Goal: Task Accomplishment & Management: Use online tool/utility

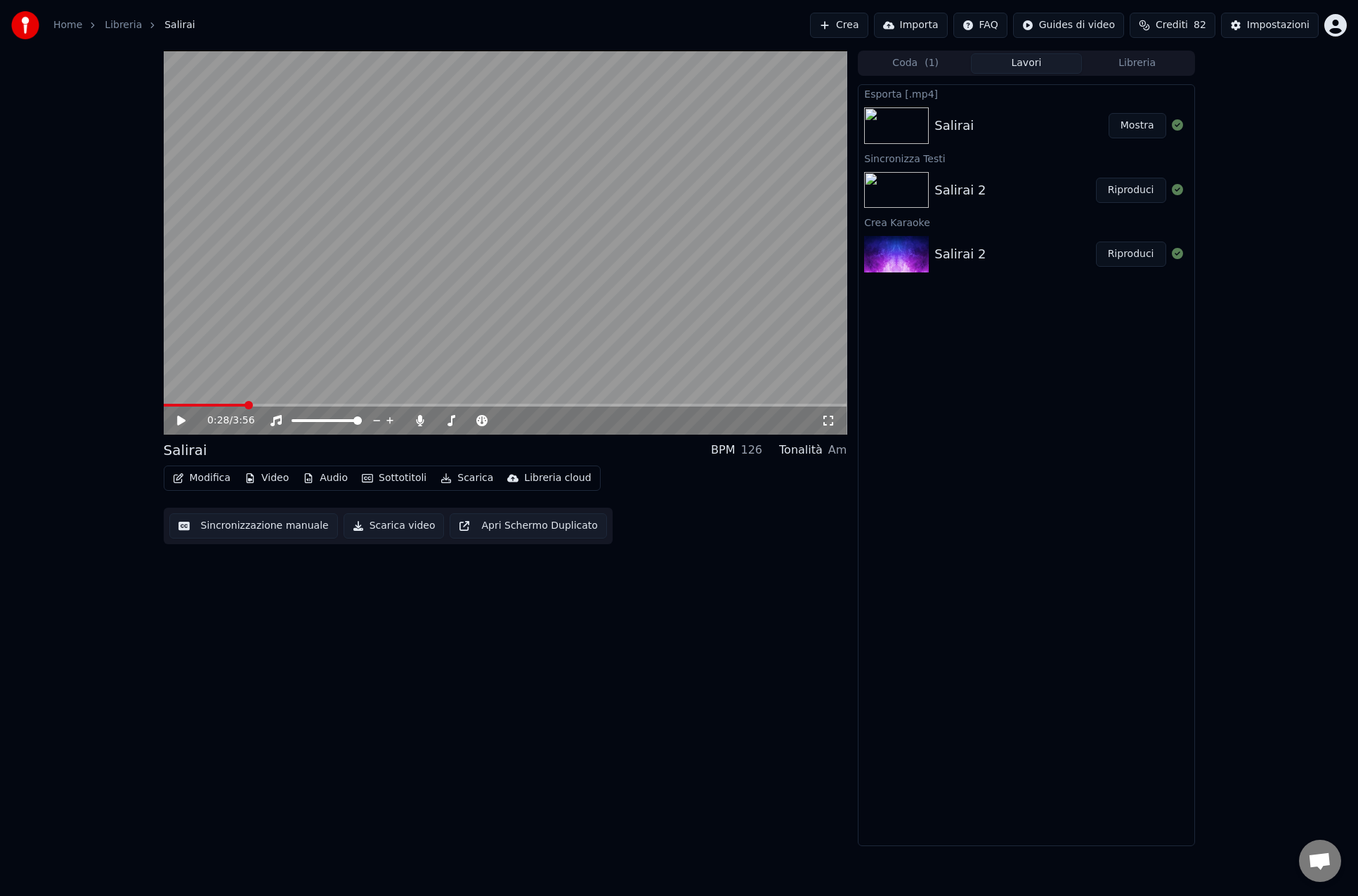
click at [357, 641] on div "0:28 / 3:56 Salirai BPM 126 Tonalità Am Modifica Video Audio Sottotitoli Scaric…" at bounding box center [505, 449] width 683 height 796
click at [124, 23] on link "Libreria" at bounding box center [123, 25] width 37 height 14
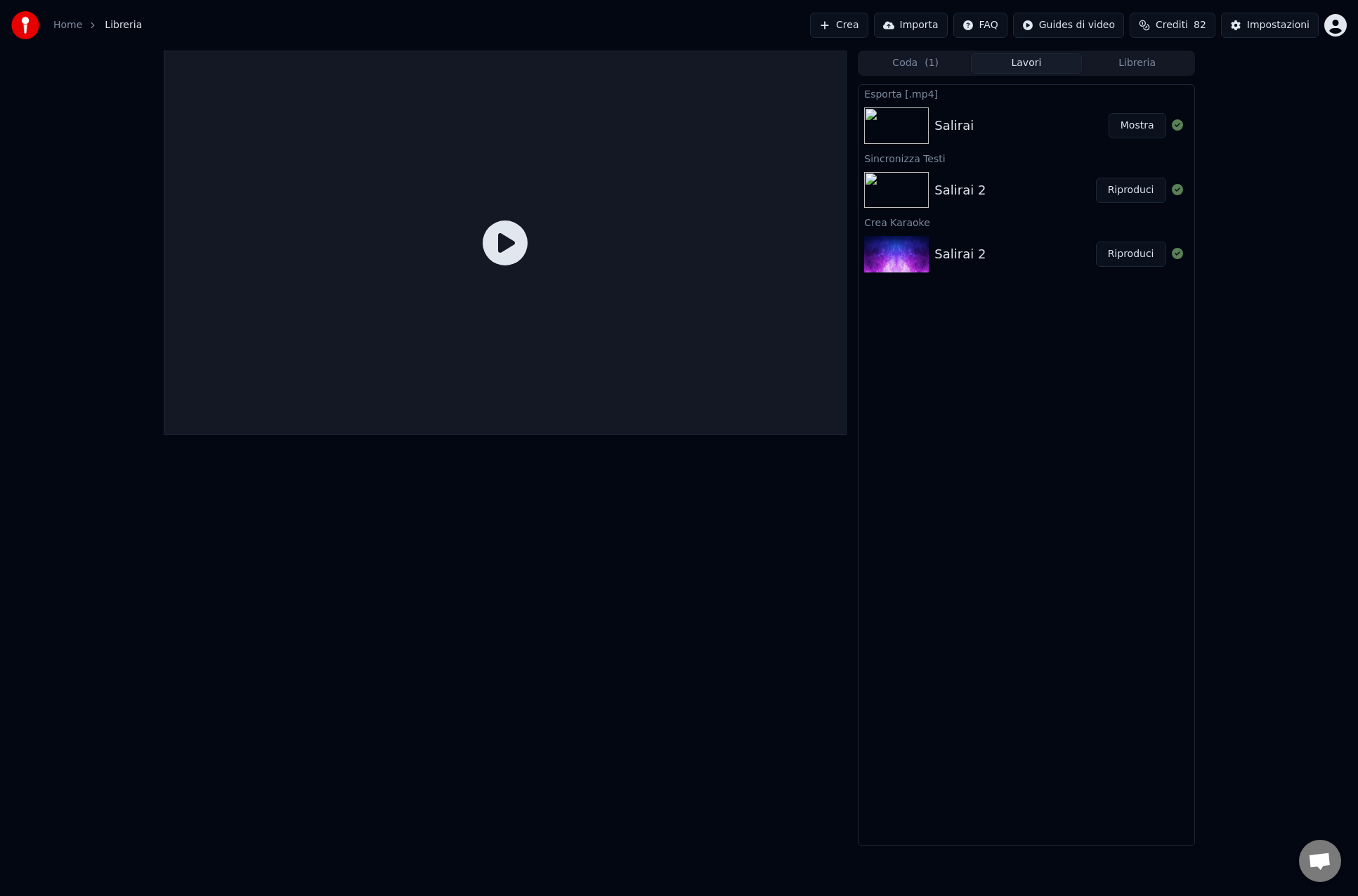
click at [63, 23] on link "Home" at bounding box center [67, 25] width 29 height 14
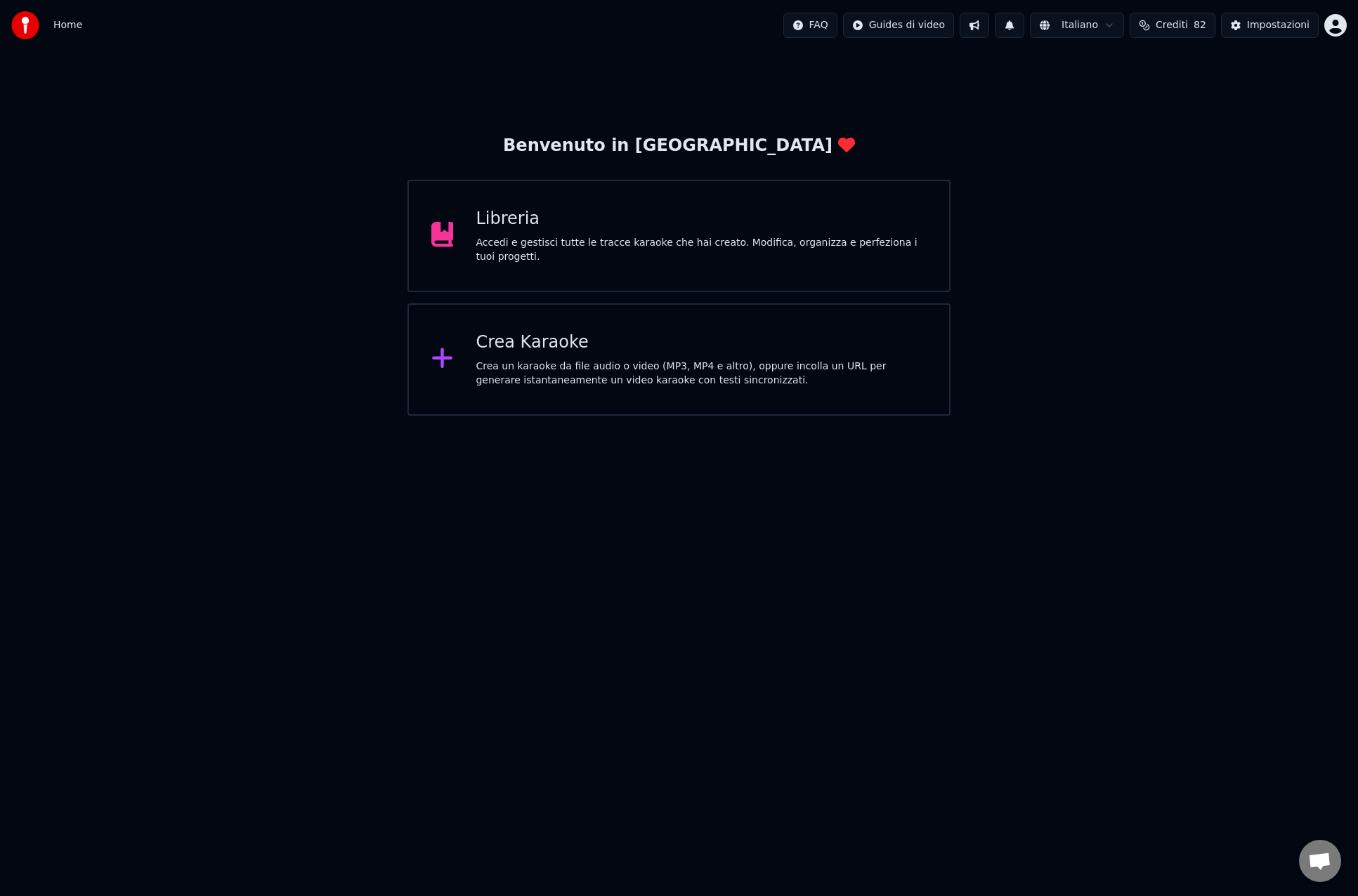
click at [522, 219] on div "Libreria" at bounding box center [701, 219] width 451 height 23
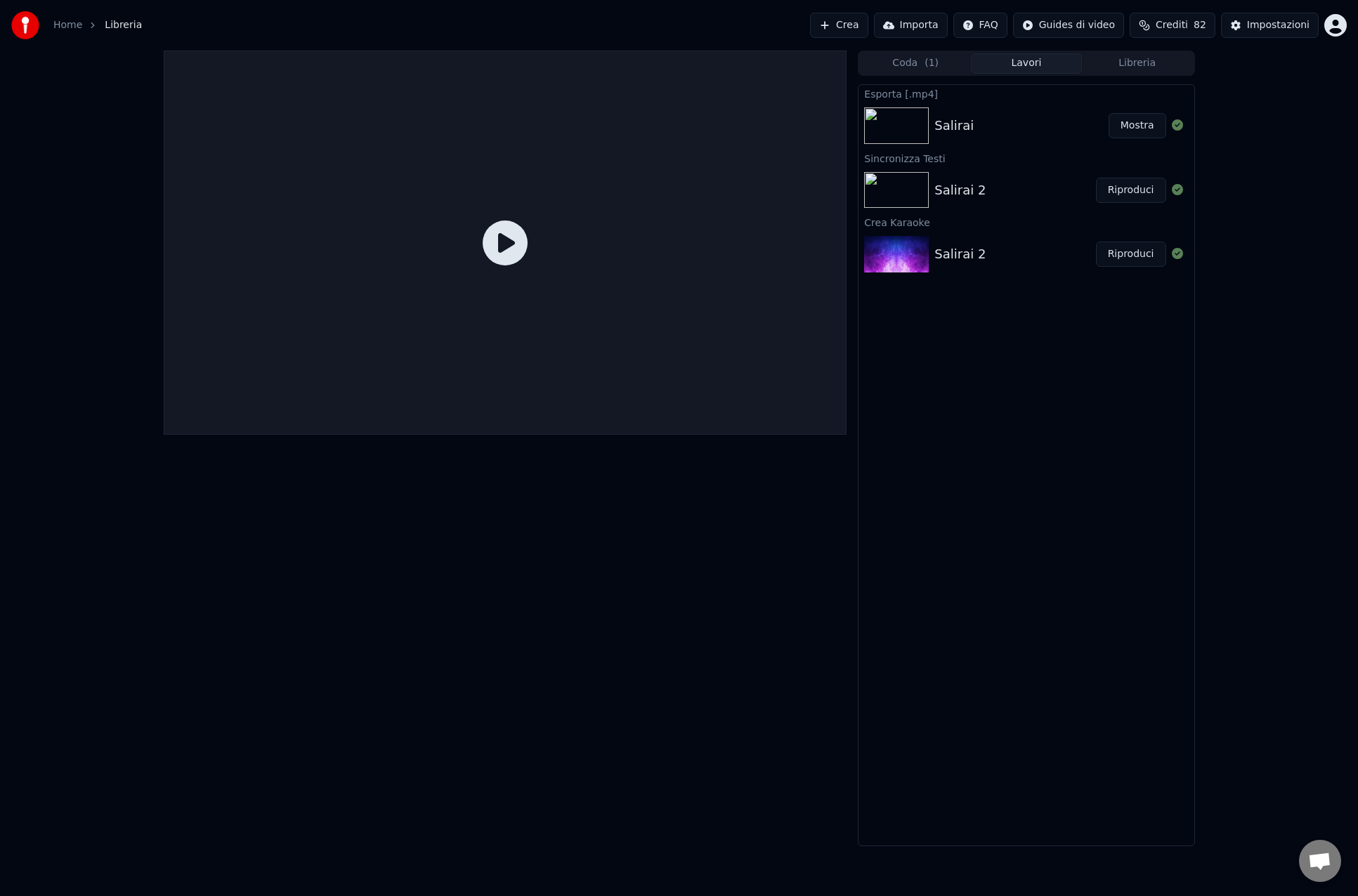
click at [889, 118] on img at bounding box center [895, 126] width 64 height 36
click at [875, 119] on img at bounding box center [895, 126] width 64 height 36
click at [494, 252] on icon at bounding box center [504, 243] width 45 height 45
click at [959, 117] on div "Salirai" at bounding box center [954, 126] width 39 height 20
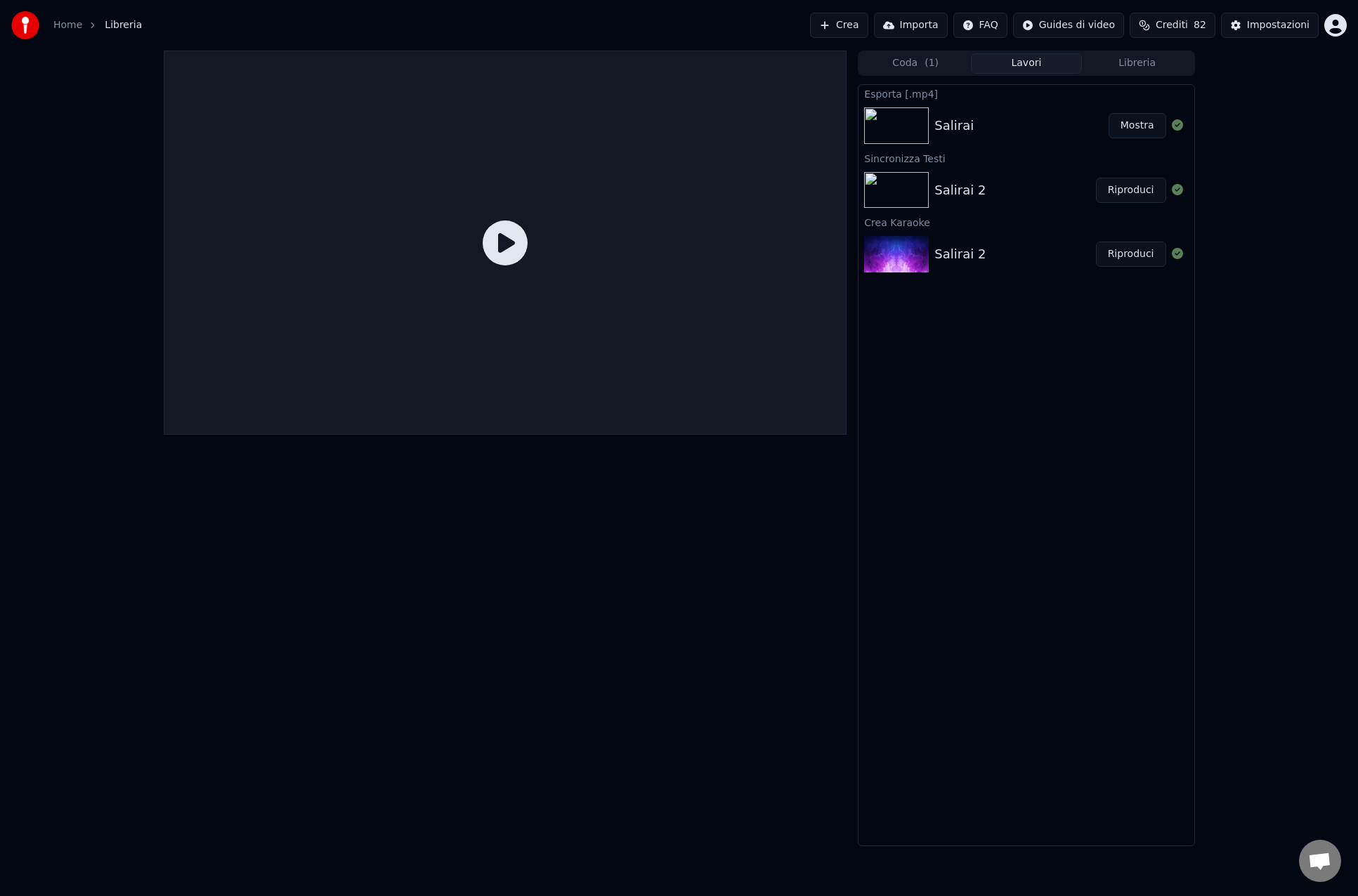
click at [955, 120] on div "Salirai" at bounding box center [954, 126] width 39 height 20
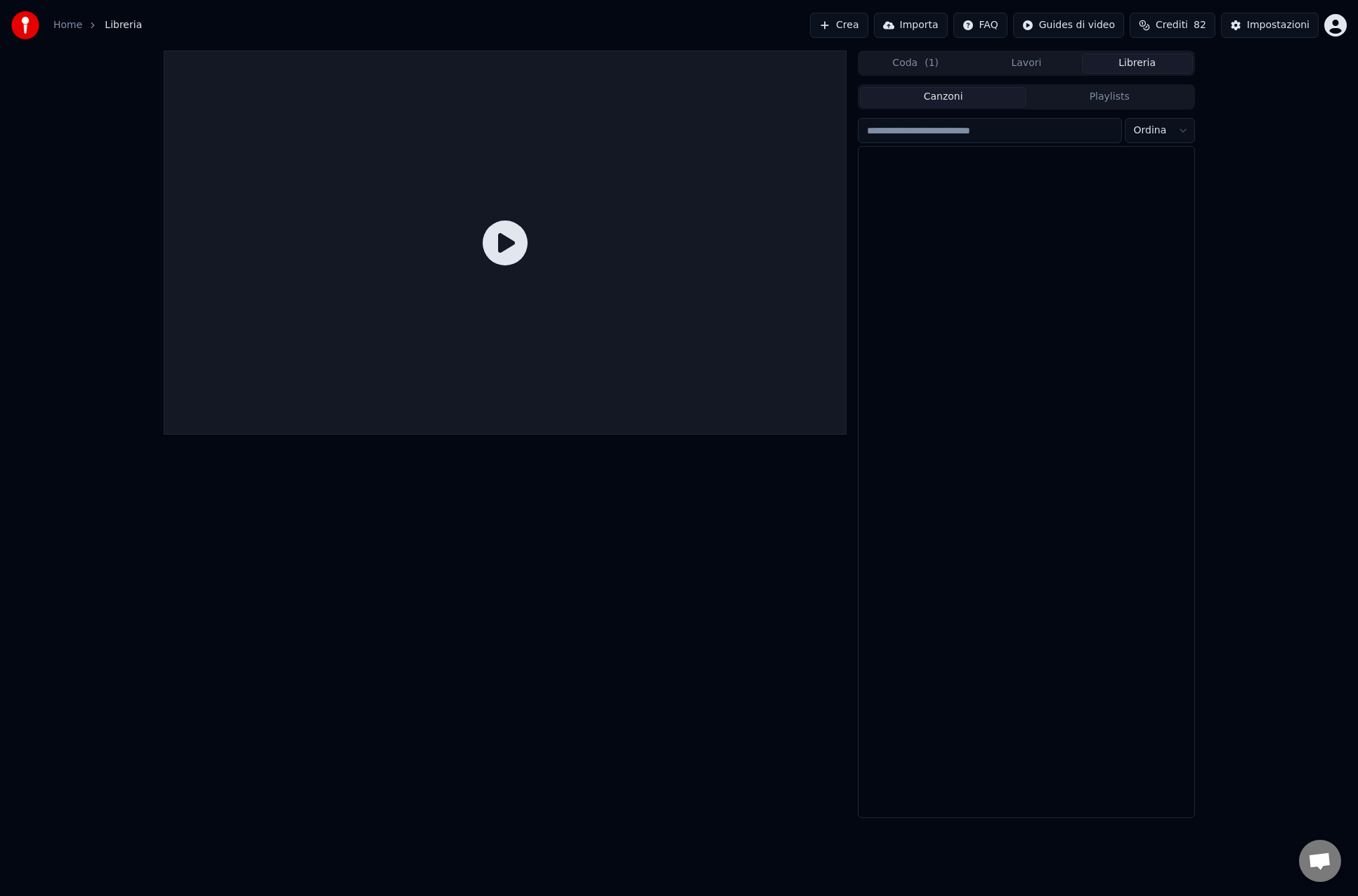
click at [1149, 62] on button "Libreria" at bounding box center [1137, 63] width 111 height 20
click at [1178, 175] on icon "button" at bounding box center [1181, 170] width 14 height 11
drag, startPoint x: 1024, startPoint y: 317, endPoint x: 1040, endPoint y: 240, distance: 78.6
click at [1024, 314] on div "[PERSON_NAME]" at bounding box center [1026, 482] width 335 height 671
click at [1178, 218] on icon "button" at bounding box center [1181, 218] width 14 height 11
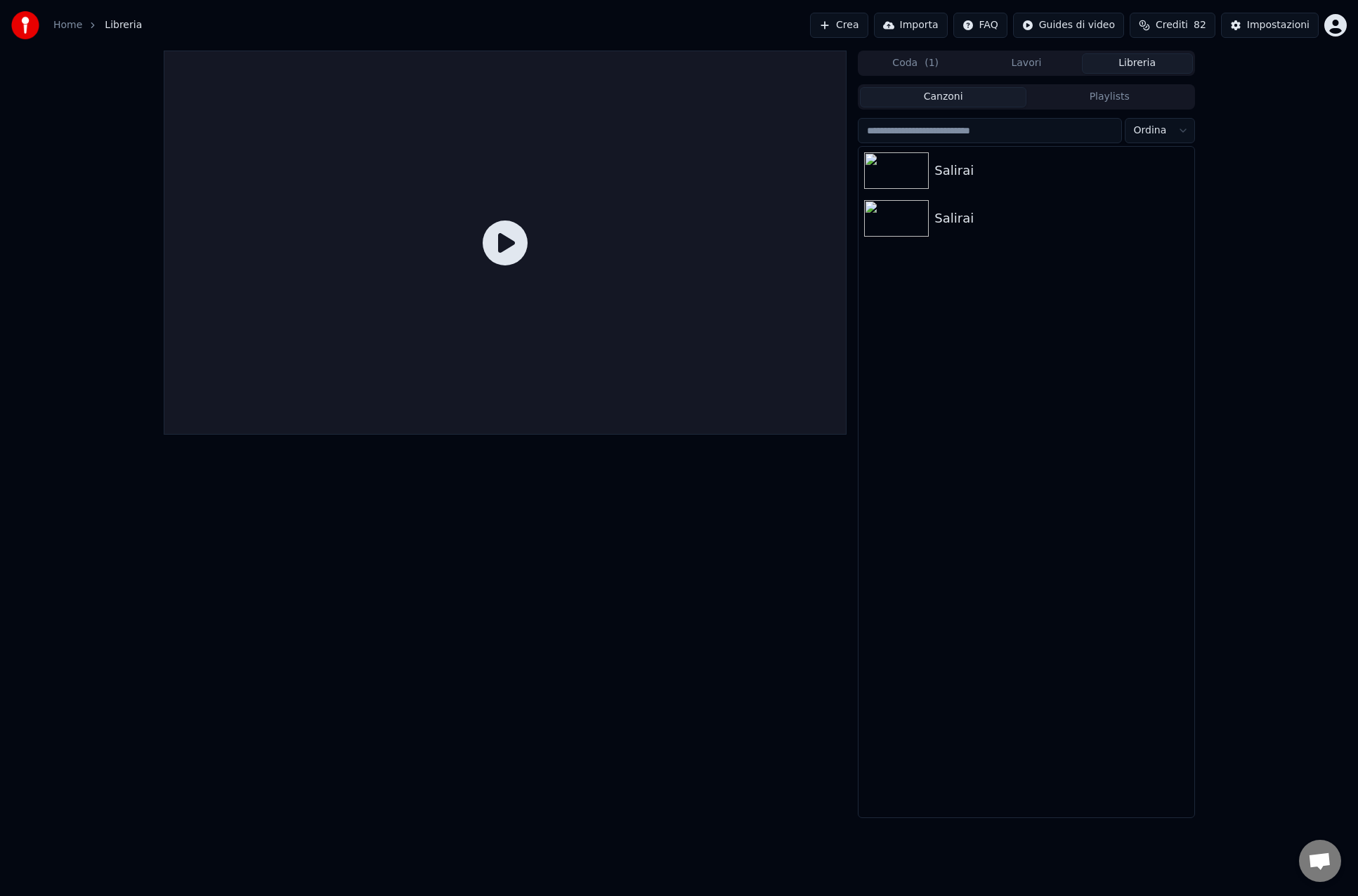
drag, startPoint x: 828, startPoint y: 334, endPoint x: 901, endPoint y: 223, distance: 132.9
click at [832, 327] on div at bounding box center [505, 243] width 683 height 384
click at [939, 177] on div "Salirai" at bounding box center [1054, 171] width 240 height 20
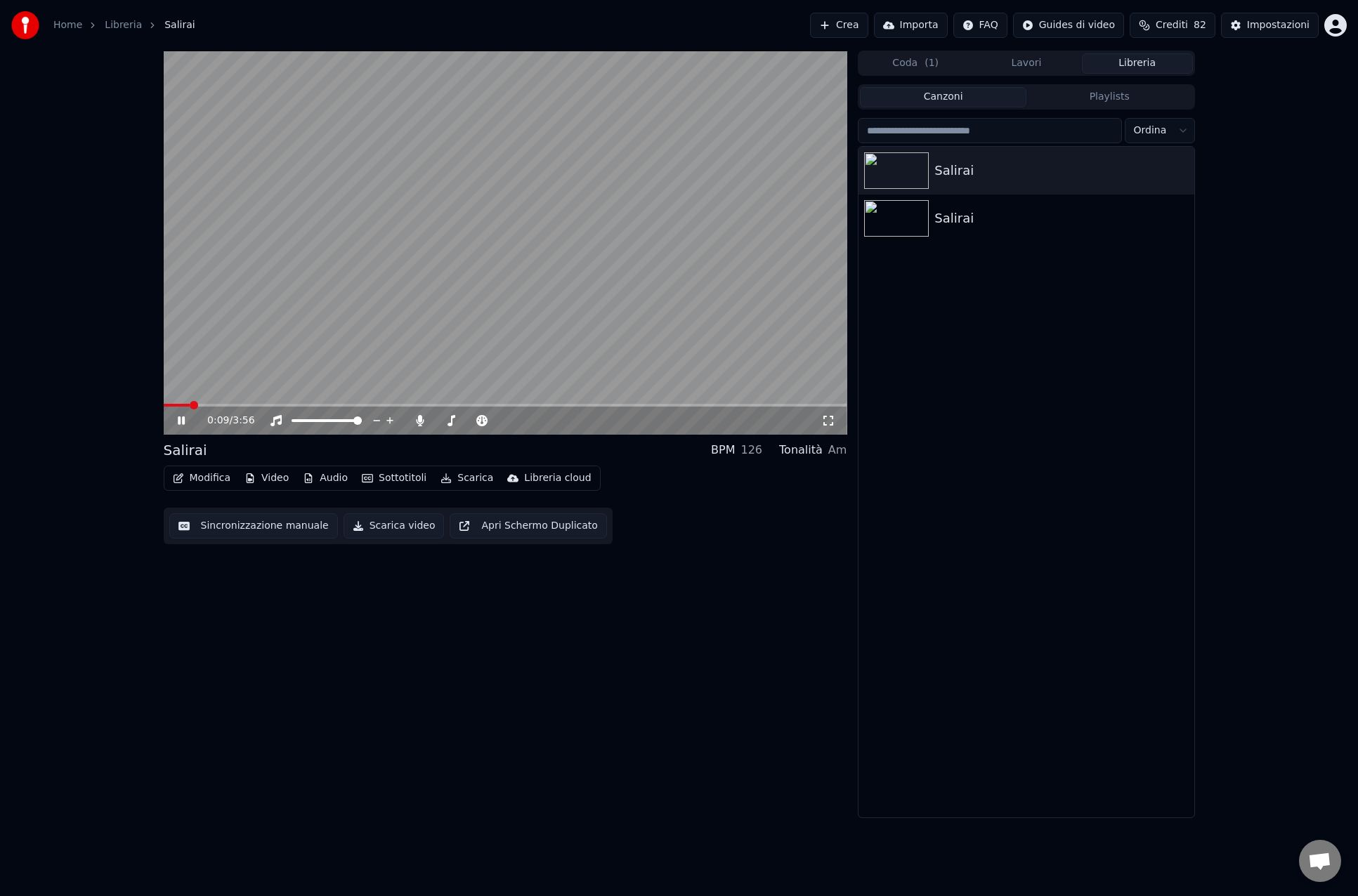
click at [832, 421] on icon at bounding box center [828, 420] width 14 height 11
click at [1027, 57] on button "Lavori" at bounding box center [1026, 63] width 111 height 20
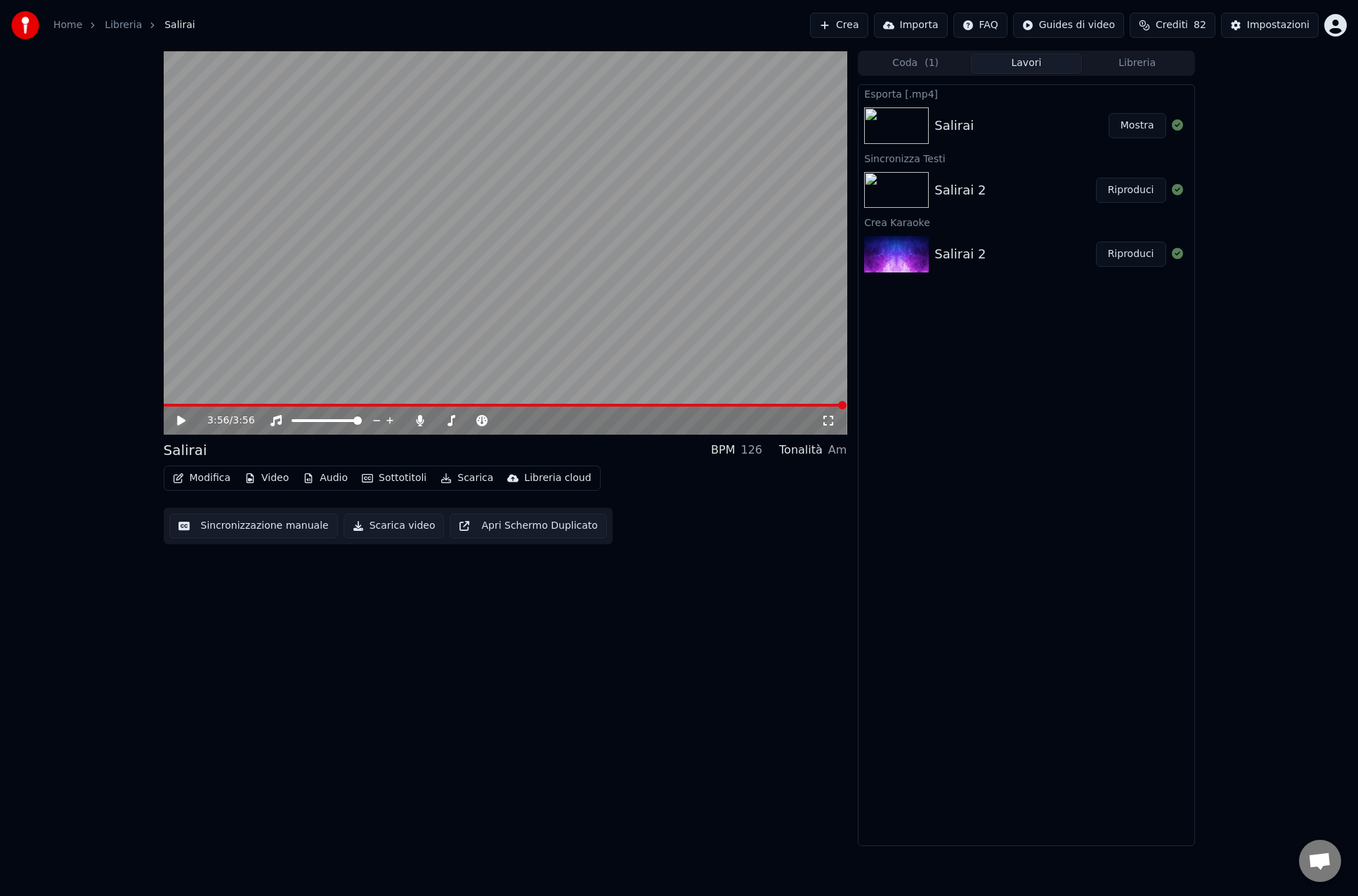
click at [999, 128] on div "Salirai" at bounding box center [1021, 126] width 174 height 20
click at [988, 189] on div "Salirai 2" at bounding box center [1015, 190] width 161 height 20
click at [982, 121] on div "Salirai" at bounding box center [1021, 126] width 174 height 20
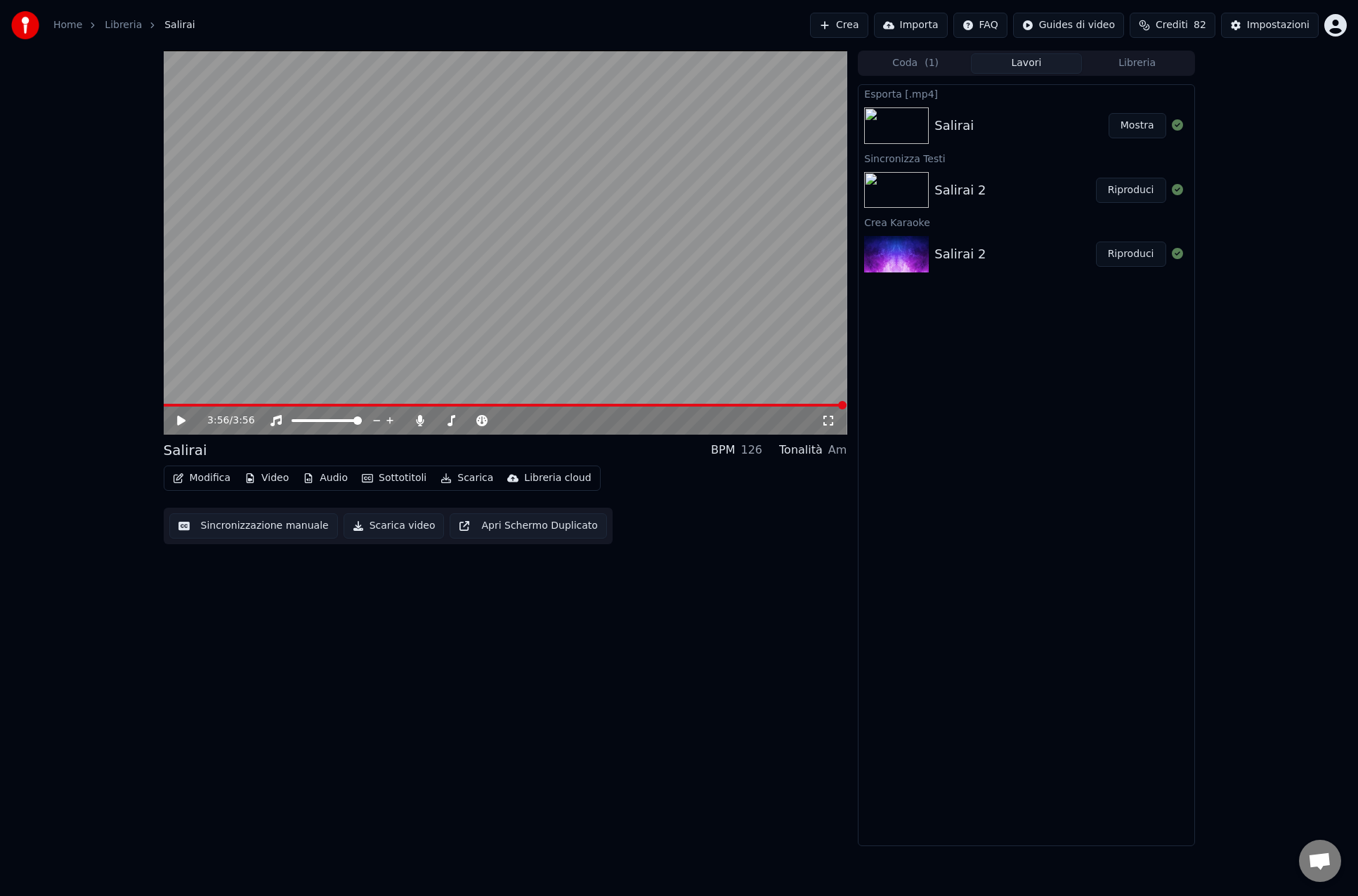
click at [982, 121] on div "Salirai" at bounding box center [1021, 126] width 174 height 20
drag, startPoint x: 554, startPoint y: 605, endPoint x: 515, endPoint y: 338, distance: 269.8
click at [554, 605] on div "3:56 / 3:56 Salirai BPM 126 Tonalità Am Modifica Video Audio Sottotitoli Scaric…" at bounding box center [505, 449] width 683 height 796
click at [512, 297] on video at bounding box center [505, 243] width 683 height 384
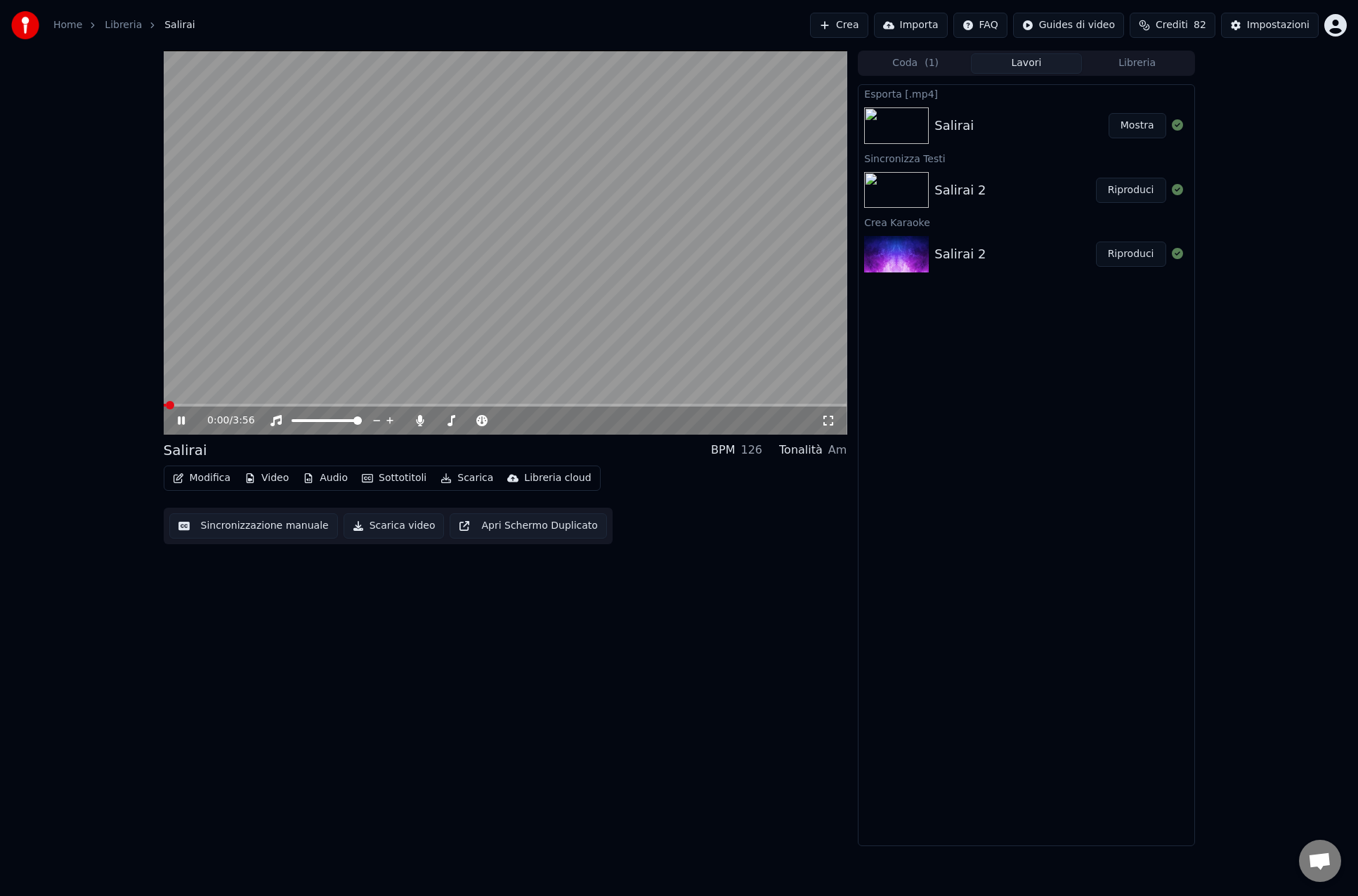
click at [960, 136] on div "Salirai Mostra" at bounding box center [1026, 125] width 335 height 48
click at [419, 422] on icon at bounding box center [420, 420] width 8 height 11
click at [180, 421] on icon at bounding box center [192, 420] width 33 height 11
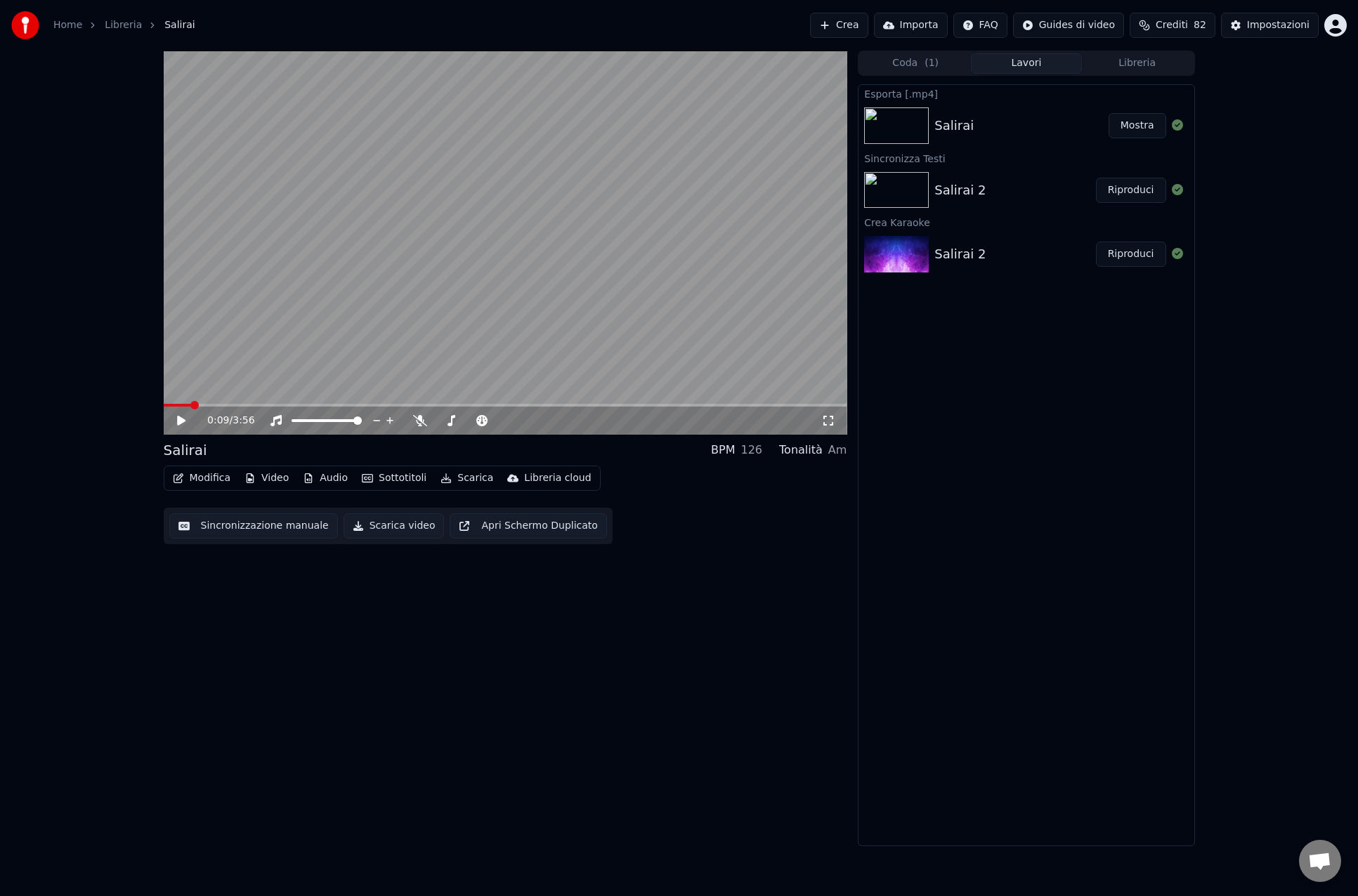
click at [202, 476] on button "Modifica" at bounding box center [202, 478] width 70 height 20
click at [129, 463] on div "0:09 / 3:56 Salirai BPM 126 Tonalità Am Modifica Video Audio Sottotitoli Scaric…" at bounding box center [679, 449] width 1358 height 796
click at [215, 483] on button "Modifica" at bounding box center [202, 478] width 70 height 20
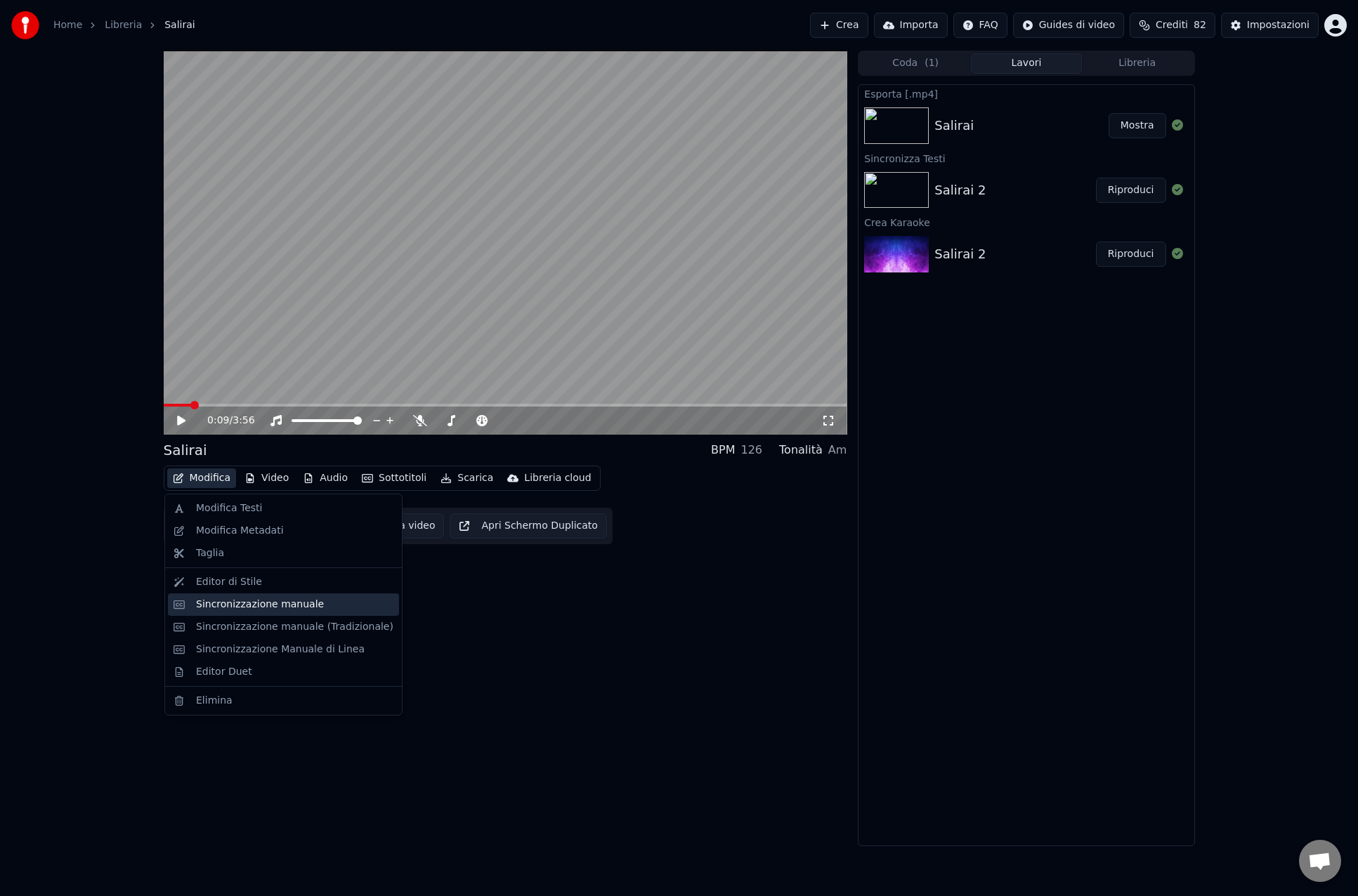
click at [229, 605] on div "Sincronizzazione manuale" at bounding box center [259, 604] width 128 height 14
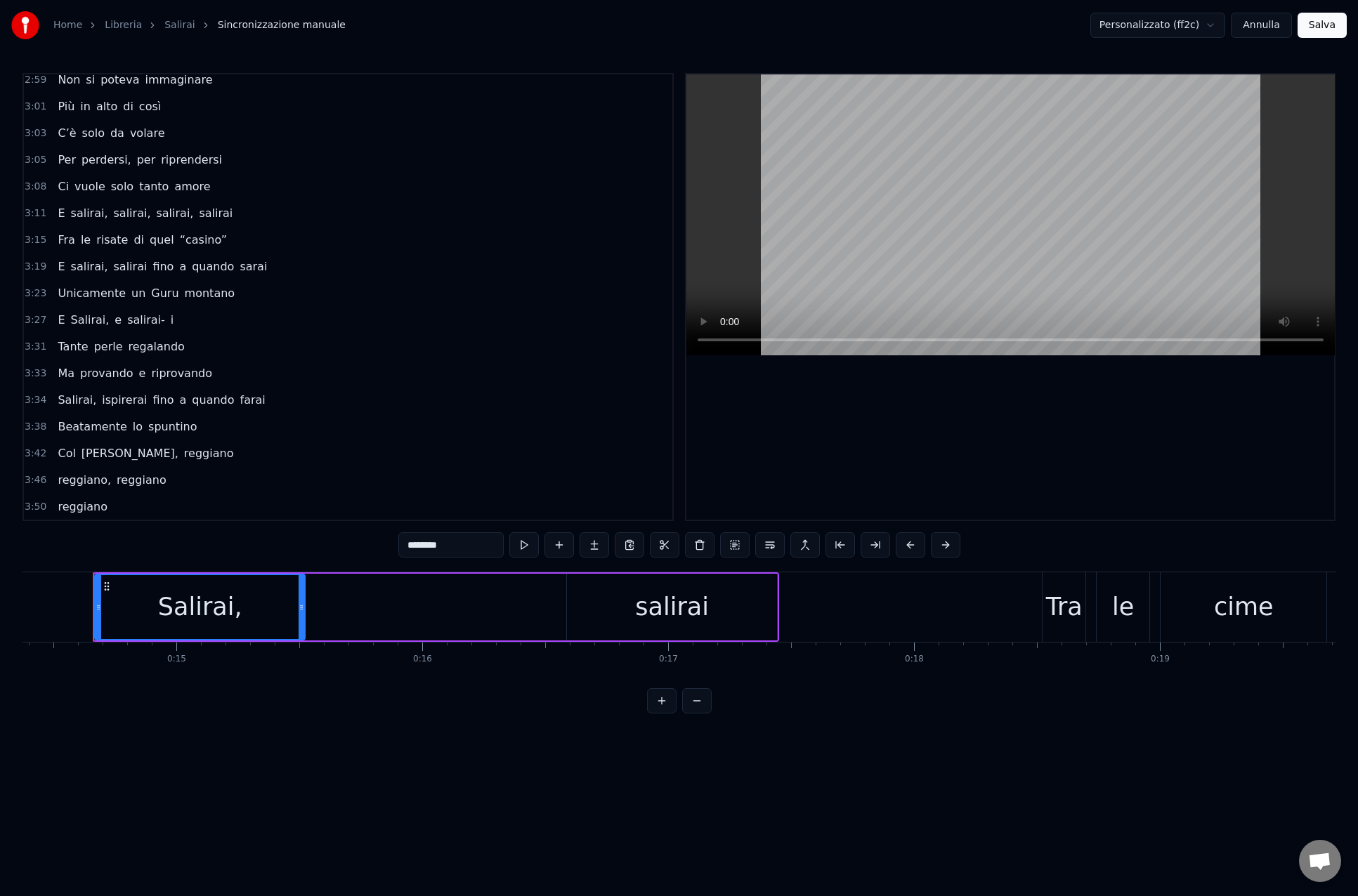
scroll to position [1049, 0]
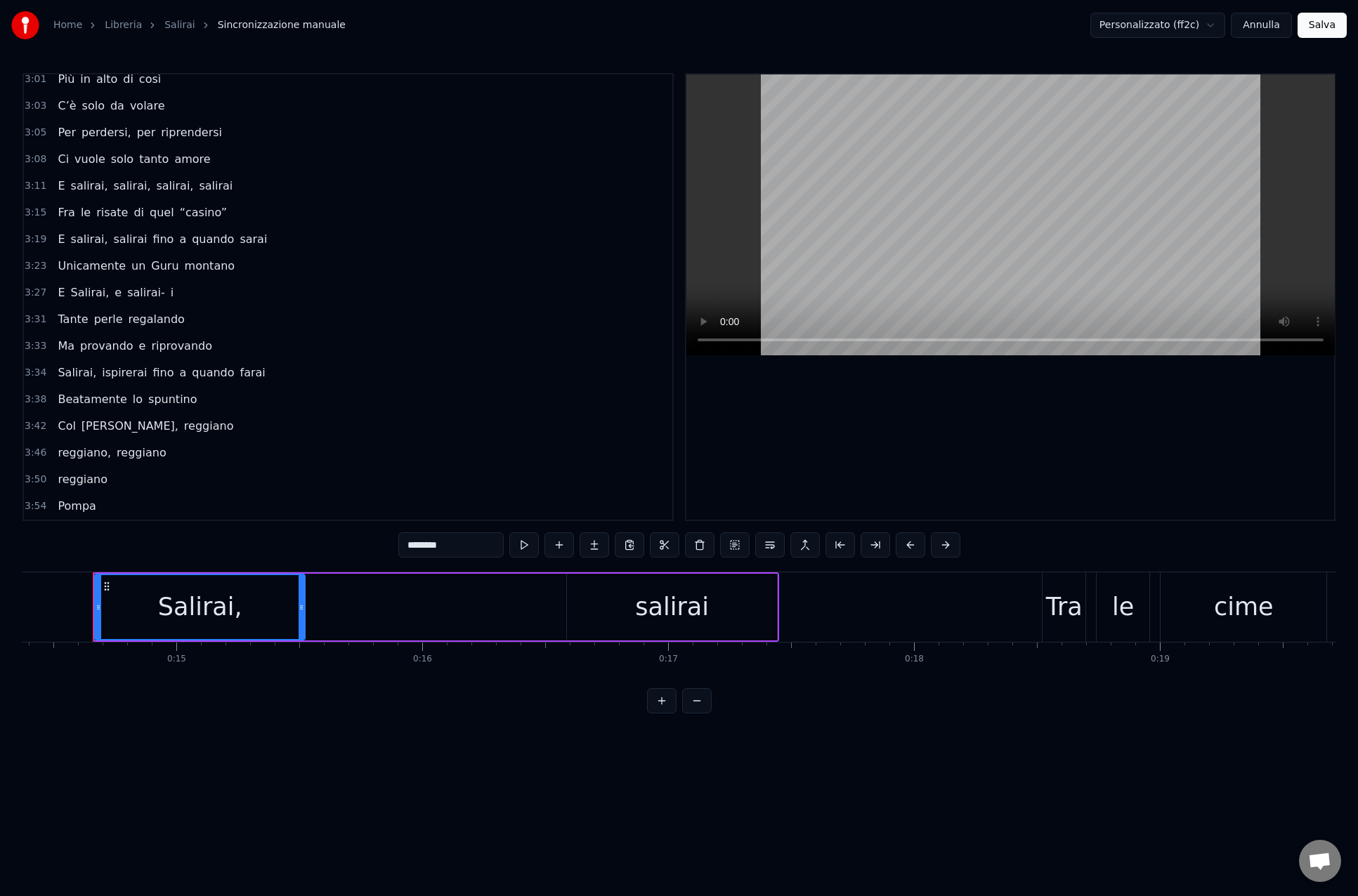
click at [111, 462] on div "reggiano, reggiano" at bounding box center [111, 453] width 119 height 25
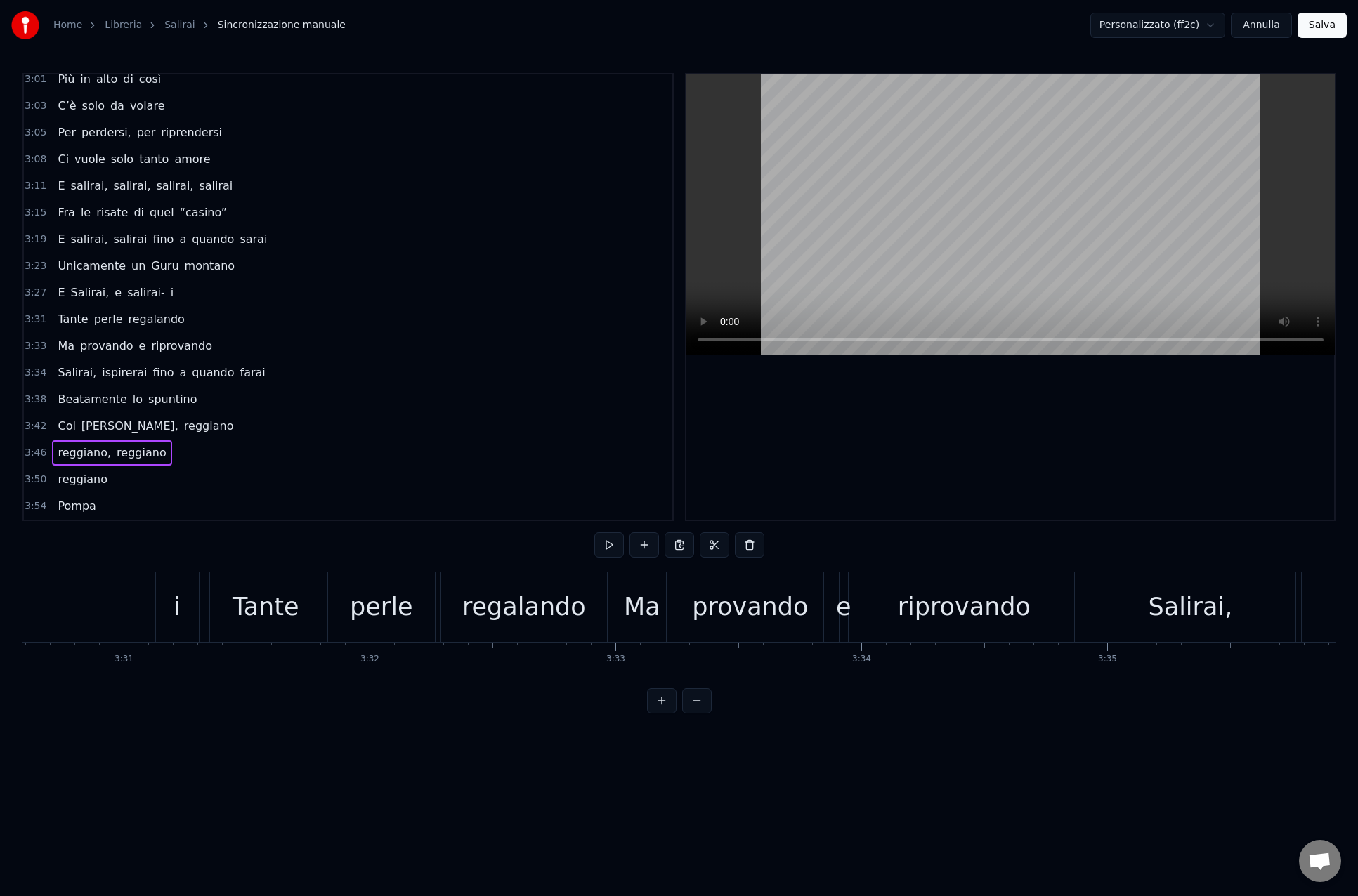
scroll to position [0, 55582]
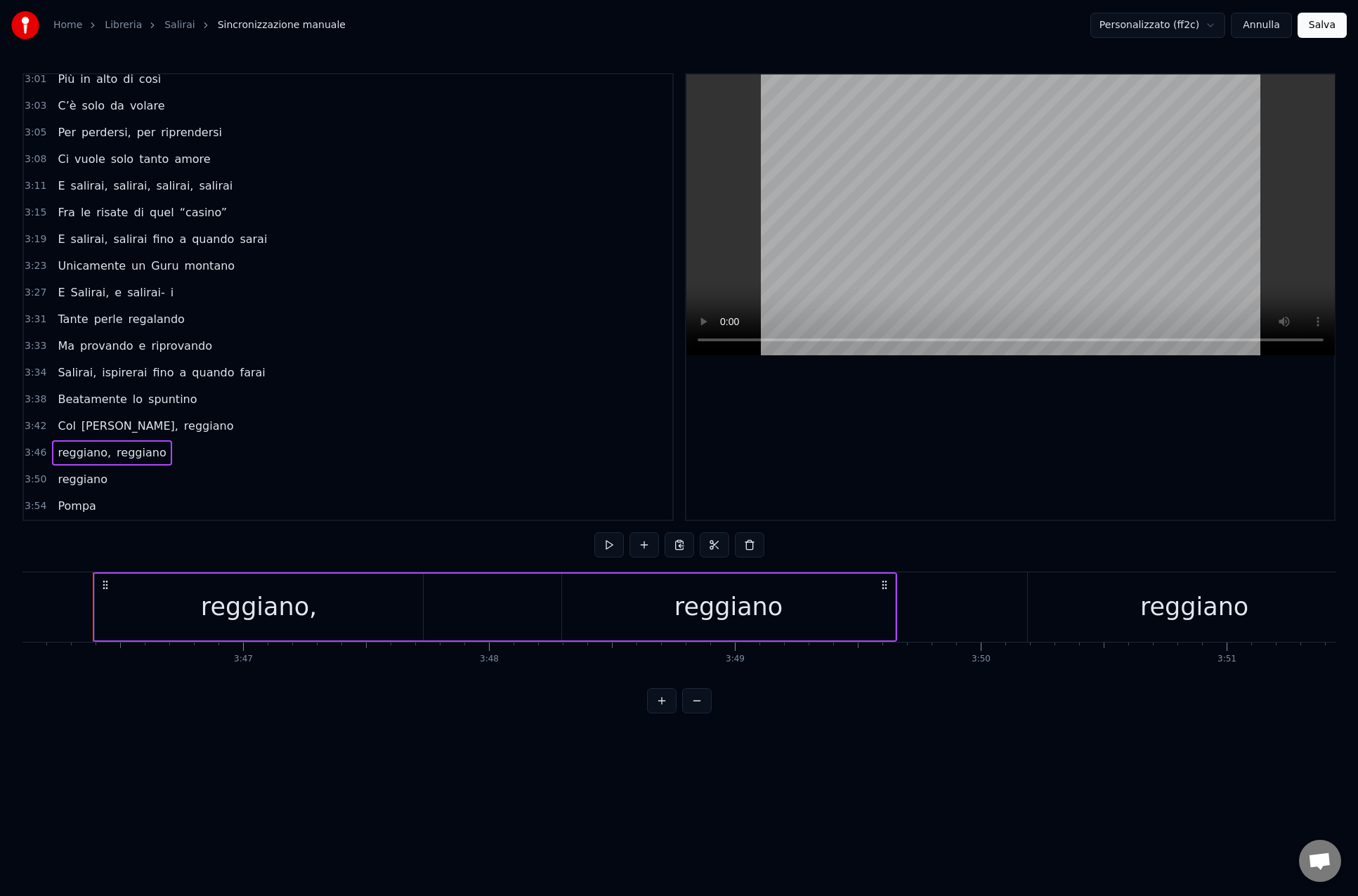
click at [685, 581] on div "reggiano" at bounding box center [728, 607] width 333 height 67
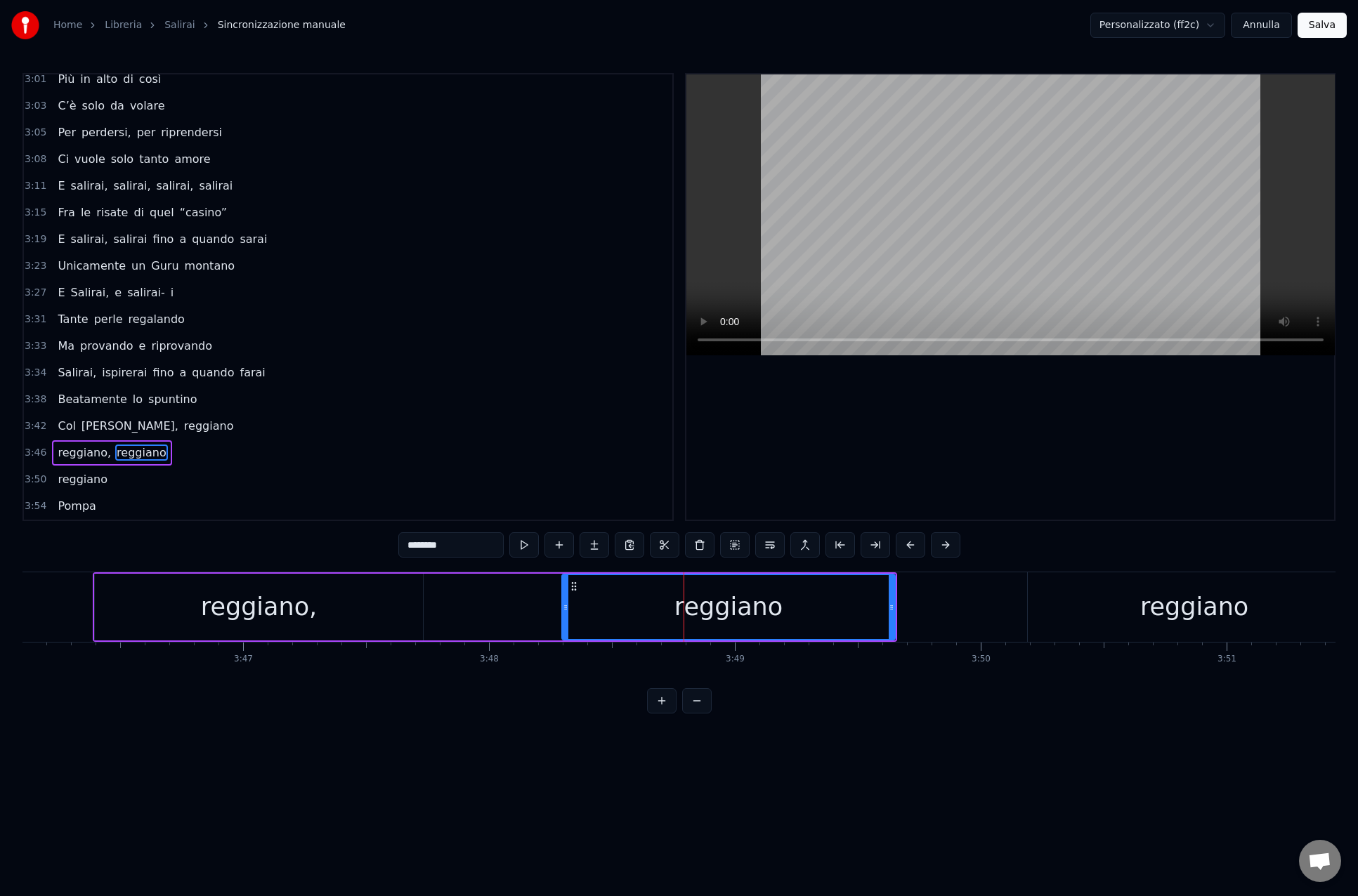
click at [463, 546] on input "********" at bounding box center [450, 544] width 105 height 25
type input "*********"
click at [443, 719] on html "Home Libreria Salirai Sincronizzazione manuale Personalizzato (ff2c) Annulla Sa…" at bounding box center [679, 368] width 1358 height 736
click at [365, 629] on div "reggiano," at bounding box center [259, 607] width 328 height 67
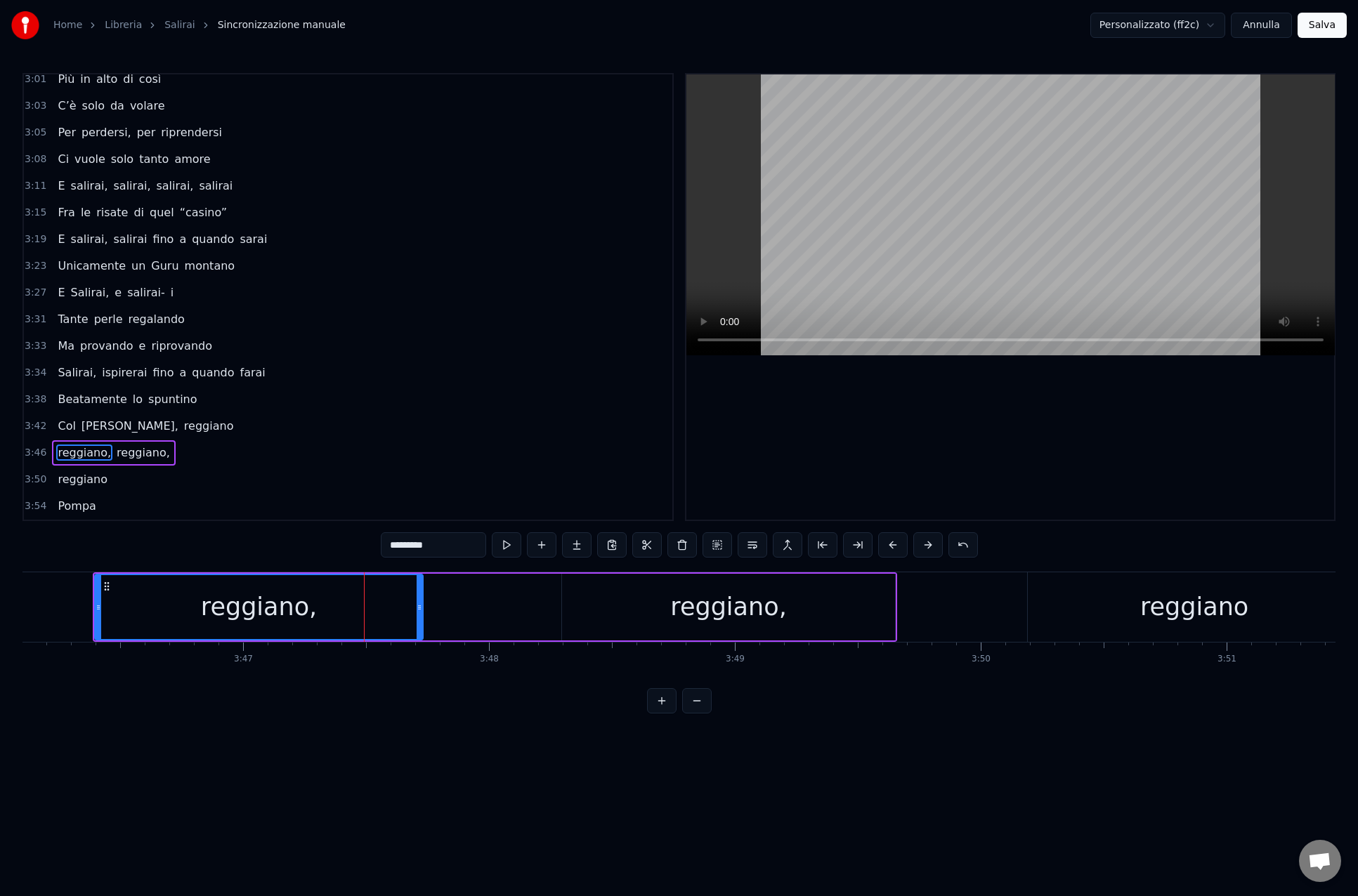
click at [587, 622] on div "reggiano," at bounding box center [728, 607] width 333 height 67
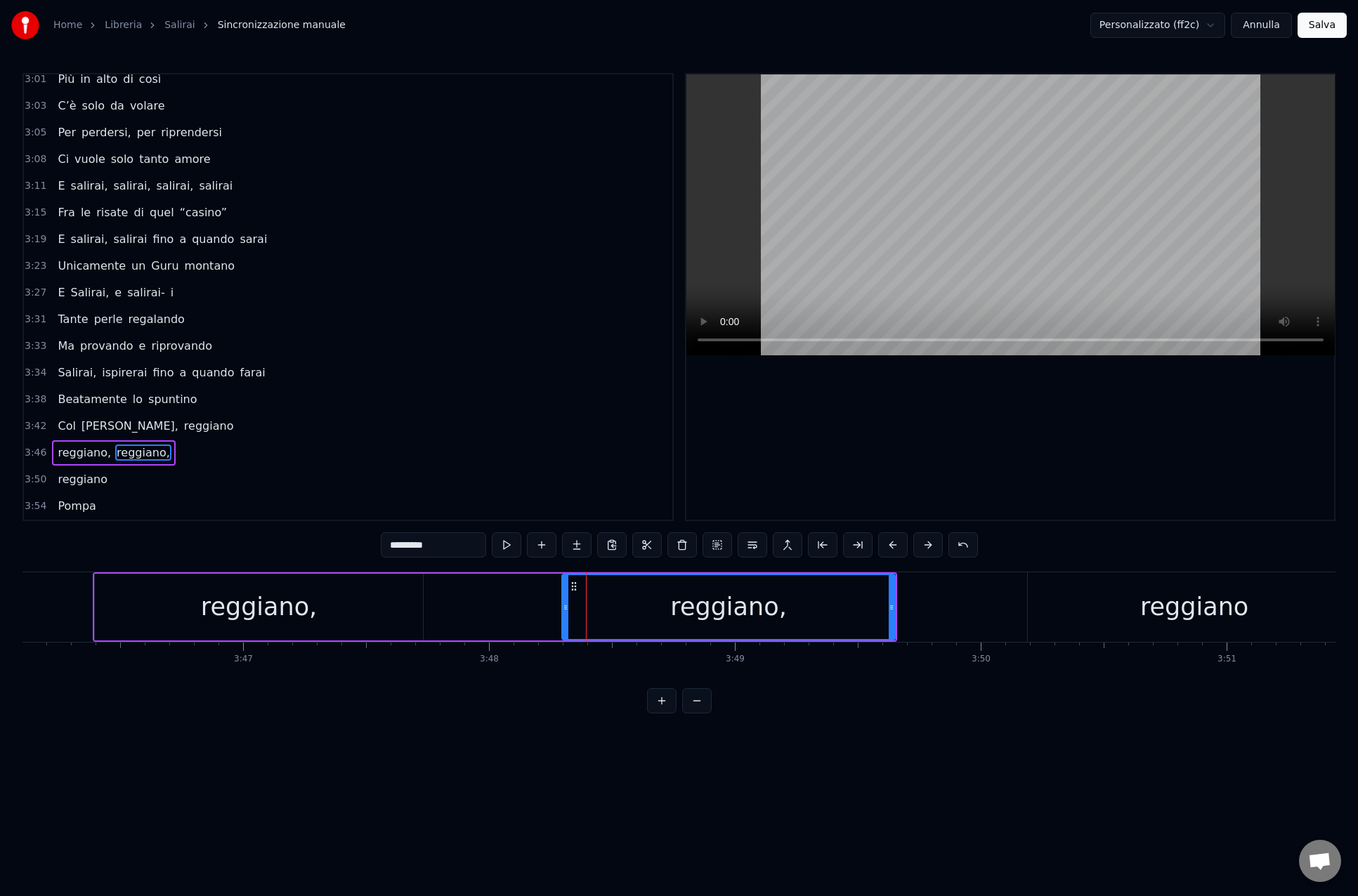
click at [556, 424] on div "3:42 Col [PERSON_NAME], reggiano" at bounding box center [347, 426] width 648 height 27
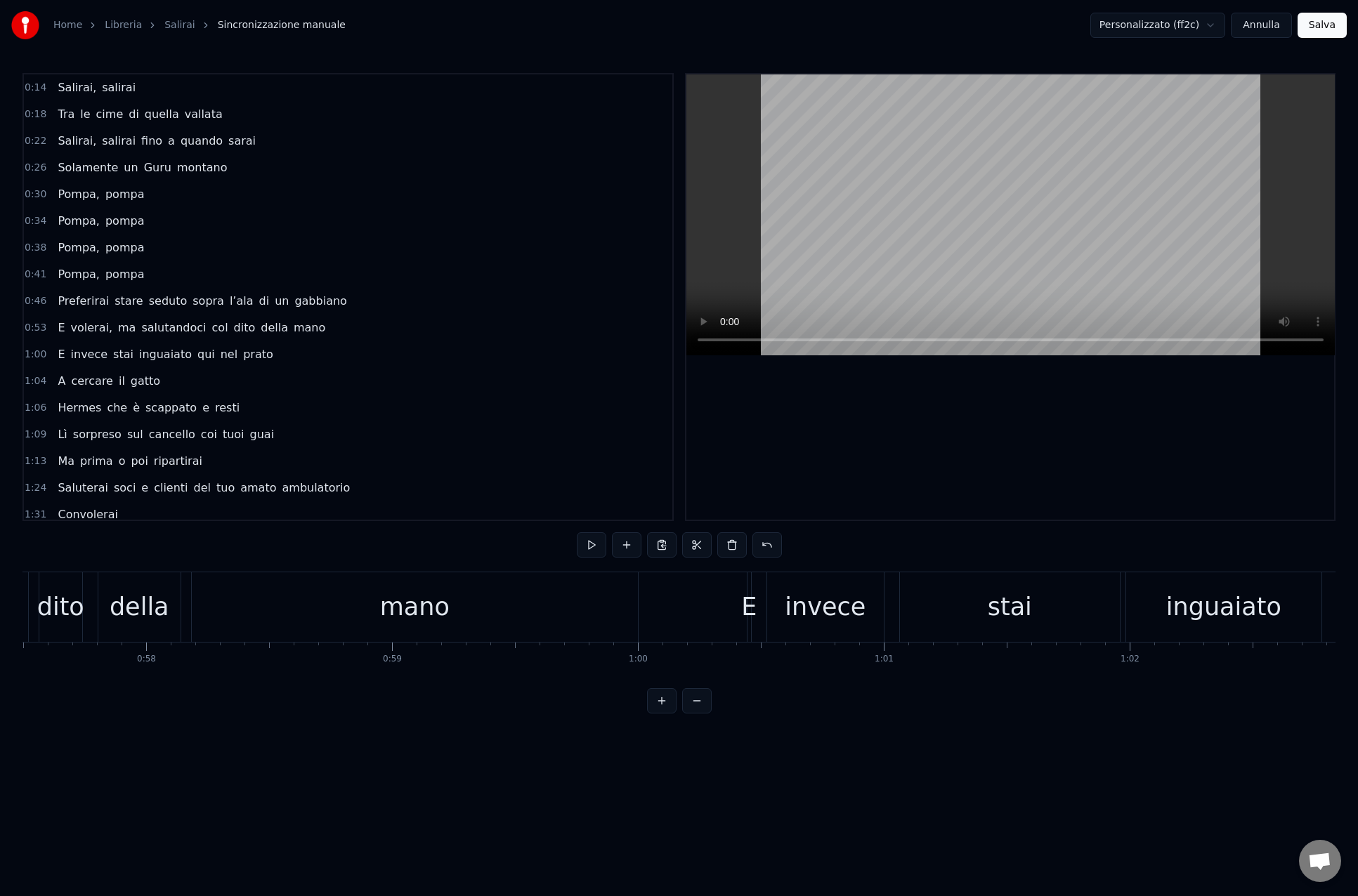
scroll to position [0, 14105]
click at [427, 617] on div "mano" at bounding box center [444, 606] width 70 height 37
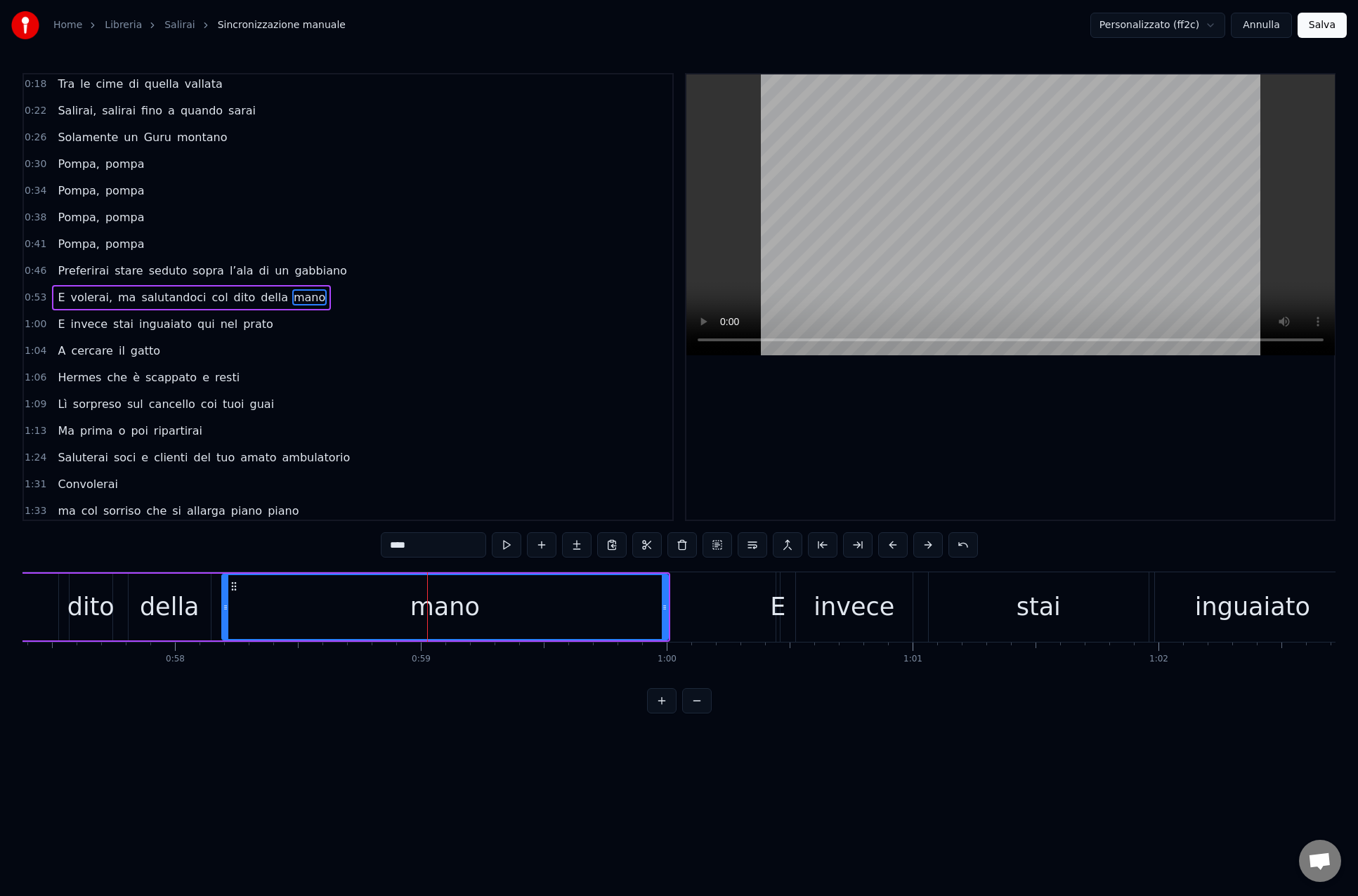
scroll to position [31, 0]
click at [433, 549] on input "****" at bounding box center [433, 544] width 105 height 25
drag, startPoint x: 666, startPoint y: 609, endPoint x: 602, endPoint y: 611, distance: 64.0
click at [602, 611] on icon at bounding box center [600, 607] width 5 height 11
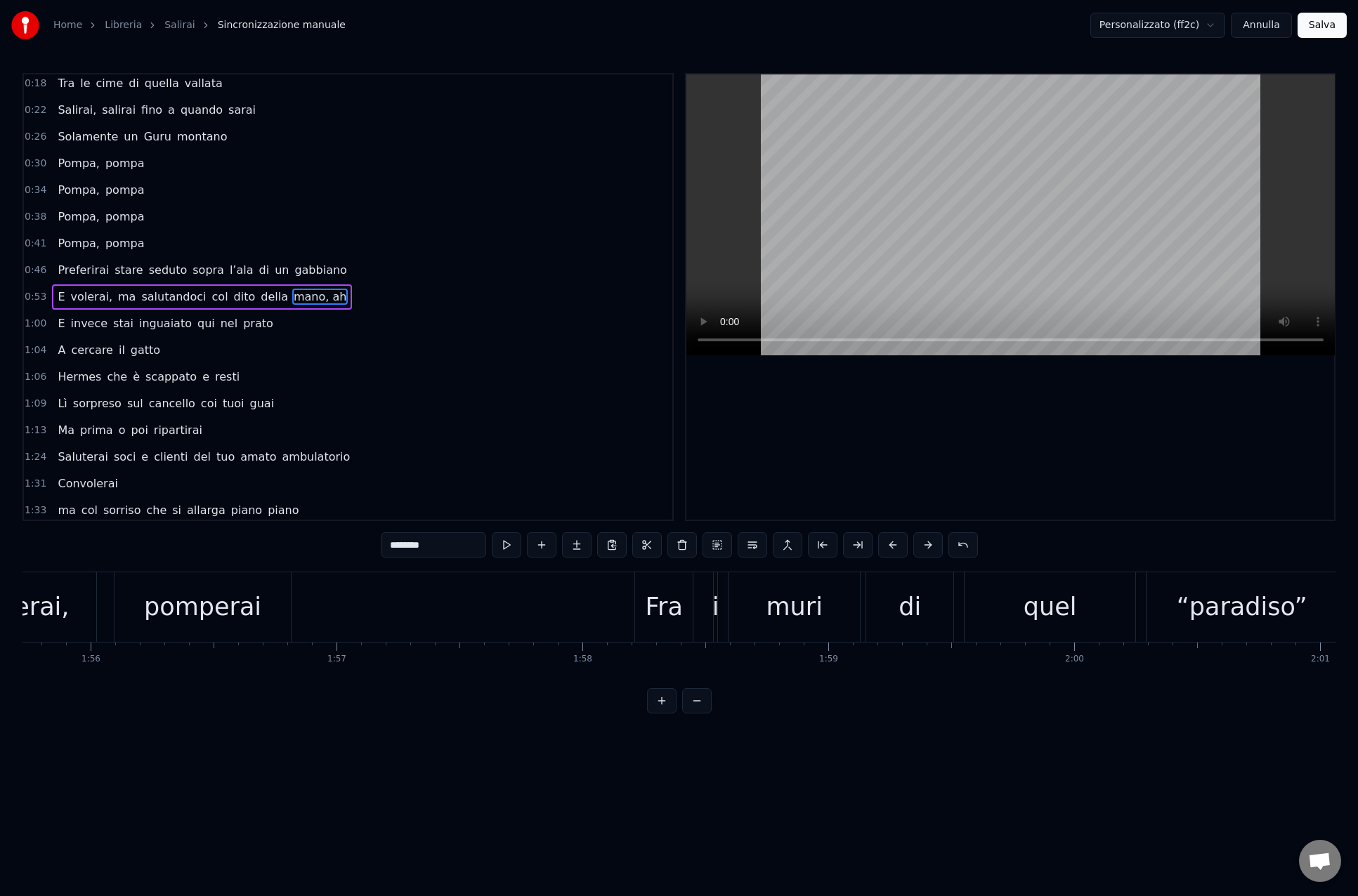
scroll to position [0, 28435]
click at [672, 631] on div "Fra" at bounding box center [676, 607] width 58 height 70
type input "***"
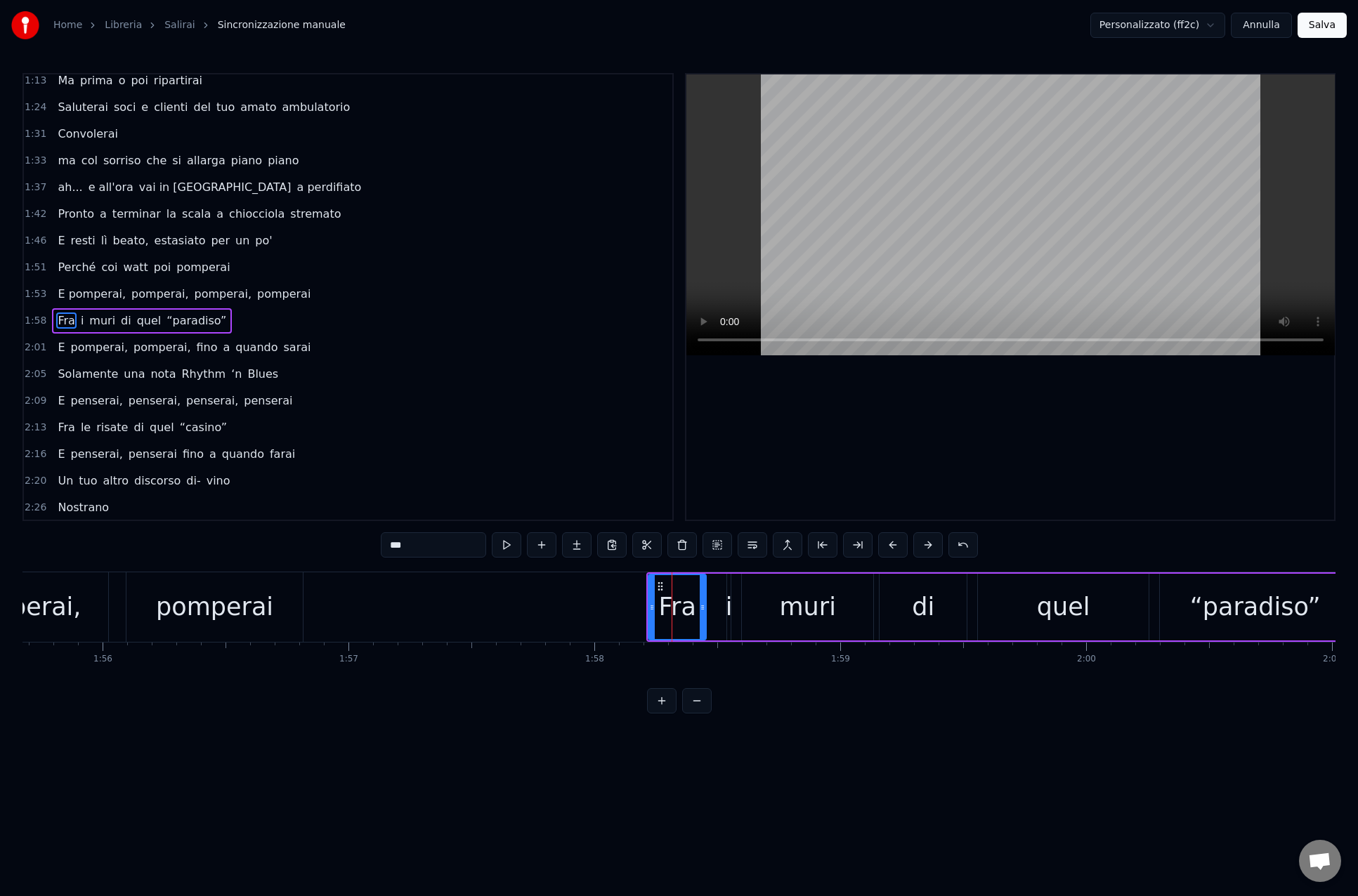
scroll to position [405, 0]
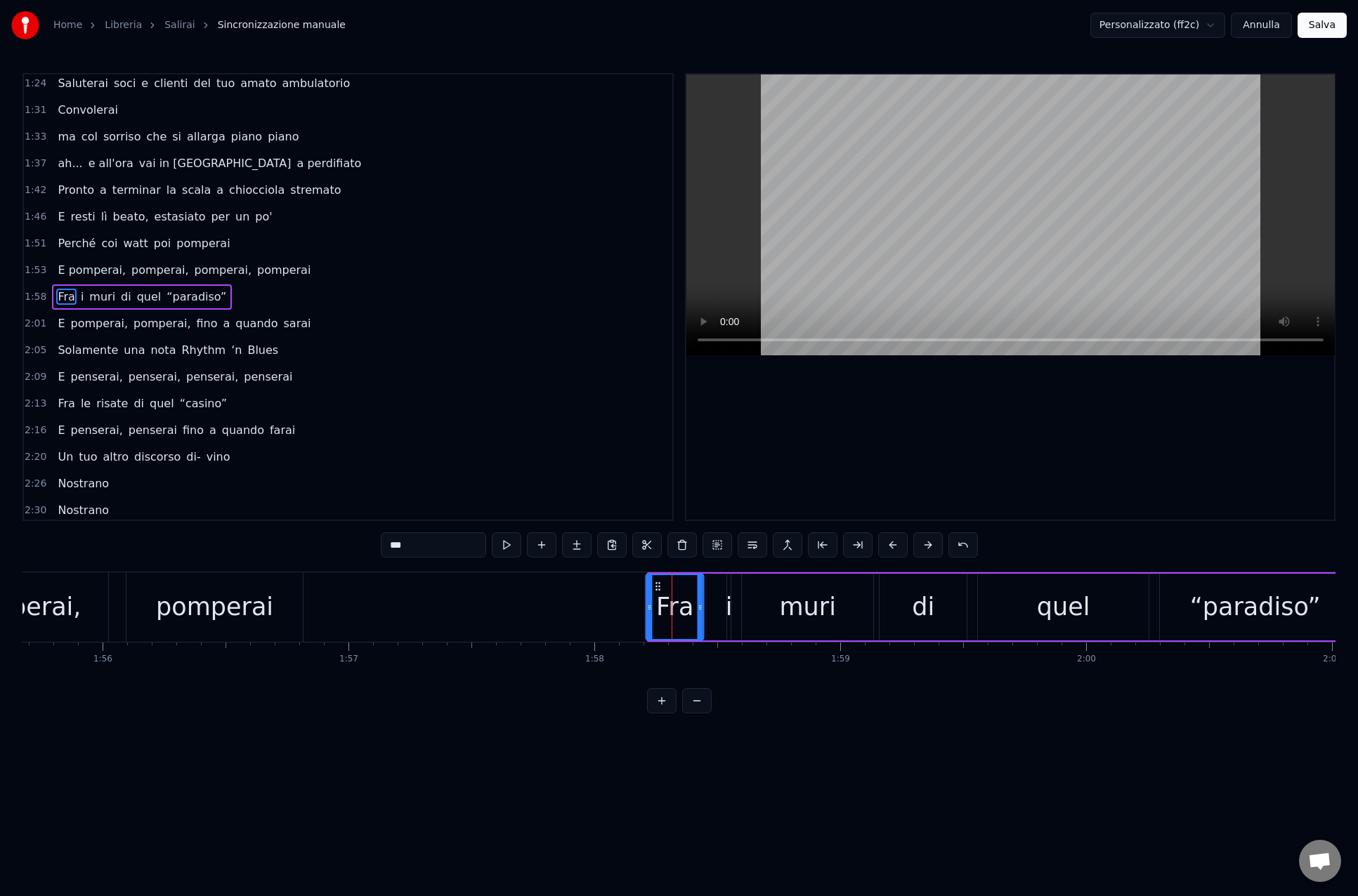
click at [657, 584] on icon at bounding box center [658, 586] width 11 height 11
drag, startPoint x: 648, startPoint y: 605, endPoint x: 626, endPoint y: 605, distance: 22.0
click at [624, 605] on icon at bounding box center [626, 607] width 5 height 11
drag, startPoint x: 626, startPoint y: 605, endPoint x: 616, endPoint y: 605, distance: 10.0
click at [616, 606] on icon at bounding box center [616, 607] width 5 height 11
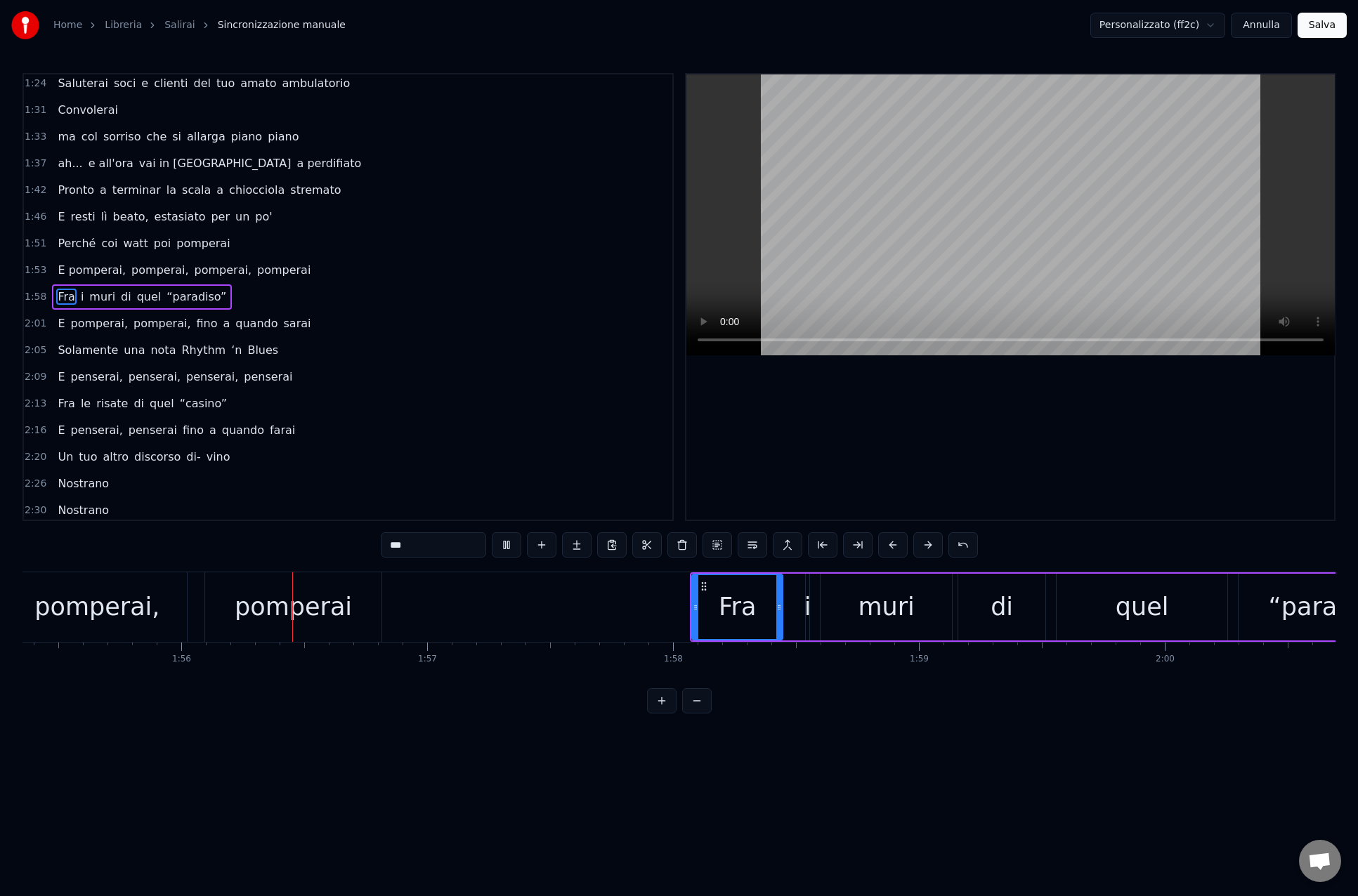
scroll to position [0, 28367]
drag, startPoint x: 684, startPoint y: 609, endPoint x: 700, endPoint y: 609, distance: 16.0
click at [701, 609] on div "Fra" at bounding box center [723, 607] width 99 height 64
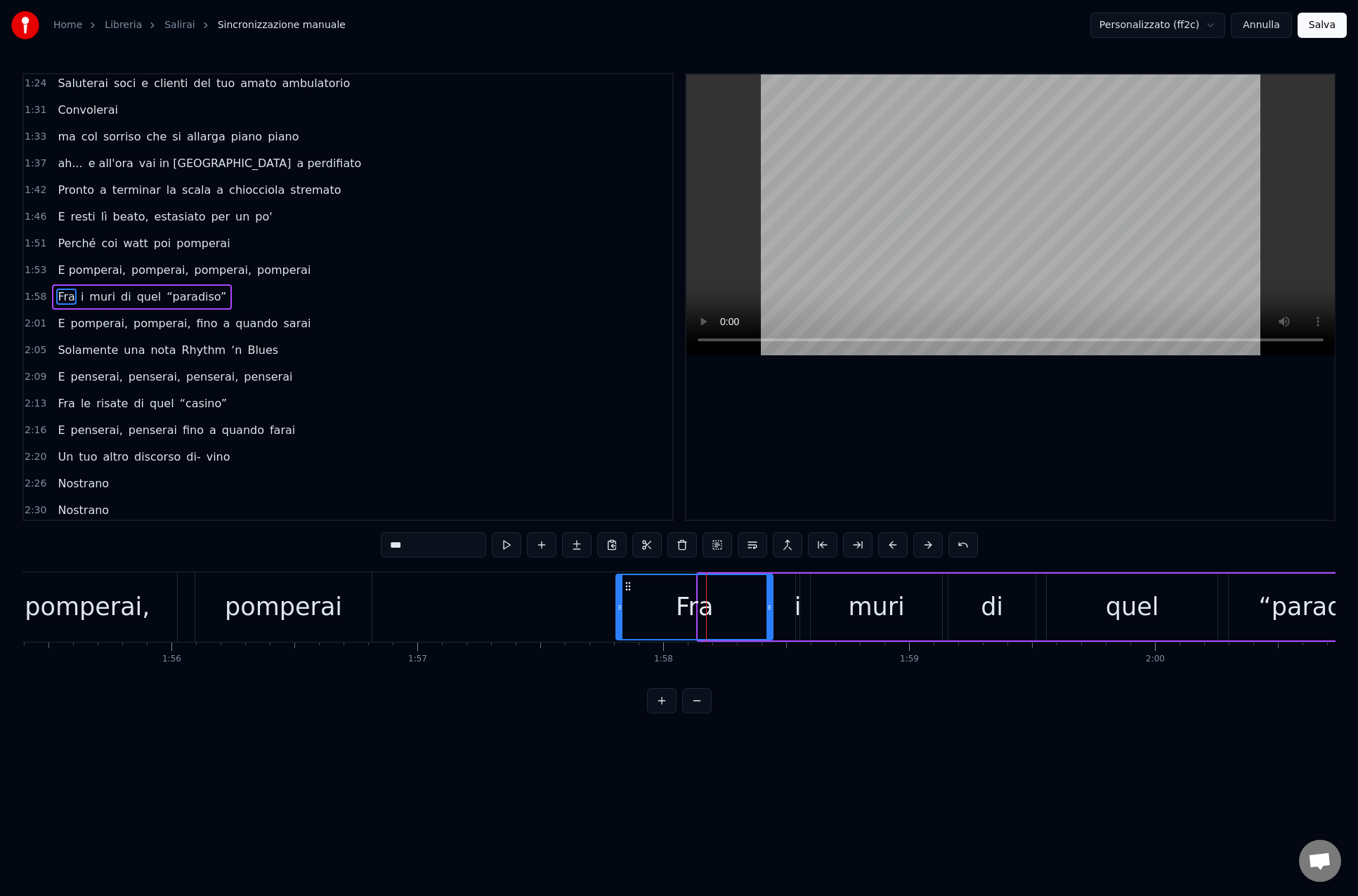
drag, startPoint x: 701, startPoint y: 609, endPoint x: 619, endPoint y: 610, distance: 82.0
click at [619, 611] on icon at bounding box center [619, 607] width 5 height 11
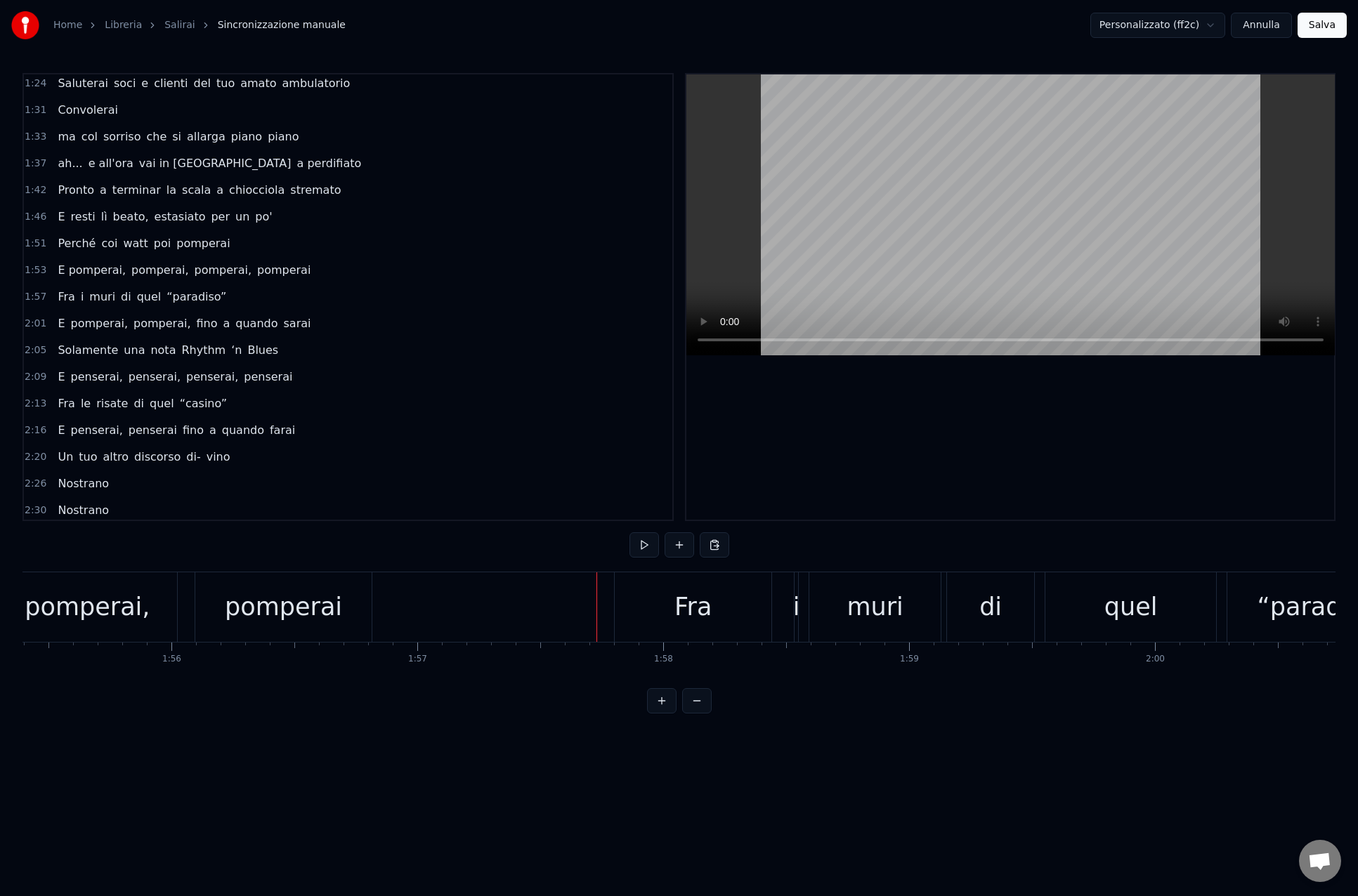
click at [569, 611] on div at bounding box center [701, 607] width 58091 height 70
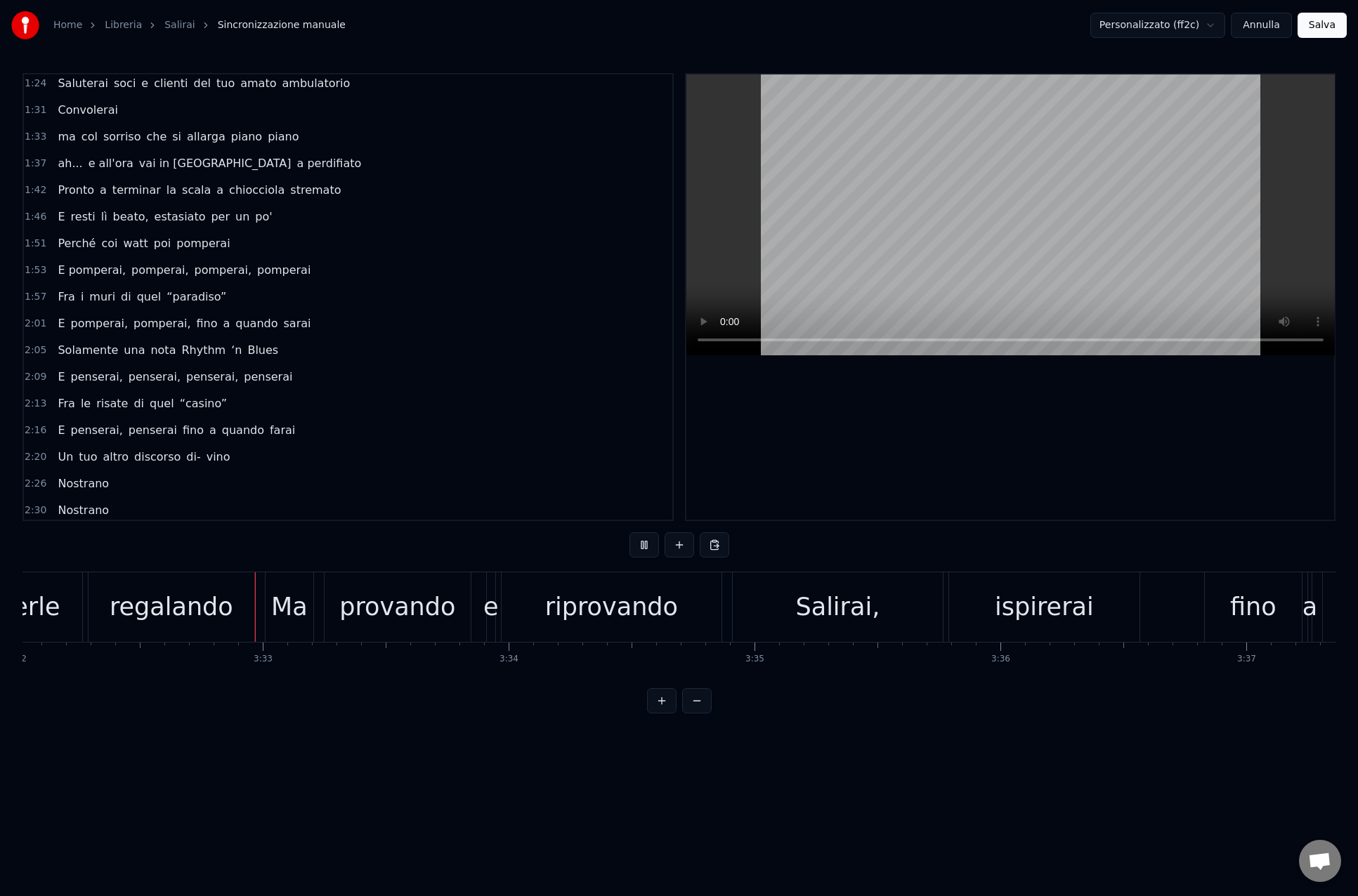
scroll to position [0, 52132]
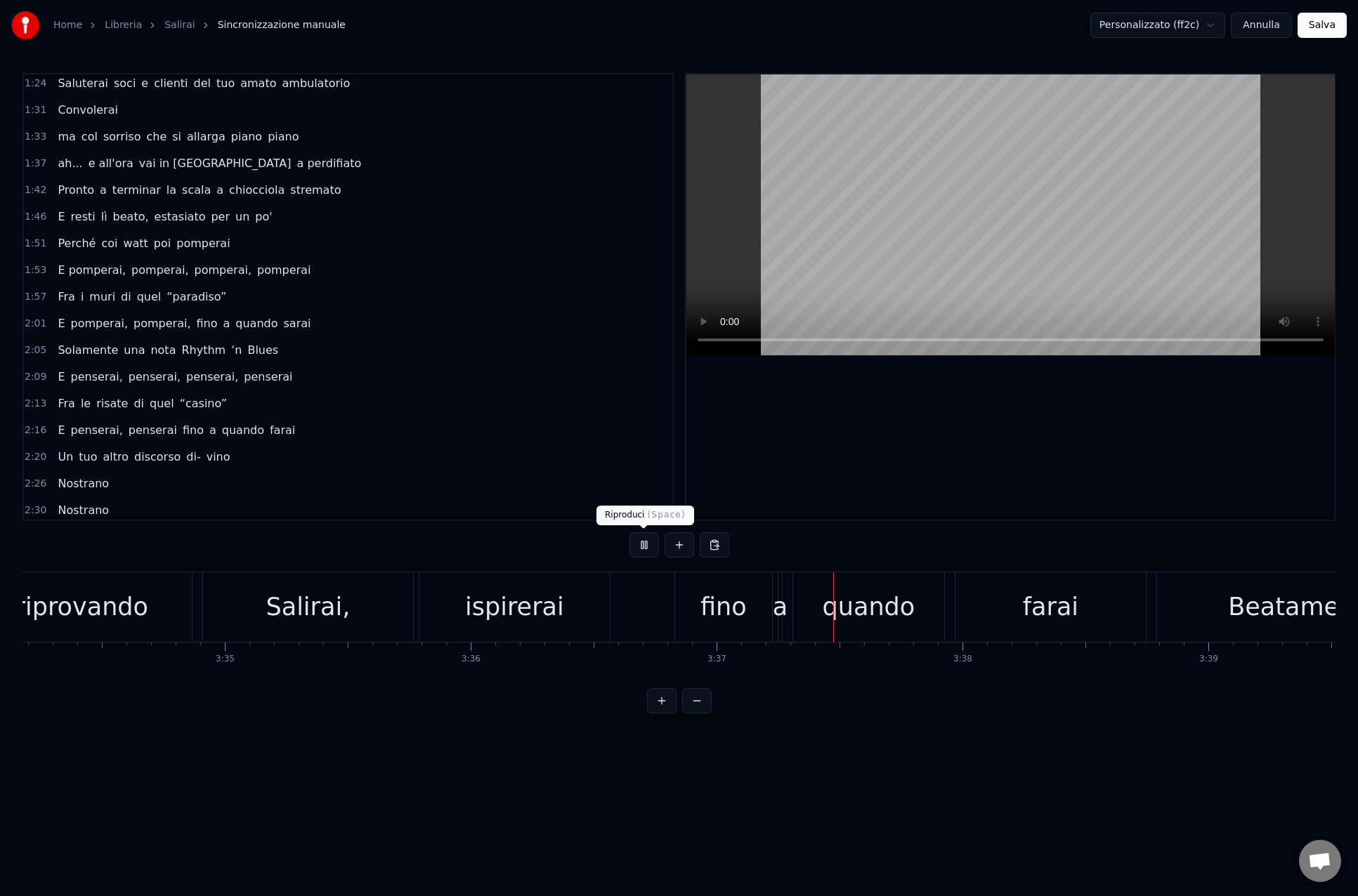
click at [643, 547] on button at bounding box center [644, 544] width 30 height 25
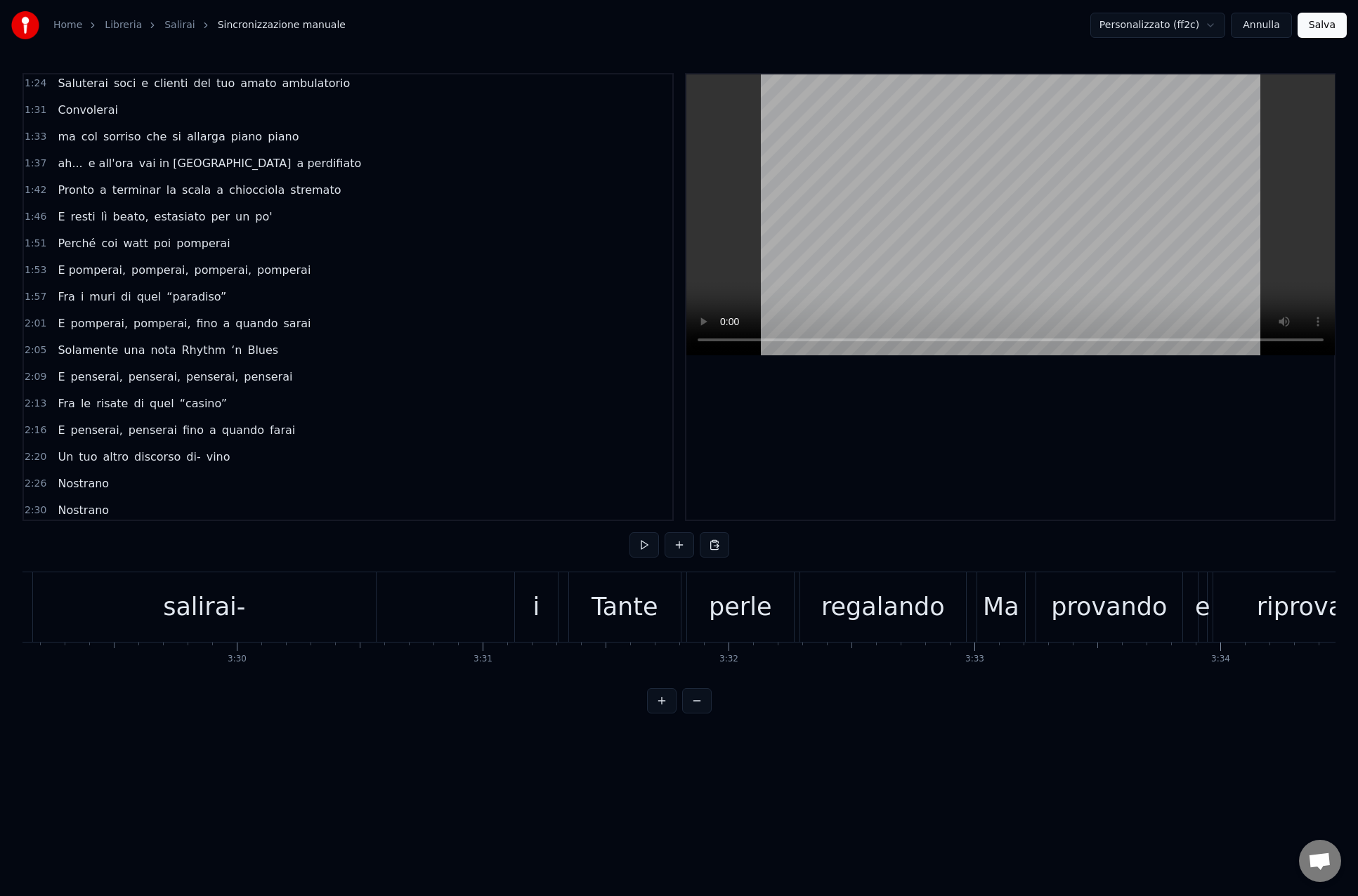
scroll to position [0, 51406]
click at [265, 615] on div "salirai-" at bounding box center [207, 607] width 343 height 70
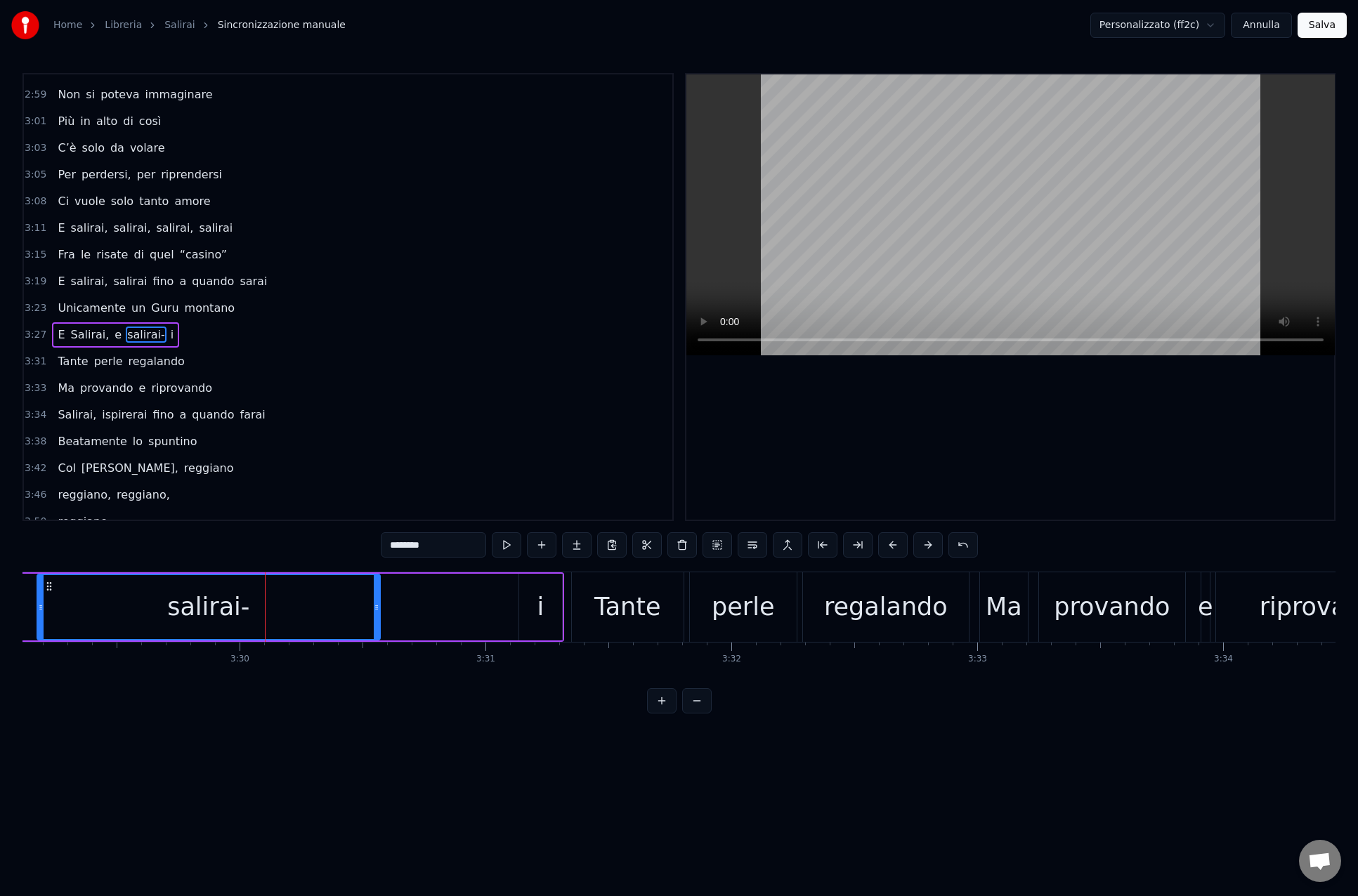
scroll to position [1045, 0]
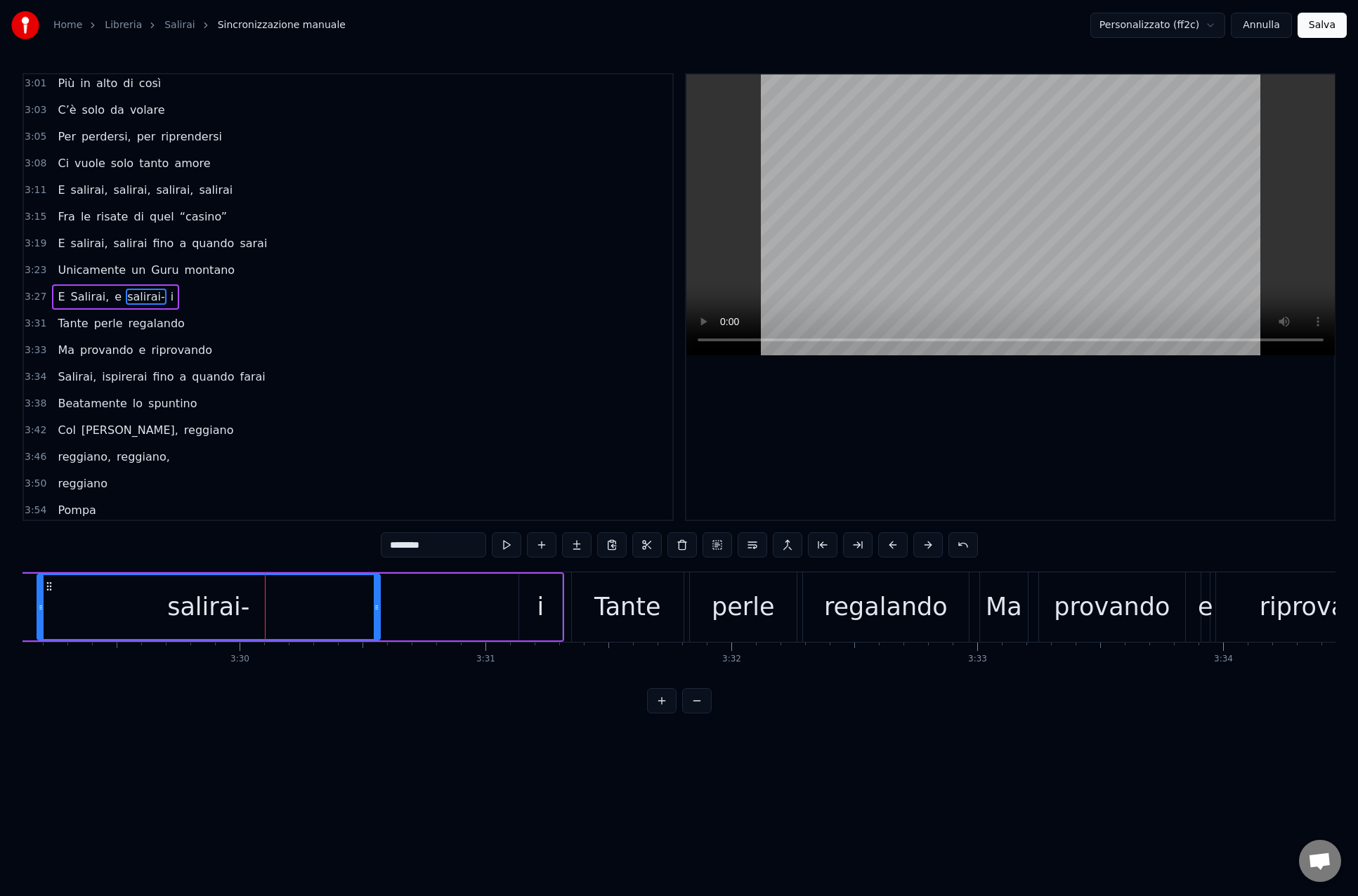
click at [437, 546] on input "********" at bounding box center [433, 544] width 105 height 25
click at [549, 633] on div "i" at bounding box center [541, 607] width 43 height 67
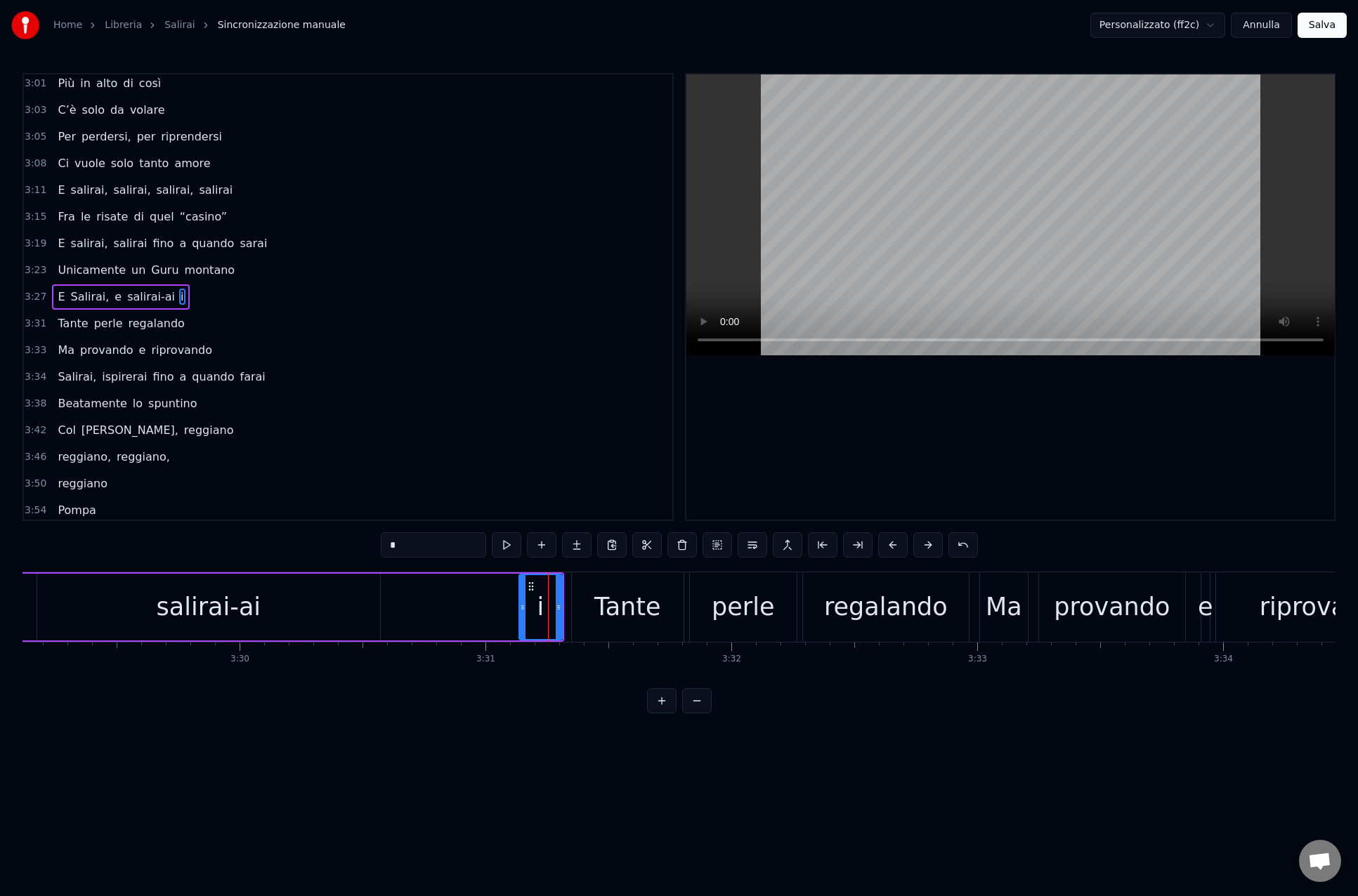
click at [389, 547] on input "*" at bounding box center [433, 544] width 105 height 25
click at [253, 607] on div "salirai-ai" at bounding box center [207, 607] width 343 height 67
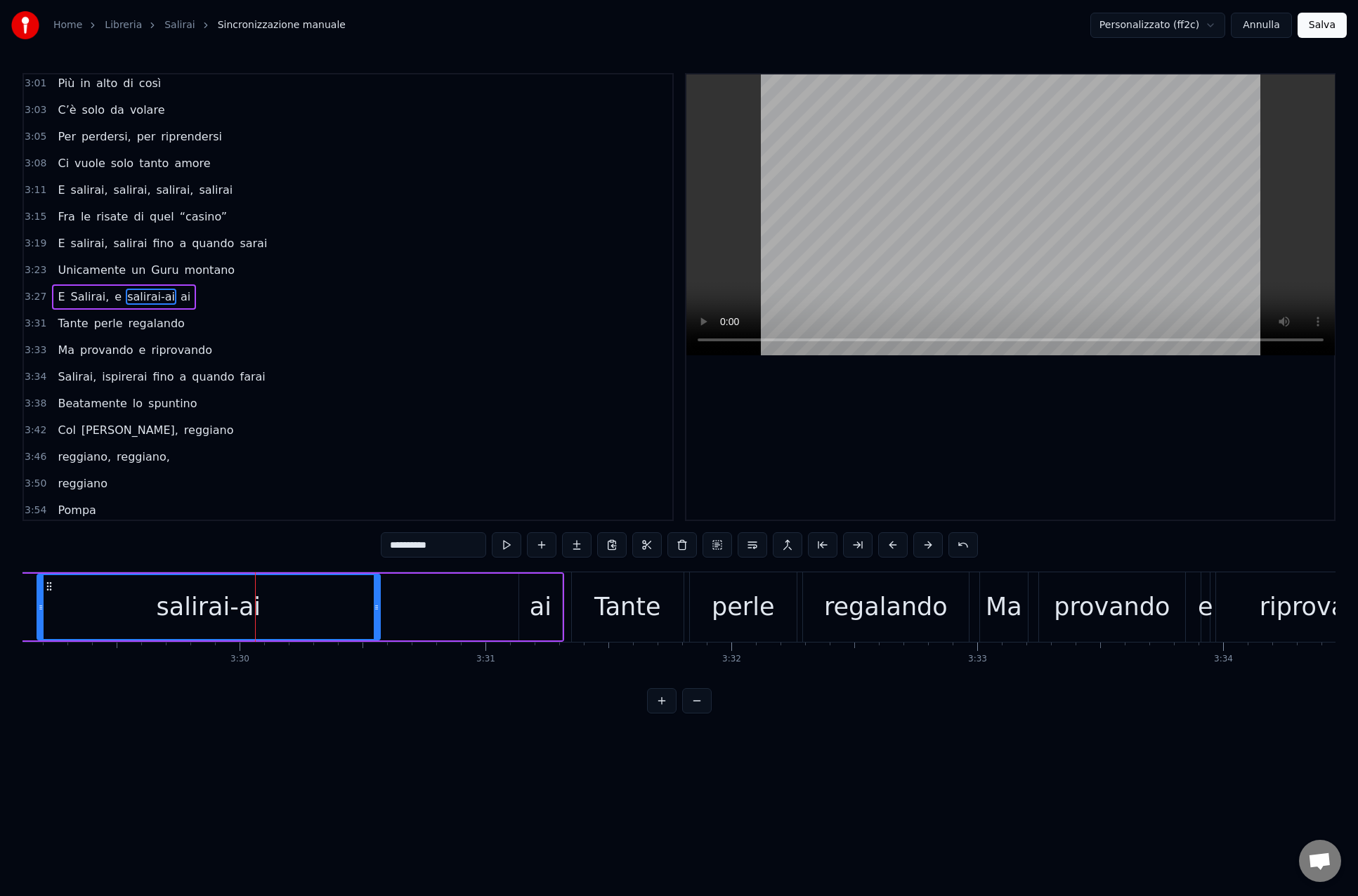
scroll to position [0, 51402]
click at [435, 541] on input "**********" at bounding box center [433, 544] width 105 height 25
click at [538, 605] on div "ai" at bounding box center [545, 606] width 22 height 37
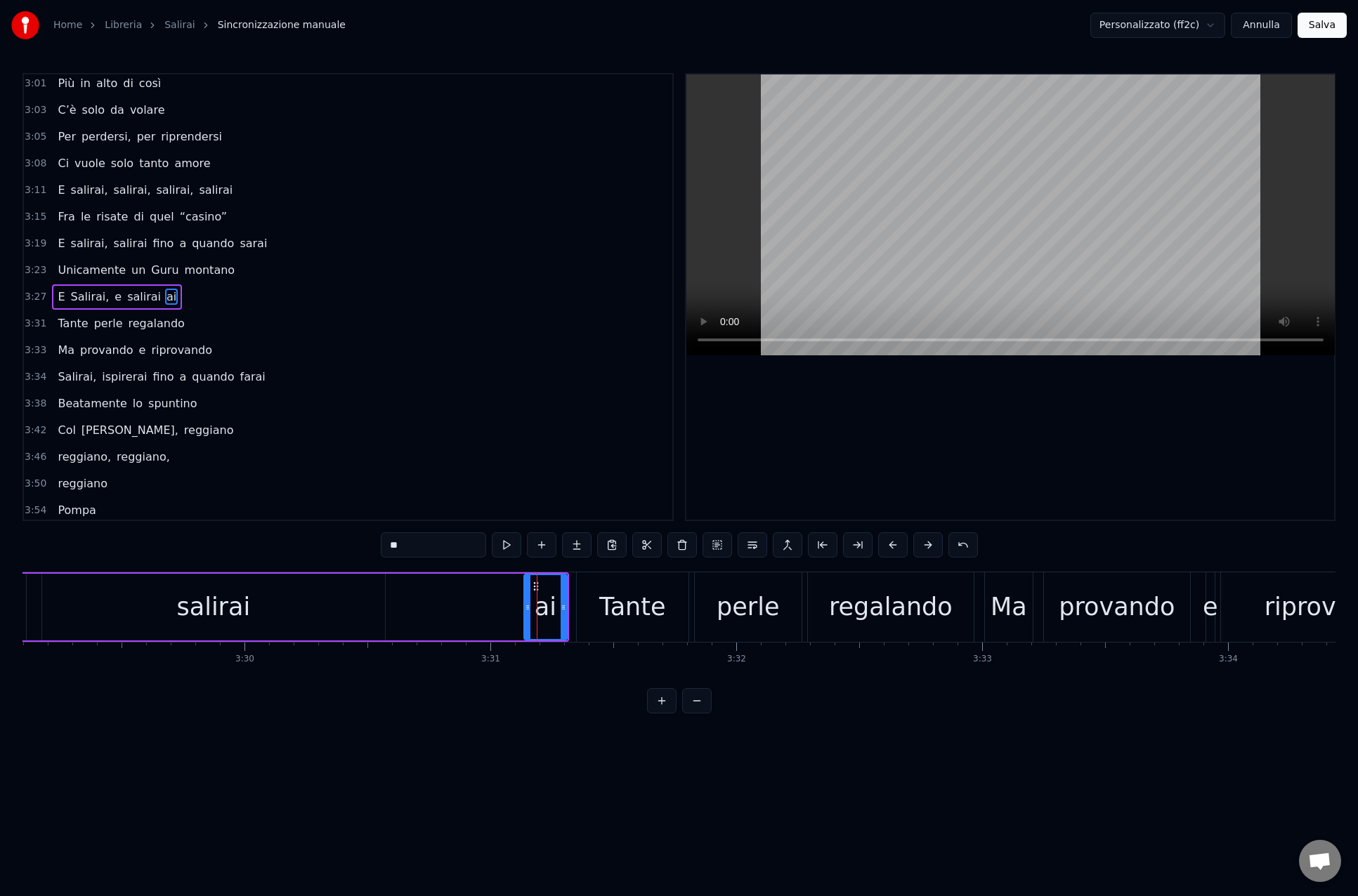
click at [388, 546] on input "**" at bounding box center [433, 544] width 105 height 25
drag, startPoint x: 528, startPoint y: 607, endPoint x: 510, endPoint y: 606, distance: 18.0
click at [510, 606] on icon at bounding box center [508, 607] width 5 height 11
click at [513, 722] on html "Home Libreria Salirai Sincronizzazione manuale Personalizzato (ff2c) Annulla Sa…" at bounding box center [679, 368] width 1358 height 736
click at [151, 608] on div "salirai" at bounding box center [214, 607] width 343 height 67
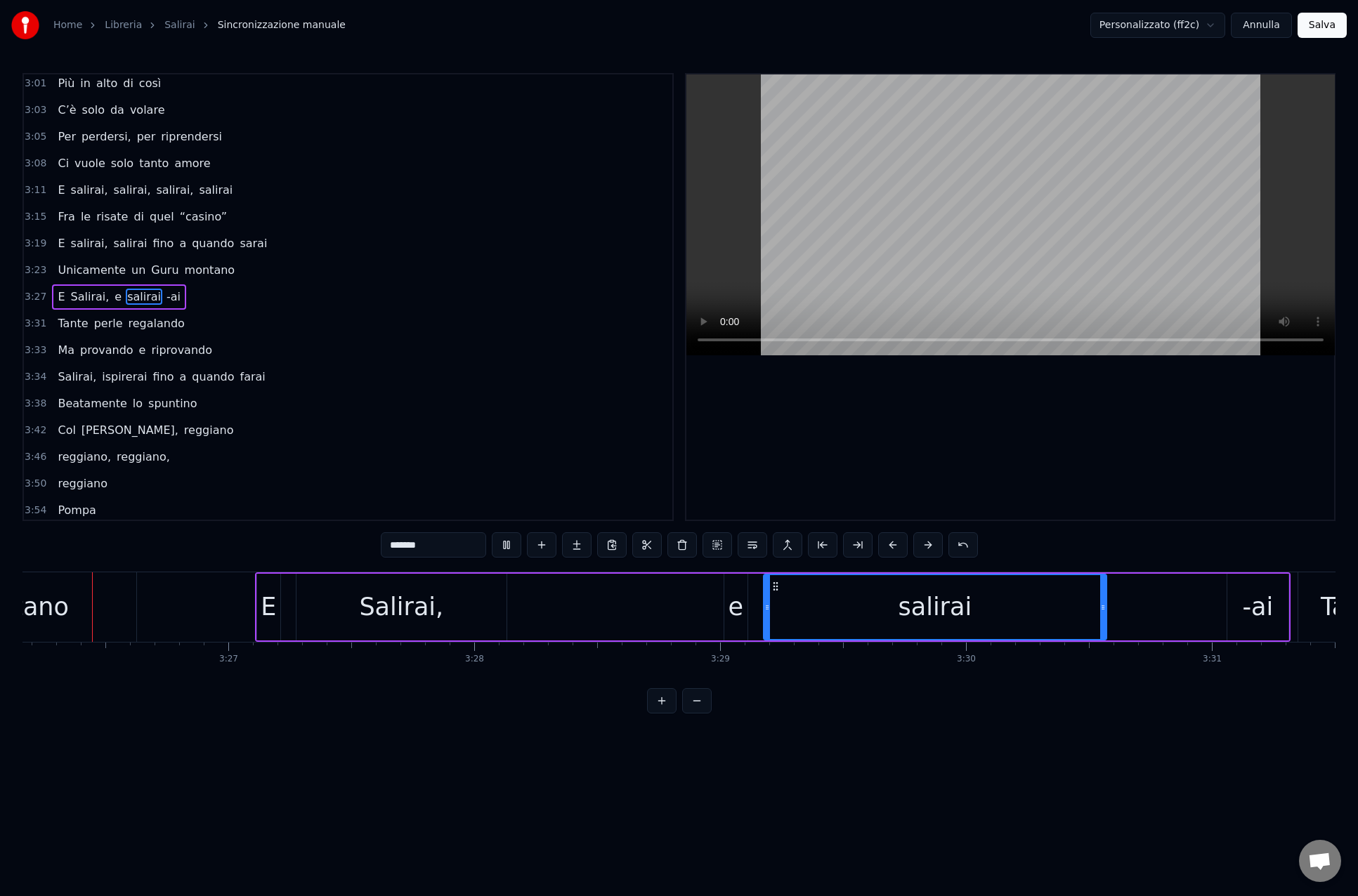
scroll to position [0, 50675]
click at [882, 606] on div "salirai" at bounding box center [939, 607] width 341 height 64
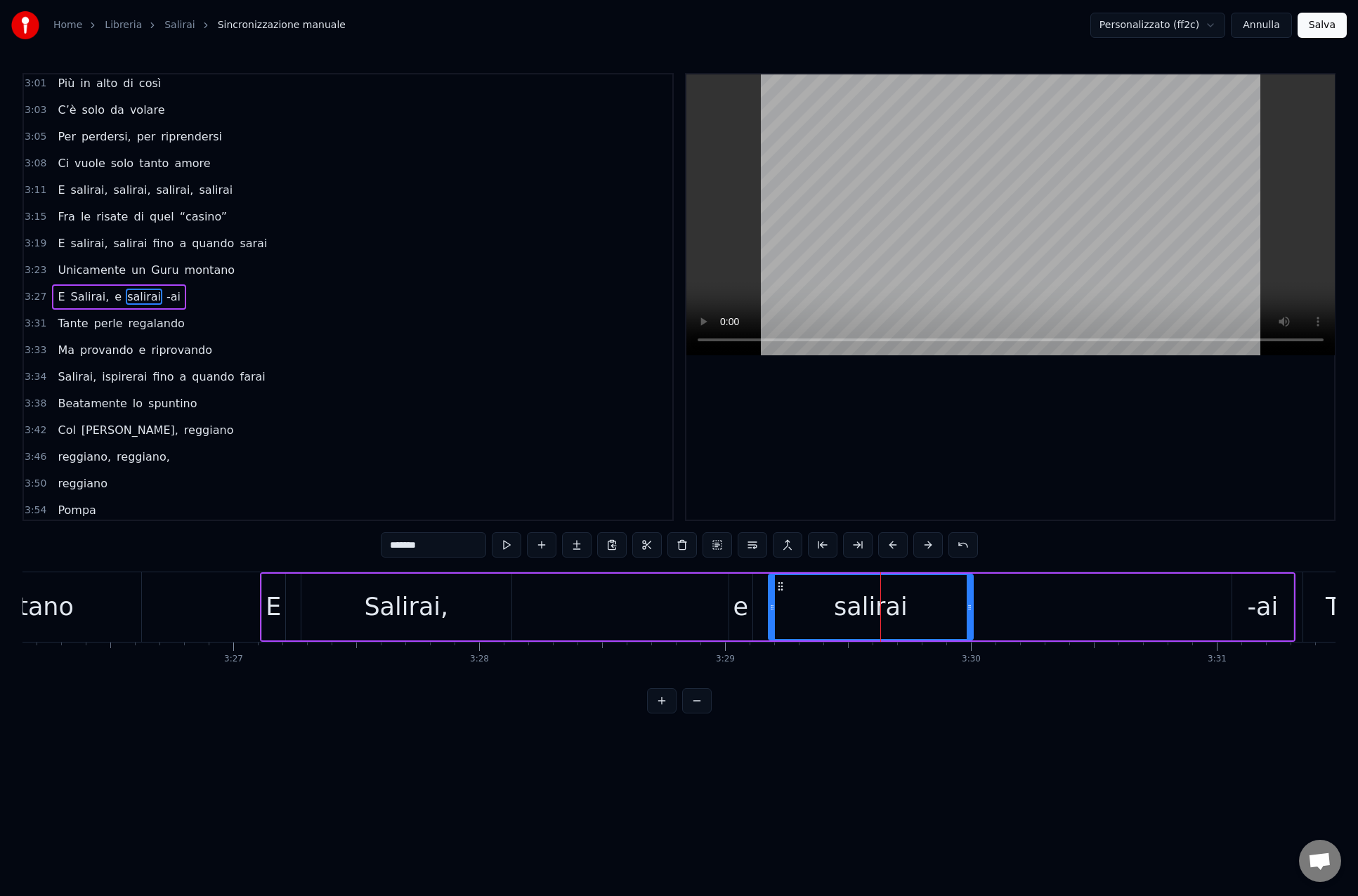
drag, startPoint x: 1109, startPoint y: 608, endPoint x: 971, endPoint y: 612, distance: 138.1
click at [971, 612] on icon at bounding box center [969, 607] width 5 height 11
click at [1262, 609] on div "-ai" at bounding box center [1262, 606] width 31 height 37
type input "***"
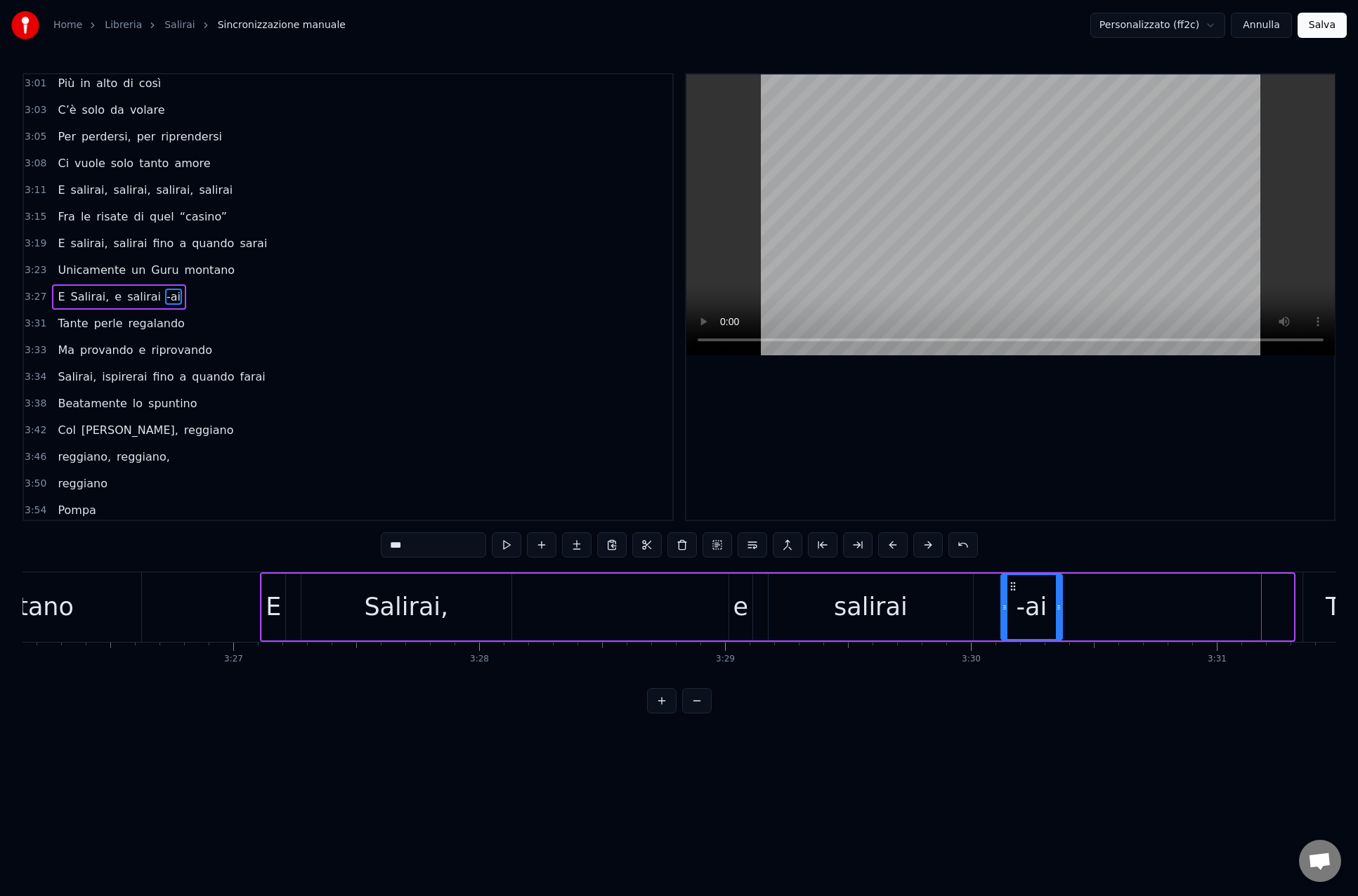
drag, startPoint x: 1244, startPoint y: 586, endPoint x: 1017, endPoint y: 590, distance: 227.0
click at [1013, 588] on icon at bounding box center [1012, 586] width 11 height 11
drag, startPoint x: 1059, startPoint y: 609, endPoint x: 1097, endPoint y: 608, distance: 38.0
click at [1097, 608] on icon at bounding box center [1096, 607] width 5 height 11
click at [701, 601] on div "E [PERSON_NAME], e salirai -ai" at bounding box center [681, 607] width 842 height 70
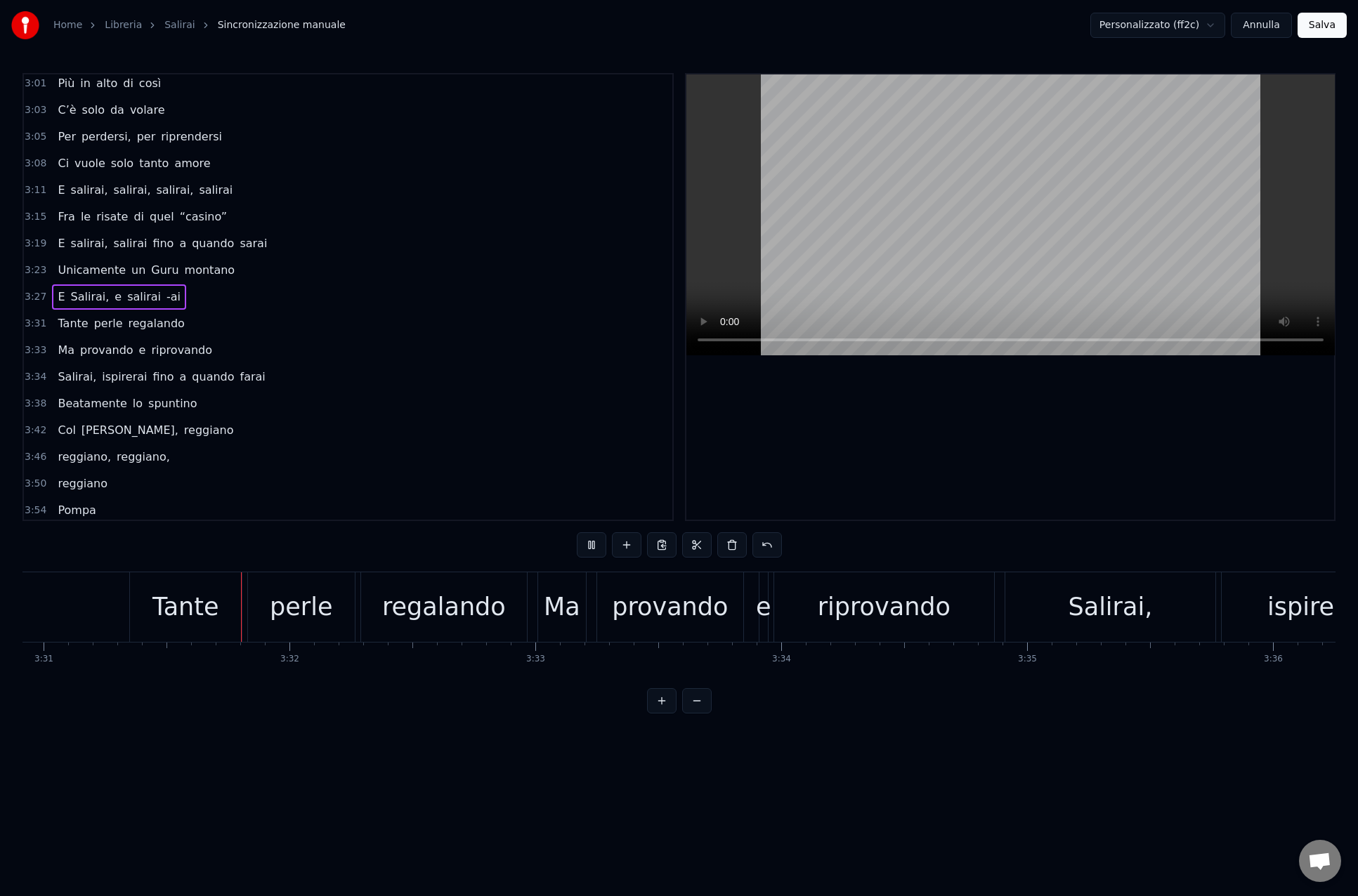
scroll to position [0, 51849]
click at [174, 618] on div "Tante" at bounding box center [184, 606] width 66 height 37
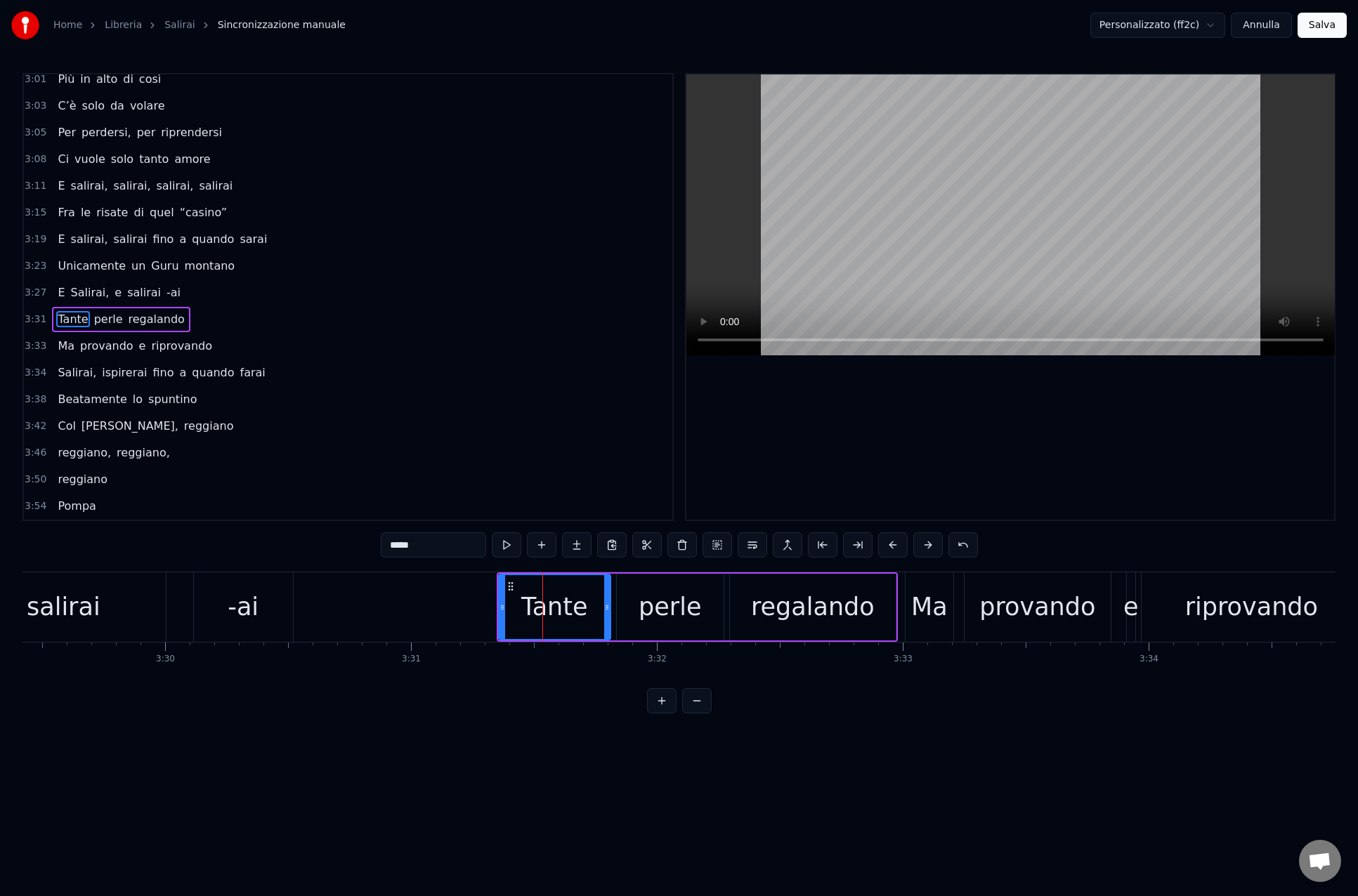
scroll to position [0, 51436]
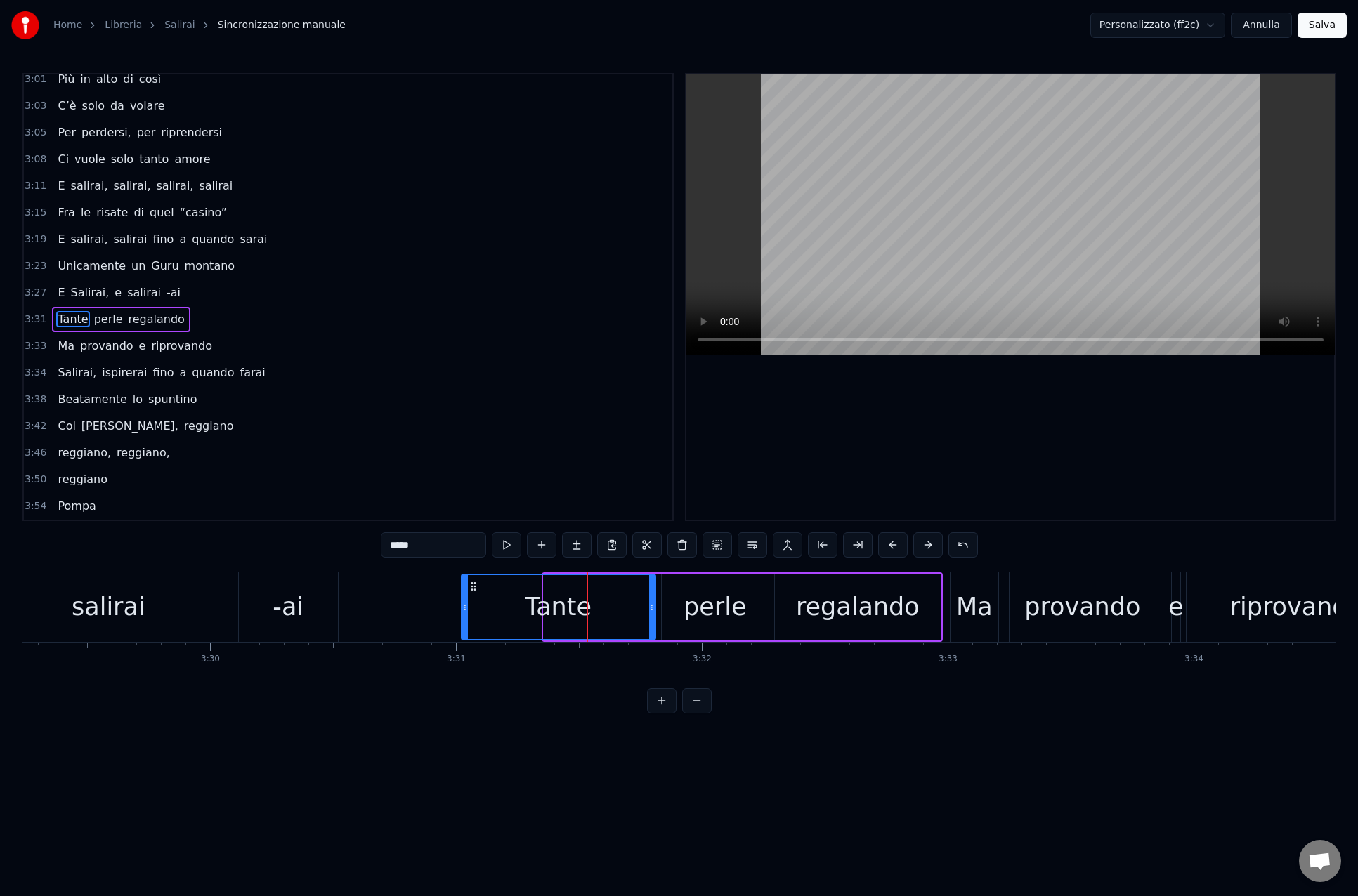
drag, startPoint x: 546, startPoint y: 607, endPoint x: 464, endPoint y: 607, distance: 82.0
click at [463, 607] on icon at bounding box center [465, 607] width 5 height 11
drag, startPoint x: 653, startPoint y: 607, endPoint x: 609, endPoint y: 607, distance: 44.0
click at [603, 607] on icon at bounding box center [601, 607] width 5 height 11
click at [682, 609] on div "perle" at bounding box center [715, 607] width 107 height 67
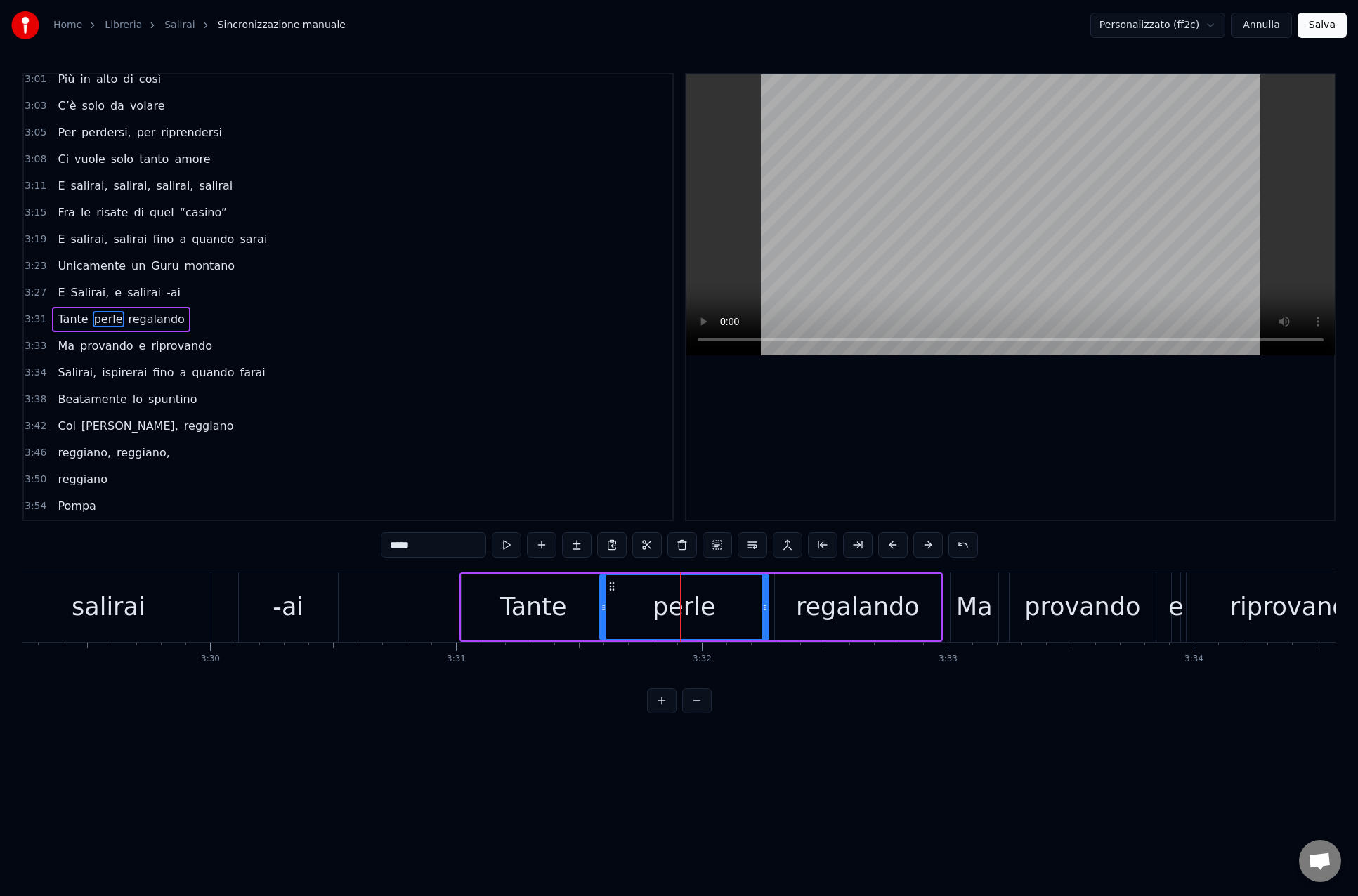
drag, startPoint x: 663, startPoint y: 609, endPoint x: 604, endPoint y: 608, distance: 59.0
click at [603, 608] on icon at bounding box center [603, 607] width 5 height 11
drag, startPoint x: 767, startPoint y: 612, endPoint x: 784, endPoint y: 612, distance: 17.0
click at [784, 612] on icon at bounding box center [782, 607] width 5 height 11
click at [810, 613] on div "regalando" at bounding box center [858, 606] width 124 height 37
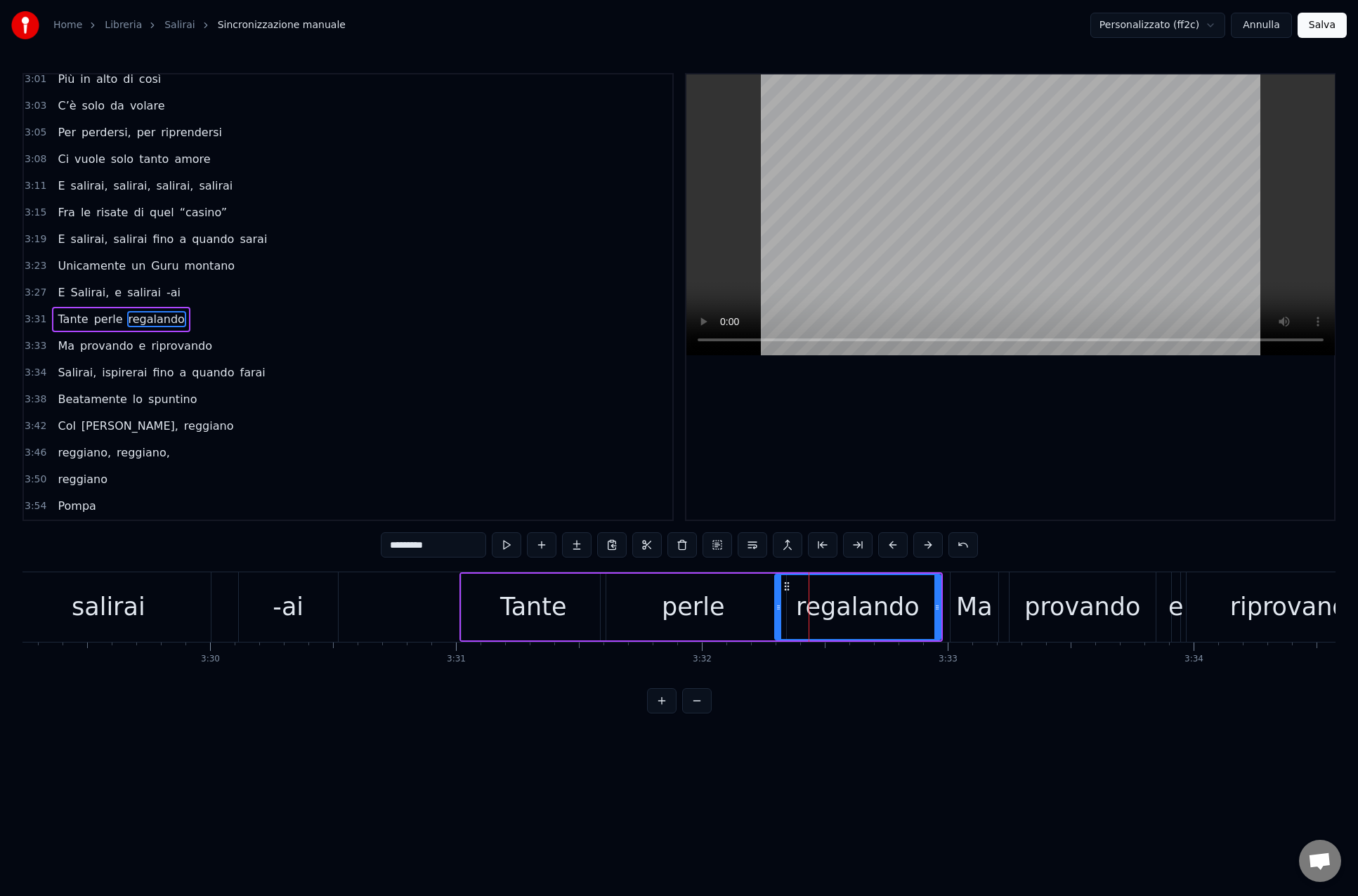
click at [783, 609] on div "regalando" at bounding box center [858, 607] width 165 height 64
click at [770, 609] on div "perle" at bounding box center [693, 607] width 186 height 67
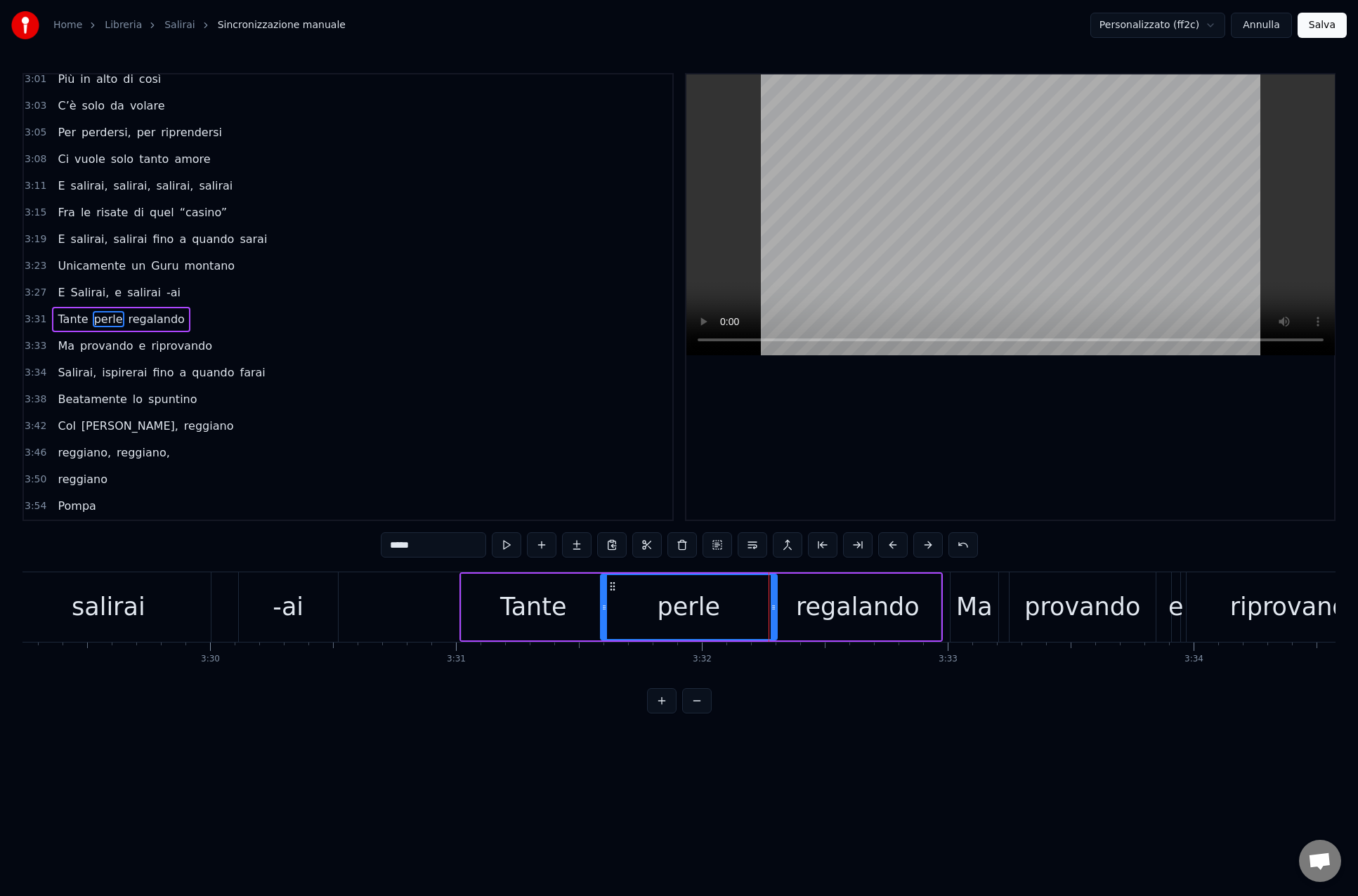
click at [773, 609] on circle at bounding box center [773, 609] width 1 height 1
click at [801, 609] on div "regalando" at bounding box center [858, 607] width 166 height 67
type input "*********"
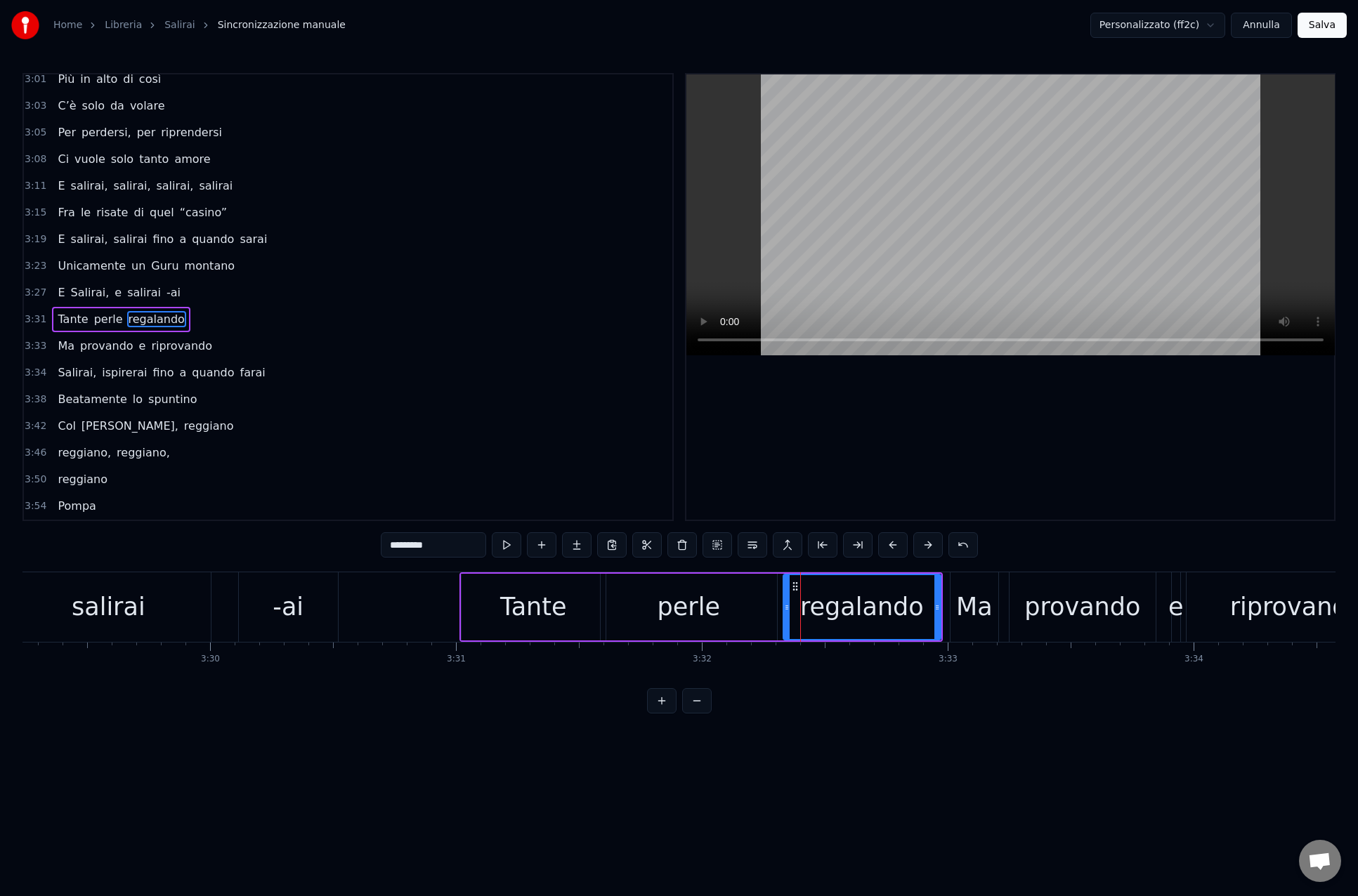
drag, startPoint x: 778, startPoint y: 609, endPoint x: 786, endPoint y: 609, distance: 8.0
click at [786, 609] on icon at bounding box center [786, 607] width 5 height 11
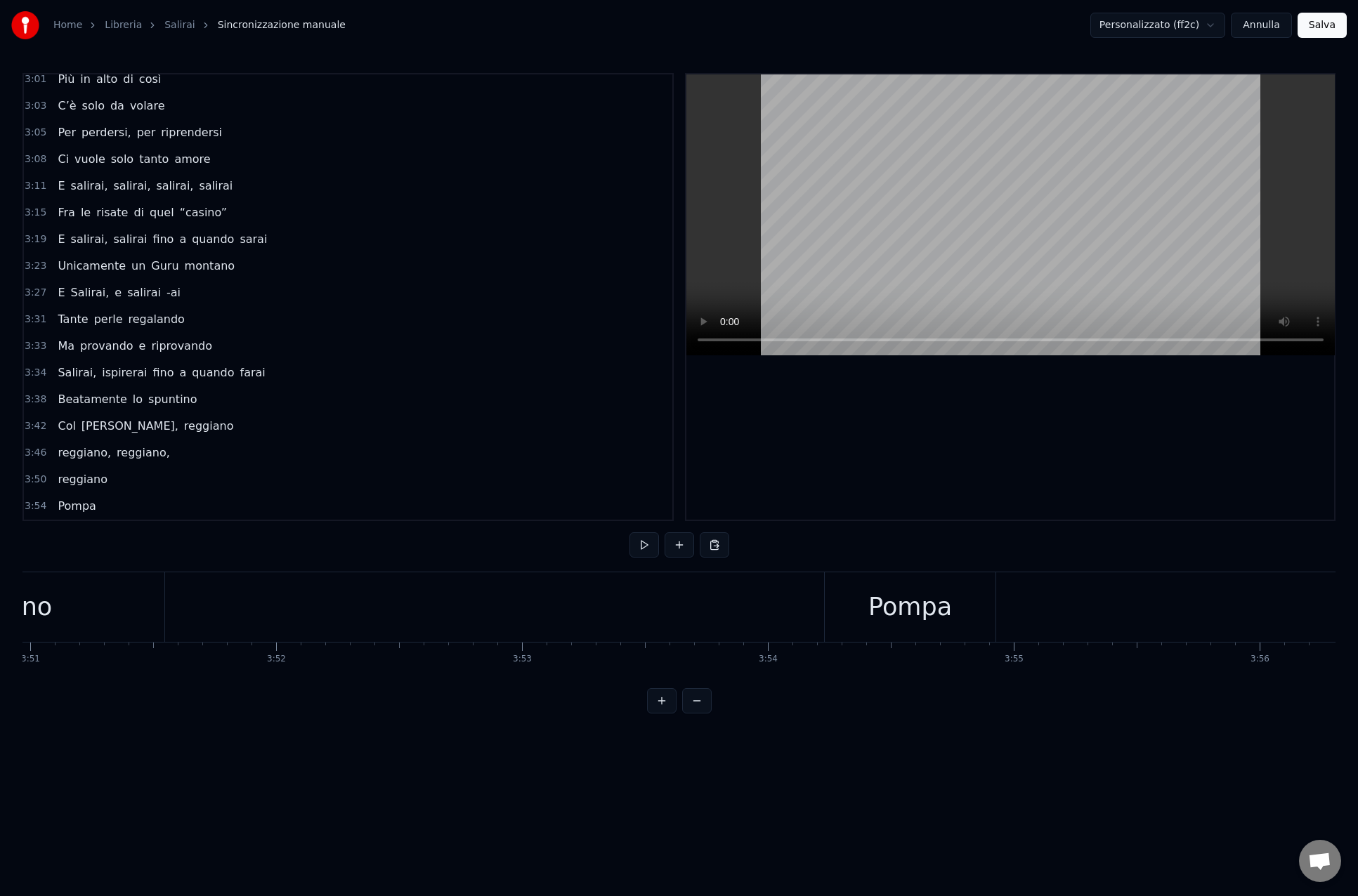
scroll to position [0, 56778]
click at [1317, 28] on button "Salva" at bounding box center [1322, 25] width 49 height 25
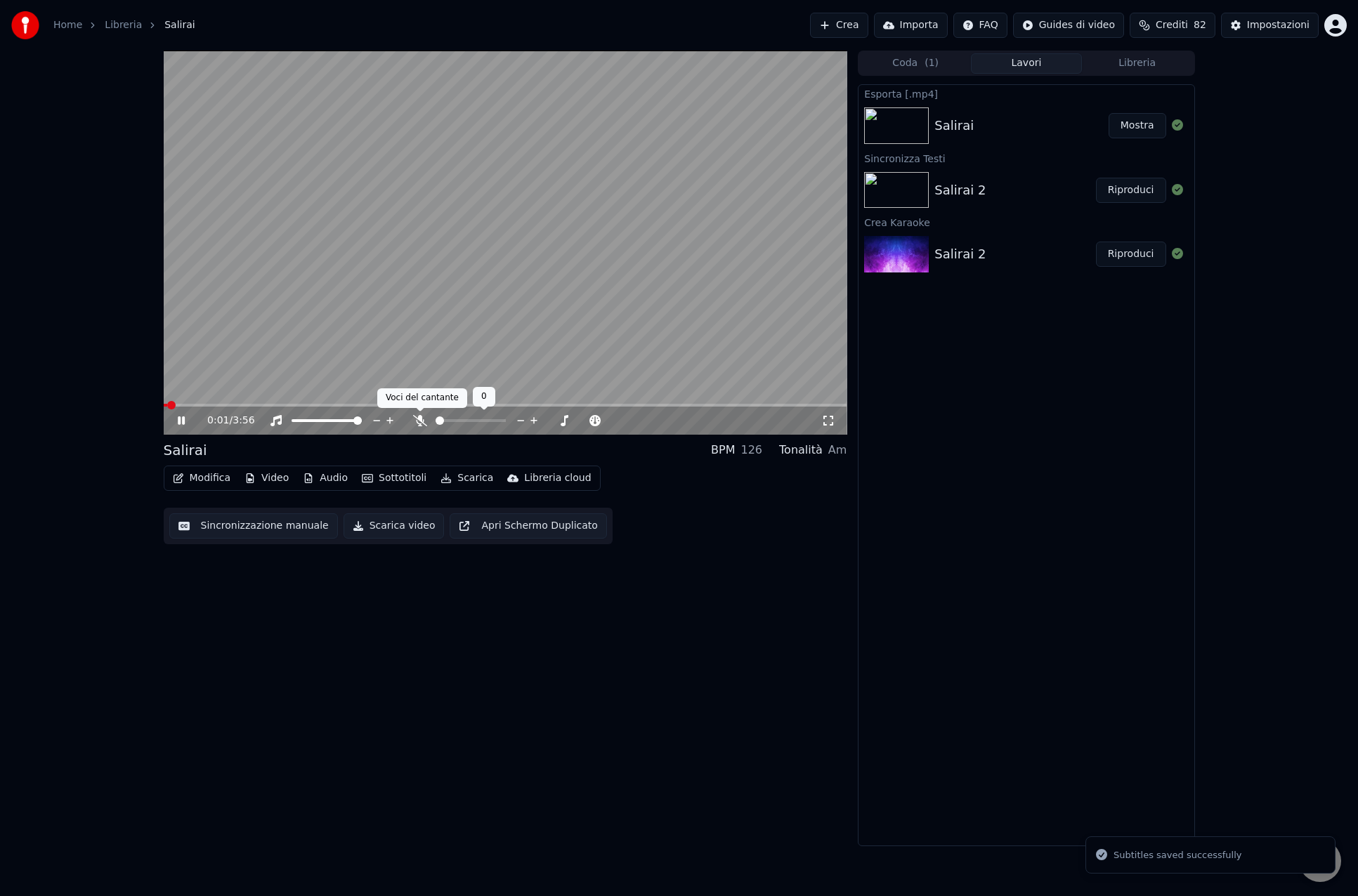
click at [422, 423] on icon at bounding box center [420, 420] width 14 height 11
click at [421, 423] on icon at bounding box center [420, 420] width 14 height 11
click at [450, 423] on icon at bounding box center [450, 420] width 14 height 11
click at [420, 418] on icon at bounding box center [420, 420] width 14 height 11
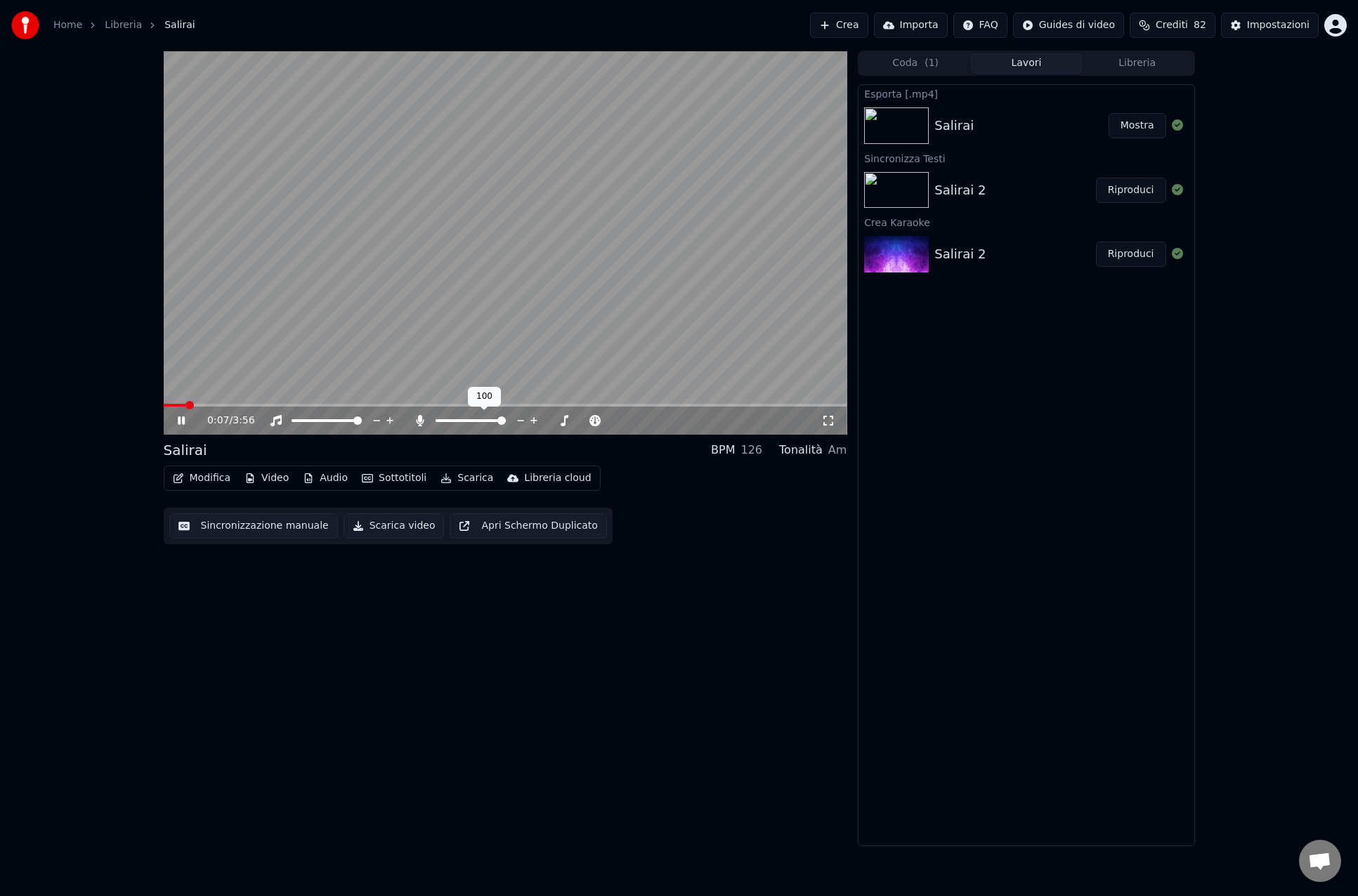
click at [420, 418] on icon at bounding box center [420, 420] width 8 height 11
click at [191, 477] on button "Modifica" at bounding box center [202, 478] width 70 height 20
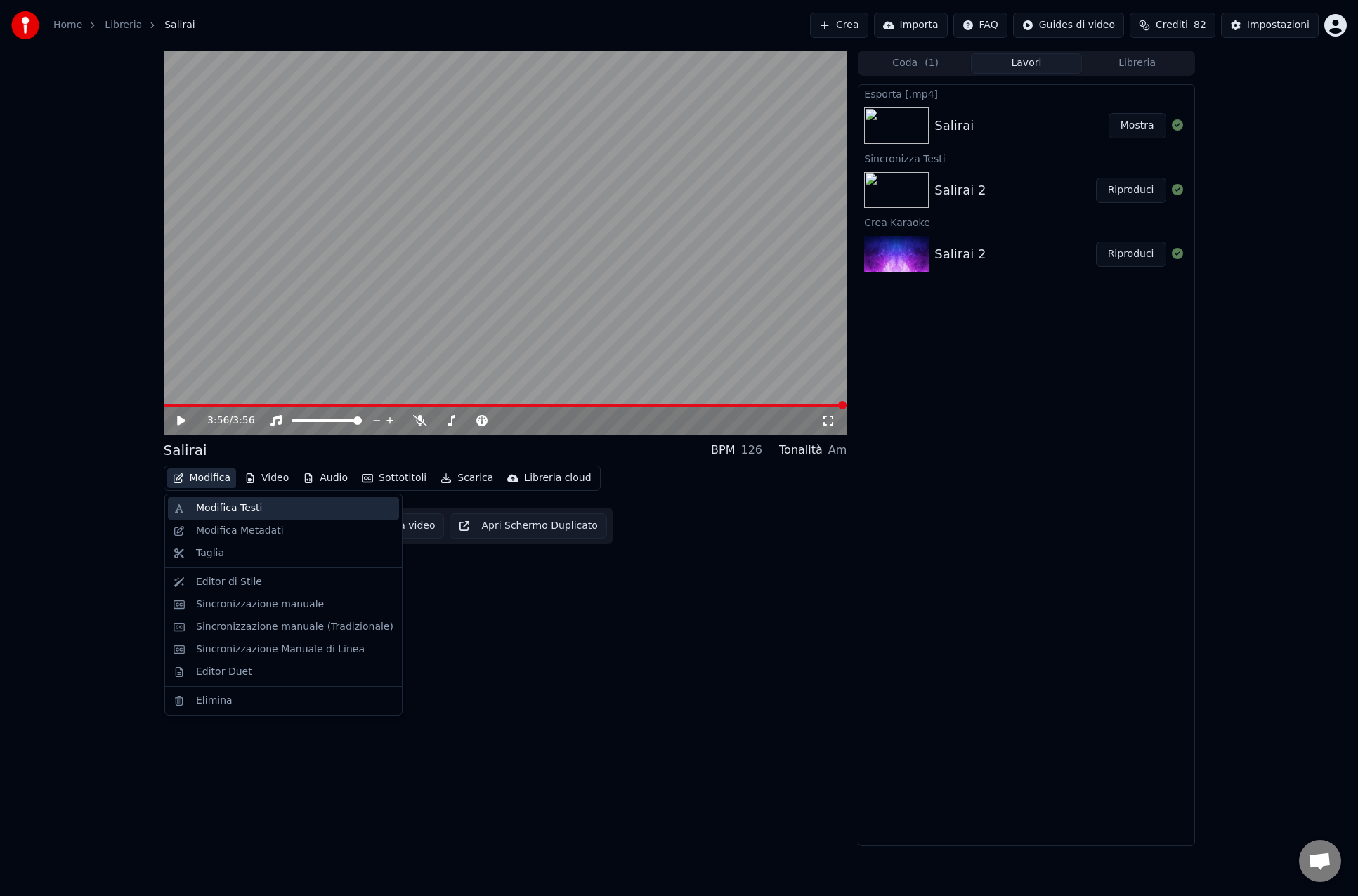
click at [209, 509] on div "Modifica Testi" at bounding box center [228, 508] width 66 height 14
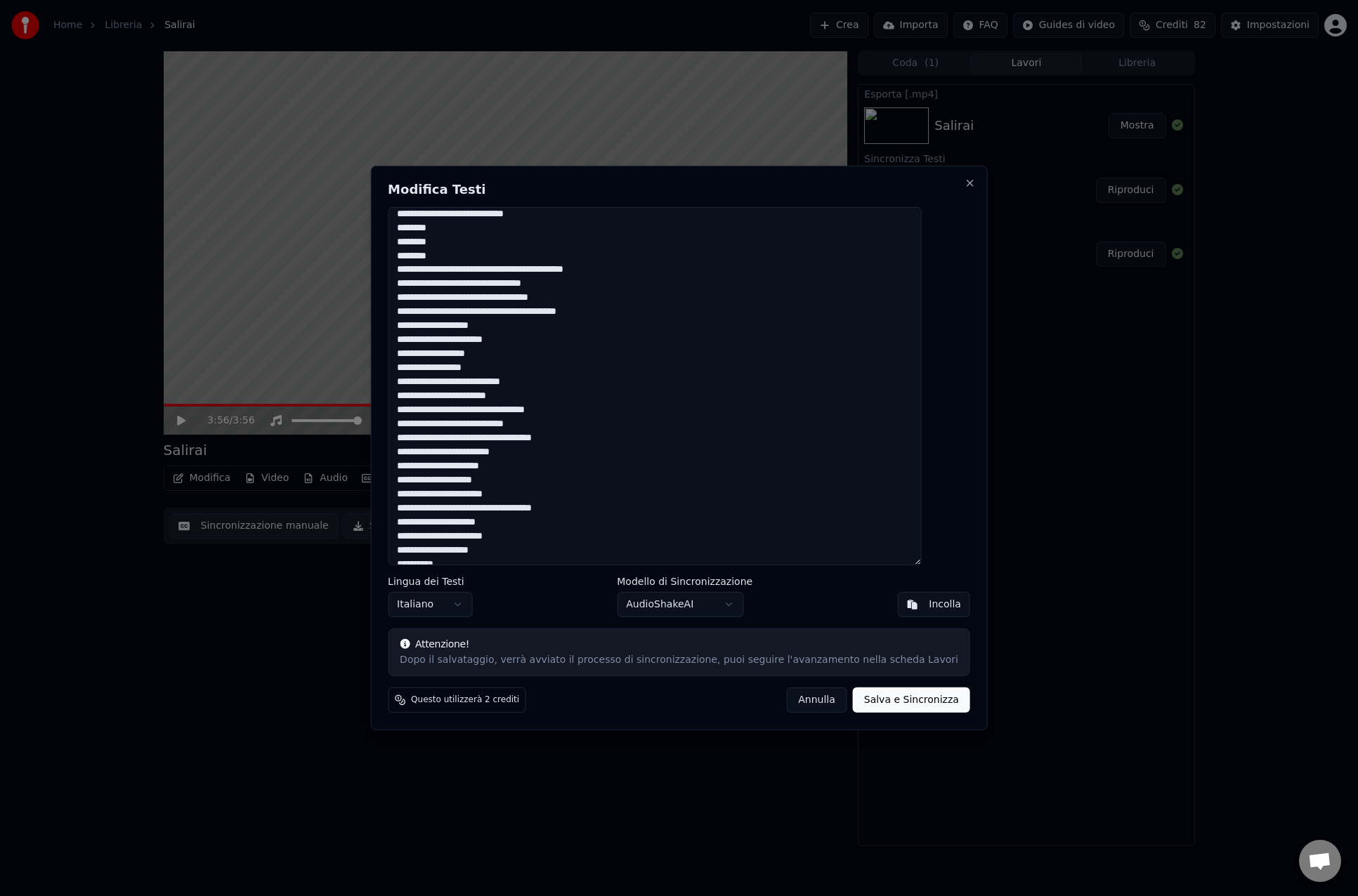
scroll to position [440, 0]
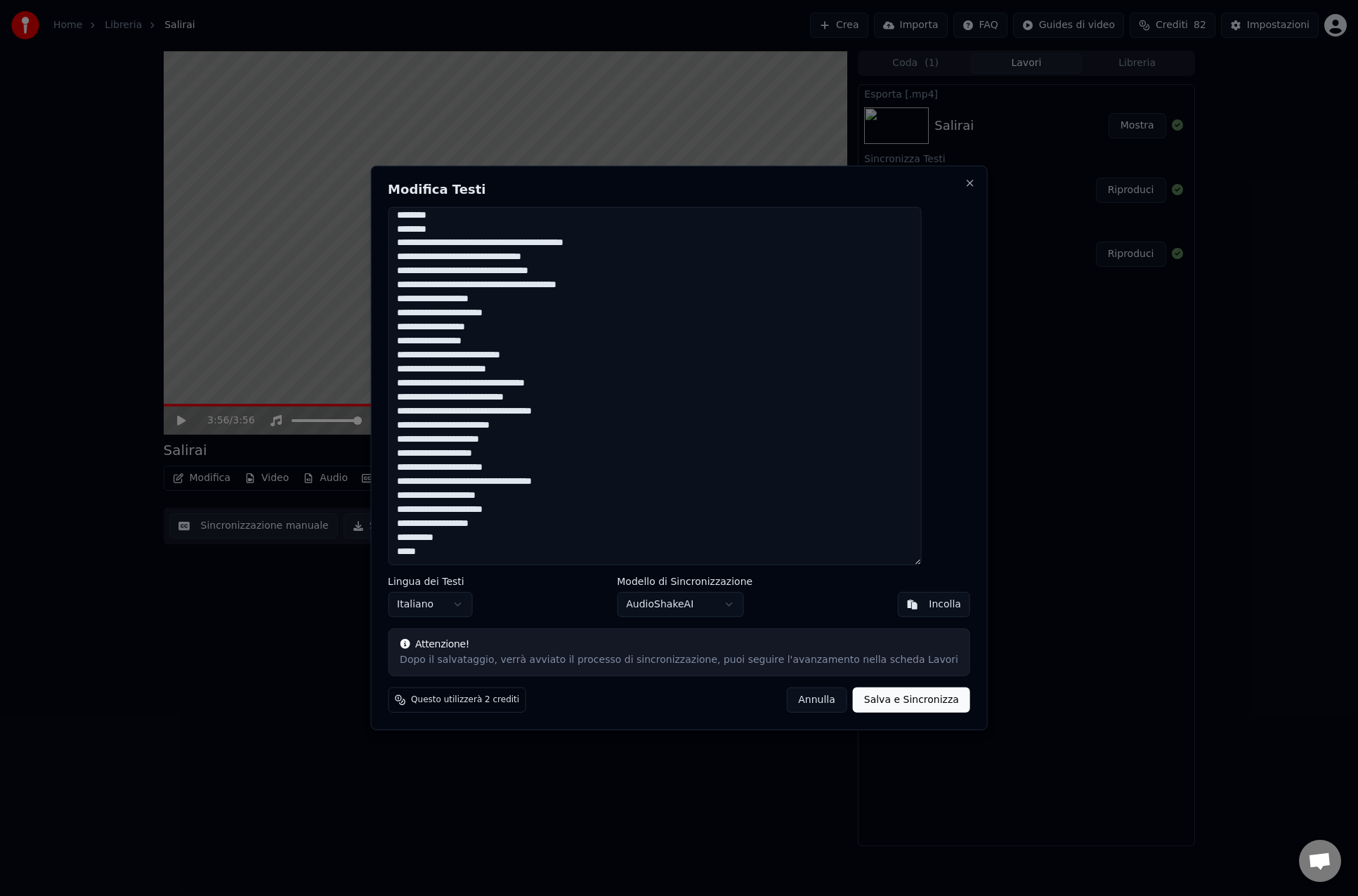
click at [441, 550] on textarea at bounding box center [654, 386] width 533 height 358
type textarea "**********"
click at [917, 700] on button "Salva e Sincronizza" at bounding box center [911, 700] width 118 height 25
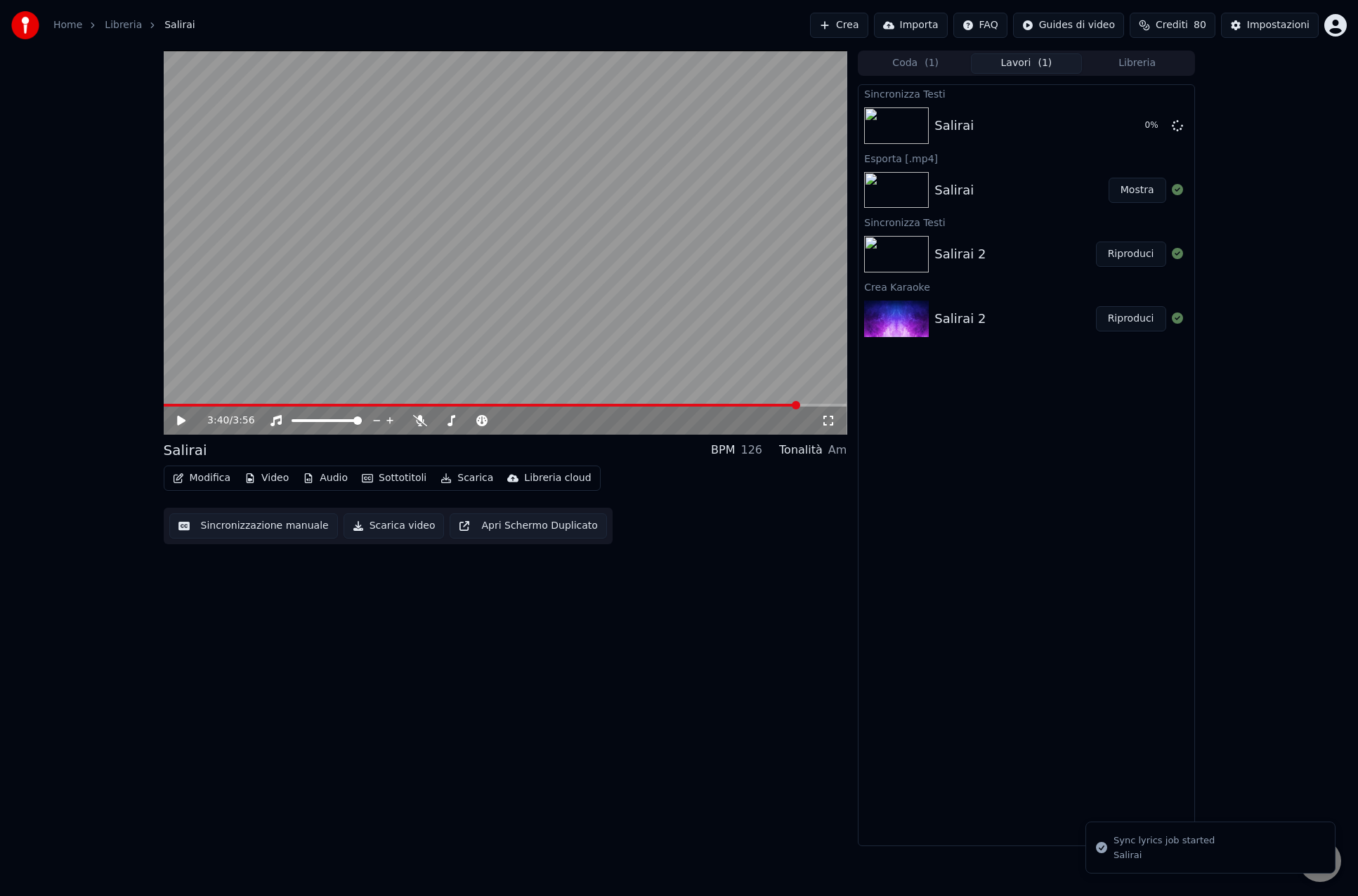
click at [800, 406] on span at bounding box center [481, 406] width 636 height 3
click at [821, 403] on video at bounding box center [505, 243] width 683 height 384
click at [820, 404] on span at bounding box center [505, 406] width 683 height 3
click at [210, 477] on button "Modifica" at bounding box center [202, 478] width 70 height 20
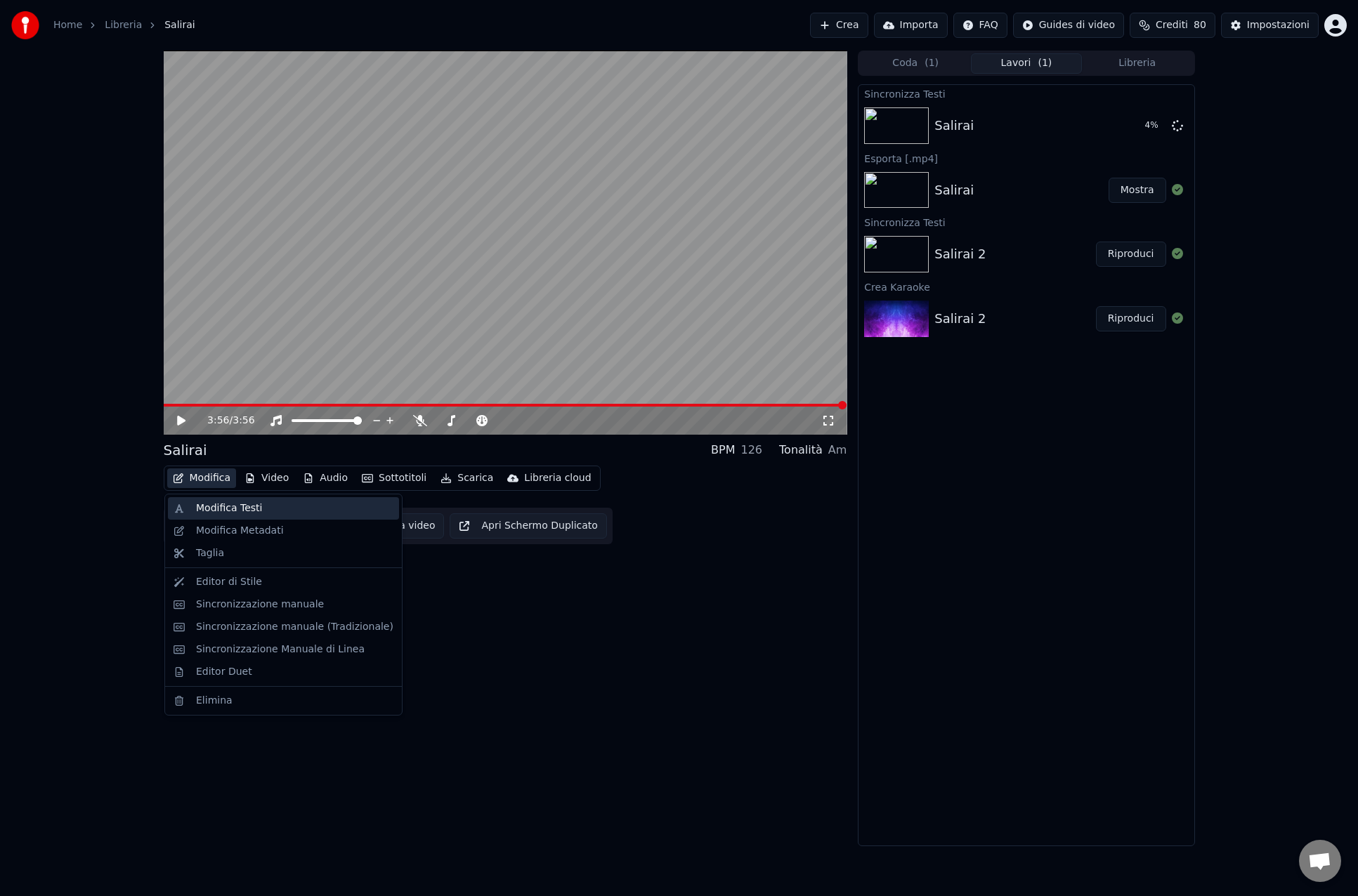
click at [222, 509] on div "Modifica Testi" at bounding box center [228, 508] width 66 height 14
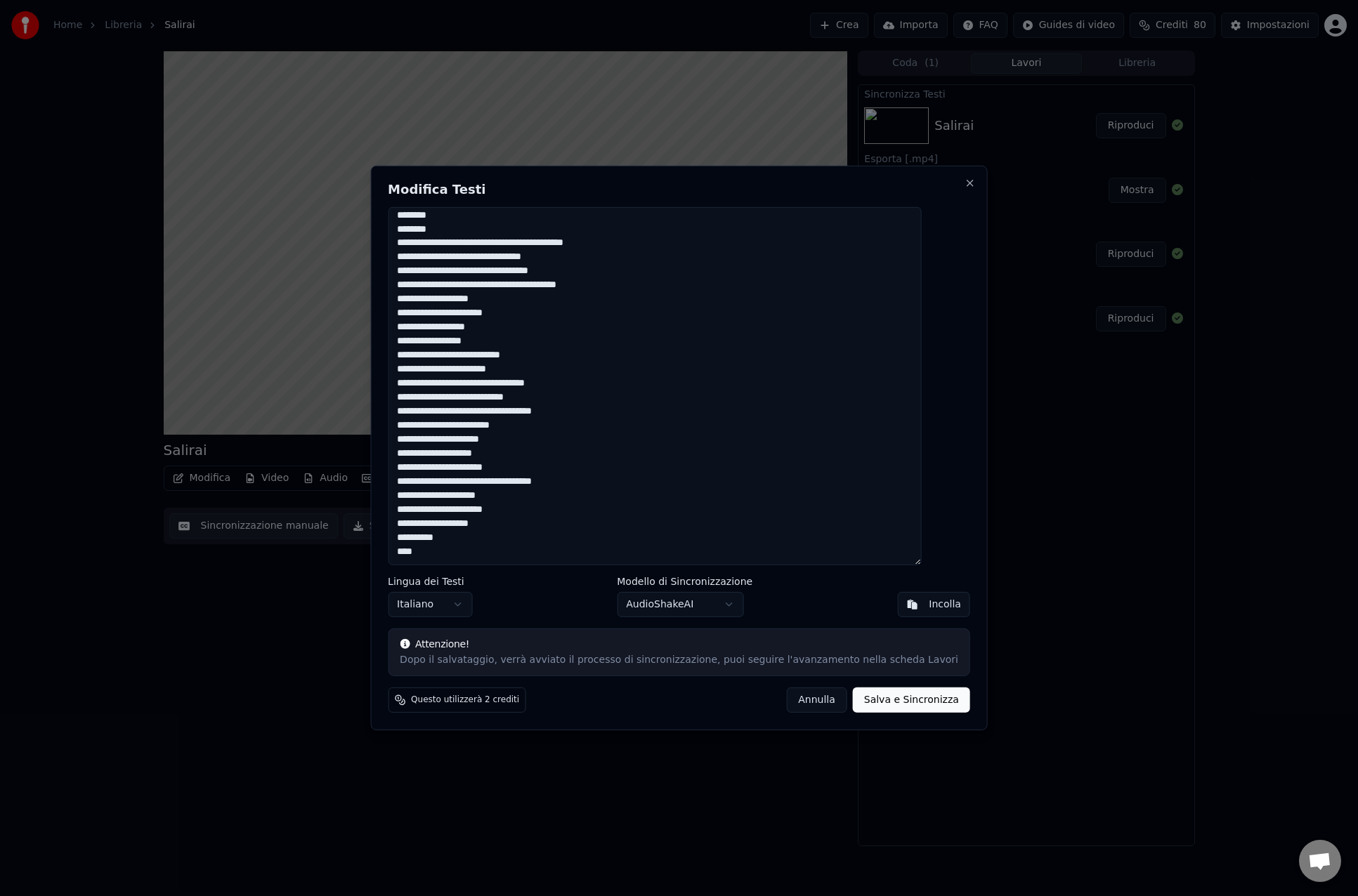
click at [899, 699] on button "Salva e Sincronizza" at bounding box center [911, 700] width 118 height 25
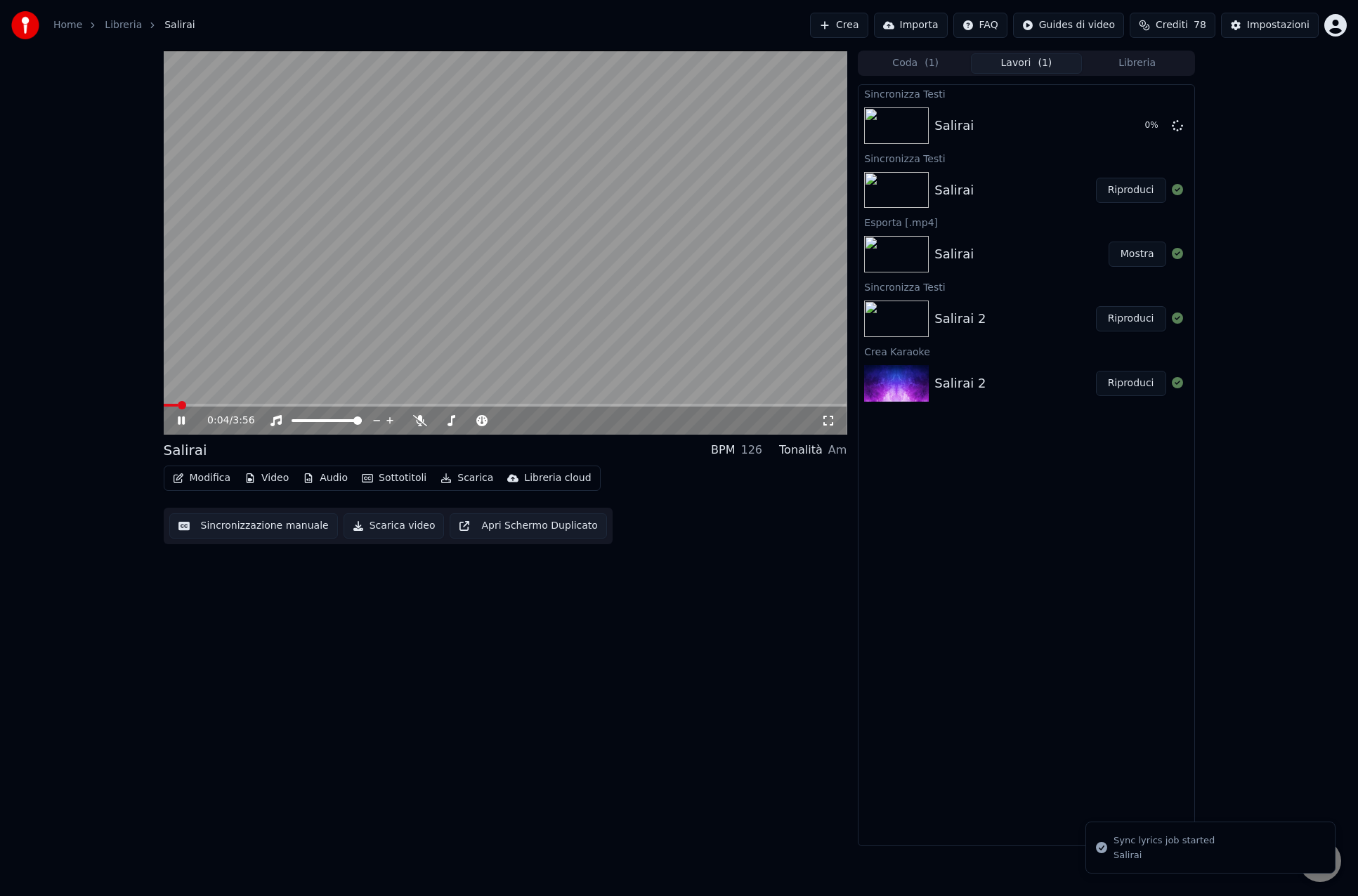
click at [180, 416] on icon at bounding box center [192, 420] width 33 height 11
click at [1002, 112] on div "Salirai 0 %" at bounding box center [1026, 125] width 335 height 48
click at [183, 419] on icon at bounding box center [180, 420] width 7 height 8
click at [826, 404] on span at bounding box center [505, 406] width 683 height 3
click at [184, 421] on icon at bounding box center [180, 420] width 8 height 10
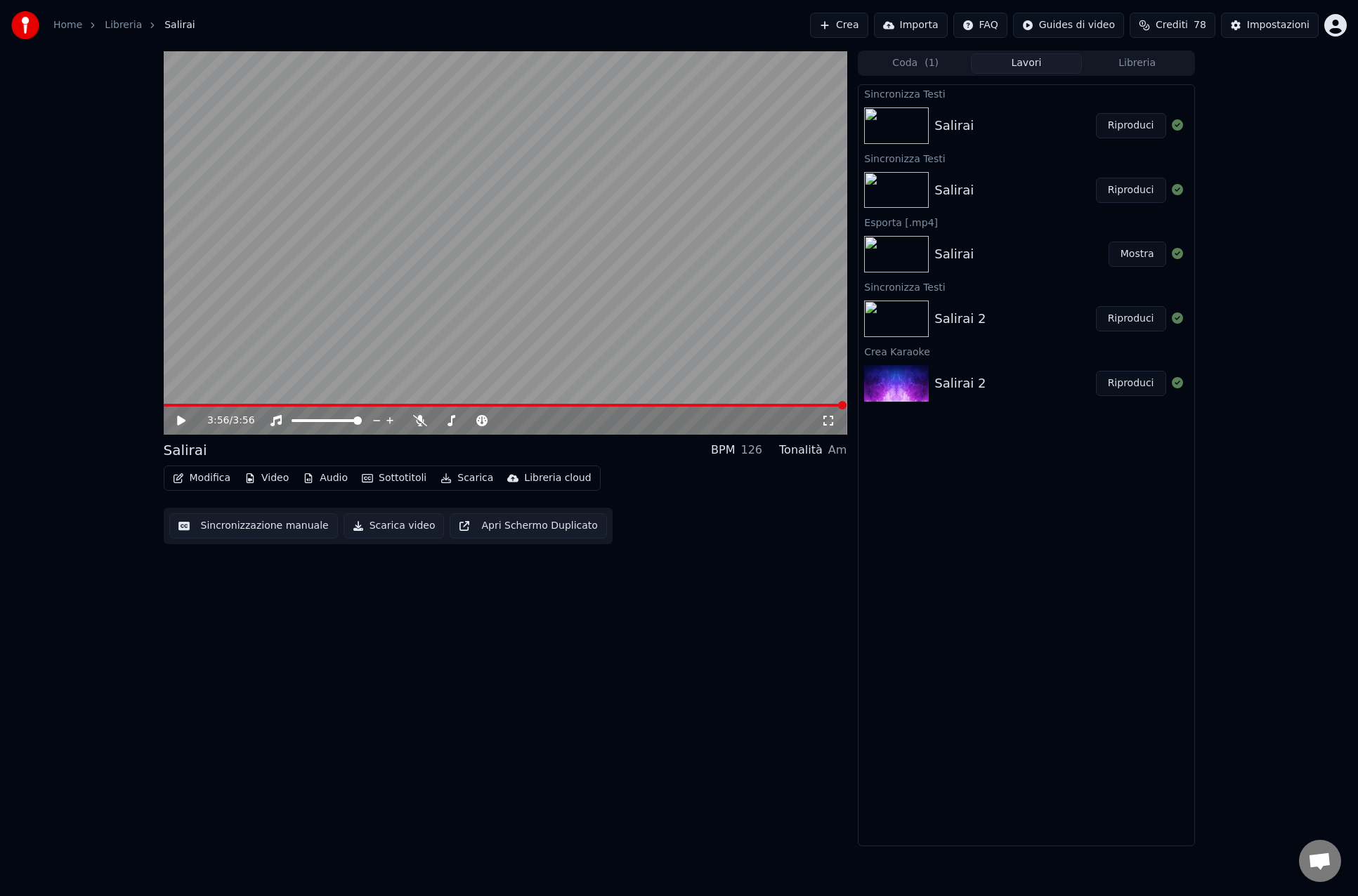
click at [205, 475] on button "Modifica" at bounding box center [202, 478] width 70 height 20
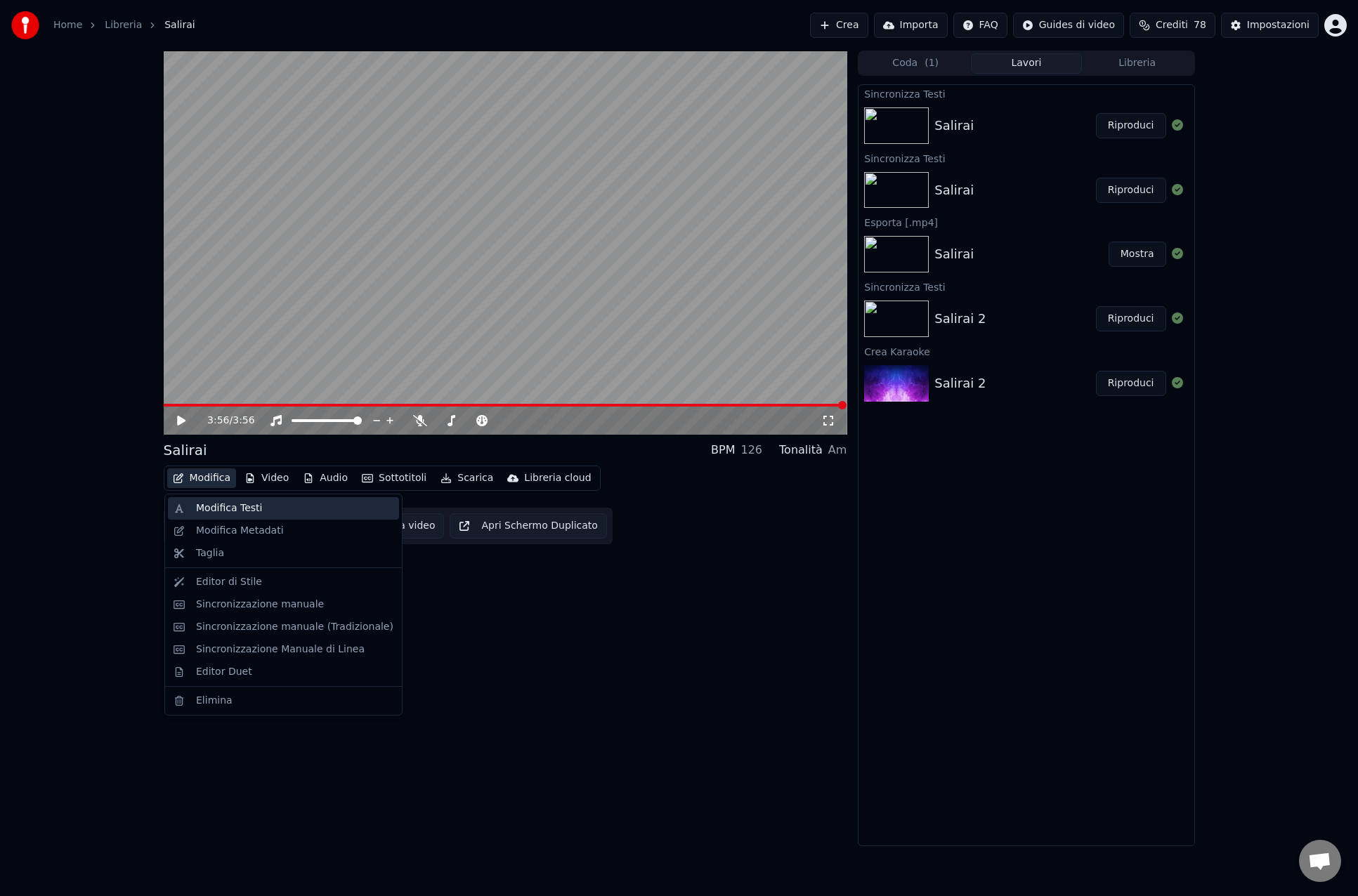
click at [212, 506] on div "Modifica Testi" at bounding box center [228, 508] width 66 height 14
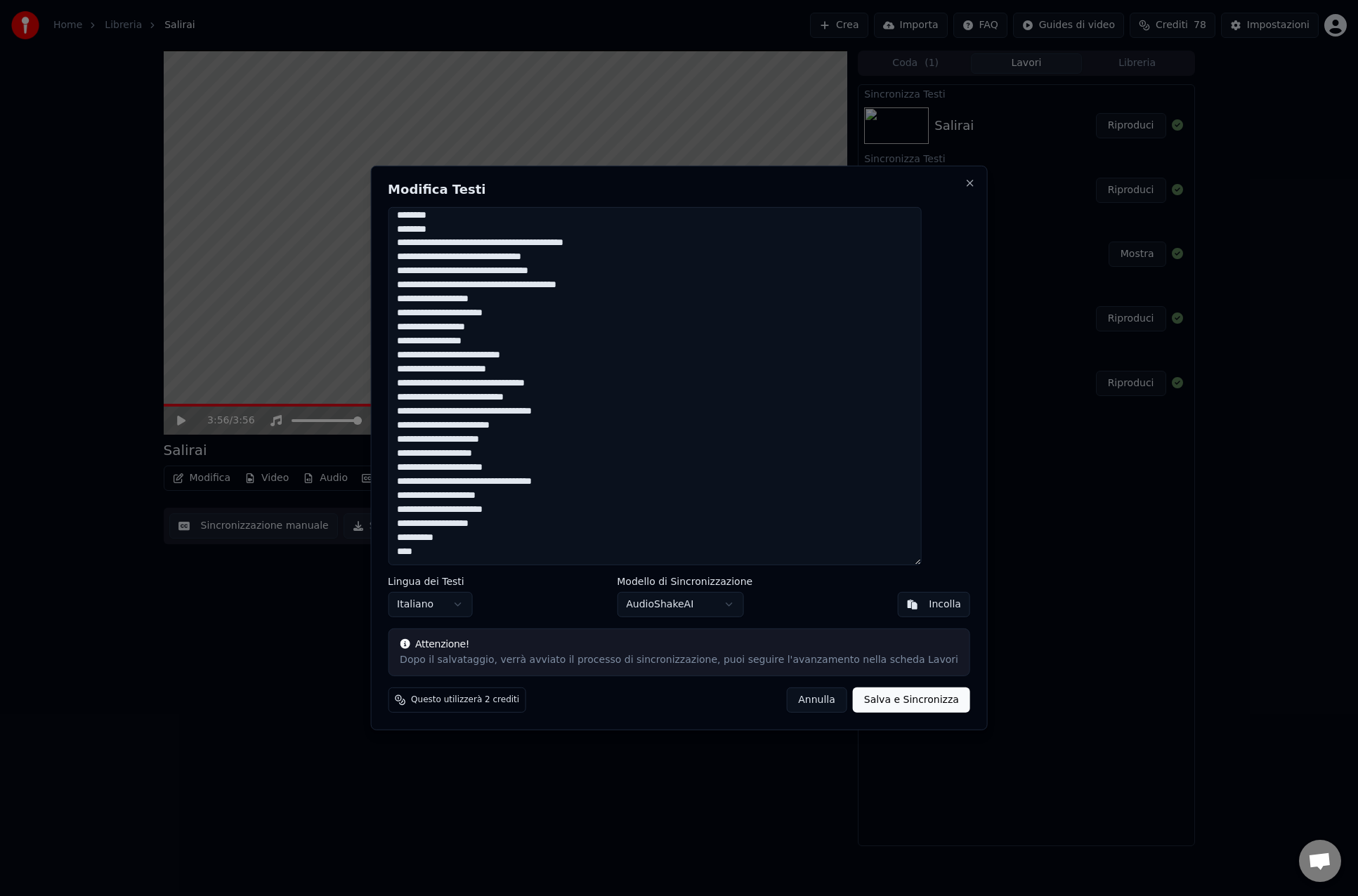
click at [456, 522] on textarea at bounding box center [654, 386] width 533 height 358
click at [448, 541] on textarea at bounding box center [654, 386] width 533 height 358
type textarea "**********"
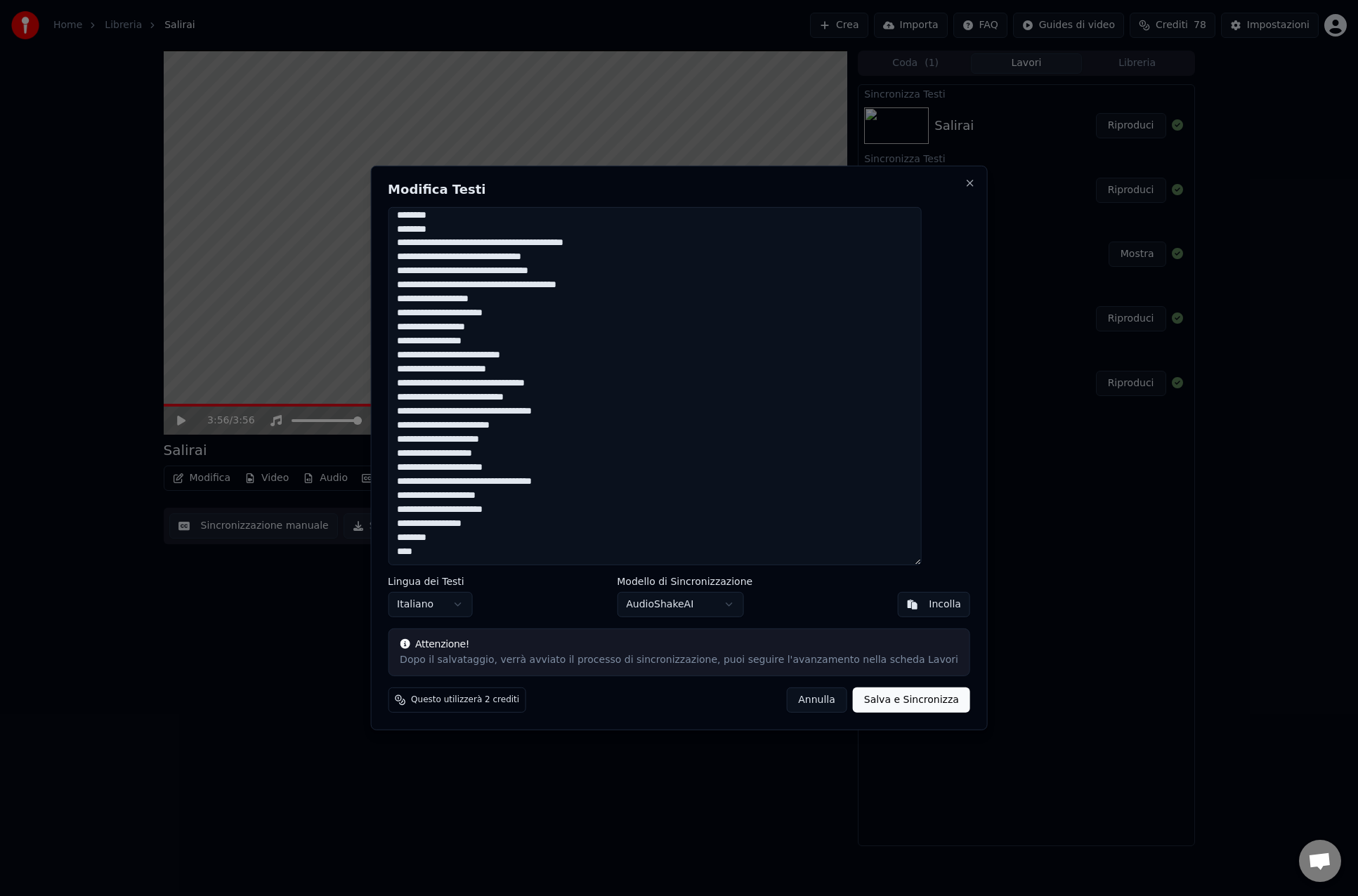
click at [891, 704] on button "Salva e Sincronizza" at bounding box center [911, 700] width 118 height 25
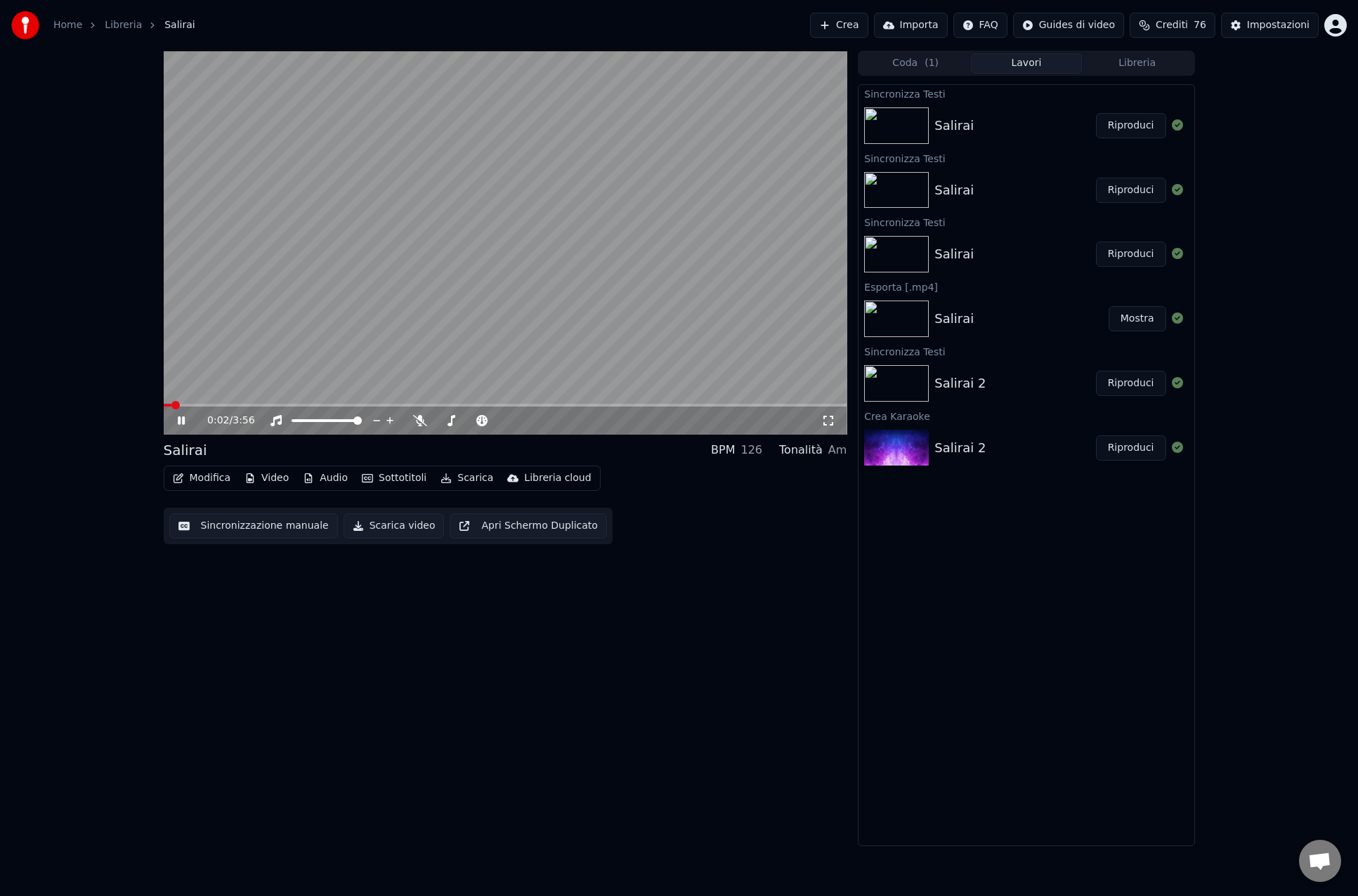
click at [177, 418] on icon at bounding box center [180, 420] width 7 height 8
click at [164, 403] on span at bounding box center [168, 405] width 8 height 8
click at [199, 478] on button "Modifica" at bounding box center [202, 478] width 70 height 20
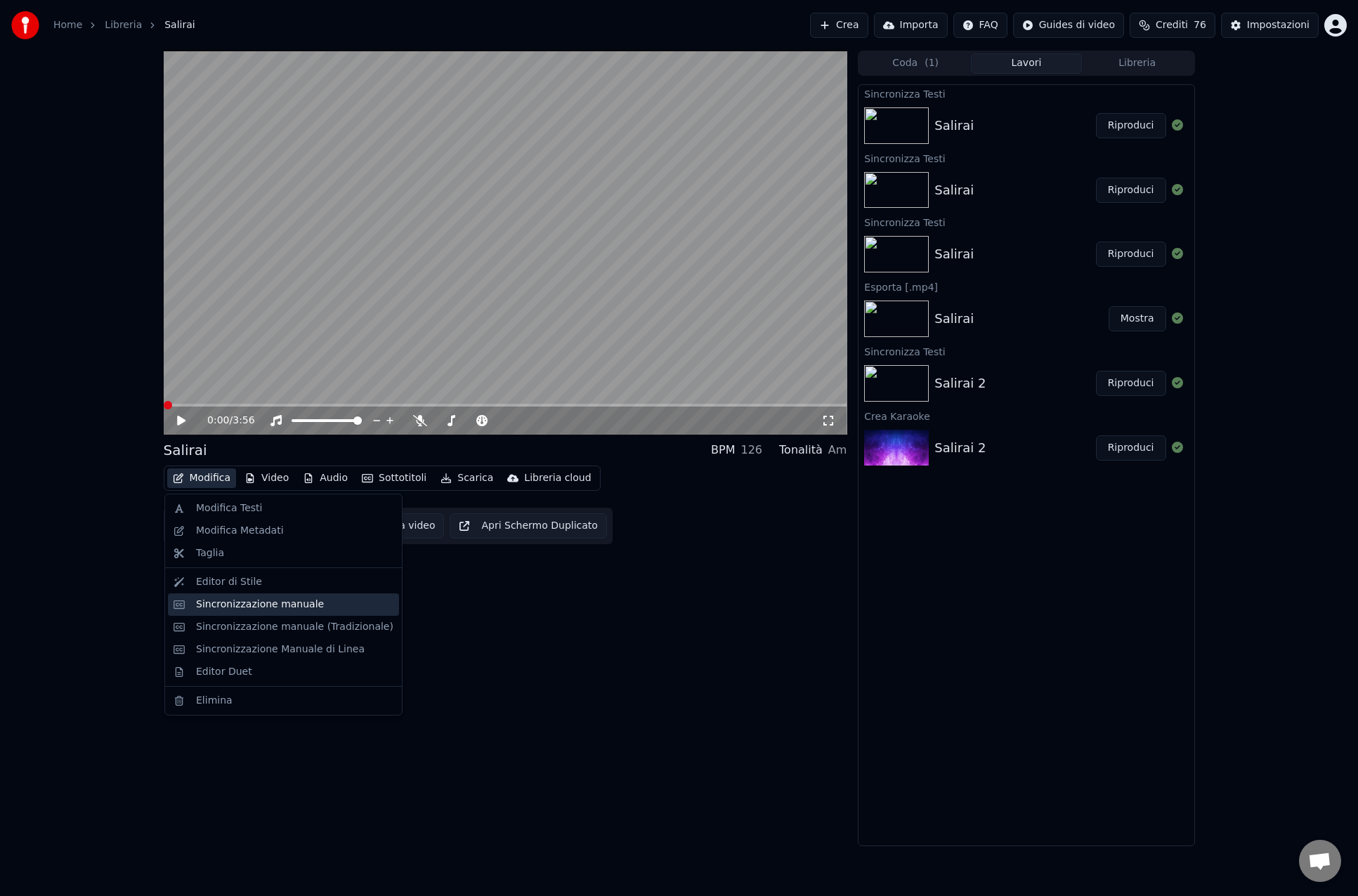
click at [231, 603] on div "Sincronizzazione manuale" at bounding box center [259, 604] width 128 height 14
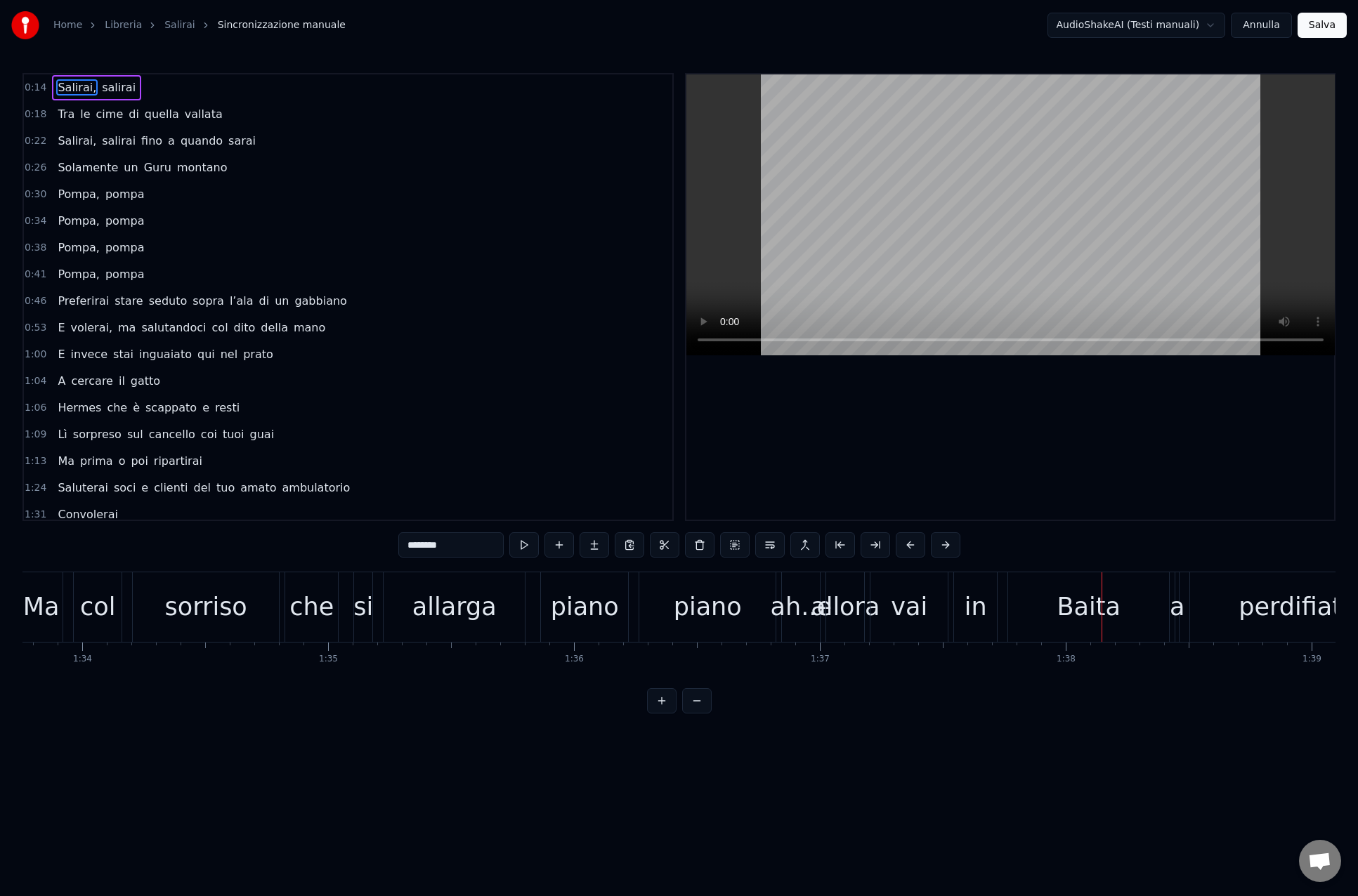
scroll to position [0, 23037]
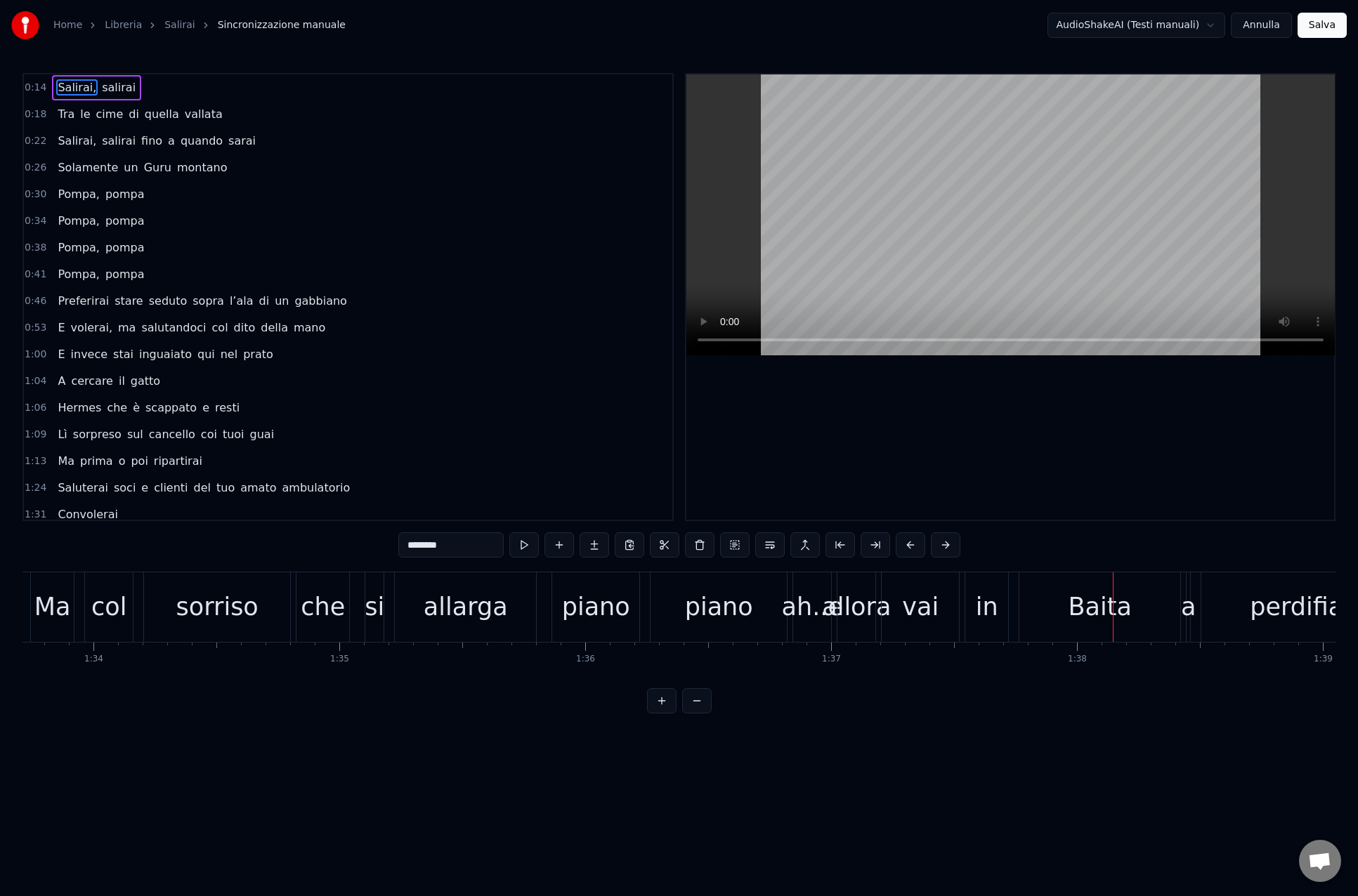
click at [806, 621] on div "ah..e" at bounding box center [812, 606] width 61 height 37
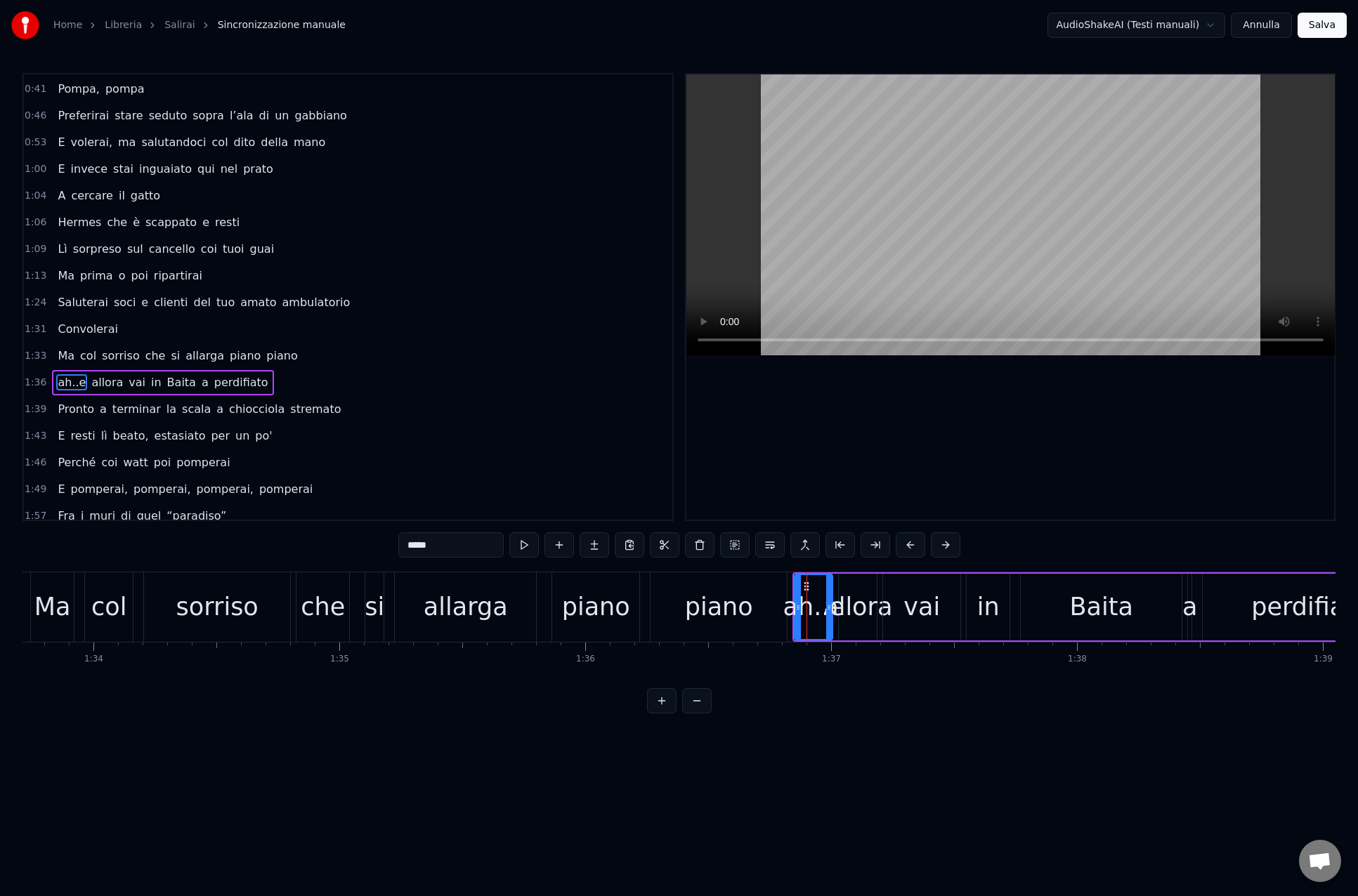
scroll to position [271, 0]
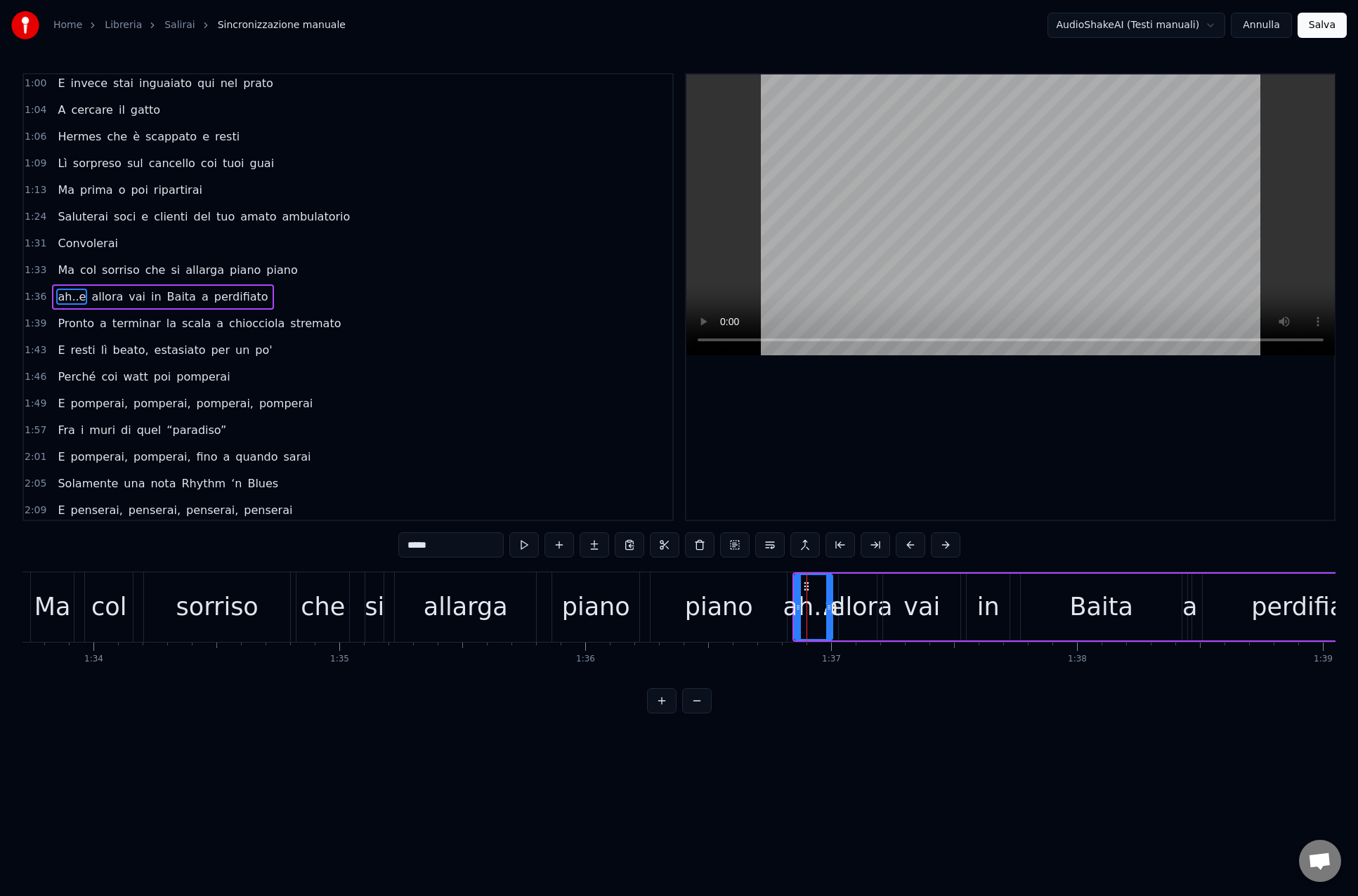
click at [852, 607] on div "allora" at bounding box center [858, 606] width 69 height 37
click at [920, 606] on div "vai" at bounding box center [921, 606] width 36 height 37
drag, startPoint x: 886, startPoint y: 608, endPoint x: 901, endPoint y: 608, distance: 15.0
click at [901, 608] on icon at bounding box center [901, 607] width 5 height 11
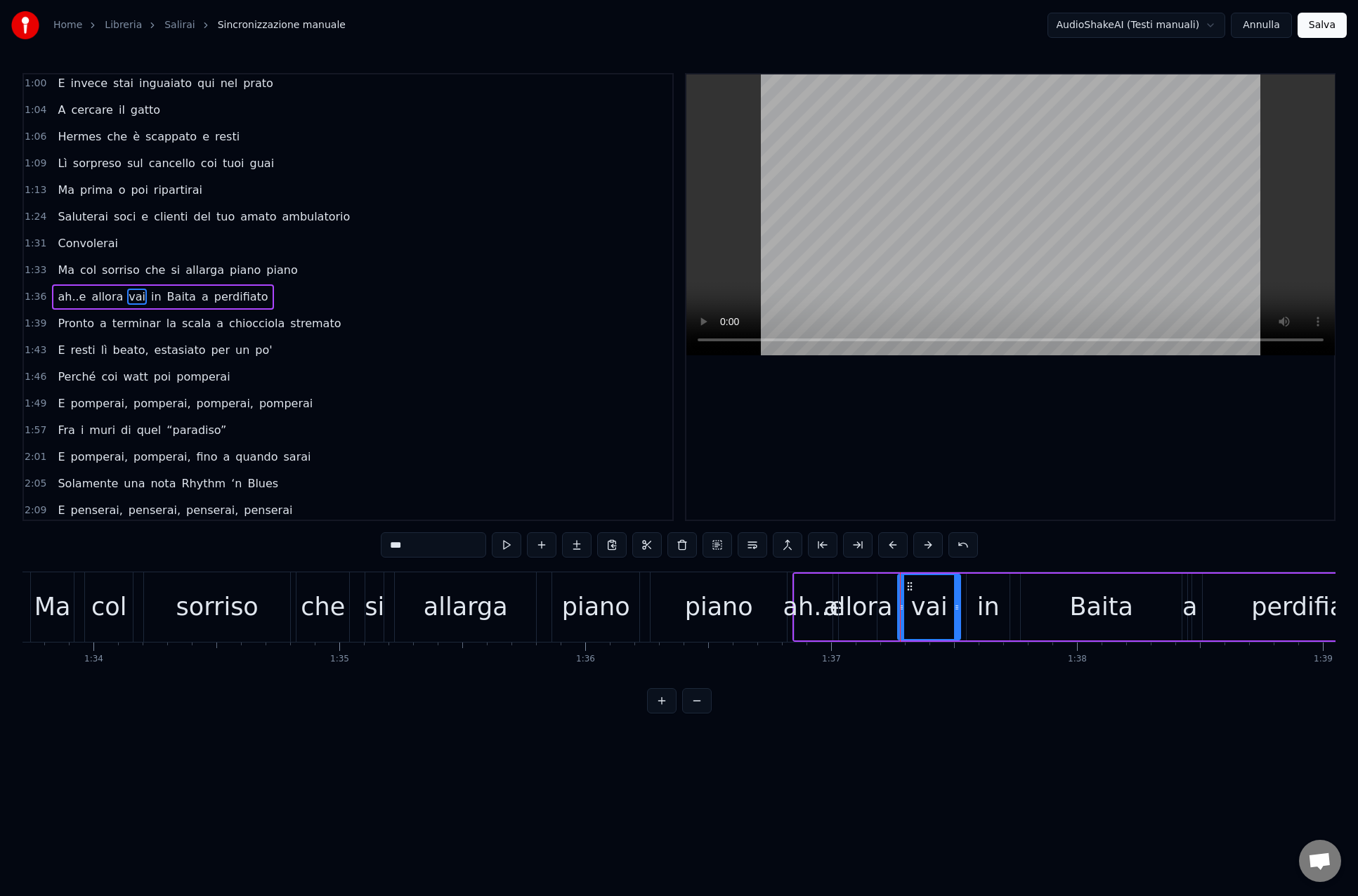
click at [869, 606] on div "allora" at bounding box center [858, 606] width 69 height 37
drag, startPoint x: 875, startPoint y: 596, endPoint x: 884, endPoint y: 597, distance: 9.1
click at [892, 595] on div at bounding box center [890, 607] width 5 height 64
drag, startPoint x: 842, startPoint y: 609, endPoint x: 833, endPoint y: 606, distance: 9.5
click at [864, 609] on icon at bounding box center [864, 607] width 5 height 11
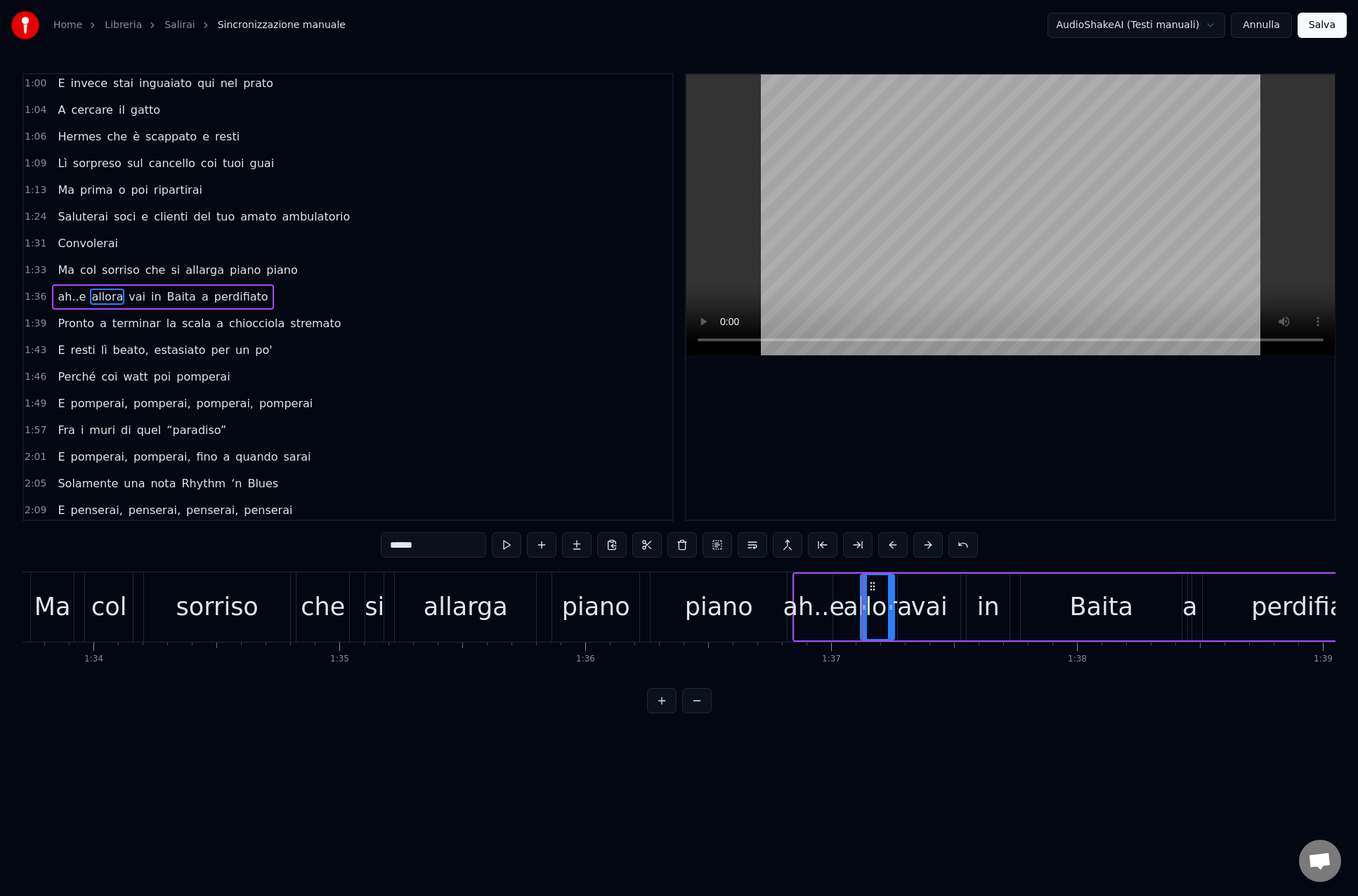
click at [824, 606] on div "ah..e" at bounding box center [814, 606] width 61 height 37
type input "*****"
click at [843, 603] on div "ah..e allora vai in Baita a perdifiato" at bounding box center [1106, 607] width 627 height 70
click at [827, 603] on div "ah..e" at bounding box center [814, 606] width 61 height 37
drag, startPoint x: 797, startPoint y: 606, endPoint x: 805, endPoint y: 606, distance: 8.0
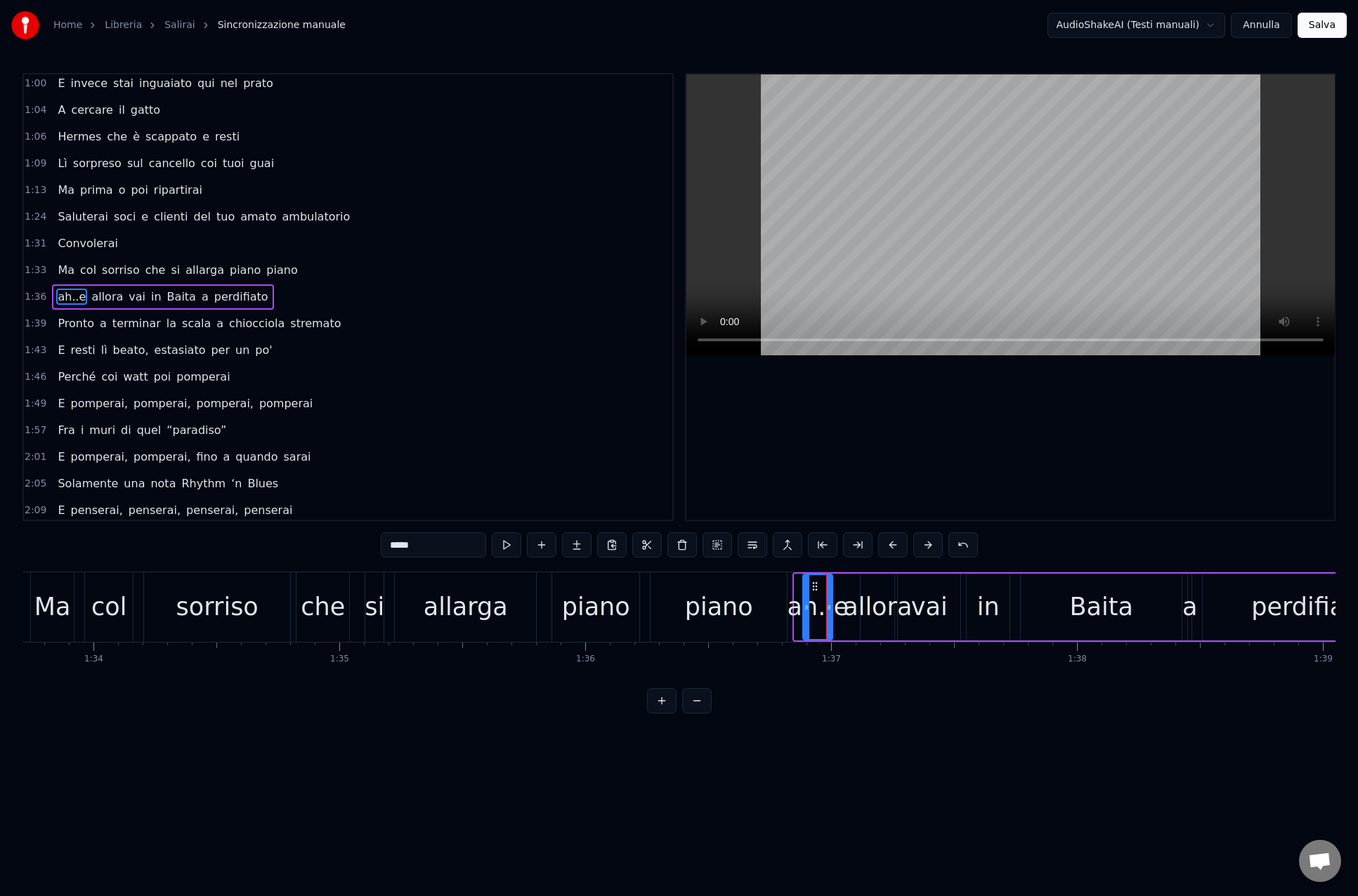
click at [805, 606] on icon at bounding box center [806, 607] width 5 height 11
drag, startPoint x: 830, startPoint y: 607, endPoint x: 848, endPoint y: 609, distance: 18.1
click at [848, 609] on icon at bounding box center [847, 607] width 5 height 11
click at [812, 609] on icon at bounding box center [813, 607] width 5 height 11
click at [611, 615] on div "piano" at bounding box center [596, 606] width 68 height 37
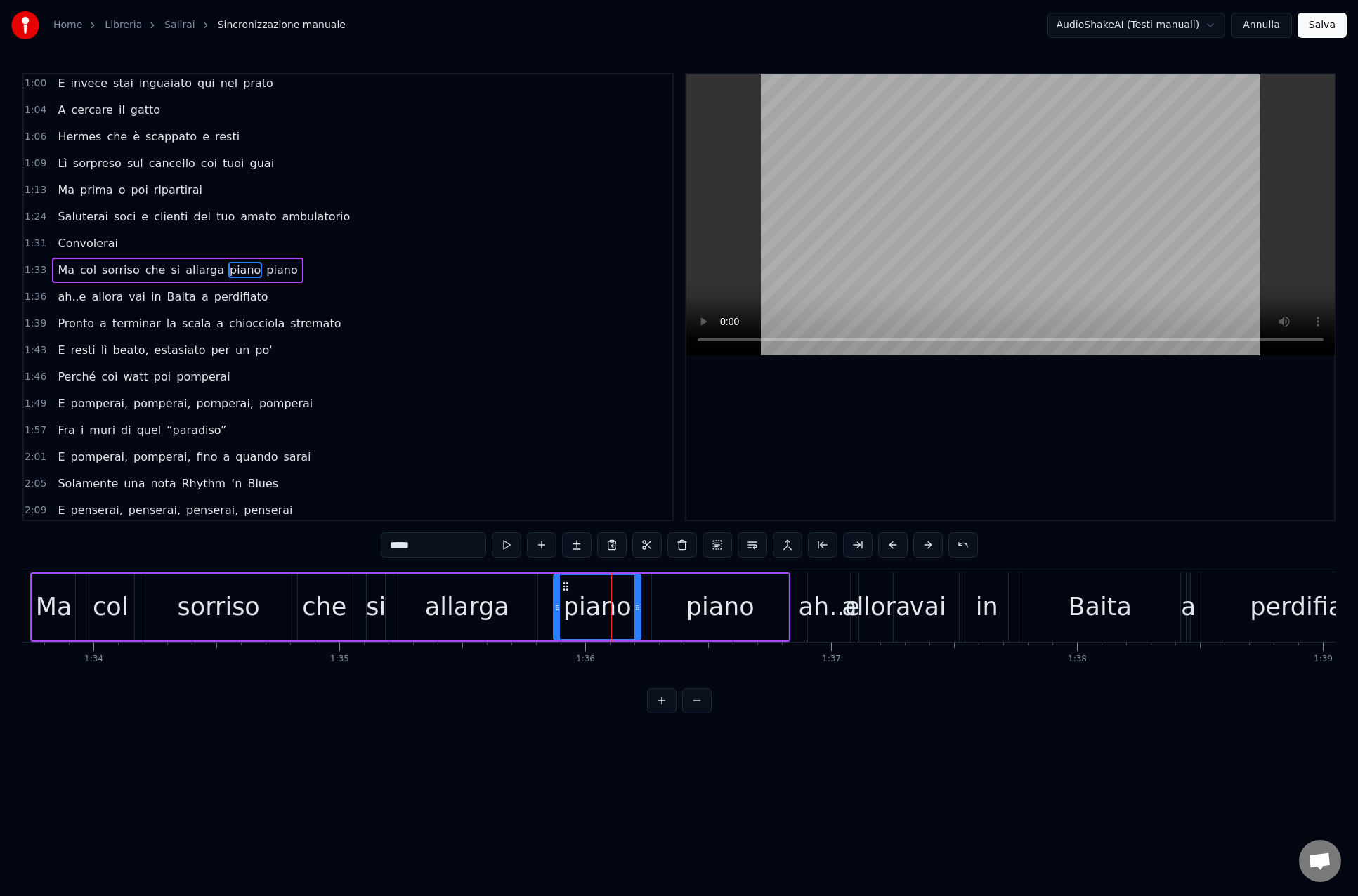
scroll to position [244, 0]
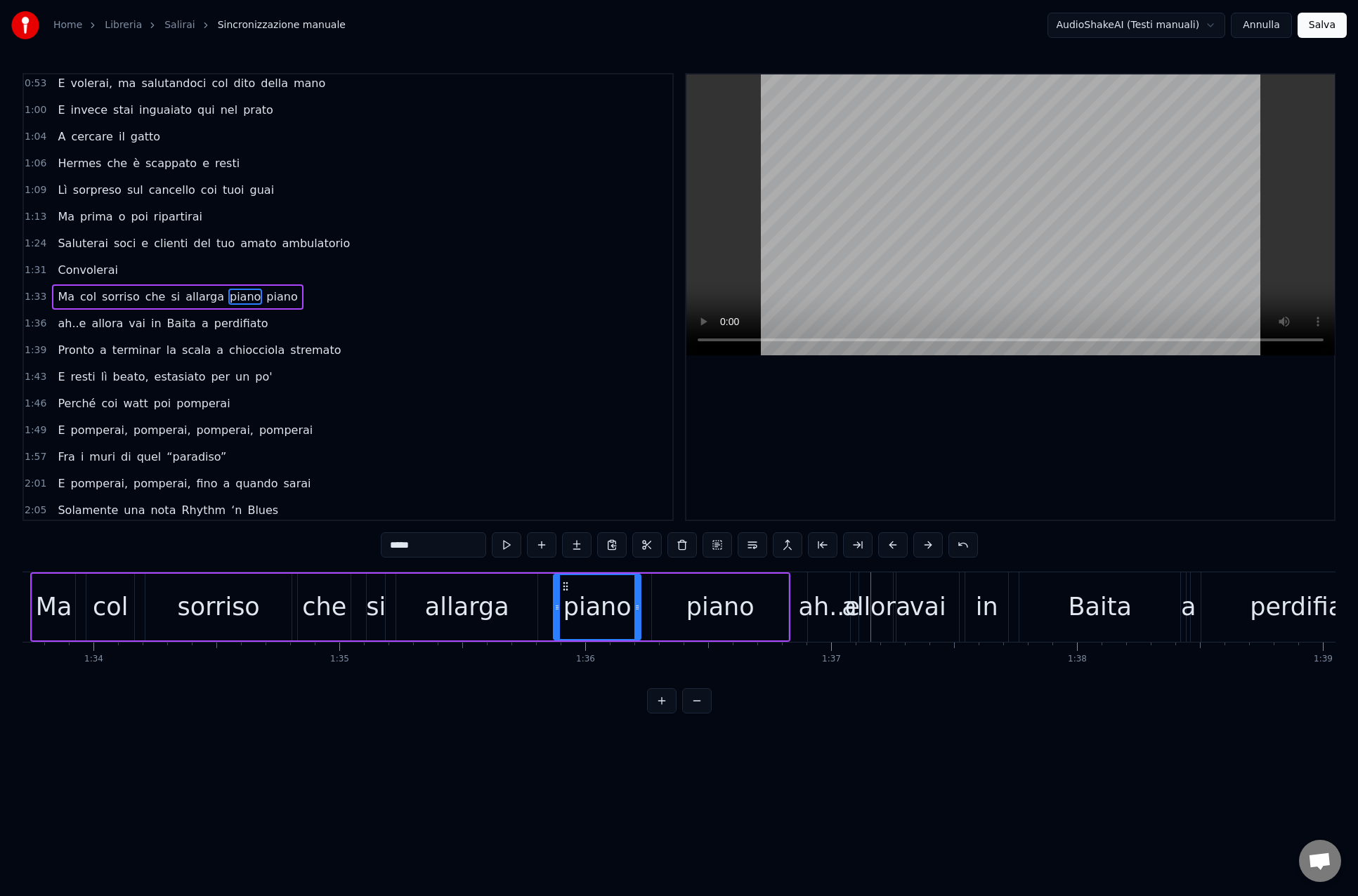
click at [1068, 606] on div "Baita" at bounding box center [1099, 607] width 161 height 70
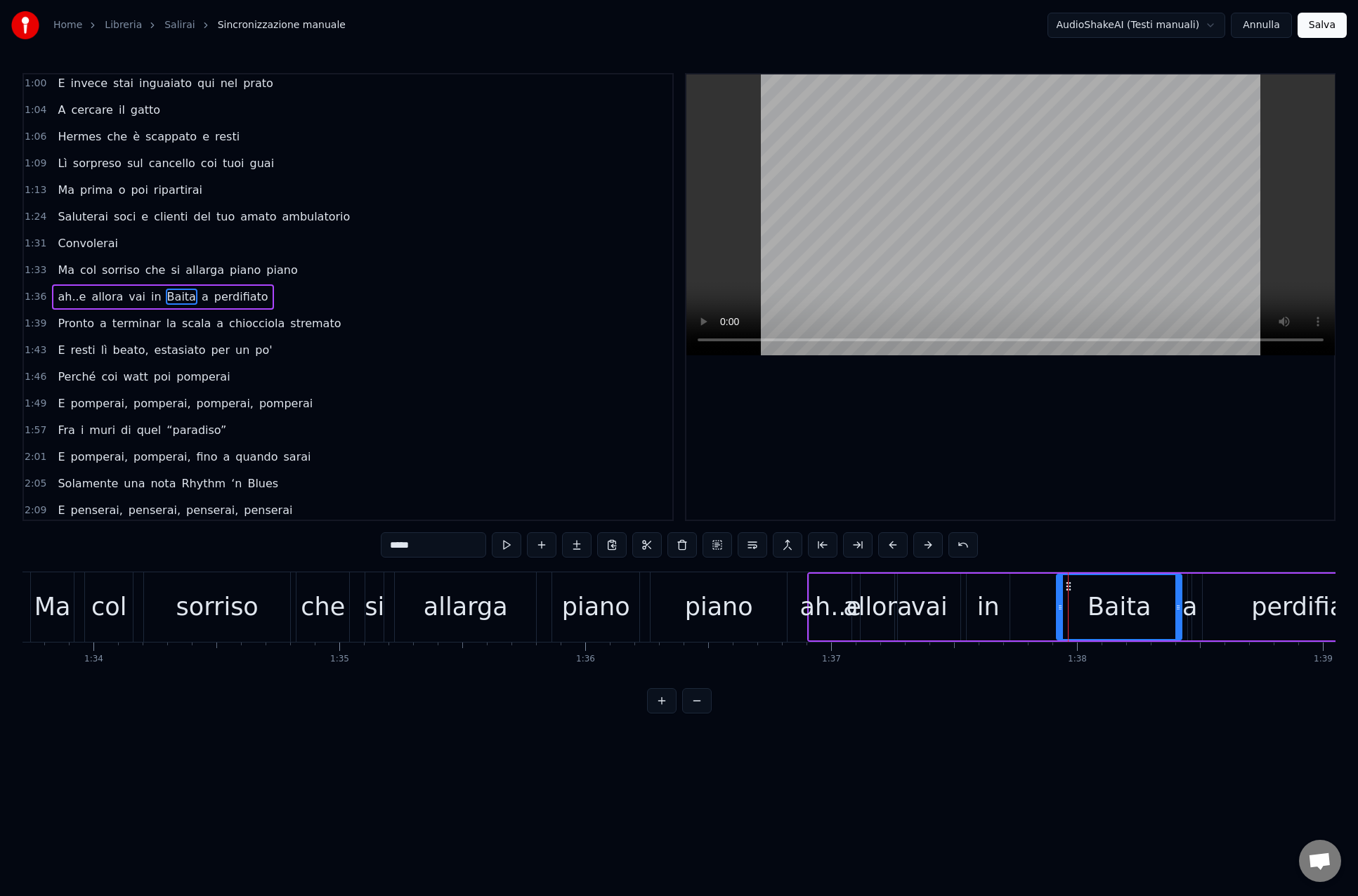
drag, startPoint x: 1021, startPoint y: 608, endPoint x: 1057, endPoint y: 610, distance: 36.1
click at [1057, 610] on icon at bounding box center [1059, 607] width 5 height 11
click at [1004, 609] on div "in" at bounding box center [988, 607] width 43 height 67
drag, startPoint x: 978, startPoint y: 586, endPoint x: 1026, endPoint y: 587, distance: 48.0
click at [1026, 587] on icon at bounding box center [1027, 586] width 11 height 11
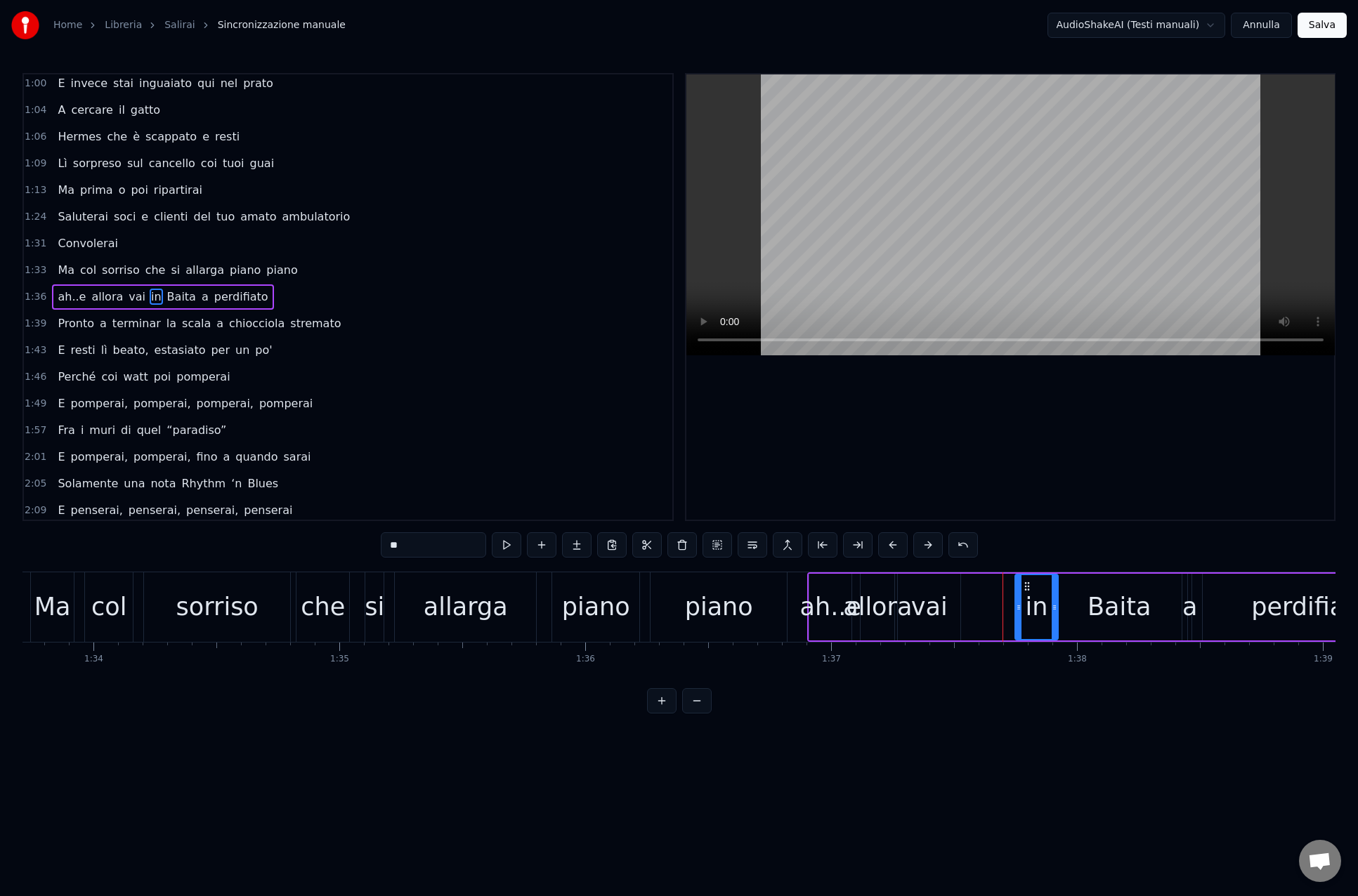
click at [949, 596] on div "vai" at bounding box center [929, 607] width 62 height 67
drag, startPoint x: 910, startPoint y: 585, endPoint x: 961, endPoint y: 587, distance: 51.0
click at [961, 587] on icon at bounding box center [961, 586] width 11 height 11
click at [873, 590] on div "allora" at bounding box center [877, 606] width 69 height 37
type input "******"
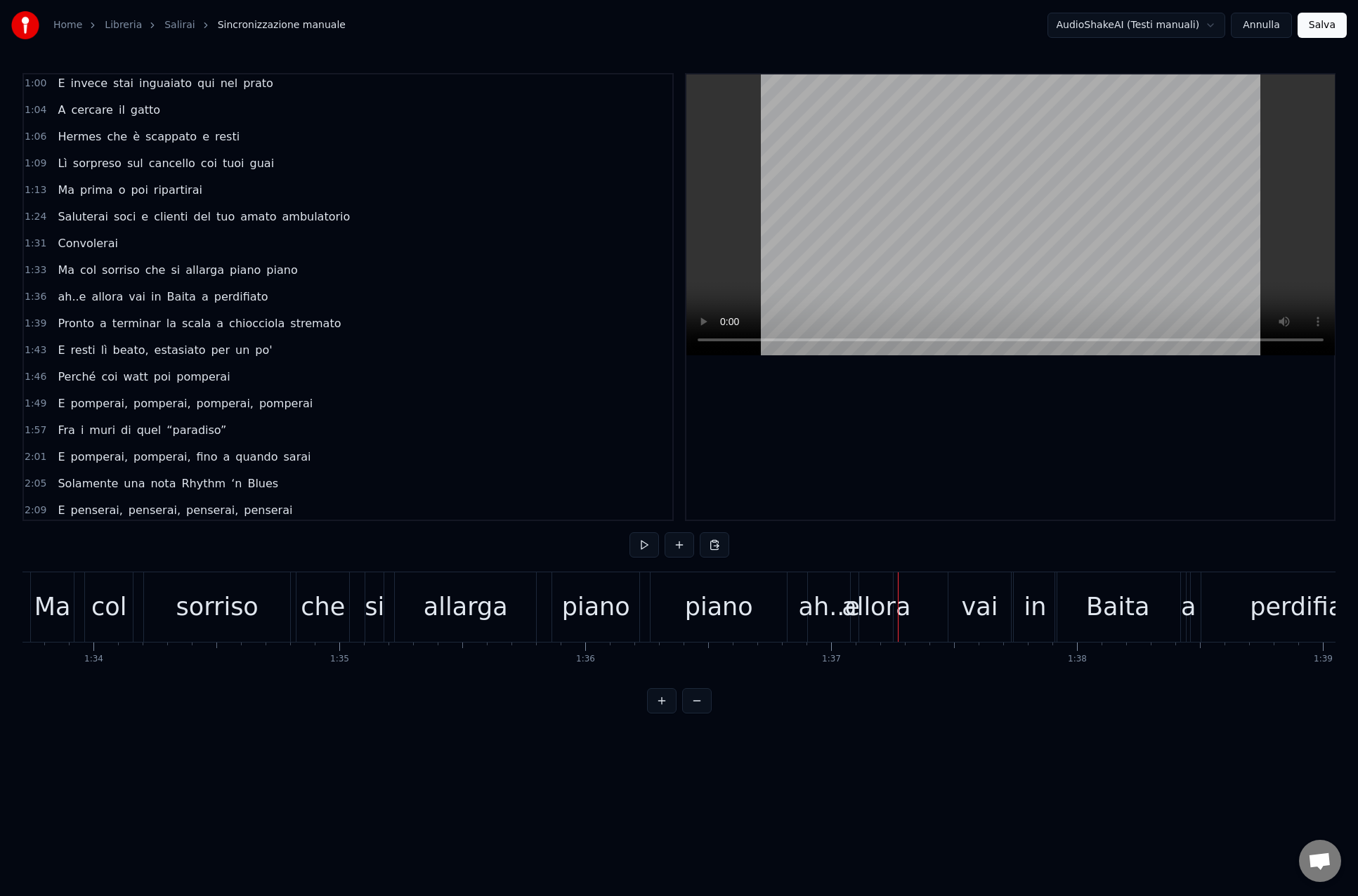
click at [873, 586] on div "allora" at bounding box center [876, 607] width 33 height 70
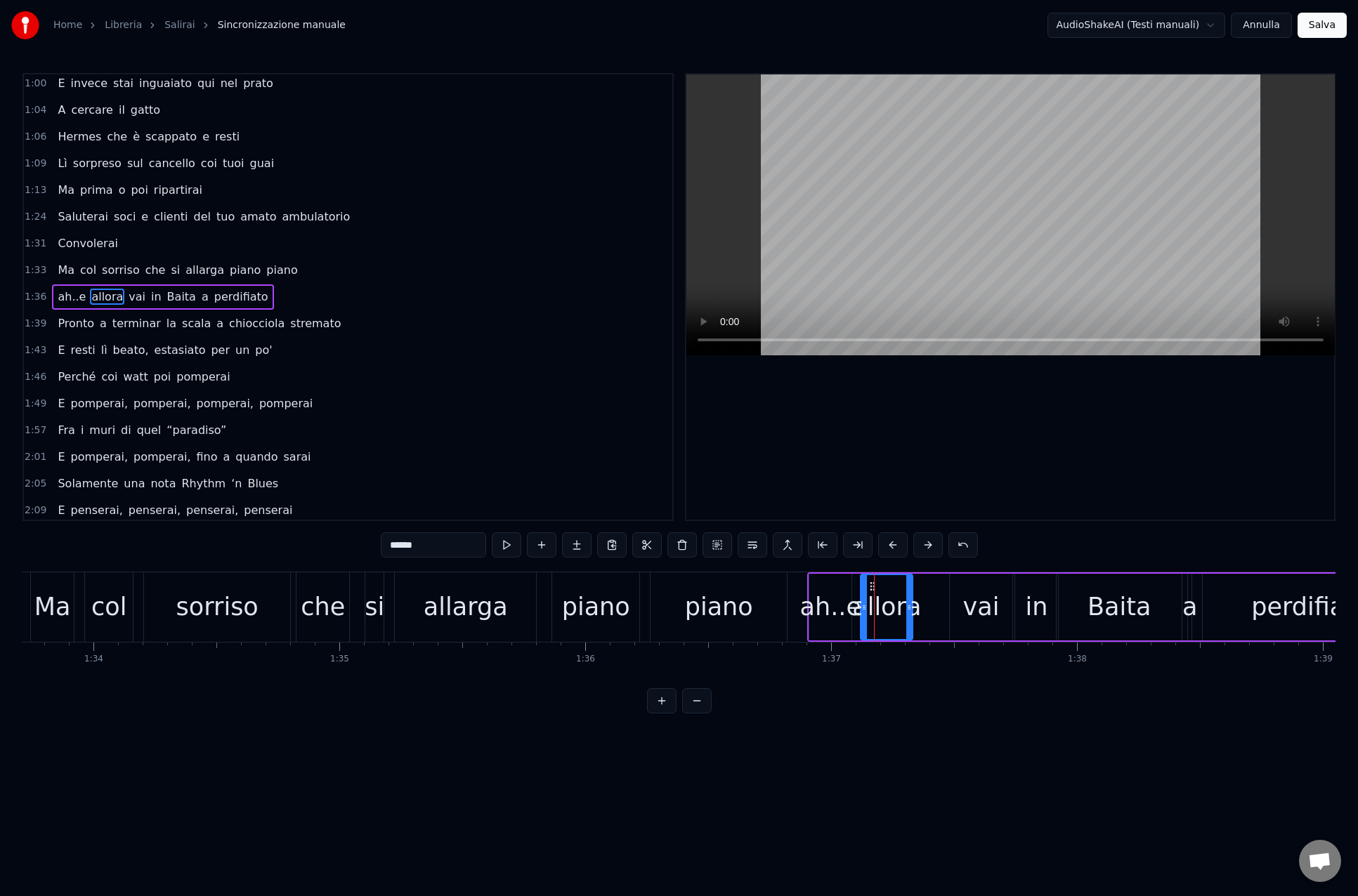
click at [910, 605] on icon at bounding box center [908, 607] width 5 height 11
drag, startPoint x: 873, startPoint y: 587, endPoint x: 909, endPoint y: 592, distance: 36.3
click at [814, 582] on div "ah..e" at bounding box center [830, 607] width 42 height 67
drag, startPoint x: 822, startPoint y: 586, endPoint x: 863, endPoint y: 588, distance: 41.0
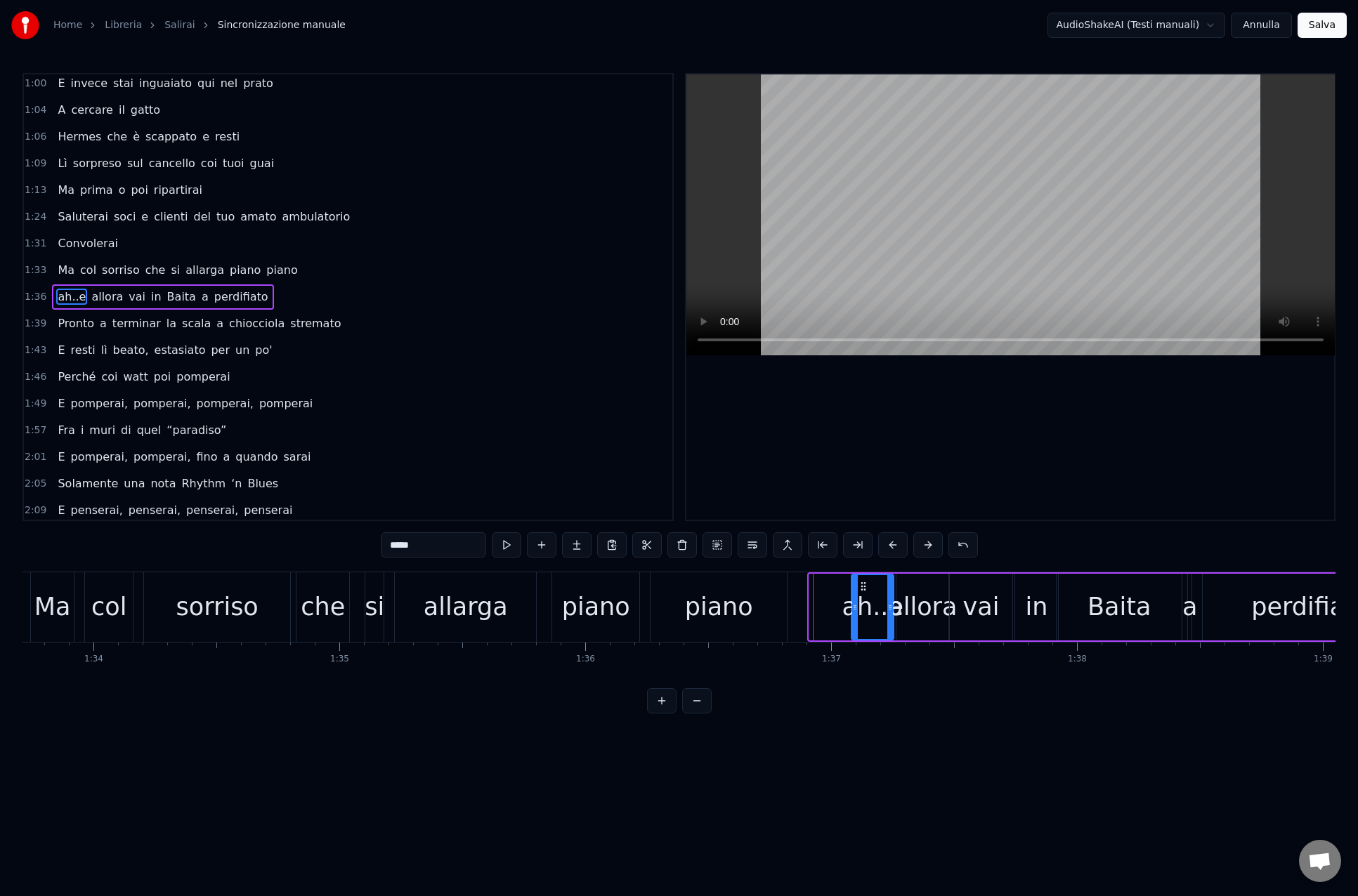
click at [864, 588] on icon at bounding box center [863, 586] width 11 height 11
click at [748, 602] on div "piano" at bounding box center [719, 607] width 136 height 70
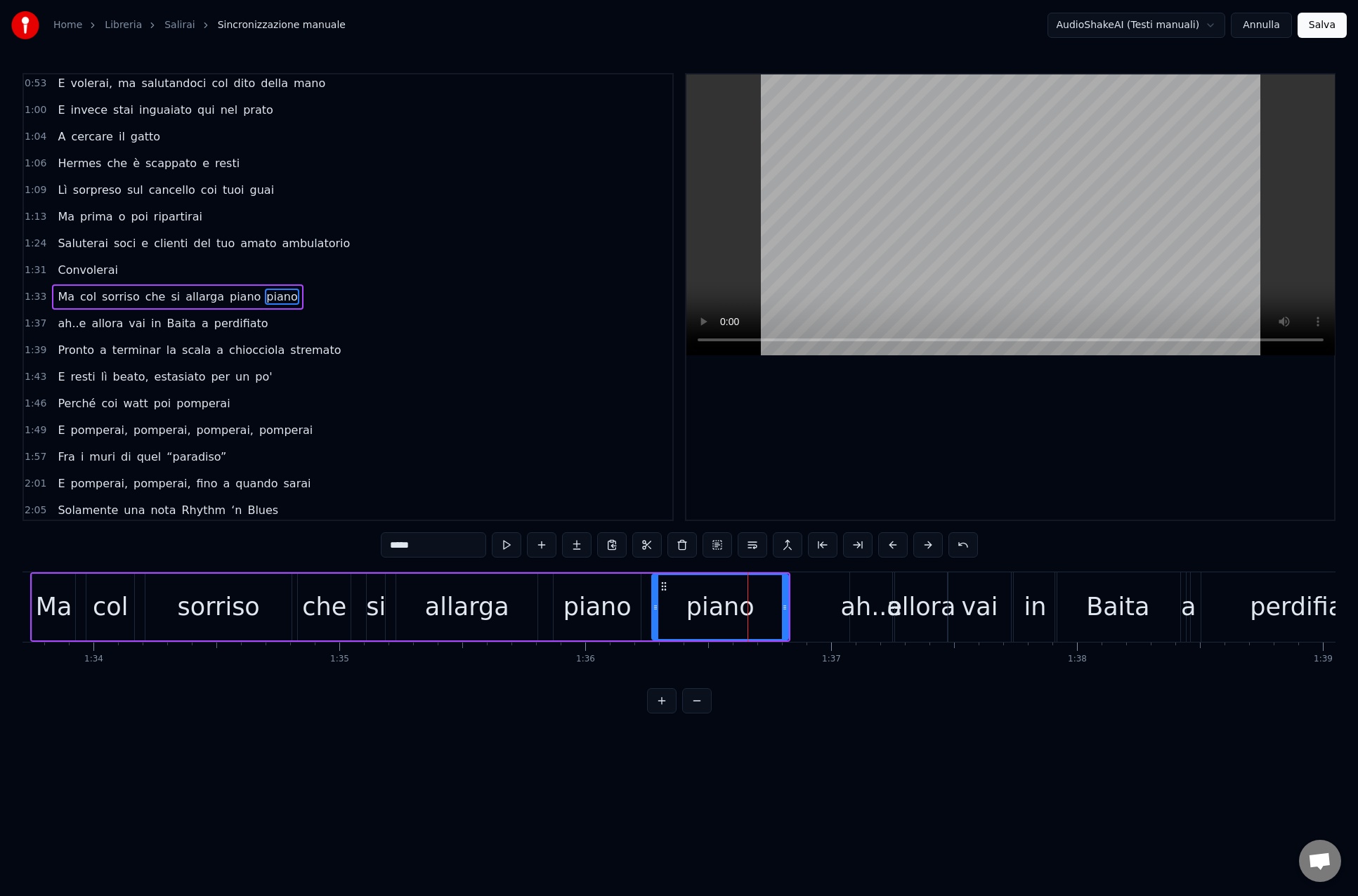
click at [688, 600] on div "piano" at bounding box center [720, 607] width 135 height 64
click at [686, 609] on div "piano" at bounding box center [720, 607] width 135 height 64
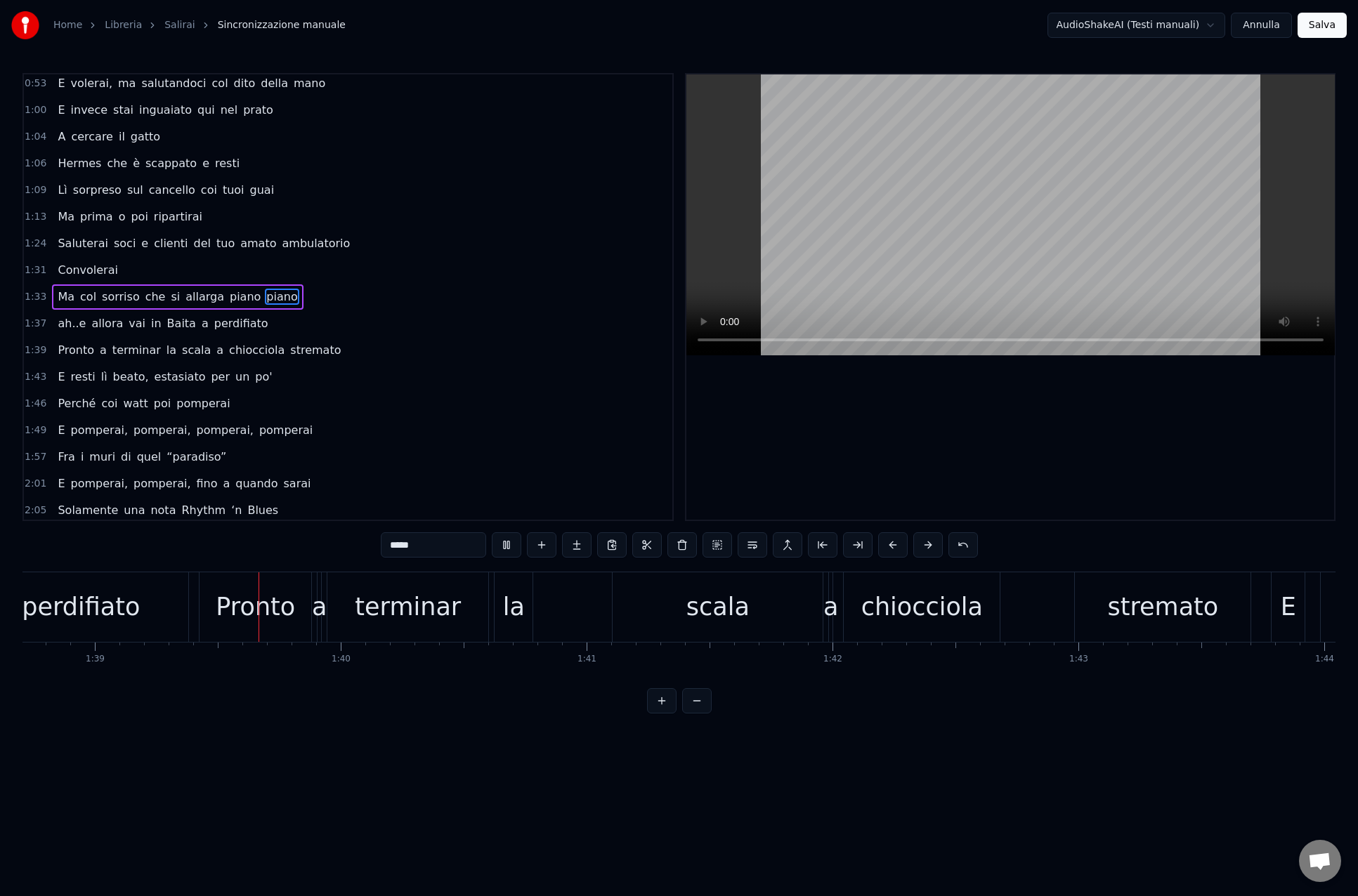
scroll to position [0, 24269]
click at [90, 318] on span "allora" at bounding box center [107, 323] width 34 height 16
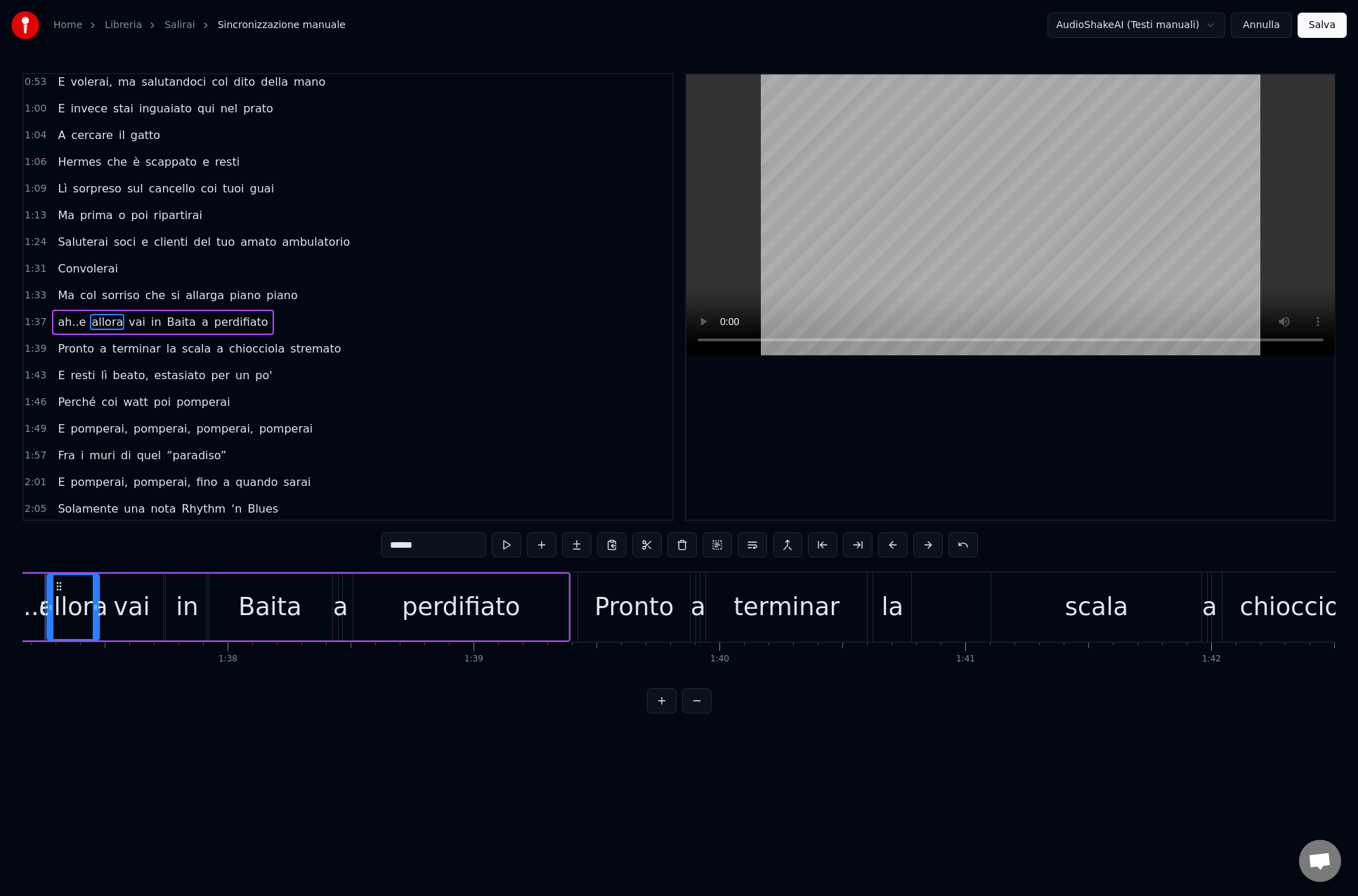
scroll to position [0, 23838]
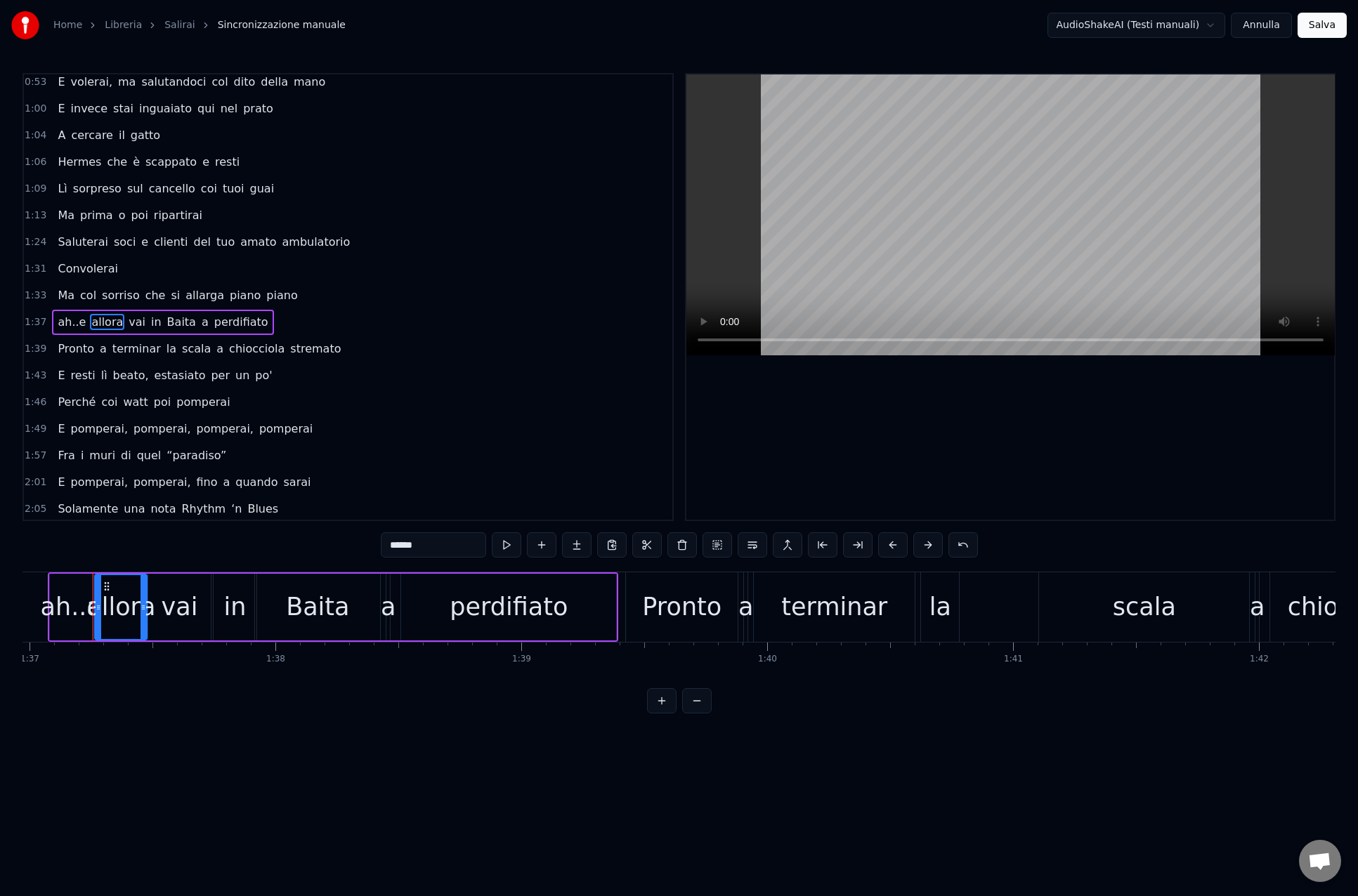
click at [1119, 625] on div "scala" at bounding box center [1143, 607] width 210 height 70
type input "*****"
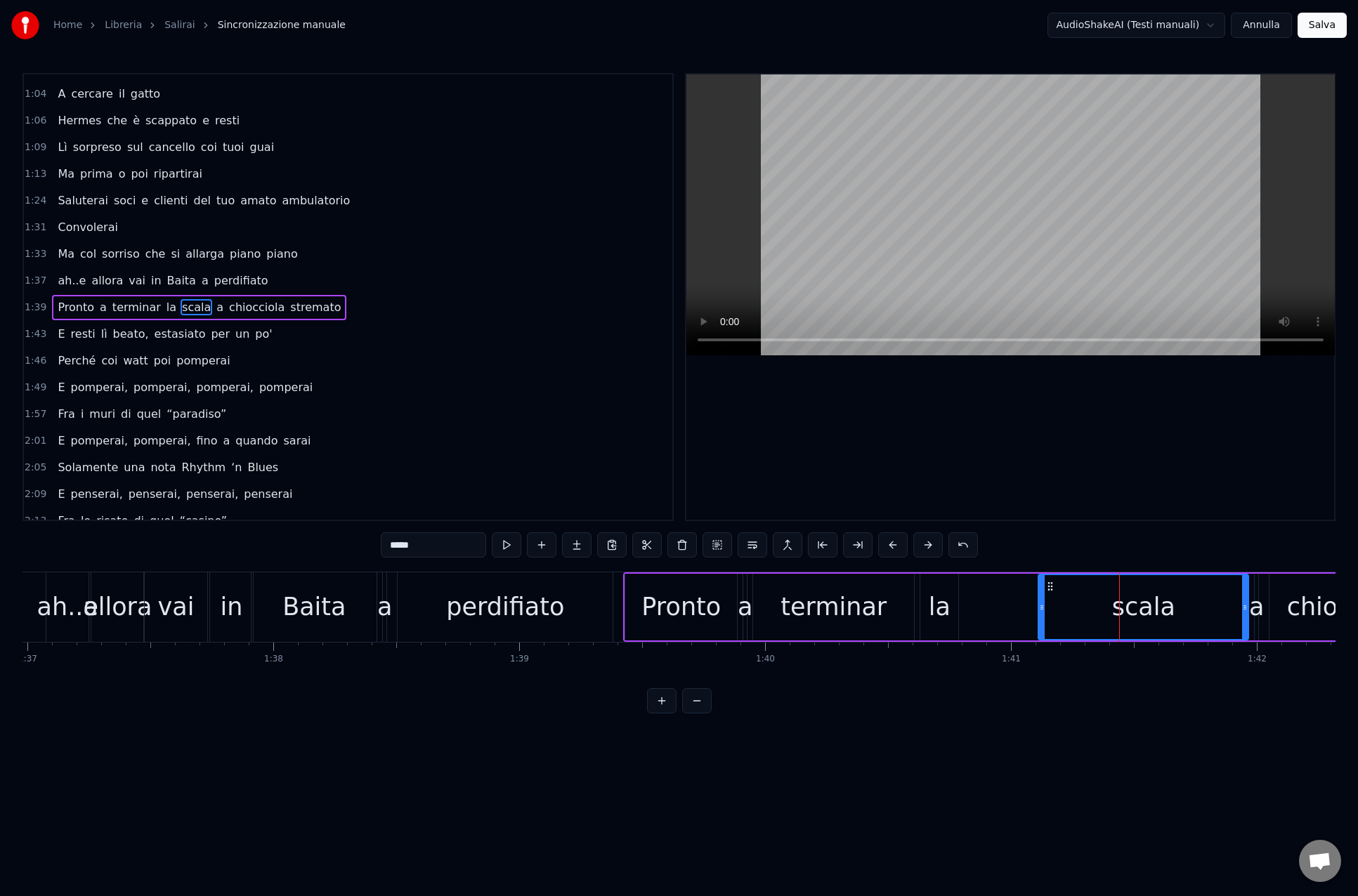
scroll to position [298, 0]
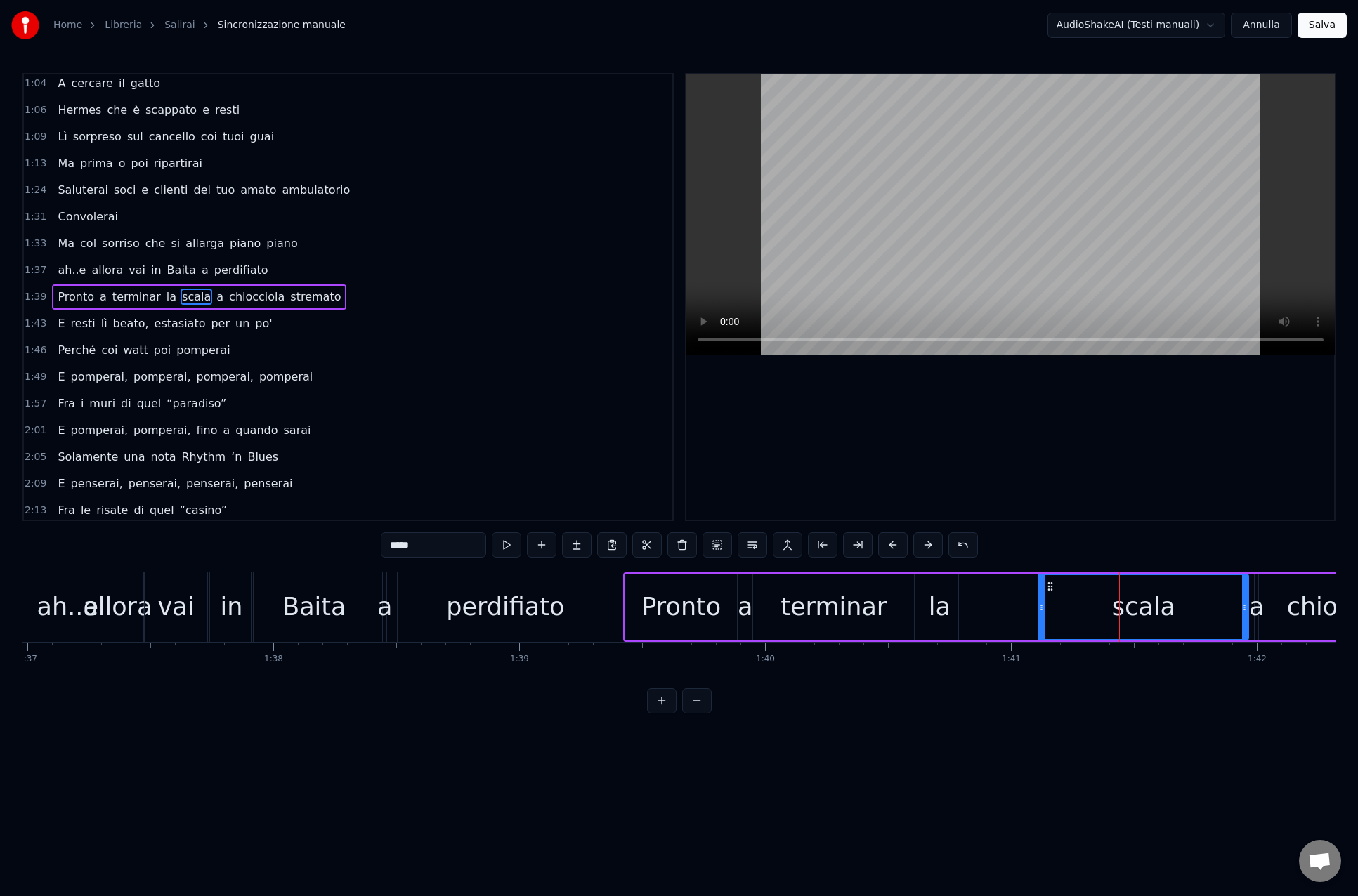
click at [1055, 619] on div "scala" at bounding box center [1143, 607] width 209 height 64
drag, startPoint x: 1055, startPoint y: 615, endPoint x: 1038, endPoint y: 616, distance: 17.0
click at [1045, 616] on div "scala" at bounding box center [1136, 607] width 209 height 64
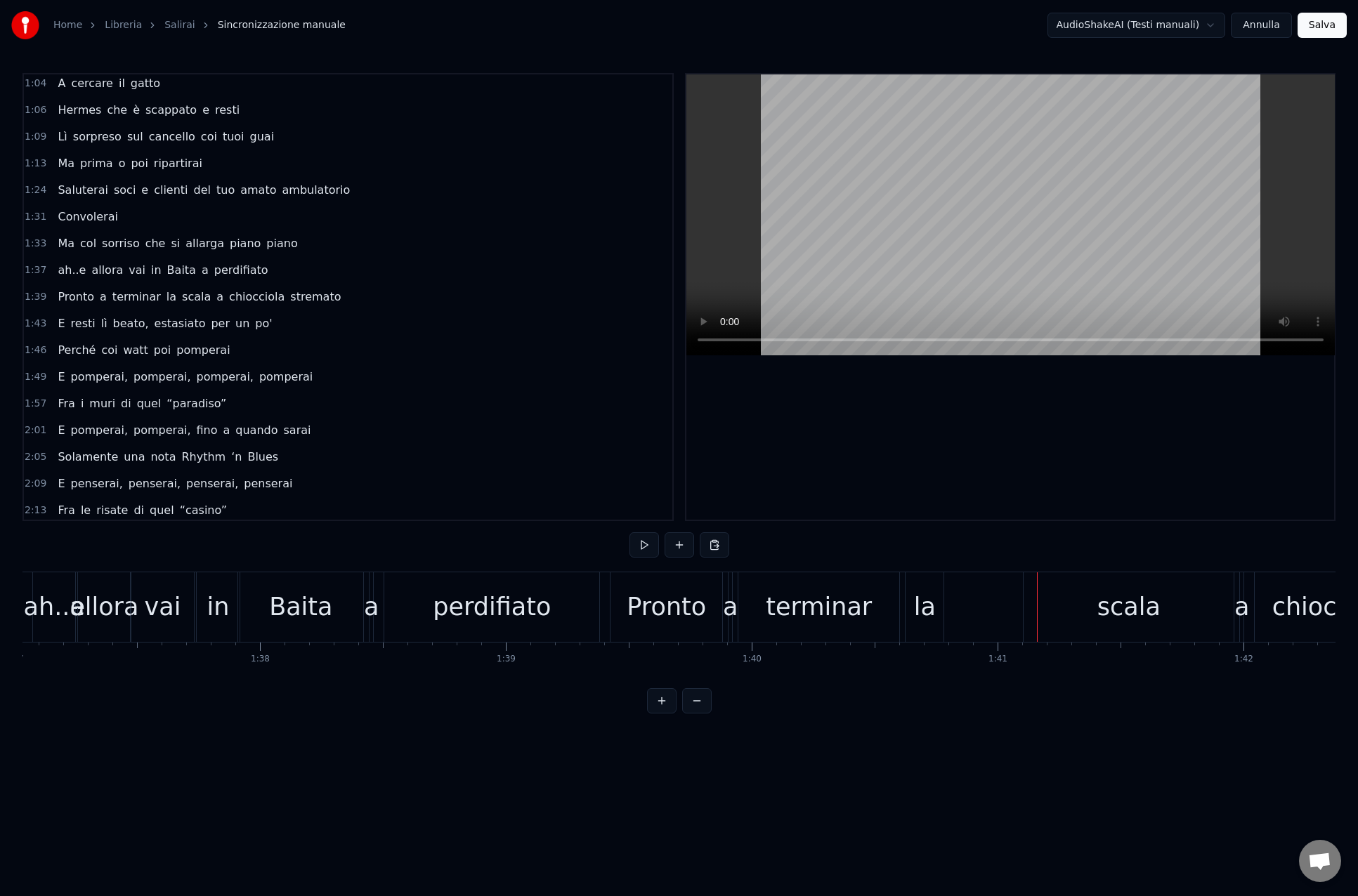
scroll to position [0, 23850]
click at [1095, 613] on div "scala" at bounding box center [1131, 607] width 210 height 70
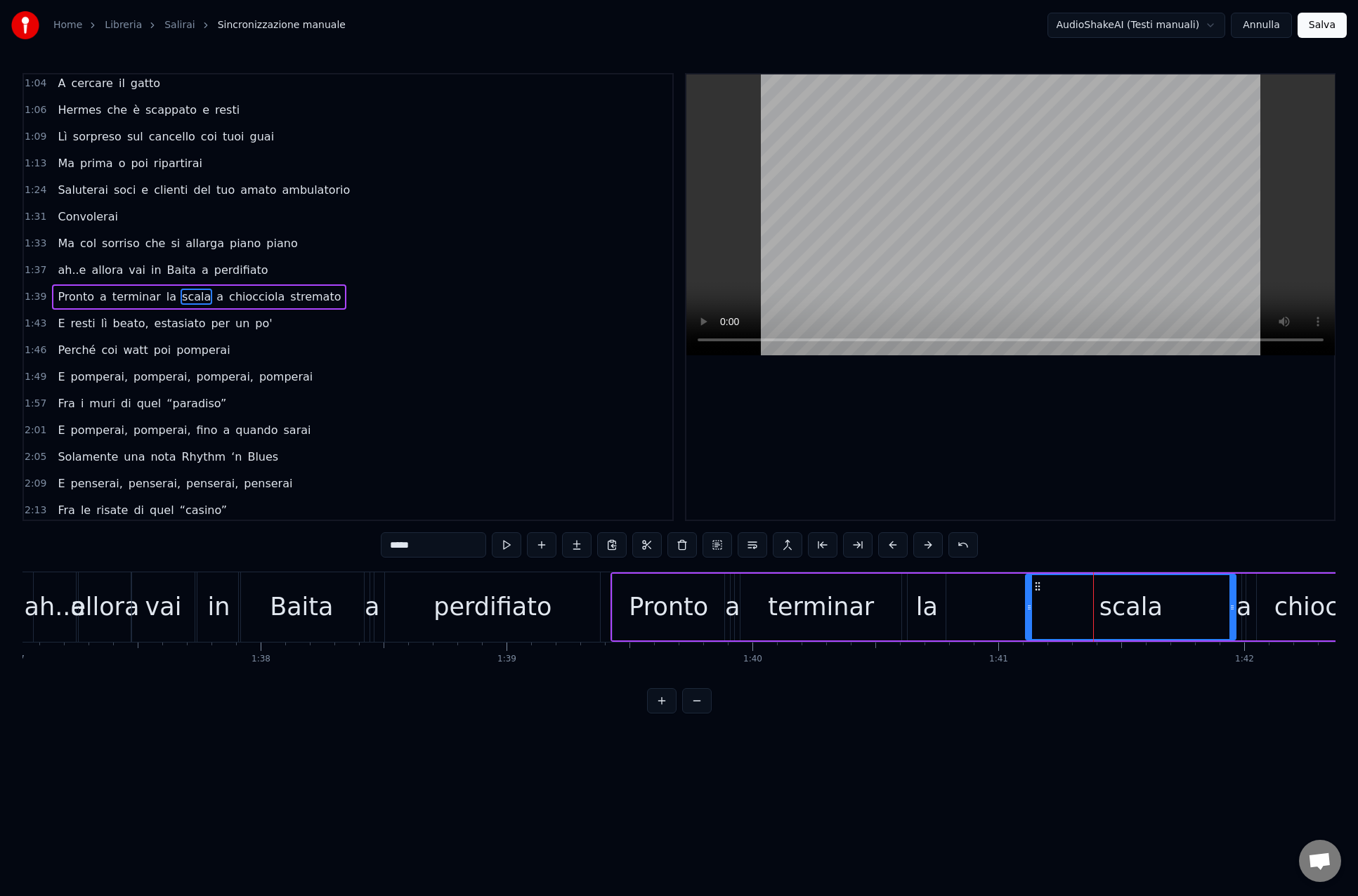
scroll to position [0, 23857]
click at [1035, 611] on div "scala" at bounding box center [1126, 607] width 209 height 64
click at [1024, 612] on icon at bounding box center [1024, 607] width 5 height 11
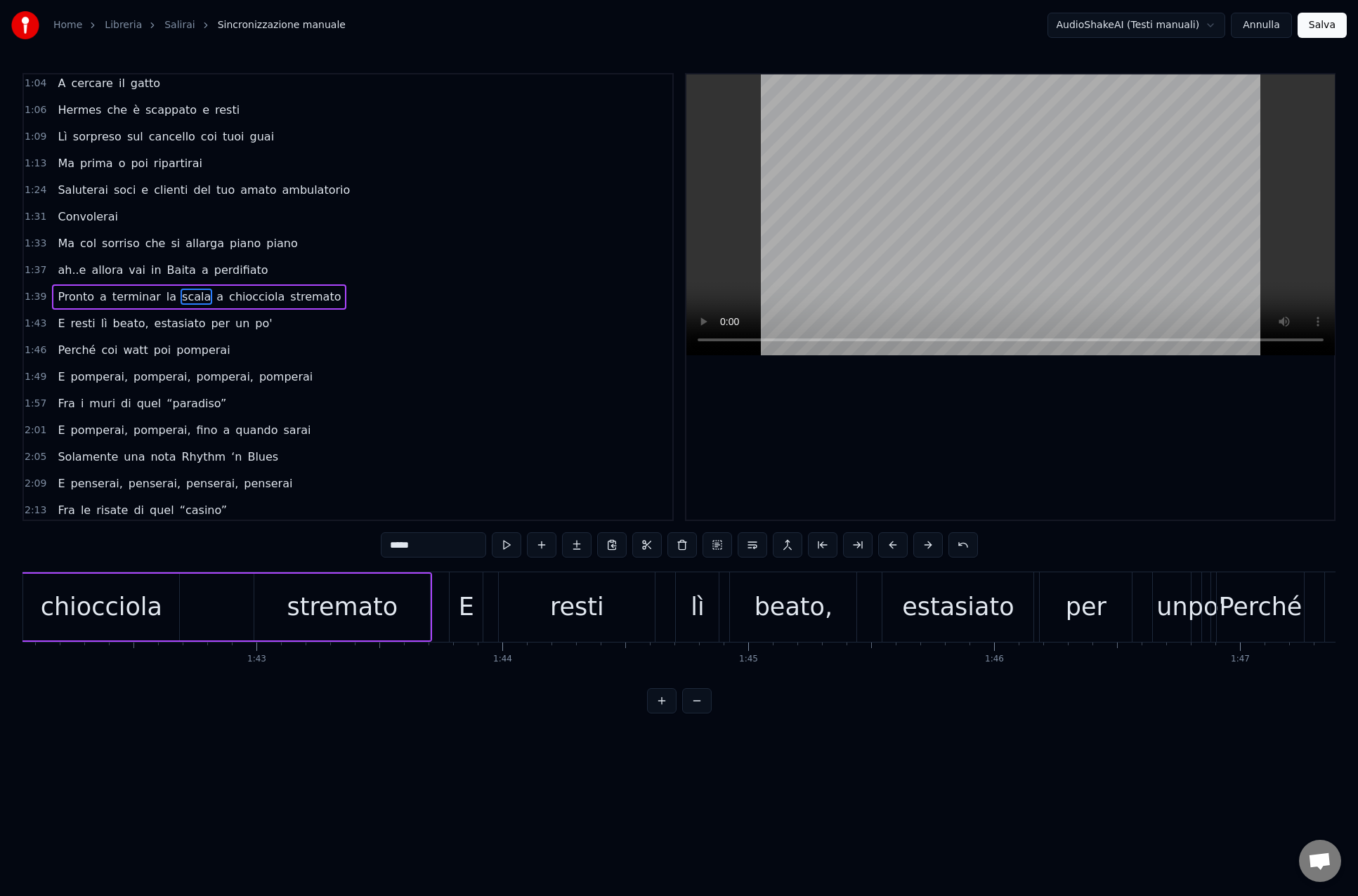
scroll to position [0, 25082]
click at [153, 323] on span "estasiato" at bounding box center [180, 323] width 54 height 16
type input "*********"
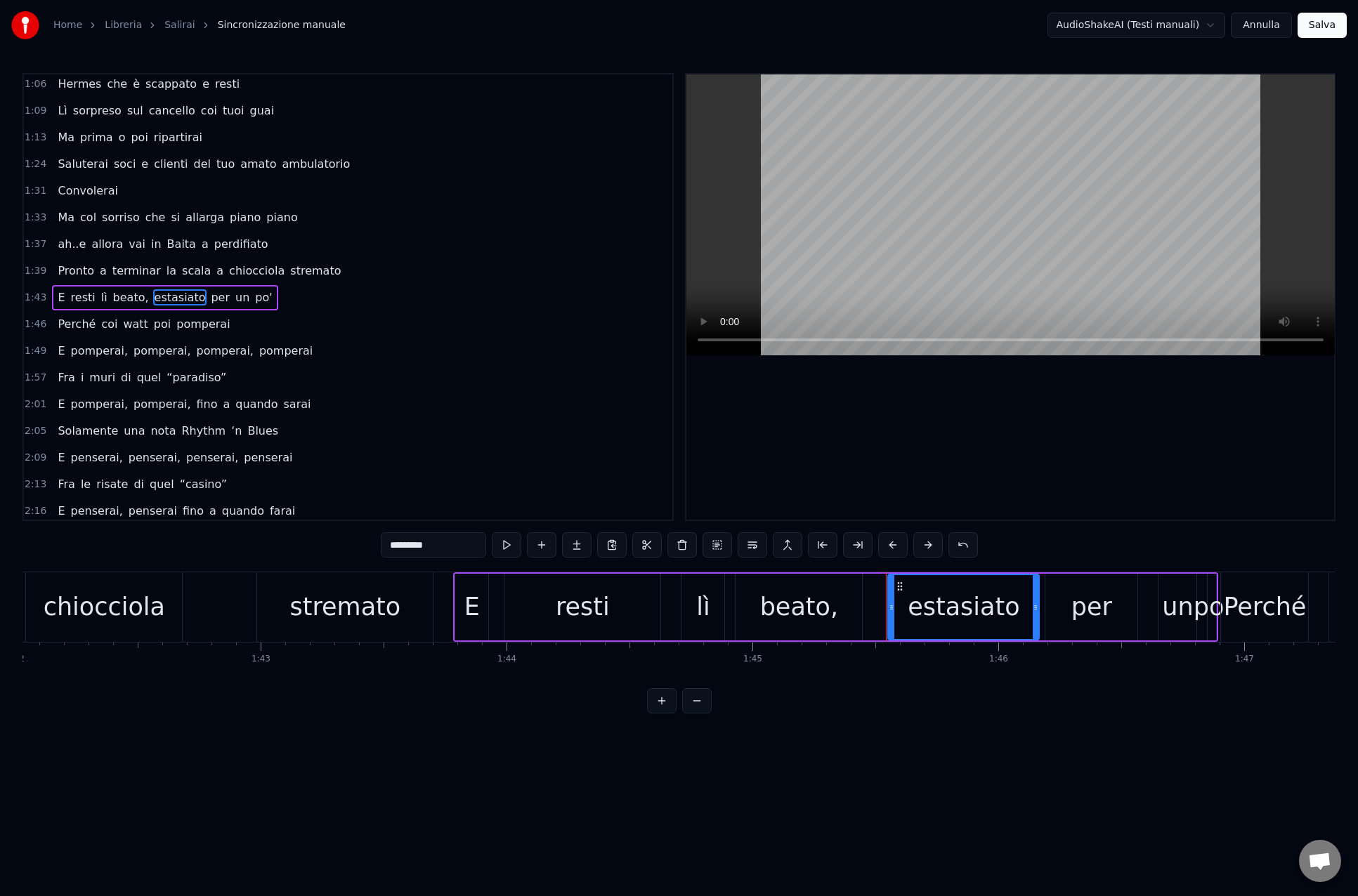
scroll to position [324, 0]
drag, startPoint x: 328, startPoint y: 340, endPoint x: 318, endPoint y: 334, distance: 11.7
click at [327, 338] on div "1:49 E [PERSON_NAME], pomperai, pomperai, pomperai" at bounding box center [347, 350] width 648 height 27
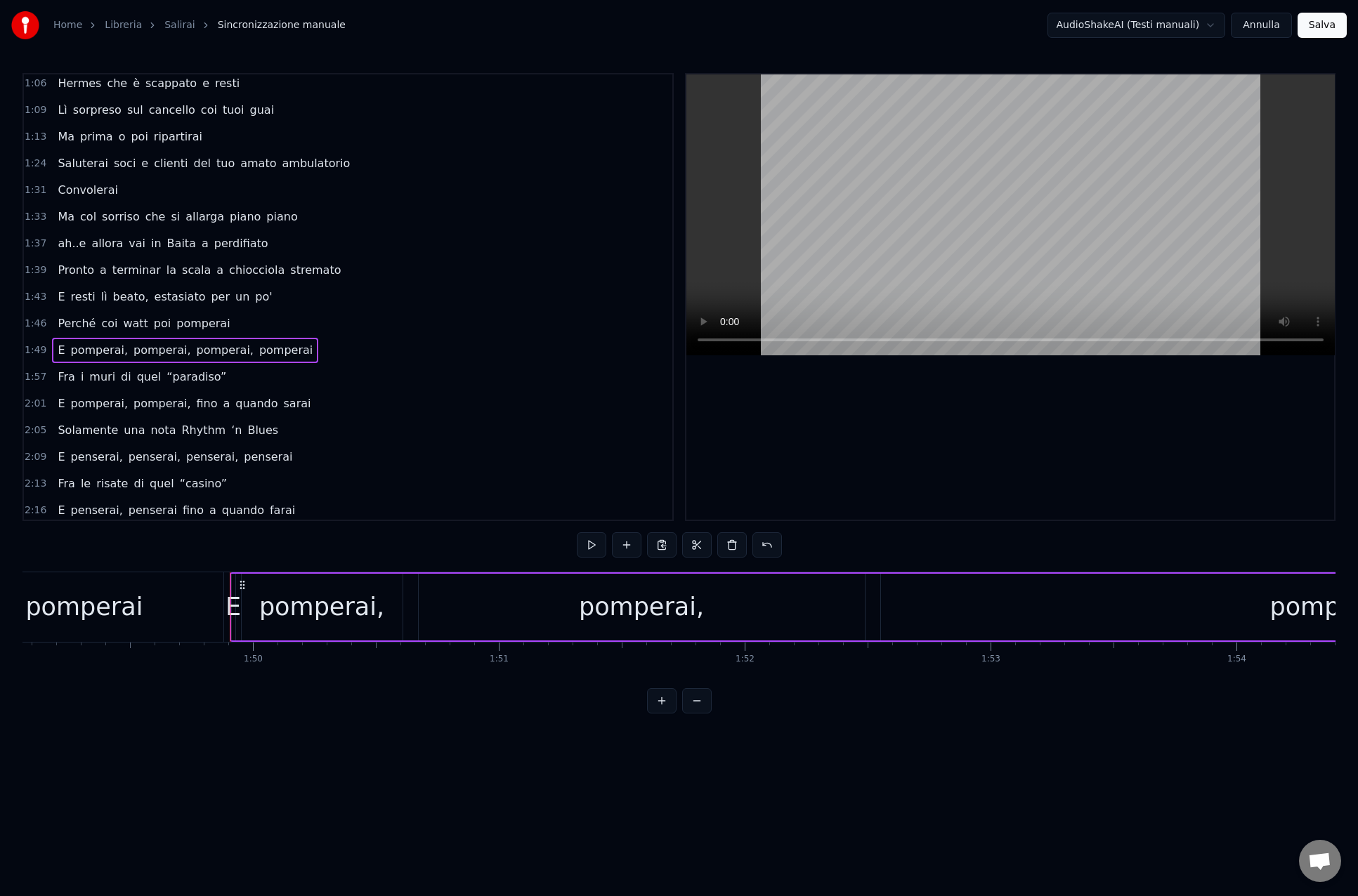
click at [243, 308] on div "E resti lì beato, estasiato per un po'" at bounding box center [165, 296] width 225 height 25
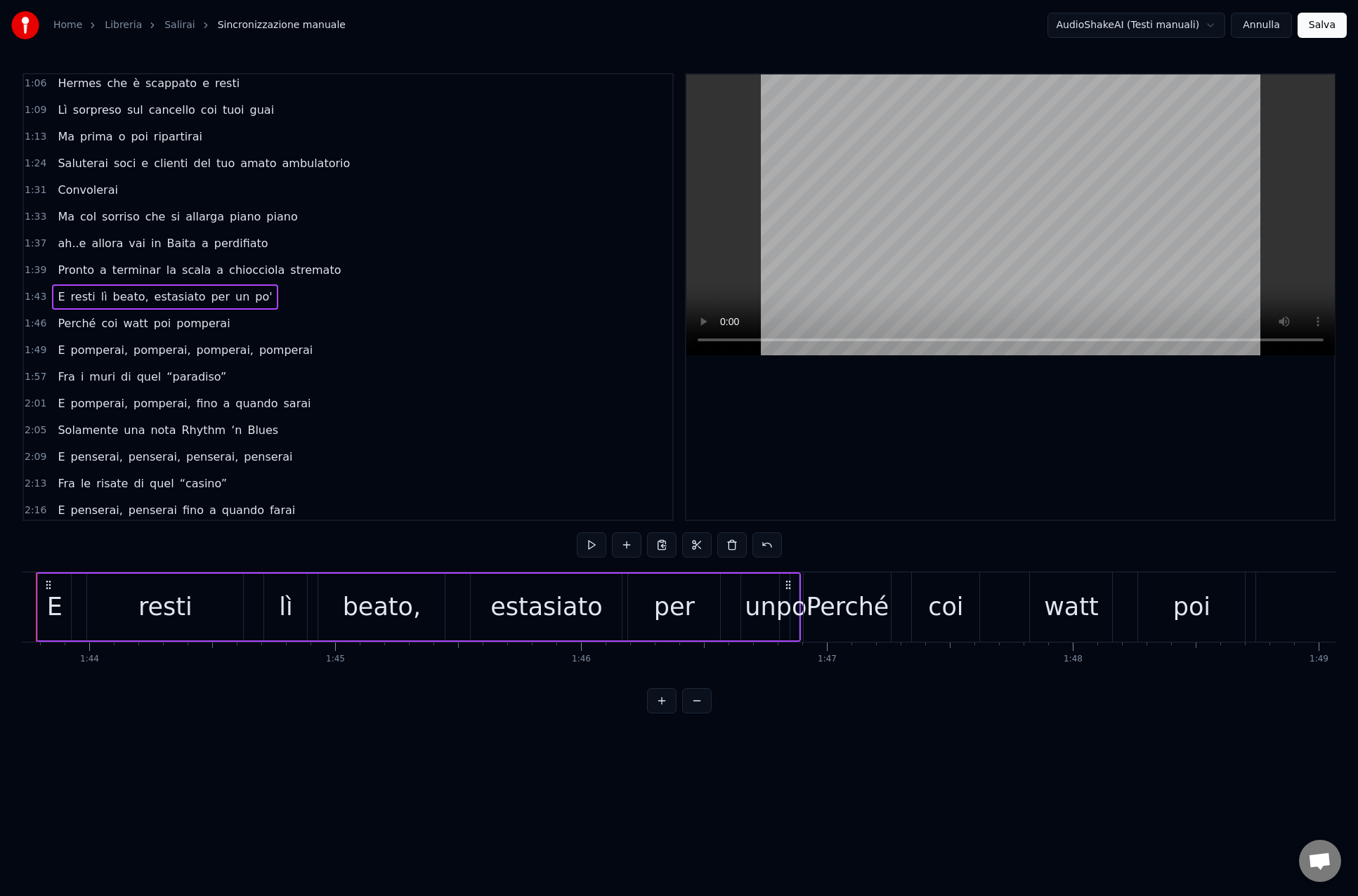
scroll to position [0, 25442]
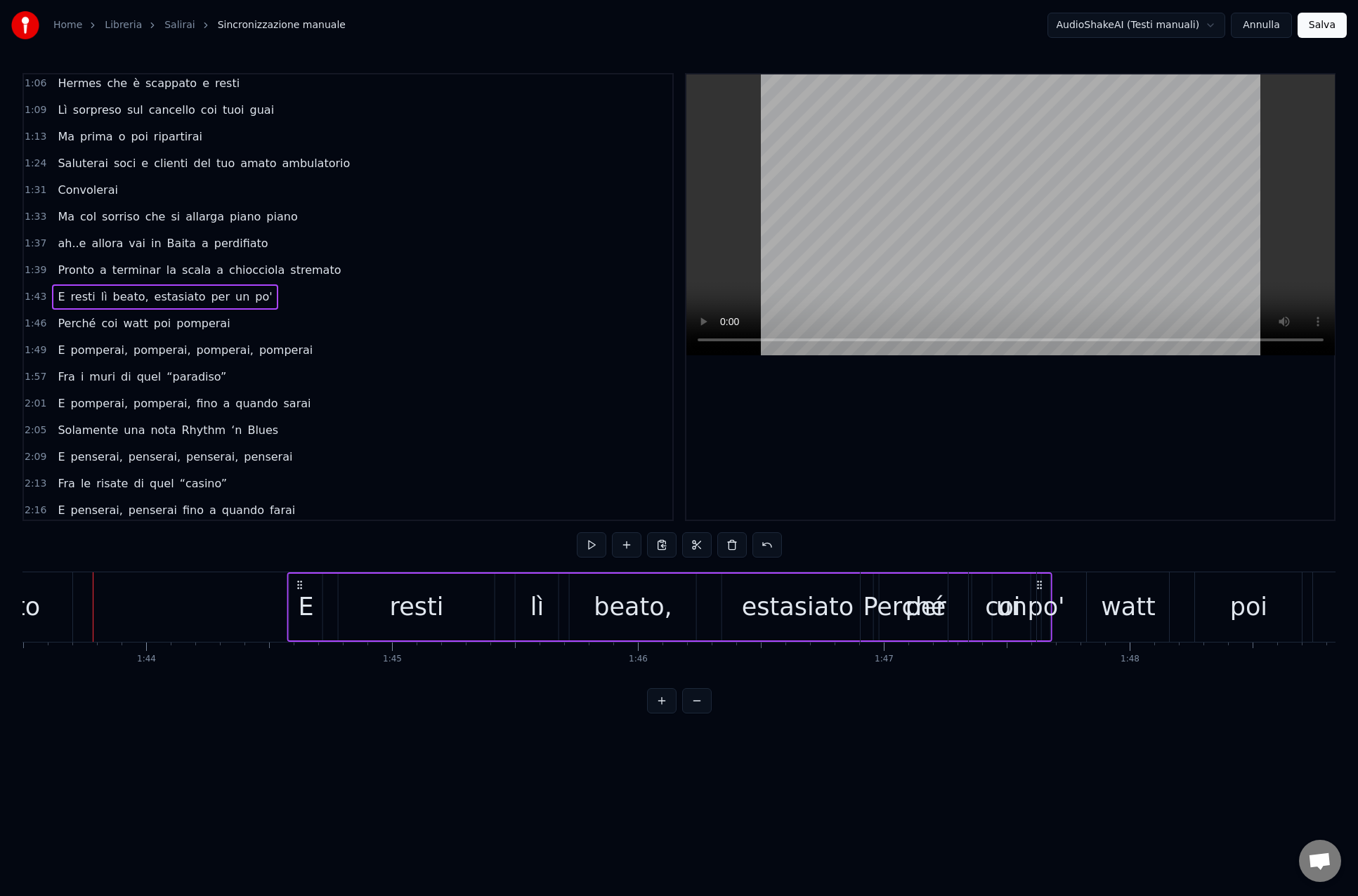
drag, startPoint x: 105, startPoint y: 581, endPoint x: 300, endPoint y: 590, distance: 195.2
click at [300, 590] on icon at bounding box center [300, 584] width 11 height 11
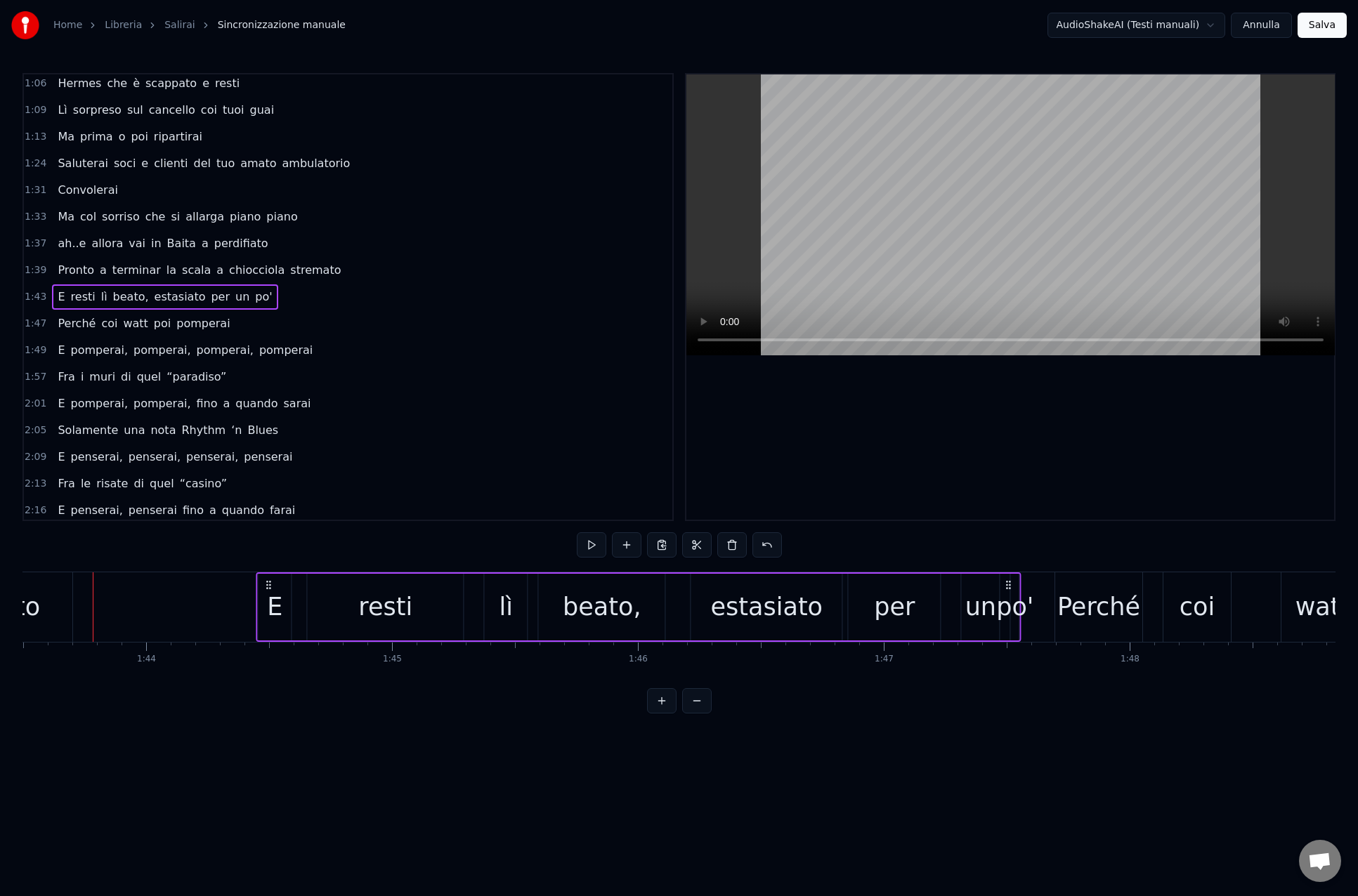
drag, startPoint x: 106, startPoint y: 582, endPoint x: 269, endPoint y: 597, distance: 163.7
click at [269, 597] on div "E resti lì beato, estasiato per un po'" at bounding box center [638, 607] width 765 height 70
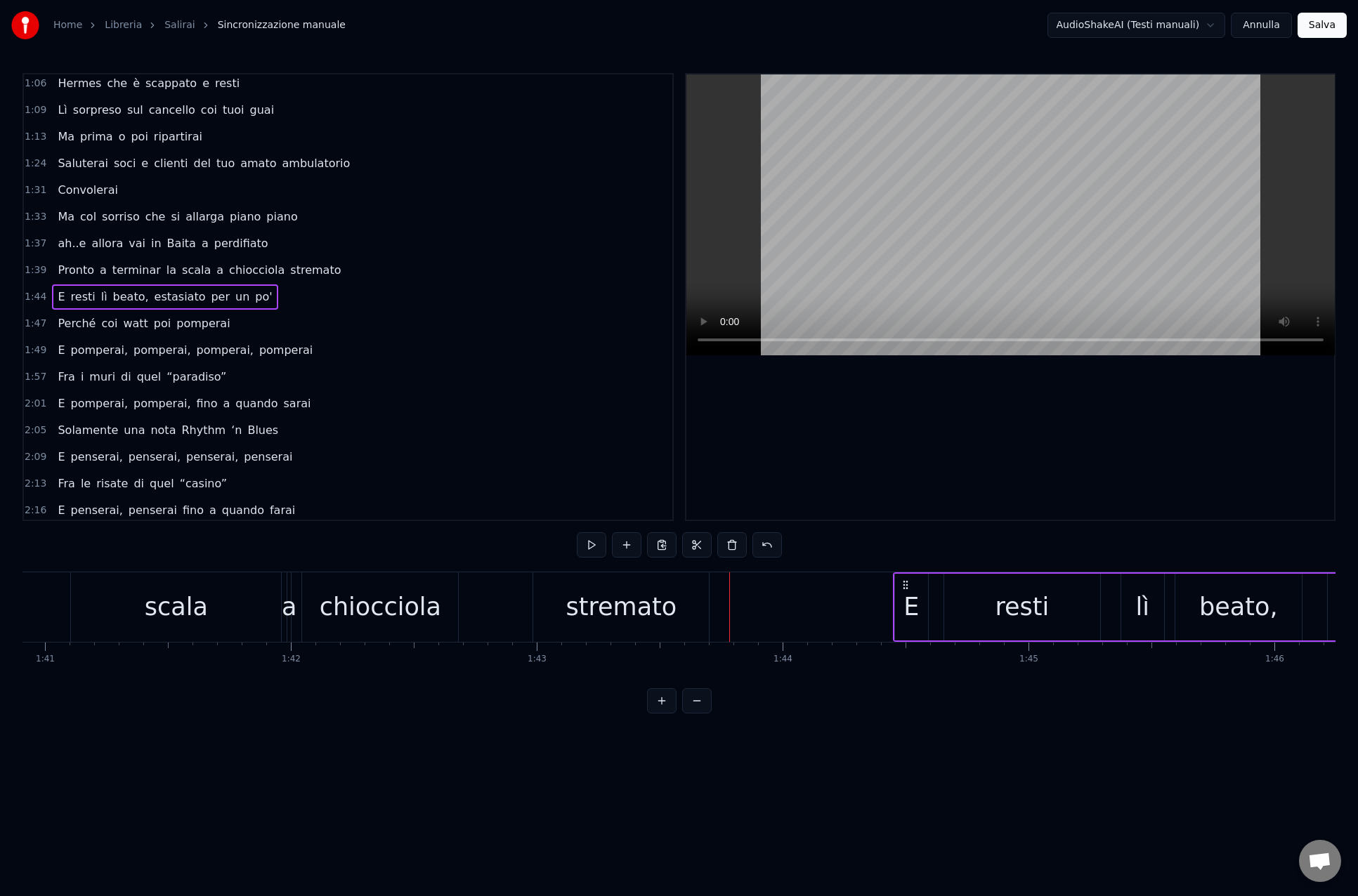
scroll to position [0, 24746]
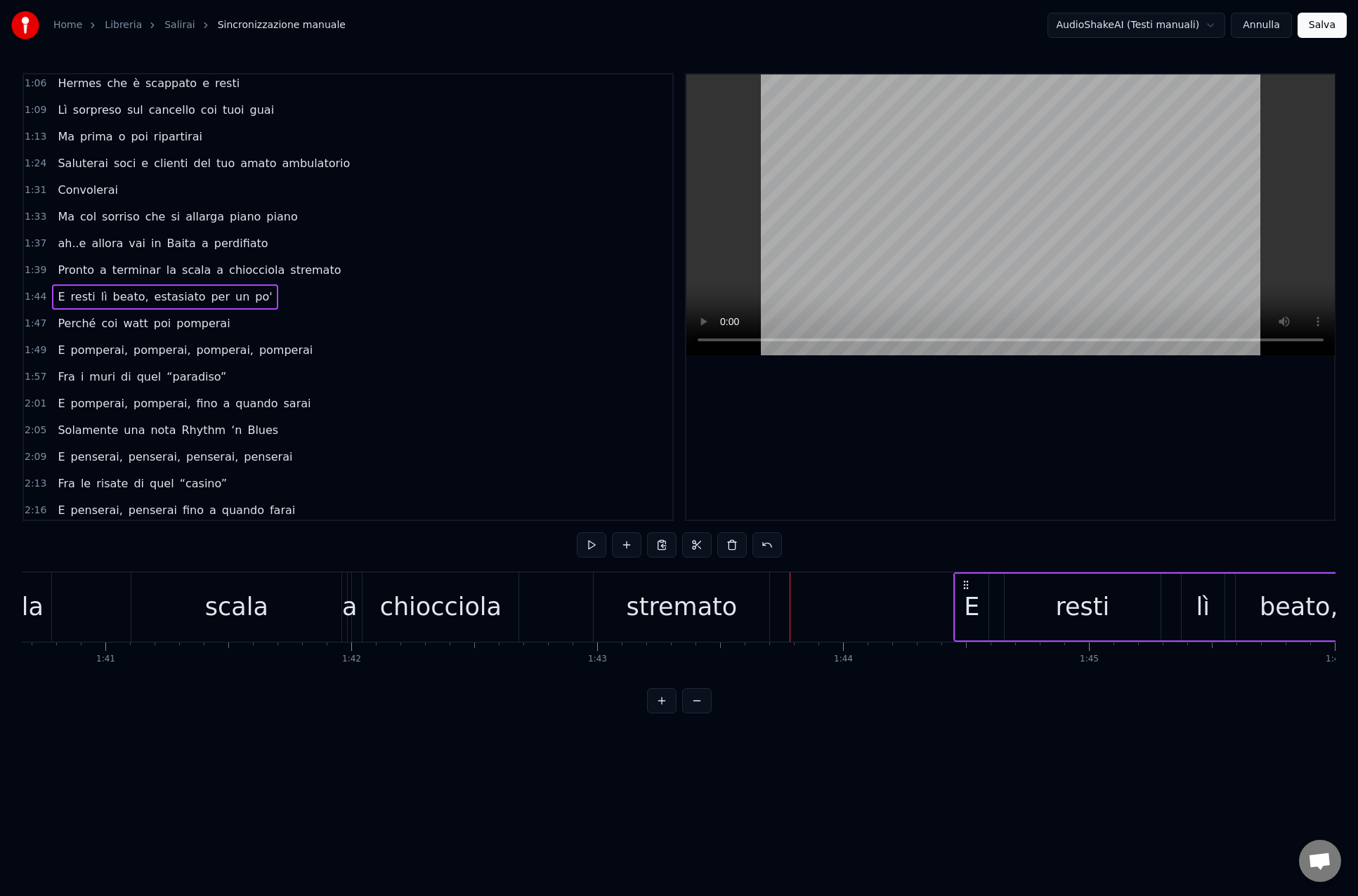
click at [635, 624] on div "stremato" at bounding box center [681, 606] width 111 height 37
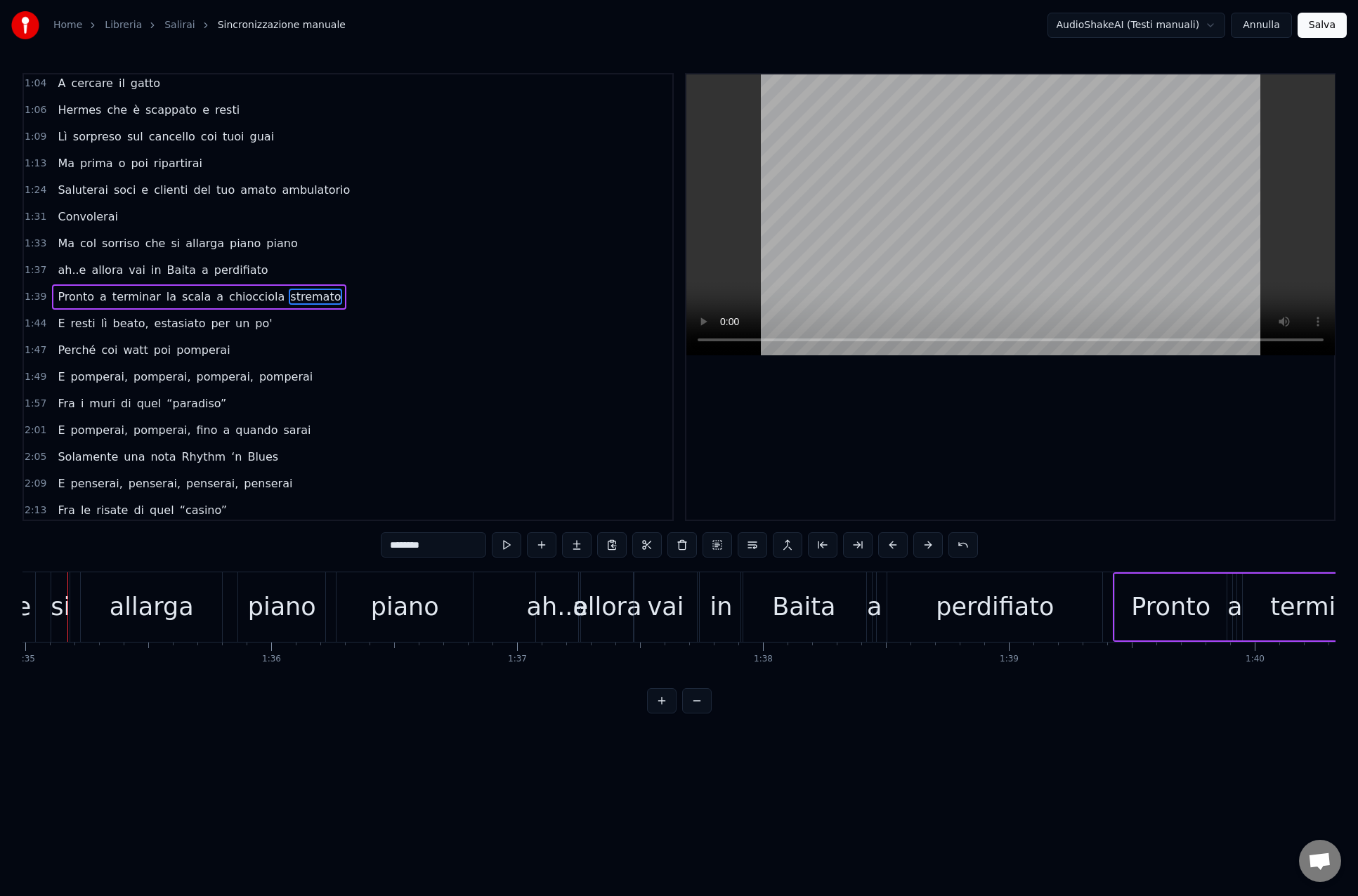
scroll to position [0, 23326]
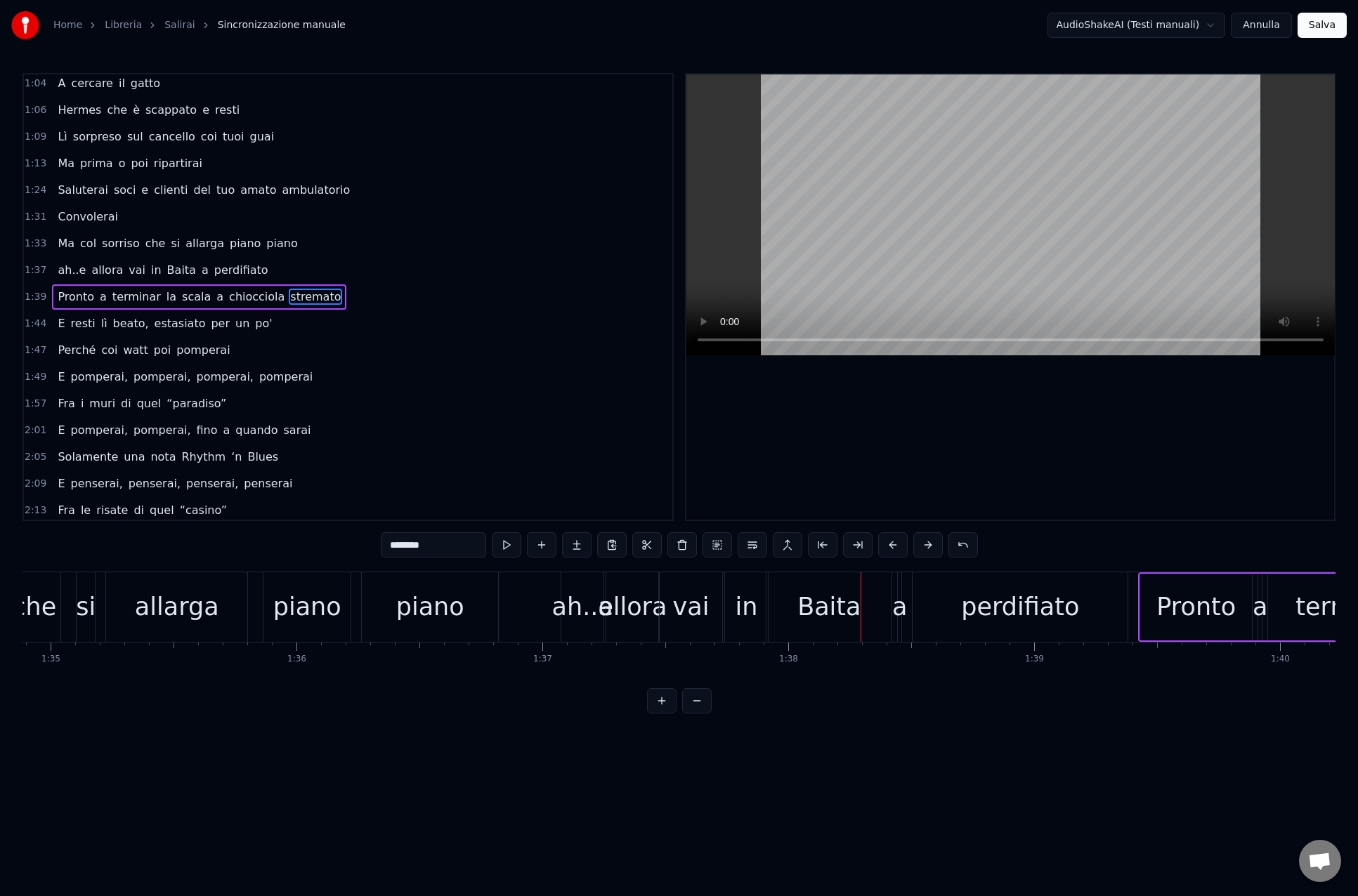
click at [148, 280] on div "ah..e allora vai in Baita a perdifiato" at bounding box center [163, 270] width 221 height 25
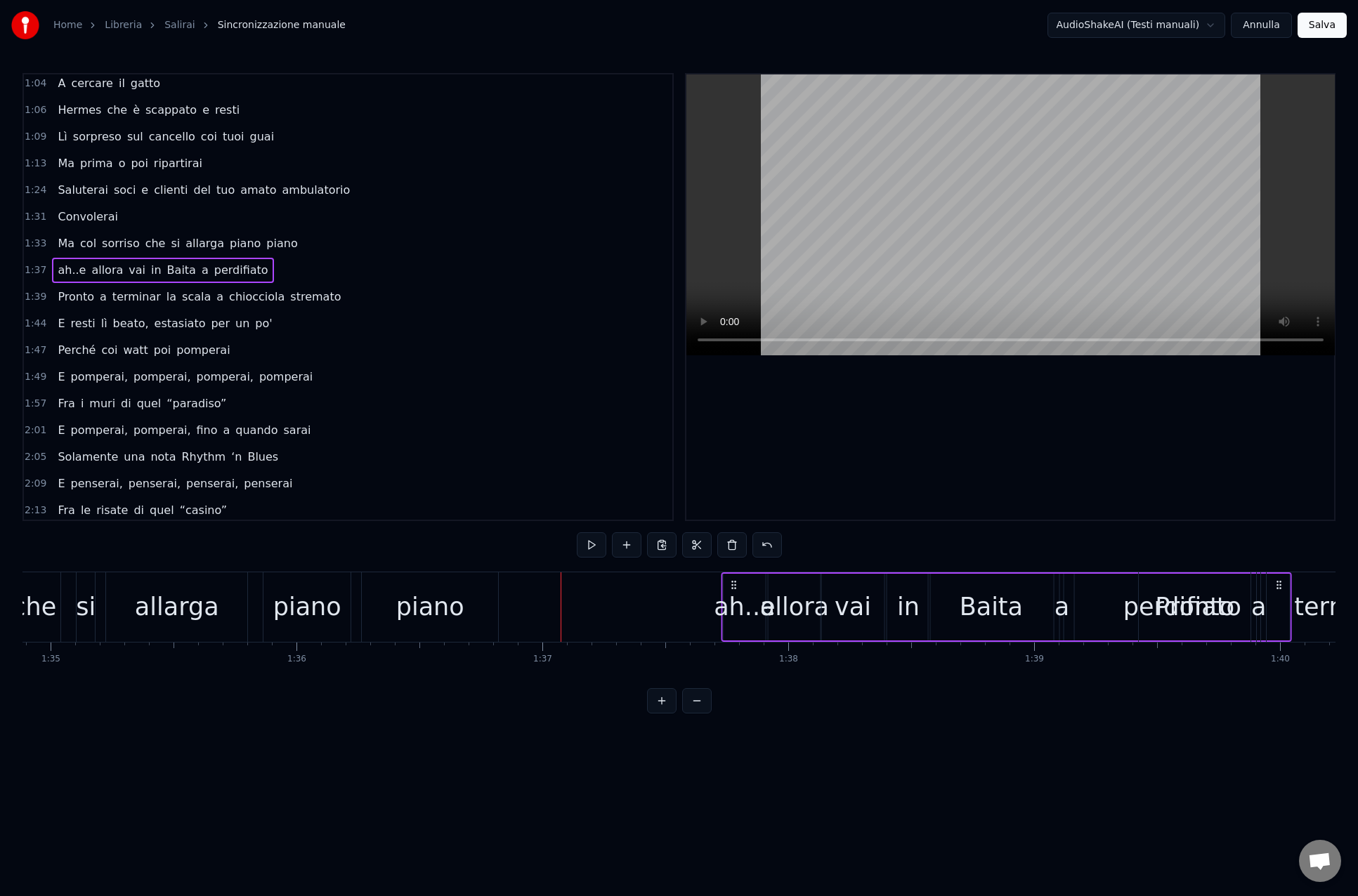
drag, startPoint x: 574, startPoint y: 585, endPoint x: 734, endPoint y: 594, distance: 160.3
click at [734, 594] on div "ah..e allora vai in Baita a perdifiato" at bounding box center [1006, 607] width 570 height 70
drag, startPoint x: 572, startPoint y: 584, endPoint x: 729, endPoint y: 591, distance: 157.2
click at [729, 591] on div "ah..e allora vai in Baita a perdifiato" at bounding box center [1002, 607] width 570 height 70
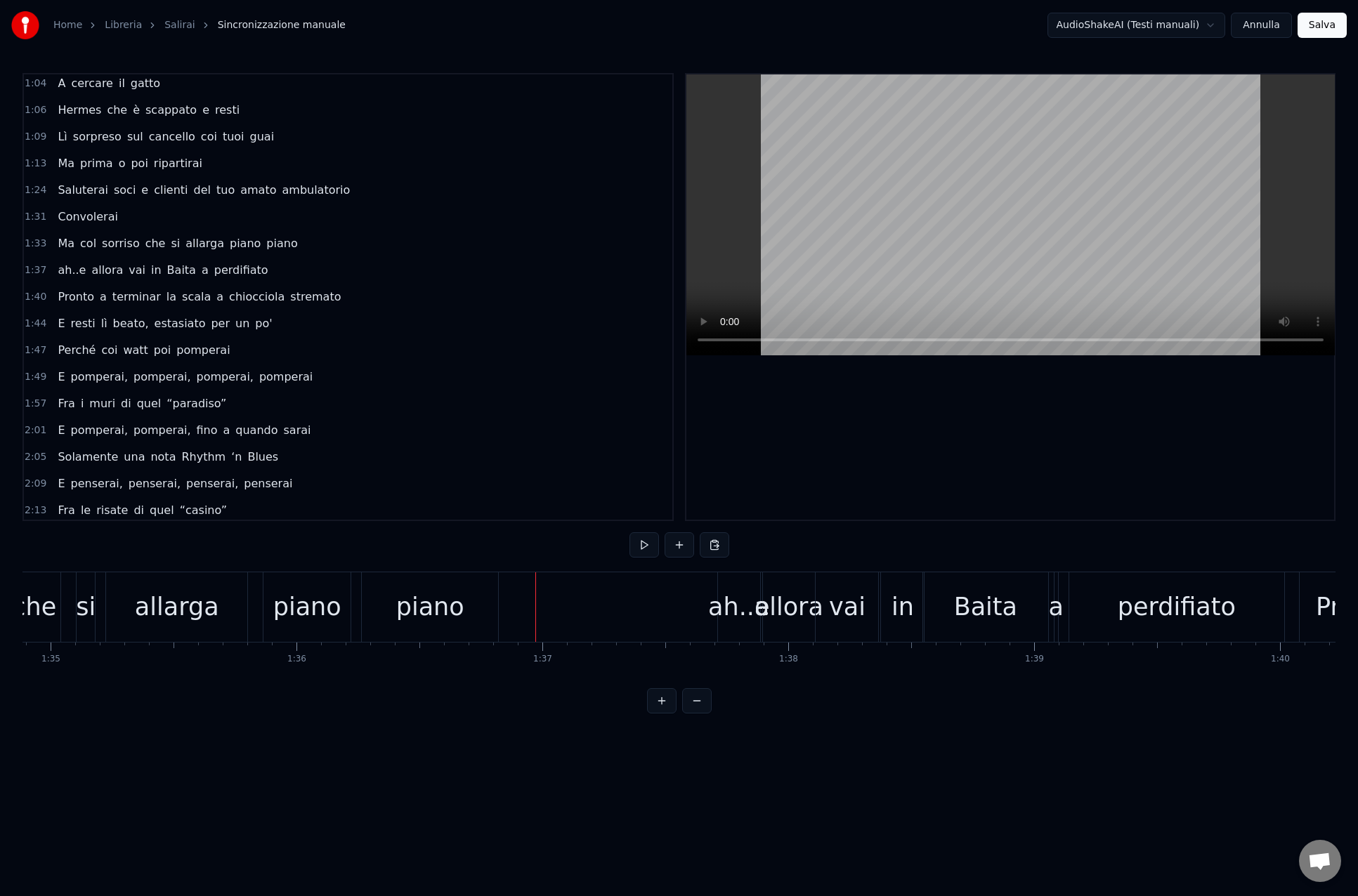
click at [405, 589] on div "piano" at bounding box center [430, 606] width 68 height 37
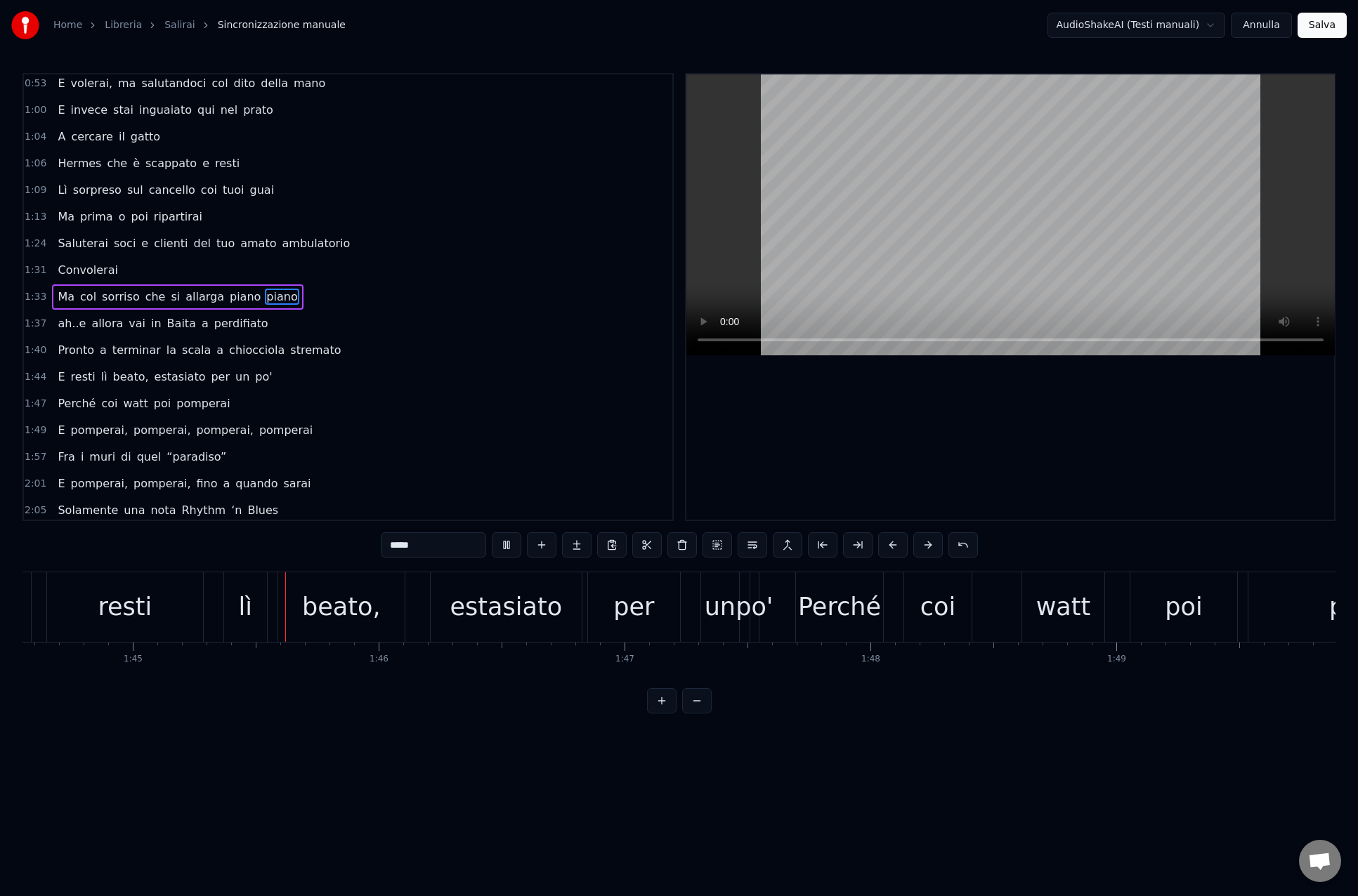
scroll to position [0, 25706]
click at [464, 314] on div "1:37 ah..e allora vai in Baita a perdifiato" at bounding box center [347, 323] width 648 height 27
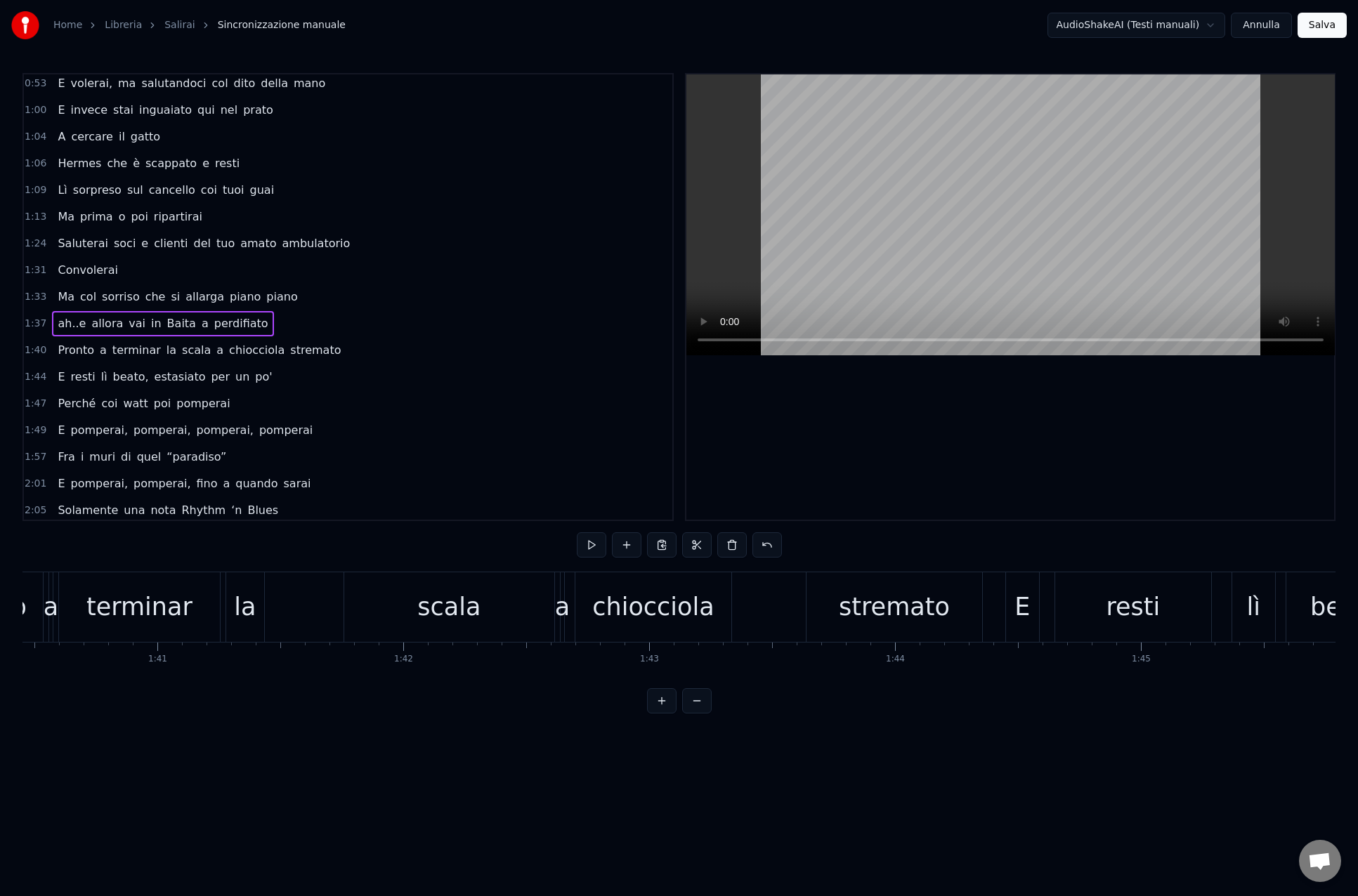
scroll to position [0, 24690]
click at [265, 309] on div "Ma col sorriso che si allarga piano piano" at bounding box center [177, 296] width 251 height 25
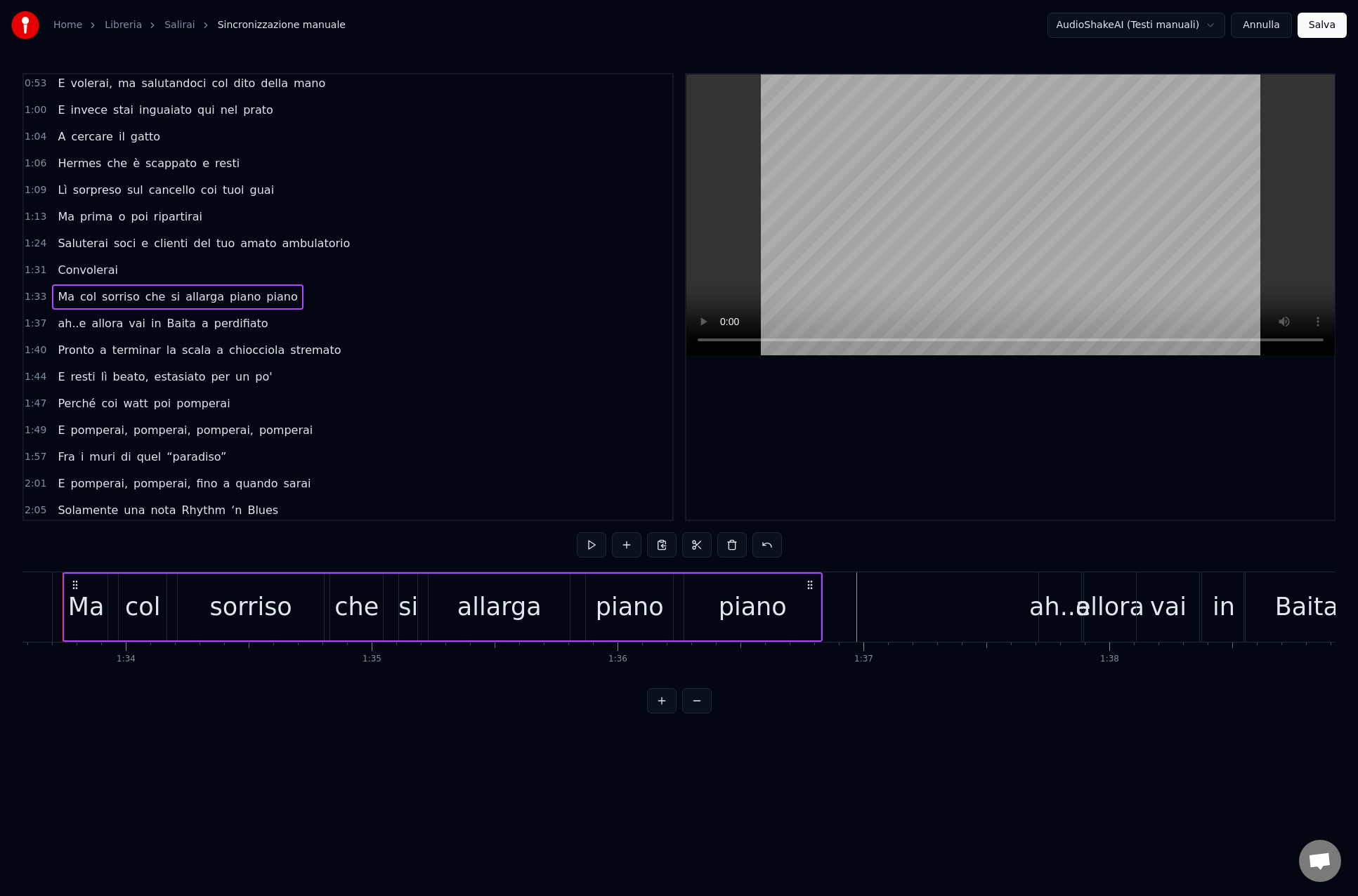
scroll to position [0, 22974]
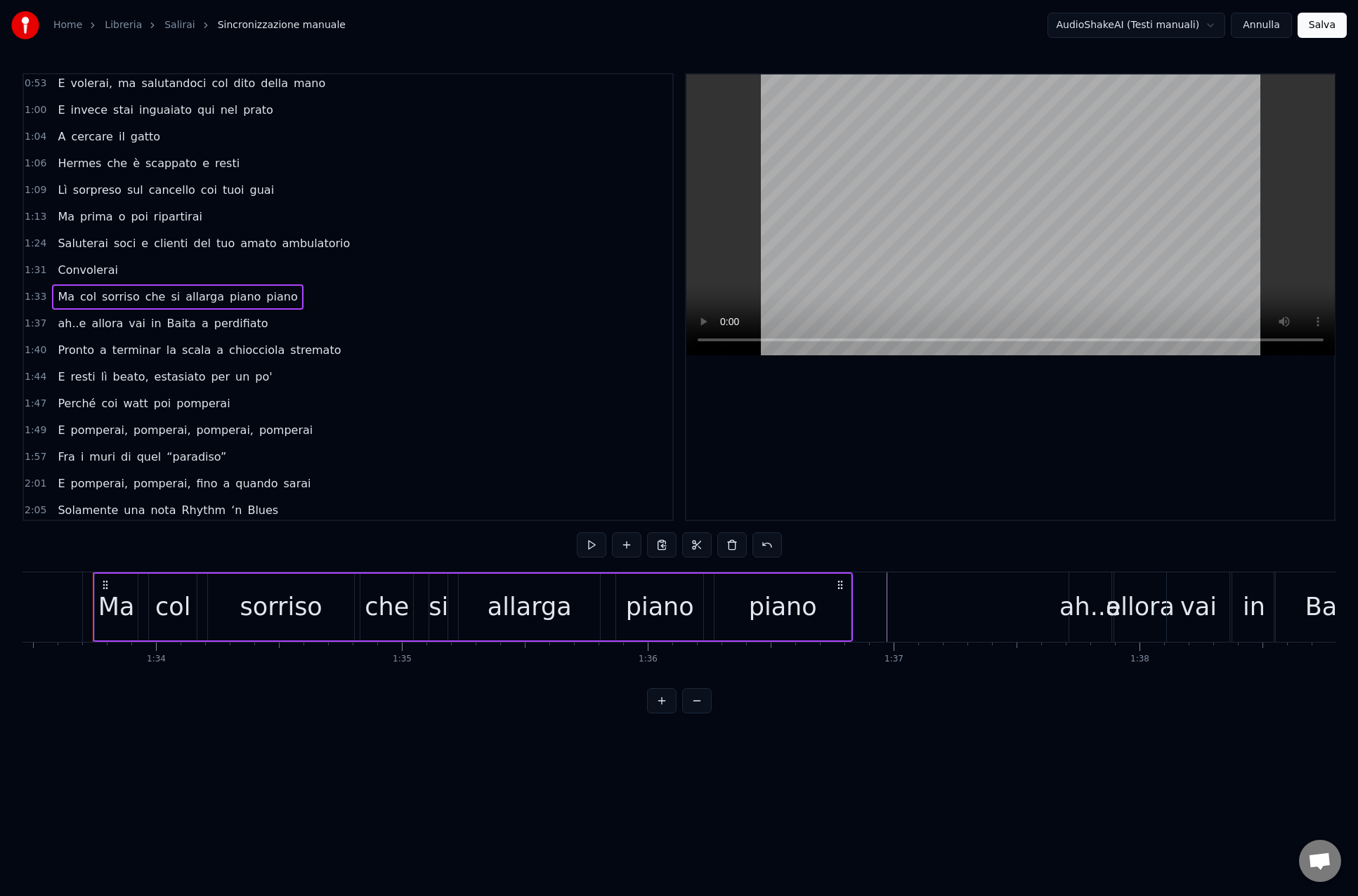
click at [244, 332] on div "ah..e allora vai in Baita a perdifiato" at bounding box center [163, 323] width 221 height 25
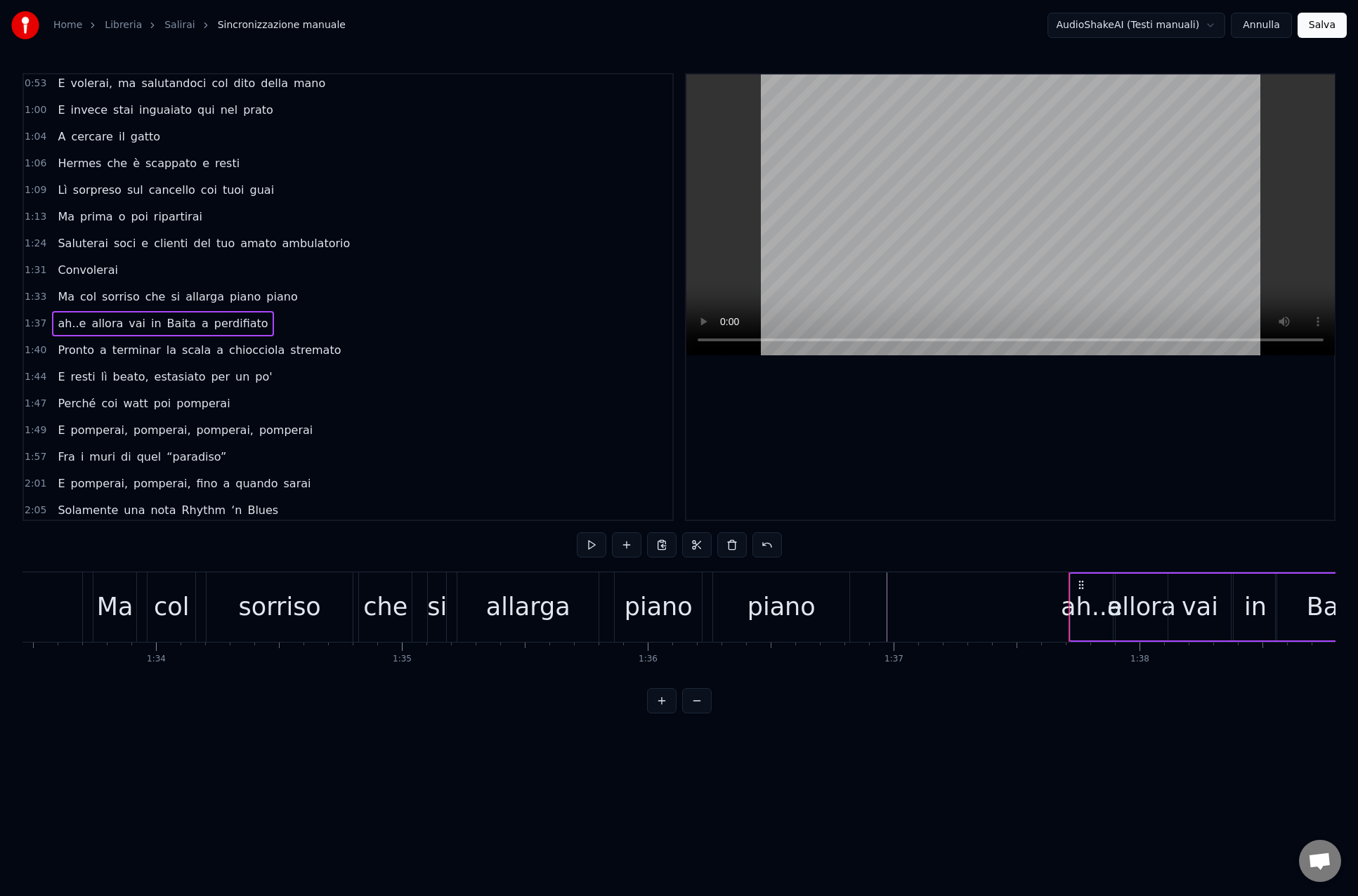
click at [848, 616] on div "piano" at bounding box center [781, 607] width 136 height 70
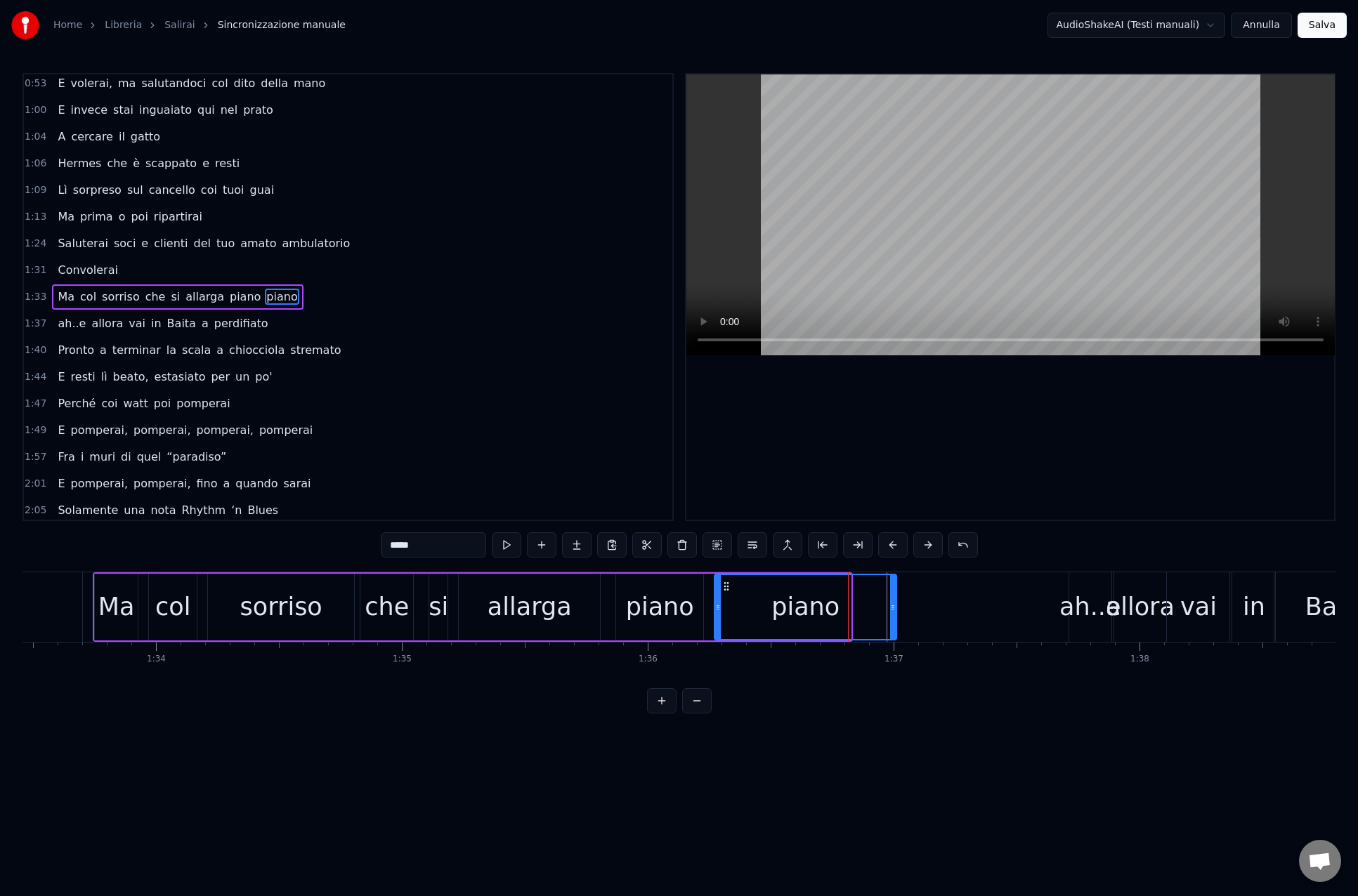
drag, startPoint x: 849, startPoint y: 608, endPoint x: 895, endPoint y: 609, distance: 46.0
click at [895, 609] on icon at bounding box center [892, 607] width 5 height 11
click at [846, 609] on div "piano" at bounding box center [805, 607] width 180 height 64
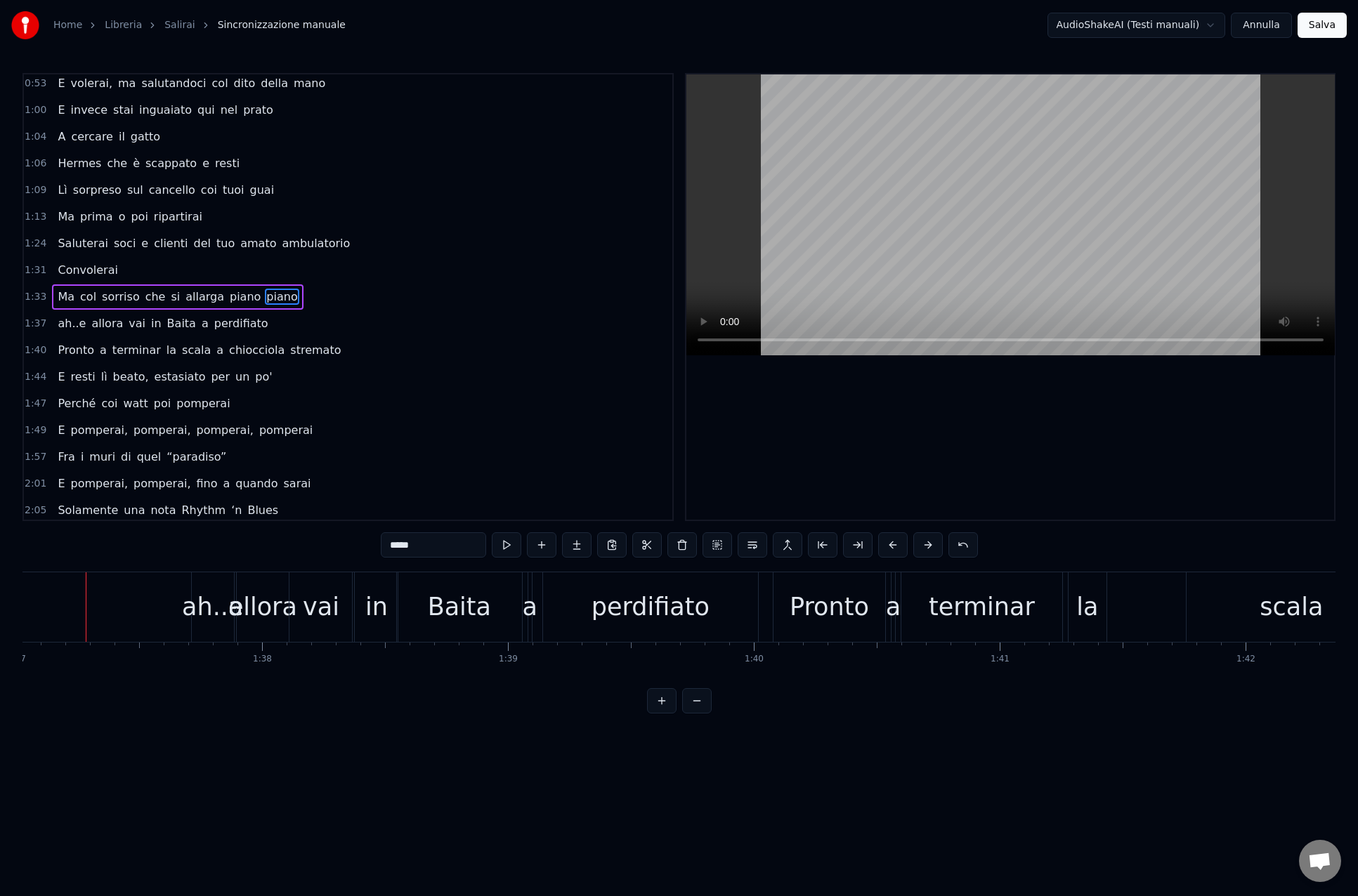
scroll to position [0, 23844]
click at [471, 596] on div "Baita" at bounding box center [466, 606] width 63 height 37
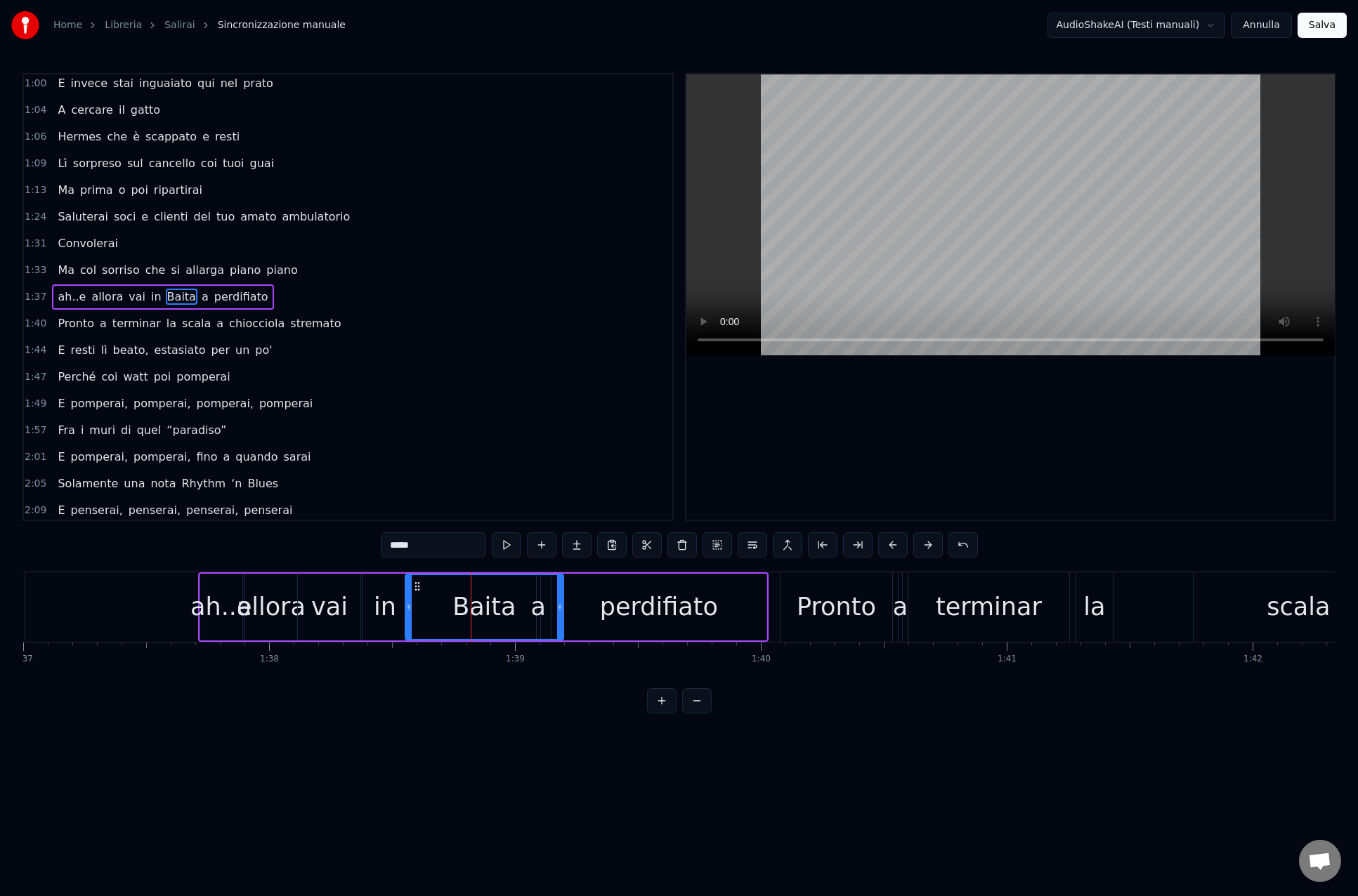
drag, startPoint x: 528, startPoint y: 603, endPoint x: 561, endPoint y: 603, distance: 33.0
click at [561, 603] on icon at bounding box center [560, 607] width 5 height 11
click at [619, 602] on div "perdifiato" at bounding box center [659, 606] width 118 height 37
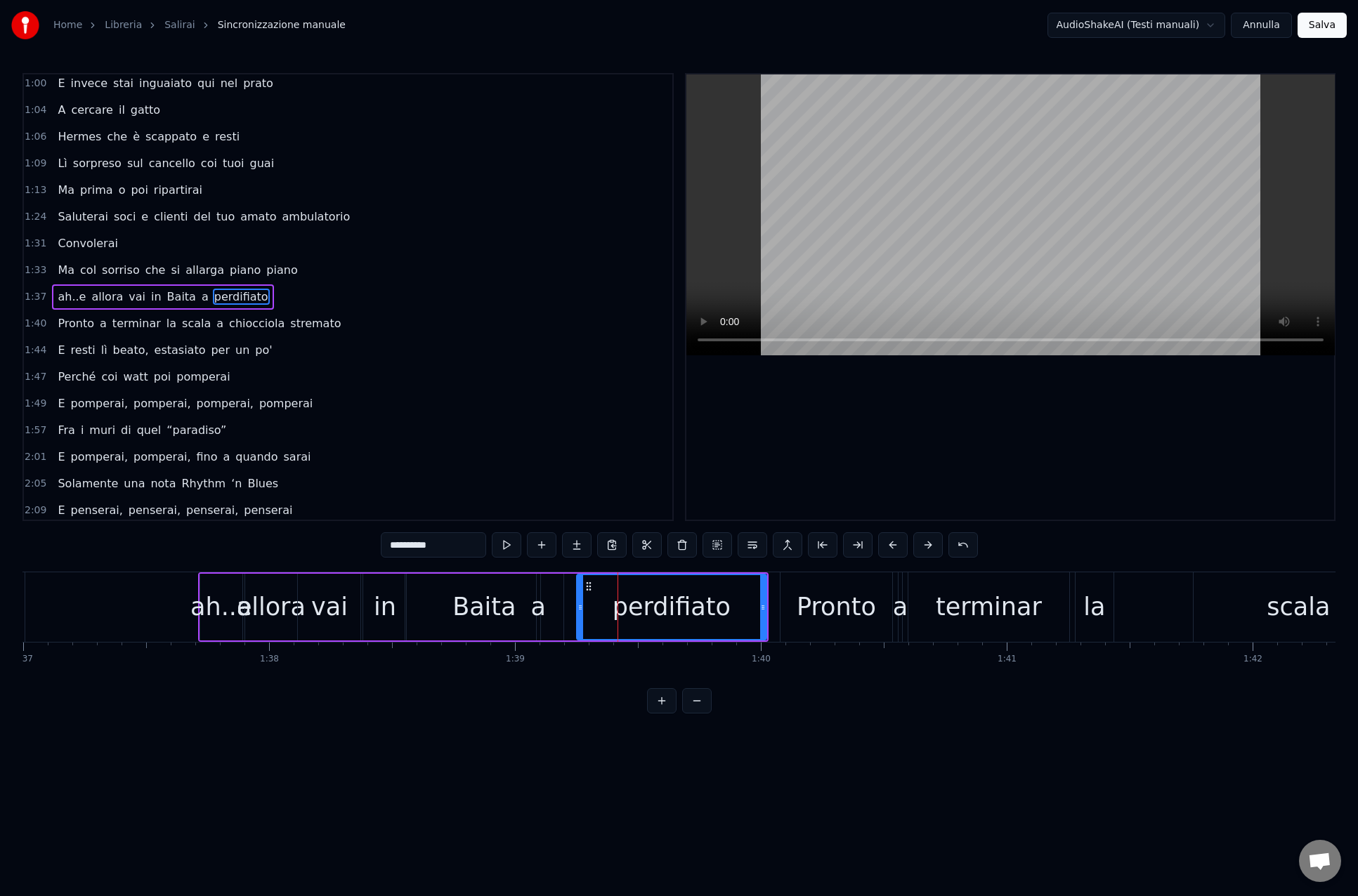
drag, startPoint x: 556, startPoint y: 606, endPoint x: 547, endPoint y: 611, distance: 10.3
click at [580, 606] on icon at bounding box center [579, 607] width 5 height 11
click at [538, 610] on div "a" at bounding box center [538, 606] width 14 height 37
drag, startPoint x: 550, startPoint y: 587, endPoint x: 573, endPoint y: 589, distance: 23.1
click at [573, 589] on icon at bounding box center [571, 586] width 11 height 11
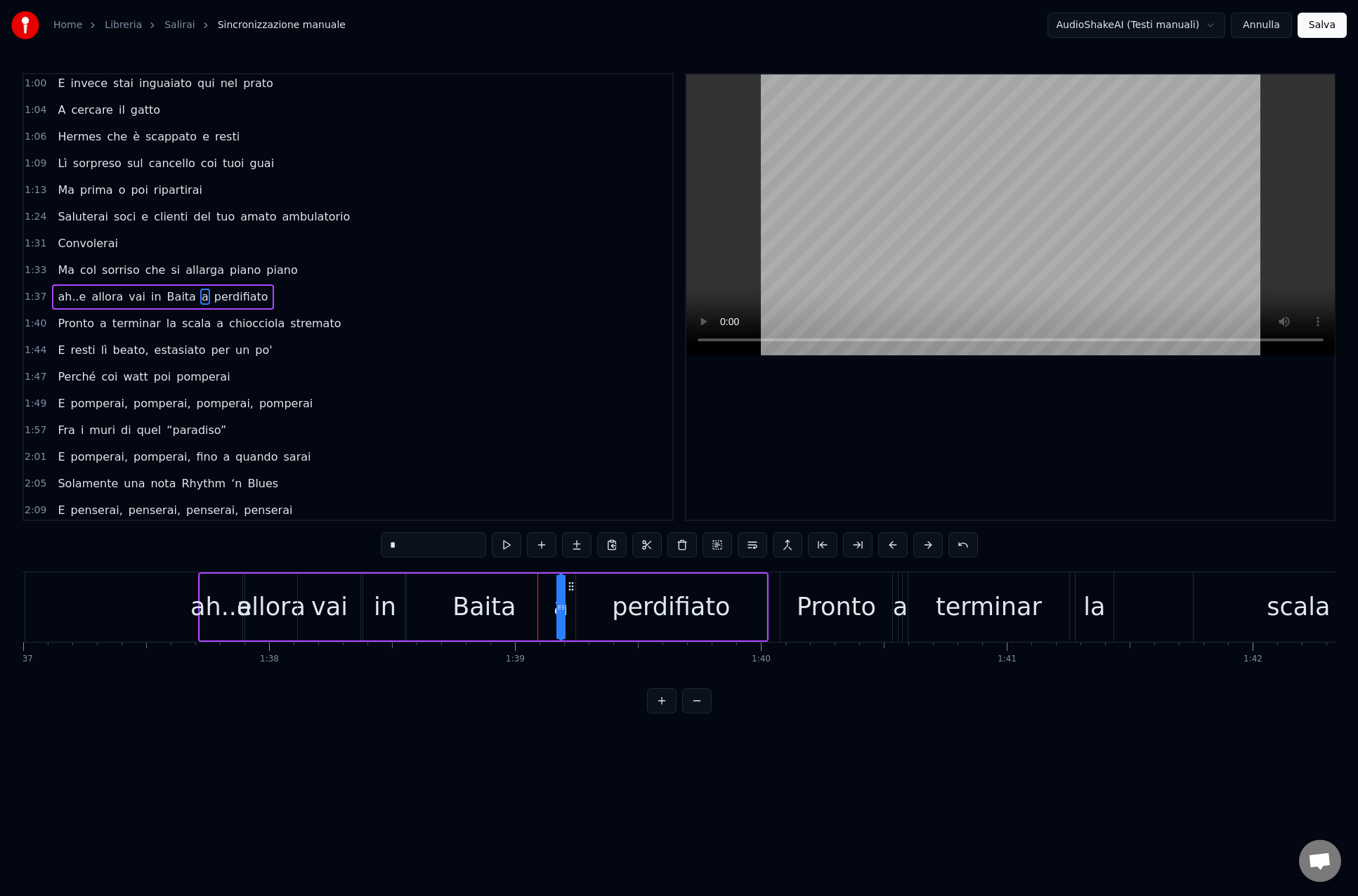
click at [516, 601] on div "Baita" at bounding box center [484, 607] width 158 height 67
click at [576, 597] on div "perdifiato" at bounding box center [671, 607] width 192 height 67
type input "**********"
click at [569, 597] on div "ah..e allora vai in Baita a perdifiato" at bounding box center [483, 607] width 570 height 70
click at [757, 585] on circle at bounding box center [757, 584] width 1 height 1
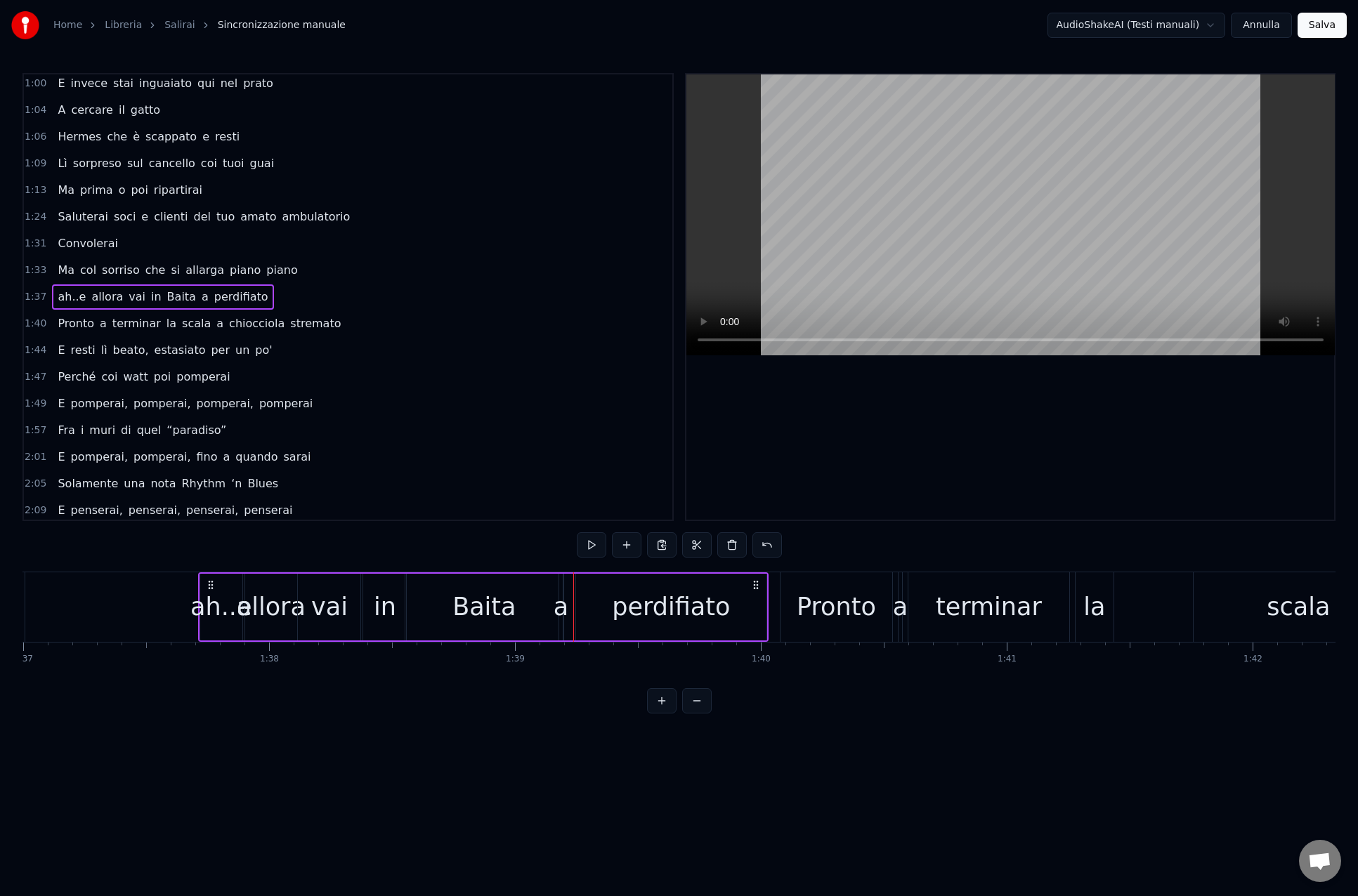
click at [763, 606] on div "perdifiato" at bounding box center [671, 607] width 190 height 67
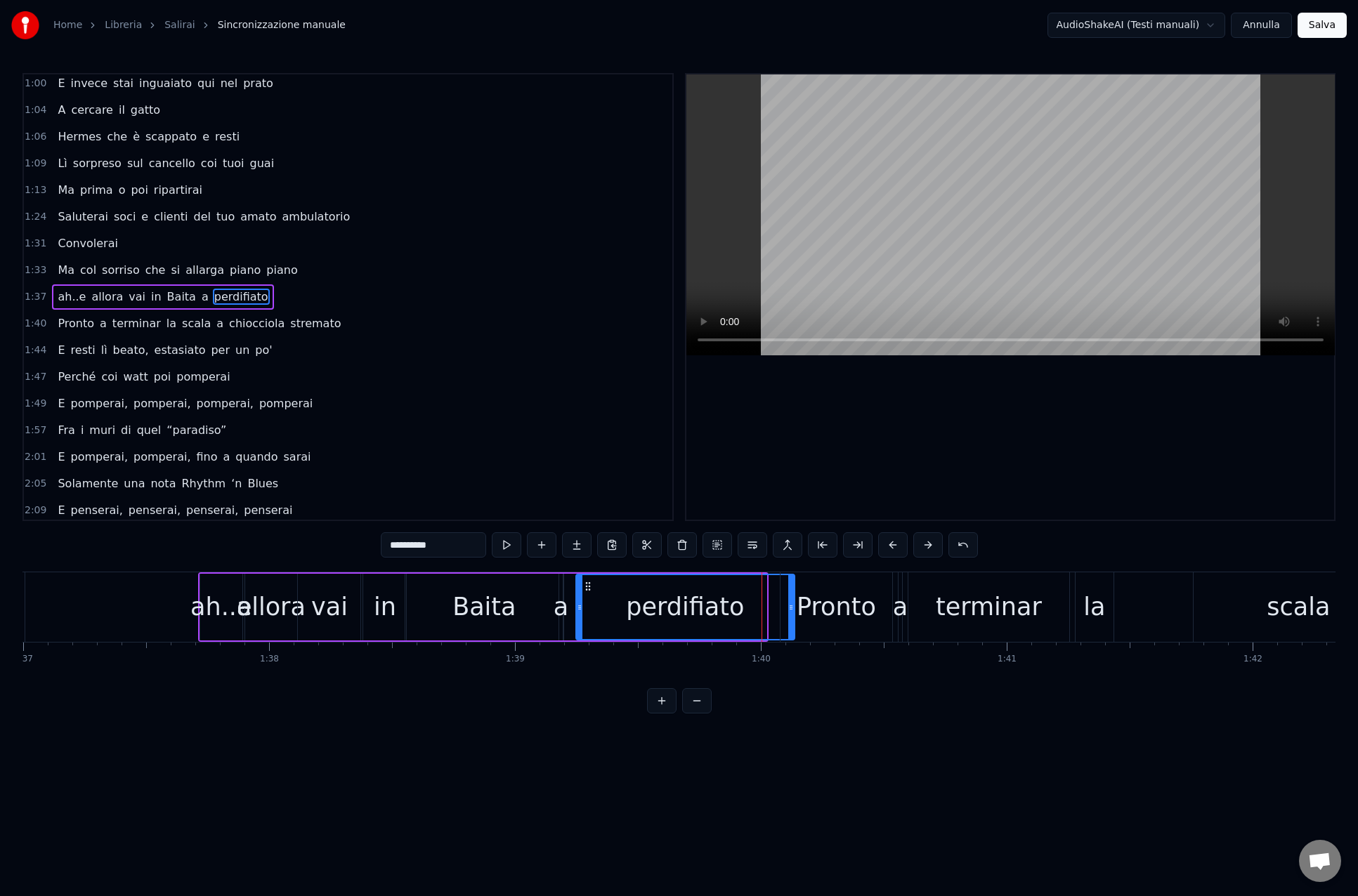
drag, startPoint x: 766, startPoint y: 609, endPoint x: 792, endPoint y: 609, distance: 26.0
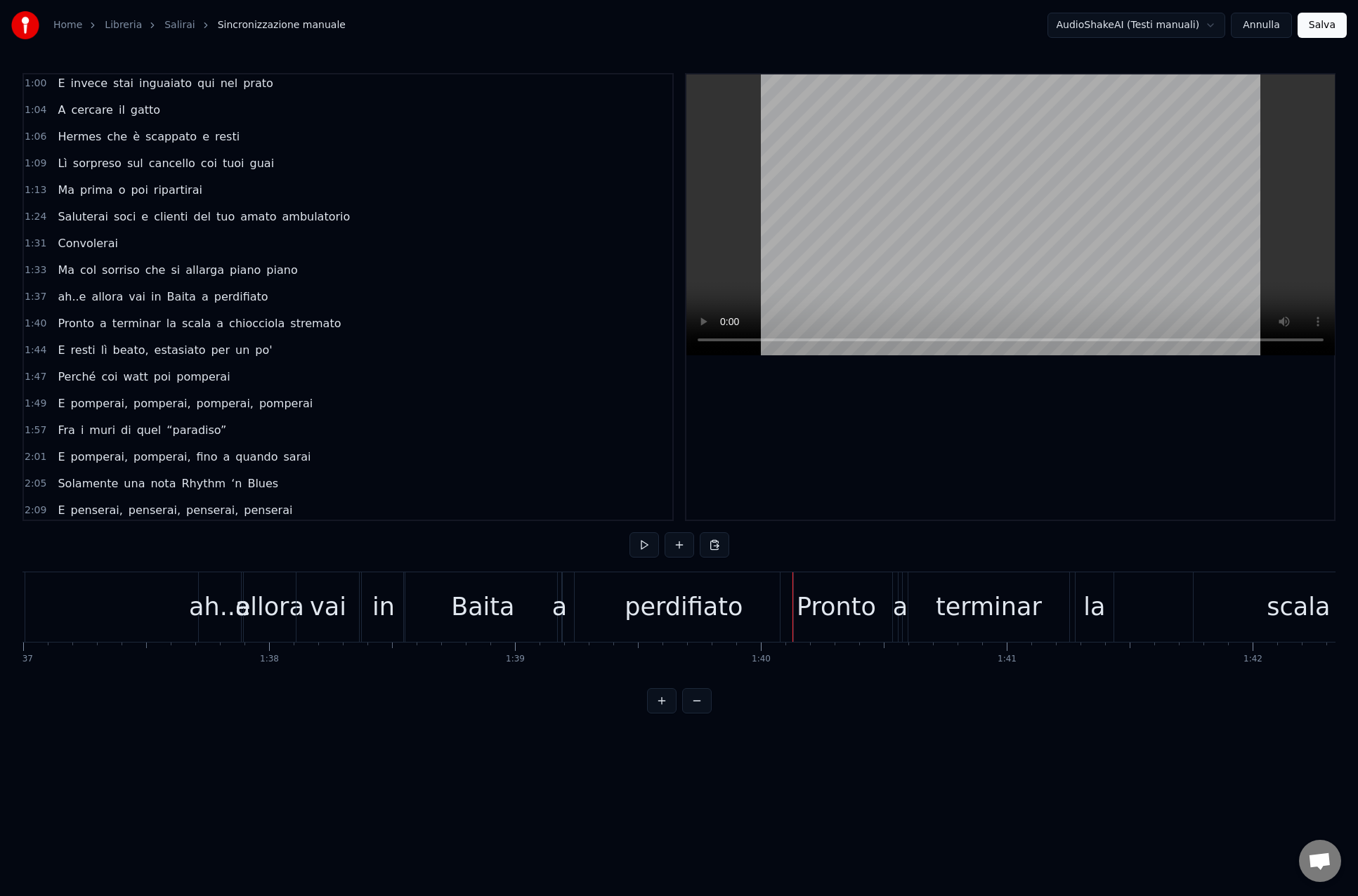
click at [559, 605] on div "a" at bounding box center [559, 606] width 14 height 37
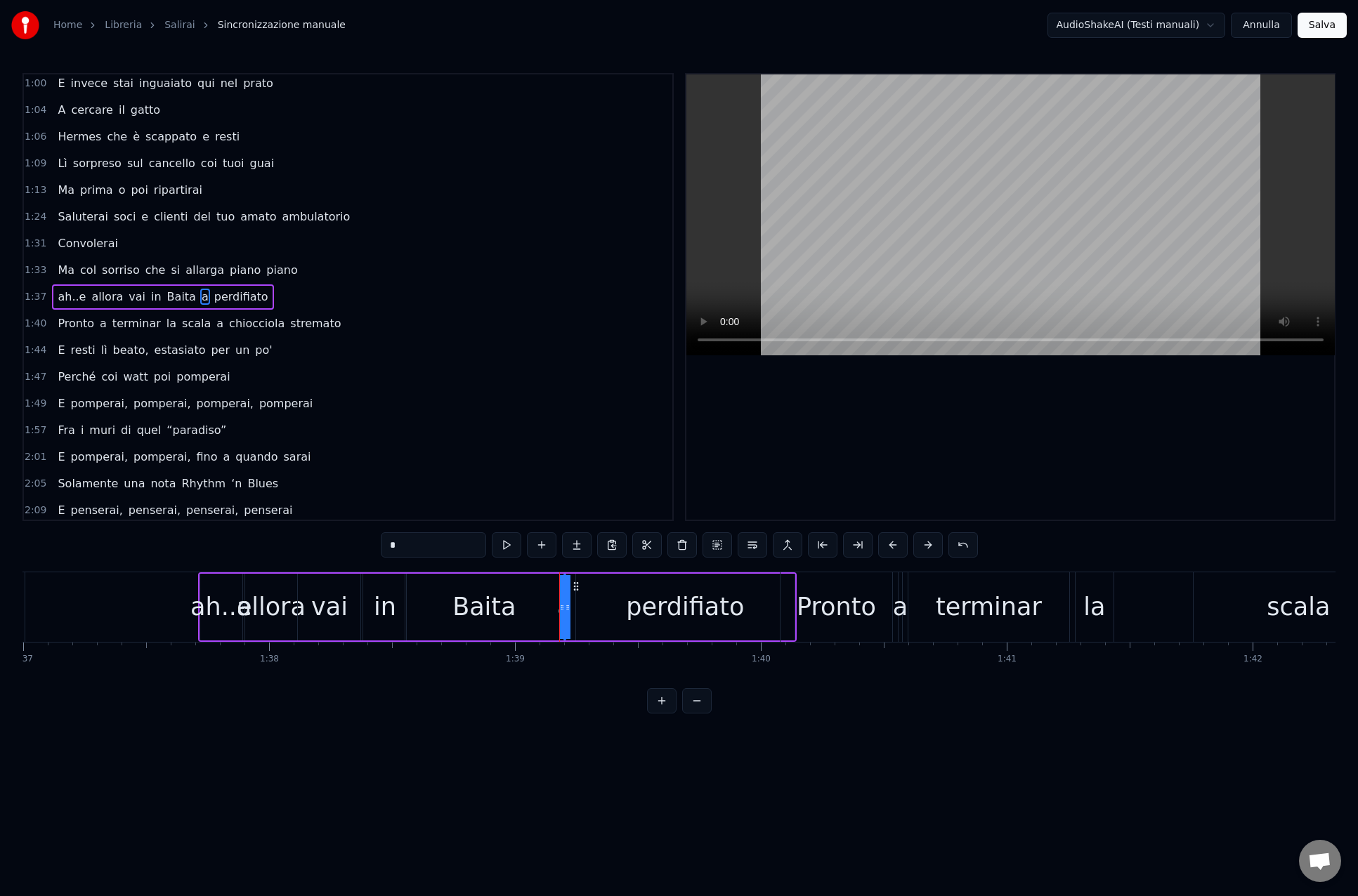
drag, startPoint x: 565, startPoint y: 610, endPoint x: 579, endPoint y: 609, distance: 14.0
click at [579, 610] on div "ah..e allora vai in Baita a perdifiato" at bounding box center [497, 607] width 598 height 70
click at [545, 606] on div "Baita" at bounding box center [484, 607] width 158 height 67
click at [573, 590] on div "ah..e allora vai in Baita a perdifiato" at bounding box center [497, 607] width 598 height 70
click at [610, 597] on div "perdifiato" at bounding box center [685, 607] width 218 height 67
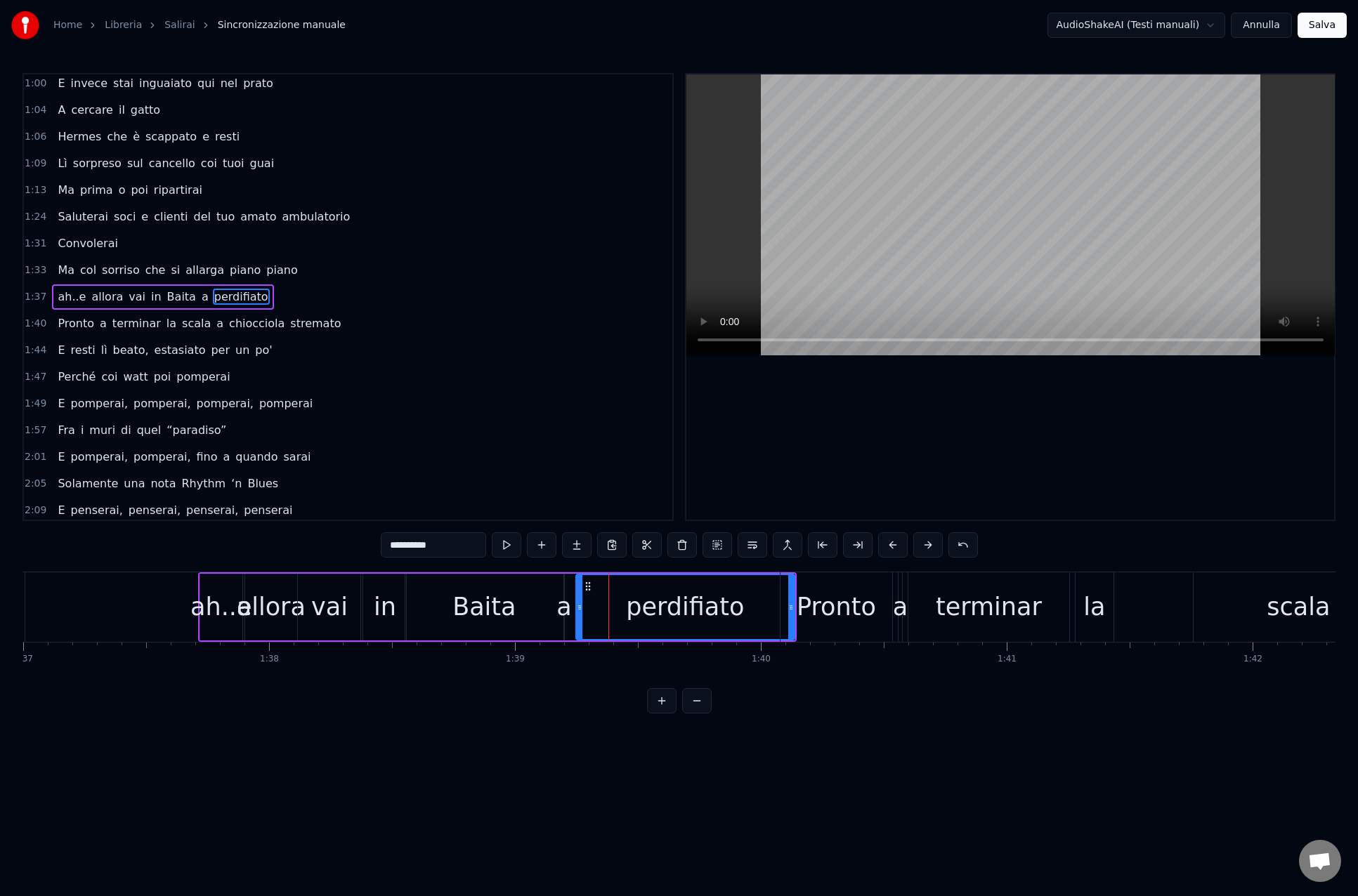
click at [808, 703] on div "0:14 [PERSON_NAME], salirai 0:18 Tra le cime di quella vallata 0:22 Salirai, sa…" at bounding box center [679, 393] width 1313 height 641
click at [839, 638] on div "Pronto" at bounding box center [836, 607] width 111 height 70
type input "******"
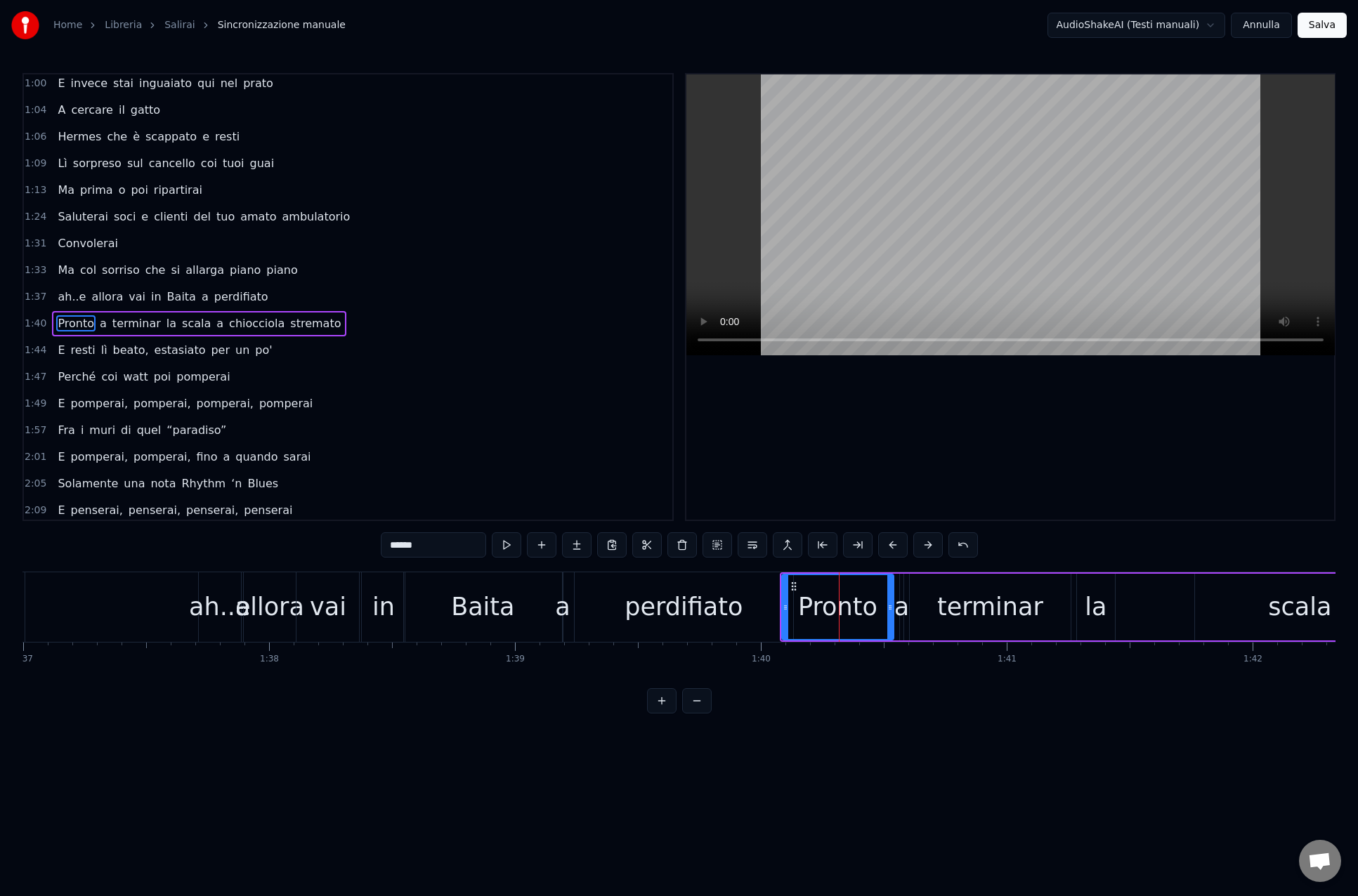
scroll to position [298, 0]
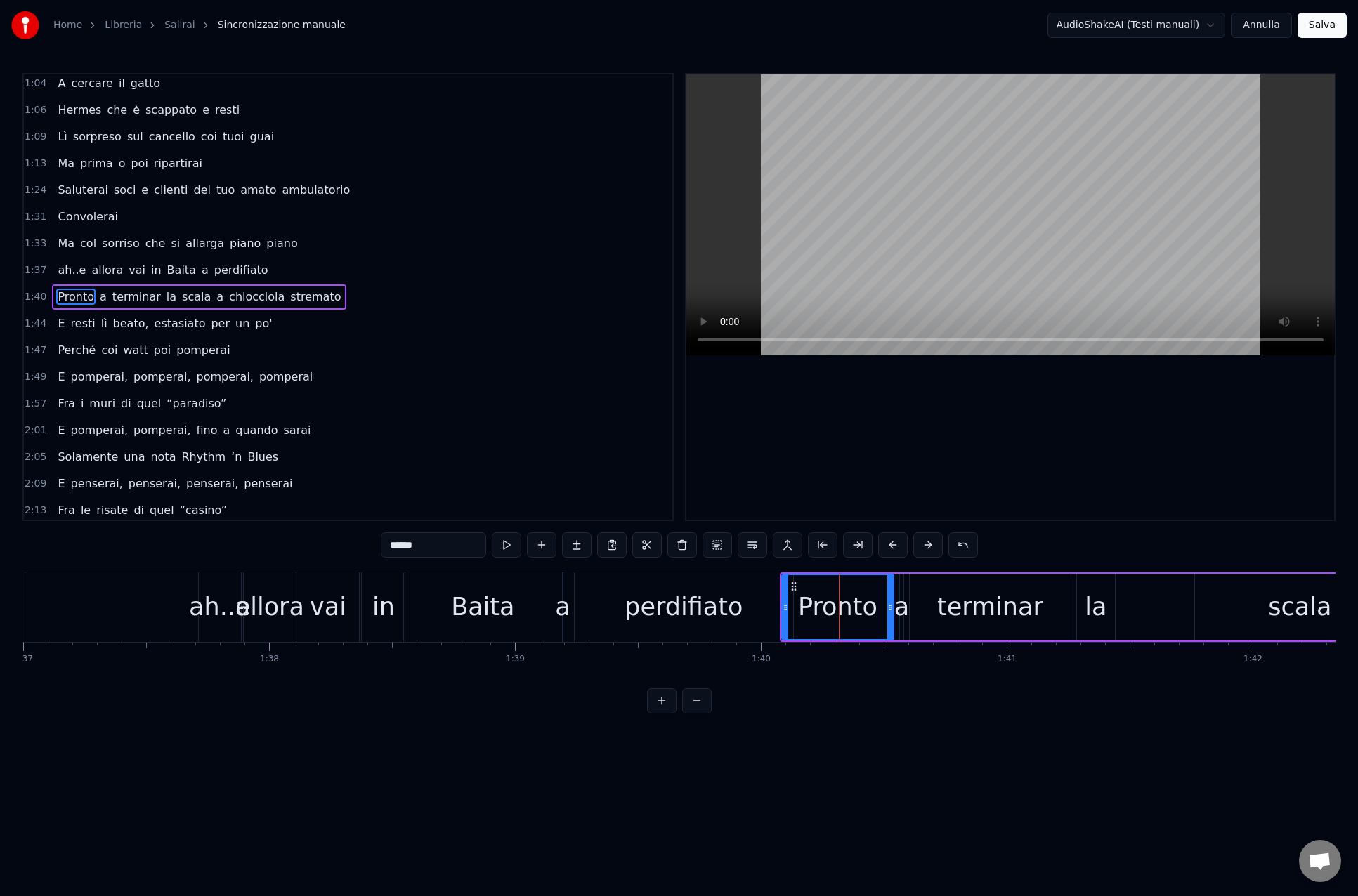
click at [905, 574] on div "Pronto a terminar la scala a chiocciola stremato" at bounding box center [1306, 607] width 1055 height 70
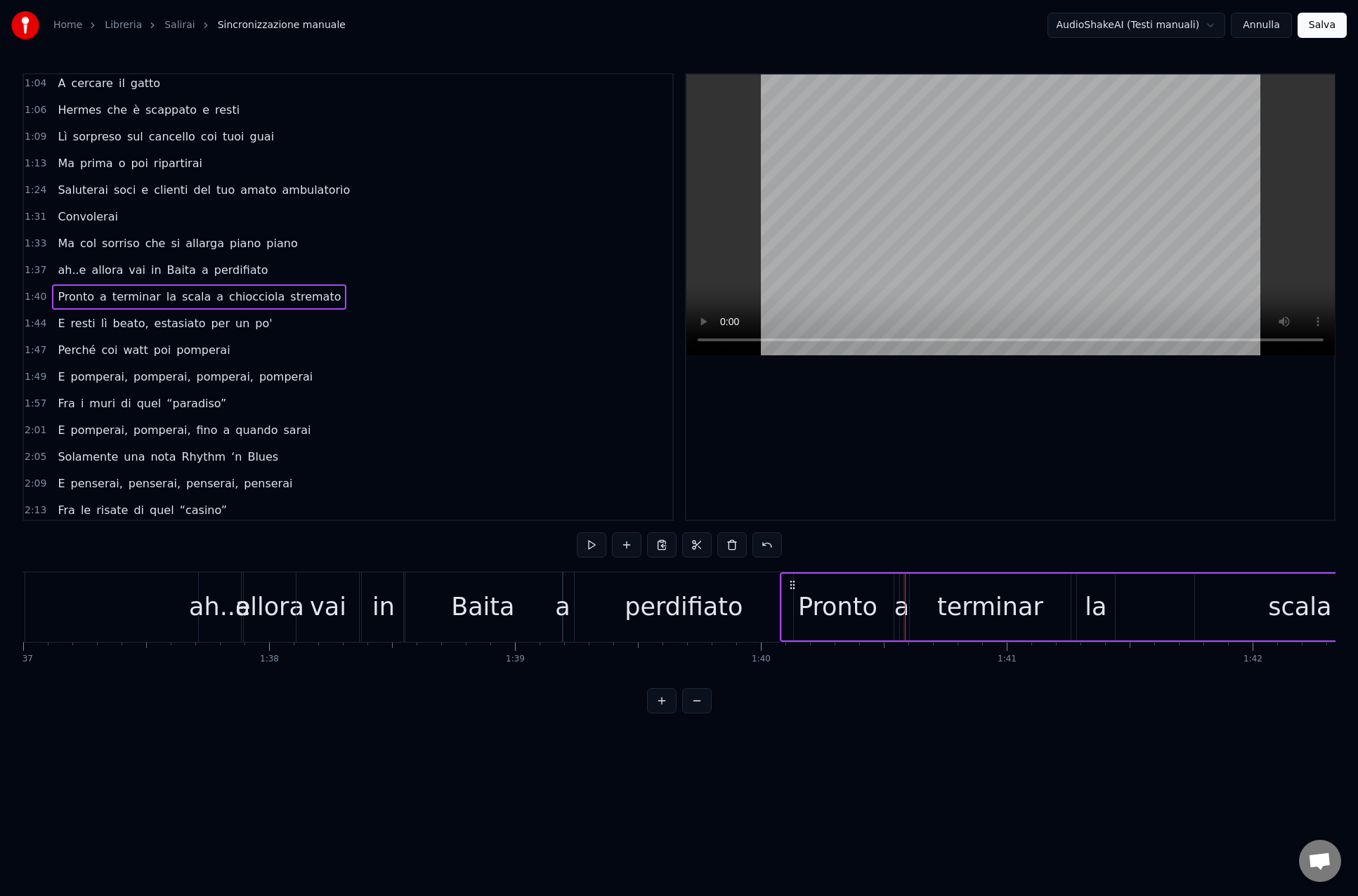
click at [1162, 606] on div "Pronto a terminar la scala a chiocciola stremato" at bounding box center [1306, 607] width 1055 height 70
click at [1108, 604] on div "la" at bounding box center [1096, 607] width 38 height 67
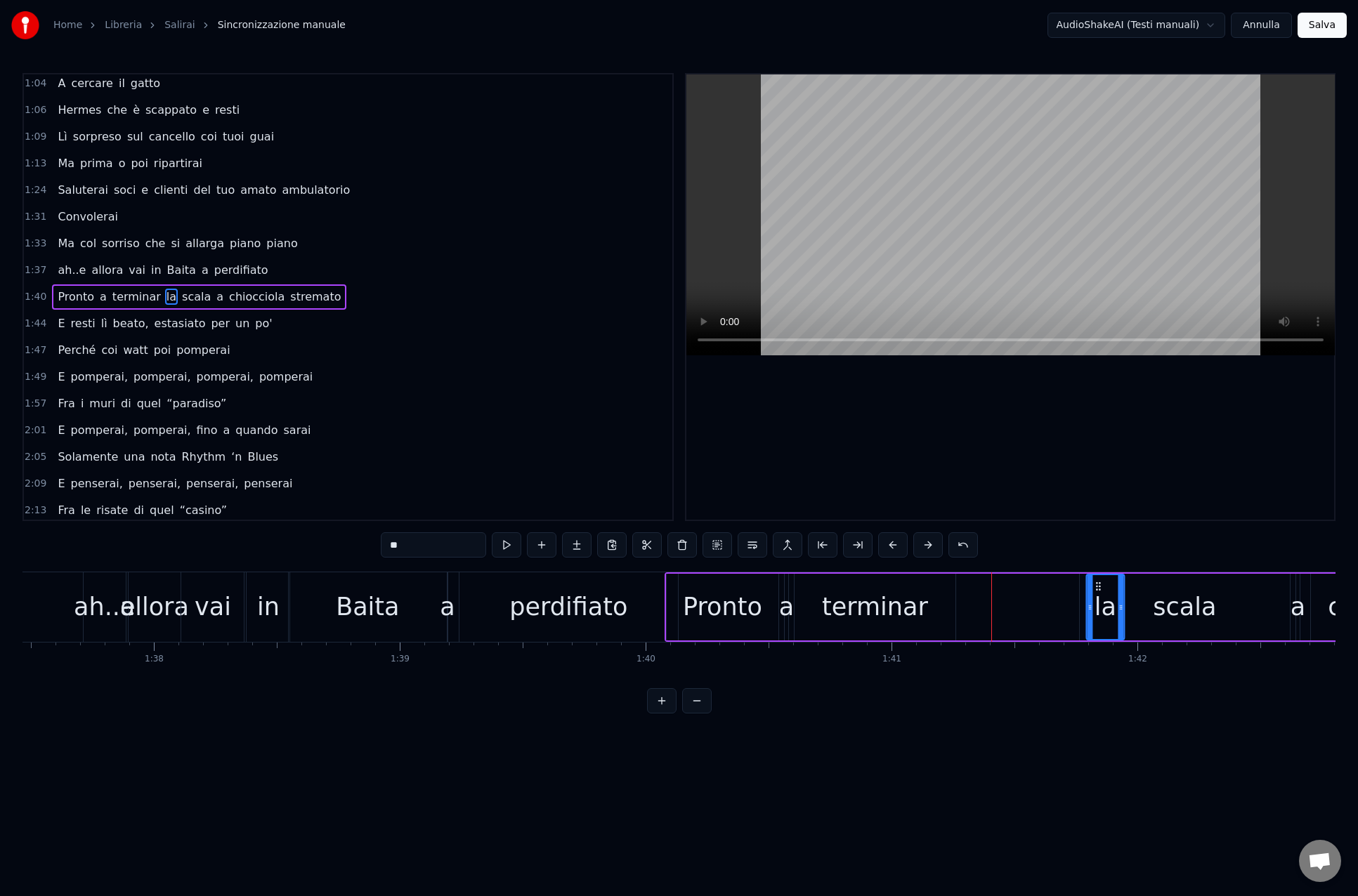
scroll to position [0, 23971]
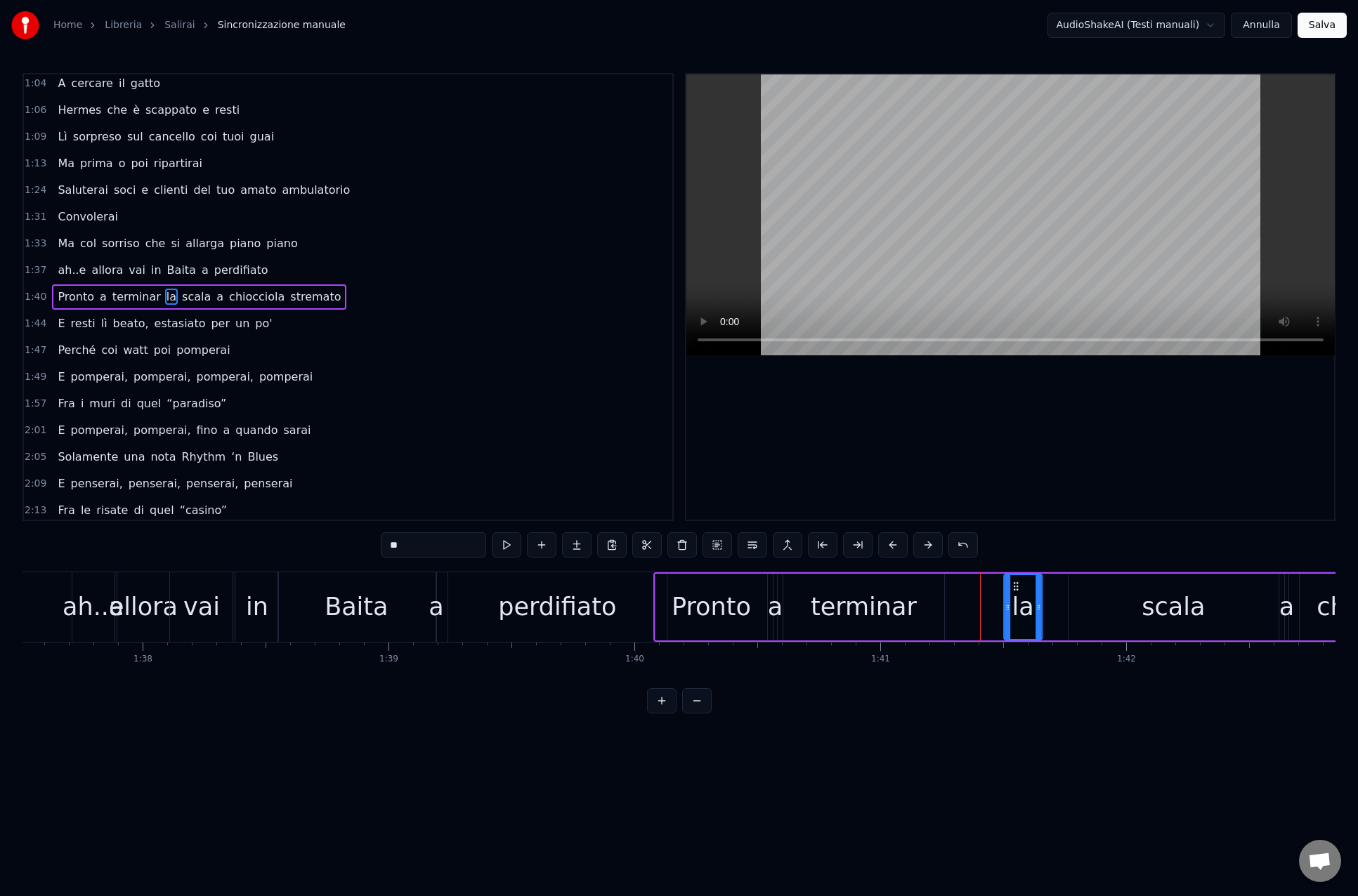
drag, startPoint x: 1090, startPoint y: 585, endPoint x: 1017, endPoint y: 584, distance: 73.0
click at [1017, 584] on icon at bounding box center [1015, 586] width 11 height 11
click at [1073, 590] on div "scala" at bounding box center [1173, 607] width 210 height 67
click at [1027, 587] on div "la" at bounding box center [1023, 607] width 38 height 67
click at [1028, 586] on icon at bounding box center [1030, 586] width 11 height 11
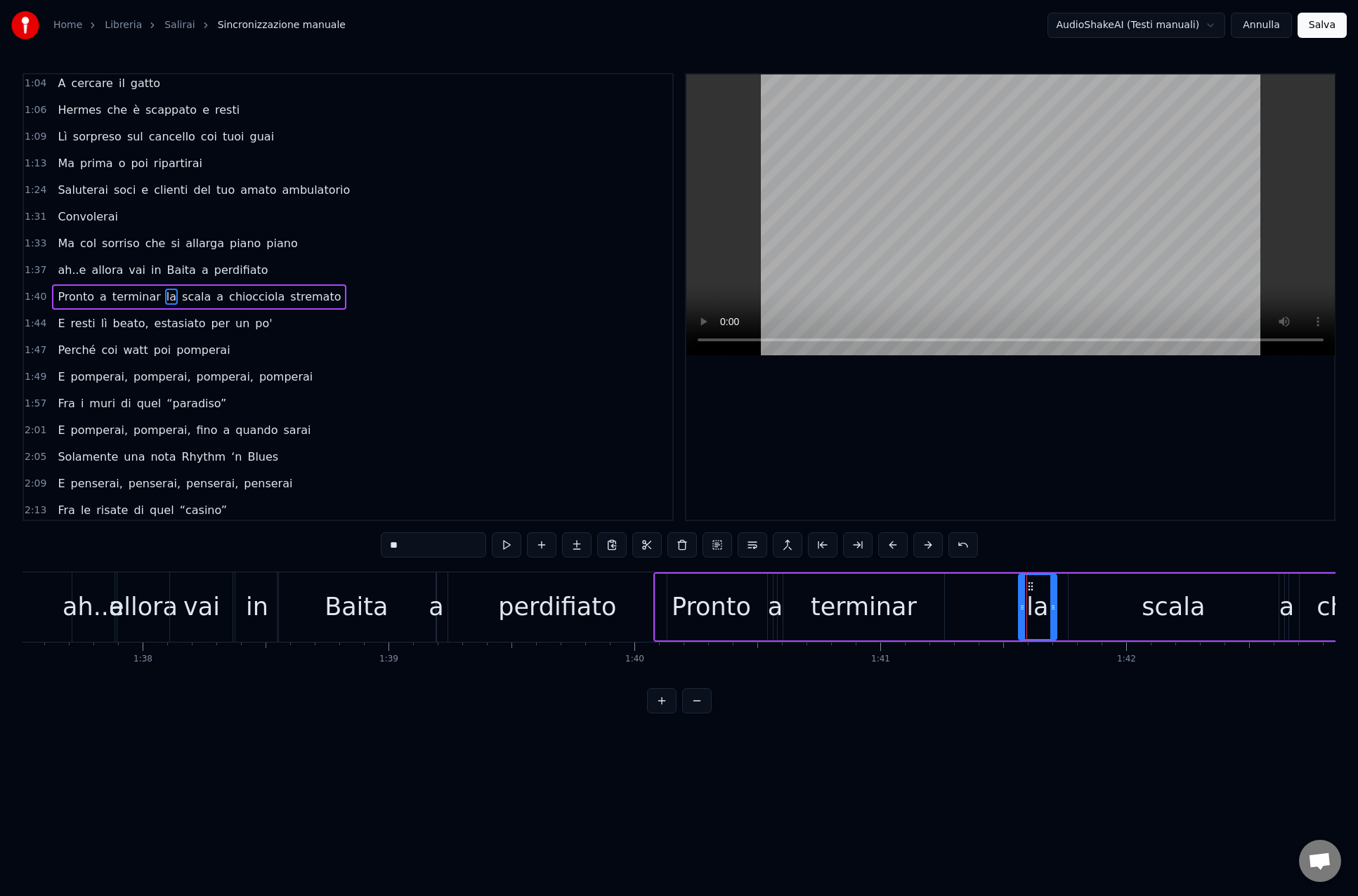
click at [922, 590] on div "terminar" at bounding box center [864, 607] width 161 height 67
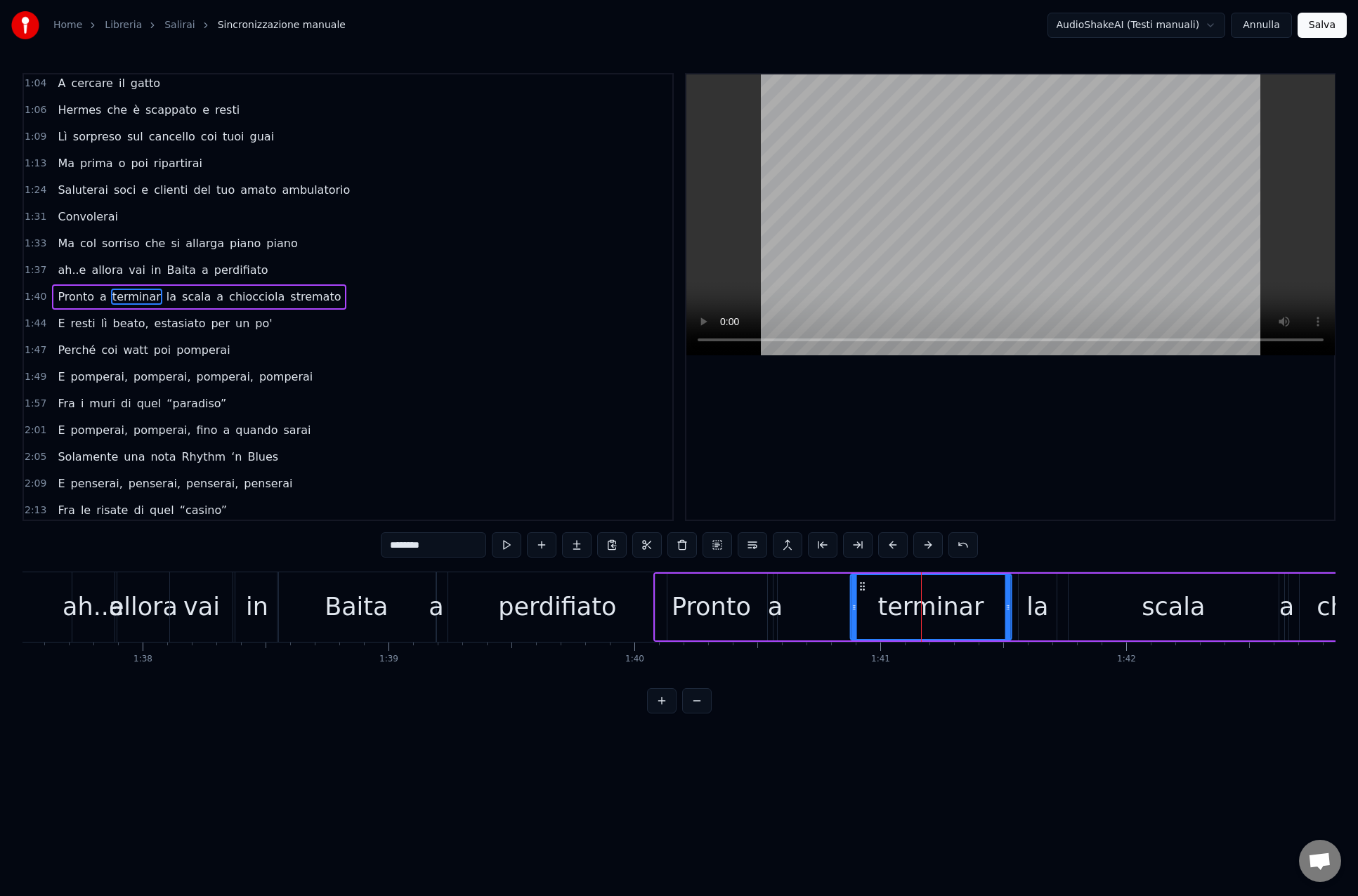
drag, startPoint x: 795, startPoint y: 586, endPoint x: 811, endPoint y: 591, distance: 16.8
click at [862, 589] on icon at bounding box center [861, 586] width 11 height 11
click at [776, 590] on div "a" at bounding box center [774, 606] width 14 height 37
type input "*"
drag, startPoint x: 786, startPoint y: 586, endPoint x: 837, endPoint y: 589, distance: 51.1
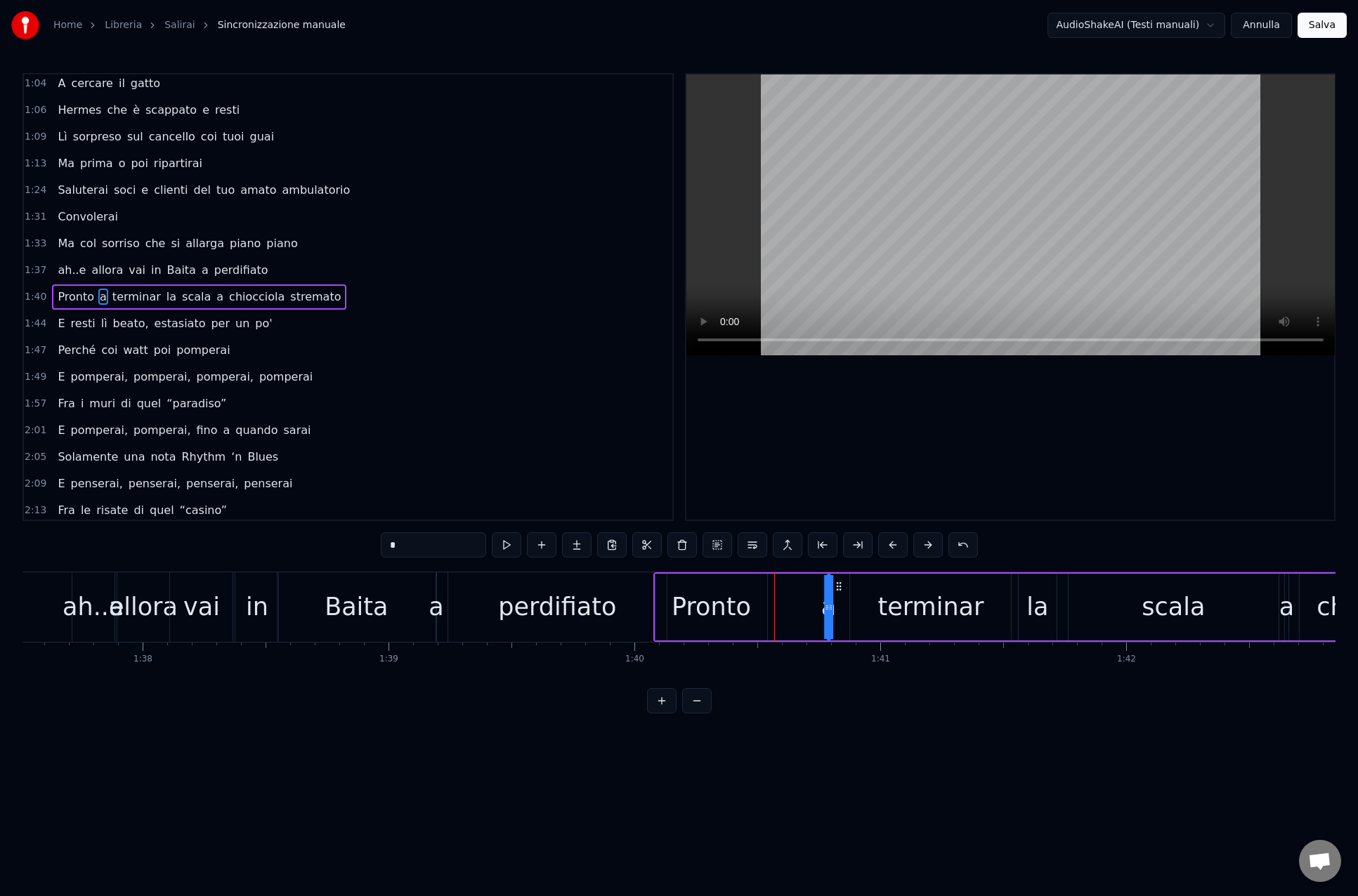
click at [839, 587] on icon at bounding box center [839, 586] width 11 height 11
drag, startPoint x: 831, startPoint y: 611, endPoint x: 838, endPoint y: 610, distance: 7.1
click at [839, 610] on div "Pronto a terminar la scala a chiocciola stremato" at bounding box center [1180, 607] width 1055 height 70
click at [758, 608] on div "Pronto" at bounding box center [710, 607] width 111 height 67
drag, startPoint x: 669, startPoint y: 585, endPoint x: 729, endPoint y: 585, distance: 60.0
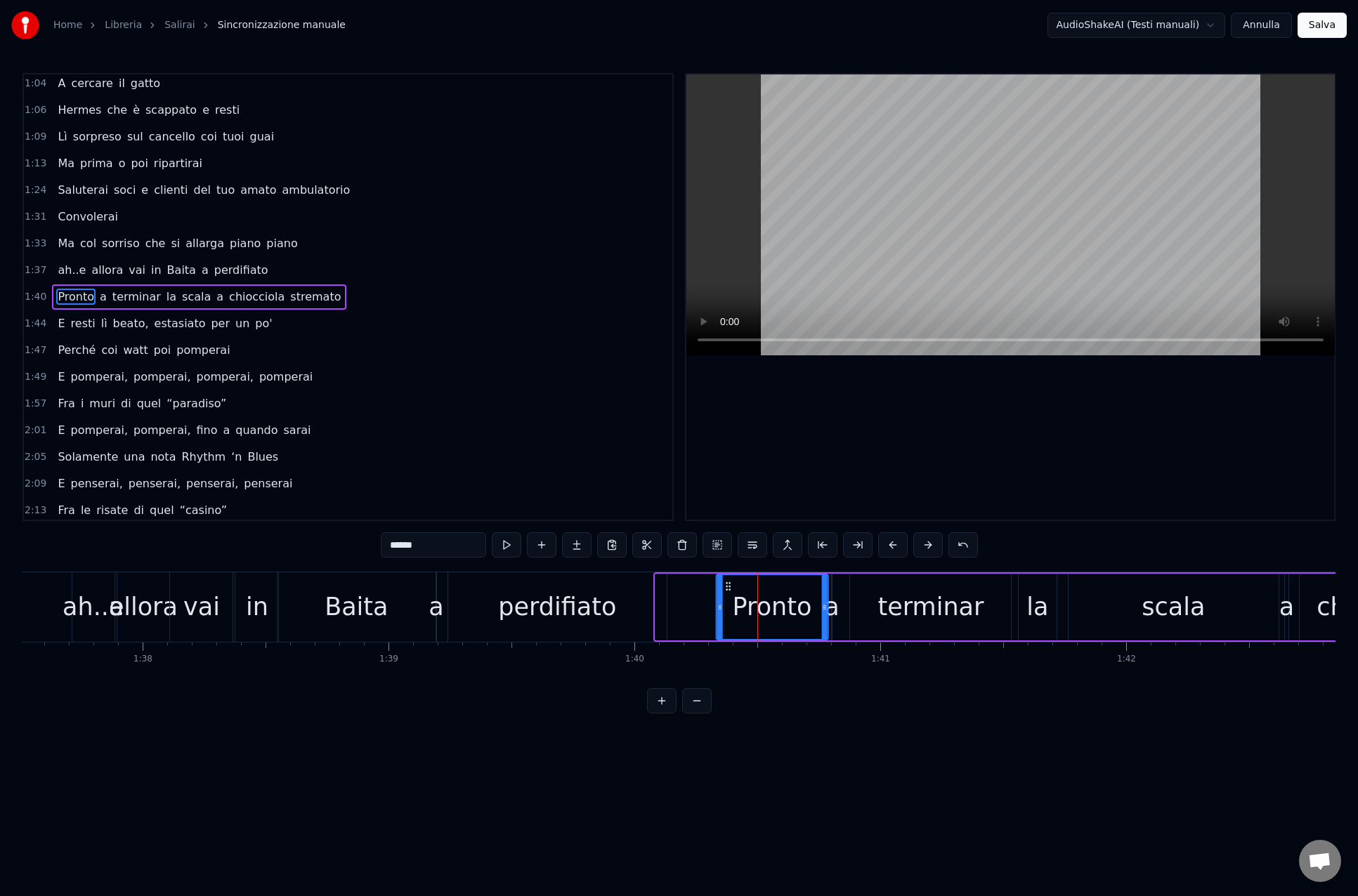
click at [729, 585] on icon at bounding box center [728, 586] width 11 height 11
click at [560, 616] on div "perdifiato" at bounding box center [557, 606] width 118 height 37
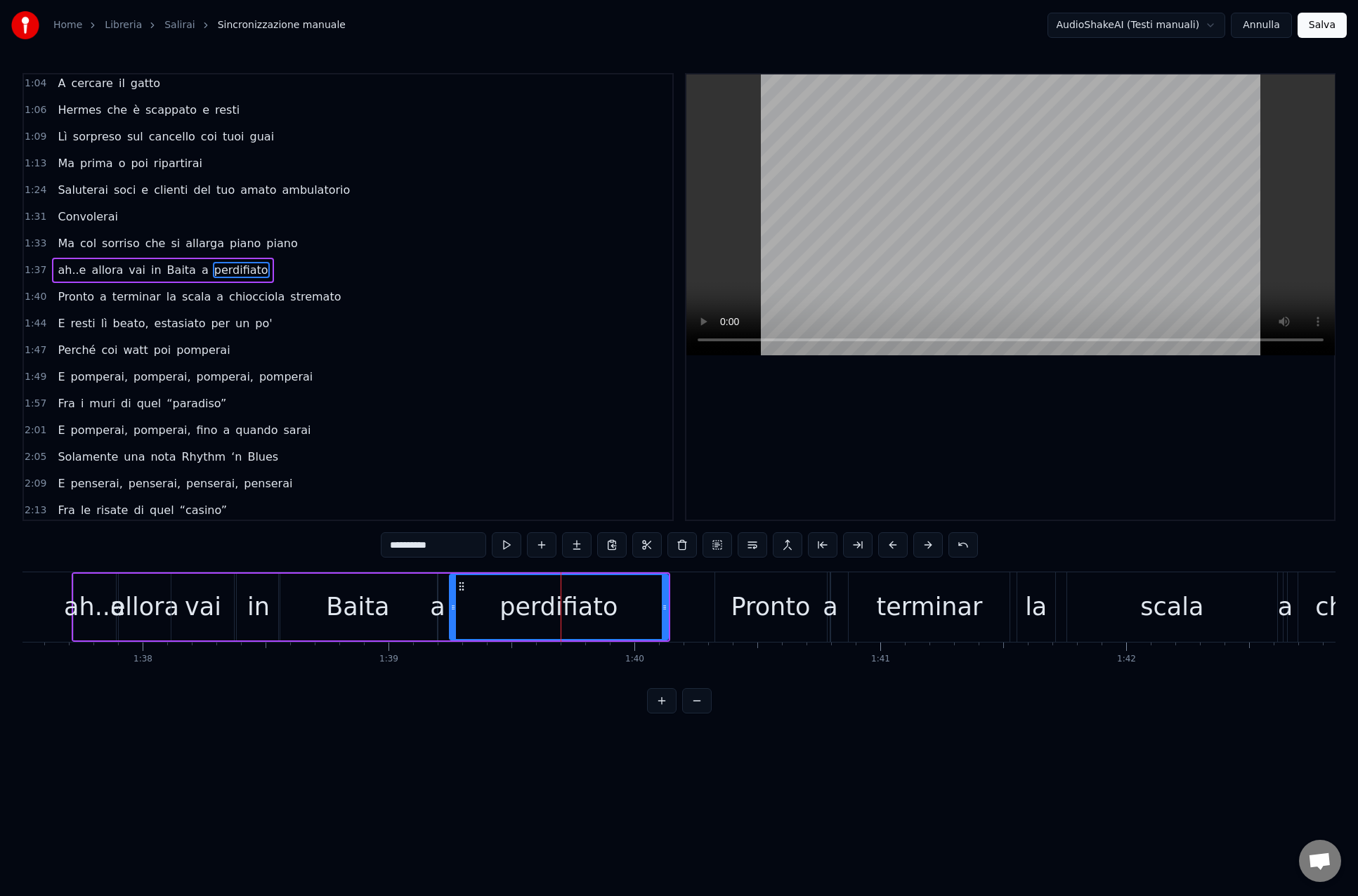
scroll to position [271, 0]
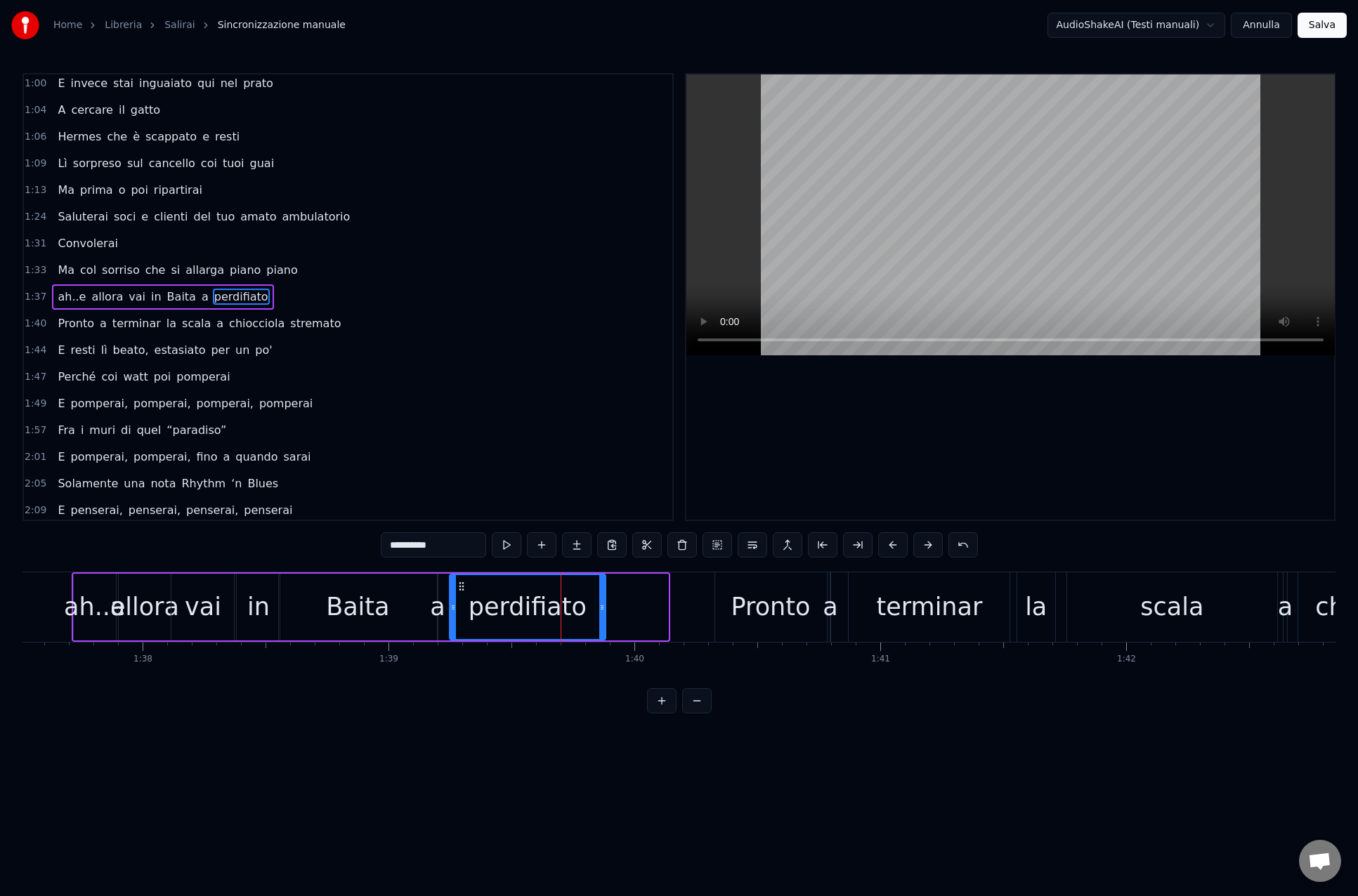
drag, startPoint x: 664, startPoint y: 606, endPoint x: 602, endPoint y: 607, distance: 62.0
click at [602, 607] on icon at bounding box center [601, 607] width 5 height 11
drag, startPoint x: 463, startPoint y: 586, endPoint x: 472, endPoint y: 600, distance: 16.6
click at [518, 586] on circle at bounding box center [518, 586] width 1 height 1
click at [431, 601] on div "a" at bounding box center [437, 606] width 14 height 37
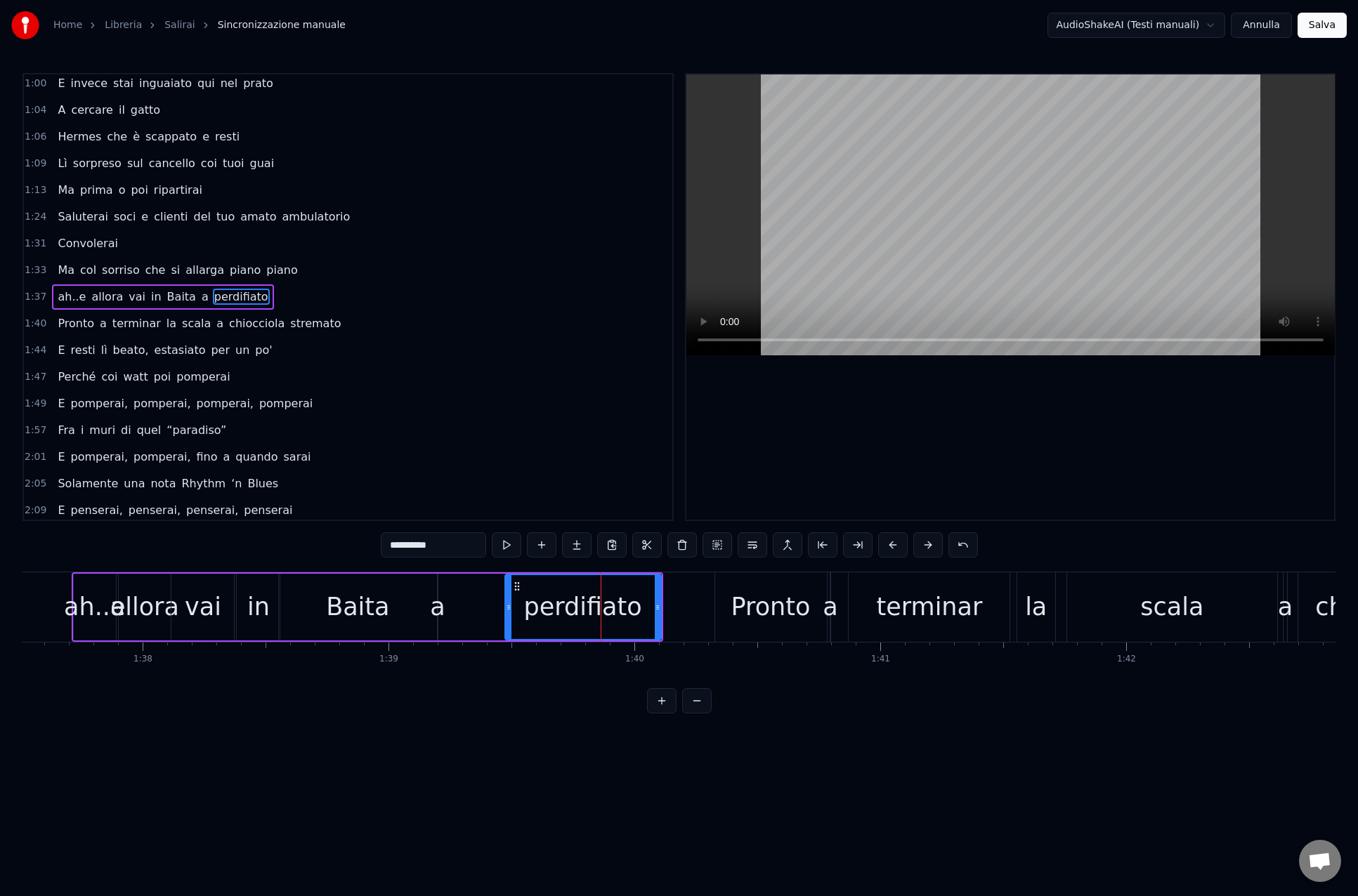
type input "*"
drag, startPoint x: 451, startPoint y: 584, endPoint x: 479, endPoint y: 586, distance: 28.1
click at [479, 585] on icon at bounding box center [477, 586] width 11 height 11
click at [480, 607] on div "ah..e allora vai in Baita a perdifiato" at bounding box center [367, 607] width 591 height 70
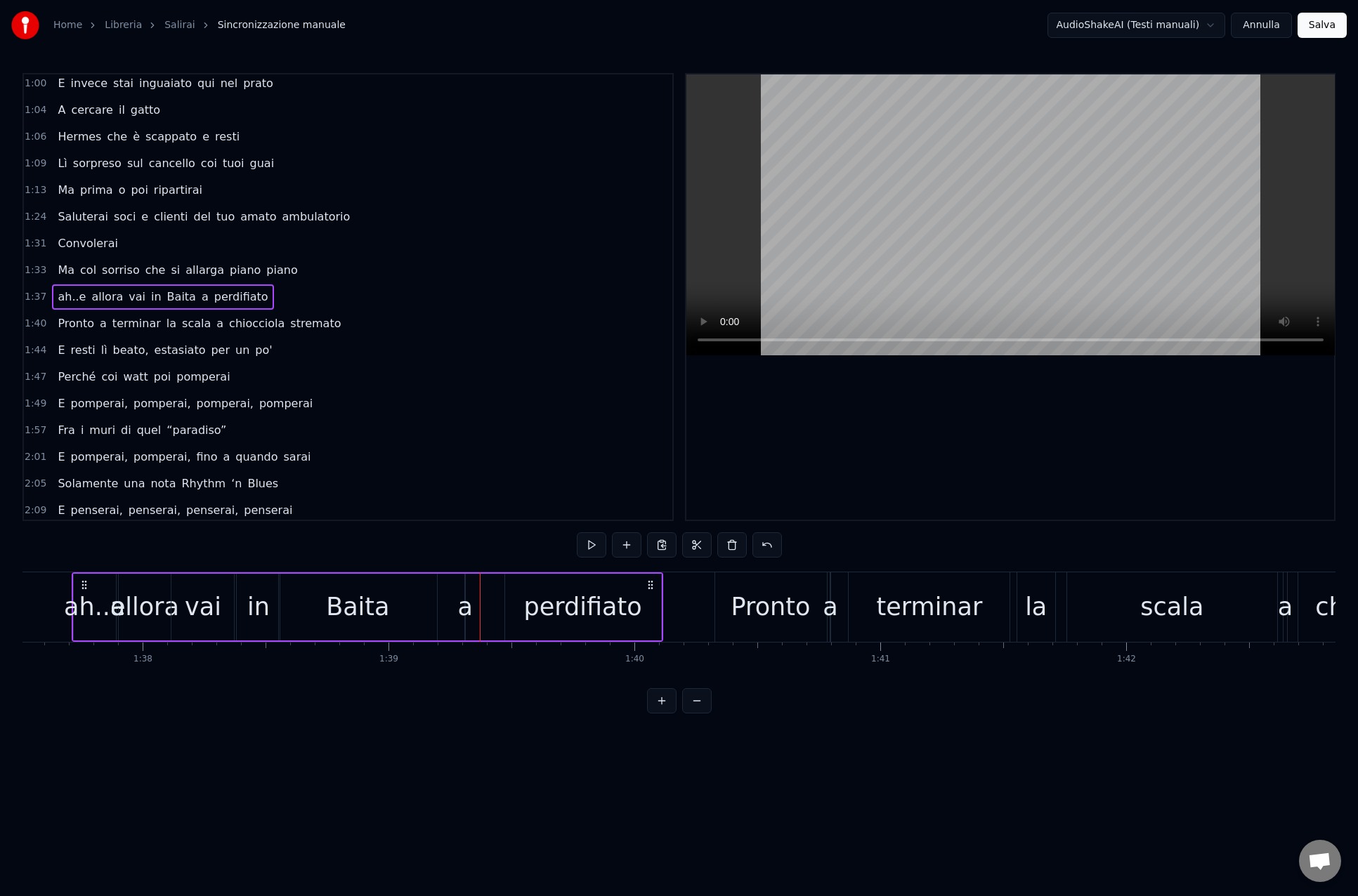
click at [450, 612] on div "ah..e allora vai in Baita a perdifiato" at bounding box center [367, 607] width 591 height 70
click at [467, 611] on div "a" at bounding box center [464, 606] width 14 height 37
drag, startPoint x: 471, startPoint y: 609, endPoint x: 463, endPoint y: 609, distance: 8.0
click at [497, 608] on div "ah..e allora vai in Baita a perdifiato" at bounding box center [367, 607] width 591 height 70
click at [463, 609] on div "a" at bounding box center [464, 606] width 14 height 37
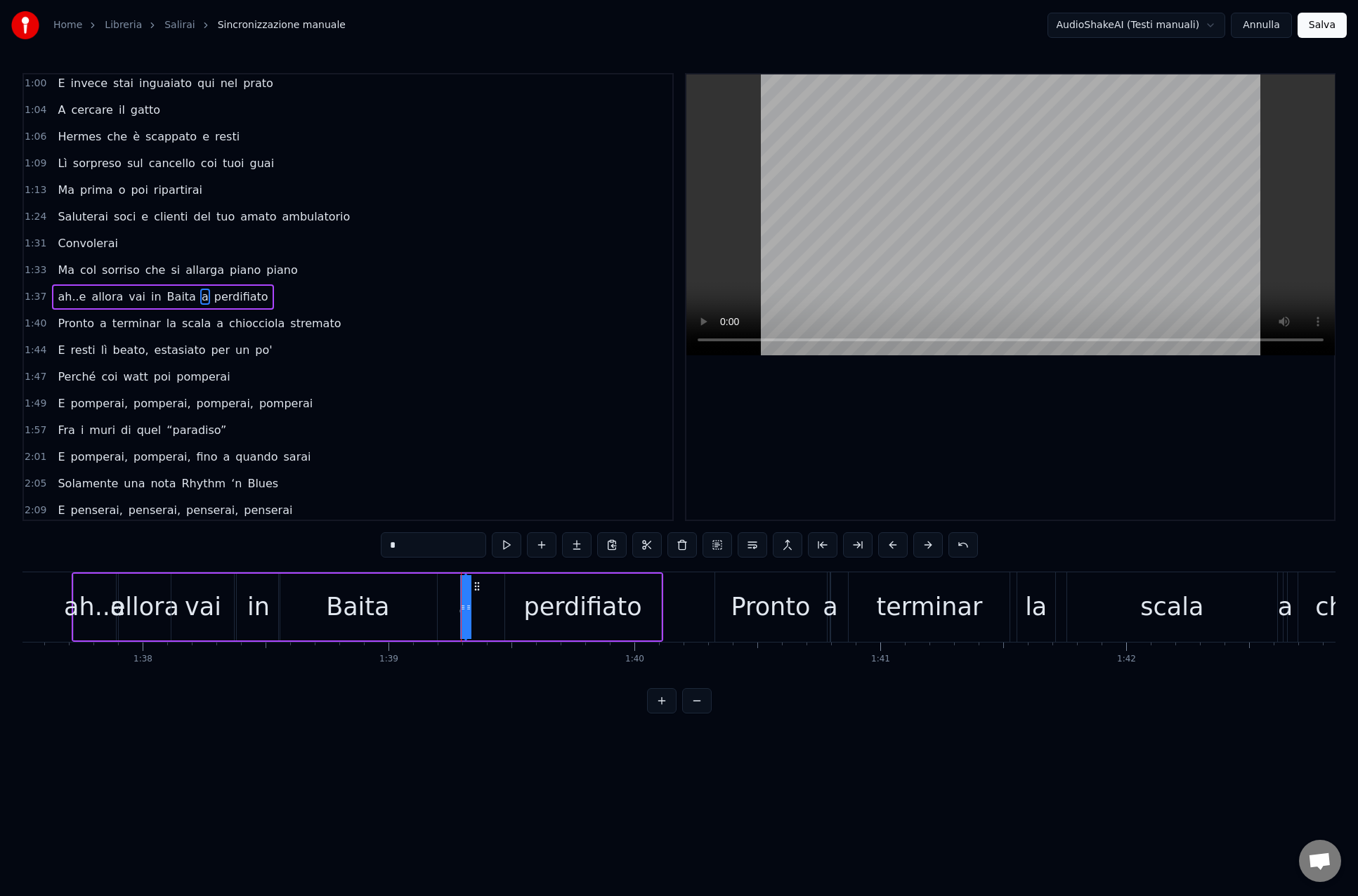
click at [454, 609] on div "ah..e allora vai in Baita a perdifiato" at bounding box center [367, 607] width 591 height 70
drag, startPoint x: 464, startPoint y: 608, endPoint x: 477, endPoint y: 608, distance: 13.0
click at [478, 608] on div "ah..e allora vai in Baita a perdifiato" at bounding box center [367, 607] width 591 height 70
click at [467, 609] on div "a" at bounding box center [464, 606] width 14 height 37
drag, startPoint x: 469, startPoint y: 608, endPoint x: 485, endPoint y: 591, distance: 23.3
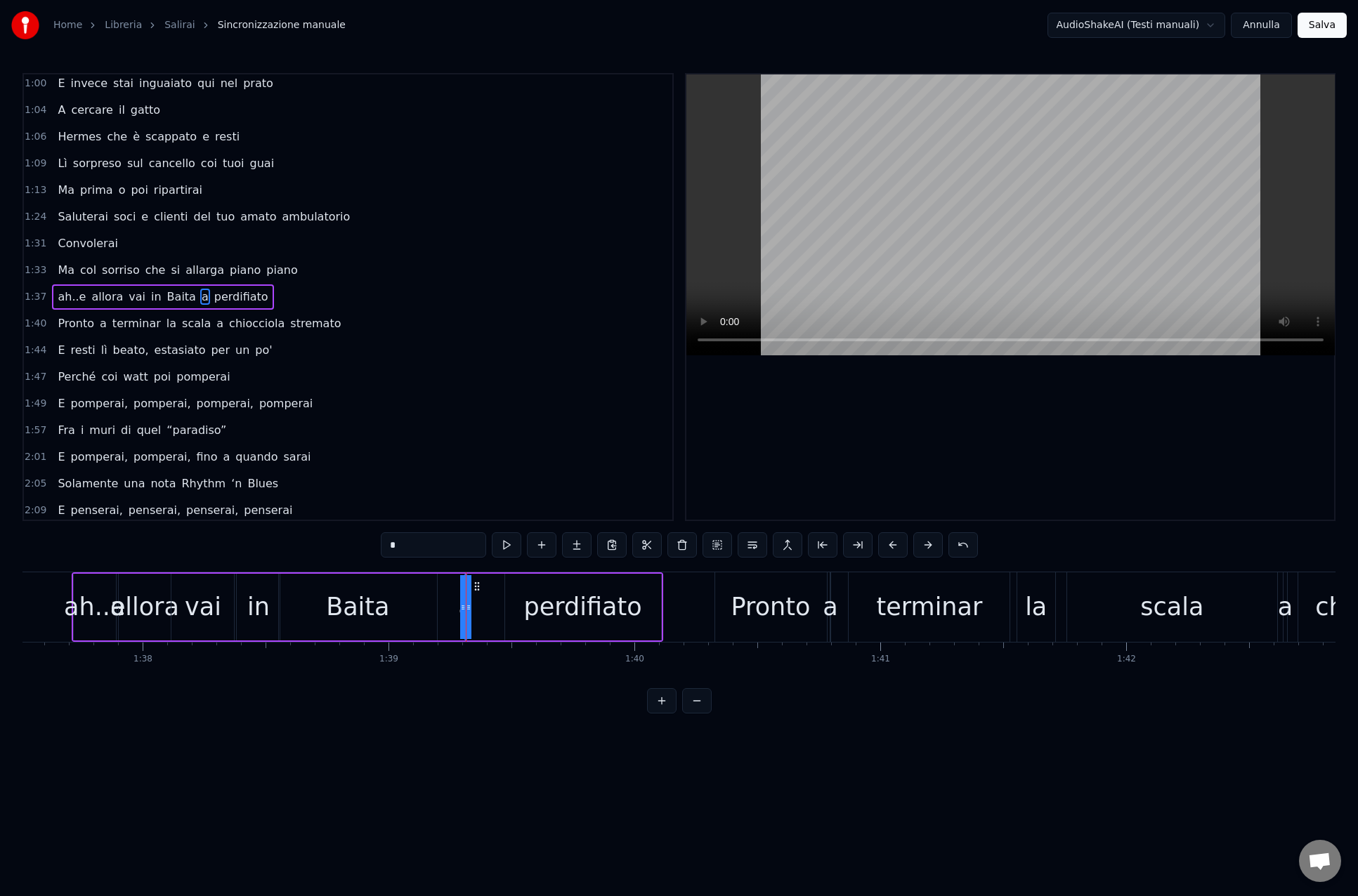
click at [486, 608] on div "ah..e allora vai in Baita a perdifiato" at bounding box center [367, 607] width 591 height 70
click at [460, 594] on div "a" at bounding box center [464, 606] width 14 height 37
drag, startPoint x: 480, startPoint y: 588, endPoint x: 495, endPoint y: 589, distance: 15.0
click at [495, 589] on icon at bounding box center [492, 586] width 11 height 11
click at [401, 616] on div "Baita" at bounding box center [358, 607] width 158 height 67
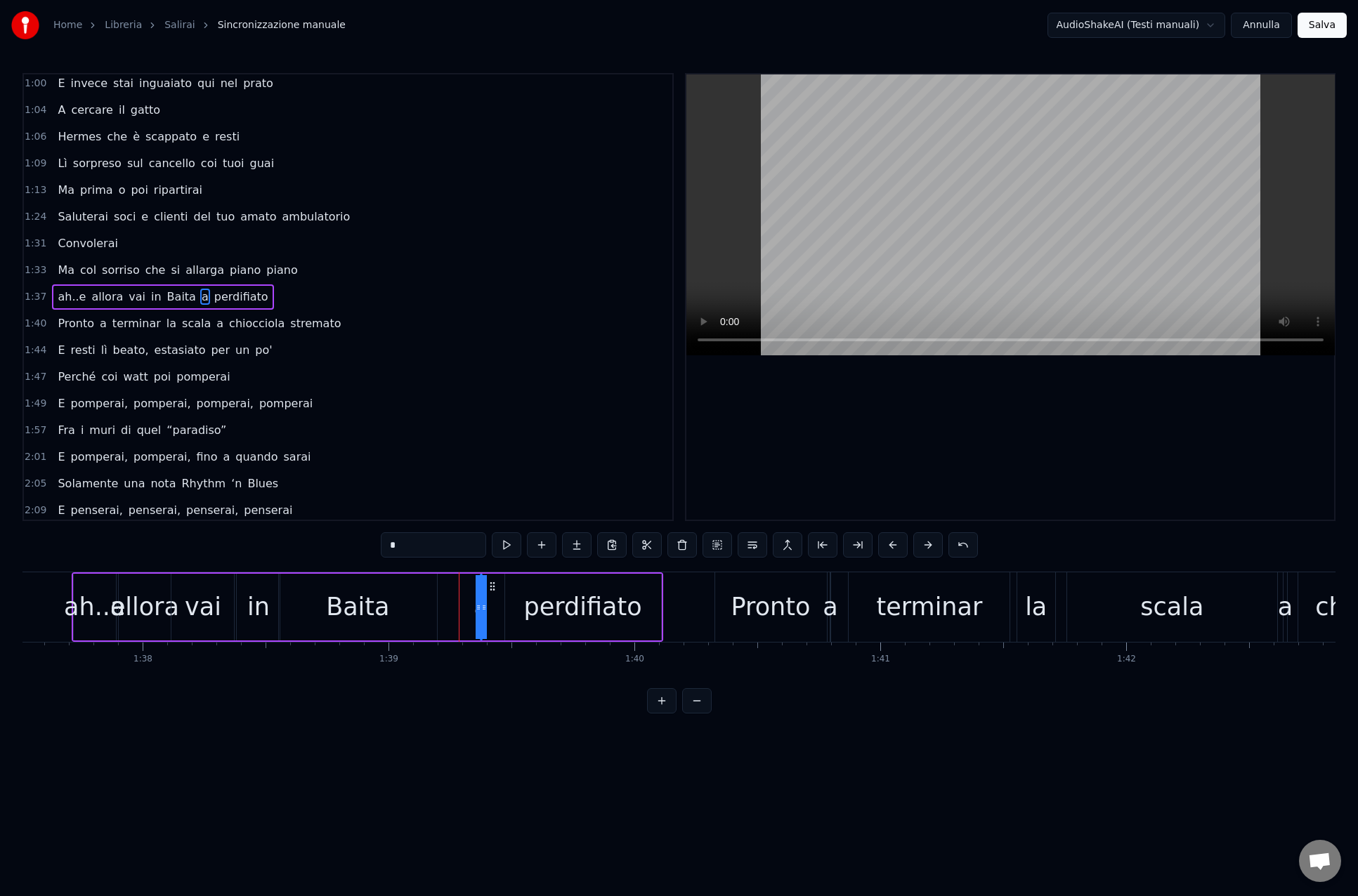
type input "*****"
click at [490, 609] on div "ah..e allora vai in Baita a perdifiato" at bounding box center [367, 607] width 591 height 70
click at [481, 611] on div "a" at bounding box center [480, 606] width 14 height 37
drag, startPoint x: 478, startPoint y: 610, endPoint x: 469, endPoint y: 609, distance: 9.1
click at [463, 610] on div "ah..e allora vai in Baita a perdifiato" at bounding box center [367, 607] width 591 height 70
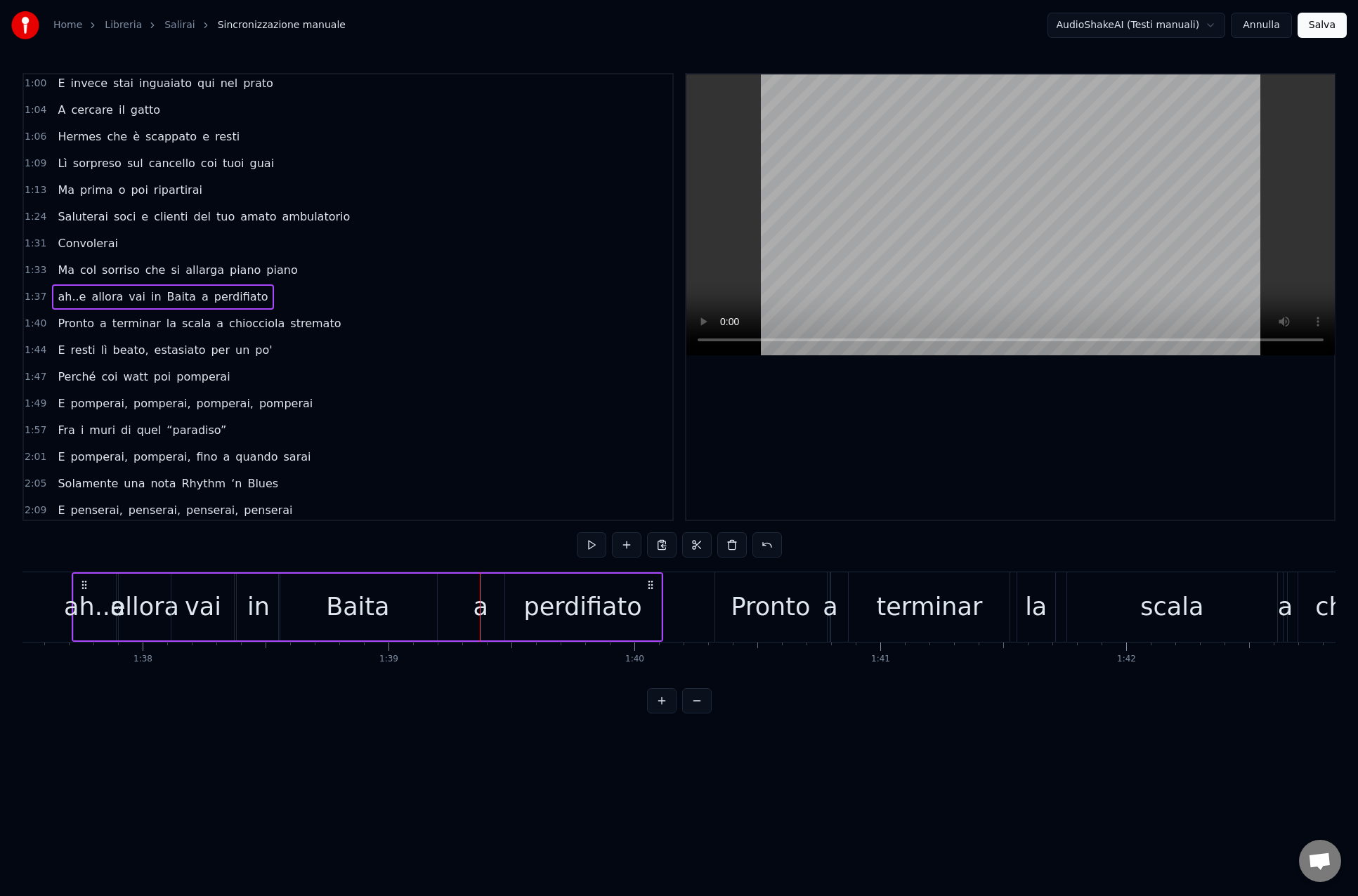
click at [481, 607] on div "a" at bounding box center [480, 606] width 14 height 37
click at [491, 609] on div "ah..e allora vai in Baita a perdifiato" at bounding box center [367, 607] width 591 height 70
click at [483, 608] on div "a" at bounding box center [480, 606] width 14 height 37
click at [519, 609] on div "perdifiato" at bounding box center [583, 607] width 156 height 67
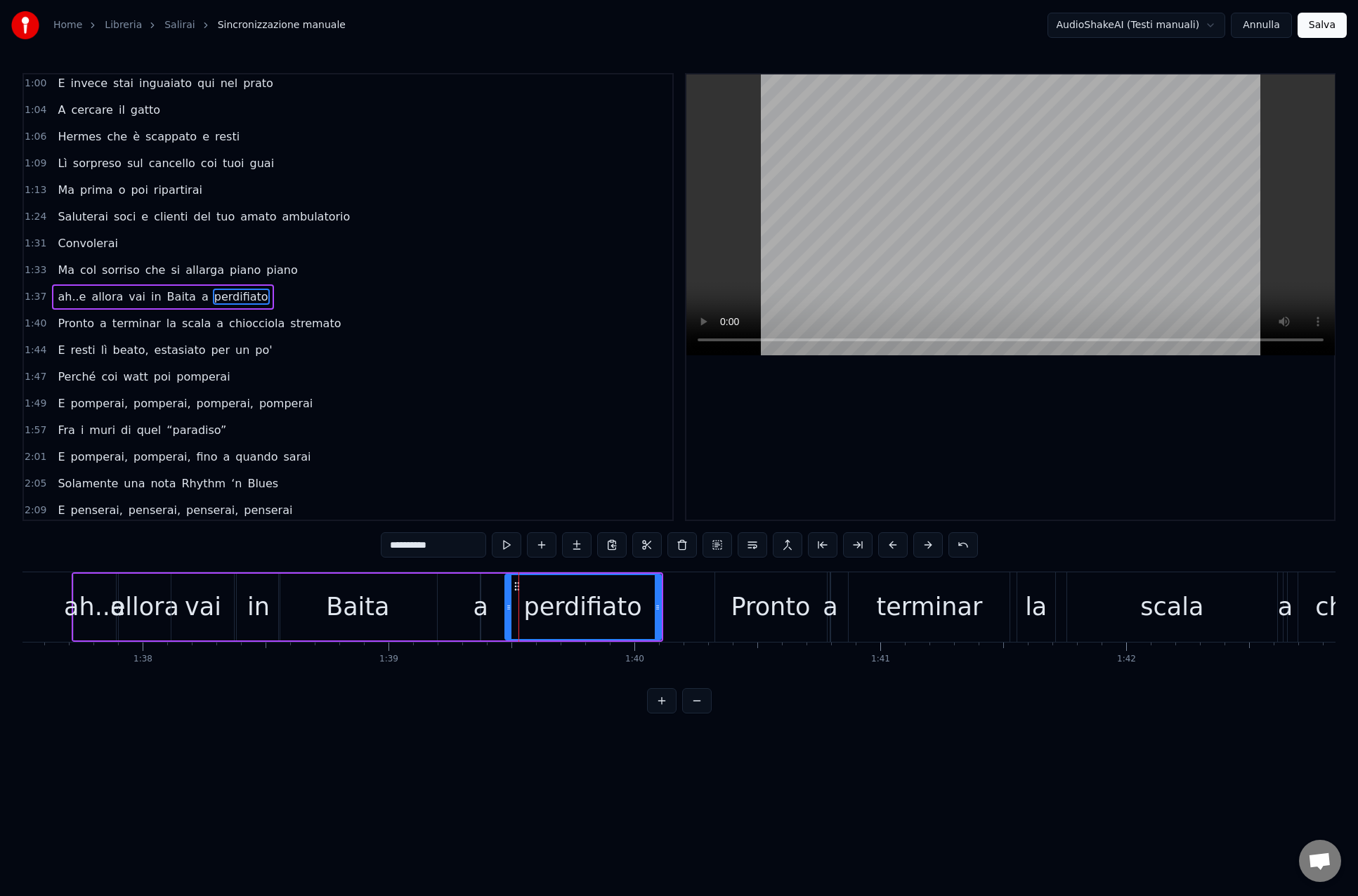
click at [474, 610] on div "a" at bounding box center [480, 606] width 14 height 37
type input "*"
drag, startPoint x: 478, startPoint y: 609, endPoint x: 463, endPoint y: 609, distance: 15.0
click at [459, 609] on div "ah..e allora vai in Baita a perdifiato" at bounding box center [367, 607] width 591 height 70
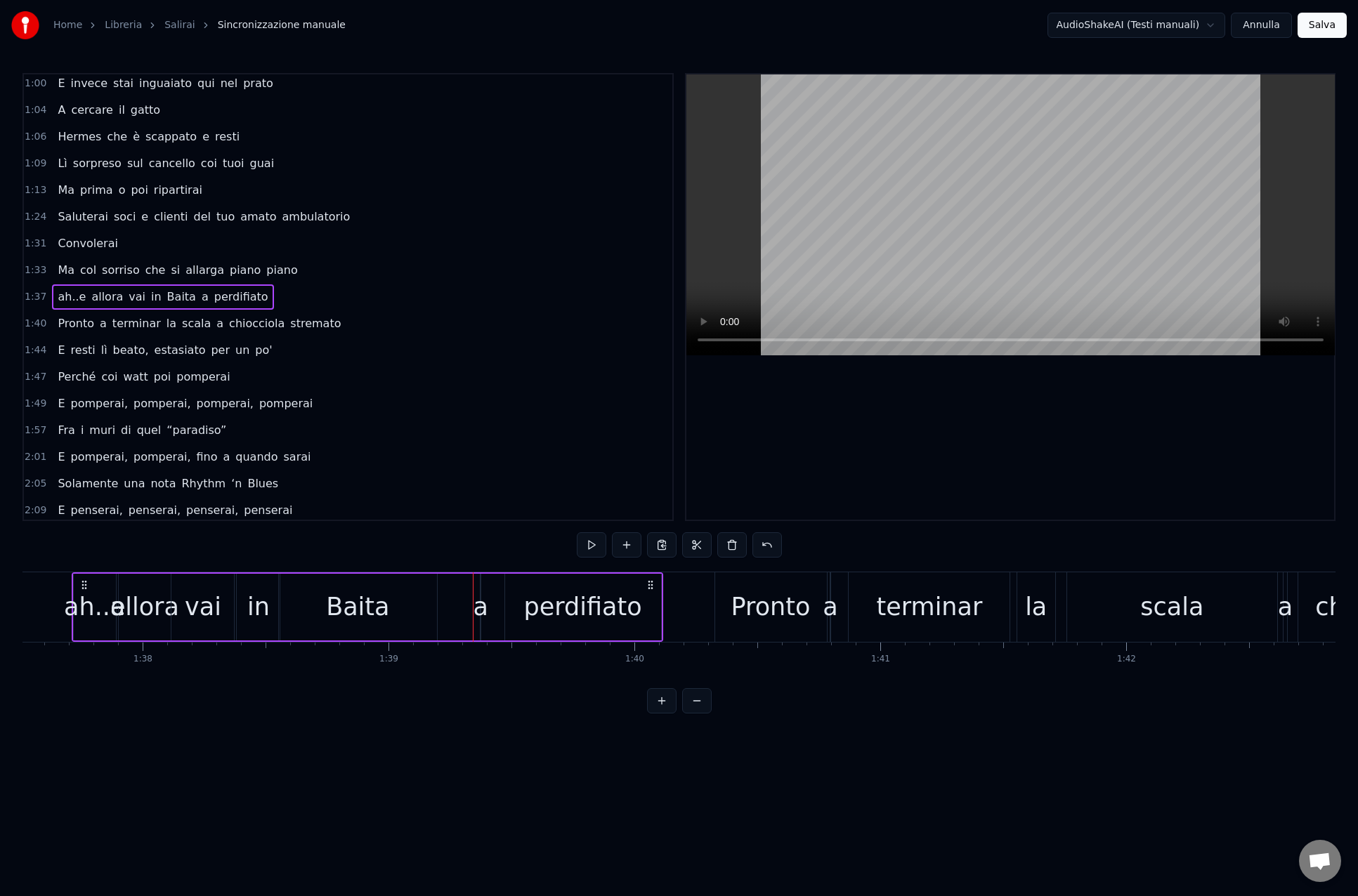
click at [392, 608] on div "Baita" at bounding box center [358, 607] width 158 height 67
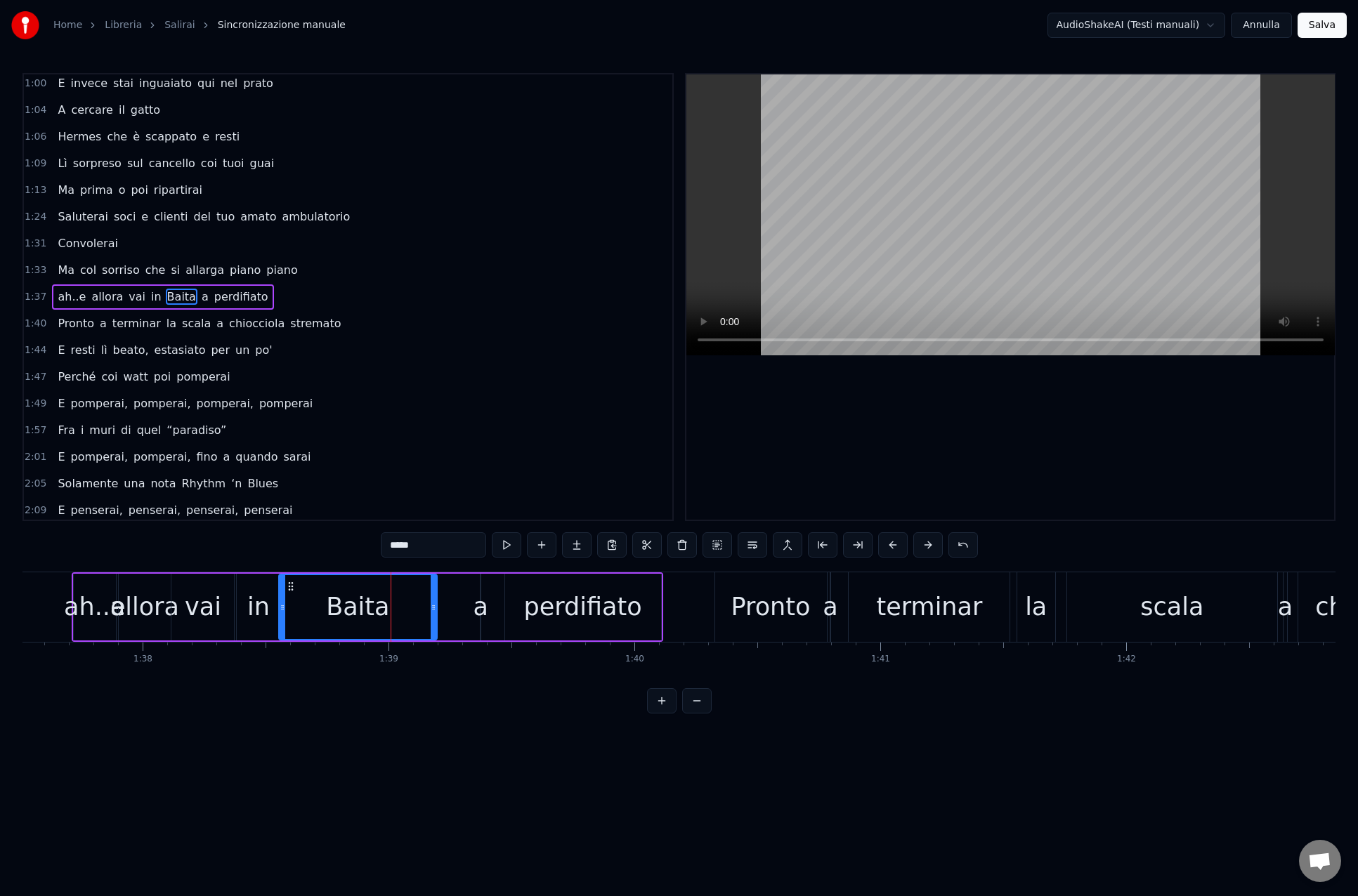
click at [485, 611] on div "a" at bounding box center [480, 606] width 14 height 37
type input "*"
drag, startPoint x: 480, startPoint y: 611, endPoint x: 463, endPoint y: 611, distance: 17.0
click at [463, 611] on div "ah..e allora vai in Baita a perdifiato" at bounding box center [367, 607] width 591 height 70
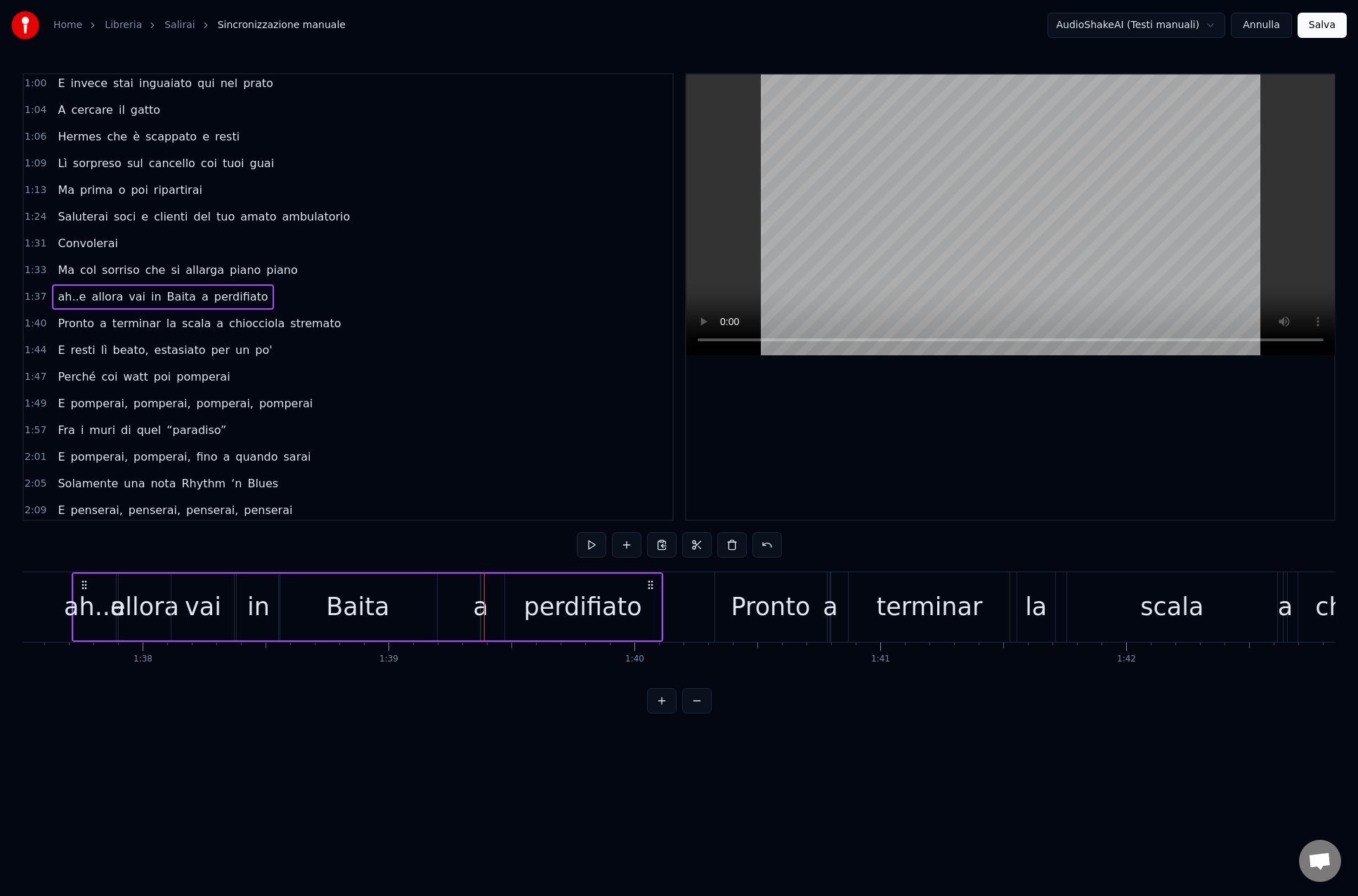
click at [479, 607] on div "a" at bounding box center [480, 606] width 14 height 37
drag, startPoint x: 485, startPoint y: 608, endPoint x: 494, endPoint y: 609, distance: 9.1
click at [497, 609] on div "ah..e allora vai in Baita a perdifiato" at bounding box center [367, 607] width 591 height 70
click at [486, 608] on div "a" at bounding box center [480, 606] width 14 height 37
click at [483, 608] on icon at bounding box center [484, 607] width 5 height 11
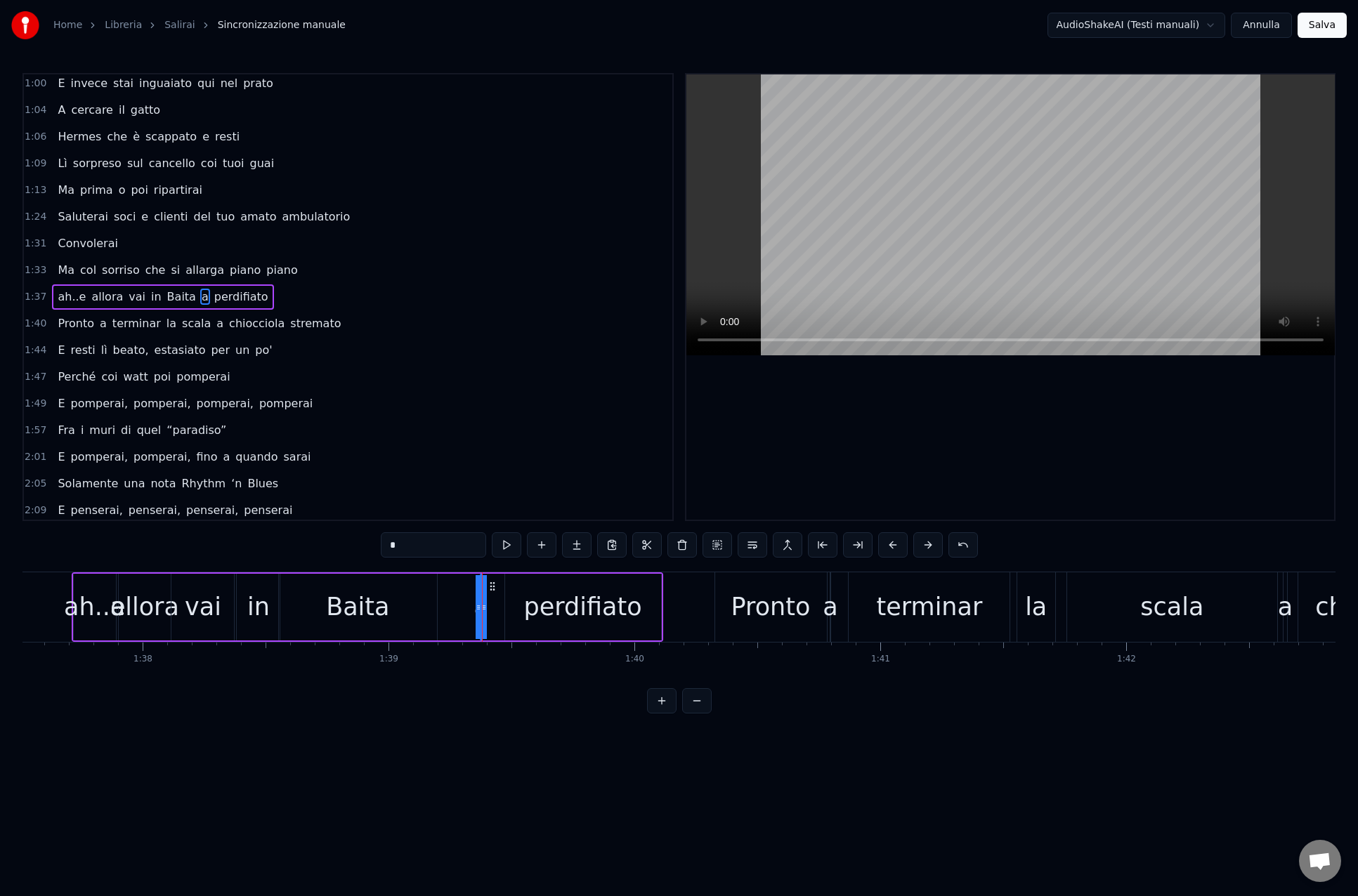
drag, startPoint x: 484, startPoint y: 608, endPoint x: 500, endPoint y: 584, distance: 28.8
click at [491, 607] on div "ah..e allora vai in Baita a perdifiato" at bounding box center [367, 607] width 591 height 70
click at [488, 594] on div "ah..e allora vai in Baita a perdifiato" at bounding box center [367, 607] width 591 height 70
click at [485, 588] on div "a" at bounding box center [480, 606] width 14 height 37
drag, startPoint x: 491, startPoint y: 587, endPoint x: 473, endPoint y: 586, distance: 18.0
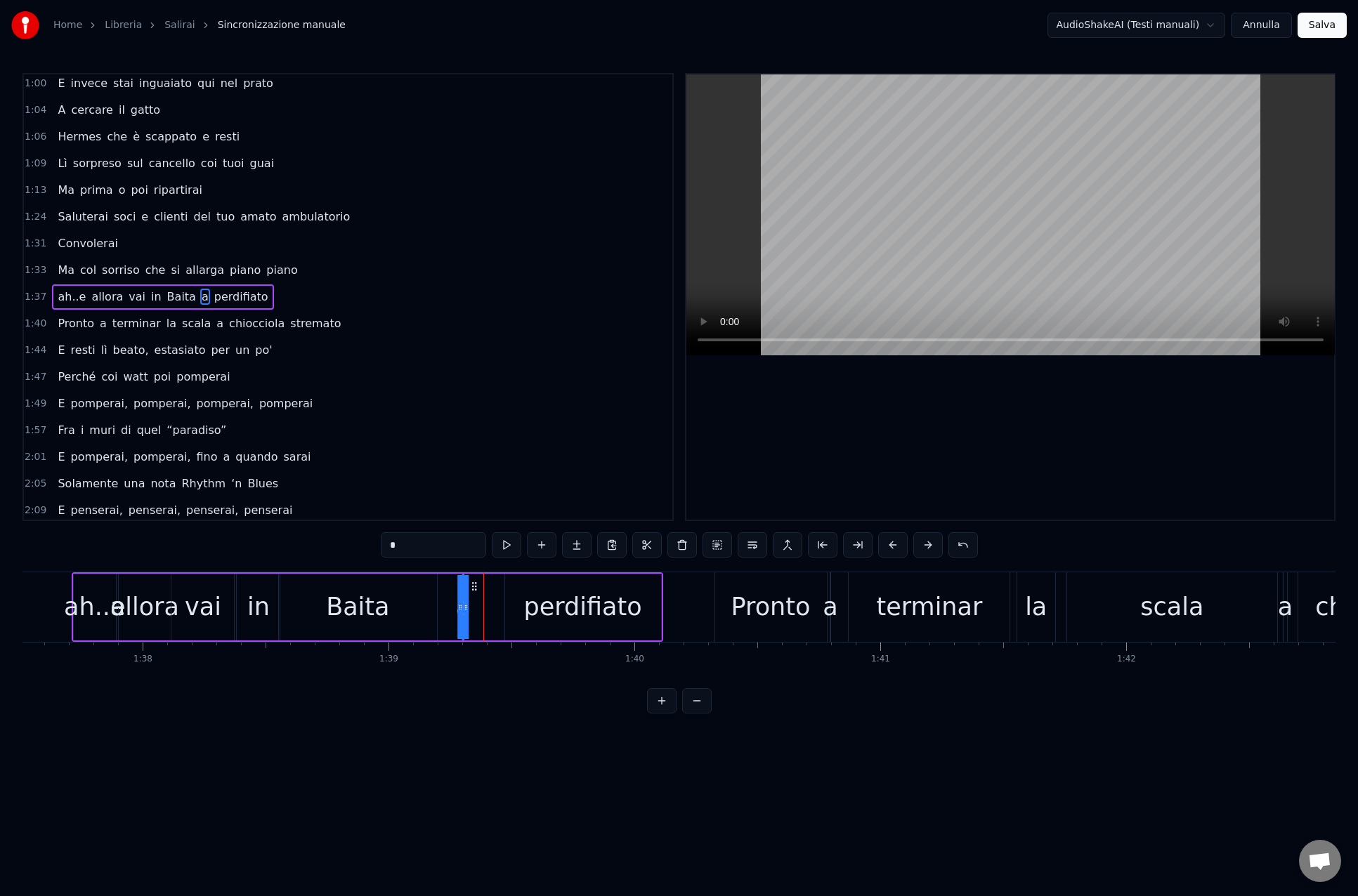
click at [472, 586] on icon at bounding box center [474, 586] width 11 height 11
click at [314, 600] on div "Baita" at bounding box center [358, 607] width 158 height 67
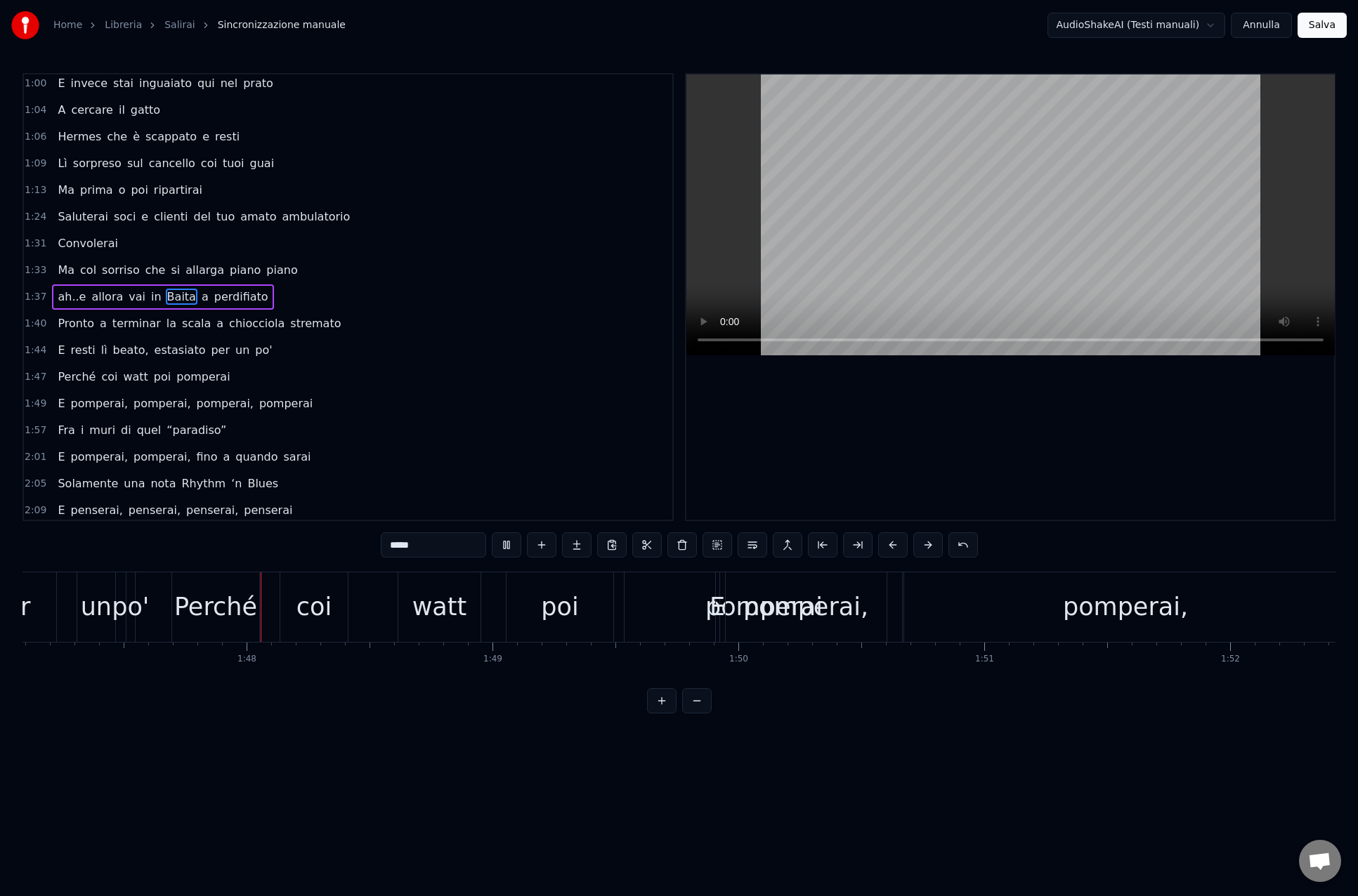
scroll to position [0, 26327]
click at [503, 547] on button at bounding box center [506, 544] width 30 height 25
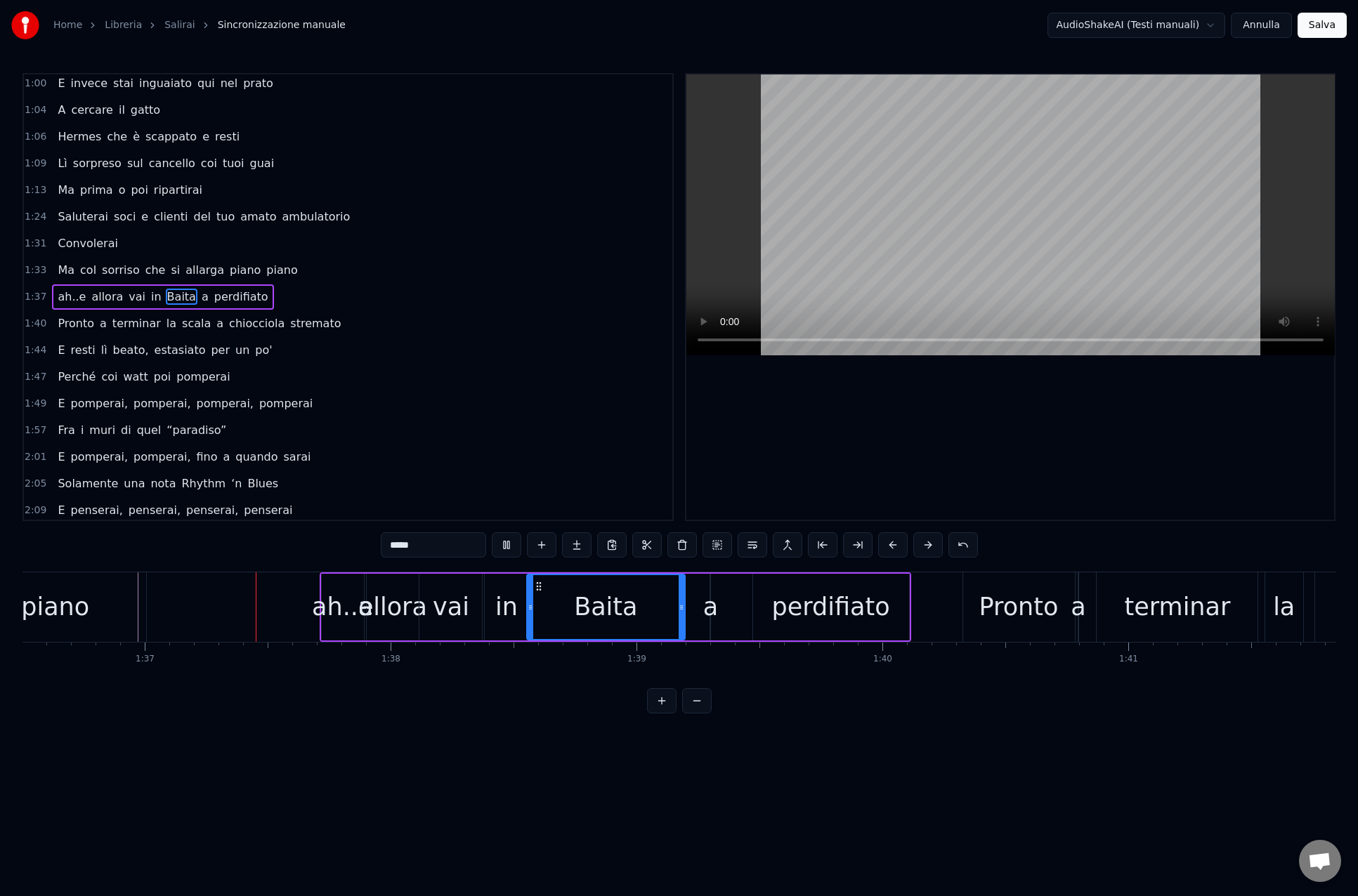
scroll to position [0, 23727]
click at [379, 593] on div "allora" at bounding box center [388, 606] width 69 height 37
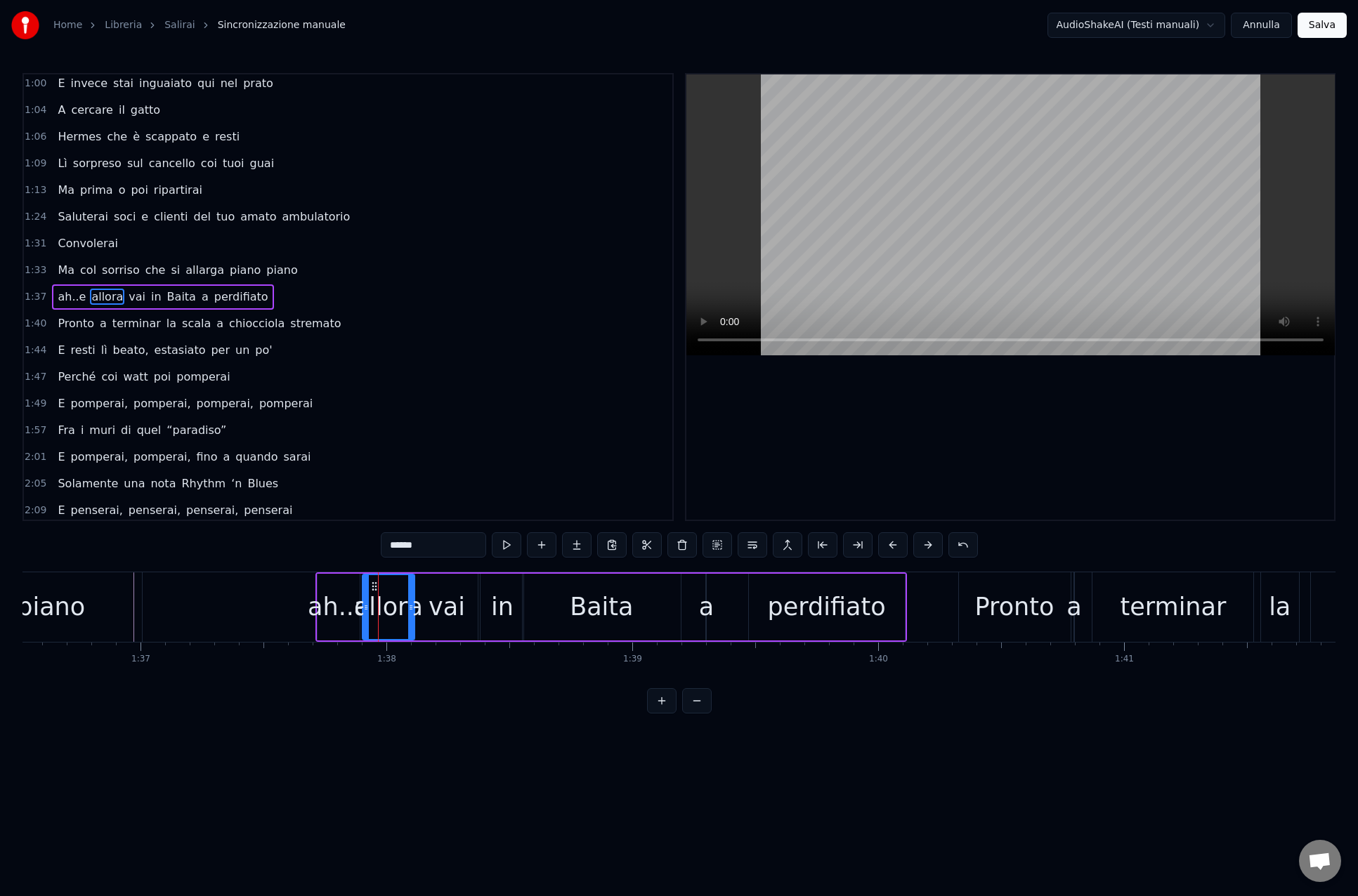
click at [466, 596] on div "vai" at bounding box center [446, 607] width 62 height 67
drag, startPoint x: 420, startPoint y: 609, endPoint x: 450, endPoint y: 609, distance: 30.0
click at [450, 609] on icon at bounding box center [447, 607] width 5 height 11
click at [412, 607] on div "allora" at bounding box center [388, 606] width 69 height 37
type input "******"
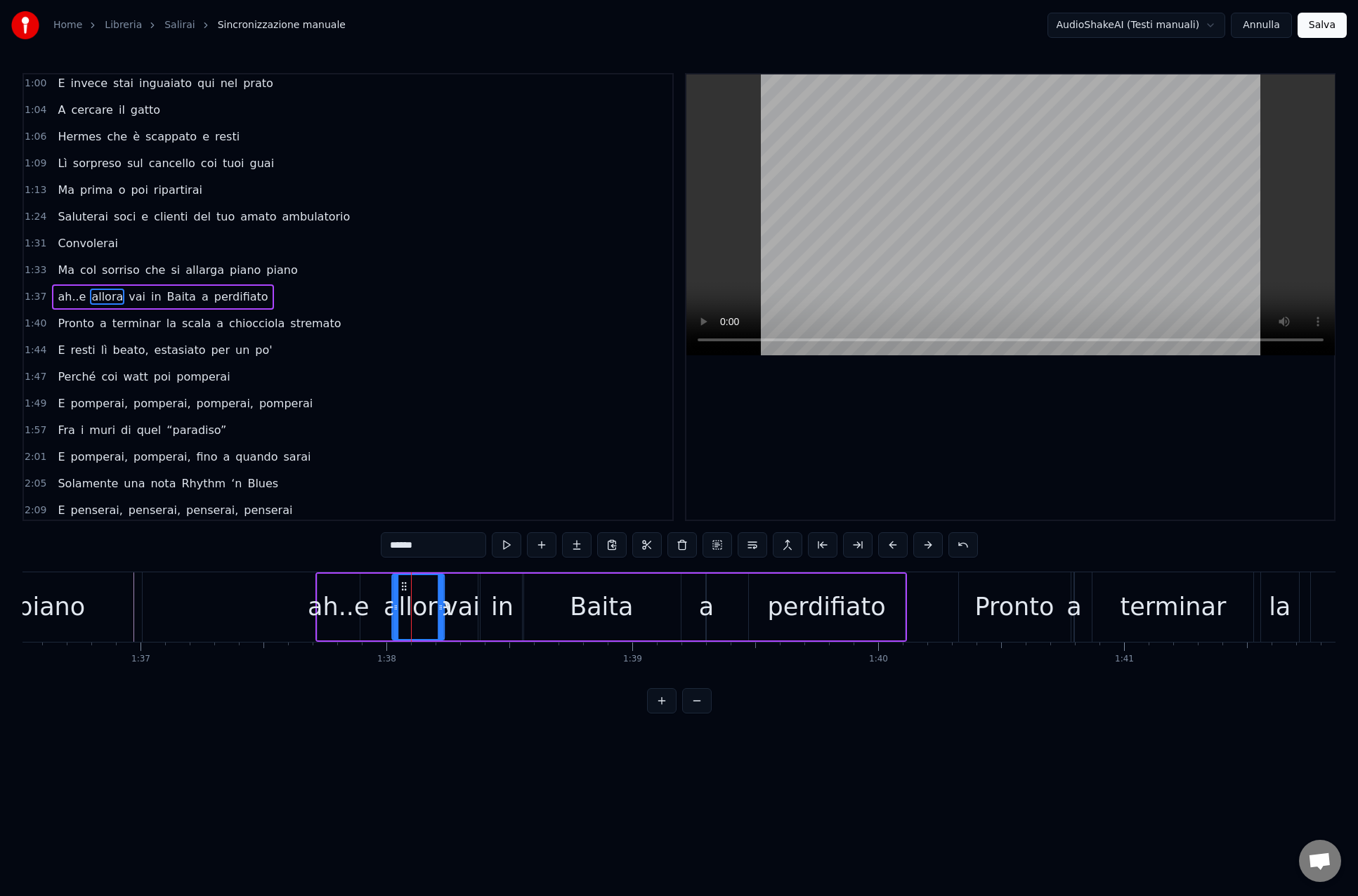
drag, startPoint x: 376, startPoint y: 586, endPoint x: 405, endPoint y: 587, distance: 29.0
click at [405, 587] on icon at bounding box center [403, 586] width 11 height 11
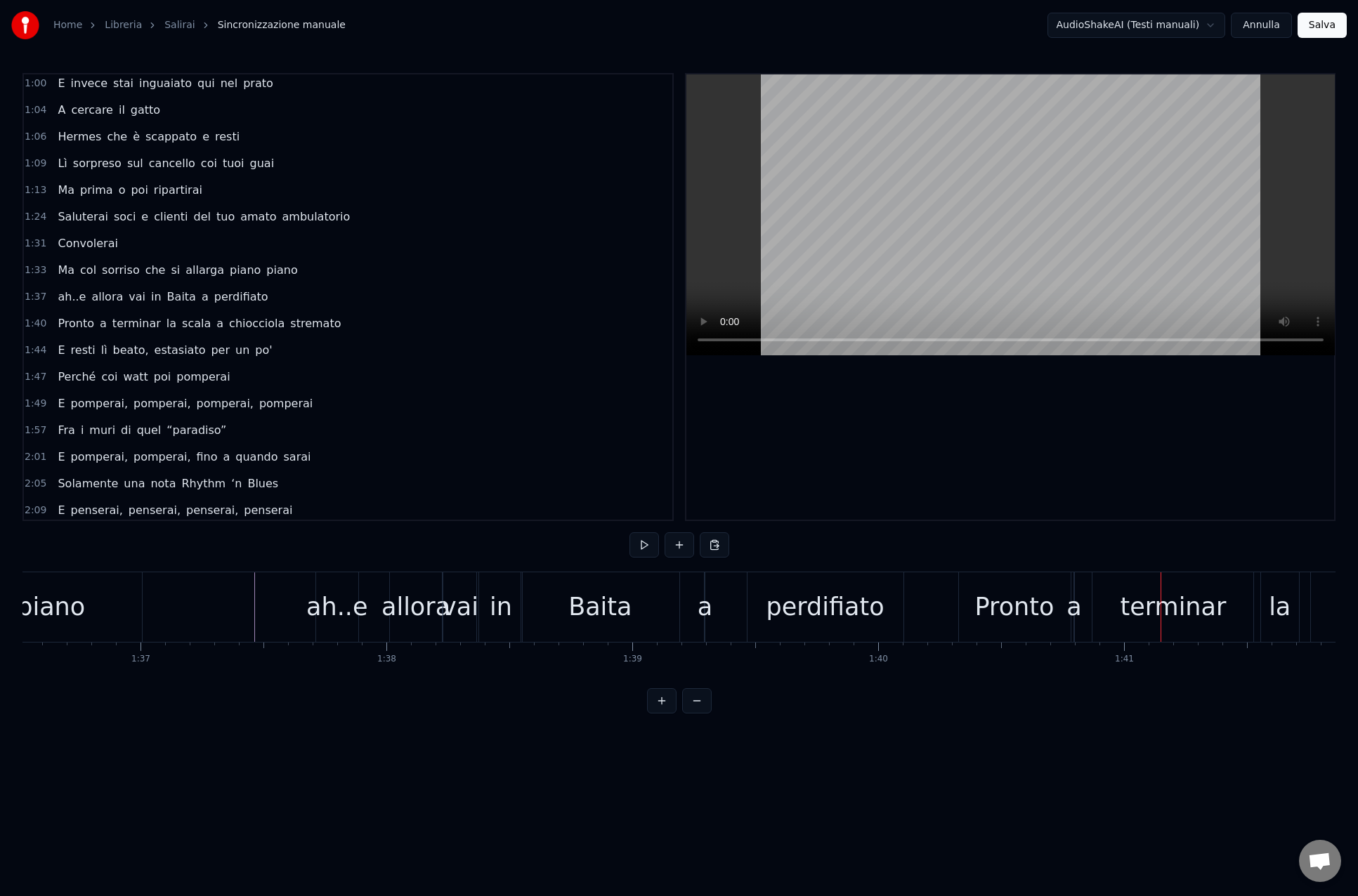
click at [997, 587] on div "Pronto" at bounding box center [1014, 607] width 111 height 70
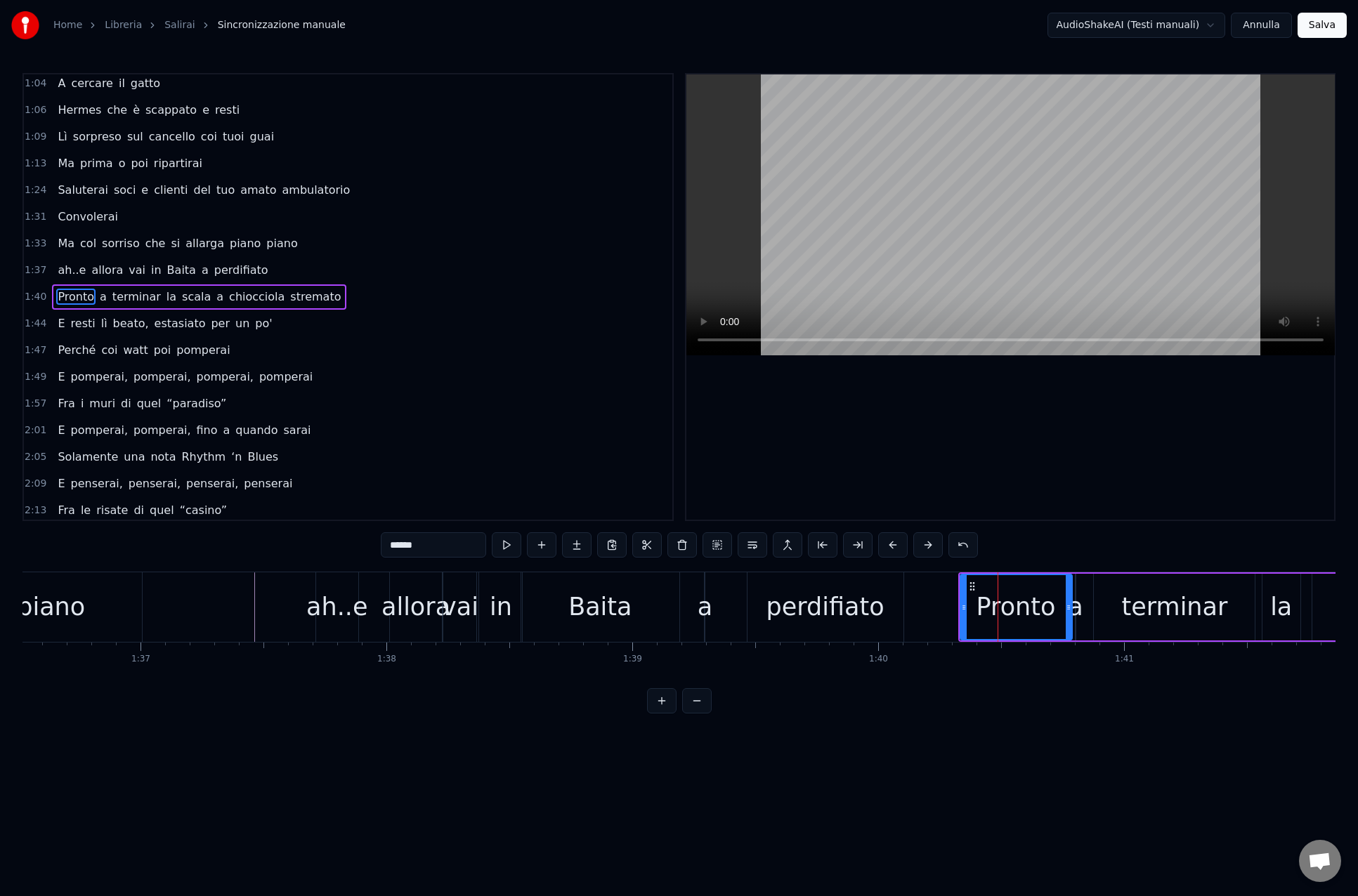
click at [1167, 603] on div "terminar" at bounding box center [1175, 606] width 106 height 37
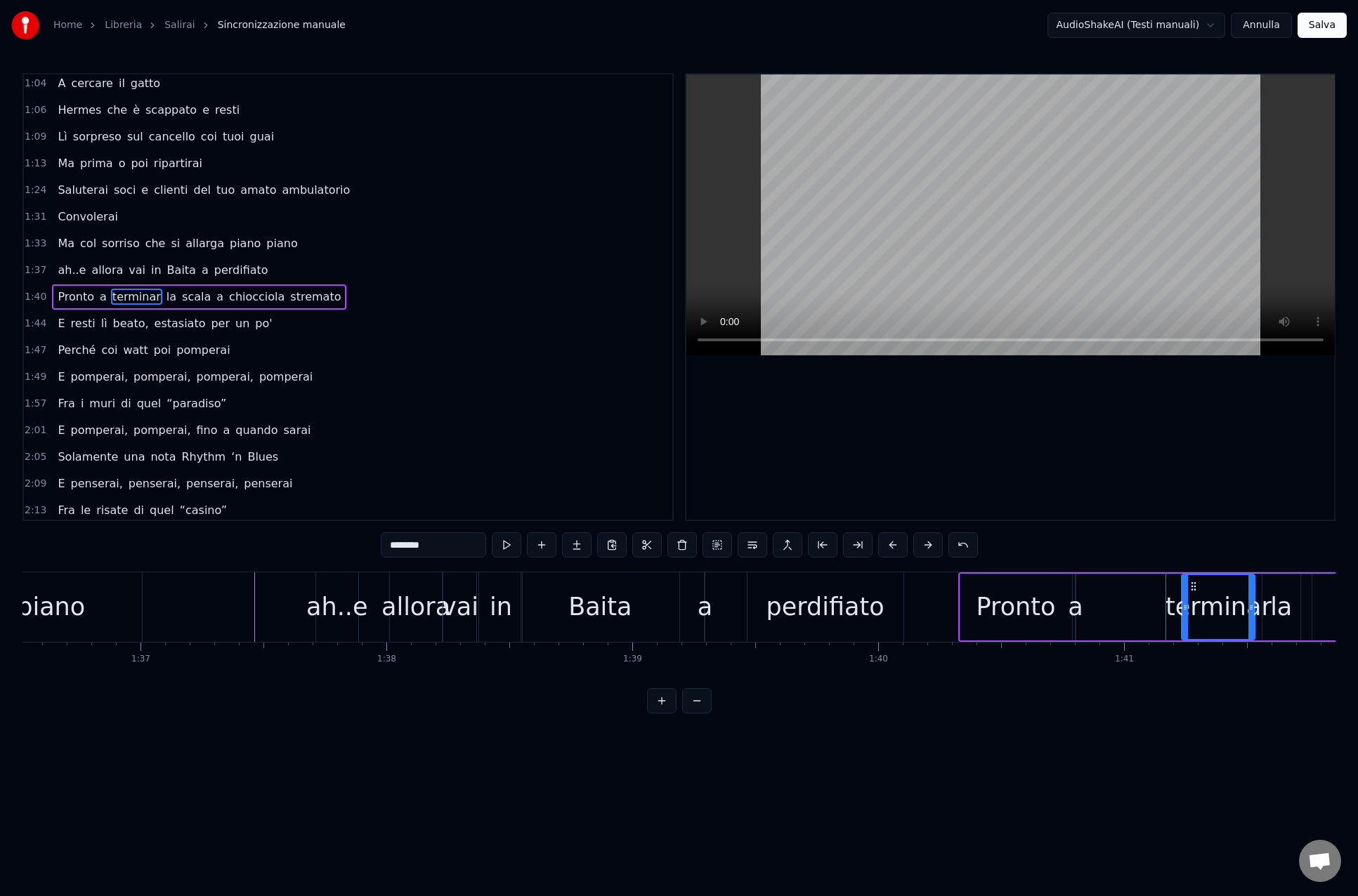
drag, startPoint x: 1098, startPoint y: 606, endPoint x: 1149, endPoint y: 610, distance: 51.2
click at [1186, 606] on circle at bounding box center [1186, 606] width 1 height 1
click at [1074, 609] on div "a" at bounding box center [1074, 606] width 14 height 37
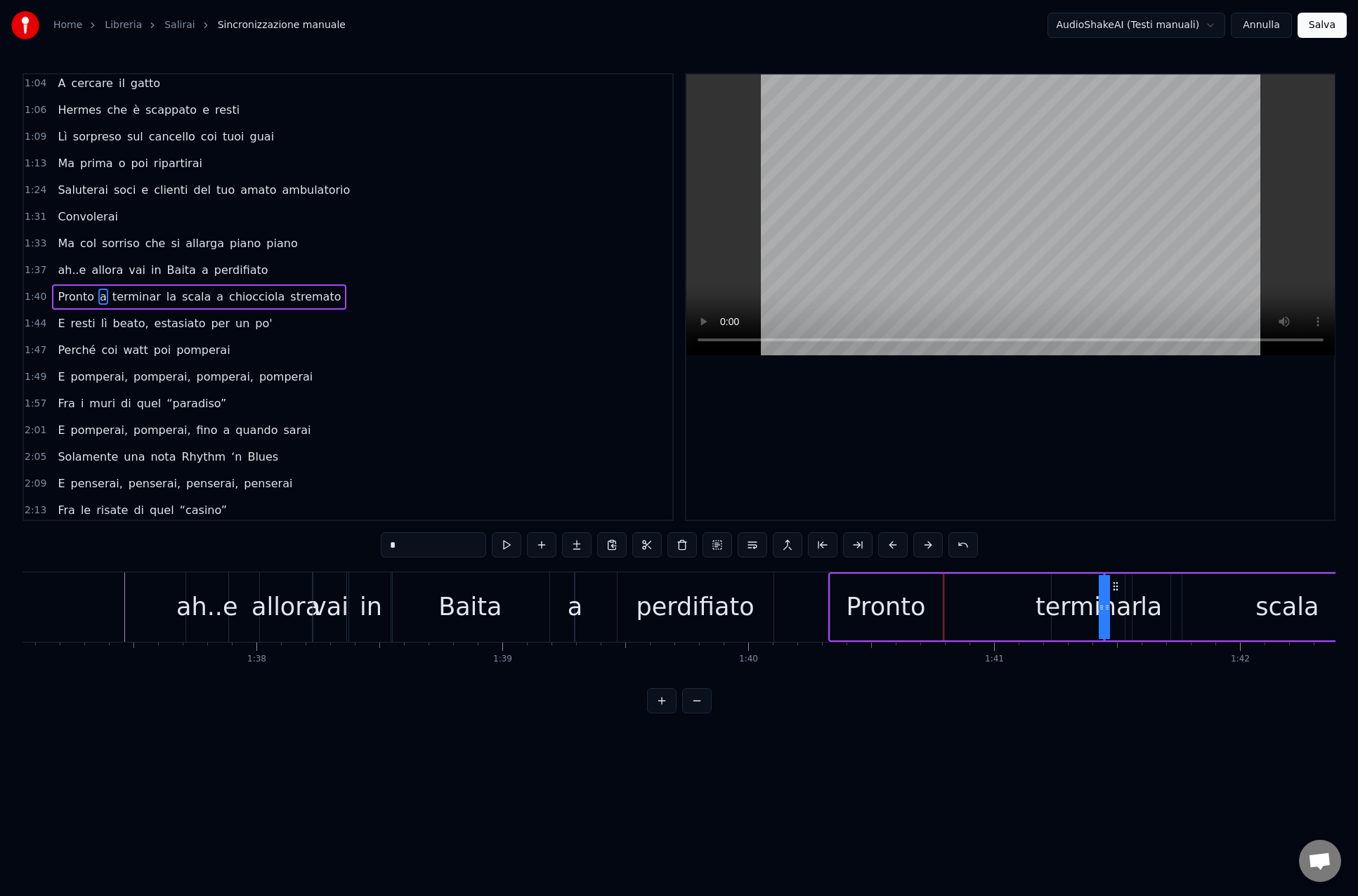
scroll to position [0, 23862]
drag, startPoint x: 1088, startPoint y: 587, endPoint x: 1029, endPoint y: 592, distance: 59.2
click at [1029, 592] on div "Pronto a terminar la scala a chiocciola stremato" at bounding box center [1320, 607] width 994 height 70
click at [899, 600] on div "Pronto" at bounding box center [881, 606] width 80 height 37
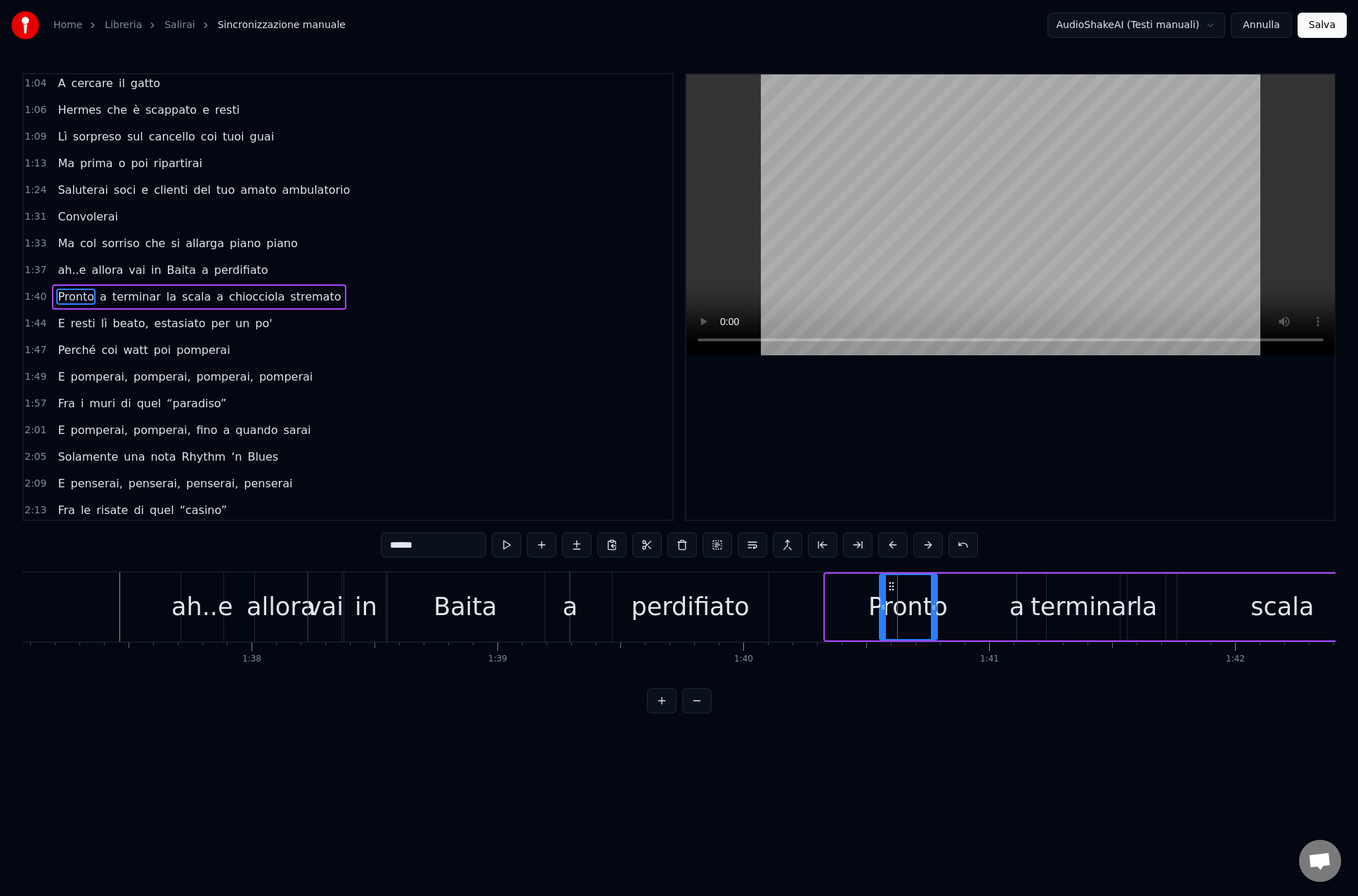
drag, startPoint x: 830, startPoint y: 610, endPoint x: 883, endPoint y: 612, distance: 53.0
click at [883, 612] on icon at bounding box center [883, 607] width 5 height 11
drag, startPoint x: 892, startPoint y: 586, endPoint x: 965, endPoint y: 590, distance: 73.1
click at [965, 590] on icon at bounding box center [963, 586] width 11 height 11
click at [765, 606] on div "perdifiato" at bounding box center [691, 607] width 156 height 70
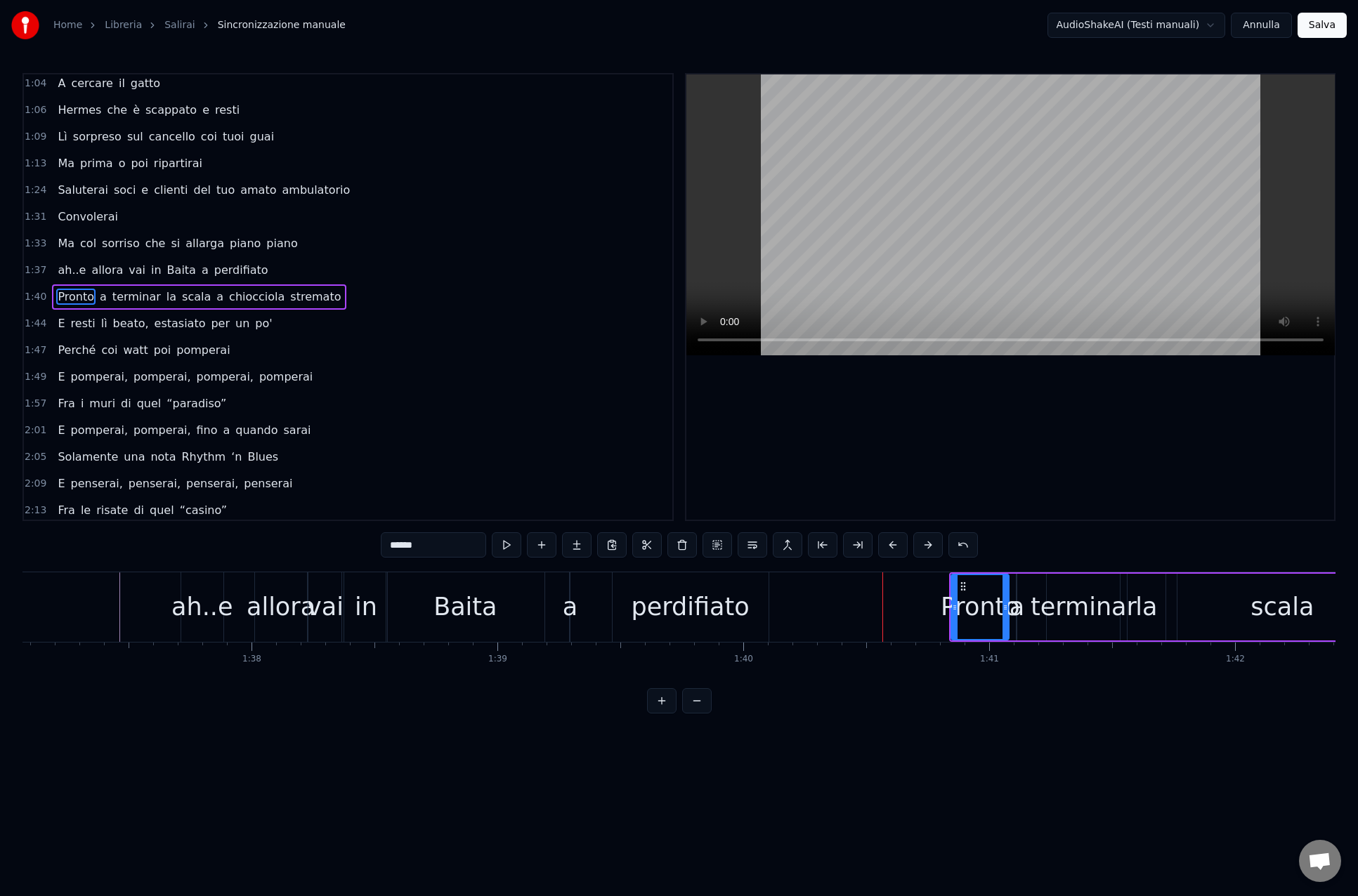
type input "**********"
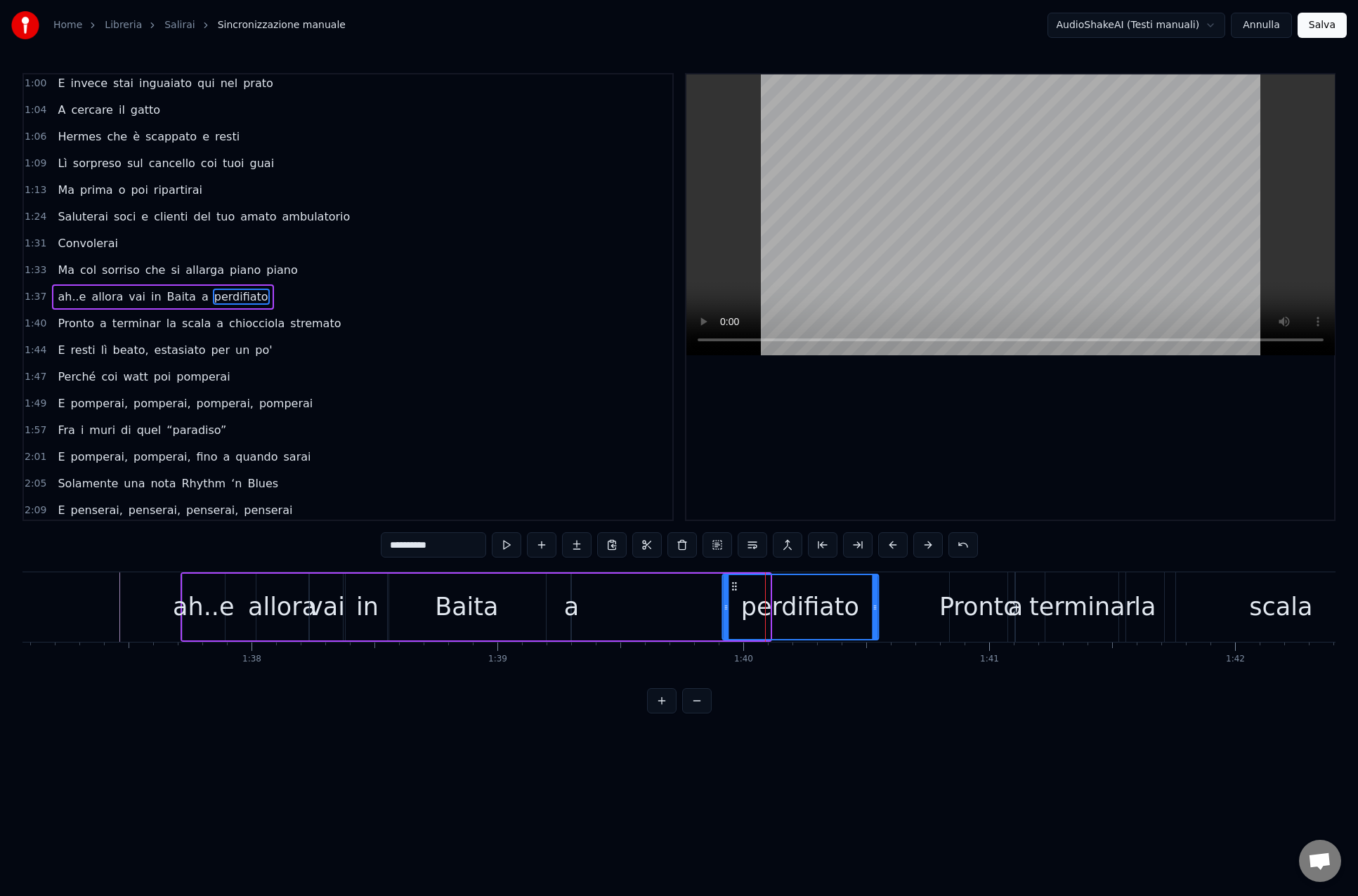
drag, startPoint x: 626, startPoint y: 586, endPoint x: 735, endPoint y: 589, distance: 109.0
click at [735, 589] on icon at bounding box center [734, 586] width 11 height 11
drag, startPoint x: 723, startPoint y: 608, endPoint x: 673, endPoint y: 607, distance: 50.0
click at [673, 607] on icon at bounding box center [674, 607] width 5 height 11
click at [598, 607] on div "ah..e allora vai in Baita a perdifiato" at bounding box center [530, 607] width 700 height 70
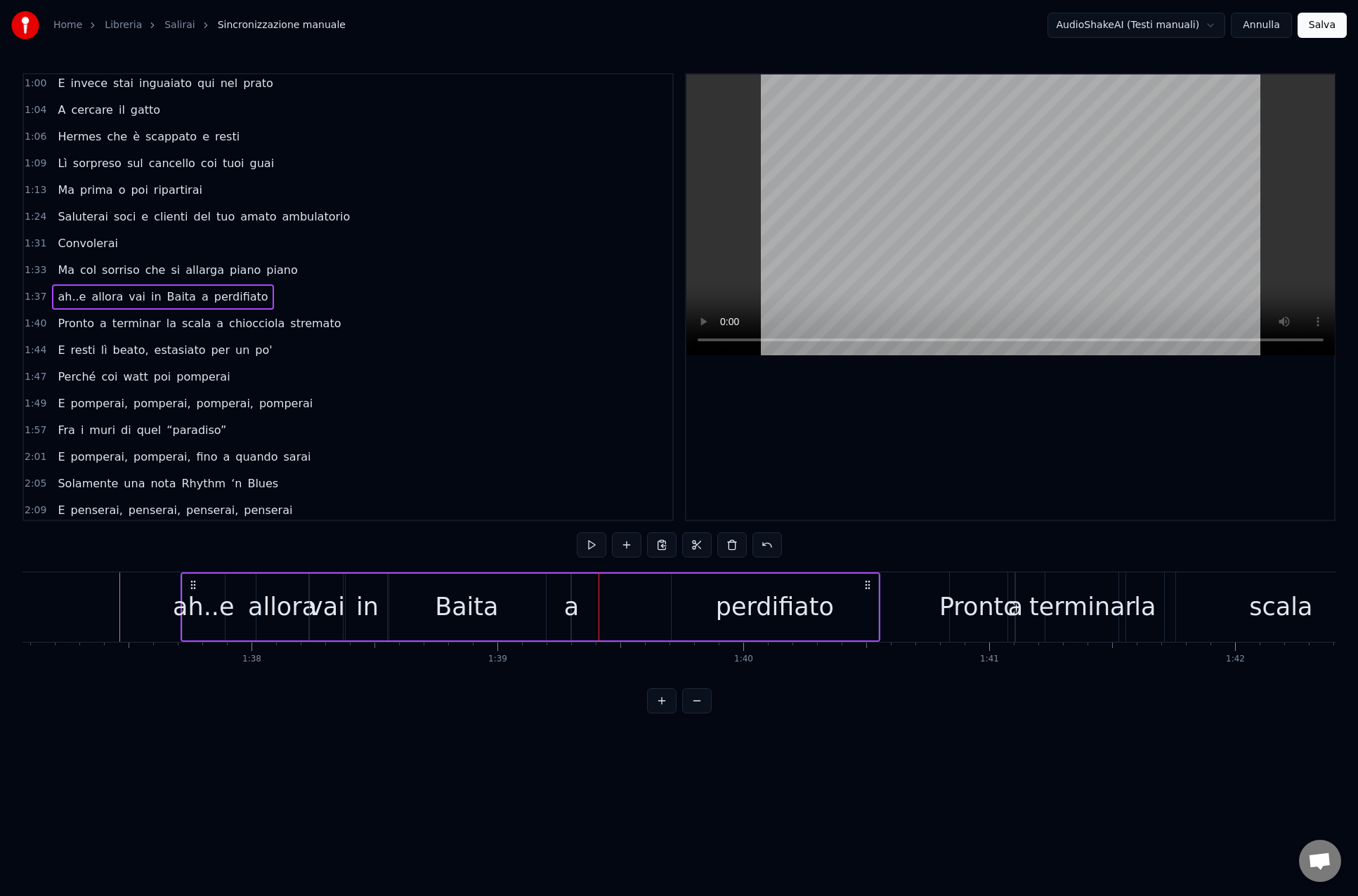
click at [575, 608] on div "a" at bounding box center [571, 606] width 14 height 37
drag, startPoint x: 585, startPoint y: 585, endPoint x: 627, endPoint y: 586, distance: 42.0
click at [627, 586] on icon at bounding box center [626, 586] width 11 height 11
drag, startPoint x: 629, startPoint y: 589, endPoint x: 655, endPoint y: 591, distance: 26.1
click at [655, 591] on icon at bounding box center [652, 586] width 11 height 11
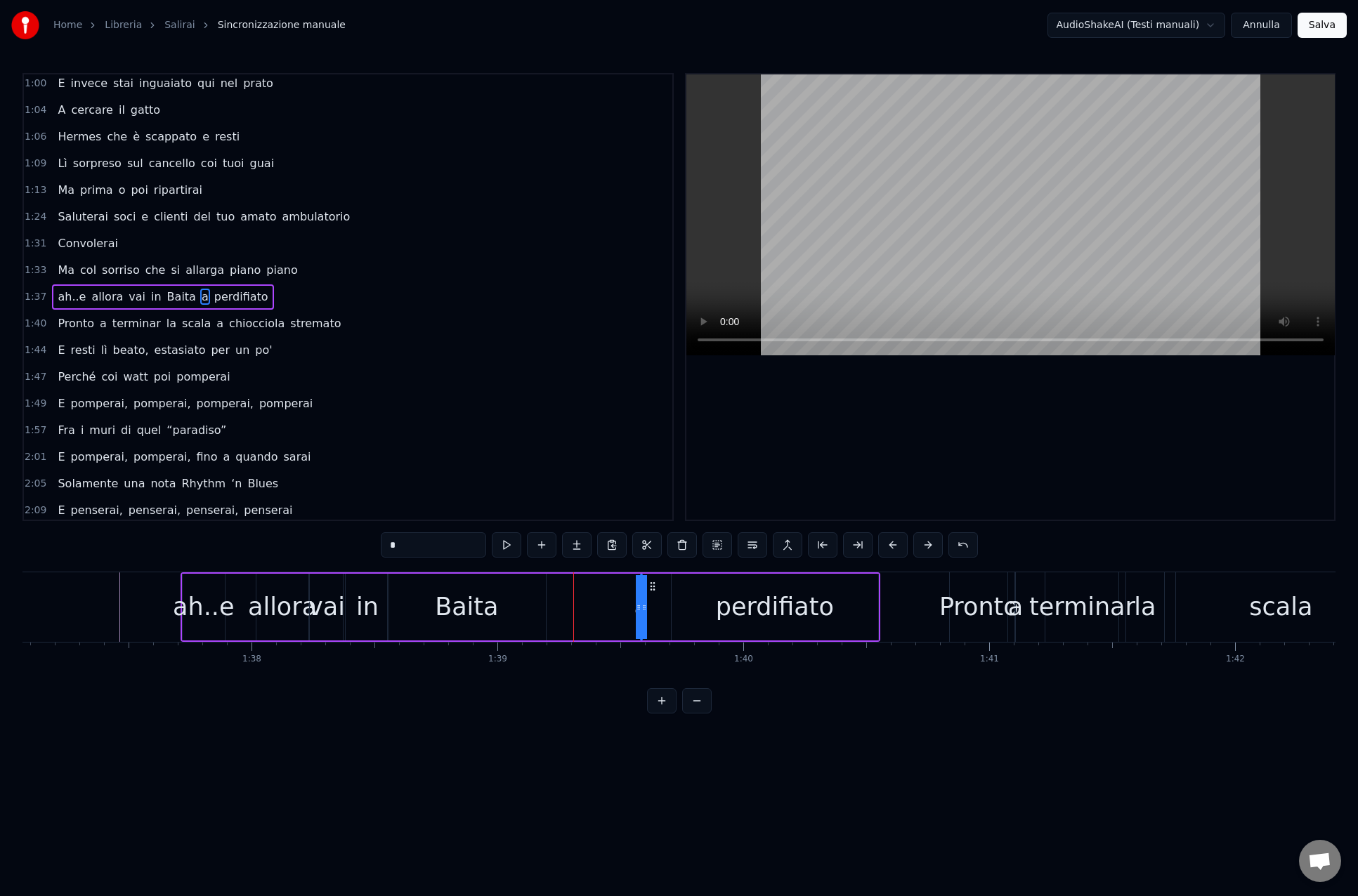
click at [537, 597] on div "Baita" at bounding box center [466, 607] width 158 height 67
drag, startPoint x: 400, startPoint y: 586, endPoint x: 468, endPoint y: 584, distance: 68.0
click at [468, 584] on icon at bounding box center [468, 586] width 11 height 11
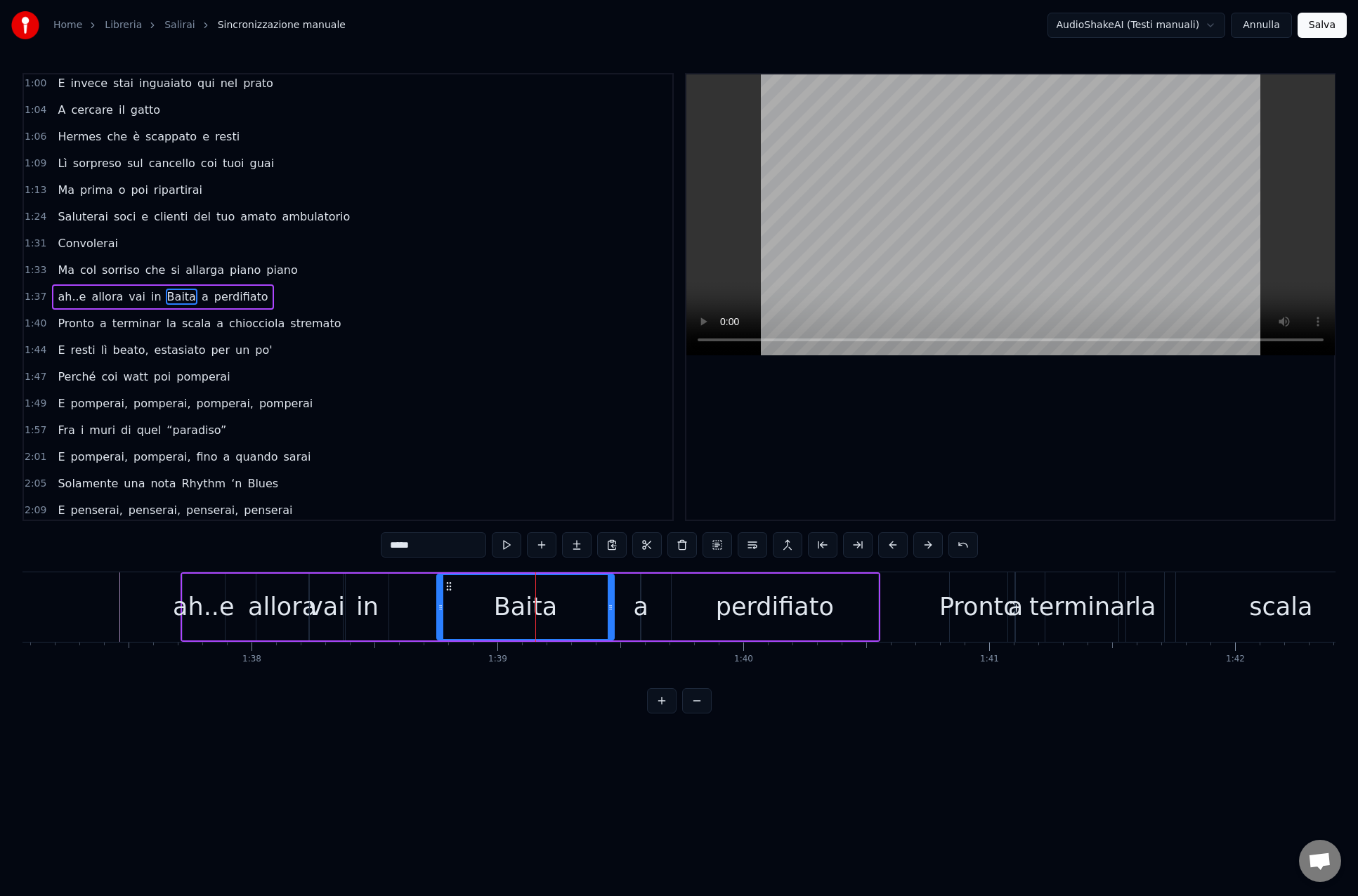
drag, startPoint x: 460, startPoint y: 605, endPoint x: 437, endPoint y: 605, distance: 23.0
click at [442, 605] on icon at bounding box center [440, 607] width 5 height 11
click at [386, 603] on div "in" at bounding box center [367, 607] width 43 height 67
drag, startPoint x: 357, startPoint y: 584, endPoint x: 395, endPoint y: 585, distance: 38.0
click at [395, 585] on icon at bounding box center [396, 586] width 11 height 11
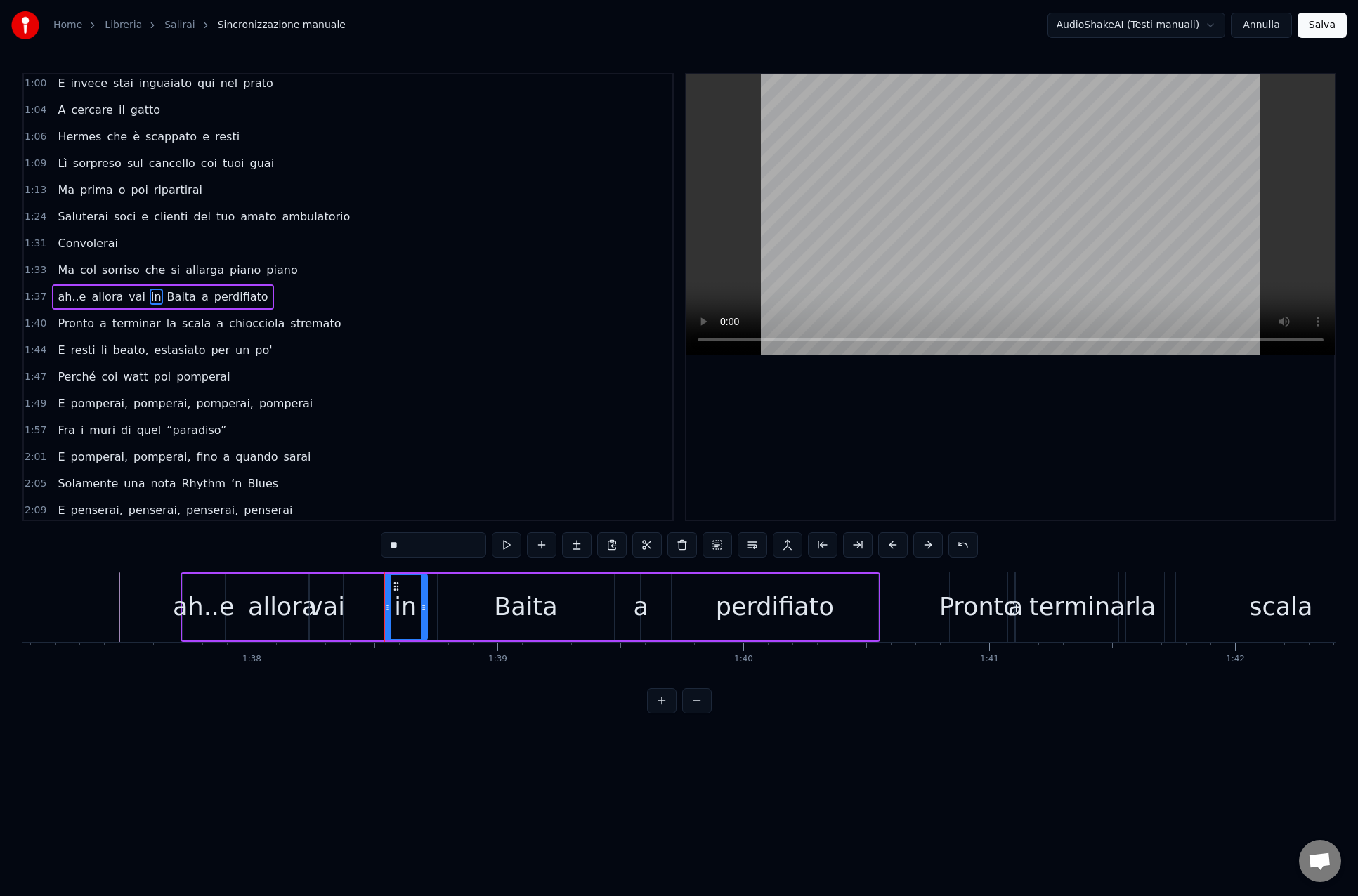
click at [330, 596] on div "vai" at bounding box center [327, 606] width 36 height 37
type input "***"
drag, startPoint x: 325, startPoint y: 586, endPoint x: 345, endPoint y: 587, distance: 20.0
click at [350, 586] on icon at bounding box center [348, 586] width 11 height 11
click at [310, 589] on div "ah..e allora vai in Baita a perdifiato" at bounding box center [530, 607] width 700 height 70
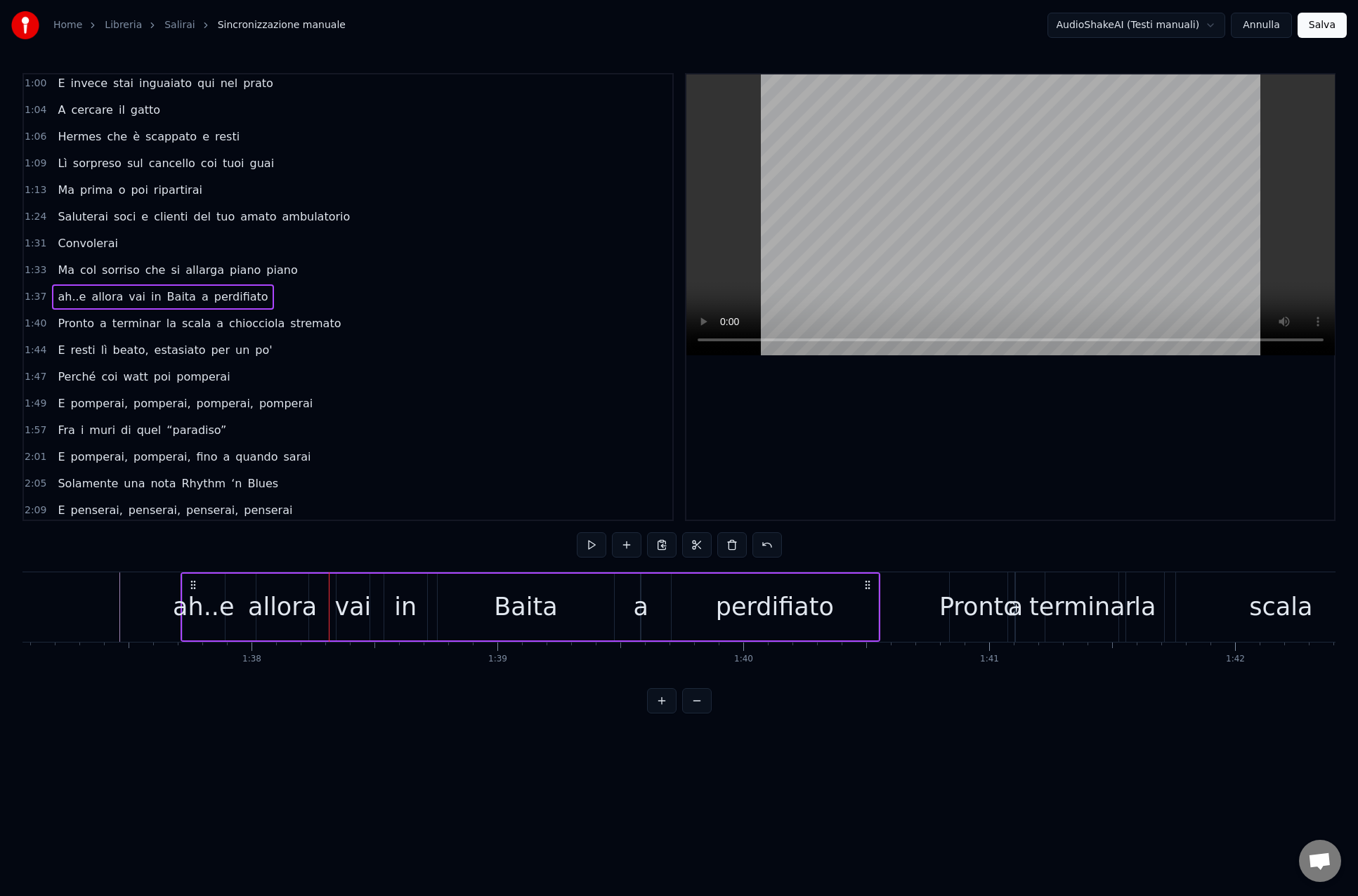
click at [285, 598] on div "allora" at bounding box center [282, 606] width 69 height 37
drag, startPoint x: 269, startPoint y: 587, endPoint x: 294, endPoint y: 586, distance: 25.0
click at [294, 586] on icon at bounding box center [293, 586] width 11 height 11
click at [365, 603] on div "vai" at bounding box center [353, 606] width 36 height 37
drag, startPoint x: 347, startPoint y: 586, endPoint x: 372, endPoint y: 589, distance: 25.2
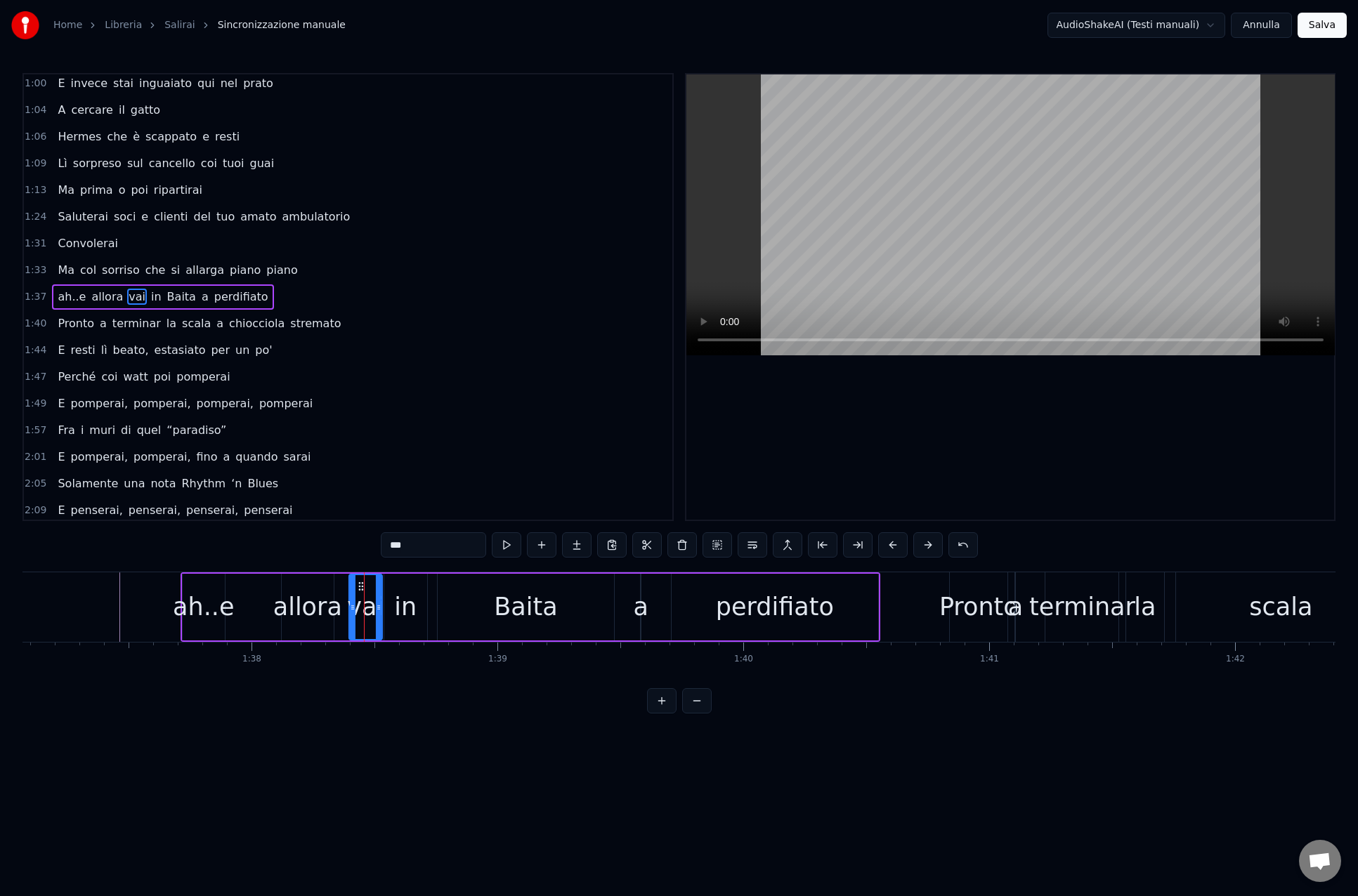
click at [359, 586] on circle at bounding box center [359, 586] width 1 height 1
click at [403, 591] on div "in" at bounding box center [406, 606] width 23 height 37
drag, startPoint x: 396, startPoint y: 586, endPoint x: 404, endPoint y: 587, distance: 8.1
click at [404, 587] on icon at bounding box center [405, 586] width 11 height 11
click at [327, 585] on div "allora" at bounding box center [307, 607] width 52 height 67
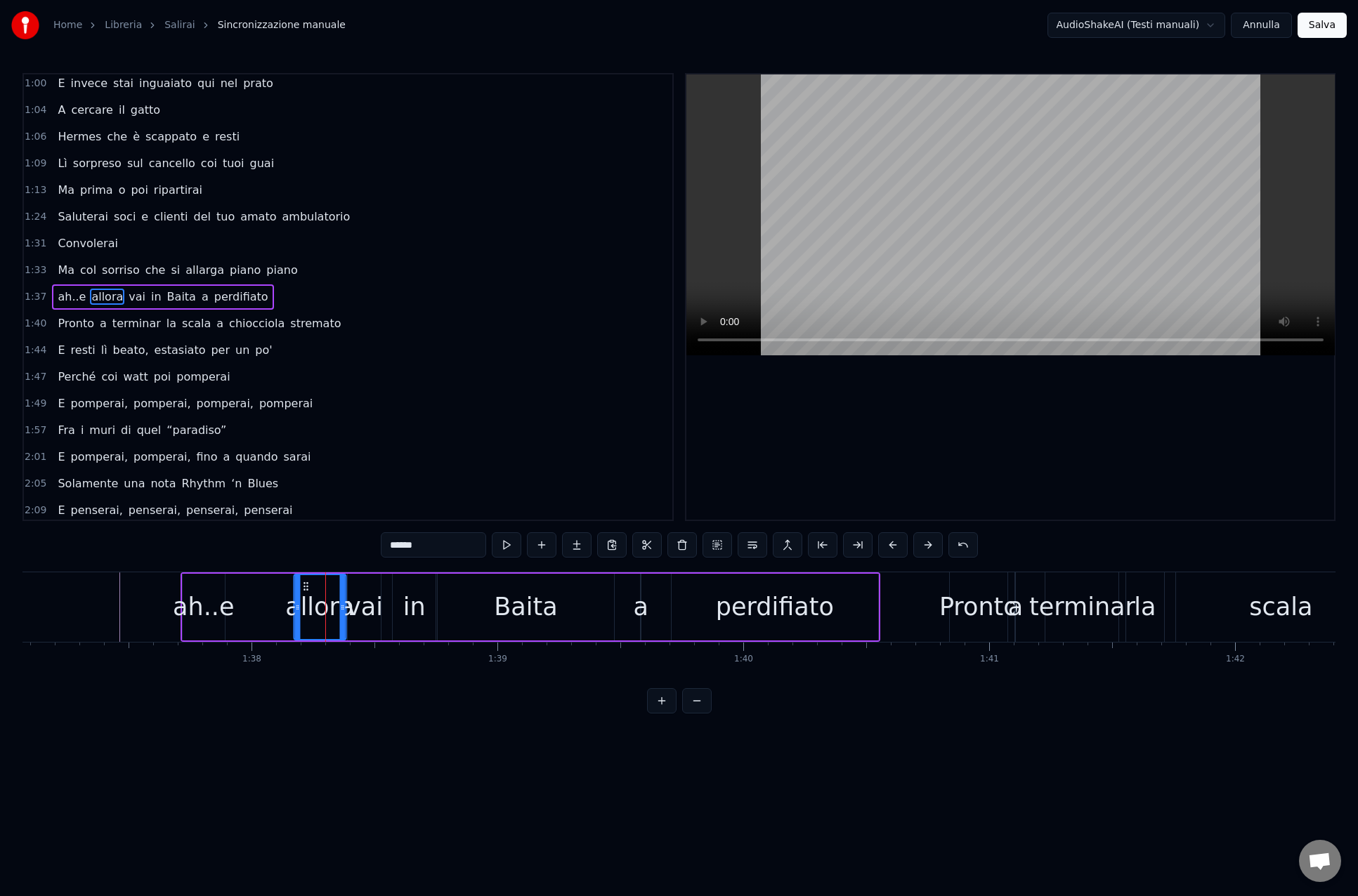
drag, startPoint x: 294, startPoint y: 584, endPoint x: 256, endPoint y: 593, distance: 39.1
click at [305, 584] on icon at bounding box center [306, 586] width 11 height 11
click at [216, 594] on div "ah..e" at bounding box center [203, 606] width 61 height 37
type input "*****"
drag, startPoint x: 223, startPoint y: 606, endPoint x: 250, endPoint y: 606, distance: 27.0
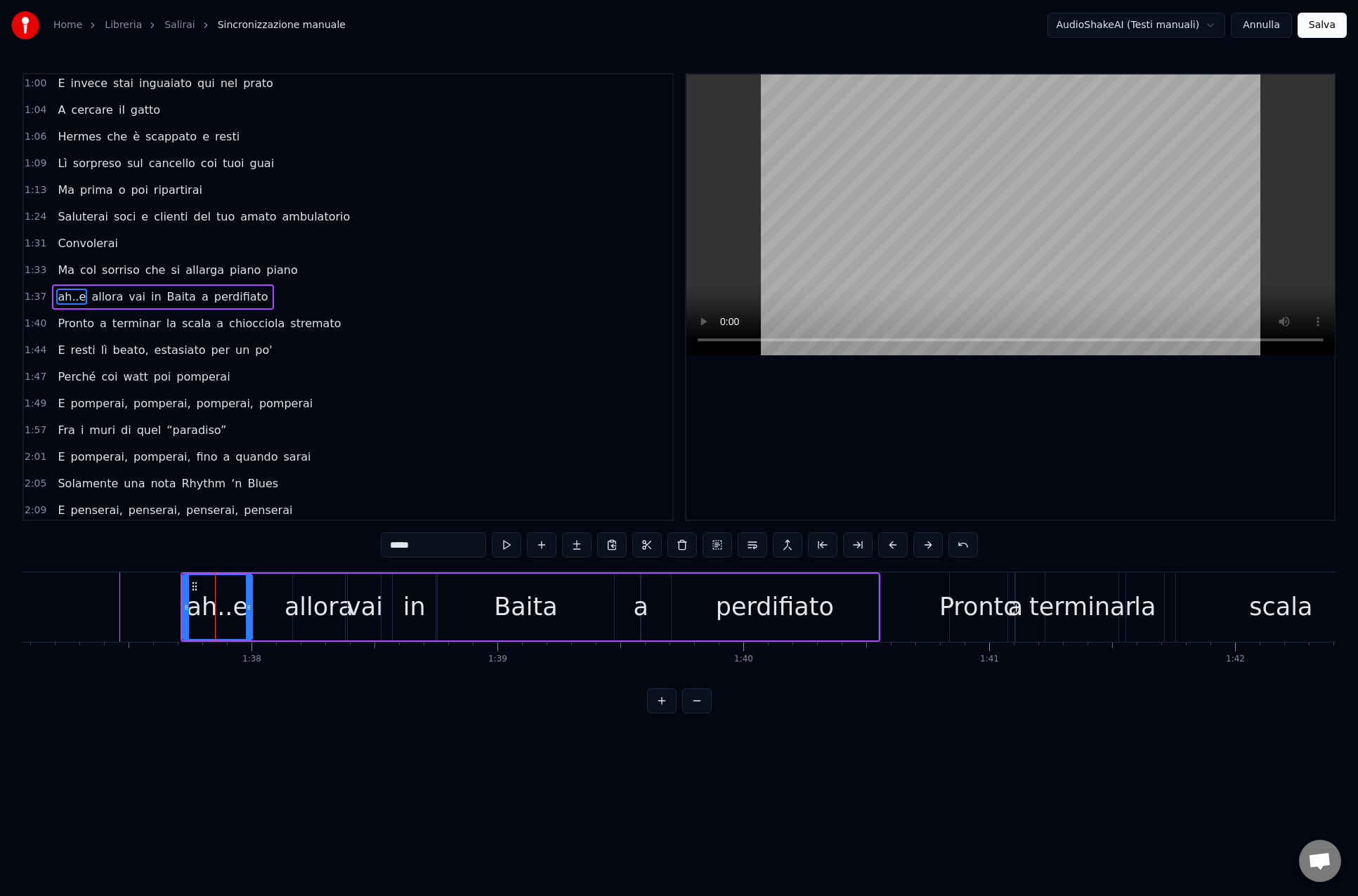
click at [250, 606] on icon at bounding box center [248, 607] width 5 height 11
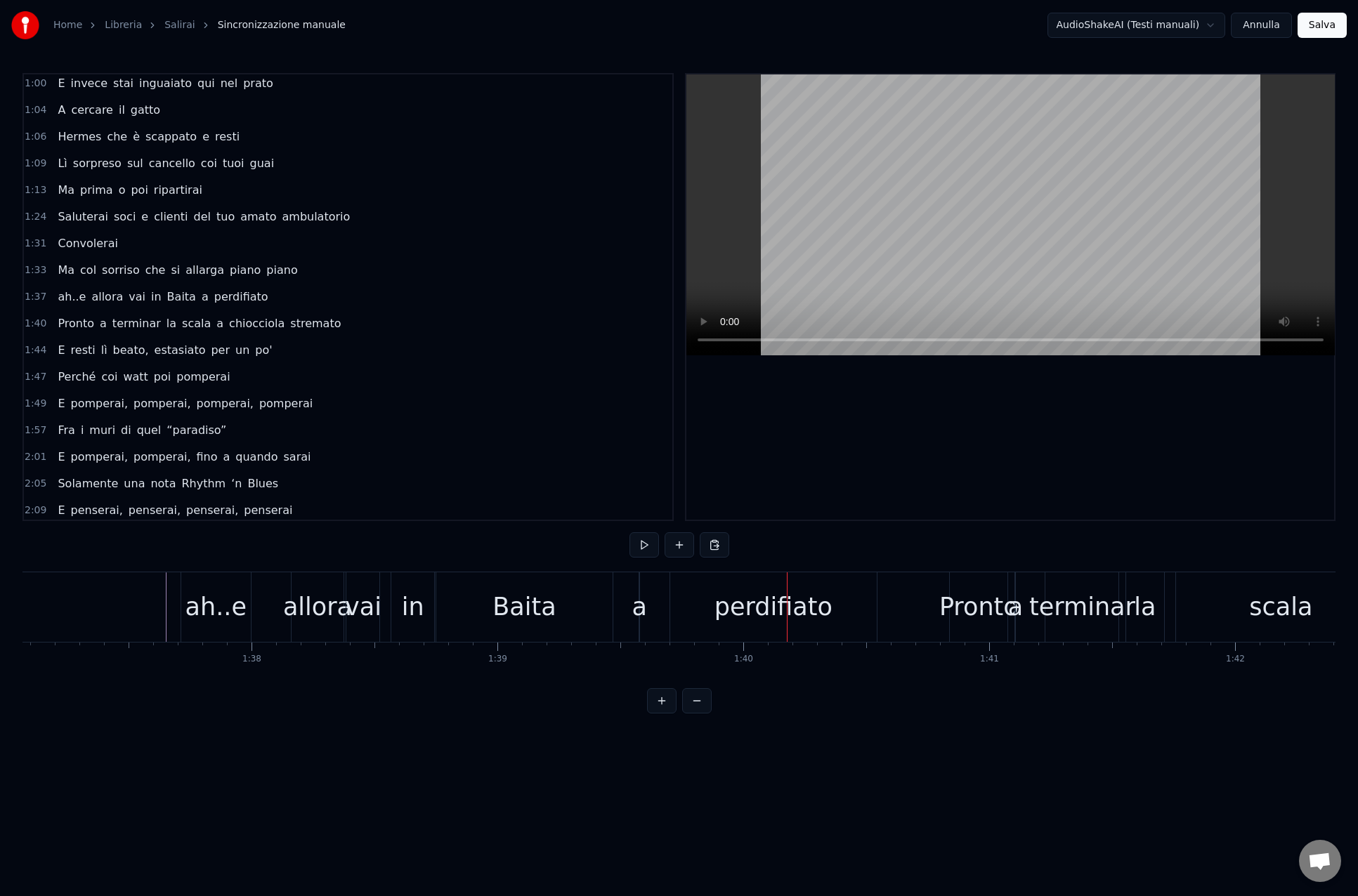
click at [303, 597] on div "allora" at bounding box center [317, 606] width 69 height 37
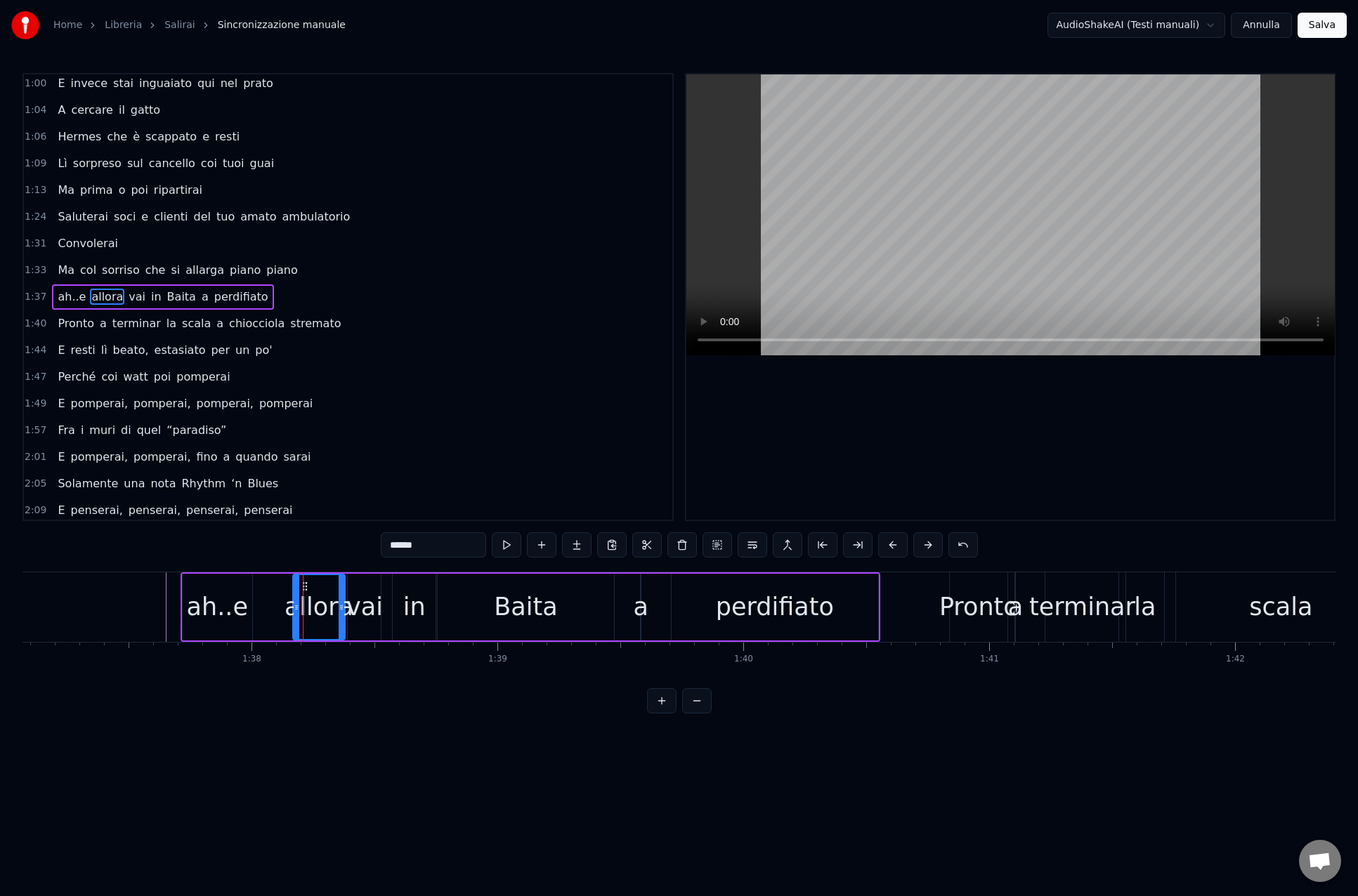
click at [394, 542] on input "******" at bounding box center [433, 544] width 105 height 25
click at [228, 609] on div "ah..e" at bounding box center [217, 606] width 61 height 37
click at [436, 539] on input "*****" at bounding box center [433, 544] width 105 height 25
click at [324, 706] on div "0:14 [PERSON_NAME], salirai 0:18 Tra le cime di quella vallata 0:22 Salirai, sa…" at bounding box center [679, 393] width 1313 height 641
click at [334, 623] on div "e allora" at bounding box center [318, 606] width 69 height 74
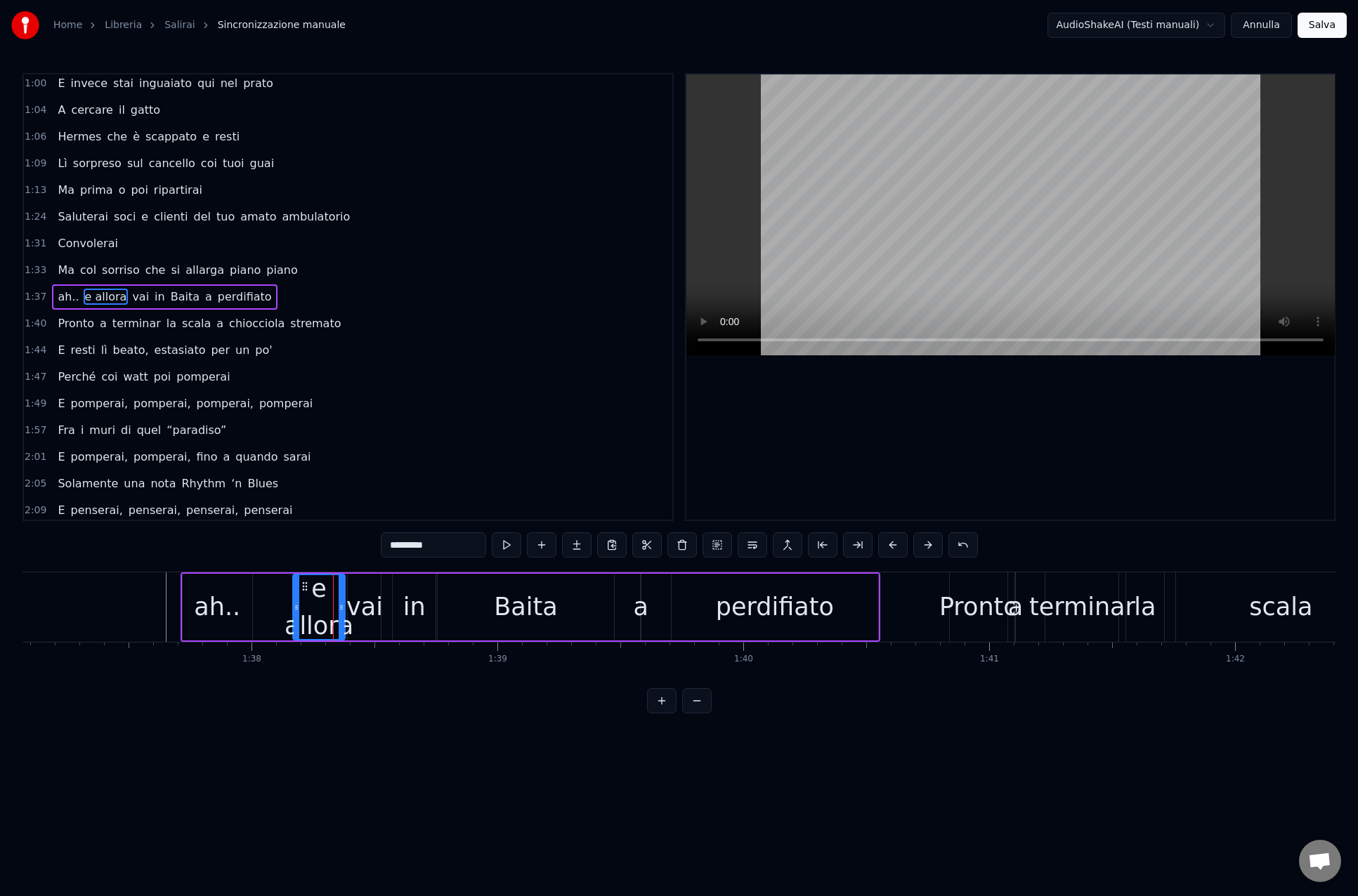
click at [397, 621] on div "in" at bounding box center [414, 607] width 43 height 67
drag, startPoint x: 406, startPoint y: 589, endPoint x: 424, endPoint y: 591, distance: 18.1
click at [424, 591] on icon at bounding box center [422, 586] width 11 height 11
click at [503, 601] on div "Baita" at bounding box center [525, 606] width 63 height 37
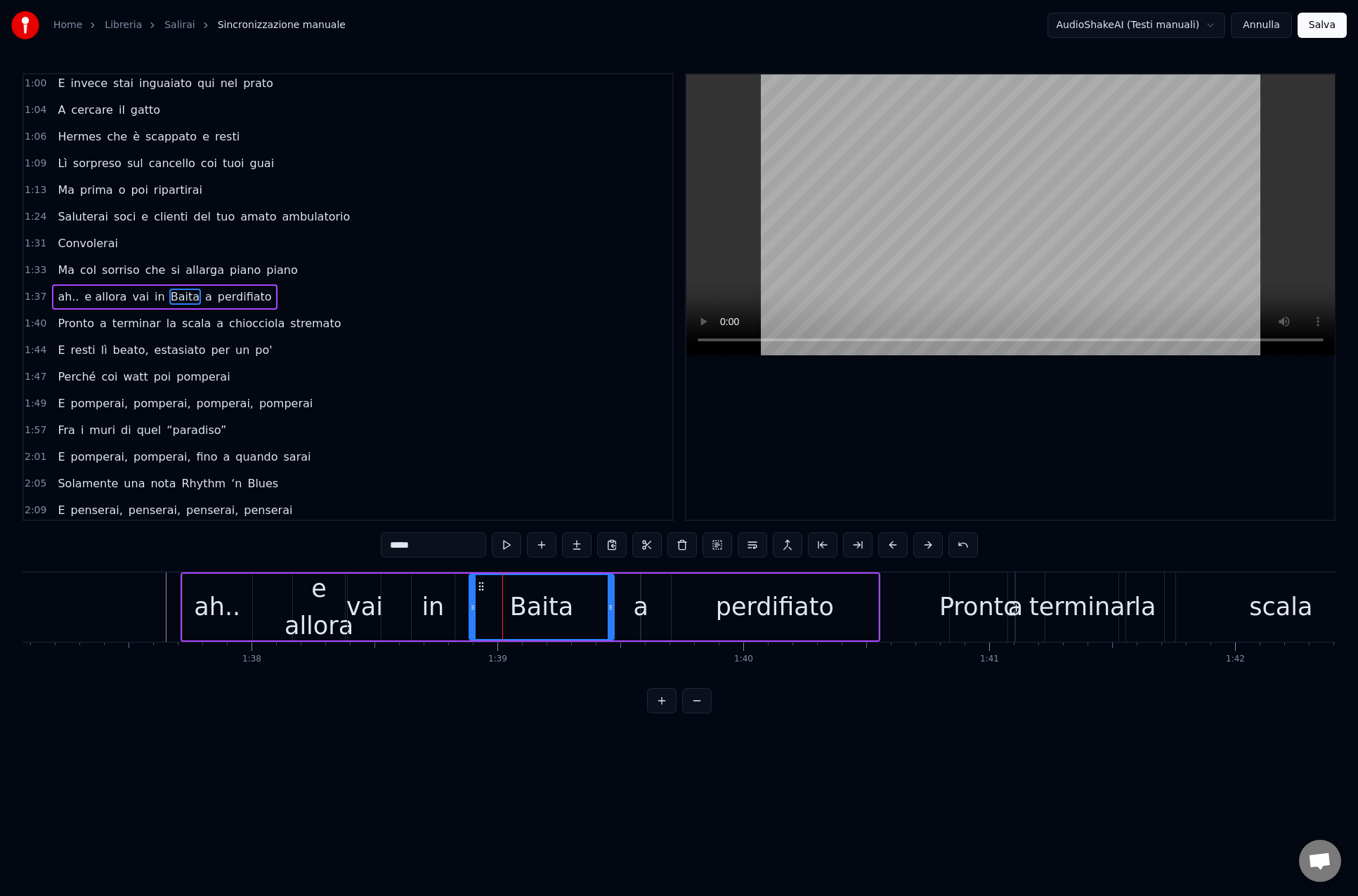
drag, startPoint x: 441, startPoint y: 606, endPoint x: 472, endPoint y: 609, distance: 31.1
click at [472, 609] on icon at bounding box center [472, 607] width 5 height 11
click at [444, 607] on div "in" at bounding box center [433, 607] width 43 height 67
drag, startPoint x: 424, startPoint y: 587, endPoint x: 438, endPoint y: 589, distance: 14.1
click at [438, 589] on icon at bounding box center [438, 586] width 11 height 11
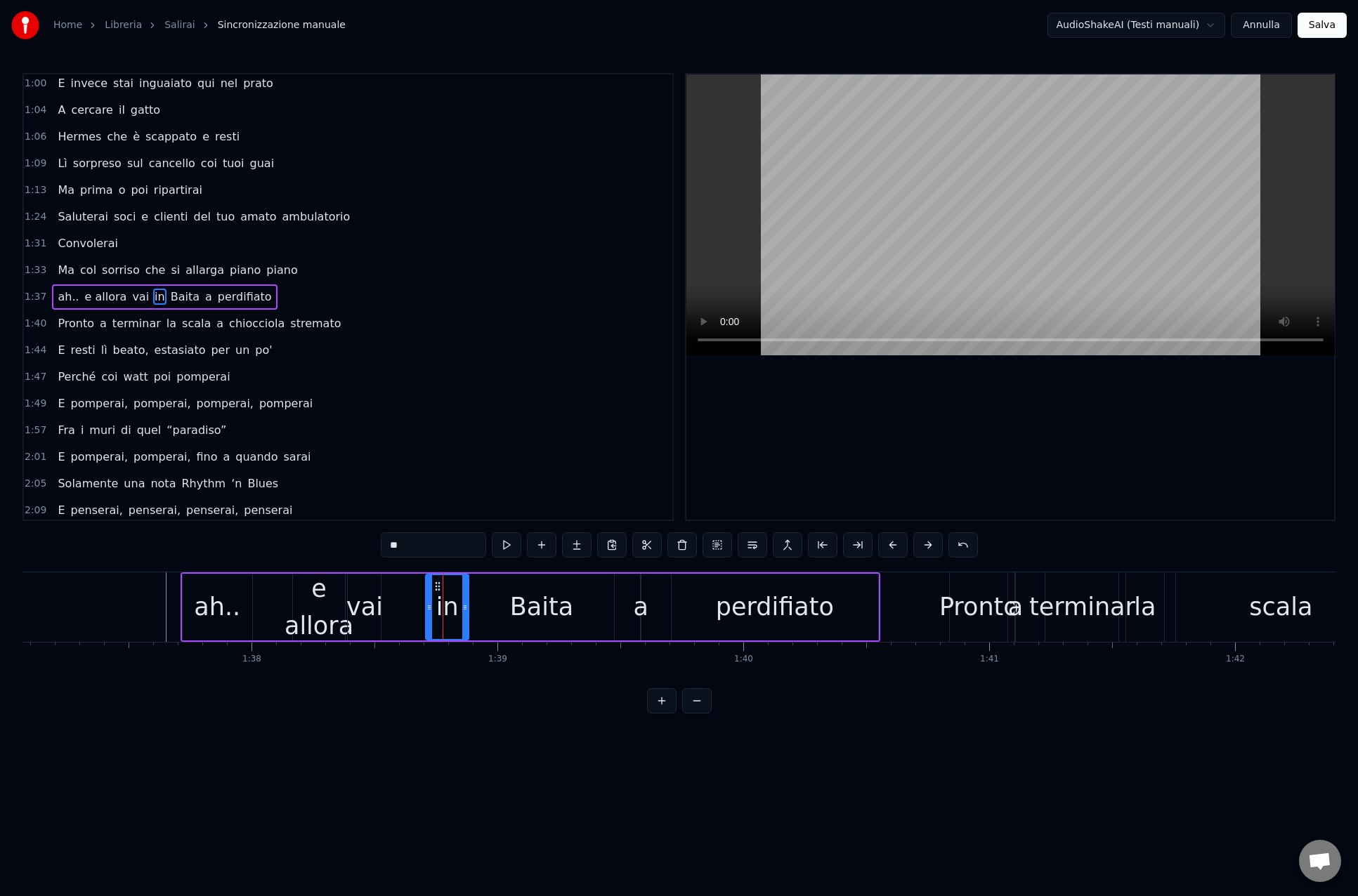
click at [364, 596] on div "vai" at bounding box center [365, 606] width 36 height 37
drag, startPoint x: 357, startPoint y: 582, endPoint x: 400, endPoint y: 585, distance: 43.1
click at [400, 585] on icon at bounding box center [402, 586] width 11 height 11
click at [303, 585] on div "e allora" at bounding box center [318, 606] width 69 height 74
type input "********"
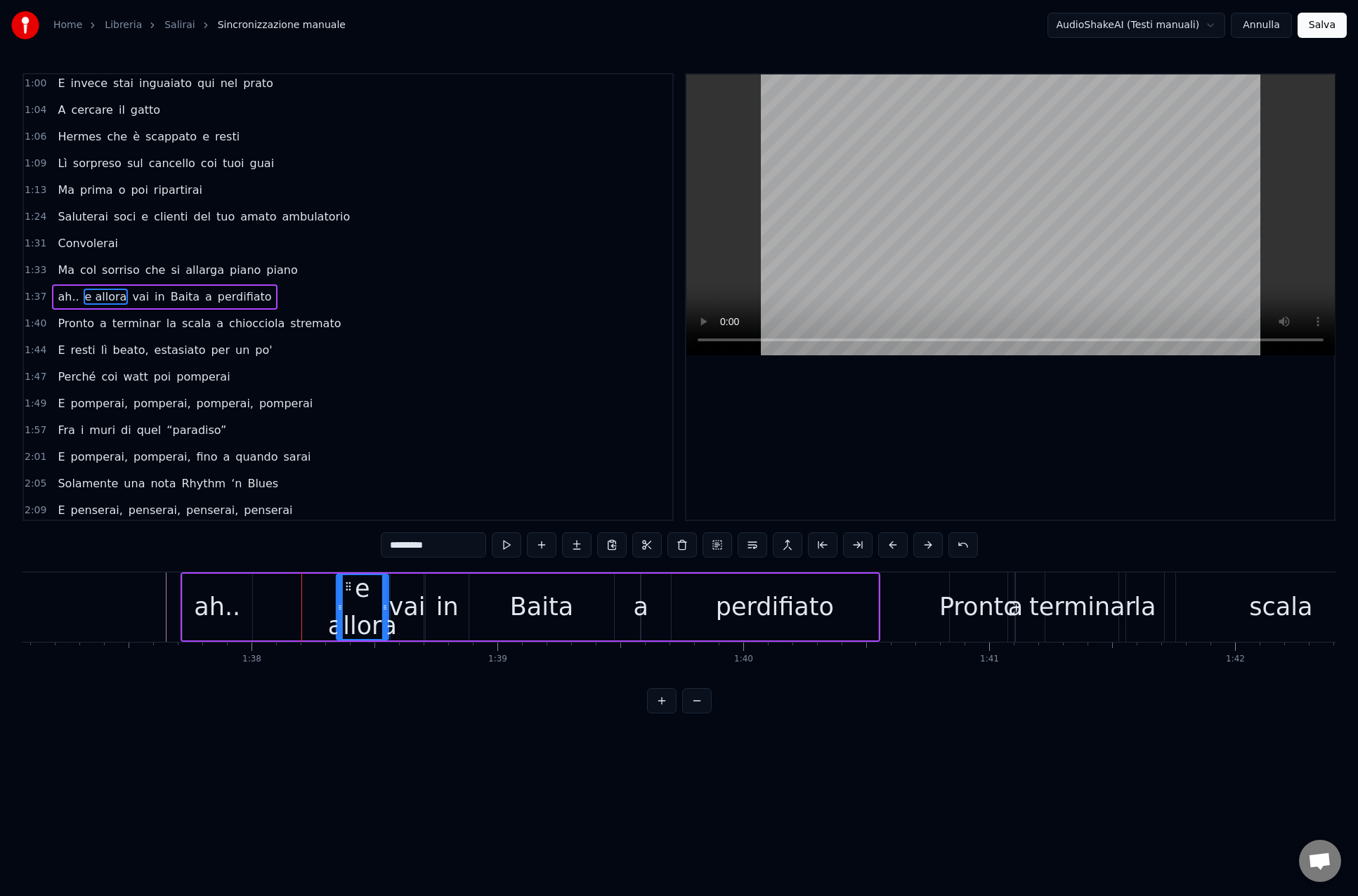
drag, startPoint x: 303, startPoint y: 585, endPoint x: 347, endPoint y: 587, distance: 44.0
click at [347, 587] on icon at bounding box center [348, 586] width 11 height 11
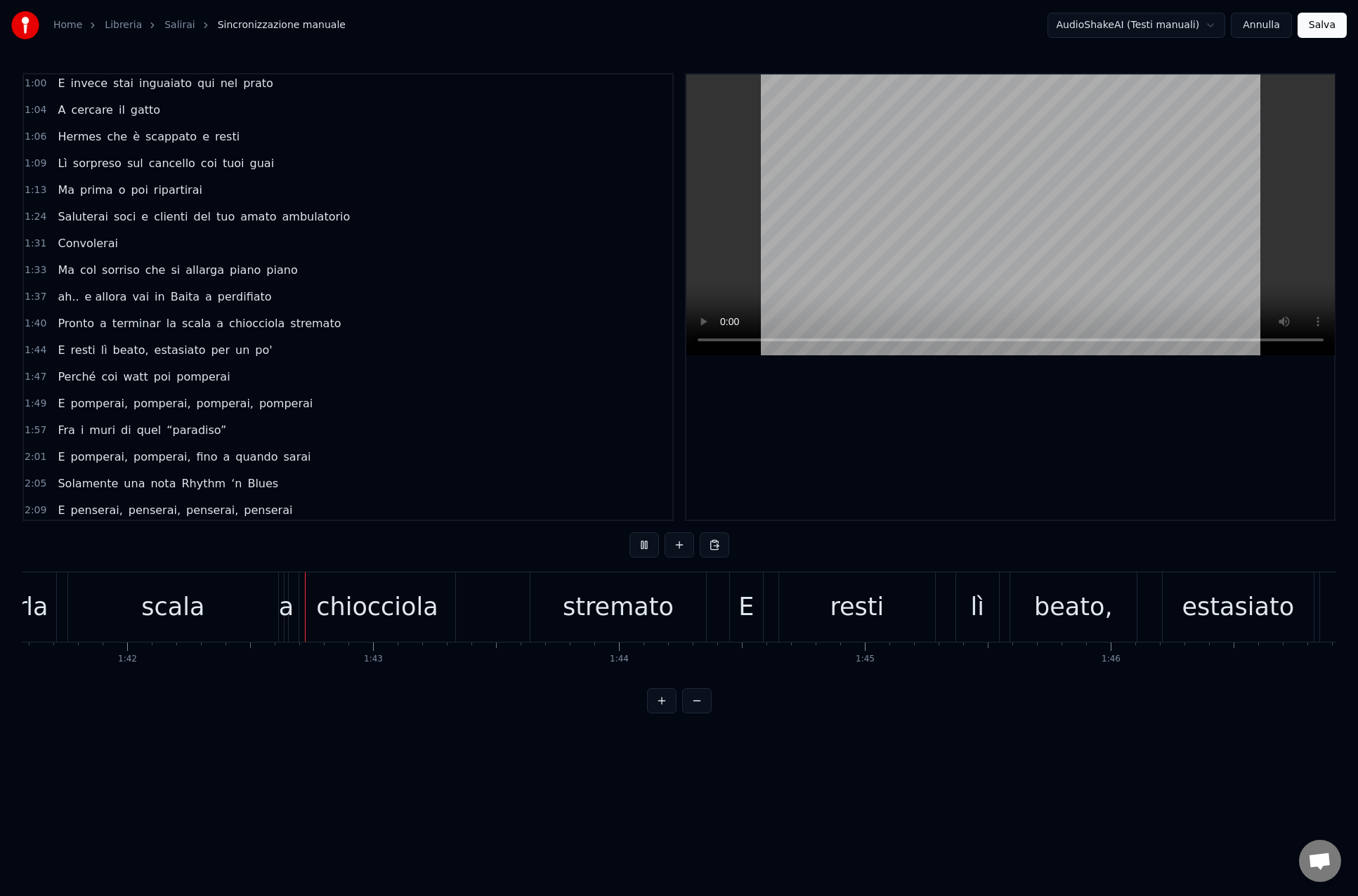
scroll to position [0, 25036]
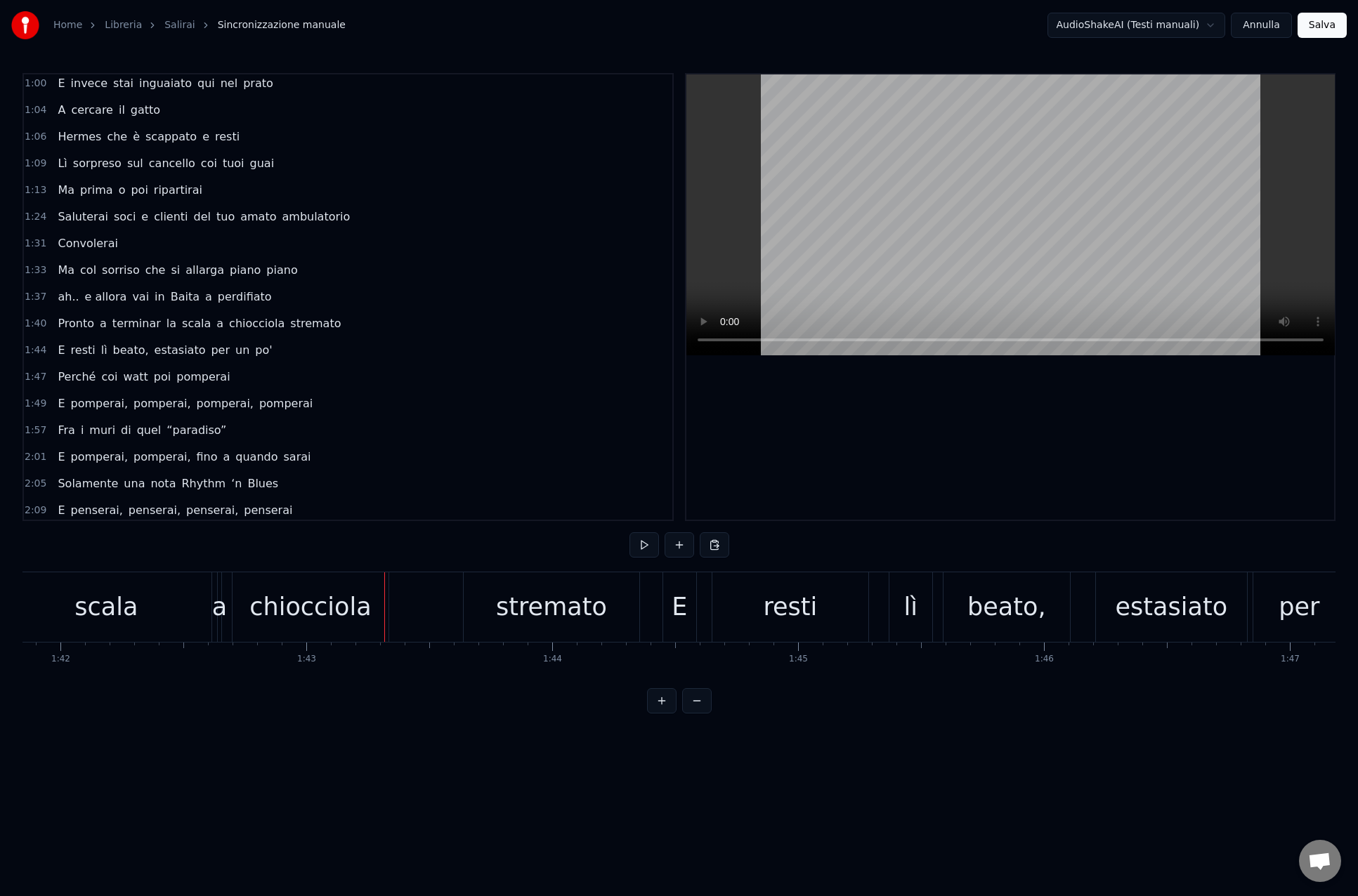
drag, startPoint x: 385, startPoint y: 634, endPoint x: 359, endPoint y: 628, distance: 26.7
click at [317, 594] on div "chiocciola" at bounding box center [310, 606] width 121 height 37
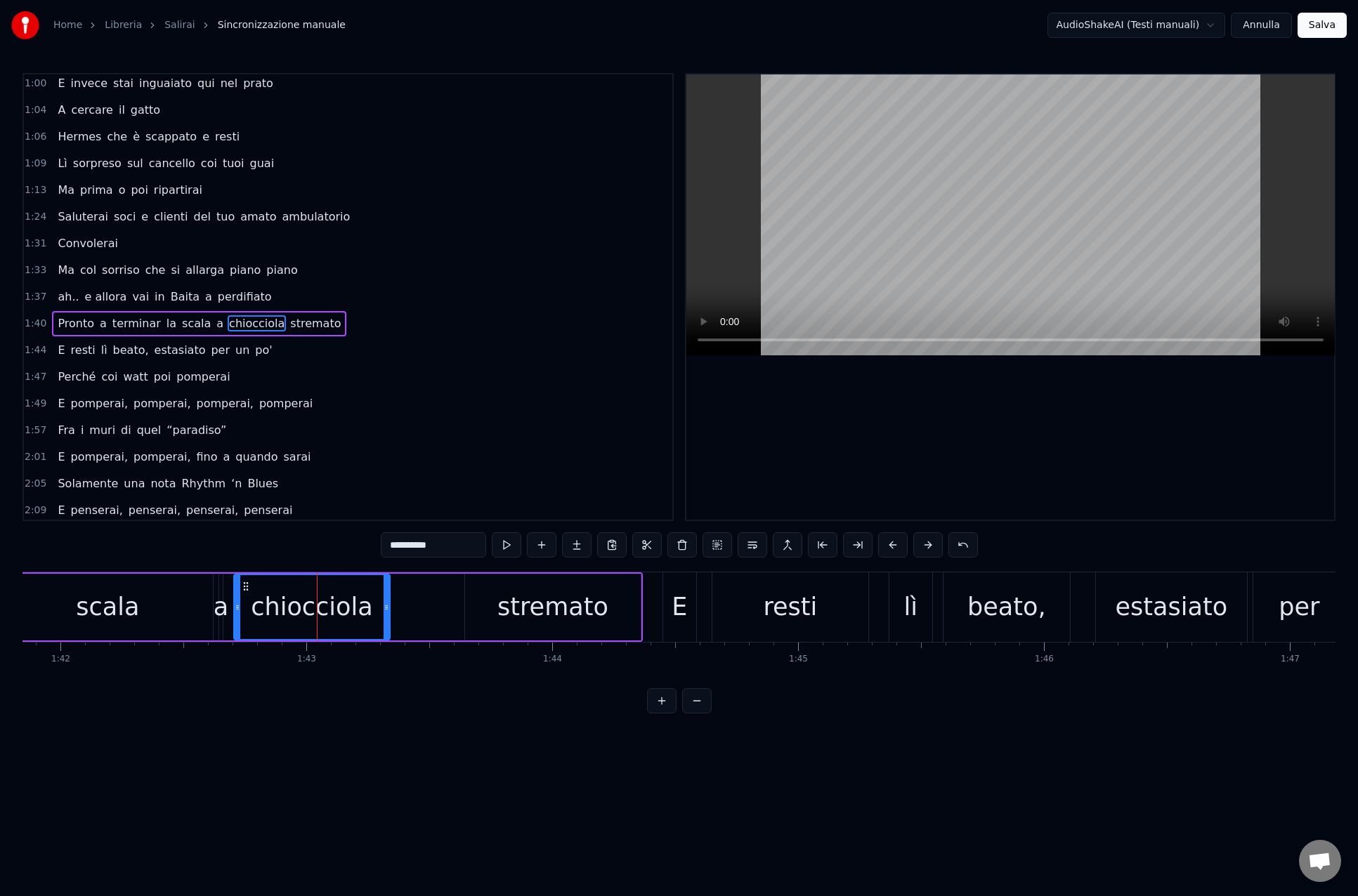
scroll to position [298, 0]
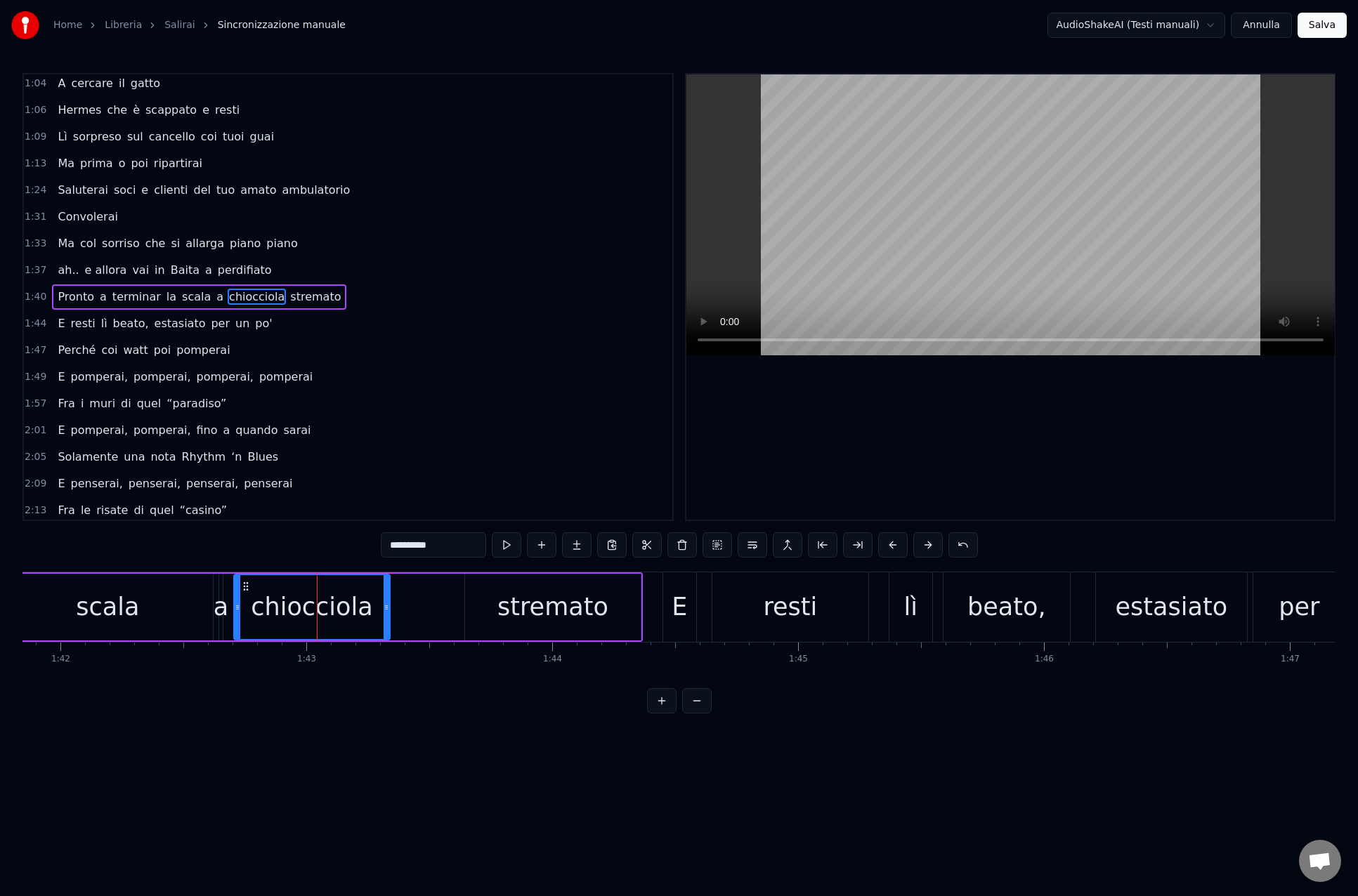
click at [75, 287] on div "Pronto a terminar la scala a chiocciola stremato" at bounding box center [199, 296] width 294 height 25
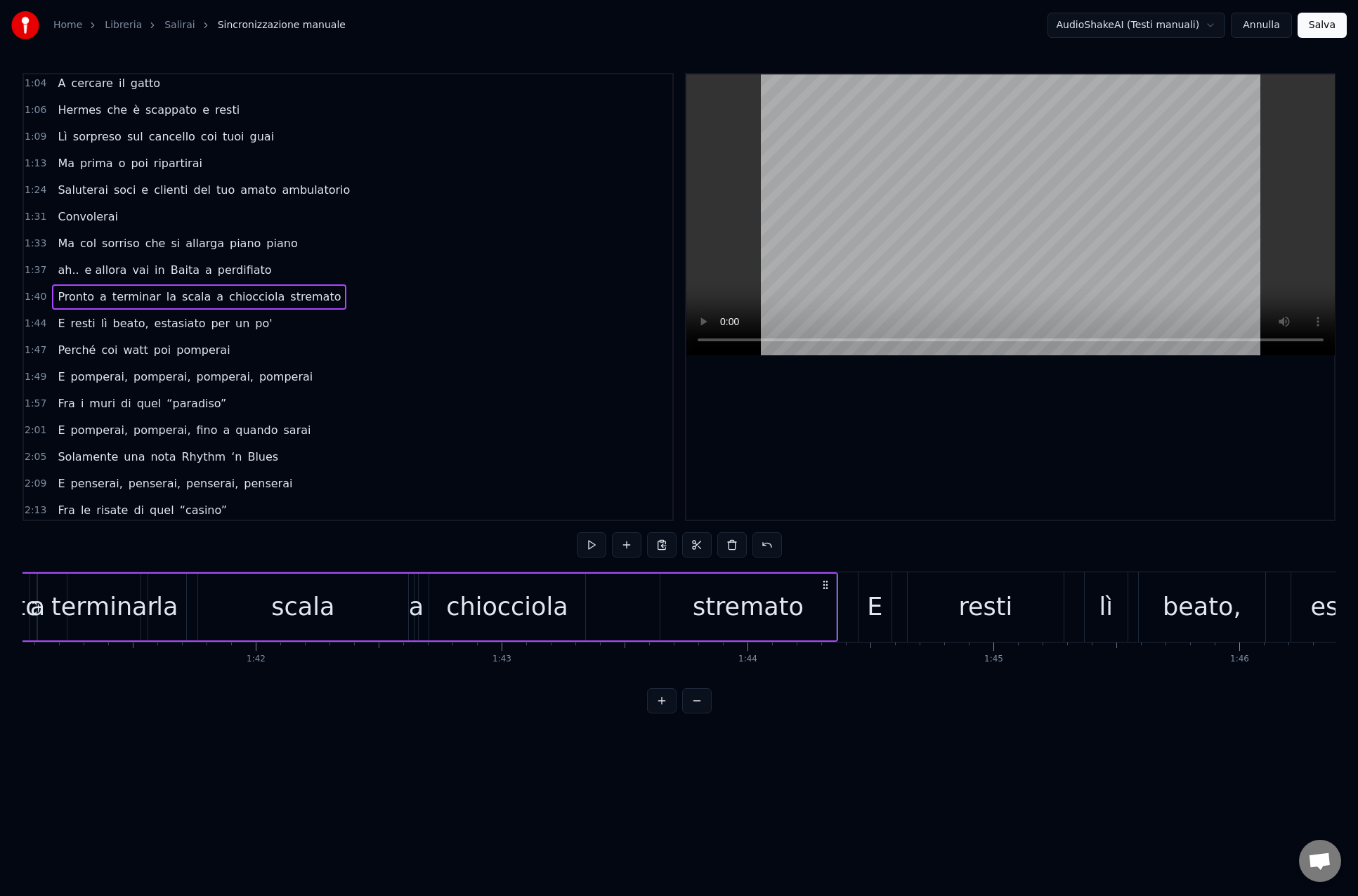
scroll to position [0, 24718]
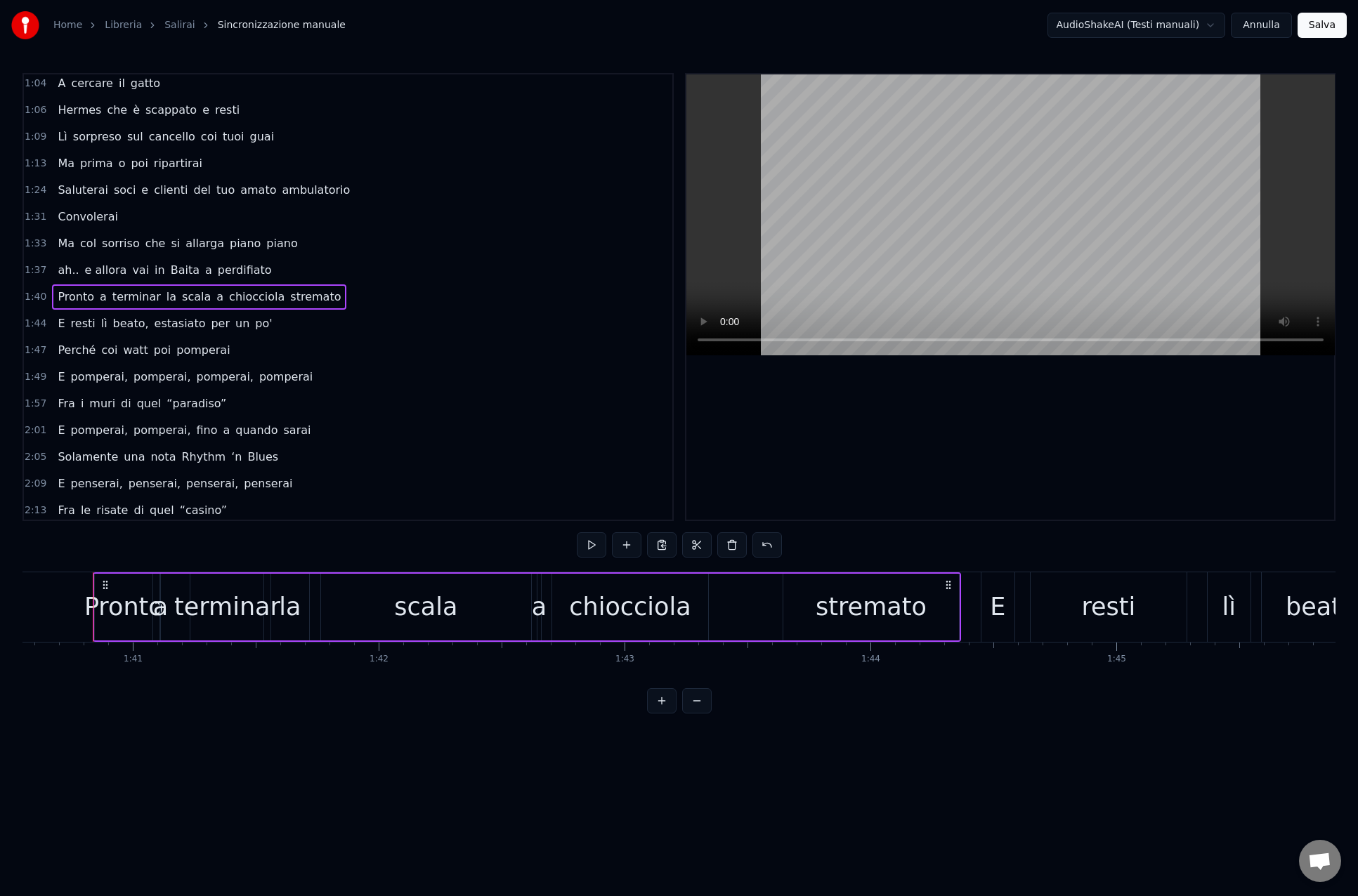
click at [106, 586] on icon at bounding box center [105, 584] width 11 height 11
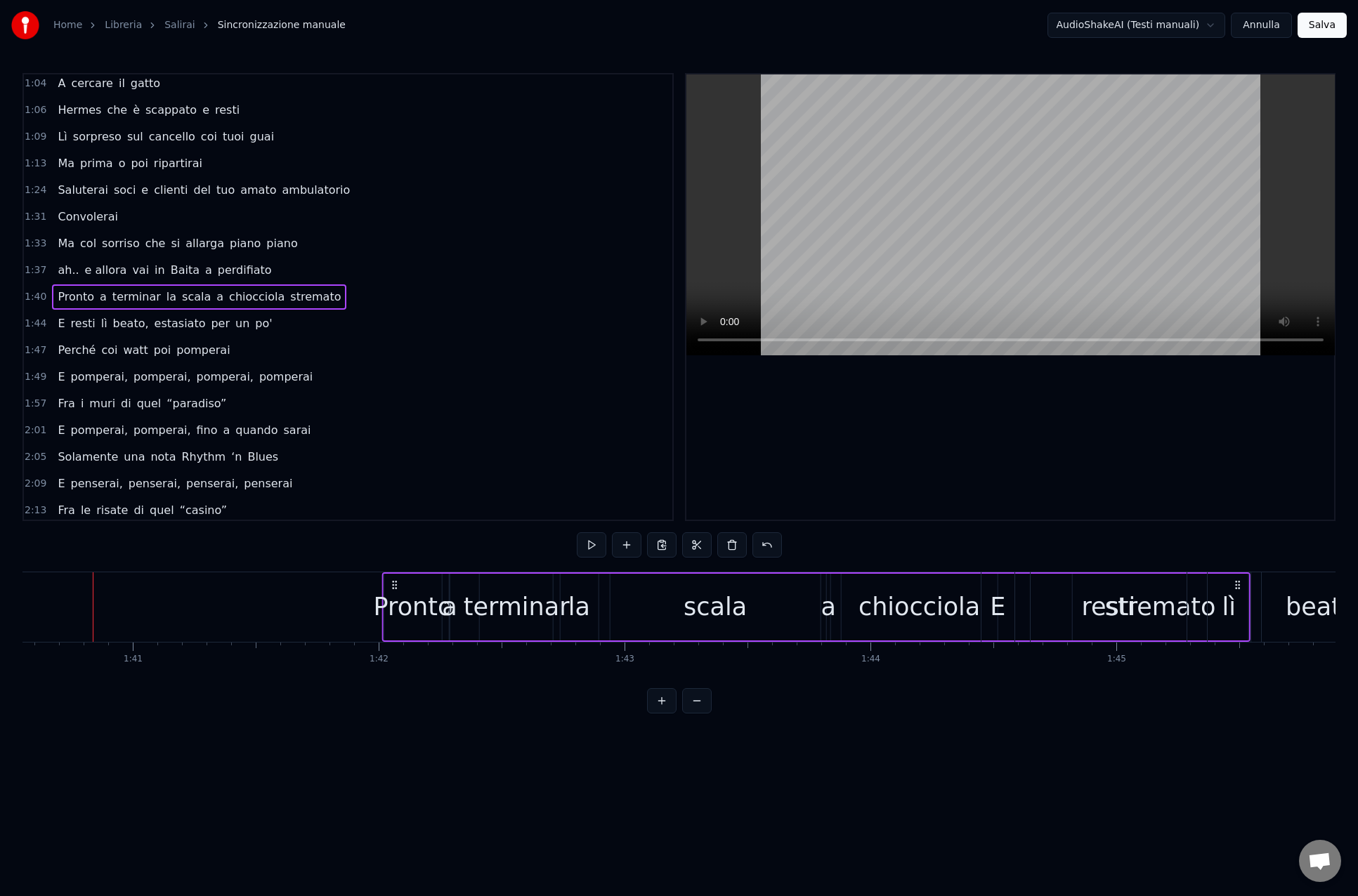
drag, startPoint x: 106, startPoint y: 586, endPoint x: 406, endPoint y: 603, distance: 300.5
click at [406, 603] on div "Pronto a terminar la scala a chiocciola stremato" at bounding box center [816, 607] width 868 height 70
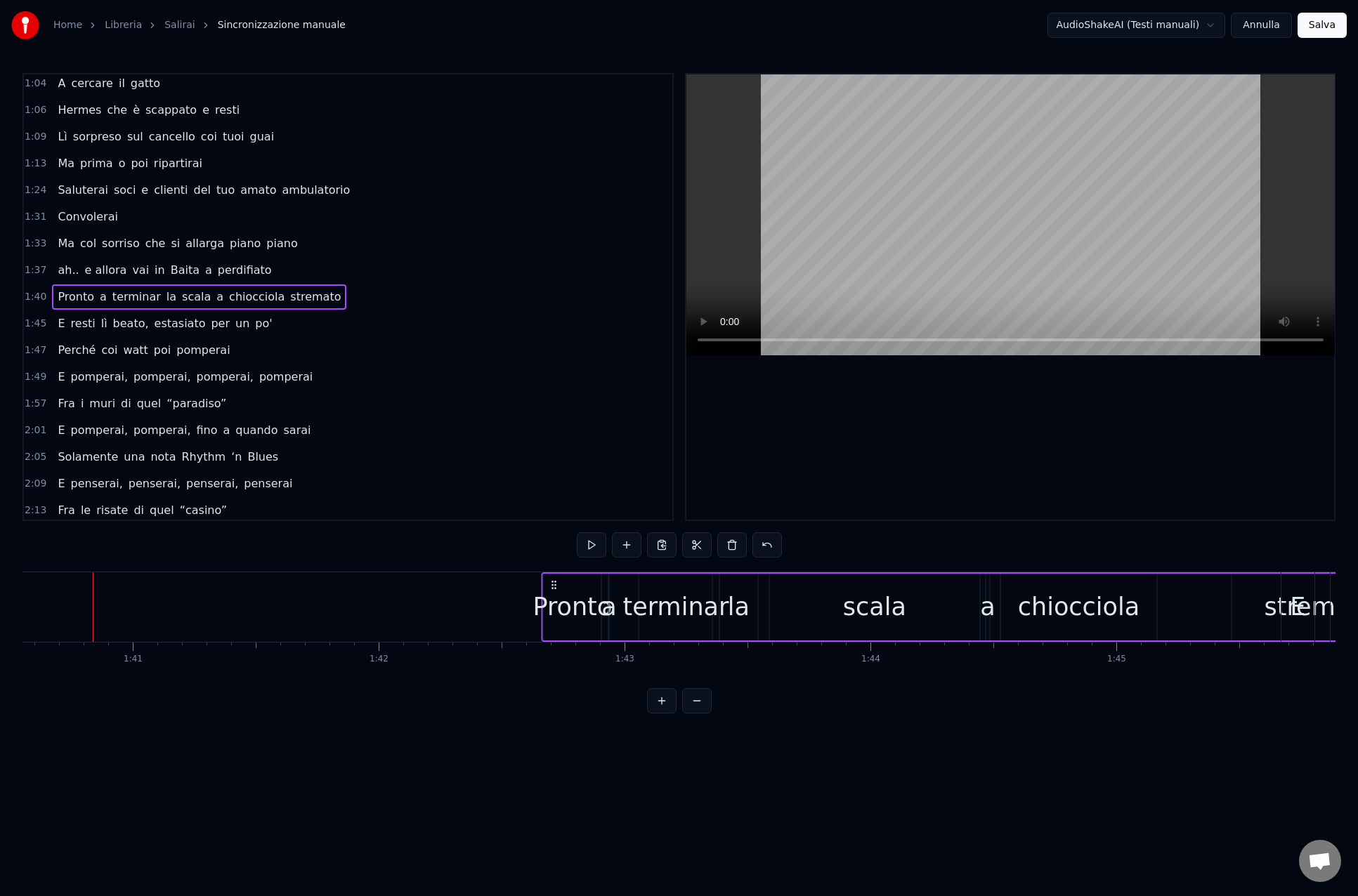
drag, startPoint x: 108, startPoint y: 583, endPoint x: 566, endPoint y: 596, distance: 458.2
click at [566, 596] on div "Pronto a terminar la scala a chiocciola stremato" at bounding box center [975, 607] width 868 height 70
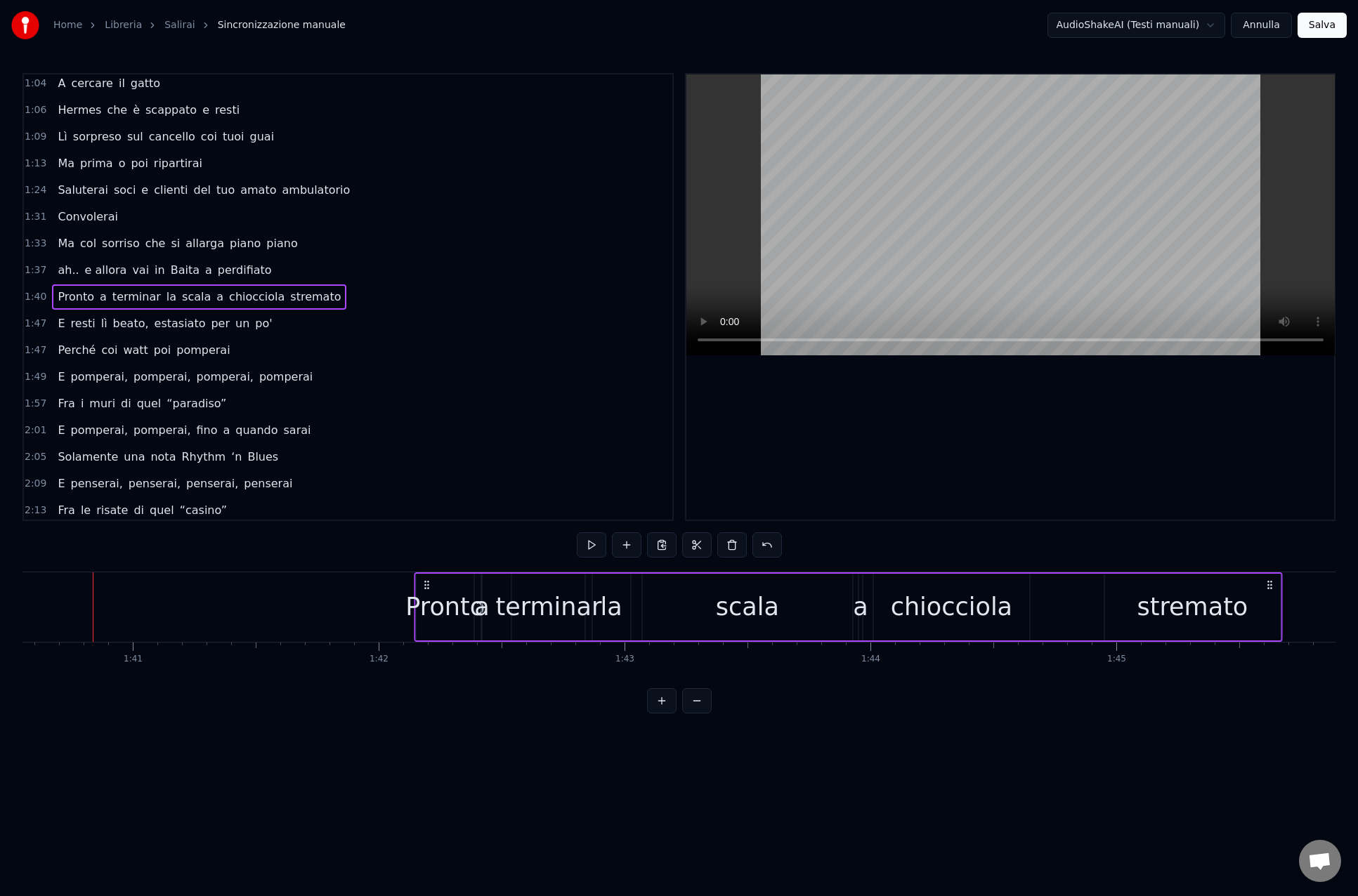
drag, startPoint x: 107, startPoint y: 584, endPoint x: 429, endPoint y: 600, distance: 322.4
click at [429, 600] on div "Pronto a terminar la scala a chiocciola stremato" at bounding box center [848, 607] width 868 height 70
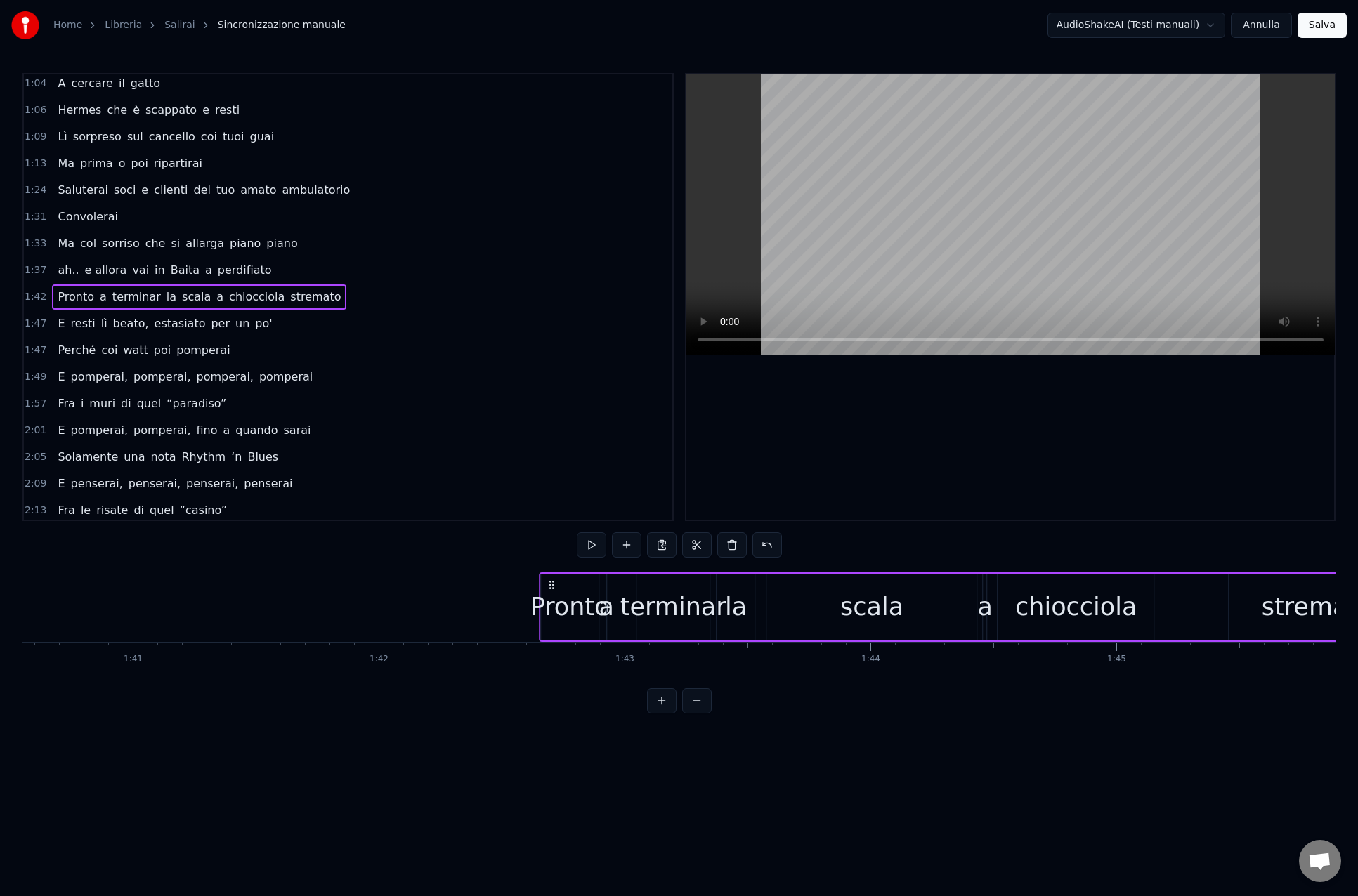
drag, startPoint x: 428, startPoint y: 586, endPoint x: 552, endPoint y: 590, distance: 124.1
click at [552, 590] on icon at bounding box center [551, 584] width 11 height 11
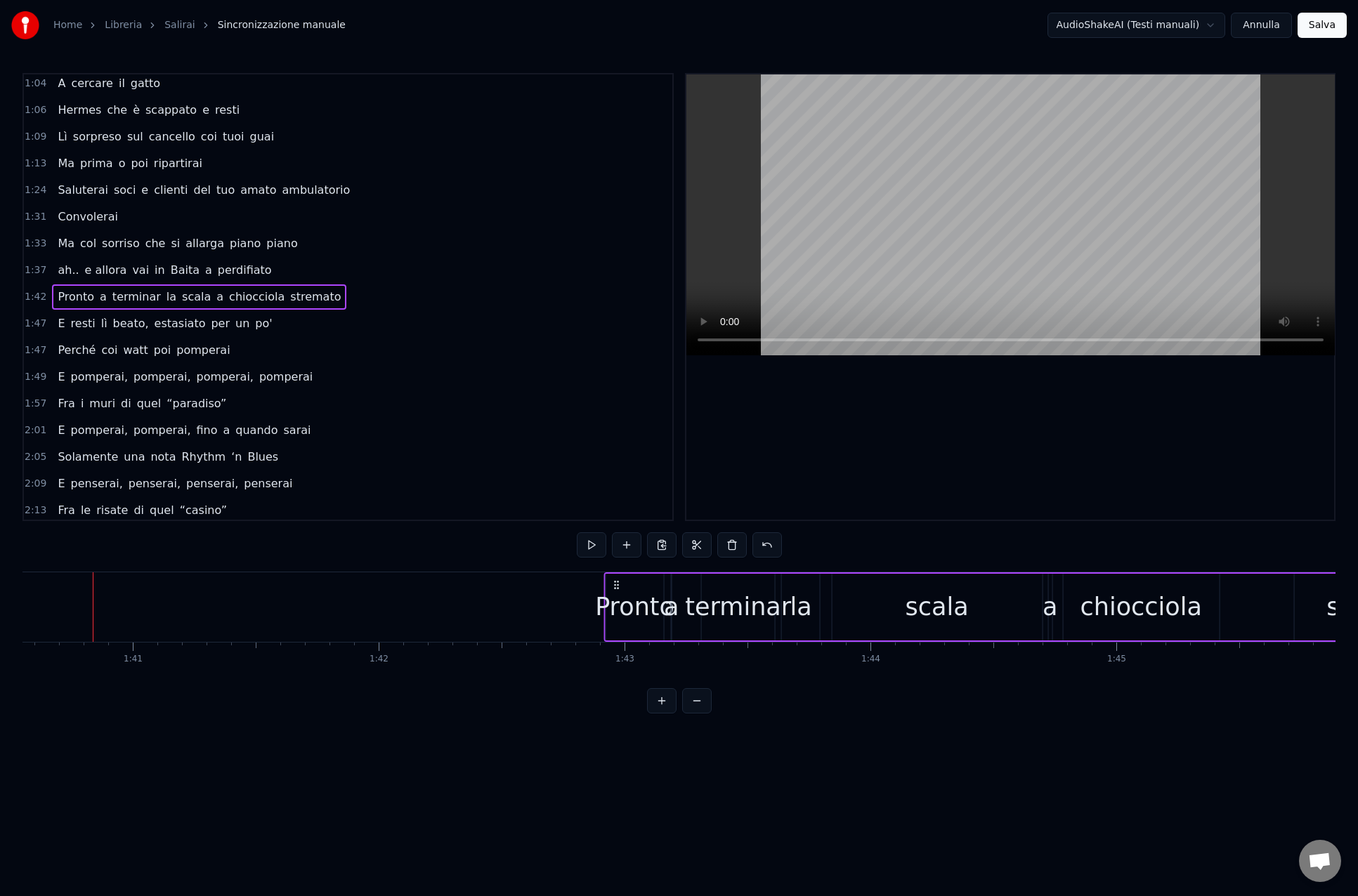
drag, startPoint x: 549, startPoint y: 586, endPoint x: 616, endPoint y: 588, distance: 67.0
click at [615, 588] on icon at bounding box center [616, 584] width 11 height 11
click at [384, 684] on div "0:14 [PERSON_NAME], salirai 0:18 Tra le cime di quella vallata 0:22 Salirai, sa…" at bounding box center [679, 393] width 1313 height 641
click at [289, 559] on div "0:14 [PERSON_NAME], salirai 0:18 Tra le cime di quella vallata 0:22 Salirai, sa…" at bounding box center [679, 393] width 1313 height 641
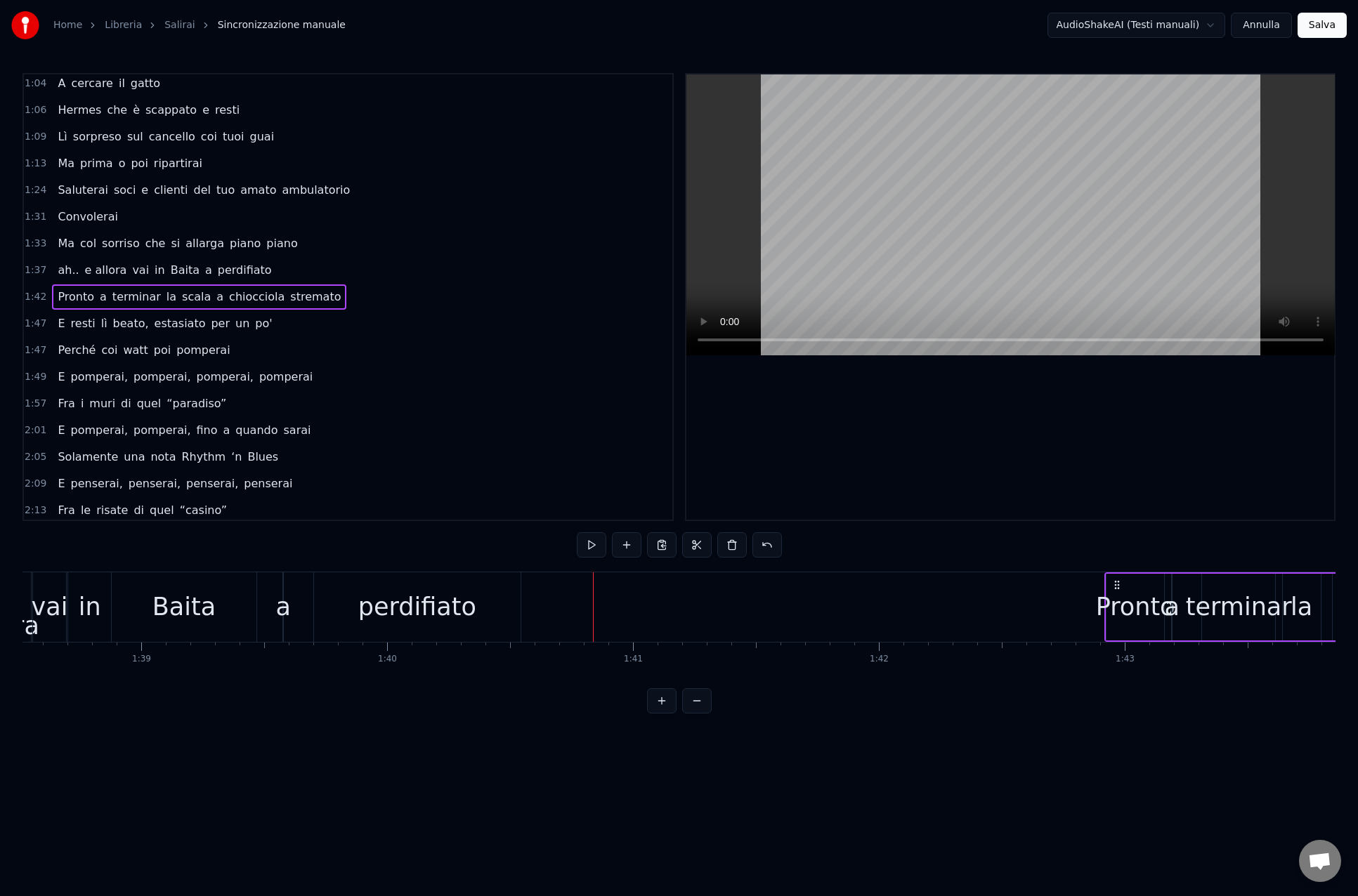
scroll to position [0, 24201]
click at [412, 592] on div "perdifiato" at bounding box center [434, 606] width 118 height 37
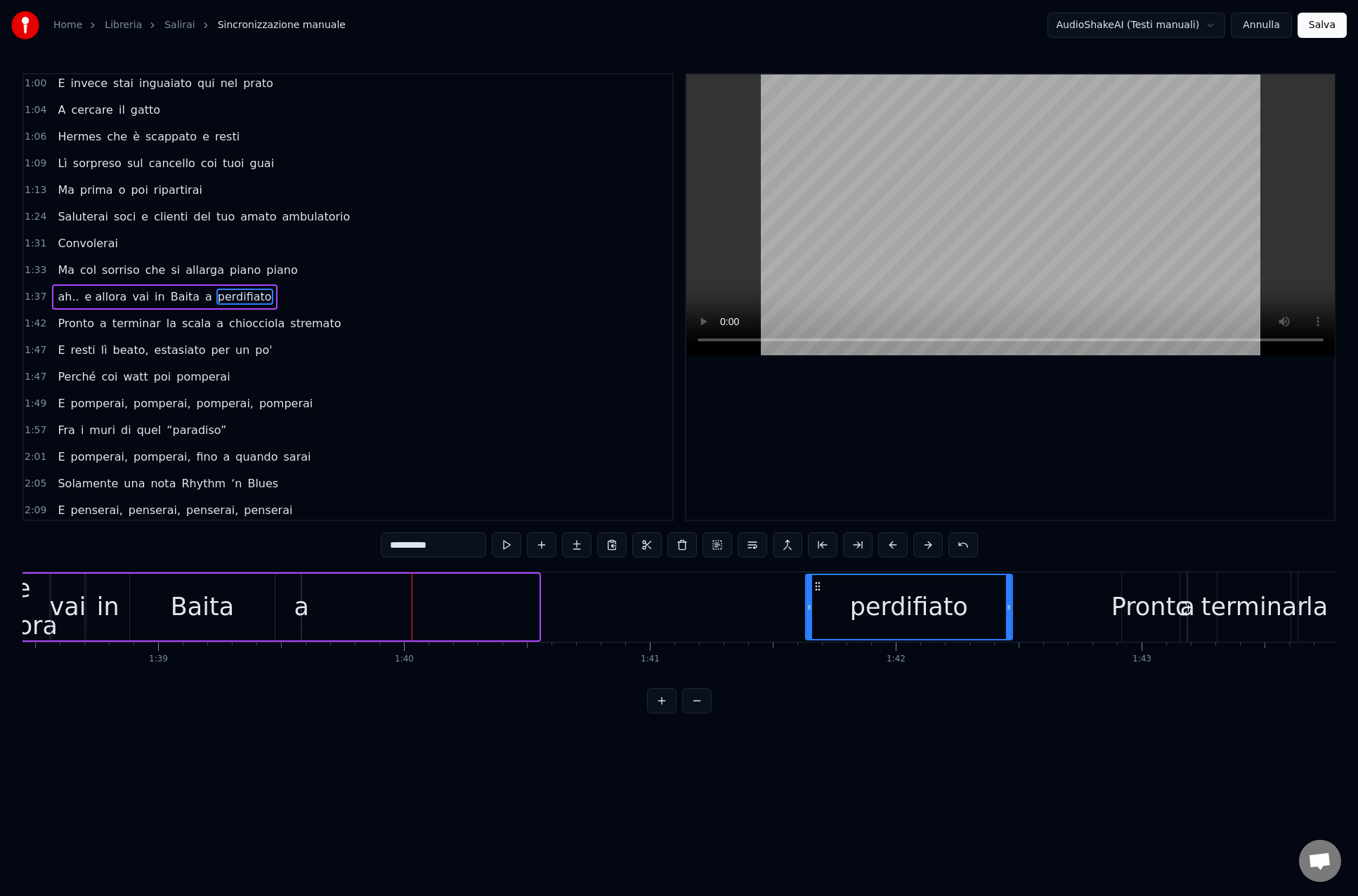
drag, startPoint x: 347, startPoint y: 586, endPoint x: 820, endPoint y: 600, distance: 473.2
click at [820, 600] on div "perdifiato" at bounding box center [908, 607] width 205 height 64
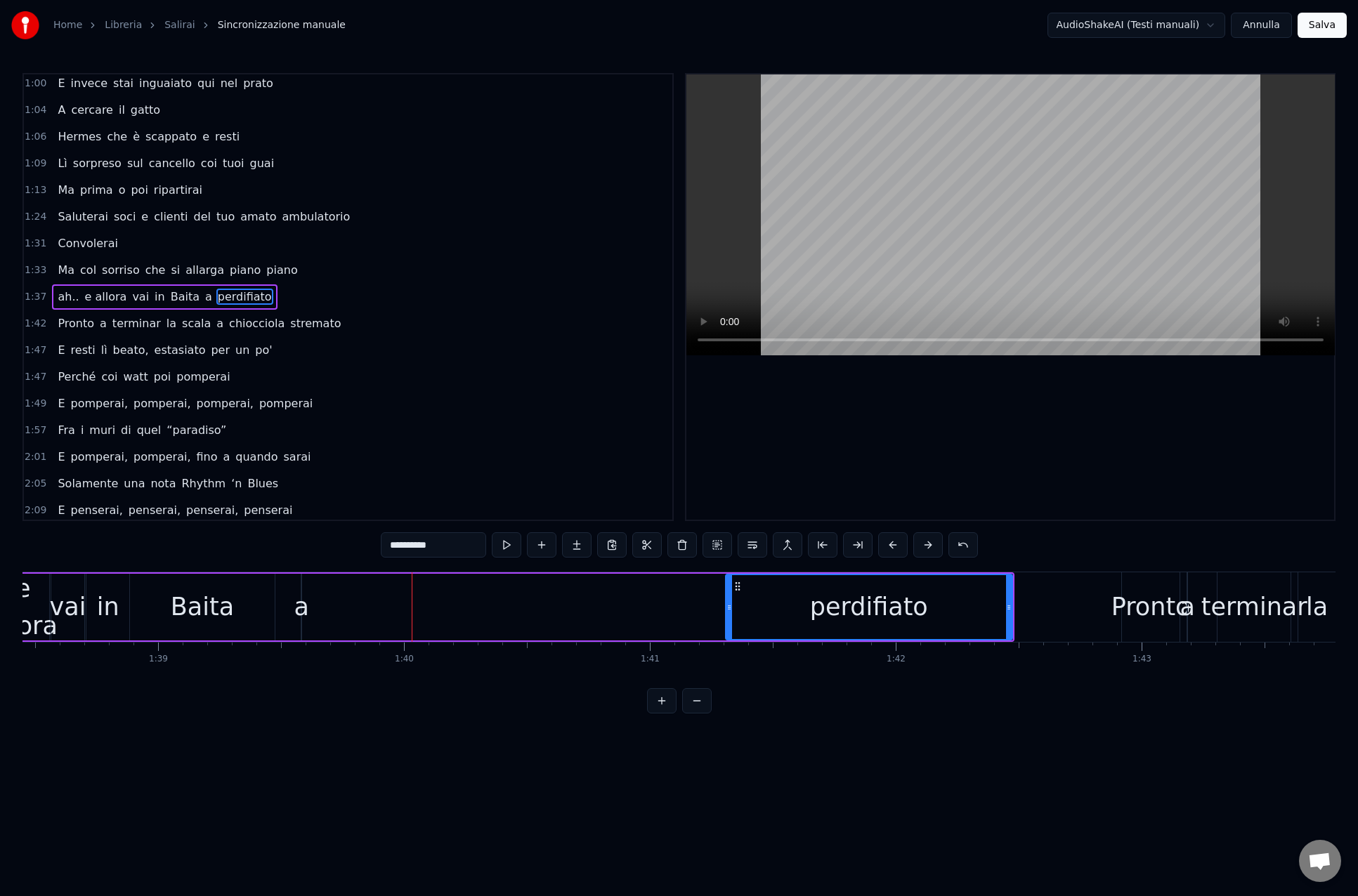
drag, startPoint x: 808, startPoint y: 608, endPoint x: 728, endPoint y: 609, distance: 80.0
click at [728, 609] on circle at bounding box center [728, 609] width 1 height 1
click at [224, 596] on div "Baita" at bounding box center [202, 606] width 63 height 37
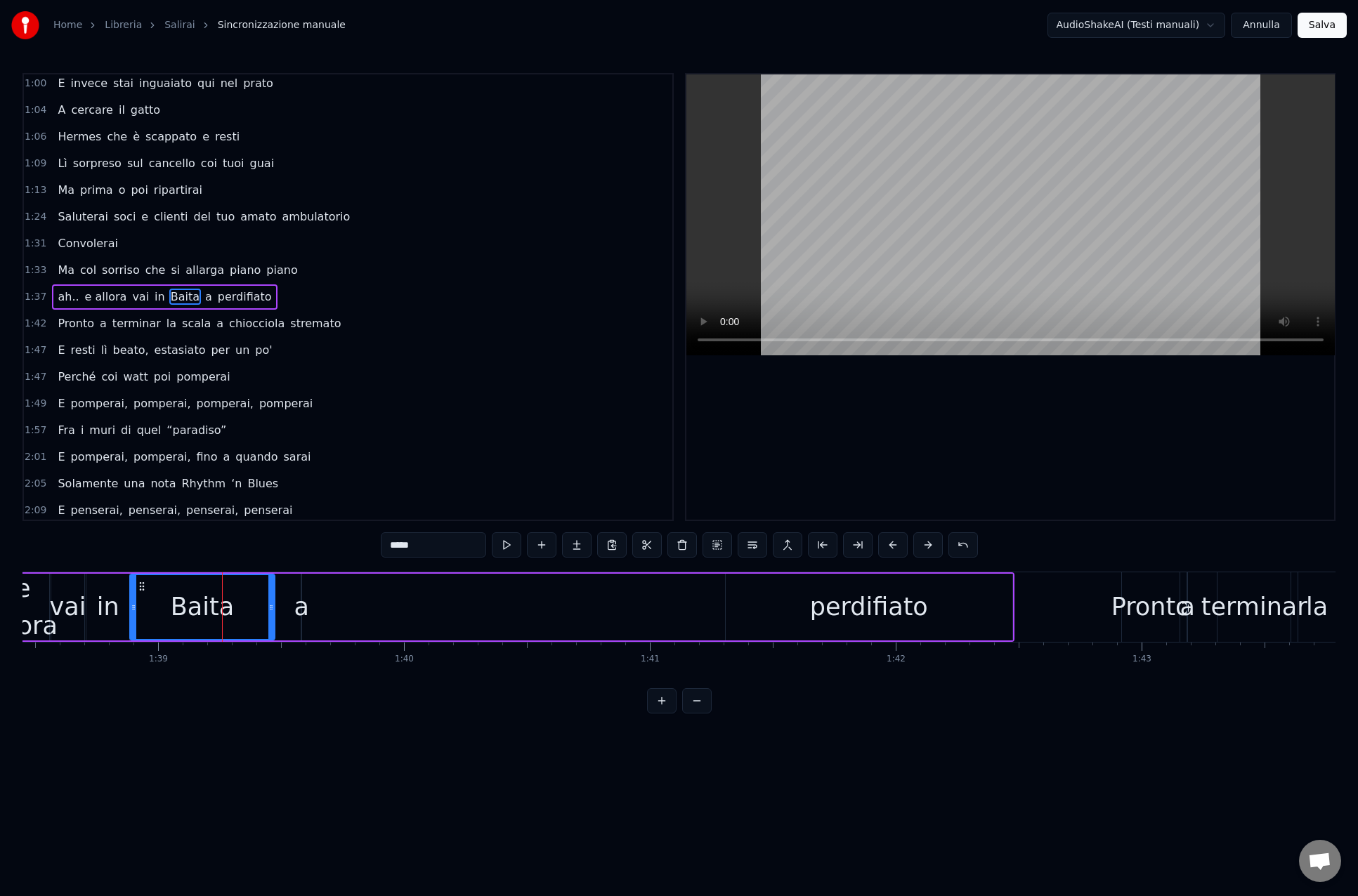
click at [298, 604] on div "a" at bounding box center [300, 606] width 14 height 37
type input "*"
drag, startPoint x: 315, startPoint y: 586, endPoint x: 510, endPoint y: 599, distance: 195.4
click at [508, 596] on div "ah.. e allora vai in Baita a perdifiato" at bounding box center [428, 607] width 1173 height 70
drag, startPoint x: 498, startPoint y: 610, endPoint x: 485, endPoint y: 612, distance: 13.2
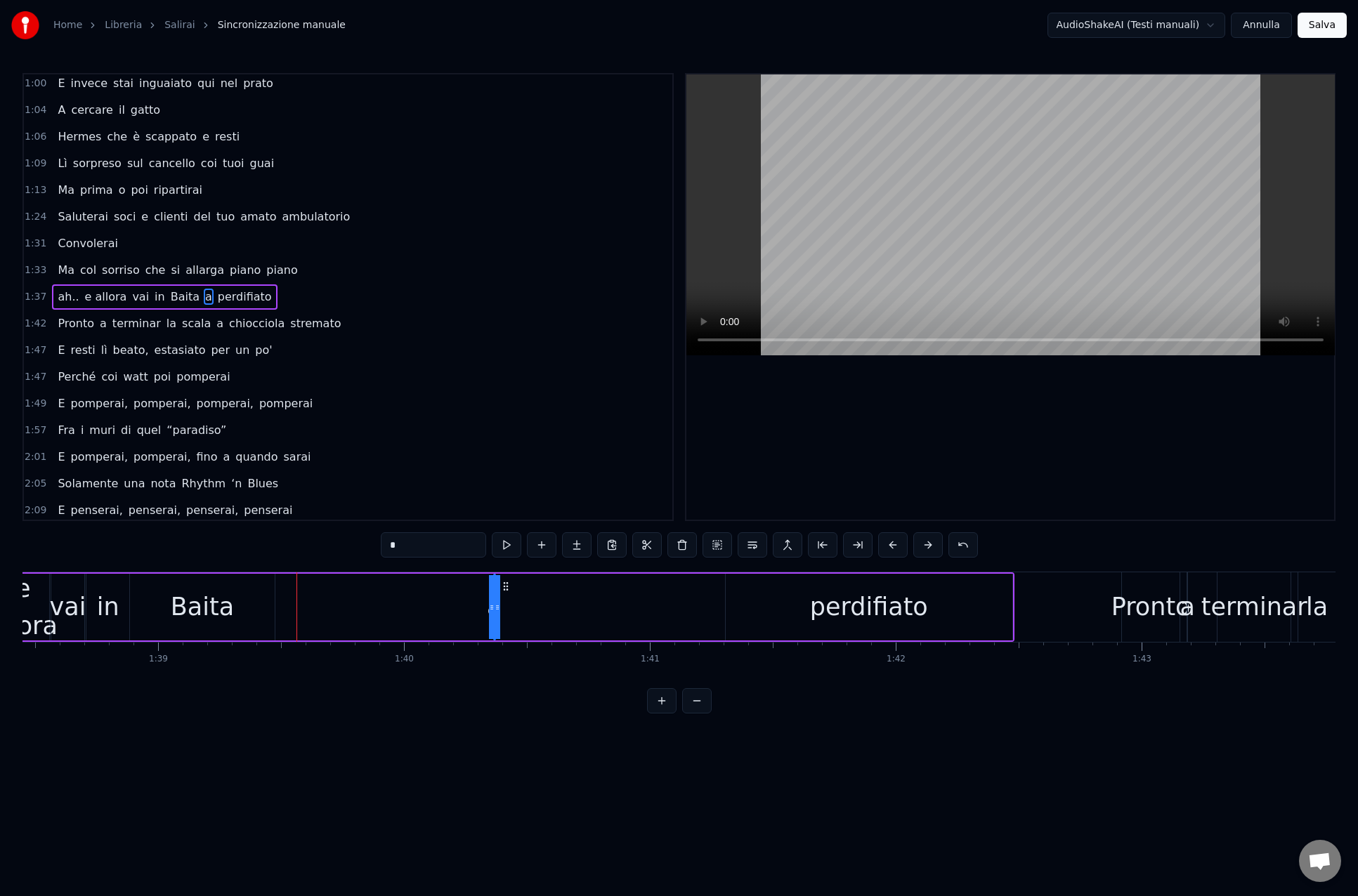
click at [532, 611] on div "ah.. e allora vai in Baita a perdifiato" at bounding box center [428, 607] width 1173 height 70
click at [497, 609] on div "a" at bounding box center [493, 606] width 14 height 37
drag, startPoint x: 507, startPoint y: 584, endPoint x: 676, endPoint y: 587, distance: 169.0
click at [676, 587] on icon at bounding box center [674, 586] width 11 height 11
click at [694, 597] on div "ah.. e allora vai in Baita a perdifiato" at bounding box center [428, 607] width 1173 height 70
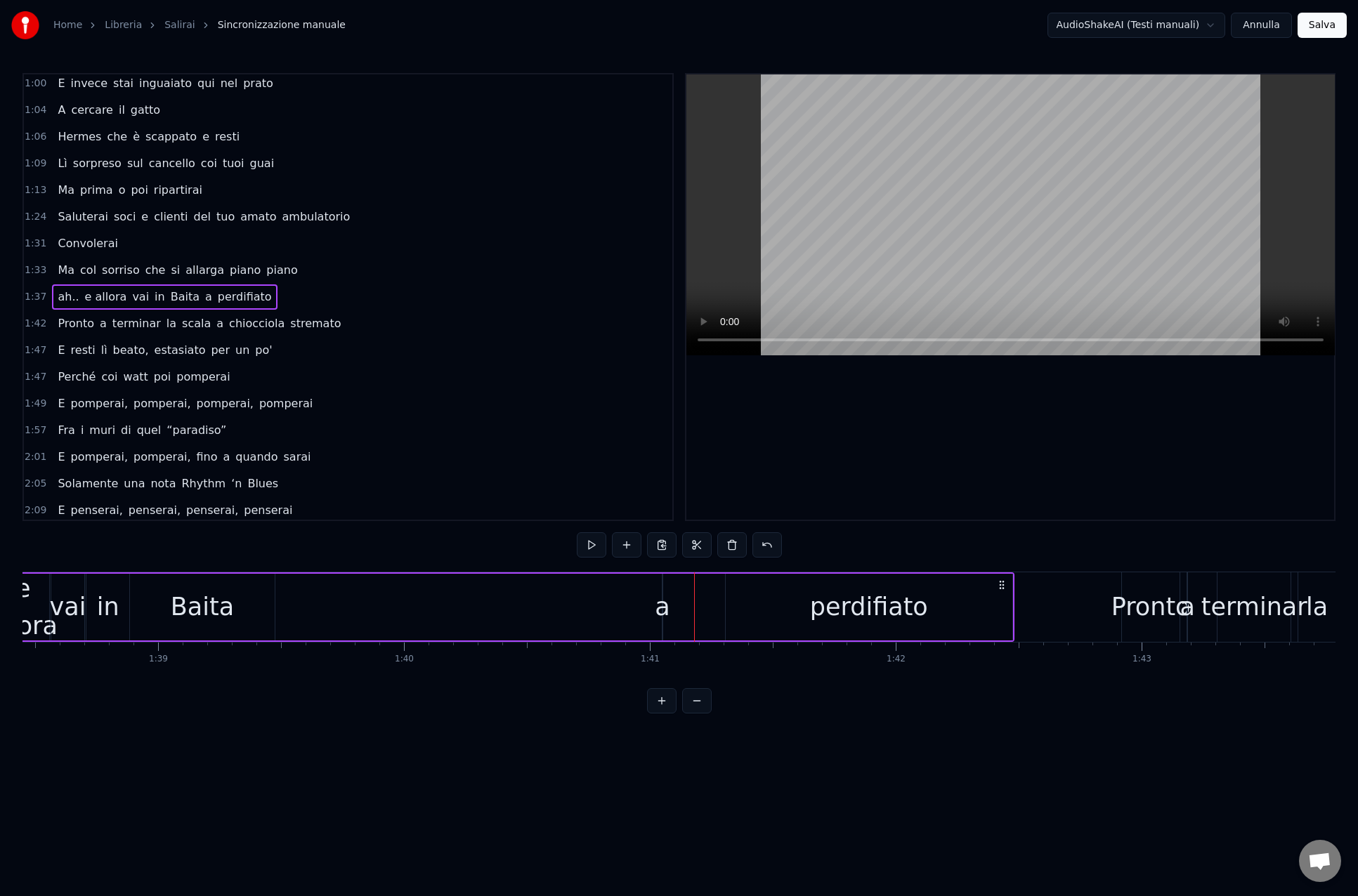
click at [440, 611] on div "ah.. e allora vai in Baita a perdifiato" at bounding box center [428, 607] width 1173 height 70
click at [216, 612] on div "Baita" at bounding box center [202, 606] width 63 height 37
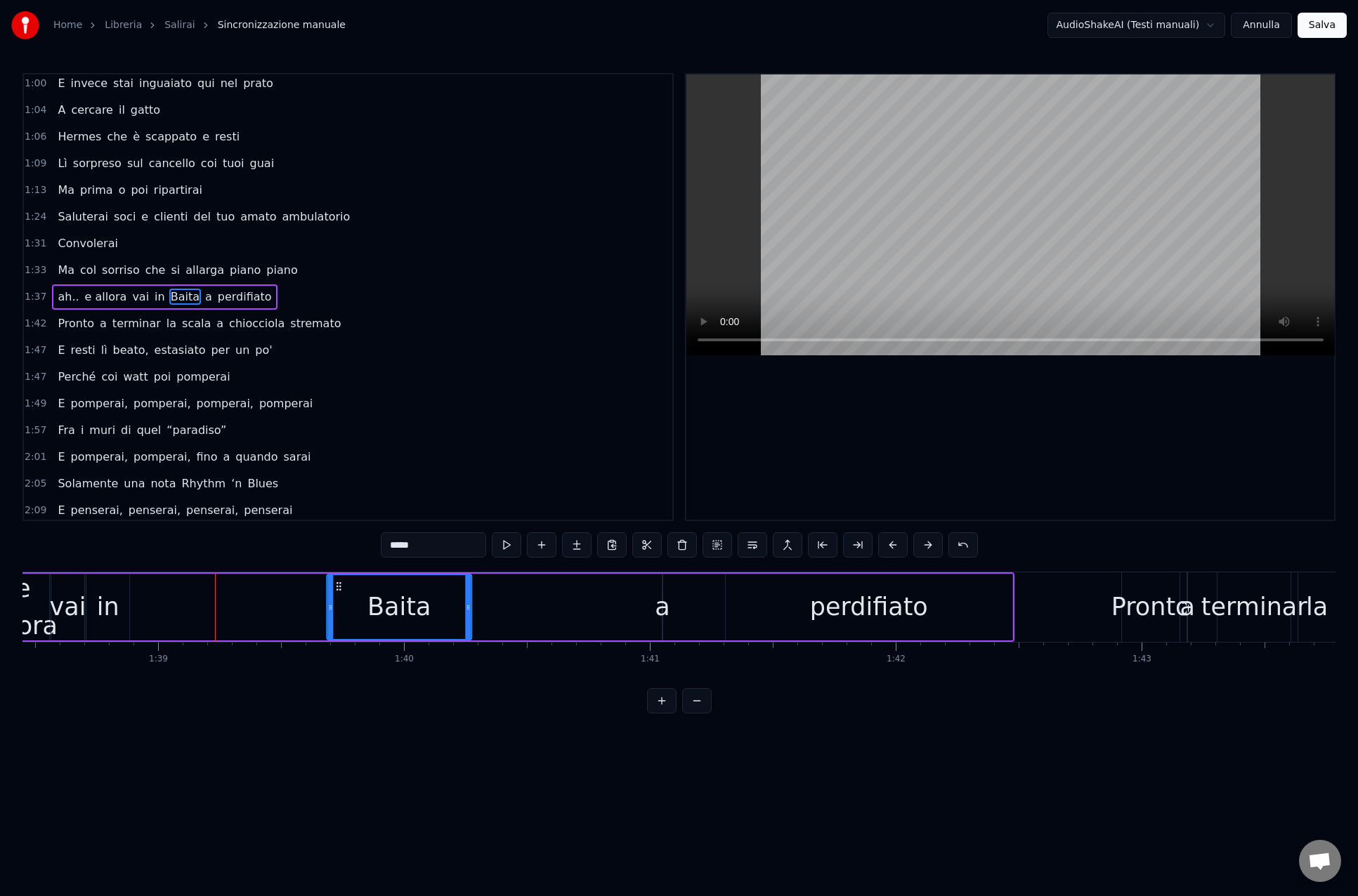
drag, startPoint x: 142, startPoint y: 587, endPoint x: 390, endPoint y: 620, distance: 250.2
click at [339, 596] on div "Baita" at bounding box center [399, 607] width 143 height 64
drag, startPoint x: 470, startPoint y: 609, endPoint x: 541, endPoint y: 615, distance: 71.3
click at [541, 615] on div at bounding box center [538, 607] width 5 height 64
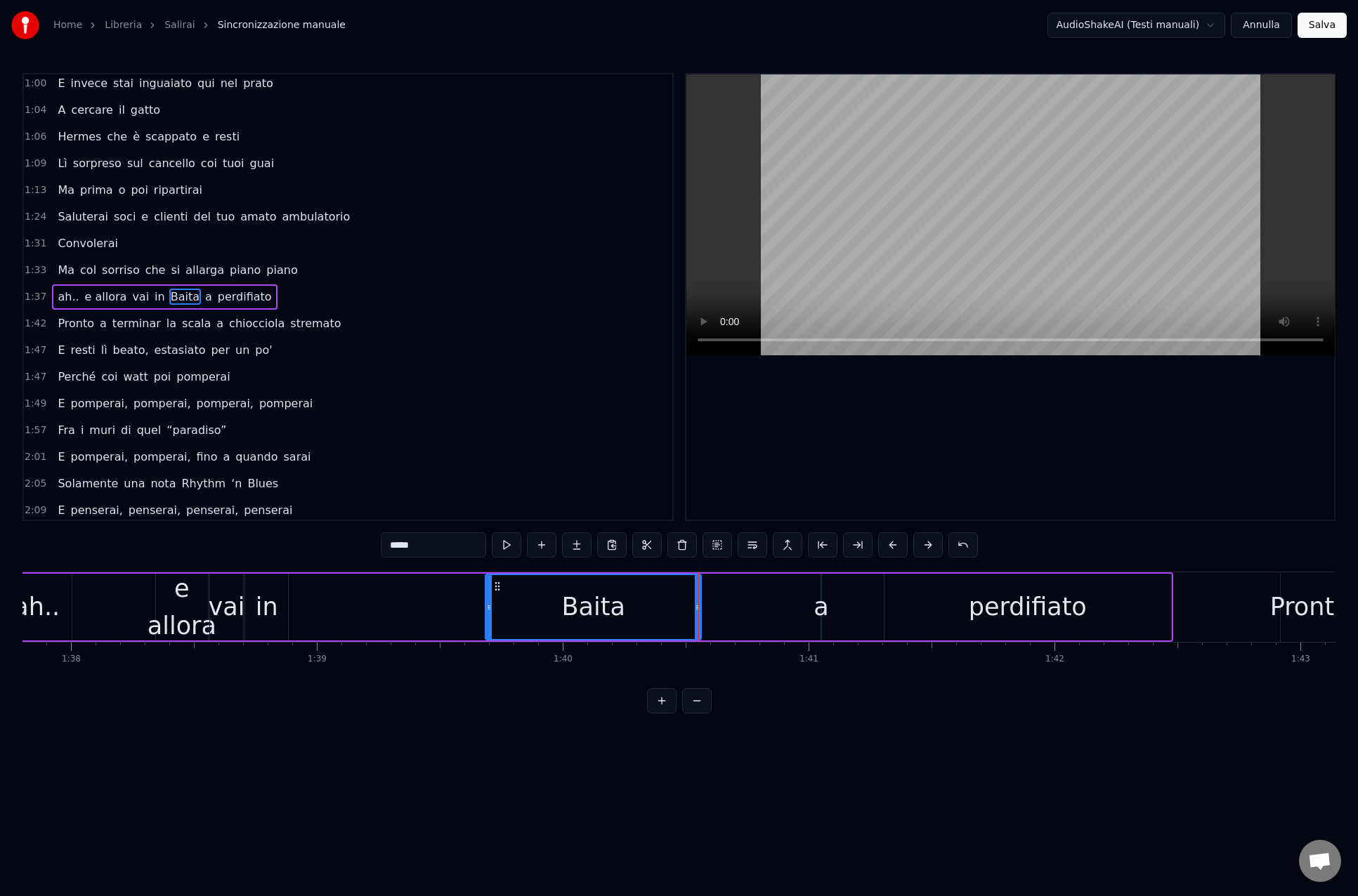
scroll to position [0, 24018]
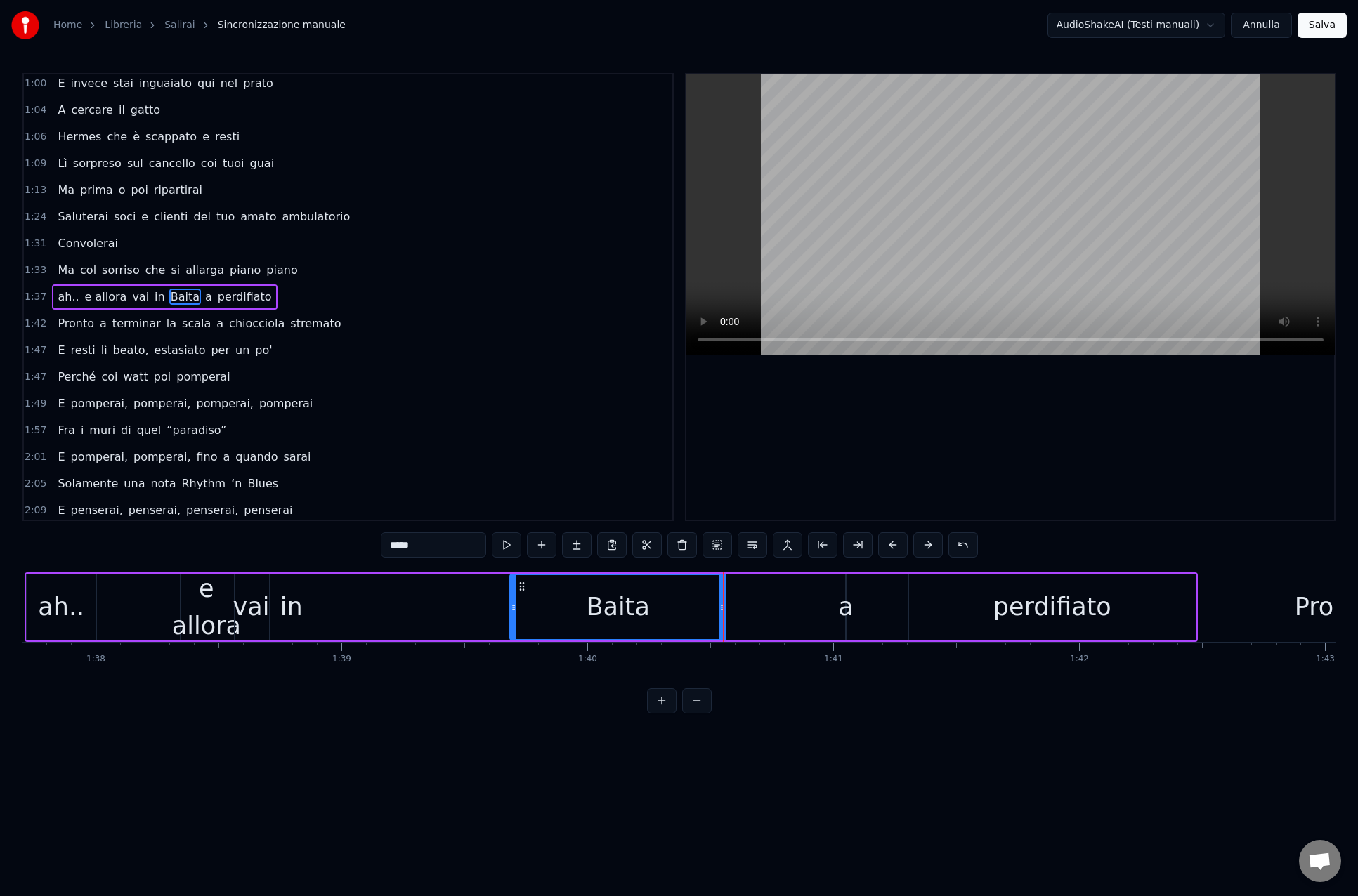
click at [306, 619] on div "in" at bounding box center [291, 607] width 43 height 67
drag, startPoint x: 281, startPoint y: 583, endPoint x: 357, endPoint y: 597, distance: 77.3
click at [454, 593] on div "in" at bounding box center [463, 607] width 42 height 64
click at [253, 587] on div "vai" at bounding box center [251, 607] width 33 height 67
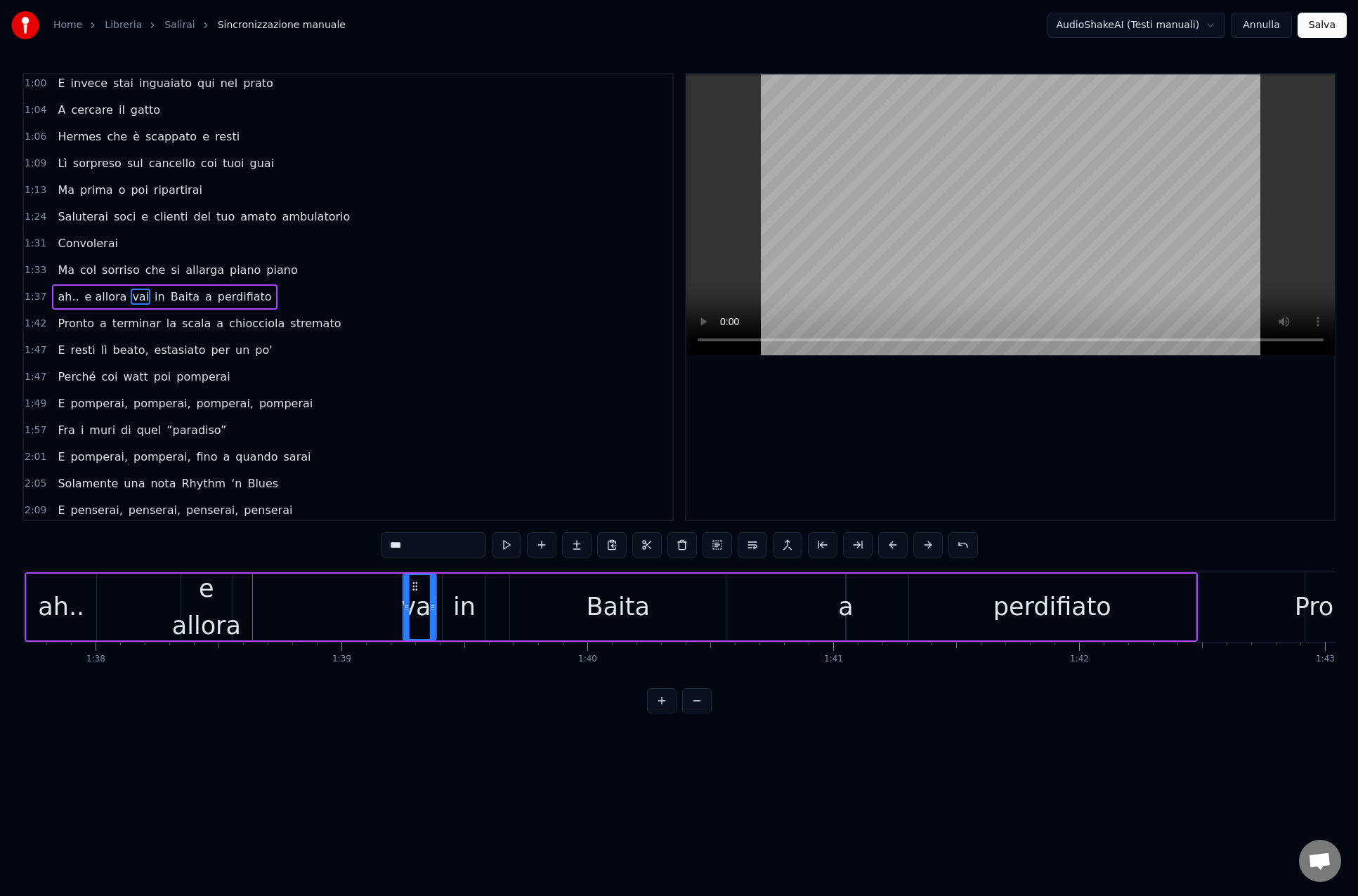
drag, startPoint x: 246, startPoint y: 585, endPoint x: 415, endPoint y: 591, distance: 169.1
click at [415, 591] on icon at bounding box center [415, 586] width 11 height 11
click at [204, 595] on div "e allora" at bounding box center [206, 606] width 69 height 74
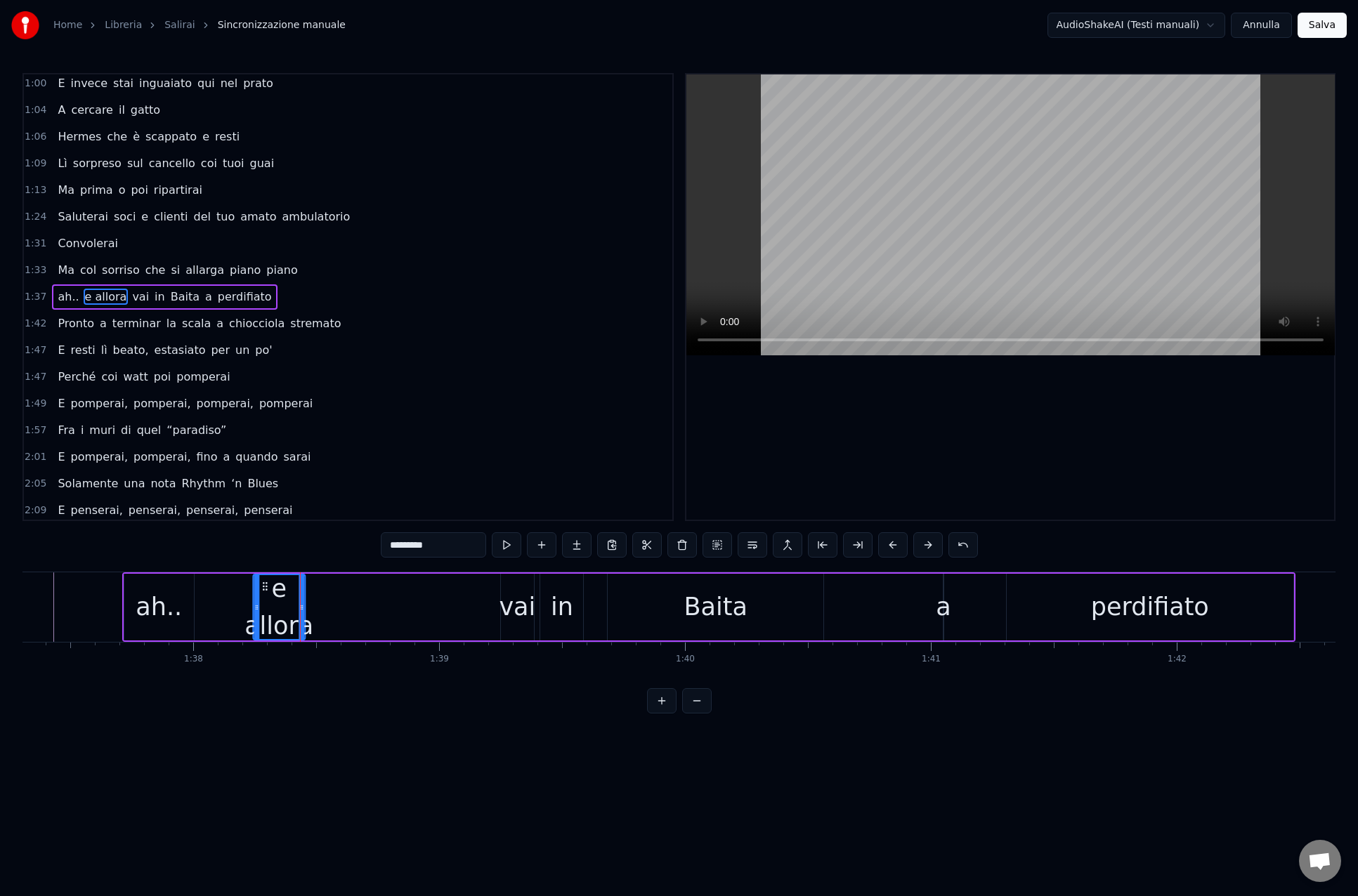
scroll to position [0, 23918]
drag, startPoint x: 193, startPoint y: 586, endPoint x: 357, endPoint y: 614, distance: 166.4
click at [334, 605] on div "e allora" at bounding box center [347, 607] width 51 height 64
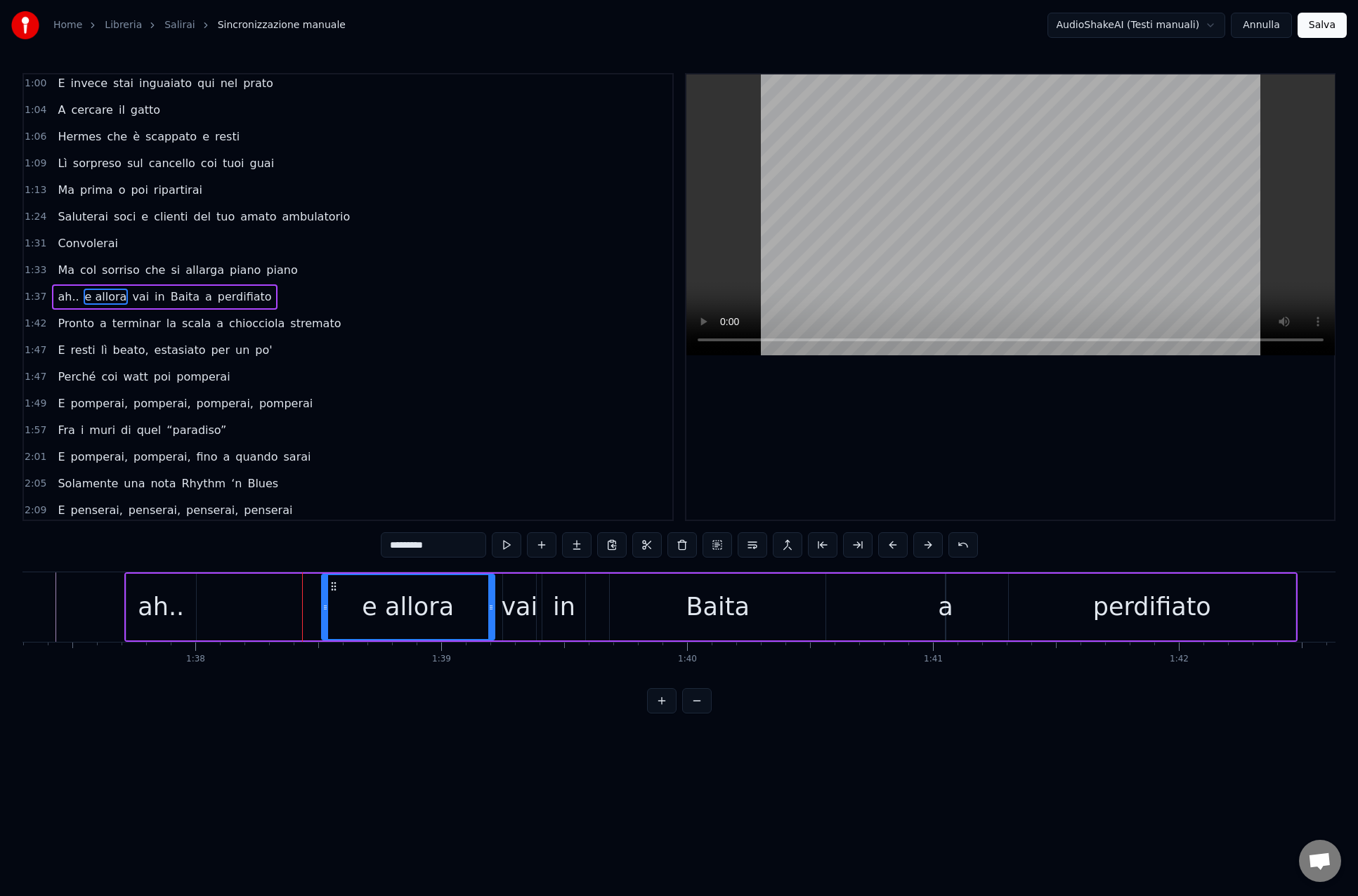
drag, startPoint x: 369, startPoint y: 609, endPoint x: 489, endPoint y: 614, distance: 120.1
click at [489, 615] on div at bounding box center [491, 607] width 5 height 64
click at [168, 609] on div "ah.." at bounding box center [161, 606] width 46 height 37
type input "****"
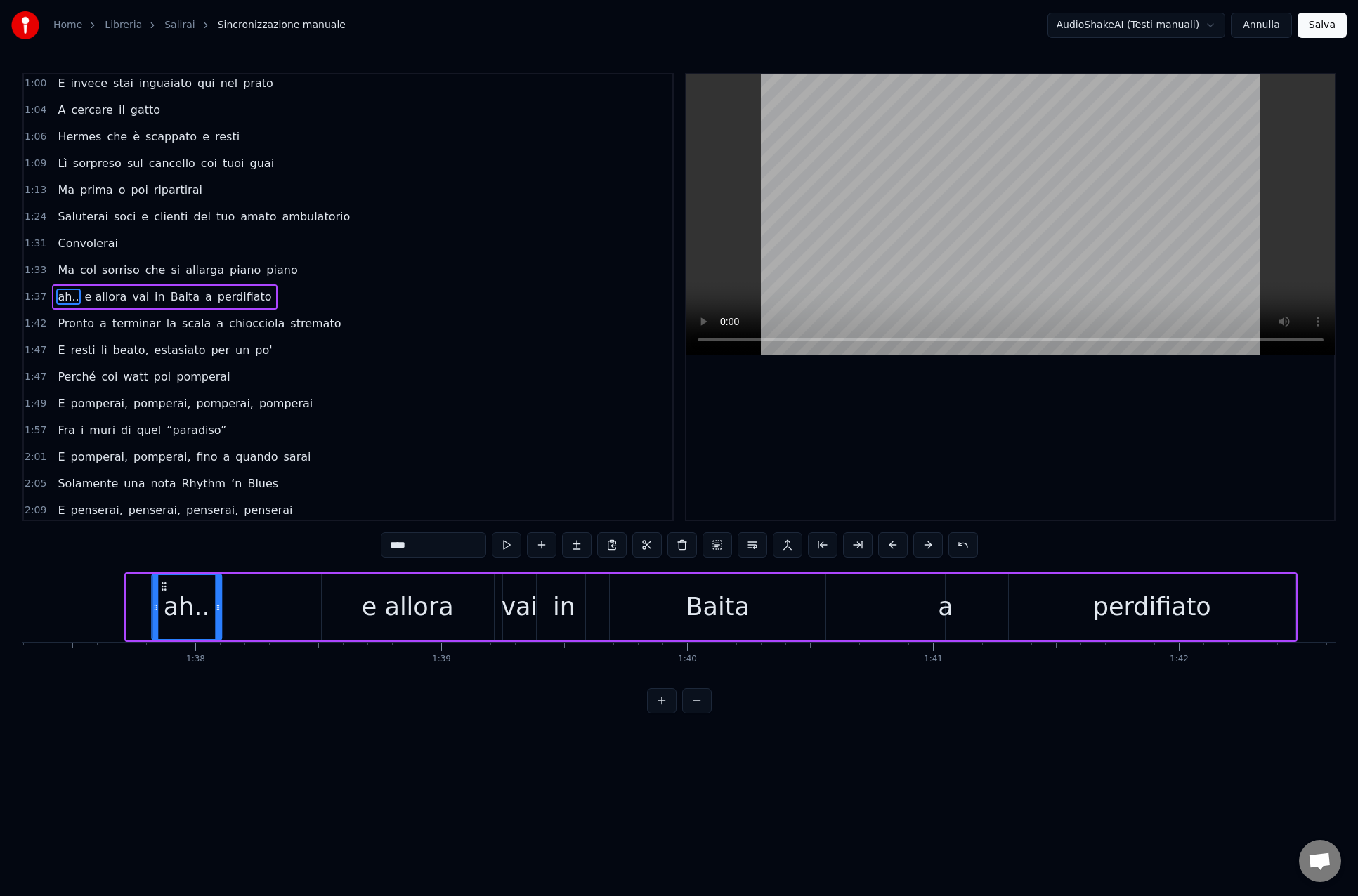
drag, startPoint x: 138, startPoint y: 584, endPoint x: 163, endPoint y: 586, distance: 25.1
click at [163, 586] on icon at bounding box center [163, 586] width 11 height 11
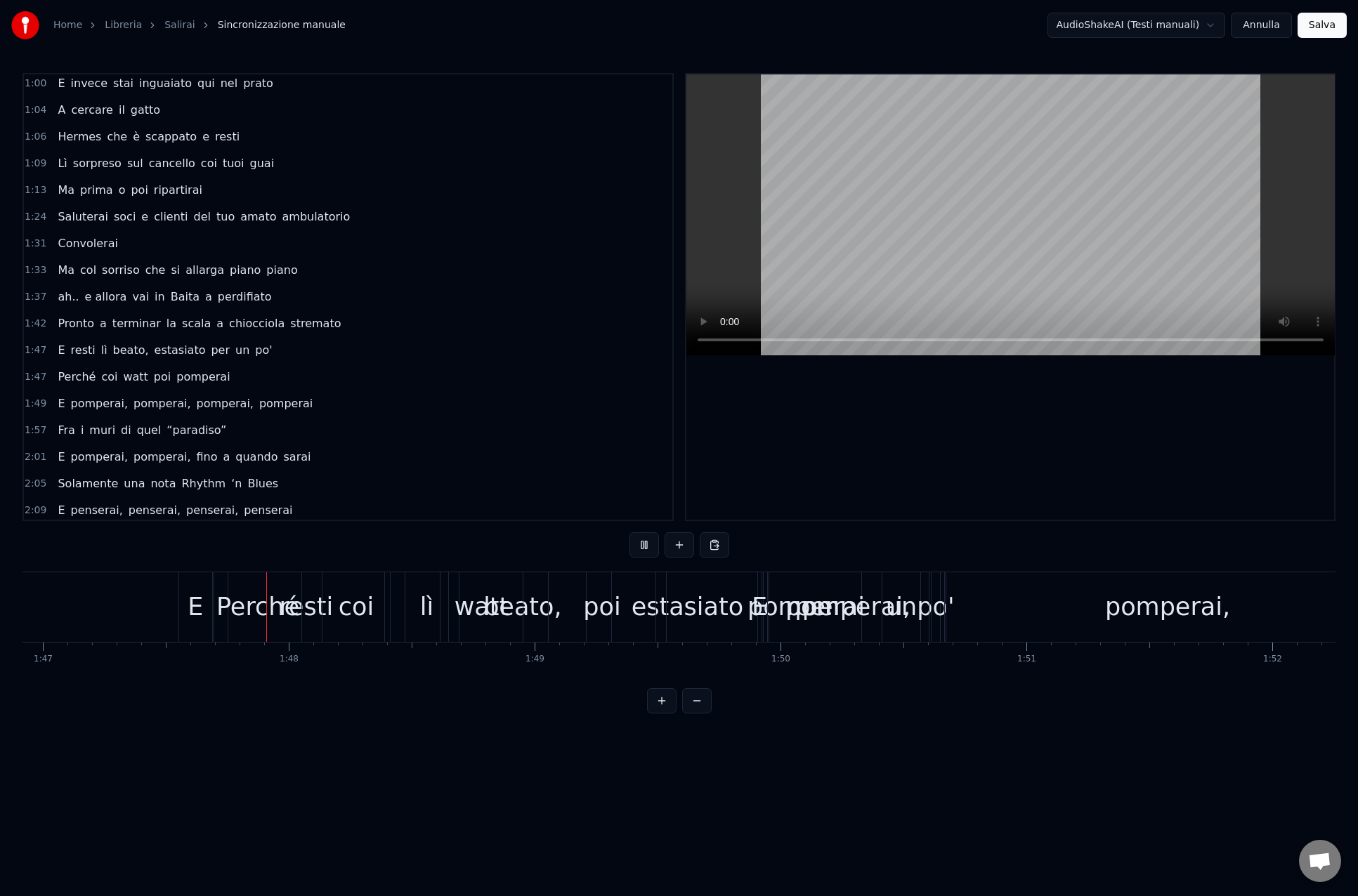
scroll to position [0, 26294]
click at [548, 293] on div "1:37 ah.. e allora vai in Baita a perdifiato" at bounding box center [347, 296] width 648 height 27
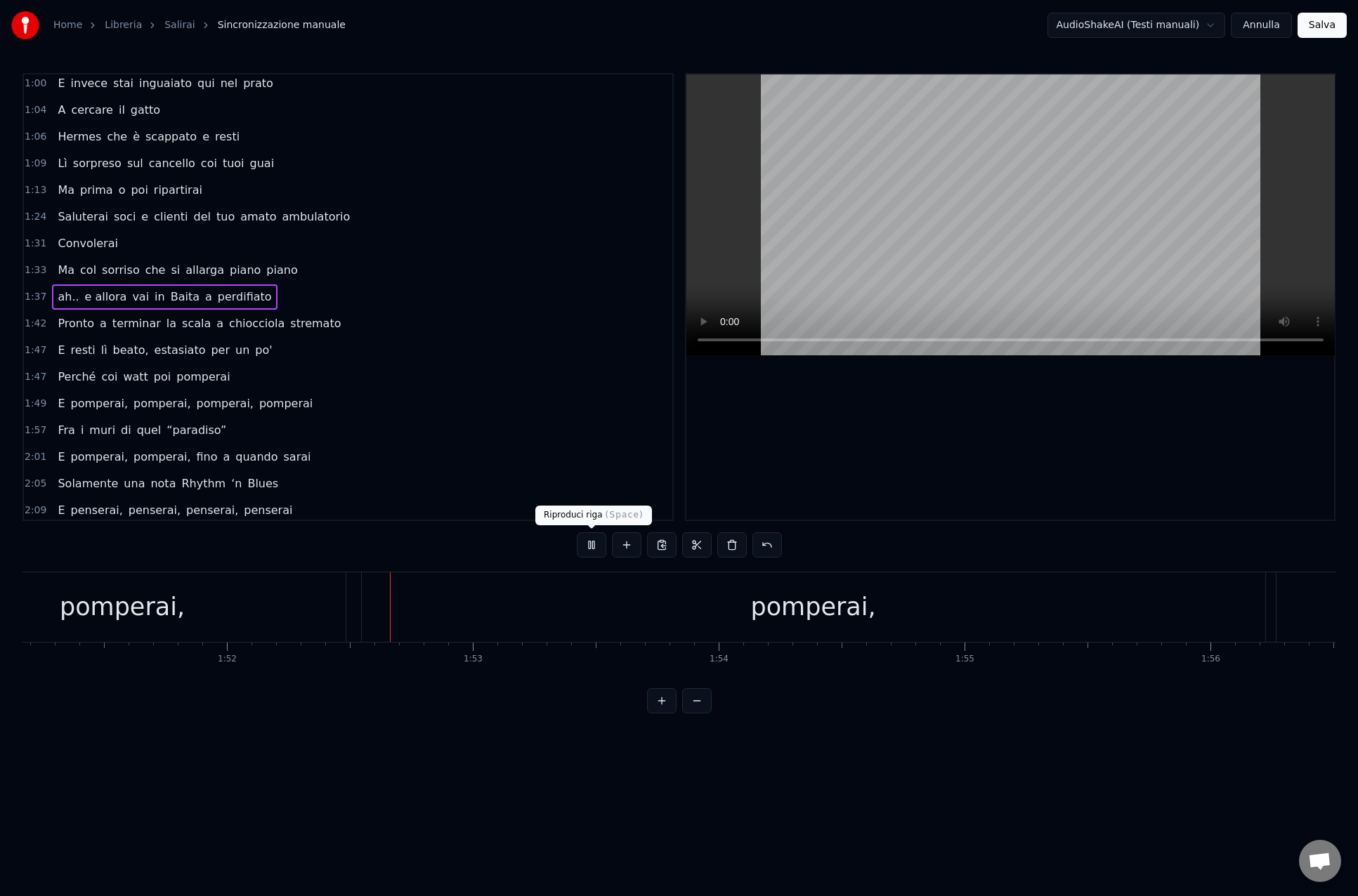
scroll to position [0, 27469]
click at [590, 544] on button at bounding box center [591, 544] width 30 height 25
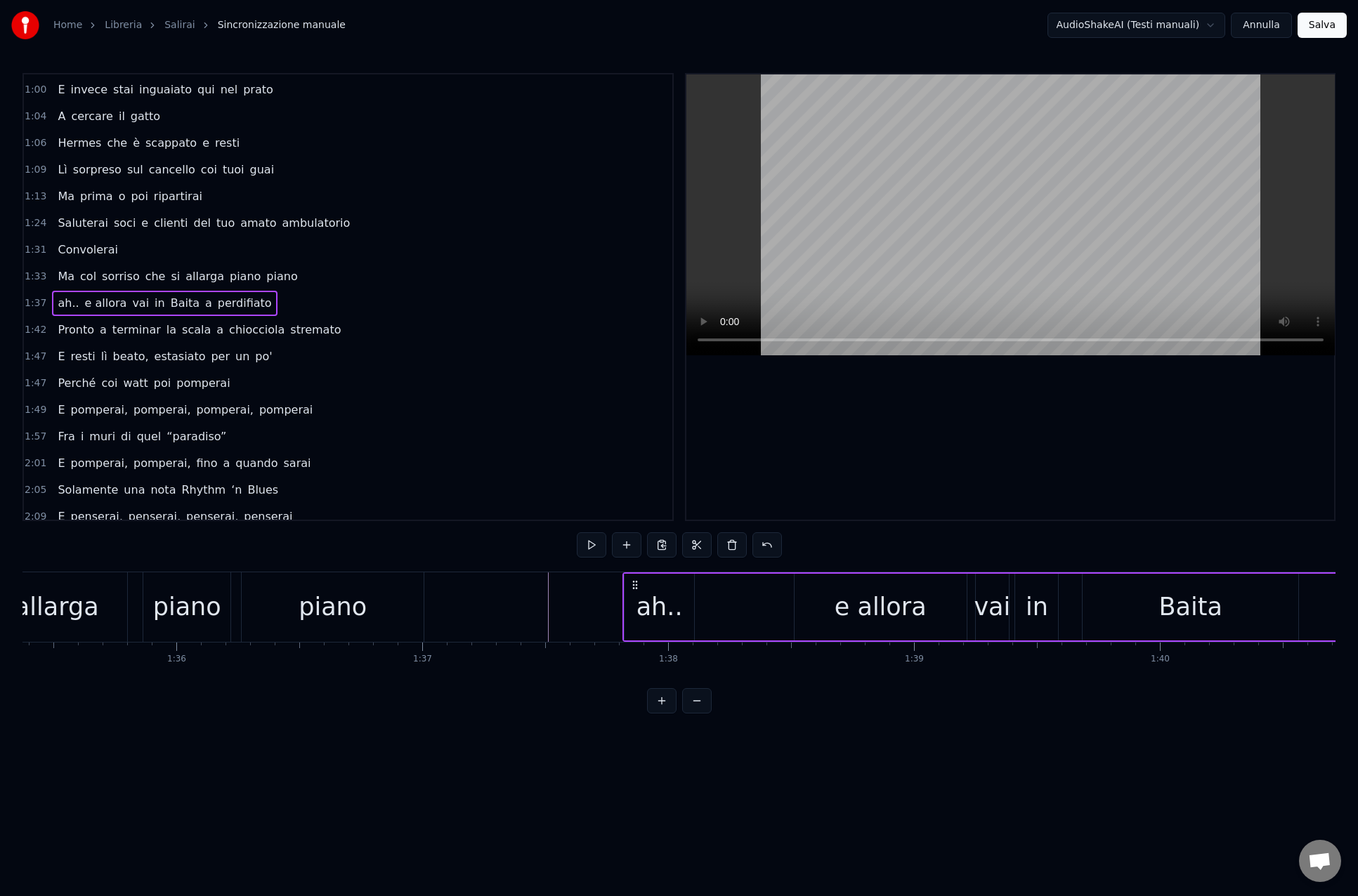
scroll to position [0, 23448]
click at [627, 606] on div "ah.." at bounding box center [657, 607] width 70 height 67
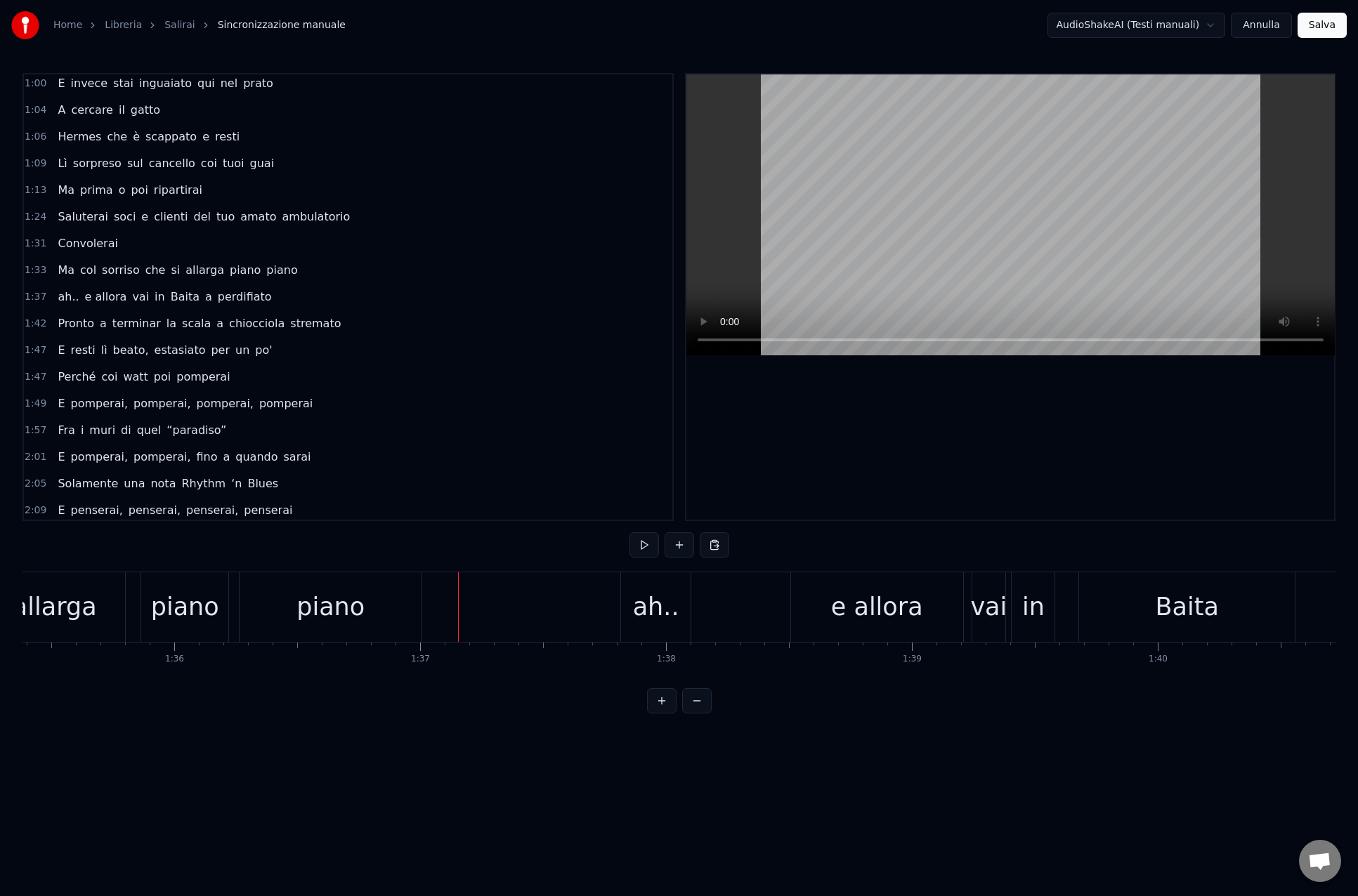
click at [337, 605] on div "piano" at bounding box center [331, 606] width 68 height 37
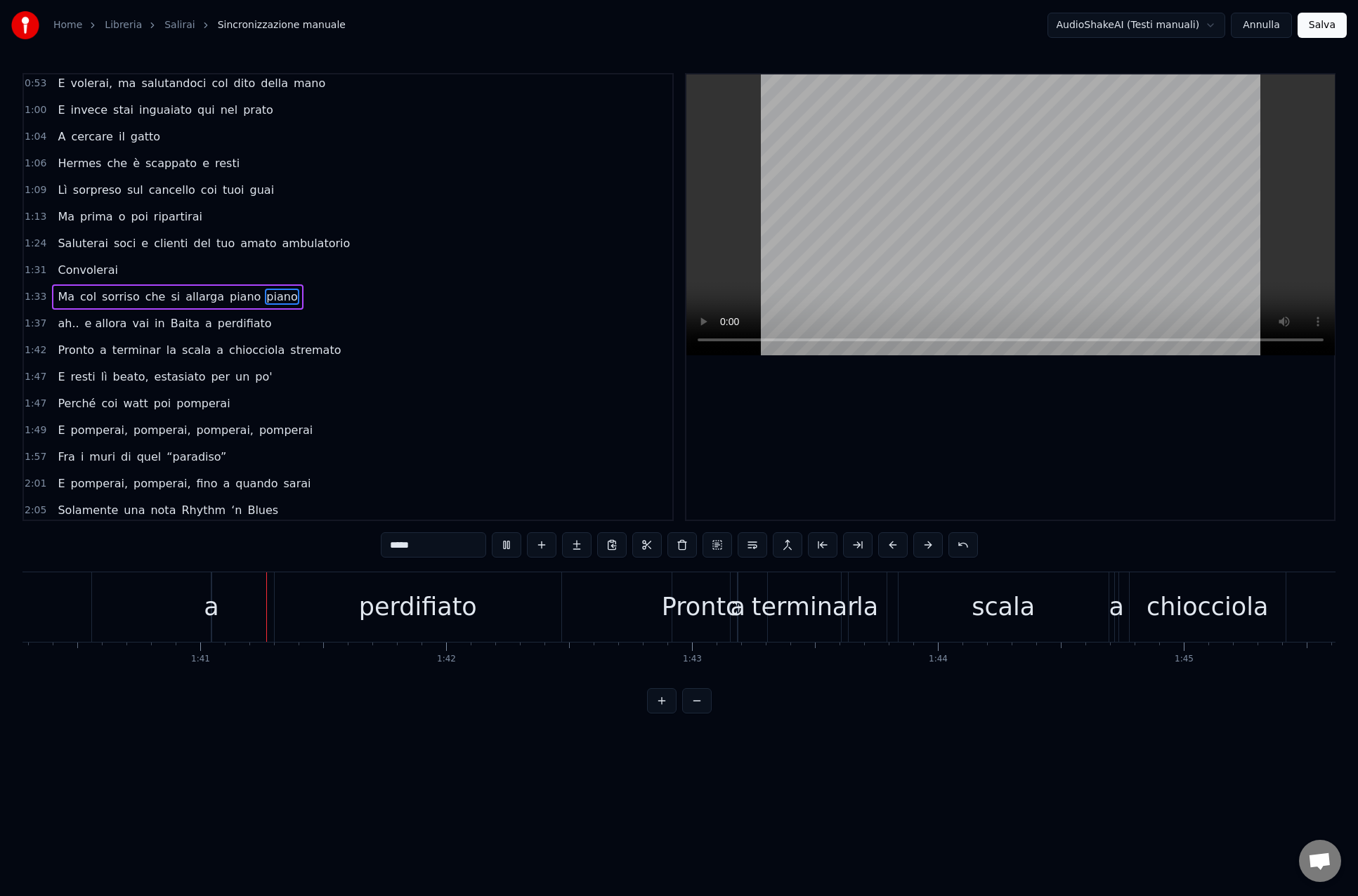
scroll to position [0, 24653]
click at [551, 612] on div "perdifiato" at bounding box center [415, 607] width 287 height 70
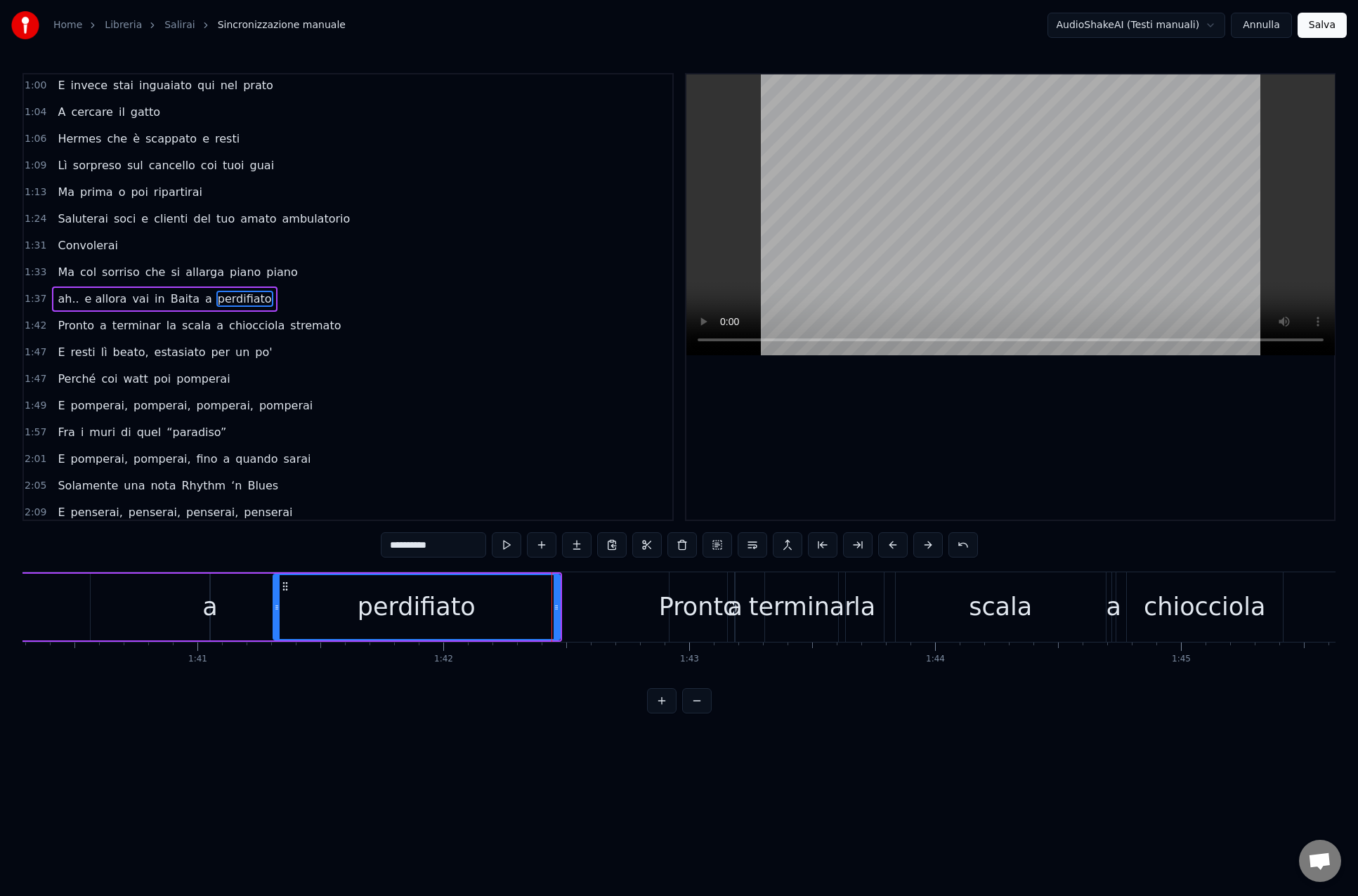
scroll to position [271, 0]
drag, startPoint x: 557, startPoint y: 609, endPoint x: 569, endPoint y: 609, distance: 12.0
click at [567, 609] on icon at bounding box center [566, 607] width 5 height 11
click at [671, 591] on div "Pronto" at bounding box center [698, 606] width 80 height 37
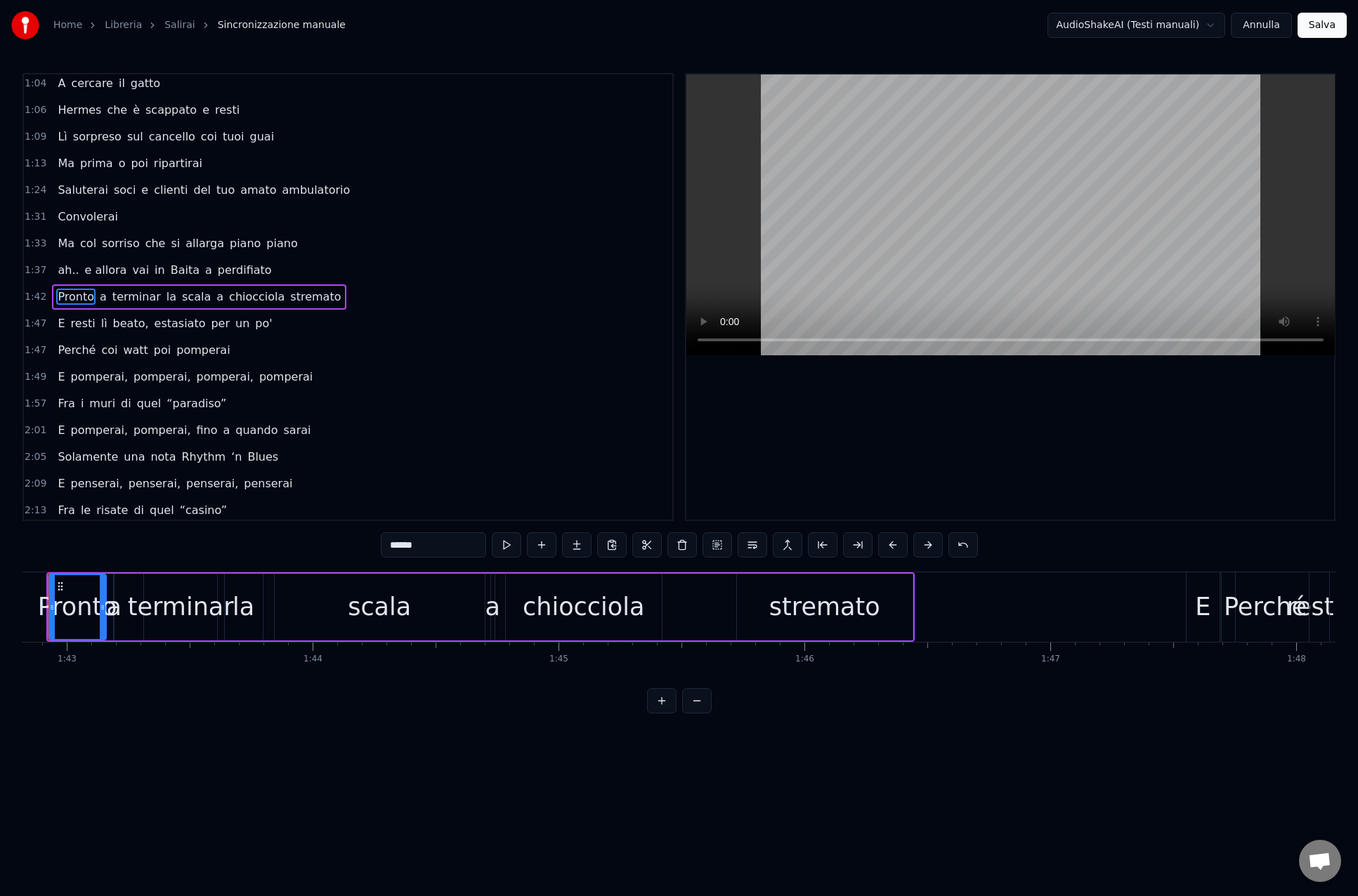
scroll to position [0, 25346]
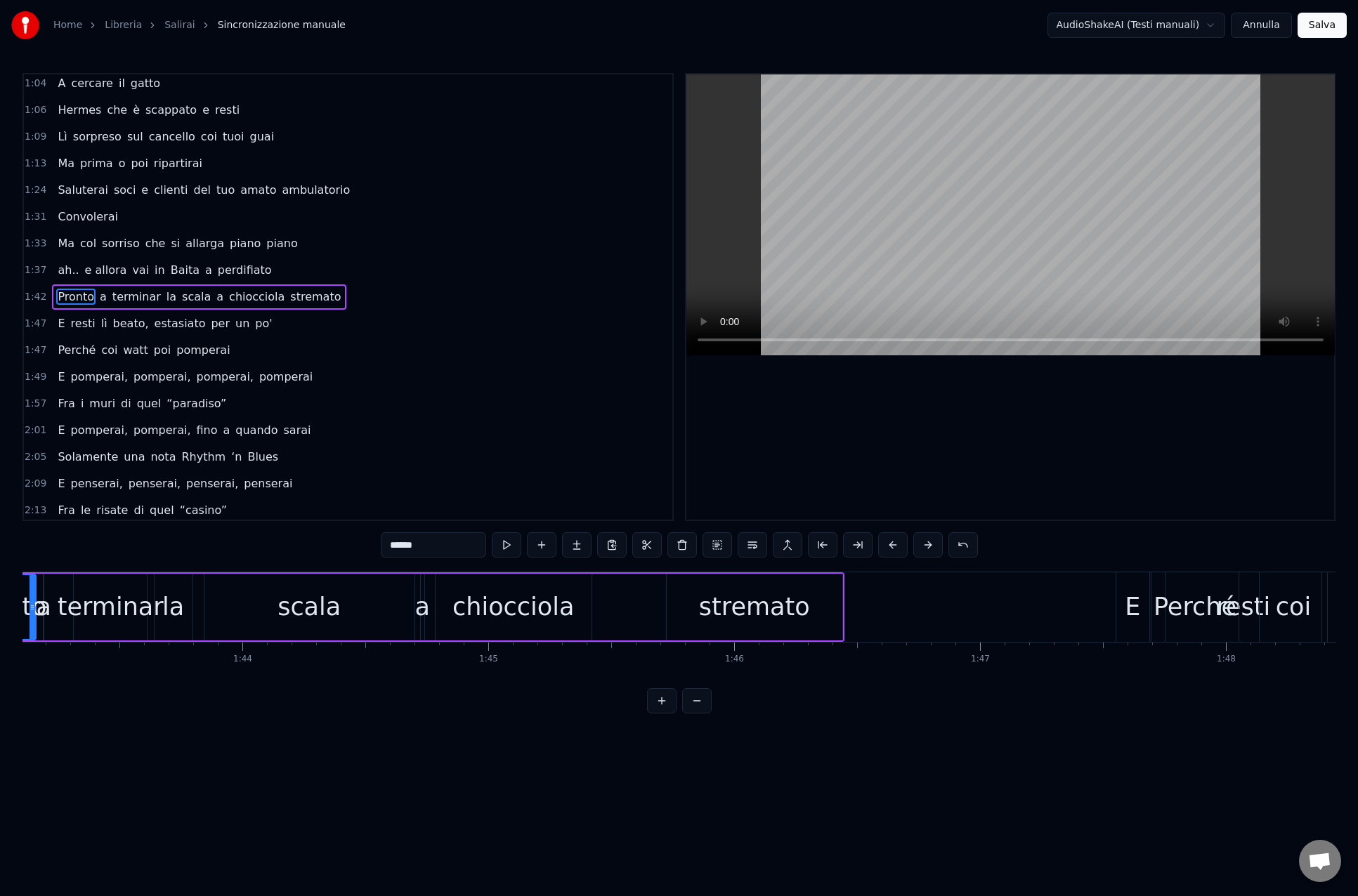
click at [686, 600] on div "stremato" at bounding box center [754, 607] width 176 height 67
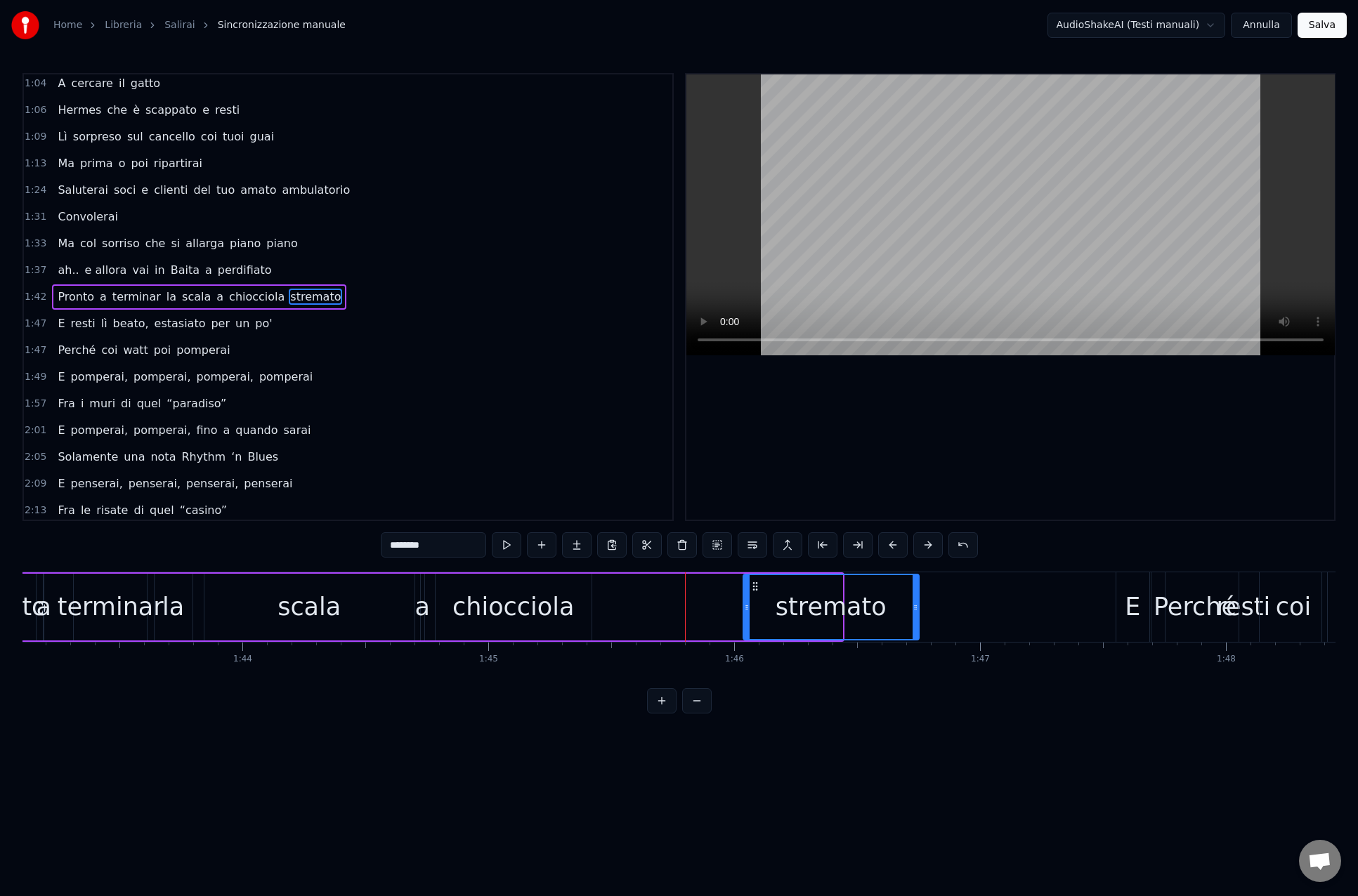
drag, startPoint x: 679, startPoint y: 587, endPoint x: 754, endPoint y: 586, distance: 75.0
click at [755, 586] on icon at bounding box center [754, 586] width 11 height 11
click at [555, 616] on div "chiocciola" at bounding box center [513, 606] width 121 height 37
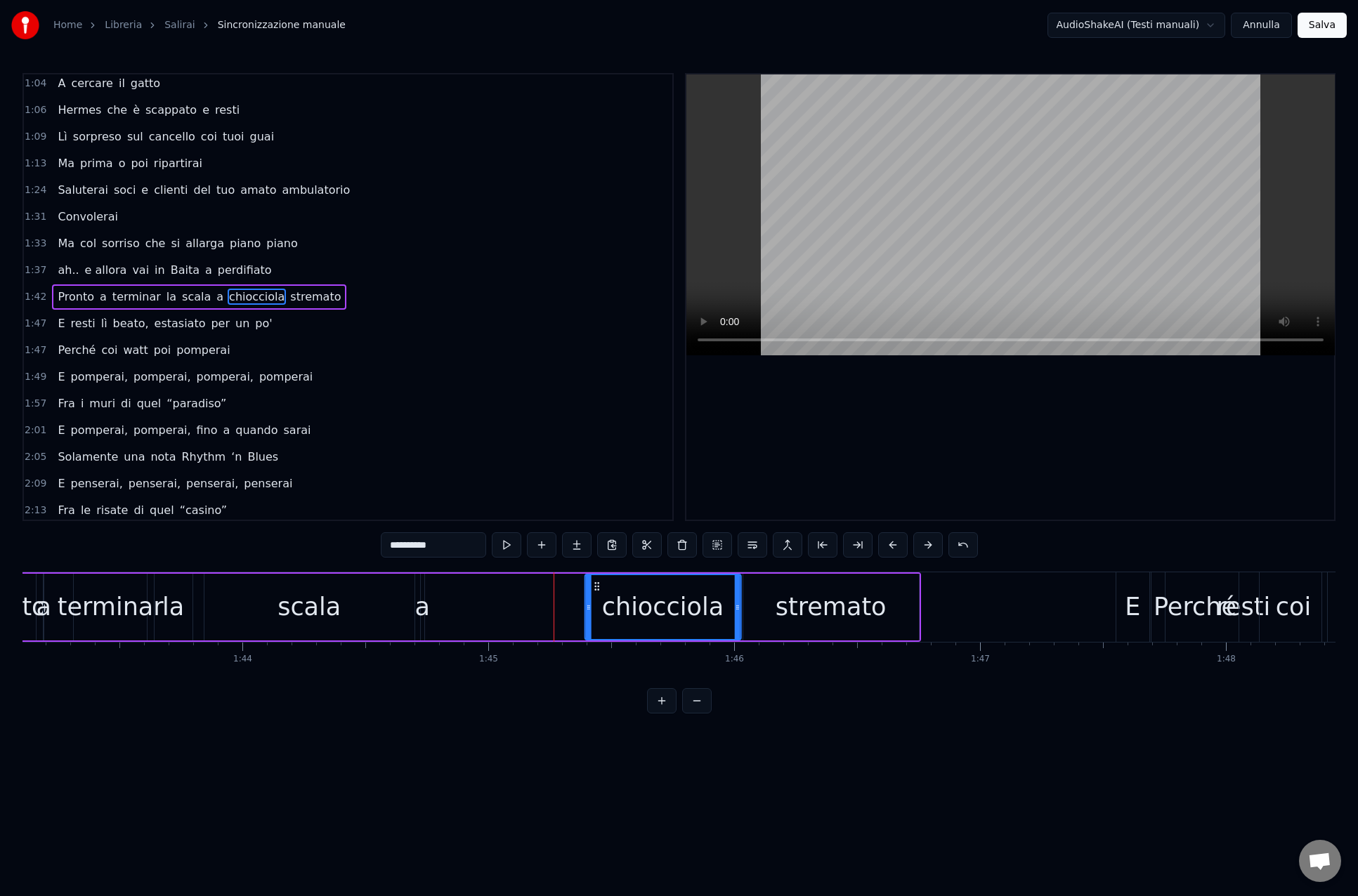
drag, startPoint x: 446, startPoint y: 586, endPoint x: 604, endPoint y: 593, distance: 158.2
click at [594, 587] on icon at bounding box center [596, 586] width 11 height 11
click at [779, 597] on div "stremato" at bounding box center [831, 607] width 176 height 67
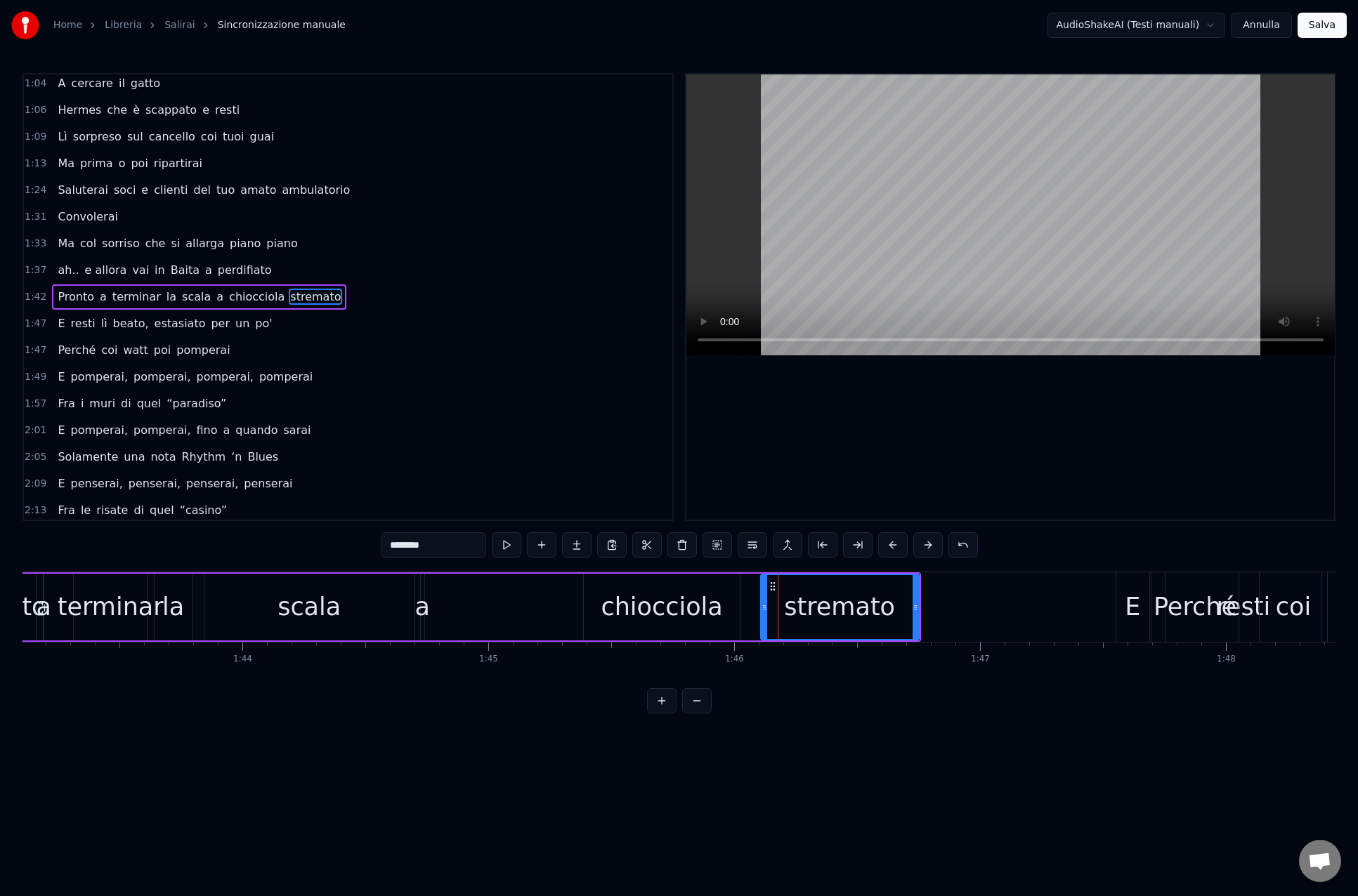
drag, startPoint x: 747, startPoint y: 607, endPoint x: 724, endPoint y: 609, distance: 23.1
click at [764, 608] on icon at bounding box center [764, 607] width 5 height 11
click at [695, 608] on div "chiocciola" at bounding box center [661, 606] width 121 height 37
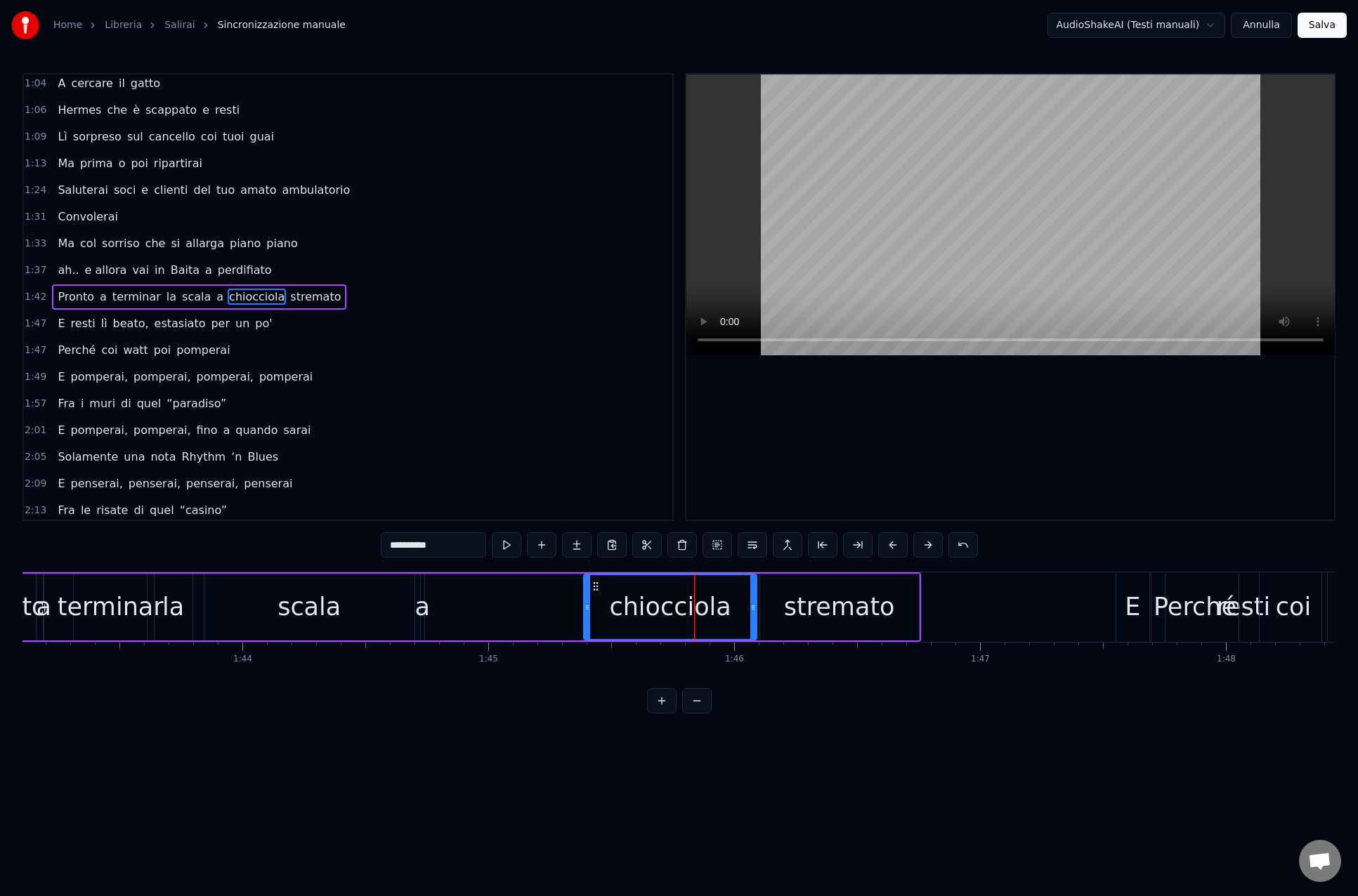
drag, startPoint x: 736, startPoint y: 606, endPoint x: 752, endPoint y: 607, distance: 16.0
click at [752, 607] on icon at bounding box center [752, 607] width 5 height 11
click at [593, 609] on icon at bounding box center [592, 607] width 5 height 11
click at [424, 603] on div "a" at bounding box center [422, 606] width 14 height 37
drag, startPoint x: 434, startPoint y: 586, endPoint x: 592, endPoint y: 594, distance: 158.2
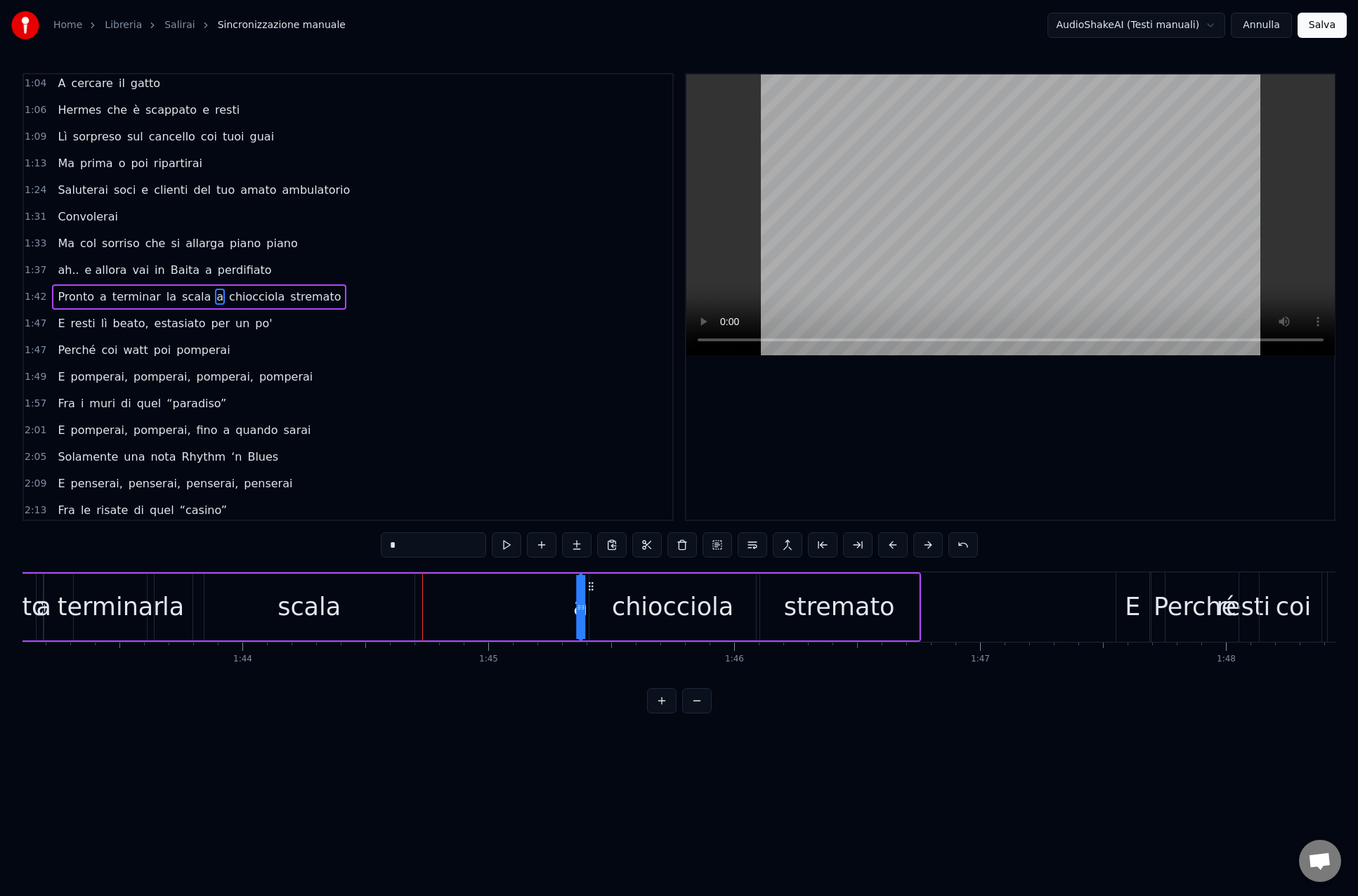
click at [592, 594] on div "Pronto a terminar la scala a chiocciola stremato" at bounding box center [449, 607] width 945 height 70
click at [356, 586] on div "scala" at bounding box center [309, 607] width 210 height 67
type input "*****"
drag, startPoint x: 216, startPoint y: 588, endPoint x: 377, endPoint y: 596, distance: 161.2
click at [377, 596] on div "scala" at bounding box center [469, 607] width 209 height 64
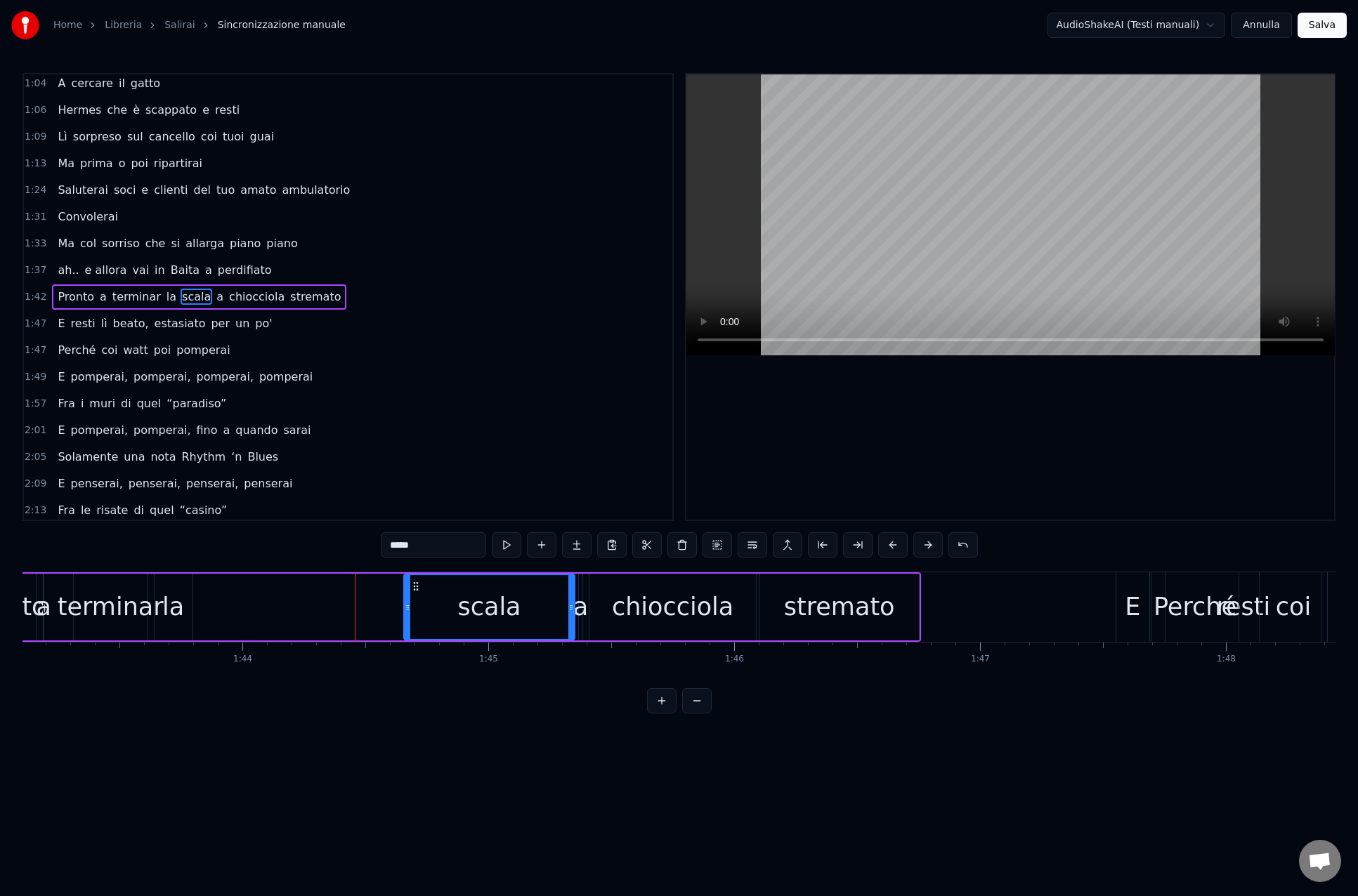
drag, startPoint x: 376, startPoint y: 609, endPoint x: 409, endPoint y: 610, distance: 33.0
click at [409, 610] on icon at bounding box center [407, 607] width 5 height 11
click at [265, 602] on div "Pronto a terminar la scala a chiocciola stremato" at bounding box center [449, 607] width 945 height 70
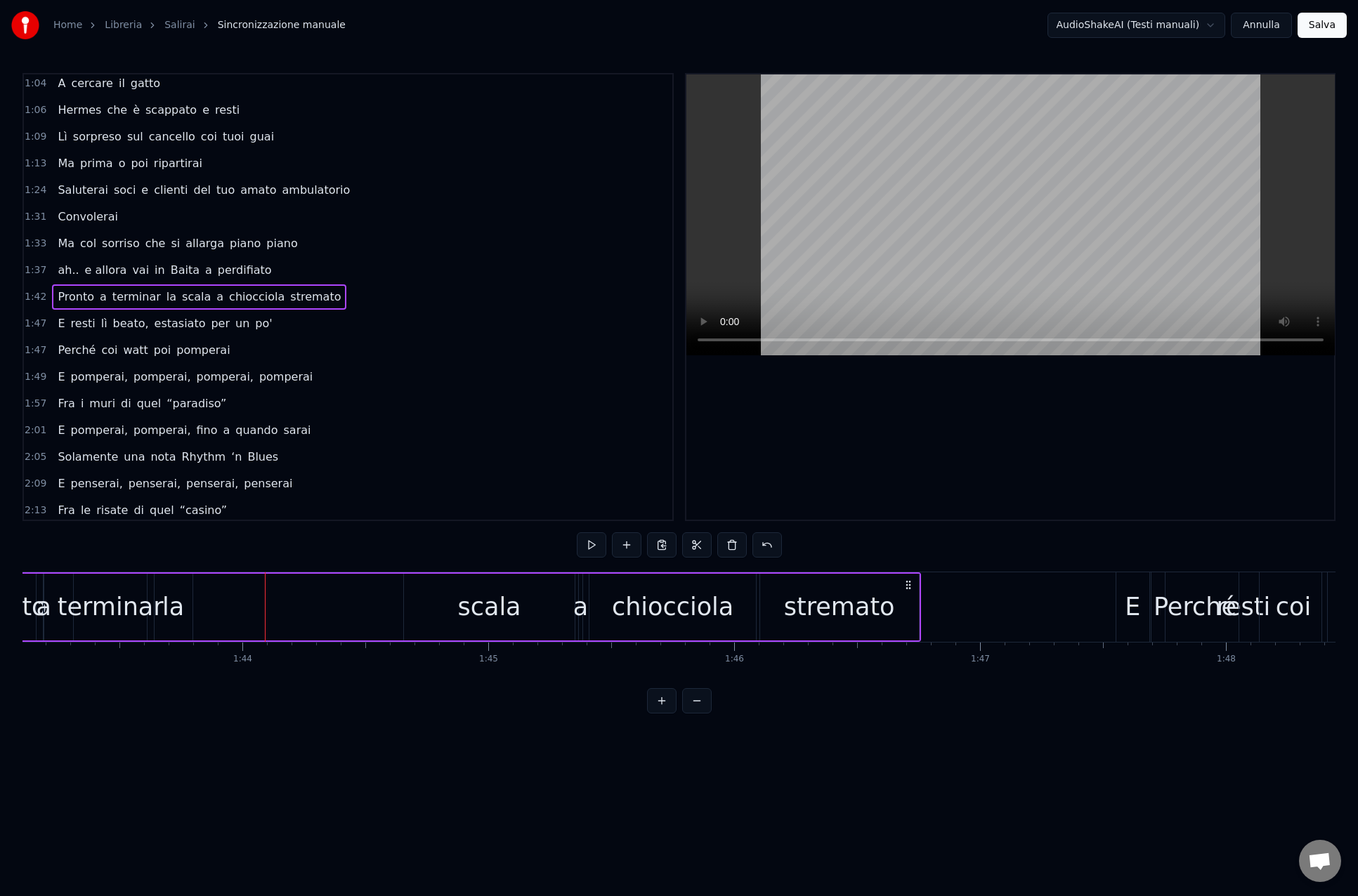
click at [183, 602] on div "la" at bounding box center [174, 607] width 38 height 67
drag, startPoint x: 166, startPoint y: 584, endPoint x: 157, endPoint y: 609, distance: 26.6
click at [351, 589] on icon at bounding box center [352, 586] width 11 height 11
click at [102, 605] on div "terminar" at bounding box center [111, 606] width 106 height 37
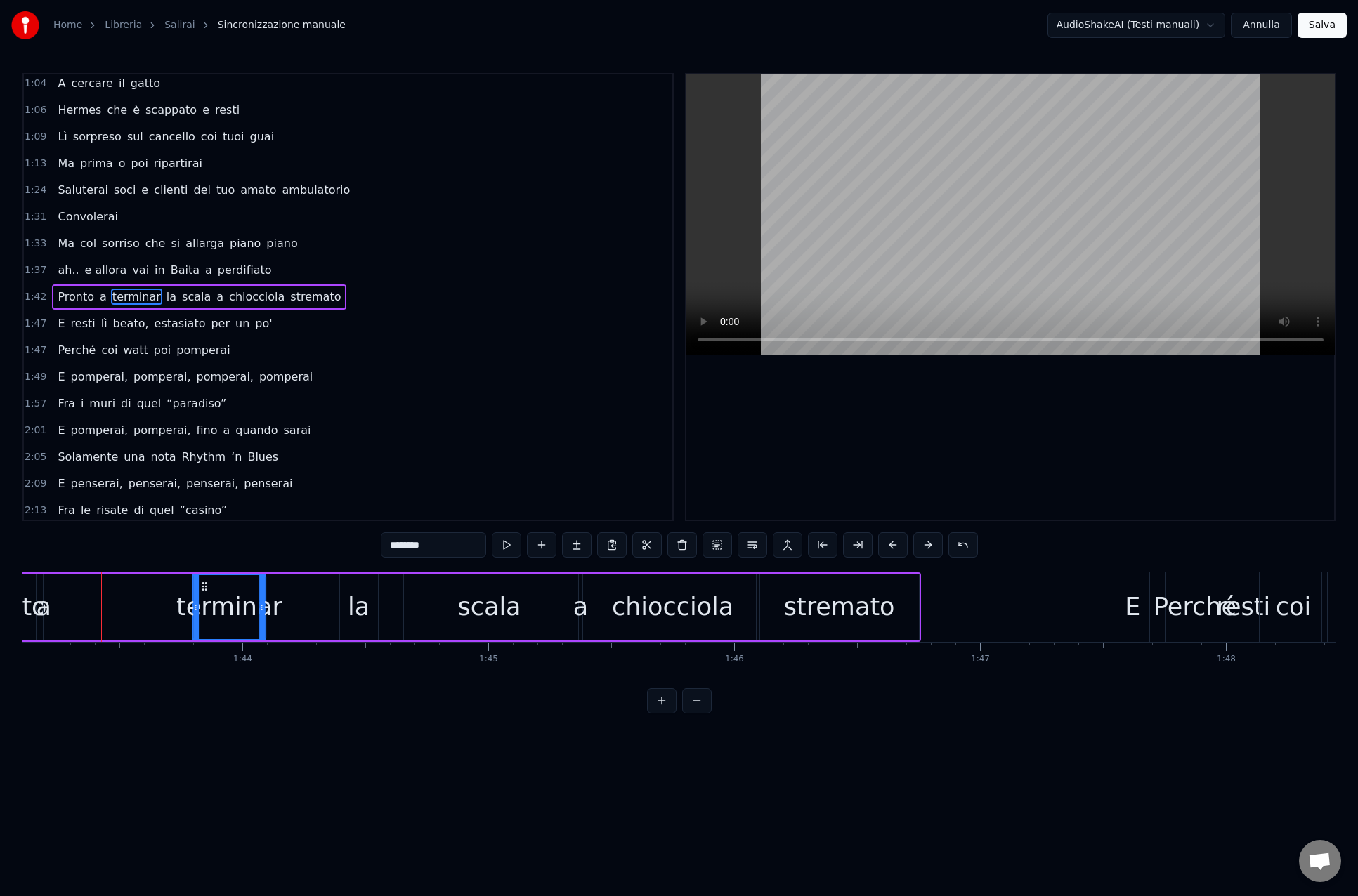
drag, startPoint x: 85, startPoint y: 585, endPoint x: 204, endPoint y: 590, distance: 119.1
click at [204, 590] on icon at bounding box center [204, 586] width 11 height 11
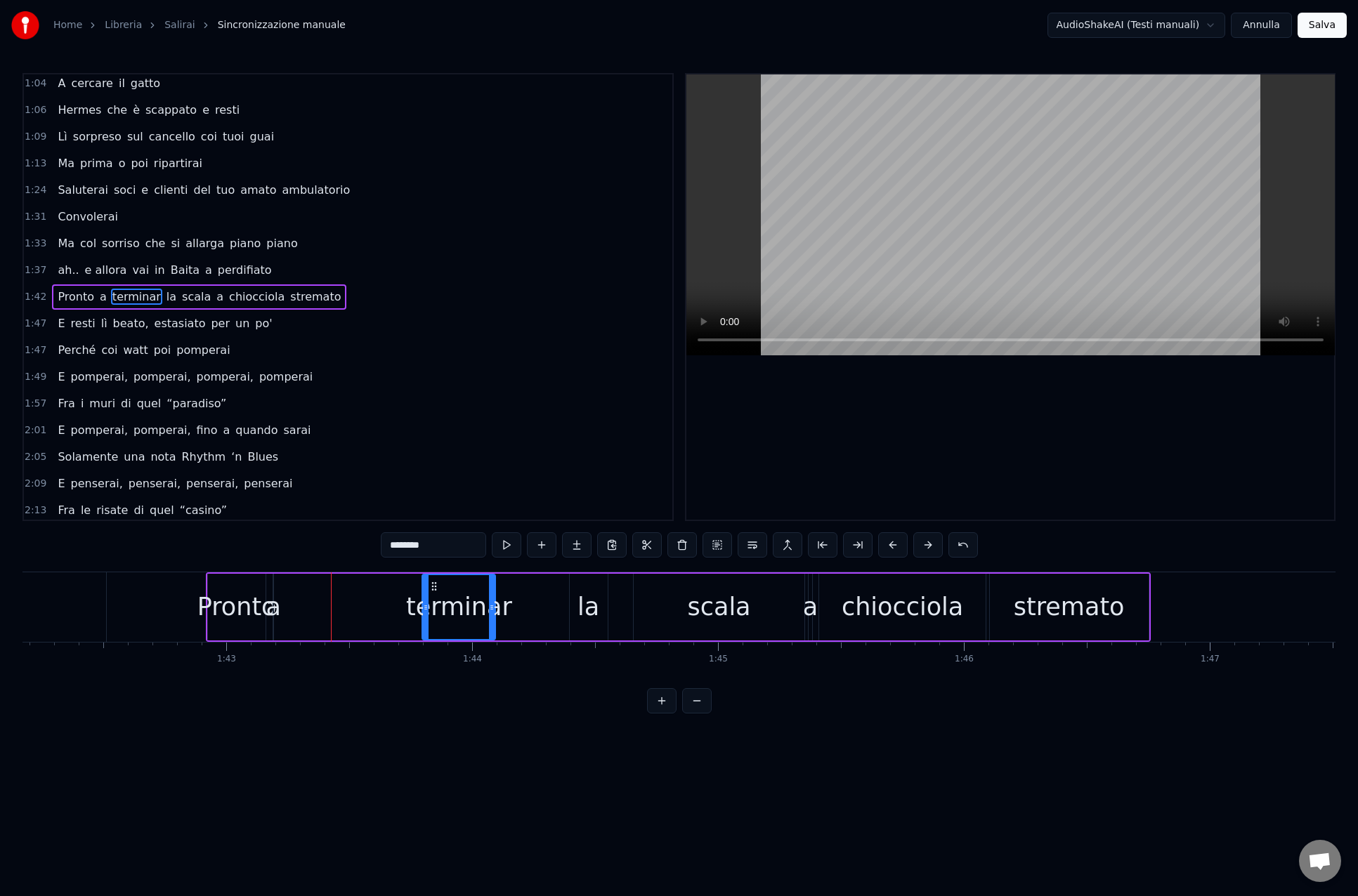
scroll to position [0, 25115]
click at [244, 607] on div "Pronto" at bounding box center [238, 606] width 80 height 37
type input "******"
drag, startPoint x: 221, startPoint y: 584, endPoint x: 254, endPoint y: 584, distance: 33.0
click at [254, 584] on icon at bounding box center [255, 586] width 11 height 11
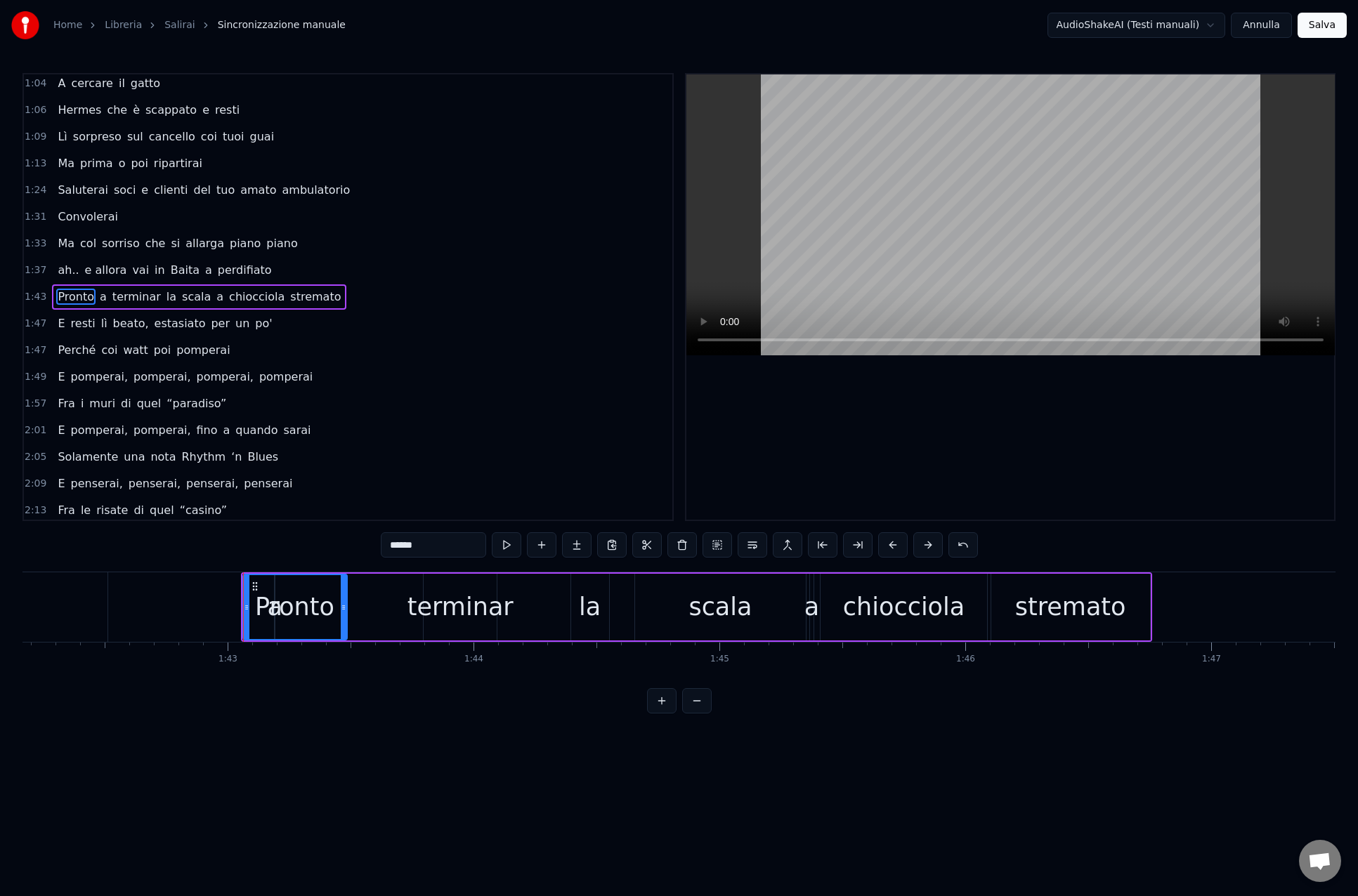
drag, startPoint x: 296, startPoint y: 609, endPoint x: 343, endPoint y: 615, distance: 47.4
click at [343, 615] on div at bounding box center [343, 607] width 5 height 64
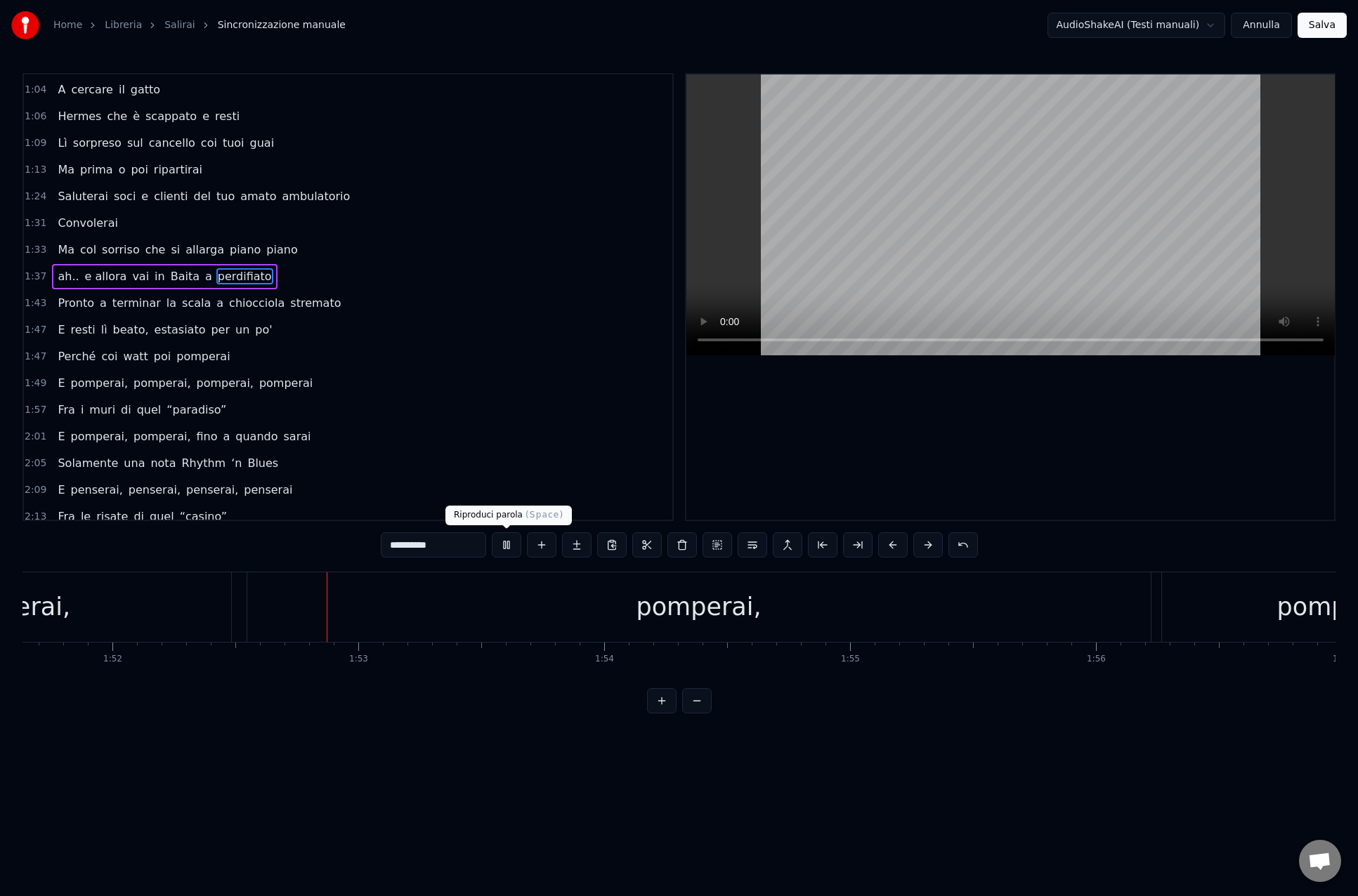
scroll to position [0, 27510]
click at [504, 544] on button at bounding box center [506, 544] width 30 height 25
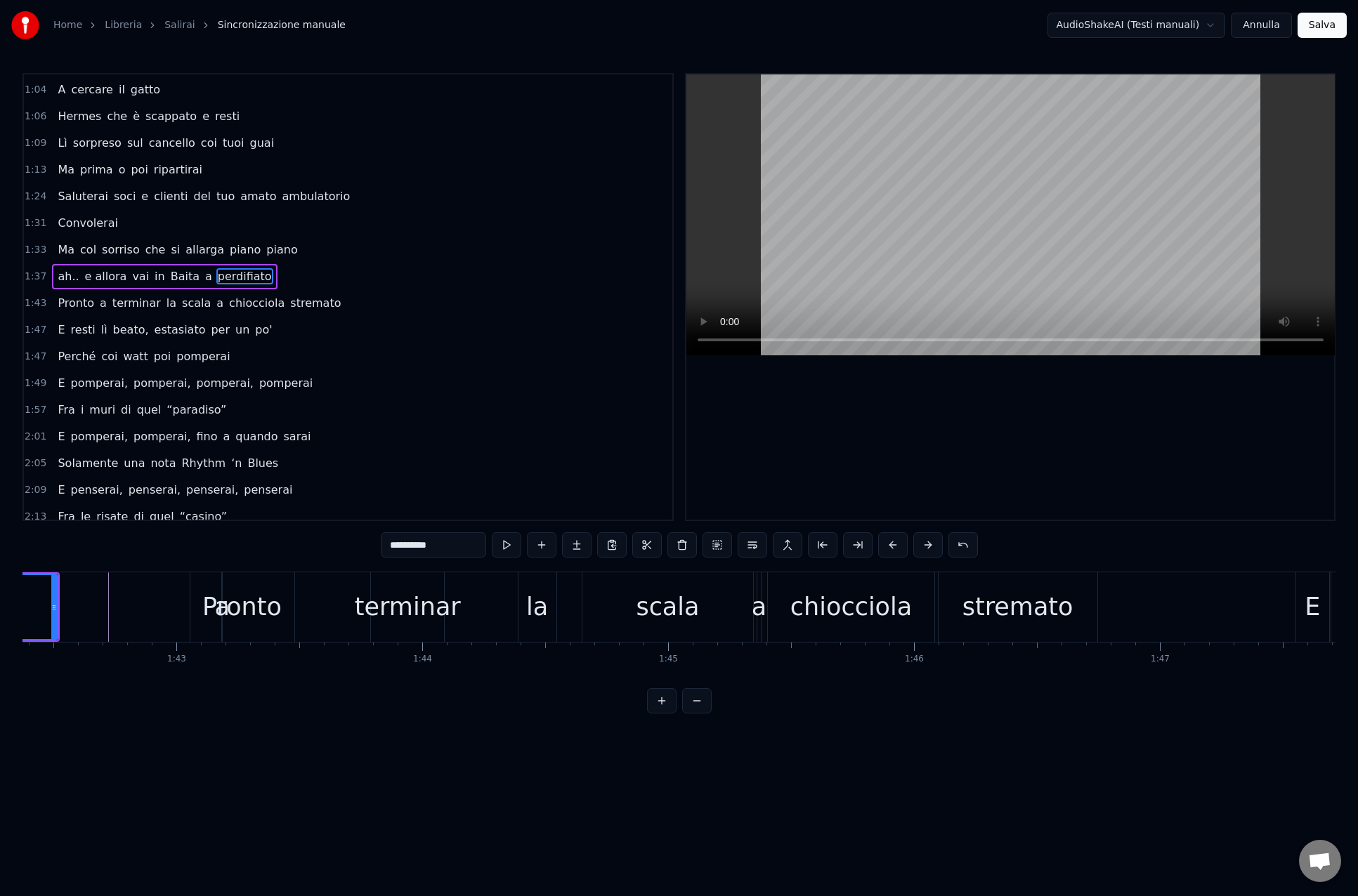
scroll to position [0, 25106]
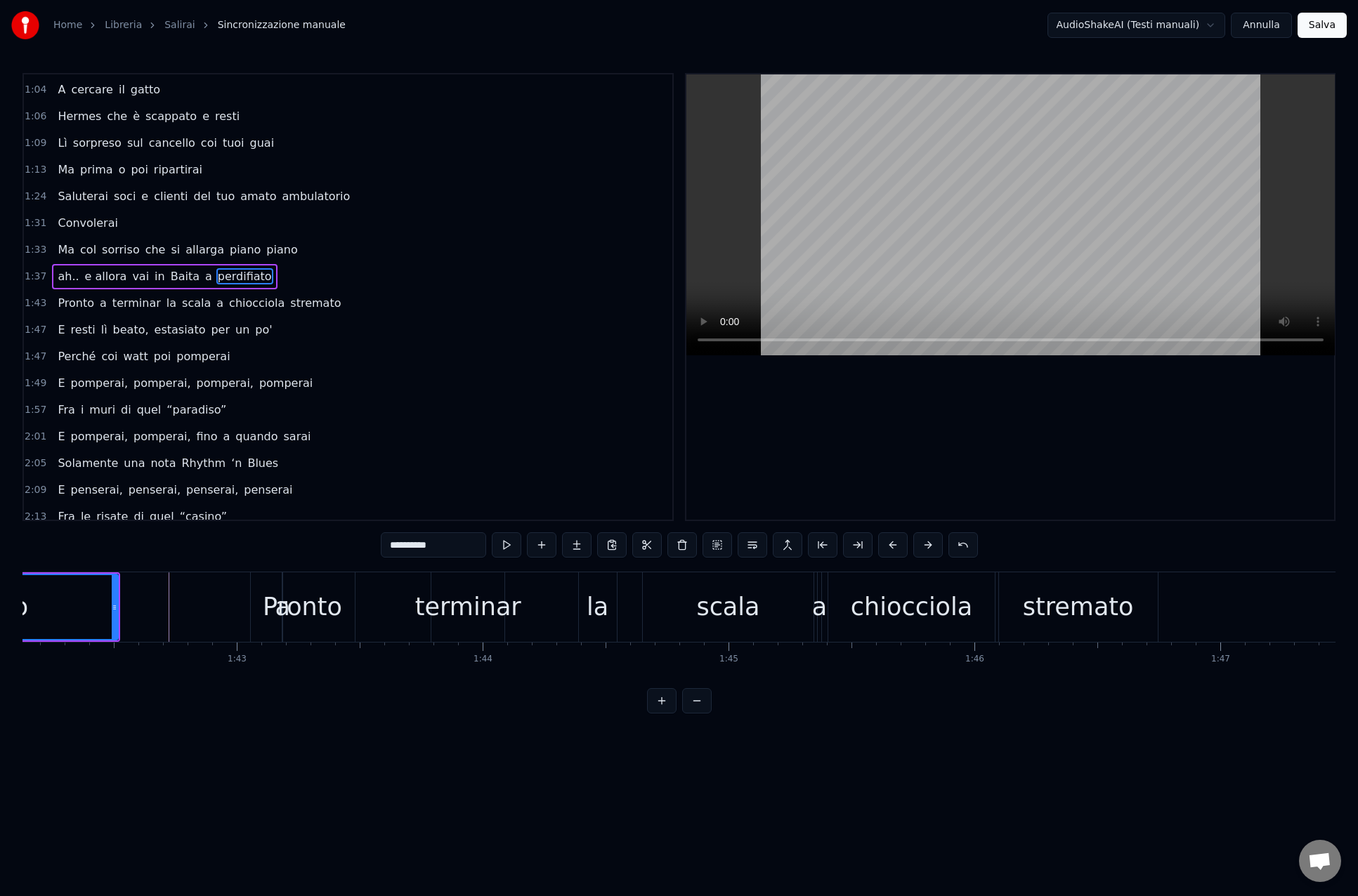
click at [287, 615] on div "a" at bounding box center [281, 606] width 14 height 37
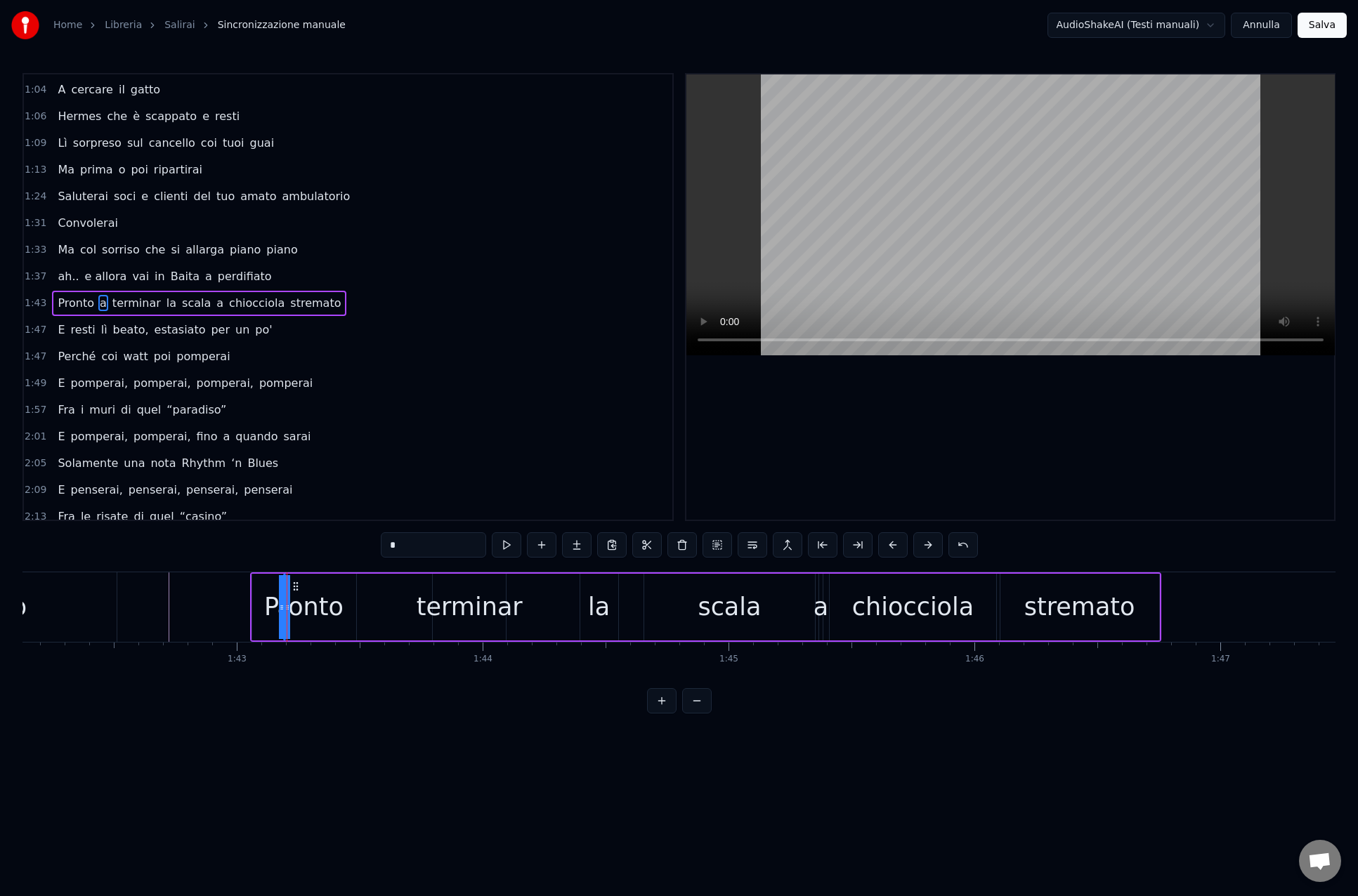
scroll to position [298, 0]
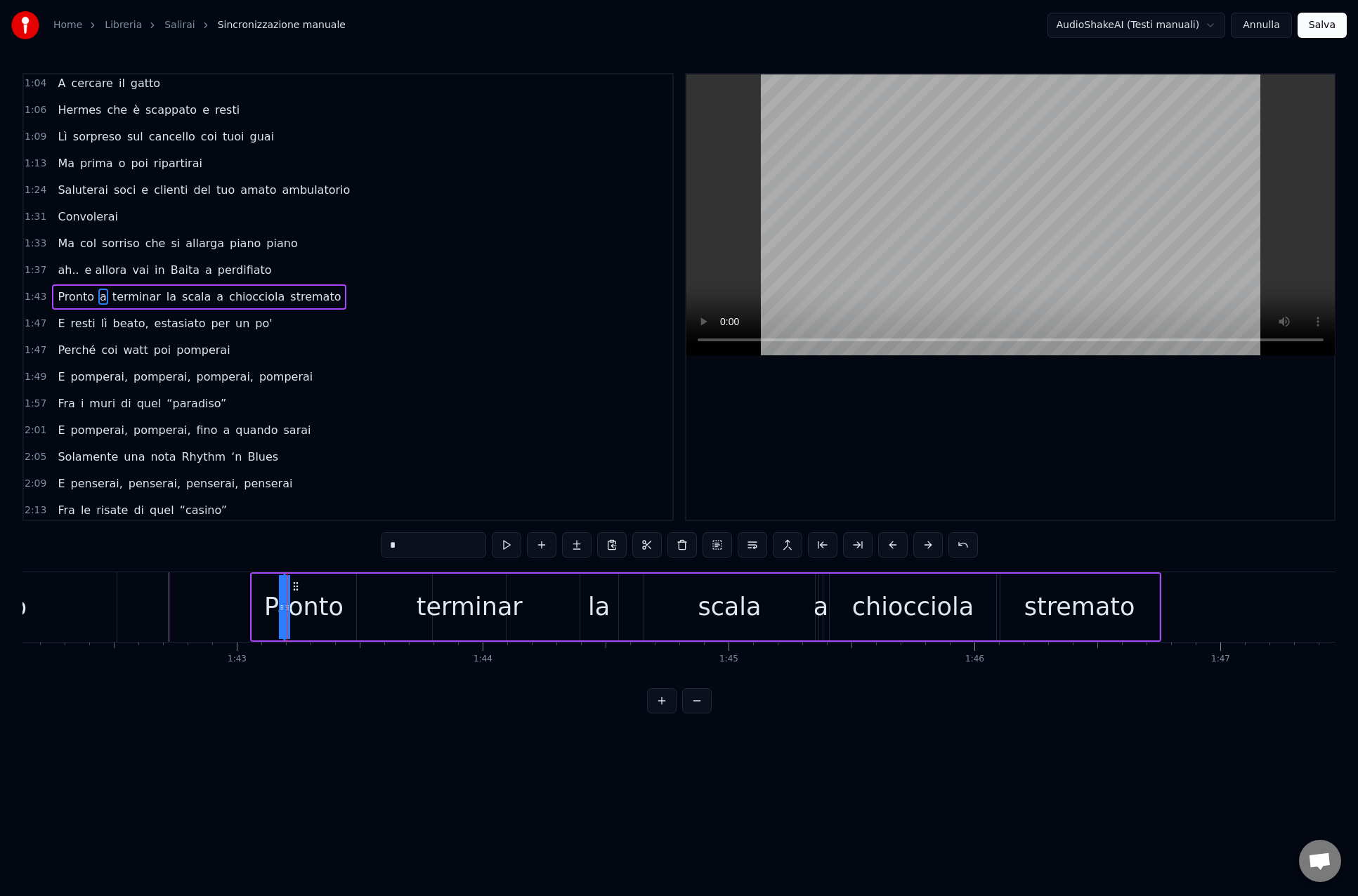
click at [270, 700] on div "0:14 [PERSON_NAME], salirai 0:18 Tra le cime di quella vallata 0:22 Salirai, sa…" at bounding box center [679, 393] width 1313 height 641
click at [259, 615] on div "Pronto" at bounding box center [304, 607] width 104 height 67
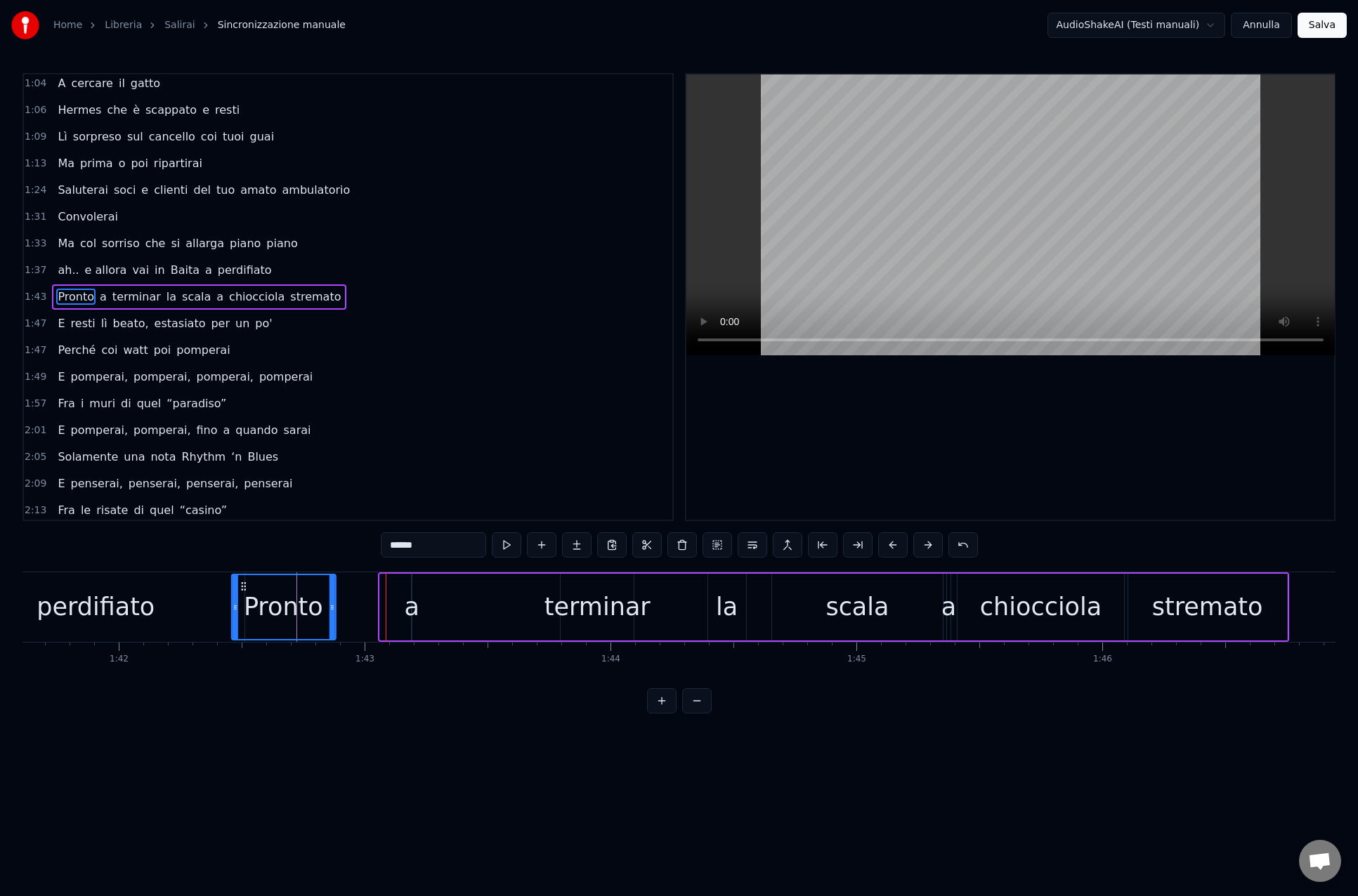
scroll to position [0, 24964]
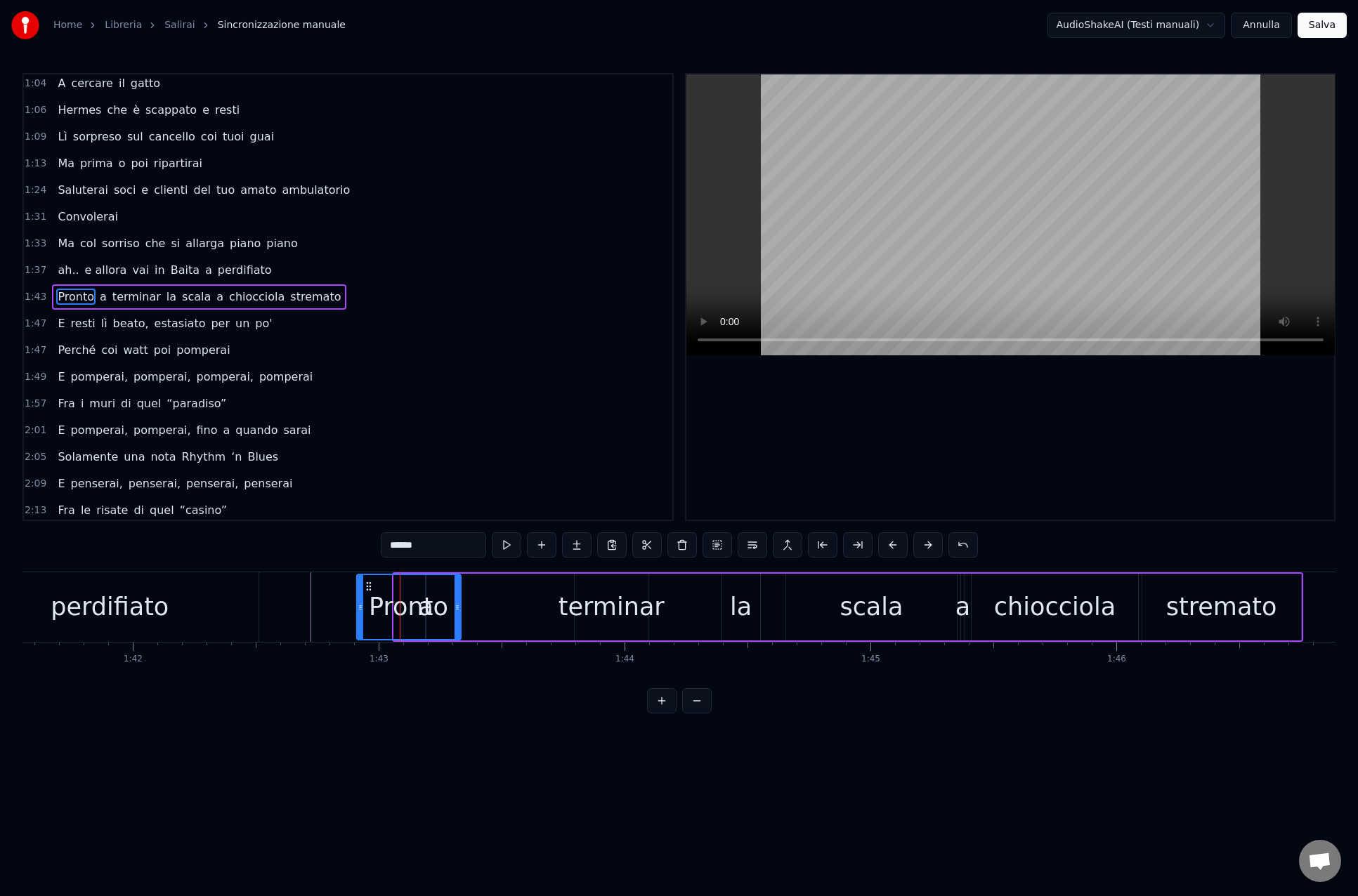
drag, startPoint x: 267, startPoint y: 587, endPoint x: 372, endPoint y: 594, distance: 105.2
click at [372, 594] on div "Pronto" at bounding box center [408, 607] width 102 height 64
click at [422, 598] on div "Pronto" at bounding box center [408, 606] width 80 height 37
click at [99, 296] on span "a" at bounding box center [103, 296] width 10 height 16
drag, startPoint x: 437, startPoint y: 585, endPoint x: 502, endPoint y: 587, distance: 65.0
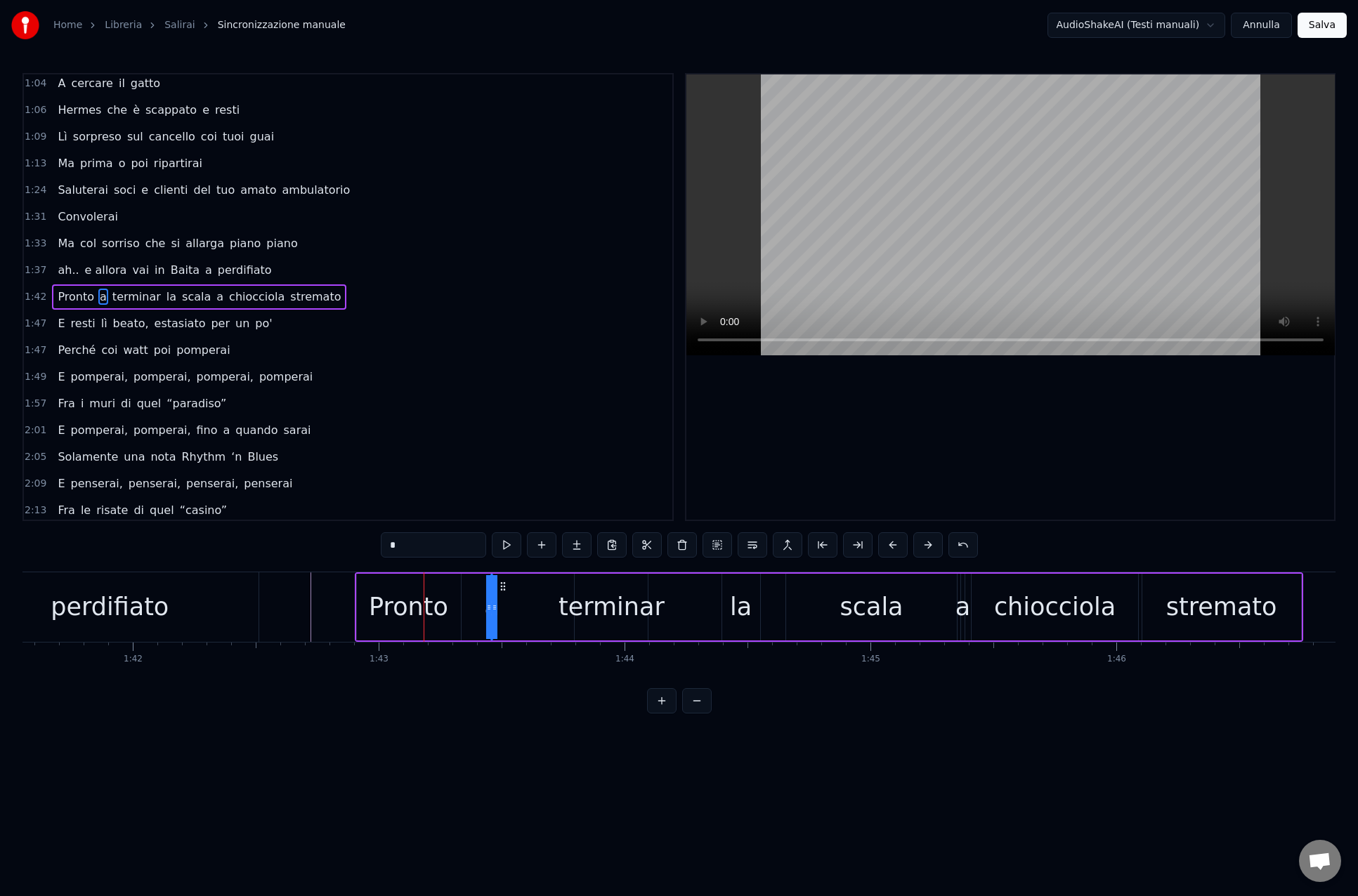
click at [502, 587] on icon at bounding box center [503, 586] width 11 height 11
click at [419, 597] on div "Pronto" at bounding box center [408, 606] width 80 height 37
drag, startPoint x: 457, startPoint y: 607, endPoint x: 469, endPoint y: 610, distance: 12.4
click at [447, 608] on icon at bounding box center [447, 607] width 5 height 11
click at [488, 606] on div "a" at bounding box center [490, 606] width 14 height 37
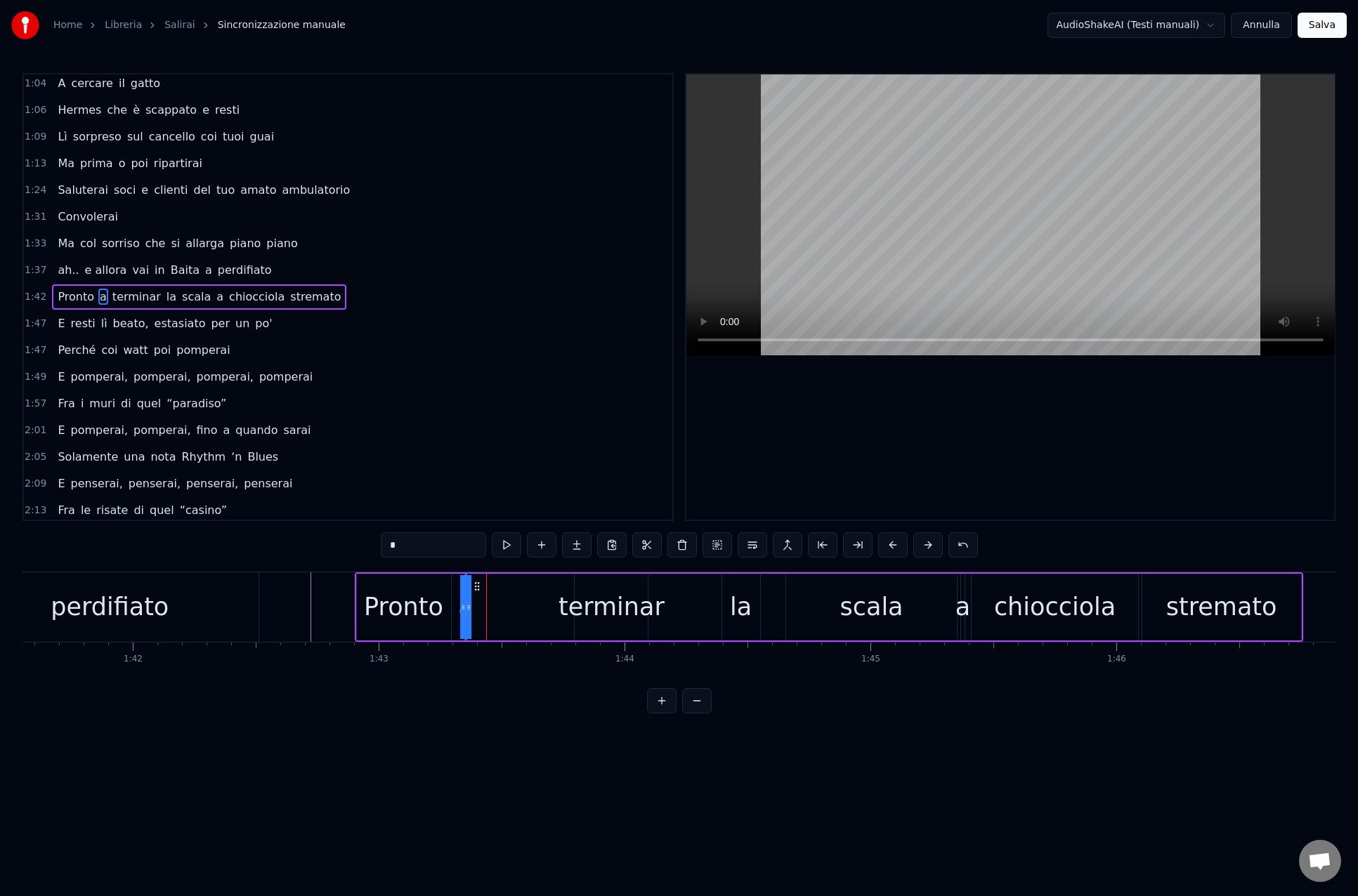
drag, startPoint x: 505, startPoint y: 586, endPoint x: 479, endPoint y: 587, distance: 26.0
click at [478, 587] on icon at bounding box center [477, 586] width 11 height 11
click at [613, 615] on div "terminar" at bounding box center [611, 606] width 106 height 37
drag, startPoint x: 579, startPoint y: 606, endPoint x: 515, endPoint y: 606, distance: 64.0
click at [515, 606] on circle at bounding box center [515, 606] width 1 height 1
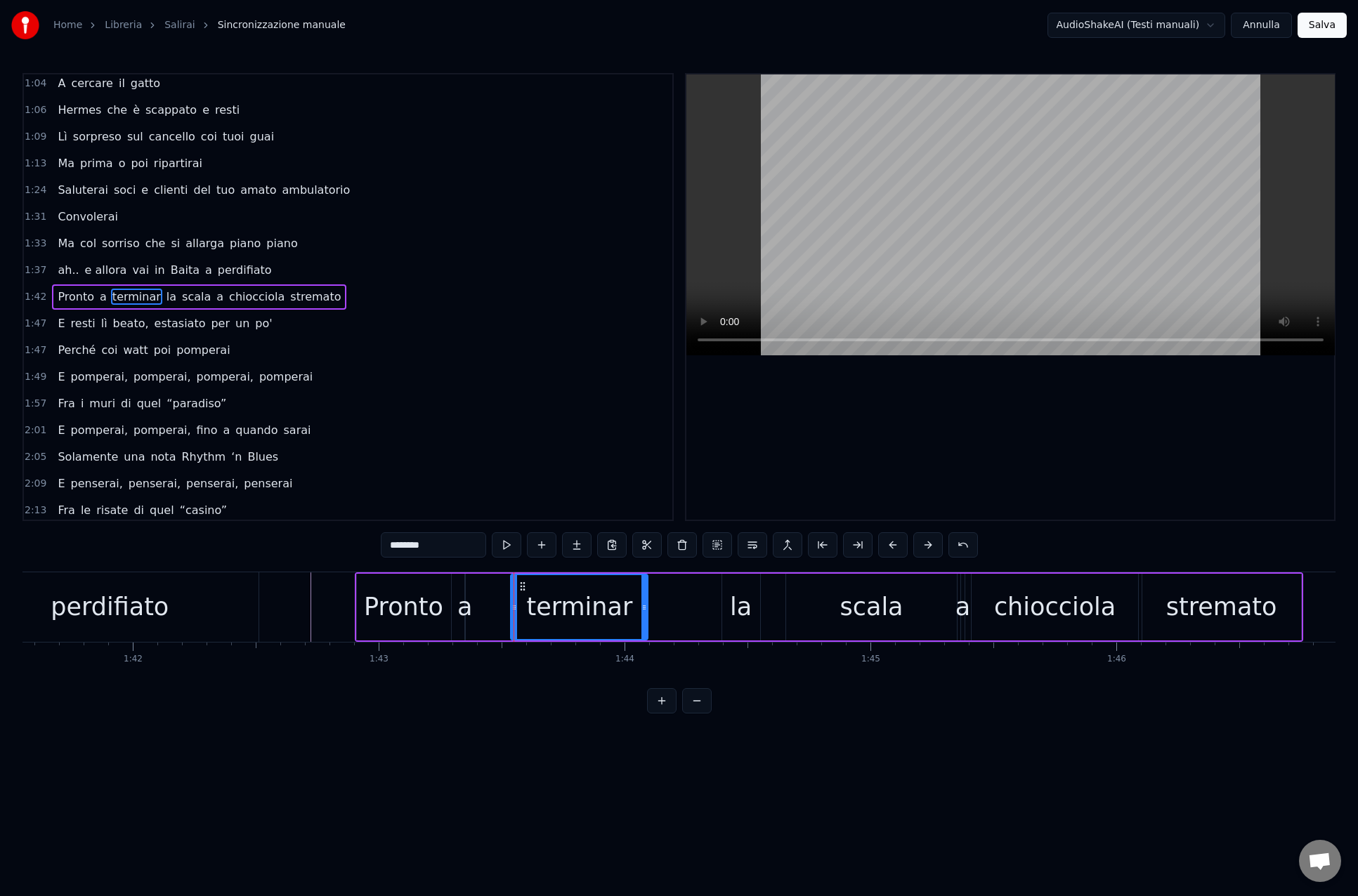
click at [740, 612] on div "la" at bounding box center [740, 606] width 22 height 37
drag, startPoint x: 734, startPoint y: 585, endPoint x: 692, endPoint y: 587, distance: 42.0
click at [692, 587] on icon at bounding box center [692, 586] width 11 height 11
drag, startPoint x: 714, startPoint y: 610, endPoint x: 740, endPoint y: 611, distance: 26.0
click at [740, 611] on icon at bounding box center [739, 607] width 5 height 11
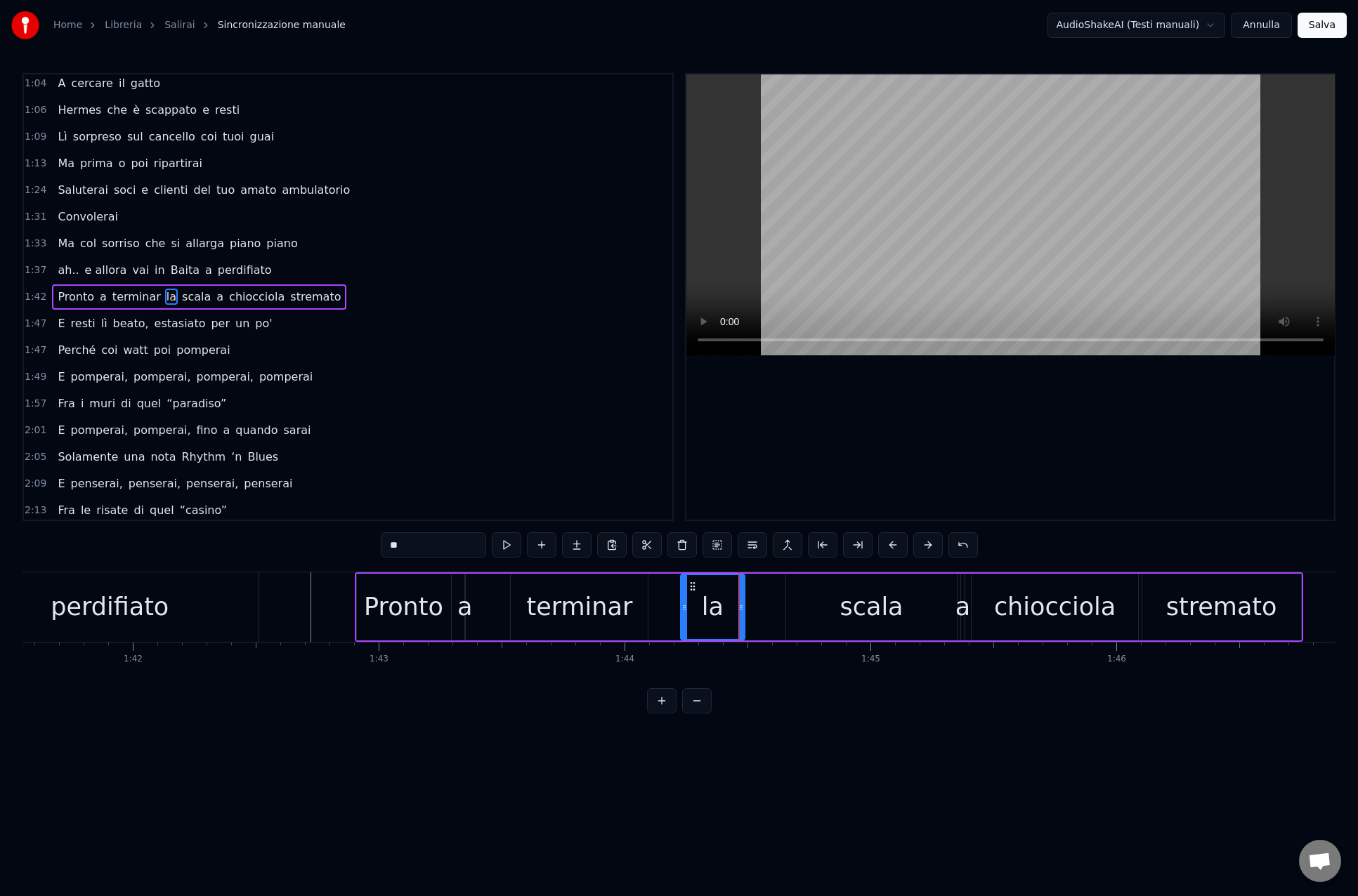
click at [801, 611] on div "scala" at bounding box center [871, 607] width 171 height 67
click at [188, 612] on div "perdifiato" at bounding box center [110, 607] width 297 height 70
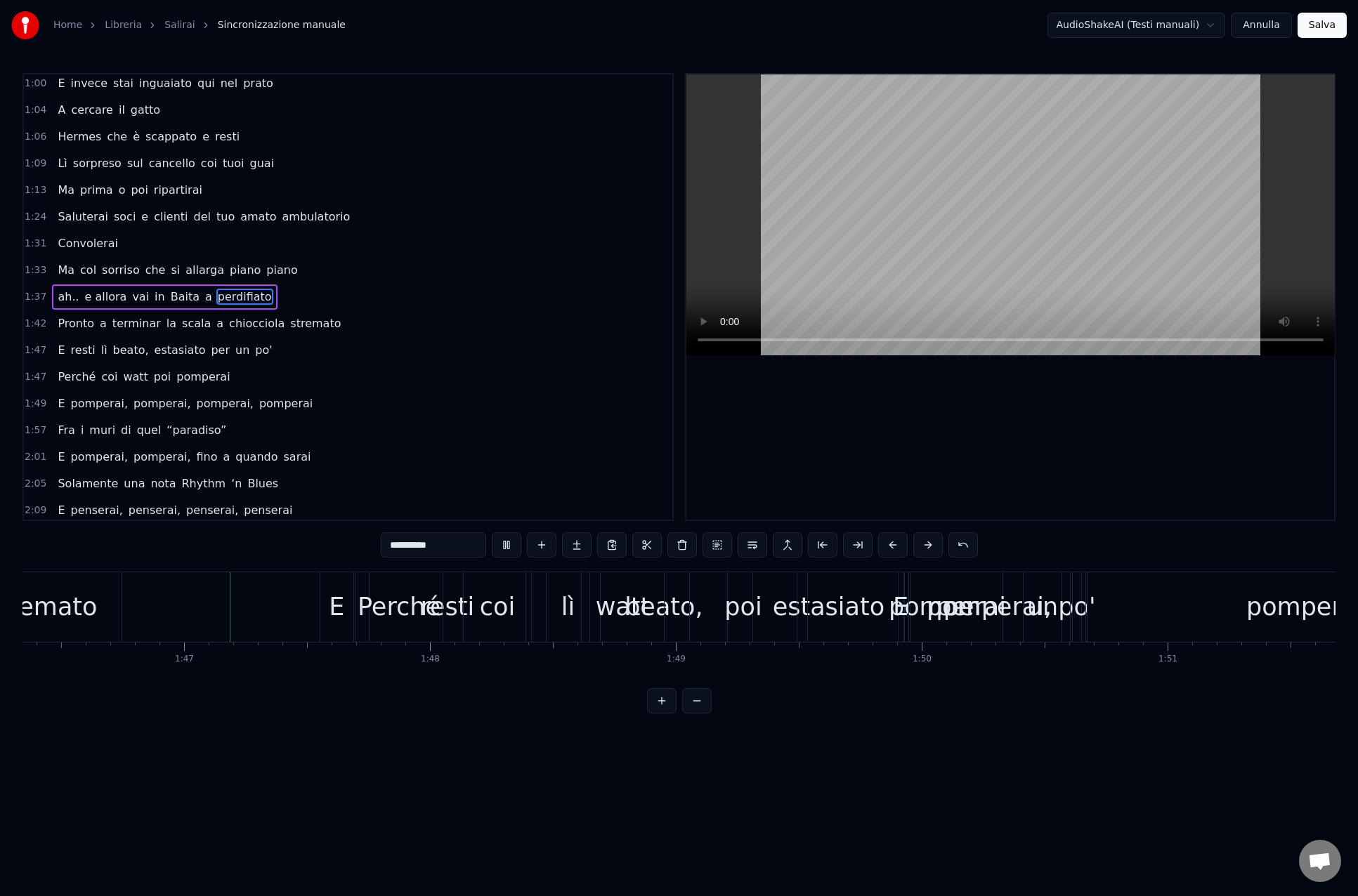
scroll to position [0, 26147]
click at [506, 547] on button at bounding box center [506, 544] width 30 height 25
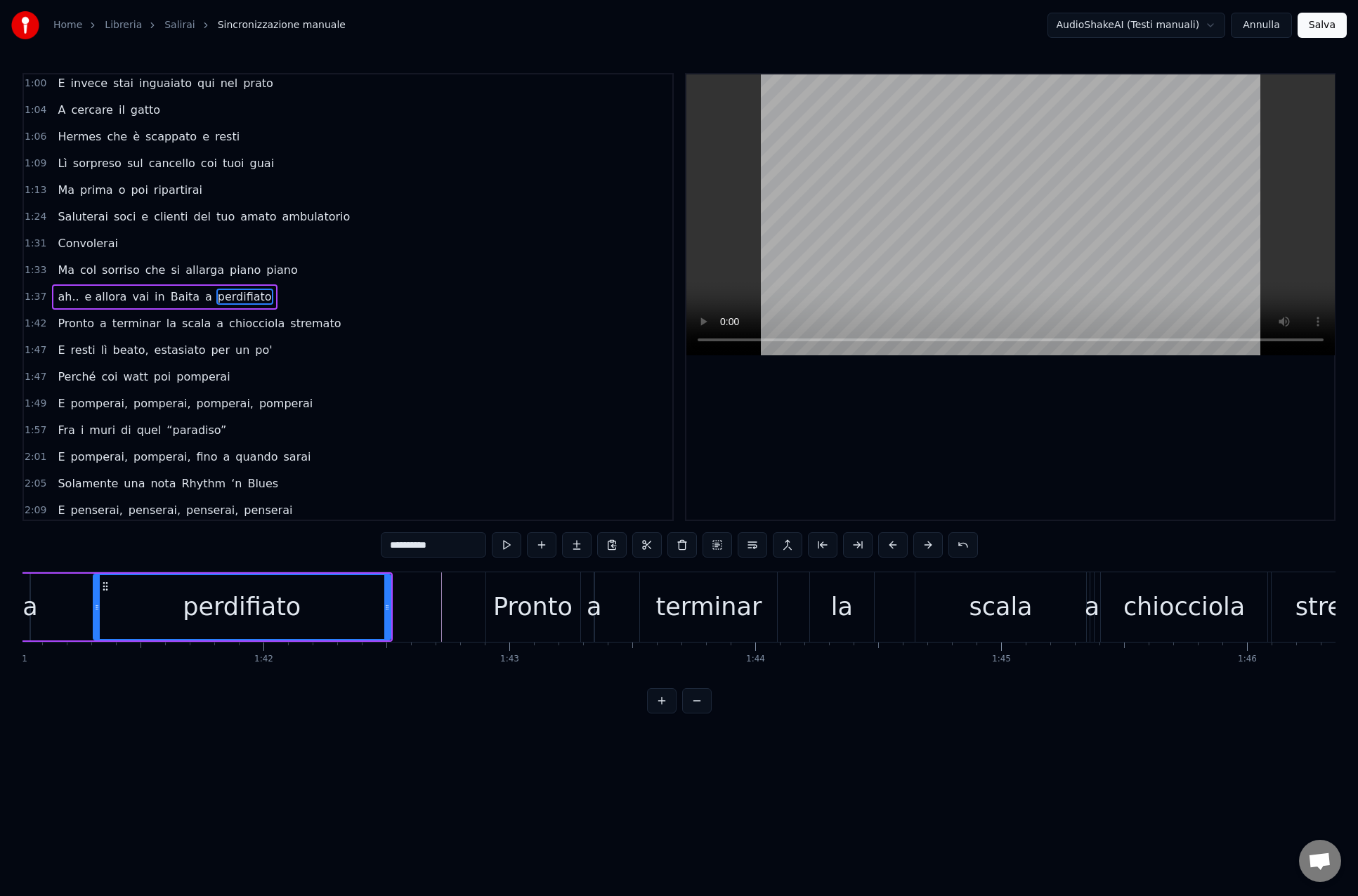
scroll to position [0, 24827]
click at [1245, 615] on div "chiocciola" at bounding box center [1190, 607] width 167 height 70
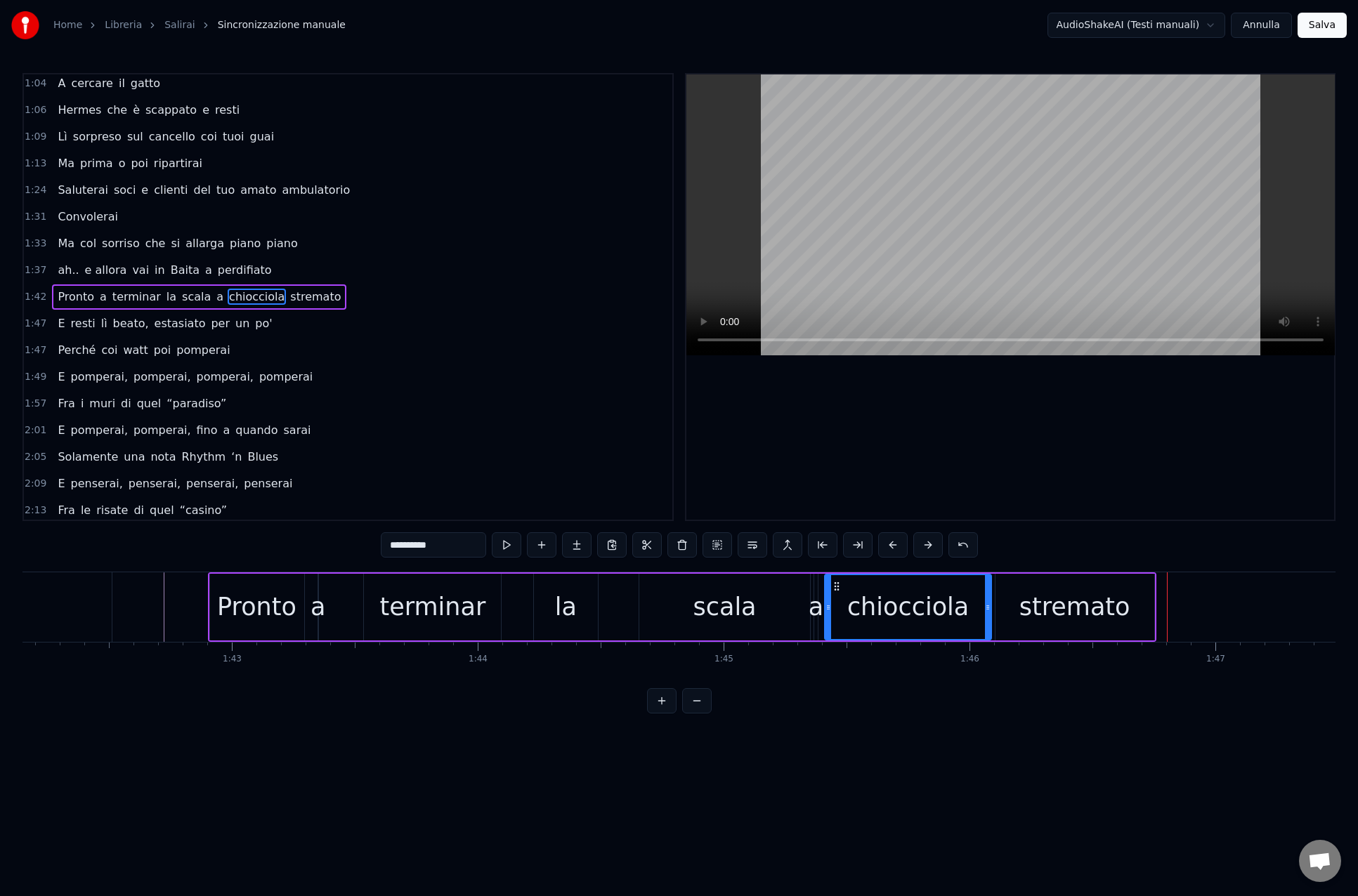
scroll to position [0, 25109]
click at [572, 608] on div "la" at bounding box center [567, 606] width 22 height 37
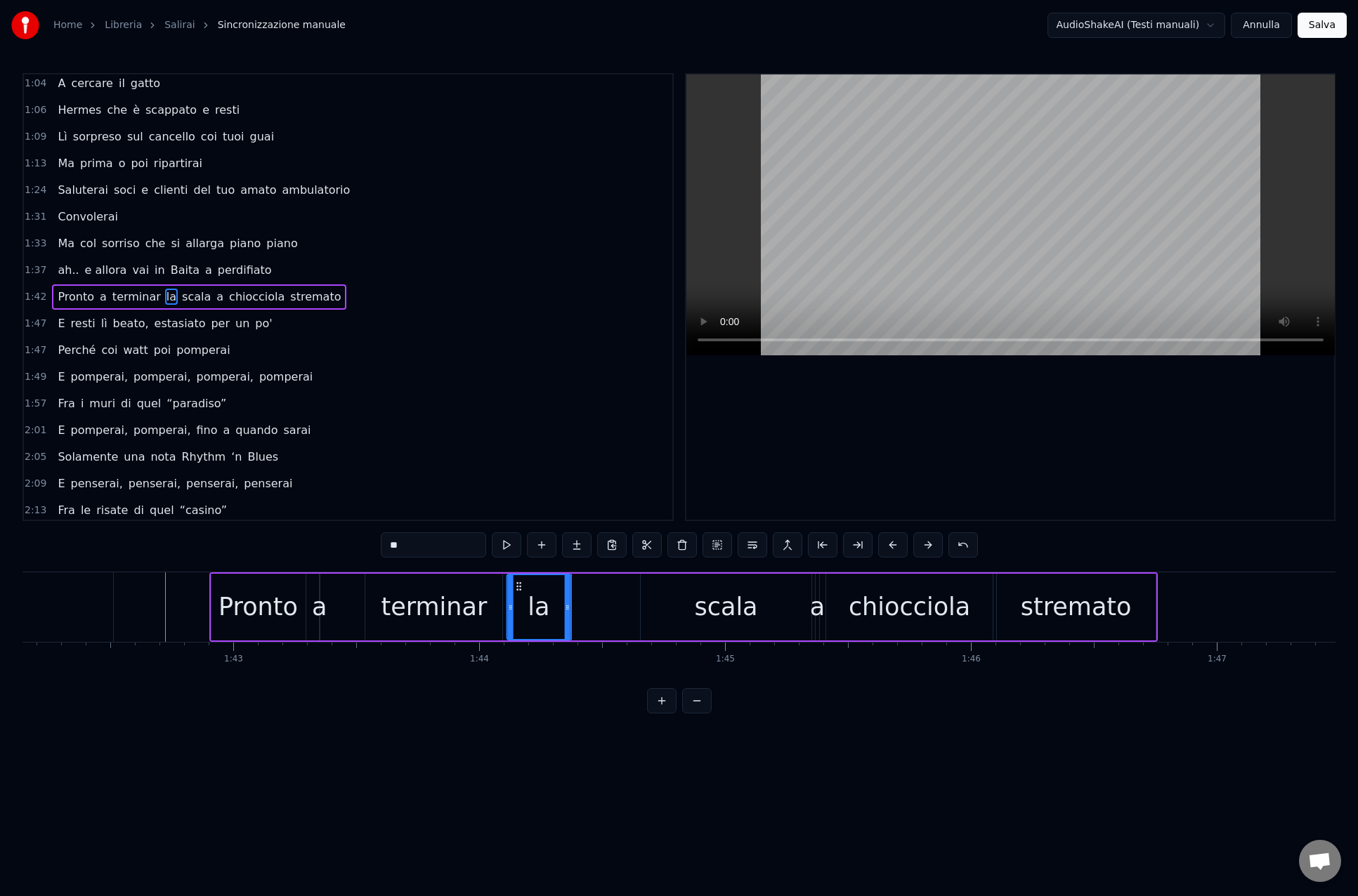
drag, startPoint x: 547, startPoint y: 584, endPoint x: 519, endPoint y: 584, distance: 28.0
click at [519, 584] on icon at bounding box center [518, 586] width 11 height 11
click at [500, 597] on div "terminar" at bounding box center [434, 607] width 137 height 67
click at [487, 607] on icon at bounding box center [486, 607] width 5 height 11
click at [517, 589] on div "la" at bounding box center [538, 607] width 64 height 67
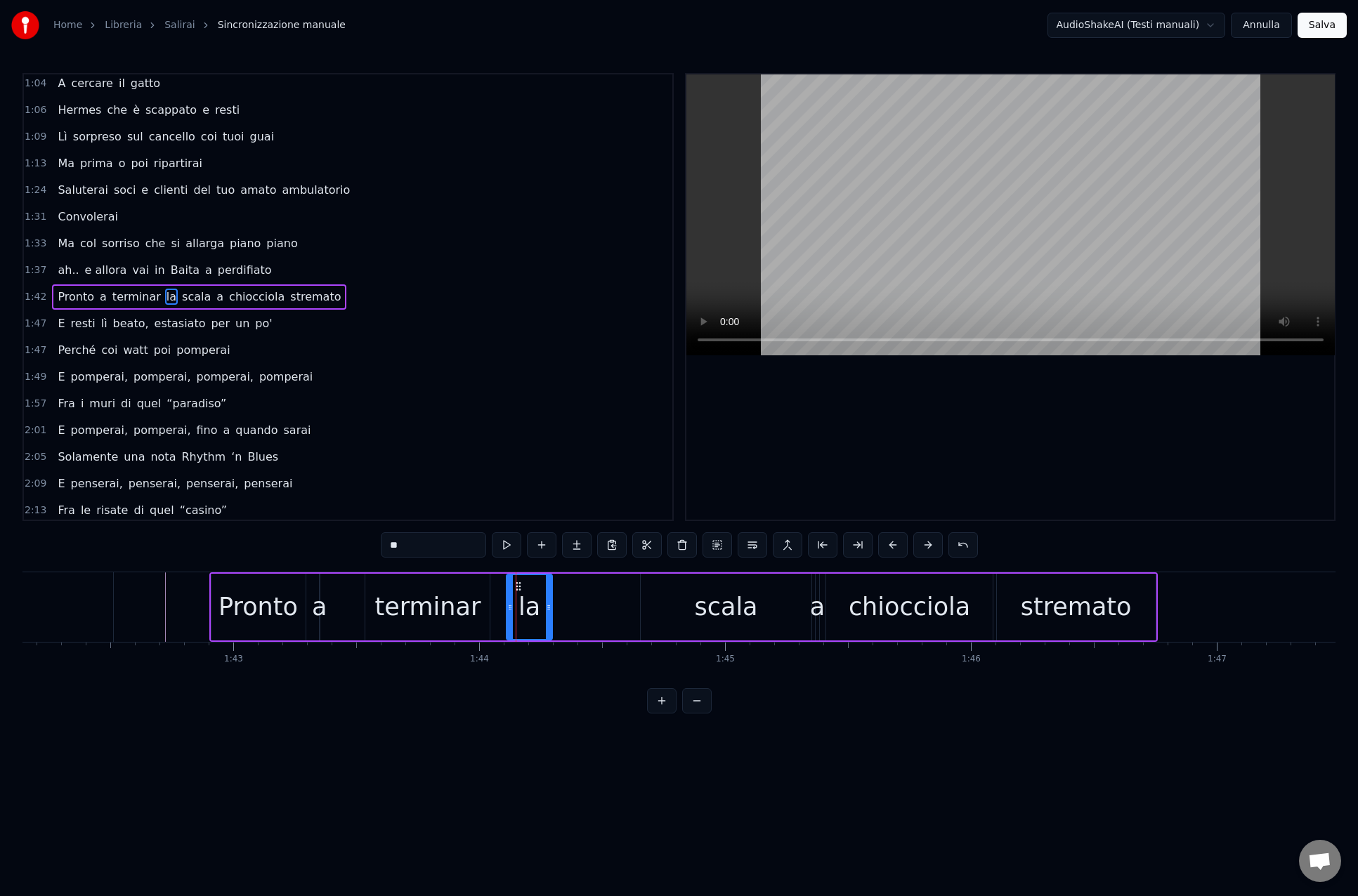
drag, startPoint x: 565, startPoint y: 608, endPoint x: 551, endPoint y: 607, distance: 14.0
click at [548, 607] on icon at bounding box center [548, 607] width 5 height 11
drag, startPoint x: 519, startPoint y: 586, endPoint x: 505, endPoint y: 585, distance: 14.0
click at [504, 586] on circle at bounding box center [503, 586] width 1 height 1
click at [664, 605] on div "scala" at bounding box center [726, 607] width 171 height 67
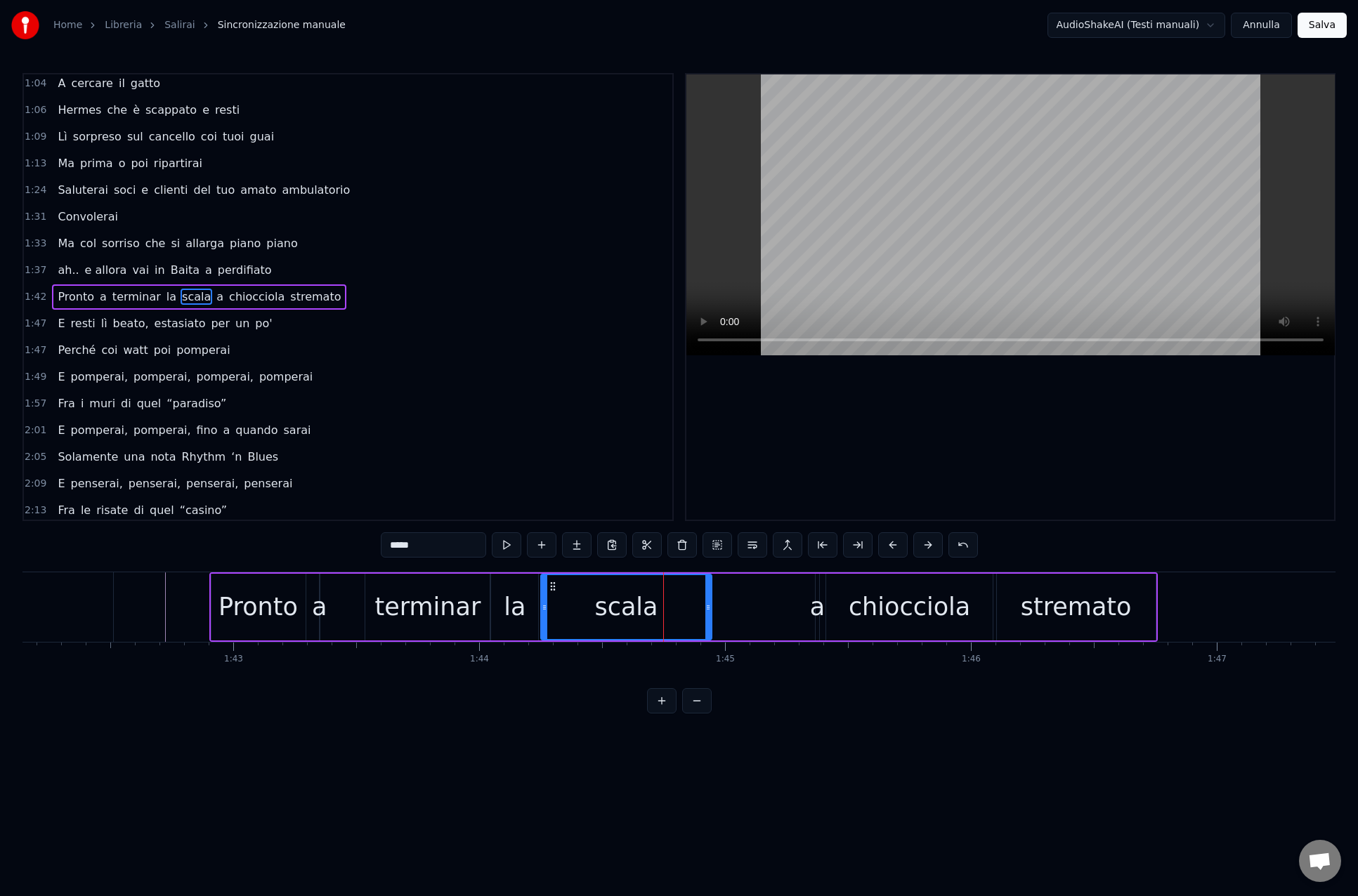
drag, startPoint x: 652, startPoint y: 587, endPoint x: 552, endPoint y: 587, distance: 100.0
click at [552, 587] on icon at bounding box center [553, 586] width 11 height 11
drag, startPoint x: 709, startPoint y: 609, endPoint x: 692, endPoint y: 612, distance: 17.3
click at [682, 609] on icon at bounding box center [682, 607] width 5 height 11
click at [813, 617] on div "a" at bounding box center [817, 606] width 14 height 37
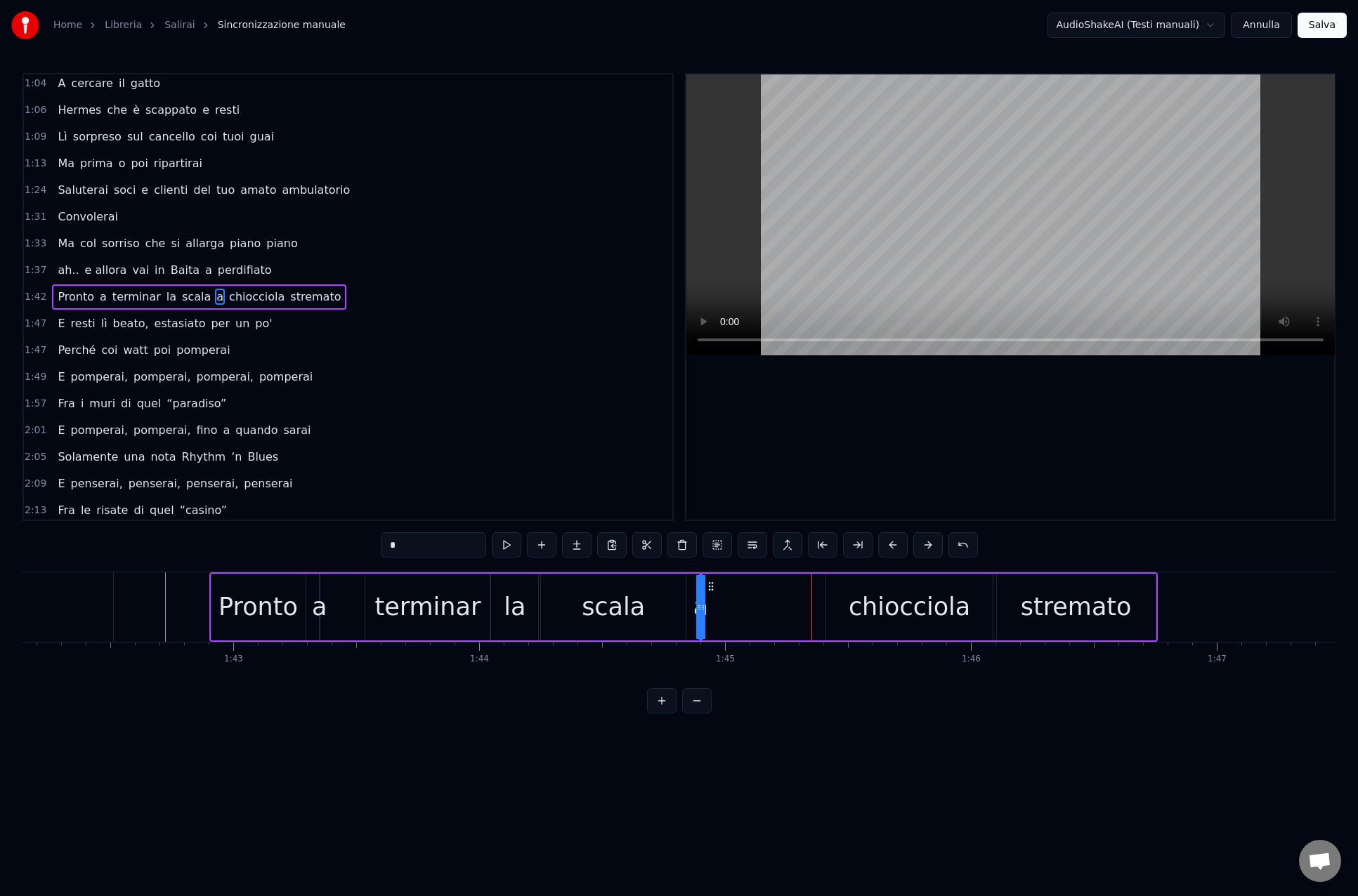
drag, startPoint x: 827, startPoint y: 586, endPoint x: 710, endPoint y: 586, distance: 117.0
click at [710, 586] on icon at bounding box center [710, 586] width 11 height 11
click at [831, 612] on div "chiocciola" at bounding box center [909, 607] width 167 height 67
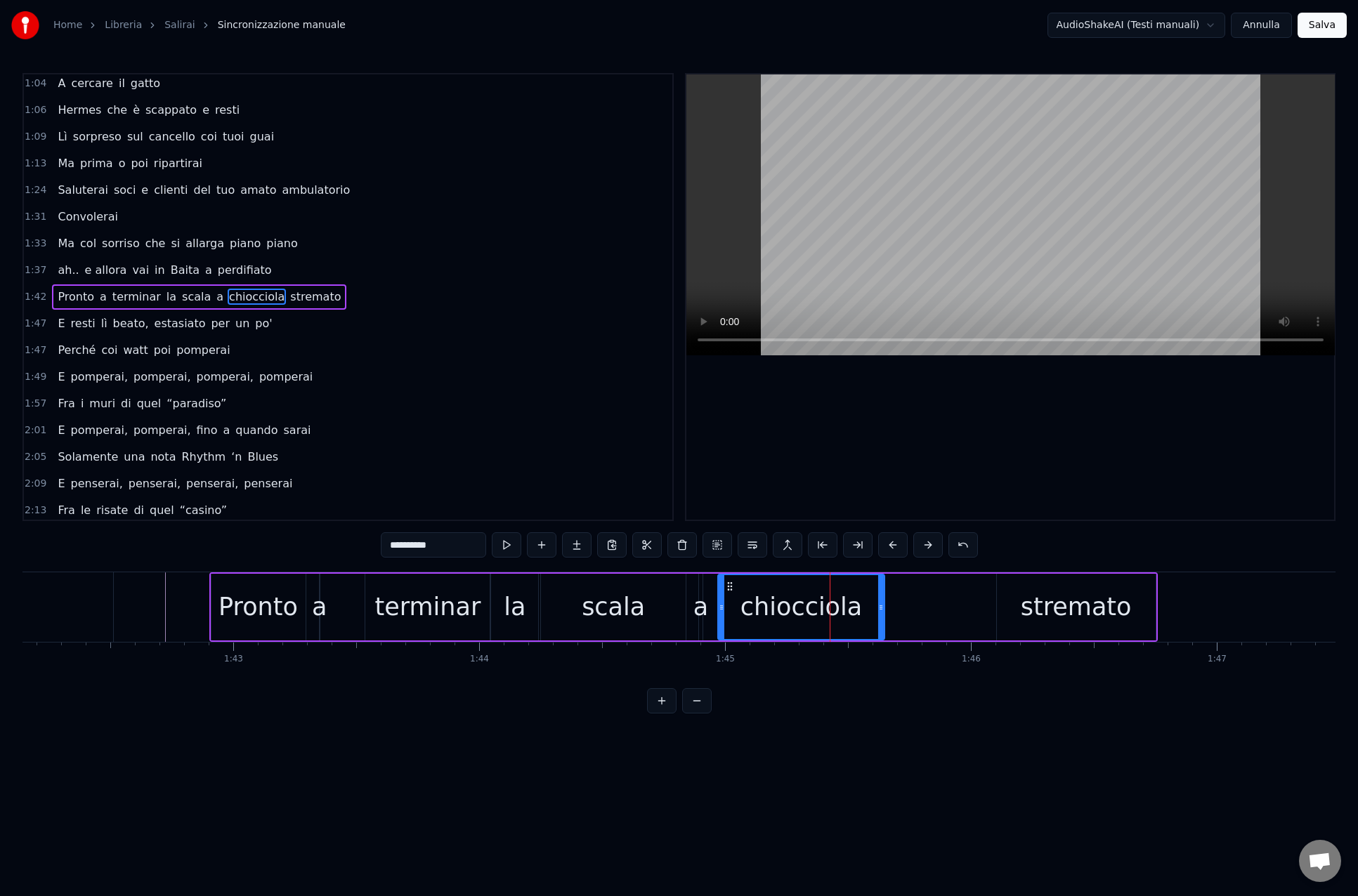
drag, startPoint x: 838, startPoint y: 586, endPoint x: 729, endPoint y: 586, distance: 109.0
click at [729, 586] on icon at bounding box center [729, 586] width 11 height 11
drag, startPoint x: 881, startPoint y: 608, endPoint x: 820, endPoint y: 606, distance: 61.0
click at [820, 606] on icon at bounding box center [820, 607] width 5 height 11
click at [1038, 617] on div "stremato" at bounding box center [1076, 606] width 111 height 37
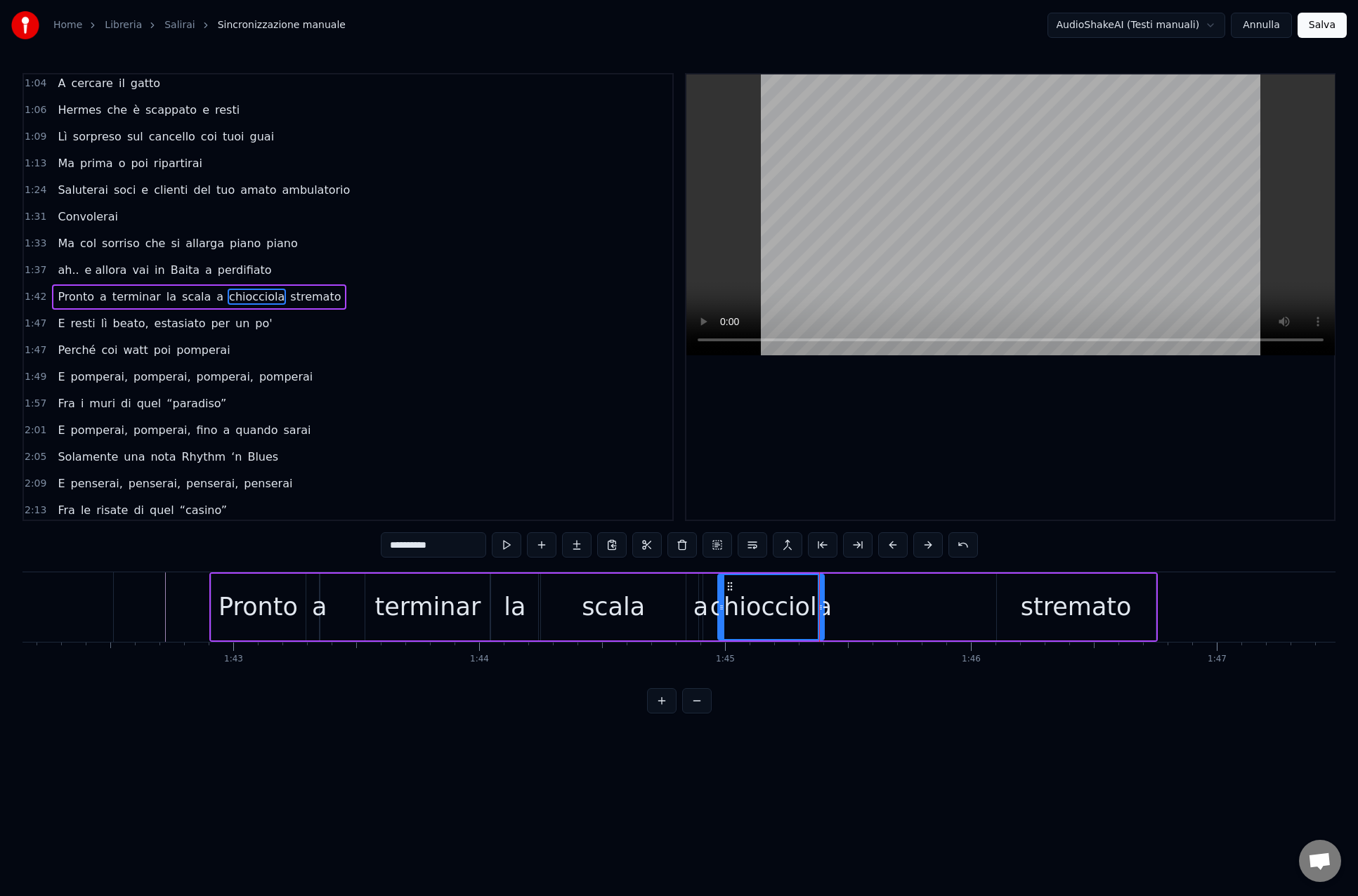
type input "********"
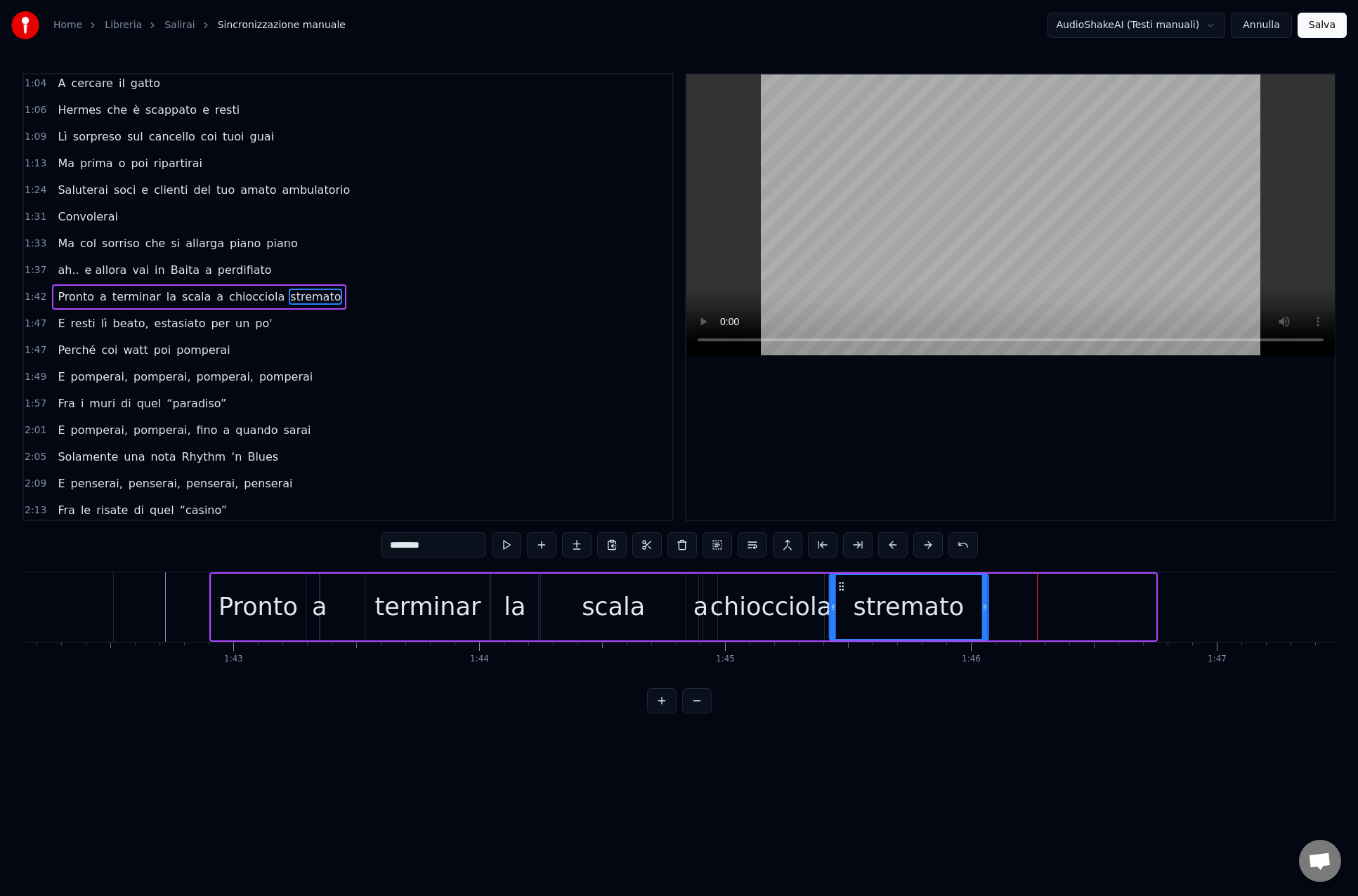
drag, startPoint x: 1009, startPoint y: 586, endPoint x: 842, endPoint y: 590, distance: 167.0
click at [842, 590] on icon at bounding box center [840, 586] width 11 height 11
drag, startPoint x: 986, startPoint y: 607, endPoint x: 946, endPoint y: 607, distance: 40.0
click at [946, 607] on icon at bounding box center [944, 607] width 5 height 11
drag, startPoint x: 946, startPoint y: 607, endPoint x: 986, endPoint y: 606, distance: 40.0
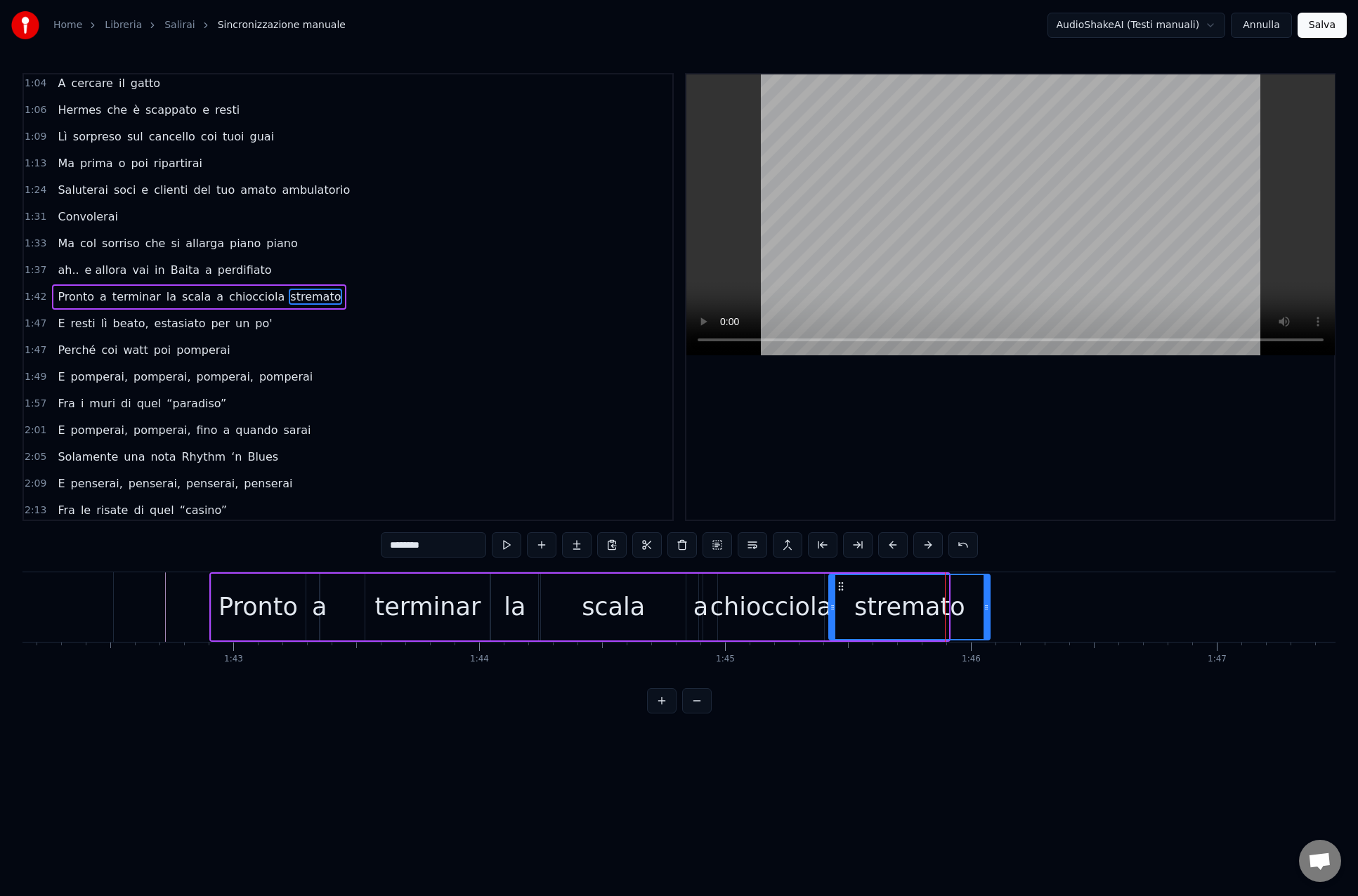
click at [986, 606] on icon at bounding box center [986, 607] width 5 height 11
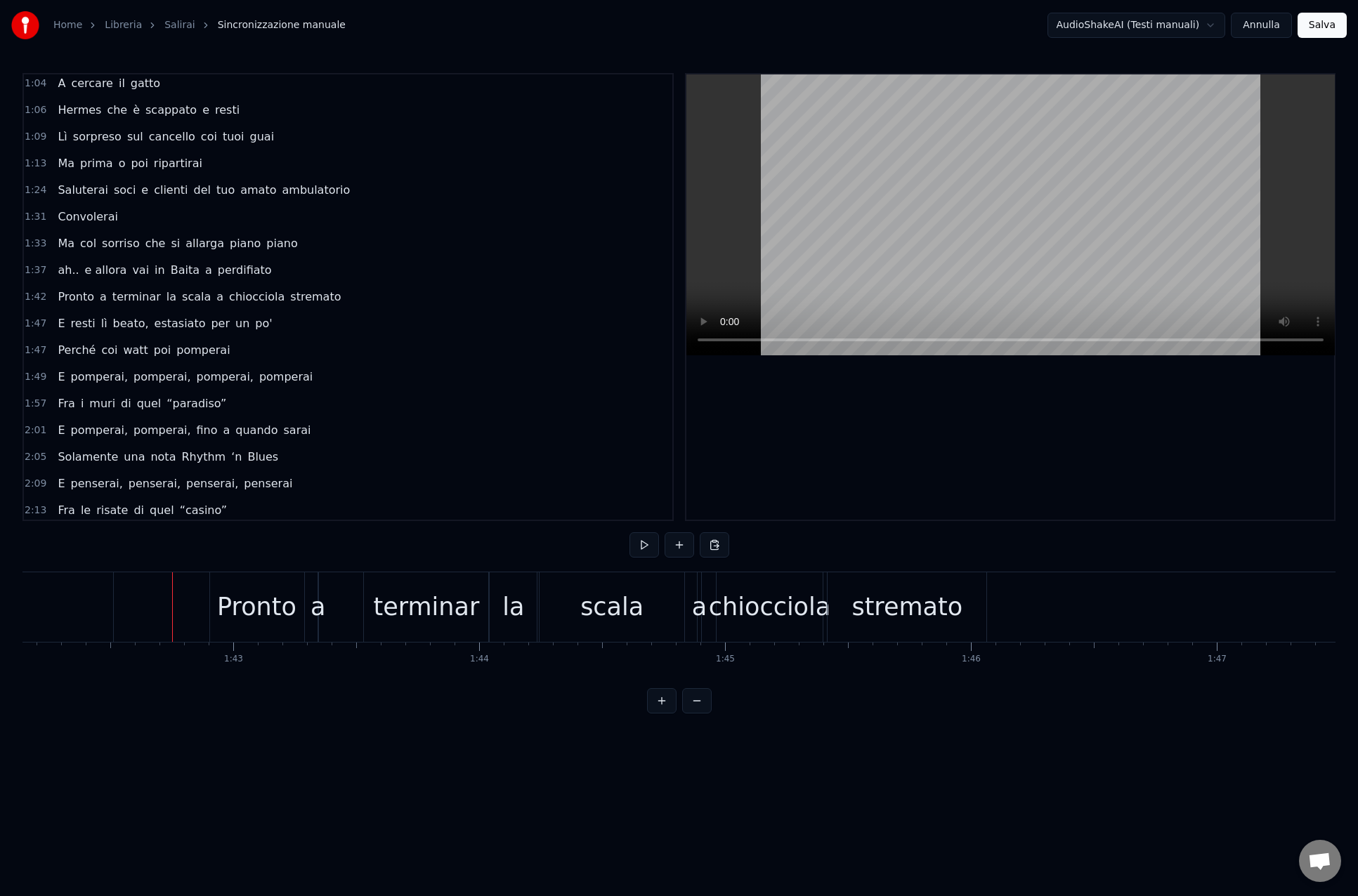
click at [218, 603] on div "Pronto" at bounding box center [257, 607] width 94 height 70
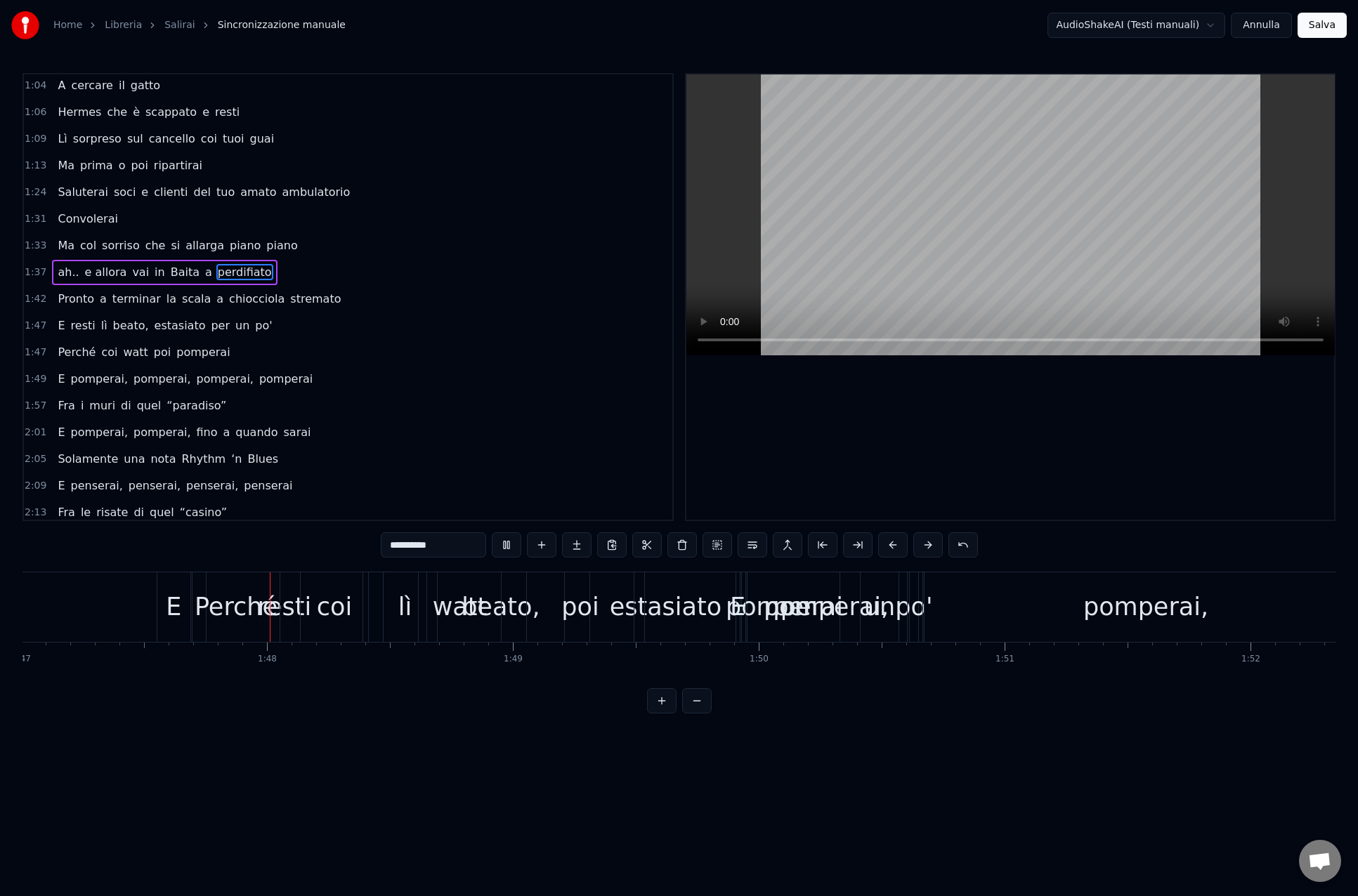
scroll to position [0, 26309]
click at [506, 542] on button at bounding box center [506, 544] width 30 height 25
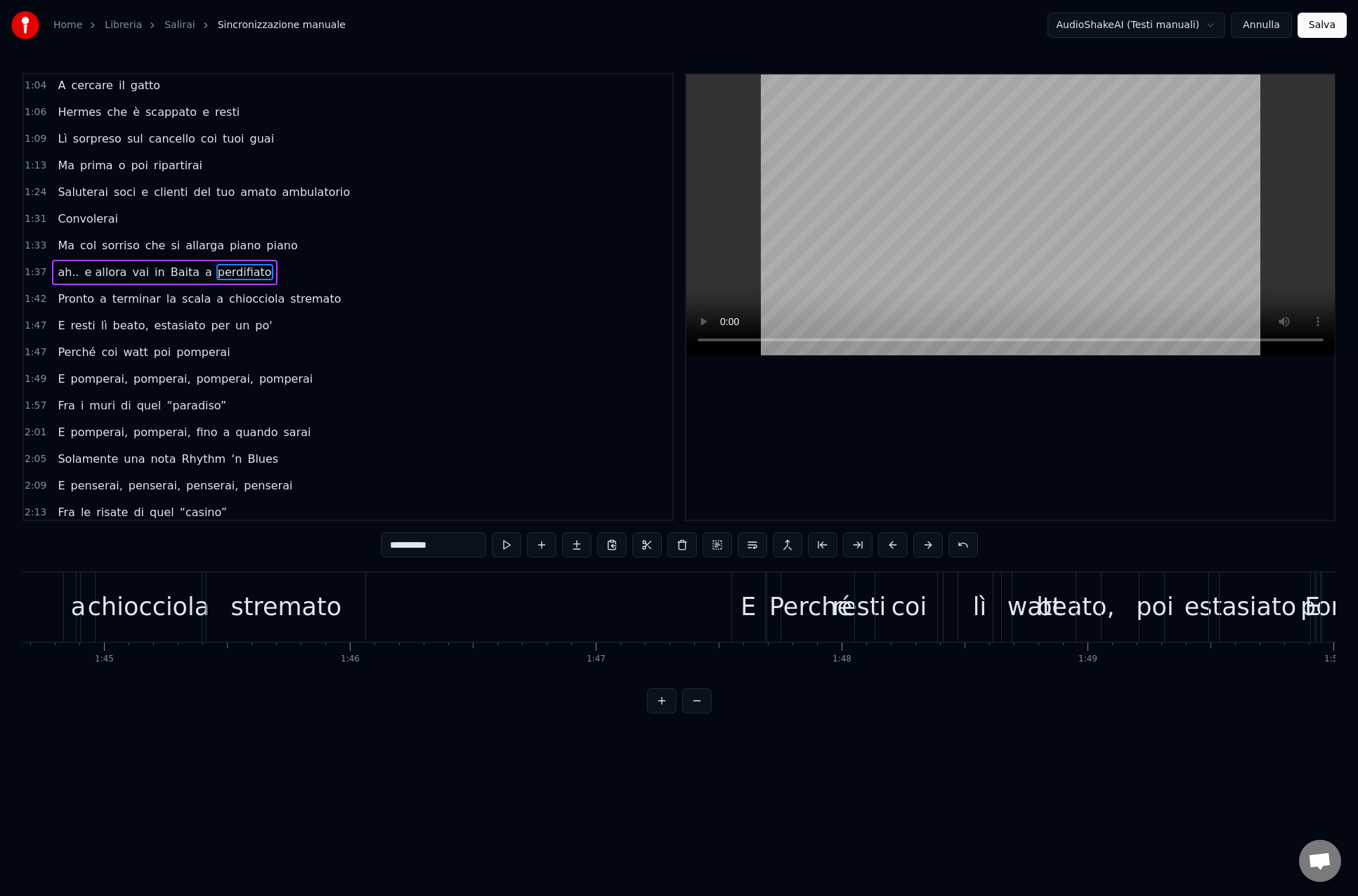
scroll to position [0, 25644]
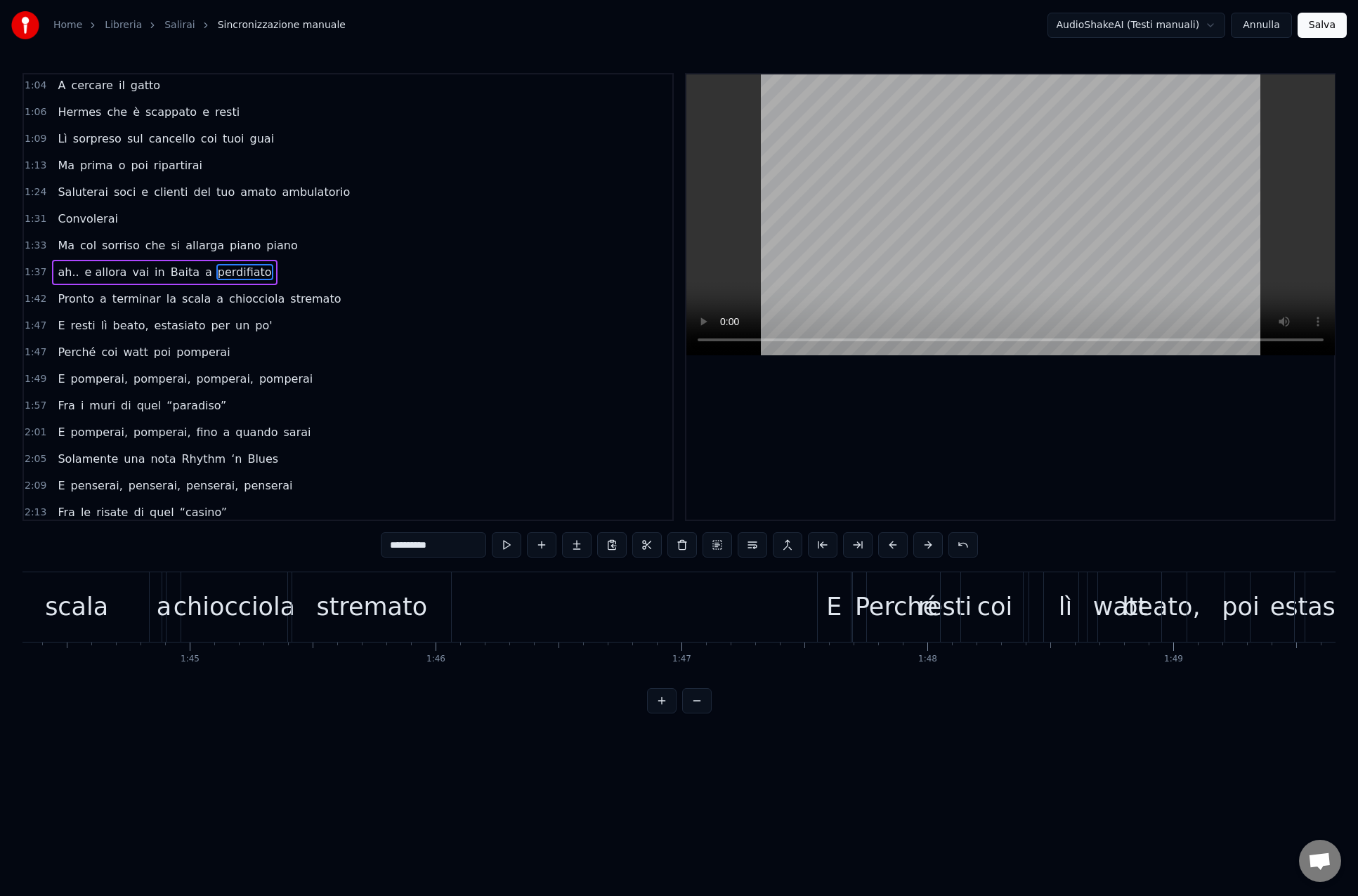
click at [834, 608] on div "E" at bounding box center [833, 606] width 15 height 37
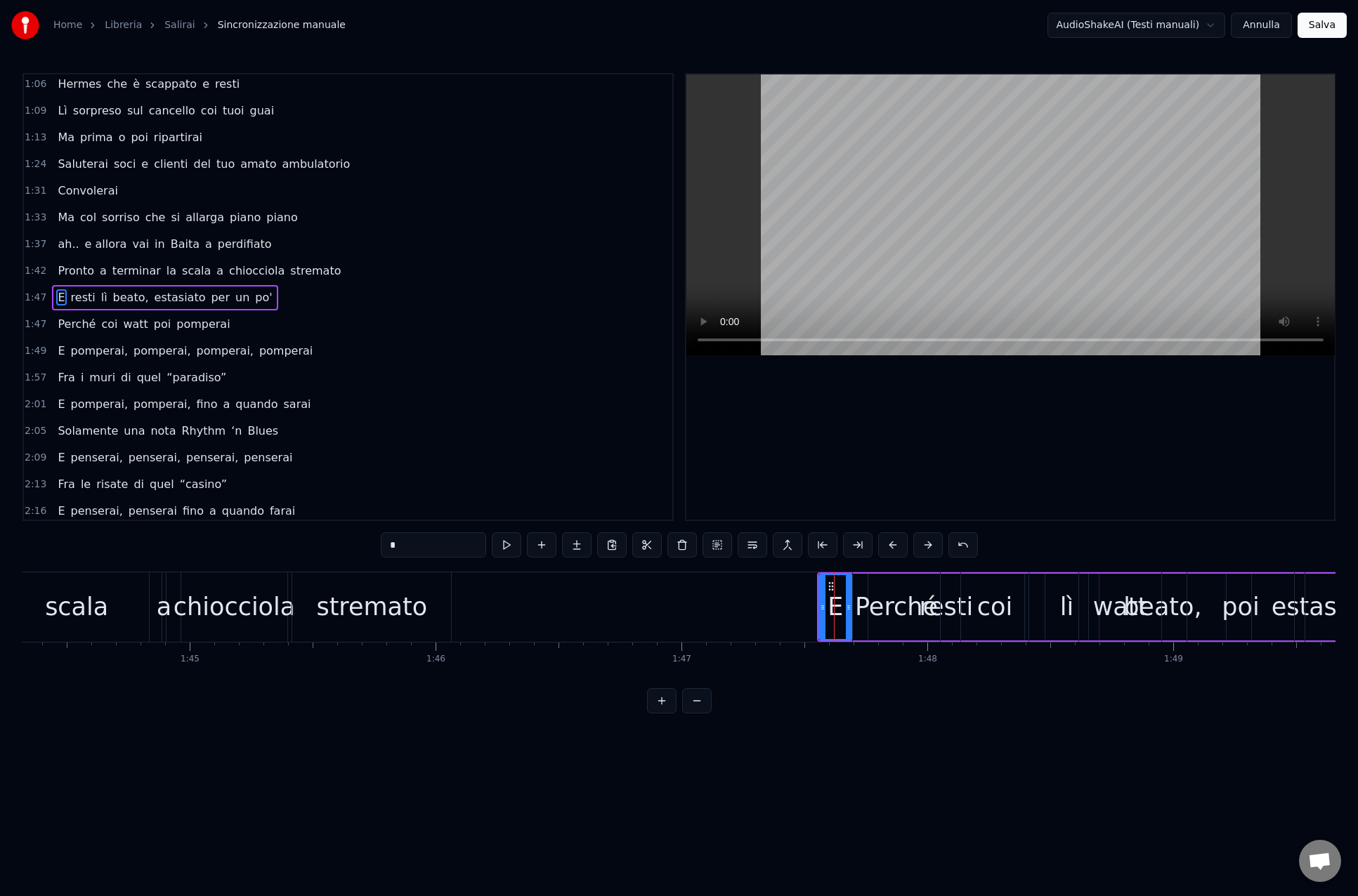
scroll to position [324, 0]
drag, startPoint x: 832, startPoint y: 584, endPoint x: 482, endPoint y: 581, distance: 350.0
click at [482, 581] on icon at bounding box center [481, 586] width 11 height 11
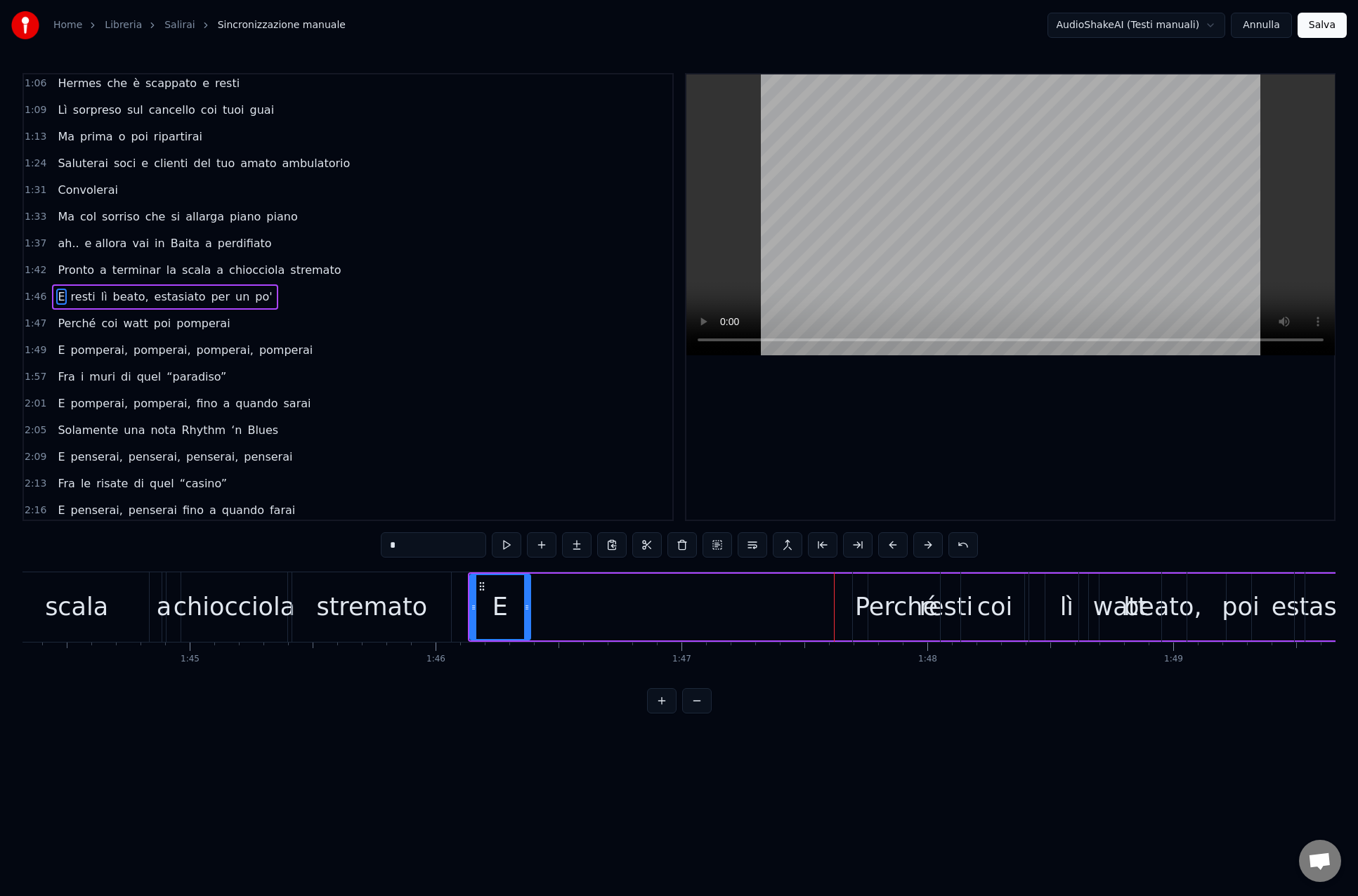
drag, startPoint x: 500, startPoint y: 606, endPoint x: 528, endPoint y: 605, distance: 28.0
click at [528, 605] on icon at bounding box center [526, 607] width 5 height 11
click at [83, 293] on span "resti" at bounding box center [83, 296] width 27 height 16
type input "*****"
drag, startPoint x: 882, startPoint y: 584, endPoint x: 591, endPoint y: 581, distance: 291.0
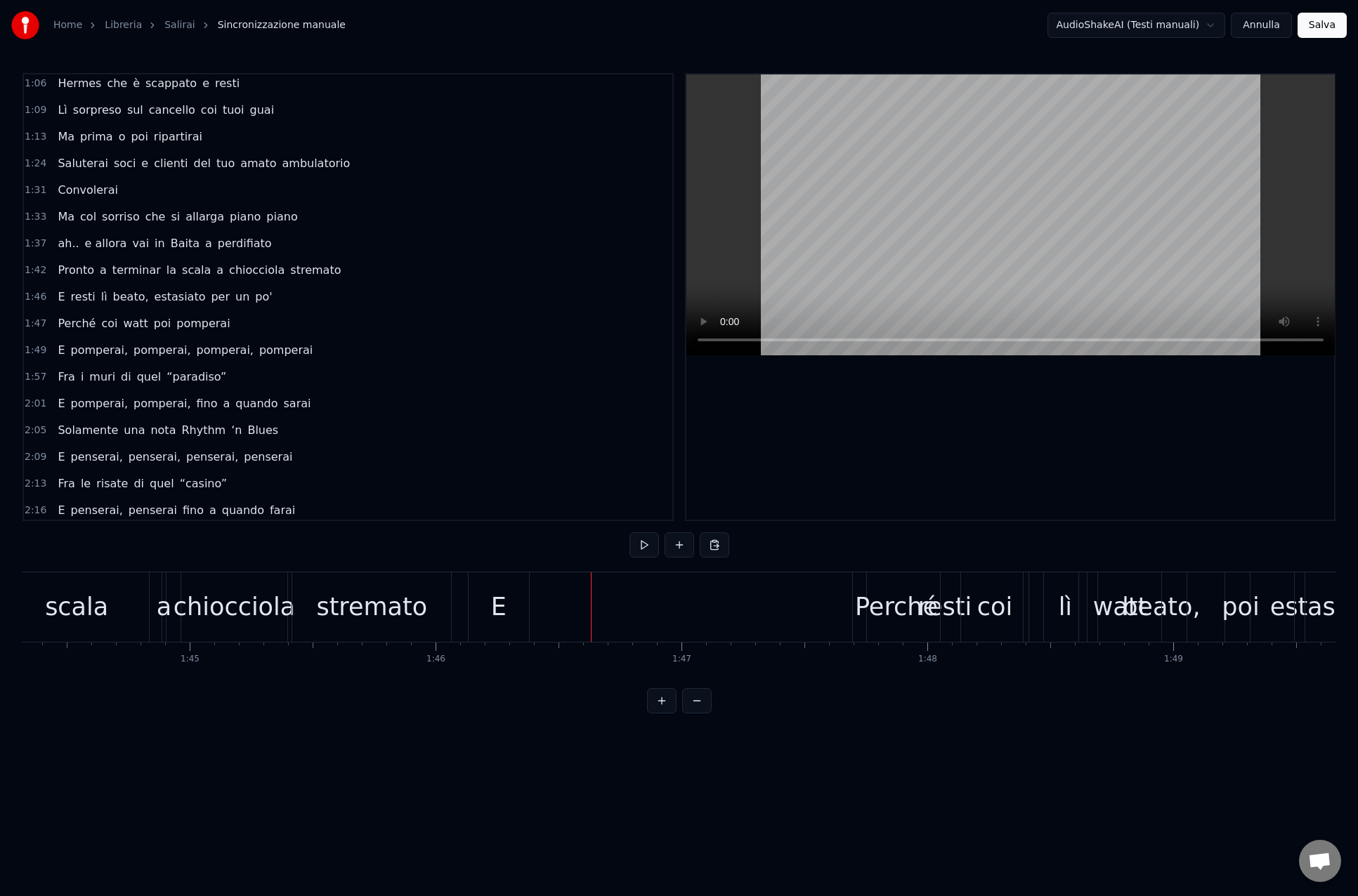
click at [88, 300] on span "resti" at bounding box center [83, 296] width 27 height 16
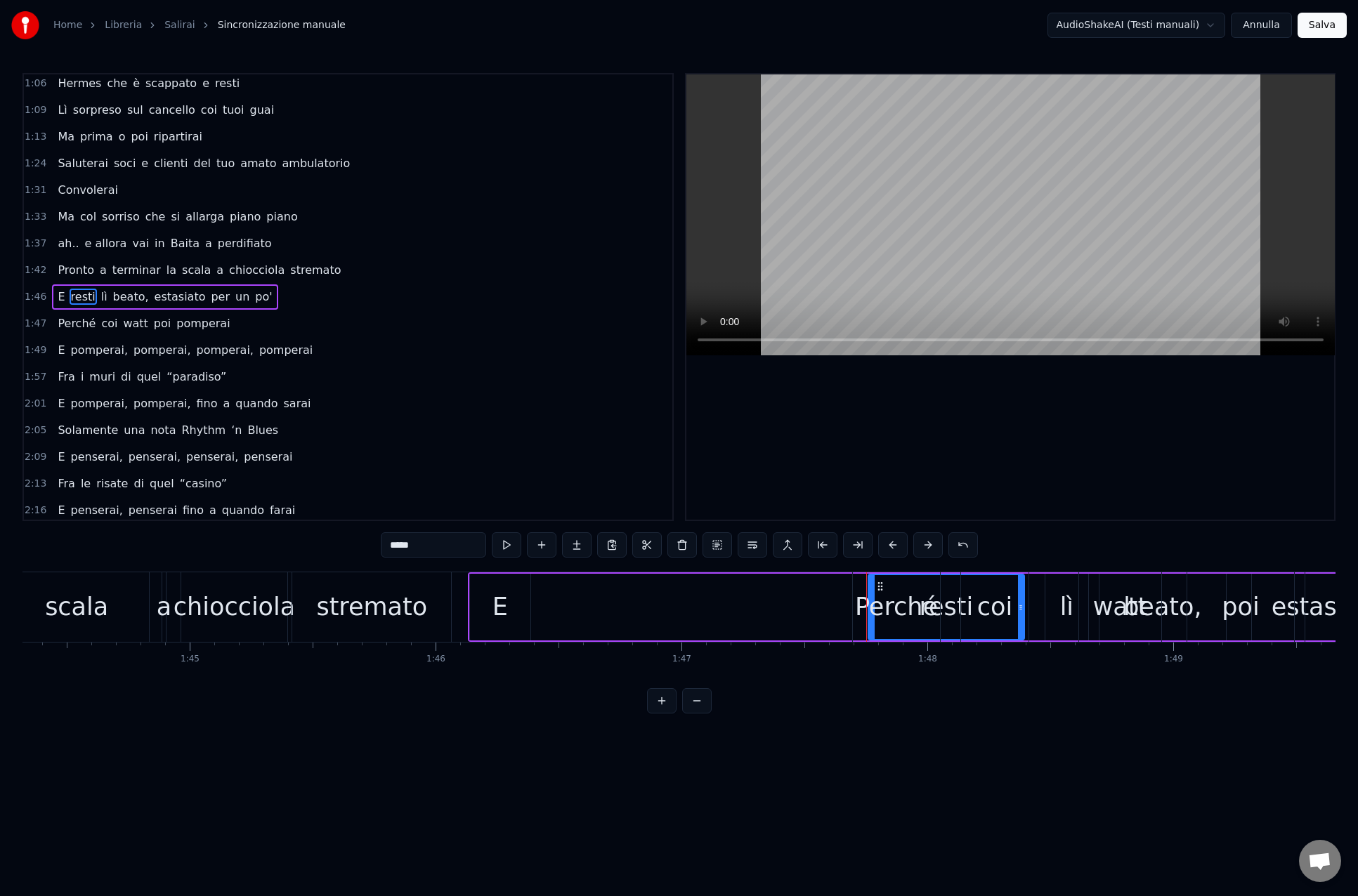
drag, startPoint x: 880, startPoint y: 586, endPoint x: 854, endPoint y: 590, distance: 26.3
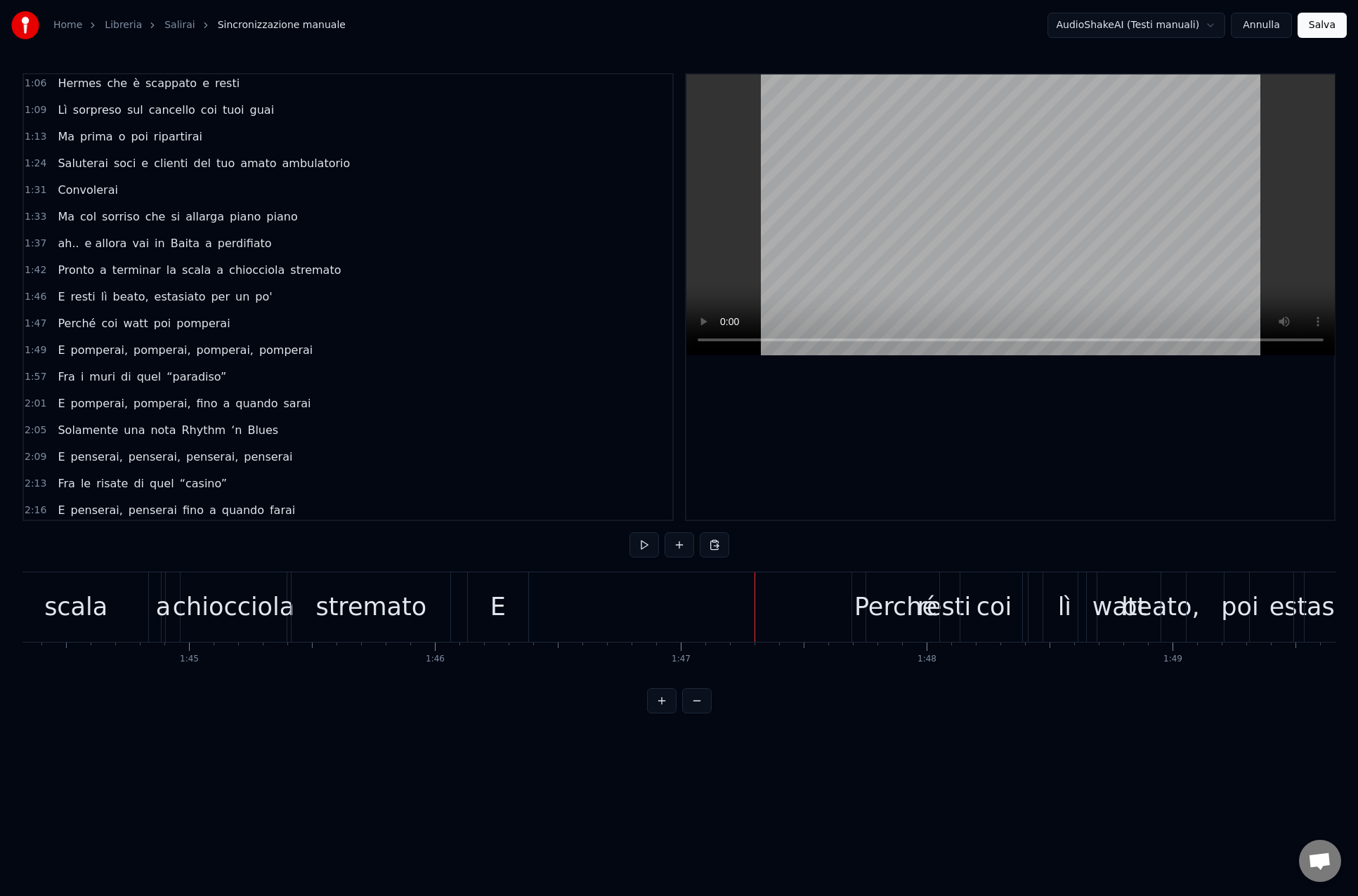
scroll to position [0, 25650]
click at [544, 604] on div "E resti lì beato, estasiato per un po'" at bounding box center [1019, 607] width 1114 height 70
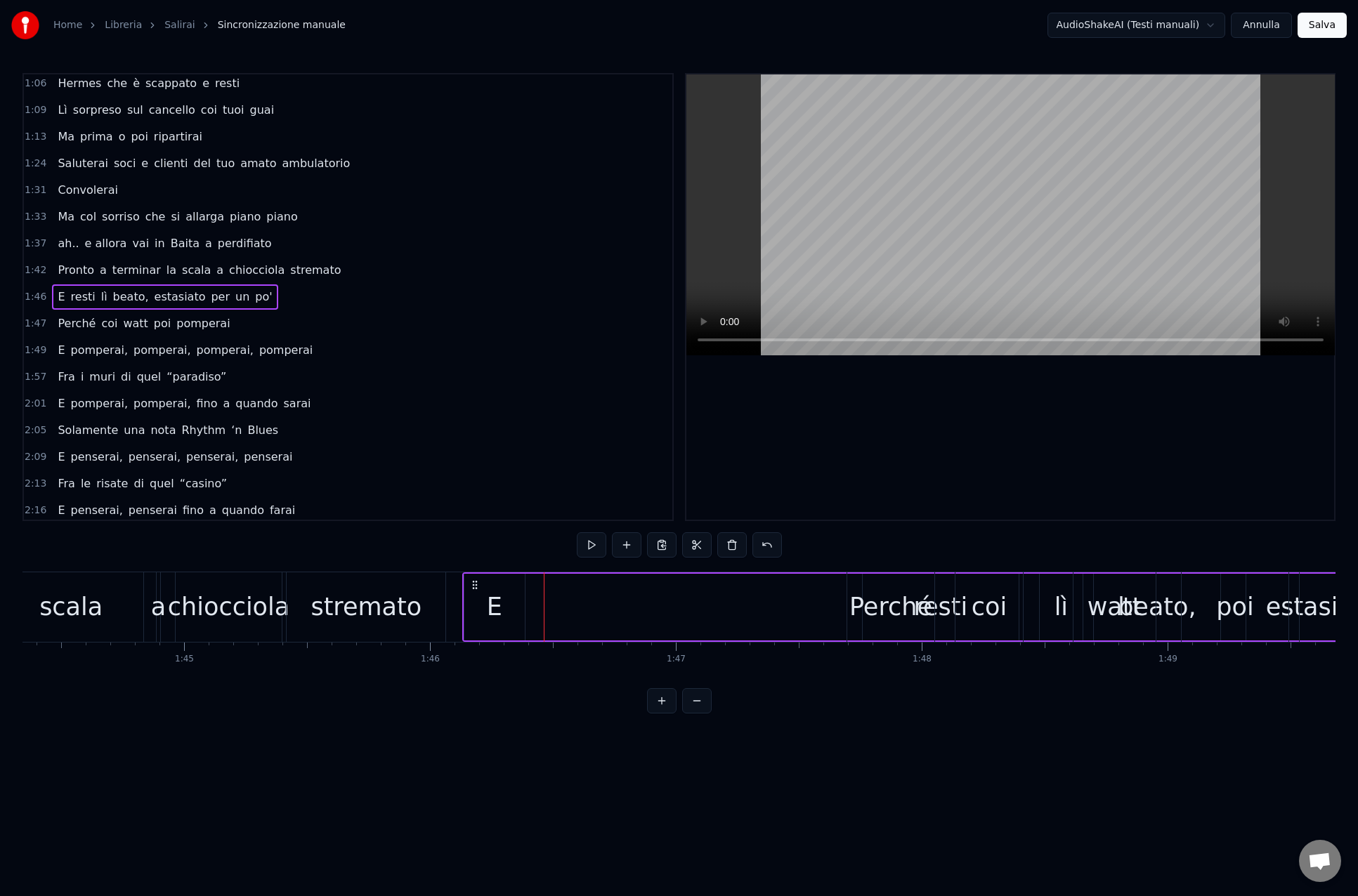
click at [100, 292] on span "lì" at bounding box center [105, 296] width 9 height 16
click at [75, 299] on span "resti" at bounding box center [83, 296] width 27 height 16
type input "*****"
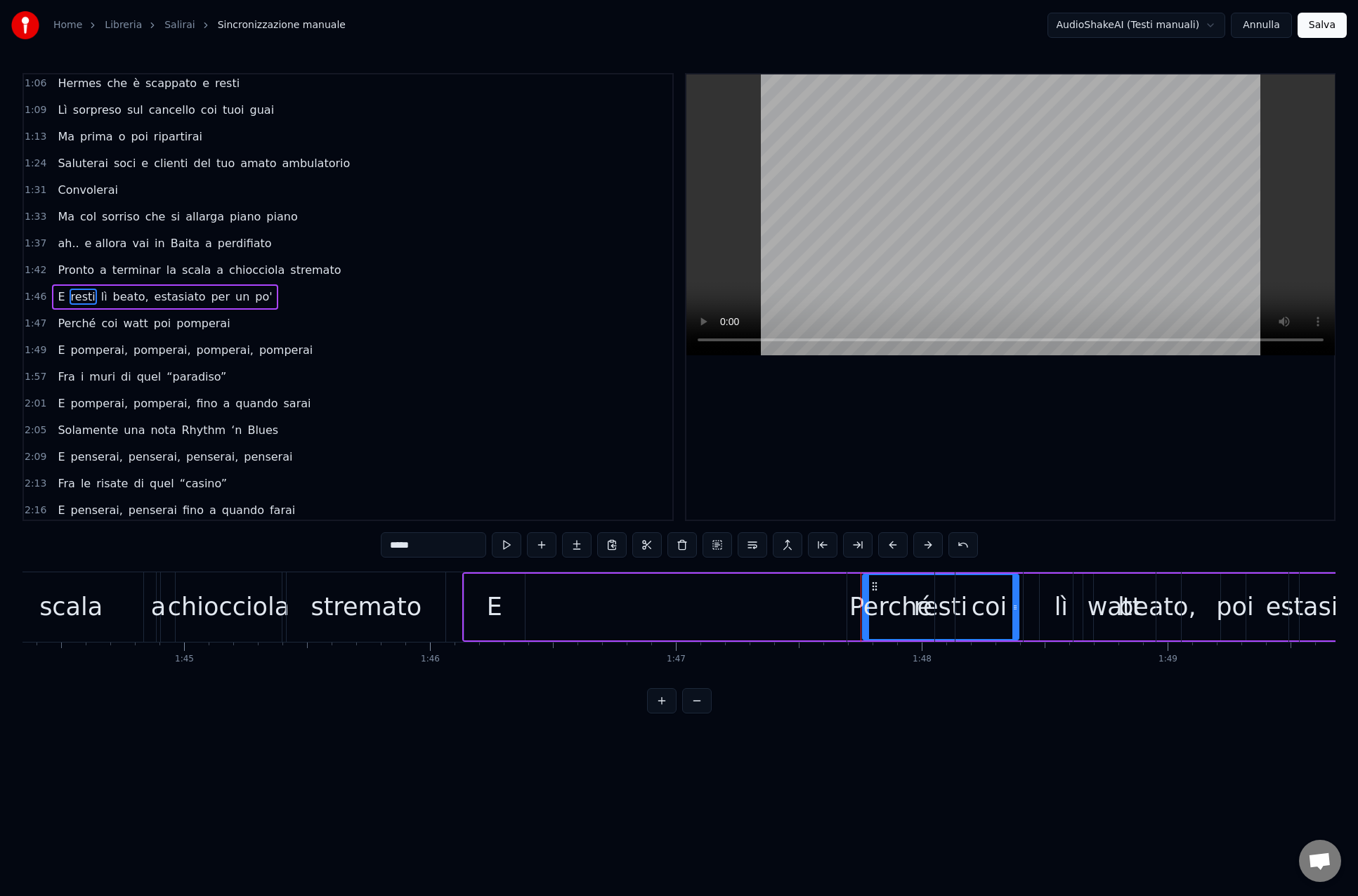
drag, startPoint x: 873, startPoint y: 586, endPoint x: 858, endPoint y: 596, distance: 18.0
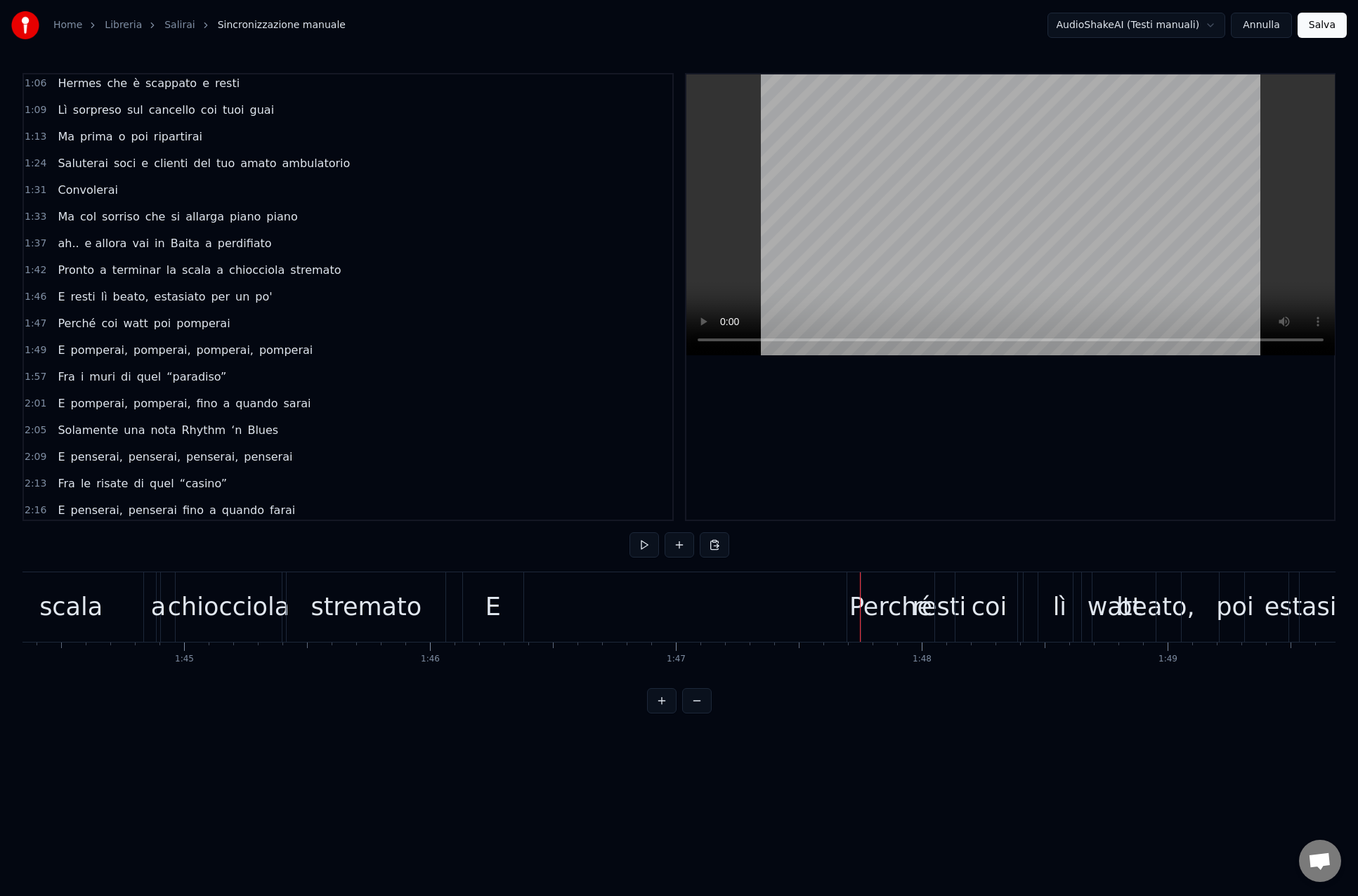
click at [872, 594] on div "Perché" at bounding box center [890, 606] width 83 height 37
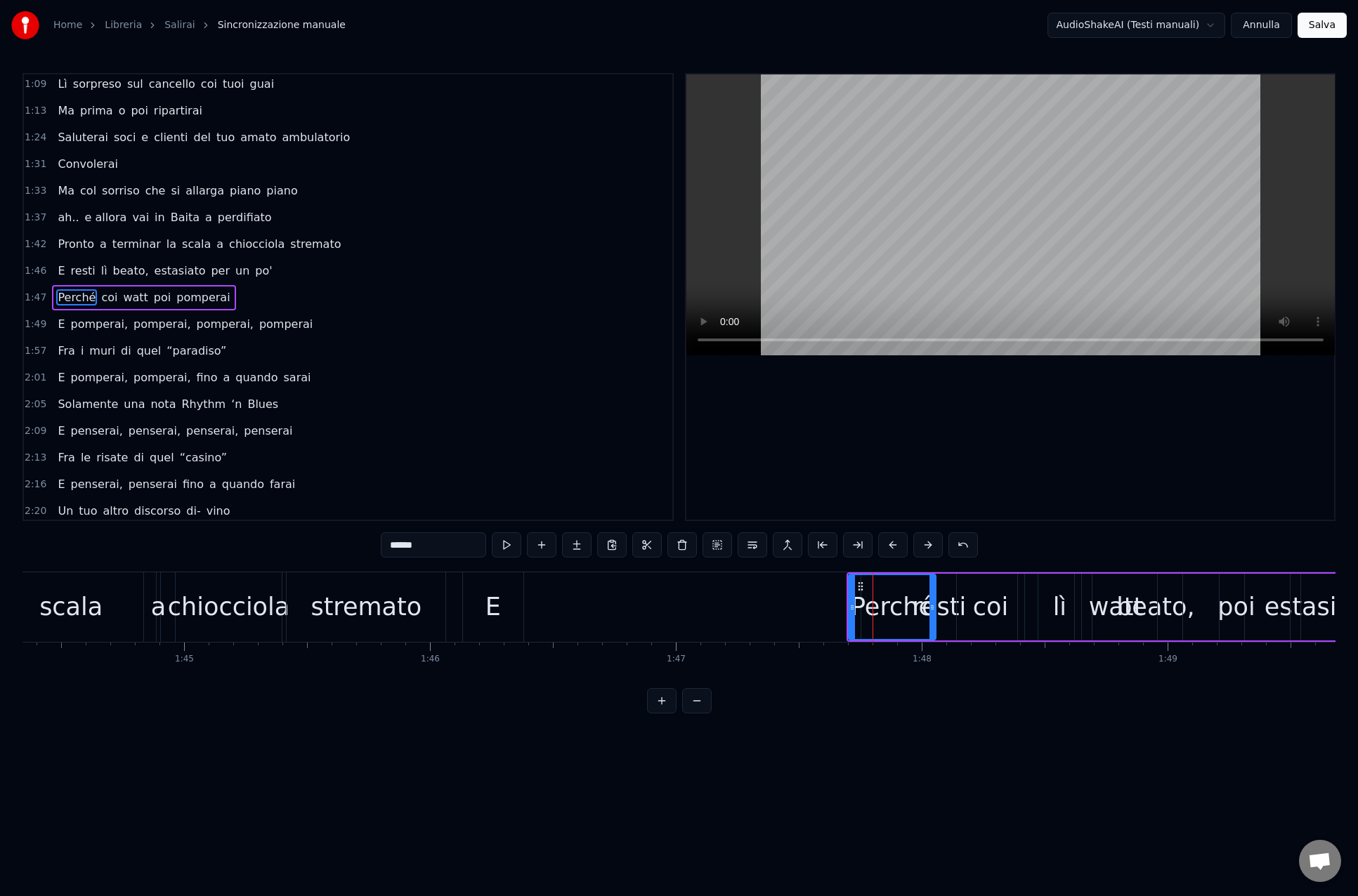
scroll to position [351, 0]
drag, startPoint x: 860, startPoint y: 586, endPoint x: 914, endPoint y: 588, distance: 54.0
click at [912, 588] on icon at bounding box center [906, 586] width 11 height 11
click at [886, 600] on div "resti" at bounding box center [939, 607] width 156 height 70
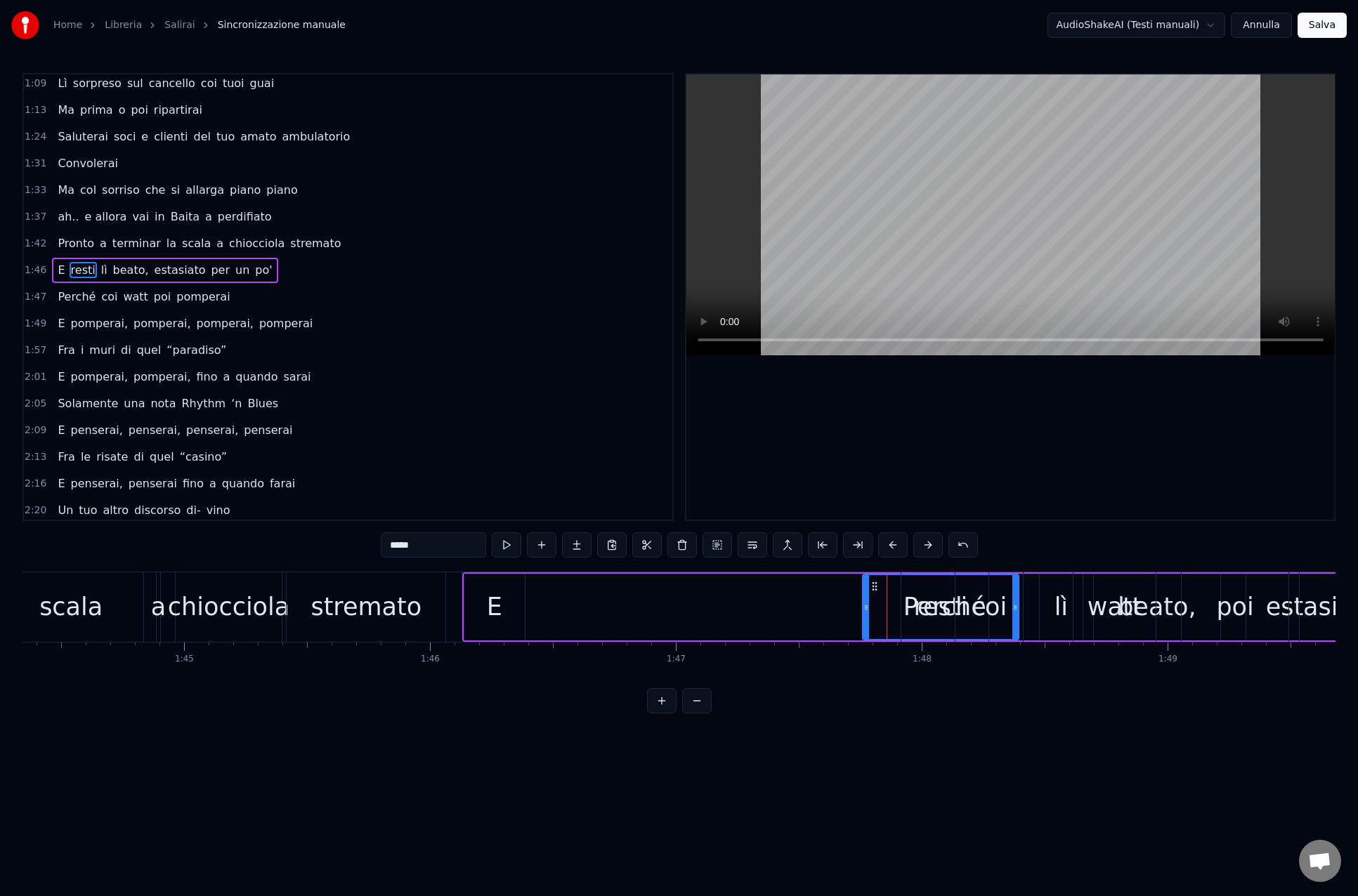
scroll to position [324, 0]
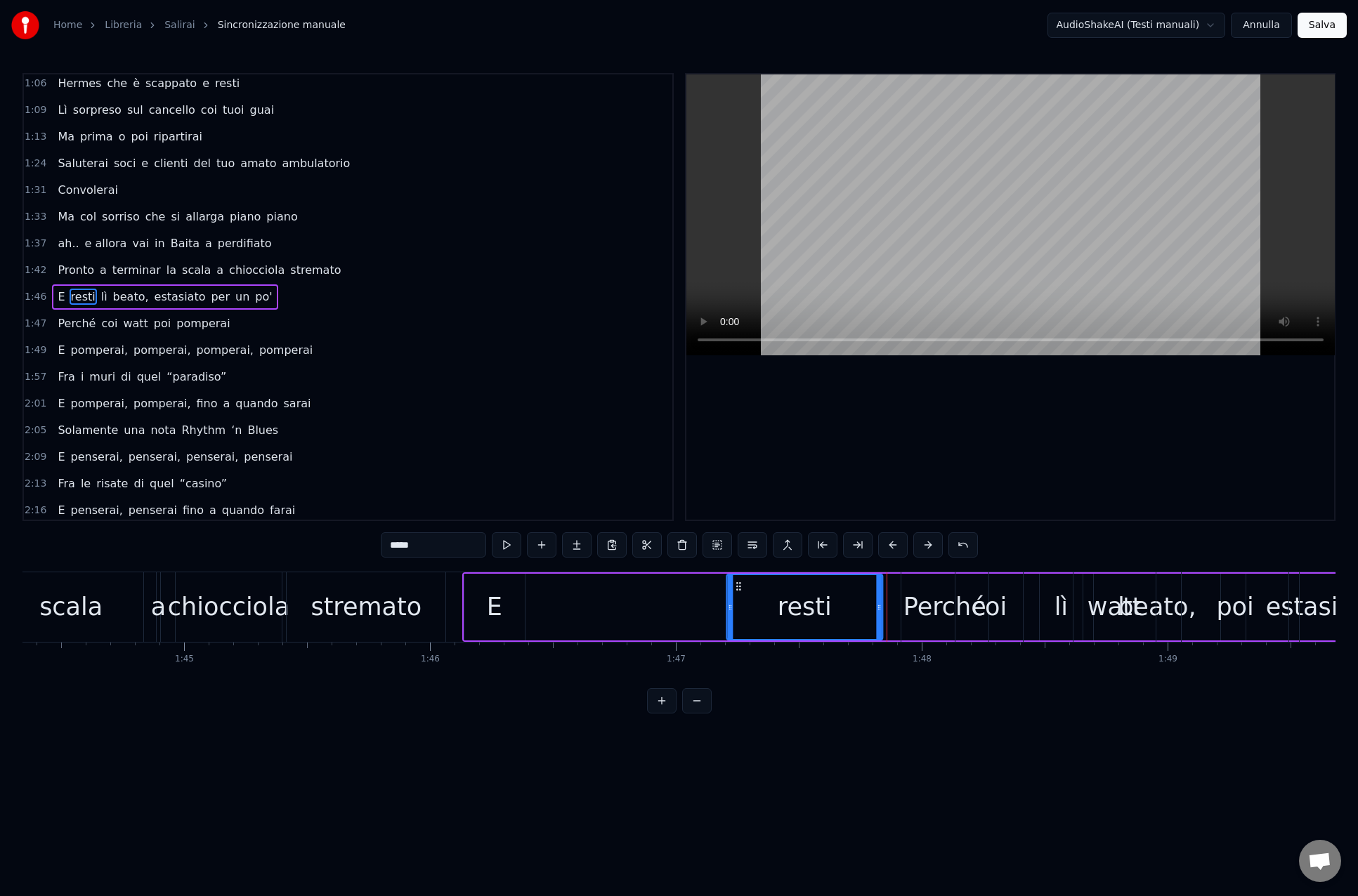
drag, startPoint x: 875, startPoint y: 586, endPoint x: 739, endPoint y: 582, distance: 136.1
click at [739, 582] on icon at bounding box center [738, 586] width 11 height 11
drag, startPoint x: 739, startPoint y: 585, endPoint x: 604, endPoint y: 584, distance: 135.0
click at [604, 584] on icon at bounding box center [601, 586] width 11 height 11
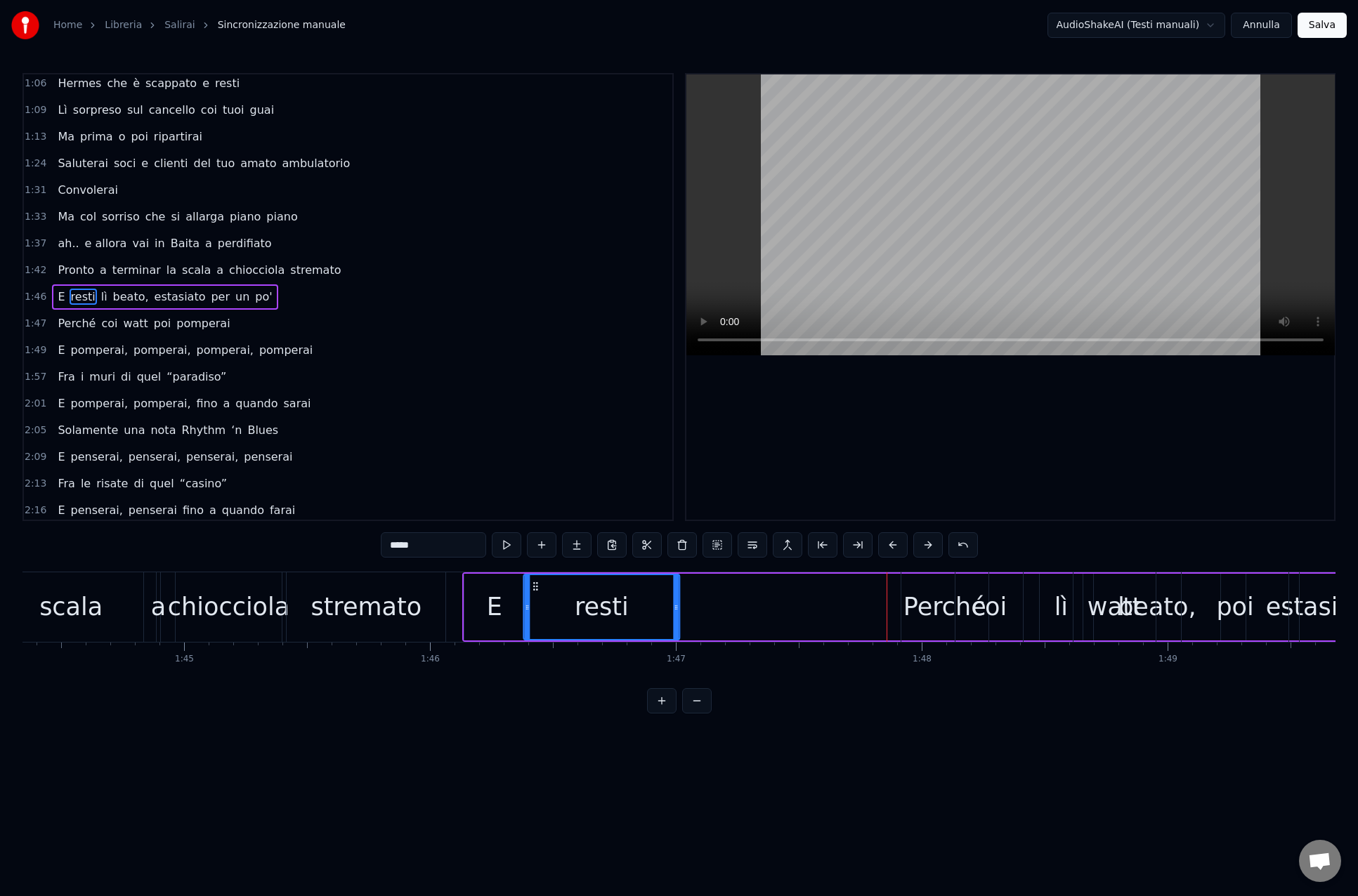
drag, startPoint x: 602, startPoint y: 587, endPoint x: 544, endPoint y: 591, distance: 58.1
click at [538, 589] on icon at bounding box center [535, 586] width 11 height 11
drag, startPoint x: 676, startPoint y: 609, endPoint x: 613, endPoint y: 615, distance: 63.3
click at [613, 615] on div at bounding box center [613, 607] width 5 height 64
click at [918, 606] on div "Perché" at bounding box center [944, 606] width 83 height 37
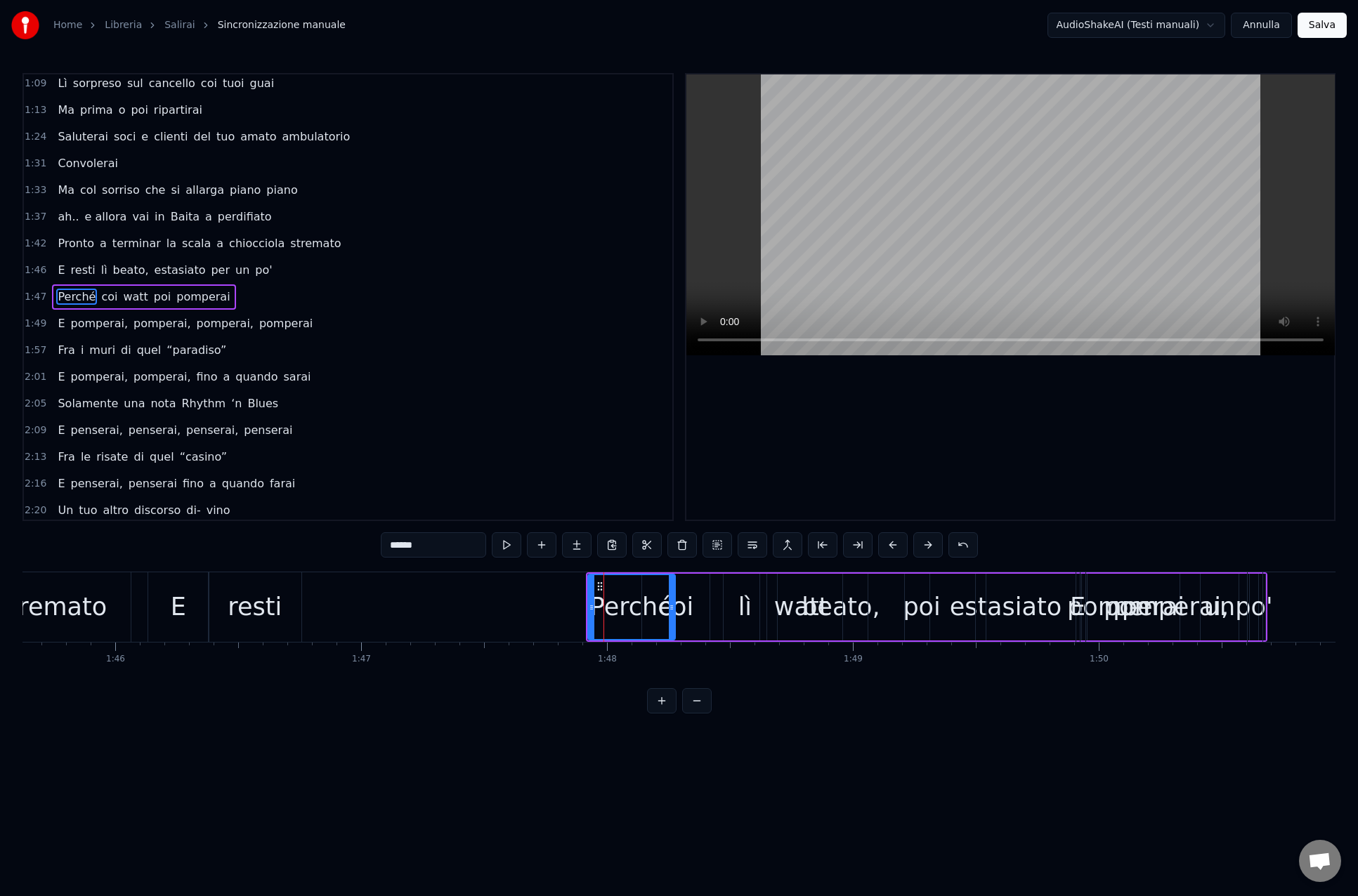
scroll to position [0, 25979]
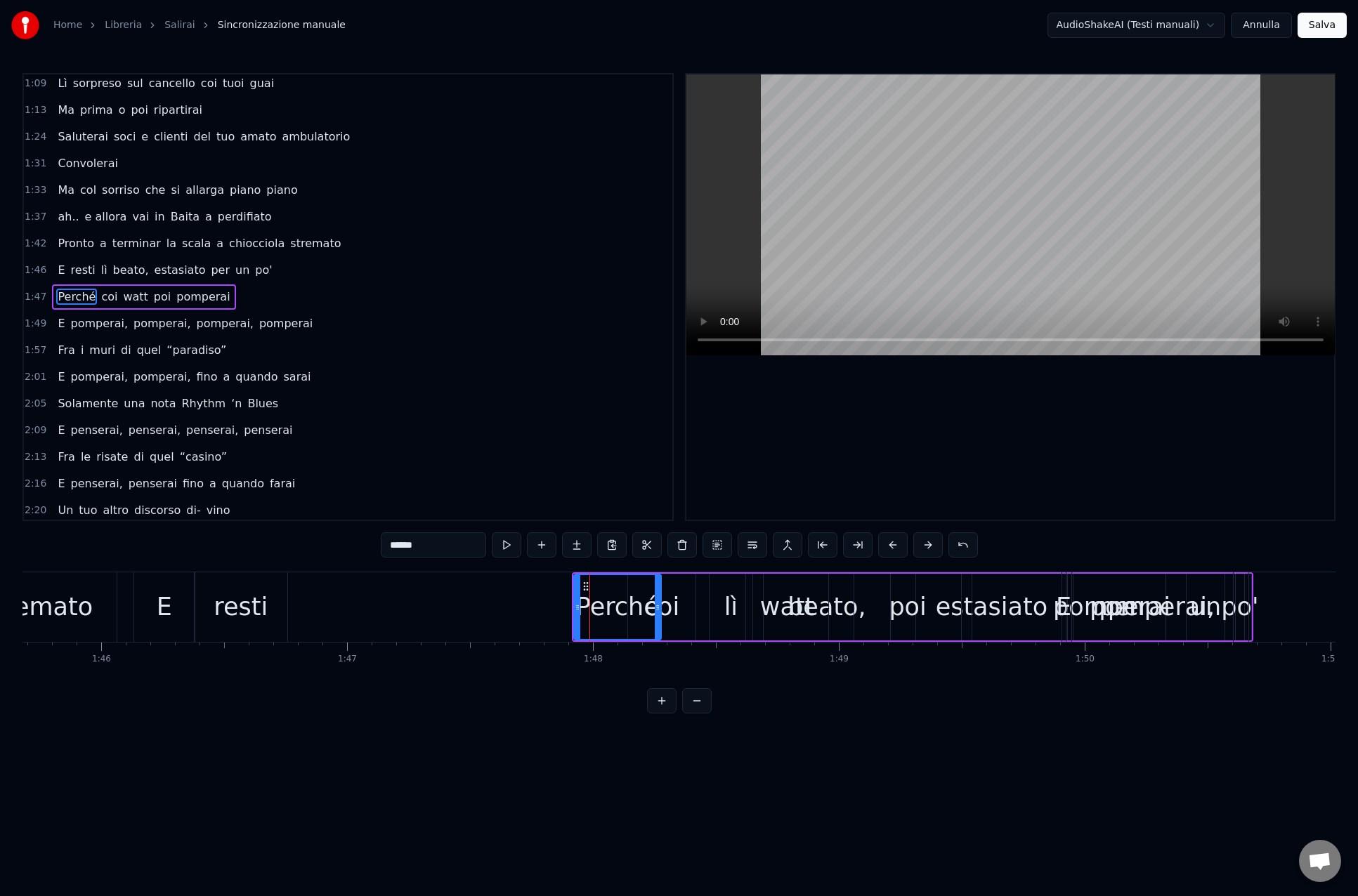
click at [573, 604] on div "Perché" at bounding box center [617, 607] width 89 height 67
drag, startPoint x: 586, startPoint y: 585, endPoint x: 887, endPoint y: 599, distance: 301.3
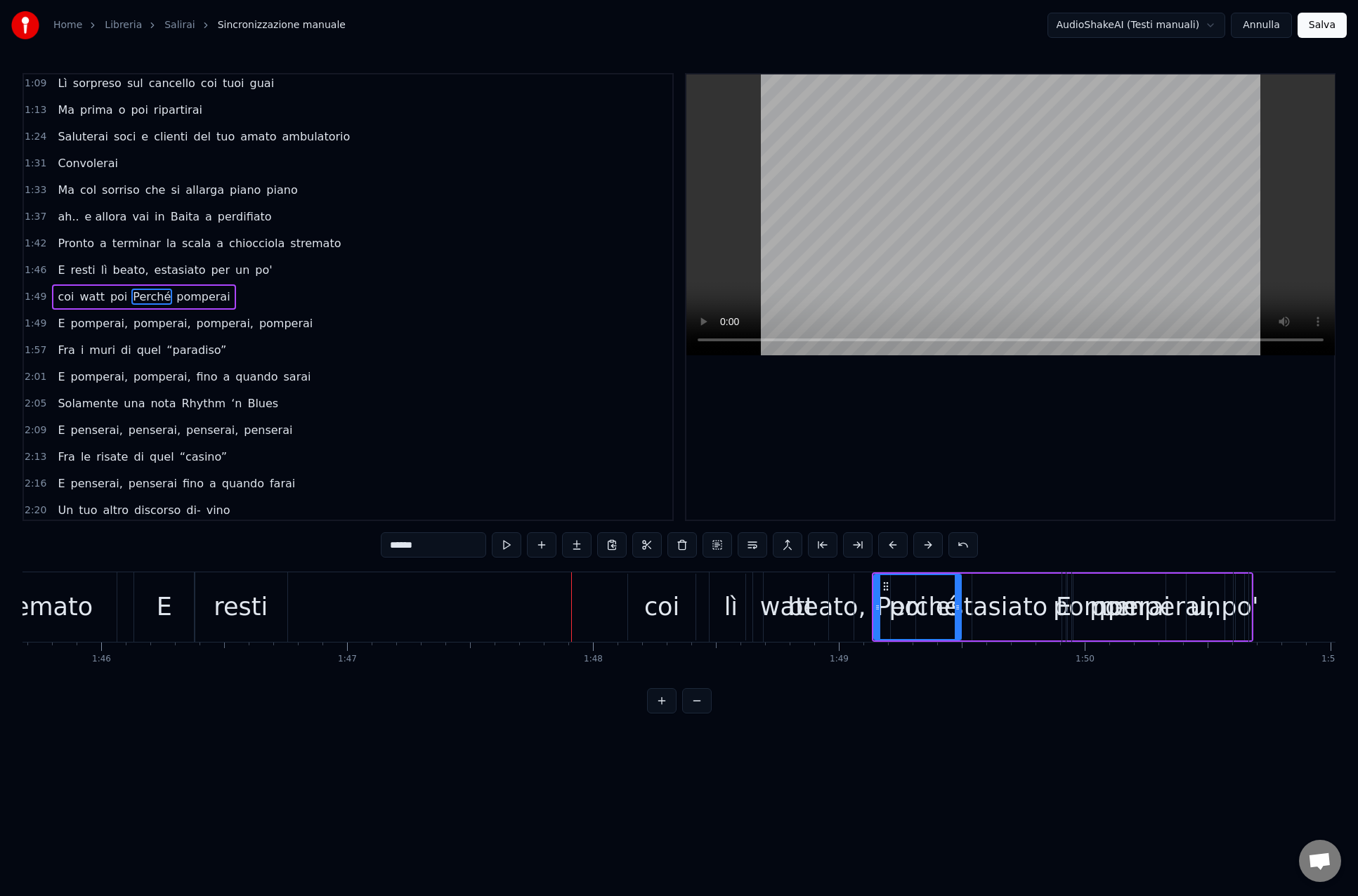
click at [724, 608] on div "lì" at bounding box center [731, 606] width 14 height 37
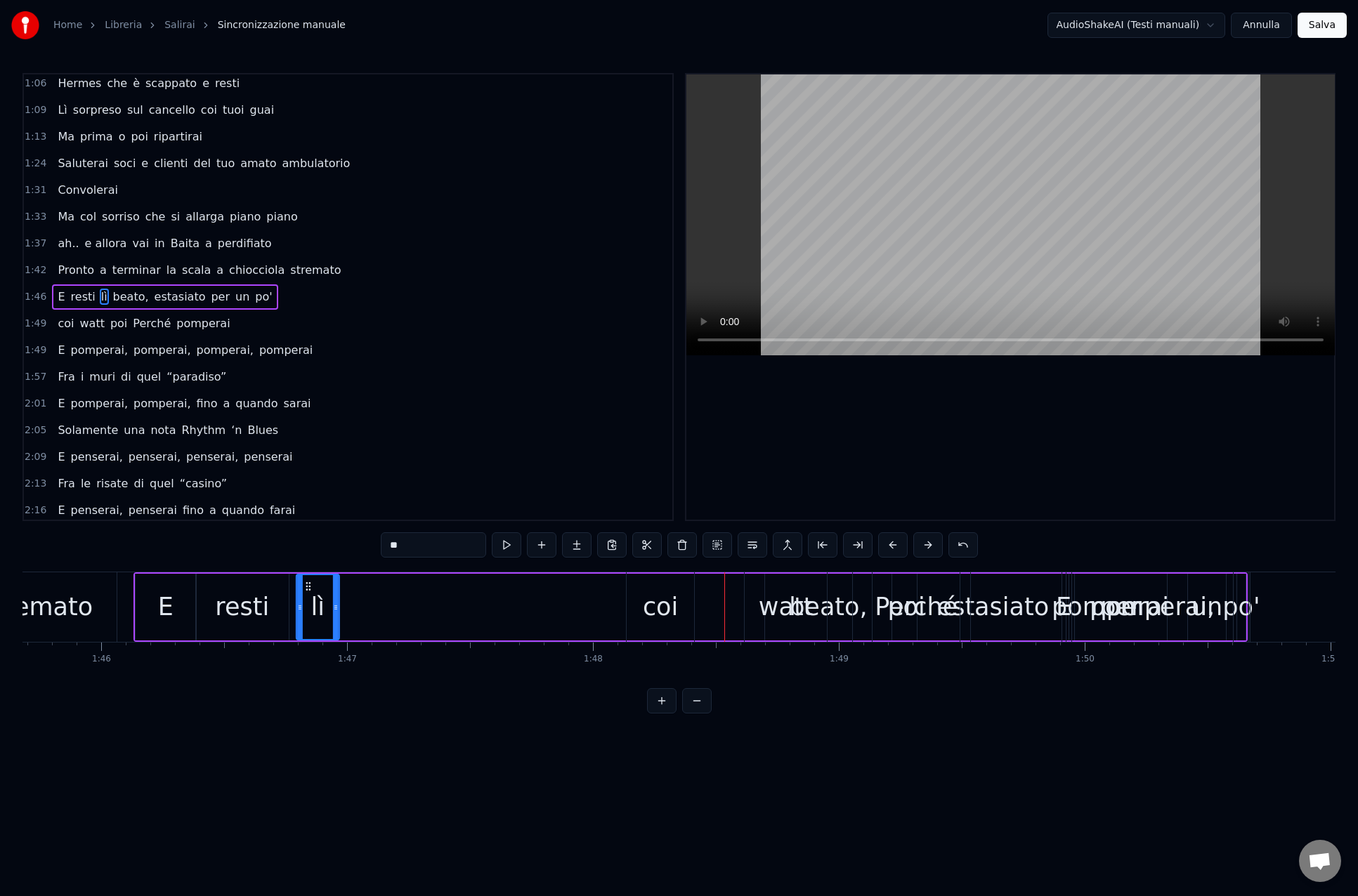
drag, startPoint x: 721, startPoint y: 582, endPoint x: 307, endPoint y: 579, distance: 414.0
click at [307, 579] on div "lì" at bounding box center [318, 607] width 42 height 64
click at [814, 609] on div "watt" at bounding box center [786, 607] width 82 height 70
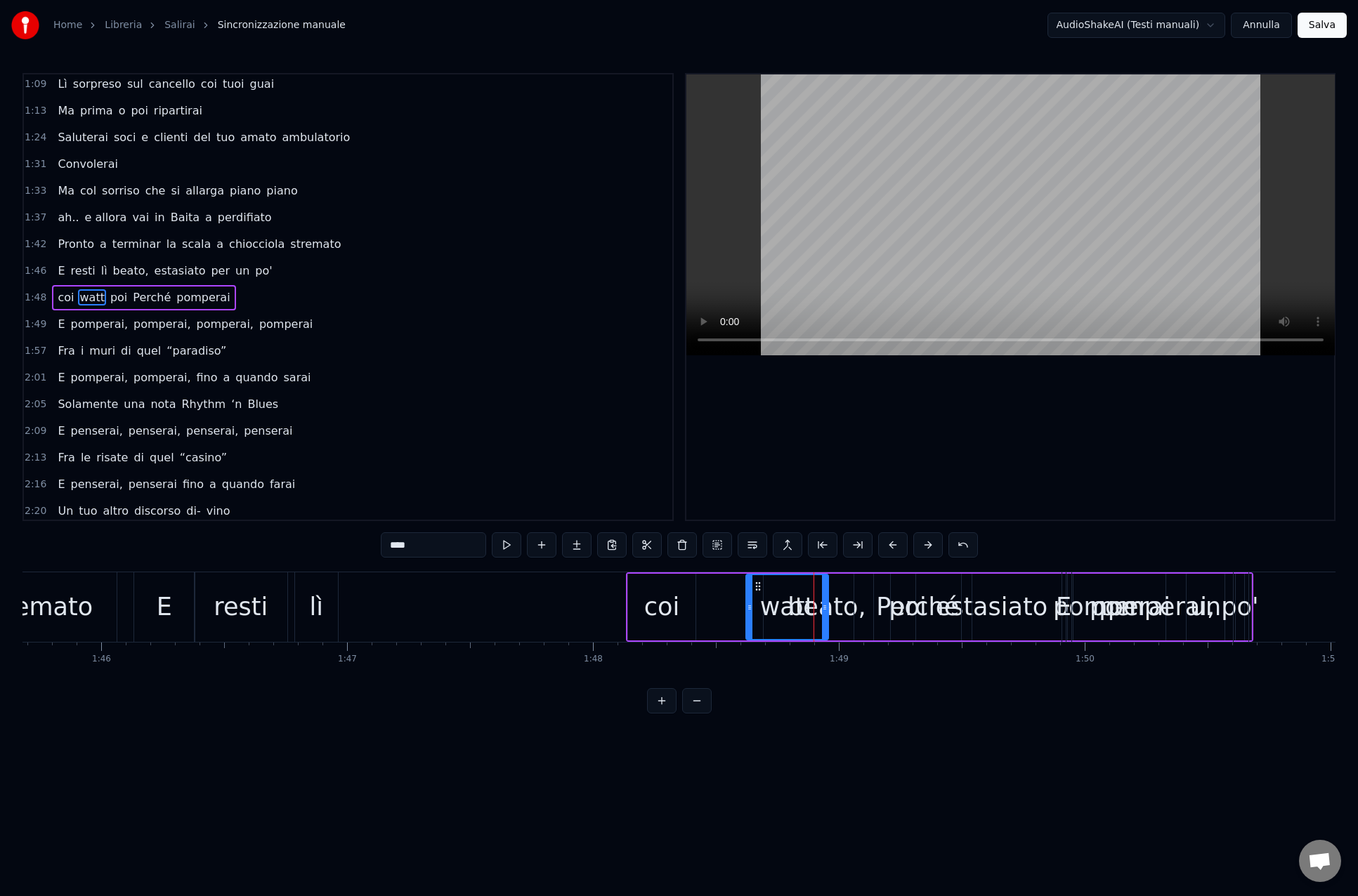
scroll to position [351, 0]
click at [130, 273] on span "beato," at bounding box center [130, 270] width 39 height 16
type input "******"
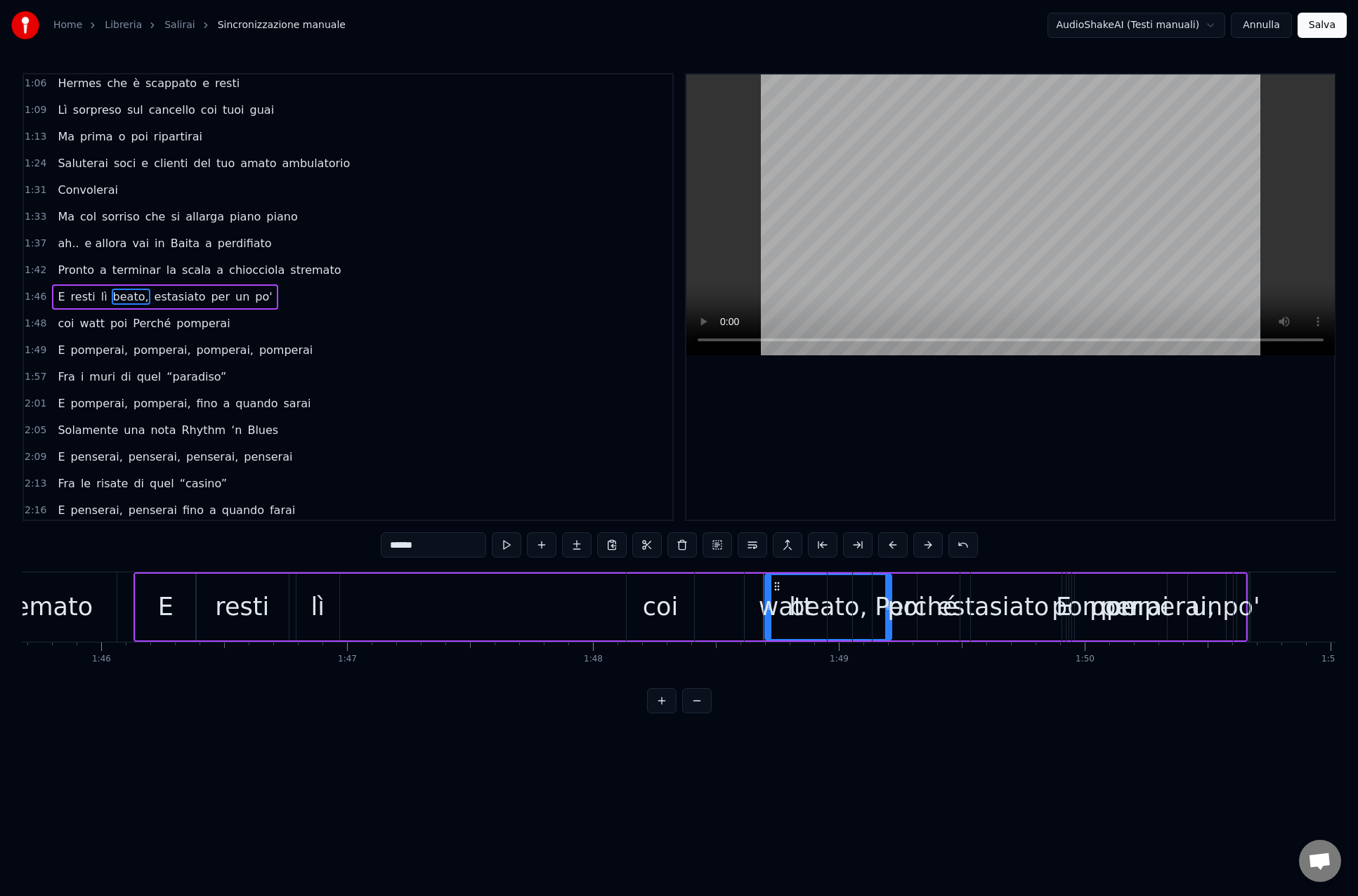
drag, startPoint x: 776, startPoint y: 582, endPoint x: 400, endPoint y: 598, distance: 376.3
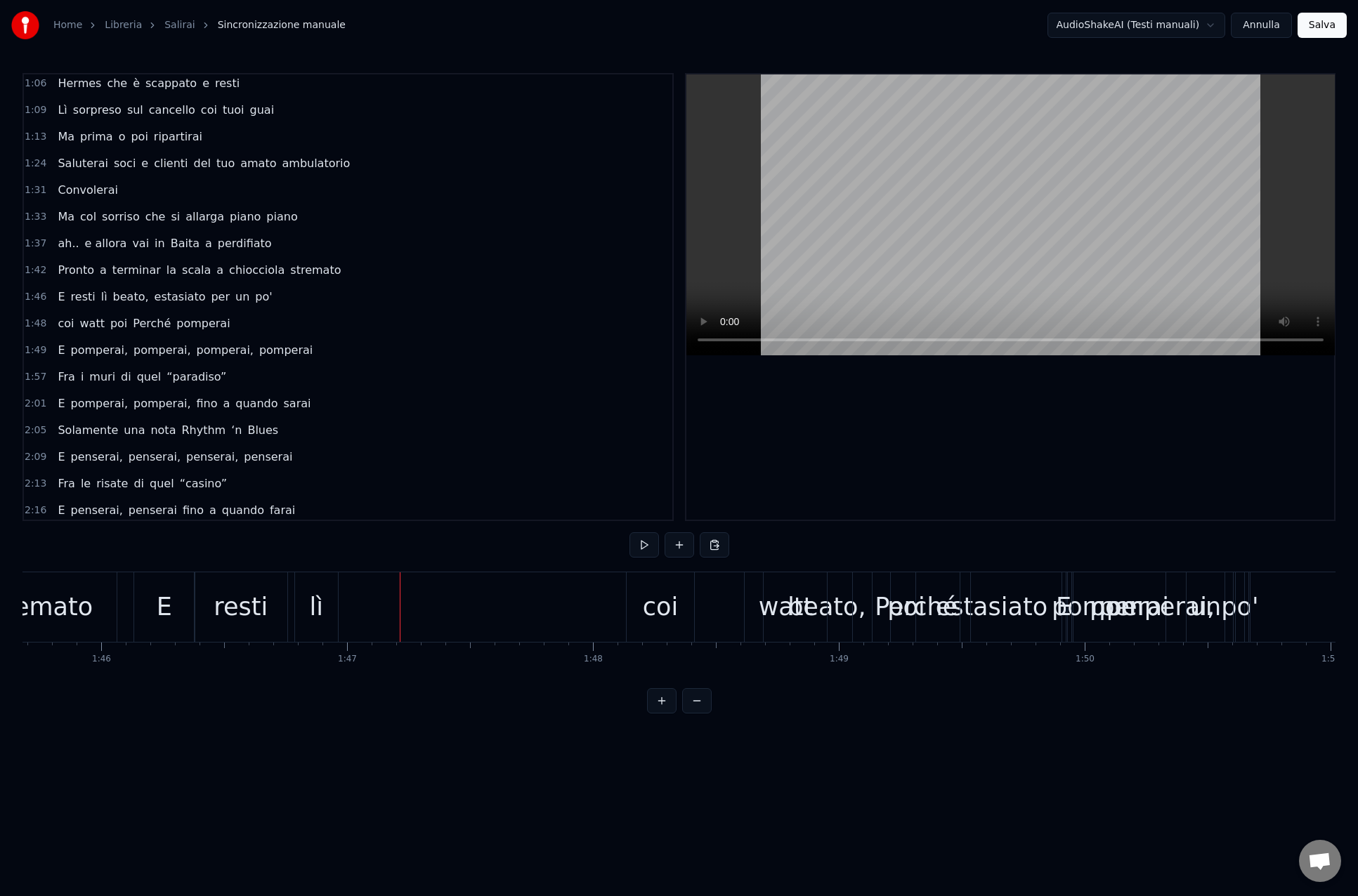
click at [111, 298] on span "beato," at bounding box center [130, 296] width 39 height 16
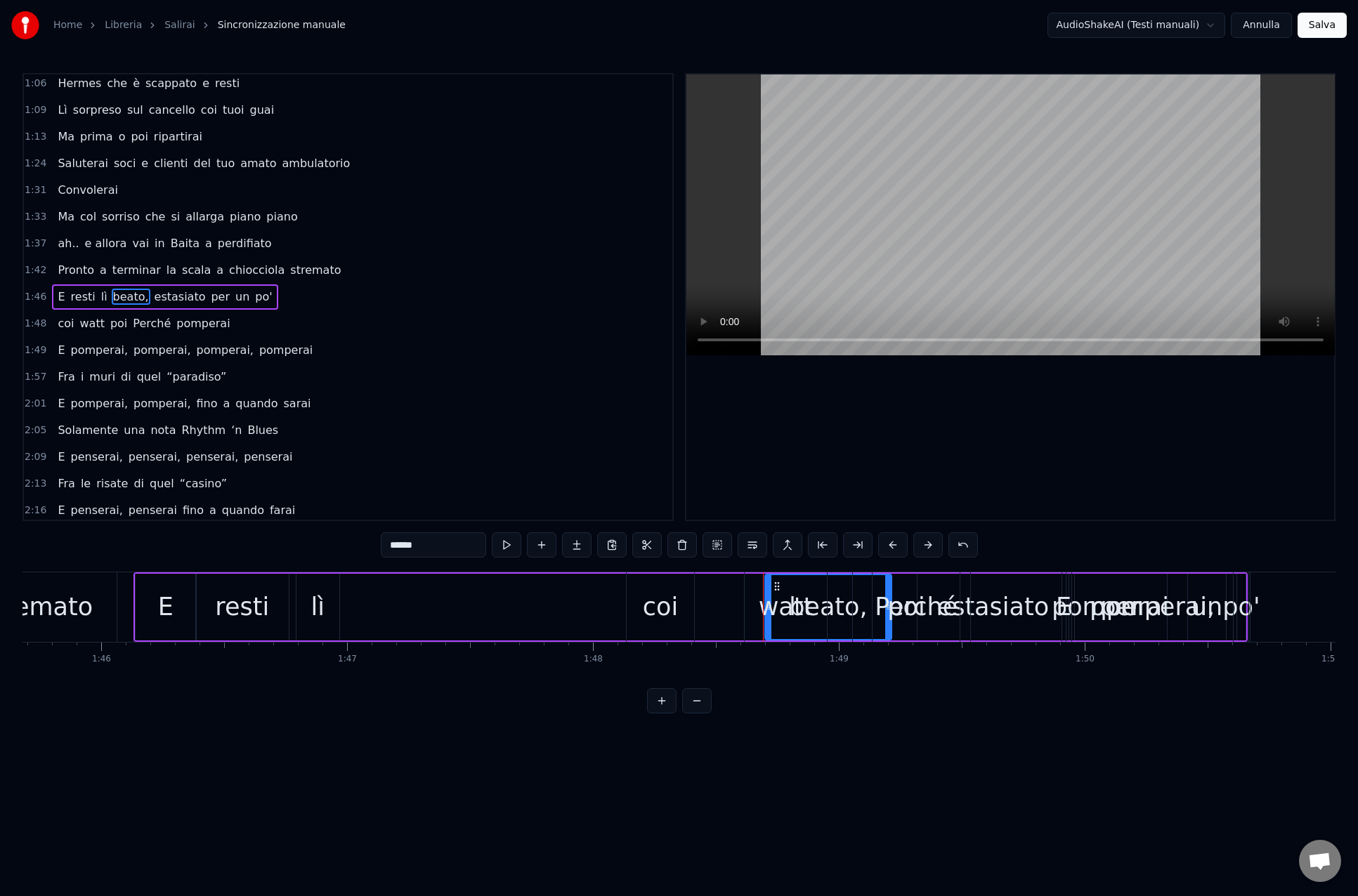
drag, startPoint x: 777, startPoint y: 585, endPoint x: 594, endPoint y: 591, distance: 183.1
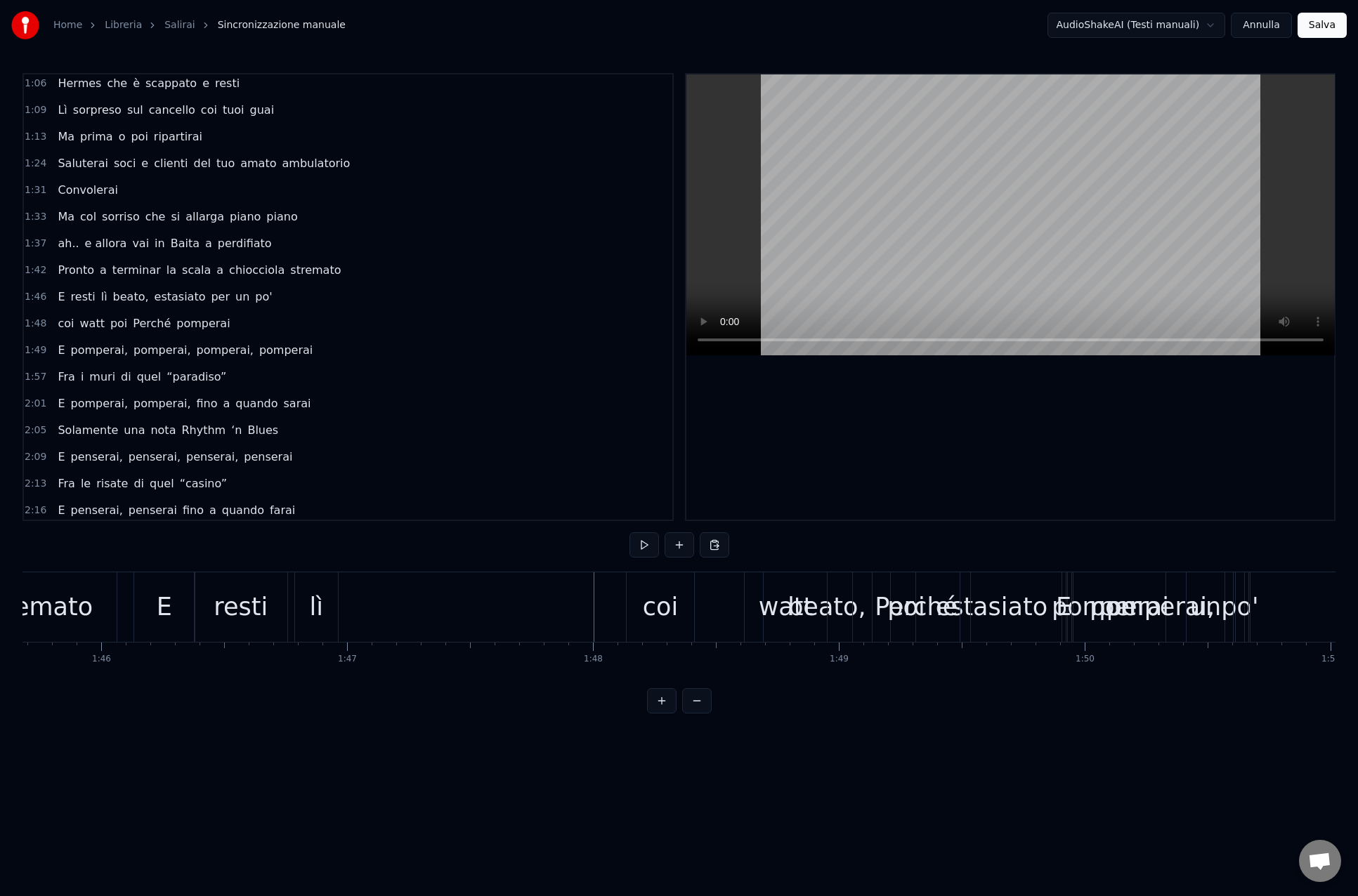
click at [623, 596] on div "E resti lì beato, estasiato per un po'" at bounding box center [690, 607] width 1114 height 70
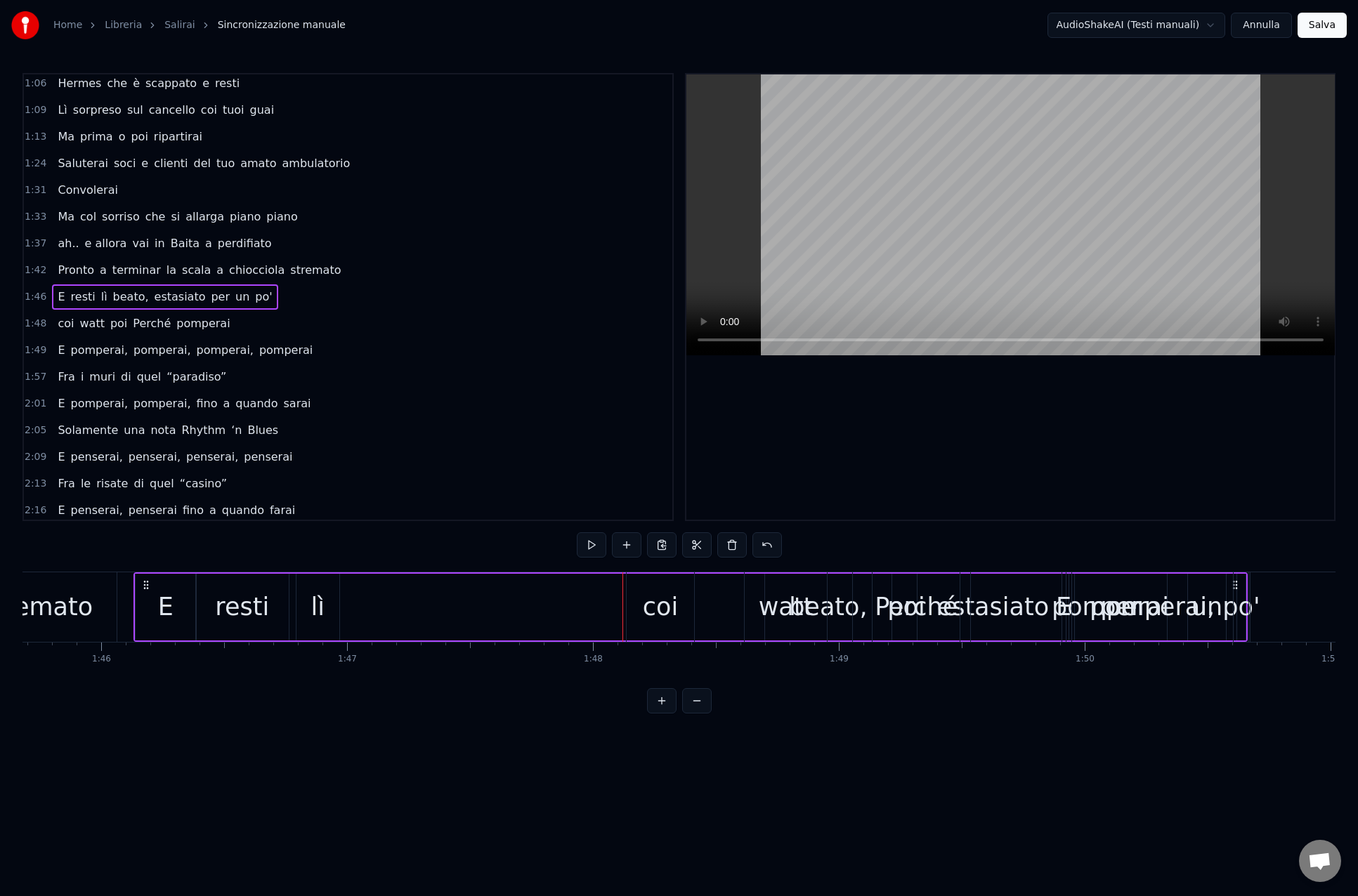
drag, startPoint x: 1237, startPoint y: 586, endPoint x: 1193, endPoint y: 584, distance: 44.0
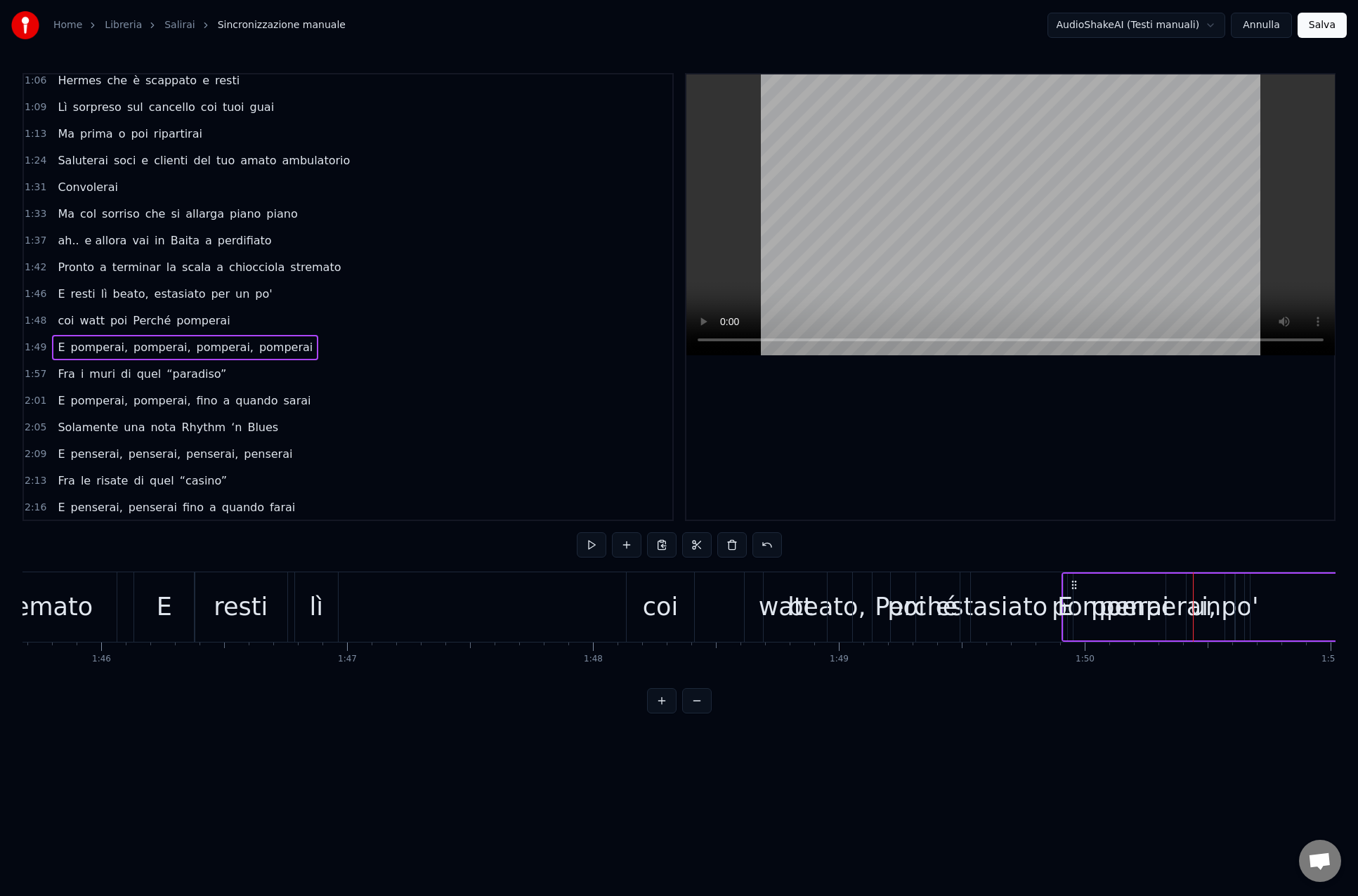
scroll to position [328, 0]
click at [111, 291] on span "beato," at bounding box center [130, 293] width 39 height 16
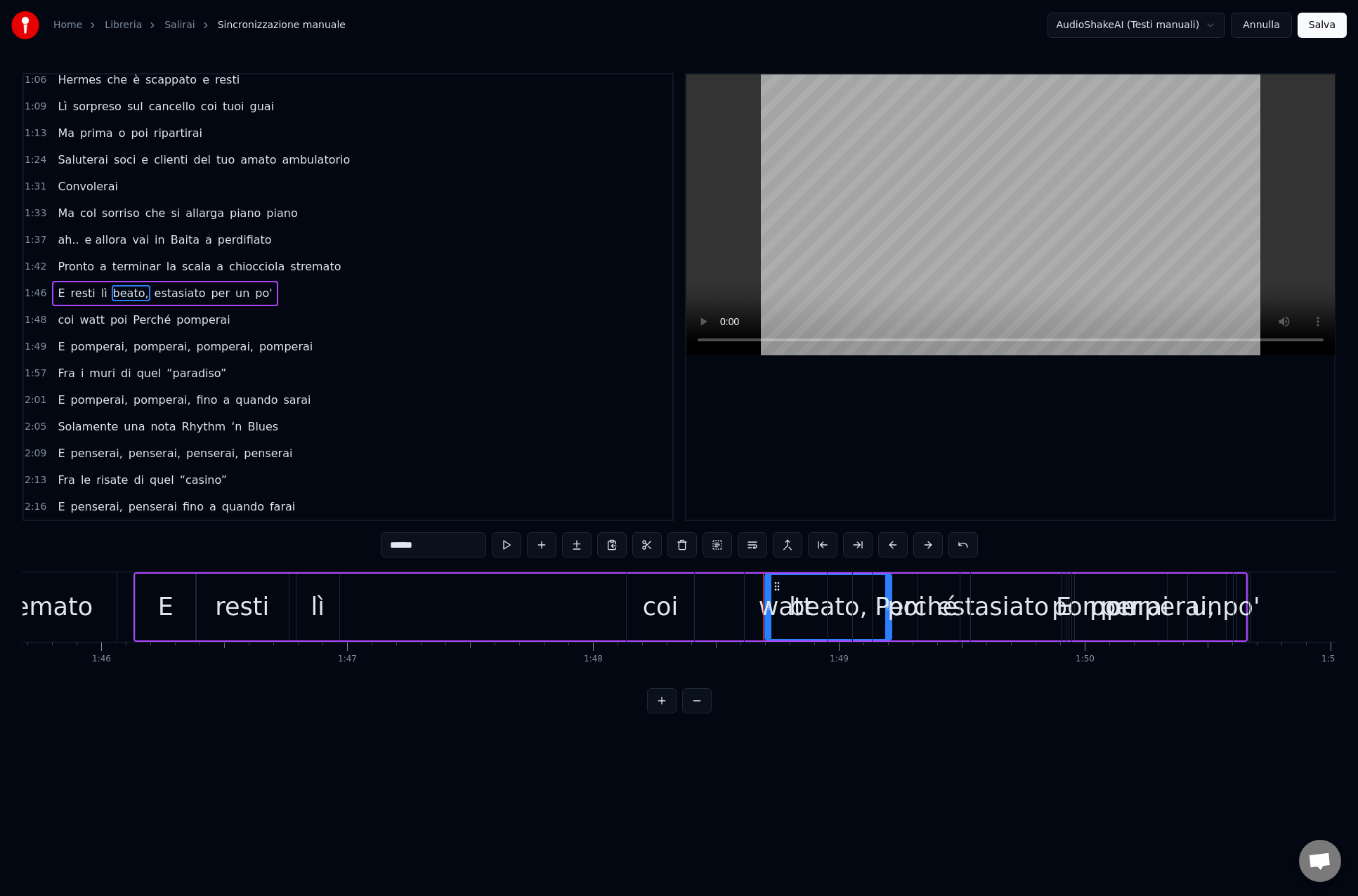
scroll to position [324, 0]
click at [117, 292] on span "beato," at bounding box center [130, 296] width 39 height 16
drag, startPoint x: 777, startPoint y: 586, endPoint x: 739, endPoint y: 590, distance: 38.2
click at [739, 590] on div "coi watt poi Perché pomperai" at bounding box center [939, 607] width 627 height 70
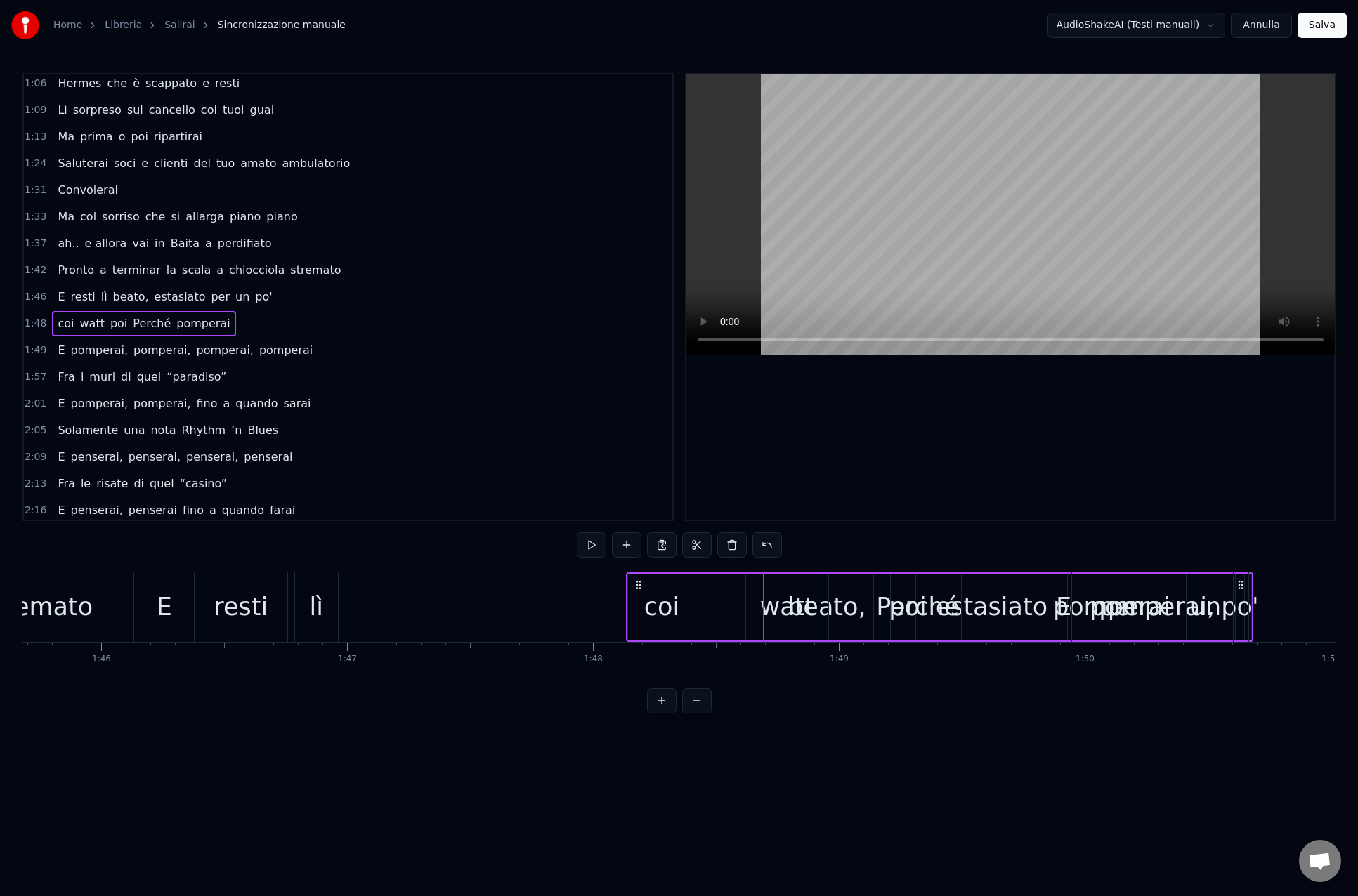
drag, startPoint x: 651, startPoint y: 602, endPoint x: 864, endPoint y: 600, distance: 213.0
click at [864, 600] on div "coi watt poi Perché pomperai" at bounding box center [939, 607] width 627 height 70
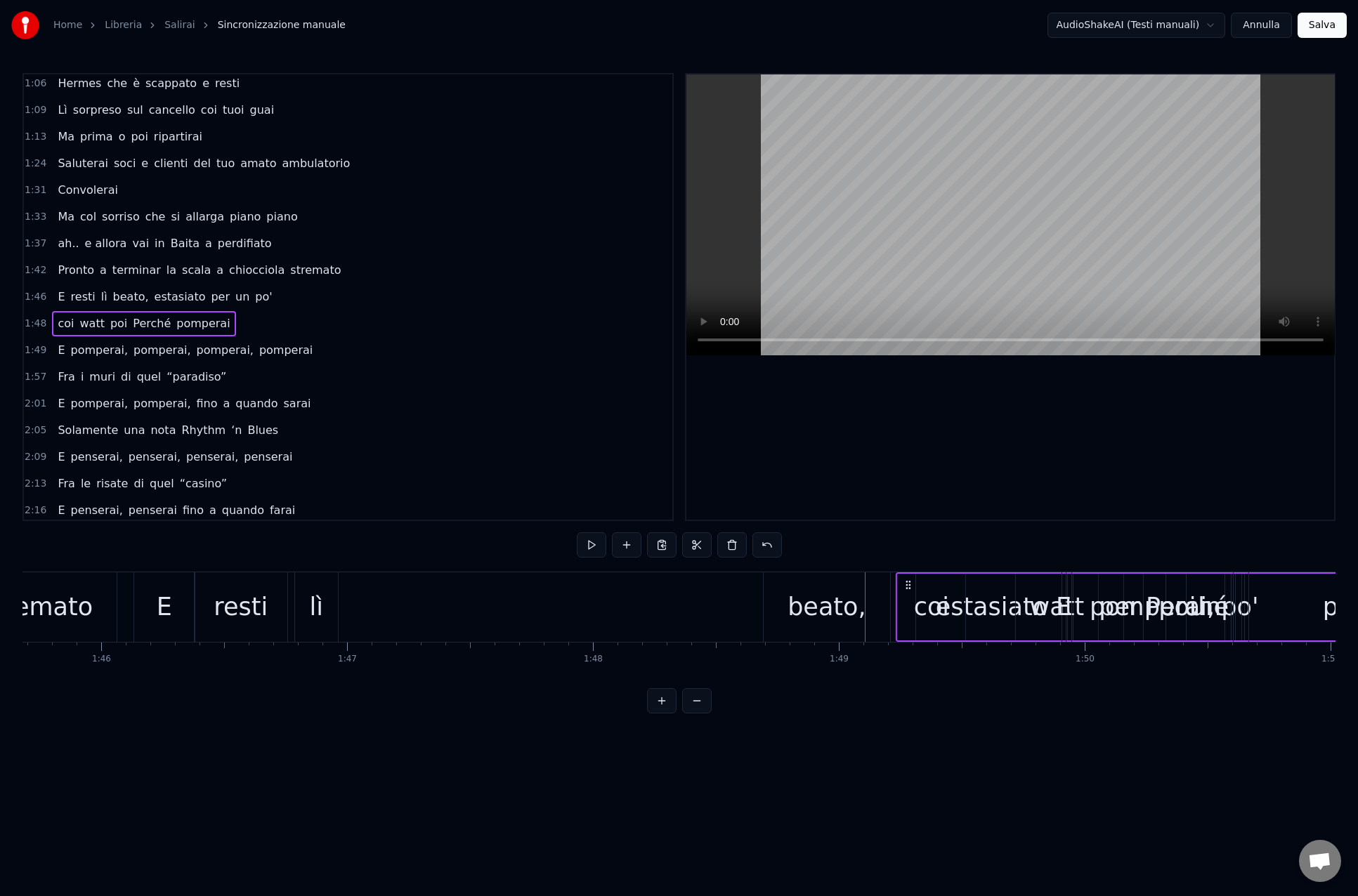
drag, startPoint x: 643, startPoint y: 588, endPoint x: 909, endPoint y: 600, distance: 266.3
click at [909, 600] on div "coi watt poi Perché pomperai" at bounding box center [1209, 607] width 627 height 70
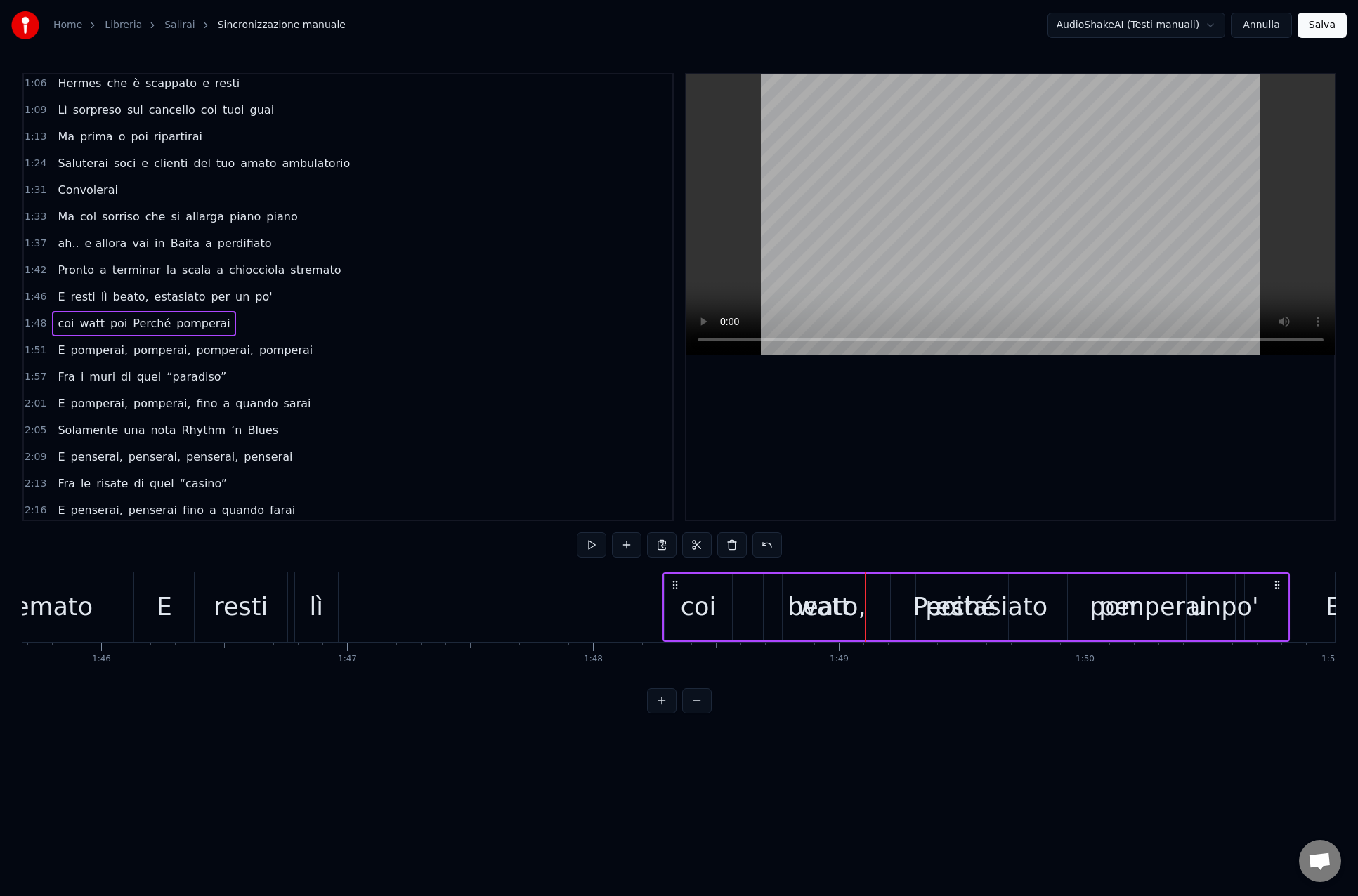
drag, startPoint x: 638, startPoint y: 584, endPoint x: 674, endPoint y: 584, distance: 36.0
click at [674, 584] on icon at bounding box center [675, 584] width 11 height 11
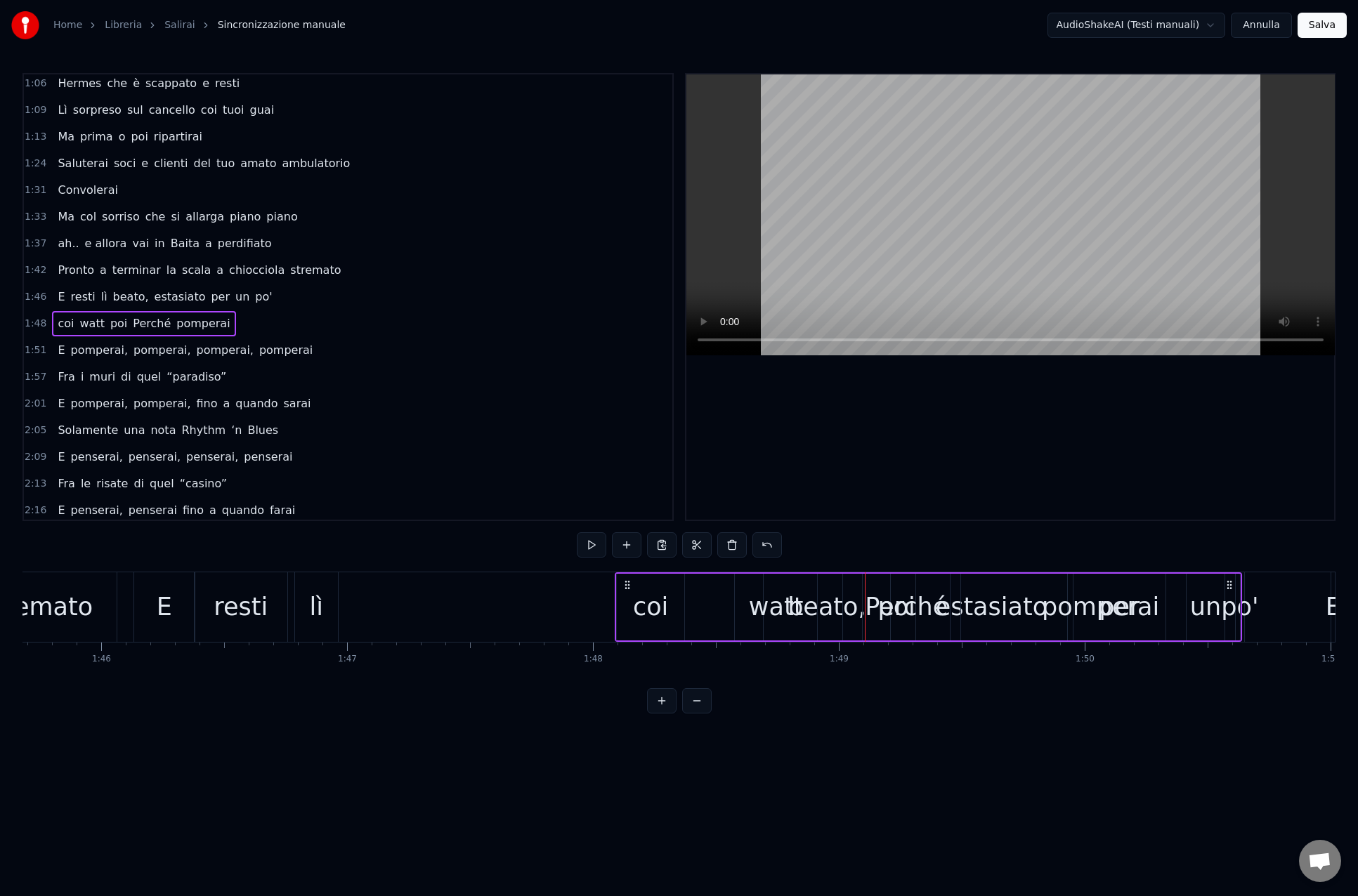
drag, startPoint x: 674, startPoint y: 584, endPoint x: 626, endPoint y: 584, distance: 48.0
click at [626, 584] on icon at bounding box center [627, 584] width 11 height 11
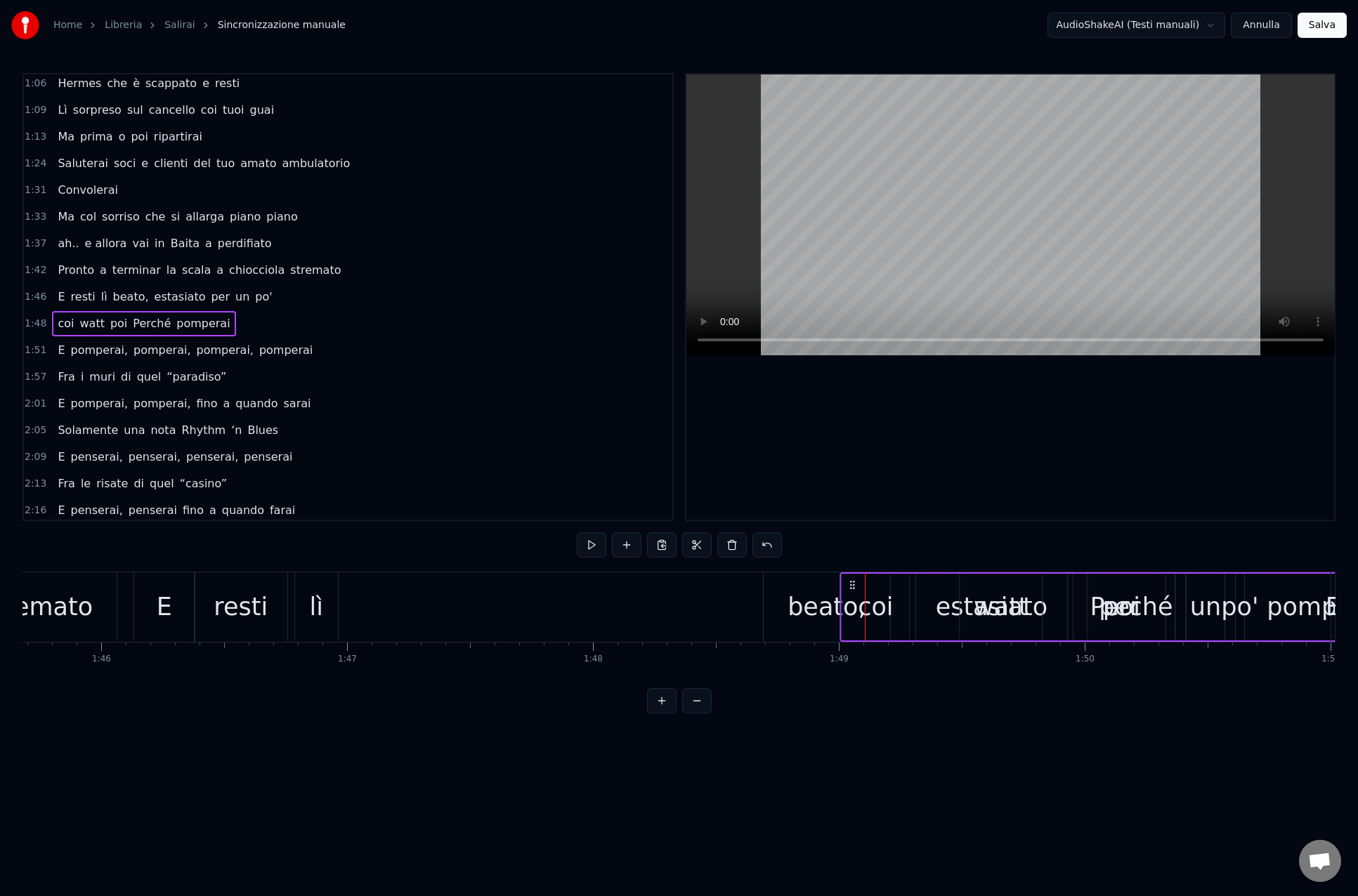
drag, startPoint x: 627, startPoint y: 584, endPoint x: 839, endPoint y: 617, distance: 214.6
click at [851, 612] on div "coi watt poi Perché pomperai" at bounding box center [1153, 607] width 627 height 70
drag, startPoint x: 625, startPoint y: 584, endPoint x: 855, endPoint y: 604, distance: 230.9
click at [855, 604] on div "coi watt poi Perché pomperai" at bounding box center [1148, 607] width 627 height 70
click at [817, 607] on div "beato," at bounding box center [826, 606] width 78 height 37
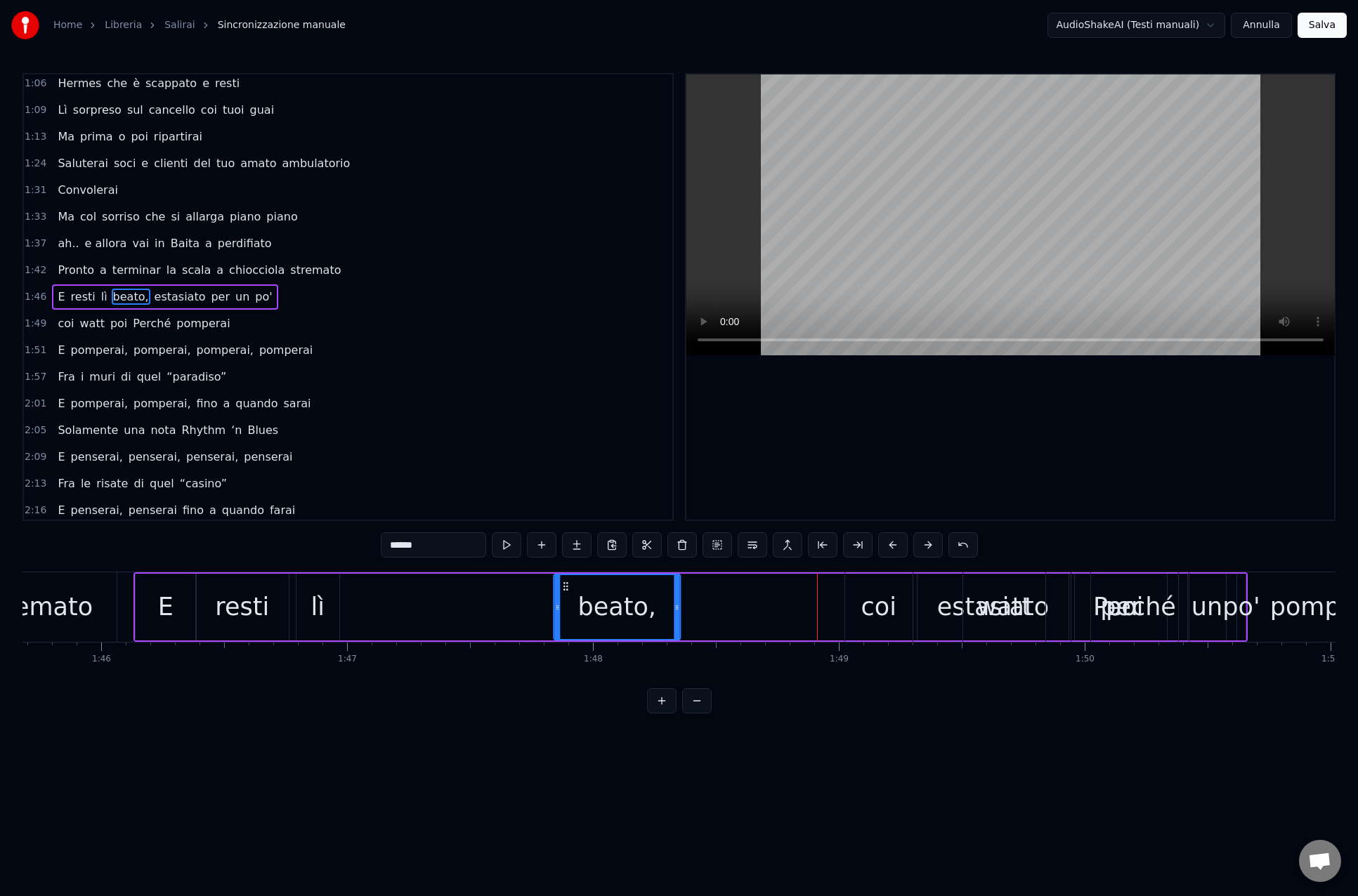
drag, startPoint x: 776, startPoint y: 587, endPoint x: 547, endPoint y: 580, distance: 229.1
click at [560, 581] on icon at bounding box center [565, 586] width 11 height 11
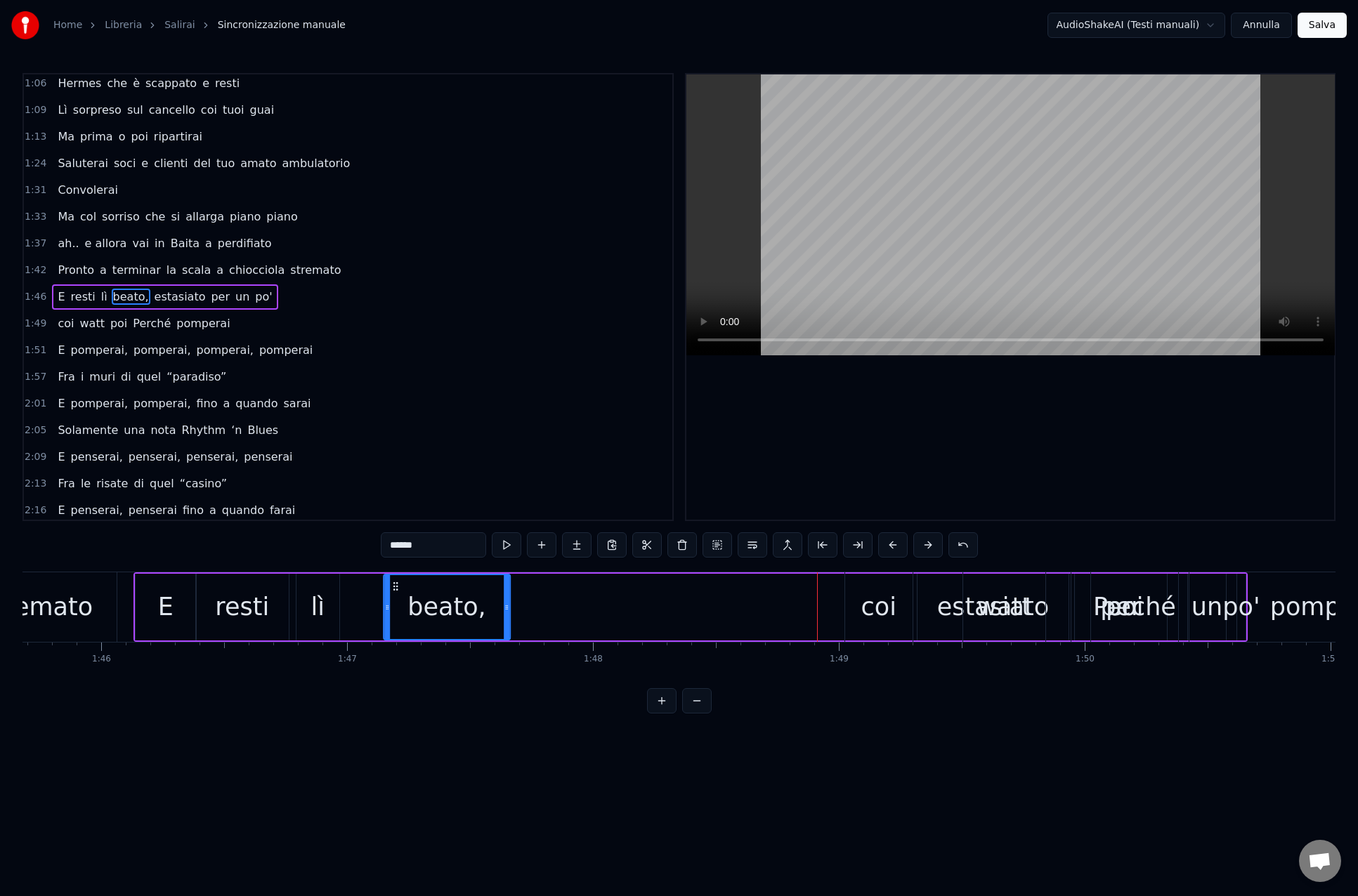
drag, startPoint x: 549, startPoint y: 584, endPoint x: 408, endPoint y: 583, distance: 141.0
click at [397, 581] on icon at bounding box center [395, 586] width 11 height 11
click at [993, 606] on div "watt" at bounding box center [1004, 606] width 55 height 37
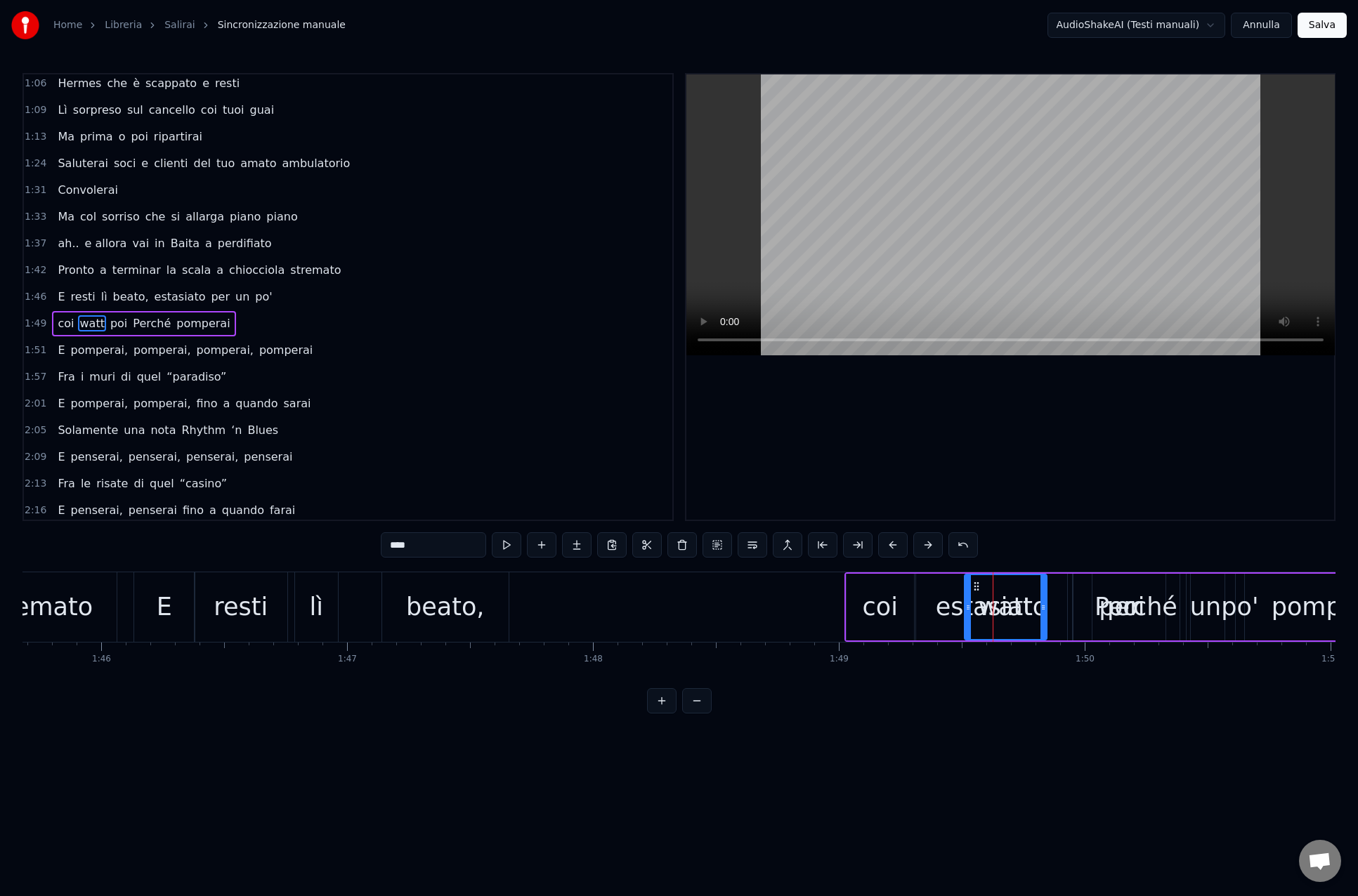
scroll to position [351, 0]
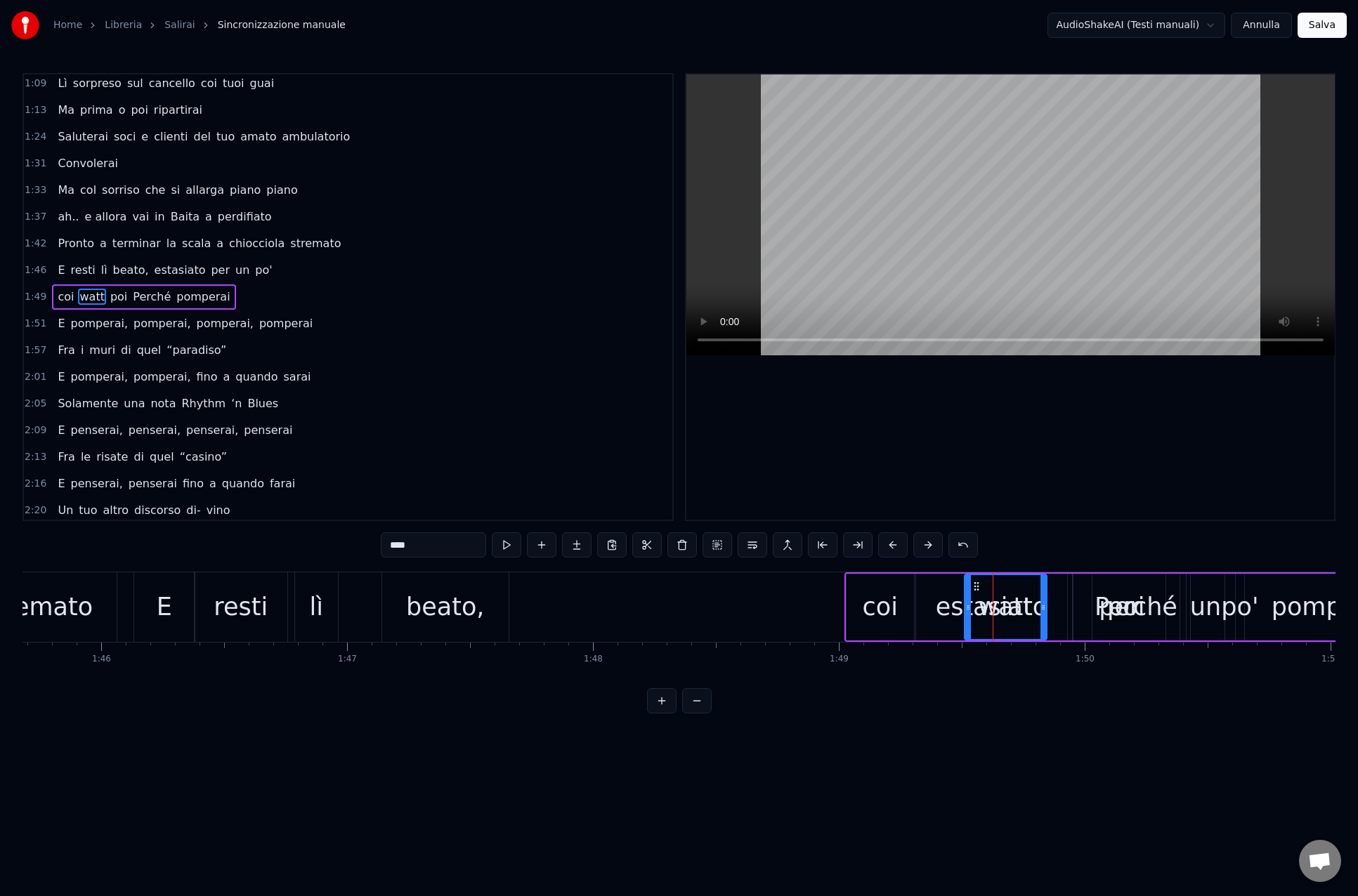
click at [168, 271] on span "estasiato" at bounding box center [180, 270] width 54 height 16
type input "*********"
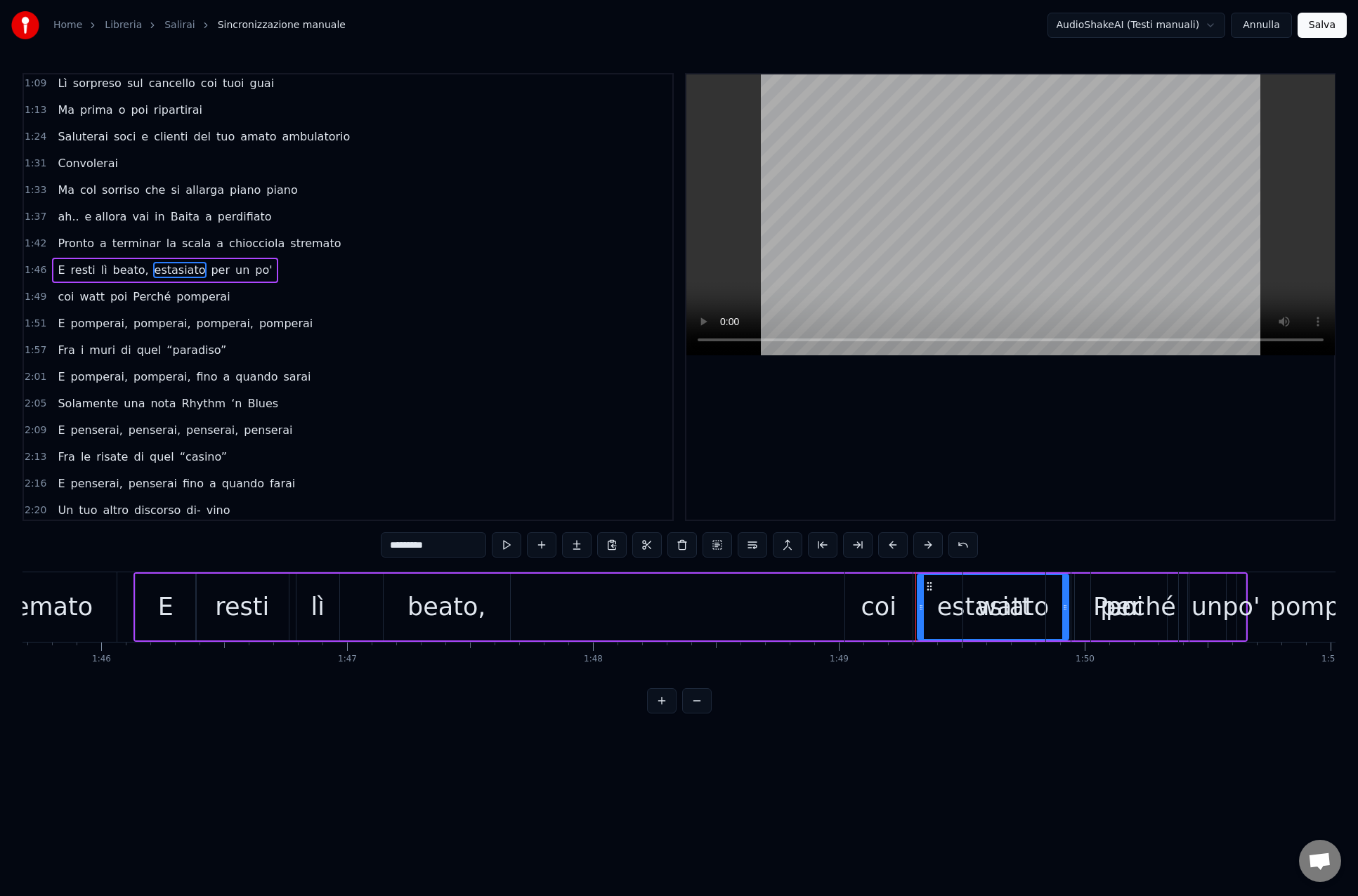
scroll to position [324, 0]
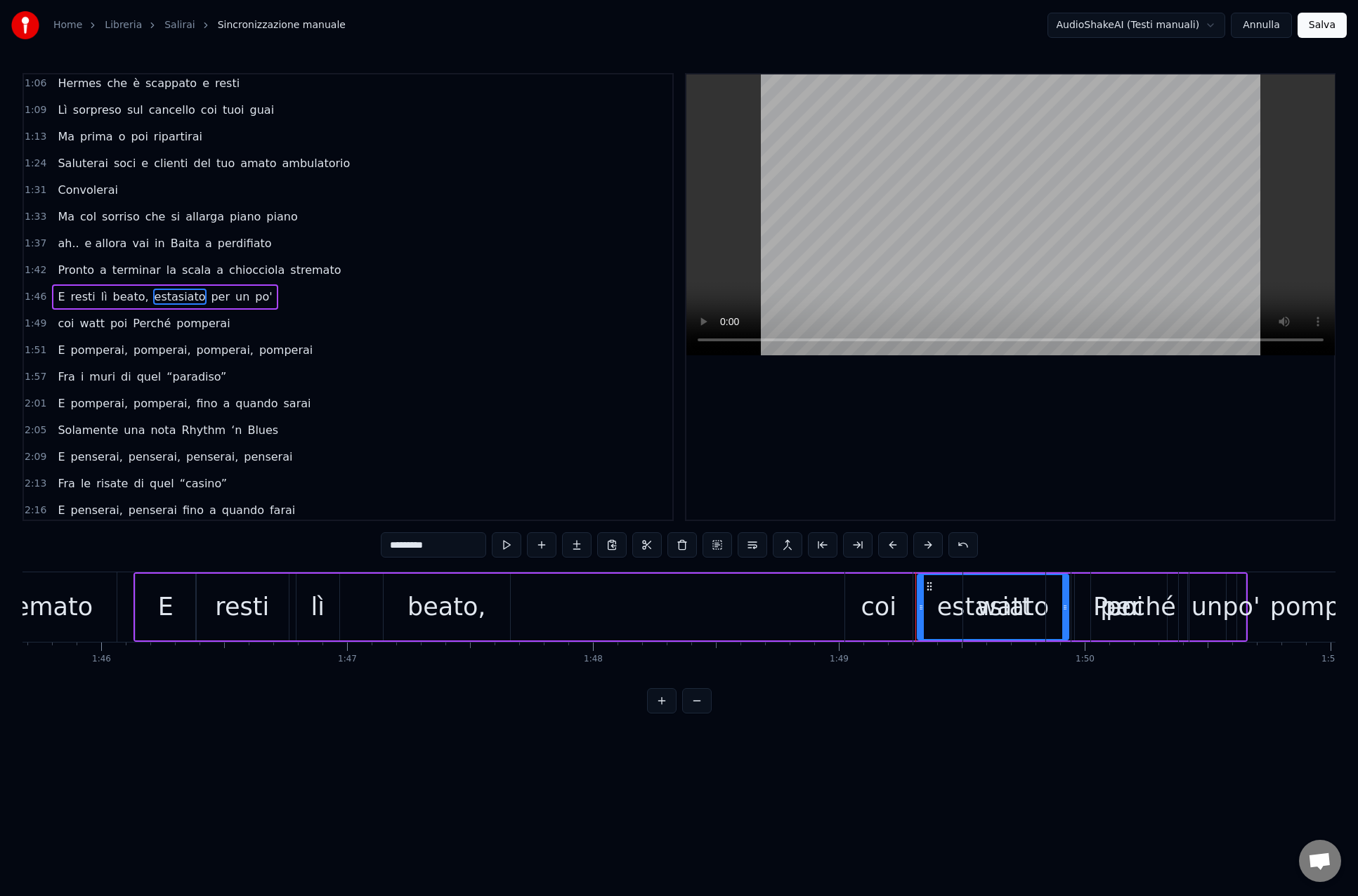
drag, startPoint x: 930, startPoint y: 584, endPoint x: 882, endPoint y: 586, distance: 48.0
click at [867, 586] on div "coi watt poi Perché pomperai" at bounding box center [1157, 607] width 627 height 70
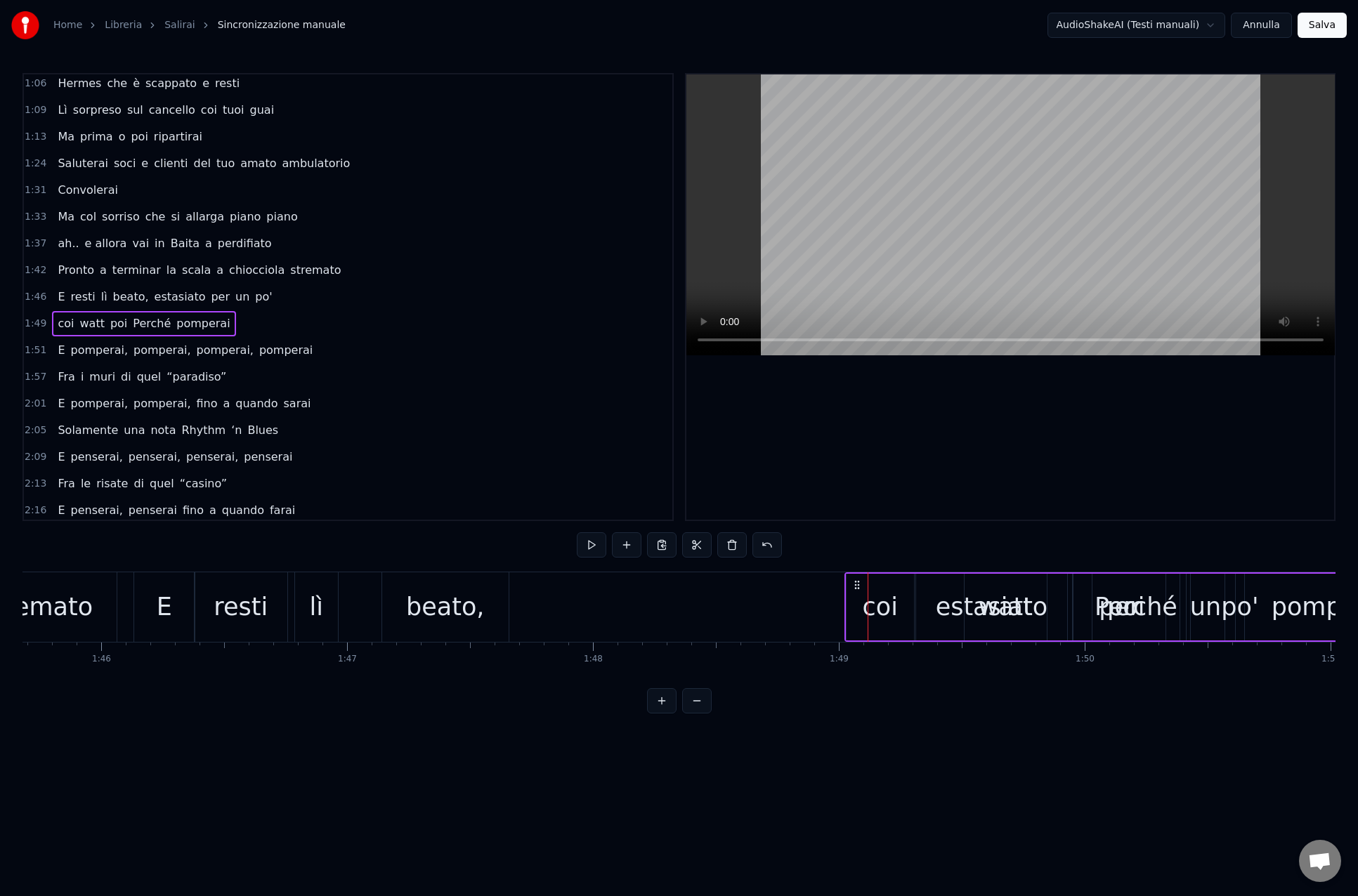
click at [977, 603] on div "watt" at bounding box center [1005, 607] width 82 height 67
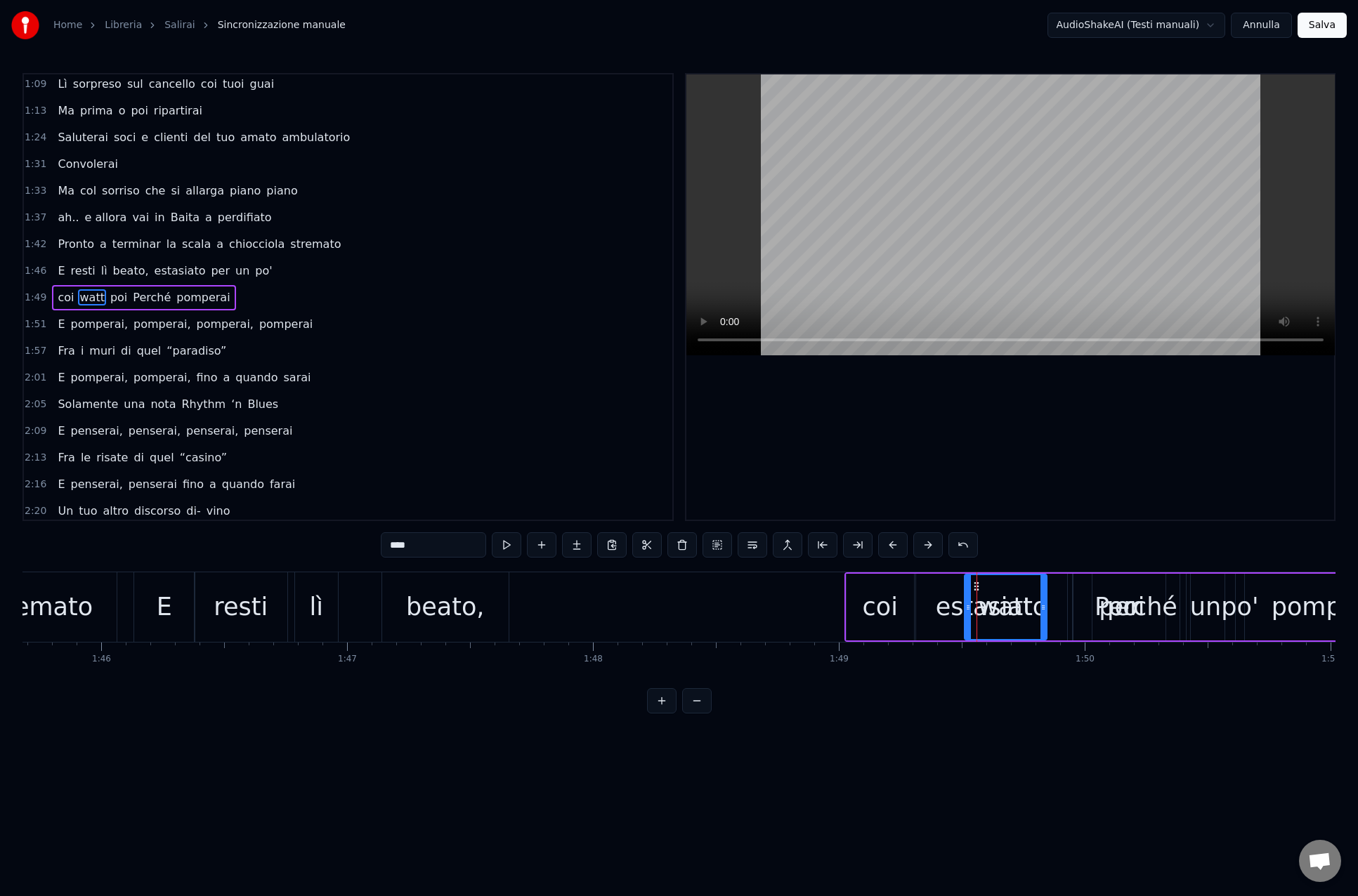
scroll to position [351, 0]
drag, startPoint x: 877, startPoint y: 594, endPoint x: 863, endPoint y: 584, distance: 17.2
click at [877, 594] on div "coi" at bounding box center [880, 606] width 35 height 37
drag, startPoint x: 859, startPoint y: 586, endPoint x: 993, endPoint y: 597, distance: 134.5
click at [958, 600] on div "estasiato" at bounding box center [991, 606] width 111 height 37
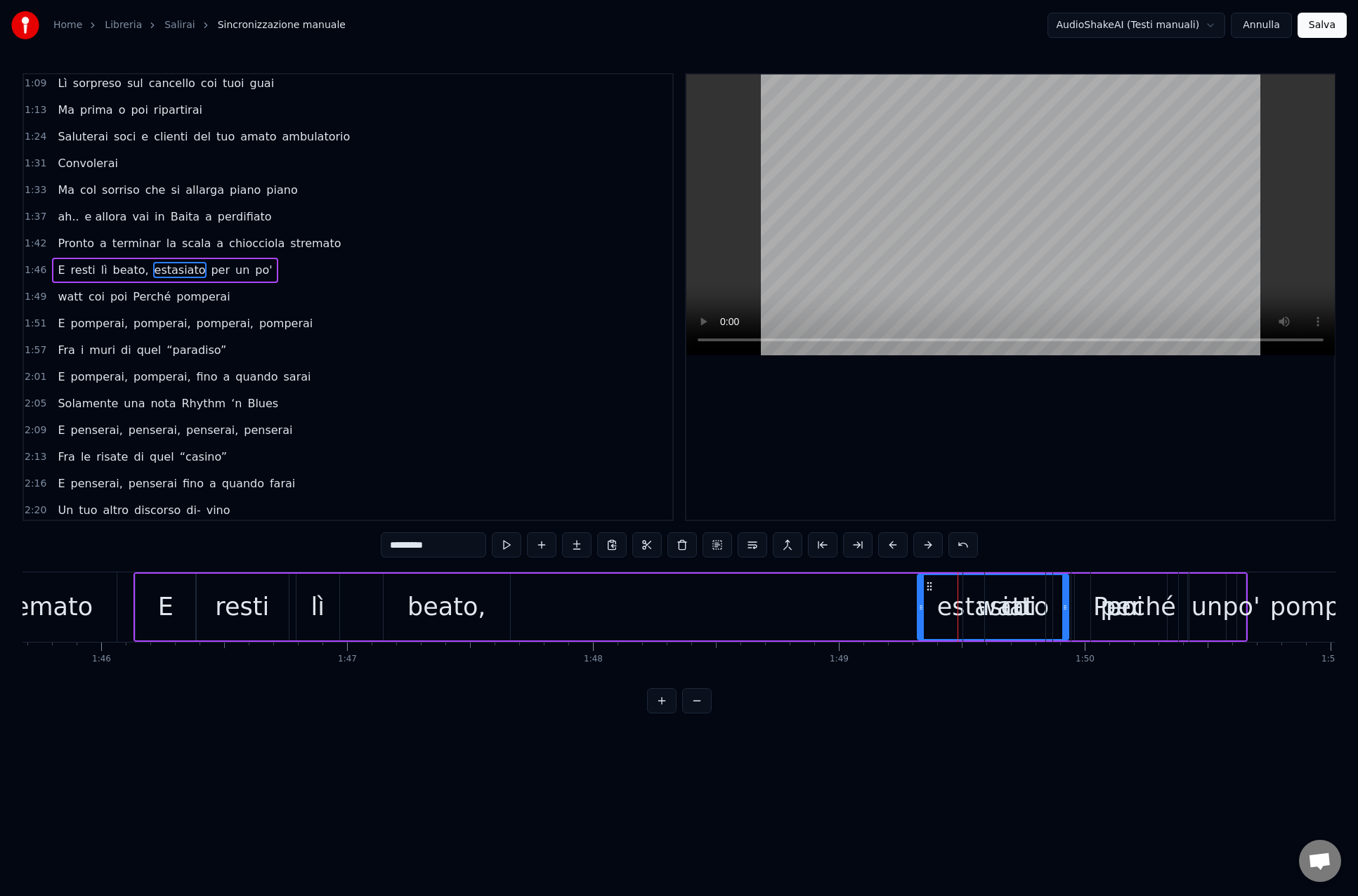
scroll to position [324, 0]
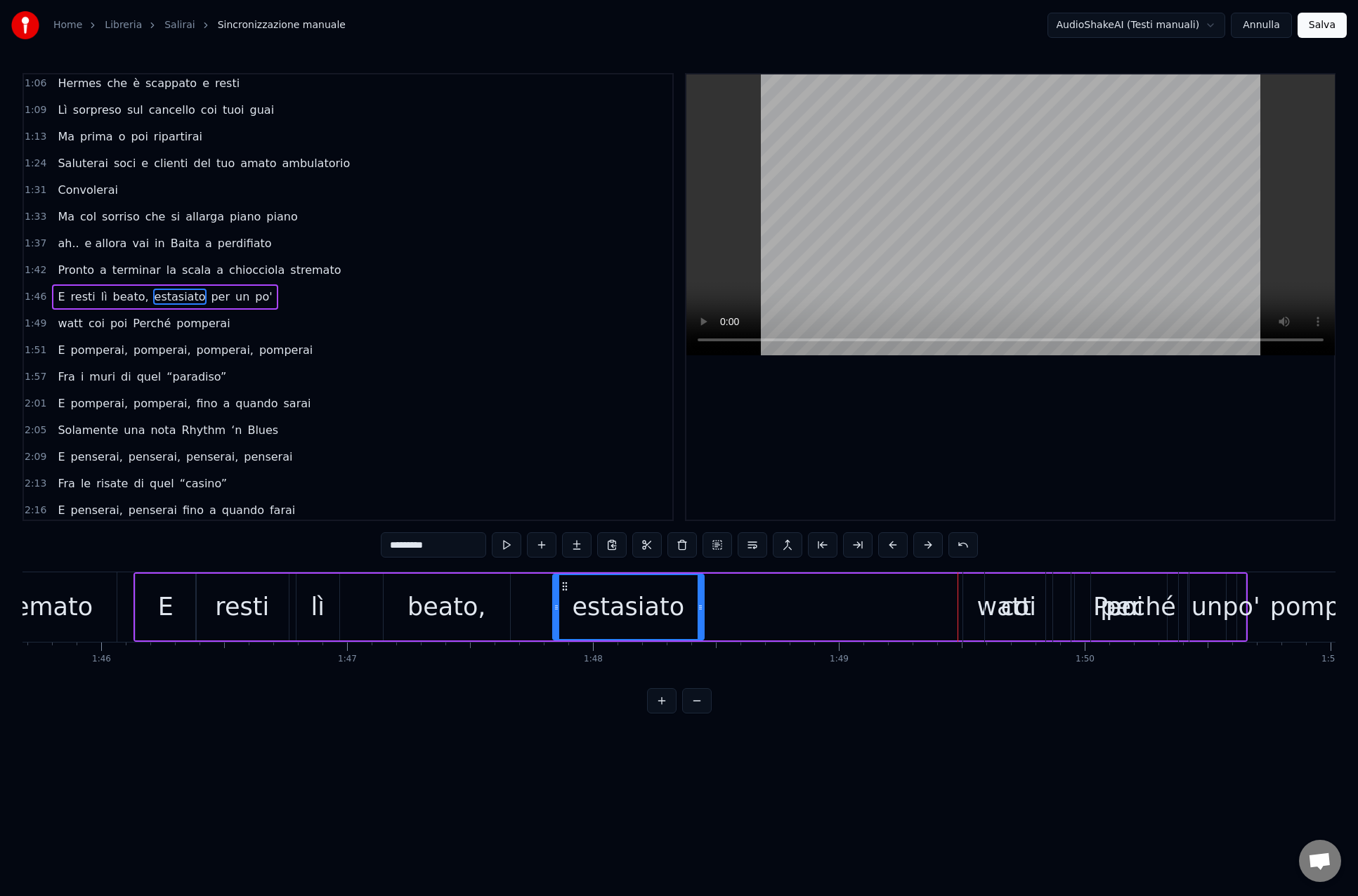
drag, startPoint x: 930, startPoint y: 590, endPoint x: 576, endPoint y: 579, distance: 354.2
click at [566, 582] on icon at bounding box center [564, 586] width 11 height 11
click at [971, 610] on div "watt" at bounding box center [1004, 607] width 82 height 70
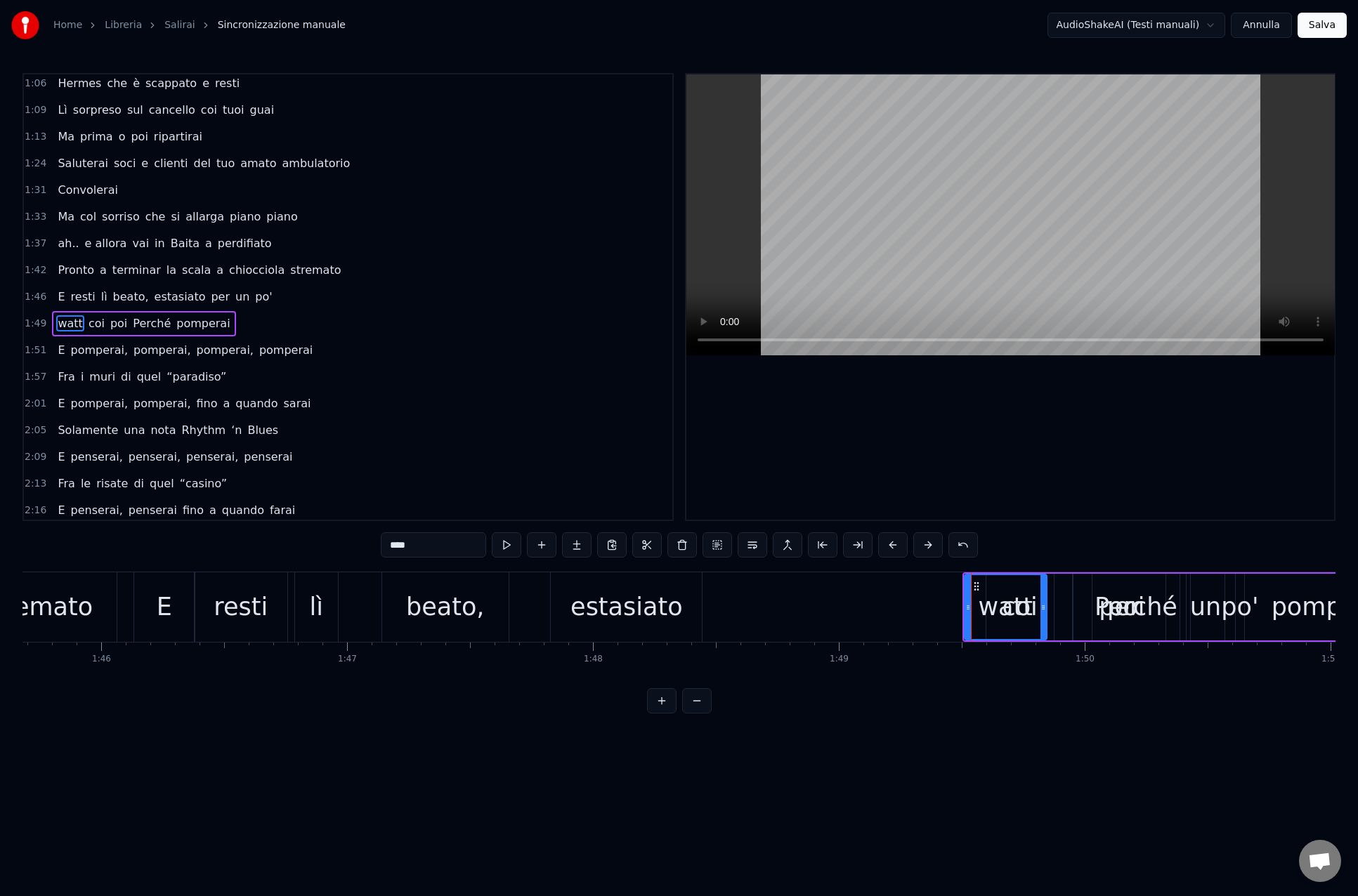
scroll to position [351, 0]
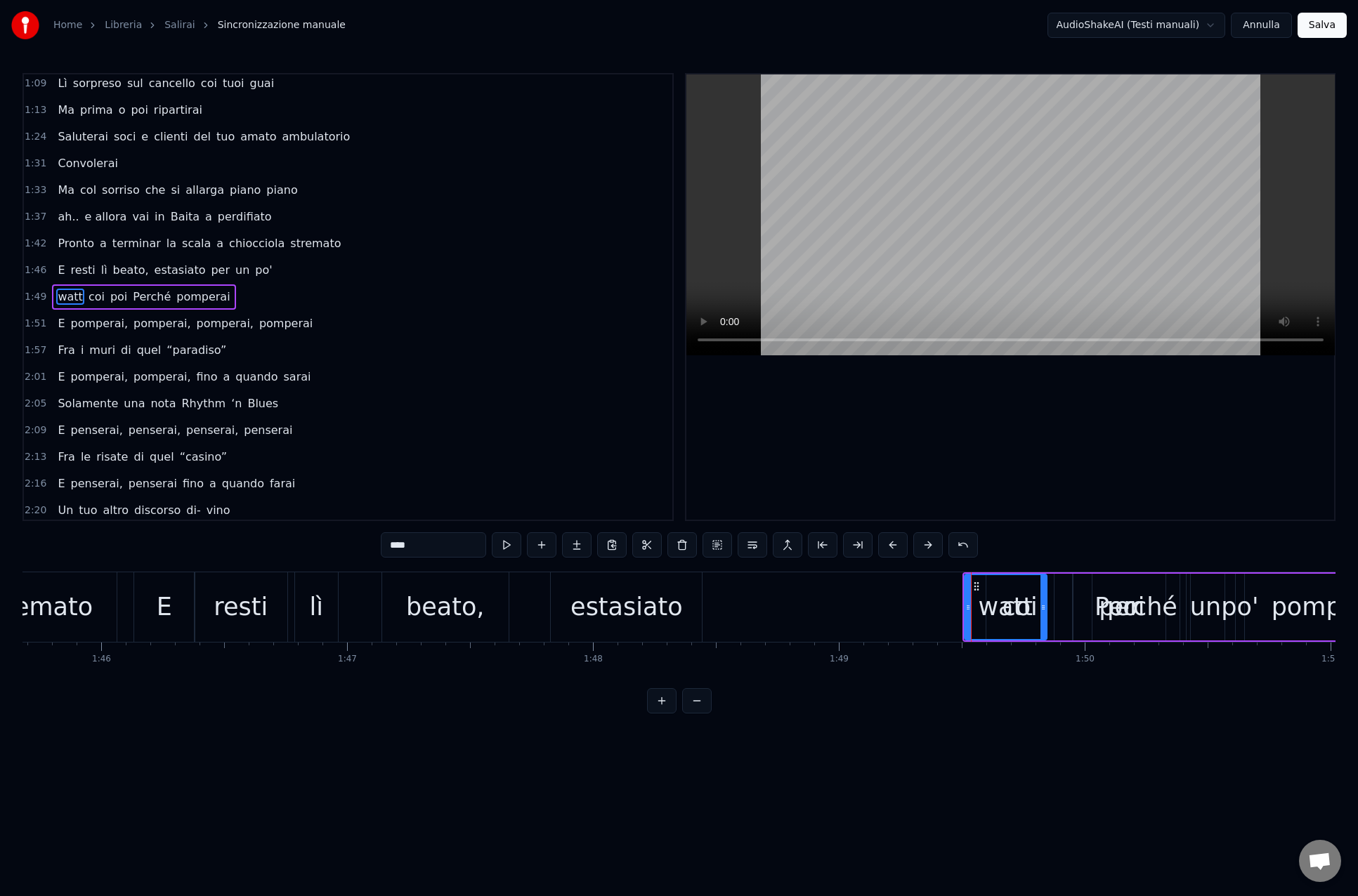
click at [1103, 609] on div "Perché" at bounding box center [1135, 606] width 83 height 37
click at [209, 268] on span "per" at bounding box center [220, 270] width 22 height 16
type input "***"
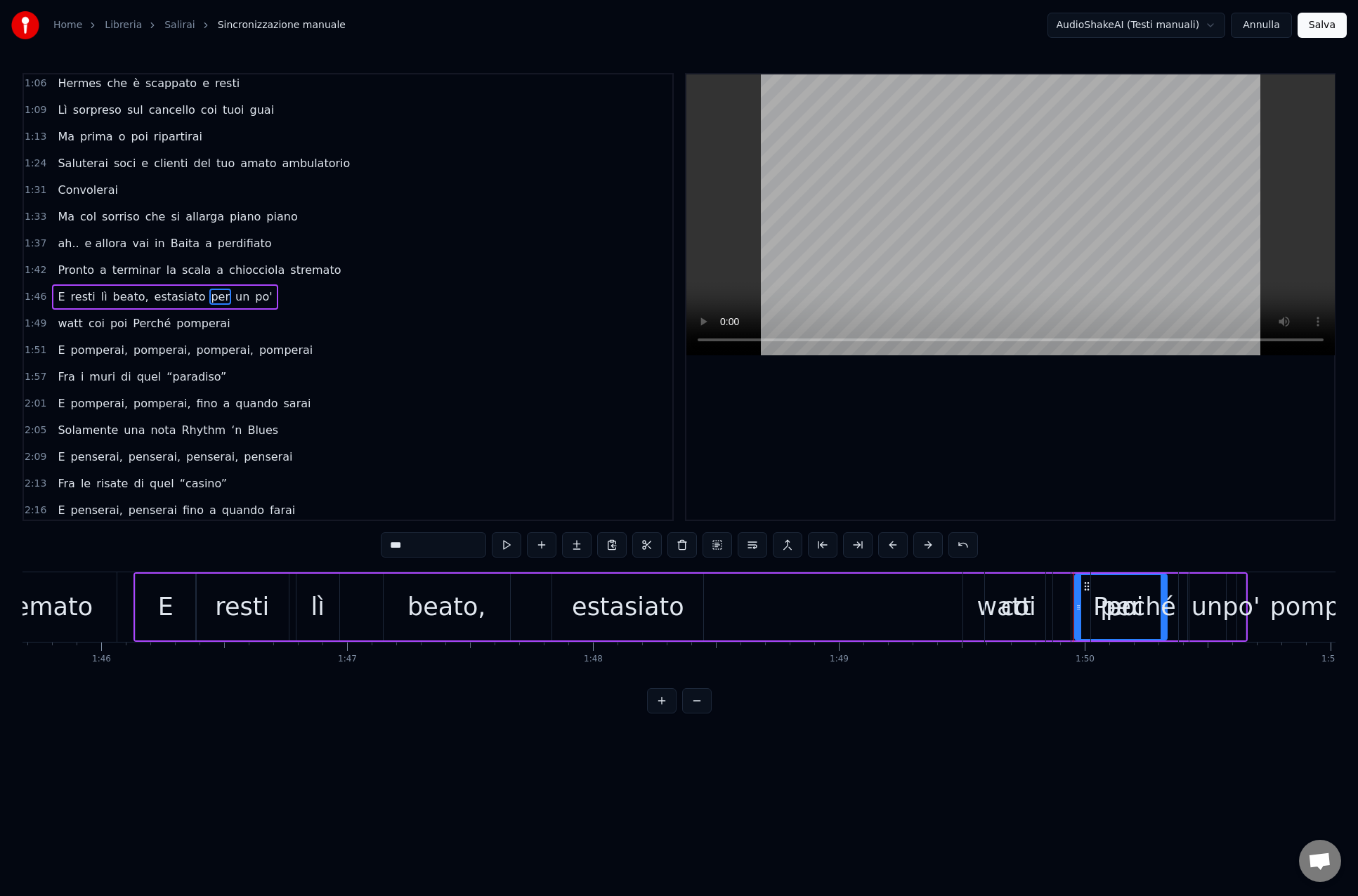
drag, startPoint x: 1090, startPoint y: 586, endPoint x: 1068, endPoint y: 587, distance: 22.0
click at [1065, 587] on div "watt coi poi Perché pomperai" at bounding box center [1217, 607] width 510 height 70
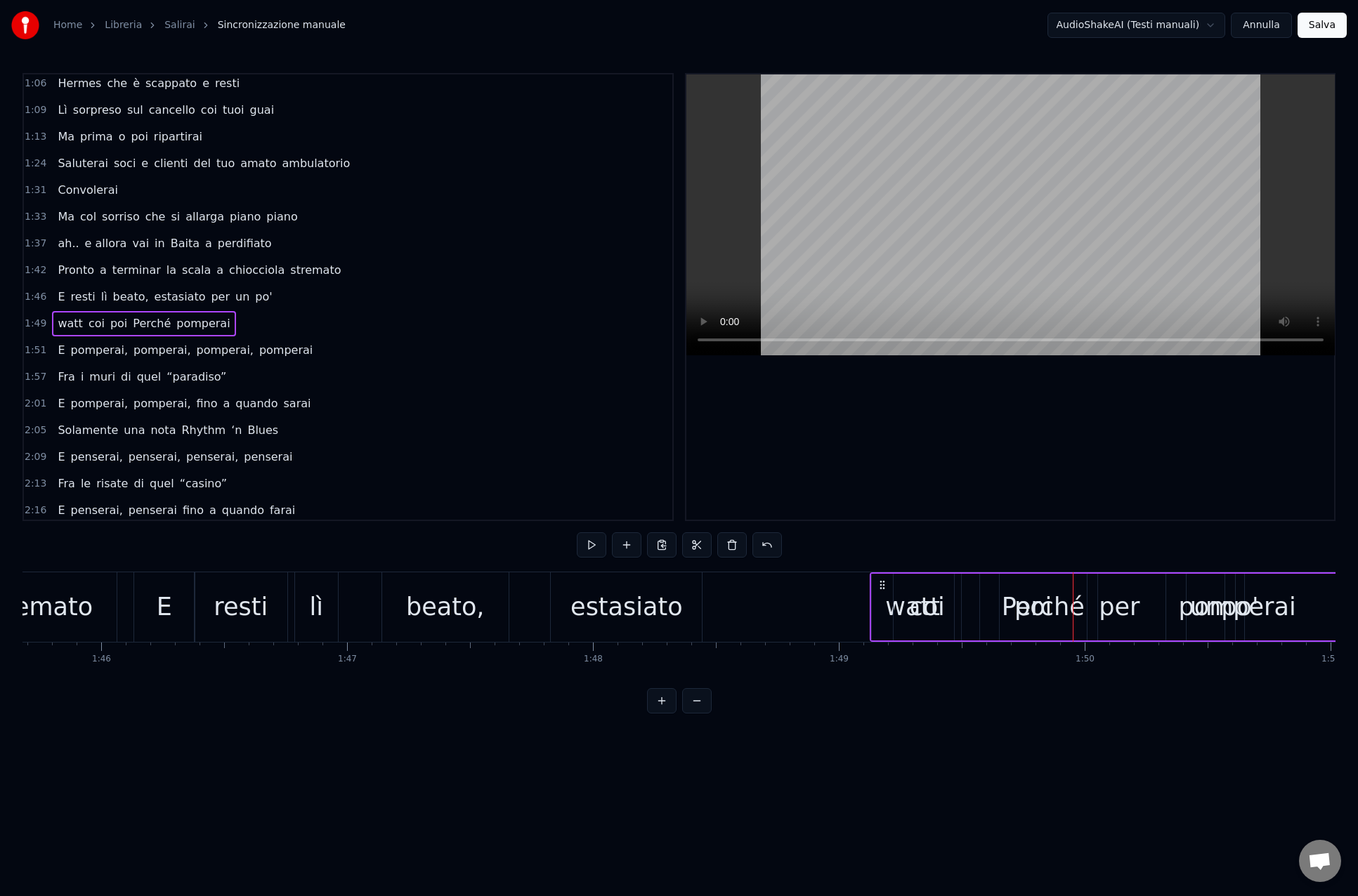
drag, startPoint x: 977, startPoint y: 586, endPoint x: 884, endPoint y: 588, distance: 93.0
click at [884, 588] on icon at bounding box center [882, 584] width 11 height 11
click at [209, 294] on span "per" at bounding box center [220, 296] width 22 height 16
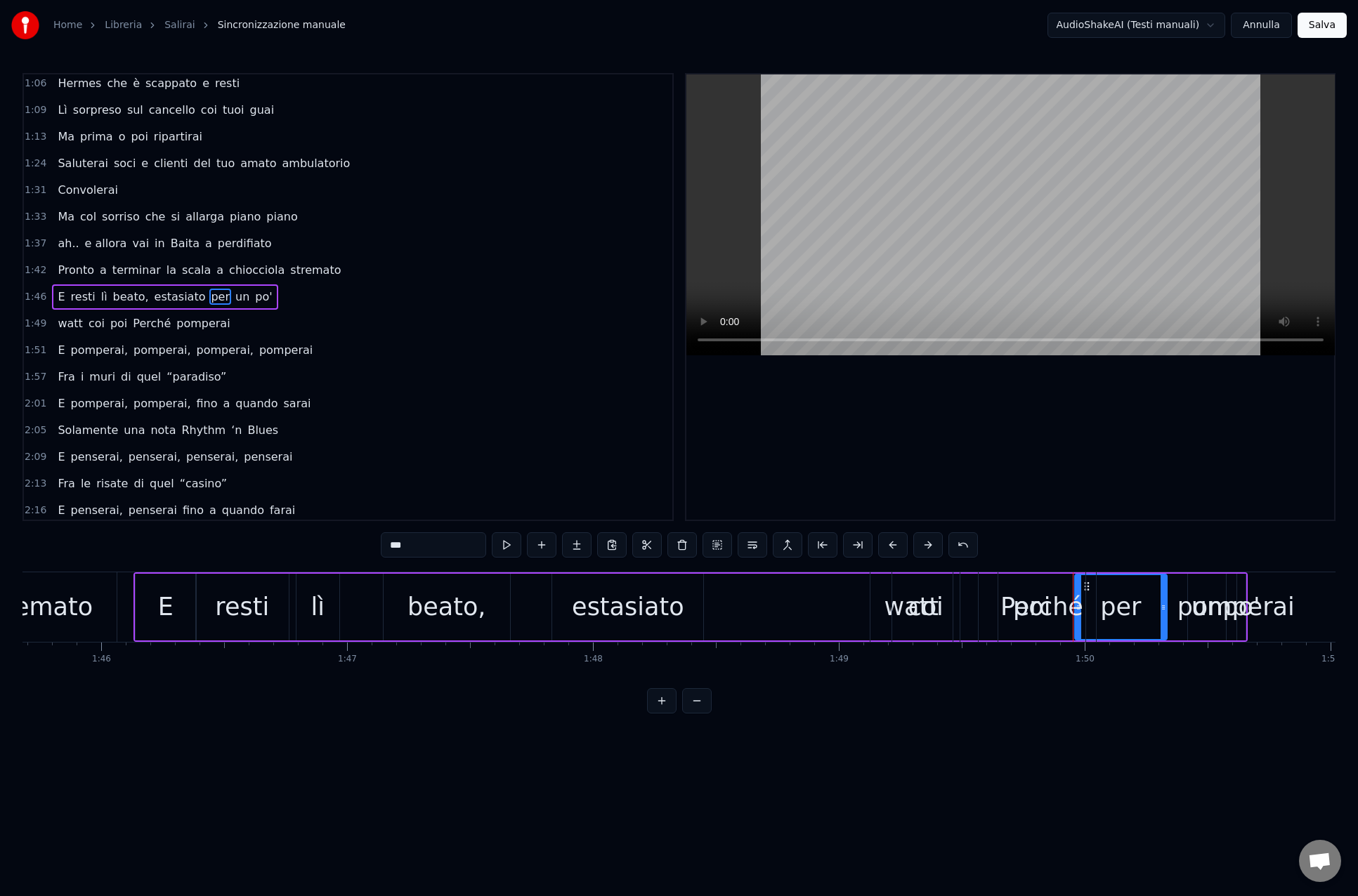
drag, startPoint x: 1087, startPoint y: 587, endPoint x: 998, endPoint y: 588, distance: 89.0
click at [998, 588] on div "watt coi poi Perché pomperai" at bounding box center [1124, 607] width 510 height 70
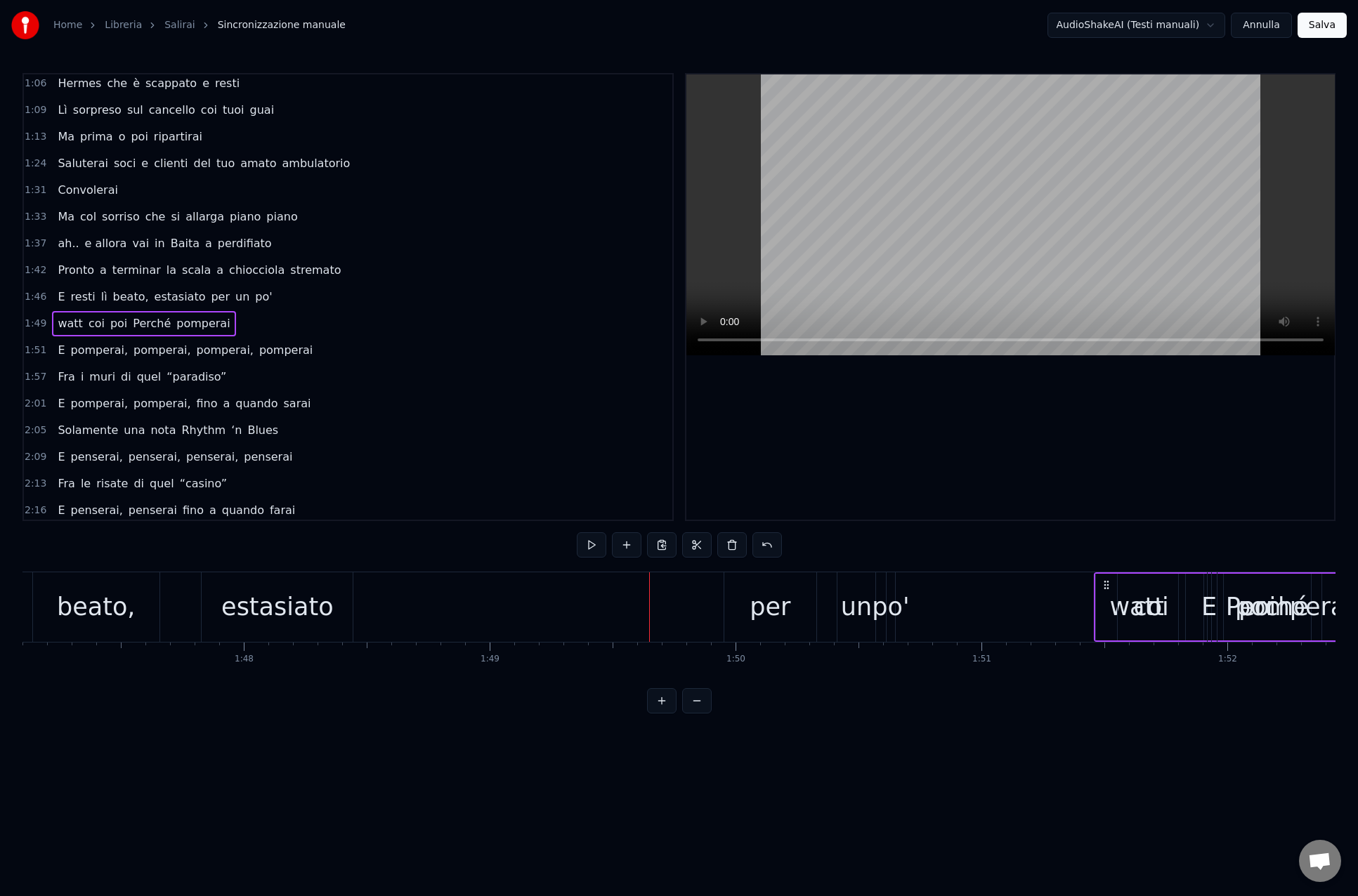
scroll to position [0, 26328]
drag, startPoint x: 882, startPoint y: 586, endPoint x: 1018, endPoint y: 595, distance: 136.3
click at [1018, 595] on div "watt coi poi Perché pomperai" at bounding box center [1260, 607] width 510 height 70
drag, startPoint x: 536, startPoint y: 587, endPoint x: 936, endPoint y: 611, distance: 400.7
click at [936, 611] on div "watt coi poi Perché pomperai" at bounding box center [1175, 607] width 510 height 70
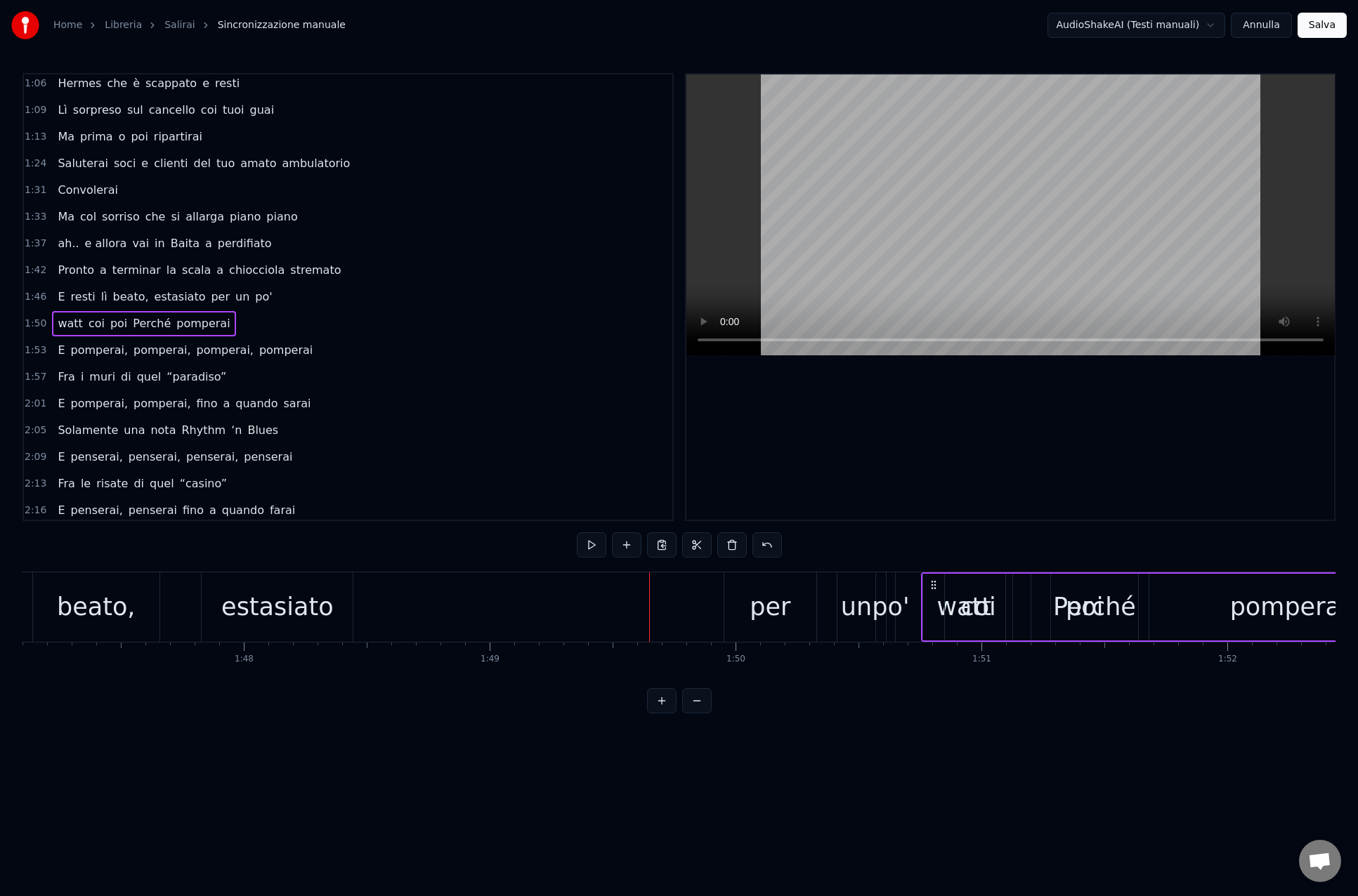
click at [767, 615] on div "per" at bounding box center [770, 606] width 41 height 37
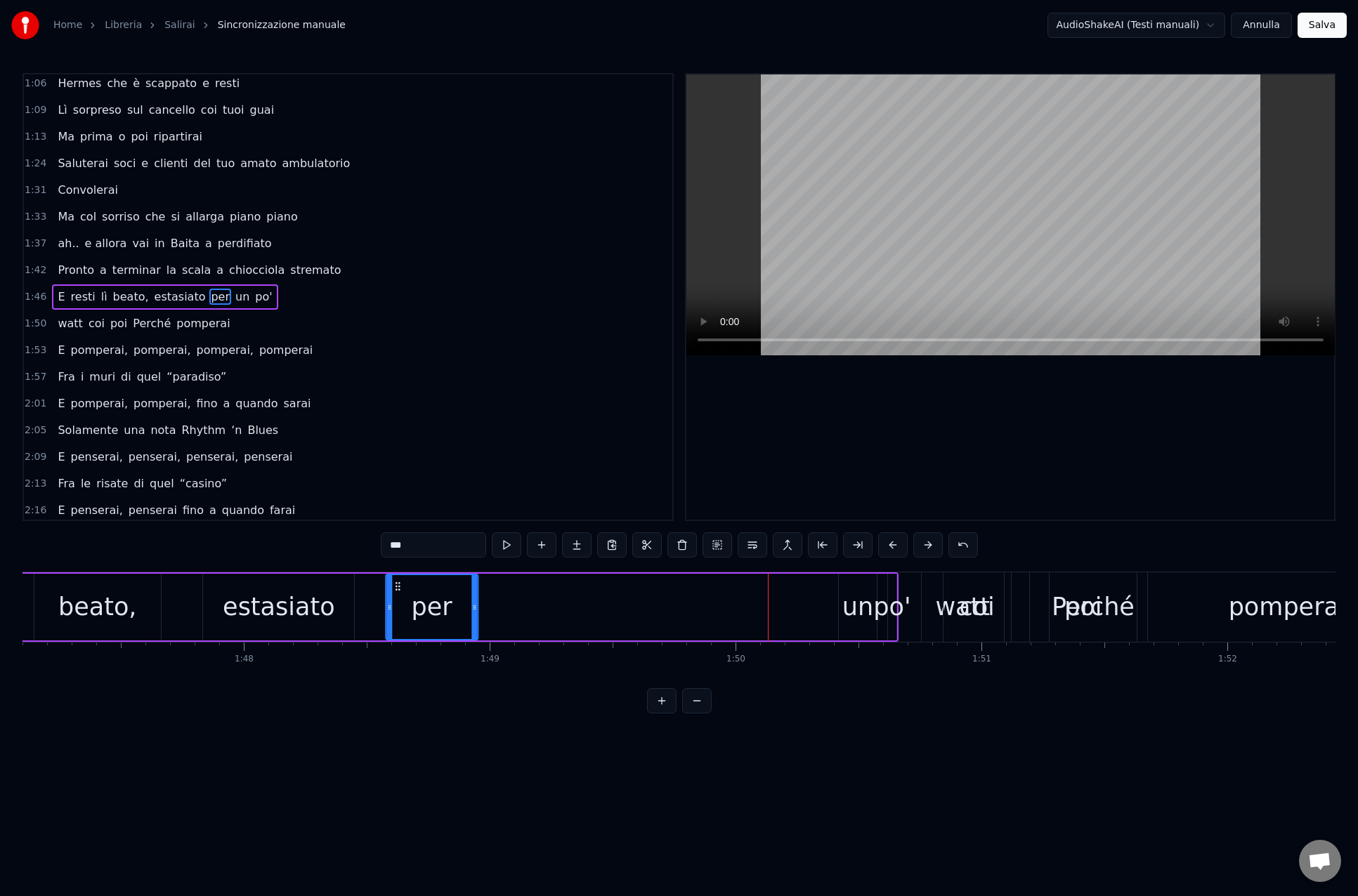
drag, startPoint x: 736, startPoint y: 586, endPoint x: 396, endPoint y: 583, distance: 340.0
click at [396, 583] on icon at bounding box center [397, 586] width 11 height 11
click at [869, 600] on div "un" at bounding box center [858, 606] width 31 height 37
drag, startPoint x: 852, startPoint y: 587, endPoint x: 537, endPoint y: 590, distance: 315.0
click at [537, 590] on icon at bounding box center [535, 586] width 11 height 11
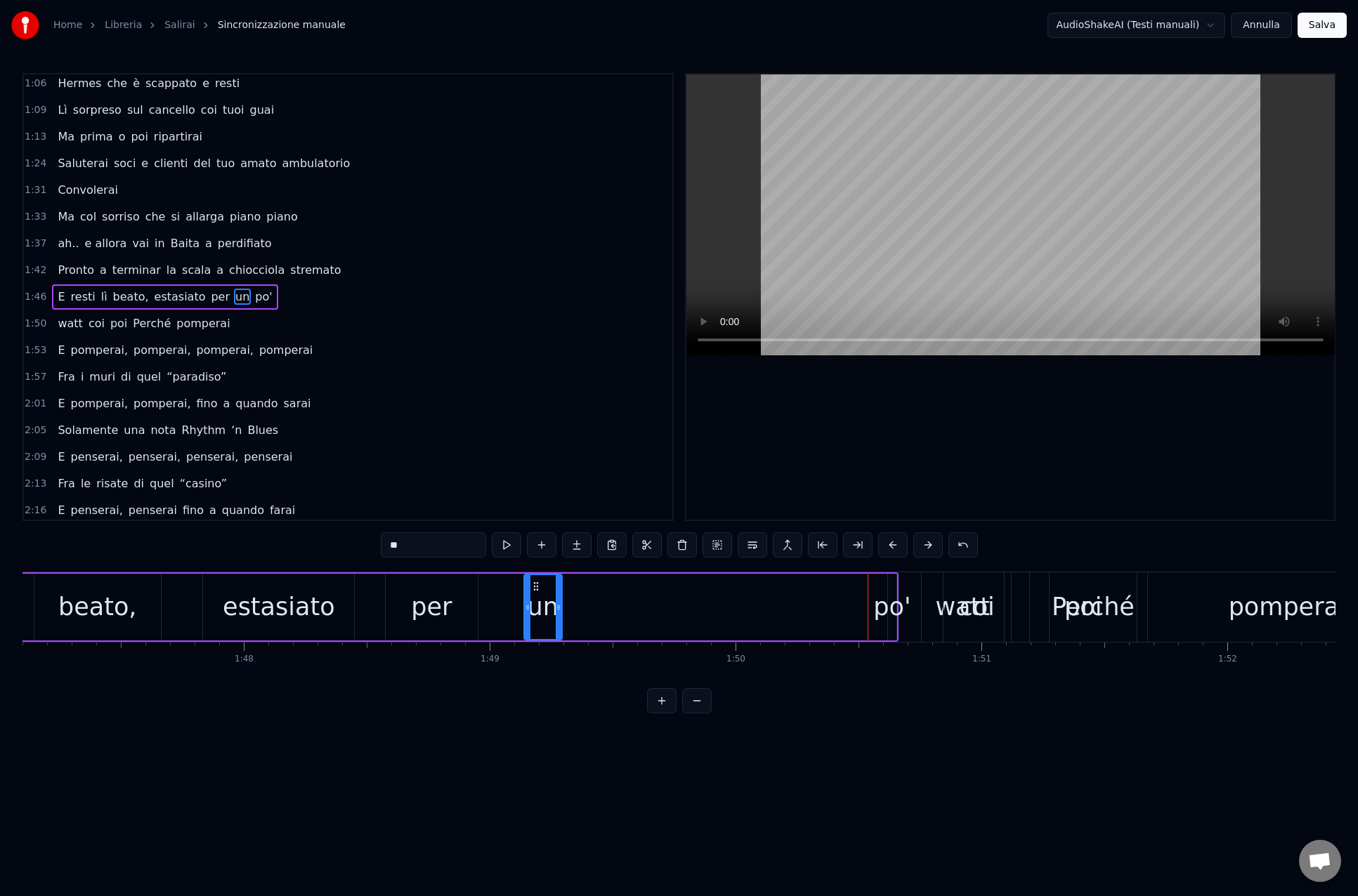
click at [877, 598] on div "po'" at bounding box center [891, 606] width 37 height 37
type input "***"
drag, startPoint x: 901, startPoint y: 586, endPoint x: 606, endPoint y: 589, distance: 295.0
click at [606, 589] on icon at bounding box center [605, 586] width 11 height 11
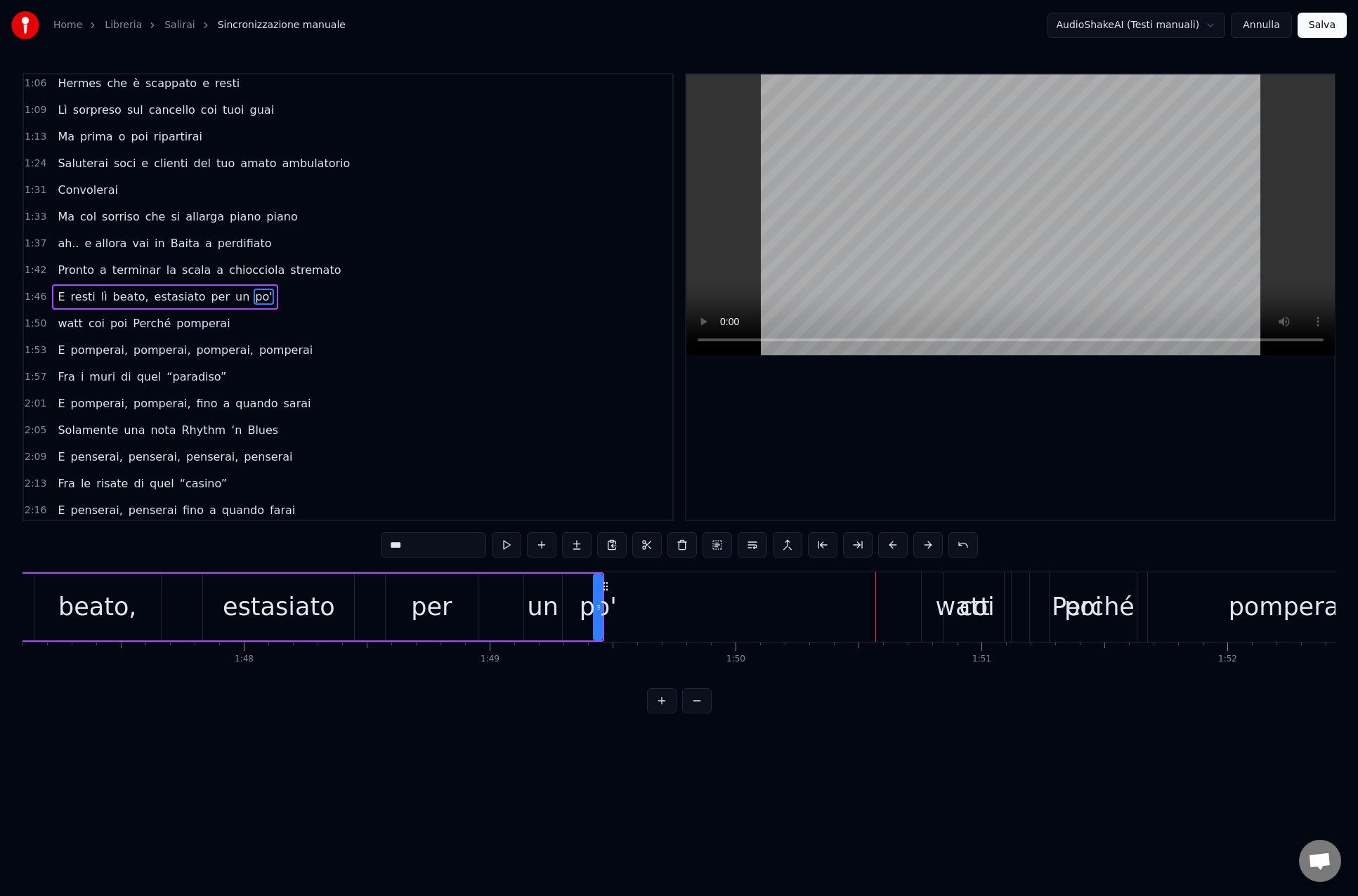
click at [537, 670] on div "Salirai, salirai Tra le cime di quella vallata Salirai, salirai fino a quando s…" at bounding box center [679, 624] width 1313 height 105
click at [368, 391] on div "2:01 E pomperai, pomperai, fino a quando sarai" at bounding box center [347, 403] width 648 height 27
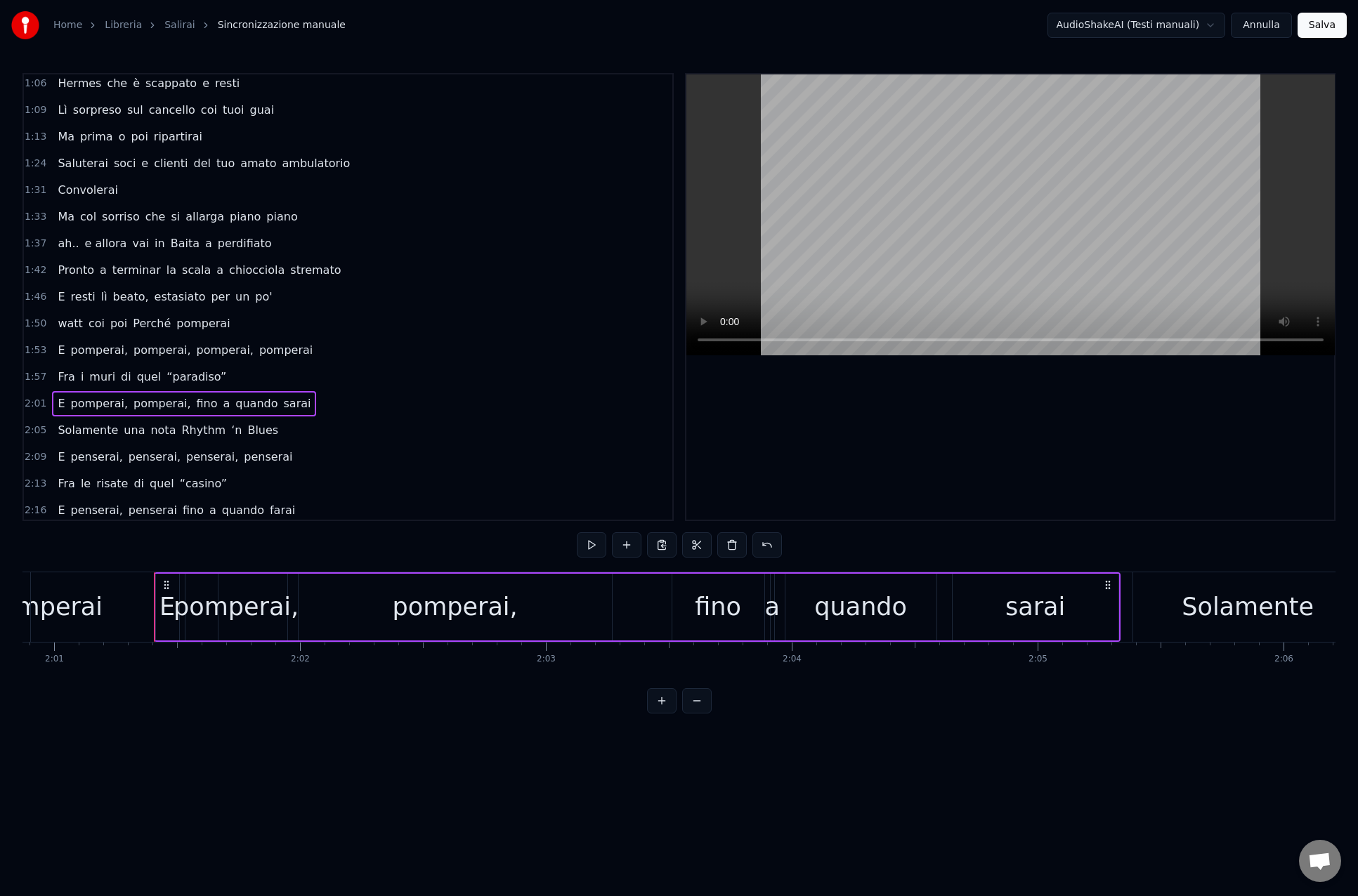
scroll to position [0, 29774]
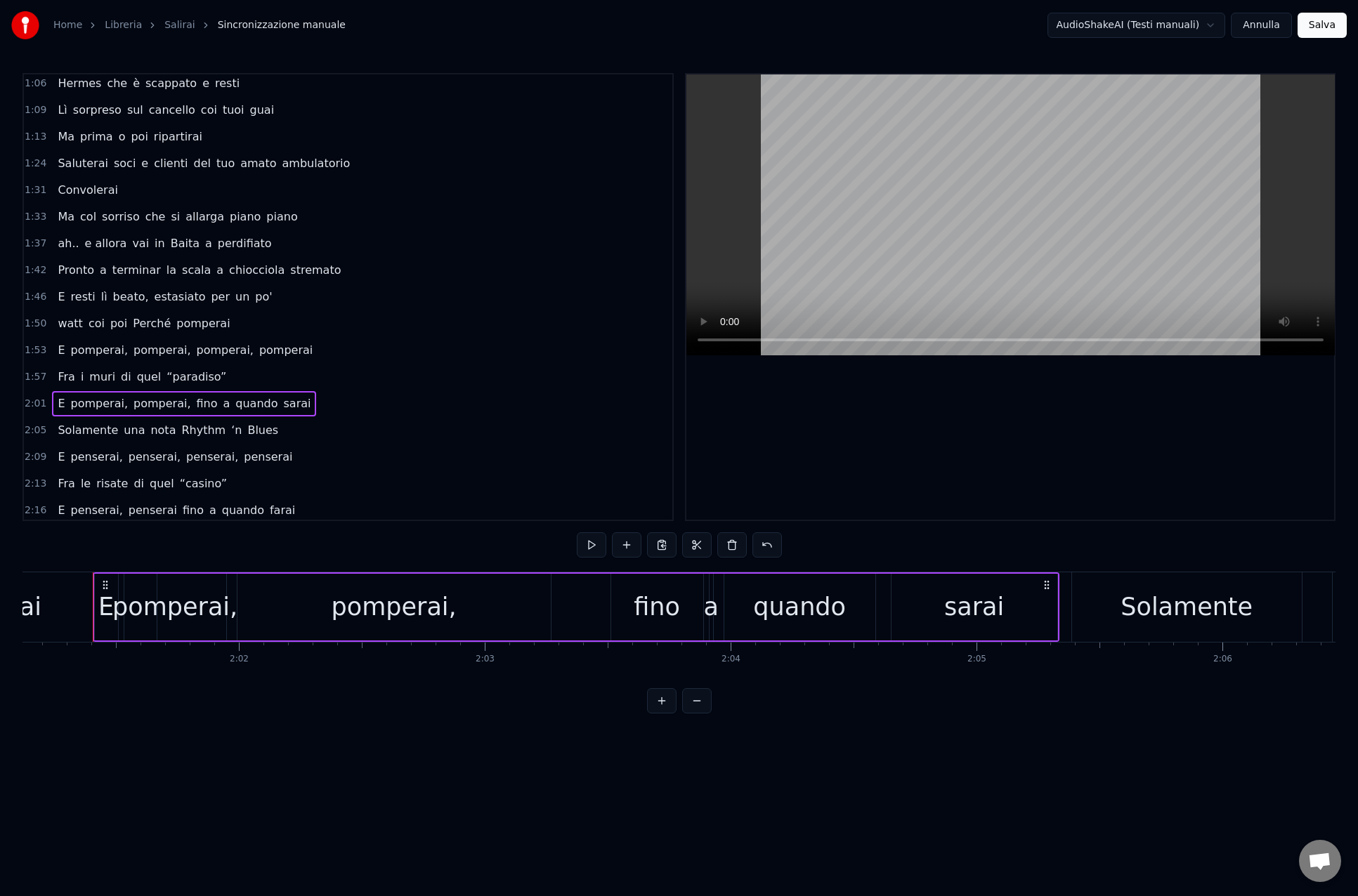
click at [224, 307] on div "E resti lì beato, estasiato per un po'" at bounding box center [165, 296] width 225 height 25
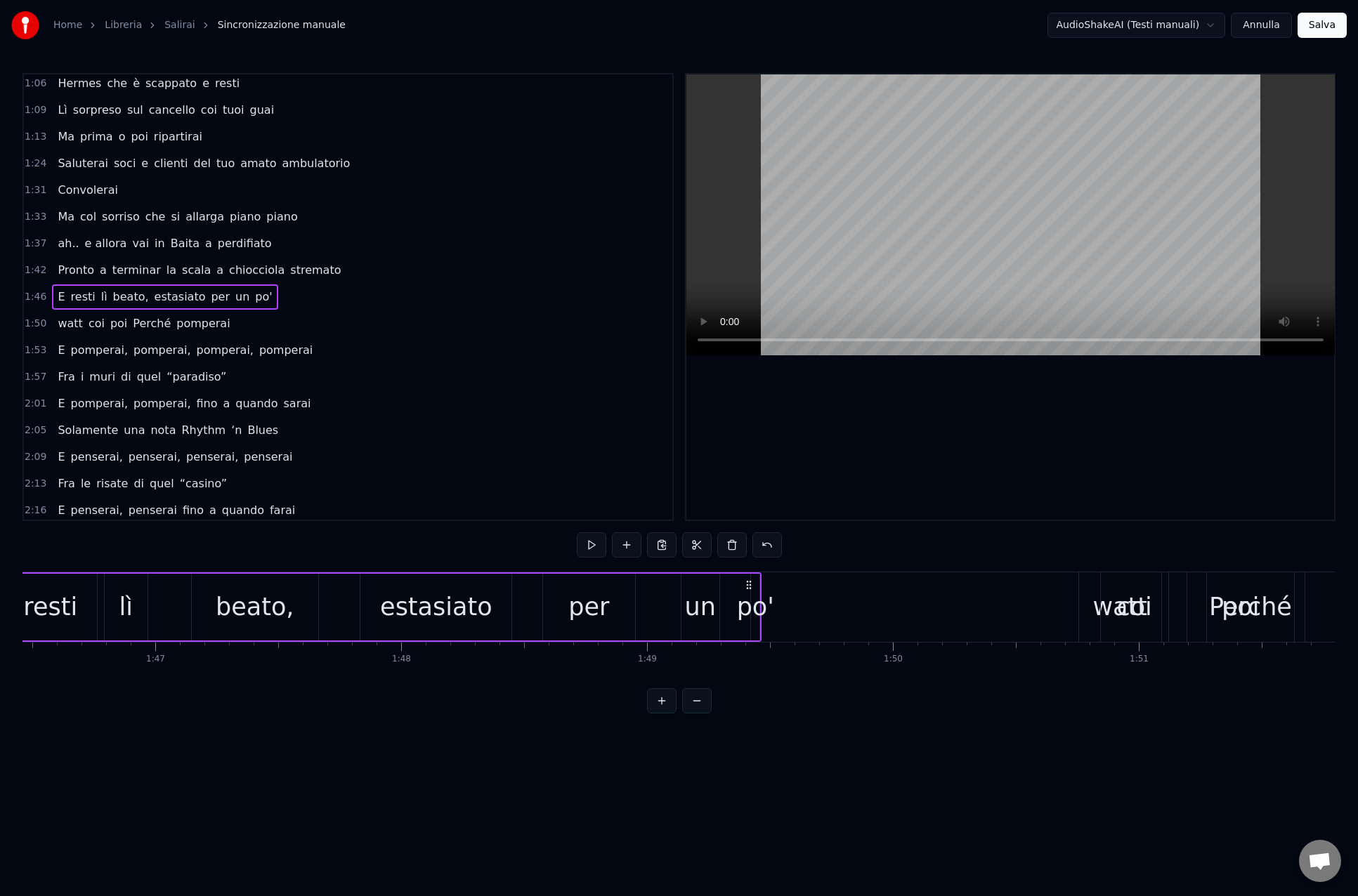
scroll to position [0, 26020]
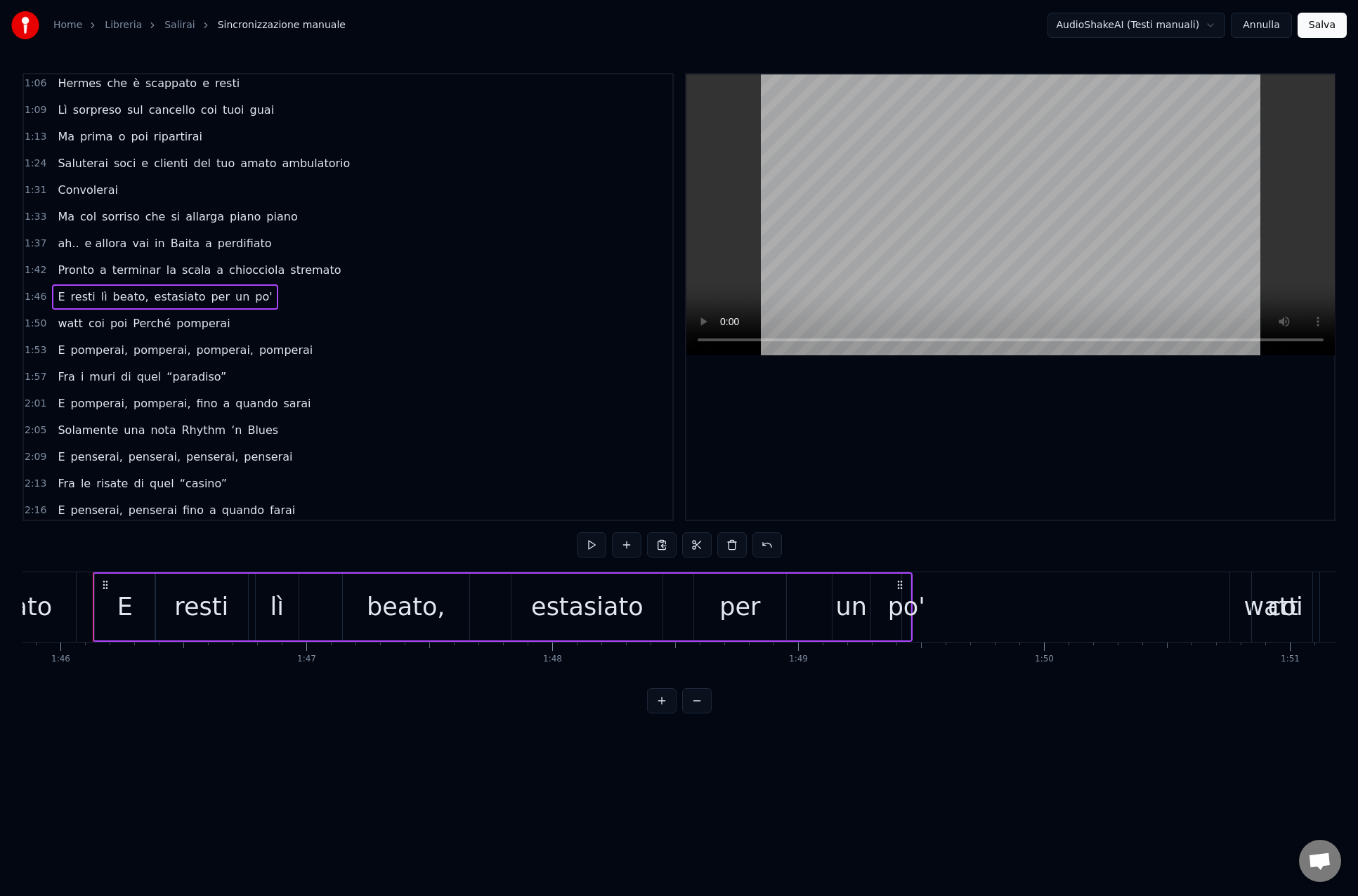
drag, startPoint x: 553, startPoint y: 601, endPoint x: 527, endPoint y: 601, distance: 26.0
click at [553, 601] on div "estasiato" at bounding box center [586, 606] width 111 height 37
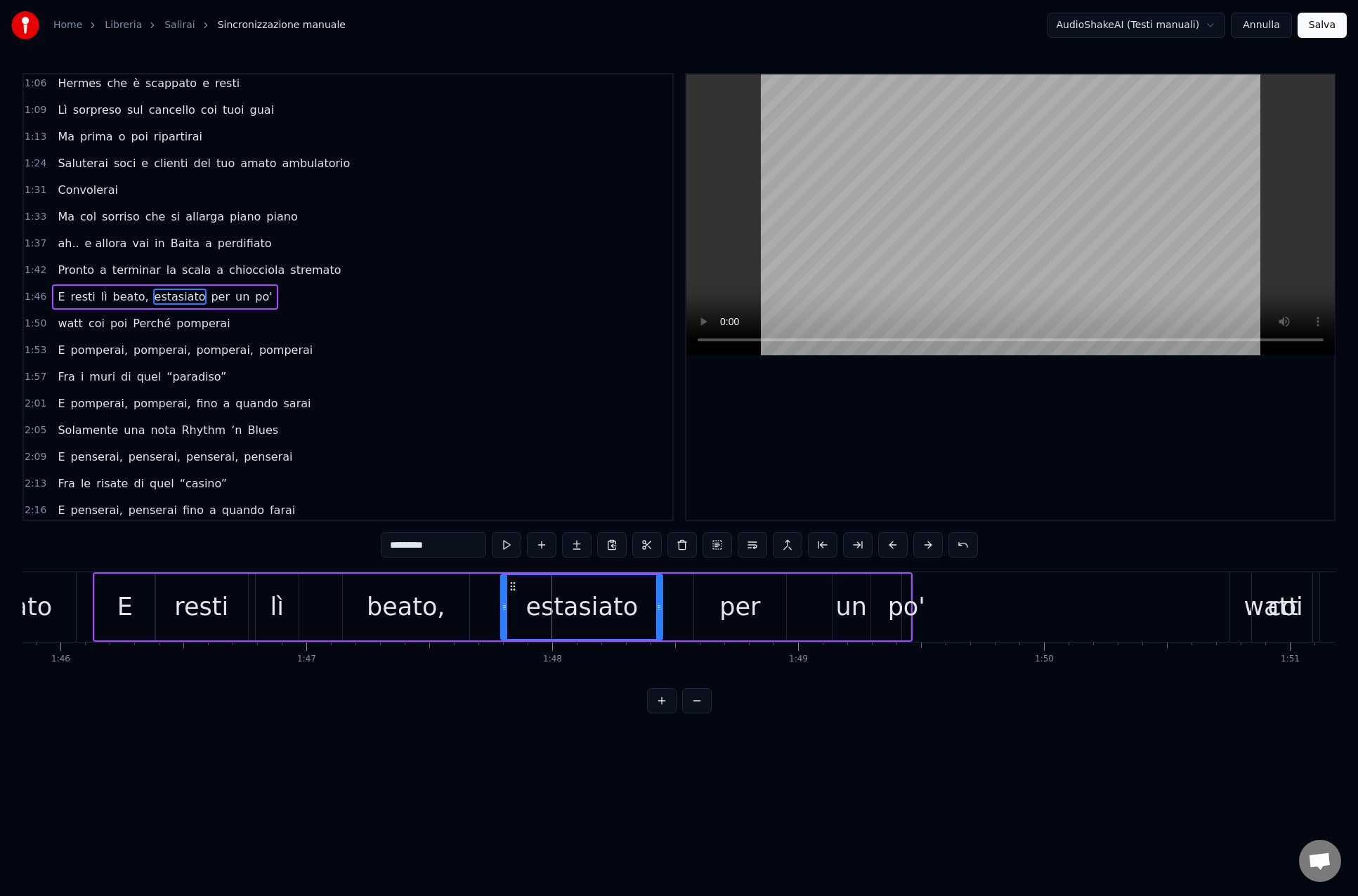
drag, startPoint x: 512, startPoint y: 606, endPoint x: 529, endPoint y: 607, distance: 17.0
click at [501, 604] on icon at bounding box center [503, 607] width 5 height 11
drag, startPoint x: 659, startPoint y: 607, endPoint x: 691, endPoint y: 609, distance: 32.1
click at [691, 609] on icon at bounding box center [691, 607] width 5 height 11
click at [740, 615] on div "per" at bounding box center [740, 606] width 41 height 37
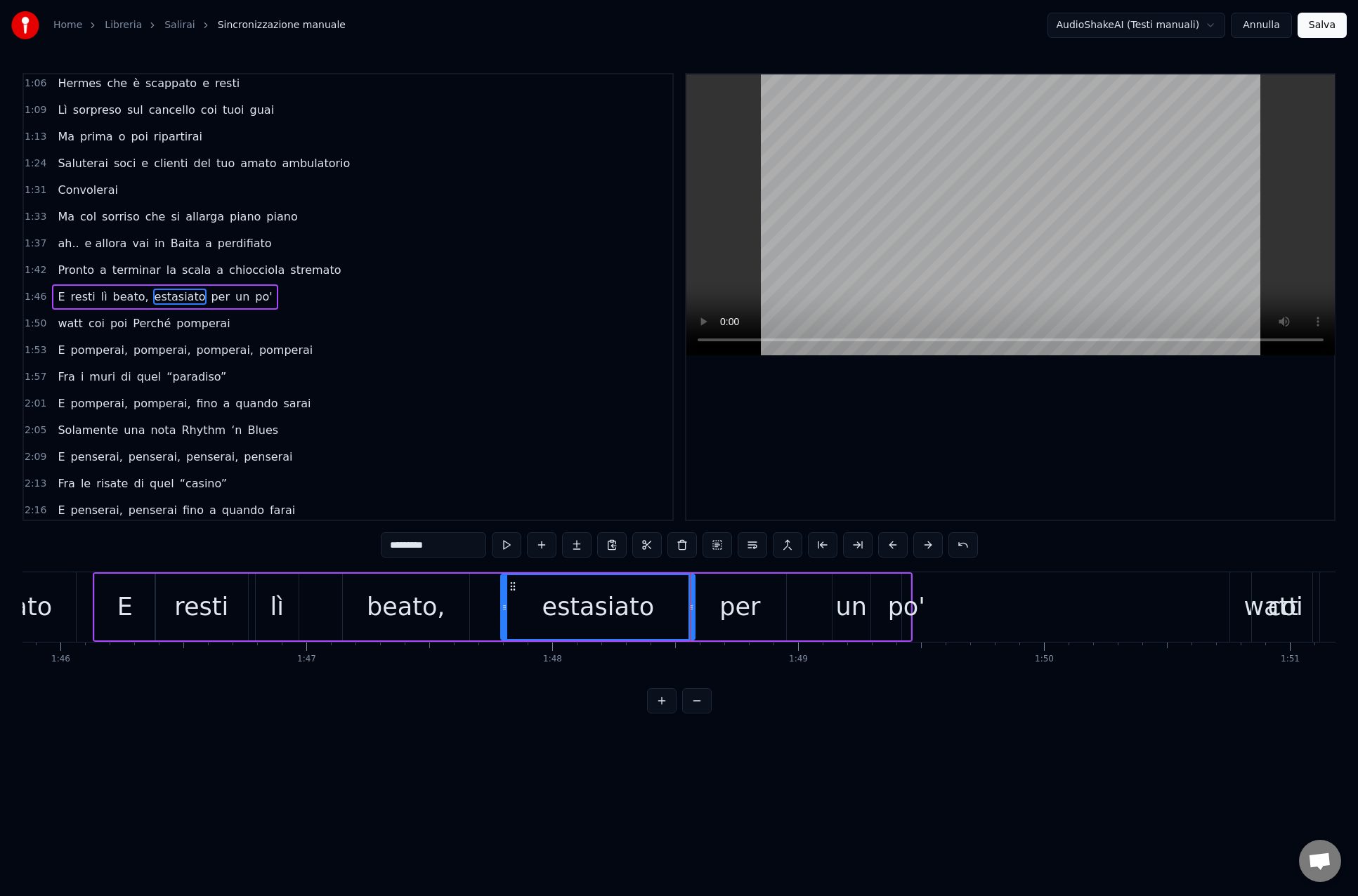
type input "***"
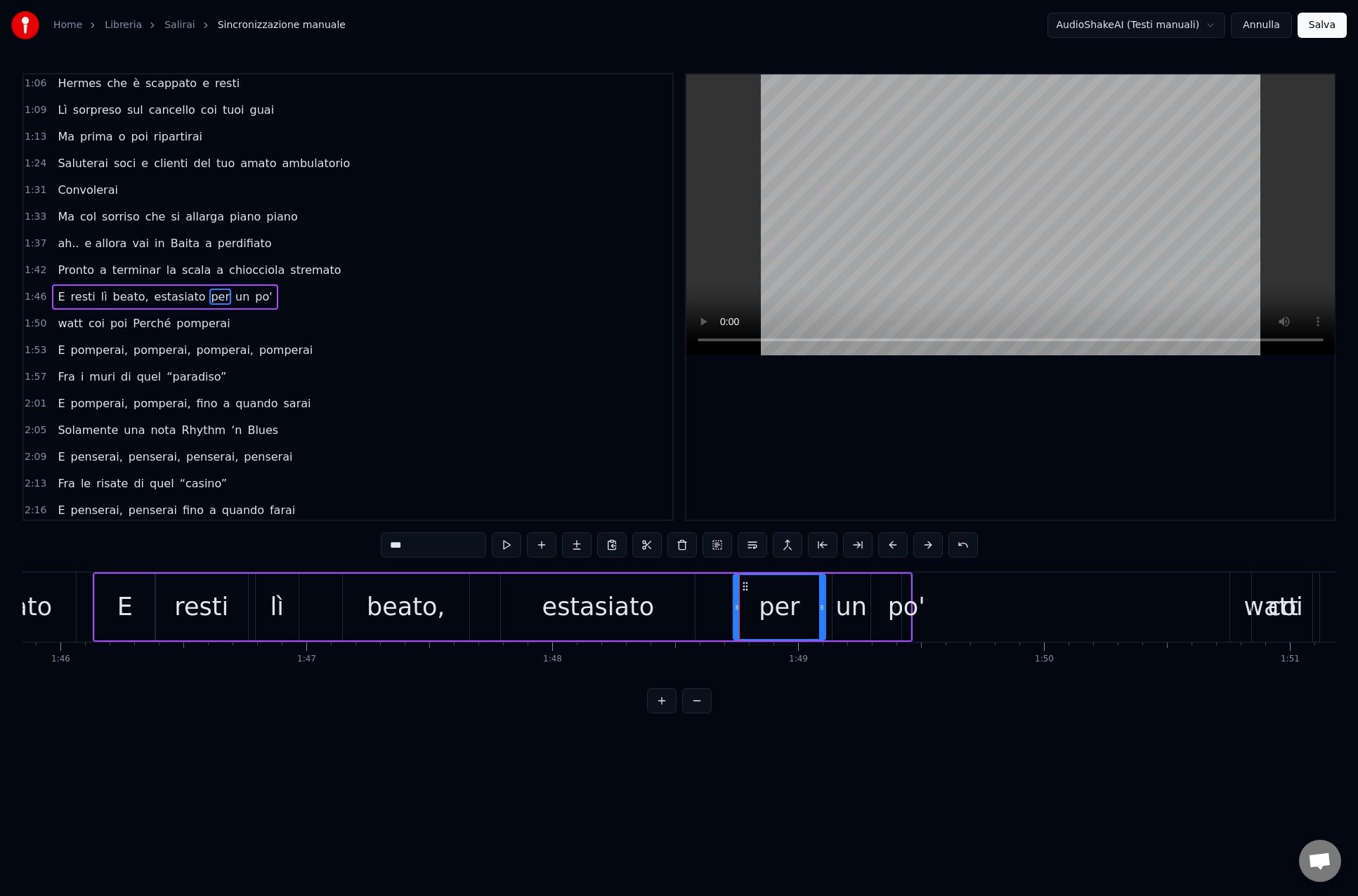
drag, startPoint x: 707, startPoint y: 584, endPoint x: 746, endPoint y: 586, distance: 39.1
click at [746, 586] on icon at bounding box center [745, 586] width 11 height 11
click at [803, 605] on div "per" at bounding box center [779, 607] width 93 height 67
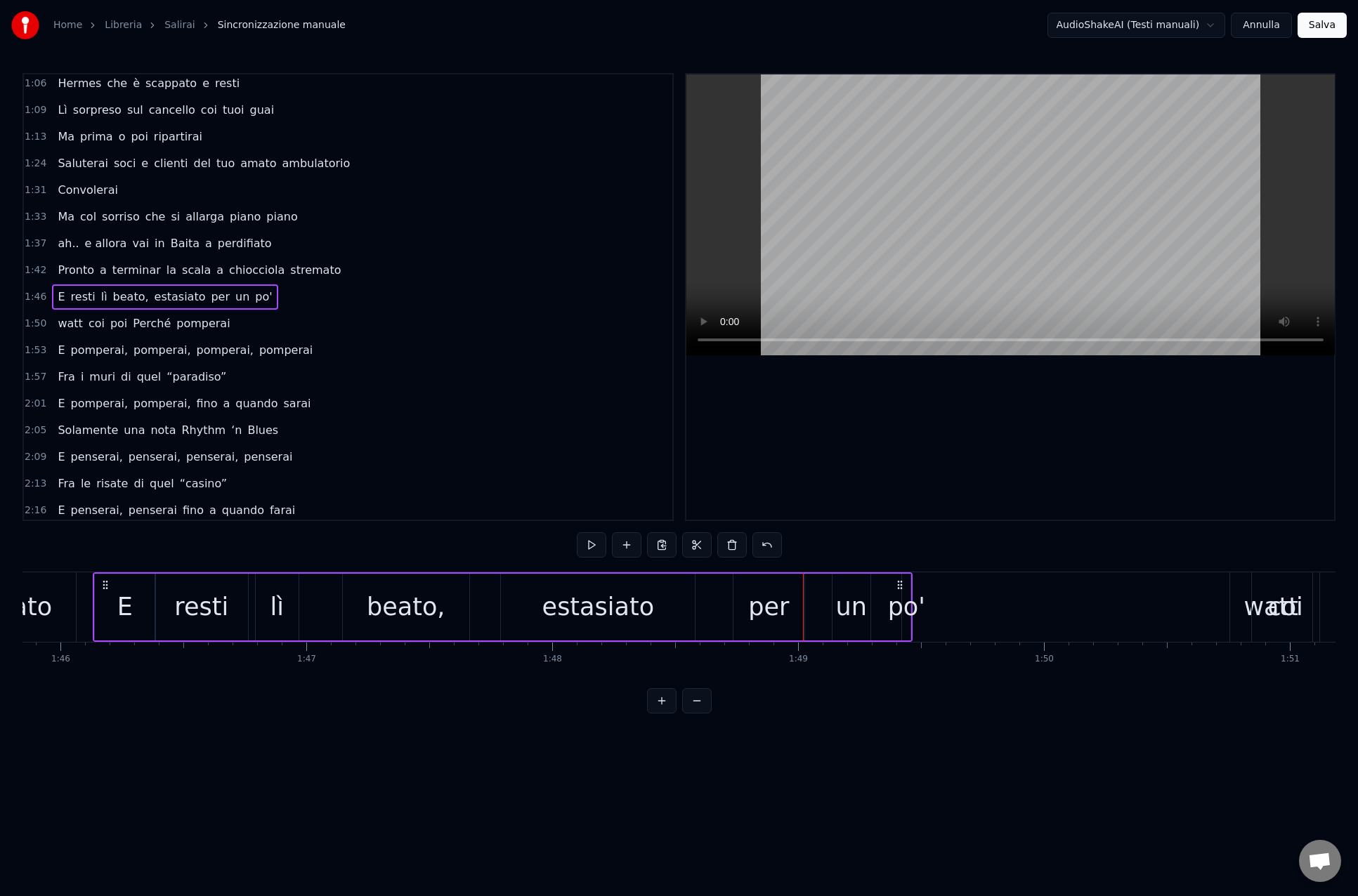
click at [848, 607] on div "un" at bounding box center [851, 606] width 31 height 37
drag, startPoint x: 845, startPoint y: 587, endPoint x: 834, endPoint y: 593, distance: 12.5
click at [826, 586] on icon at bounding box center [824, 586] width 11 height 11
click at [906, 609] on div "po'" at bounding box center [906, 606] width 37 height 37
type input "***"
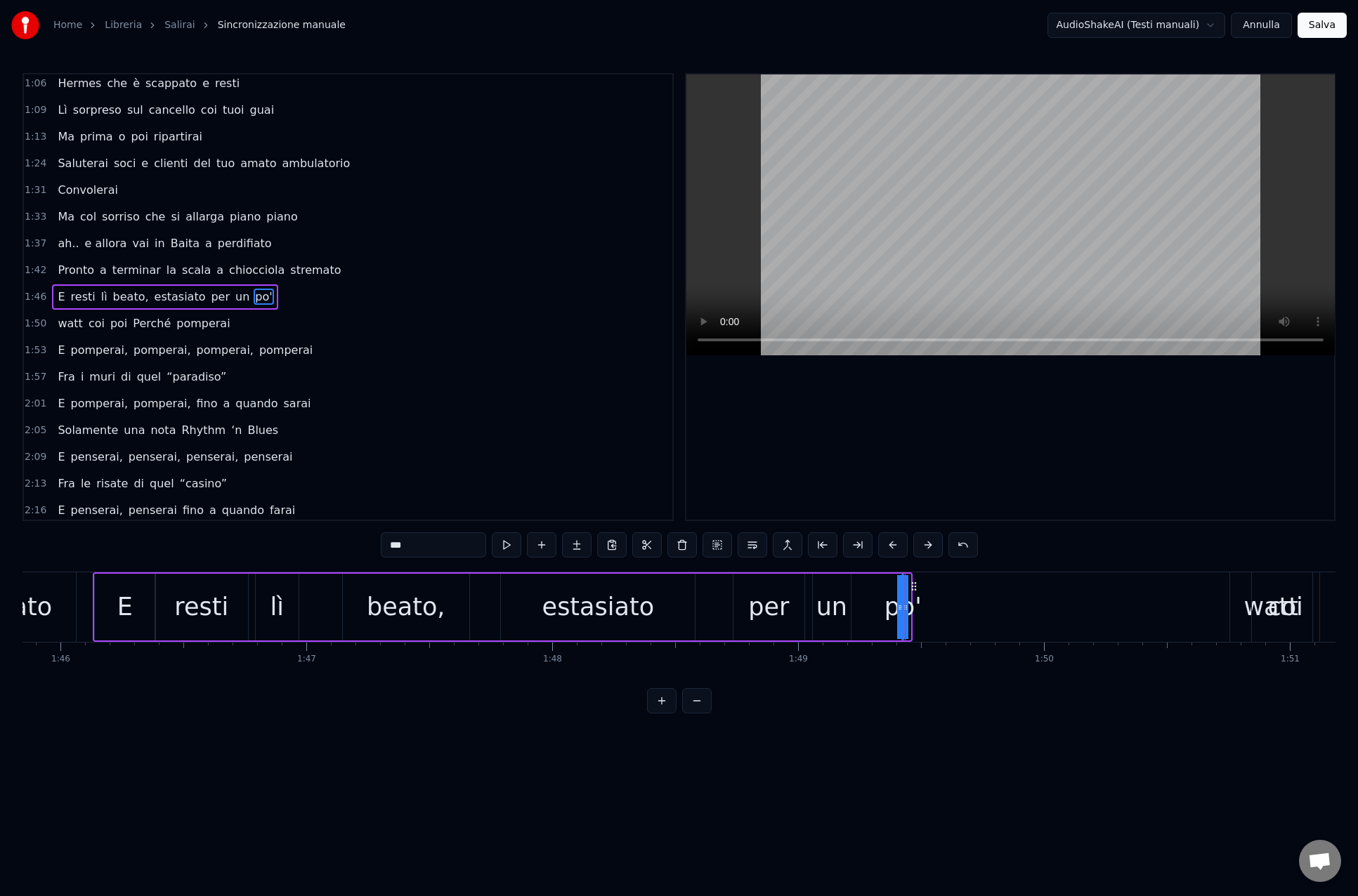
drag, startPoint x: 907, startPoint y: 607, endPoint x: 884, endPoint y: 607, distance: 23.0
click at [866, 608] on div "E resti lì beato, estasiato per un po'" at bounding box center [502, 607] width 820 height 70
click at [891, 587] on circle at bounding box center [891, 587] width 1 height 1
click at [907, 606] on div "po'" at bounding box center [902, 606] width 37 height 37
drag, startPoint x: 914, startPoint y: 584, endPoint x: 883, endPoint y: 585, distance: 31.0
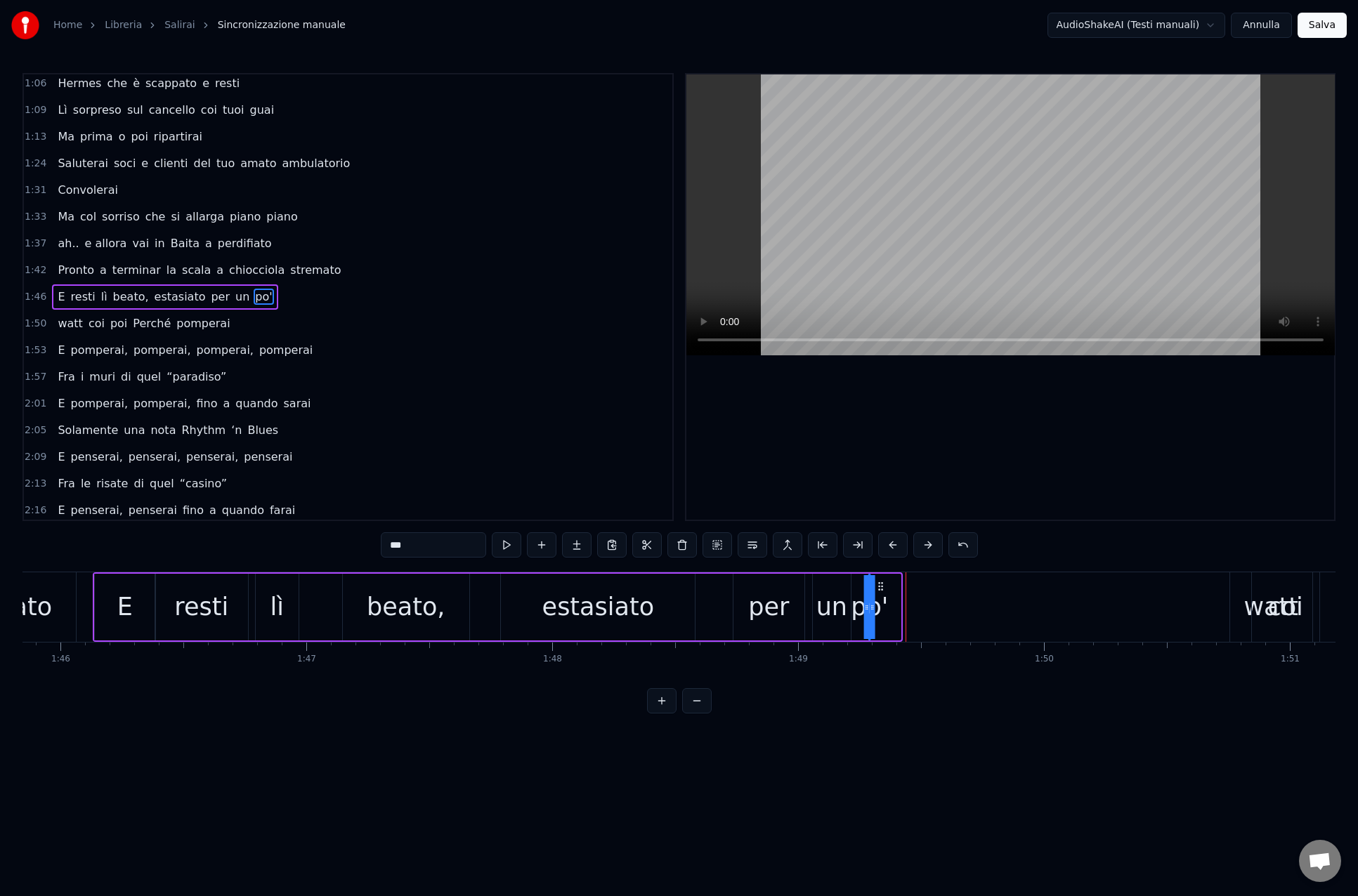
click at [882, 584] on icon at bounding box center [880, 586] width 11 height 11
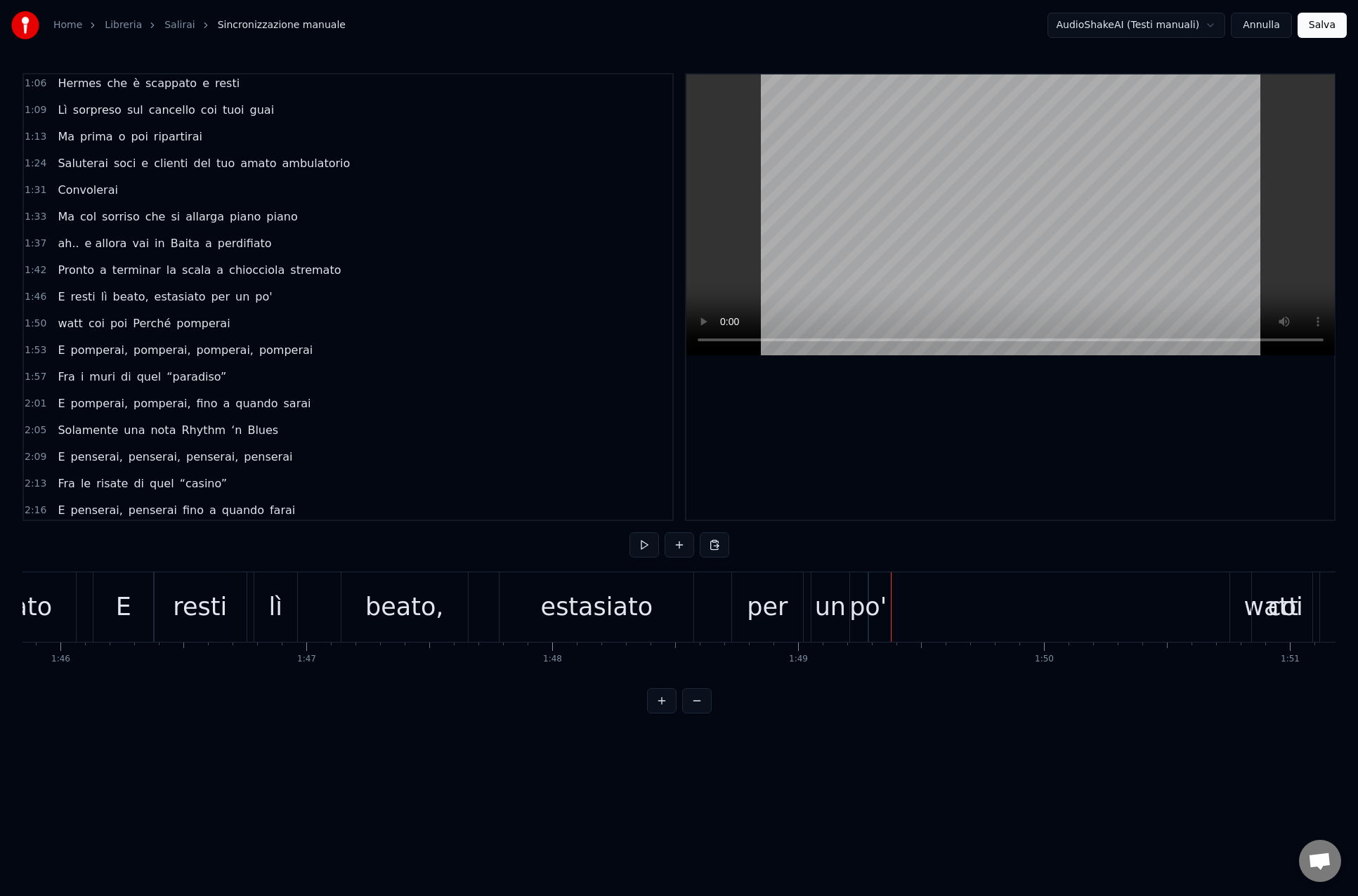
click at [861, 608] on div "po'" at bounding box center [867, 606] width 37 height 37
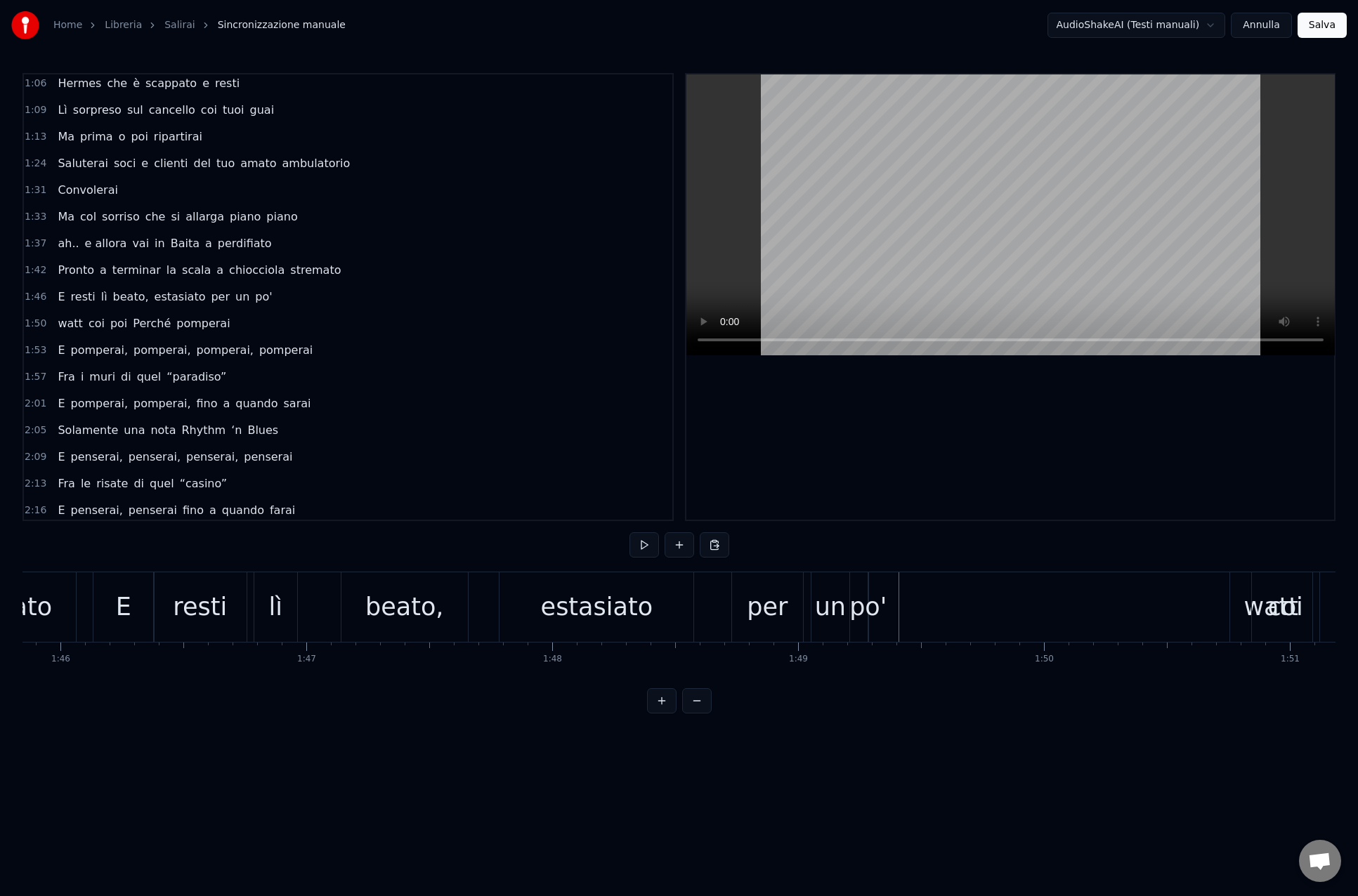
click at [863, 606] on div "po'" at bounding box center [867, 606] width 37 height 37
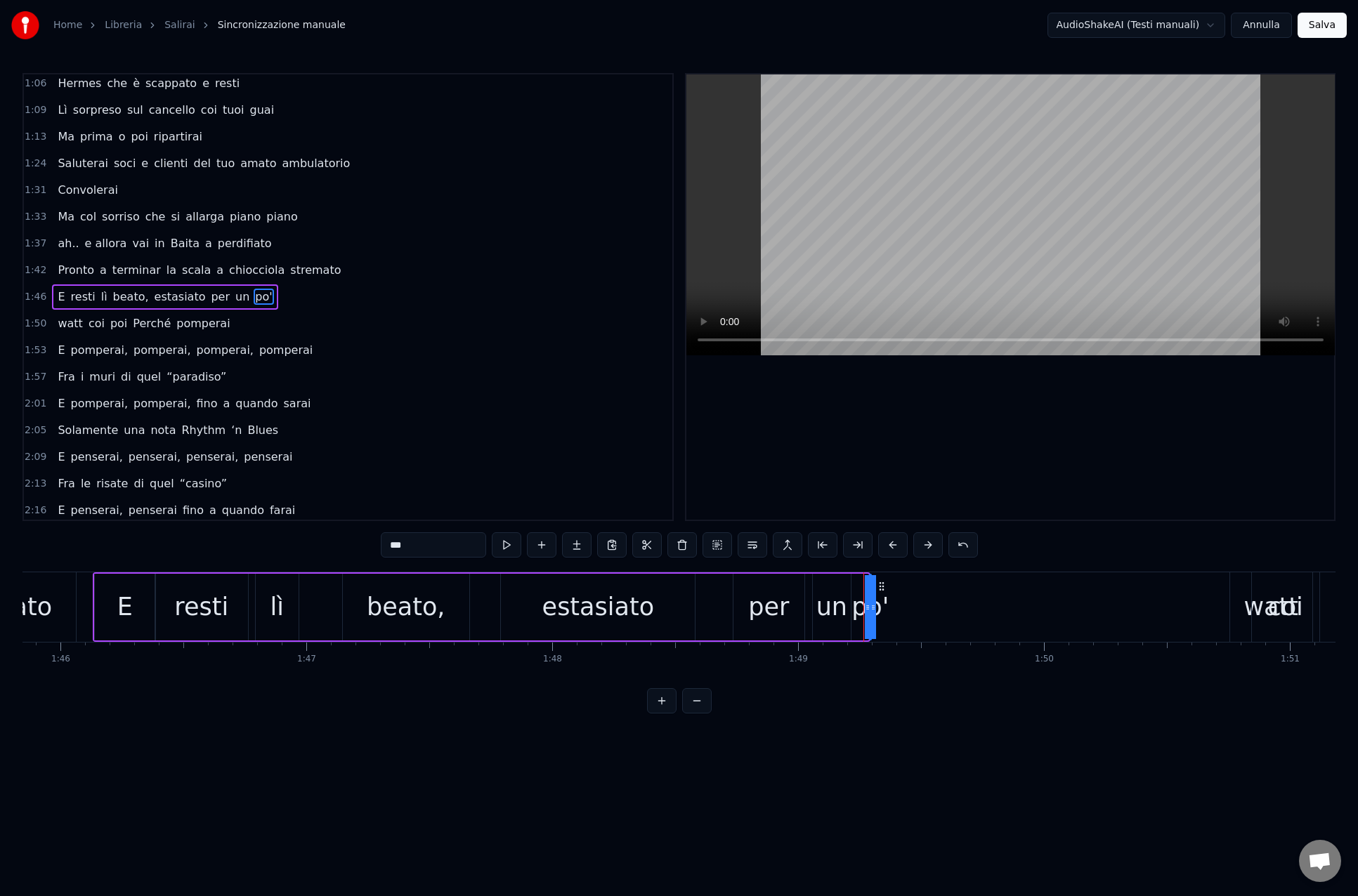
click at [713, 691] on div "0:14 [PERSON_NAME], salirai 0:18 Tra le cime di quella vallata 0:22 Salirai, sa…" at bounding box center [679, 393] width 1313 height 641
click at [676, 736] on html "Home Libreria Salirai Sincronizzazione manuale AudioShakeAI (Testi manuali) Ann…" at bounding box center [679, 368] width 1358 height 736
drag, startPoint x: 628, startPoint y: 735, endPoint x: 617, endPoint y: 720, distance: 18.6
click at [628, 735] on html "Home Libreria Salirai Sincronizzazione manuale AudioShakeAI (Testi manuali) Ann…" at bounding box center [679, 368] width 1358 height 736
click at [439, 486] on div "2:13 Fra le risate di quel “casino”" at bounding box center [347, 484] width 648 height 27
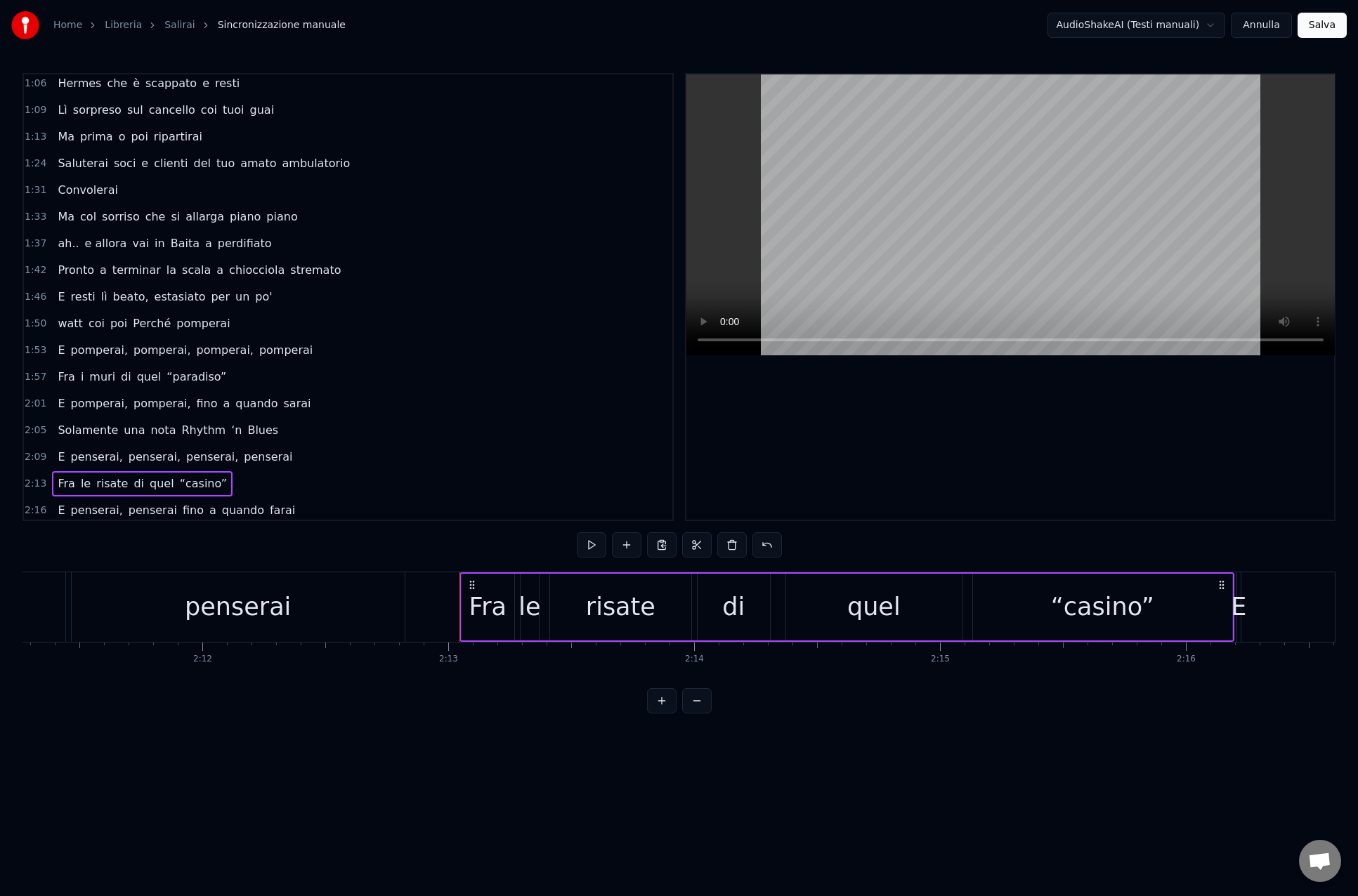
scroll to position [0, 32636]
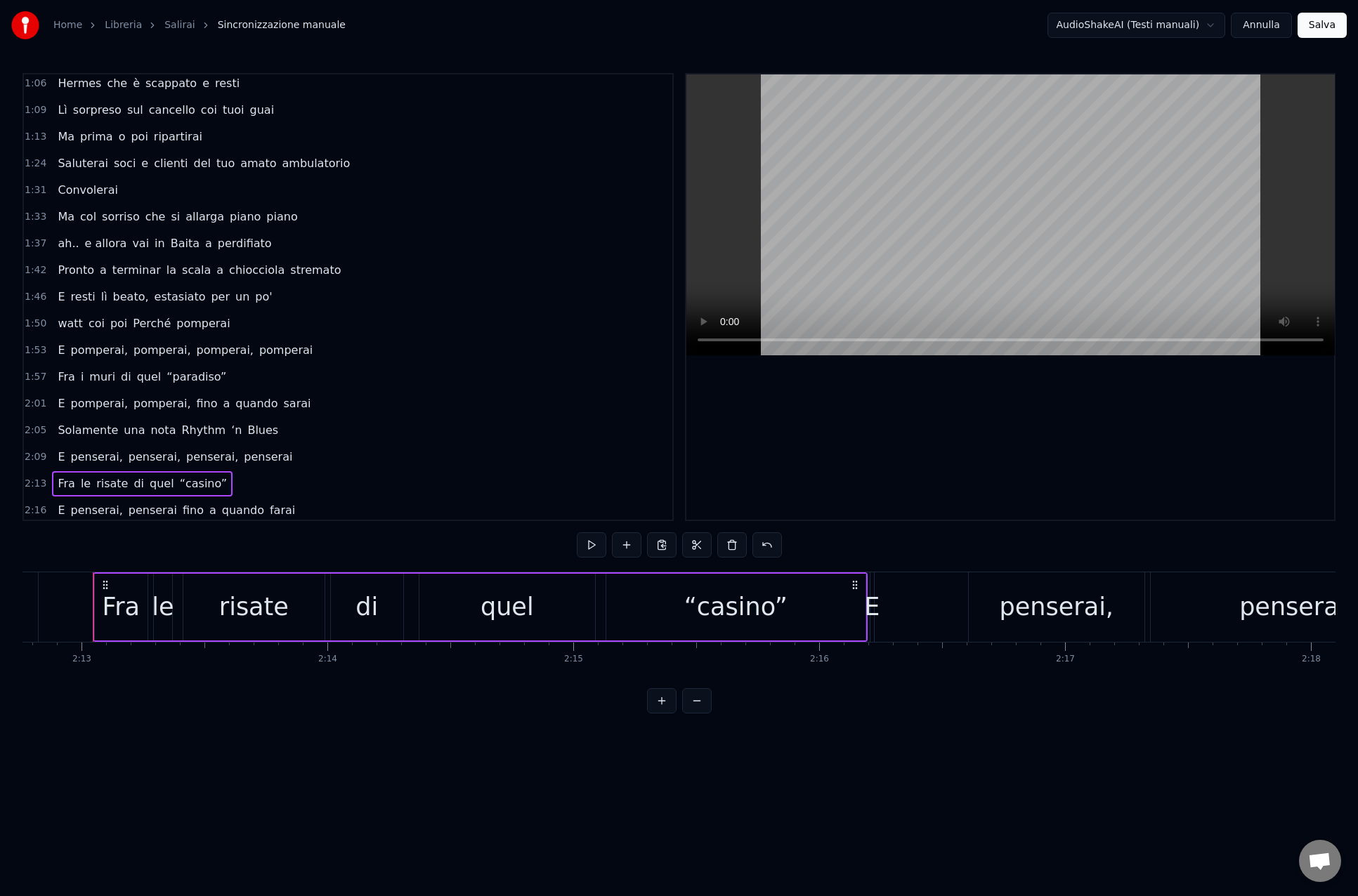
click at [196, 305] on div "E resti lì beato, estasiato per un po'" at bounding box center [165, 296] width 225 height 25
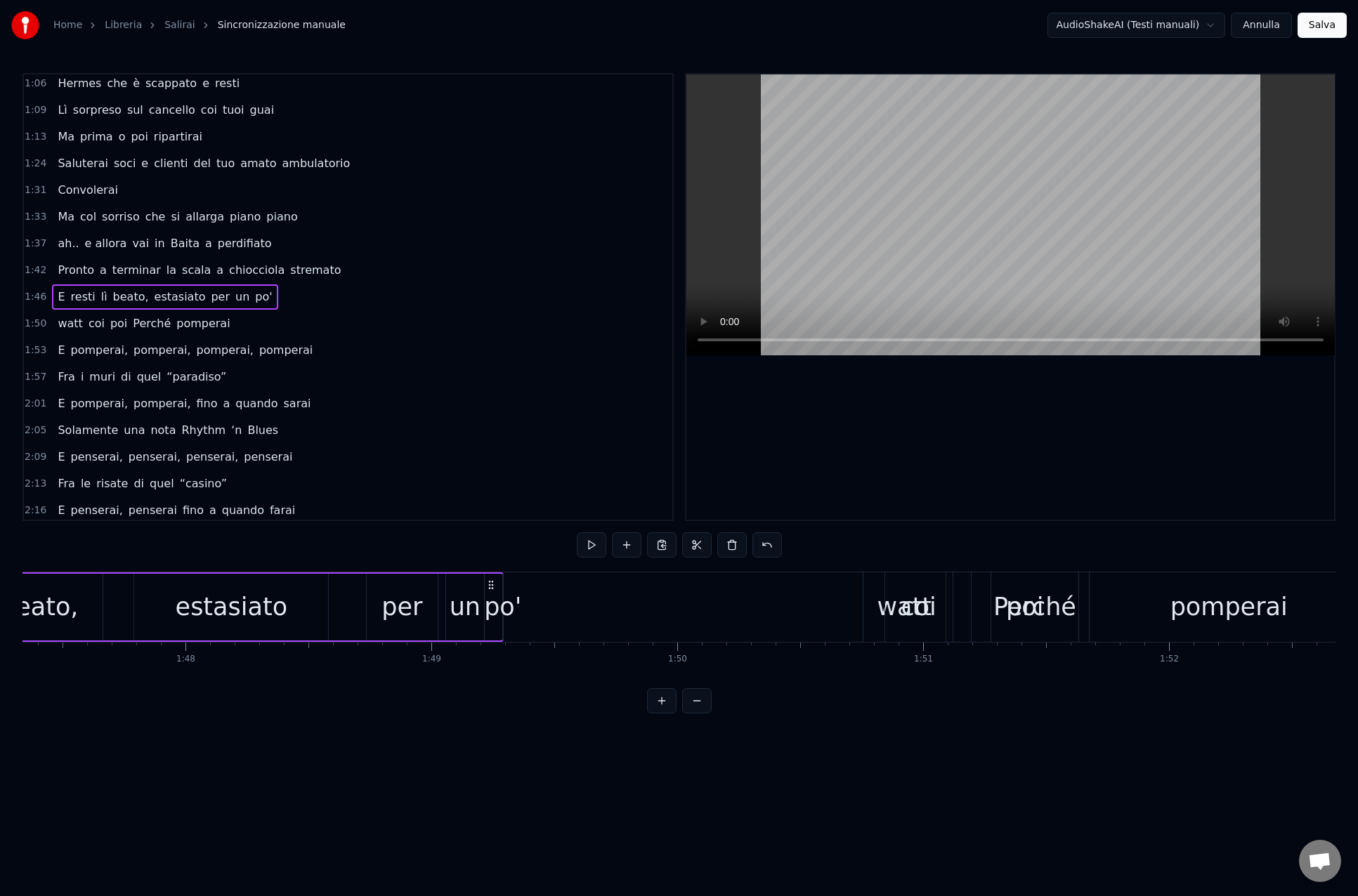
scroll to position [0, 26020]
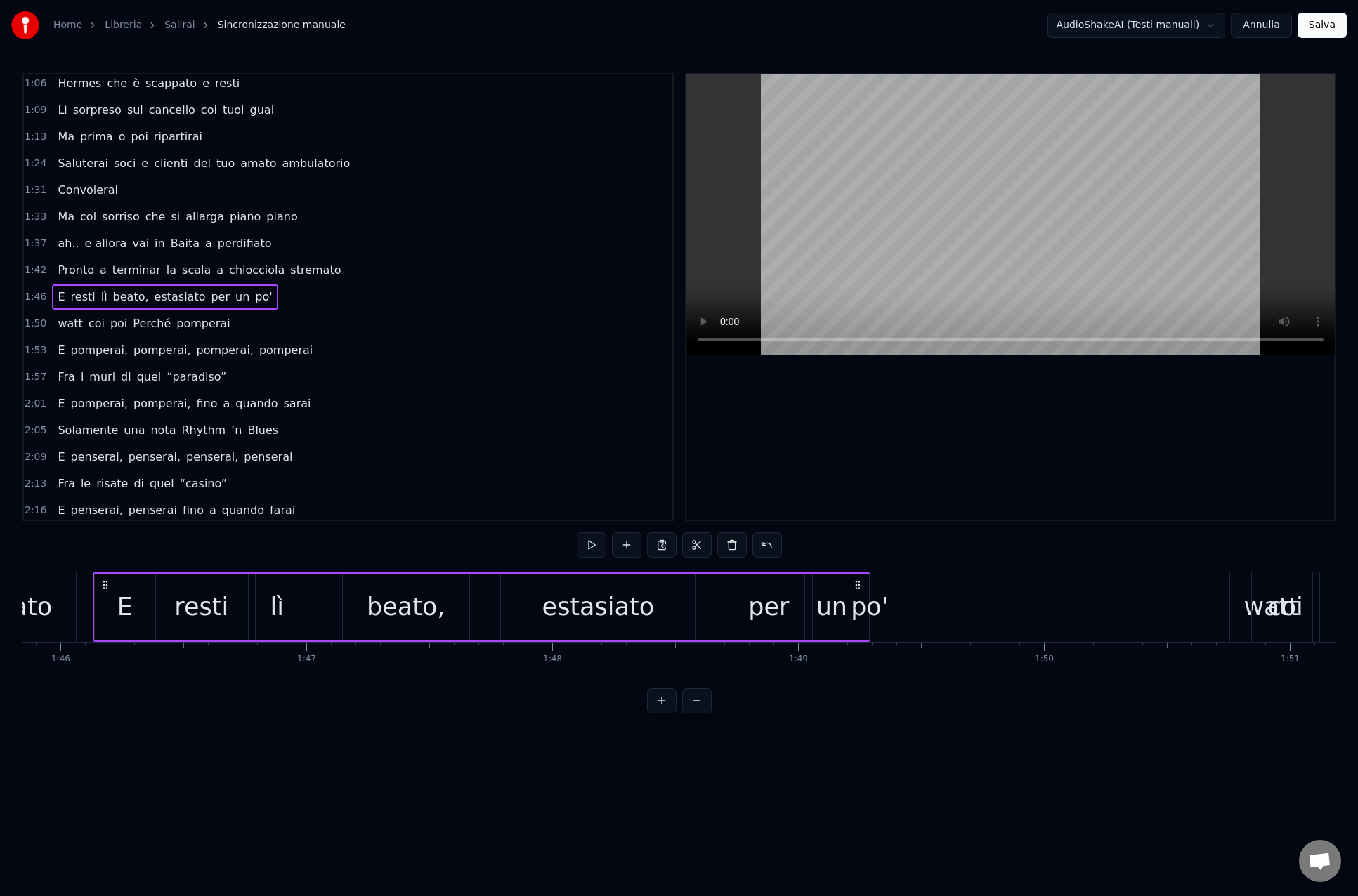
drag, startPoint x: 135, startPoint y: 327, endPoint x: 67, endPoint y: 328, distance: 68.0
click at [66, 328] on div "watt coi poi Perché pomperai" at bounding box center [144, 323] width 183 height 25
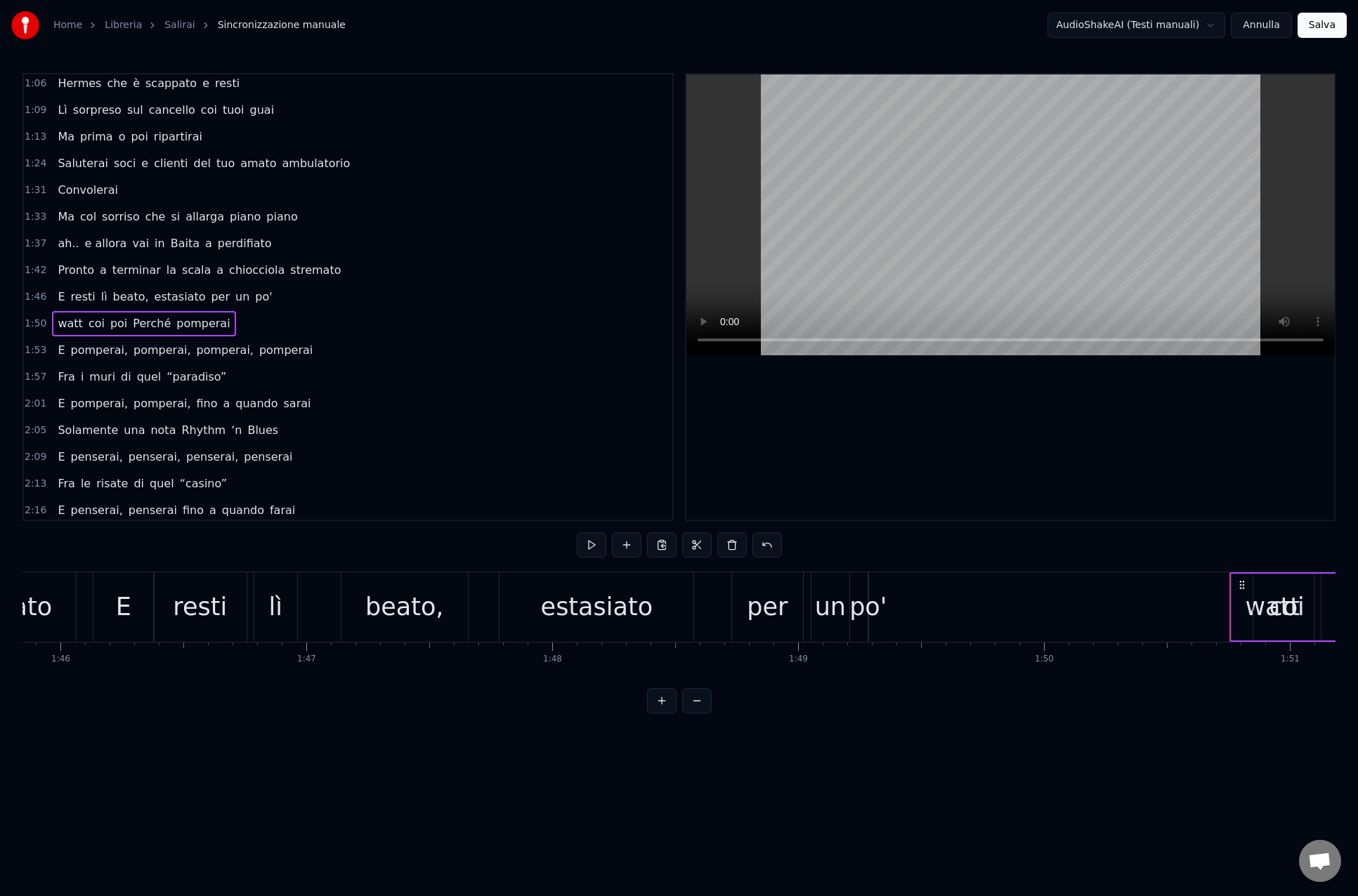
click at [131, 325] on span "Perché" at bounding box center [152, 323] width 41 height 16
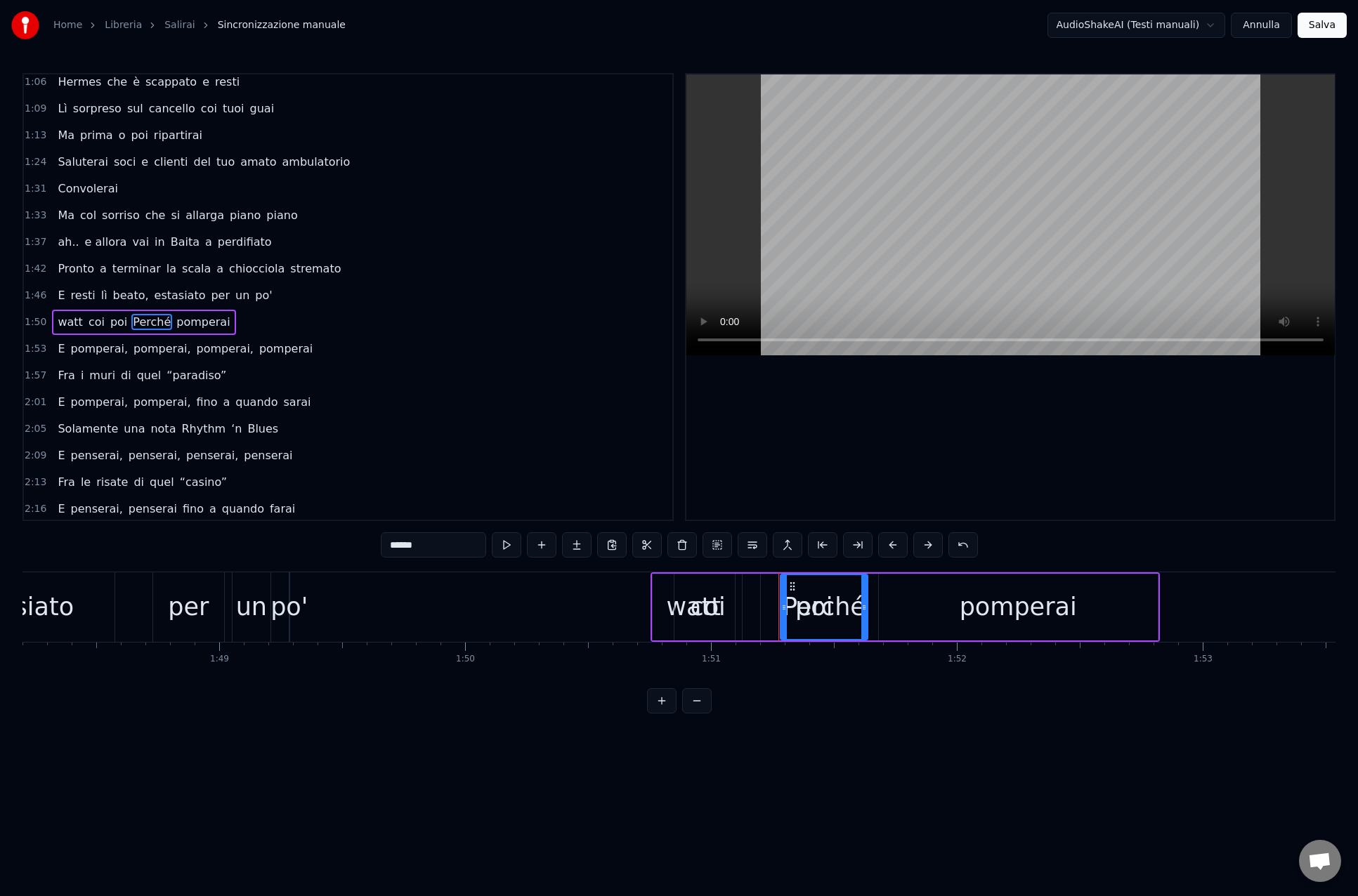
scroll to position [0, 26591]
click at [663, 609] on div "watt" at bounding box center [701, 607] width 82 height 67
type input "****"
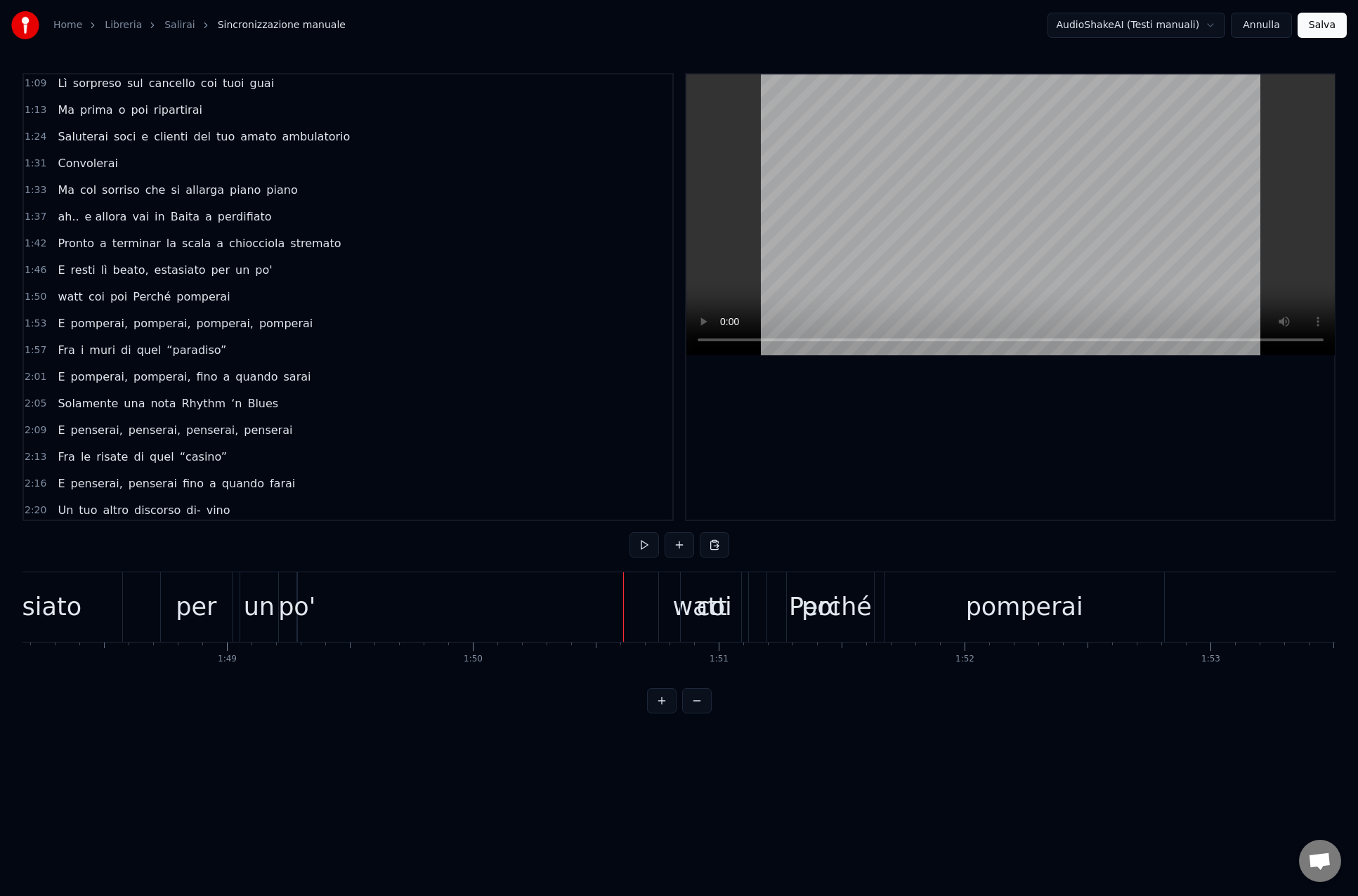
click at [810, 599] on div "Perché" at bounding box center [830, 606] width 83 height 37
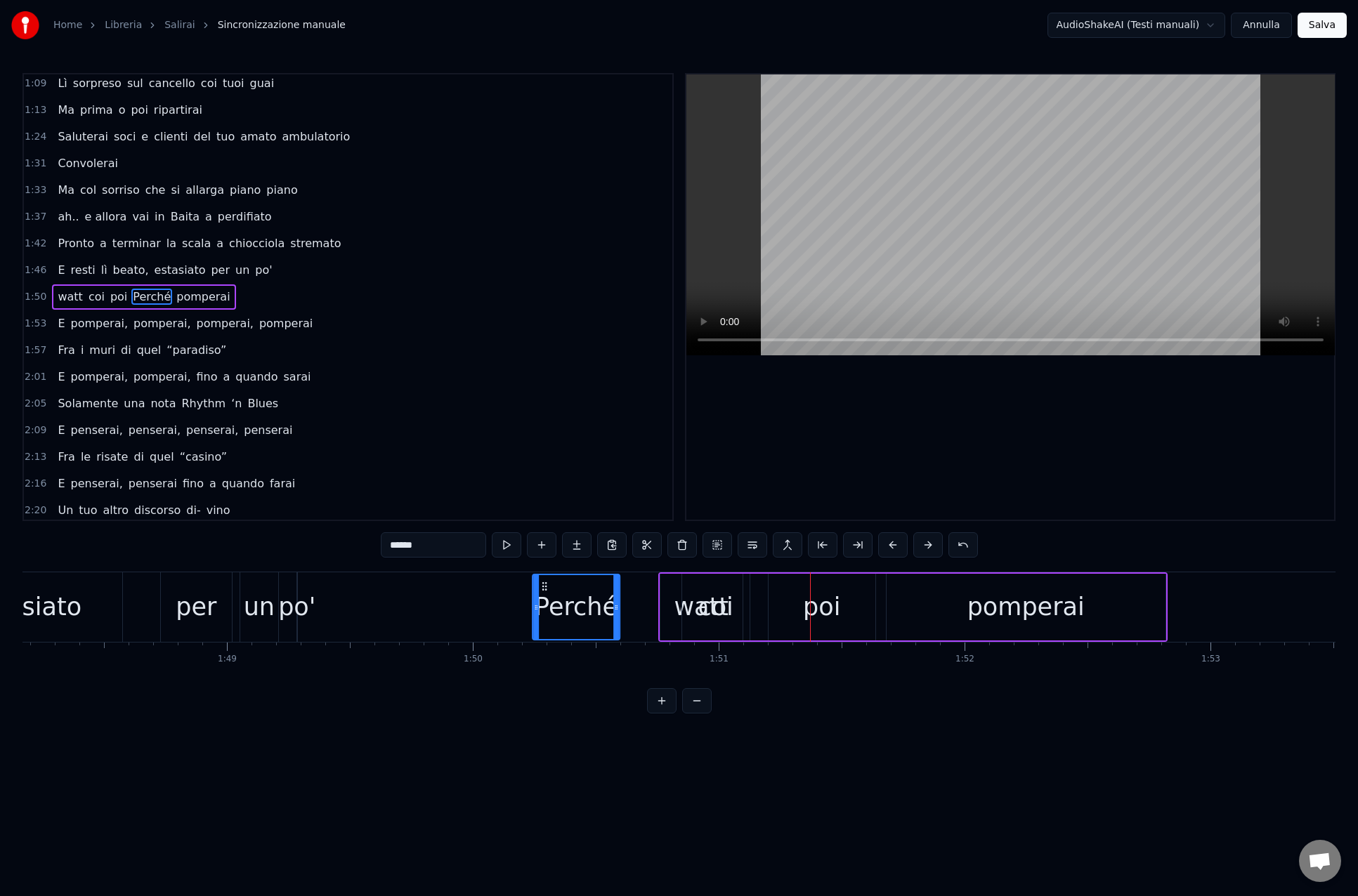
drag, startPoint x: 798, startPoint y: 586, endPoint x: 543, endPoint y: 586, distance: 255.0
click at [543, 586] on circle at bounding box center [542, 586] width 1 height 1
click at [734, 606] on div "coi" at bounding box center [715, 607] width 67 height 67
click at [133, 295] on span "coi" at bounding box center [140, 296] width 19 height 16
drag, startPoint x: 694, startPoint y: 587, endPoint x: 641, endPoint y: 591, distance: 53.2
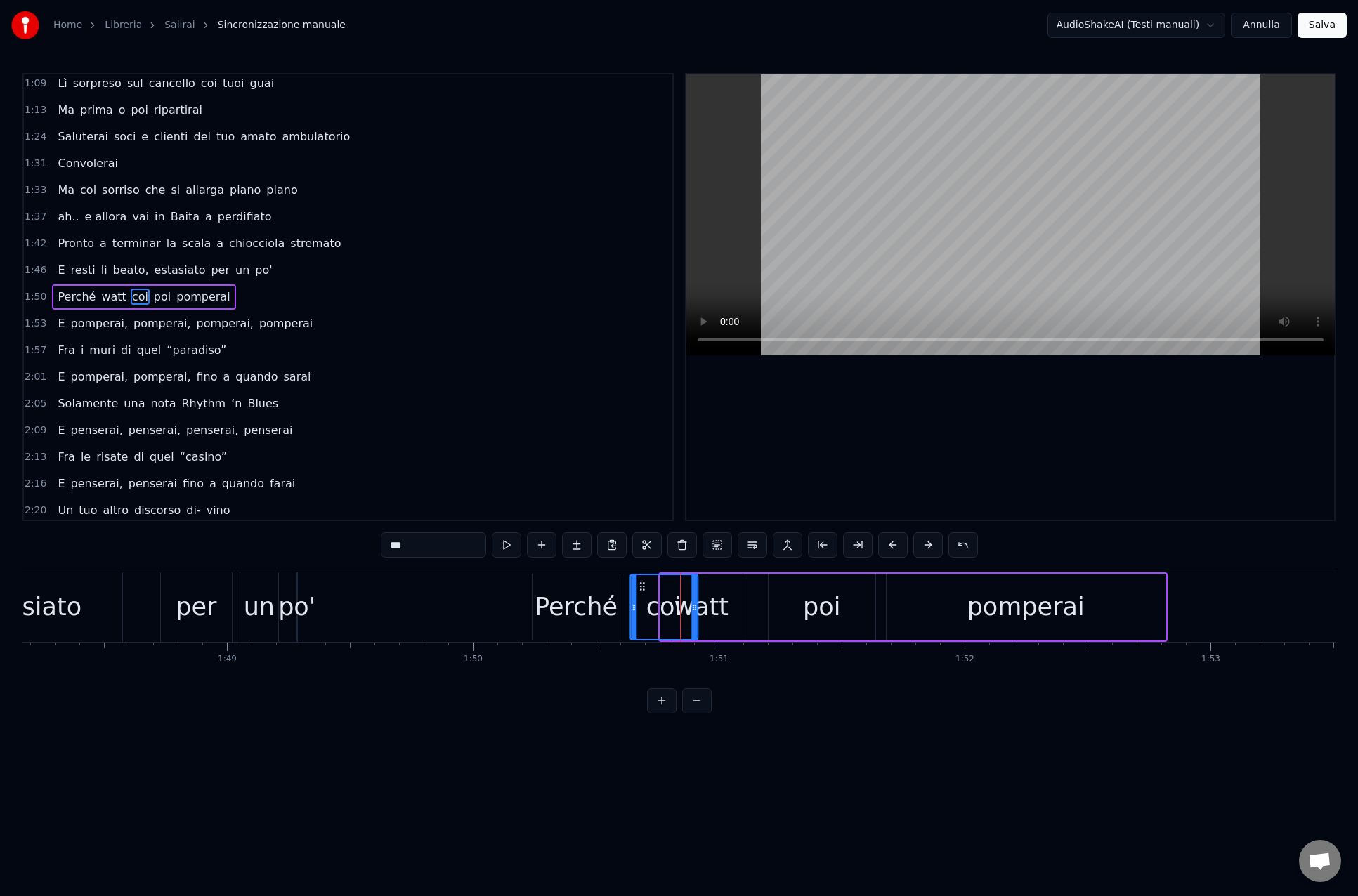
click at [643, 588] on icon at bounding box center [641, 586] width 11 height 11
click at [550, 591] on div "Perché" at bounding box center [576, 606] width 83 height 37
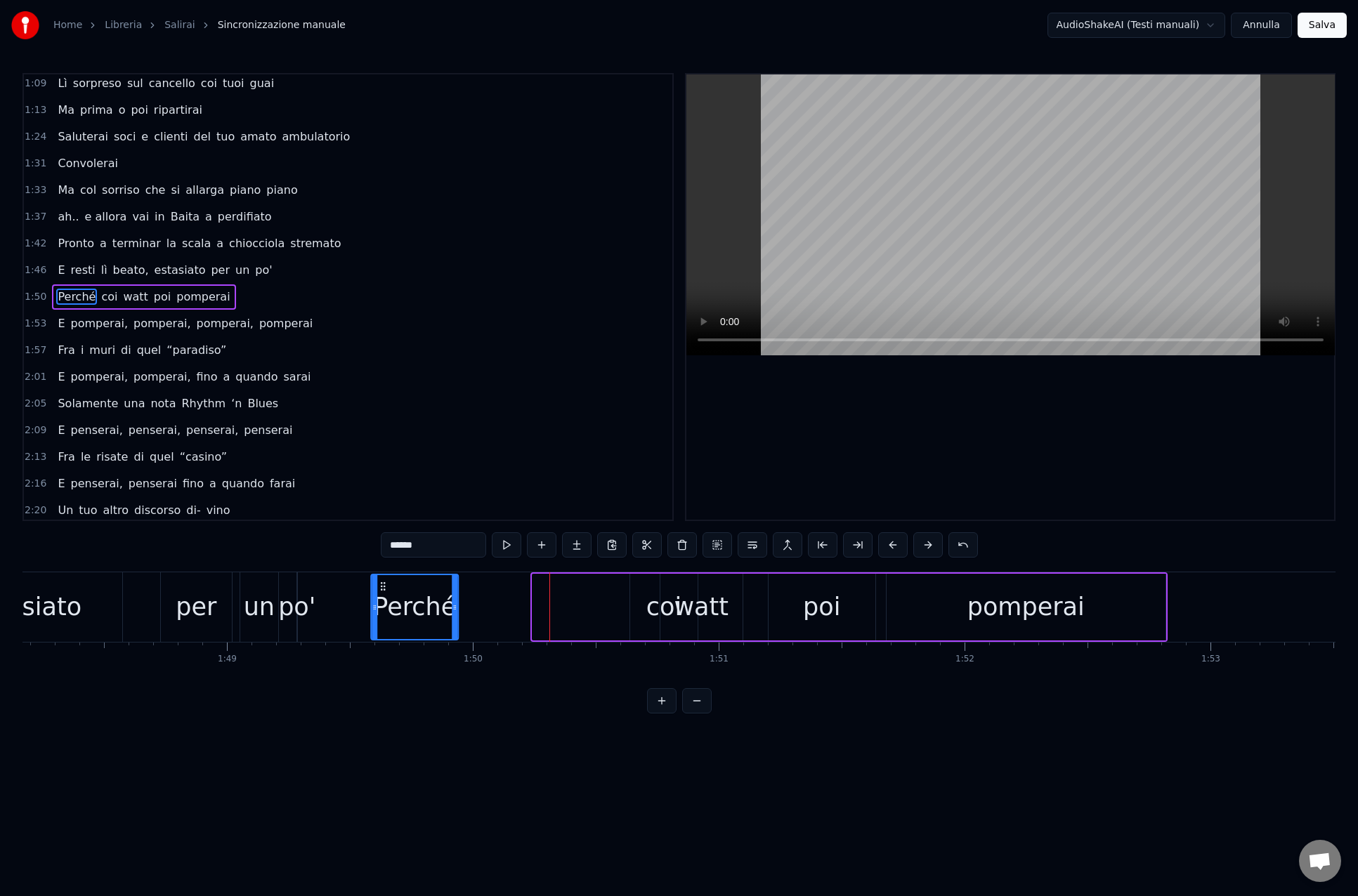
drag, startPoint x: 546, startPoint y: 586, endPoint x: 387, endPoint y: 591, distance: 159.1
click at [385, 590] on icon at bounding box center [382, 586] width 11 height 11
click at [102, 296] on span "coi" at bounding box center [109, 296] width 19 height 16
drag, startPoint x: 641, startPoint y: 586, endPoint x: 480, endPoint y: 586, distance: 161.0
click at [480, 586] on icon at bounding box center [480, 586] width 11 height 11
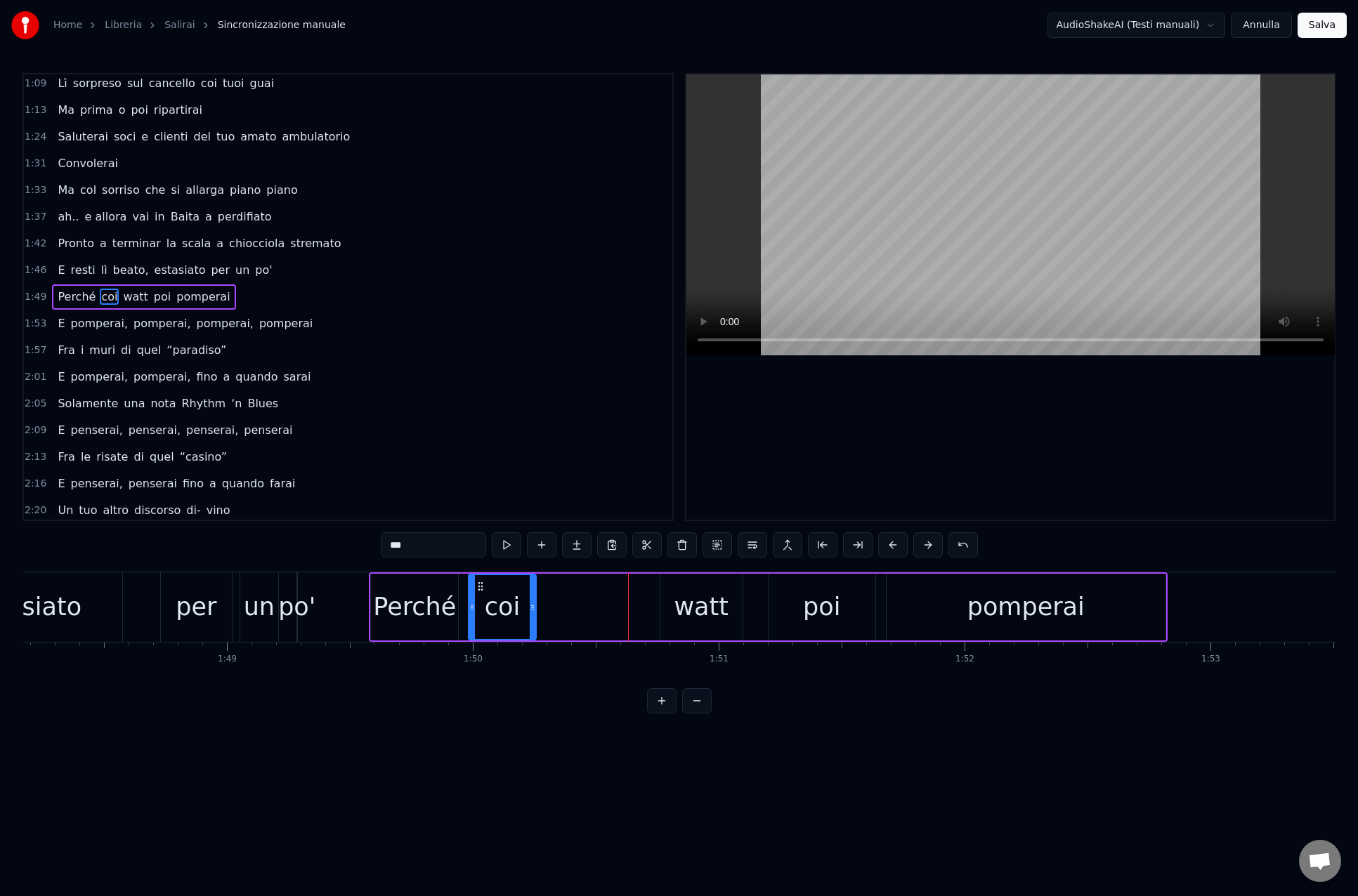
click at [686, 619] on div "watt" at bounding box center [701, 606] width 55 height 37
drag, startPoint x: 672, startPoint y: 584, endPoint x: 583, endPoint y: 587, distance: 89.1
click at [565, 584] on icon at bounding box center [564, 586] width 11 height 11
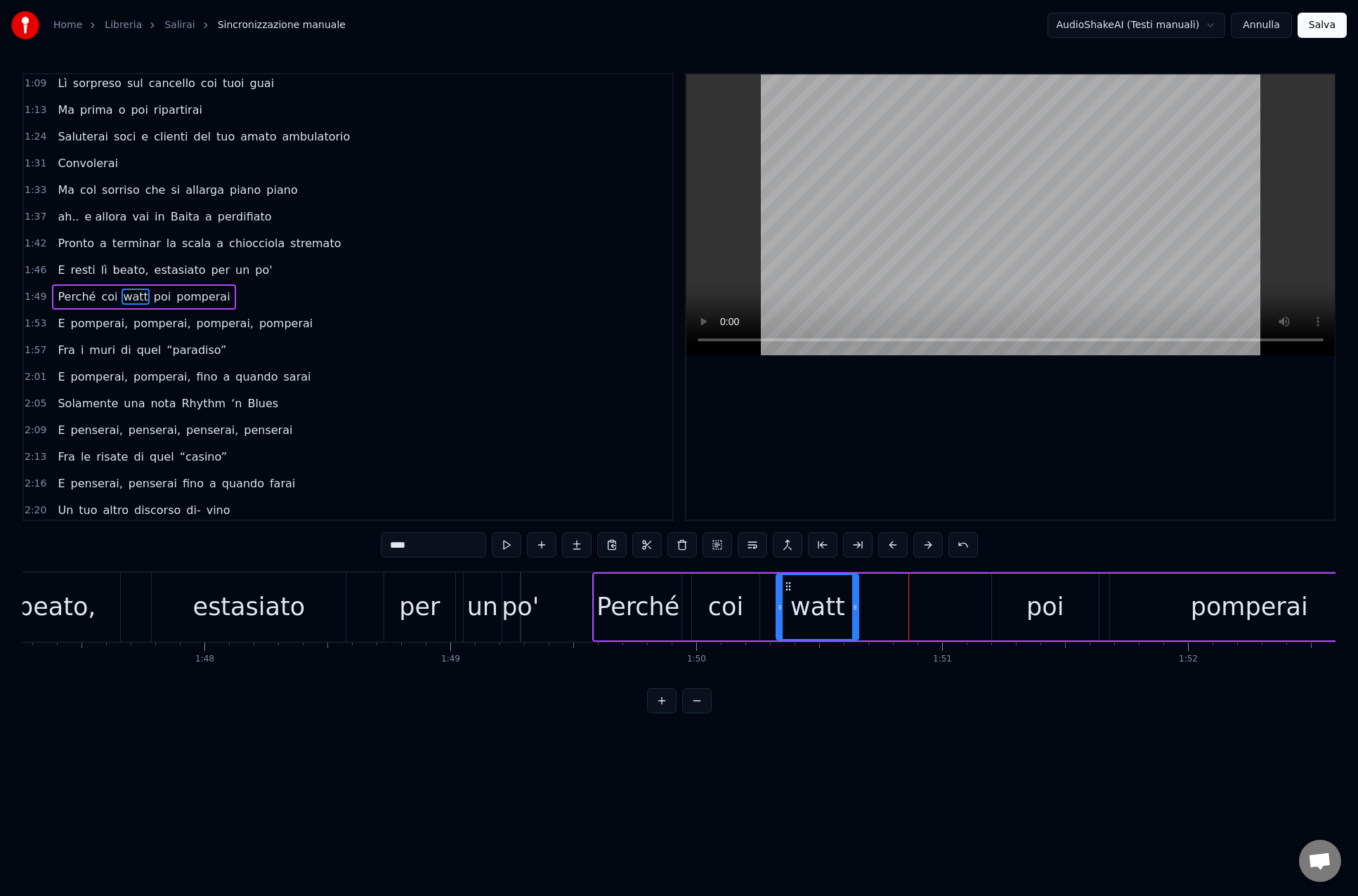
scroll to position [0, 26309]
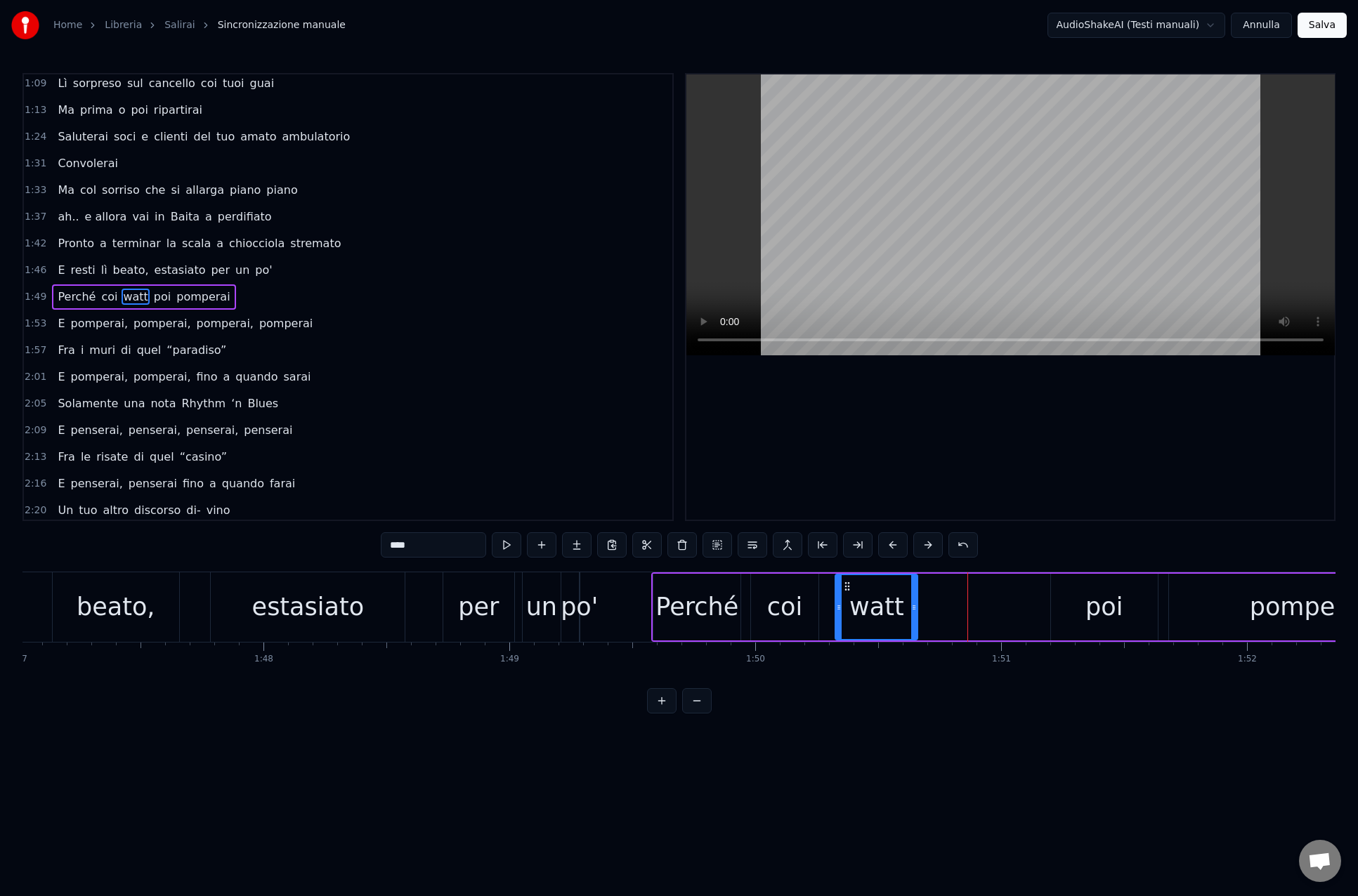
click at [331, 603] on div "estasiato" at bounding box center [308, 606] width 111 height 37
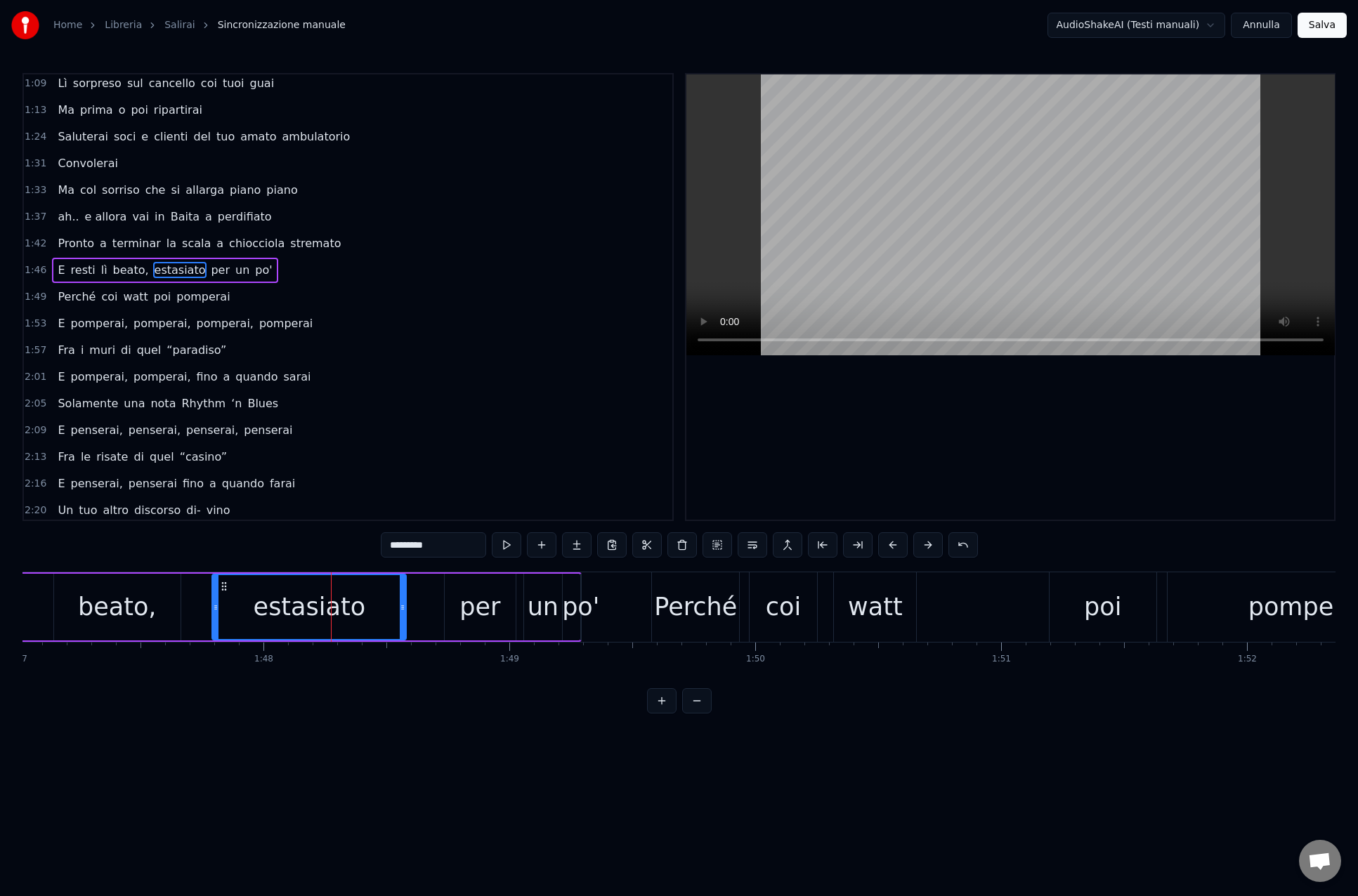
scroll to position [324, 0]
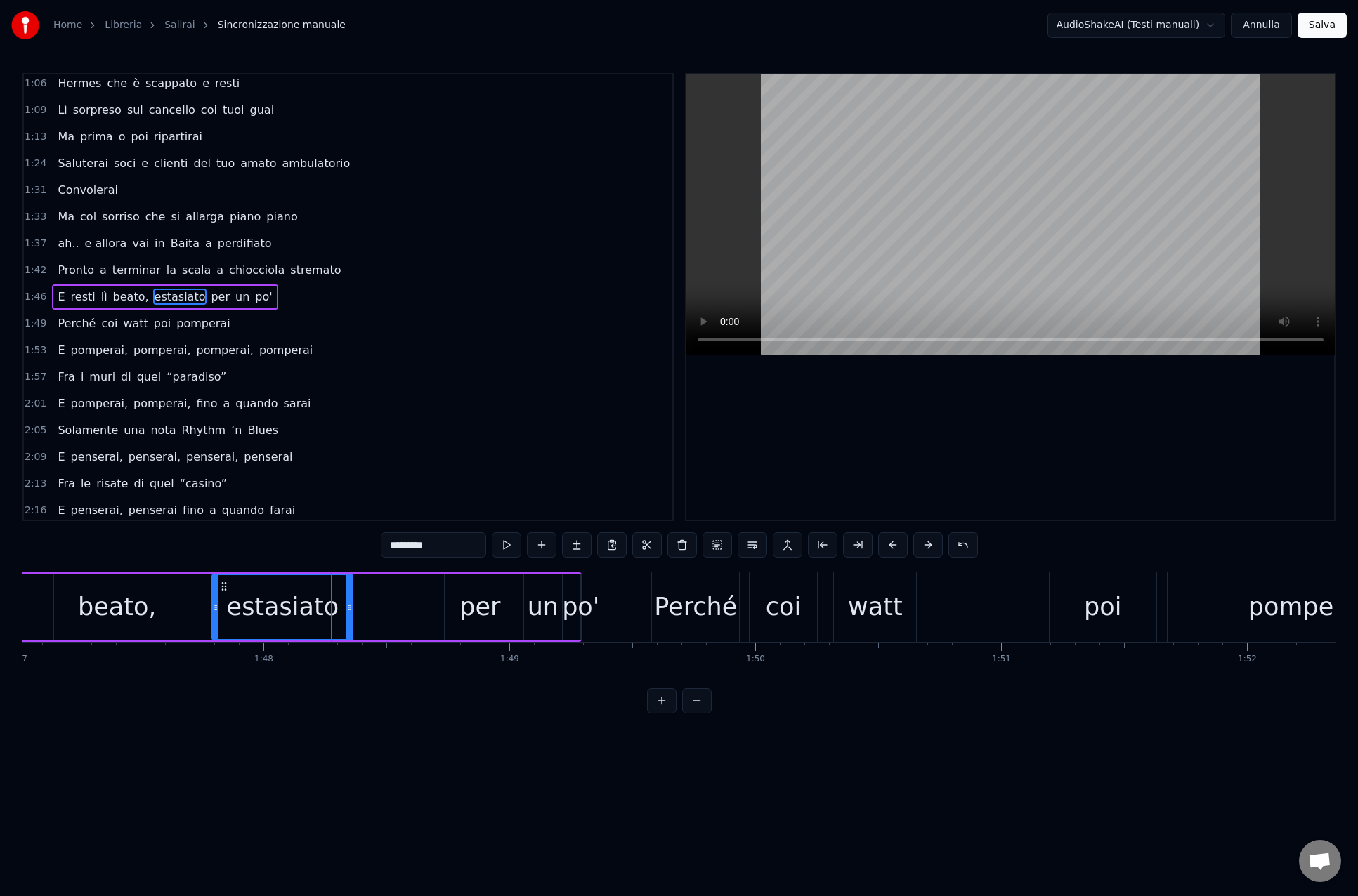
drag, startPoint x: 394, startPoint y: 606, endPoint x: 351, endPoint y: 606, distance: 43.0
click at [351, 606] on icon at bounding box center [349, 607] width 5 height 11
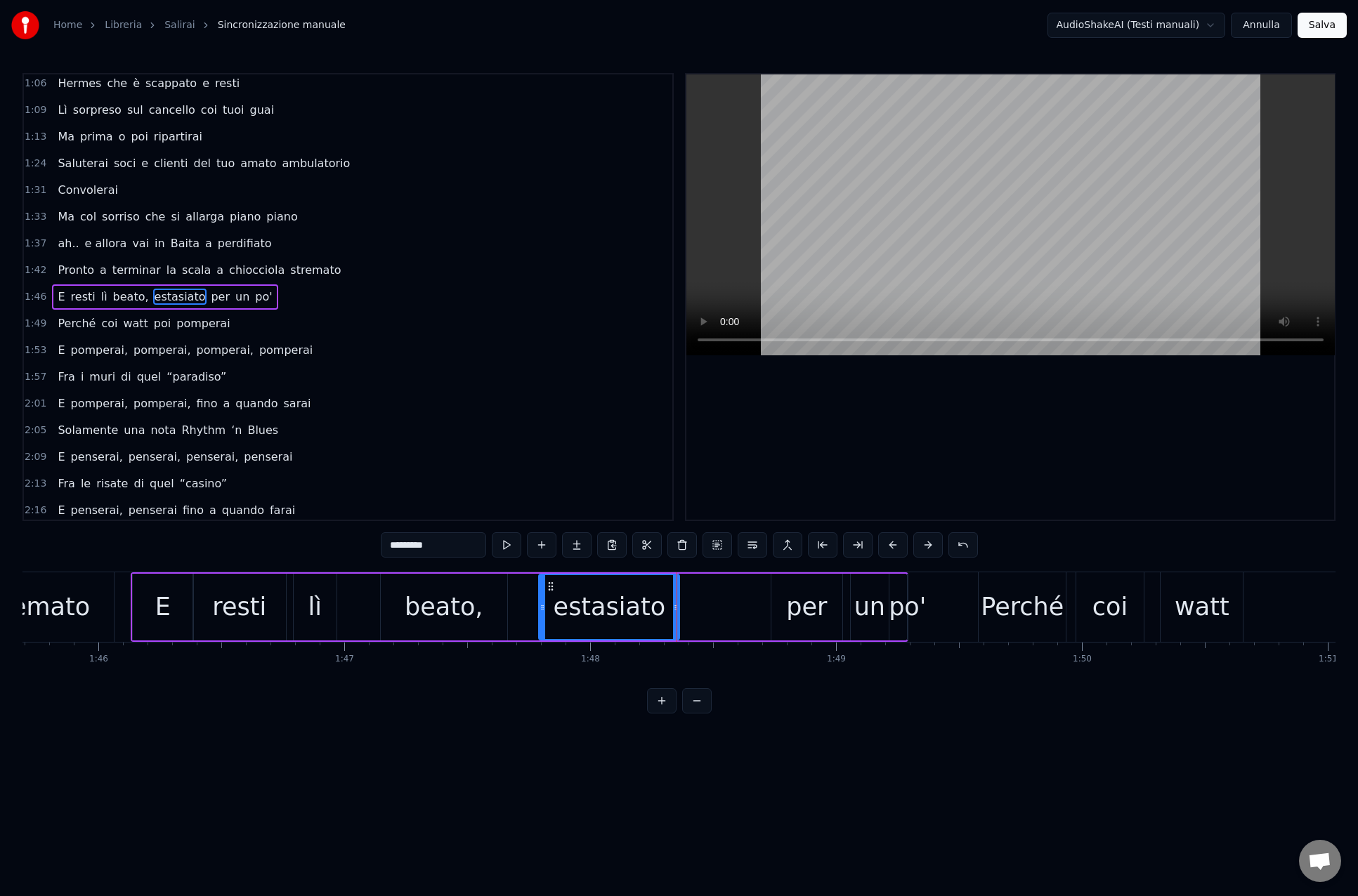
scroll to position [0, 25964]
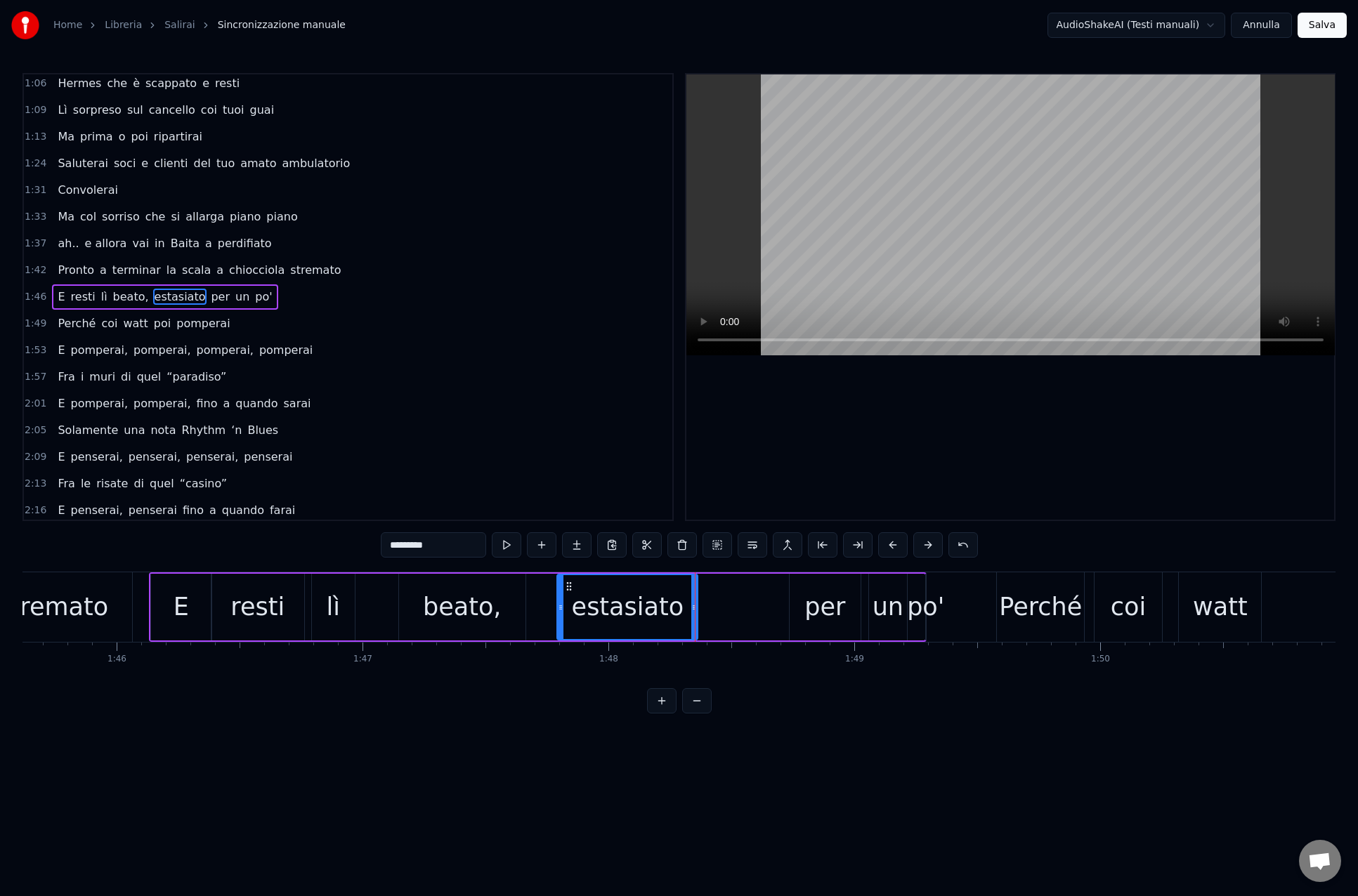
click at [808, 609] on div "per" at bounding box center [825, 606] width 41 height 37
drag, startPoint x: 800, startPoint y: 585, endPoint x: 707, endPoint y: 590, distance: 93.1
click at [707, 590] on icon at bounding box center [707, 586] width 11 height 11
click at [878, 597] on div "un" at bounding box center [887, 606] width 31 height 37
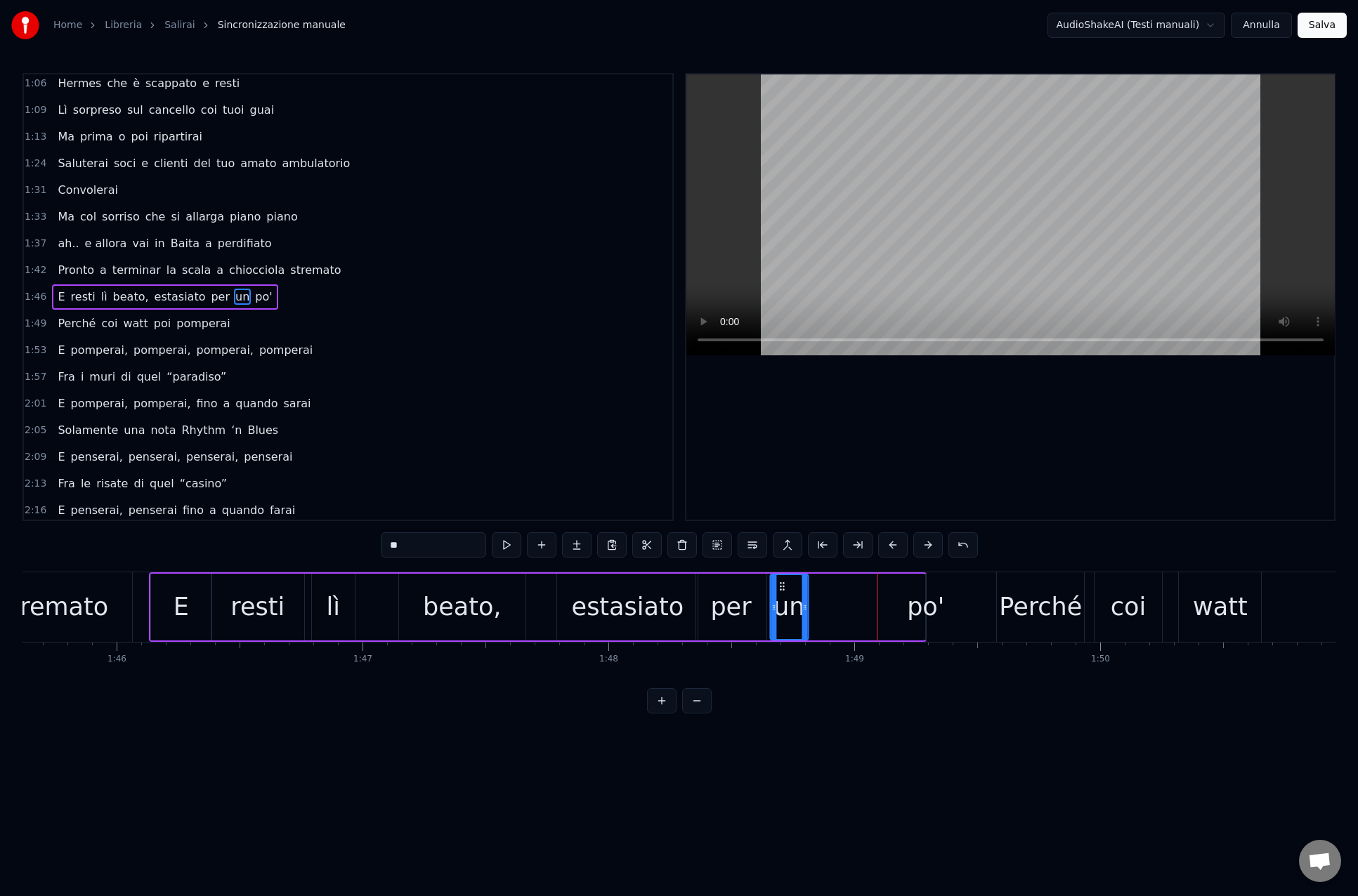
drag, startPoint x: 880, startPoint y: 585, endPoint x: 781, endPoint y: 589, distance: 99.1
click at [781, 589] on icon at bounding box center [782, 586] width 11 height 11
click at [919, 593] on div "po'" at bounding box center [925, 606] width 37 height 37
type input "***"
drag, startPoint x: 930, startPoint y: 586, endPoint x: 833, endPoint y: 588, distance: 97.0
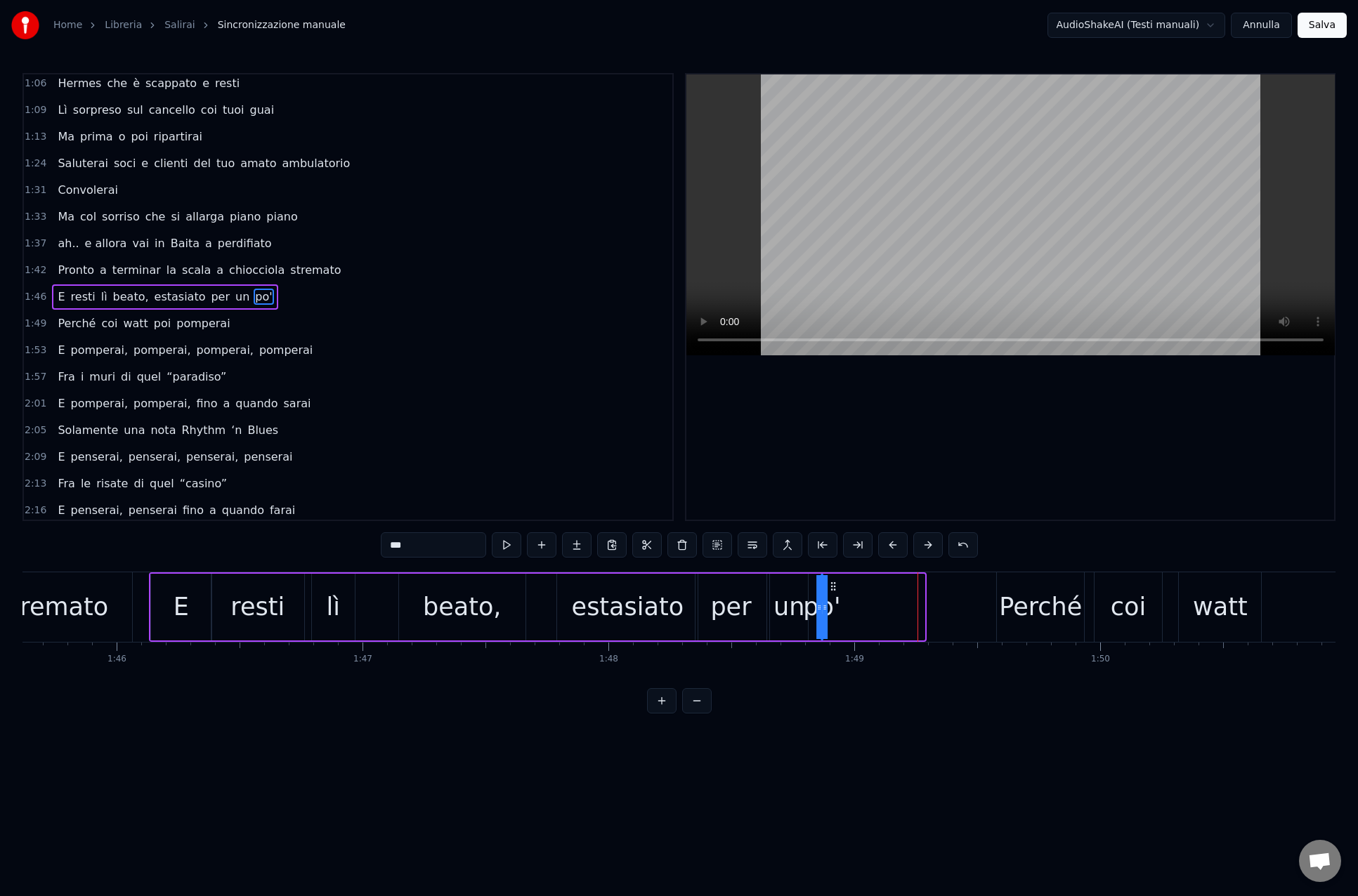
click at [833, 588] on icon at bounding box center [833, 586] width 11 height 11
click at [834, 691] on div "0:14 [PERSON_NAME], salirai 0:18 Tra le cime di quella vallata 0:22 Salirai, sa…" at bounding box center [679, 393] width 1313 height 641
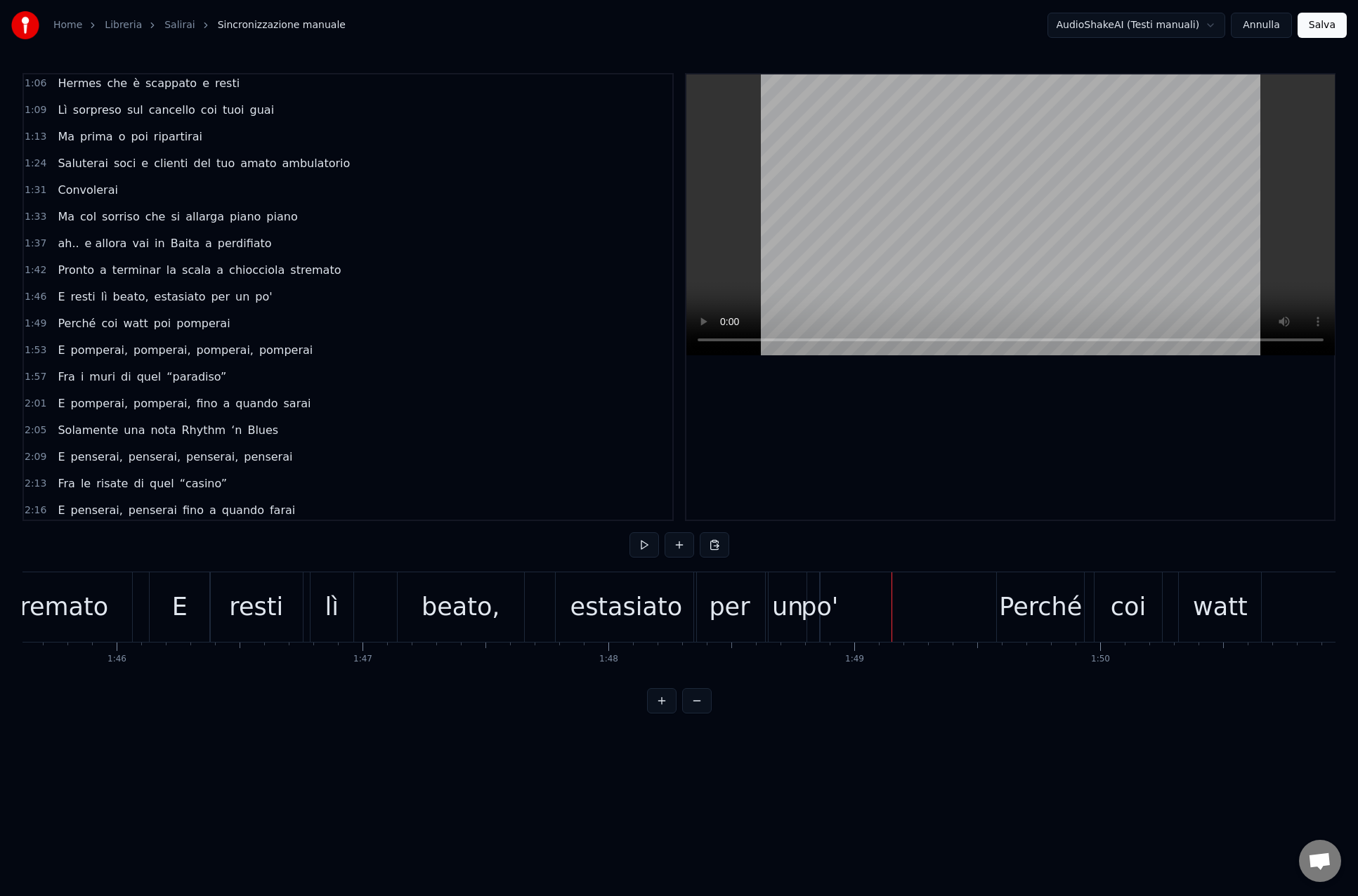
click at [1024, 614] on div "Perché" at bounding box center [1040, 606] width 83 height 37
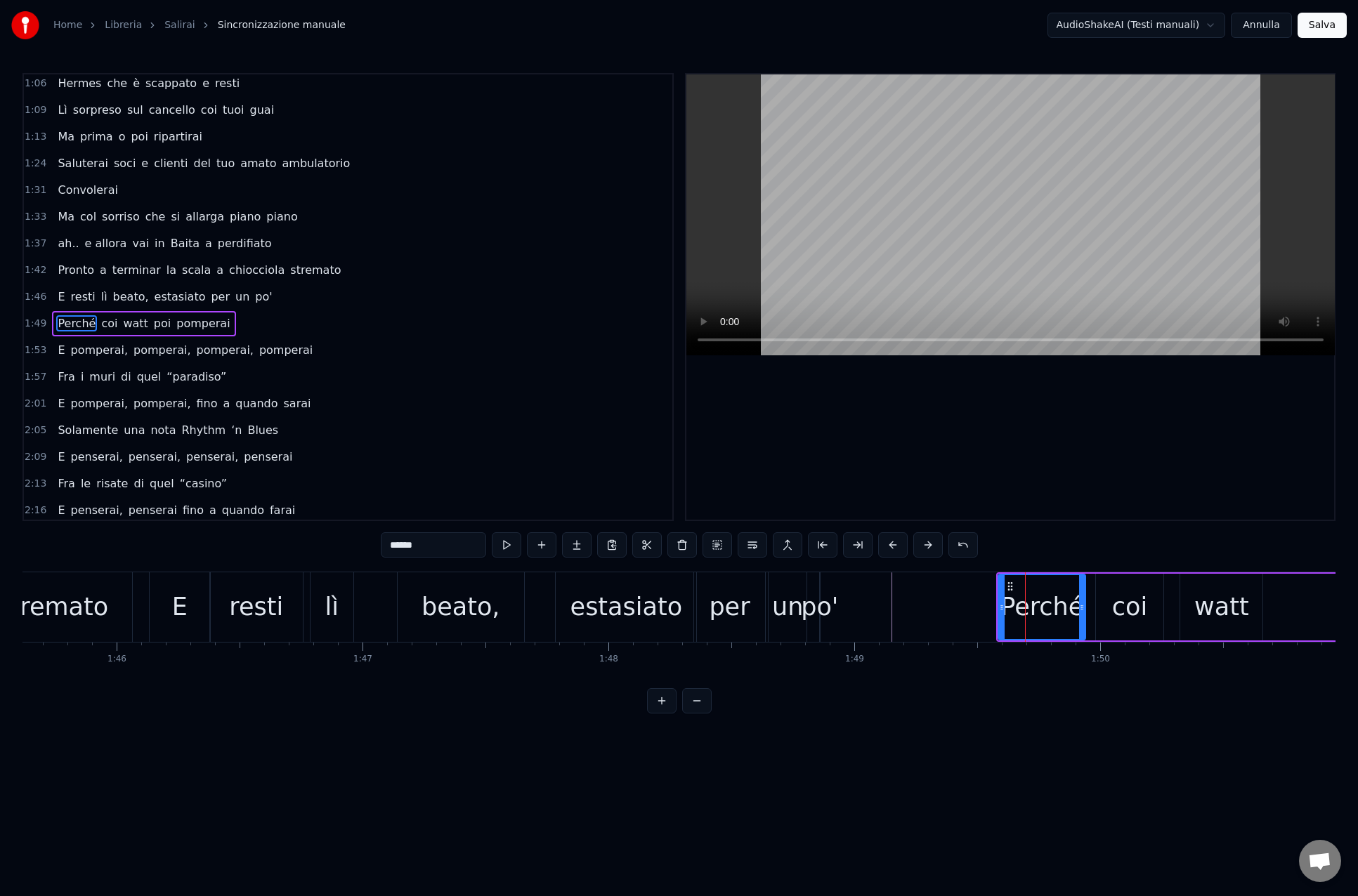
scroll to position [351, 0]
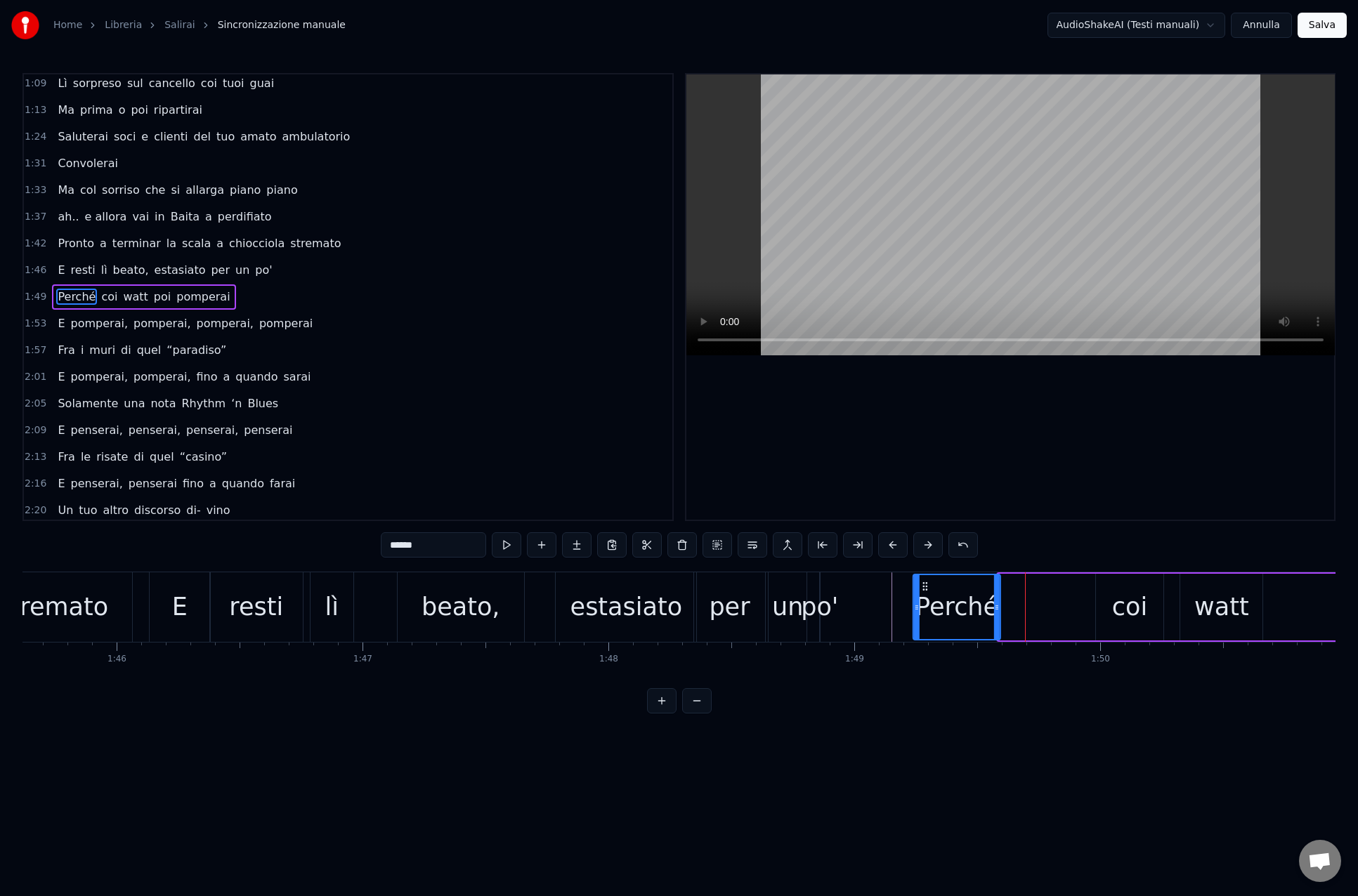
drag, startPoint x: 1011, startPoint y: 586, endPoint x: 926, endPoint y: 587, distance: 85.0
click at [926, 587] on icon at bounding box center [925, 586] width 11 height 11
click at [823, 609] on div "po'" at bounding box center [819, 606] width 37 height 37
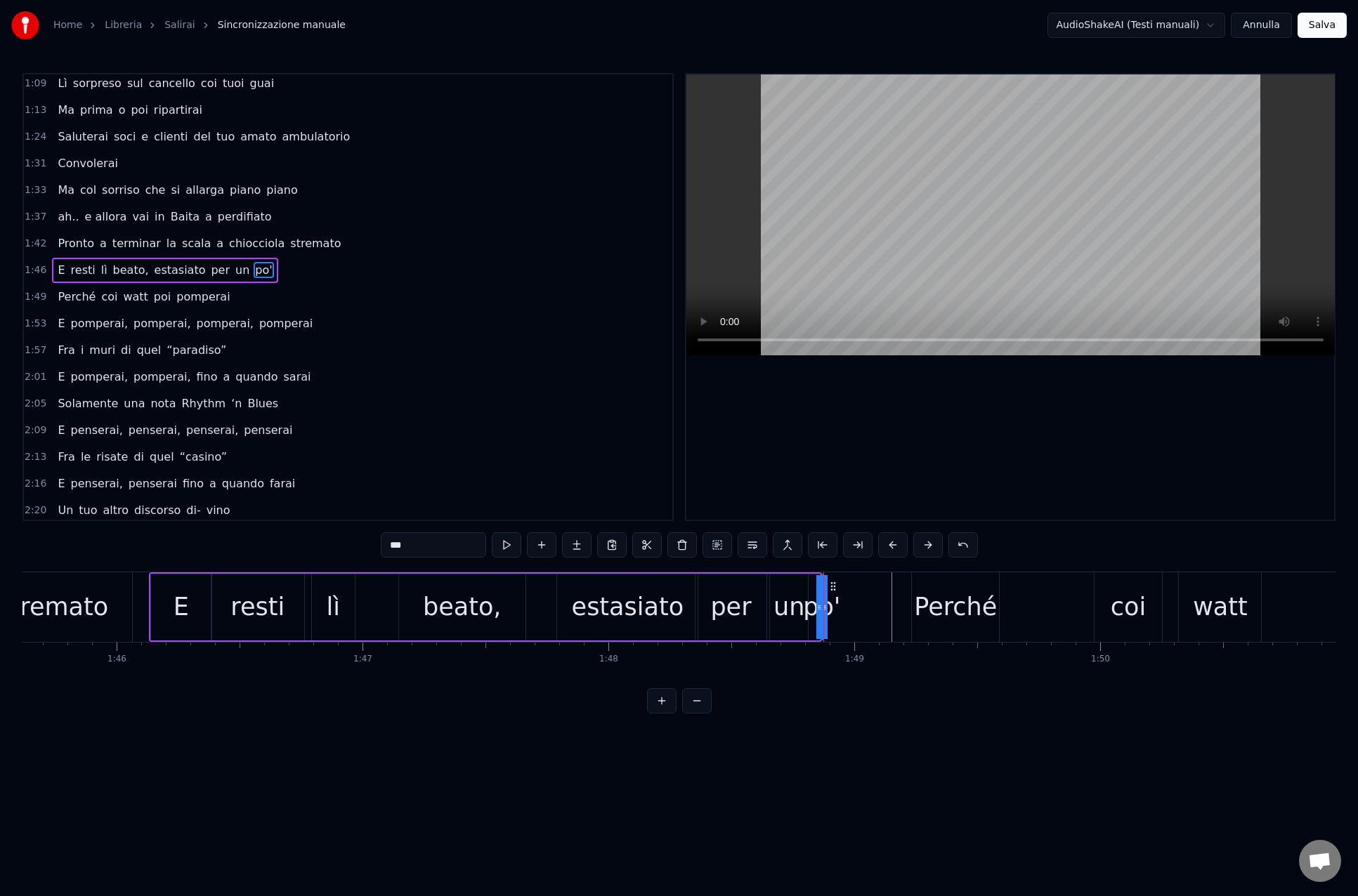
scroll to position [324, 0]
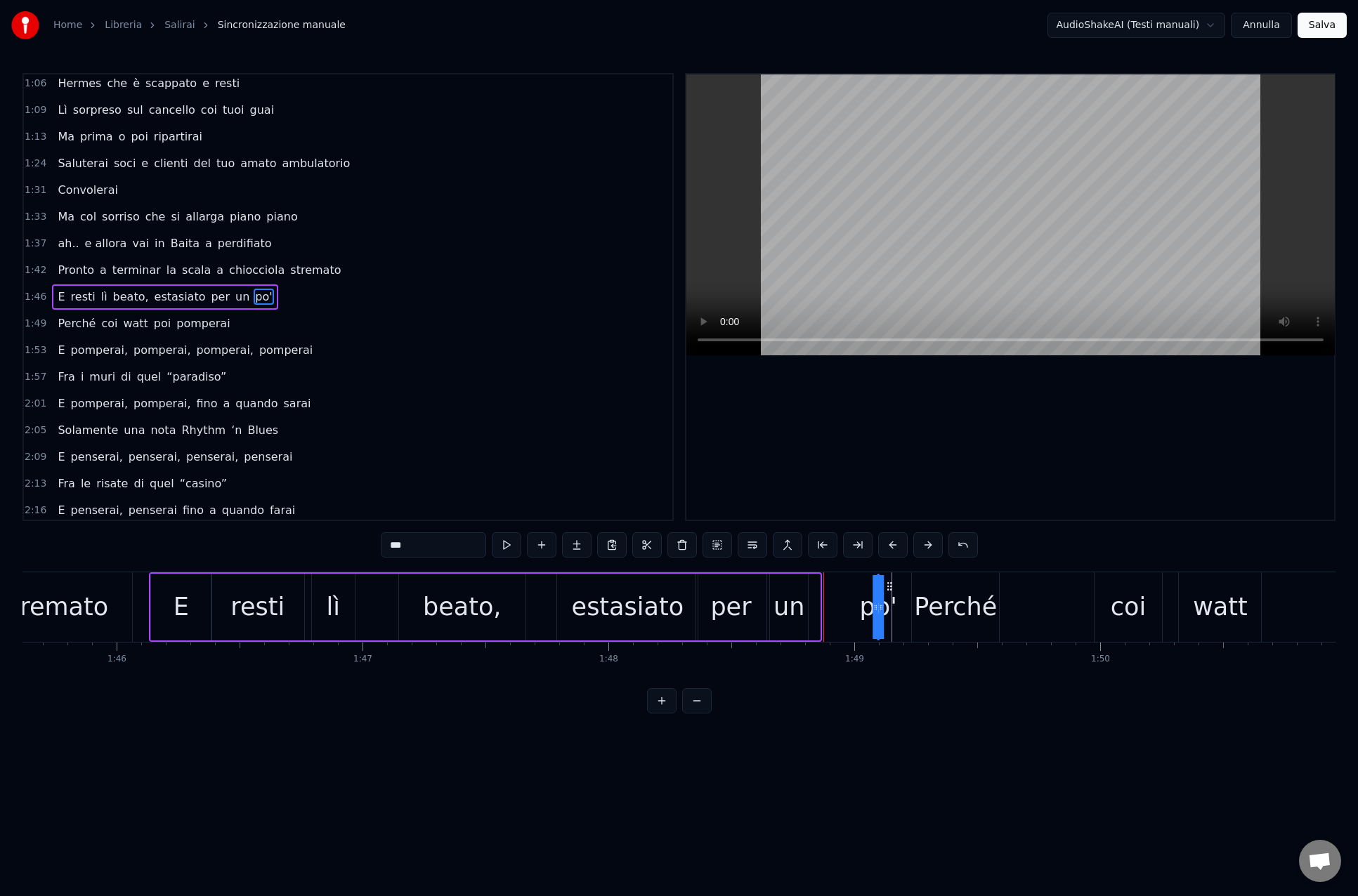
drag, startPoint x: 833, startPoint y: 583, endPoint x: 889, endPoint y: 586, distance: 56.1
click at [889, 586] on icon at bounding box center [889, 586] width 11 height 11
click at [789, 586] on div "un" at bounding box center [789, 607] width 38 height 67
drag, startPoint x: 781, startPoint y: 583, endPoint x: 804, endPoint y: 591, distance: 24.4
click at [826, 585] on icon at bounding box center [827, 586] width 11 height 11
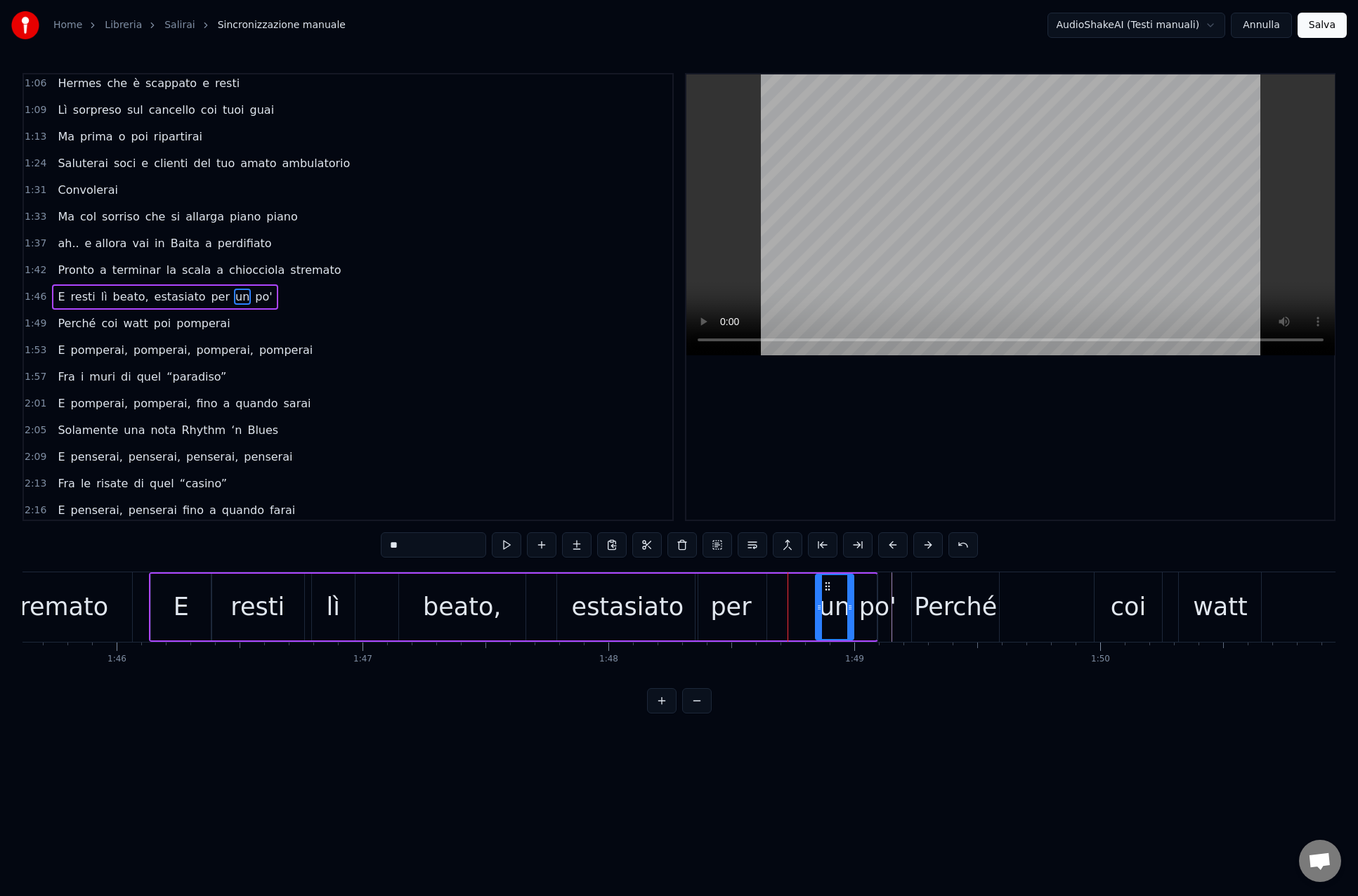
click at [725, 594] on div "per" at bounding box center [730, 606] width 41 height 37
drag, startPoint x: 705, startPoint y: 583, endPoint x: 764, endPoint y: 586, distance: 59.1
click at [758, 584] on icon at bounding box center [760, 586] width 11 height 11
drag, startPoint x: 752, startPoint y: 609, endPoint x: 779, endPoint y: 610, distance: 27.0
click at [779, 610] on icon at bounding box center [779, 607] width 5 height 11
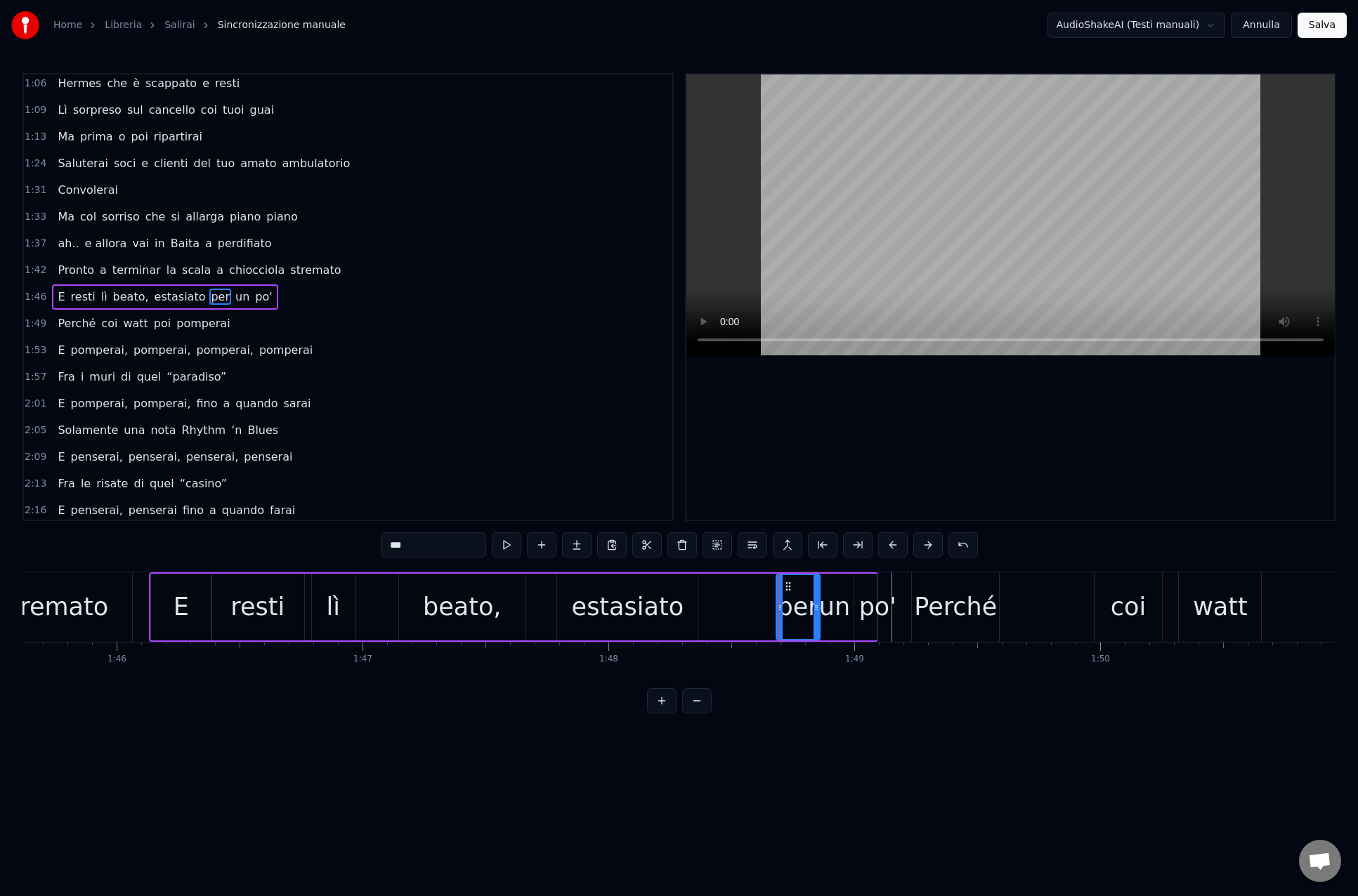
click at [628, 598] on div "estasiato" at bounding box center [627, 606] width 111 height 37
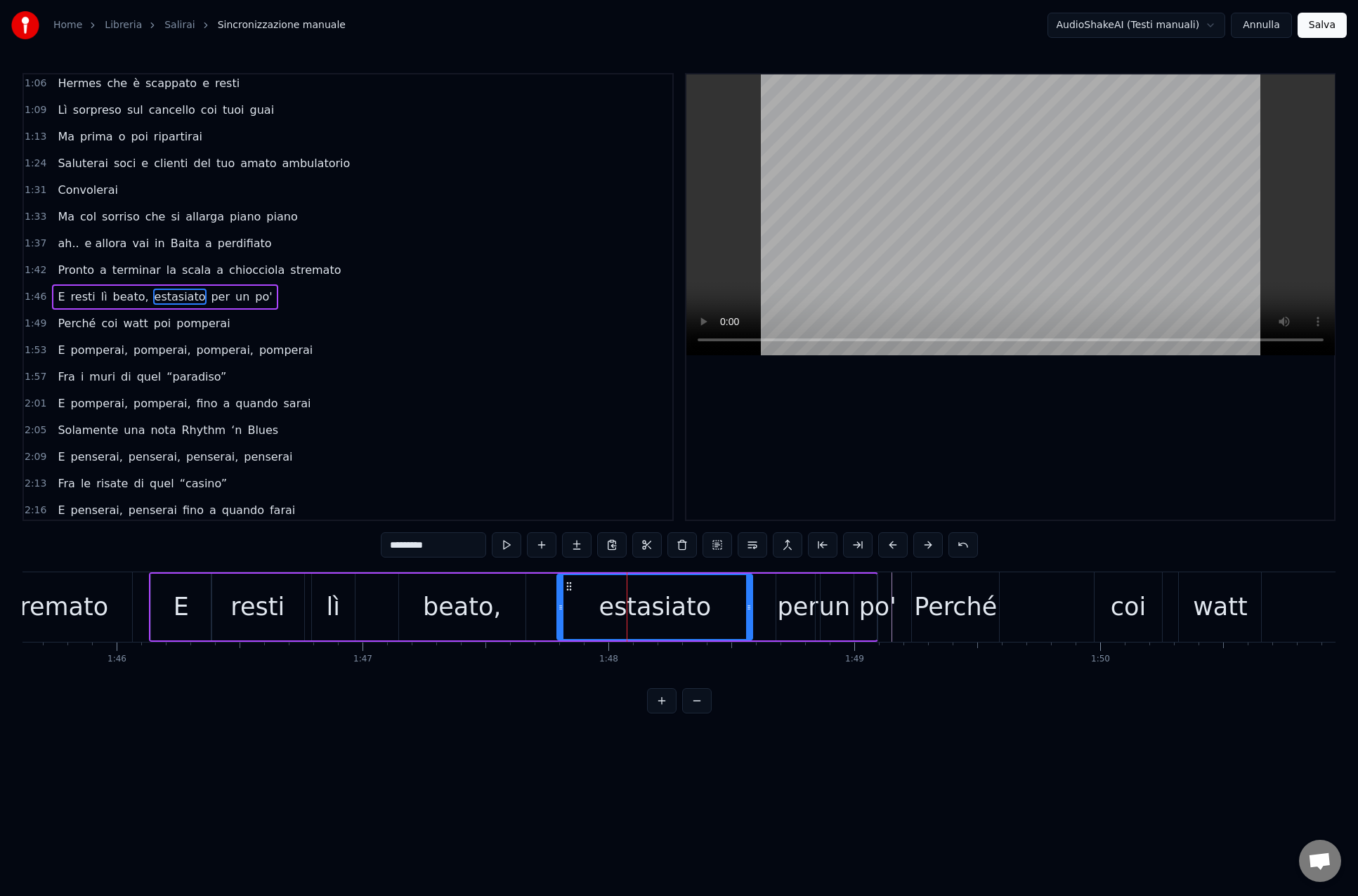
drag, startPoint x: 693, startPoint y: 607, endPoint x: 754, endPoint y: 605, distance: 61.0
click at [748, 605] on icon at bounding box center [748, 607] width 5 height 11
click at [71, 604] on div "stremato" at bounding box center [52, 606] width 111 height 37
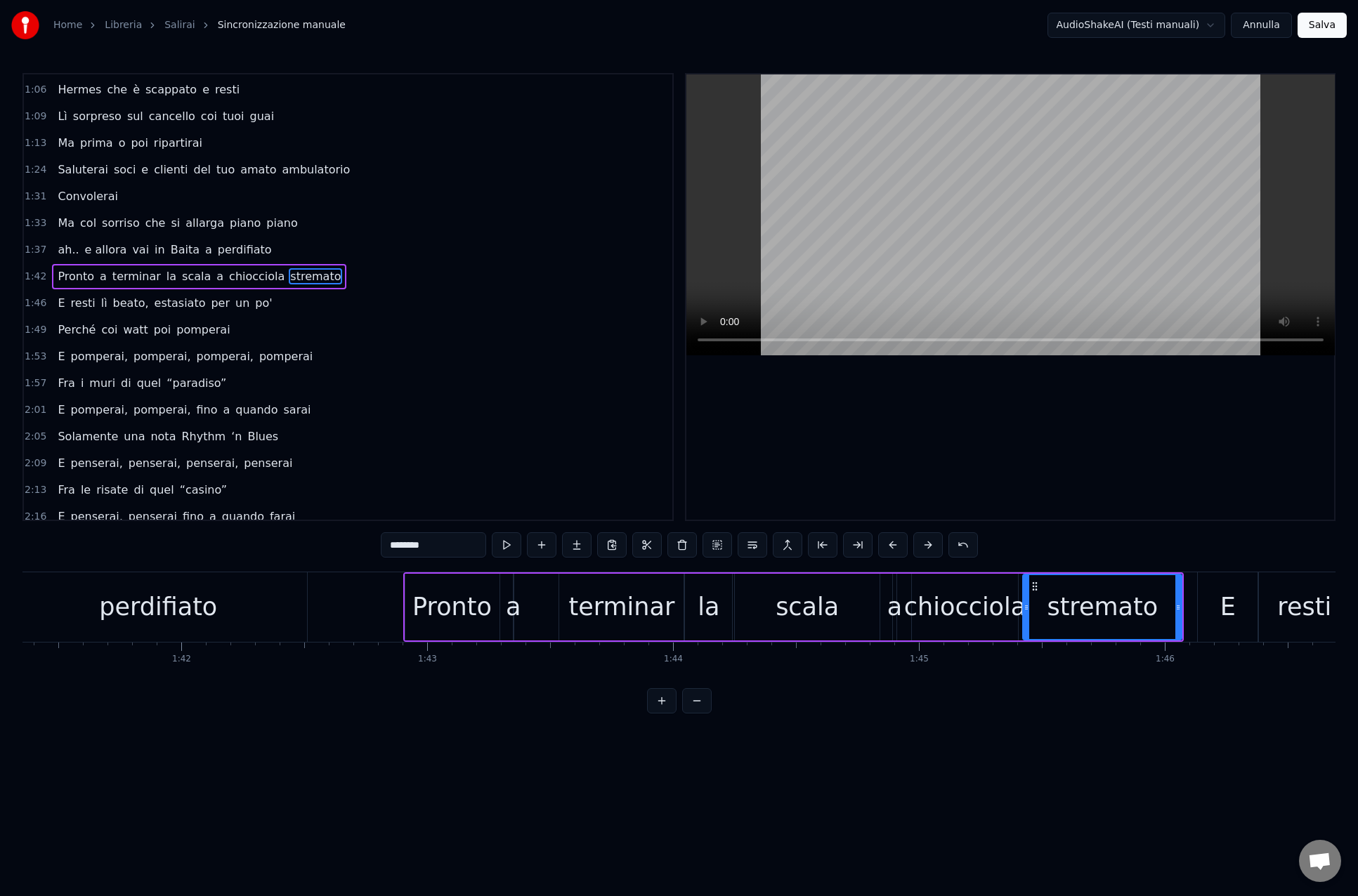
scroll to position [0, 24896]
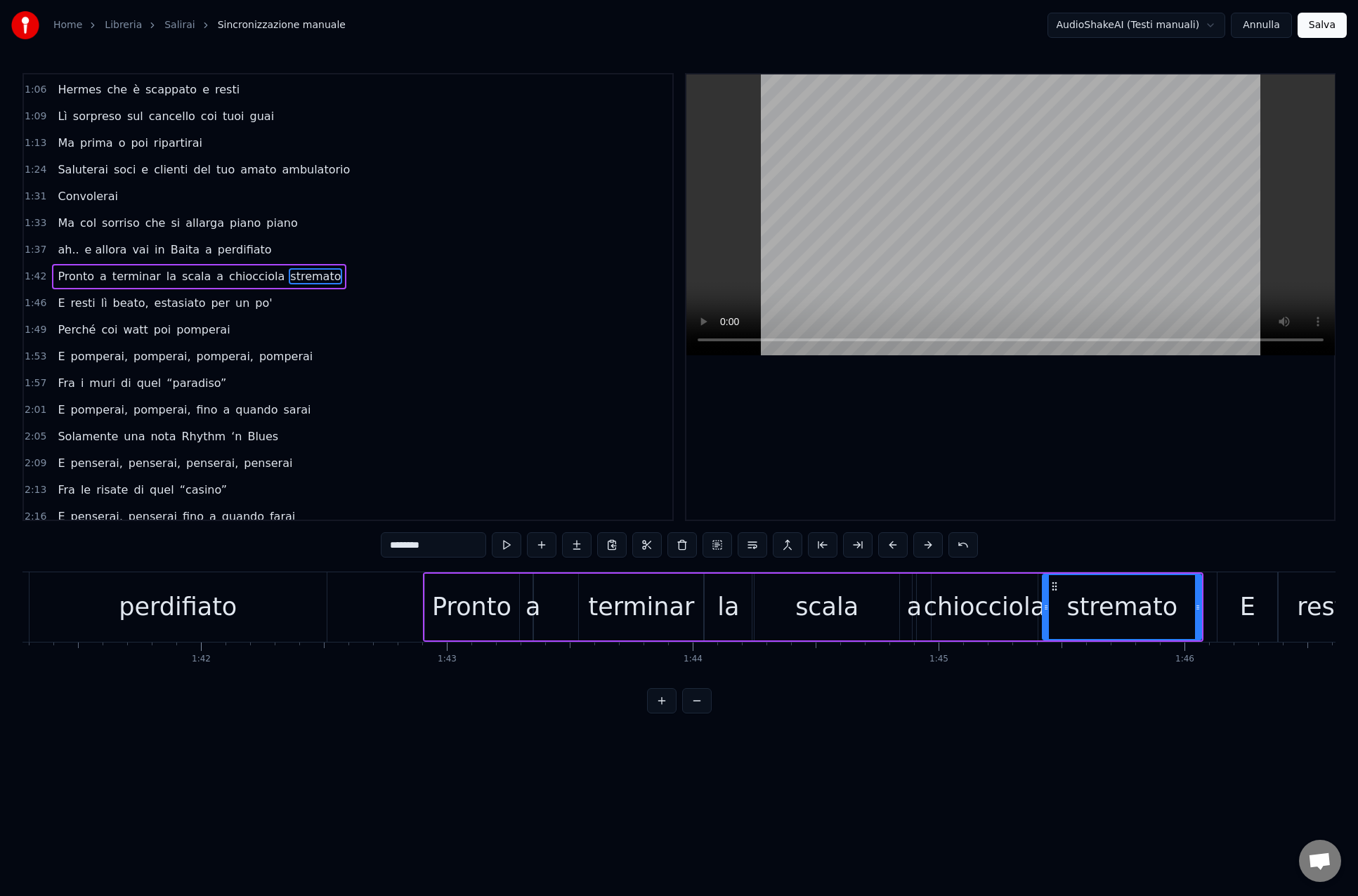
click at [212, 608] on div "perdifiato" at bounding box center [178, 606] width 118 height 37
type input "**********"
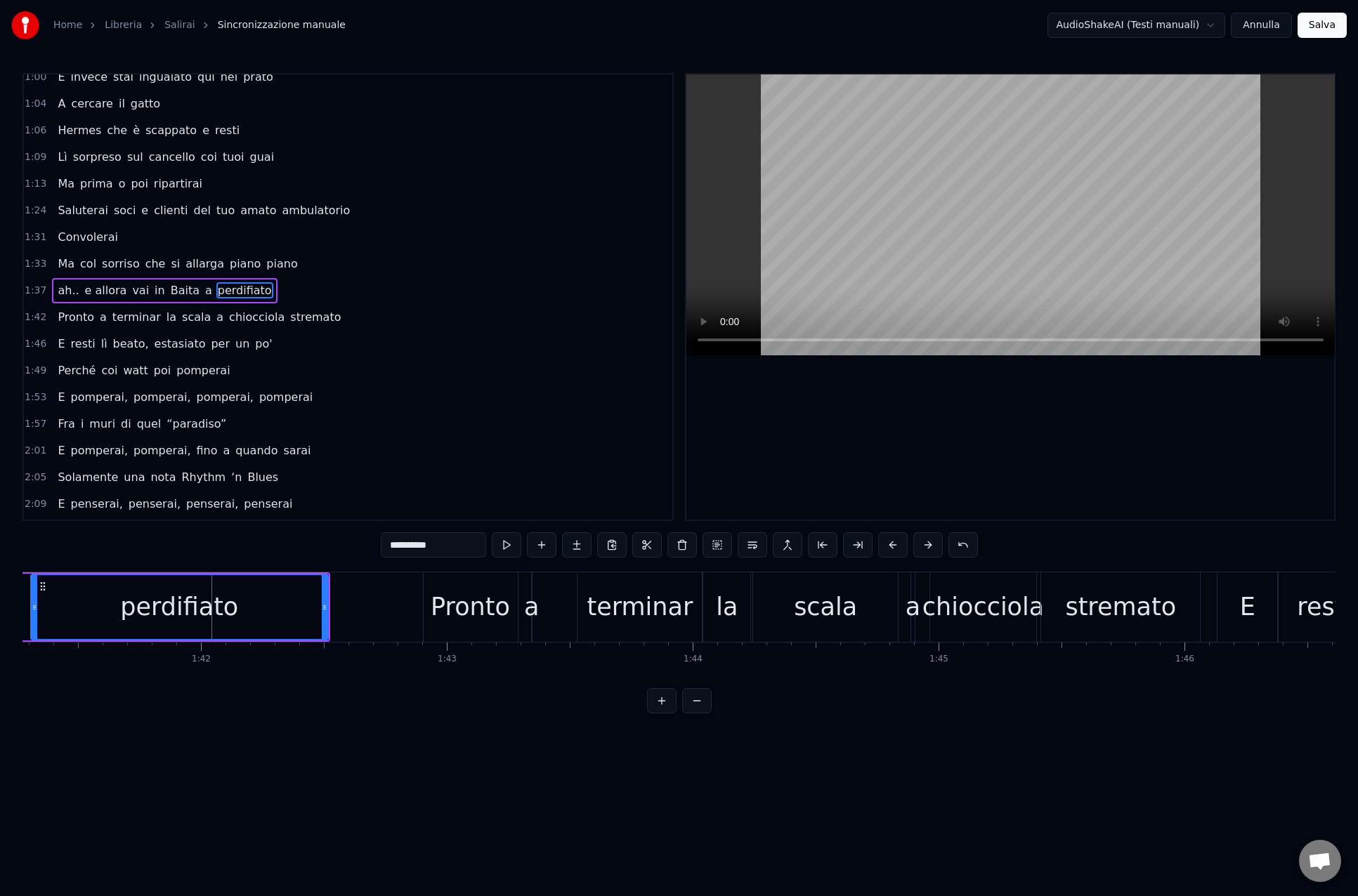
scroll to position [271, 0]
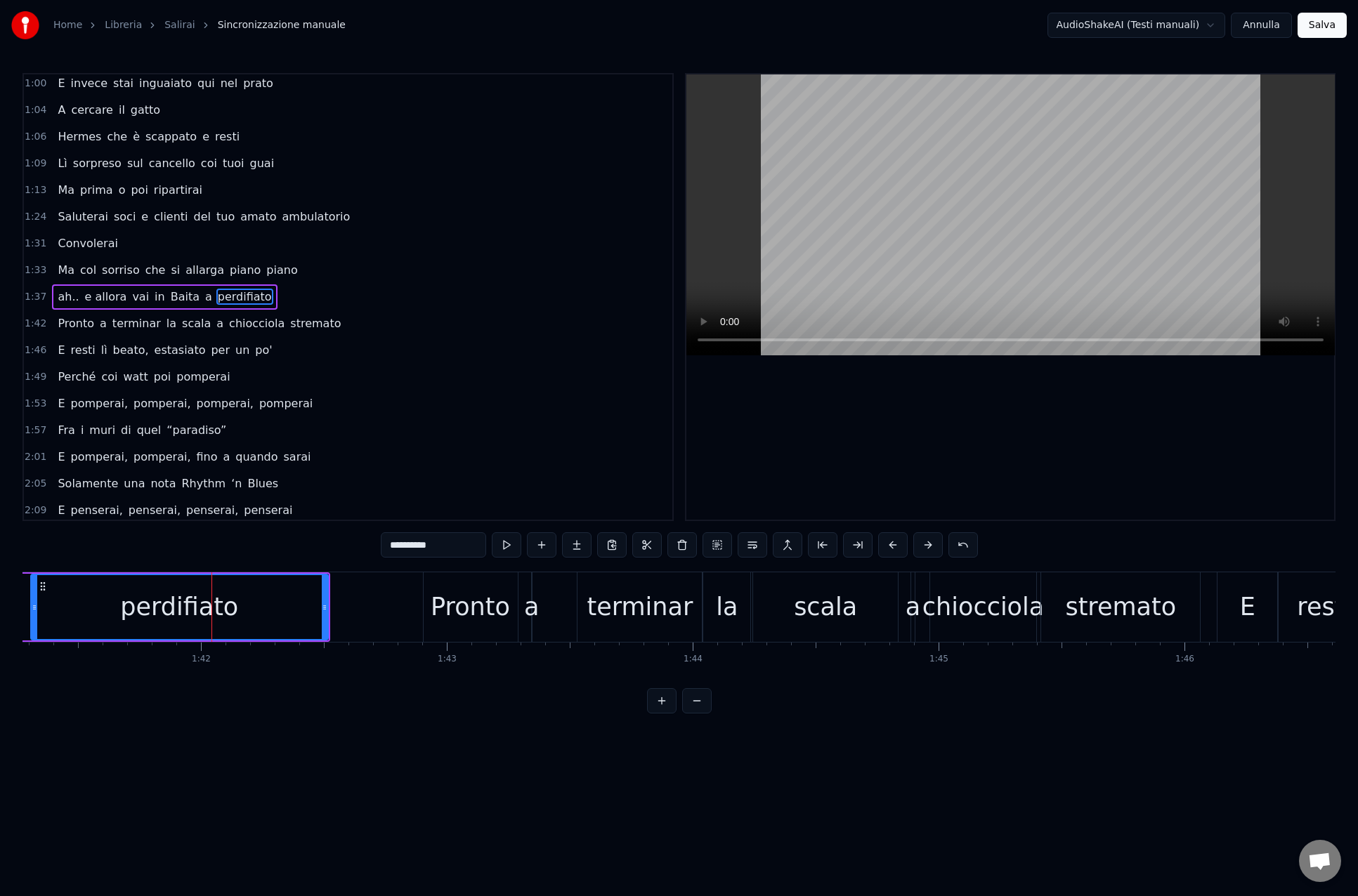
click at [505, 412] on div "1:53 E [PERSON_NAME], [PERSON_NAME], pomperai, [GEOGRAPHIC_DATA]" at bounding box center [347, 403] width 648 height 27
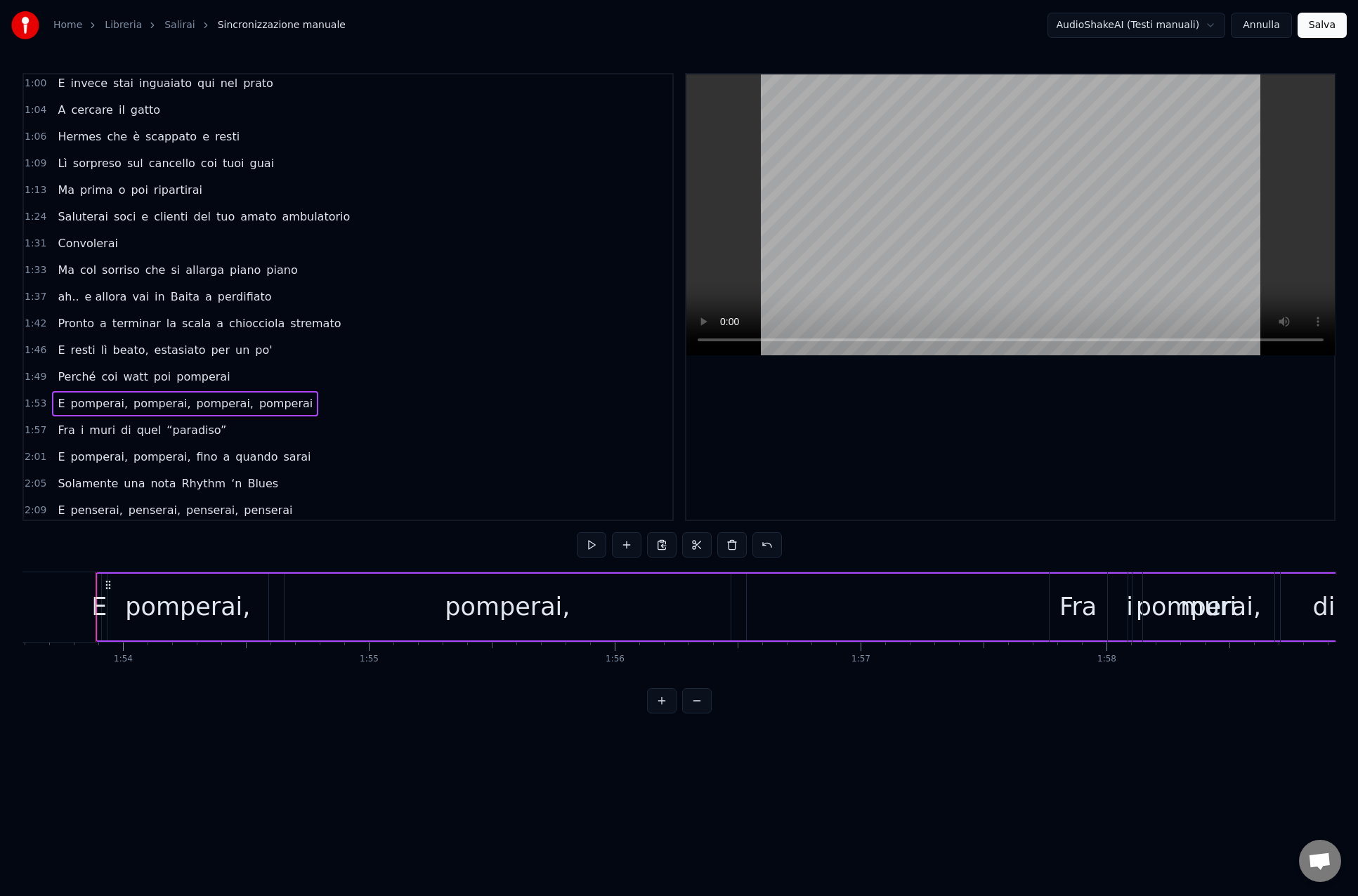
scroll to position [0, 27927]
click at [202, 280] on div "Ma col sorriso che si allarga piano piano" at bounding box center [177, 270] width 251 height 25
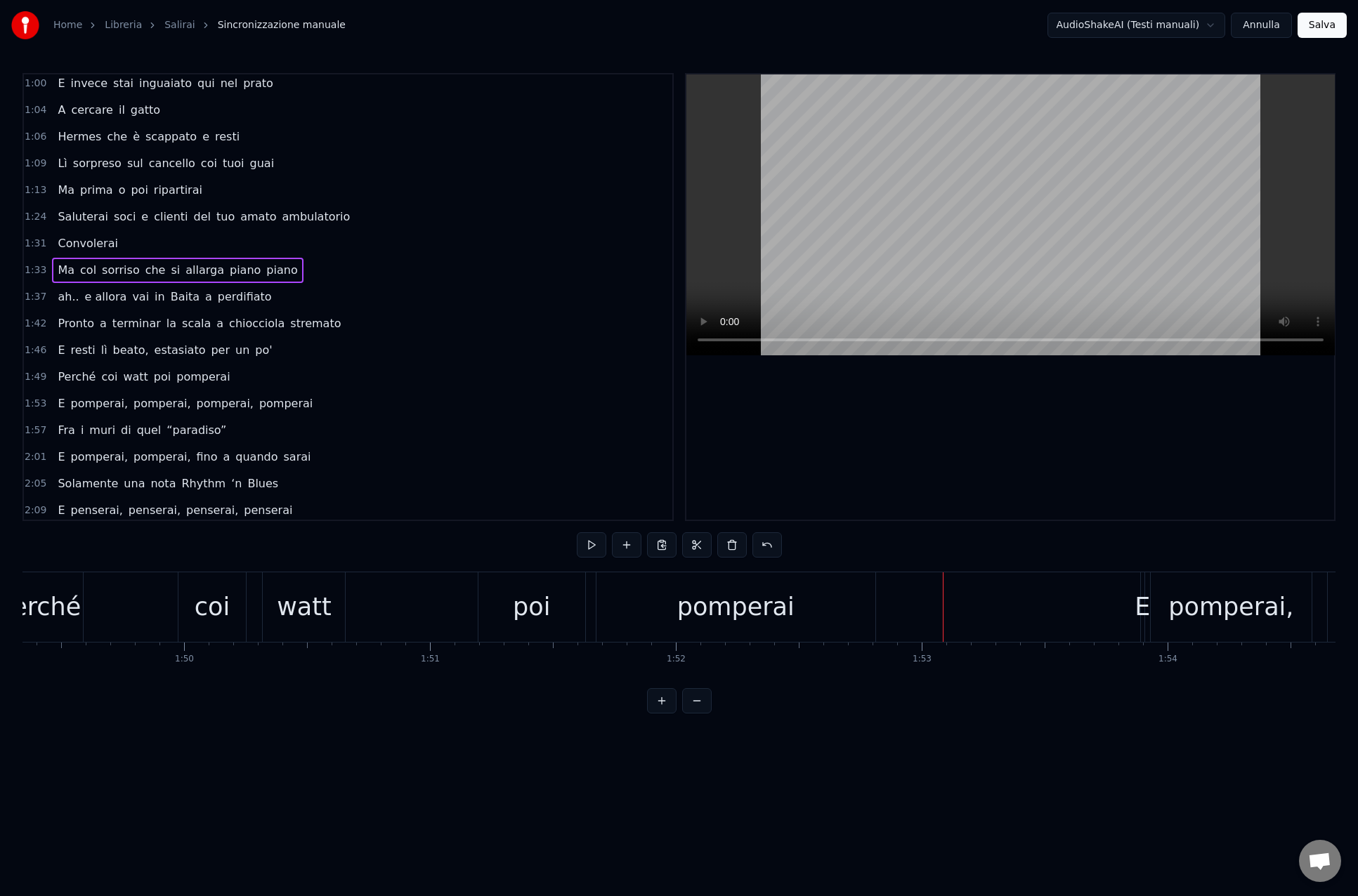
scroll to position [0, 26889]
click at [617, 609] on div "pomperai" at bounding box center [726, 607] width 279 height 70
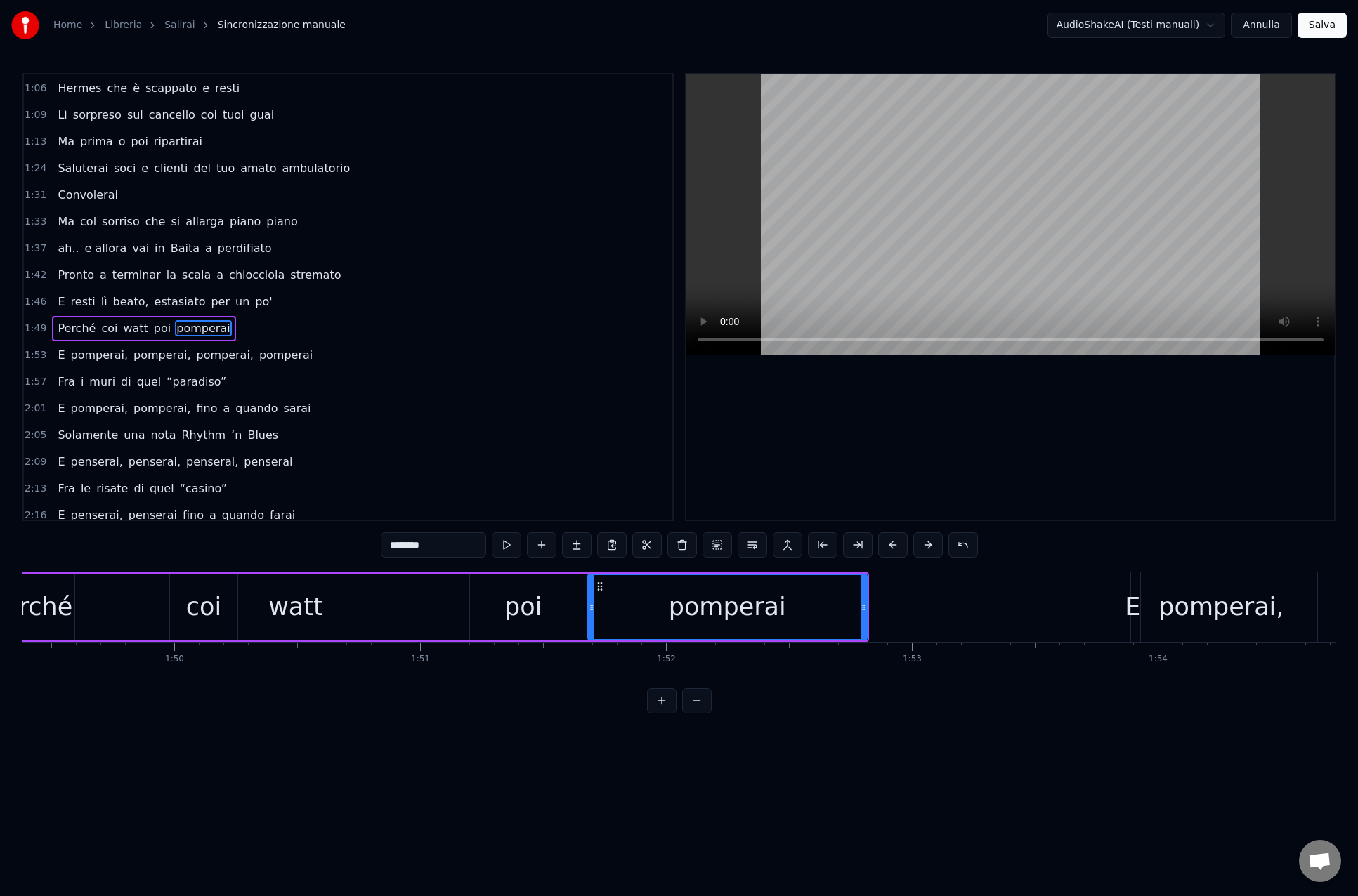
scroll to position [351, 0]
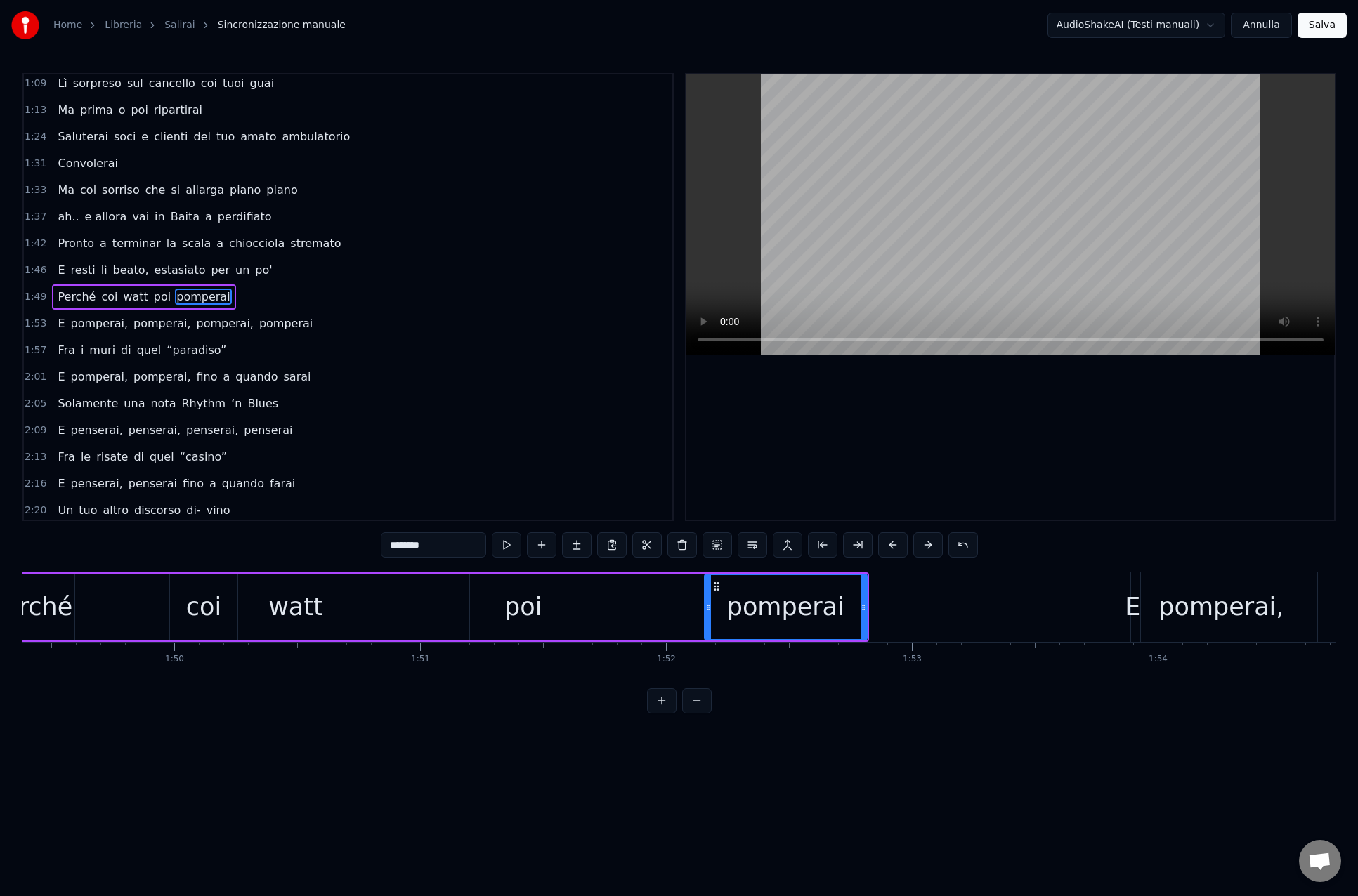
drag, startPoint x: 593, startPoint y: 608, endPoint x: 710, endPoint y: 609, distance: 117.0
click at [710, 609] on icon at bounding box center [707, 607] width 5 height 11
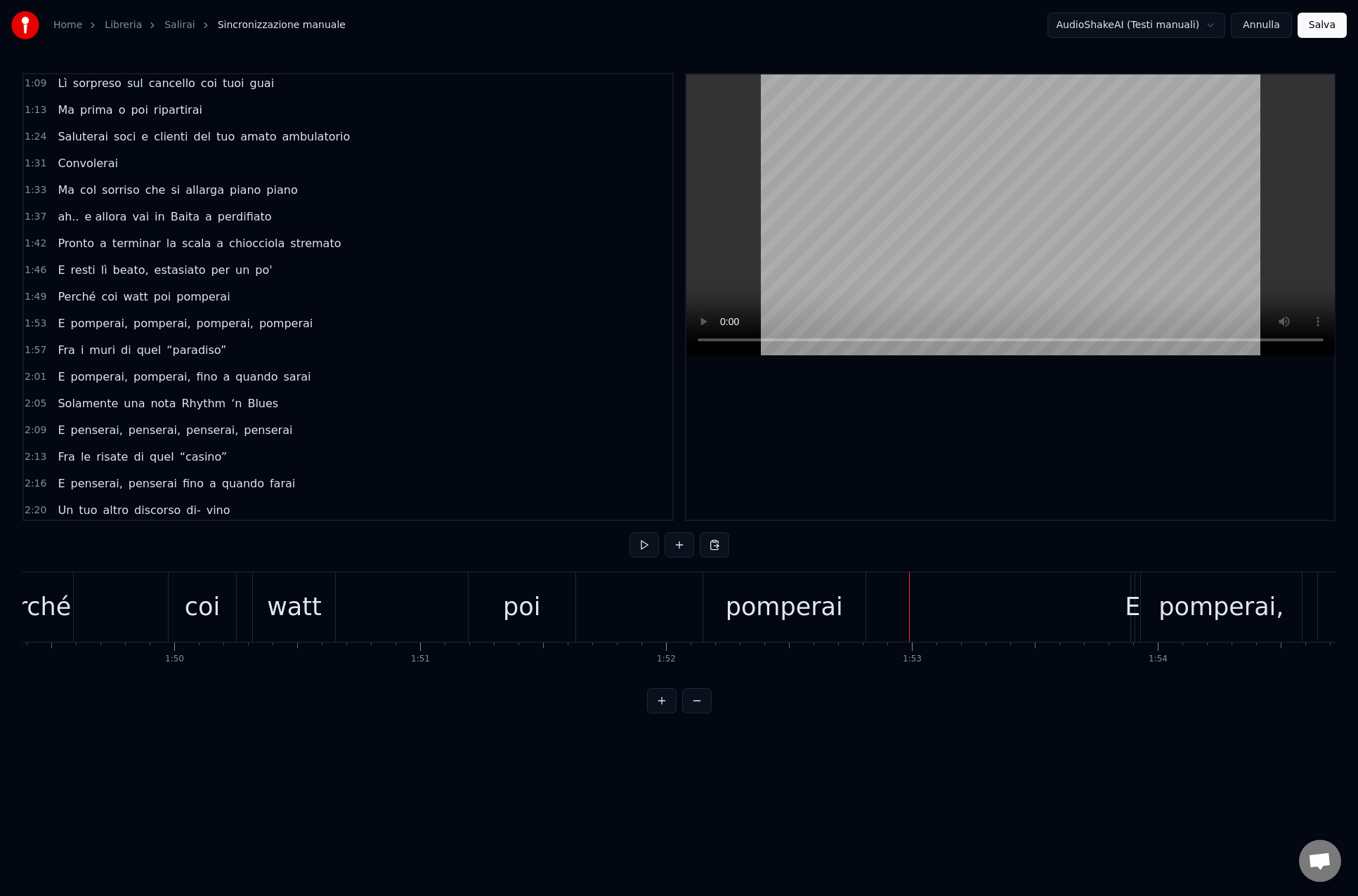
click at [723, 596] on div "pomperai" at bounding box center [784, 607] width 162 height 70
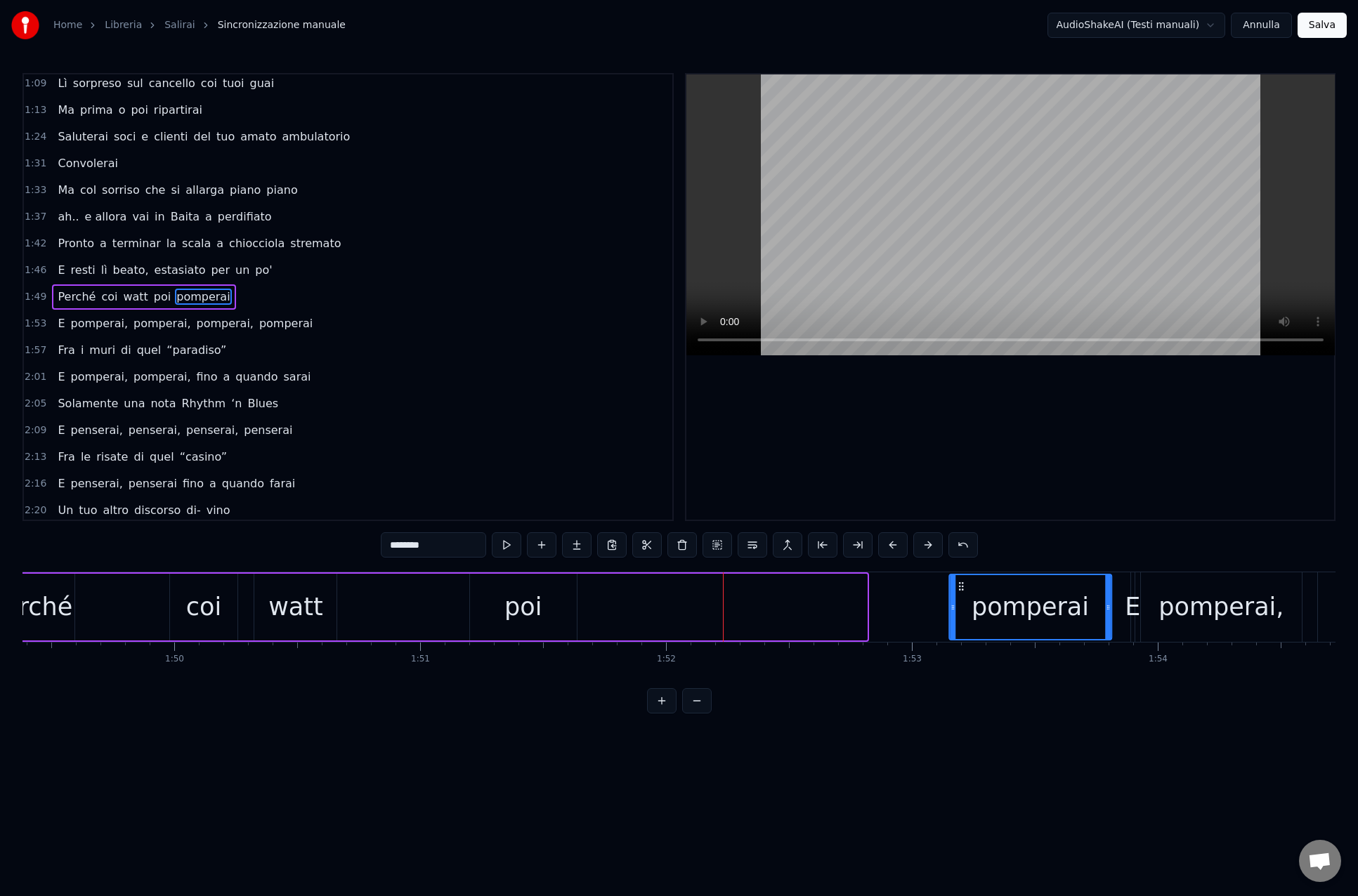
drag, startPoint x: 718, startPoint y: 587, endPoint x: 961, endPoint y: 589, distance: 243.0
click at [962, 589] on icon at bounding box center [961, 586] width 11 height 11
drag, startPoint x: 954, startPoint y: 607, endPoint x: 1033, endPoint y: 607, distance: 79.0
click at [1033, 607] on icon at bounding box center [1030, 607] width 5 height 11
click at [745, 609] on div "Perché coi watt poi pomperai" at bounding box center [549, 607] width 1127 height 70
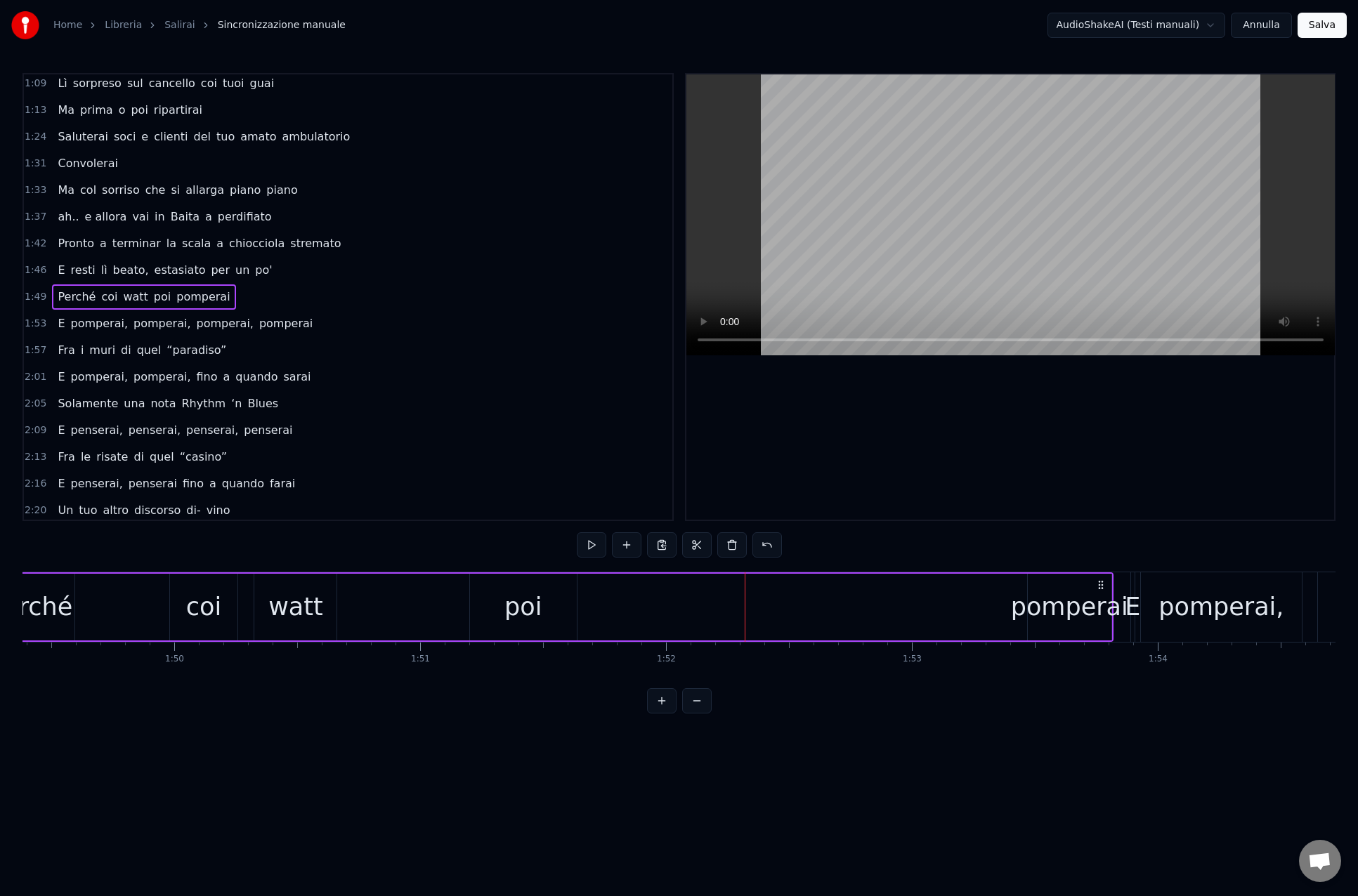
click at [798, 609] on div "Perché coi watt poi pomperai" at bounding box center [549, 607] width 1127 height 70
click at [594, 544] on button at bounding box center [591, 544] width 30 height 25
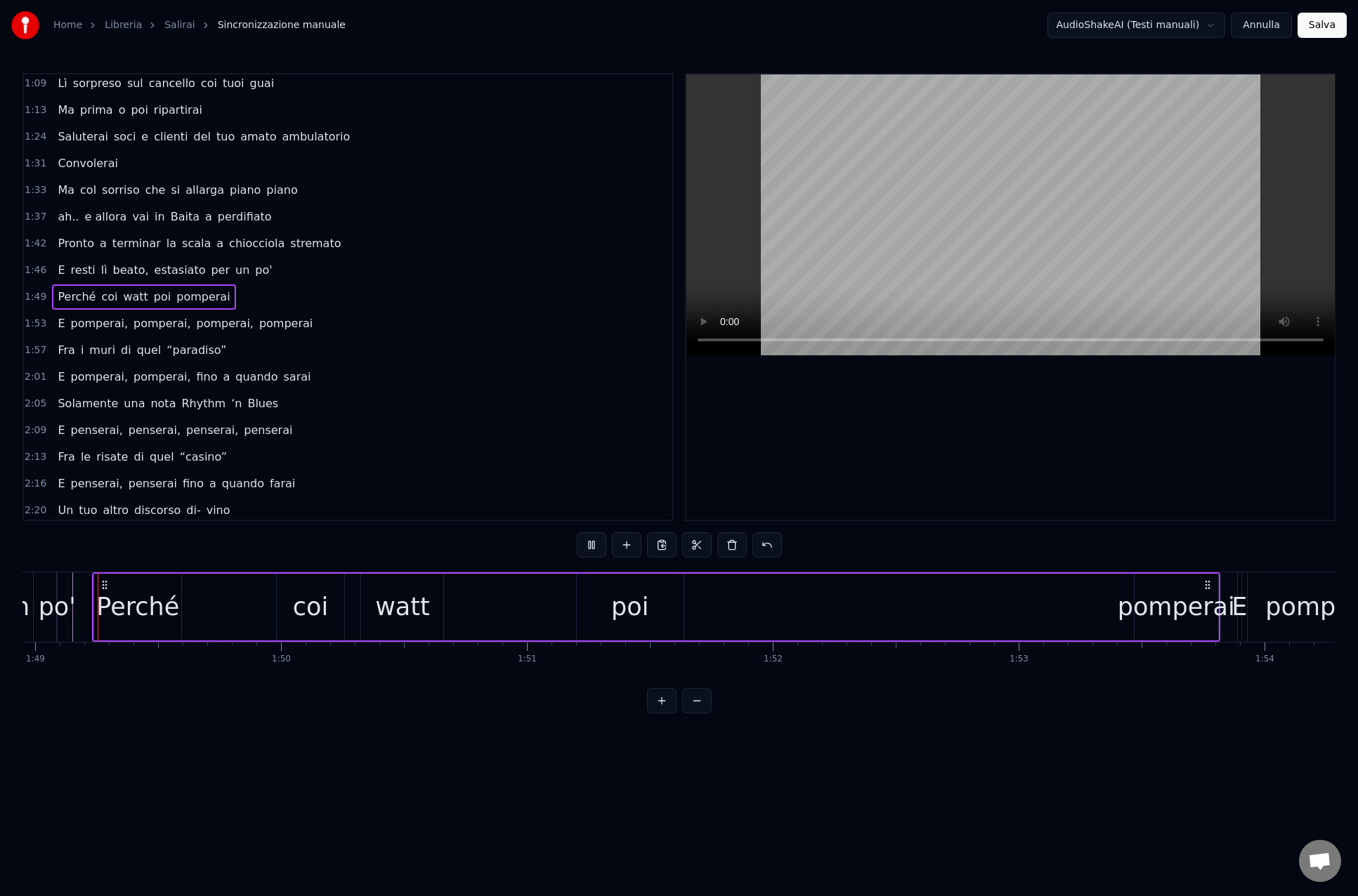
scroll to position [0, 26782]
click at [592, 539] on button at bounding box center [591, 544] width 30 height 25
drag, startPoint x: 616, startPoint y: 615, endPoint x: 601, endPoint y: 602, distance: 19.8
click at [616, 615] on div "poi" at bounding box center [630, 606] width 37 height 37
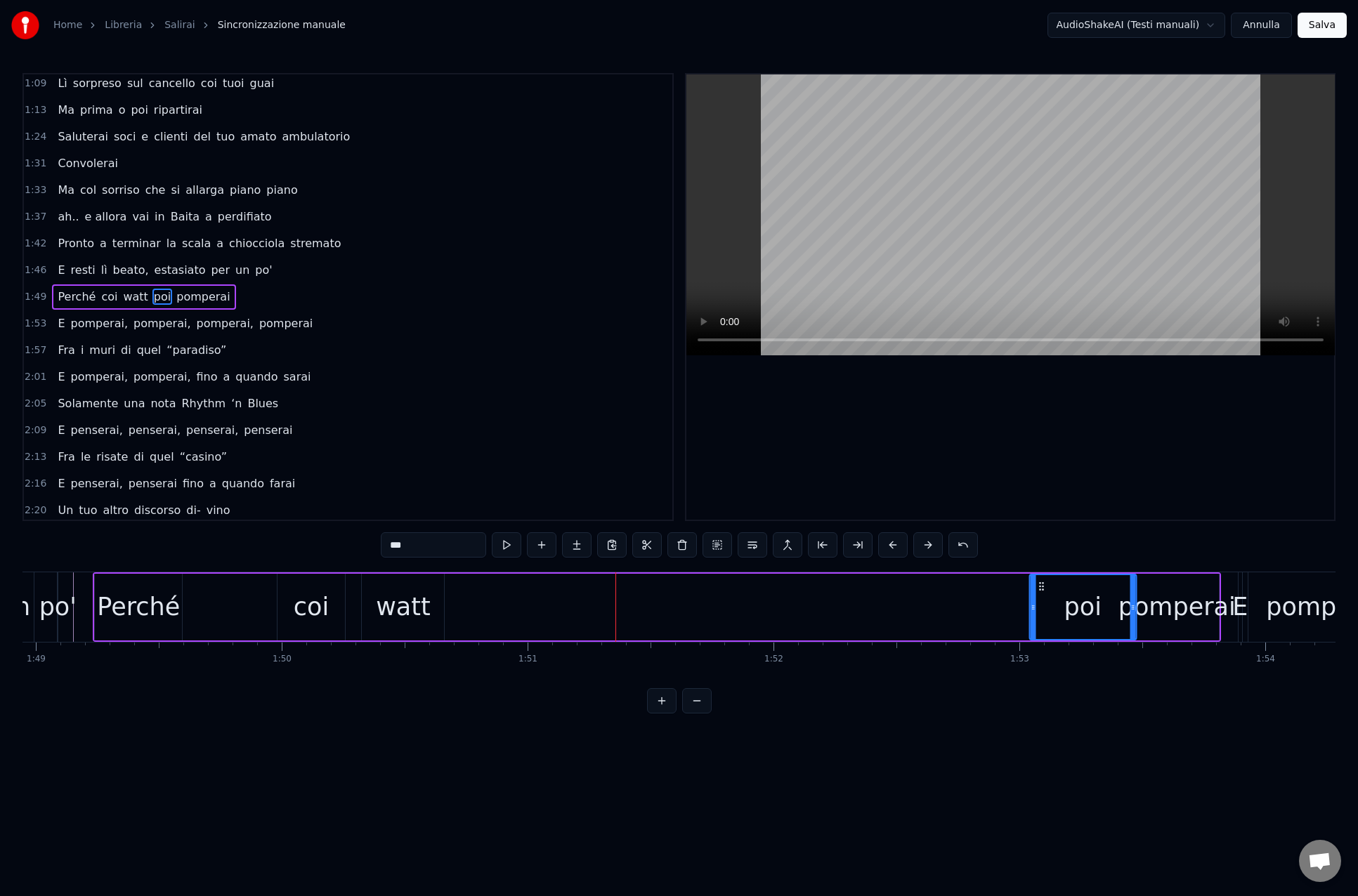
drag, startPoint x: 589, startPoint y: 586, endPoint x: 968, endPoint y: 606, distance: 379.5
click at [1041, 597] on div "poi" at bounding box center [1082, 607] width 105 height 64
click at [415, 604] on div "watt" at bounding box center [403, 606] width 55 height 37
drag, startPoint x: 374, startPoint y: 587, endPoint x: 958, endPoint y: 606, distance: 584.3
click at [958, 607] on div "watt" at bounding box center [988, 607] width 81 height 64
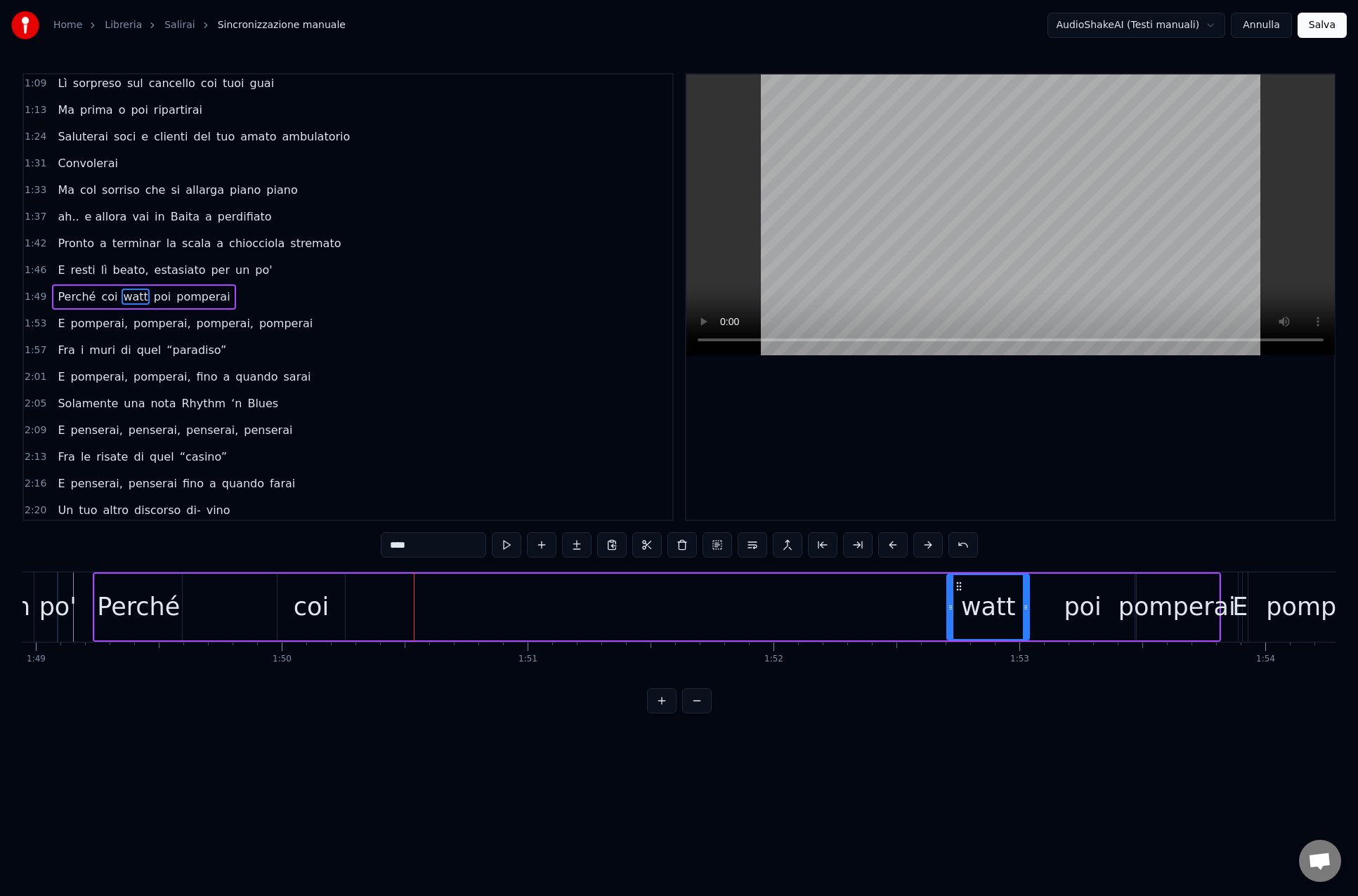
click at [284, 585] on div "coi" at bounding box center [311, 607] width 67 height 67
drag, startPoint x: 290, startPoint y: 586, endPoint x: 761, endPoint y: 600, distance: 471.2
click at [890, 600] on div "coi" at bounding box center [911, 607] width 66 height 64
click at [117, 599] on div "Perché" at bounding box center [138, 606] width 83 height 37
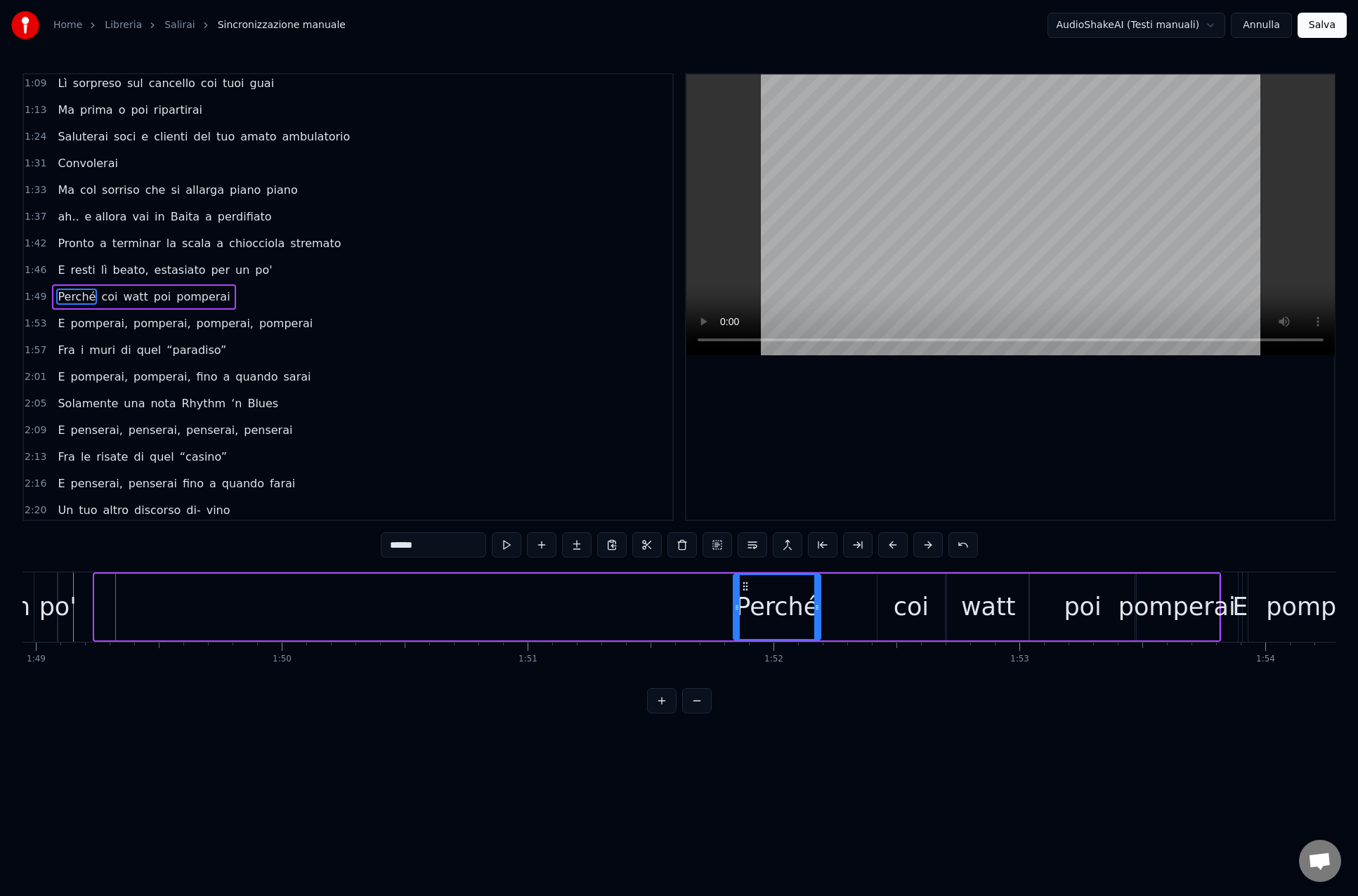
drag, startPoint x: 105, startPoint y: 583, endPoint x: 742, endPoint y: 597, distance: 637.2
click at [743, 597] on div "Perché" at bounding box center [776, 607] width 86 height 64
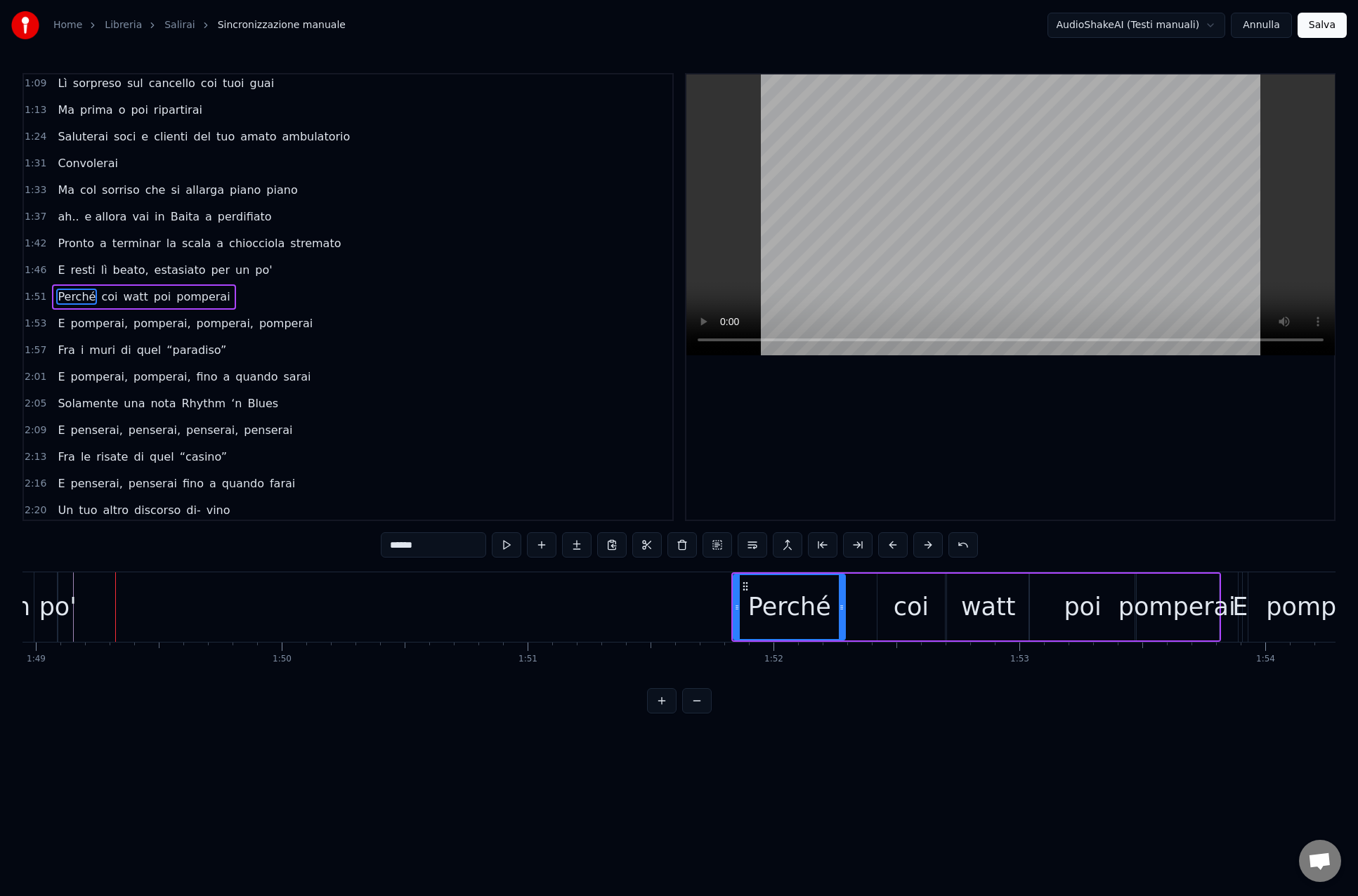
drag, startPoint x: 817, startPoint y: 606, endPoint x: 890, endPoint y: 609, distance: 73.1
click at [844, 607] on icon at bounding box center [841, 607] width 5 height 11
click at [898, 609] on div "coi" at bounding box center [911, 606] width 35 height 37
drag, startPoint x: 891, startPoint y: 586, endPoint x: 915, endPoint y: 594, distance: 25.3
click at [863, 586] on circle at bounding box center [862, 586] width 1 height 1
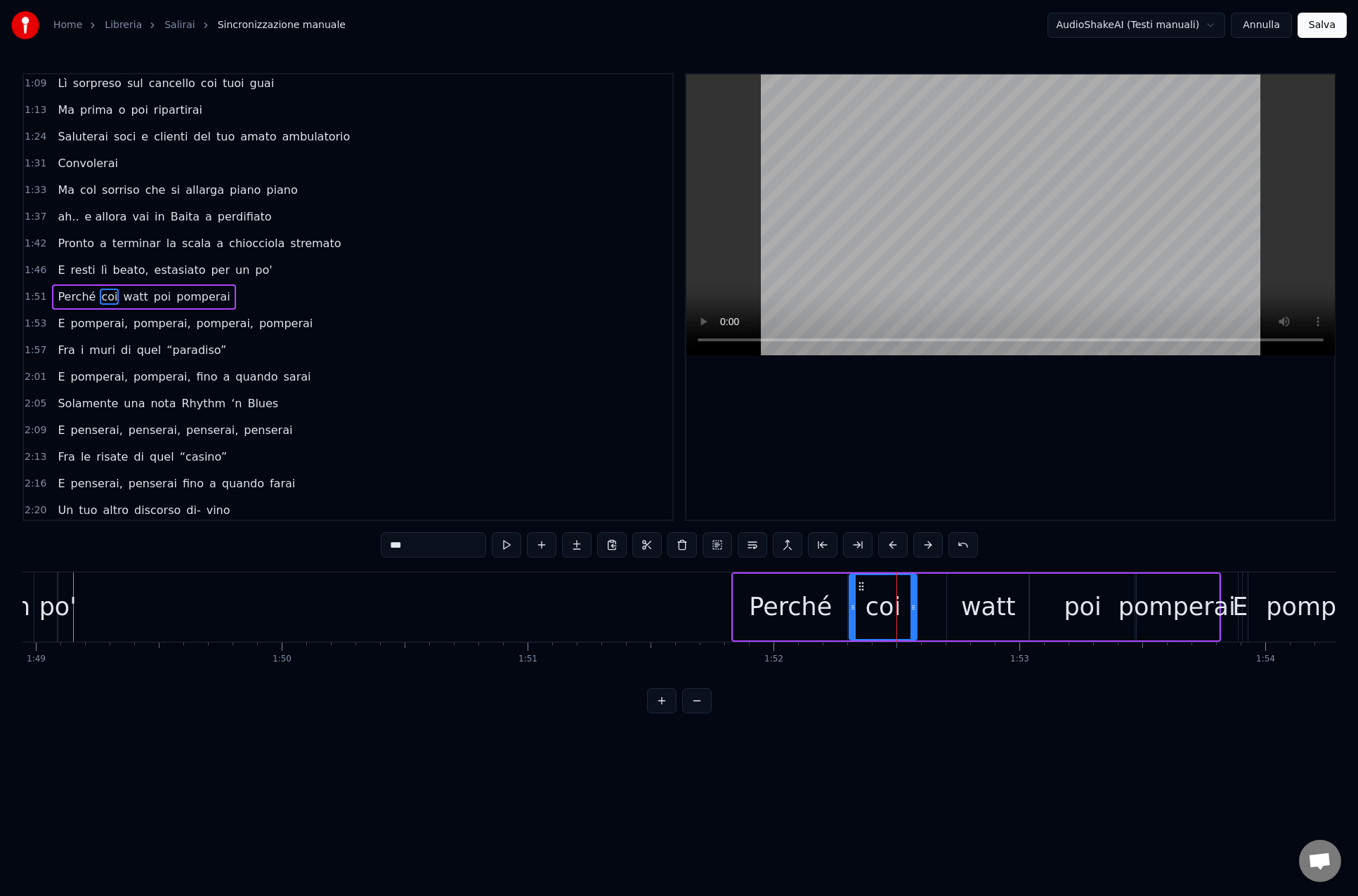
click at [957, 596] on div "watt" at bounding box center [988, 607] width 82 height 67
drag, startPoint x: 959, startPoint y: 585, endPoint x: 961, endPoint y: 592, distance: 7.3
click at [931, 586] on circle at bounding box center [931, 586] width 1 height 1
click at [1055, 598] on div "poi" at bounding box center [1082, 607] width 107 height 67
drag, startPoint x: 1034, startPoint y: 611, endPoint x: 1077, endPoint y: 600, distance: 44.4
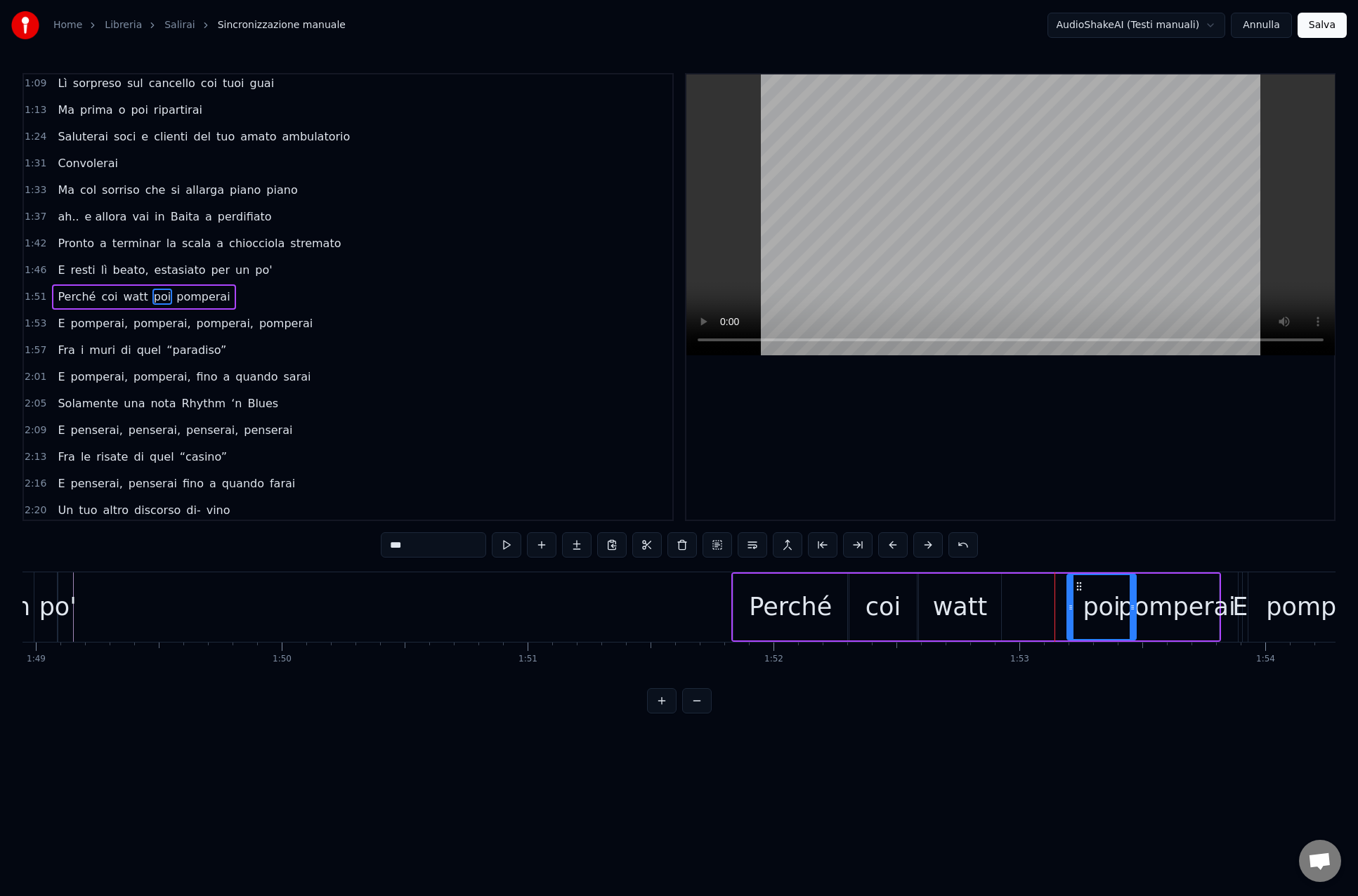
click at [1072, 610] on icon at bounding box center [1070, 607] width 5 height 11
drag, startPoint x: 1077, startPoint y: 587, endPoint x: 1015, endPoint y: 592, distance: 62.2
click at [1015, 592] on div "poi" at bounding box center [1037, 607] width 67 height 64
drag, startPoint x: 1068, startPoint y: 609, endPoint x: 1060, endPoint y: 609, distance: 8.0
click at [1060, 609] on icon at bounding box center [1058, 607] width 5 height 11
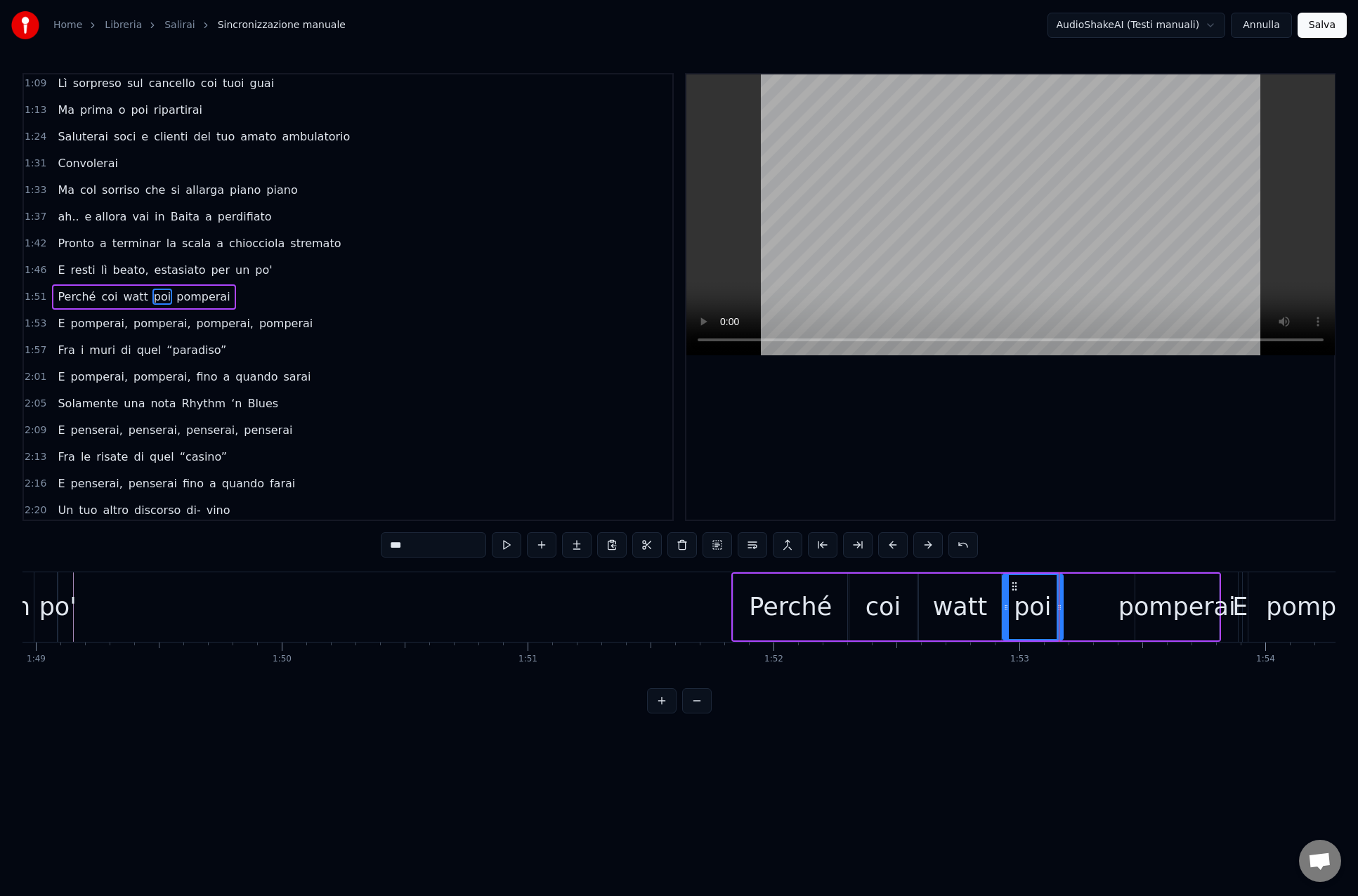
click at [1134, 609] on div "pomperai" at bounding box center [1177, 606] width 118 height 37
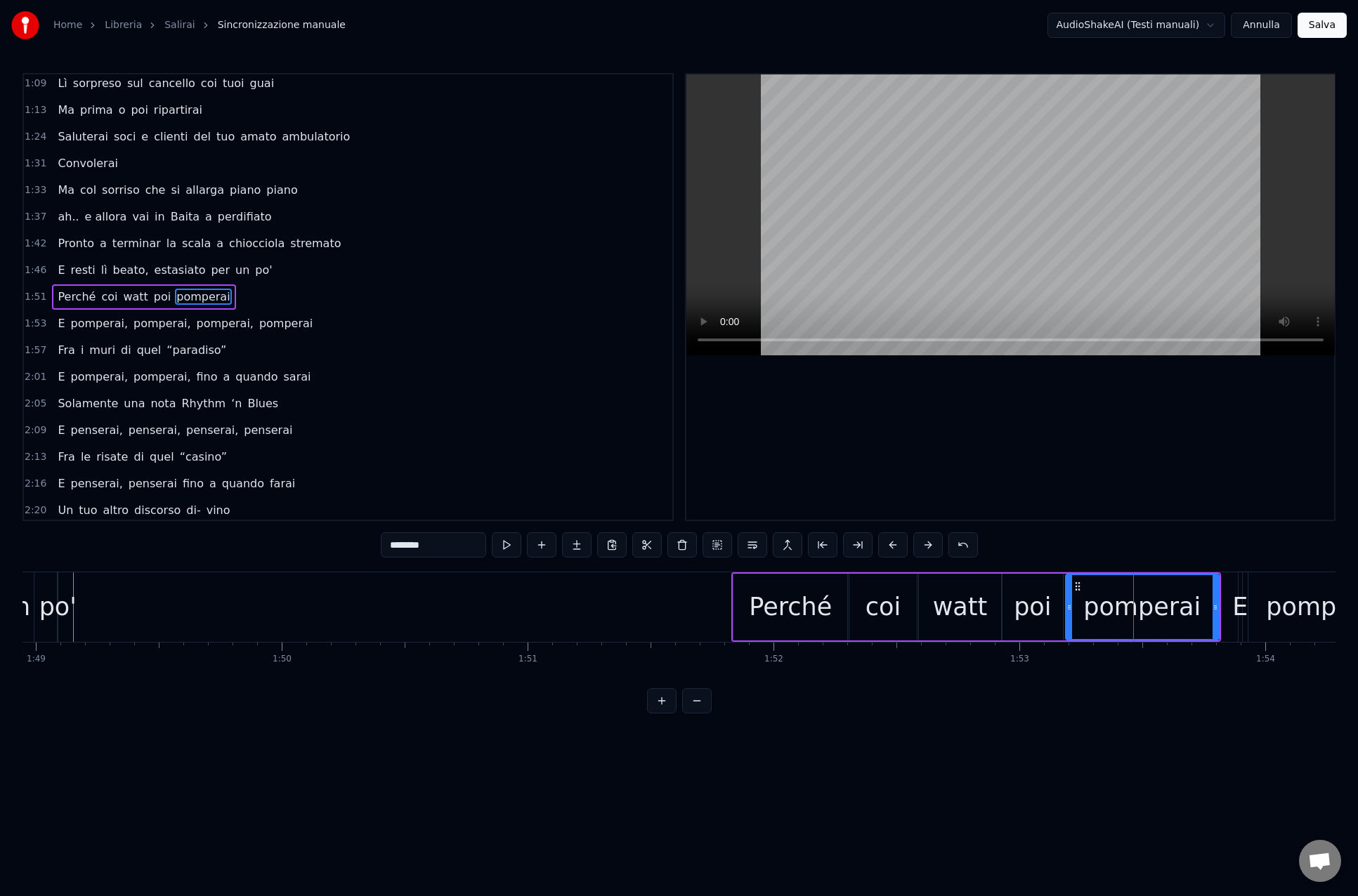
drag, startPoint x: 1140, startPoint y: 606, endPoint x: 1071, endPoint y: 609, distance: 69.1
click at [1071, 609] on icon at bounding box center [1068, 607] width 5 height 11
click at [907, 697] on div "0:14 [PERSON_NAME], salirai 0:18 Tra le cime di quella vallata 0:22 Salirai, sa…" at bounding box center [679, 393] width 1313 height 641
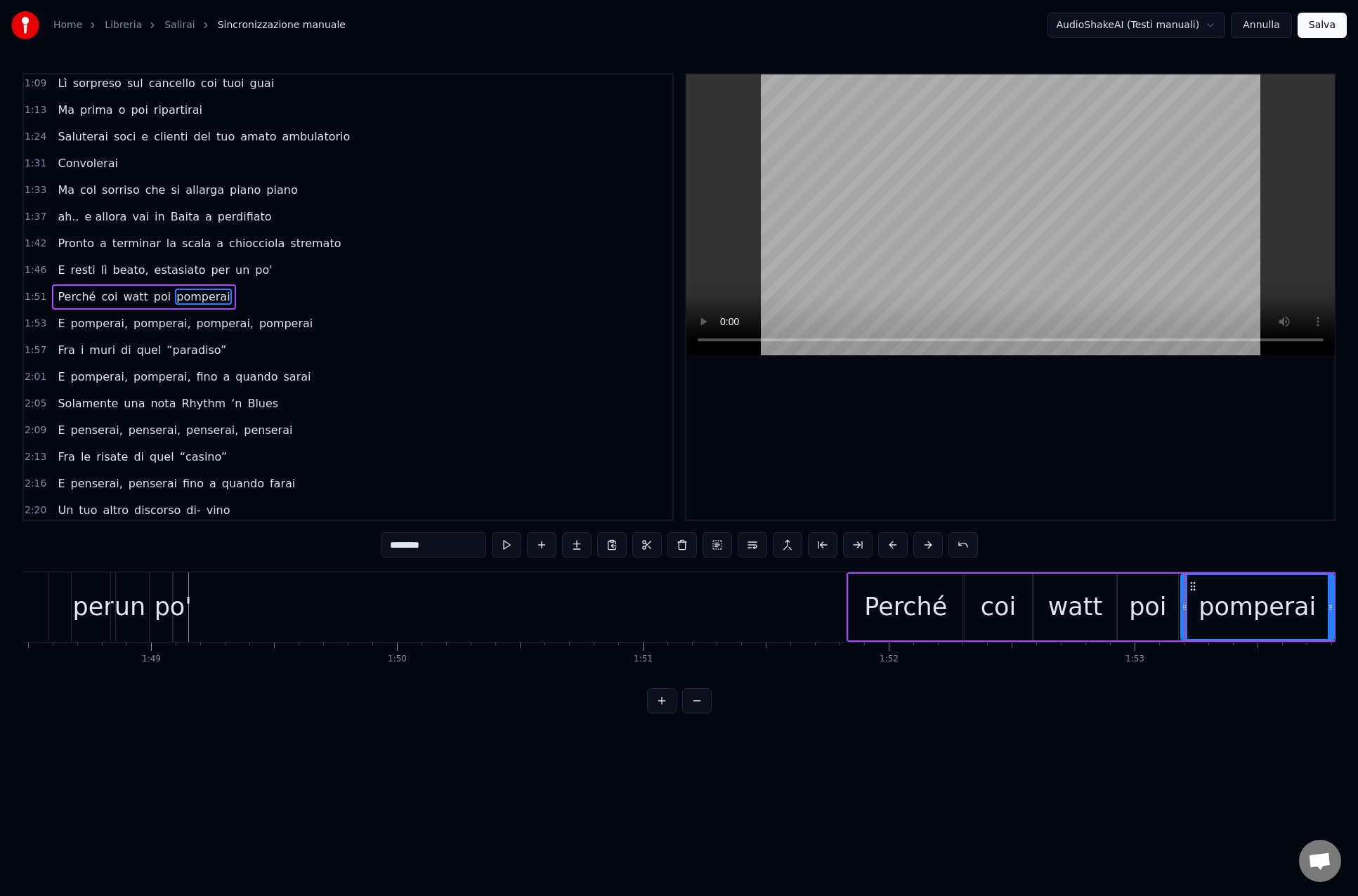
scroll to position [0, 26663]
click at [171, 622] on div "po'" at bounding box center [175, 606] width 37 height 37
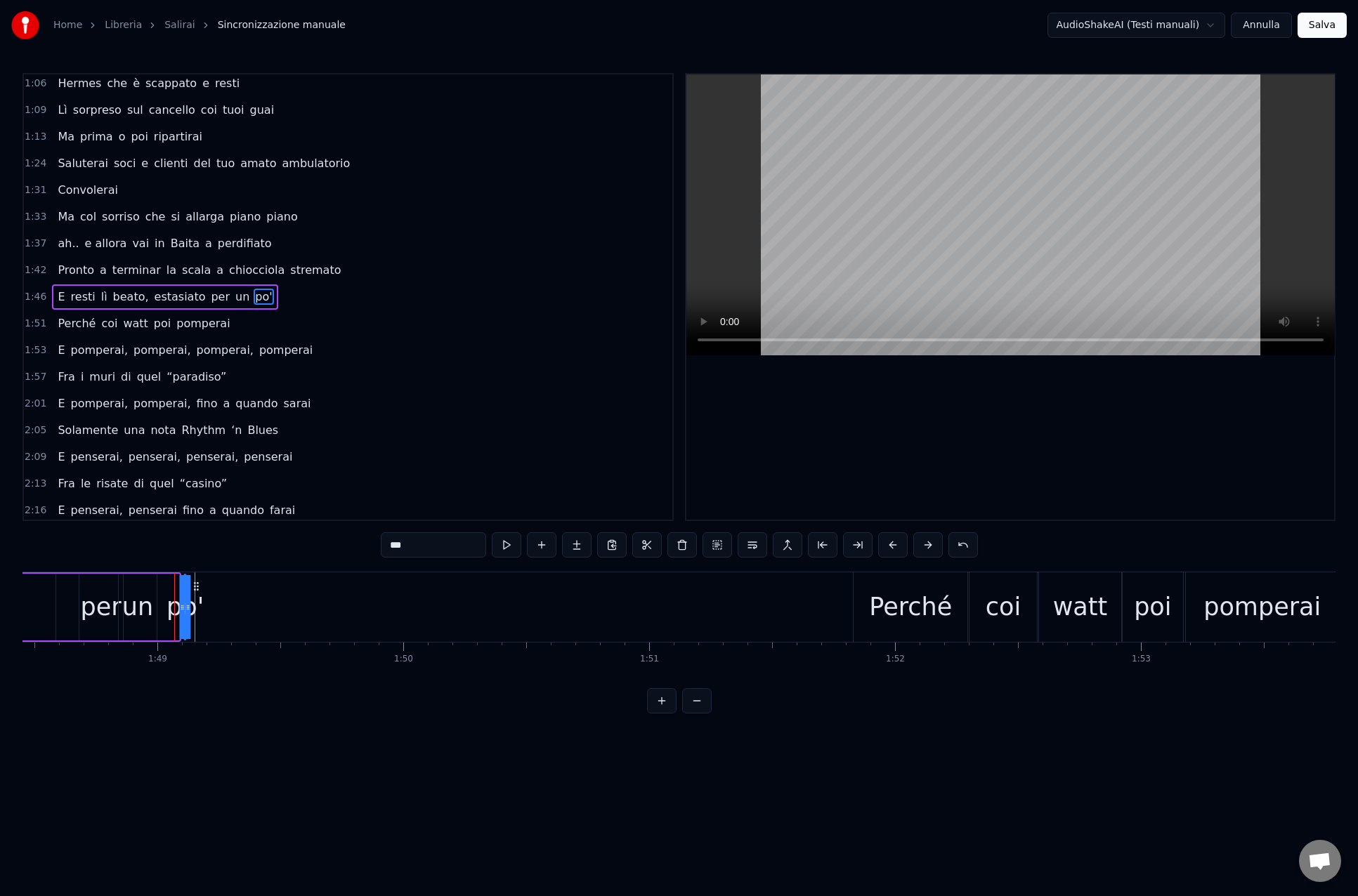
scroll to position [0, 26664]
drag, startPoint x: 189, startPoint y: 587, endPoint x: 632, endPoint y: 593, distance: 443.0
click at [624, 593] on div "po'" at bounding box center [624, 607] width 0 height 64
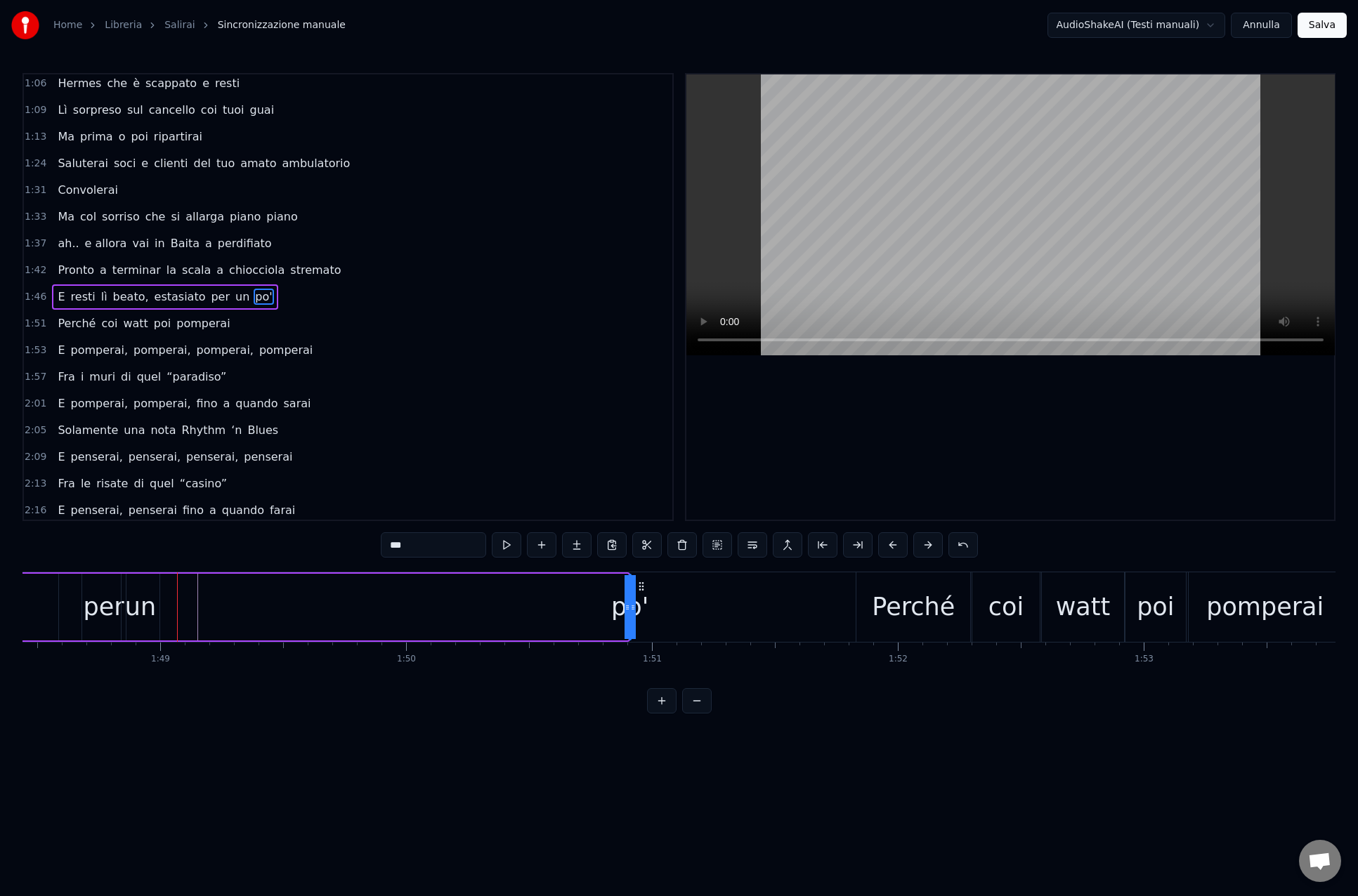
click at [112, 601] on div "per" at bounding box center [103, 606] width 41 height 37
click at [136, 605] on div "un" at bounding box center [140, 606] width 31 height 37
drag, startPoint x: 133, startPoint y: 586, endPoint x: 582, endPoint y: 594, distance: 449.1
click at [576, 591] on icon at bounding box center [577, 586] width 11 height 11
drag, startPoint x: 600, startPoint y: 610, endPoint x: 577, endPoint y: 613, distance: 23.2
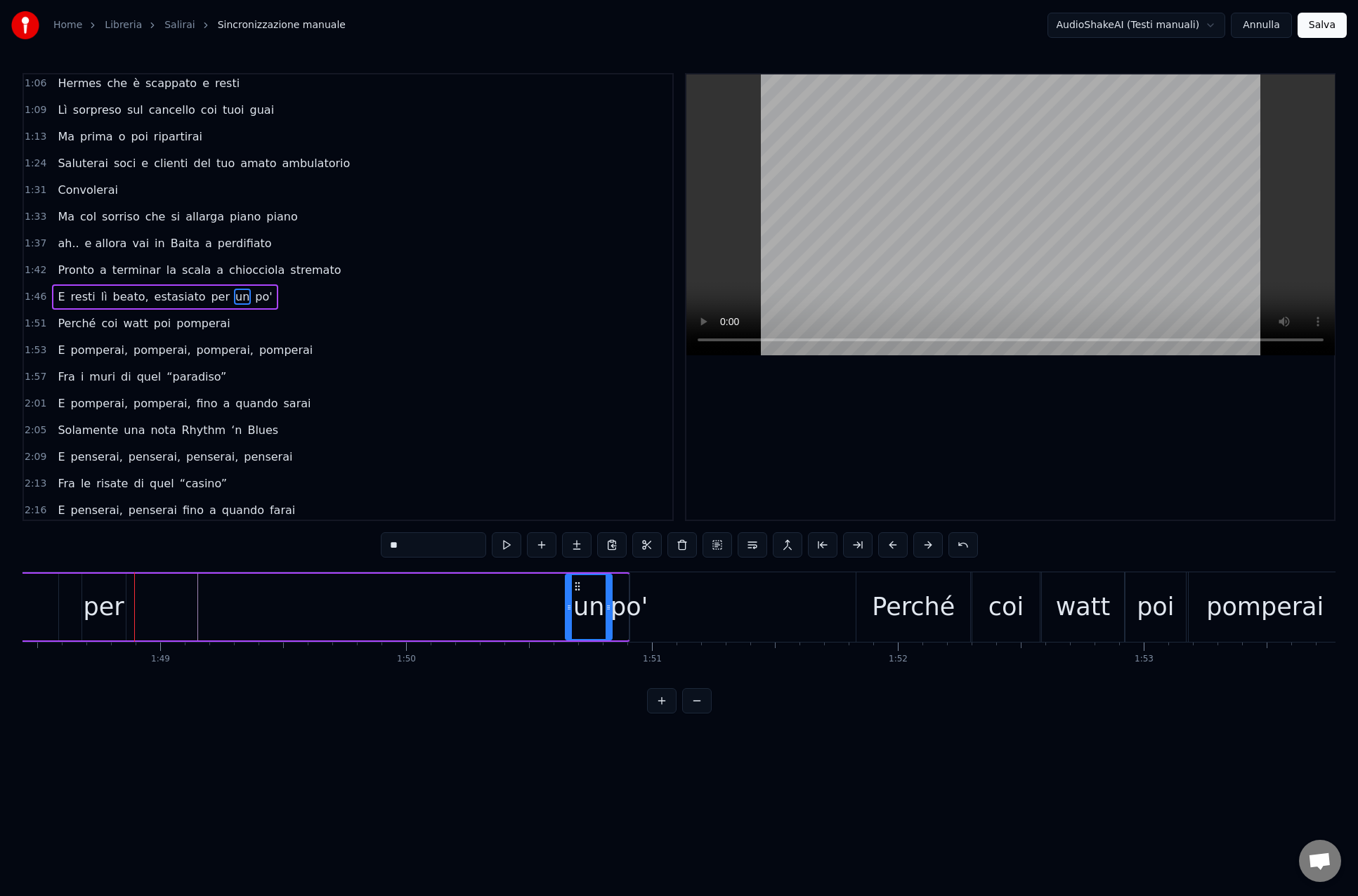
click at [607, 609] on icon at bounding box center [607, 607] width 5 height 11
click at [113, 611] on div "per" at bounding box center [103, 606] width 41 height 37
drag, startPoint x: 94, startPoint y: 586, endPoint x: 468, endPoint y: 597, distance: 374.2
click at [469, 596] on div "per" at bounding box center [478, 607] width 42 height 64
click at [232, 736] on html "Home Libreria Salirai Sincronizzazione manuale AudioShakeAI (Testi manuali) Ann…" at bounding box center [679, 368] width 1358 height 736
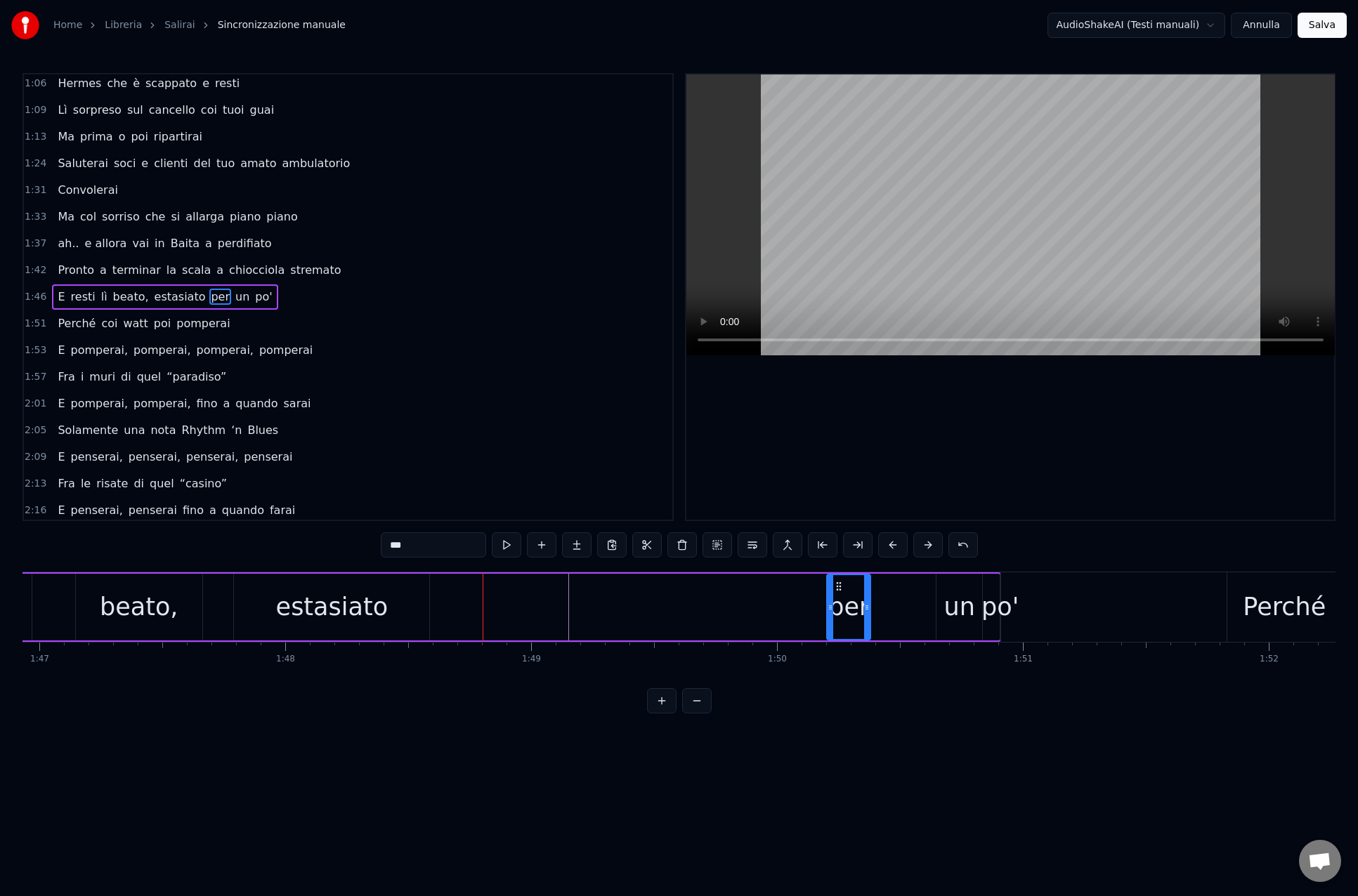
scroll to position [0, 26280]
click at [331, 584] on div "estasiato" at bounding box center [339, 607] width 196 height 67
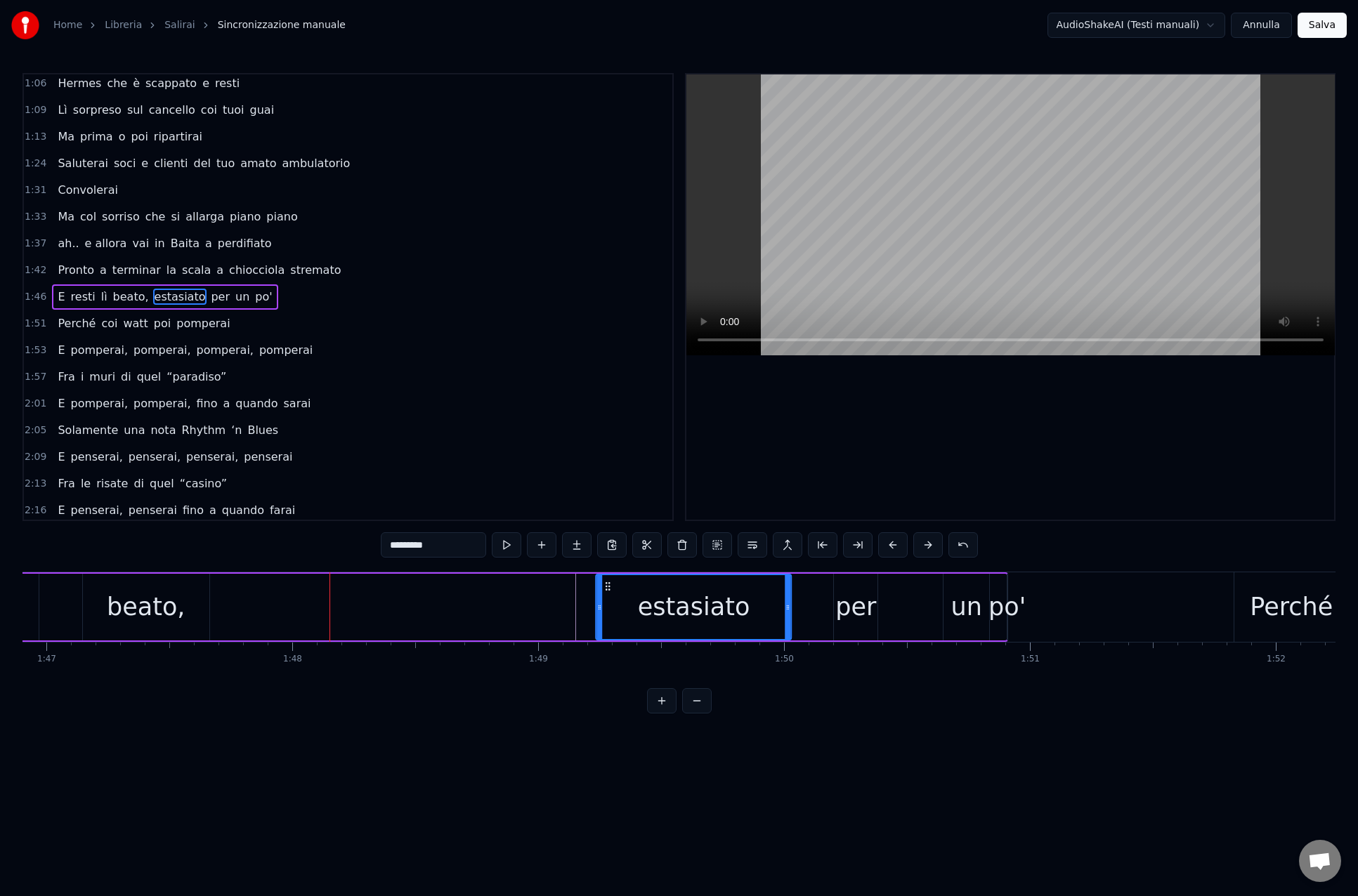
drag, startPoint x: 252, startPoint y: 585, endPoint x: 622, endPoint y: 588, distance: 370.0
click at [606, 585] on icon at bounding box center [608, 586] width 11 height 11
drag, startPoint x: 789, startPoint y: 606, endPoint x: 757, endPoint y: 607, distance: 32.0
click at [757, 607] on icon at bounding box center [757, 607] width 5 height 11
click at [163, 607] on div "beato," at bounding box center [146, 606] width 78 height 37
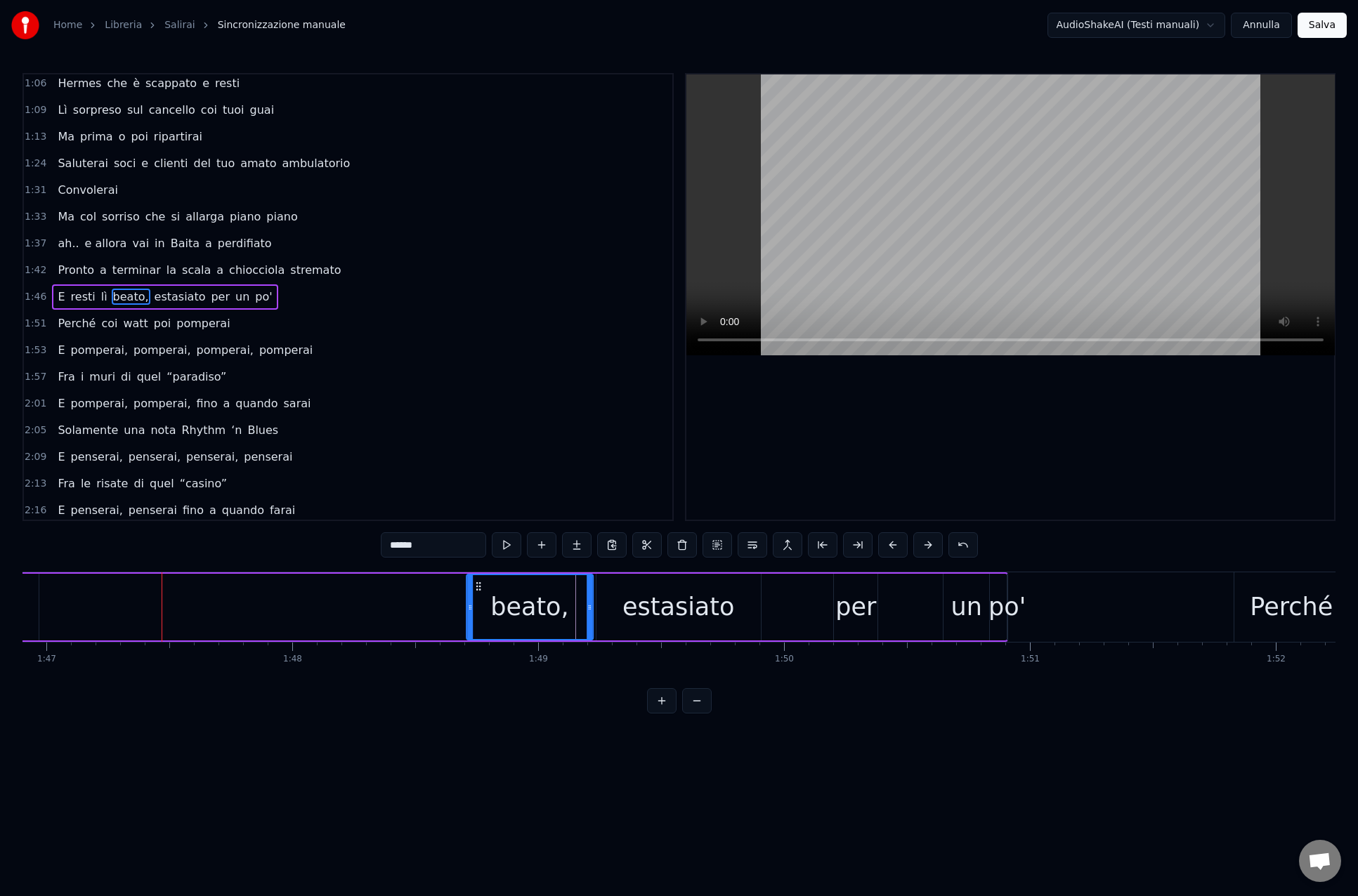
drag, startPoint x: 94, startPoint y: 585, endPoint x: 478, endPoint y: 600, distance: 384.3
click at [478, 600] on div "beato," at bounding box center [529, 607] width 125 height 64
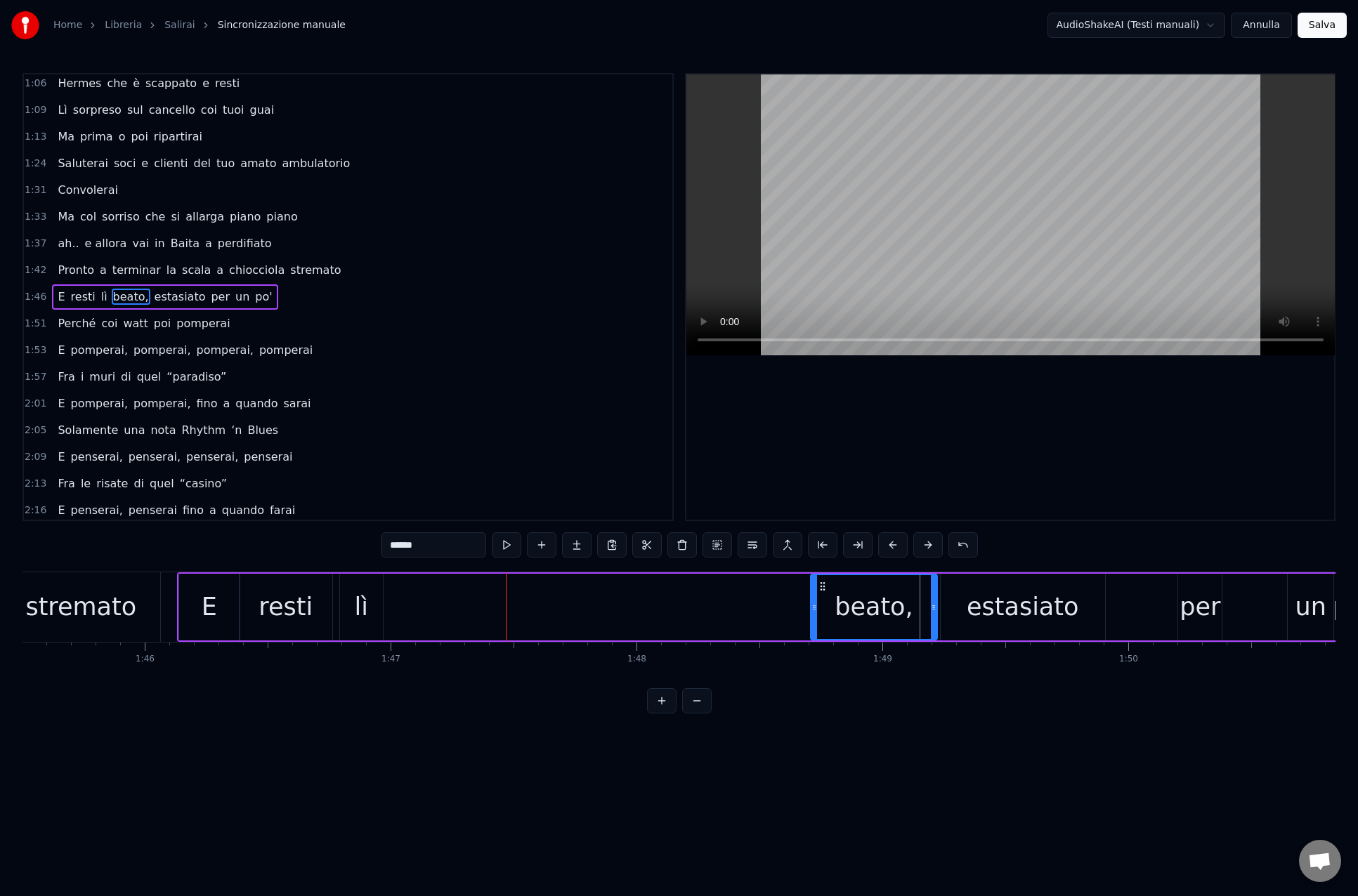
scroll to position [0, 25935]
click at [254, 615] on div "resti" at bounding box center [287, 607] width 93 height 67
click at [373, 589] on div "lì" at bounding box center [362, 607] width 43 height 67
drag, startPoint x: 353, startPoint y: 585, endPoint x: 697, endPoint y: 586, distance: 344.0
click at [715, 586] on icon at bounding box center [715, 586] width 11 height 11
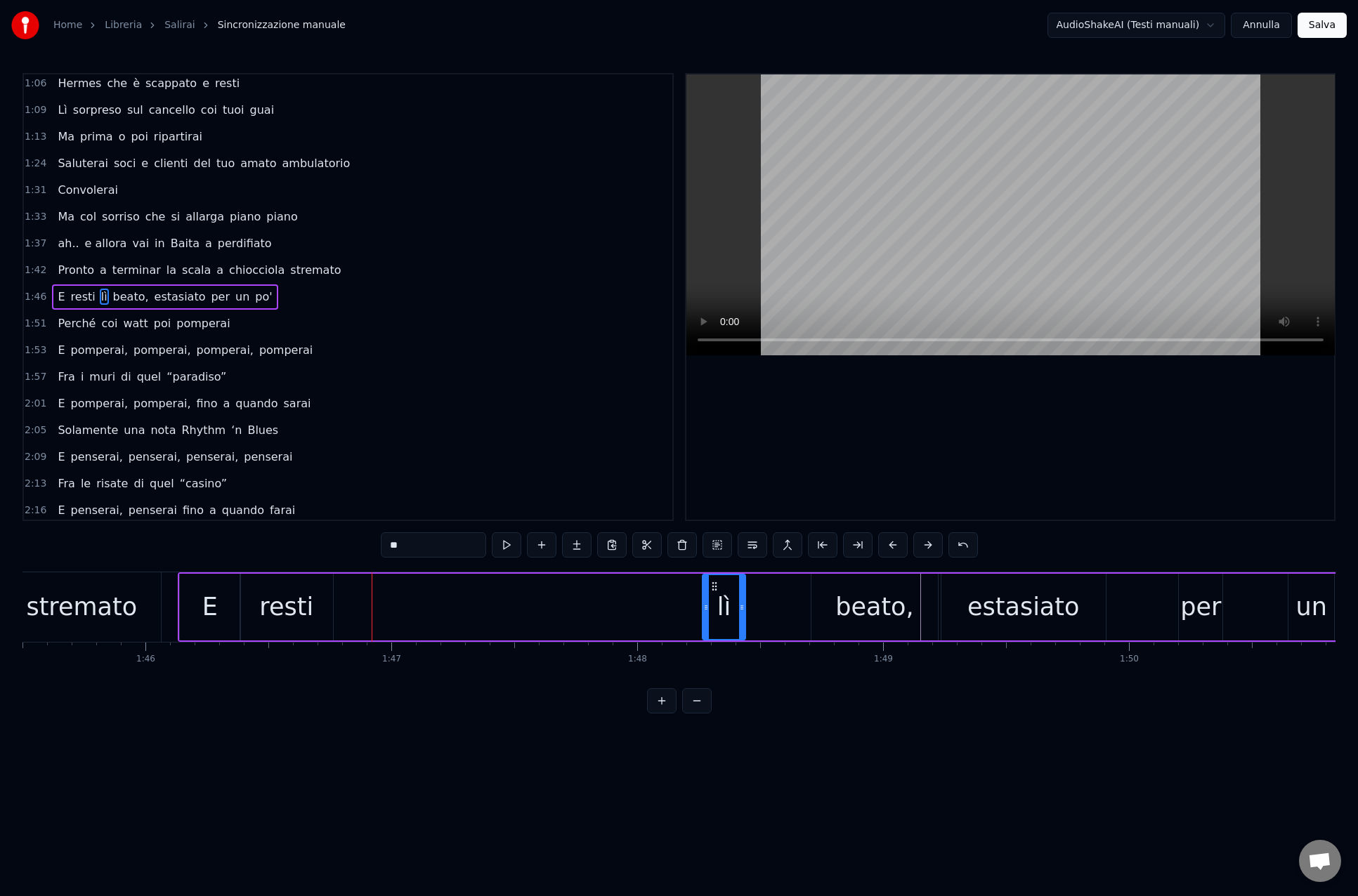
click at [296, 591] on div "resti" at bounding box center [286, 606] width 54 height 37
drag, startPoint x: 252, startPoint y: 586, endPoint x: 597, endPoint y: 590, distance: 345.0
click at [597, 590] on icon at bounding box center [597, 586] width 11 height 11
click at [196, 589] on div "E" at bounding box center [210, 607] width 61 height 67
drag, startPoint x: 190, startPoint y: 587, endPoint x: 486, endPoint y: 592, distance: 296.0
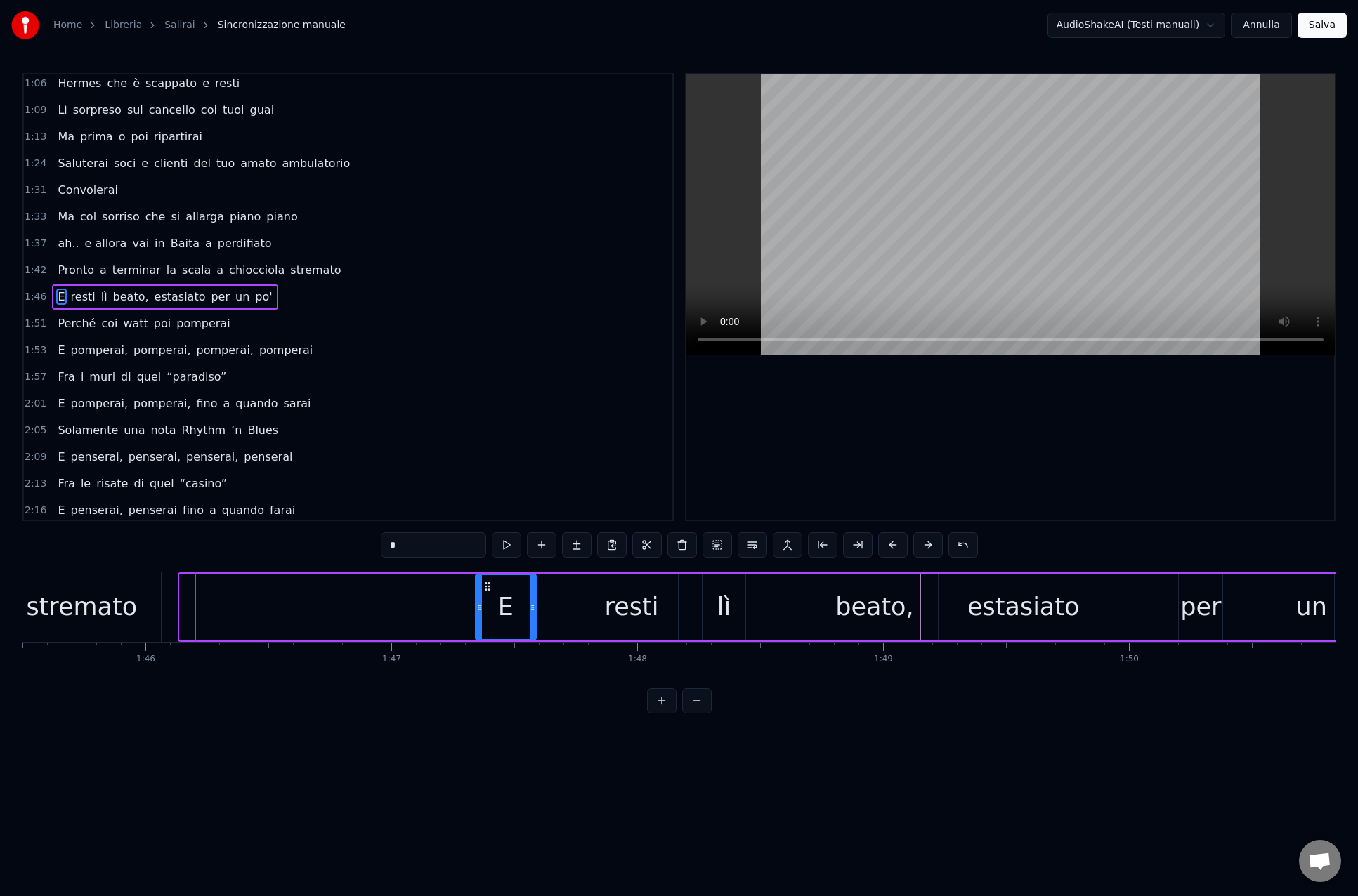
click at [486, 592] on div "E" at bounding box center [506, 607] width 59 height 64
drag, startPoint x: 306, startPoint y: 755, endPoint x: 187, endPoint y: 692, distance: 134.6
click at [306, 736] on html "Home Libreria Salirai Sincronizzazione manuale AudioShakeAI (Testi manuali) Ann…" at bounding box center [679, 368] width 1358 height 736
click at [86, 616] on div "stremato" at bounding box center [81, 606] width 111 height 37
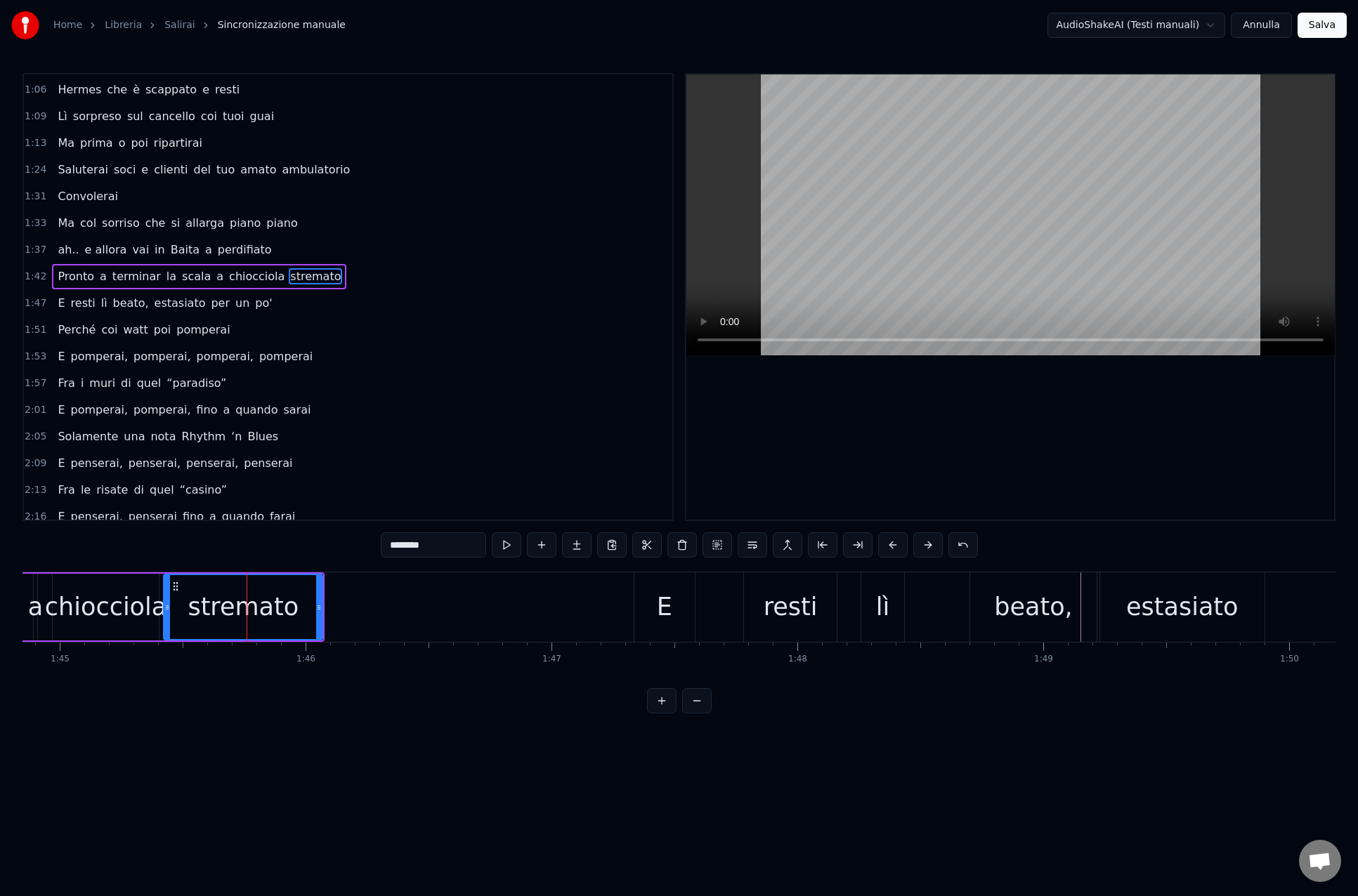
scroll to position [0, 25764]
click at [87, 612] on div "chiocciola" at bounding box center [116, 606] width 121 height 37
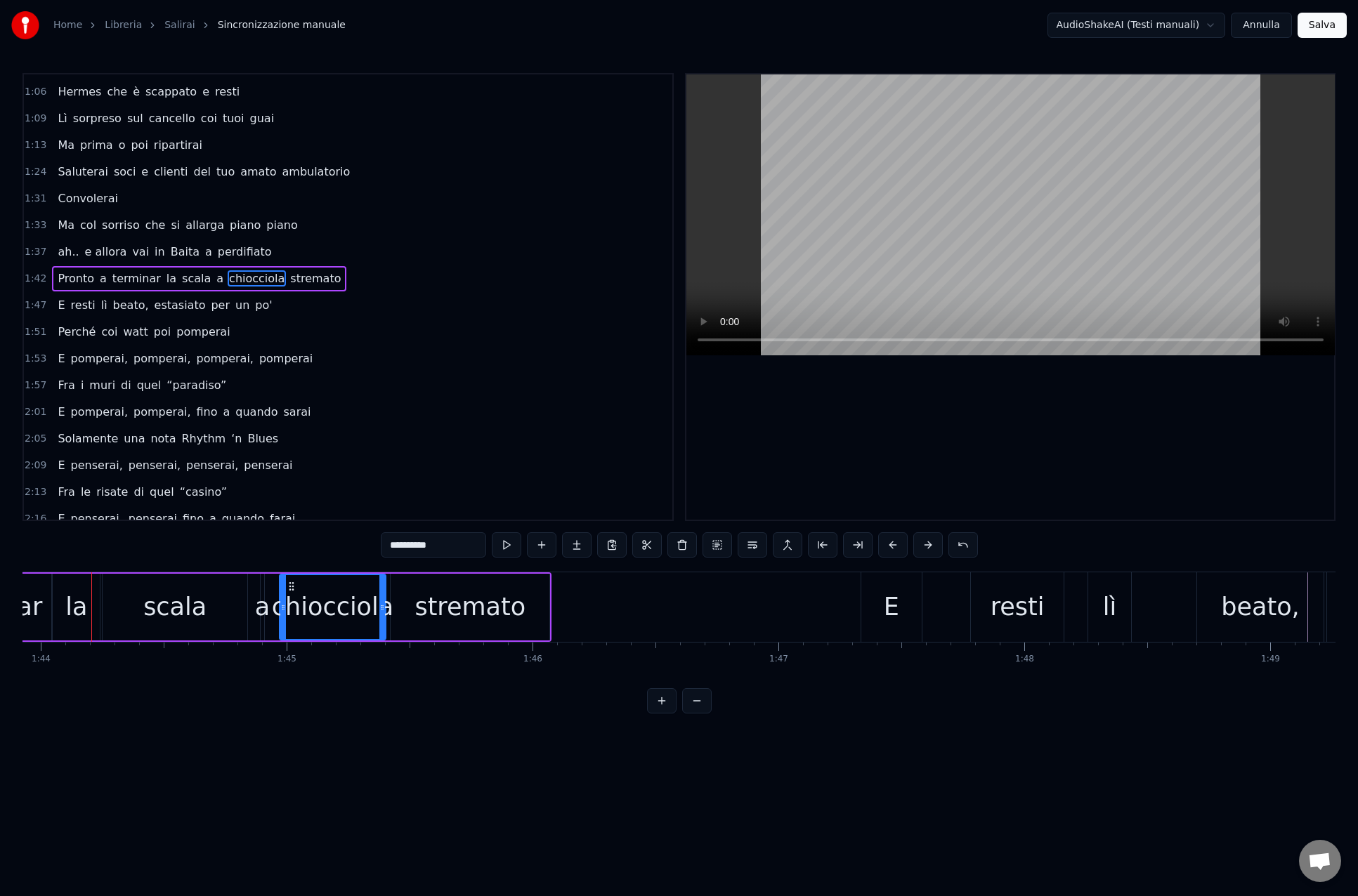
scroll to position [0, 25546]
click at [896, 611] on div "E" at bounding box center [892, 606] width 15 height 37
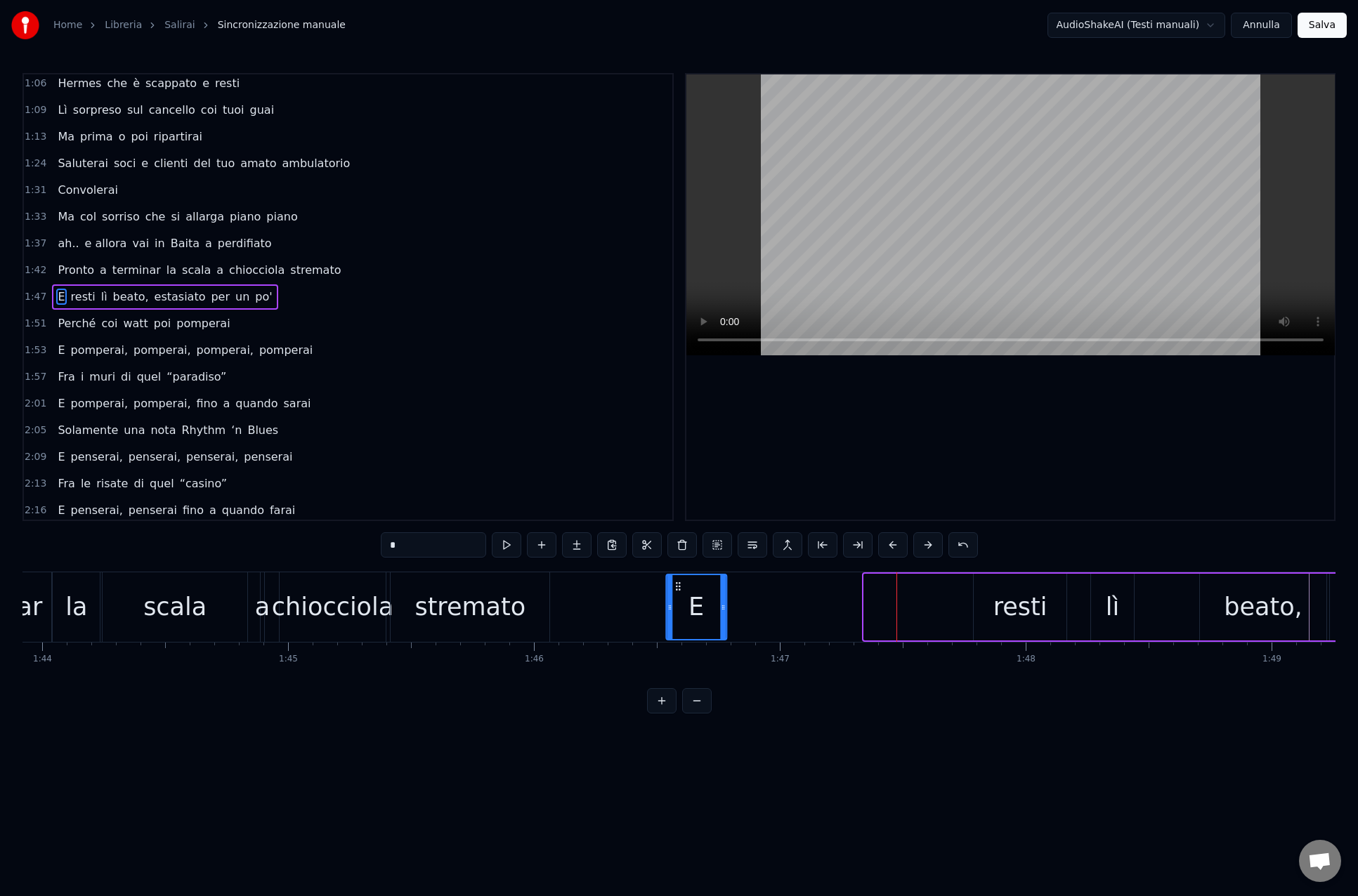
drag, startPoint x: 876, startPoint y: 584, endPoint x: 678, endPoint y: 584, distance: 198.0
click at [678, 584] on icon at bounding box center [677, 586] width 11 height 11
drag, startPoint x: 1015, startPoint y: 616, endPoint x: 993, endPoint y: 597, distance: 29.1
click at [1015, 616] on div "resti" at bounding box center [1020, 606] width 54 height 37
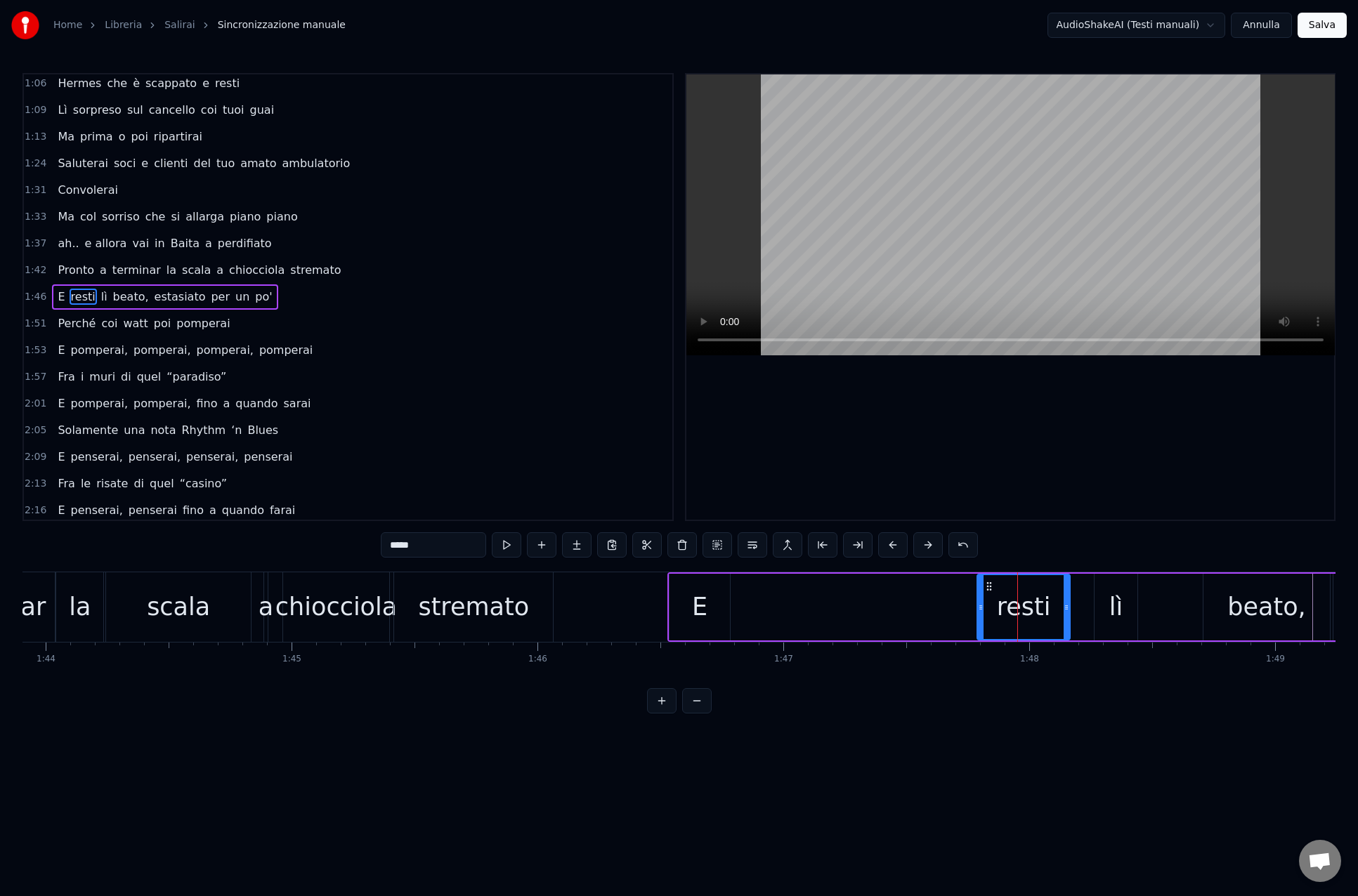
scroll to position [0, 25546]
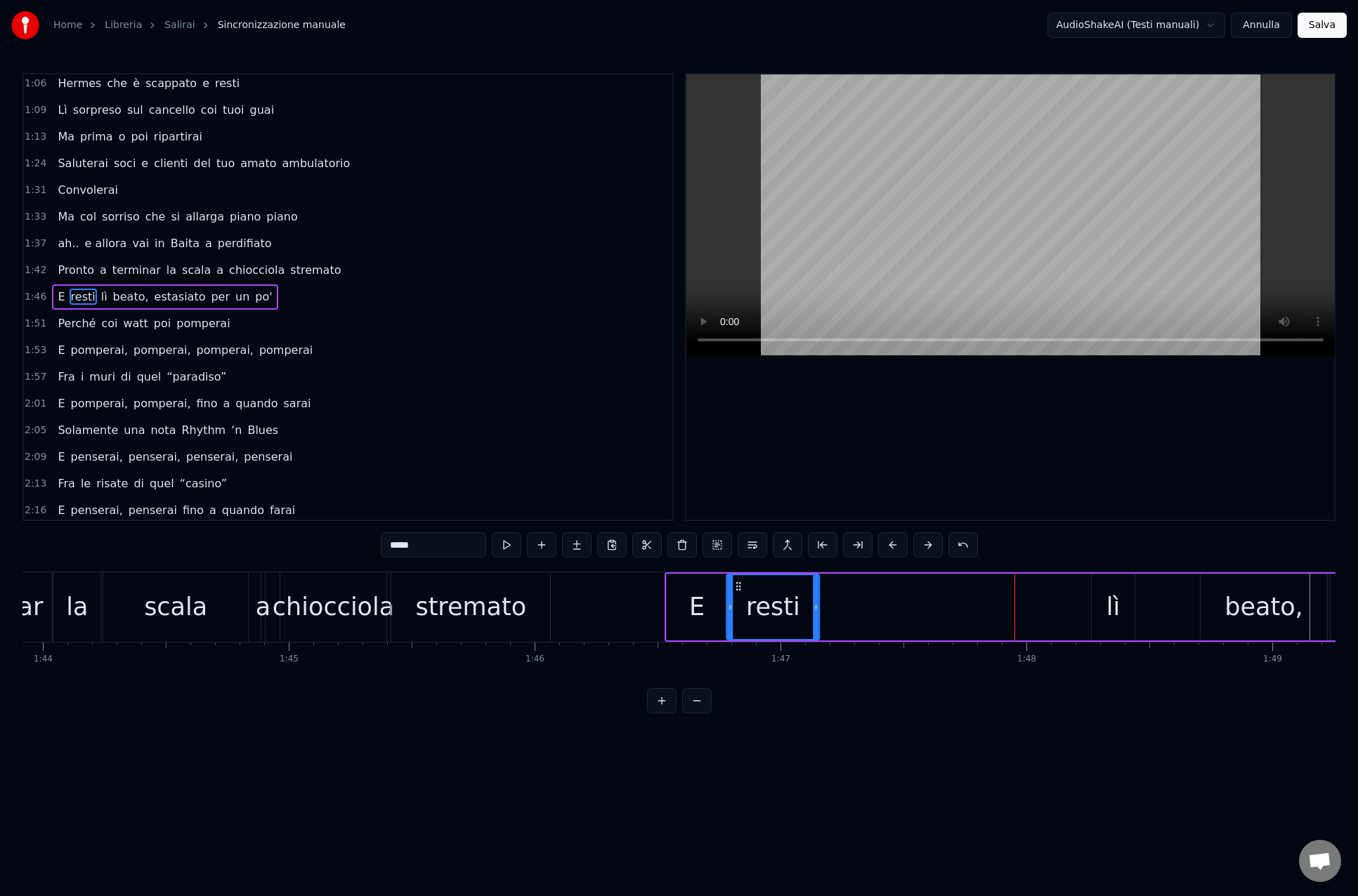
drag, startPoint x: 985, startPoint y: 585, endPoint x: 735, endPoint y: 587, distance: 250.0
click at [735, 587] on icon at bounding box center [738, 586] width 11 height 11
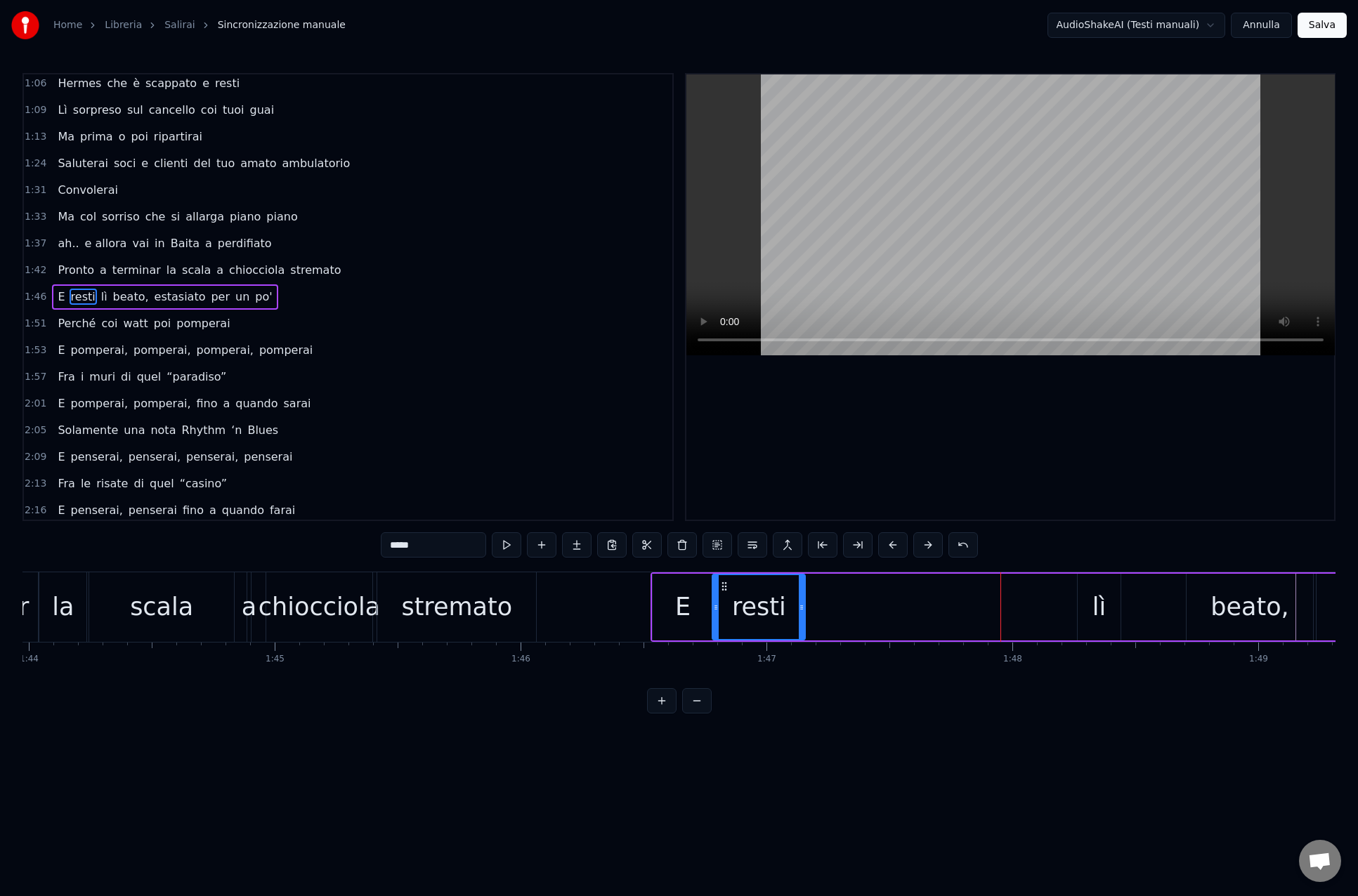
scroll to position [0, 25561]
click at [691, 606] on div "E" at bounding box center [682, 607] width 61 height 67
click at [415, 548] on input "*" at bounding box center [433, 544] width 105 height 25
click at [748, 612] on div "resti" at bounding box center [757, 606] width 54 height 37
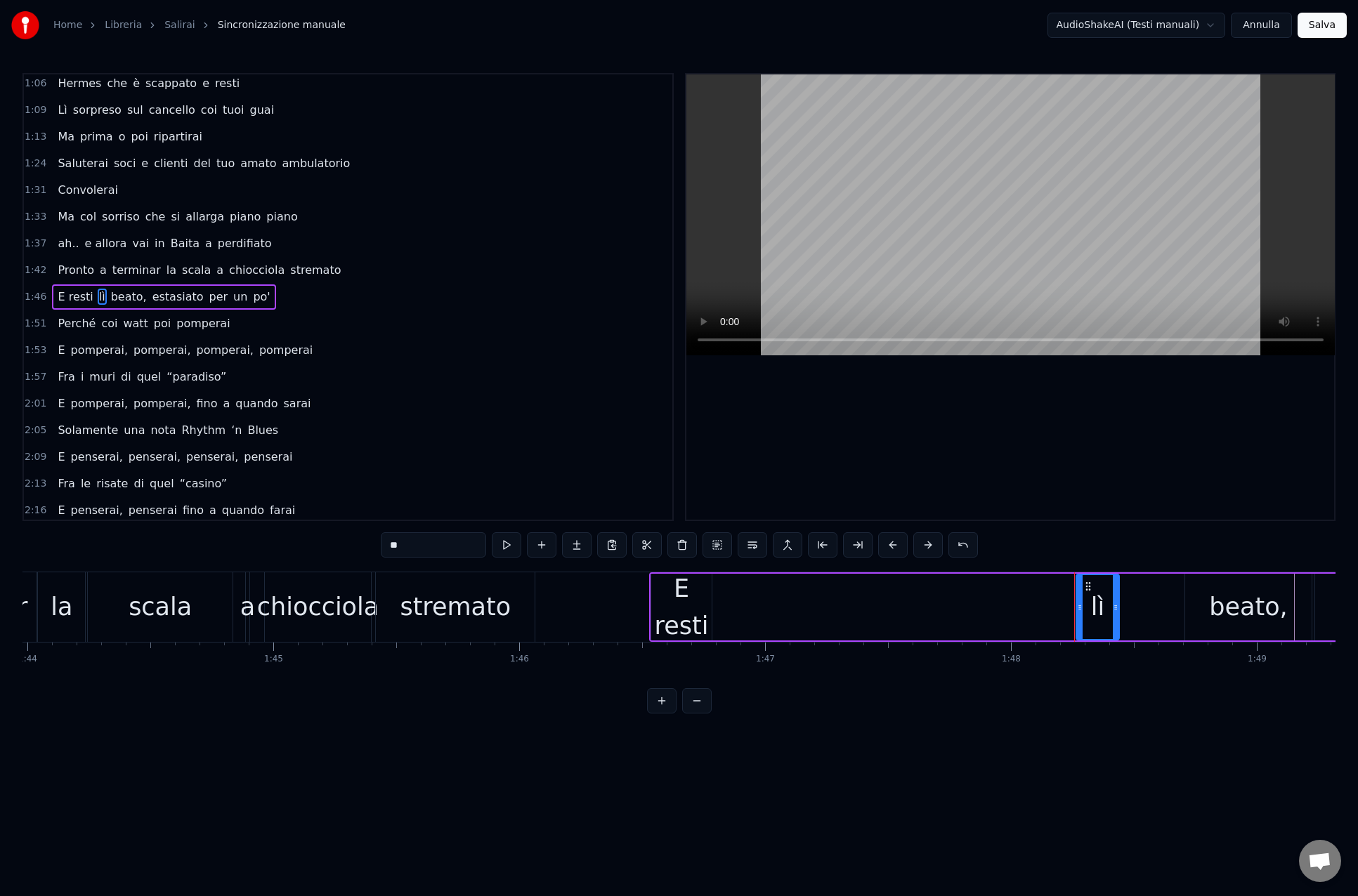
click at [704, 610] on div "E resti" at bounding box center [682, 606] width 61 height 74
drag, startPoint x: 709, startPoint y: 608, endPoint x: 748, endPoint y: 609, distance: 39.0
click at [748, 609] on icon at bounding box center [746, 607] width 5 height 11
click at [1091, 605] on div "lì" at bounding box center [1098, 606] width 14 height 37
drag, startPoint x: 1088, startPoint y: 584, endPoint x: 856, endPoint y: 591, distance: 232.1
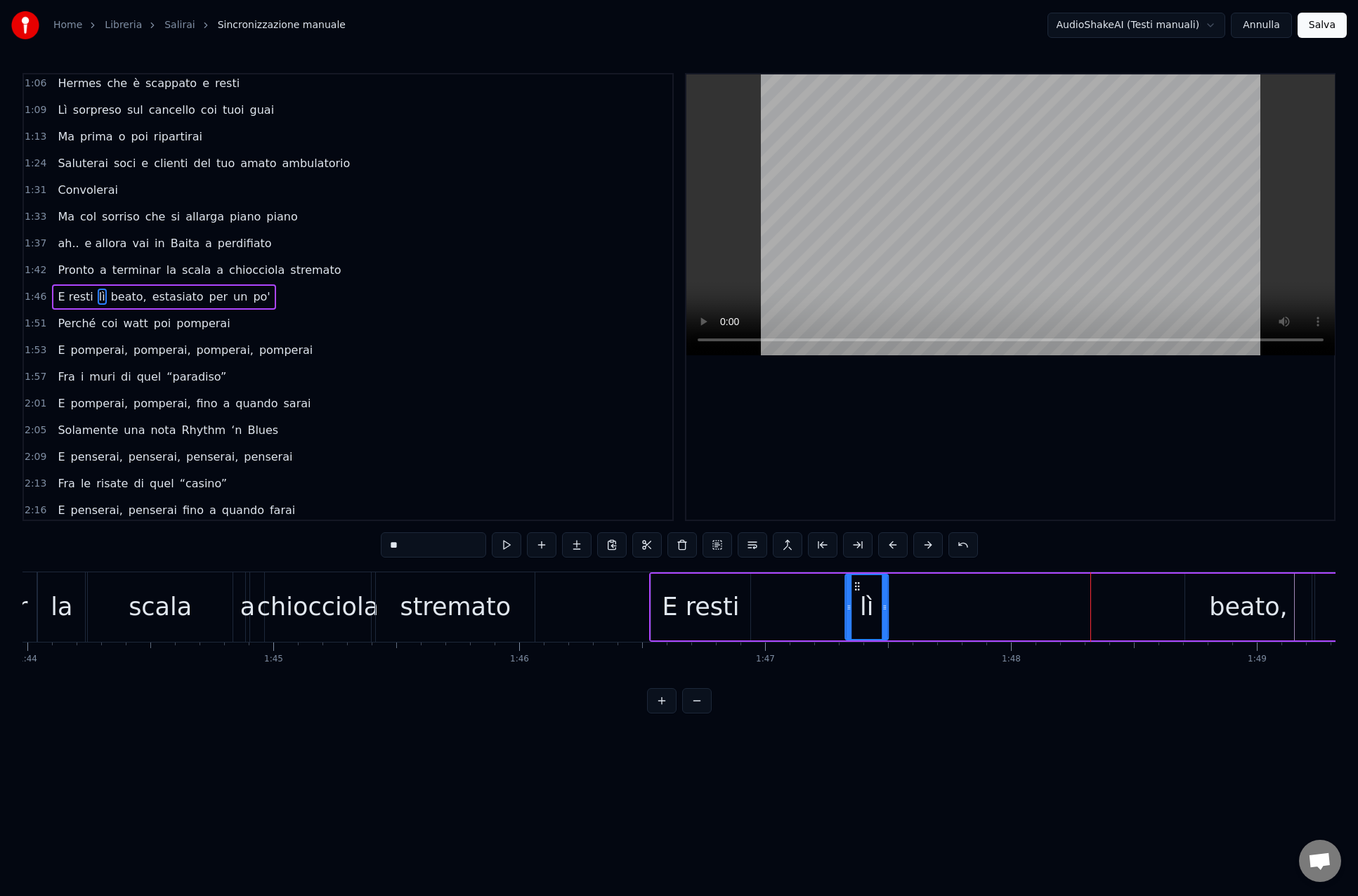
click at [857, 591] on icon at bounding box center [857, 586] width 11 height 11
click at [1215, 605] on div "beato," at bounding box center [1248, 607] width 127 height 67
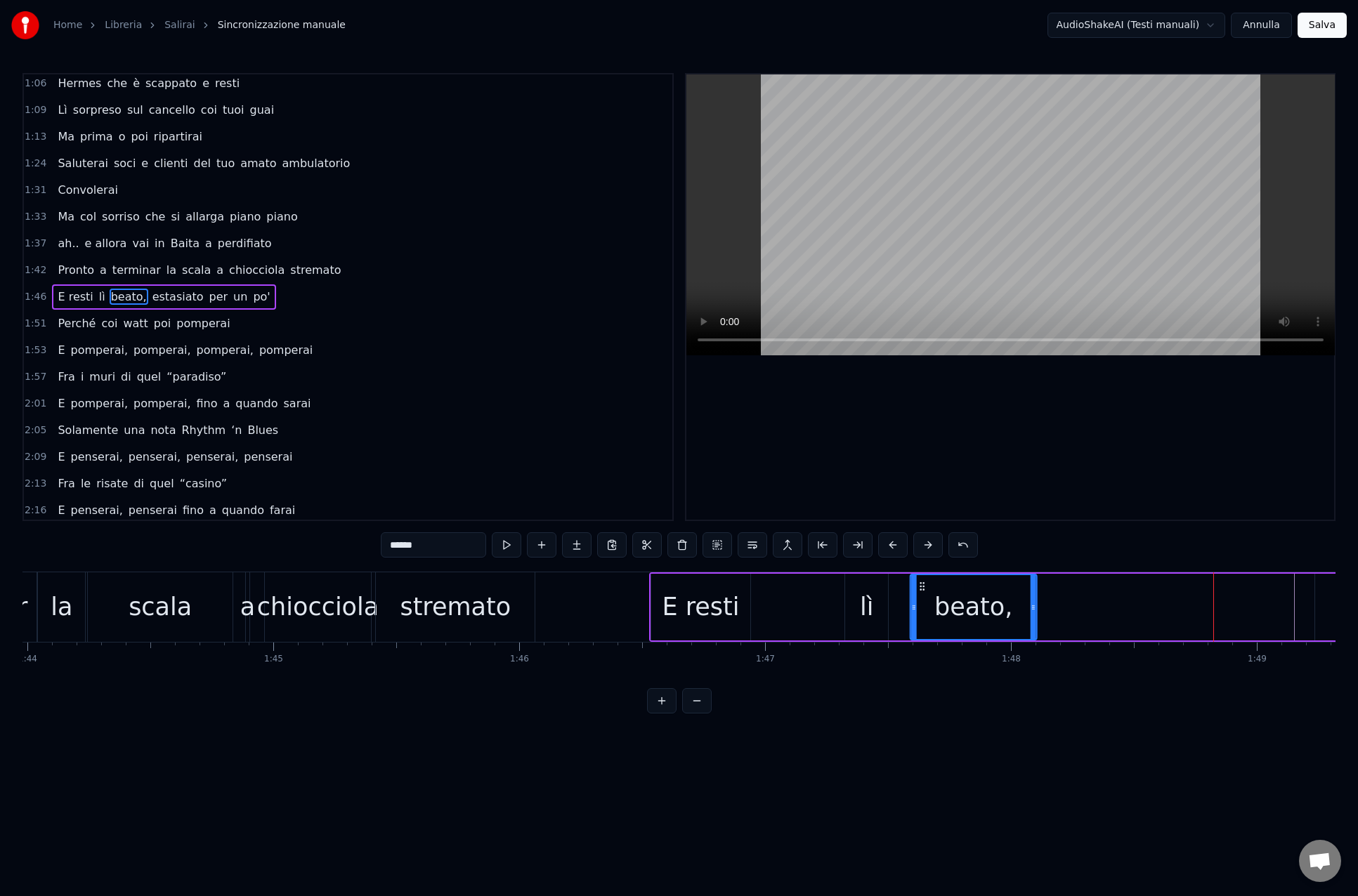
drag, startPoint x: 1131, startPoint y: 591, endPoint x: 930, endPoint y: 600, distance: 201.2
click at [923, 597] on div "beato," at bounding box center [973, 607] width 125 height 64
drag, startPoint x: 1031, startPoint y: 606, endPoint x: 1021, endPoint y: 606, distance: 10.0
click at [1021, 607] on icon at bounding box center [1020, 607] width 5 height 11
click at [886, 612] on div "lì" at bounding box center [866, 607] width 43 height 67
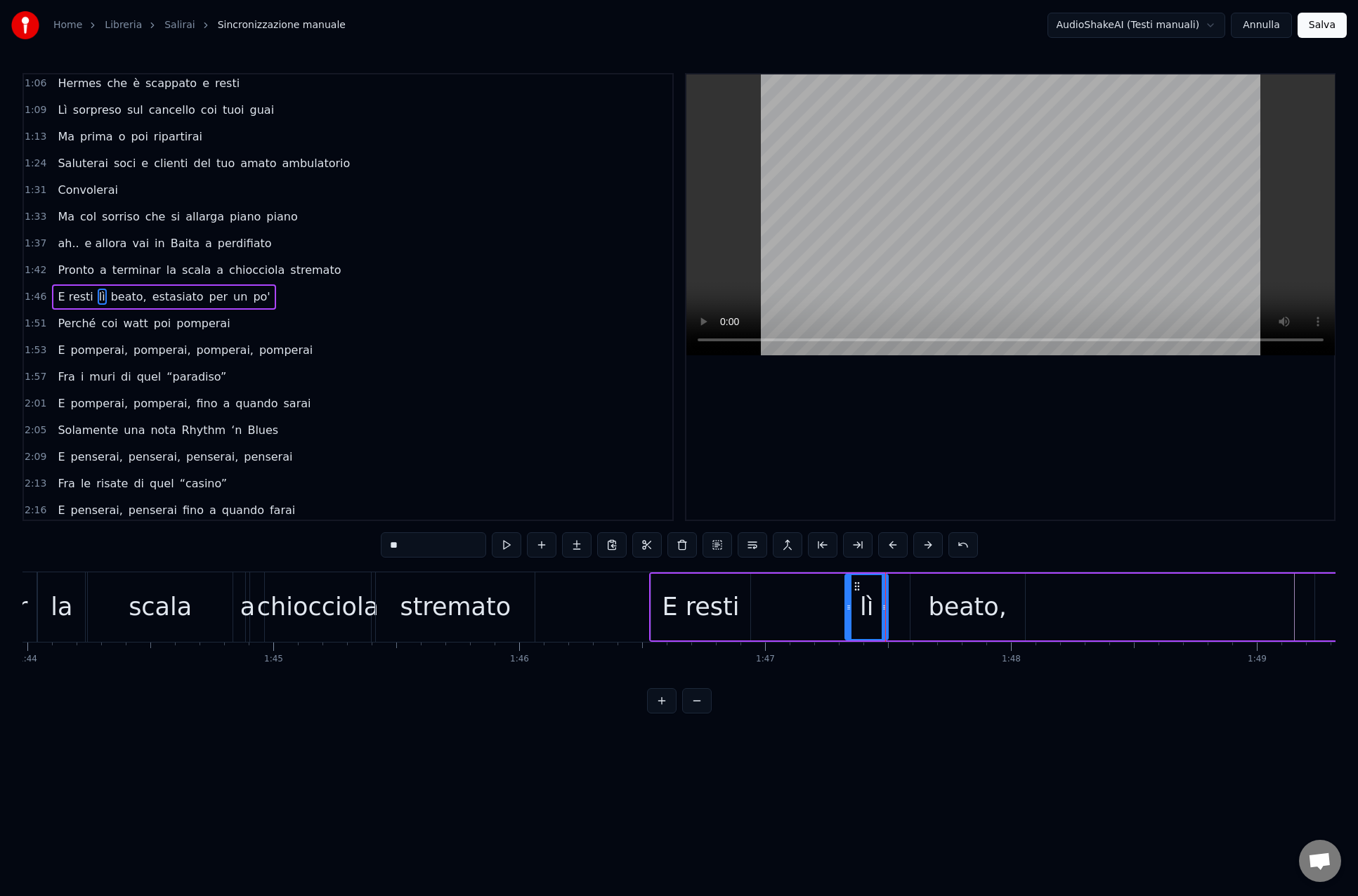
drag, startPoint x: 929, startPoint y: 609, endPoint x: 920, endPoint y: 609, distance: 9.0
click at [929, 609] on div "beato," at bounding box center [967, 607] width 114 height 67
type input "******"
drag, startPoint x: 913, startPoint y: 609, endPoint x: 893, endPoint y: 609, distance: 20.0
click at [893, 609] on icon at bounding box center [893, 607] width 5 height 11
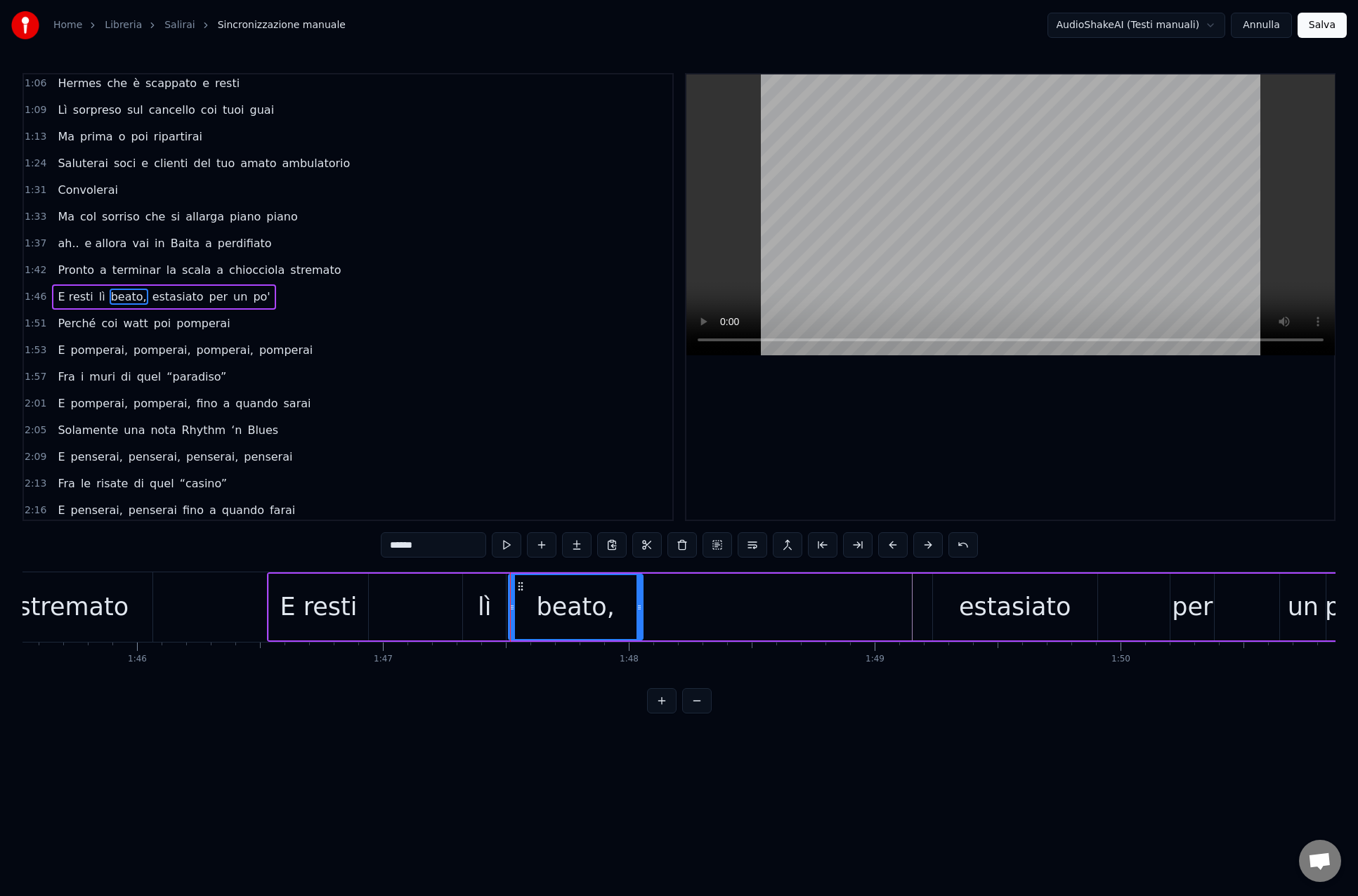
scroll to position [0, 25958]
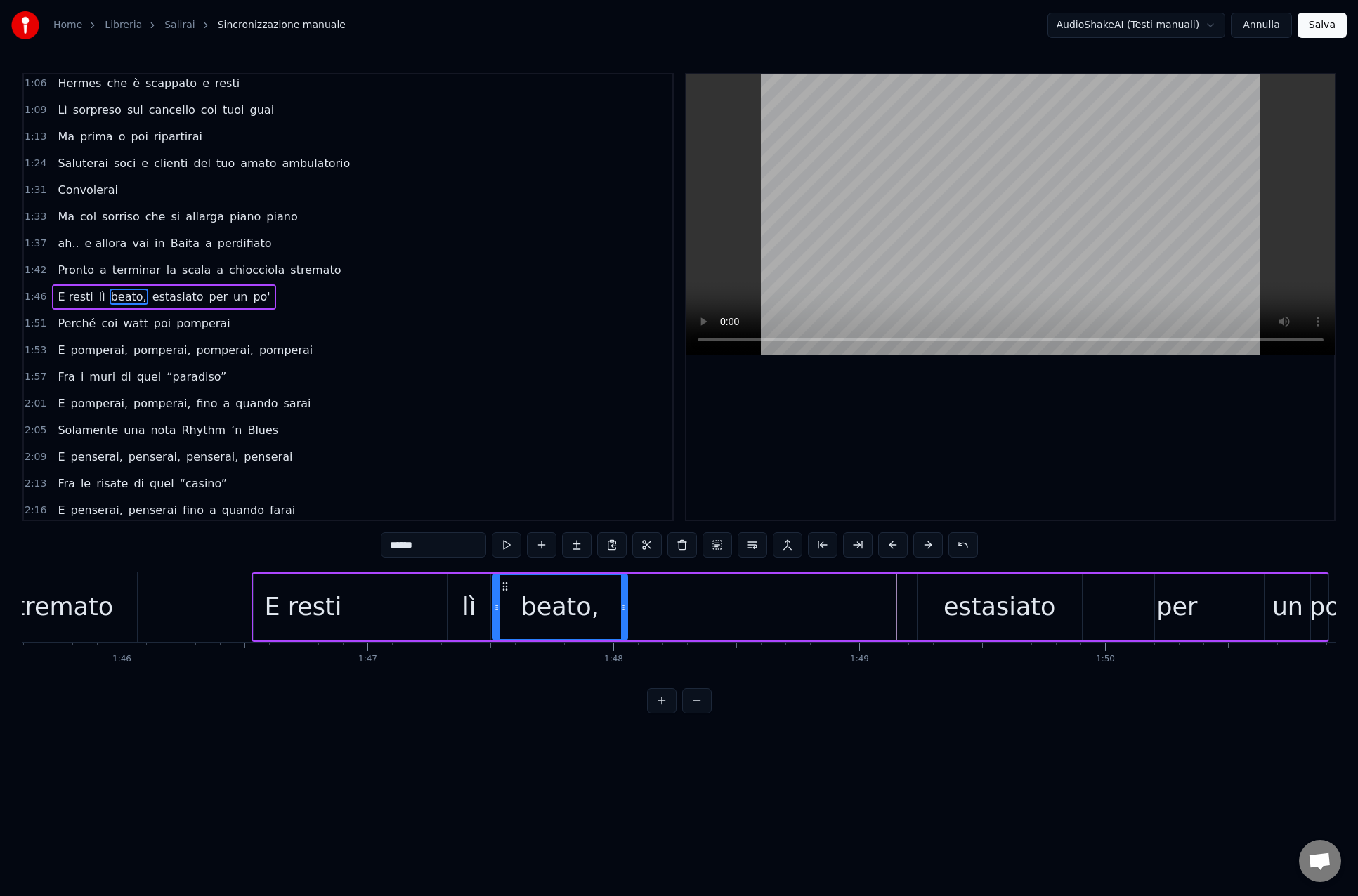
drag, startPoint x: 949, startPoint y: 608, endPoint x: 804, endPoint y: 606, distance: 145.0
click at [802, 606] on div "E resti lì beato, estasiato per un po'" at bounding box center [790, 607] width 1077 height 70
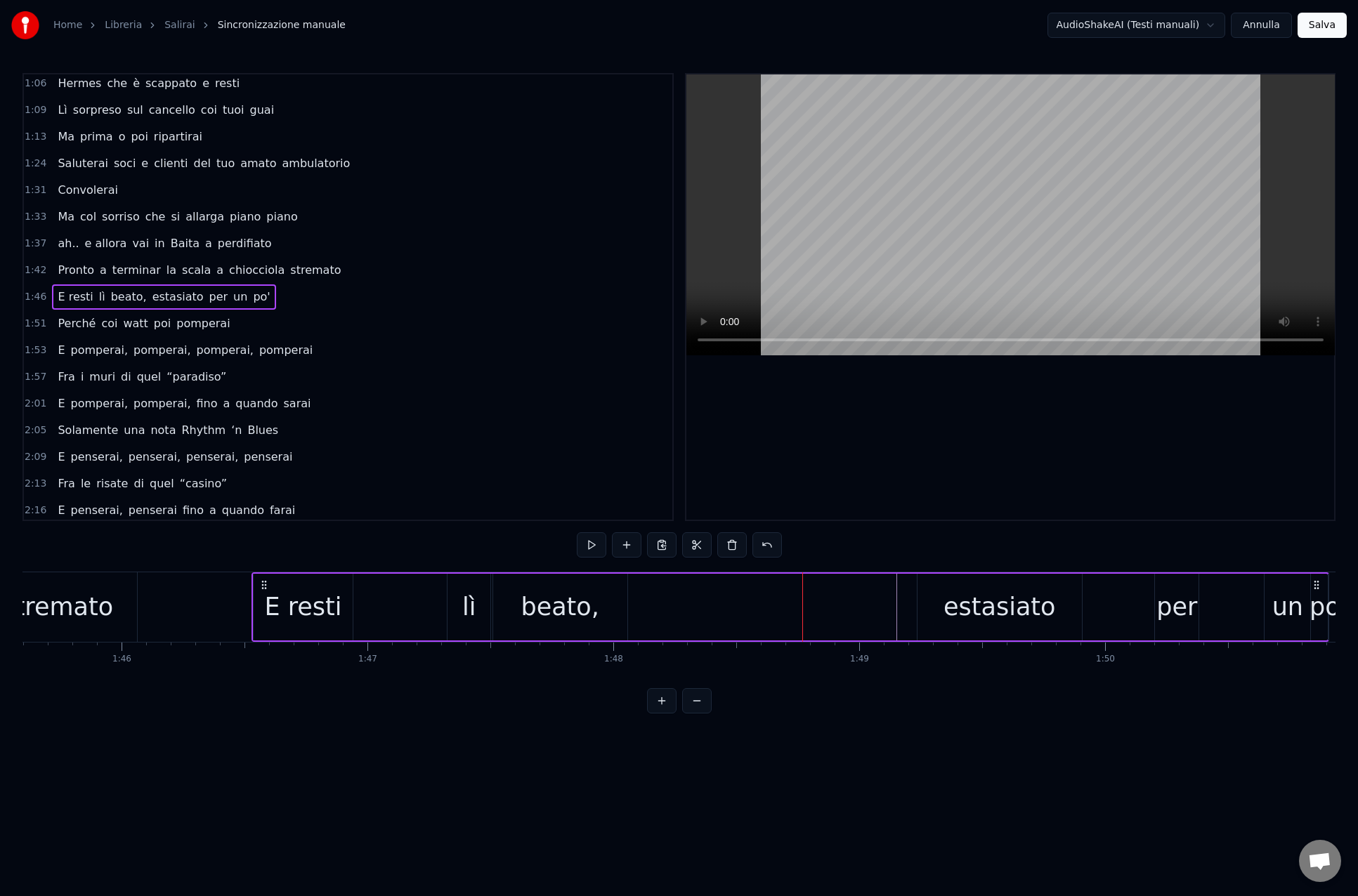
click at [959, 603] on div "estasiato" at bounding box center [999, 606] width 111 height 37
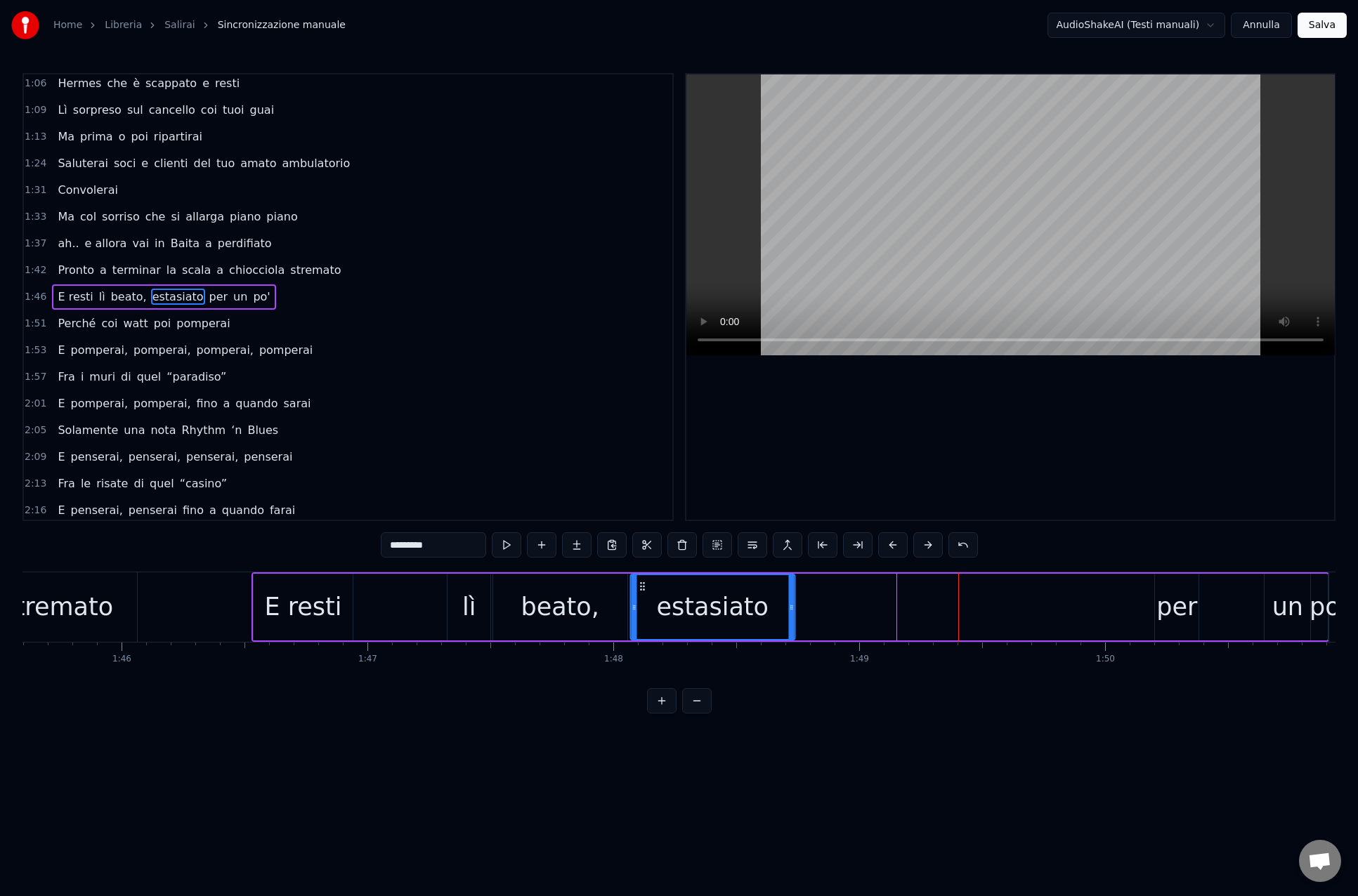
drag, startPoint x: 930, startPoint y: 586, endPoint x: 642, endPoint y: 591, distance: 288.0
click at [642, 591] on icon at bounding box center [641, 586] width 11 height 11
click at [1172, 606] on div "per" at bounding box center [1177, 606] width 41 height 37
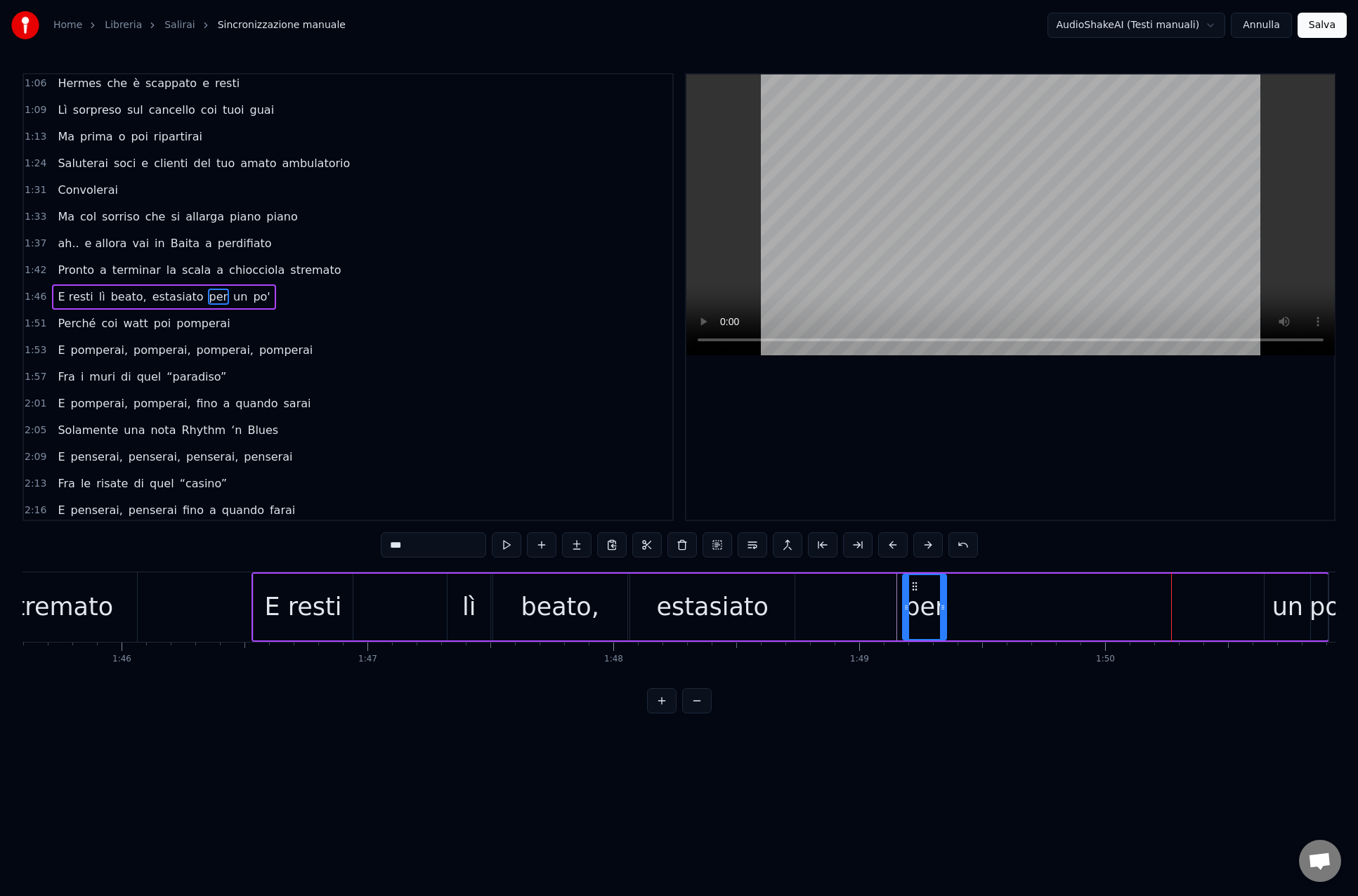
drag, startPoint x: 1166, startPoint y: 584, endPoint x: 914, endPoint y: 582, distance: 252.0
click at [914, 582] on icon at bounding box center [914, 586] width 11 height 11
click at [1284, 610] on div "un" at bounding box center [1287, 606] width 31 height 37
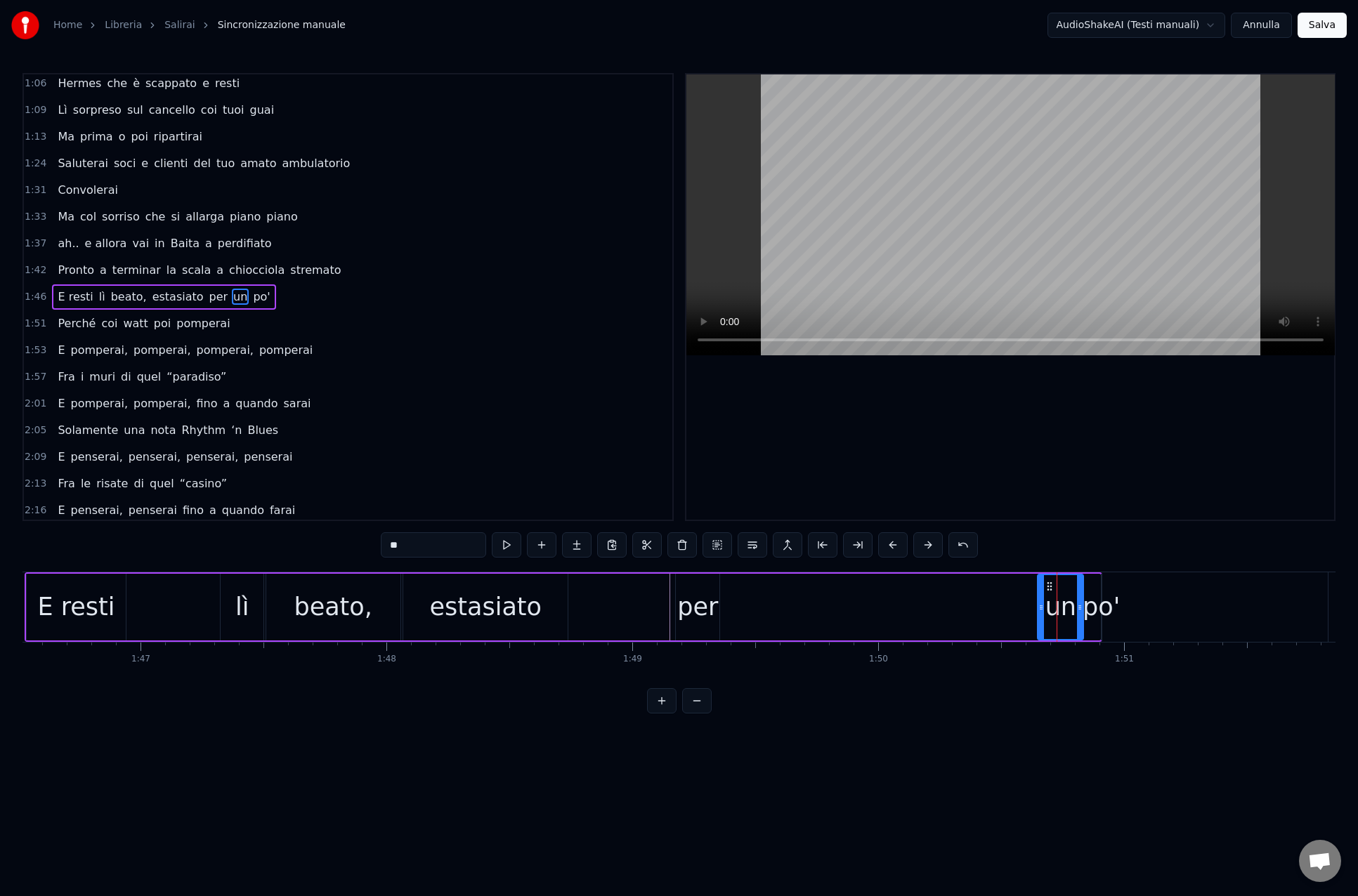
scroll to position [0, 26180]
drag, startPoint x: 1055, startPoint y: 588, endPoint x: 782, endPoint y: 596, distance: 273.1
click at [748, 596] on div "un" at bounding box center [759, 607] width 44 height 64
click at [1104, 589] on div "po'" at bounding box center [1106, 606] width 37 height 37
type input "***"
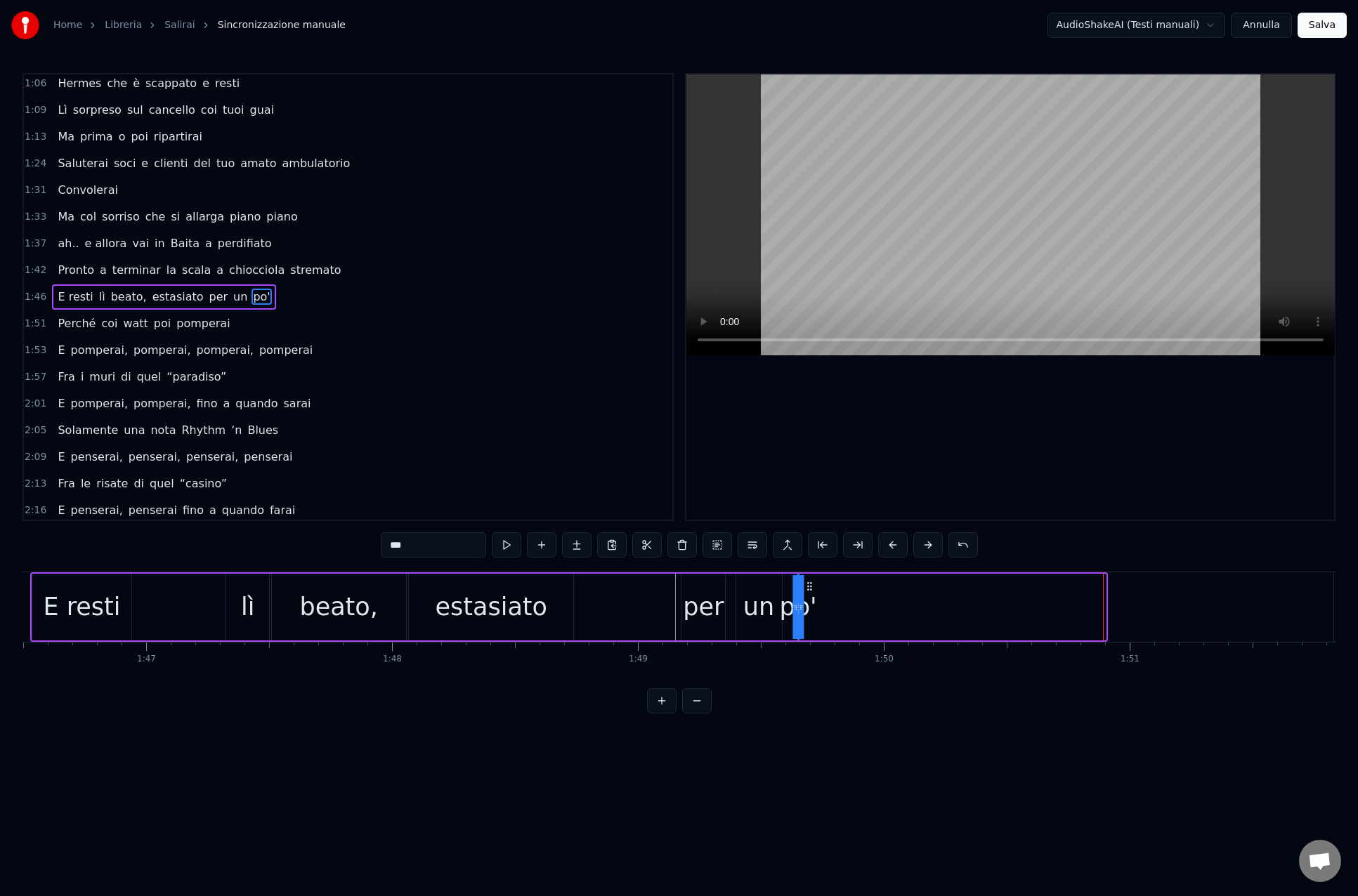
drag, startPoint x: 1119, startPoint y: 586, endPoint x: 810, endPoint y: 597, distance: 309.2
click at [798, 597] on div "po'" at bounding box center [798, 607] width 0 height 64
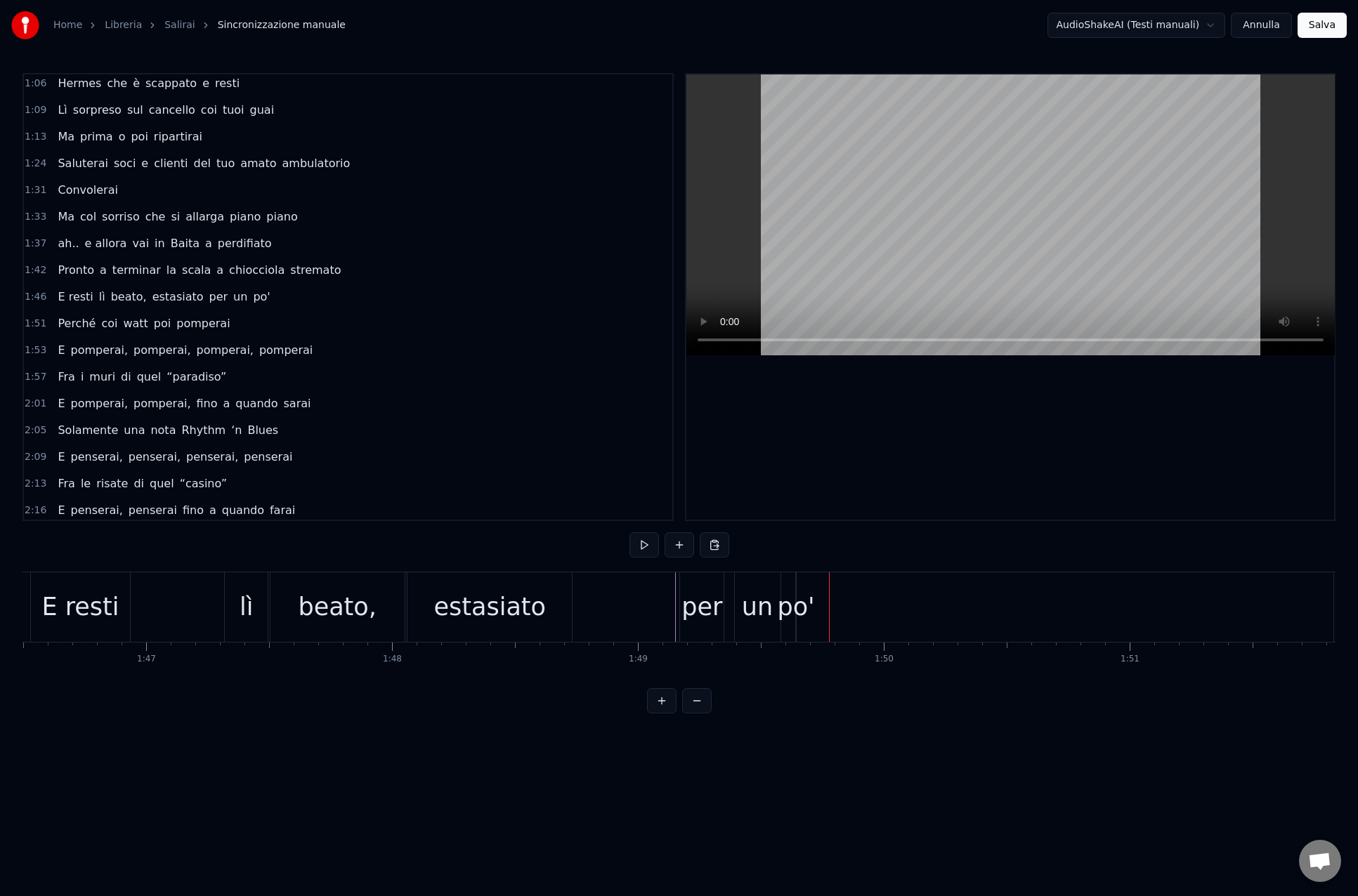
click at [794, 609] on div "po'" at bounding box center [795, 606] width 37 height 37
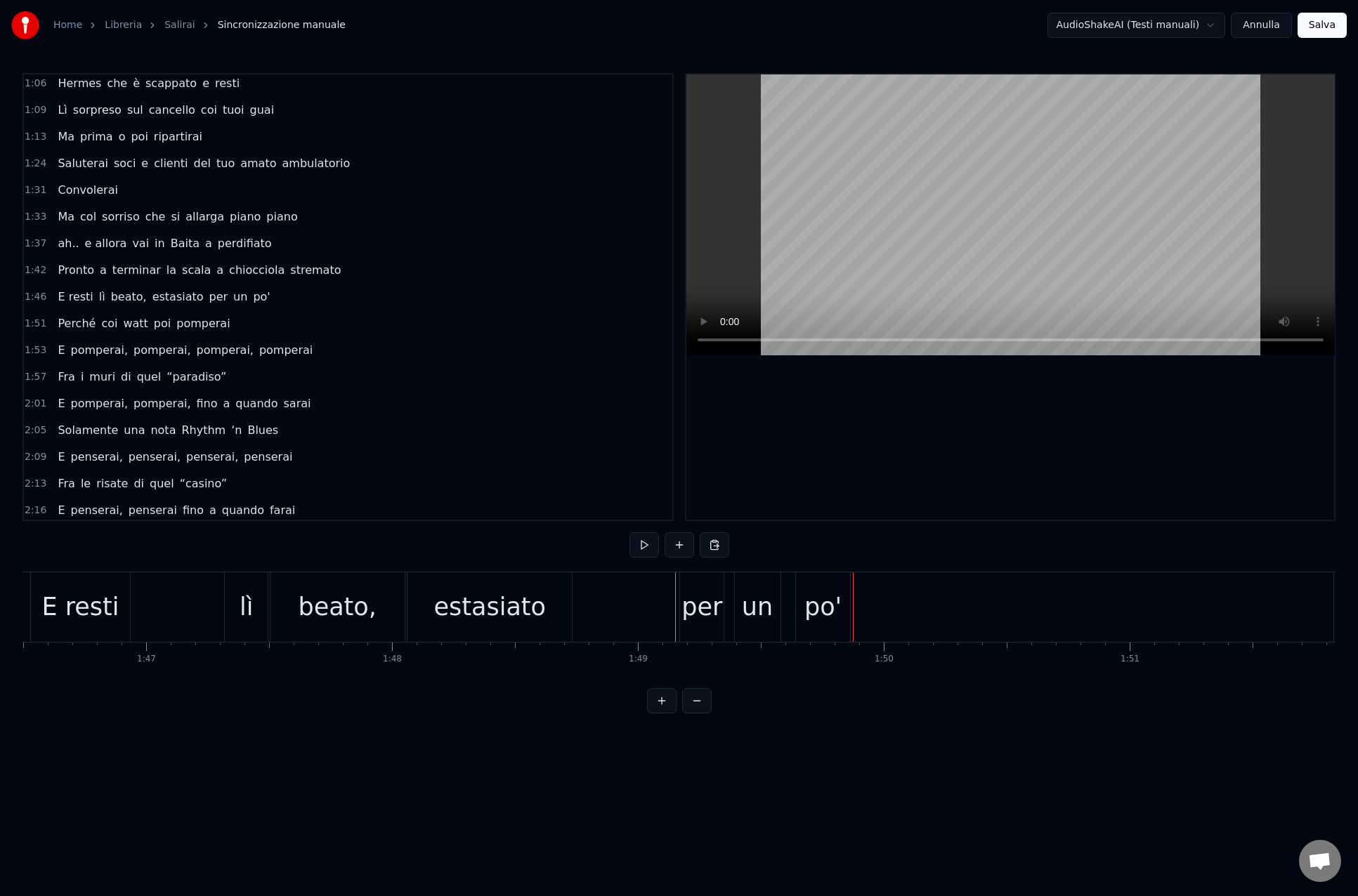
click at [827, 624] on div "po'" at bounding box center [823, 606] width 37 height 37
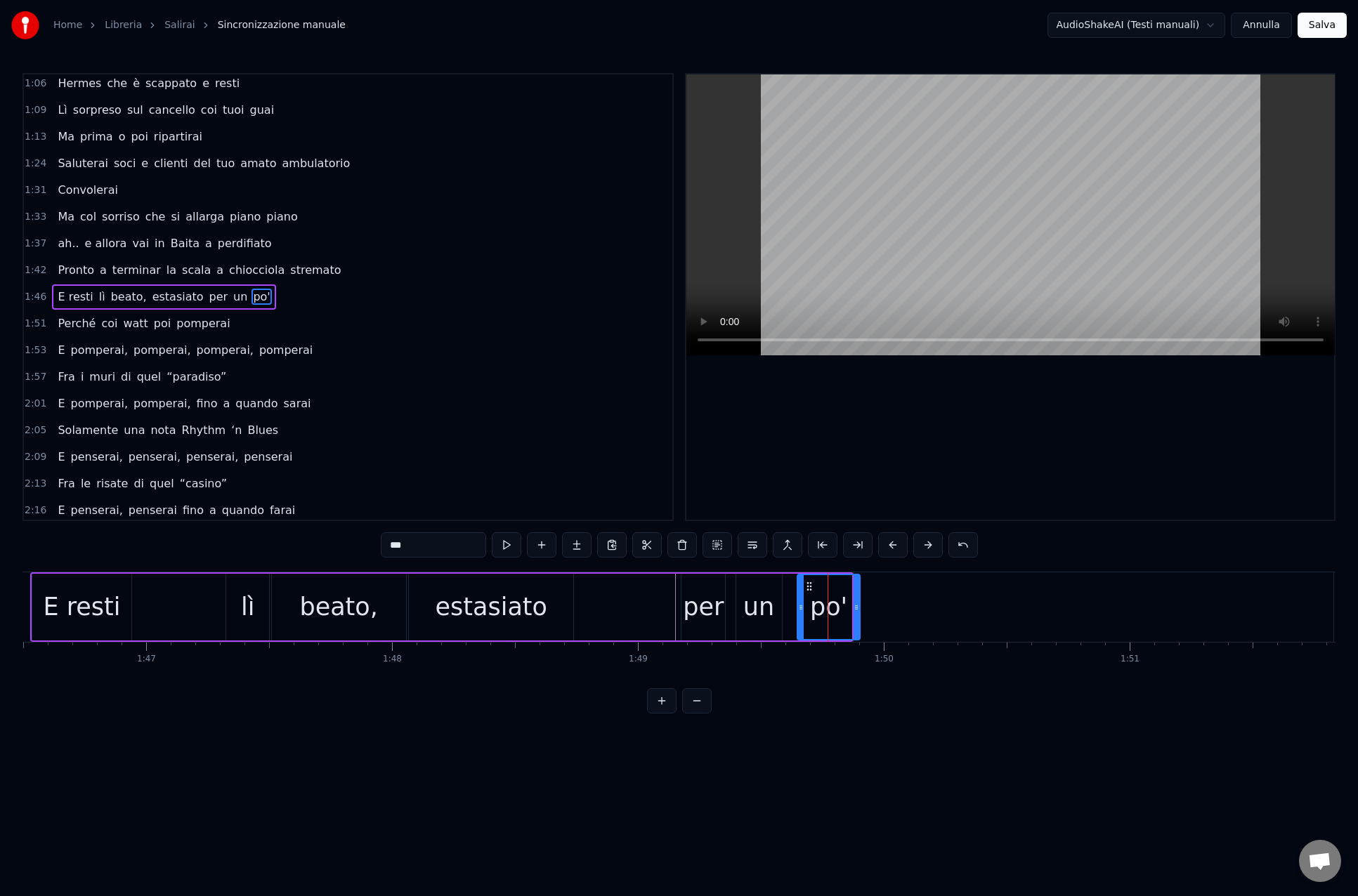
drag, startPoint x: 850, startPoint y: 609, endPoint x: 858, endPoint y: 609, distance: 8.0
click at [858, 609] on icon at bounding box center [855, 607] width 5 height 11
drag, startPoint x: 806, startPoint y: 695, endPoint x: 795, endPoint y: 694, distance: 11.0
click at [806, 694] on div "0:14 [PERSON_NAME], salirai 0:18 Tra le cime di quella vallata 0:22 Salirai, sa…" at bounding box center [679, 393] width 1313 height 641
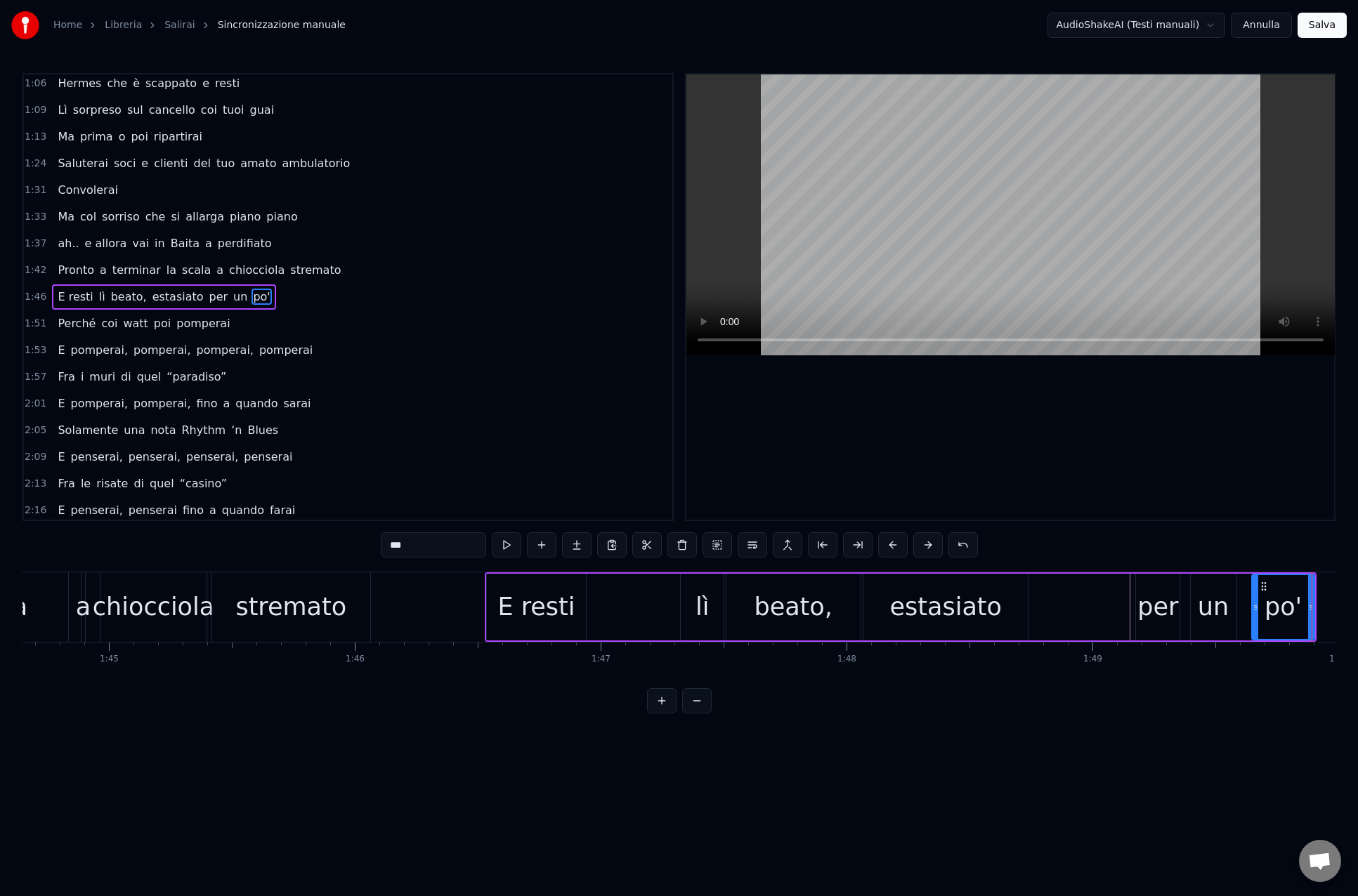
scroll to position [0, 25725]
click at [129, 609] on div "chiocciola" at bounding box center [154, 606] width 121 height 37
type input "**********"
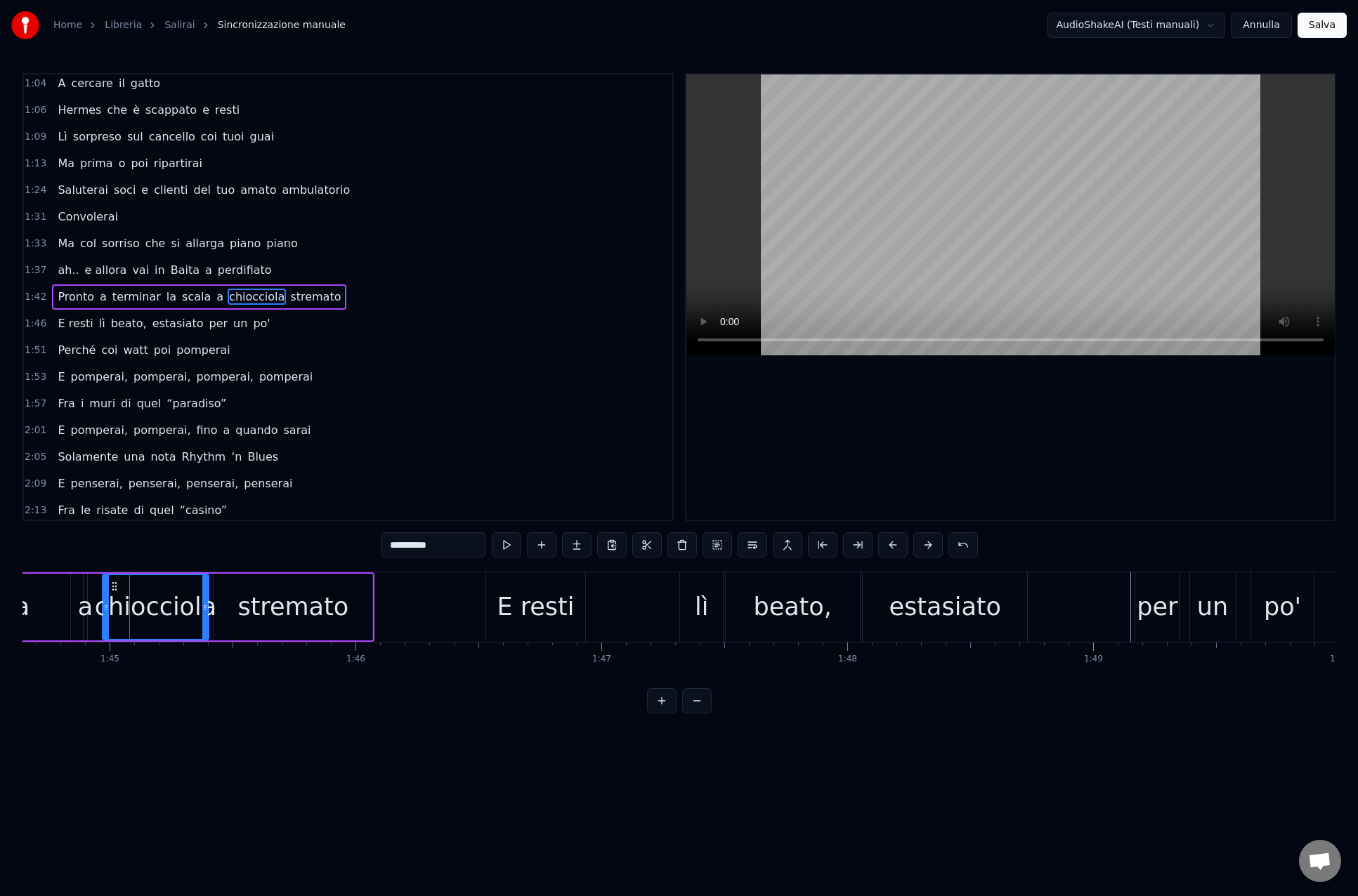
click at [69, 308] on div "Pronto a terminar la scala a chiocciola stremato" at bounding box center [199, 296] width 294 height 25
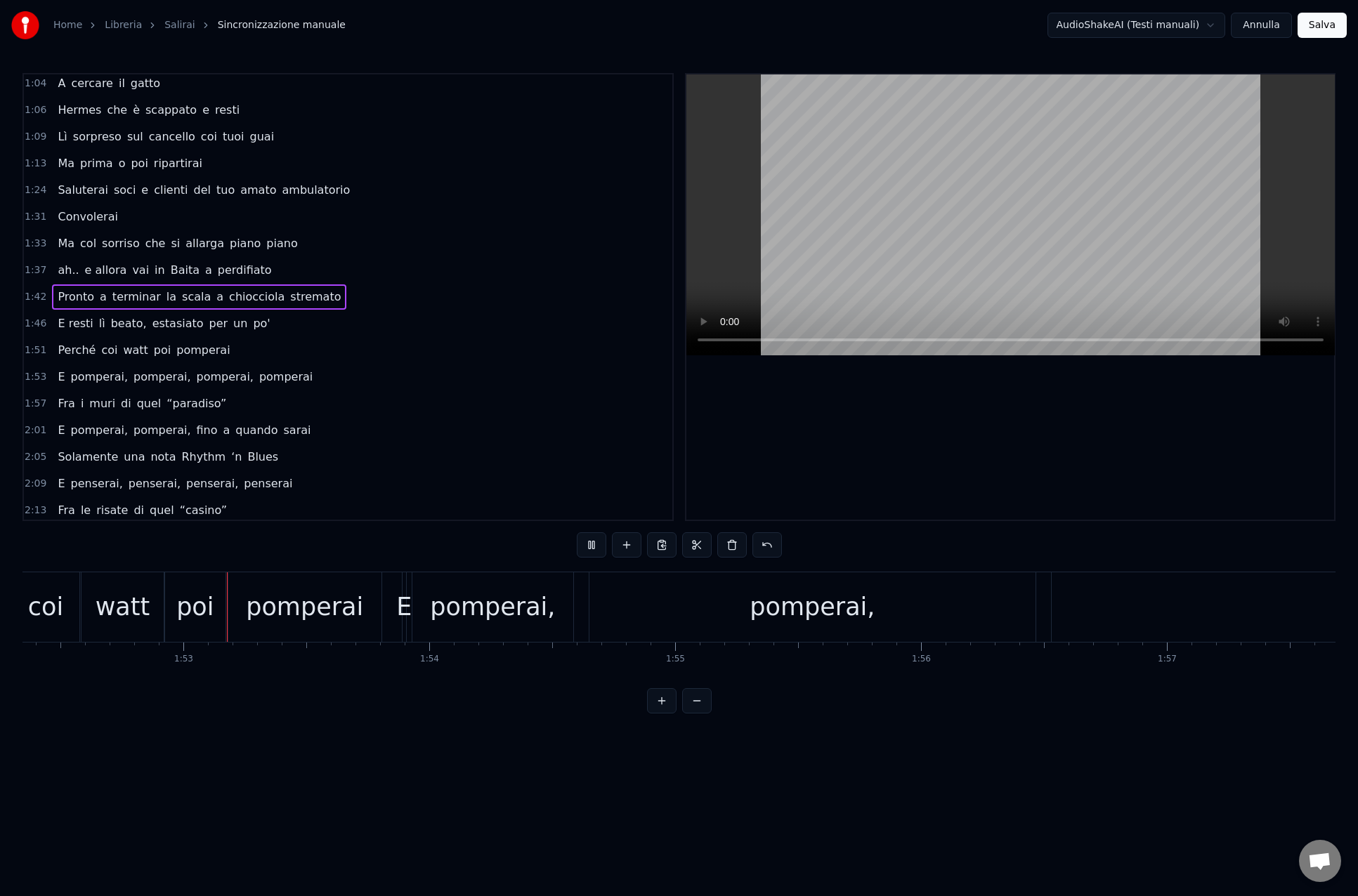
scroll to position [0, 27619]
click at [186, 603] on div "poi" at bounding box center [193, 606] width 37 height 37
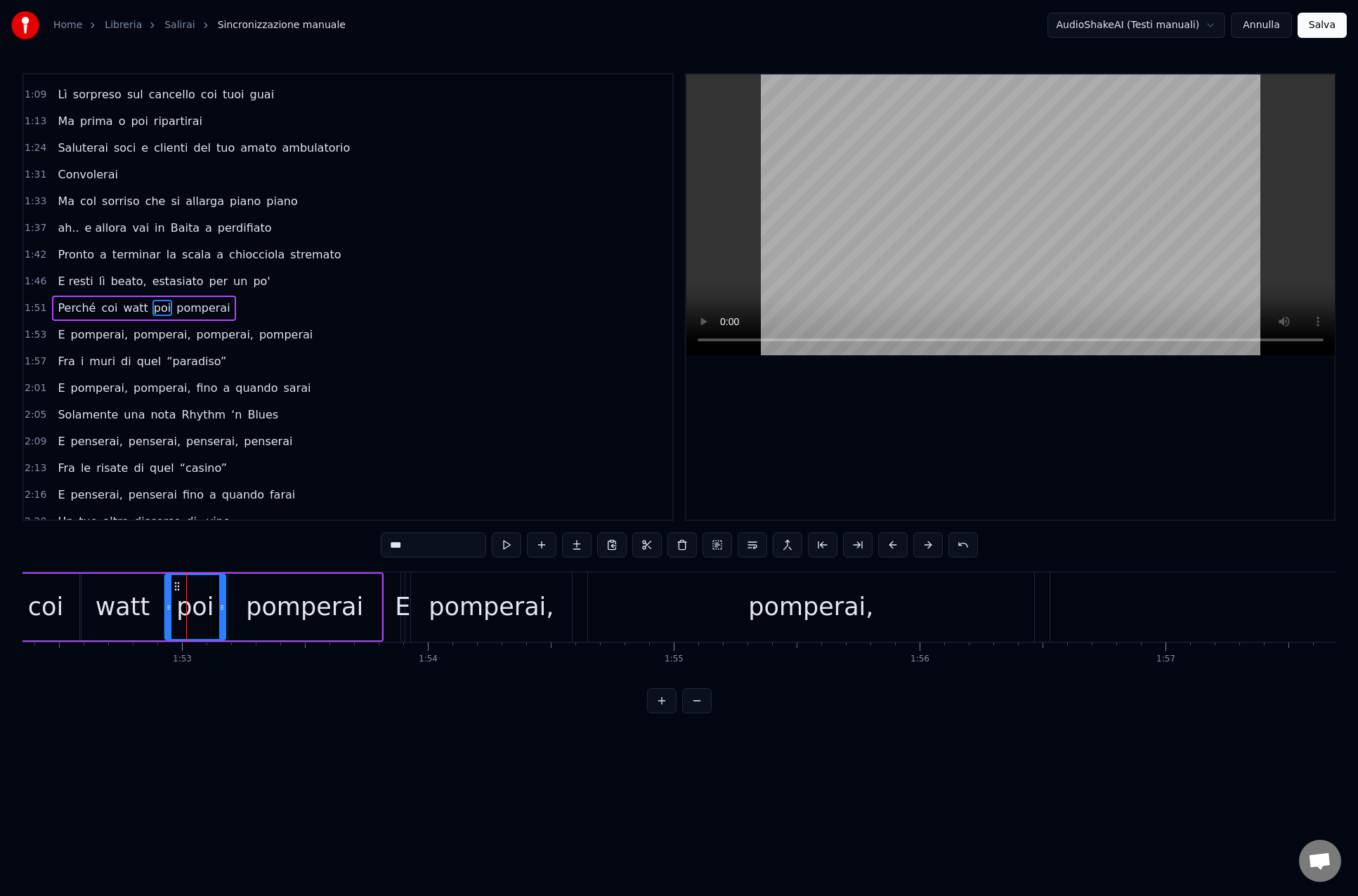
scroll to position [351, 0]
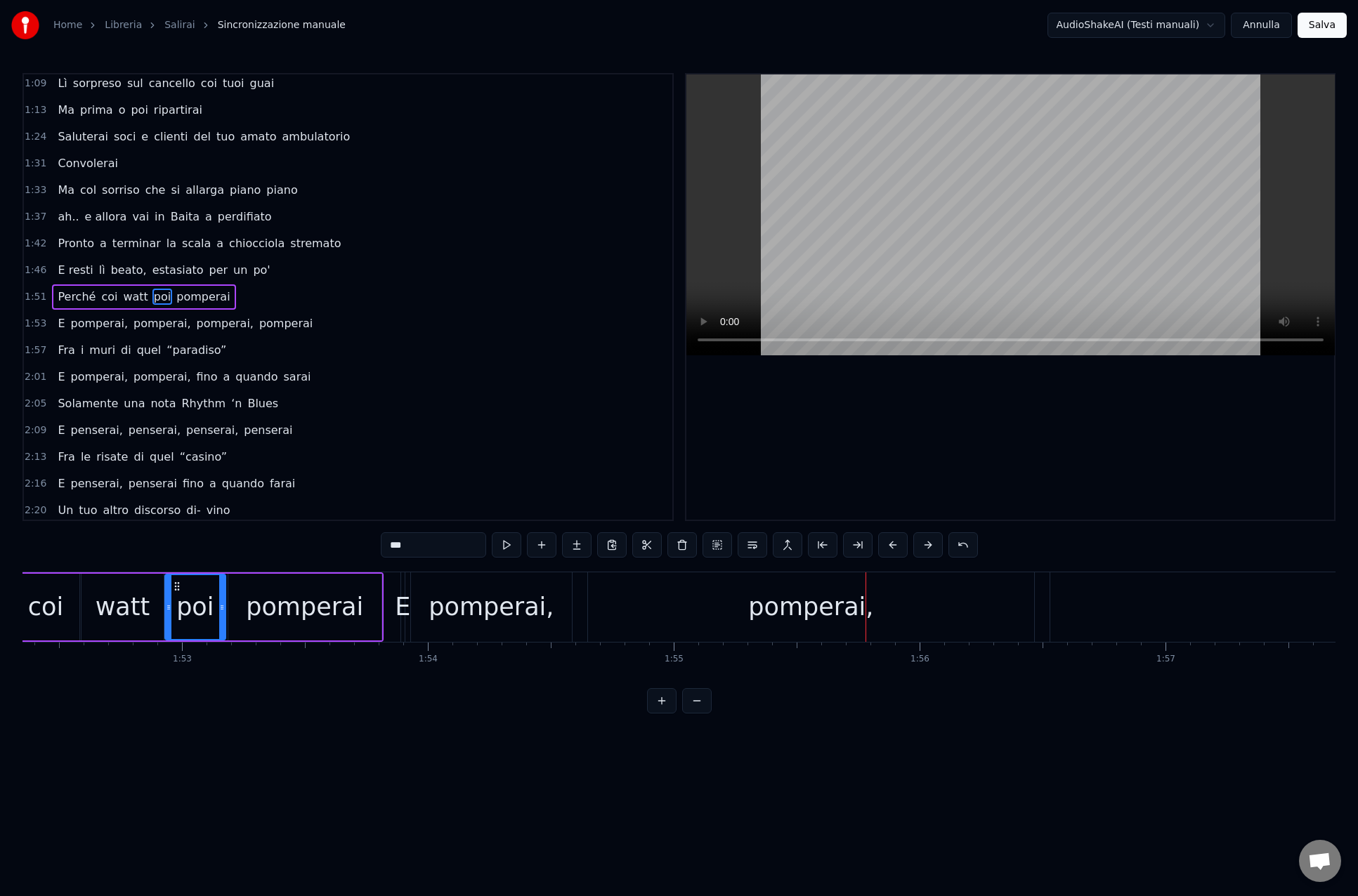
click at [317, 608] on div "pomperai" at bounding box center [304, 606] width 118 height 37
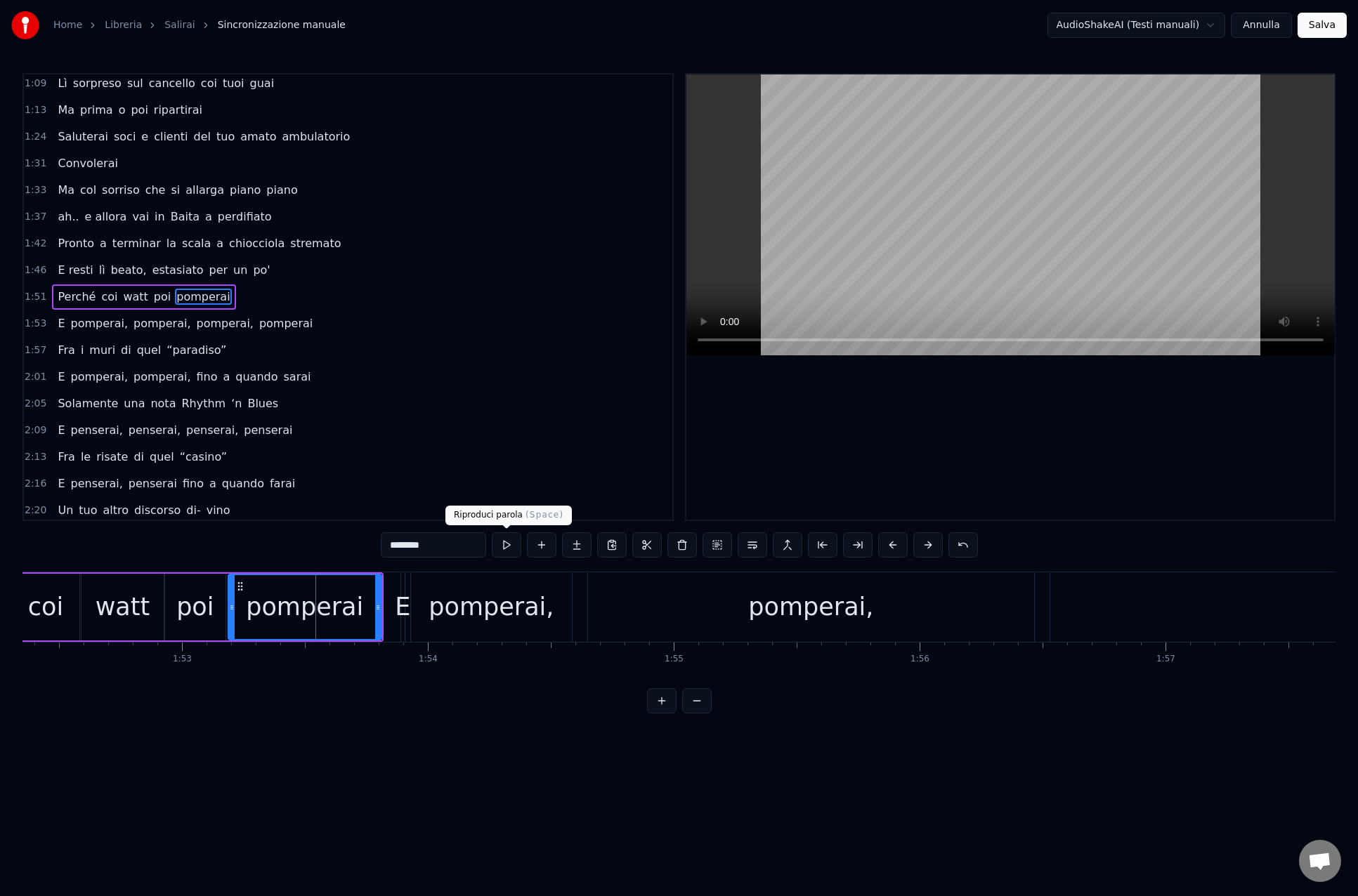
click at [503, 543] on button at bounding box center [506, 544] width 30 height 25
click at [776, 613] on div "pomperai," at bounding box center [811, 606] width 125 height 37
type input "*********"
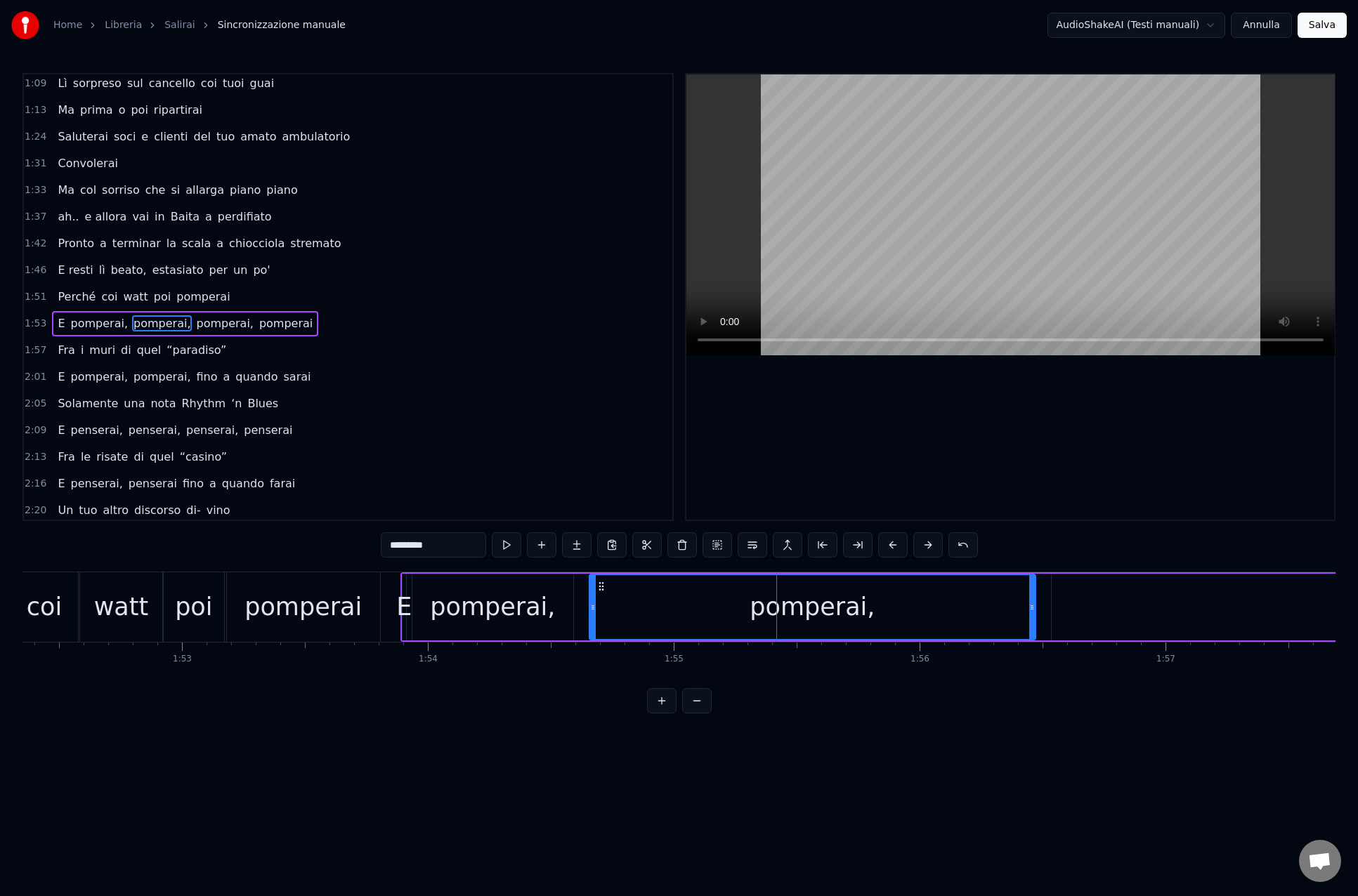
scroll to position [378, 0]
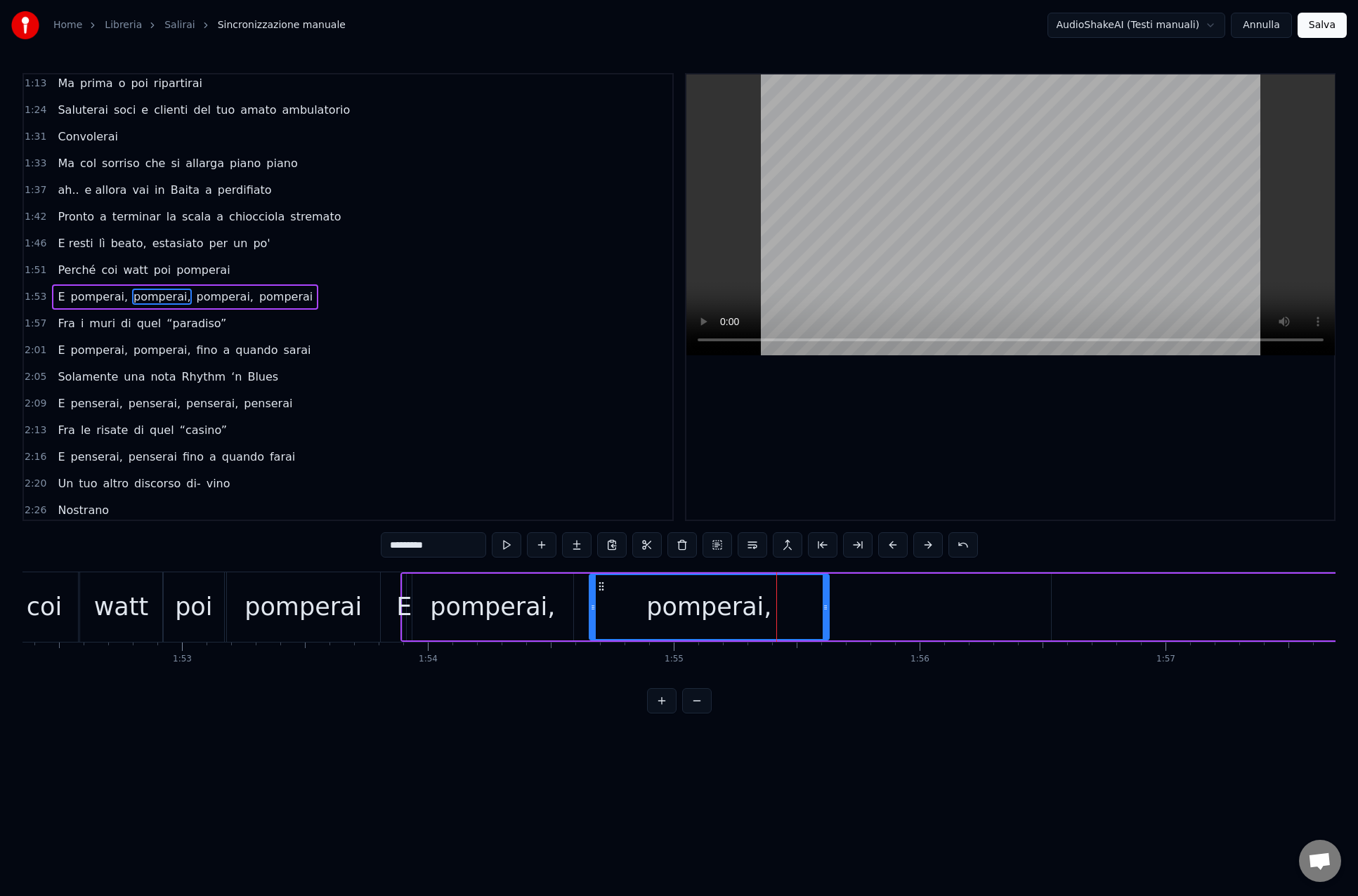
drag, startPoint x: 1029, startPoint y: 607, endPoint x: 824, endPoint y: 609, distance: 205.0
click at [824, 609] on icon at bounding box center [825, 607] width 5 height 11
click at [869, 610] on div "E pomperai, pomperai, pomperai, pomperai" at bounding box center [1358, 607] width 1915 height 70
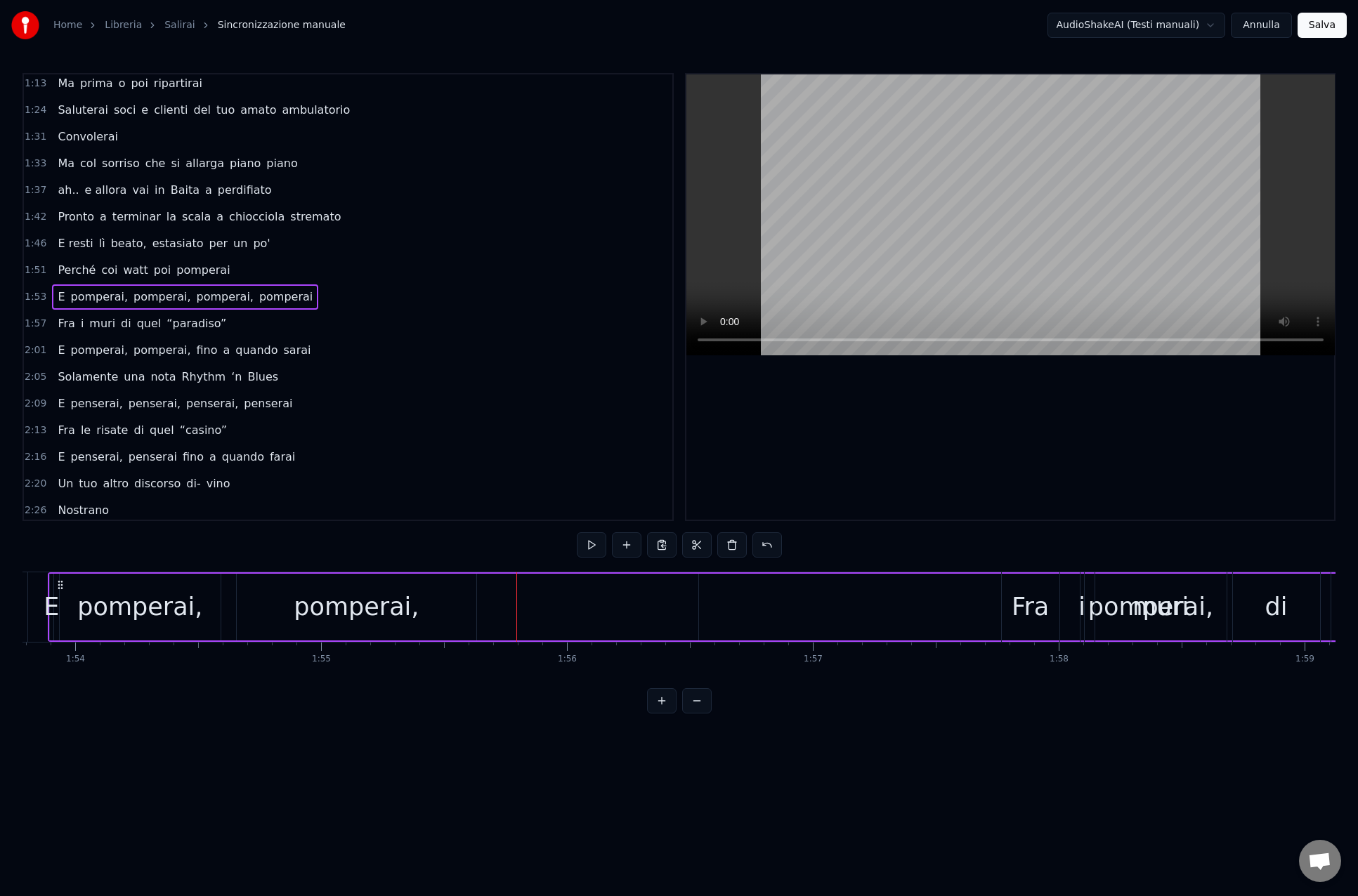
scroll to position [0, 27971]
click at [363, 615] on div "pomperai," at bounding box center [356, 606] width 125 height 37
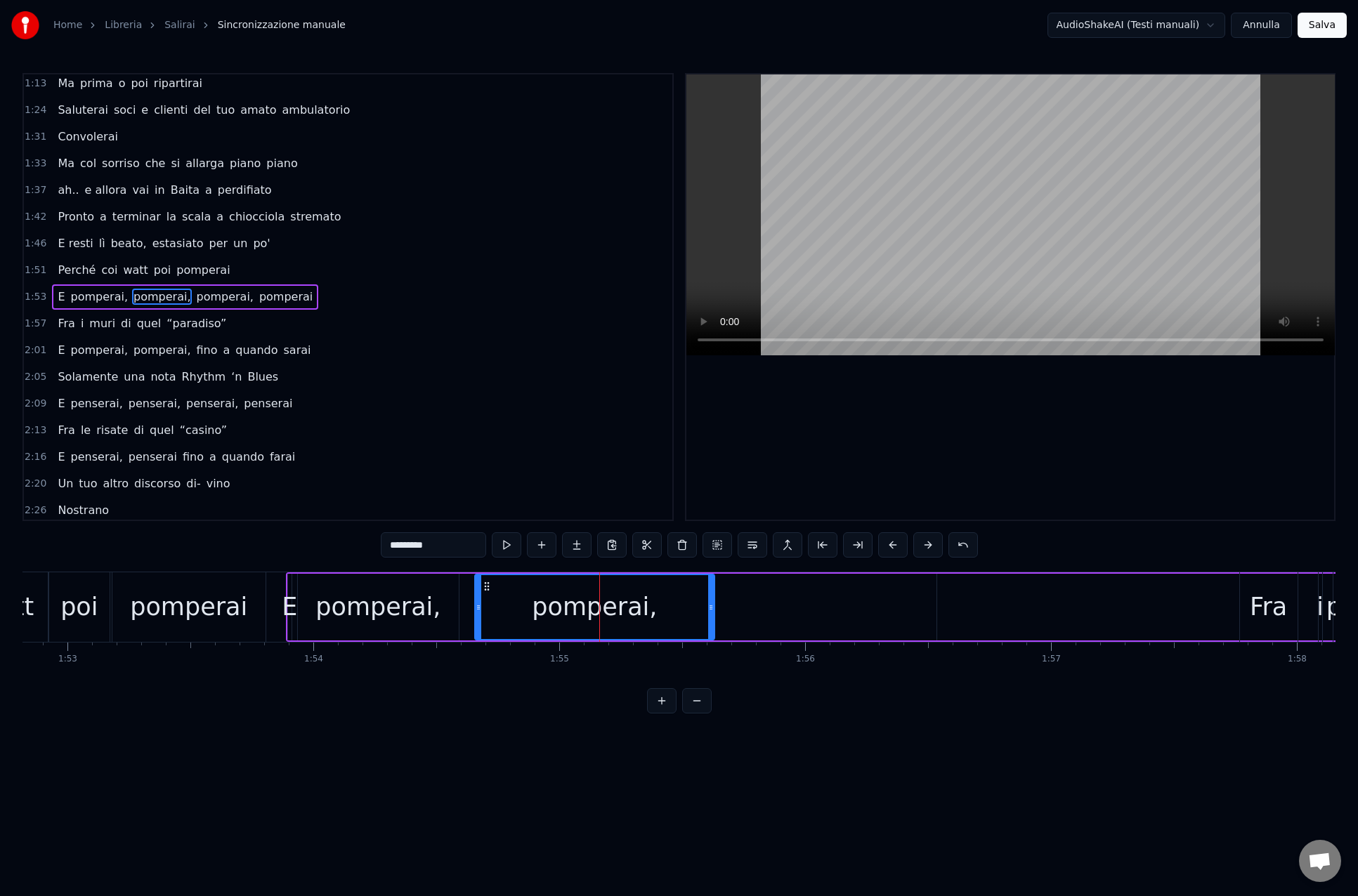
scroll to position [0, 27693]
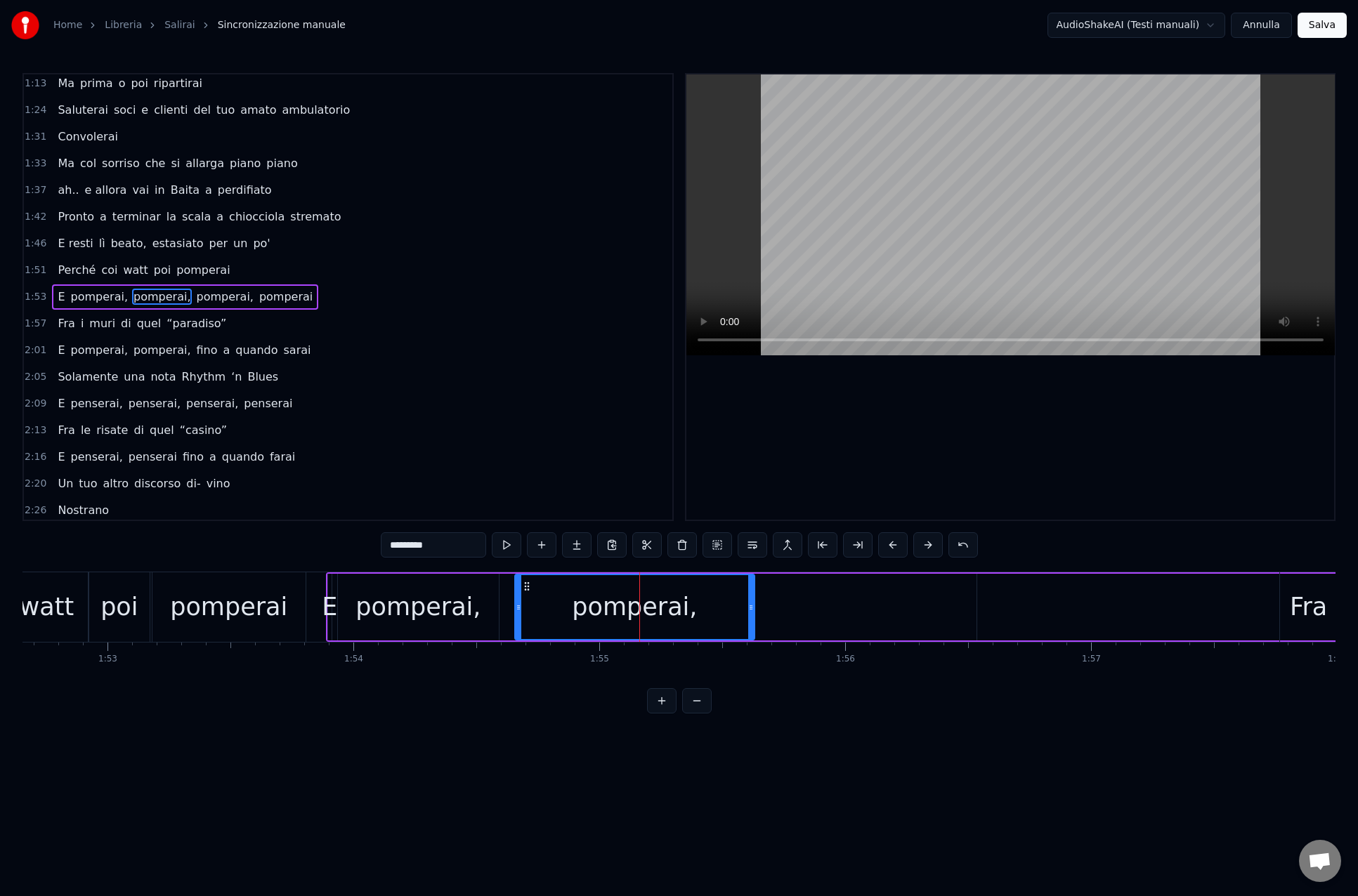
click at [199, 301] on span "pomperai," at bounding box center [224, 296] width 60 height 16
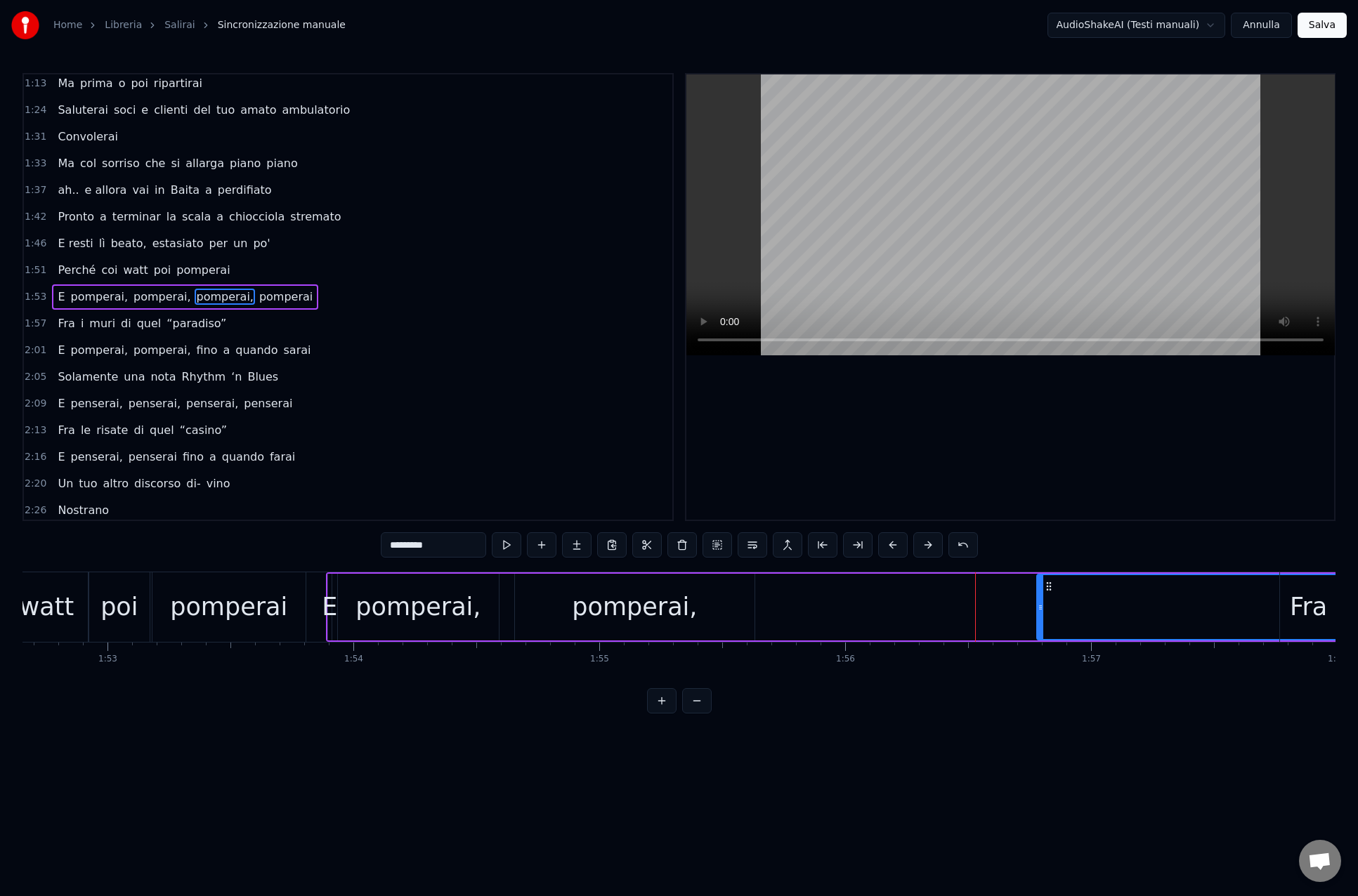
drag, startPoint x: 980, startPoint y: 609, endPoint x: 1044, endPoint y: 607, distance: 64.0
click at [1043, 608] on icon at bounding box center [1040, 607] width 5 height 11
drag, startPoint x: 1054, startPoint y: 584, endPoint x: 795, endPoint y: 596, distance: 259.3
click at [794, 591] on icon at bounding box center [792, 586] width 11 height 11
drag, startPoint x: 834, startPoint y: 611, endPoint x: 1120, endPoint y: 610, distance: 286.0
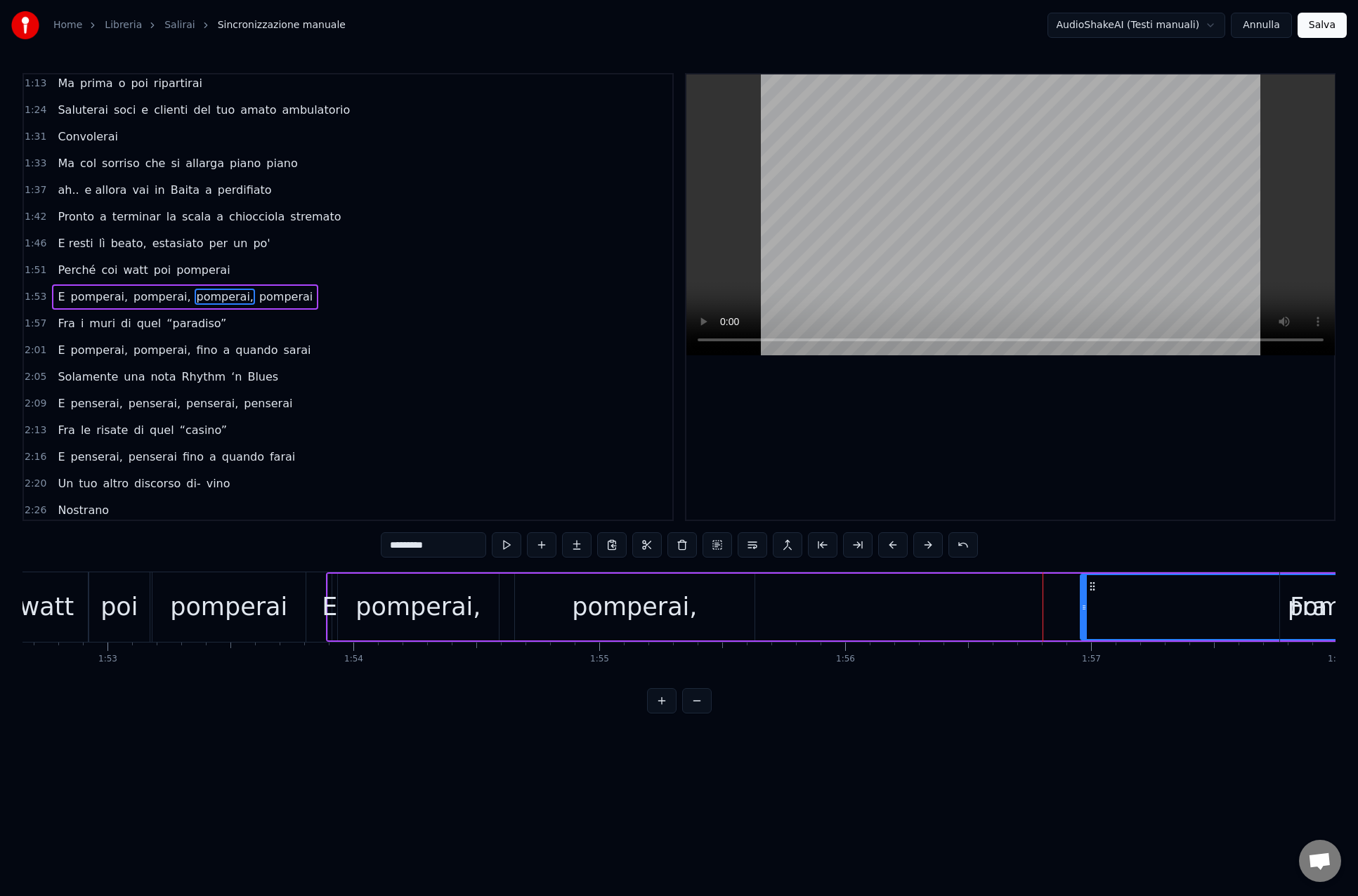
click at [1087, 615] on div at bounding box center [1084, 607] width 5 height 64
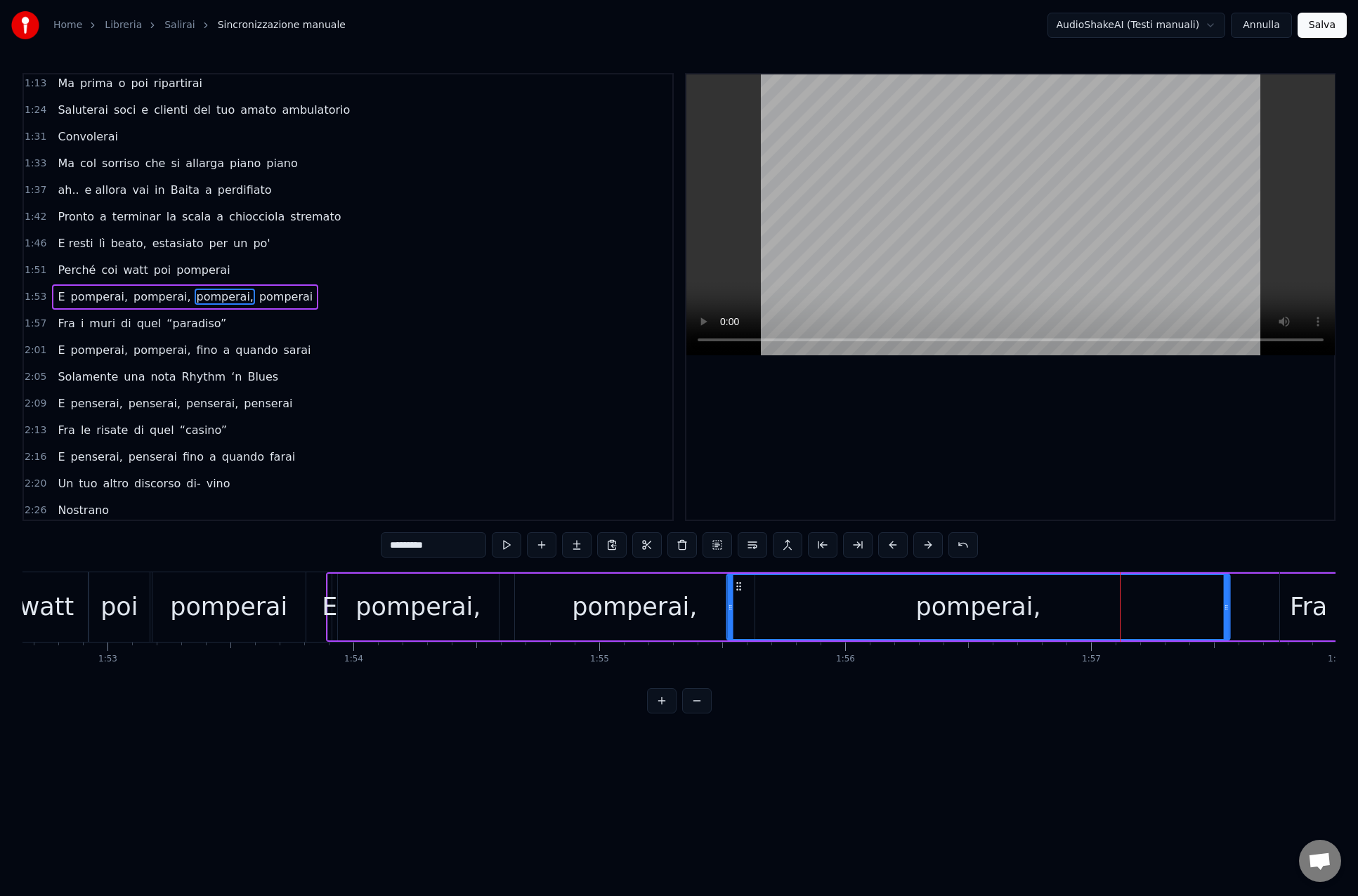
drag, startPoint x: 1130, startPoint y: 585, endPoint x: 739, endPoint y: 600, distance: 391.3
click at [740, 592] on div "pomperai," at bounding box center [977, 607] width 501 height 64
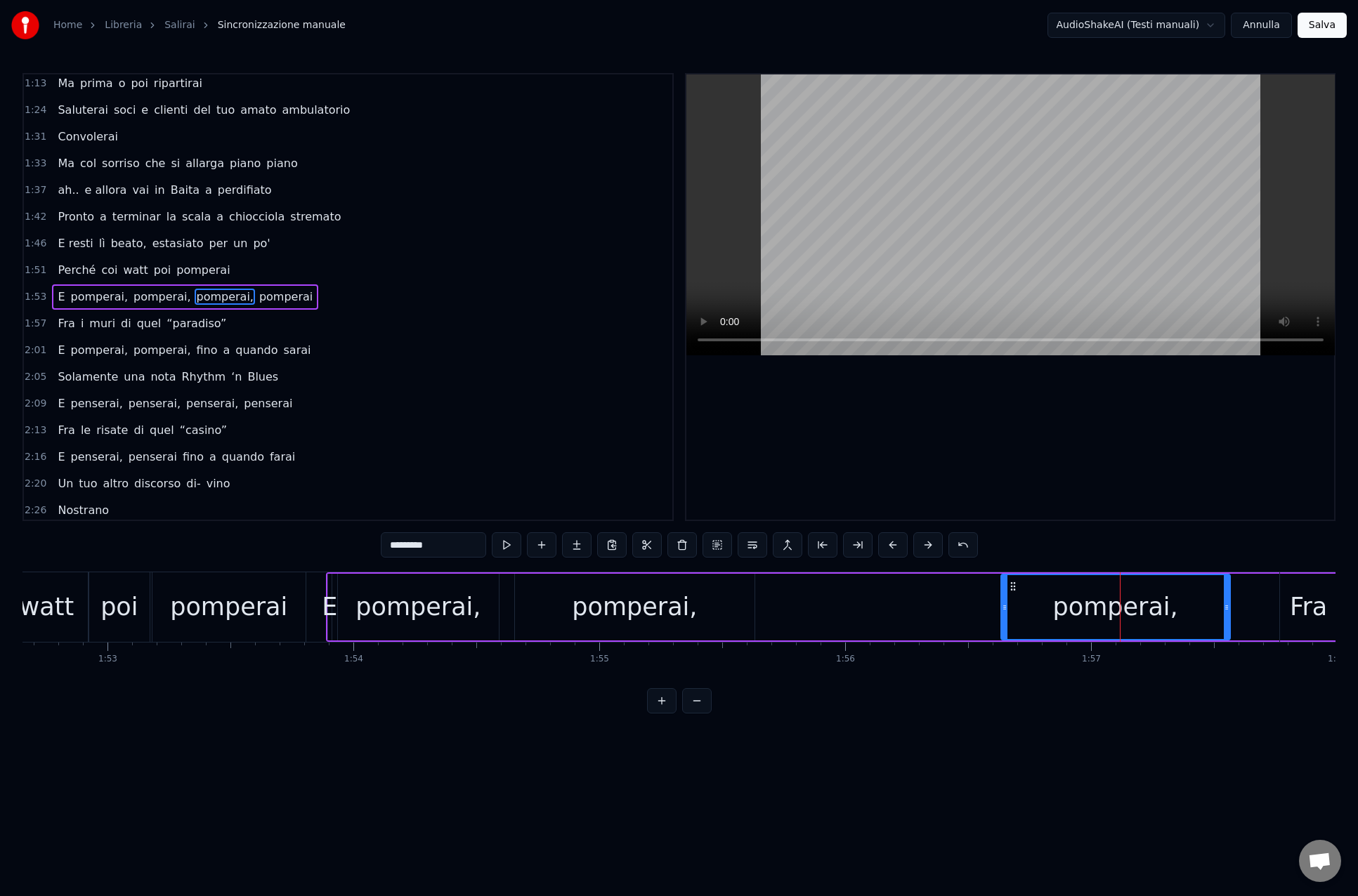
drag, startPoint x: 732, startPoint y: 607, endPoint x: 1008, endPoint y: 603, distance: 276.0
click at [1007, 611] on icon at bounding box center [1004, 607] width 5 height 11
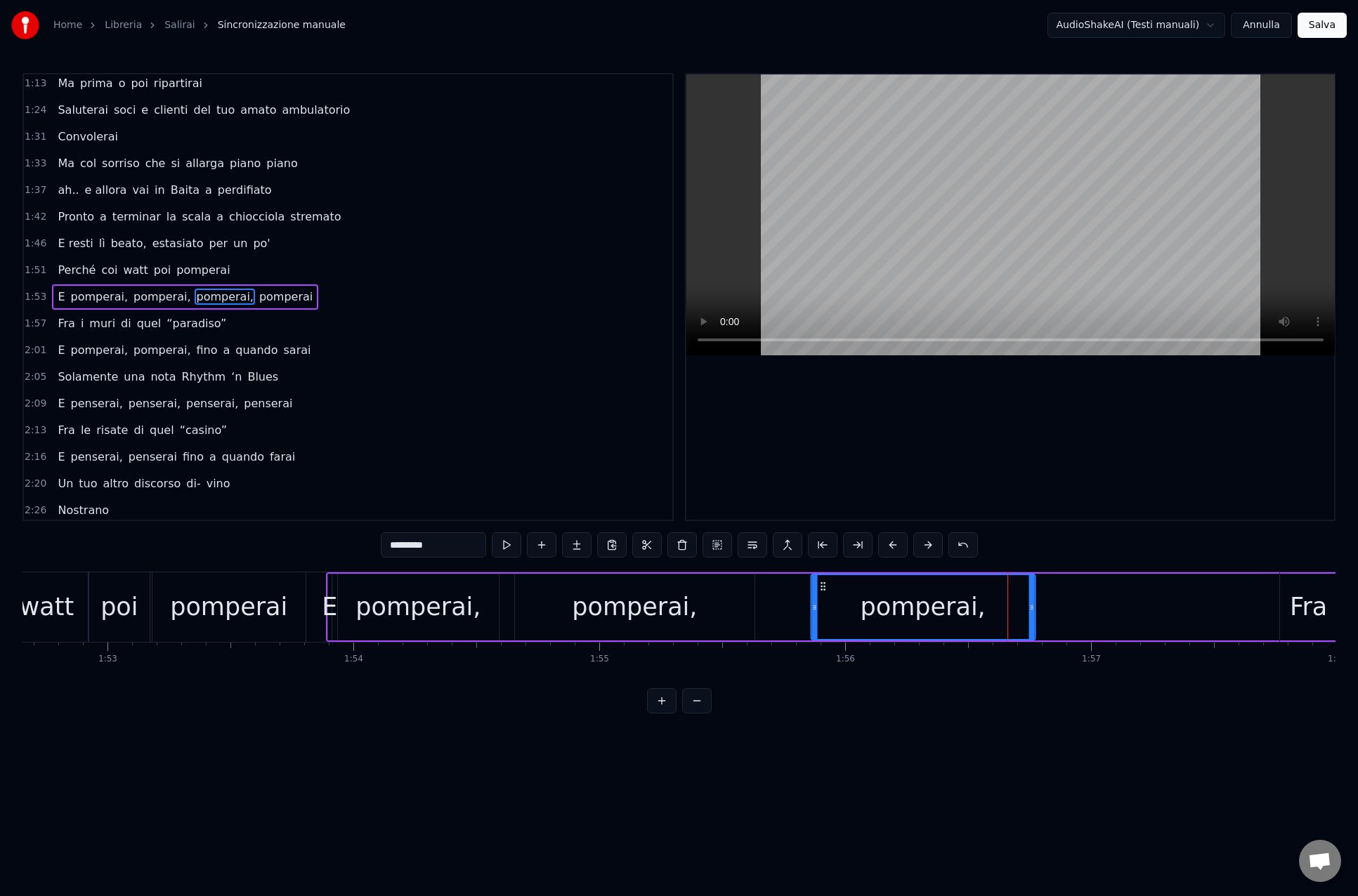
drag, startPoint x: 1015, startPoint y: 584, endPoint x: 820, endPoint y: 598, distance: 195.5
click at [820, 599] on div "pomperai," at bounding box center [923, 607] width 223 height 64
drag, startPoint x: 1030, startPoint y: 605, endPoint x: 1002, endPoint y: 605, distance: 28.0
click at [1002, 605] on circle at bounding box center [1002, 605] width 1 height 1
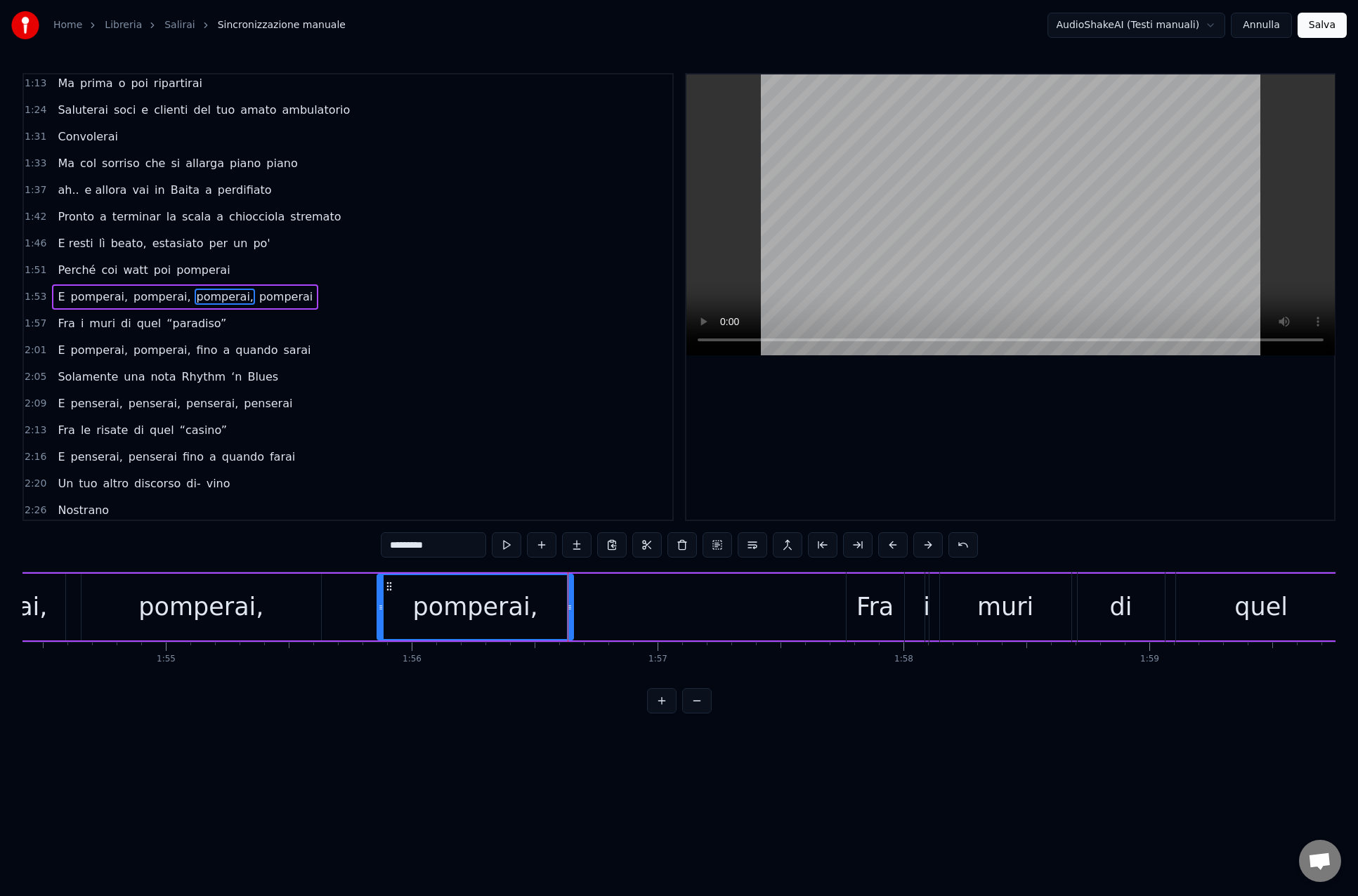
scroll to position [0, 28136]
click at [268, 294] on span "pomperai" at bounding box center [286, 296] width 56 height 16
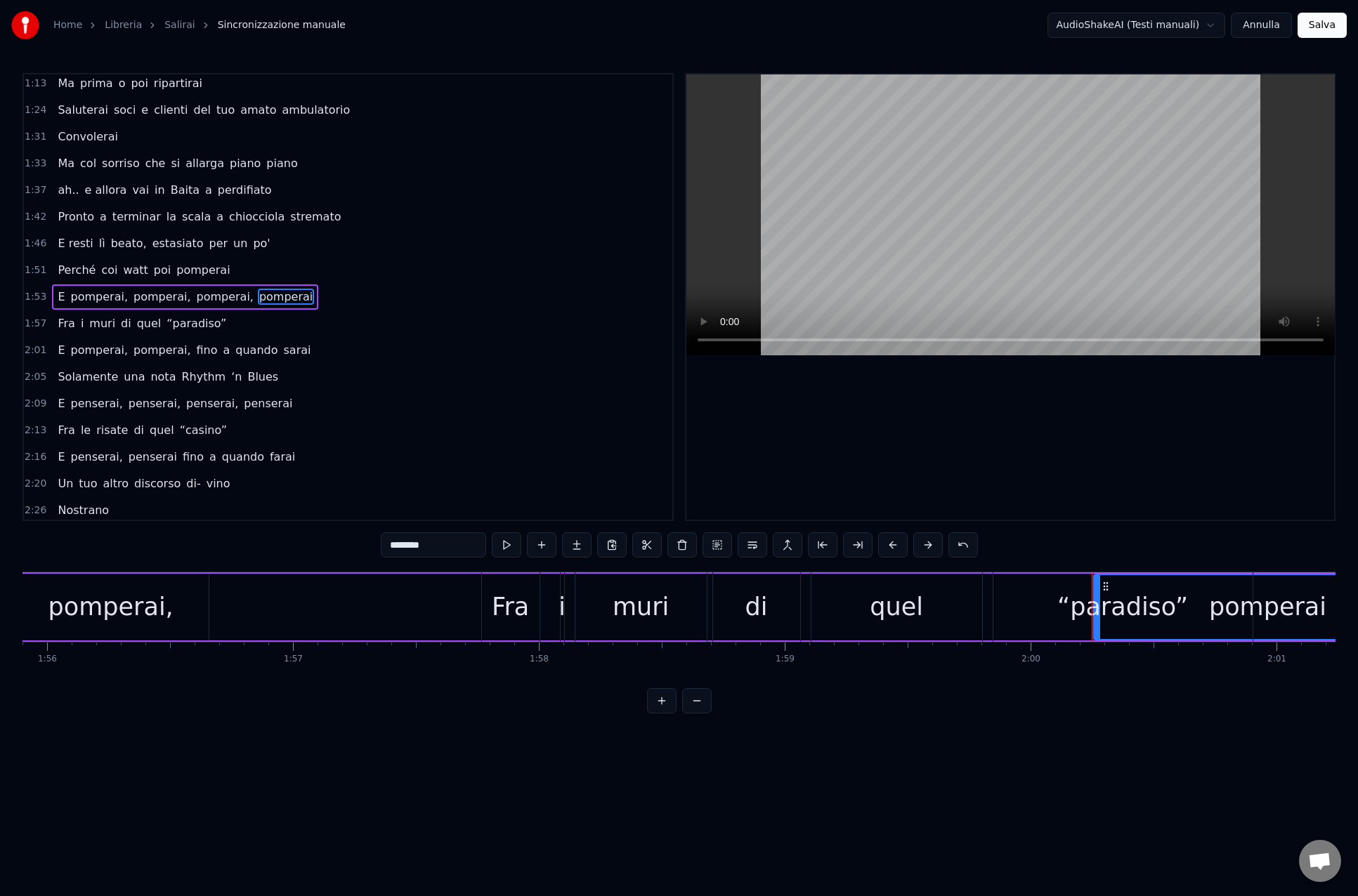
scroll to position [0, 28473]
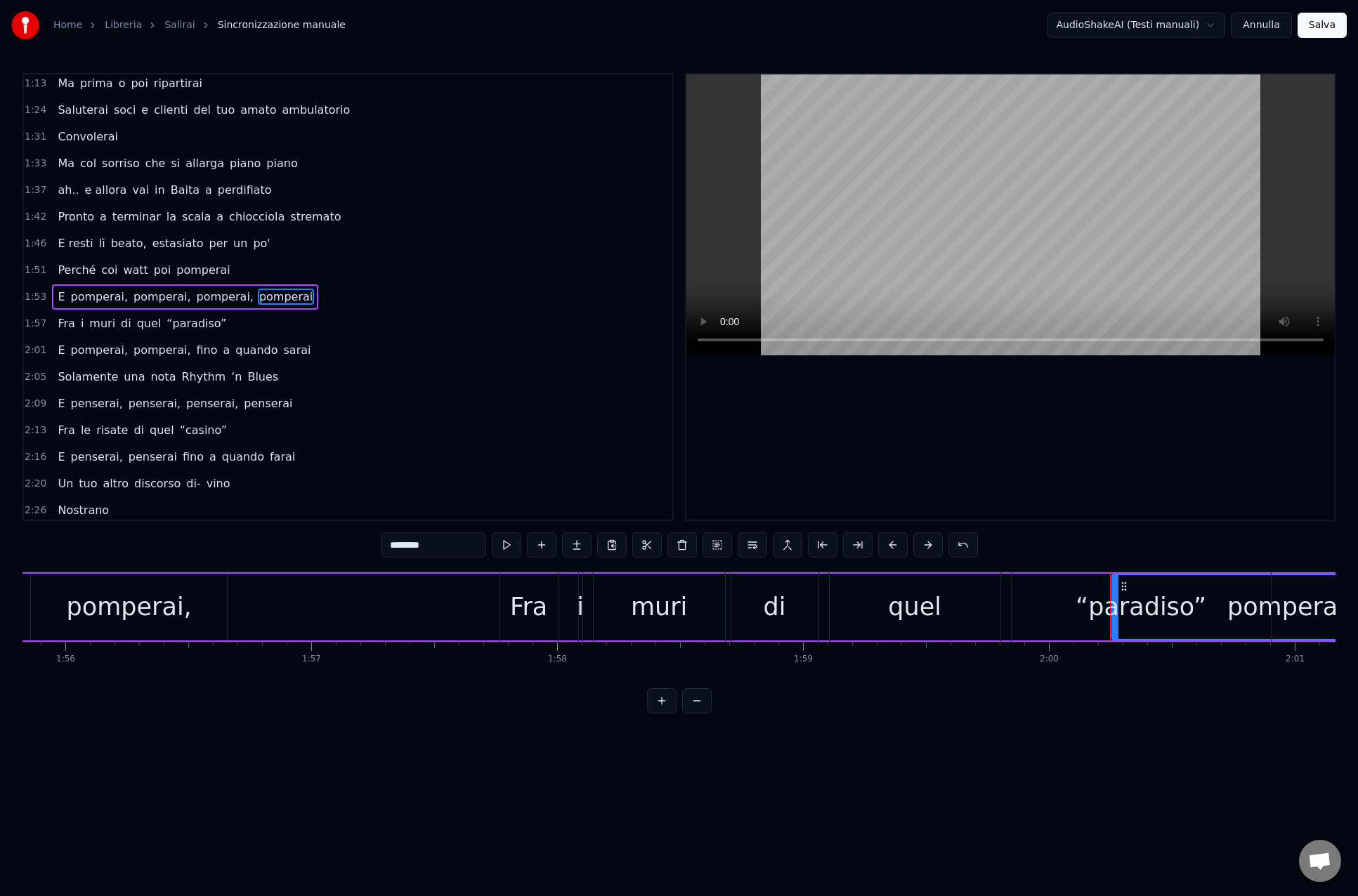
drag, startPoint x: 1124, startPoint y: 586, endPoint x: 1070, endPoint y: 593, distance: 54.5
click at [1068, 595] on div "“paradiso”" at bounding box center [1141, 607] width 259 height 70
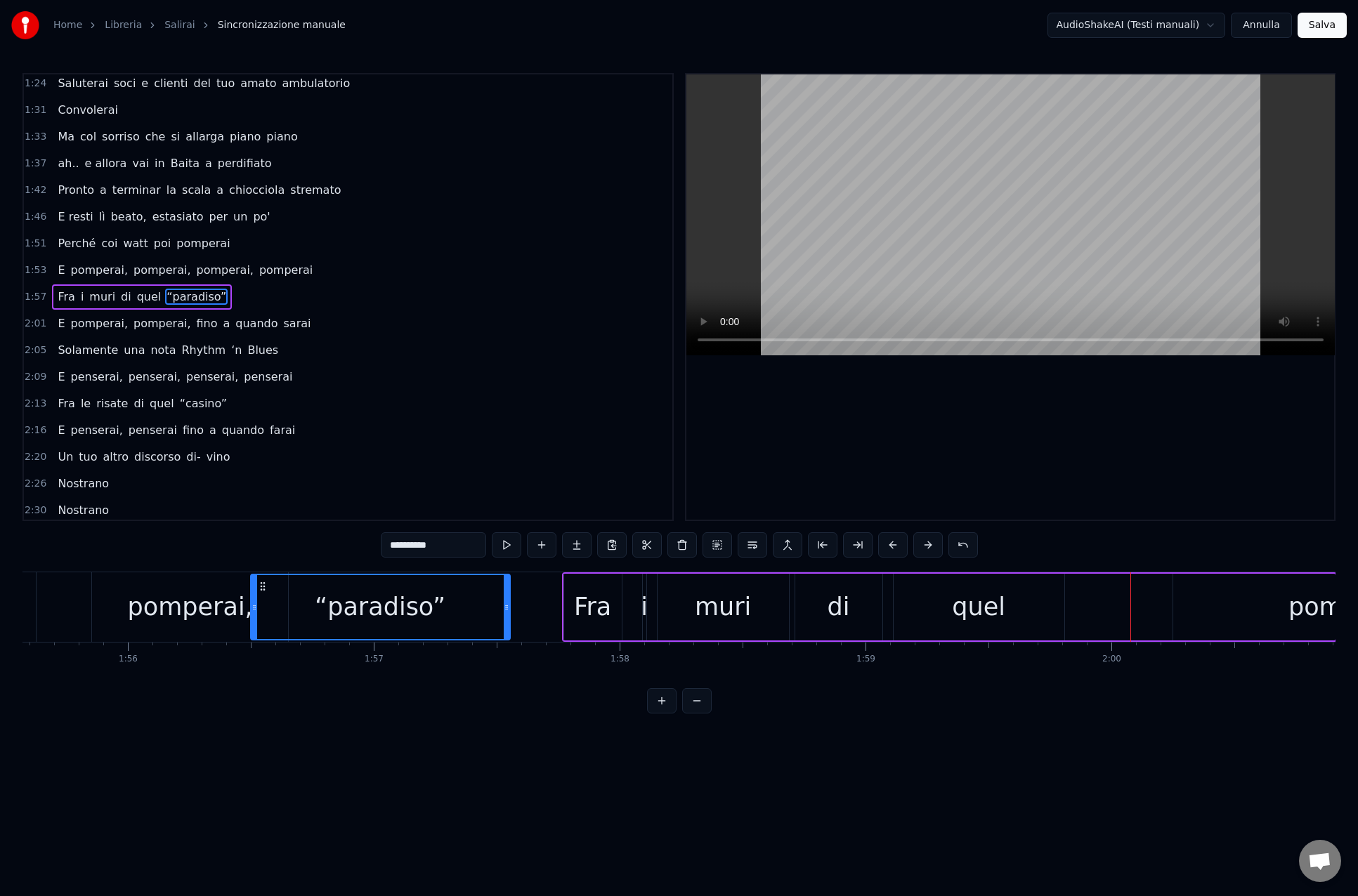
scroll to position [0, 28407]
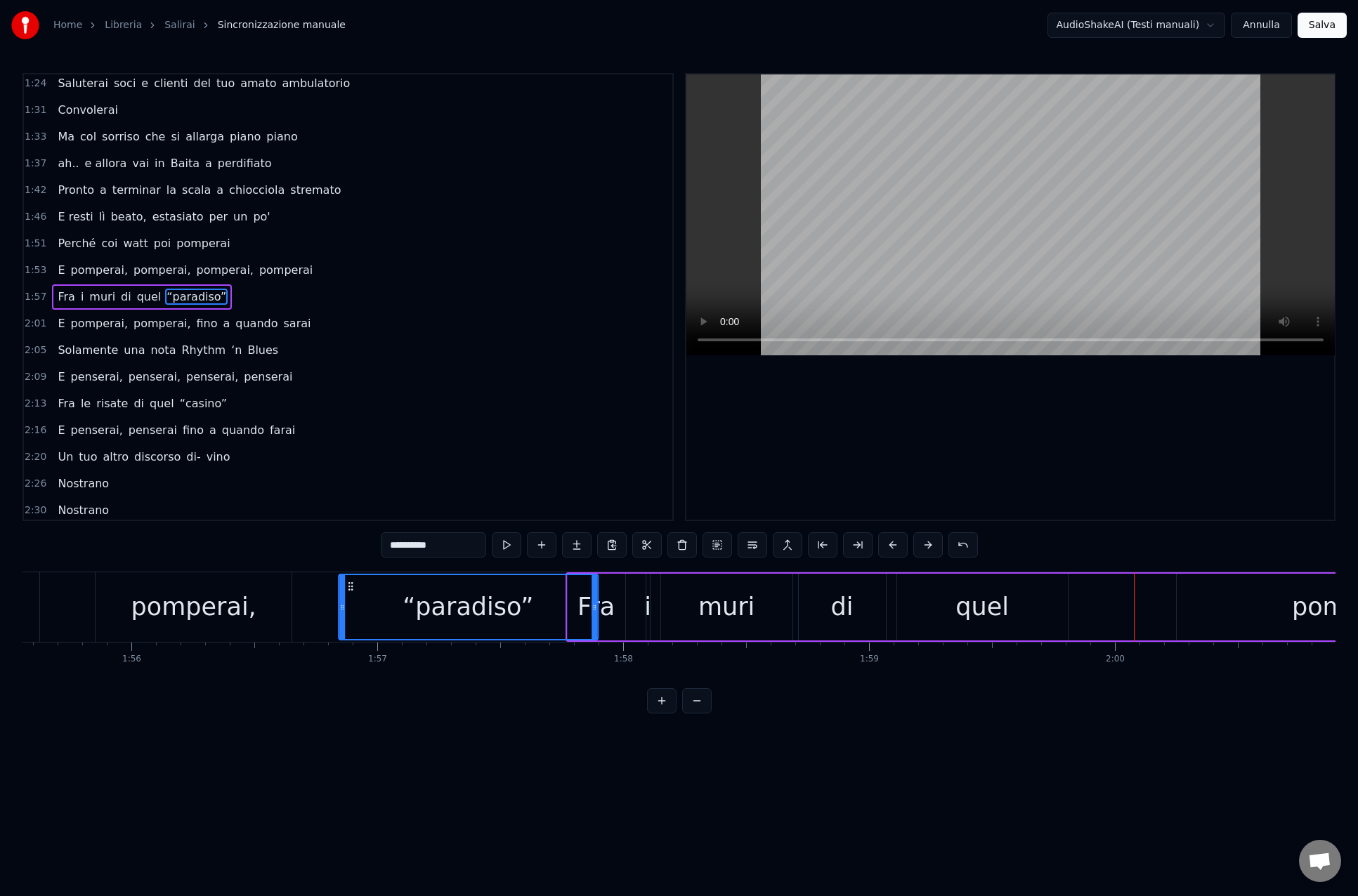
drag, startPoint x: 1024, startPoint y: 587, endPoint x: 372, endPoint y: 616, distance: 652.6
click at [350, 607] on div "“paradiso”" at bounding box center [468, 607] width 258 height 64
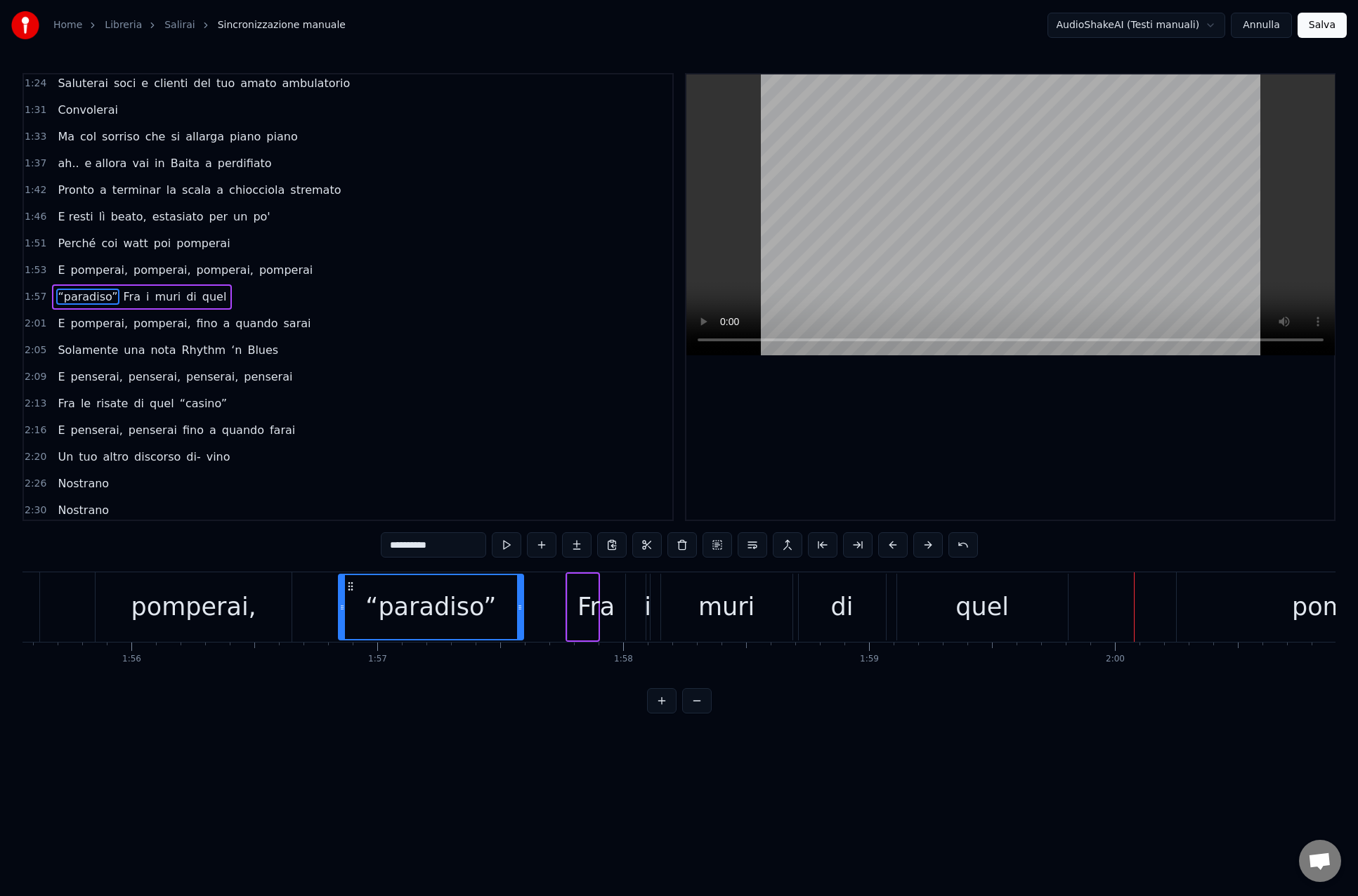
drag, startPoint x: 596, startPoint y: 610, endPoint x: 521, endPoint y: 609, distance: 75.0
click at [521, 609] on icon at bounding box center [519, 607] width 5 height 11
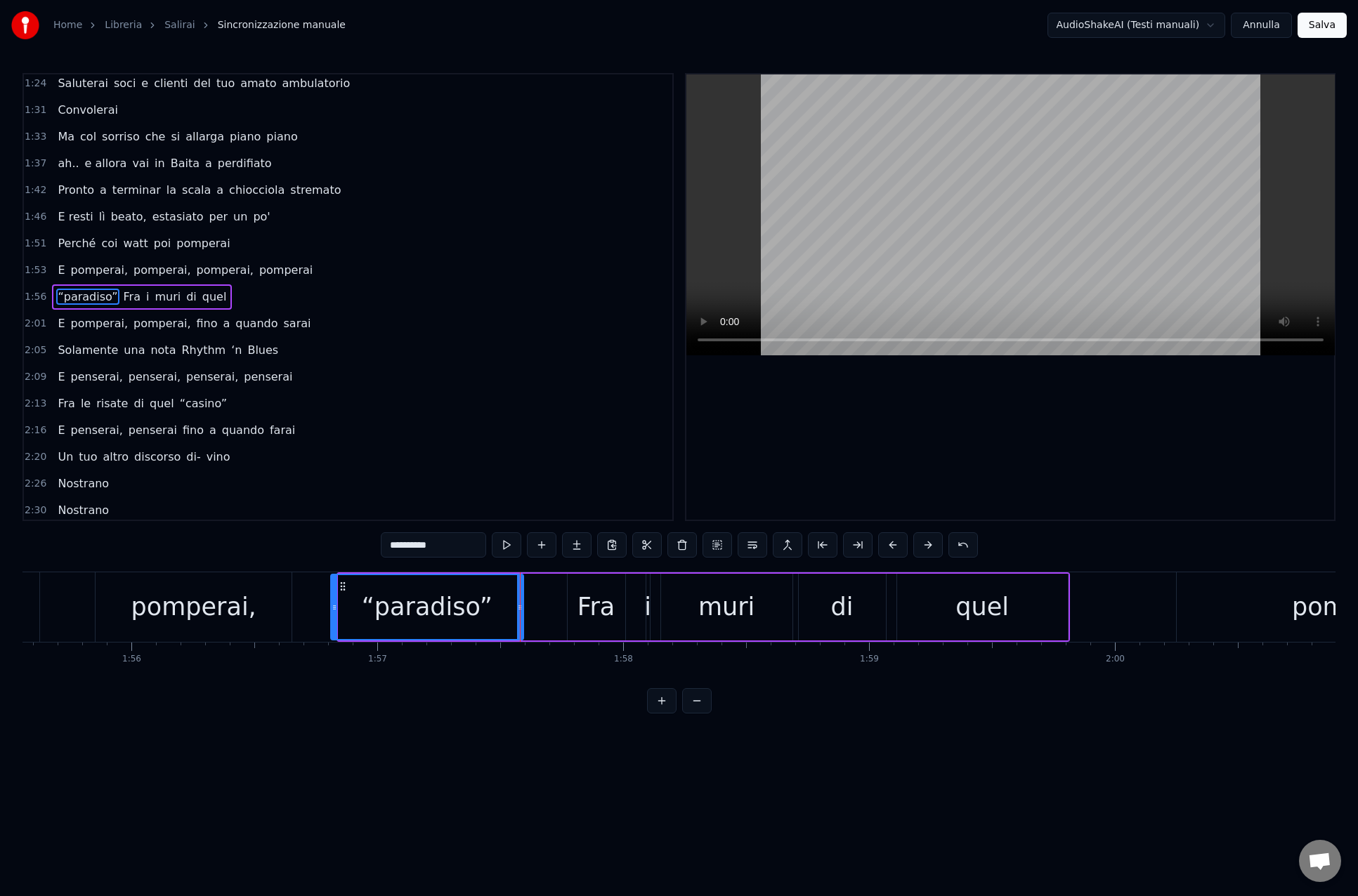
click at [334, 609] on icon at bounding box center [334, 607] width 5 height 11
click at [261, 274] on span "pomperai" at bounding box center [286, 270] width 56 height 16
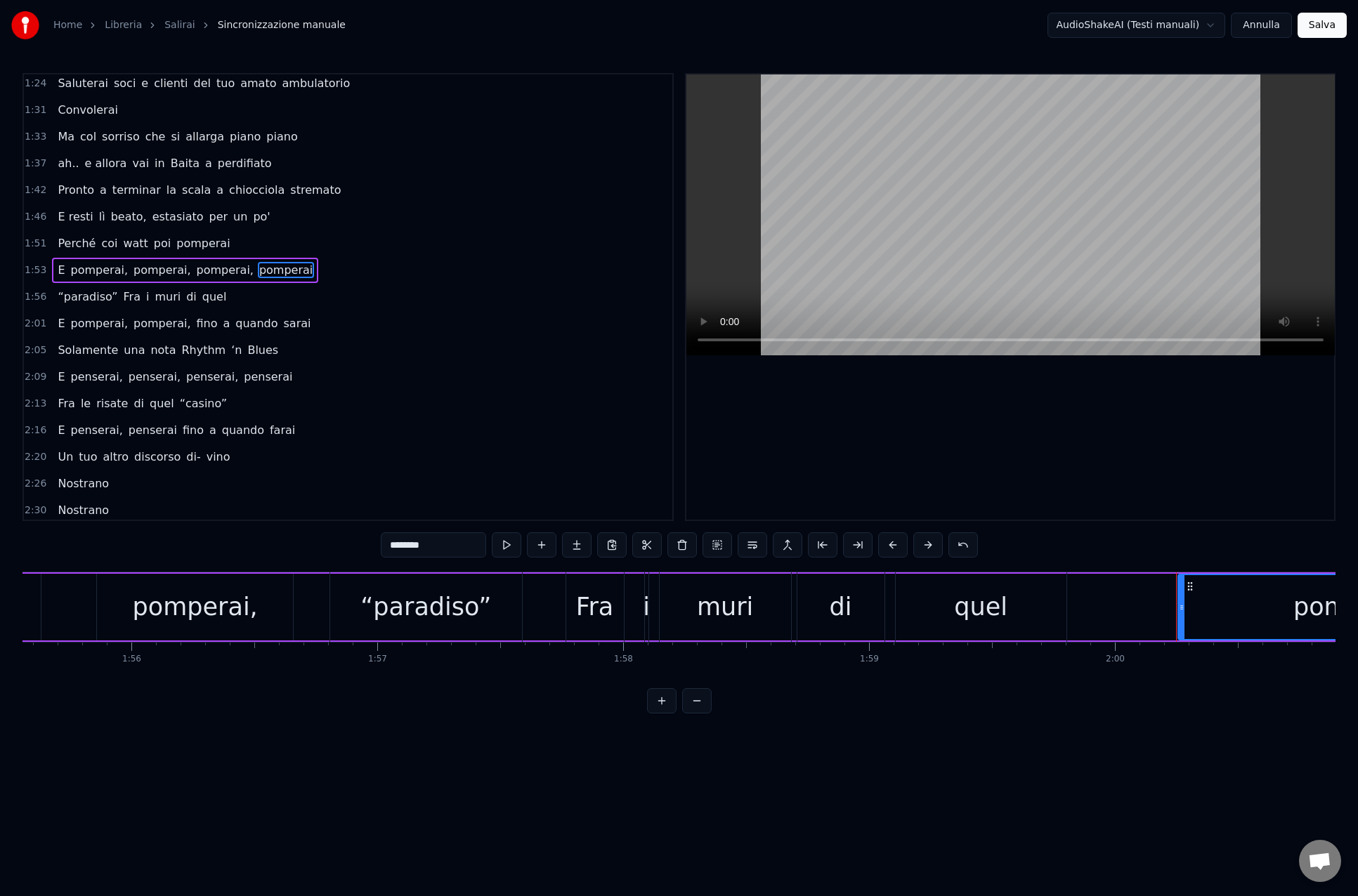
scroll to position [378, 0]
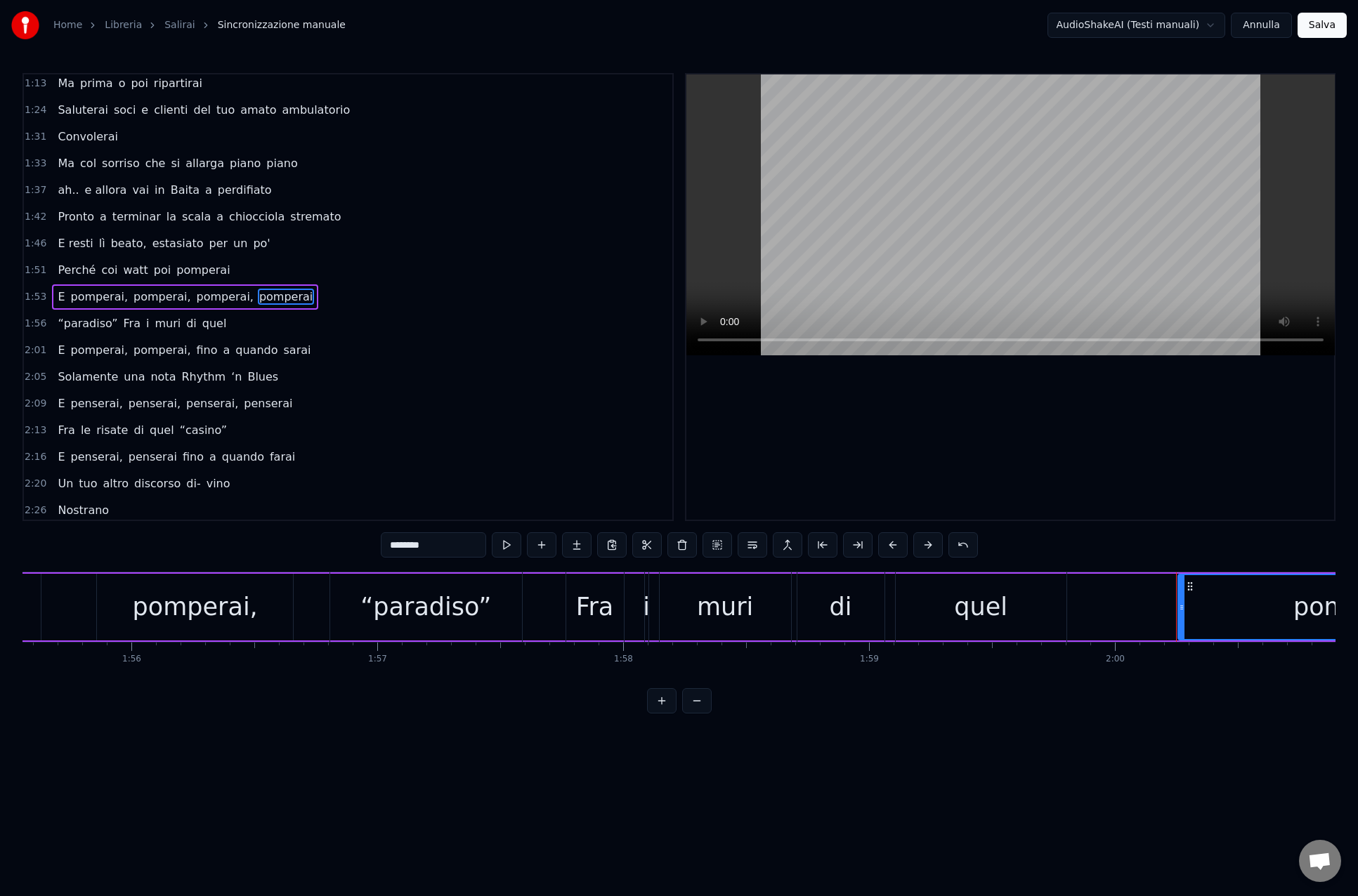
drag, startPoint x: 1190, startPoint y: 586, endPoint x: 1187, endPoint y: 595, distance: 9.5
click at [1189, 586] on icon at bounding box center [1190, 586] width 11 height 11
drag, startPoint x: 1181, startPoint y: 609, endPoint x: 1250, endPoint y: 610, distance: 69.0
click at [1250, 610] on icon at bounding box center [1250, 607] width 5 height 11
click at [394, 624] on div "“paradiso”" at bounding box center [425, 606] width 130 height 37
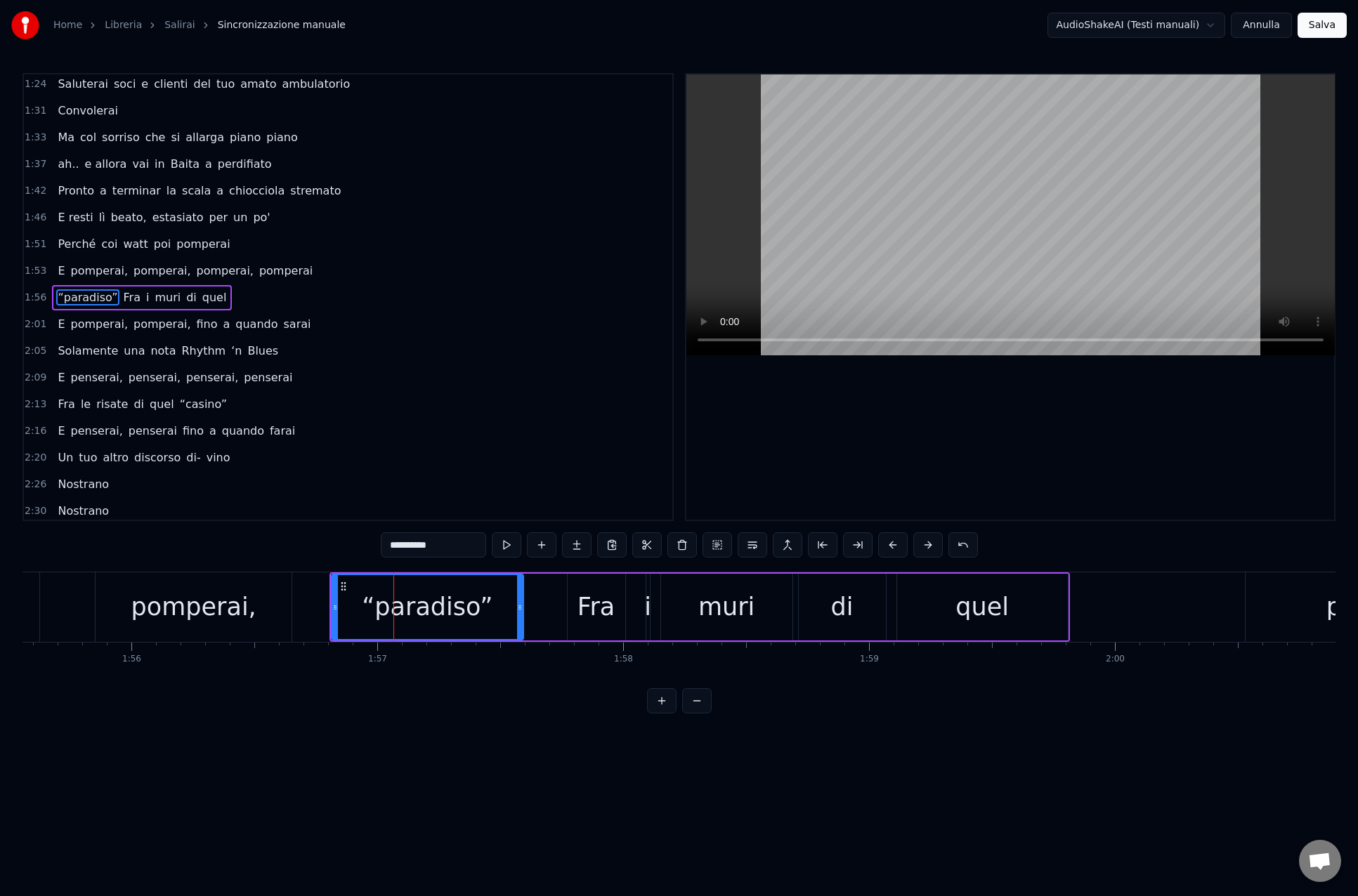
scroll to position [405, 0]
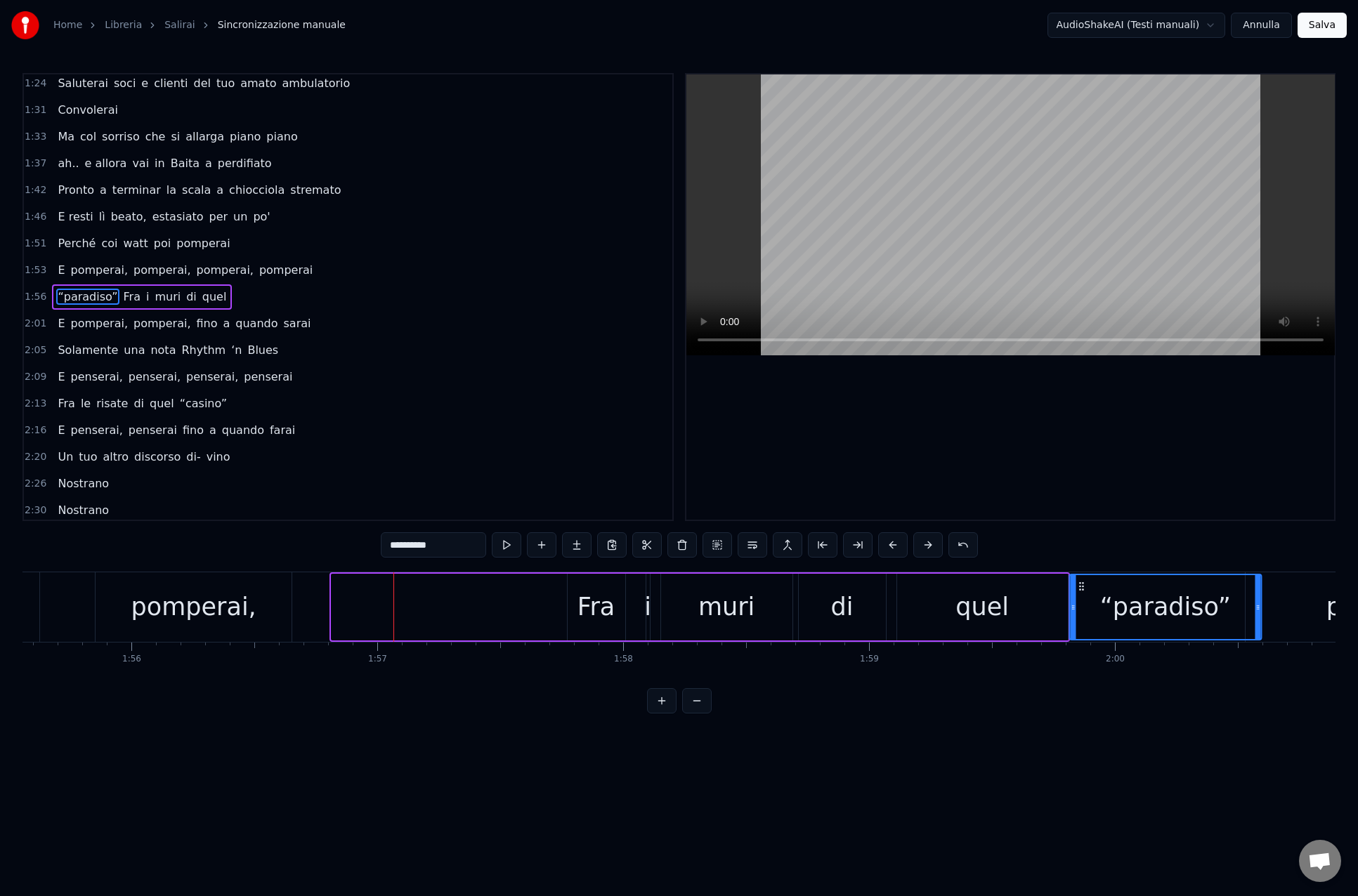
drag, startPoint x: 341, startPoint y: 584, endPoint x: 1079, endPoint y: 613, distance: 738.6
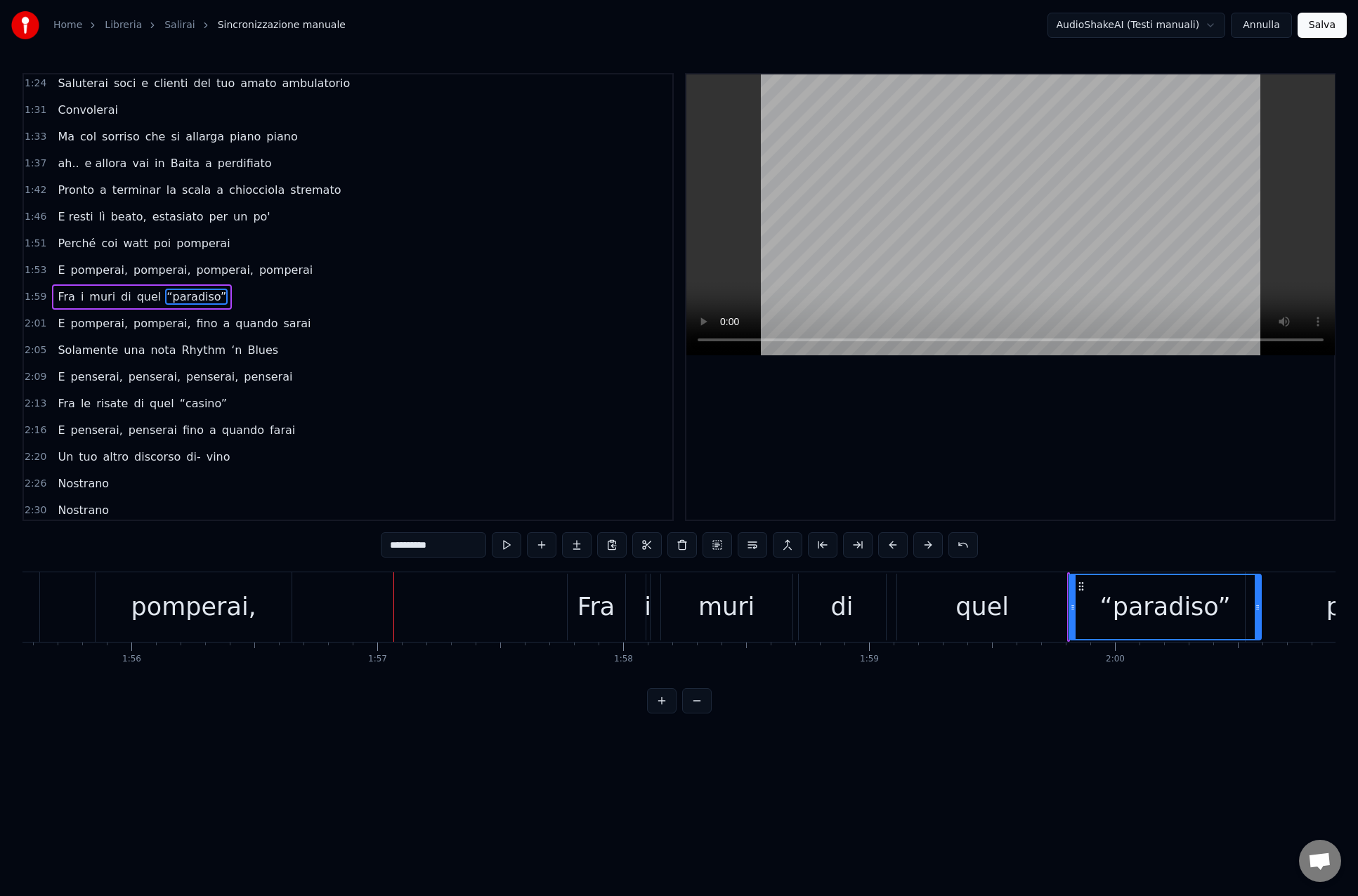
click at [271, 271] on span "pomperai" at bounding box center [286, 270] width 56 height 16
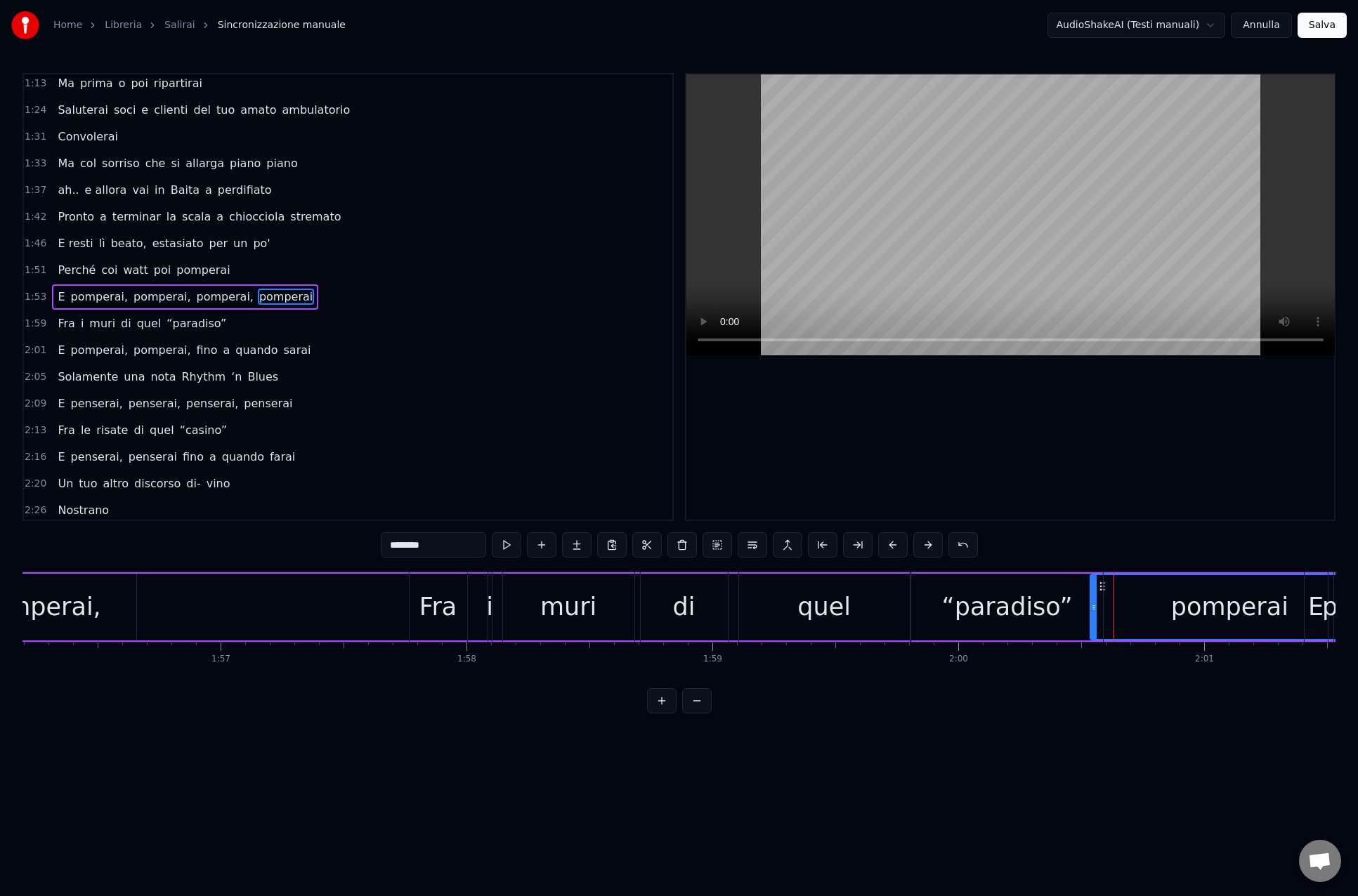
scroll to position [0, 28551]
drag, startPoint x: 1114, startPoint y: 587, endPoint x: 1085, endPoint y: 588, distance: 29.0
click at [1081, 587] on div "“paradiso”" at bounding box center [1018, 607] width 193 height 70
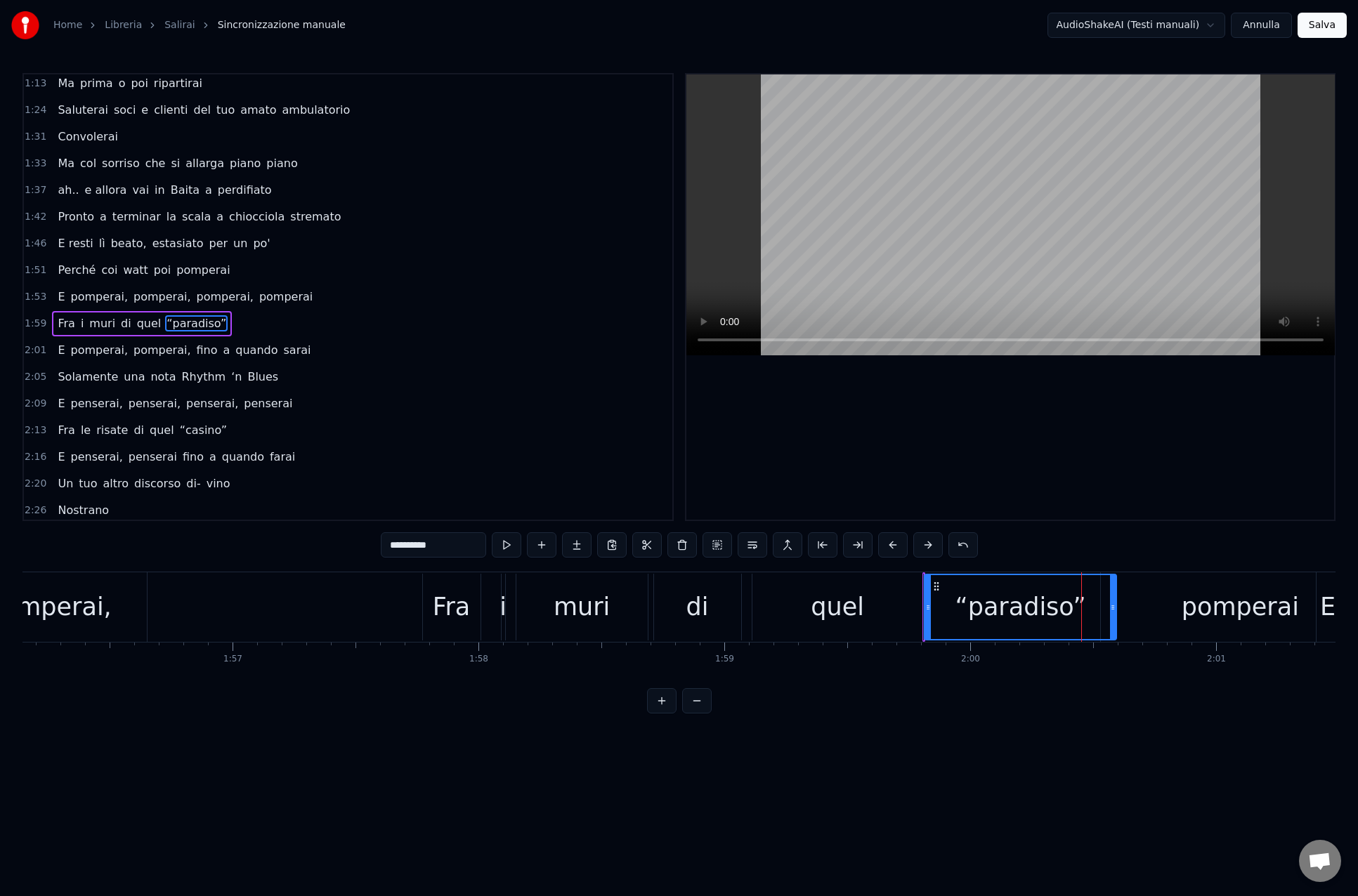
scroll to position [405, 0]
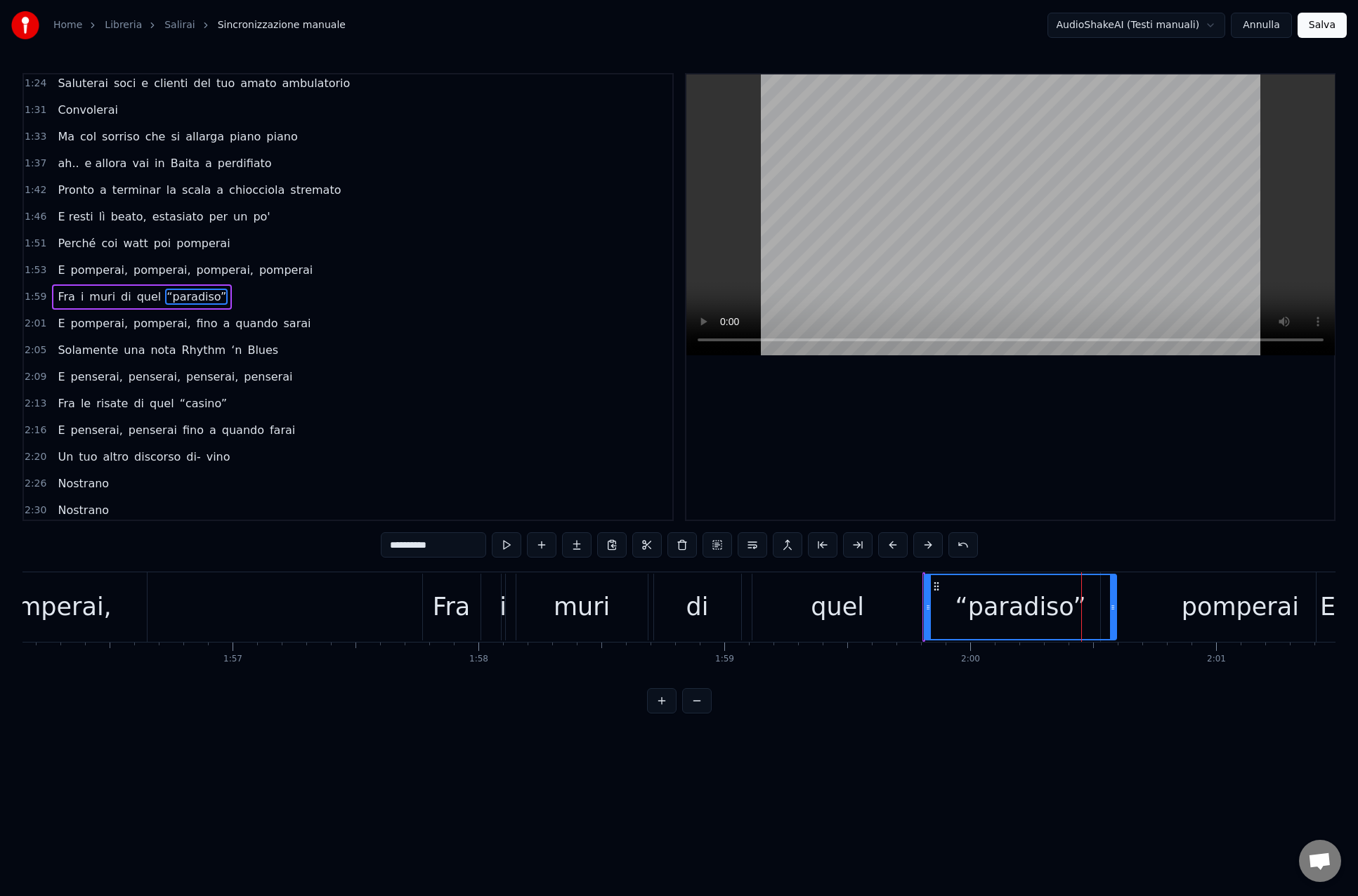
click at [1136, 588] on div "pomperai" at bounding box center [1240, 607] width 279 height 70
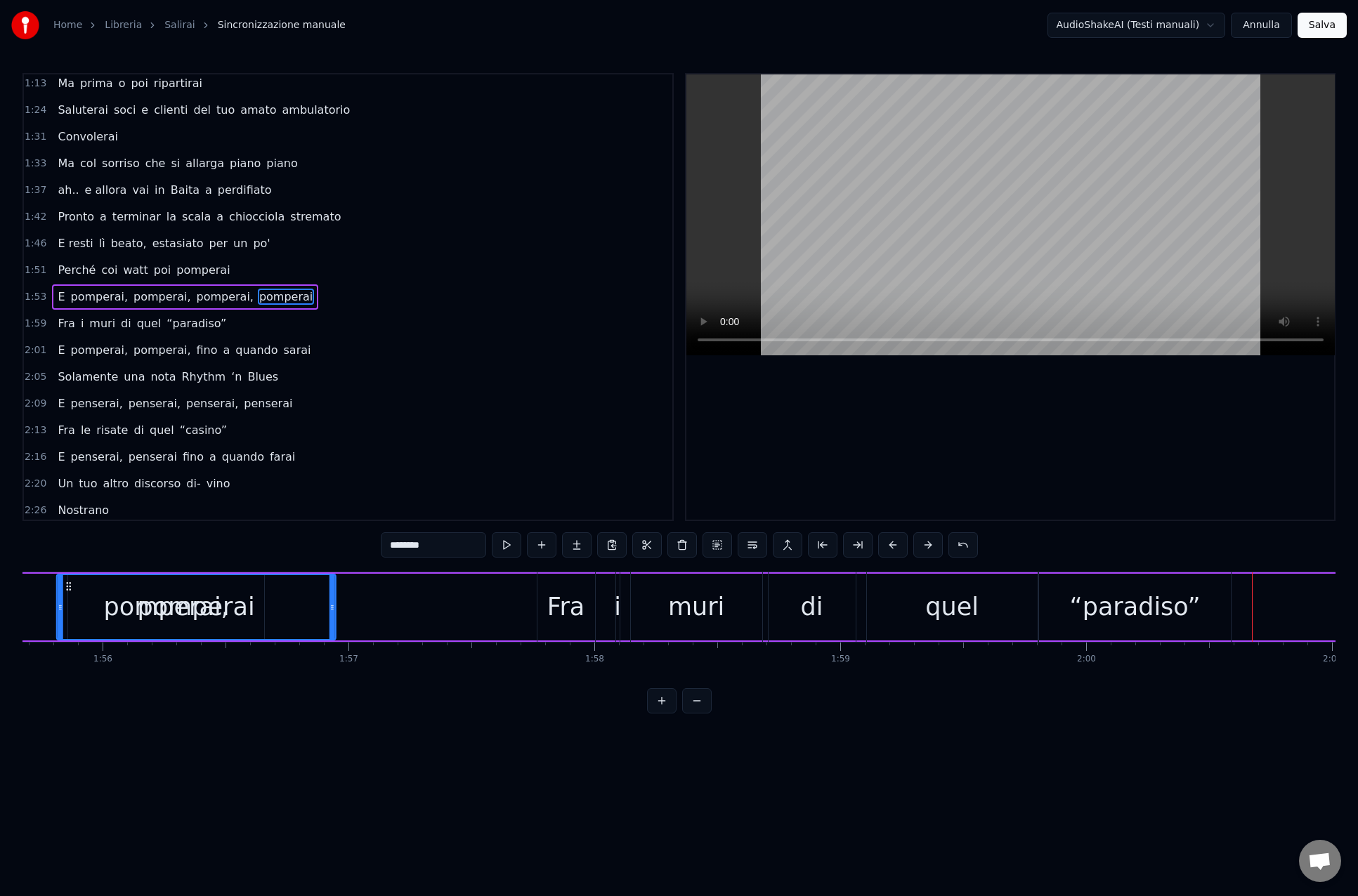
scroll to position [0, 28312]
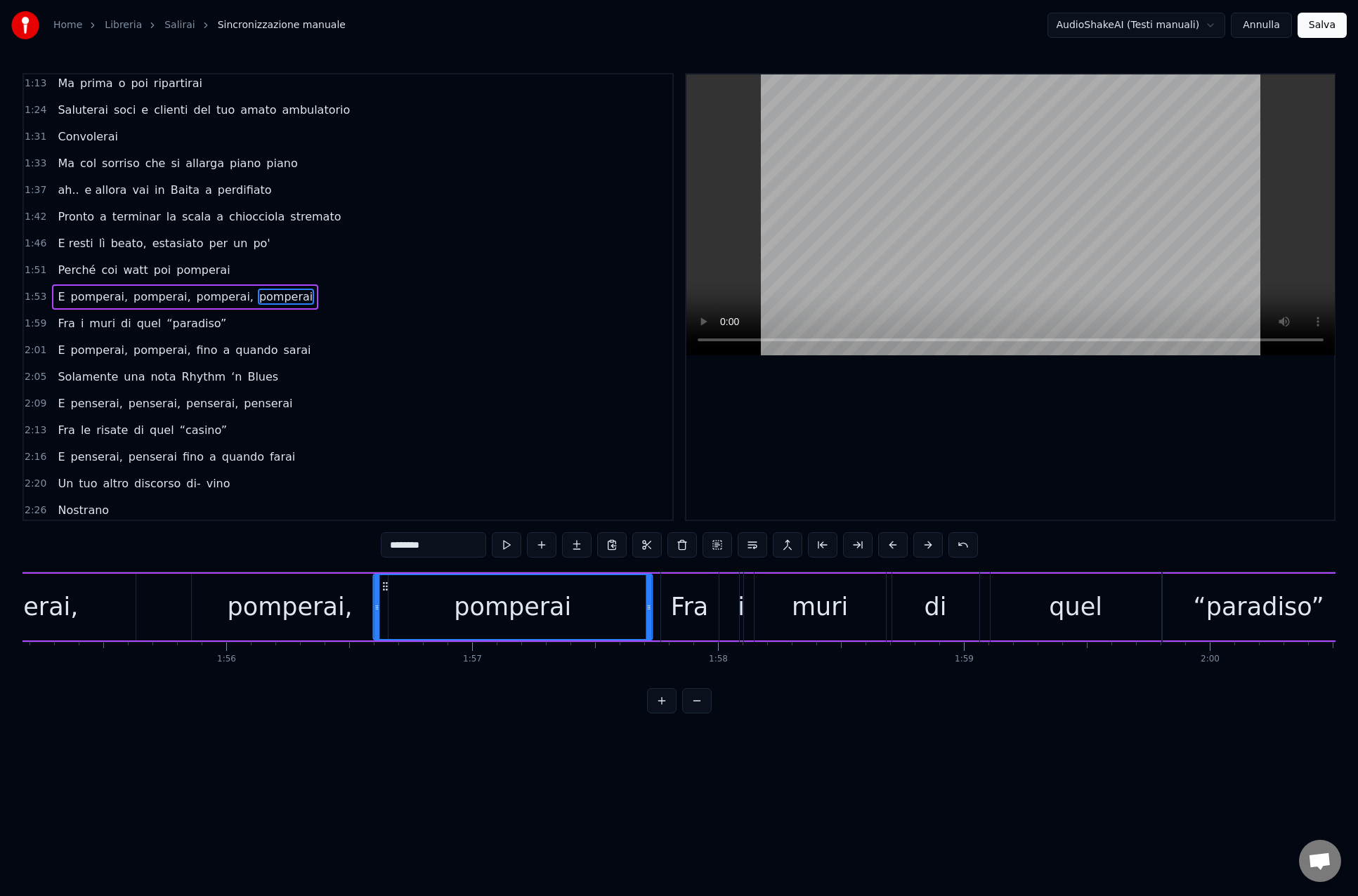
drag, startPoint x: 1118, startPoint y: 588, endPoint x: 397, endPoint y: 632, distance: 722.3
click at [388, 631] on div "pomperai" at bounding box center [513, 607] width 278 height 64
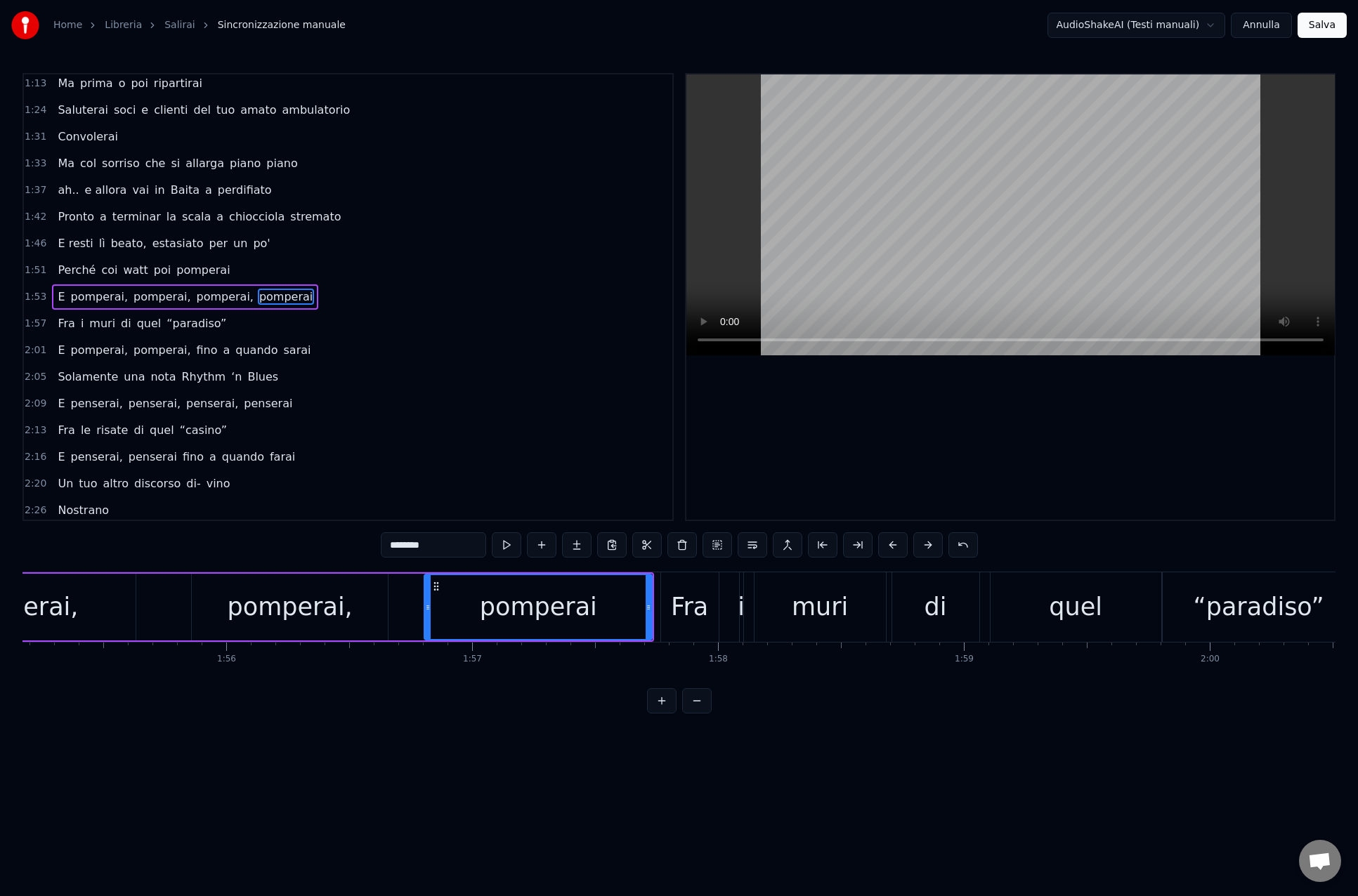
drag, startPoint x: 378, startPoint y: 611, endPoint x: 453, endPoint y: 617, distance: 75.2
click at [430, 612] on icon at bounding box center [427, 607] width 5 height 11
drag, startPoint x: 651, startPoint y: 607, endPoint x: 626, endPoint y: 611, distance: 25.3
click at [626, 611] on div "pomperai" at bounding box center [525, 607] width 204 height 67
click at [1029, 619] on div "quel" at bounding box center [1075, 607] width 171 height 70
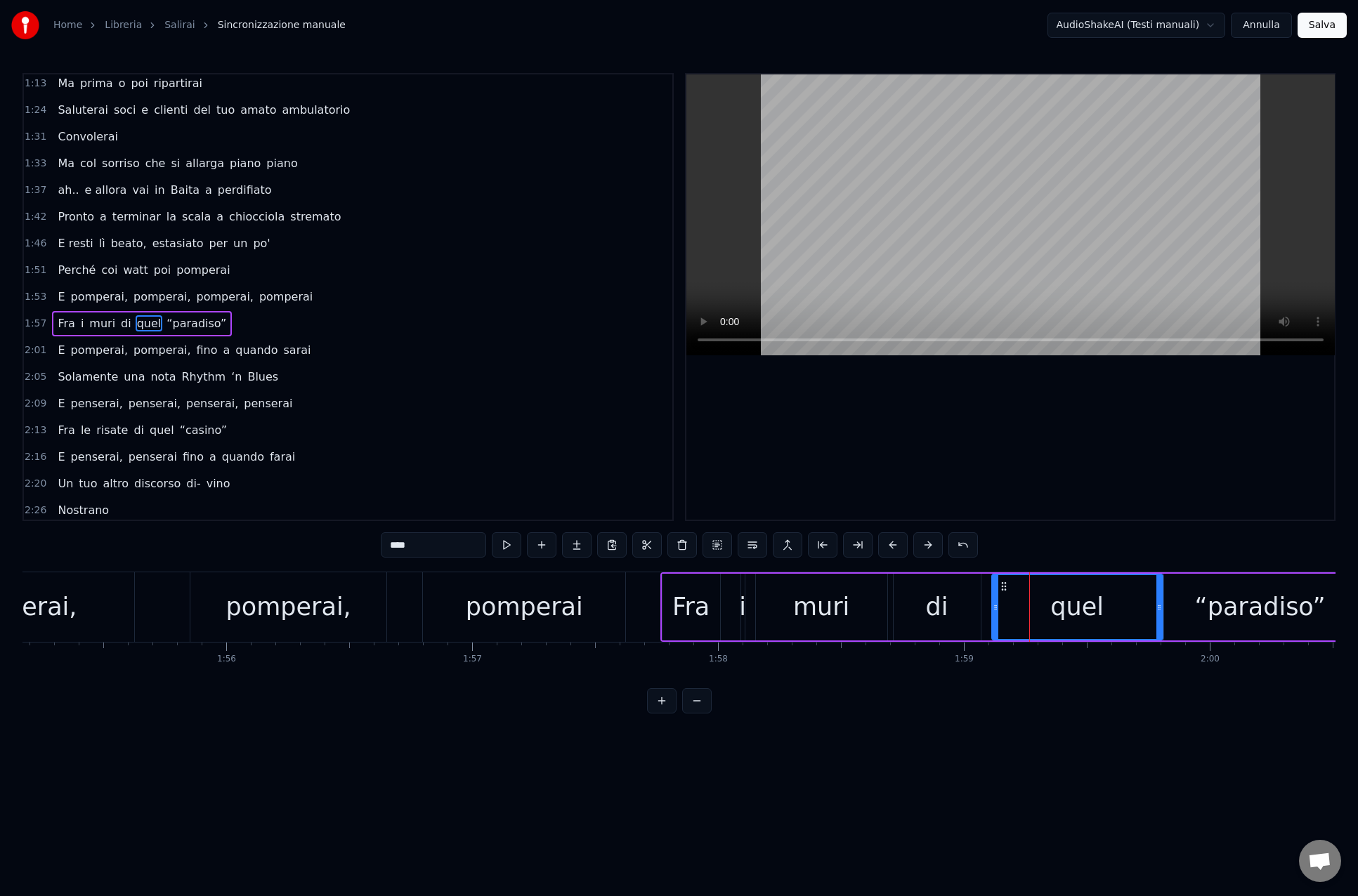
scroll to position [405, 0]
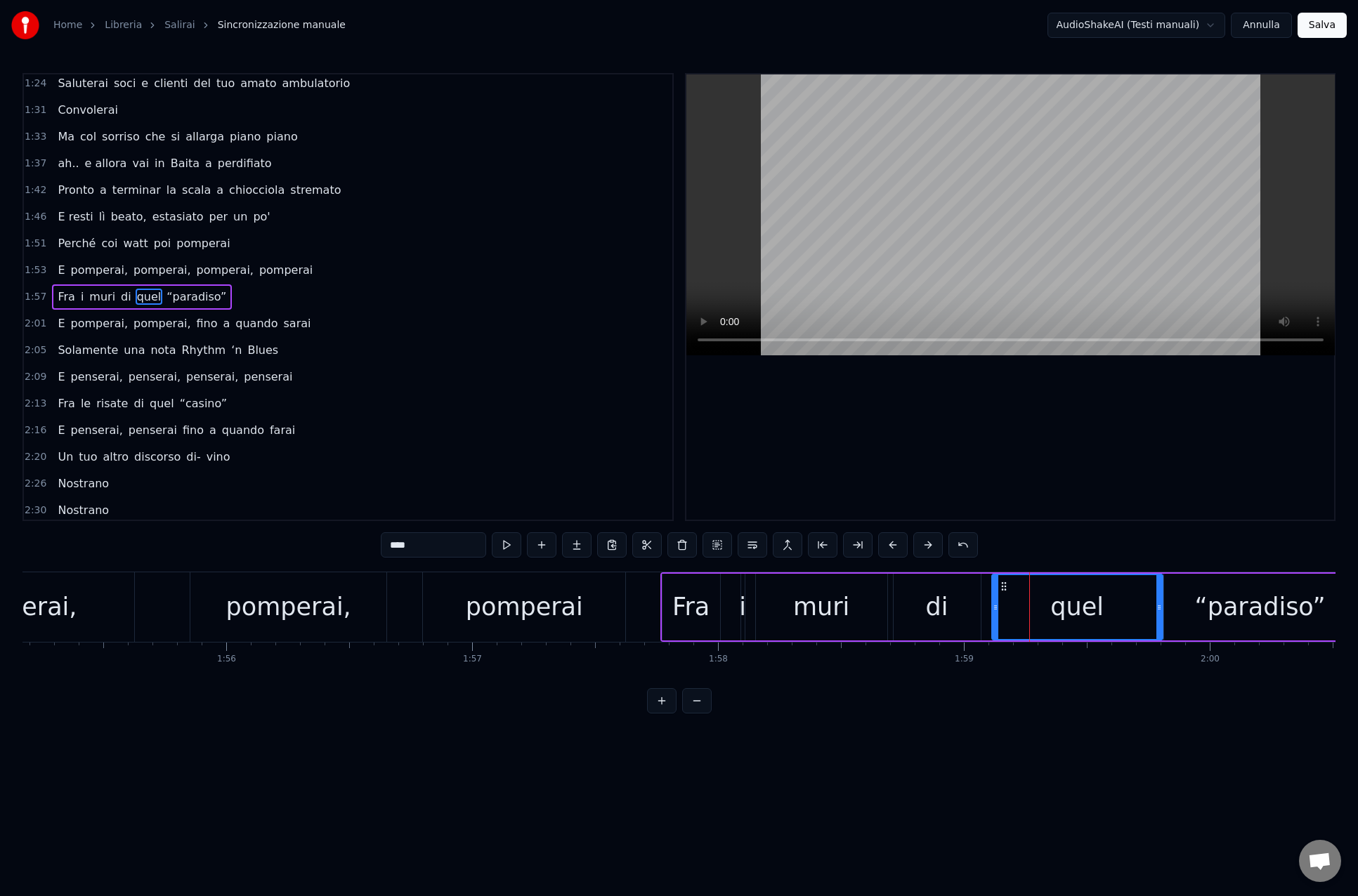
click at [1011, 707] on div "0:14 [PERSON_NAME], salirai 0:18 Tra le cime di quella vallata 0:22 Salirai, sa…" at bounding box center [679, 393] width 1313 height 641
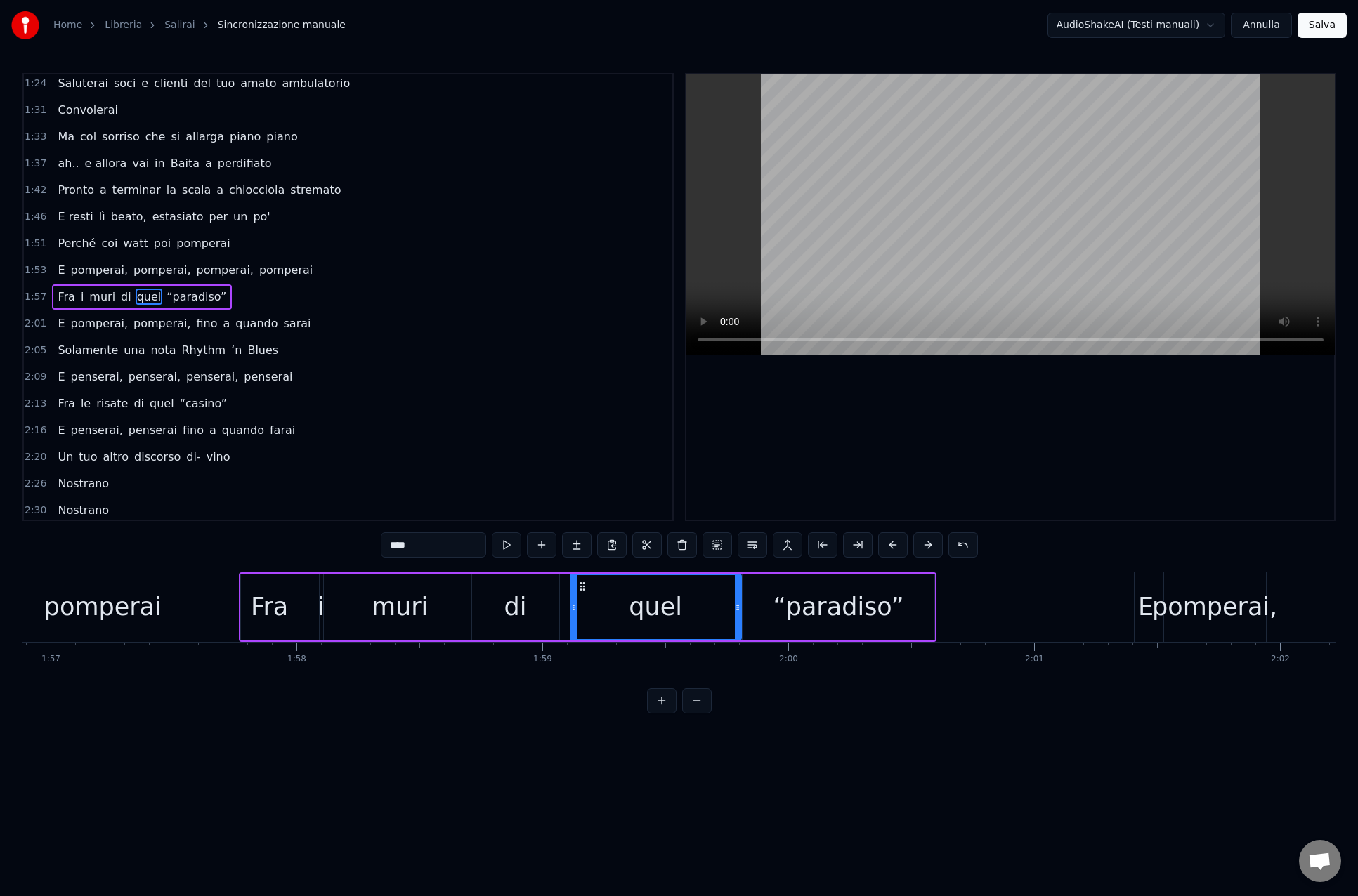
scroll to position [0, 28760]
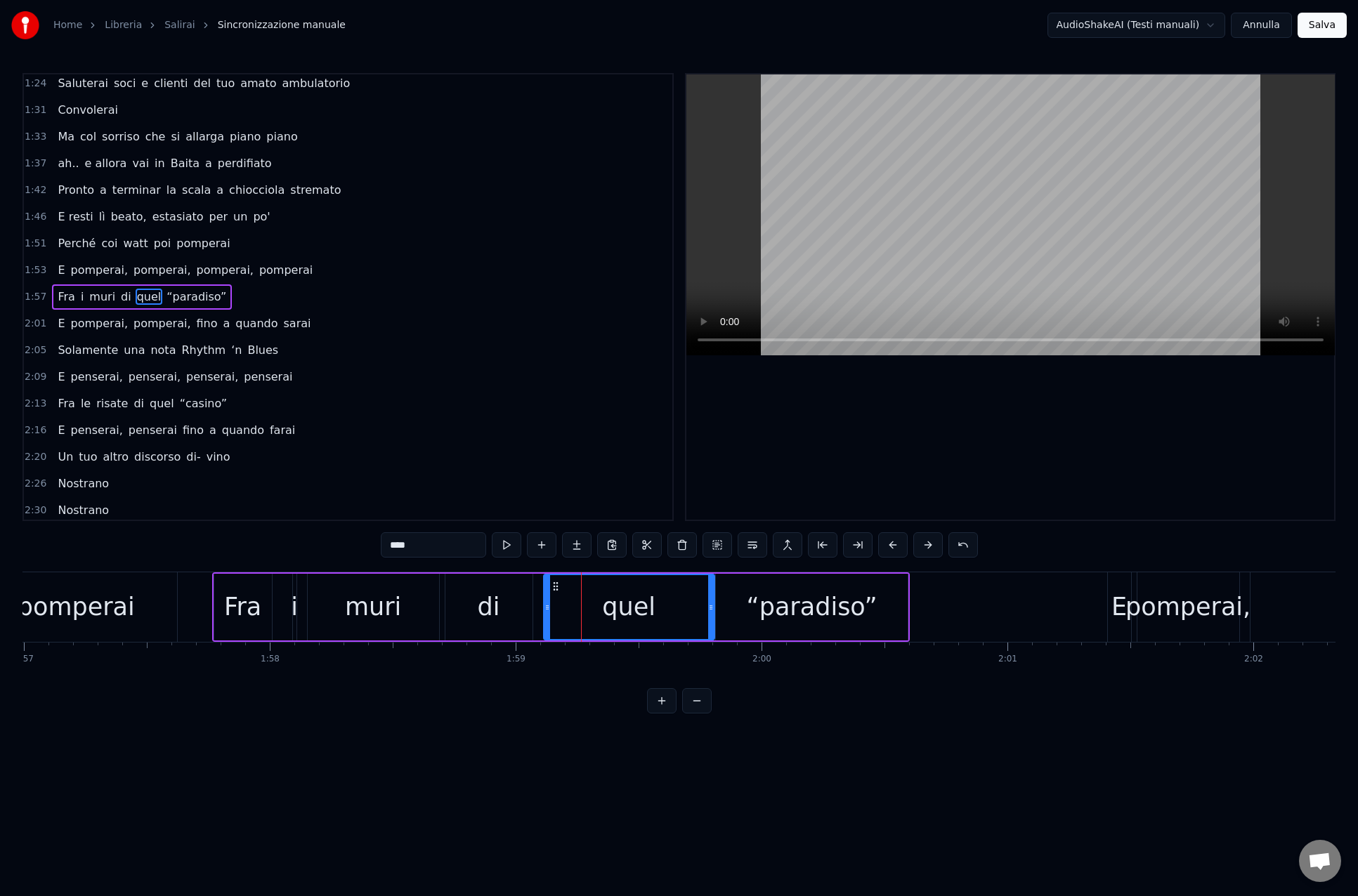
click at [887, 605] on div "“paradiso”" at bounding box center [811, 607] width 192 height 67
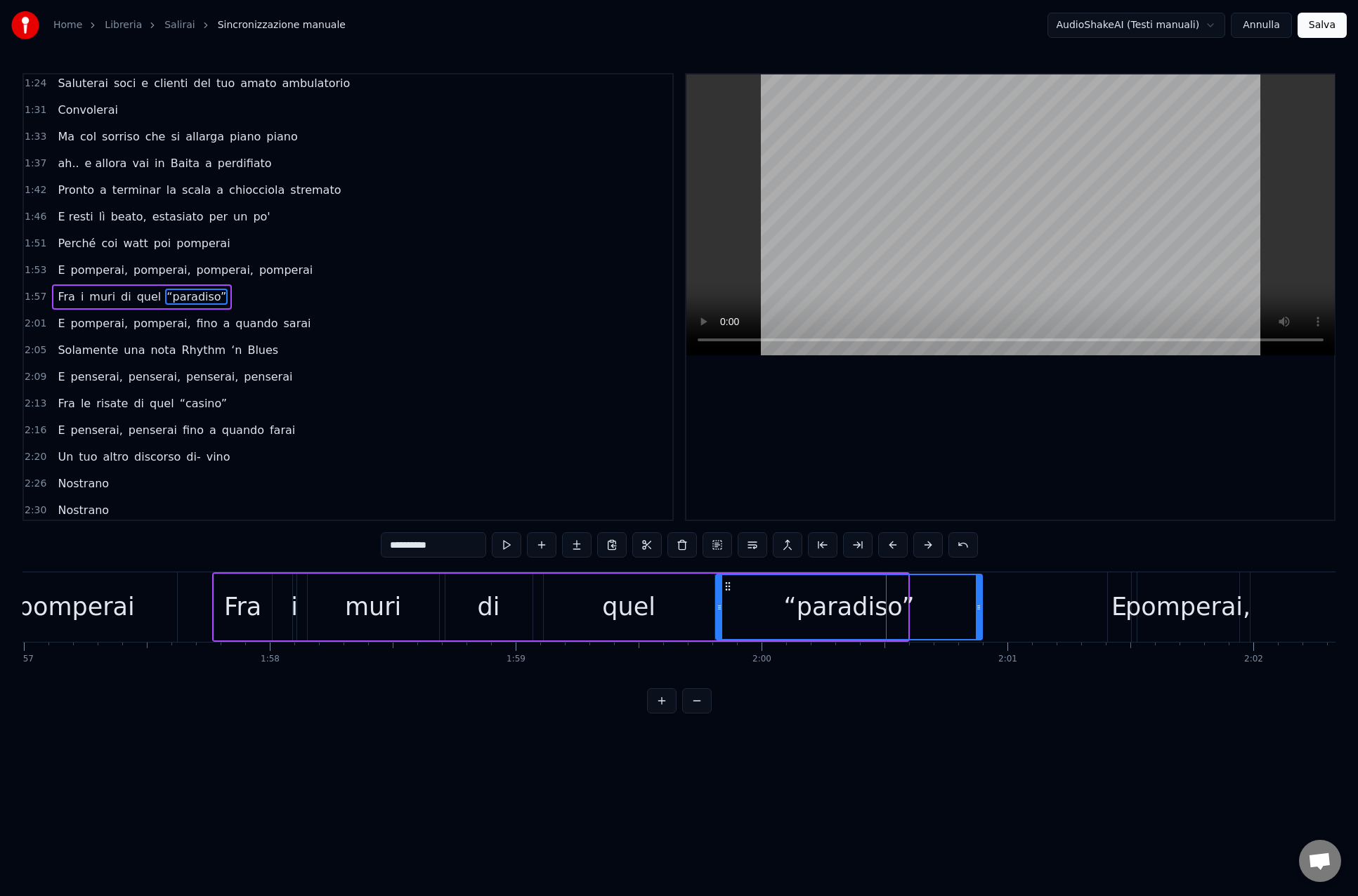
drag, startPoint x: 904, startPoint y: 610, endPoint x: 977, endPoint y: 612, distance: 73.0
click at [978, 609] on icon at bounding box center [978, 607] width 5 height 11
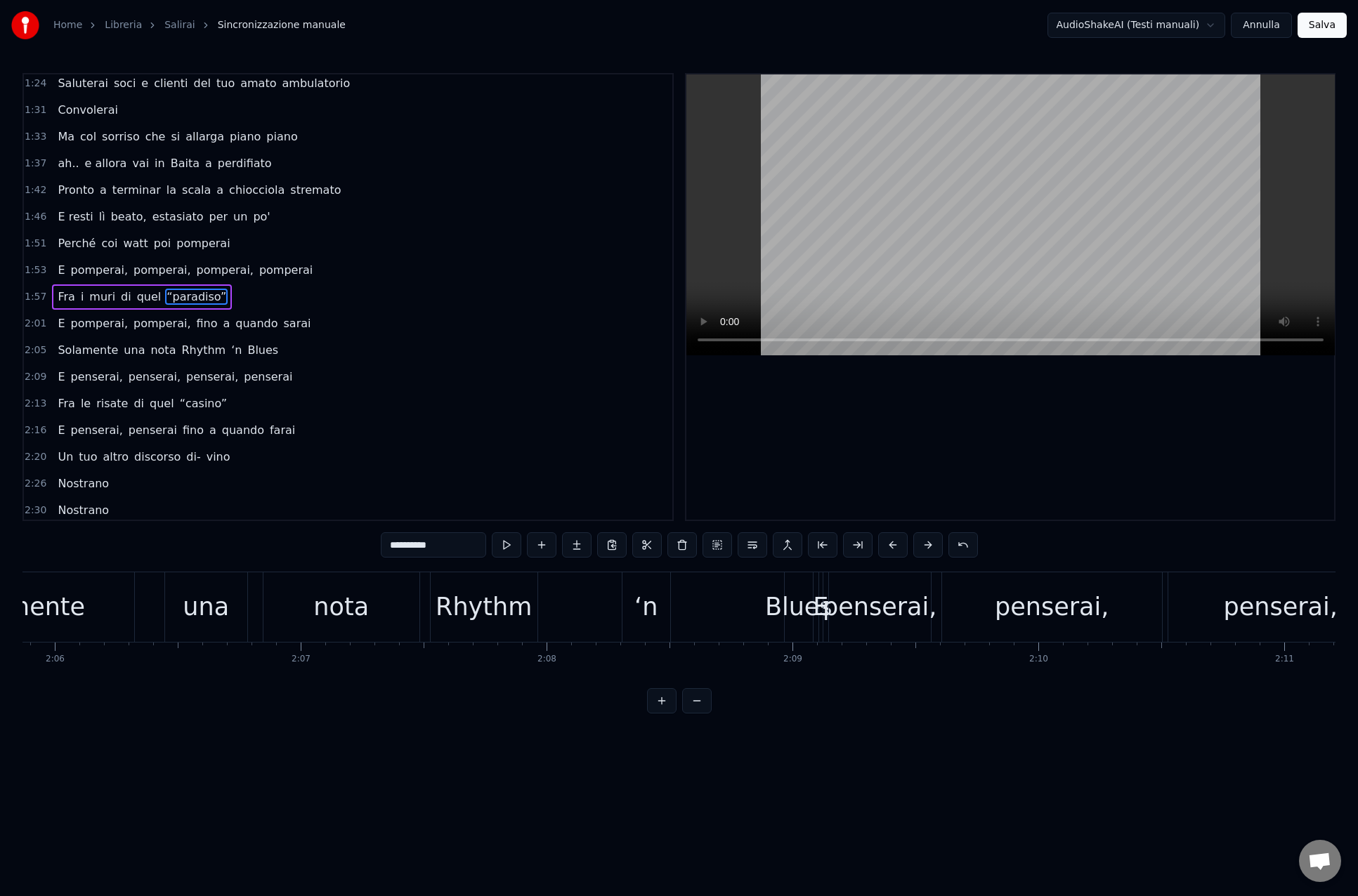
scroll to position [0, 30947]
click at [642, 612] on div "‘n" at bounding box center [641, 606] width 24 height 37
type input "**"
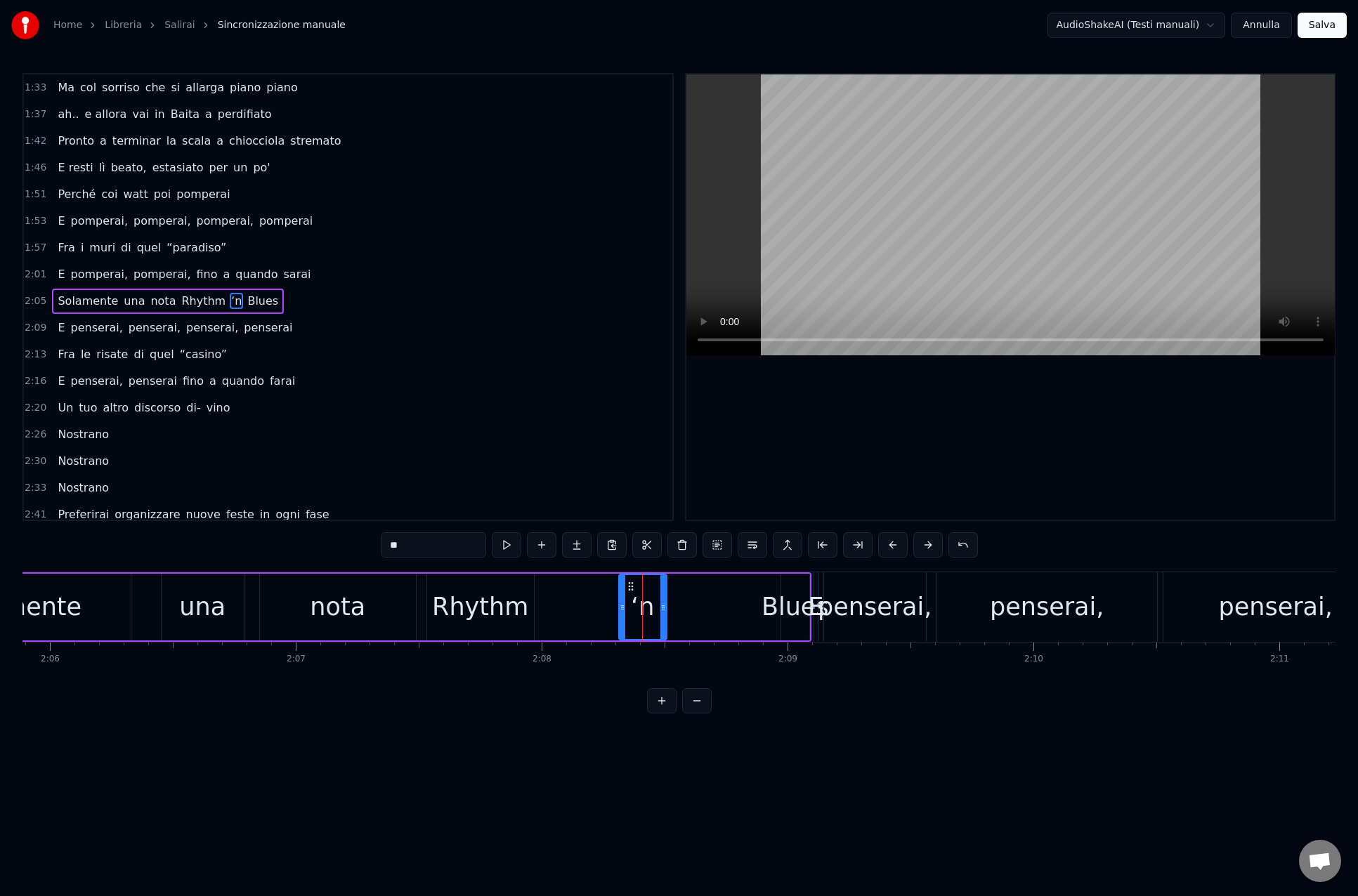
scroll to position [458, 0]
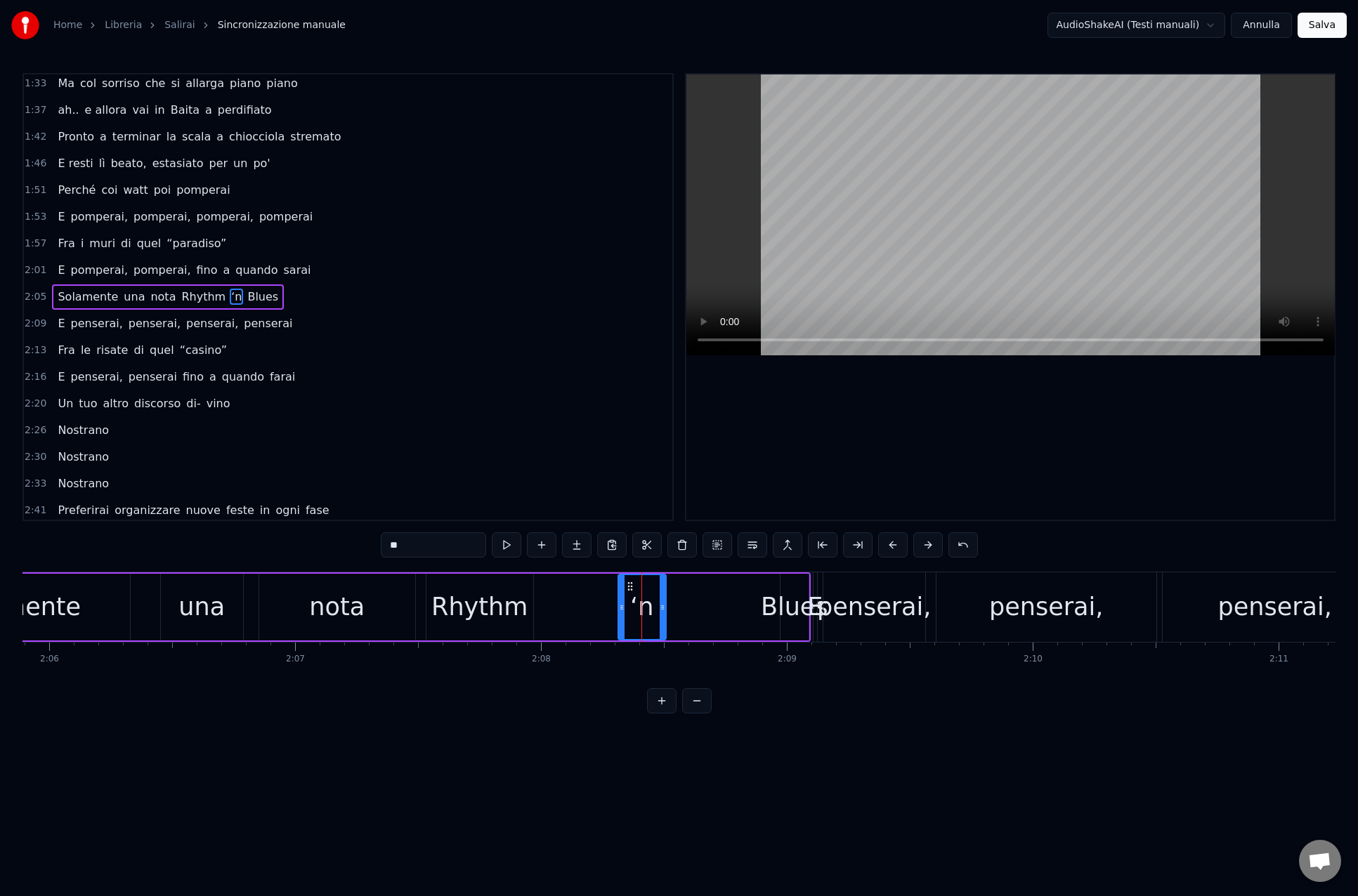
click at [550, 605] on div "Solamente una nota Rhythm ‘n Blues" at bounding box center [354, 607] width 912 height 70
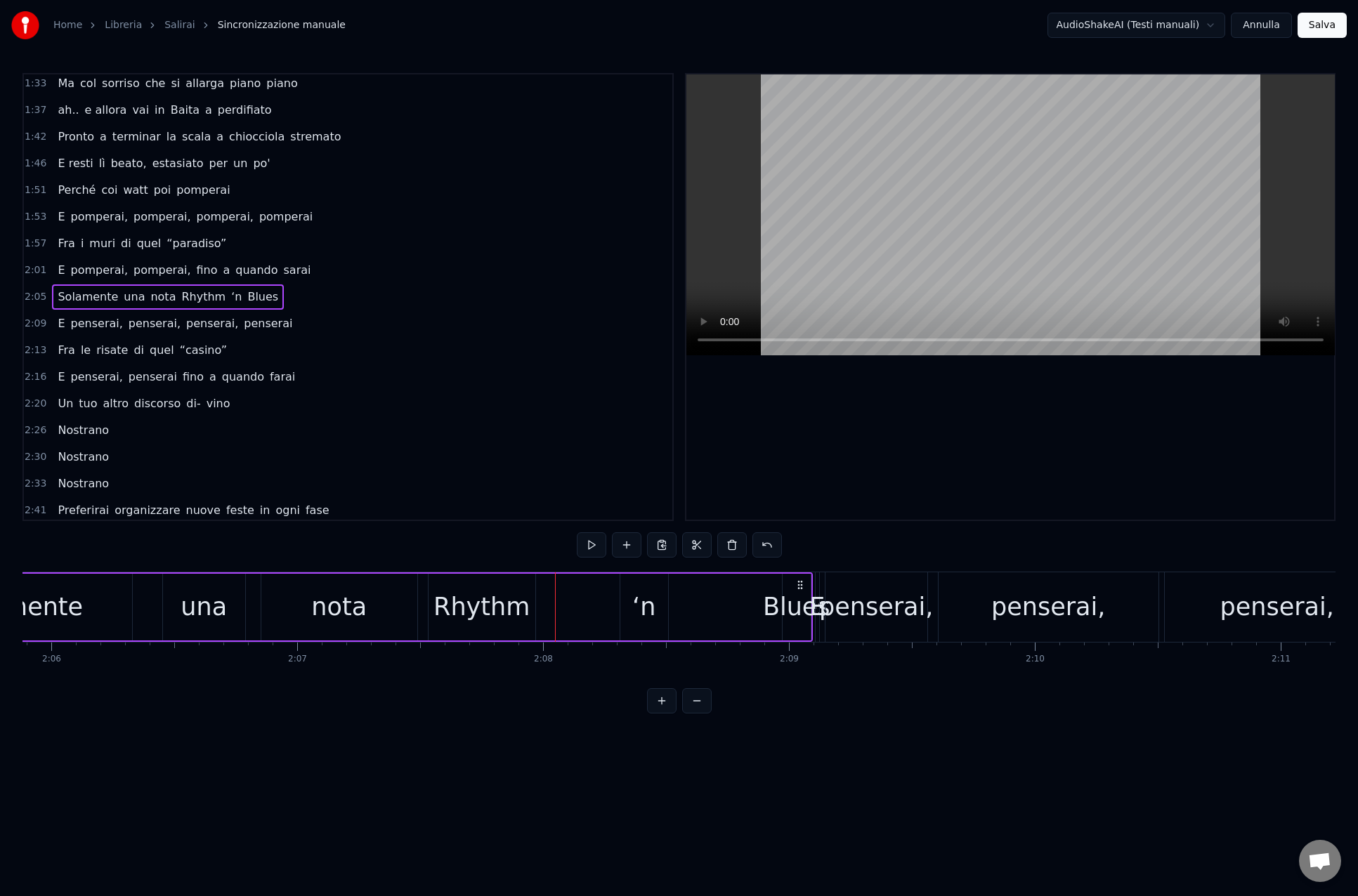
click at [502, 606] on div "Rhythm" at bounding box center [481, 606] width 96 height 37
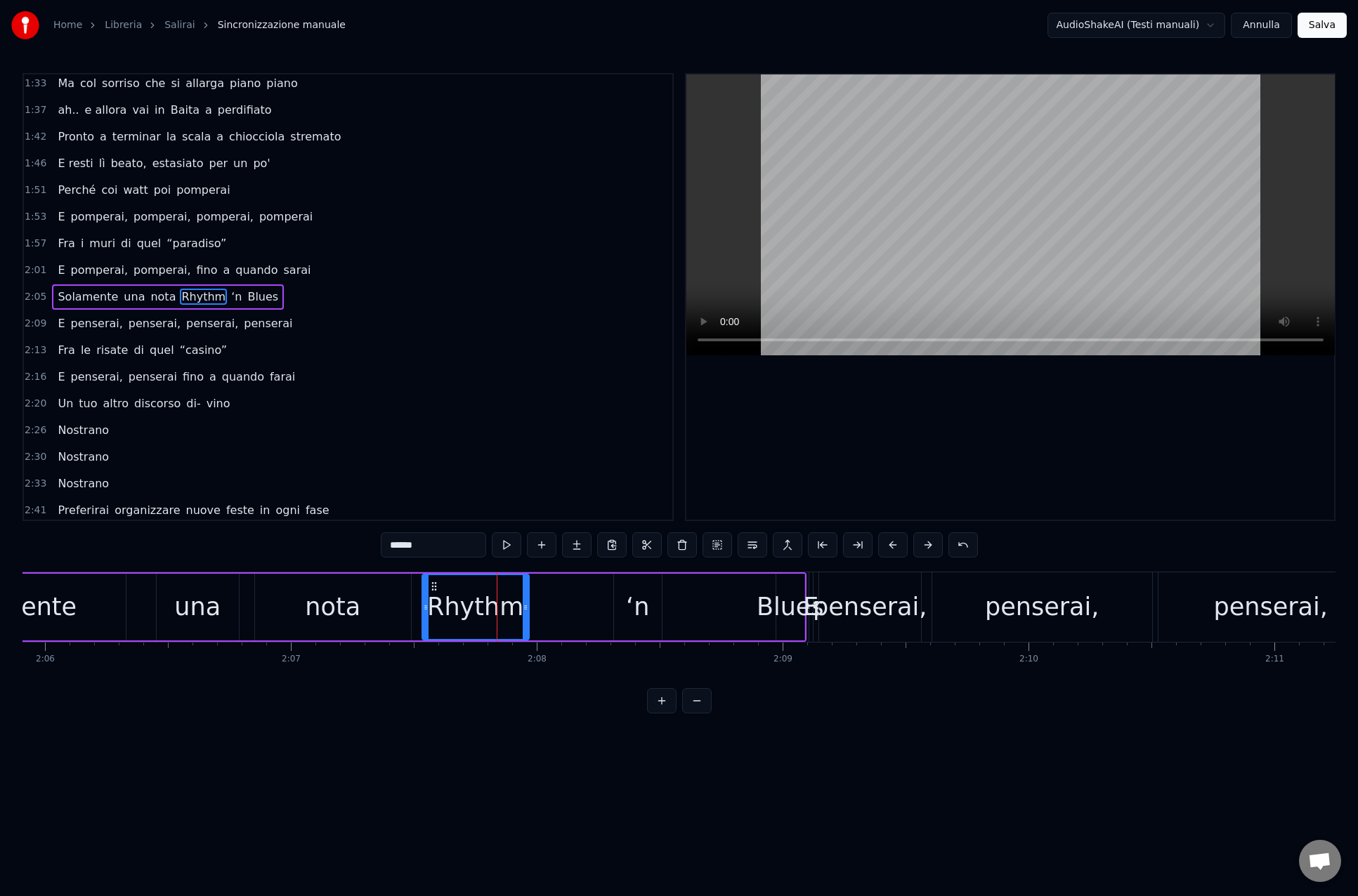
drag, startPoint x: 532, startPoint y: 605, endPoint x: 519, endPoint y: 605, distance: 13.0
click at [516, 605] on div "Rhythm" at bounding box center [475, 607] width 108 height 67
click at [605, 609] on div "Solamente una nota Rhythm ‘n Blues" at bounding box center [355, 607] width 912 height 70
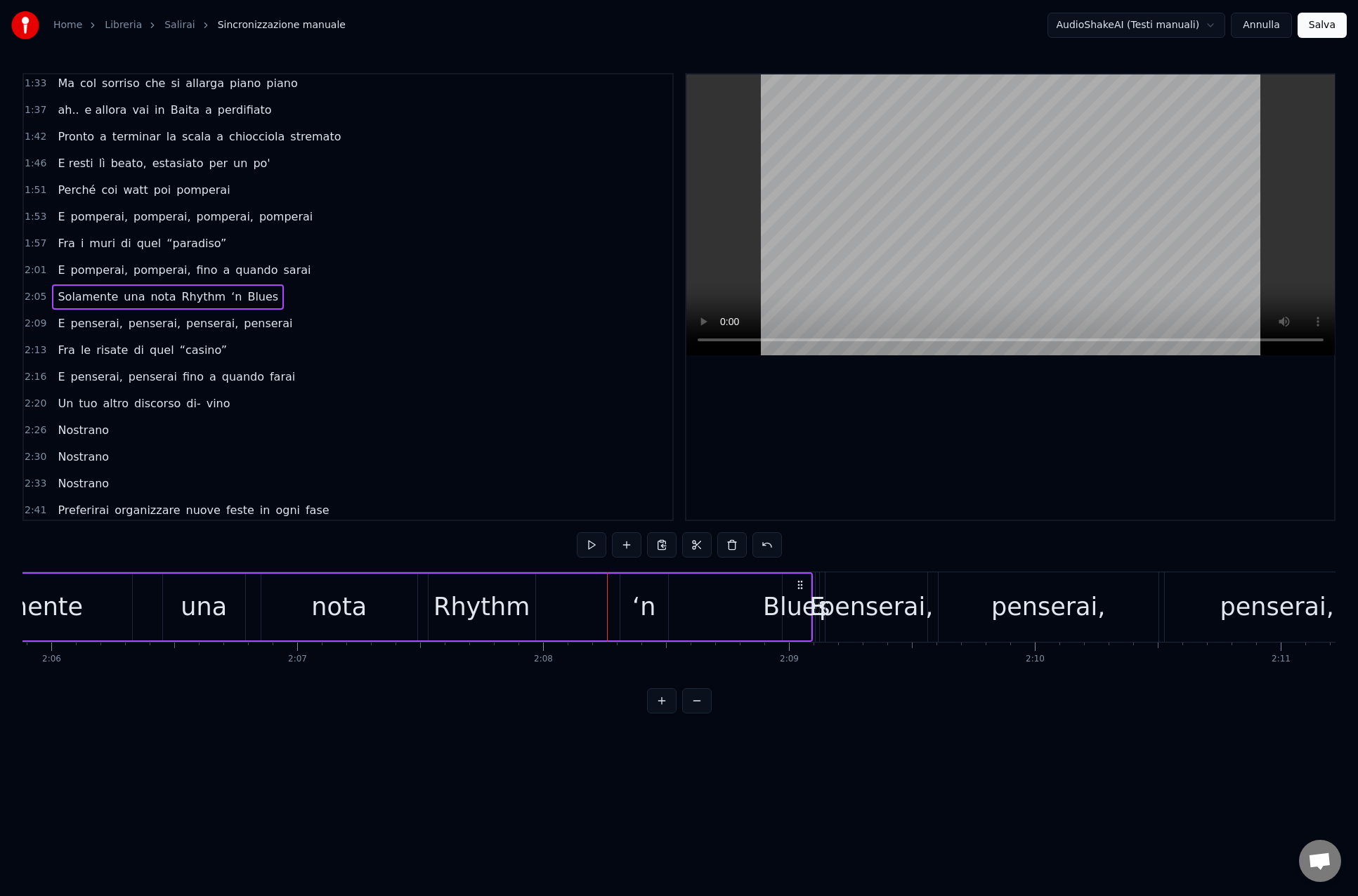
click at [640, 608] on div "‘n" at bounding box center [644, 606] width 24 height 37
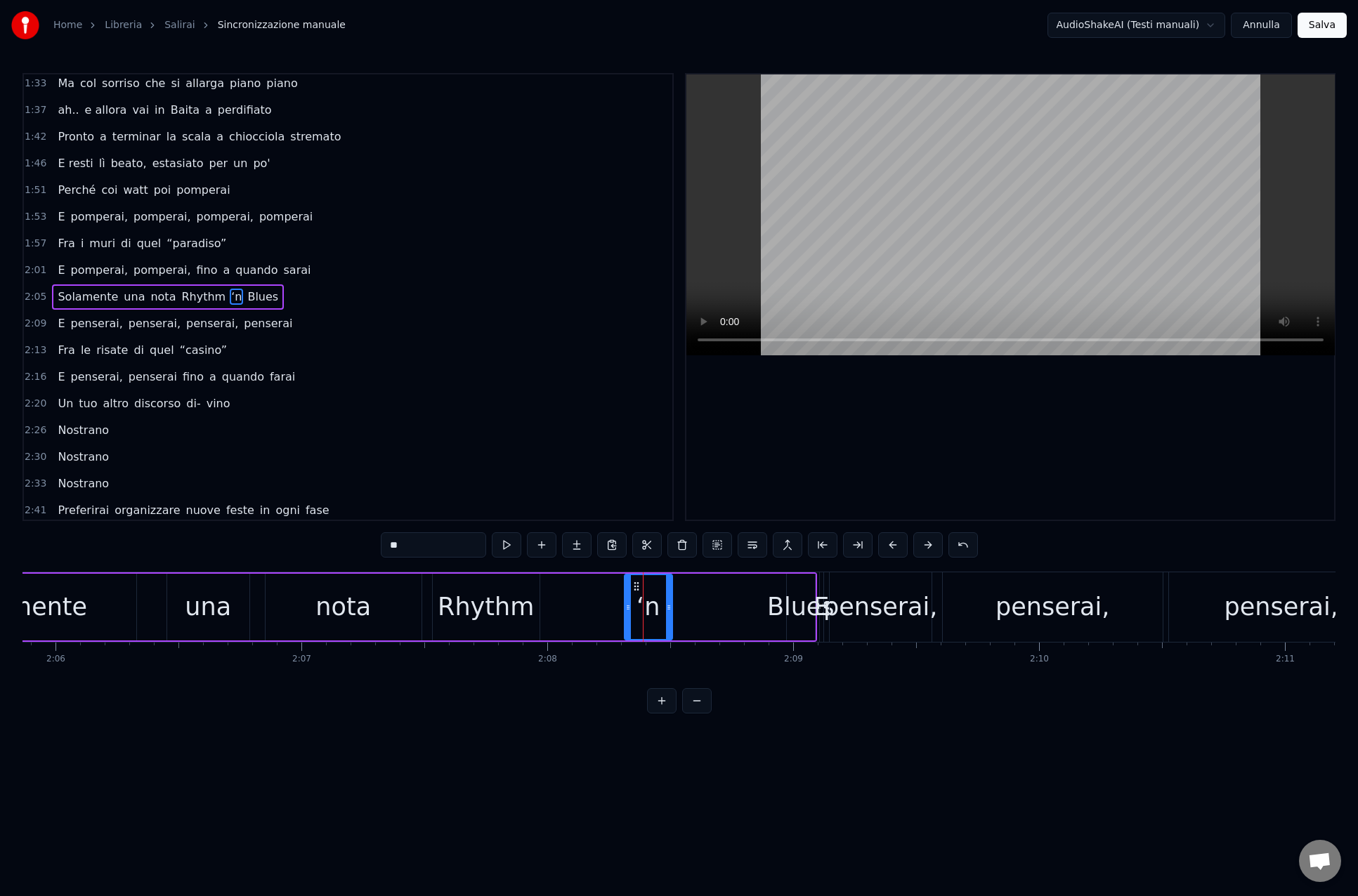
click at [500, 605] on div "Rhythm" at bounding box center [485, 606] width 96 height 37
click at [644, 596] on div "‘n" at bounding box center [646, 606] width 24 height 37
drag, startPoint x: 635, startPoint y: 585, endPoint x: 551, endPoint y: 584, distance: 84.0
click at [551, 584] on icon at bounding box center [551, 586] width 11 height 11
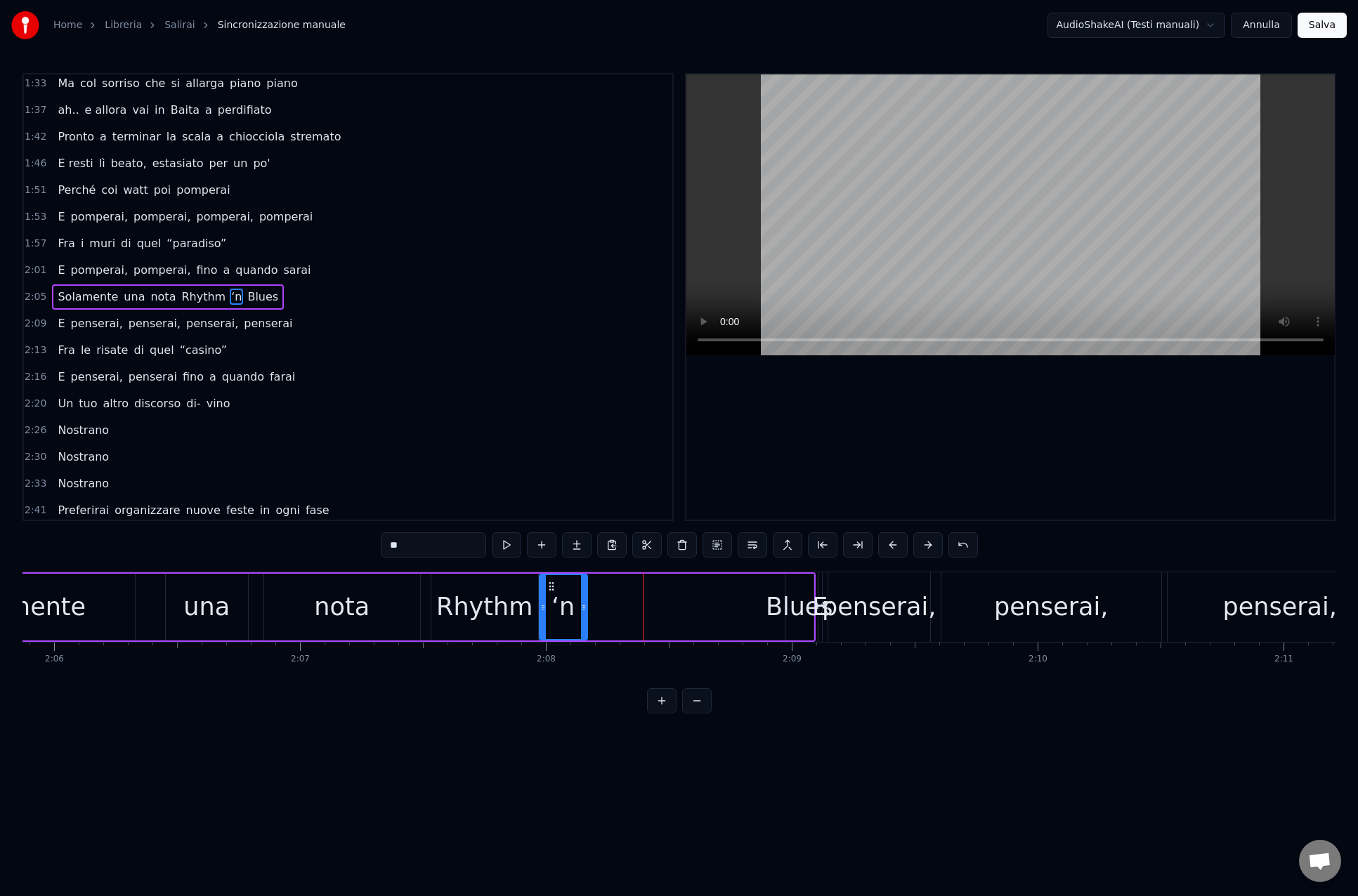
click at [794, 601] on div "Blues" at bounding box center [799, 606] width 67 height 37
click at [778, 597] on div "Blues" at bounding box center [799, 606] width 67 height 37
click at [249, 293] on span "Blues" at bounding box center [262, 296] width 33 height 16
drag, startPoint x: 798, startPoint y: 585, endPoint x: 601, endPoint y: 586, distance: 197.0
click at [600, 586] on icon at bounding box center [598, 586] width 11 height 11
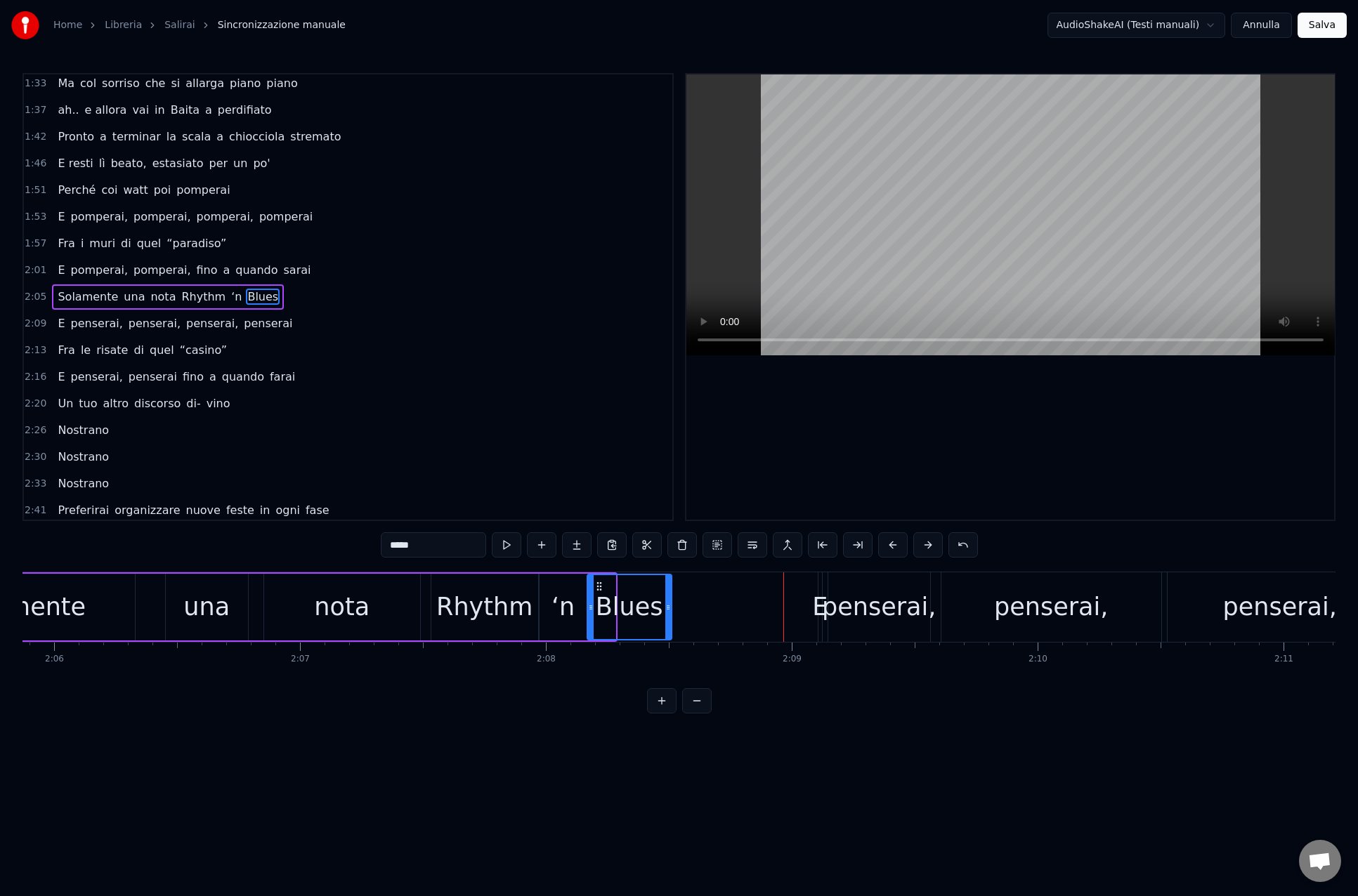
drag, startPoint x: 613, startPoint y: 606, endPoint x: 669, endPoint y: 606, distance: 56.0
click at [669, 606] on icon at bounding box center [667, 607] width 5 height 11
click at [816, 608] on div "E" at bounding box center [820, 606] width 15 height 37
type input "*"
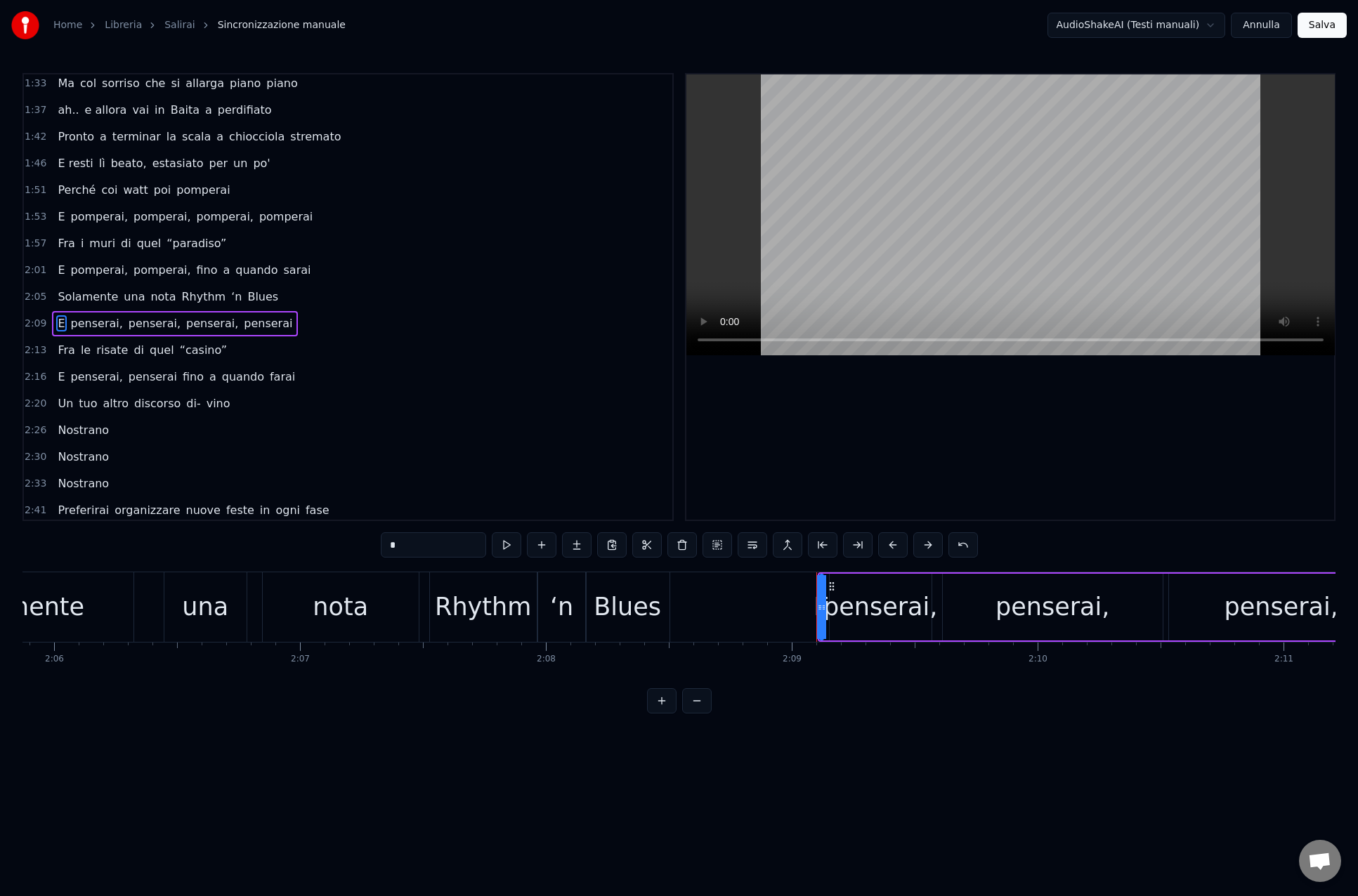
scroll to position [484, 0]
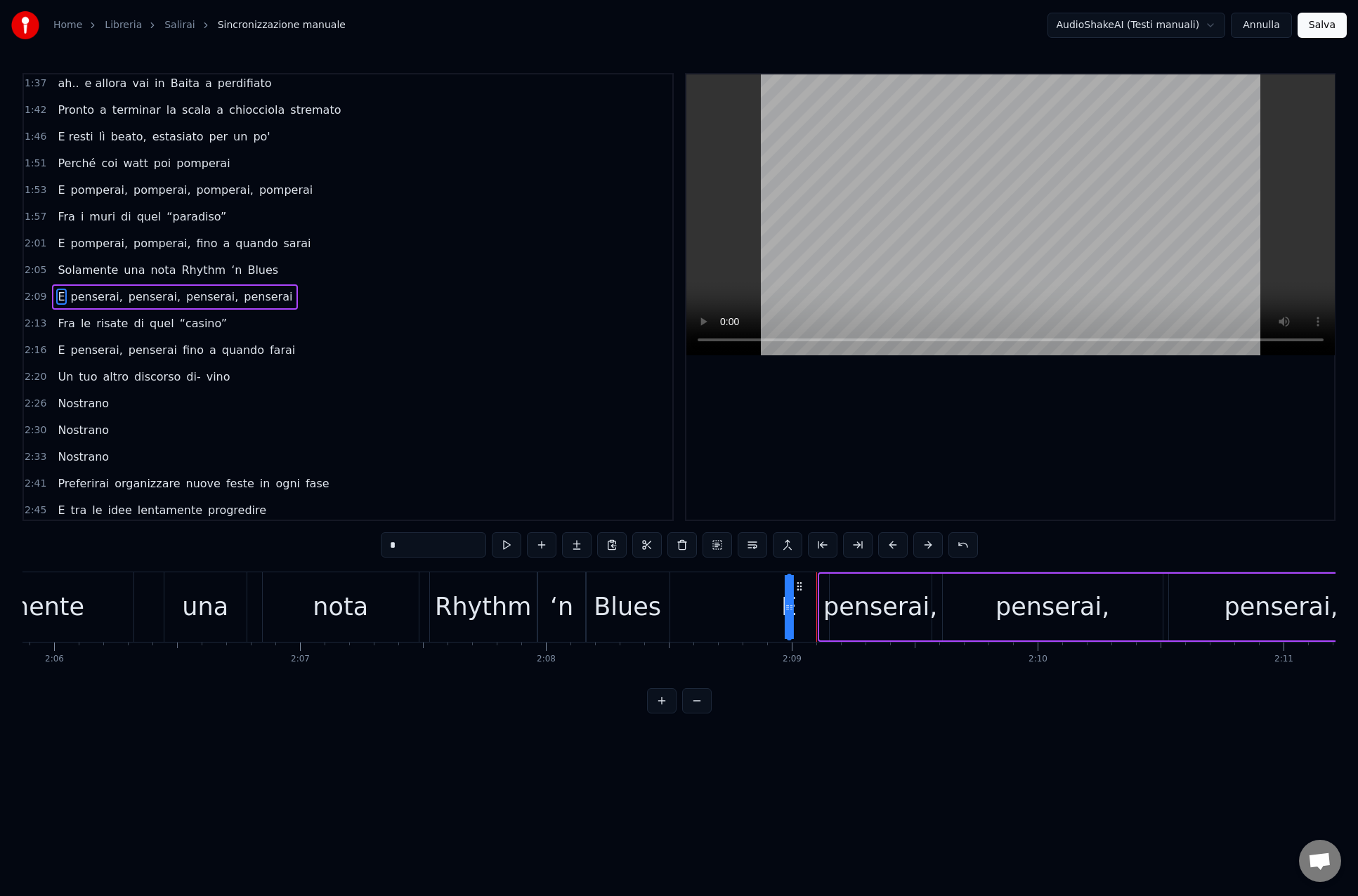
drag, startPoint x: 834, startPoint y: 584, endPoint x: 802, endPoint y: 583, distance: 32.0
click at [801, 583] on icon at bounding box center [799, 586] width 11 height 11
click at [794, 609] on div "E" at bounding box center [789, 606] width 15 height 37
drag, startPoint x: 792, startPoint y: 609, endPoint x: 806, endPoint y: 610, distance: 14.0
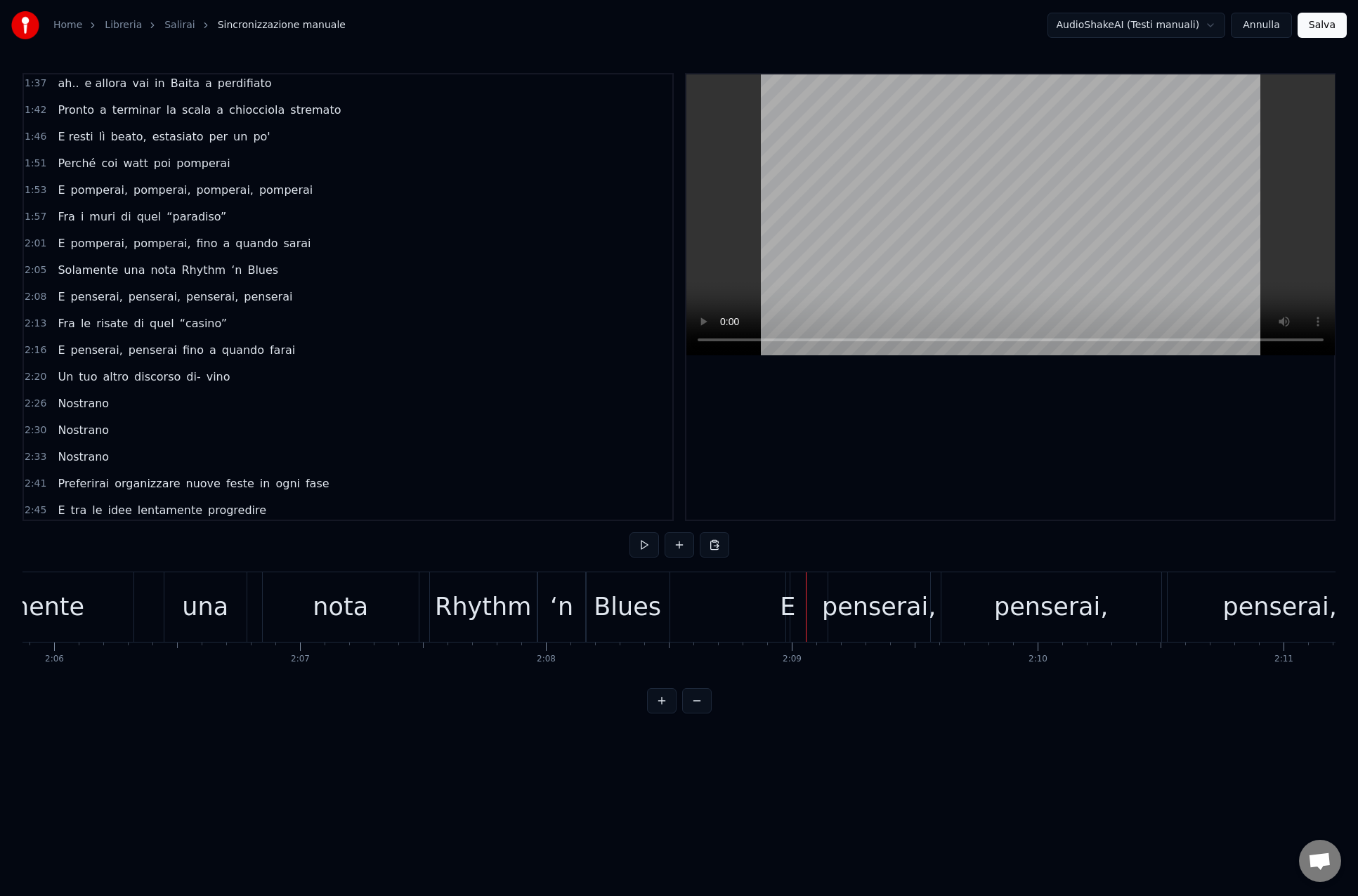
click at [790, 606] on div "E" at bounding box center [787, 606] width 15 height 37
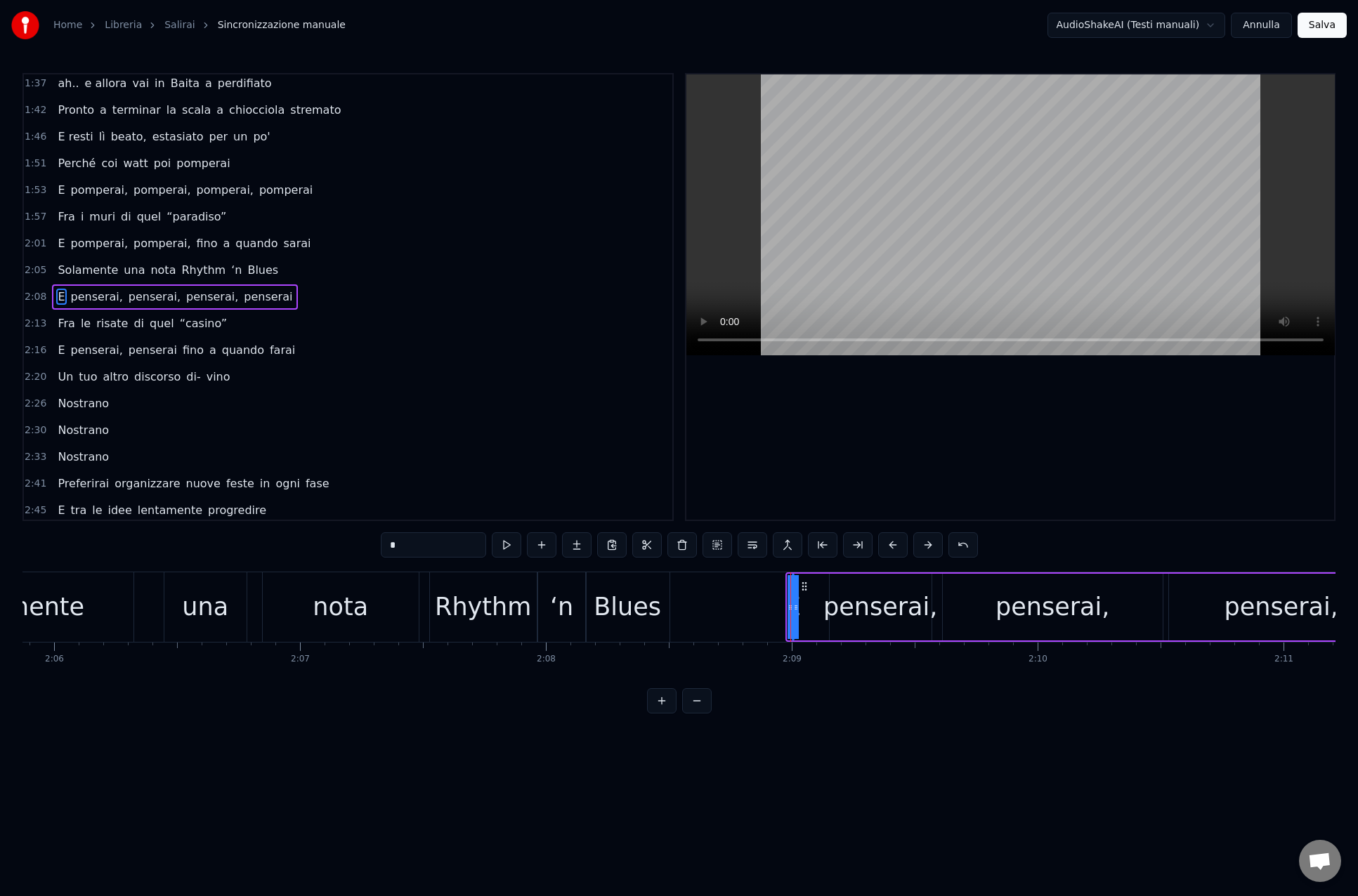
drag, startPoint x: 791, startPoint y: 608, endPoint x: 820, endPoint y: 610, distance: 29.1
click at [829, 609] on div "E penserai, penserai, penserai, penserai" at bounding box center [1260, 607] width 949 height 70
click at [792, 609] on div "E" at bounding box center [792, 606] width 15 height 37
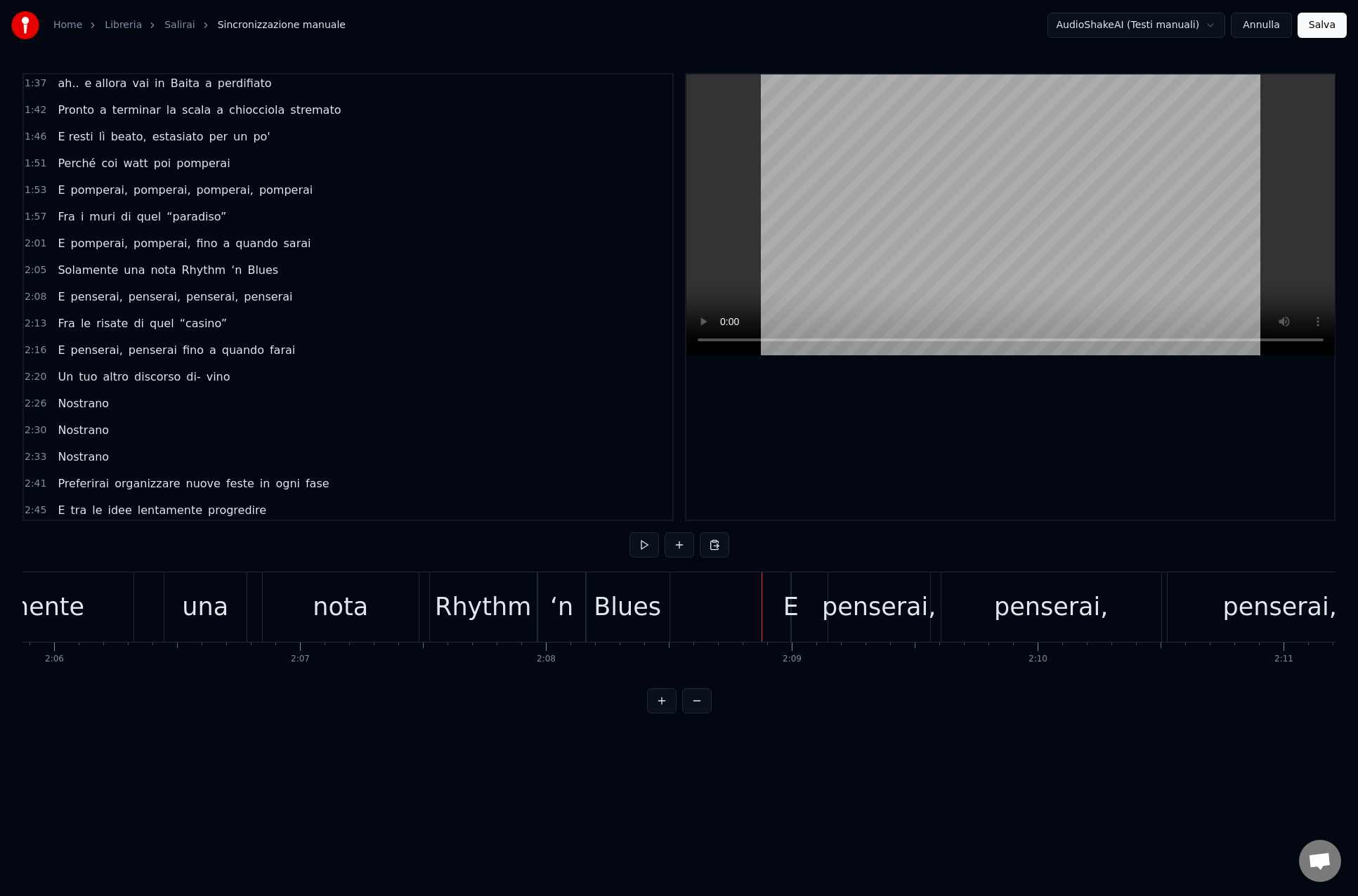
click at [792, 608] on div "E" at bounding box center [791, 606] width 15 height 37
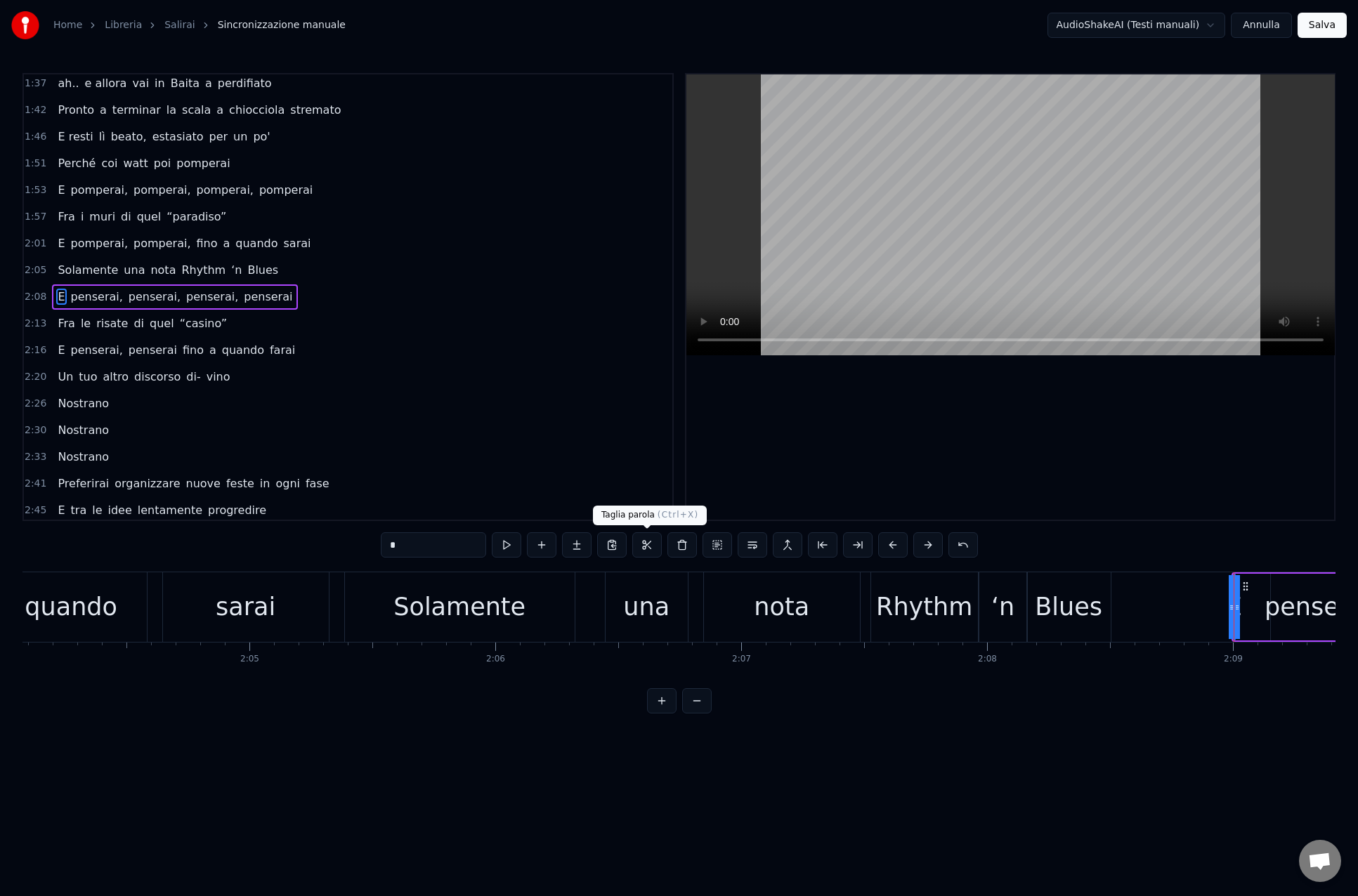
scroll to position [484, 0]
click at [447, 441] on div "2:30 Nostrano" at bounding box center [347, 431] width 648 height 27
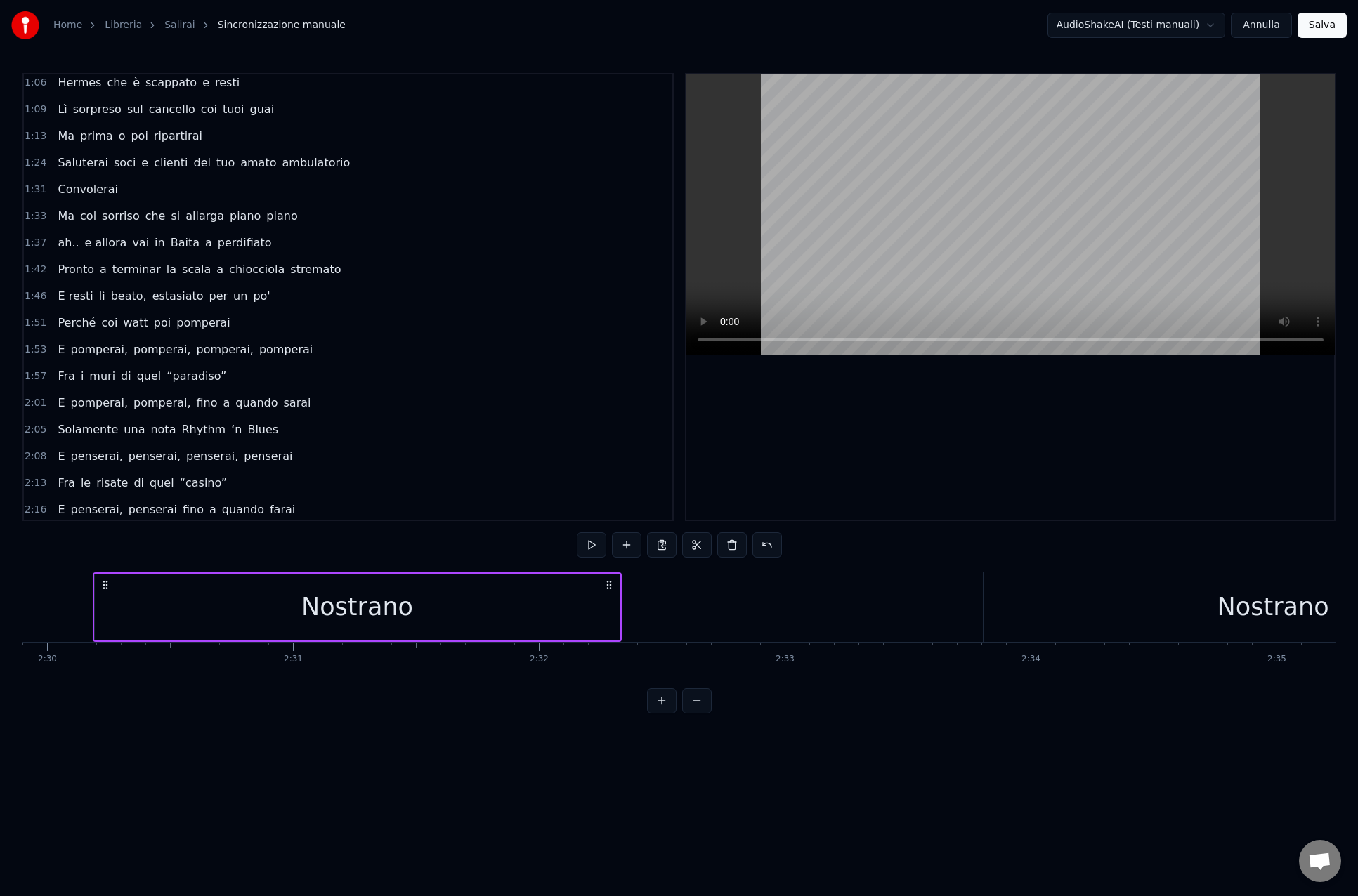
scroll to position [312, 0]
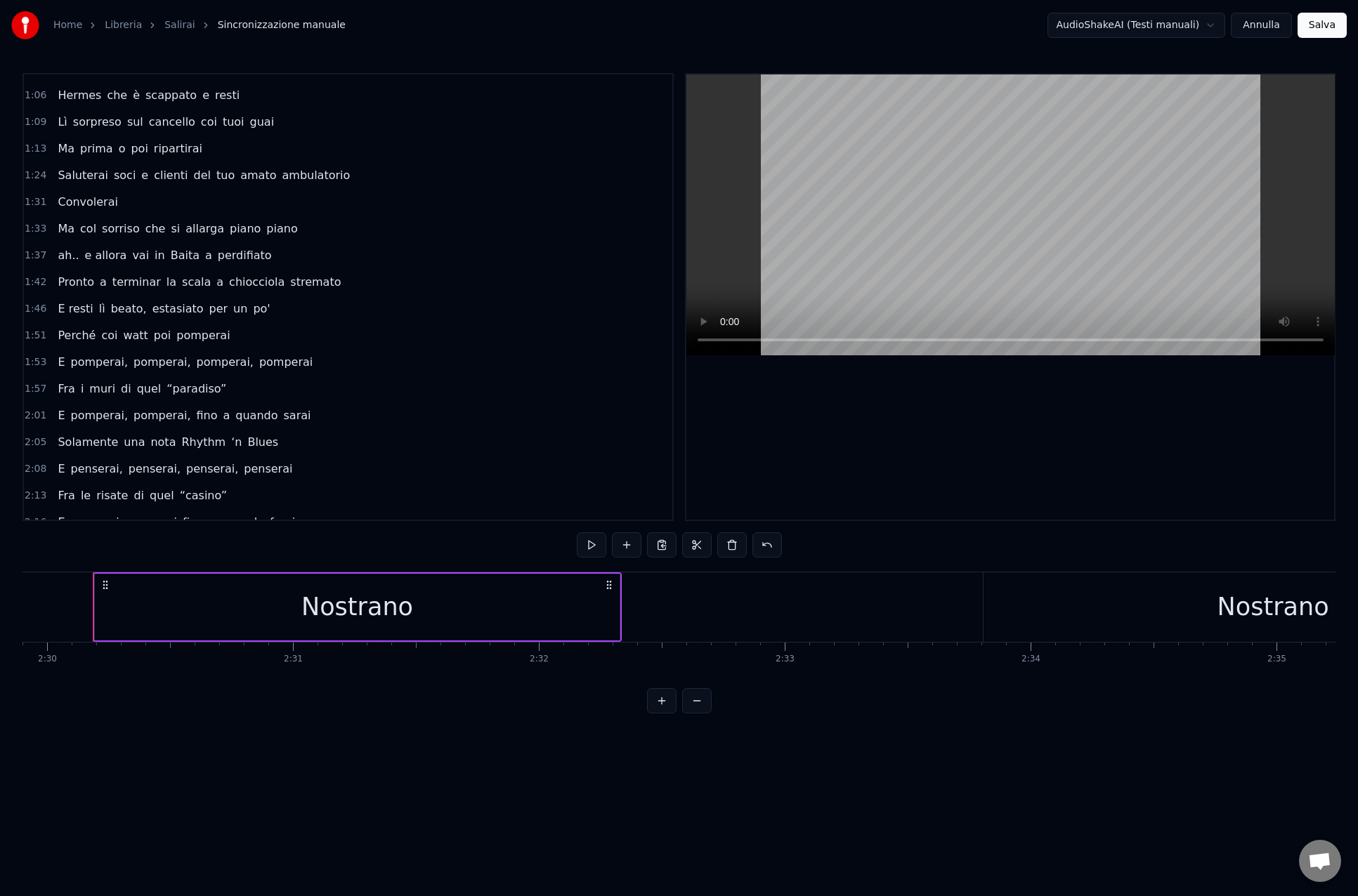
click at [53, 166] on div "Saluterai soci e clienti del tuo amato ambulatorio" at bounding box center [204, 175] width 303 height 25
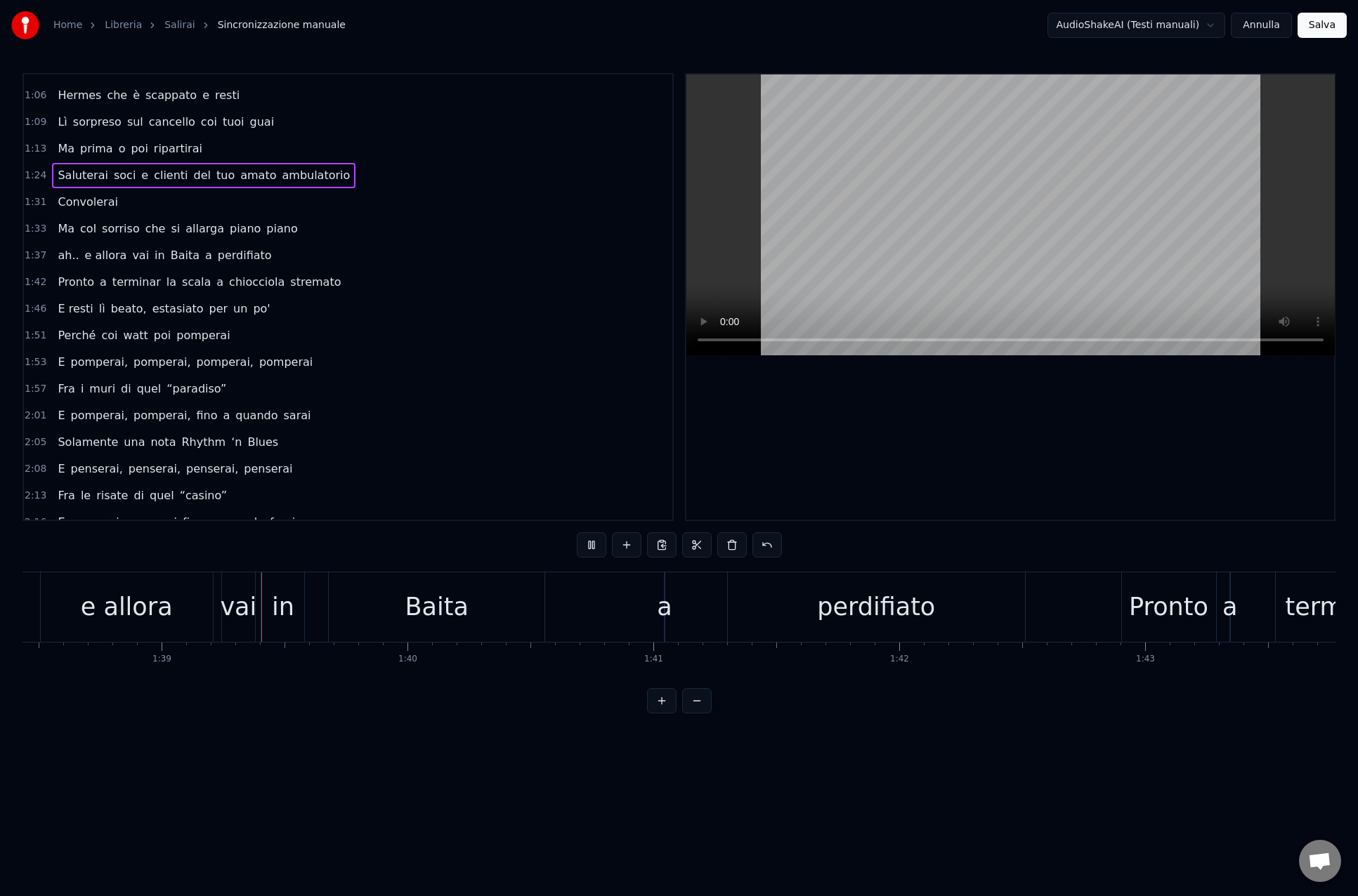
scroll to position [0, 24199]
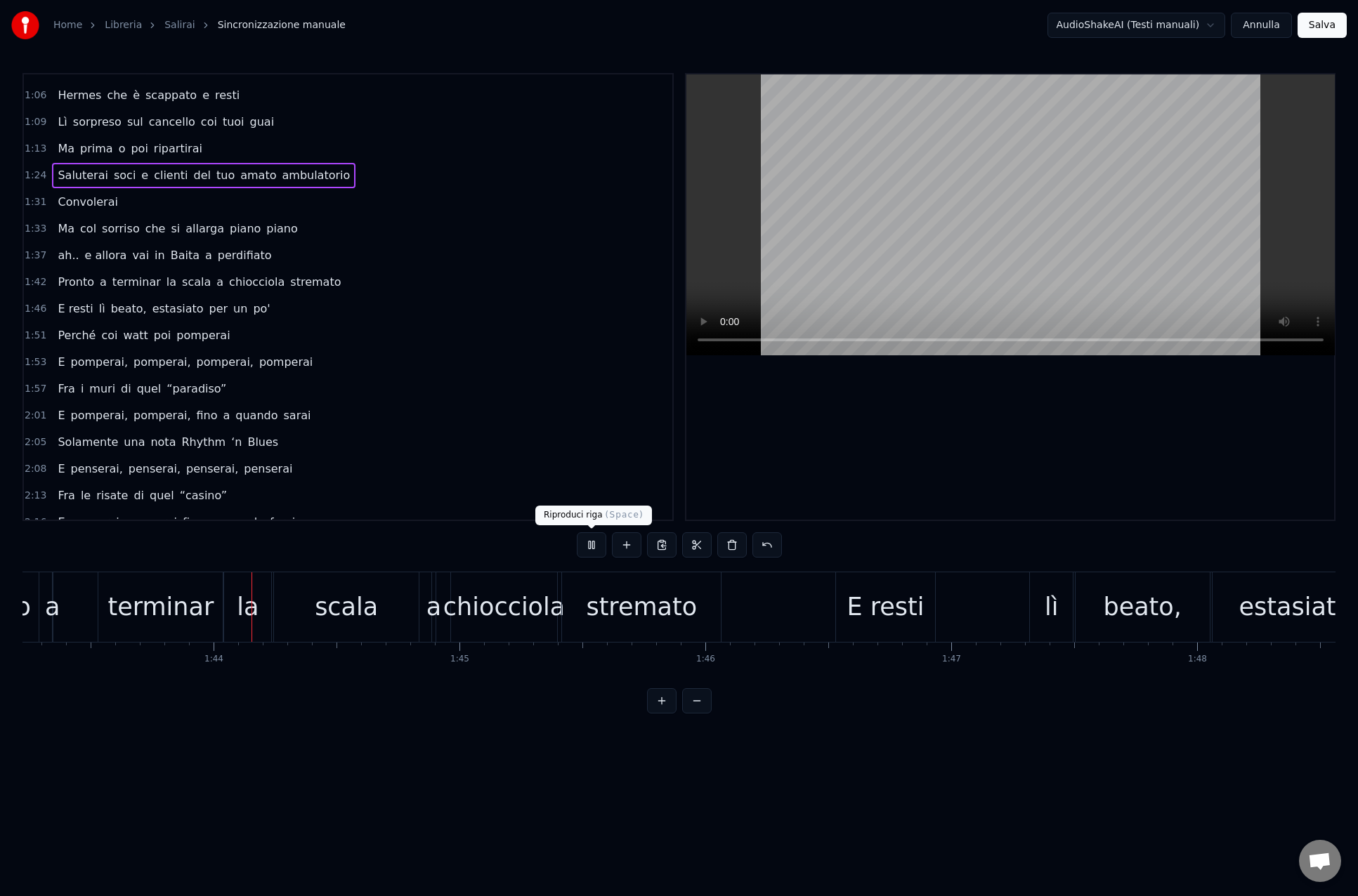
click at [588, 540] on button at bounding box center [591, 544] width 30 height 25
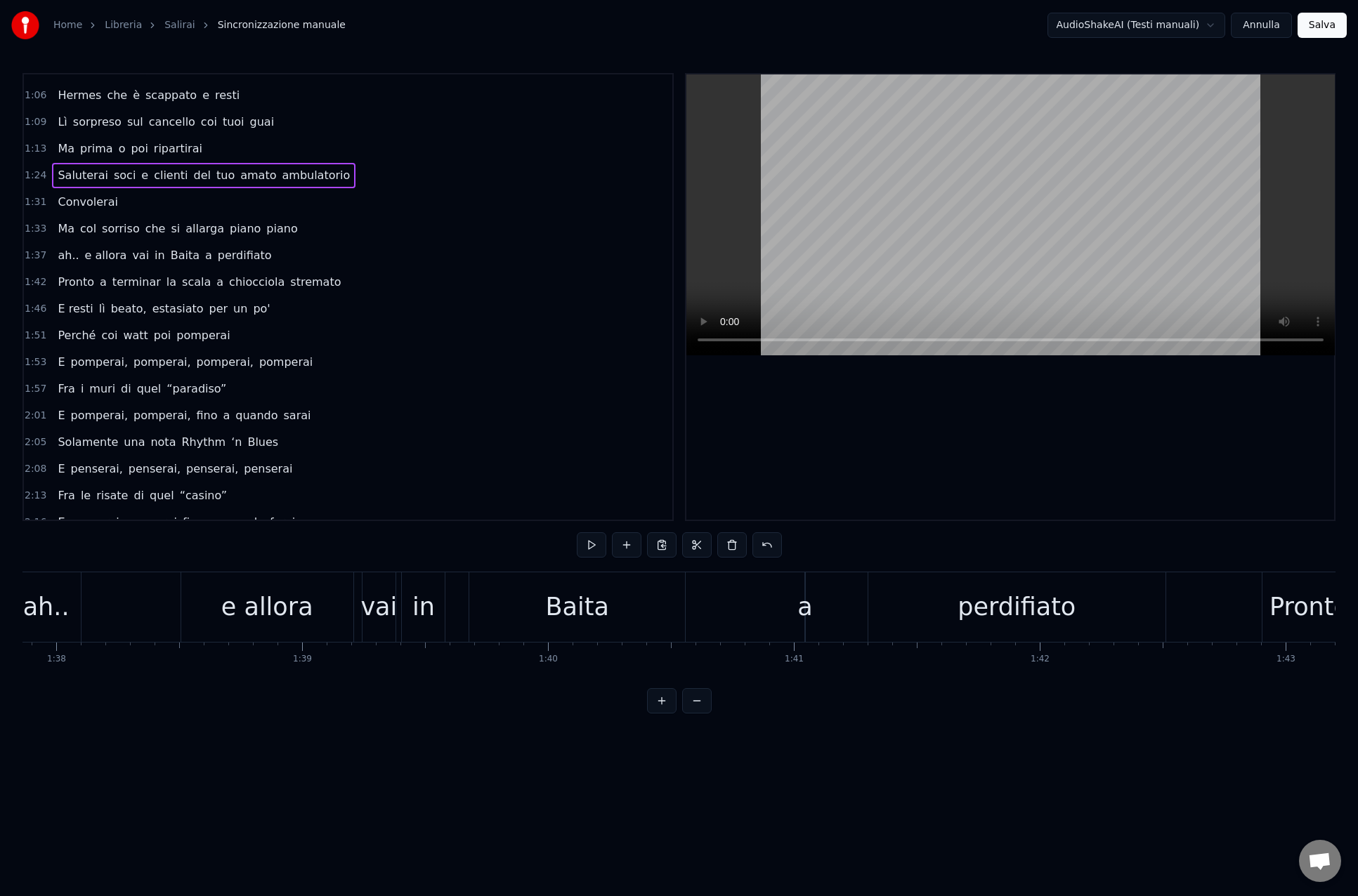
scroll to position [0, 24046]
click at [434, 604] on div "in" at bounding box center [435, 606] width 23 height 37
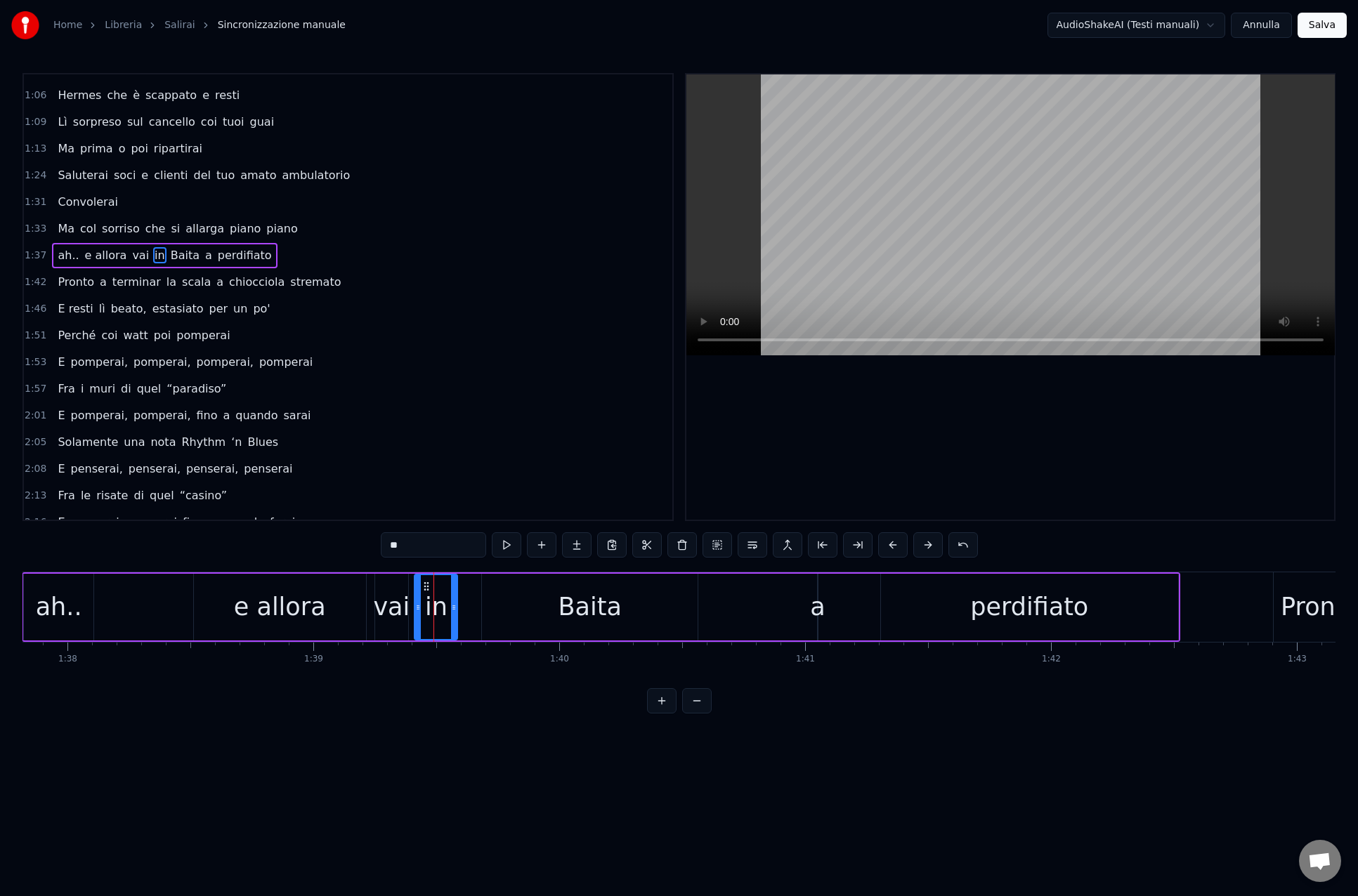
scroll to position [271, 0]
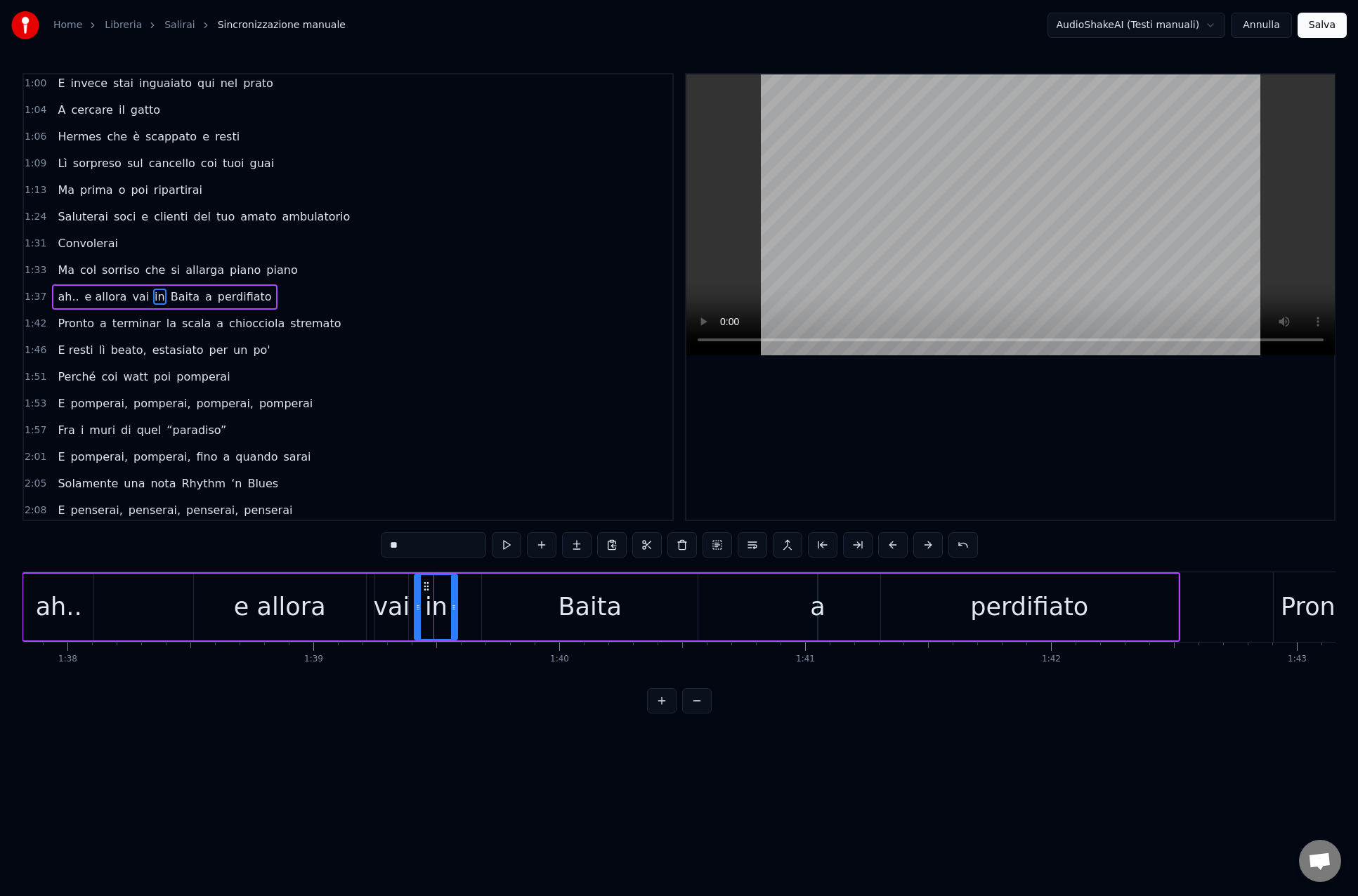
click at [414, 550] on input "**" at bounding box center [433, 544] width 105 height 25
type input "*"
type input "****"
click at [399, 709] on div "0:14 [PERSON_NAME], salirai 0:18 Tra le cime di quella vallata 0:22 Salirai, sa…" at bounding box center [679, 393] width 1313 height 641
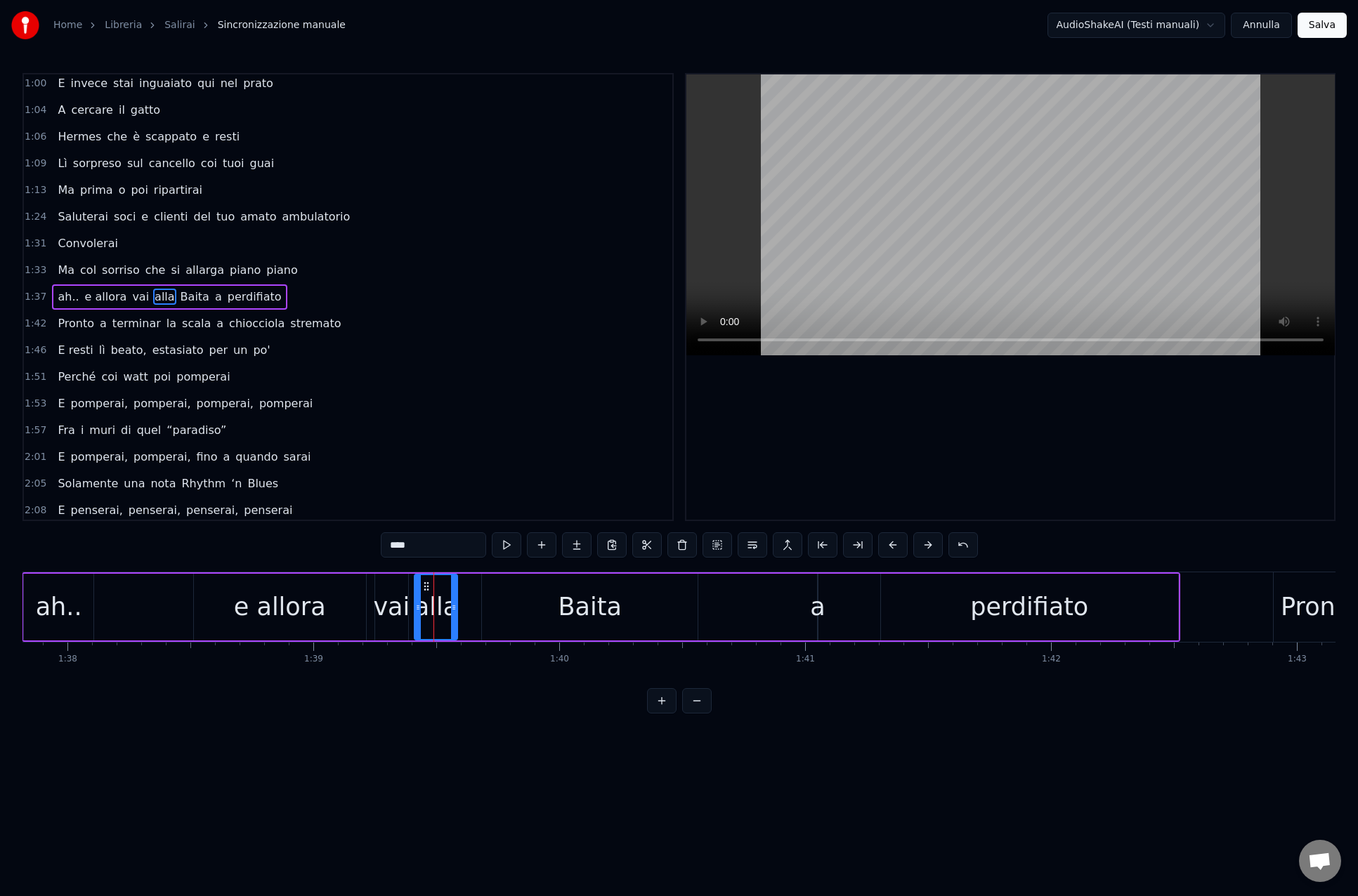
click at [447, 614] on div "alla" at bounding box center [436, 606] width 43 height 37
drag, startPoint x: 456, startPoint y: 609, endPoint x: 467, endPoint y: 609, distance: 11.0
click at [468, 610] on div "ah.. e allora vai alla Baita a perdifiato" at bounding box center [601, 607] width 1158 height 70
click at [434, 606] on div "alla" at bounding box center [436, 606] width 43 height 37
click at [463, 607] on div "ah.. e allora vai alla Baita a perdifiato" at bounding box center [591, 607] width 1158 height 70
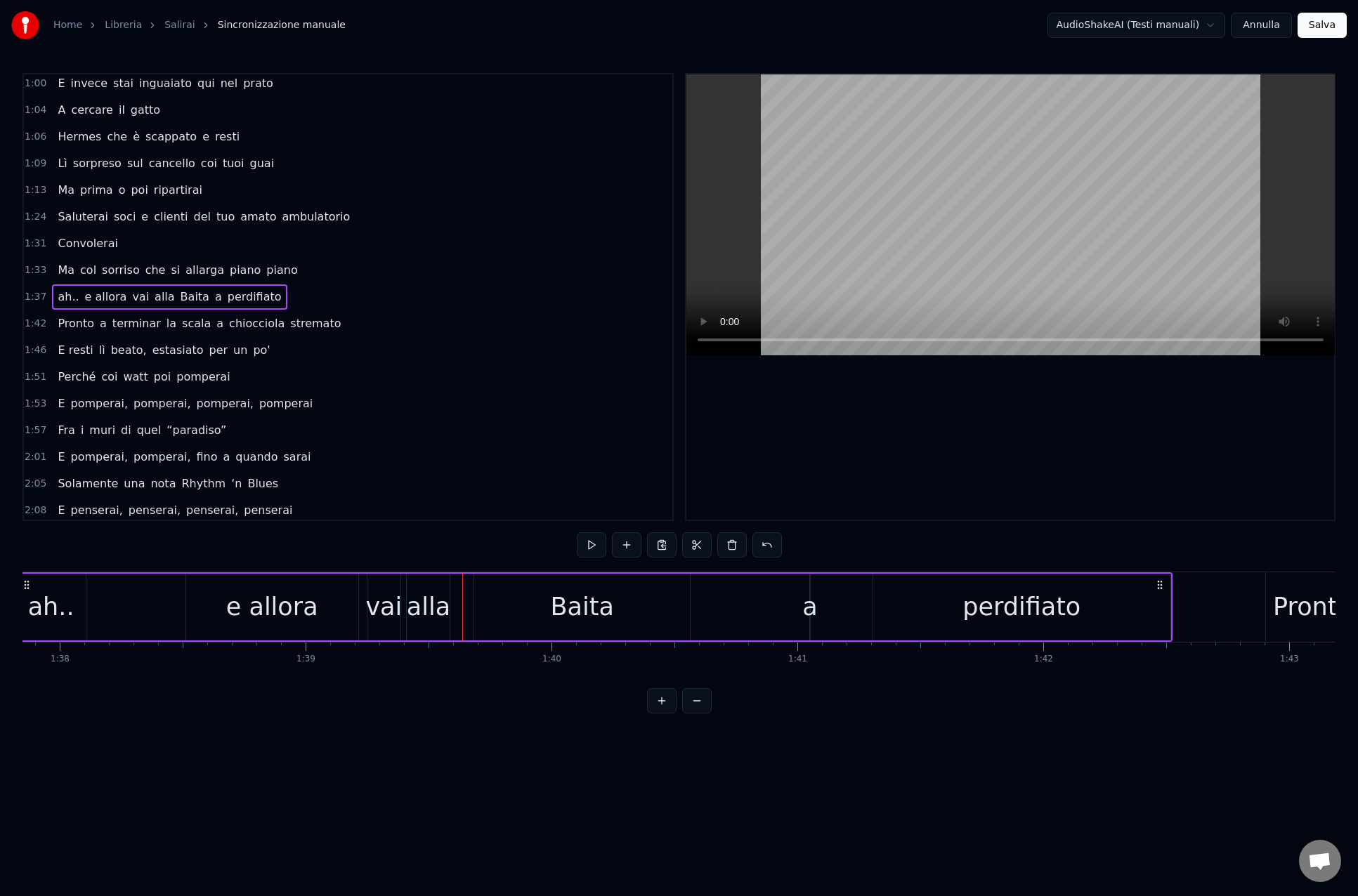
click at [435, 609] on div "alla" at bounding box center [428, 606] width 43 height 37
click at [421, 583] on circle at bounding box center [420, 583] width 1 height 1
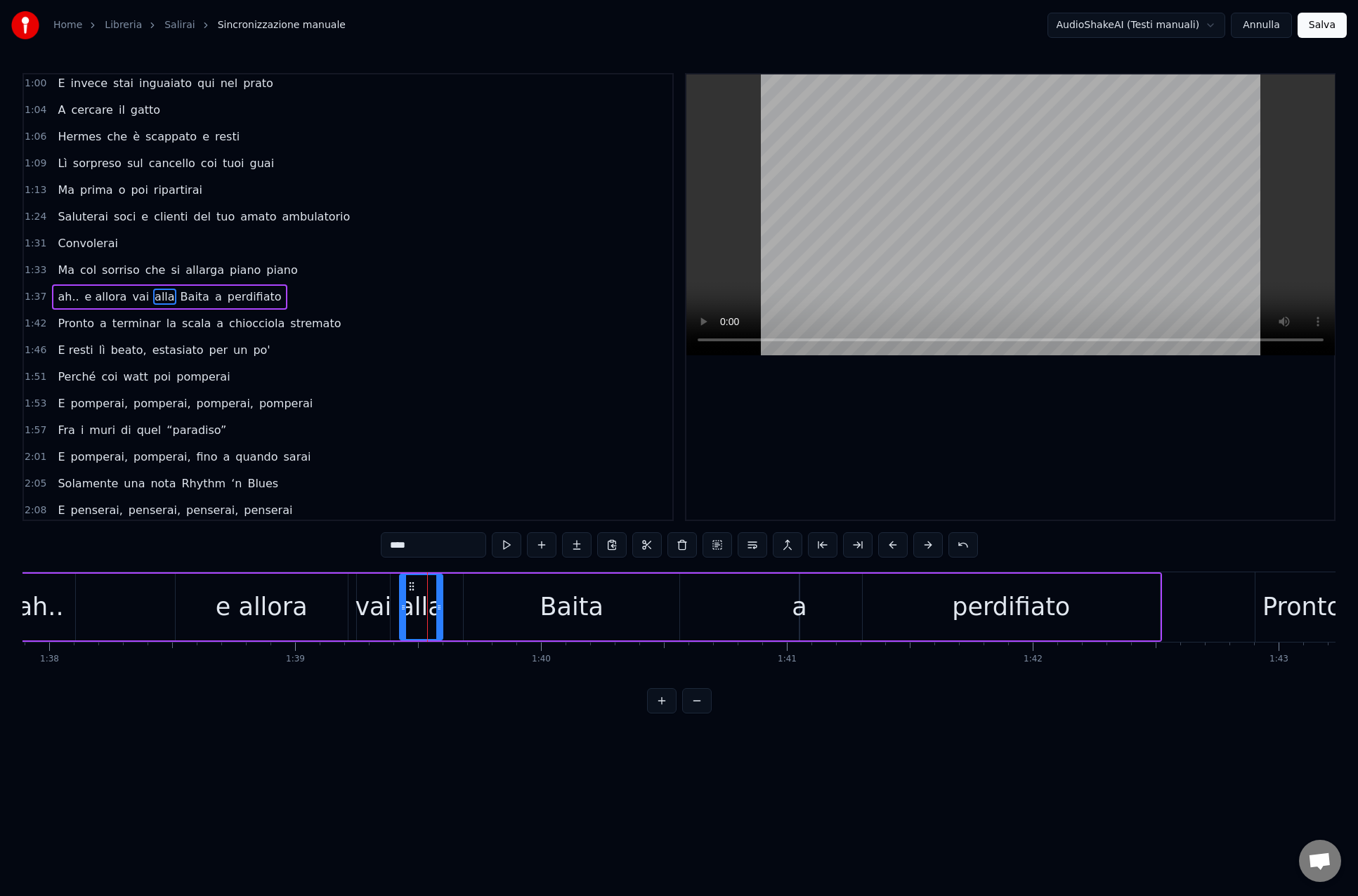
scroll to position [0, 24069]
drag, startPoint x: 448, startPoint y: 610, endPoint x: 431, endPoint y: 609, distance: 17.0
click at [450, 609] on div "ah.. e allora vai alla Baita a perdifiato" at bounding box center [577, 607] width 1158 height 70
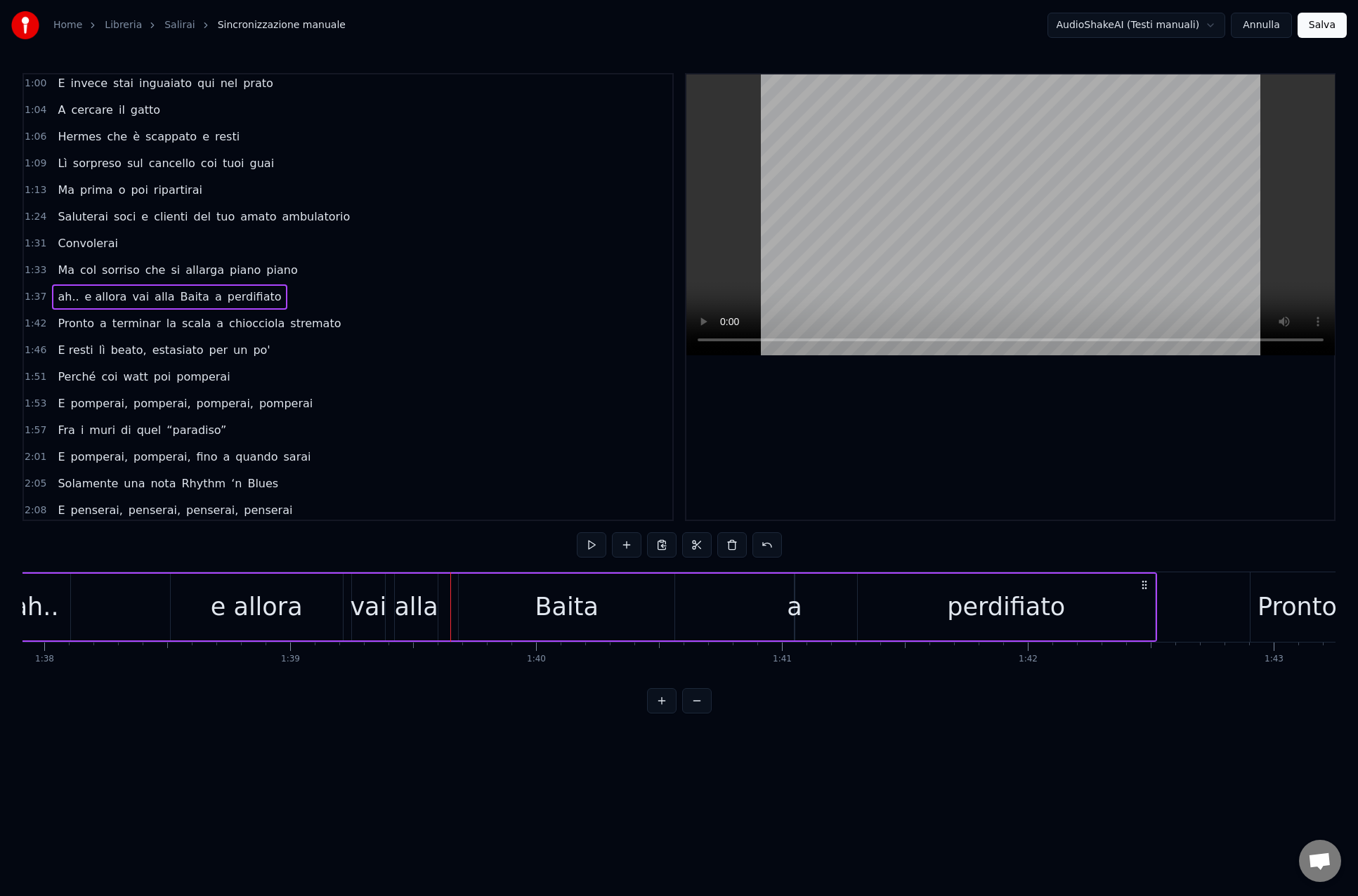
click at [473, 607] on div "Baita" at bounding box center [566, 607] width 215 height 67
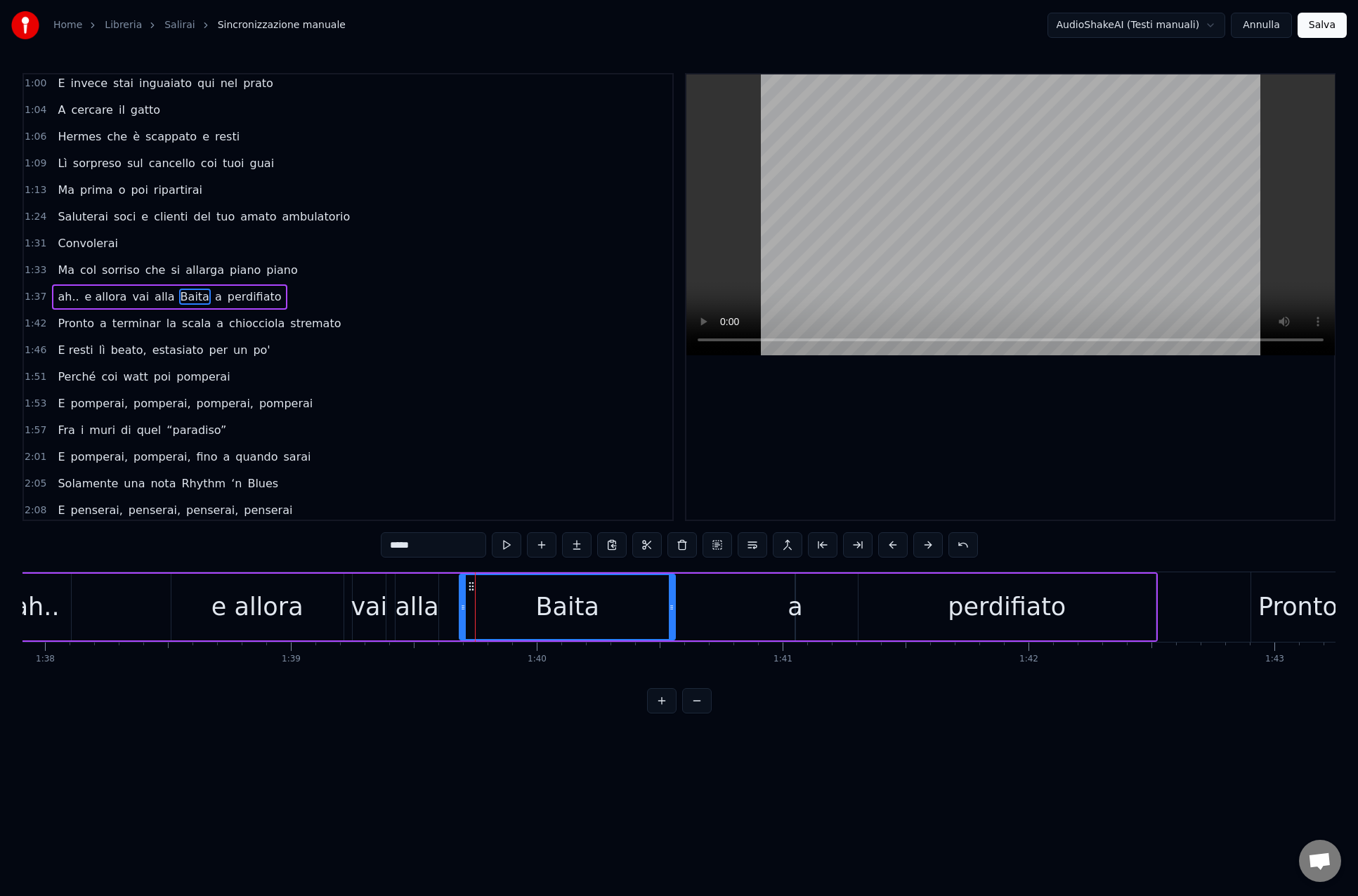
click at [432, 611] on div "alla" at bounding box center [416, 606] width 43 height 37
type input "****"
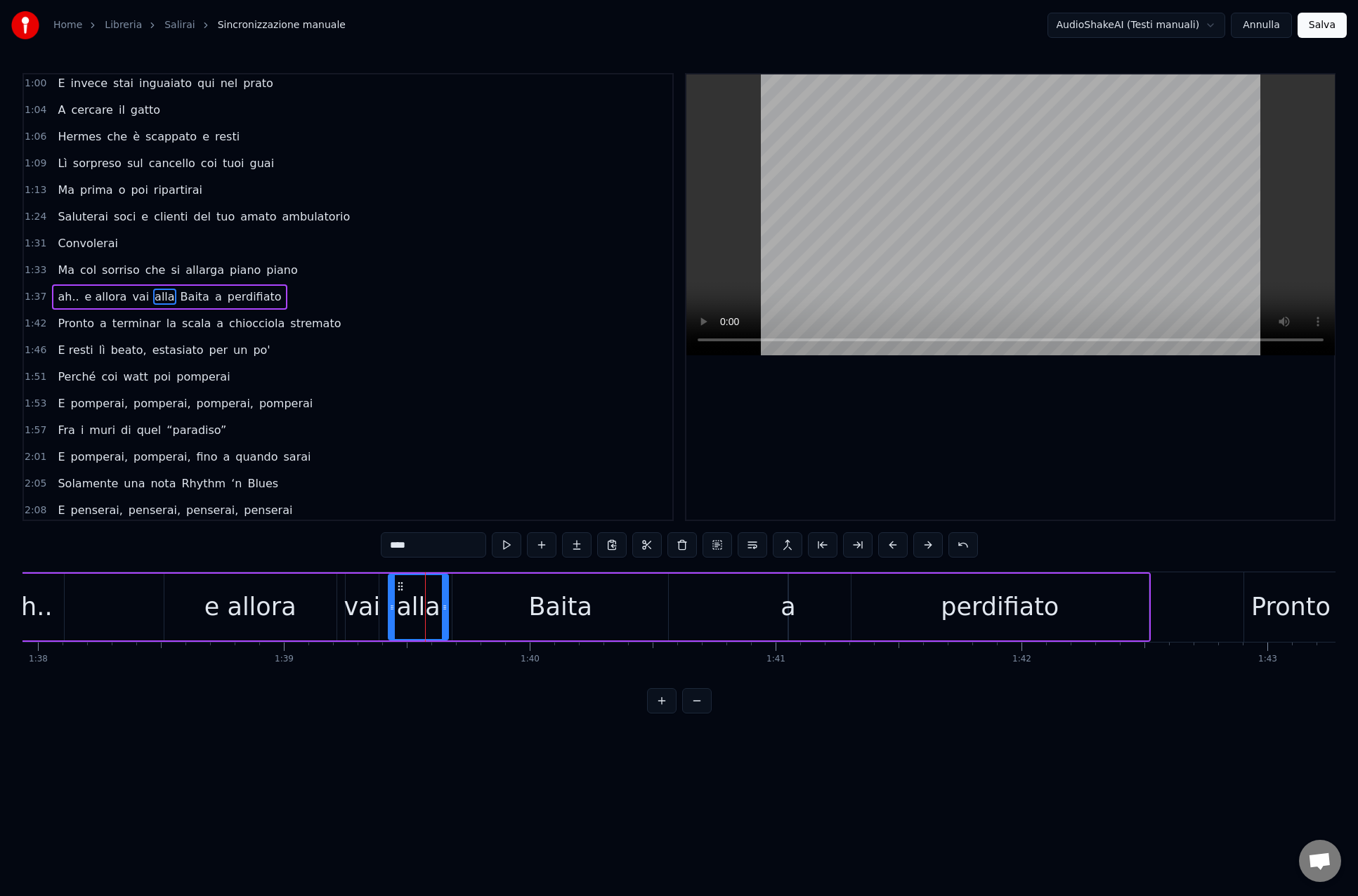
drag, startPoint x: 434, startPoint y: 609, endPoint x: 441, endPoint y: 635, distance: 26.9
click at [452, 609] on div "ah.. e allora vai alla Baita a perdifiato" at bounding box center [571, 607] width 1158 height 70
click at [278, 593] on div "e allora" at bounding box center [249, 606] width 92 height 37
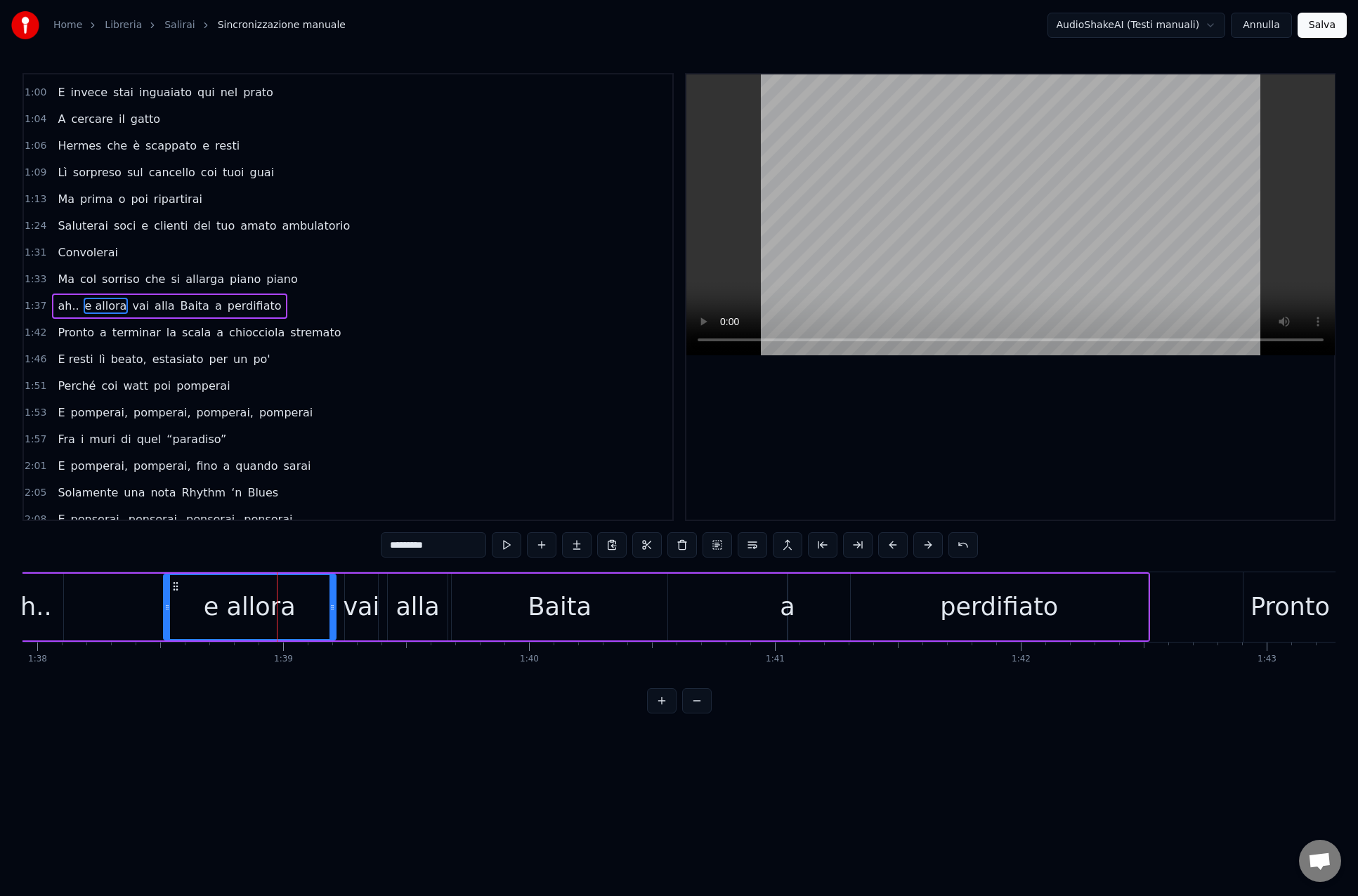
scroll to position [262, 0]
click at [63, 258] on span "Convolerai" at bounding box center [87, 252] width 62 height 16
type input "**********"
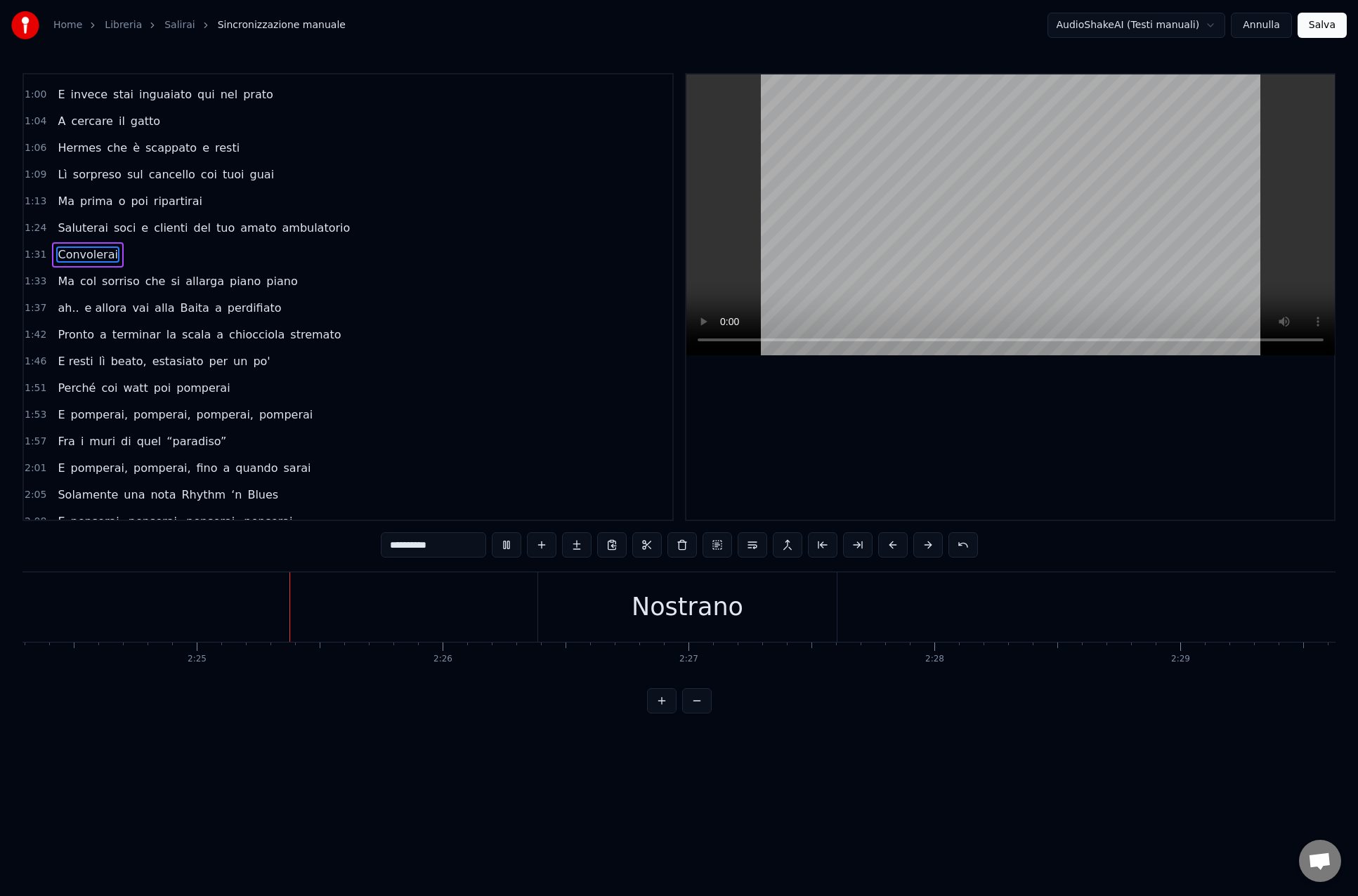
scroll to position [0, 35475]
click at [503, 542] on button at bounding box center [506, 544] width 30 height 25
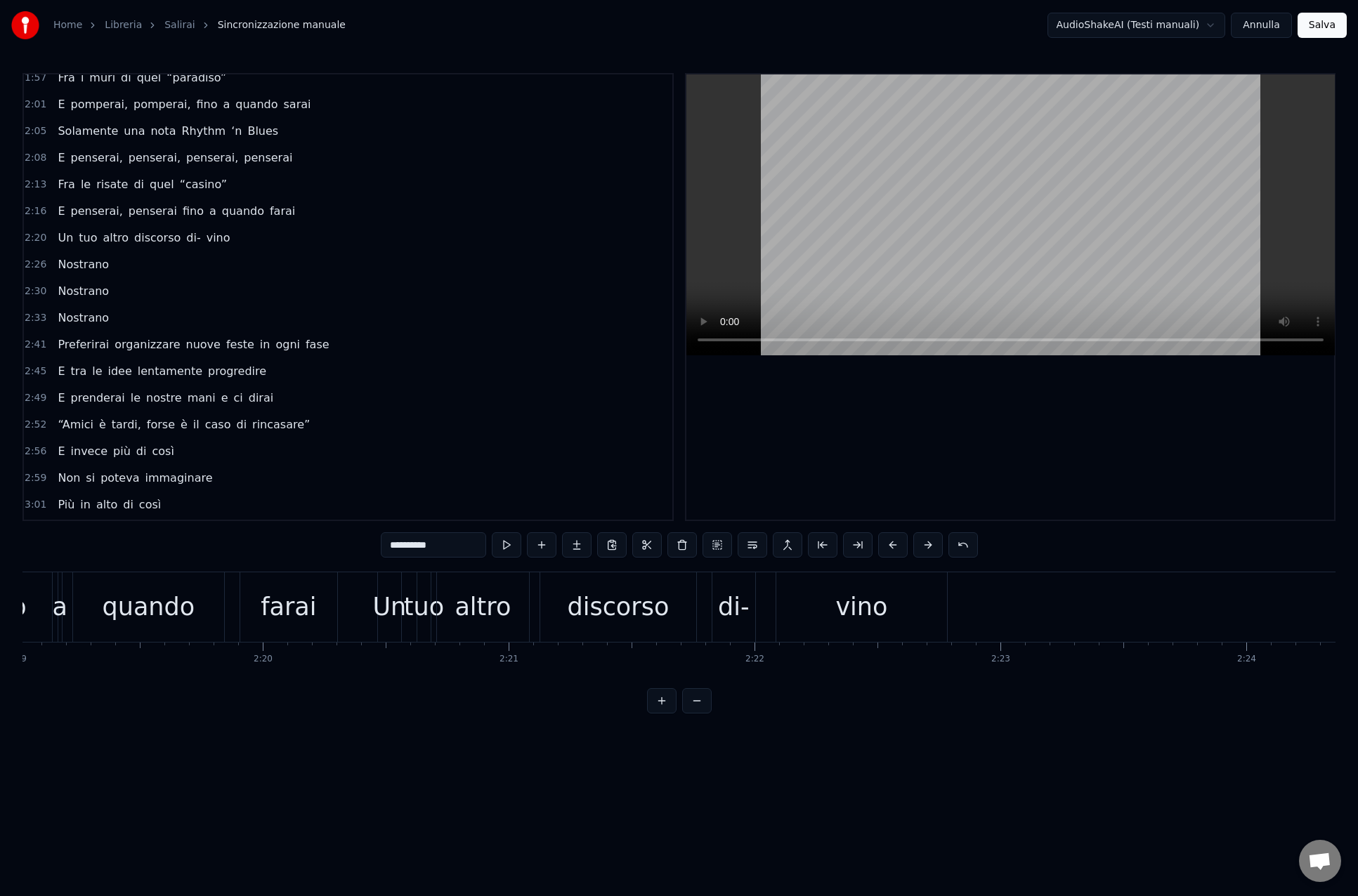
scroll to position [588, 0]
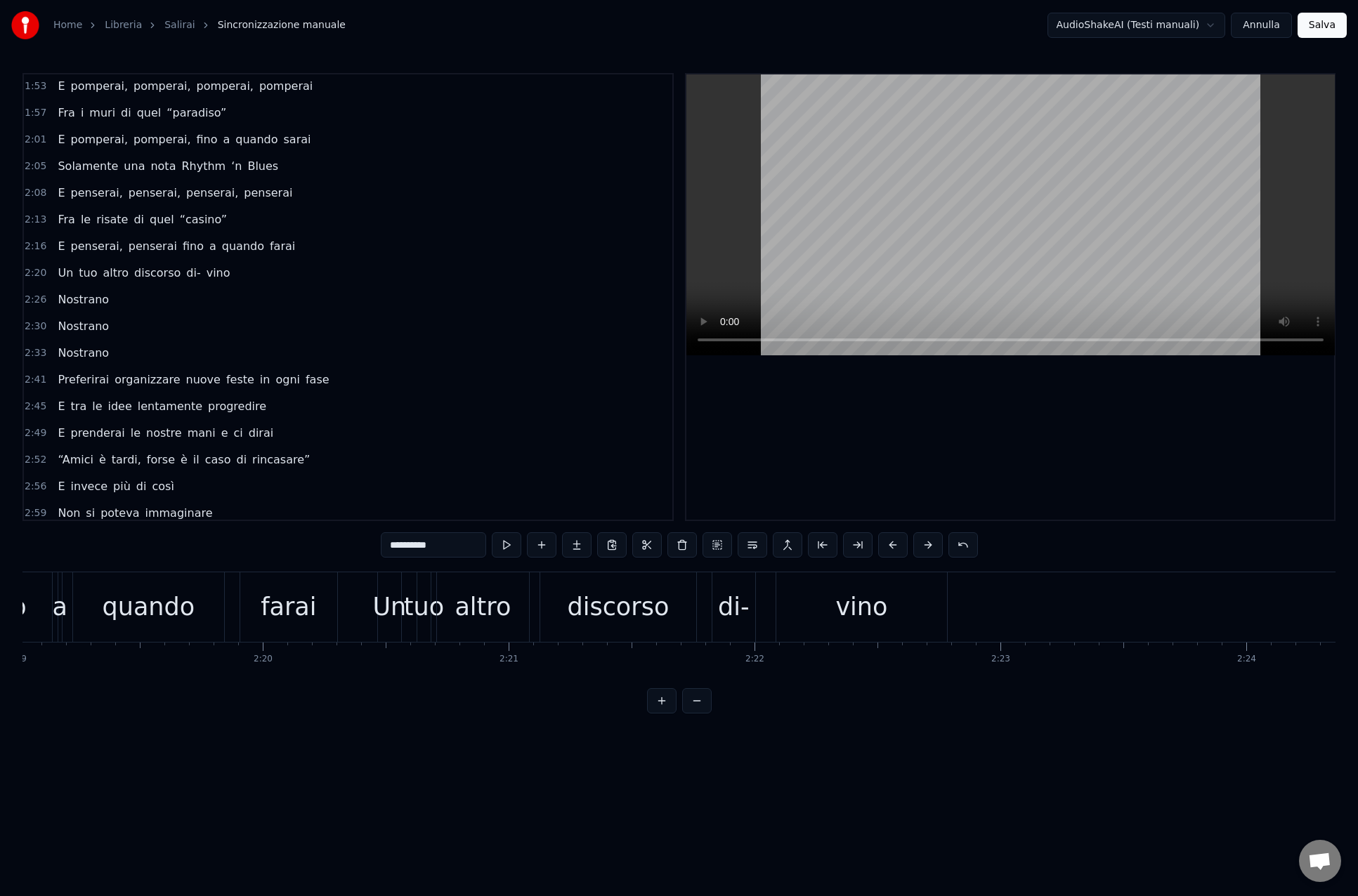
click at [53, 236] on div "E penserai, penserai fino a quando [PERSON_NAME]" at bounding box center [177, 246] width 249 height 25
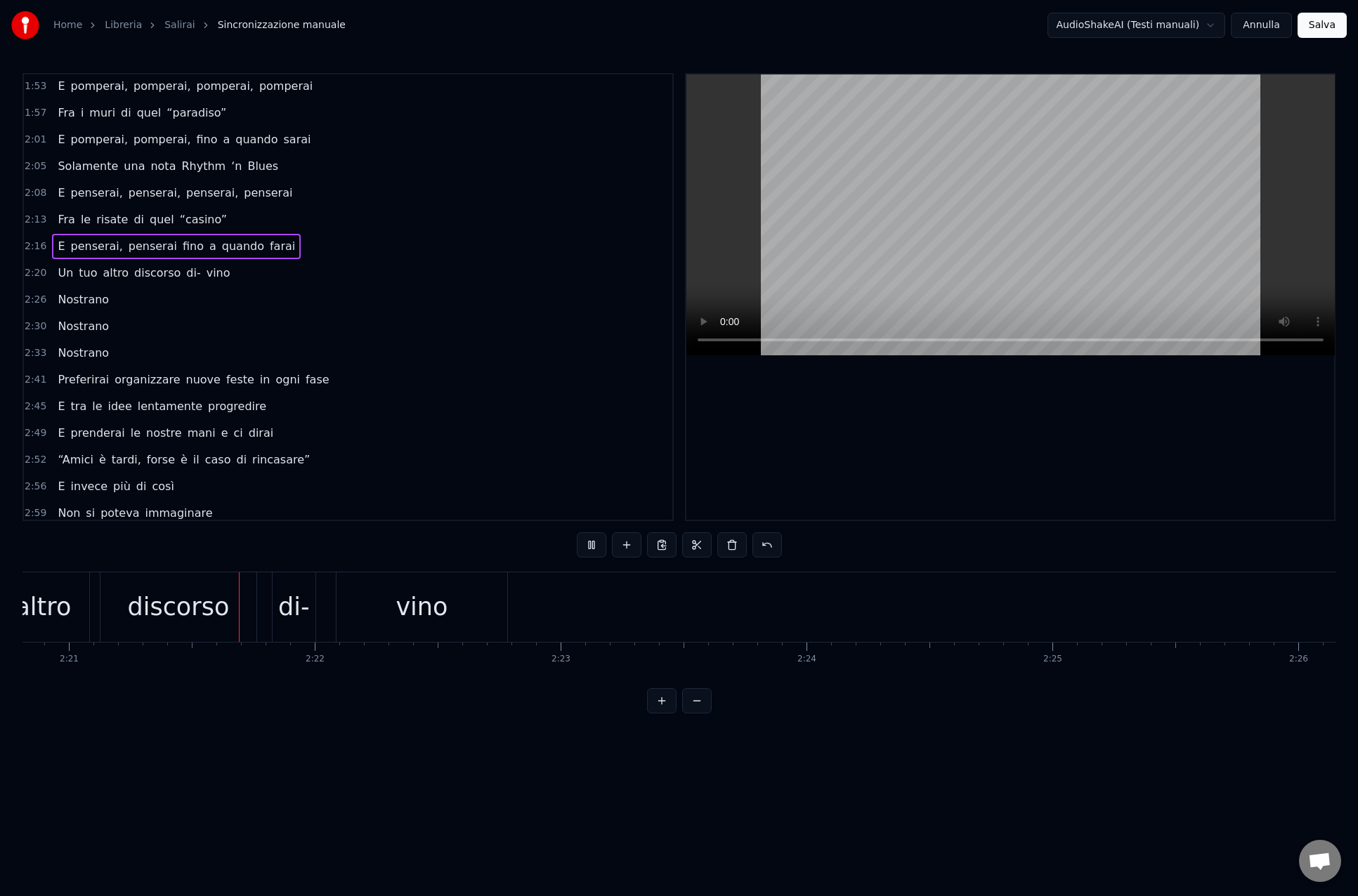
scroll to position [0, 34634]
click at [416, 611] on div "vino" at bounding box center [402, 606] width 52 height 37
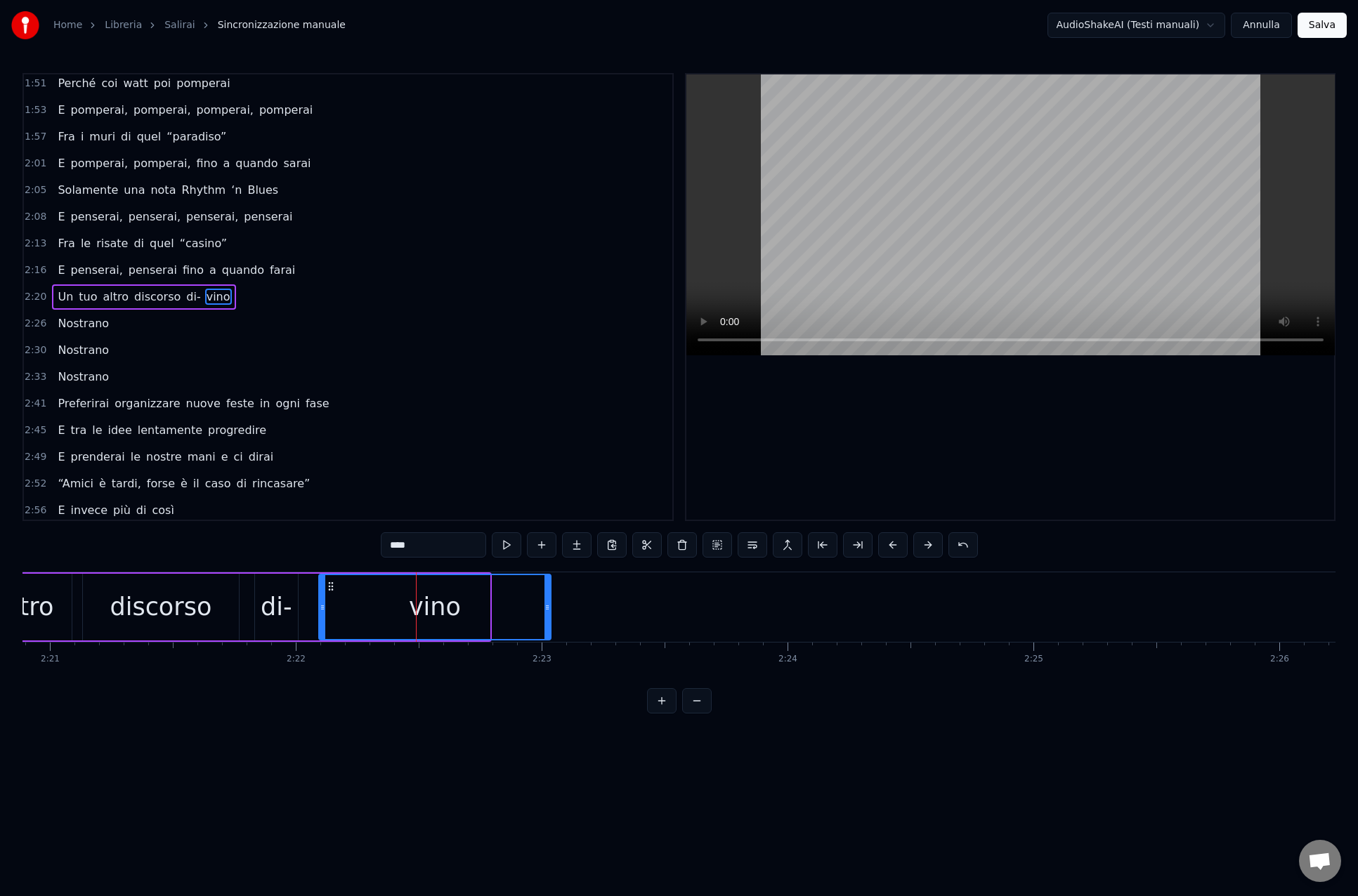
drag, startPoint x: 488, startPoint y: 605, endPoint x: 548, endPoint y: 605, distance: 60.0
click at [548, 605] on icon at bounding box center [547, 607] width 5 height 11
drag, startPoint x: 548, startPoint y: 605, endPoint x: 539, endPoint y: 606, distance: 9.1
click at [539, 606] on icon at bounding box center [536, 607] width 5 height 11
click at [289, 616] on div "di-" at bounding box center [277, 606] width 32 height 37
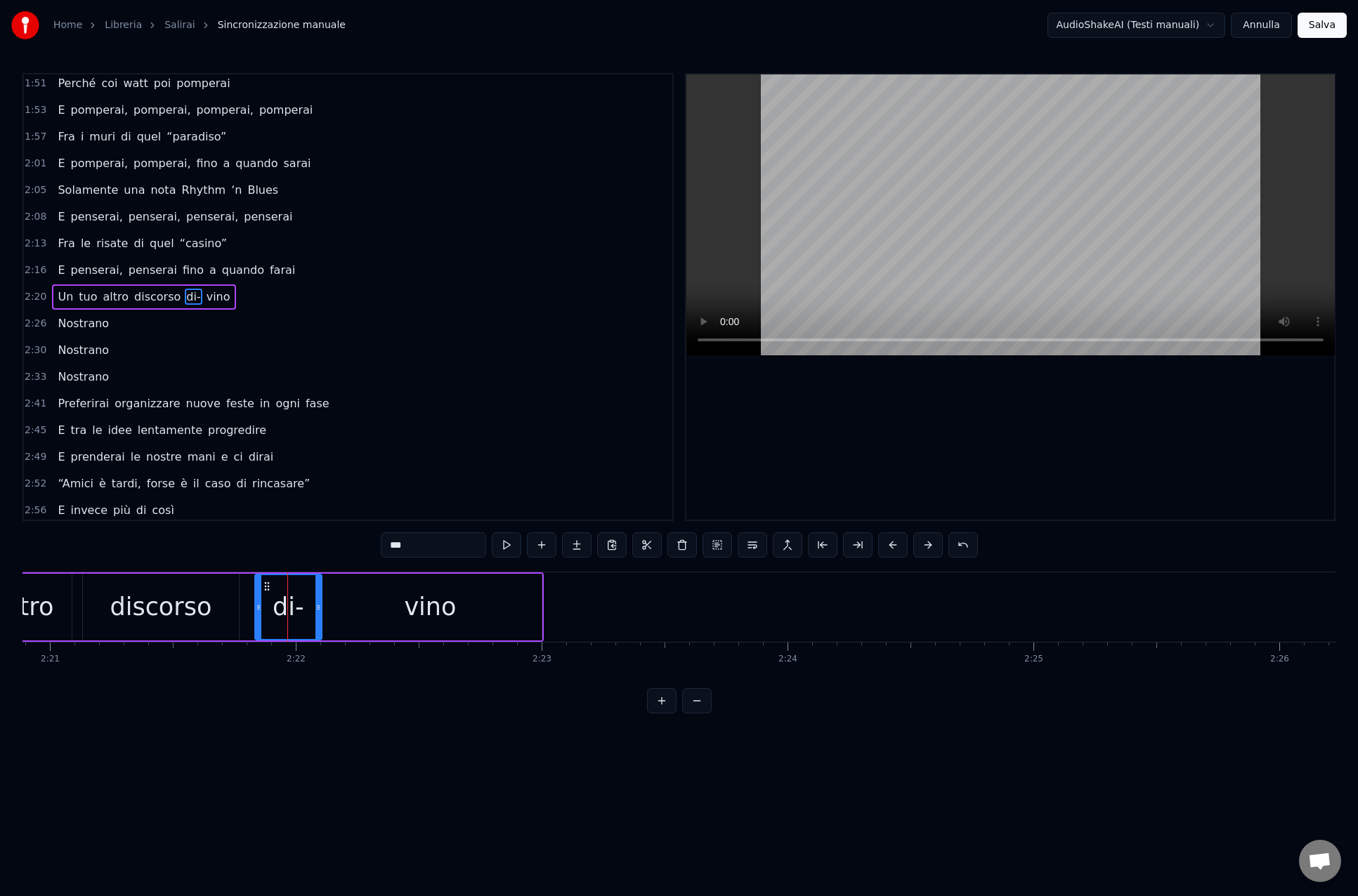
drag, startPoint x: 297, startPoint y: 612, endPoint x: 311, endPoint y: 617, distance: 14.9
click at [319, 612] on icon at bounding box center [318, 607] width 5 height 11
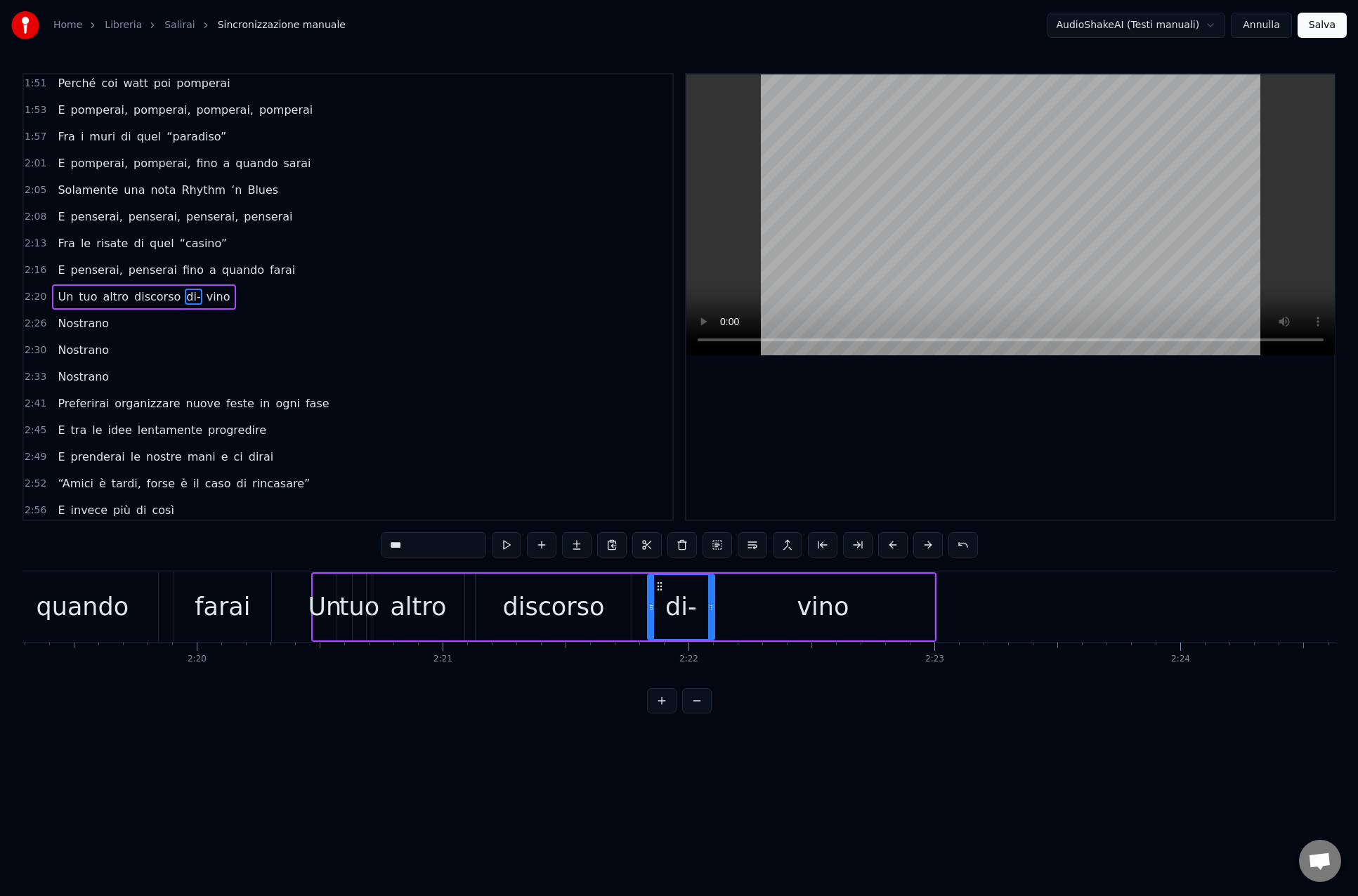
scroll to position [0, 34238]
click at [330, 602] on div "Un" at bounding box center [328, 606] width 33 height 37
click at [391, 544] on input "**" at bounding box center [433, 544] width 105 height 25
click at [102, 297] on span "tuo" at bounding box center [108, 296] width 21 height 16
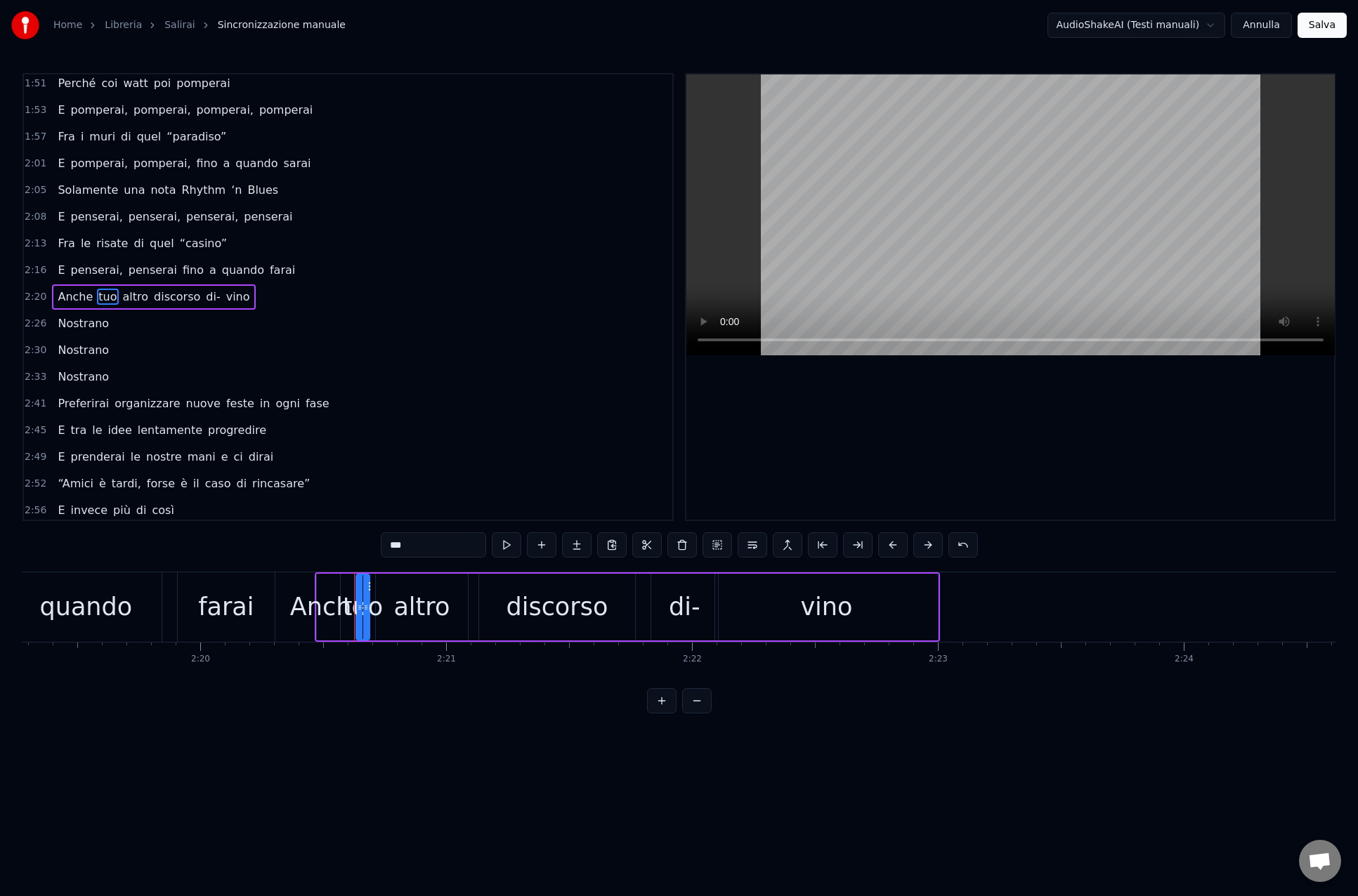
click at [415, 540] on input "***" at bounding box center [433, 544] width 105 height 25
type input "*"
type input "**"
click at [397, 462] on div "2:49 E prenderai le nostre mani e ci dirai" at bounding box center [347, 456] width 648 height 27
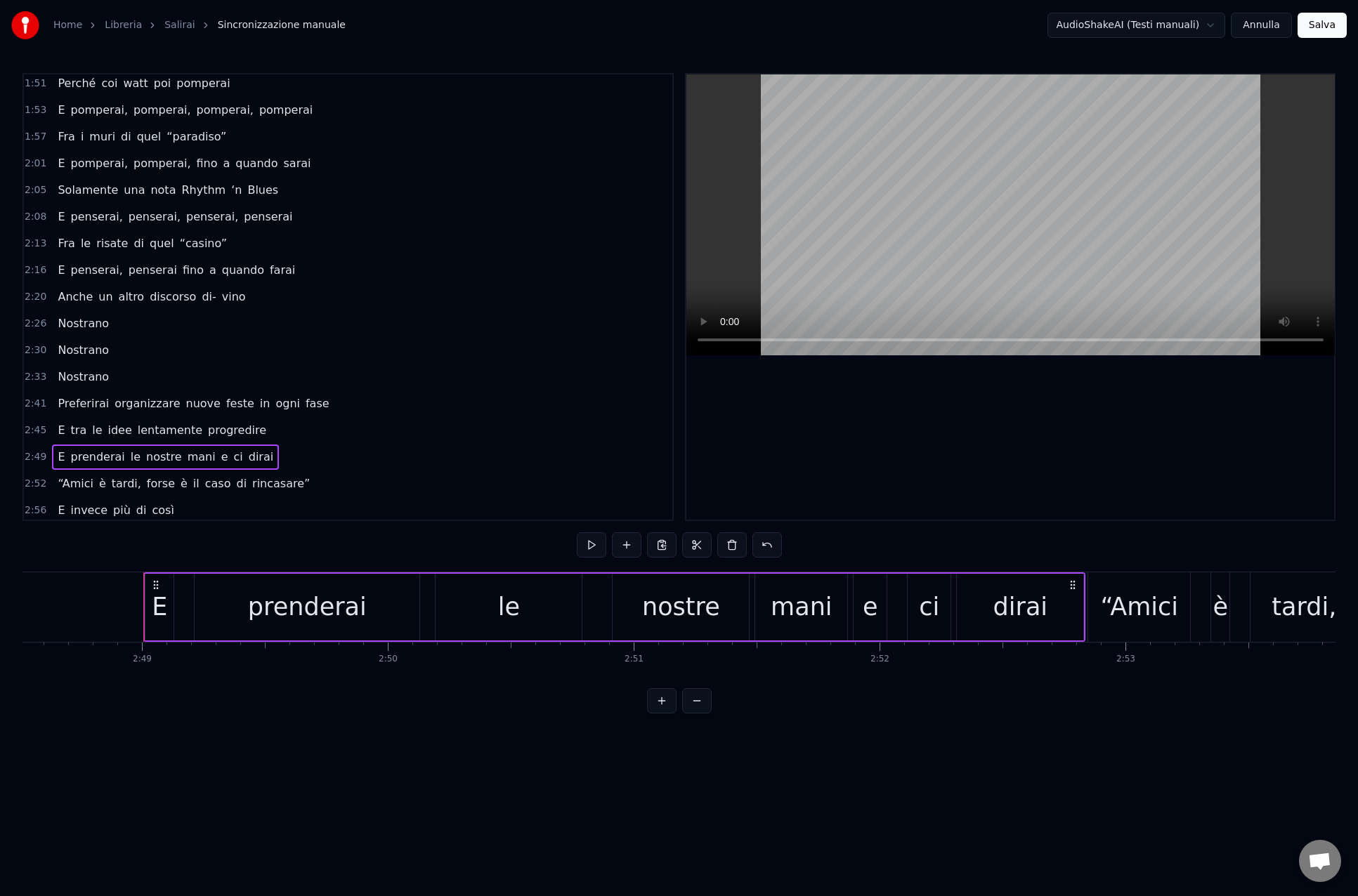
scroll to position [0, 41425]
click at [130, 306] on div "Anche un altro discorso di- vino" at bounding box center [152, 296] width 199 height 25
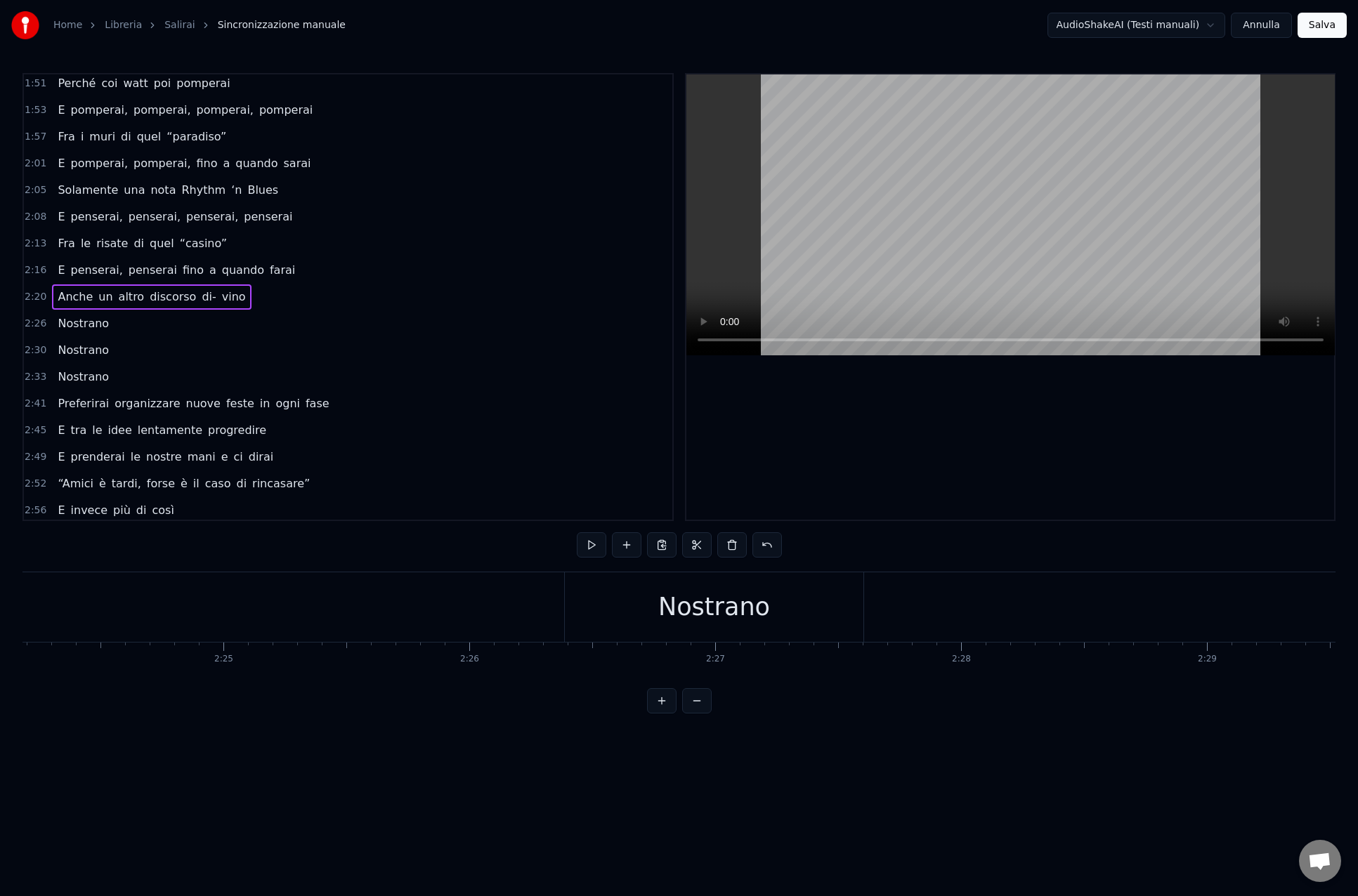
scroll to position [0, 34460]
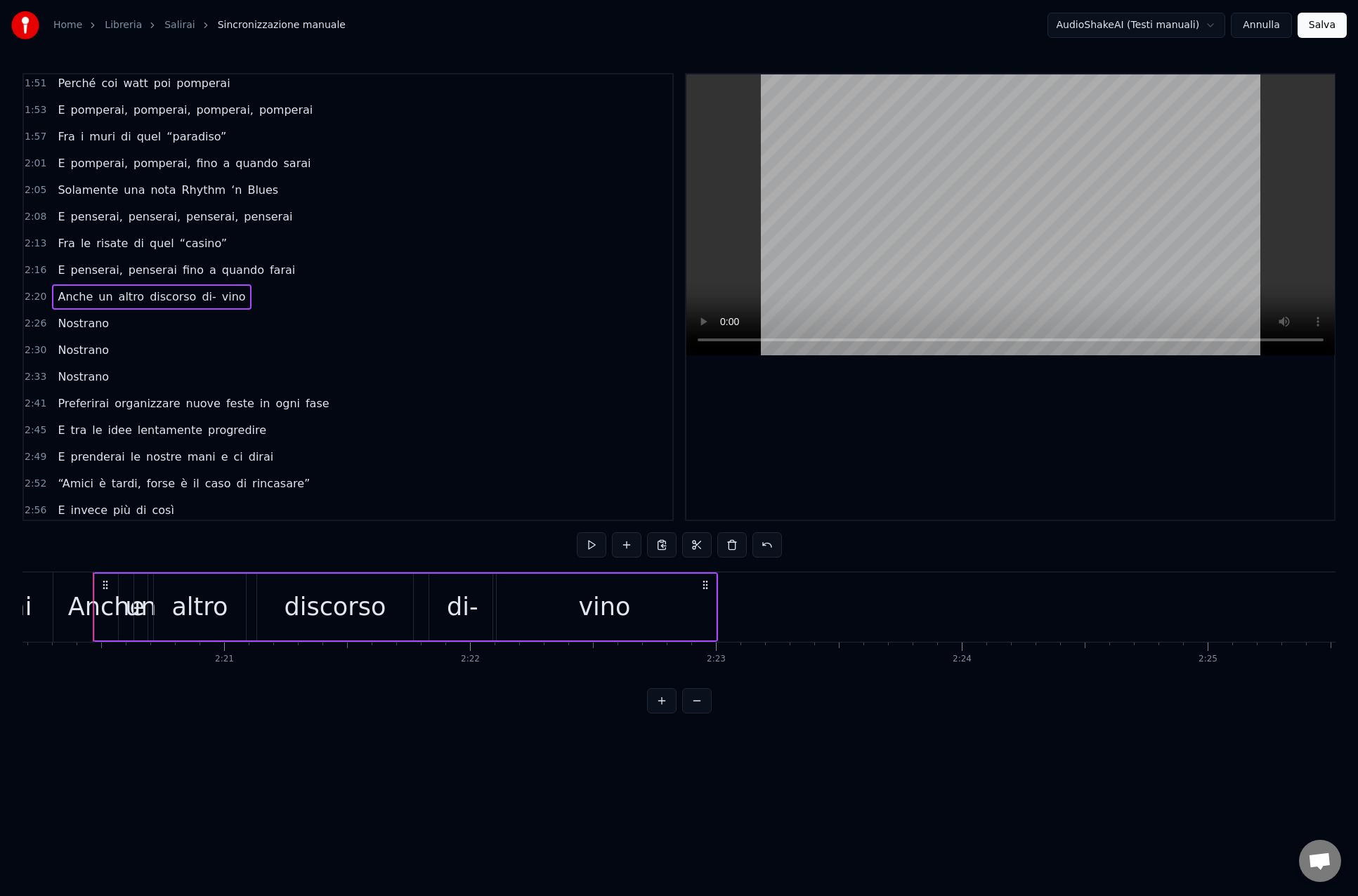
click at [83, 606] on div "Anche" at bounding box center [106, 606] width 77 height 37
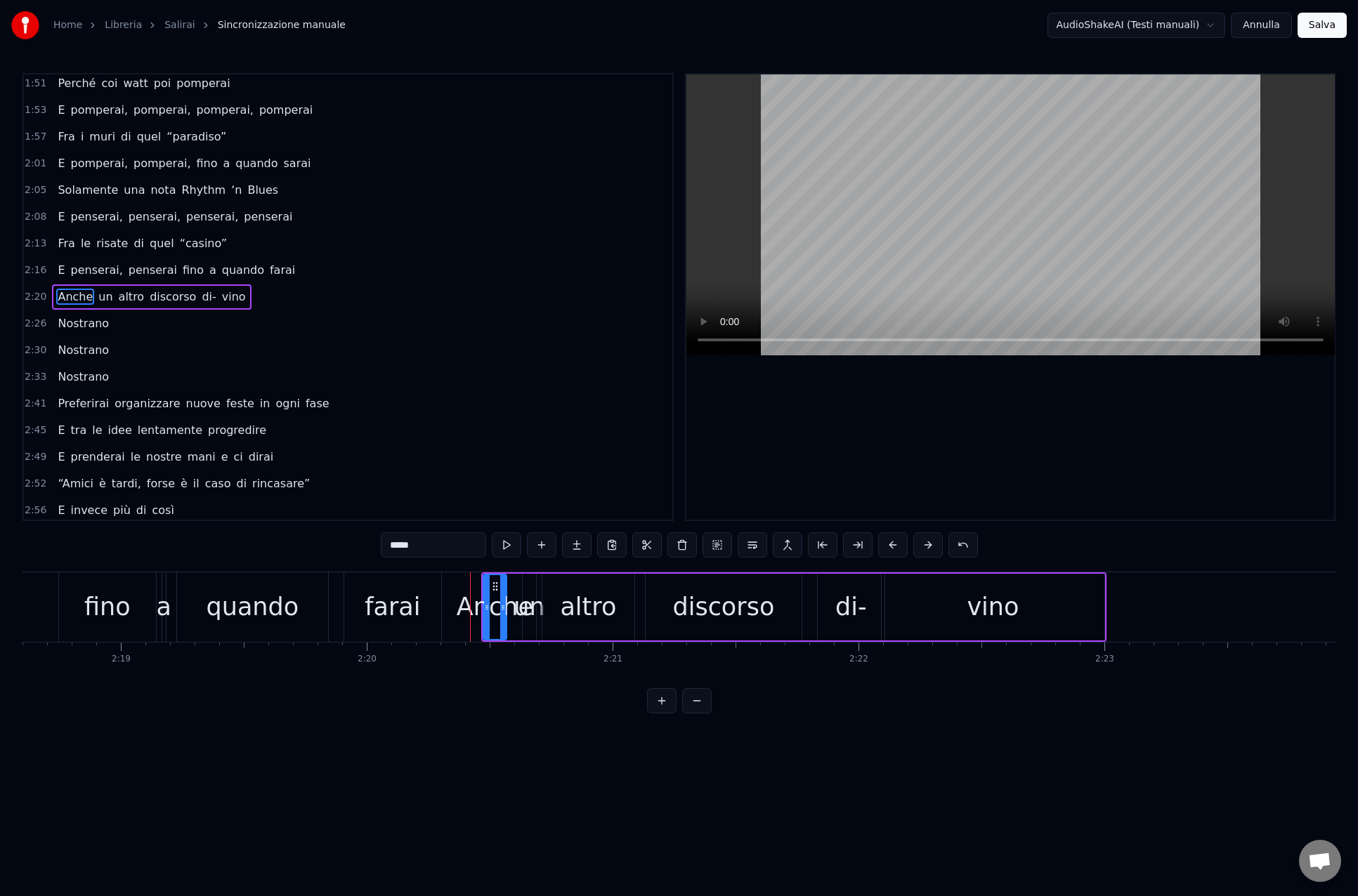
scroll to position [0, 34070]
drag, startPoint x: 484, startPoint y: 606, endPoint x: 463, endPoint y: 610, distance: 21.4
click at [459, 607] on icon at bounding box center [459, 607] width 5 height 11
drag, startPoint x: 504, startPoint y: 609, endPoint x: 490, endPoint y: 610, distance: 14.0
click at [489, 611] on icon at bounding box center [488, 607] width 5 height 11
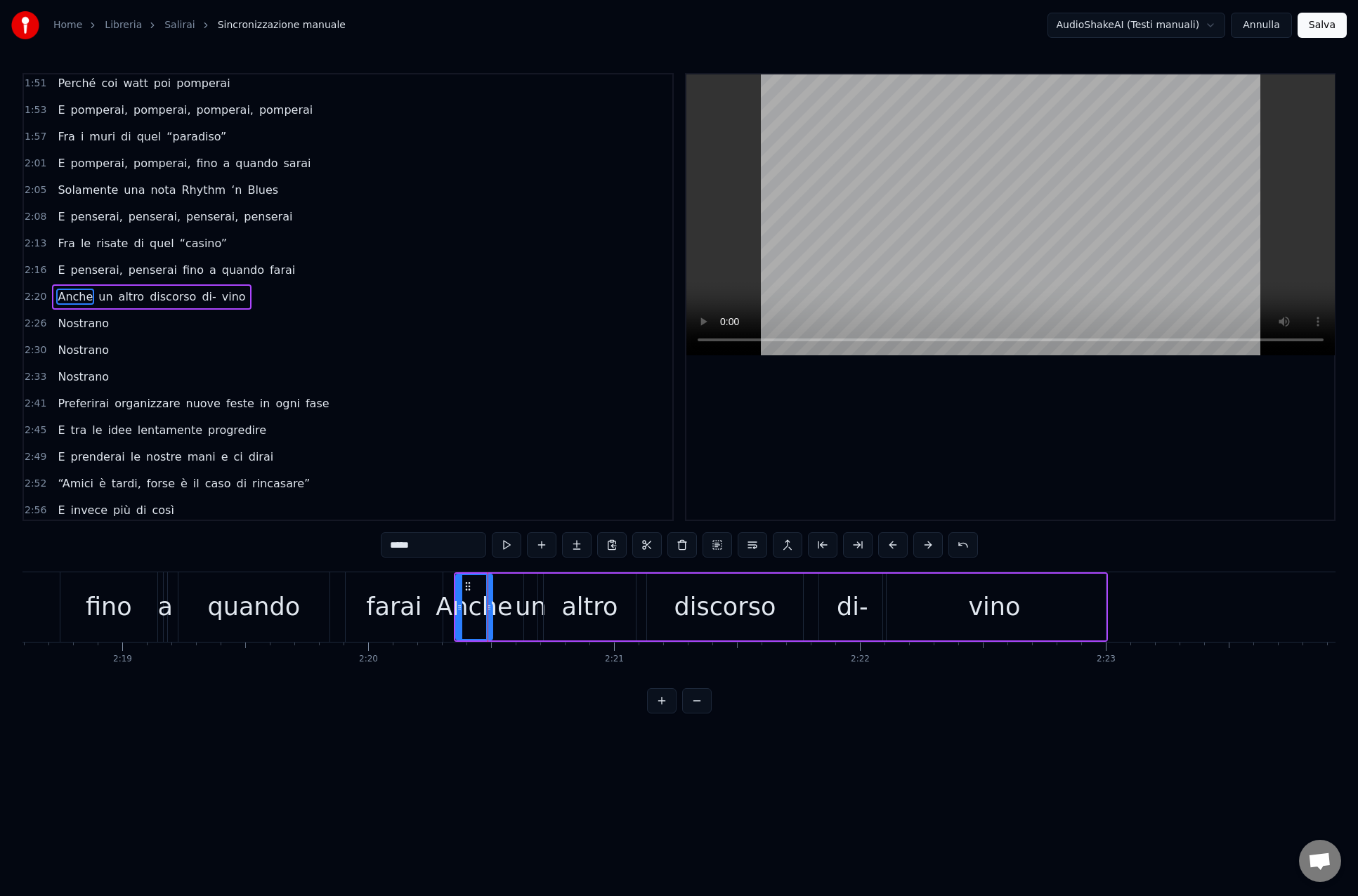
click at [525, 609] on div "un" at bounding box center [530, 606] width 31 height 37
drag, startPoint x: 538, startPoint y: 585, endPoint x: 549, endPoint y: 597, distance: 16.3
click at [544, 591] on icon at bounding box center [542, 586] width 11 height 11
drag, startPoint x: 545, startPoint y: 606, endPoint x: 554, endPoint y: 606, distance: 9.0
click at [554, 606] on icon at bounding box center [552, 607] width 5 height 11
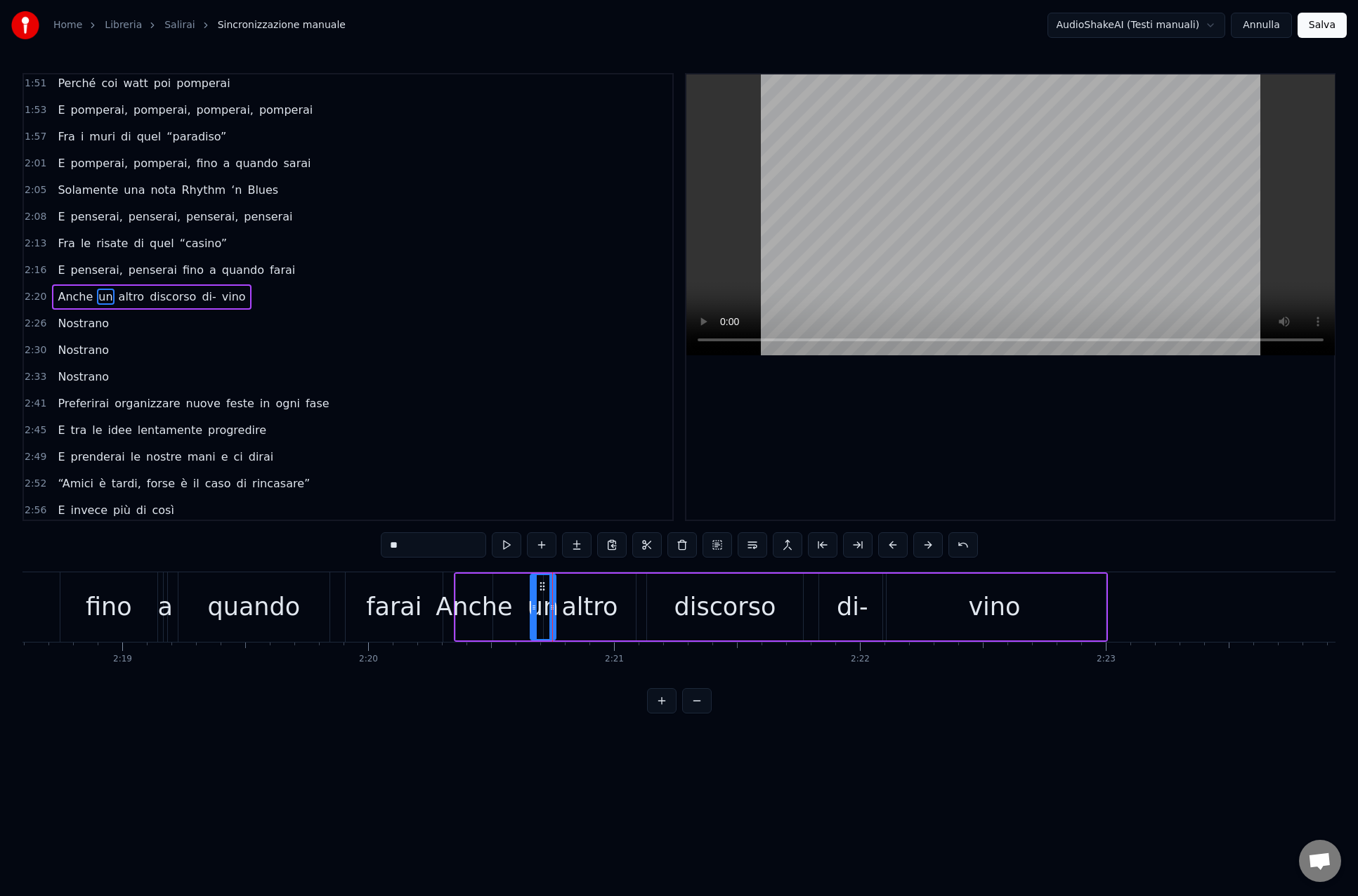
click at [575, 607] on div "altro" at bounding box center [589, 606] width 56 height 37
drag, startPoint x: 550, startPoint y: 608, endPoint x: 557, endPoint y: 608, distance: 7.0
click at [557, 608] on icon at bounding box center [559, 607] width 5 height 11
click at [626, 609] on icon at bounding box center [624, 607] width 5 height 11
click at [663, 607] on div "discorso" at bounding box center [725, 607] width 156 height 67
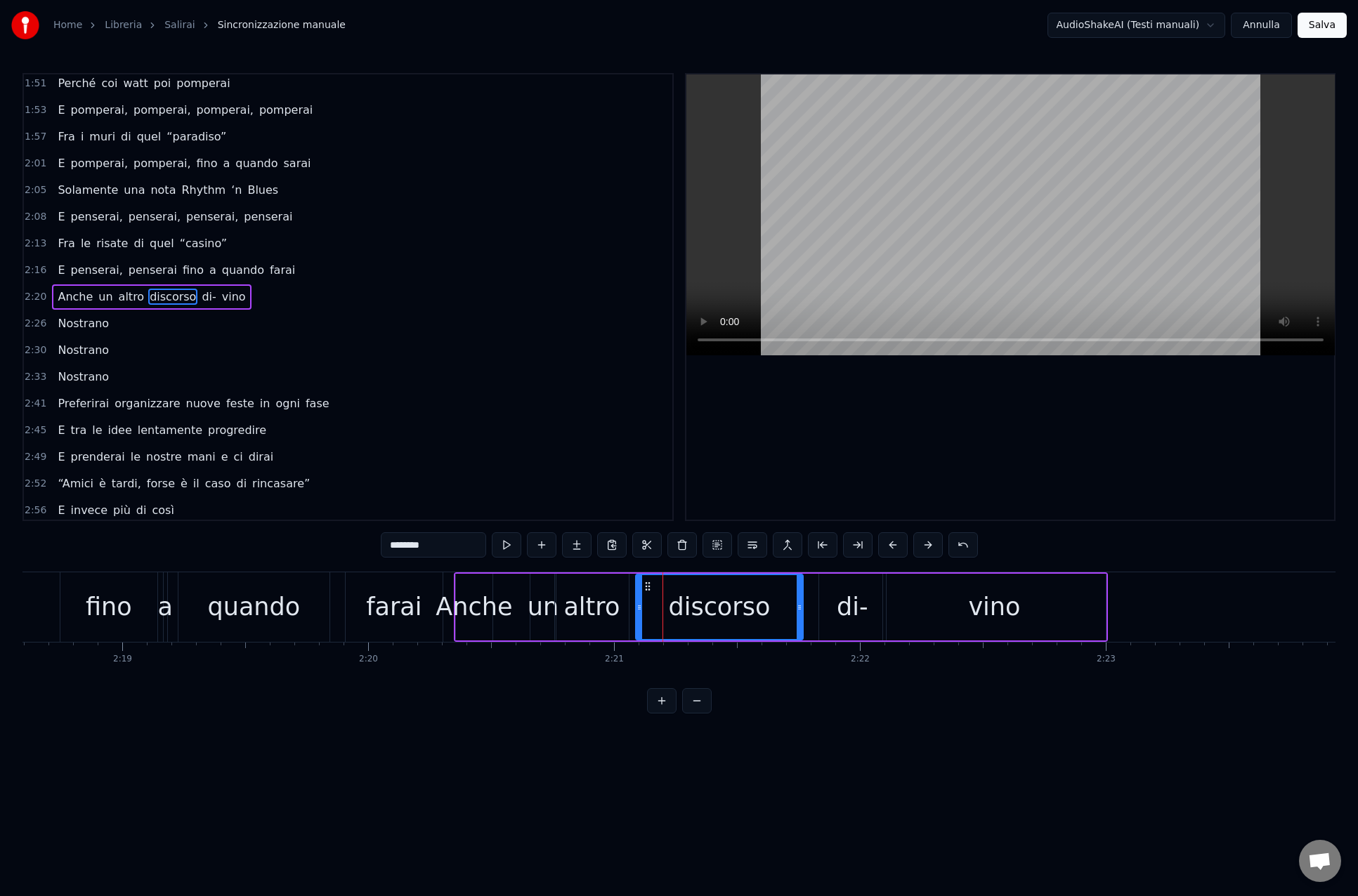
drag, startPoint x: 648, startPoint y: 609, endPoint x: 640, endPoint y: 609, distance: 8.0
click at [637, 609] on icon at bounding box center [638, 607] width 5 height 11
click at [444, 611] on div "Anche" at bounding box center [473, 606] width 77 height 37
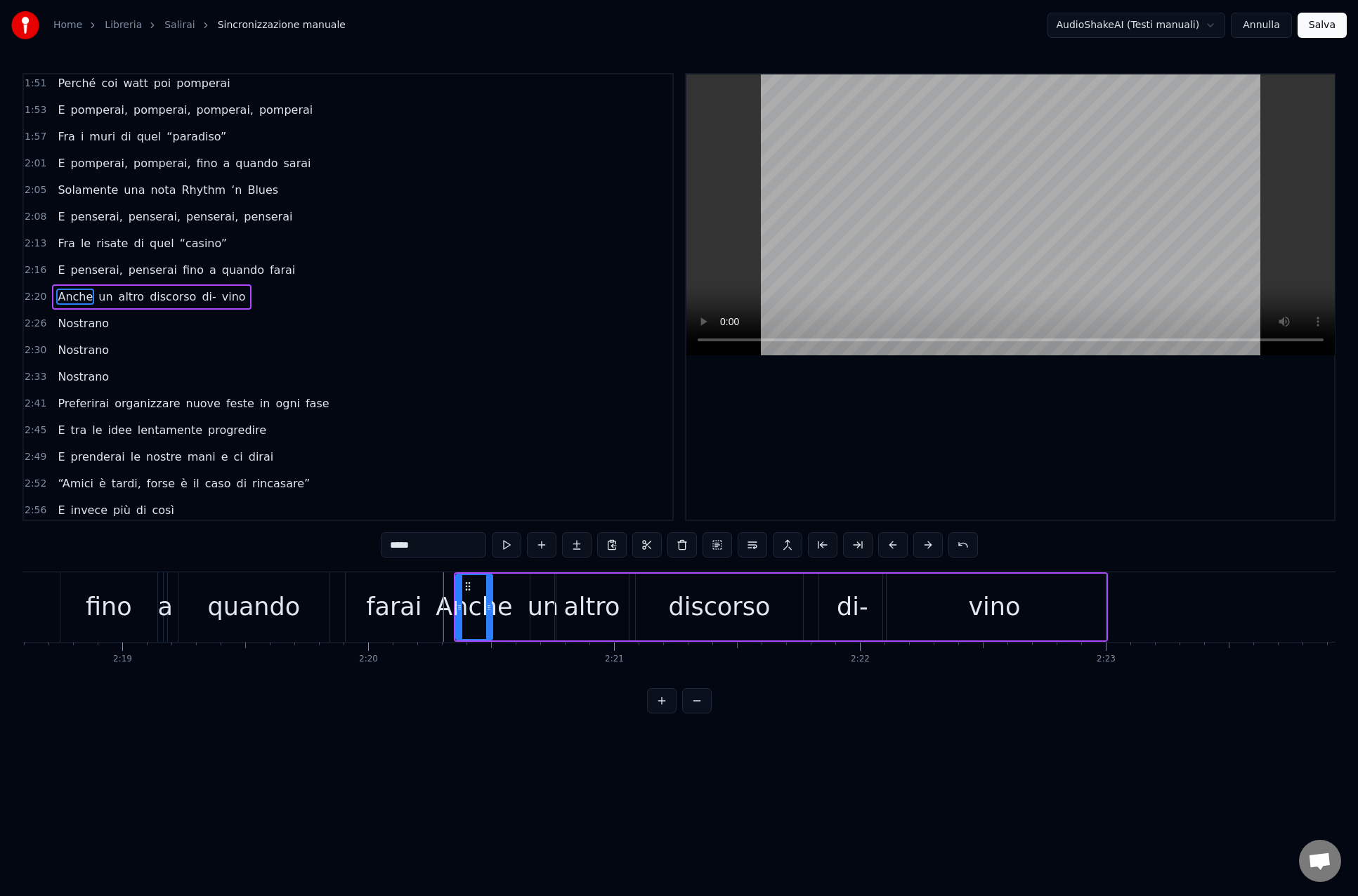
click at [465, 609] on div "Anche" at bounding box center [473, 606] width 77 height 37
drag, startPoint x: 459, startPoint y: 609, endPoint x: 441, endPoint y: 608, distance: 18.0
click at [441, 609] on icon at bounding box center [438, 607] width 5 height 11
drag, startPoint x: 490, startPoint y: 610, endPoint x: 500, endPoint y: 612, distance: 10.2
click at [500, 612] on icon at bounding box center [500, 607] width 5 height 11
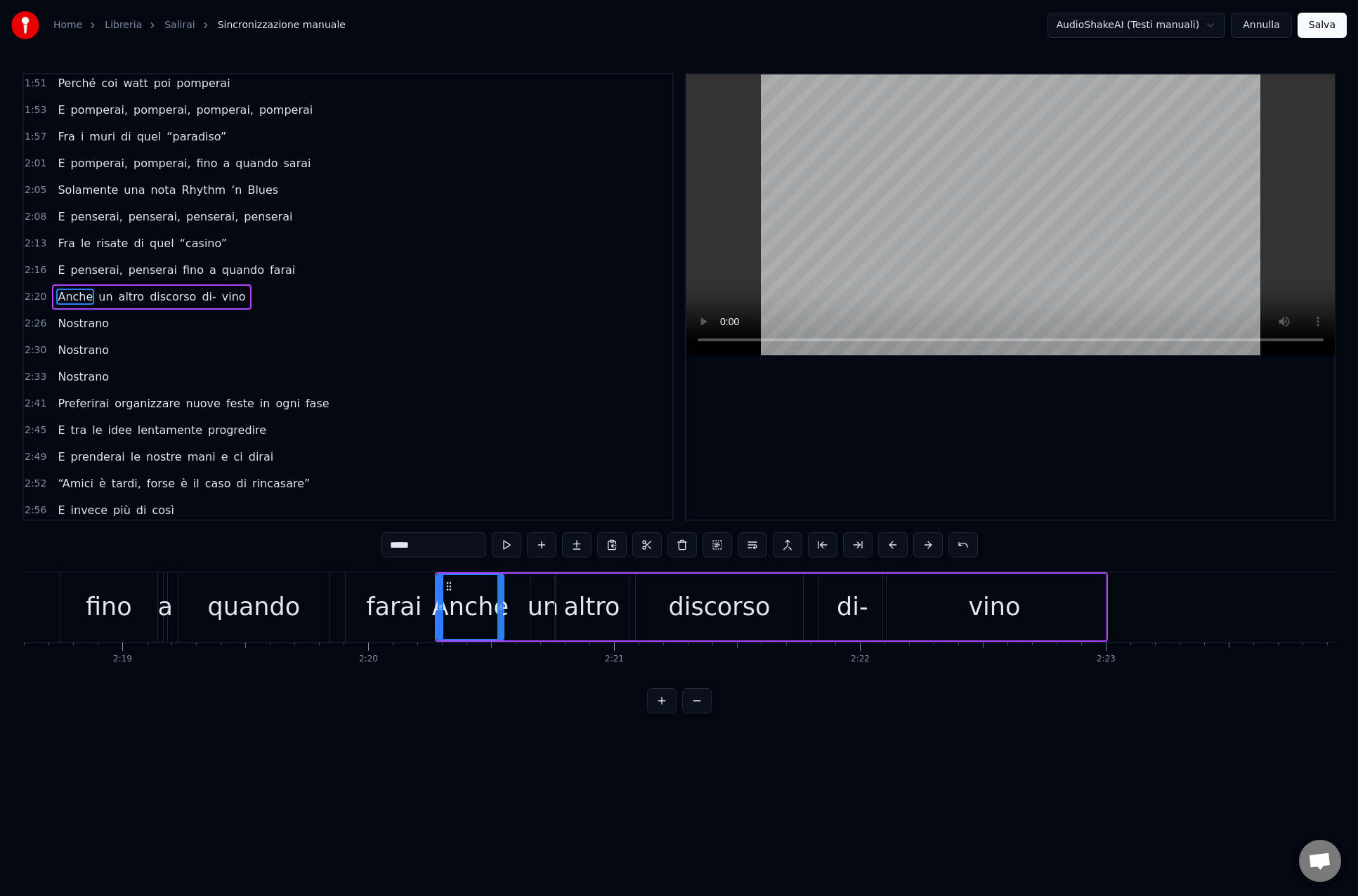
click at [397, 609] on div "farai" at bounding box center [394, 606] width 55 height 37
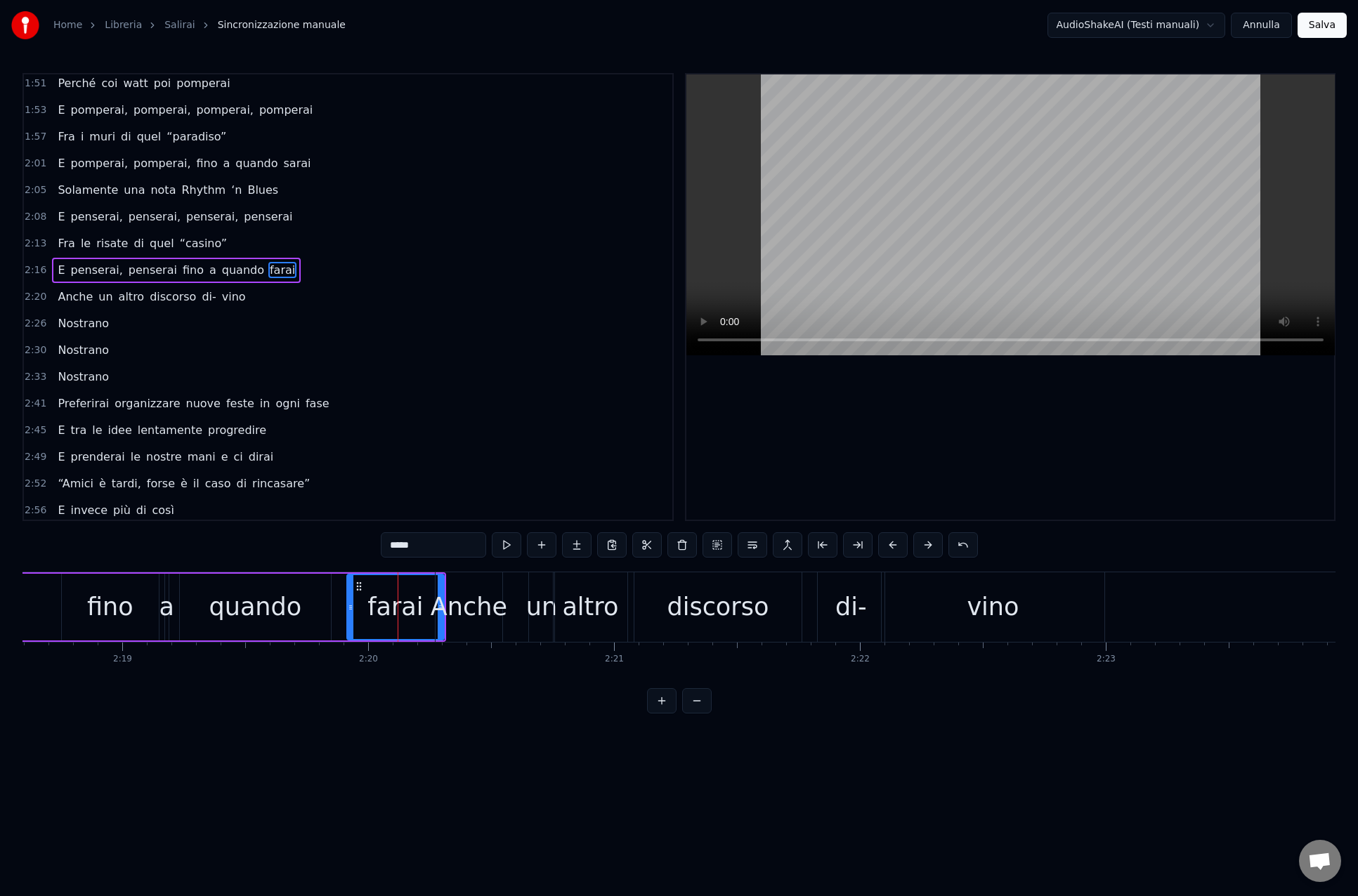
scroll to position [538, 0]
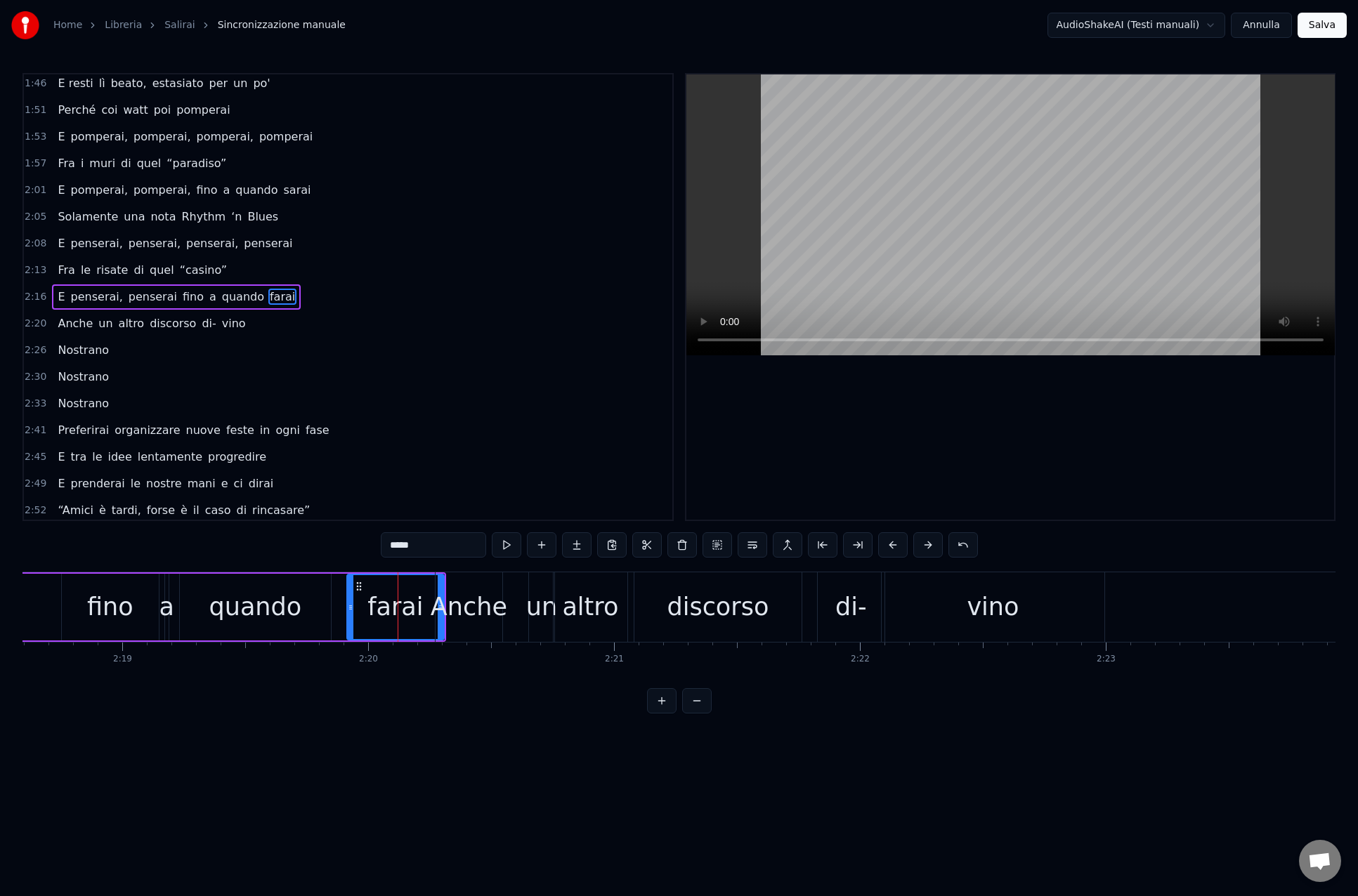
click at [239, 594] on div "quando" at bounding box center [255, 606] width 93 height 37
type input "******"
click at [136, 280] on div "Fra le risate di quel “casino”" at bounding box center [143, 270] width 180 height 25
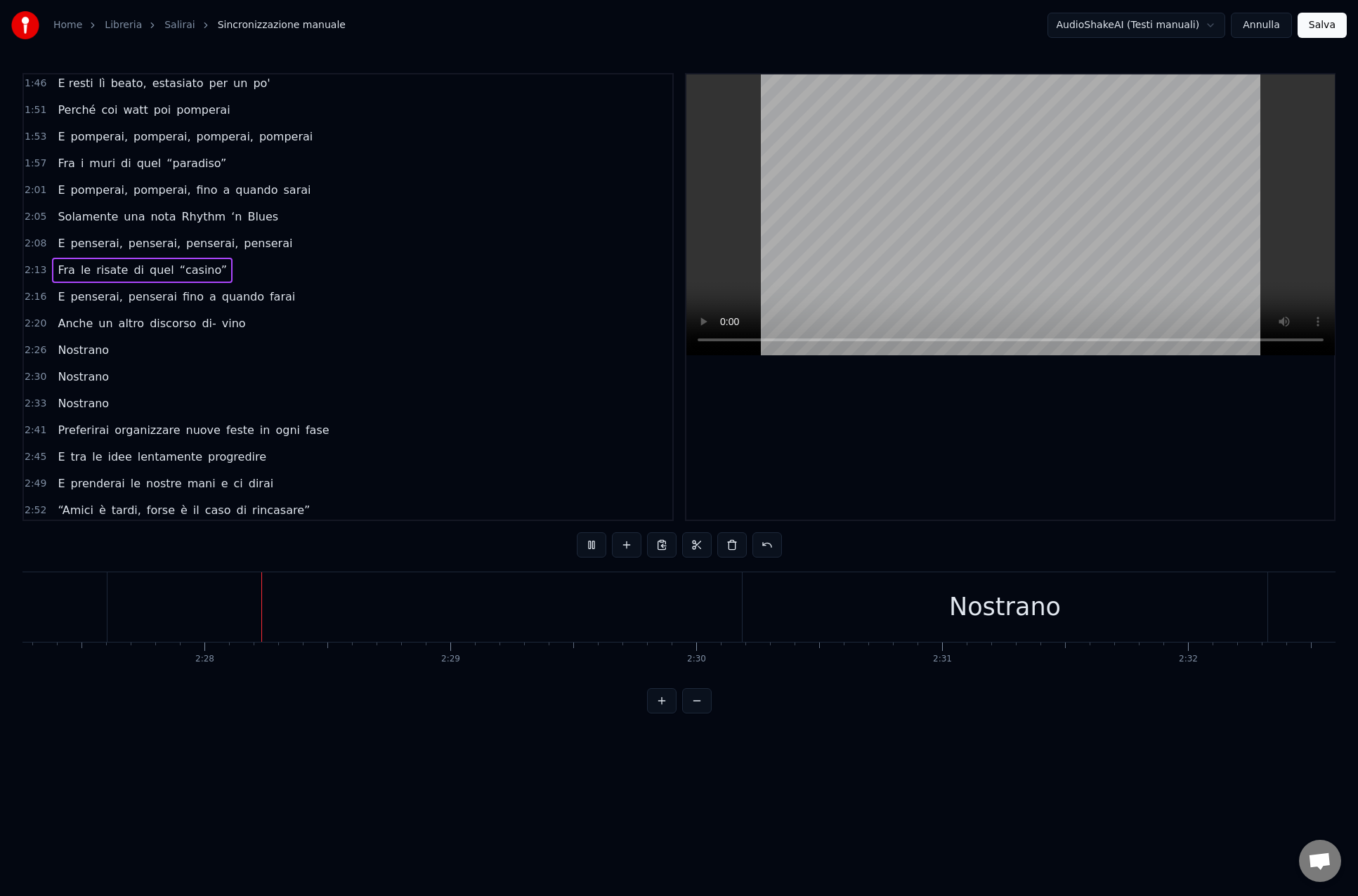
scroll to position [0, 36205]
click at [592, 543] on button at bounding box center [591, 544] width 30 height 25
click at [403, 606] on div "di-" at bounding box center [420, 607] width 67 height 70
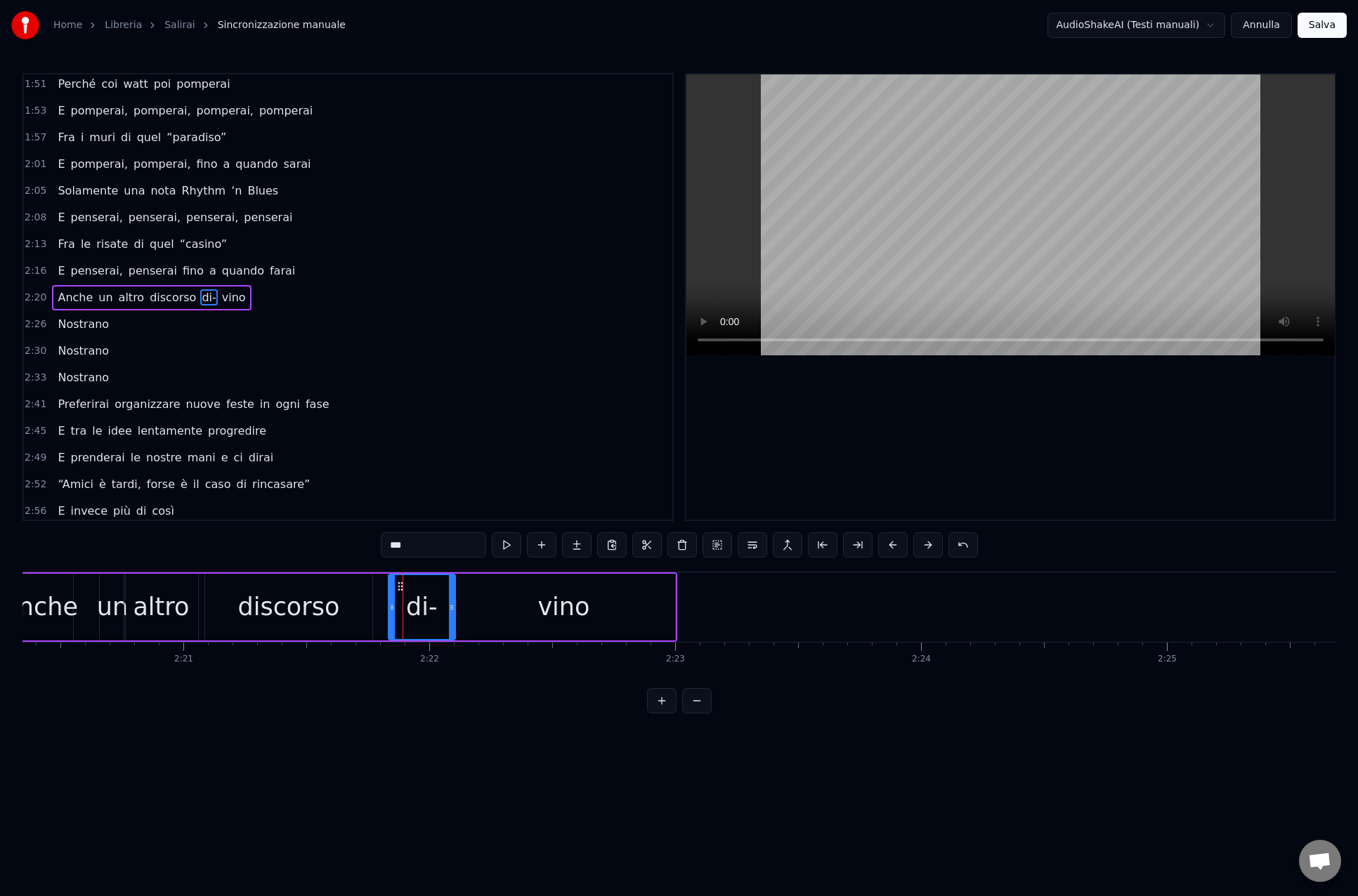
scroll to position [565, 0]
drag, startPoint x: 400, startPoint y: 586, endPoint x: 375, endPoint y: 585, distance: 25.0
click at [374, 584] on icon at bounding box center [373, 586] width 11 height 11
click at [472, 609] on div "vino" at bounding box center [564, 607] width 223 height 67
drag, startPoint x: 463, startPoint y: 582, endPoint x: 430, endPoint y: 582, distance: 33.0
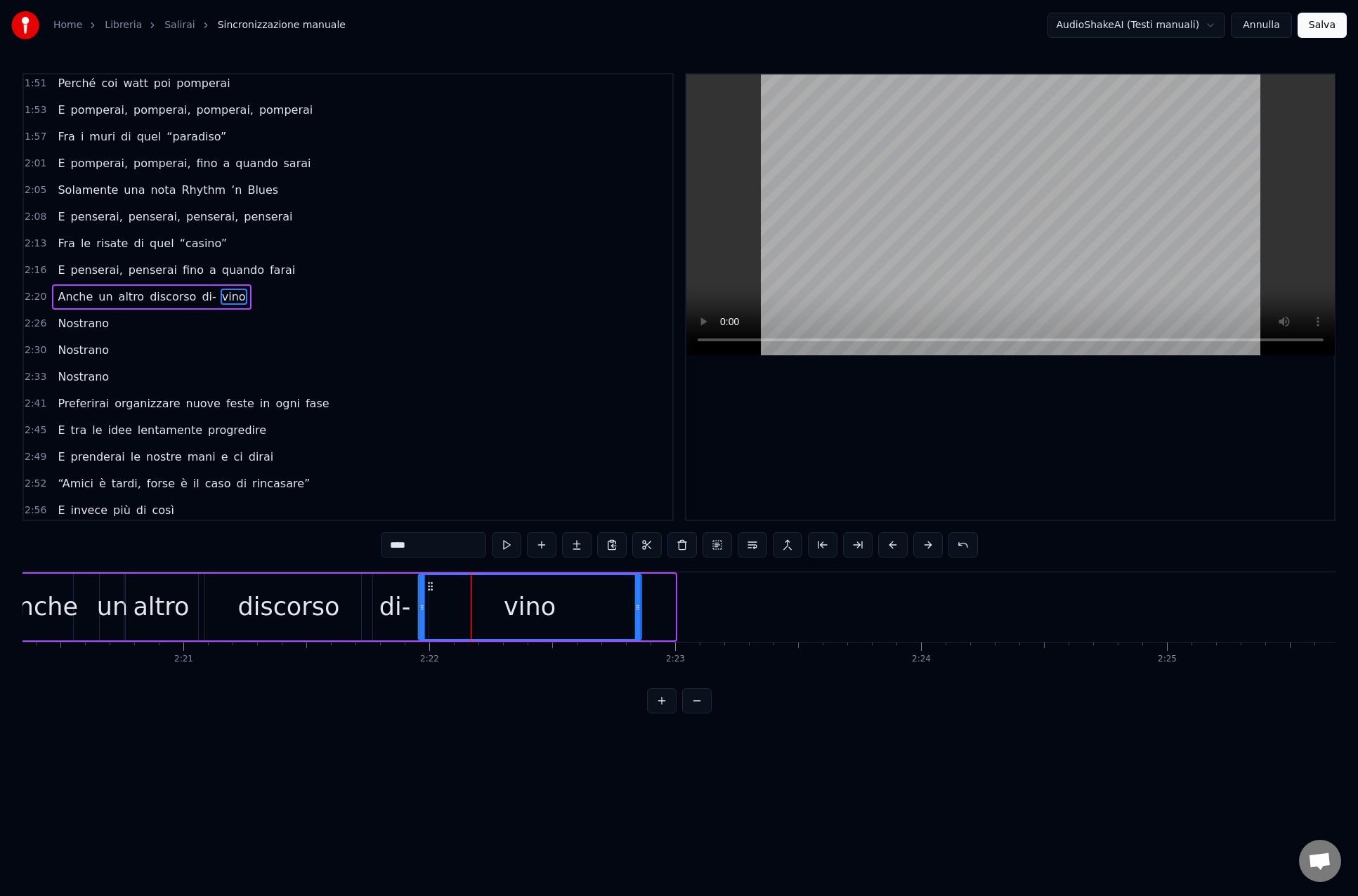
click at [429, 582] on icon at bounding box center [430, 586] width 11 height 11
drag, startPoint x: 636, startPoint y: 609, endPoint x: 628, endPoint y: 609, distance: 8.0
click at [628, 609] on icon at bounding box center [628, 607] width 5 height 11
drag, startPoint x: 419, startPoint y: 606, endPoint x: 475, endPoint y: 609, distance: 56.1
click at [485, 606] on icon at bounding box center [488, 607] width 5 height 11
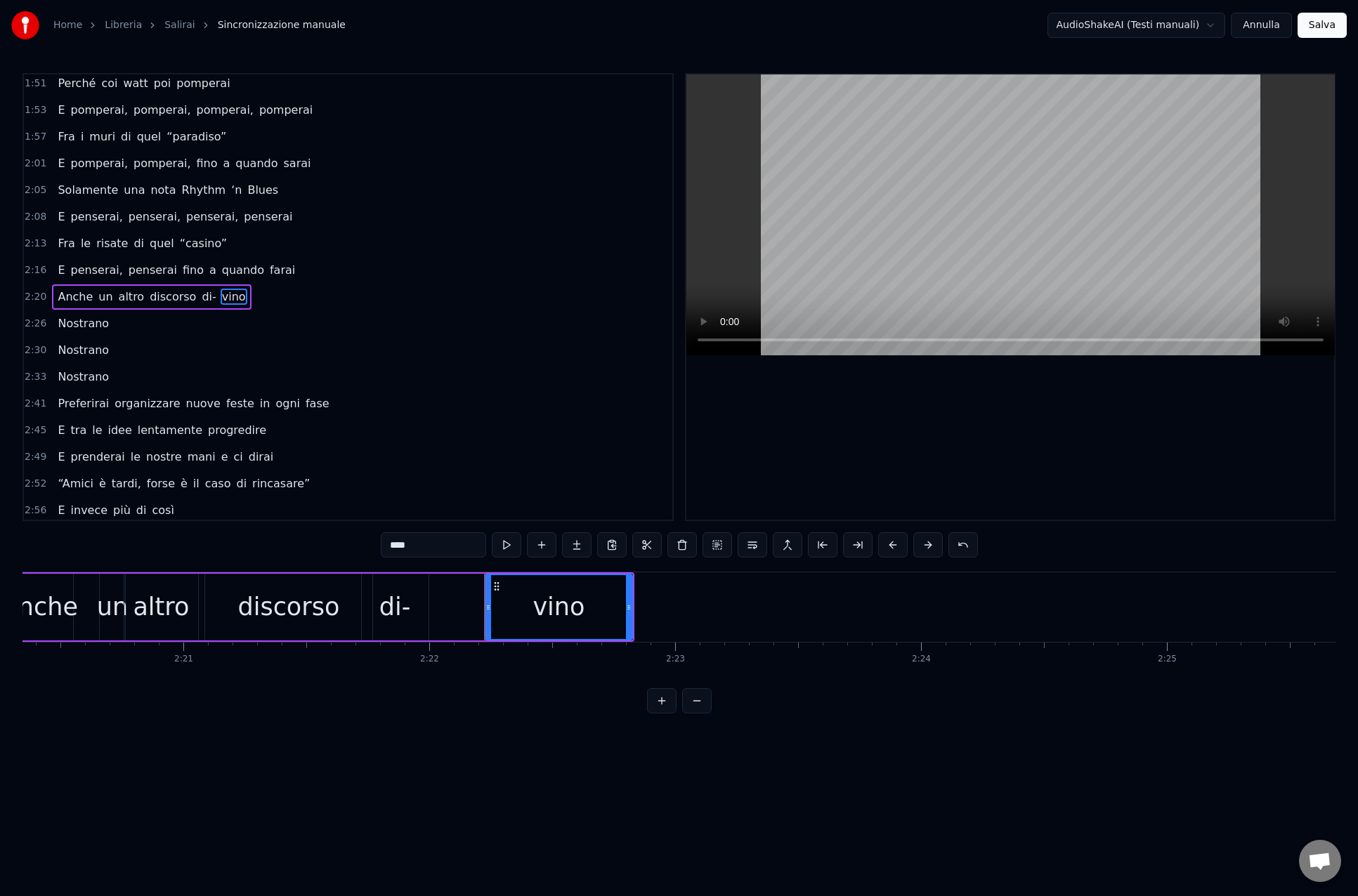
click at [397, 606] on div "di-" at bounding box center [395, 606] width 32 height 37
drag, startPoint x: 373, startPoint y: 584, endPoint x: 394, endPoint y: 586, distance: 21.1
click at [392, 585] on icon at bounding box center [391, 586] width 11 height 11
click at [389, 587] on icon at bounding box center [388, 586] width 11 height 11
click at [554, 609] on div "vino" at bounding box center [558, 606] width 52 height 37
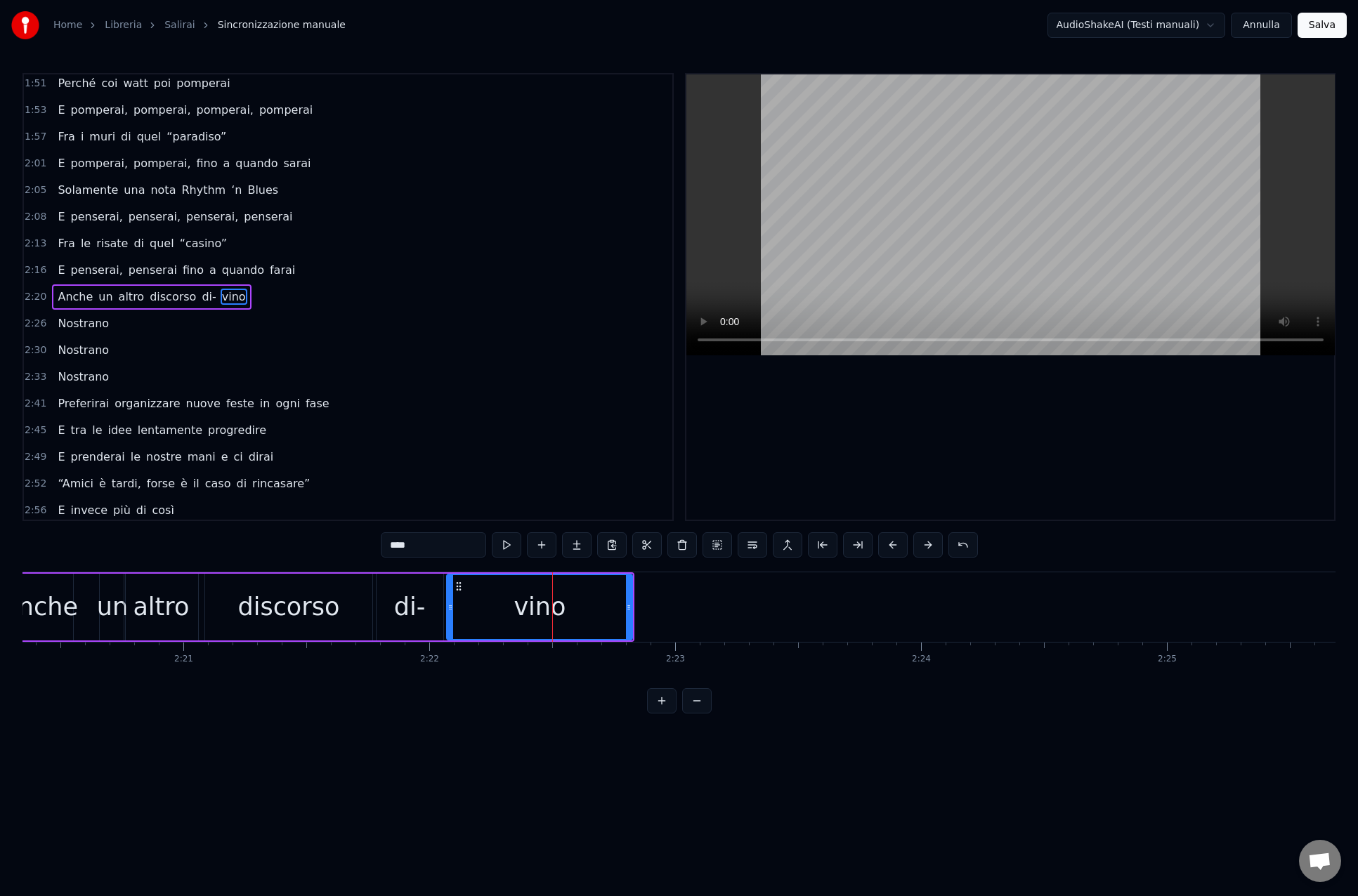
drag, startPoint x: 489, startPoint y: 608, endPoint x: 452, endPoint y: 607, distance: 37.0
click at [451, 607] on icon at bounding box center [450, 607] width 5 height 11
click at [276, 685] on div "0:14 [PERSON_NAME], salirai 0:18 Tra le cime di quella vallata 0:22 Salirai, sa…" at bounding box center [679, 393] width 1313 height 641
click at [240, 268] on span "quando" at bounding box center [243, 270] width 45 height 16
type input "******"
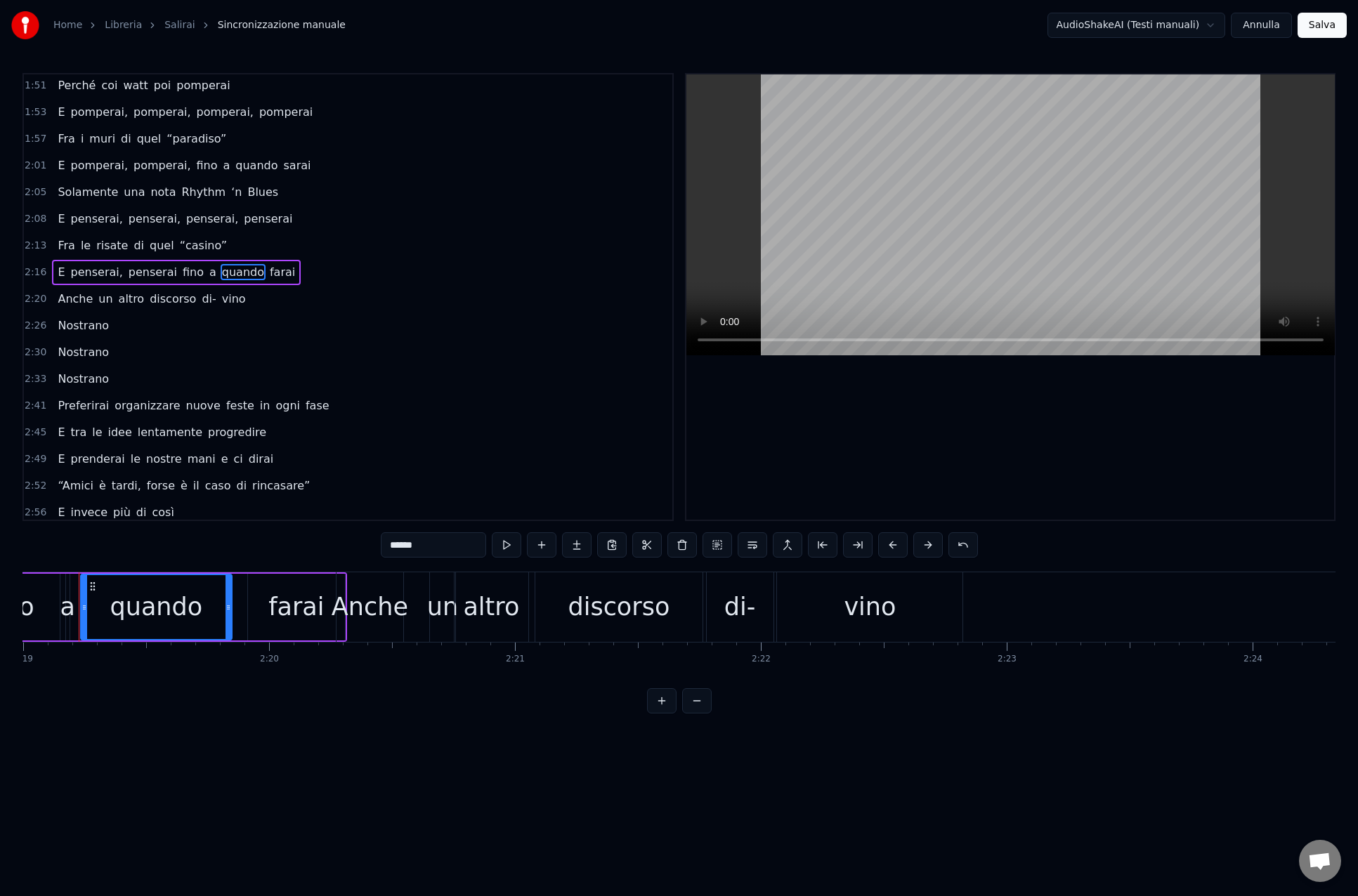
scroll to position [0, 34155]
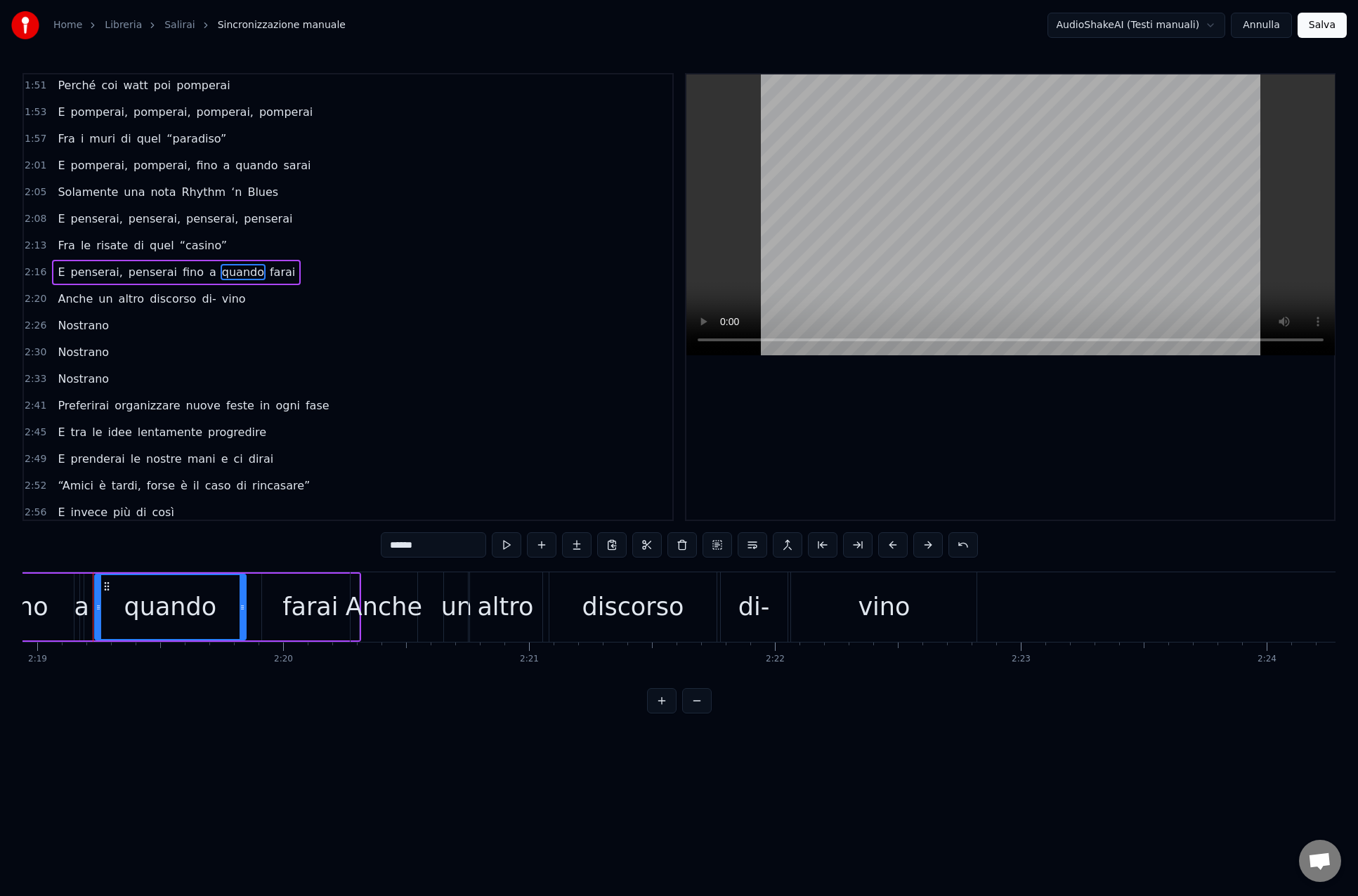
click at [102, 309] on div "Anche un altro discorso di- vino" at bounding box center [152, 299] width 199 height 25
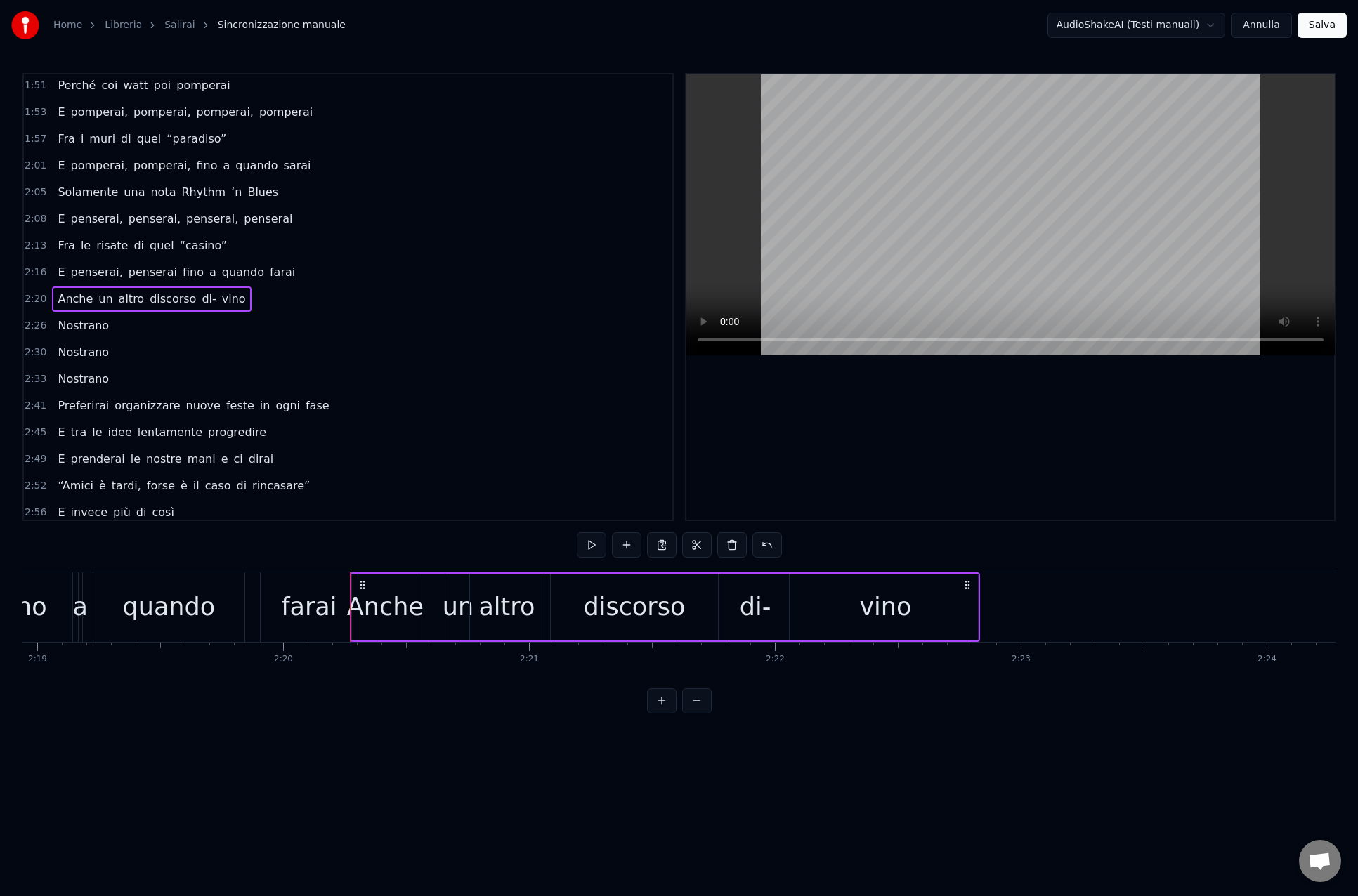
click at [98, 262] on div "E penserai, penserai fino a quando [PERSON_NAME]" at bounding box center [177, 272] width 249 height 25
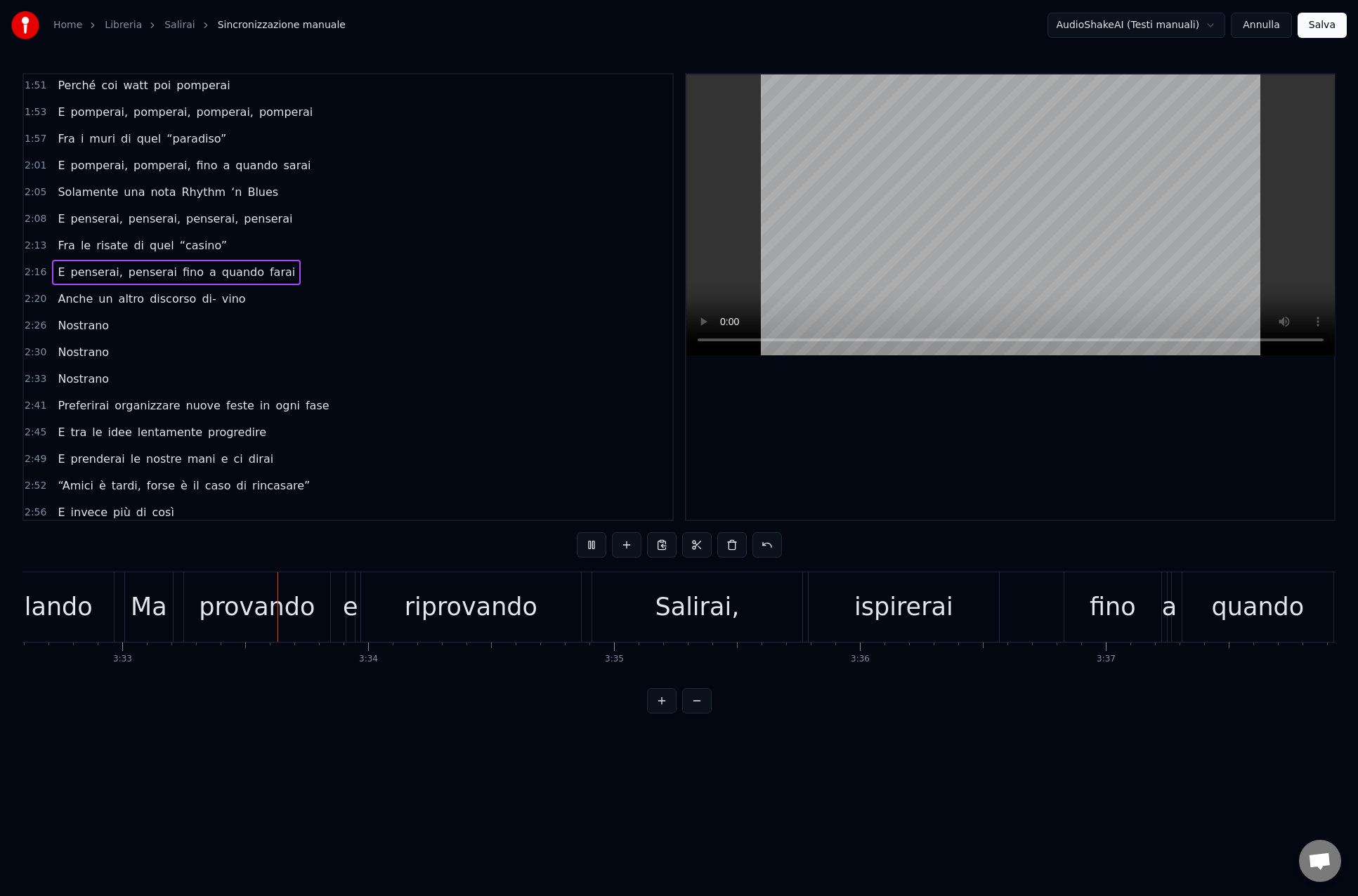
scroll to position [0, 52266]
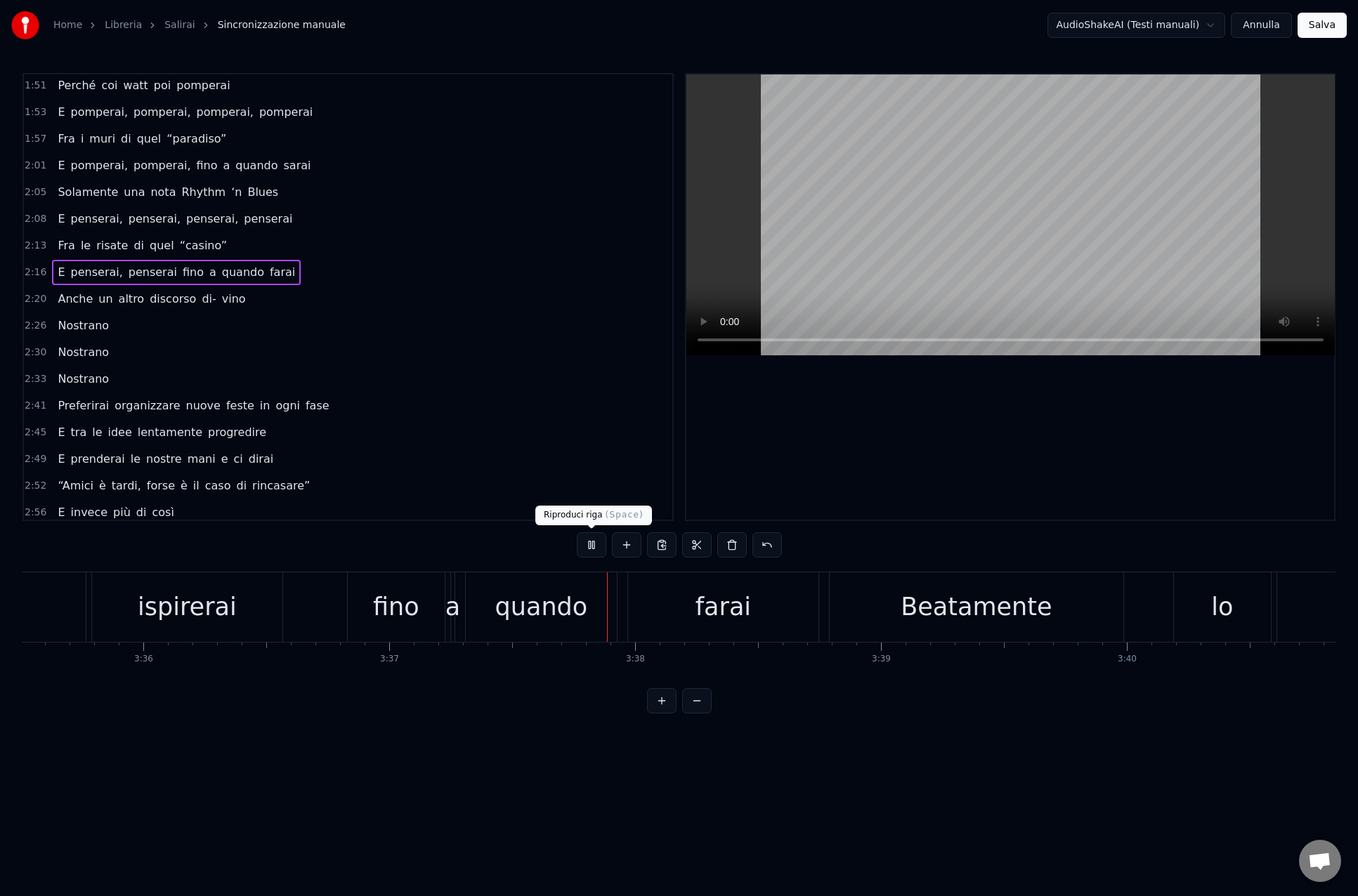
click at [591, 543] on button at bounding box center [591, 544] width 30 height 25
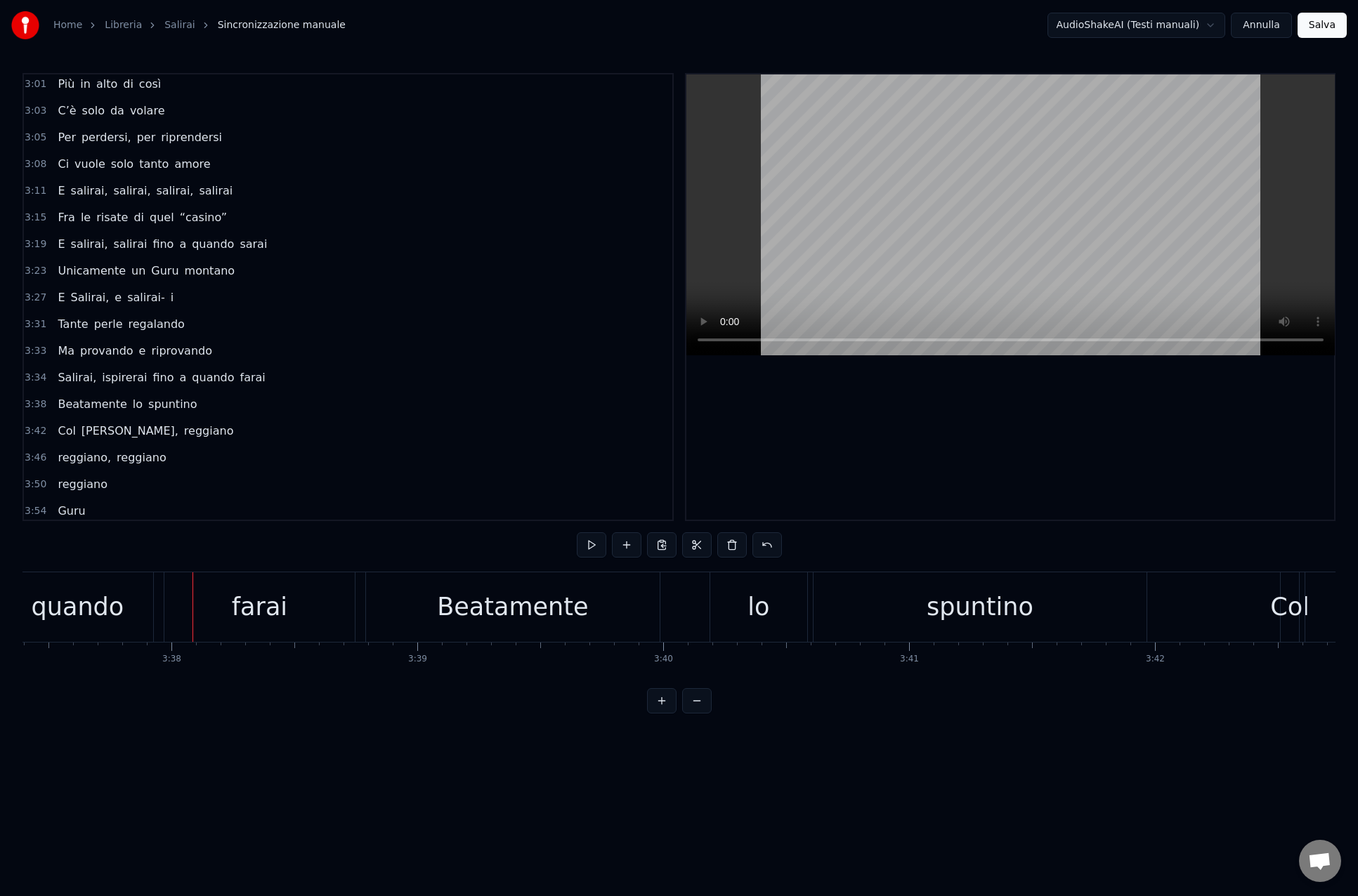
scroll to position [1047, 0]
click at [133, 293] on span "salirai-" at bounding box center [146, 294] width 41 height 16
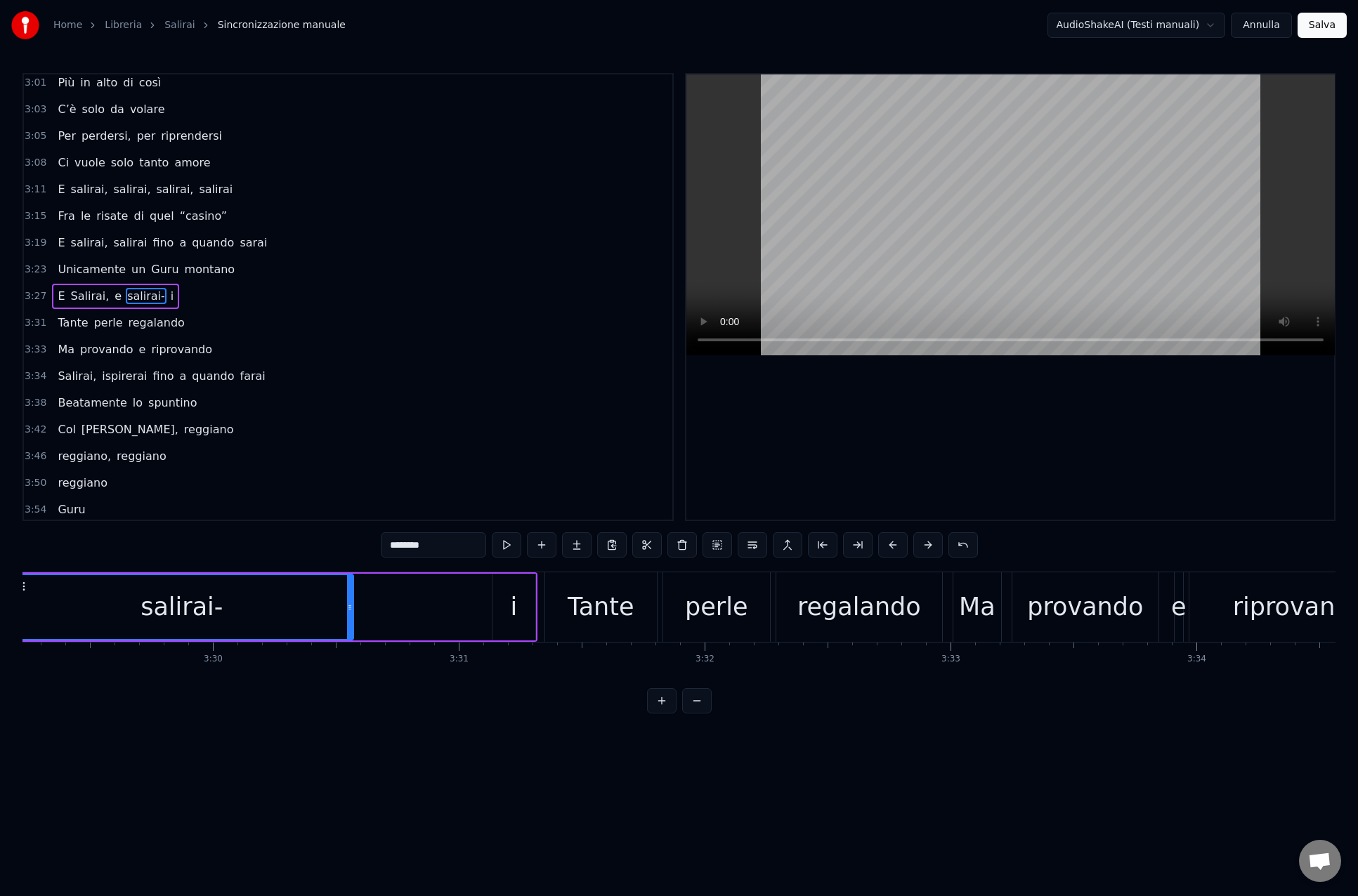
scroll to position [0, 51348]
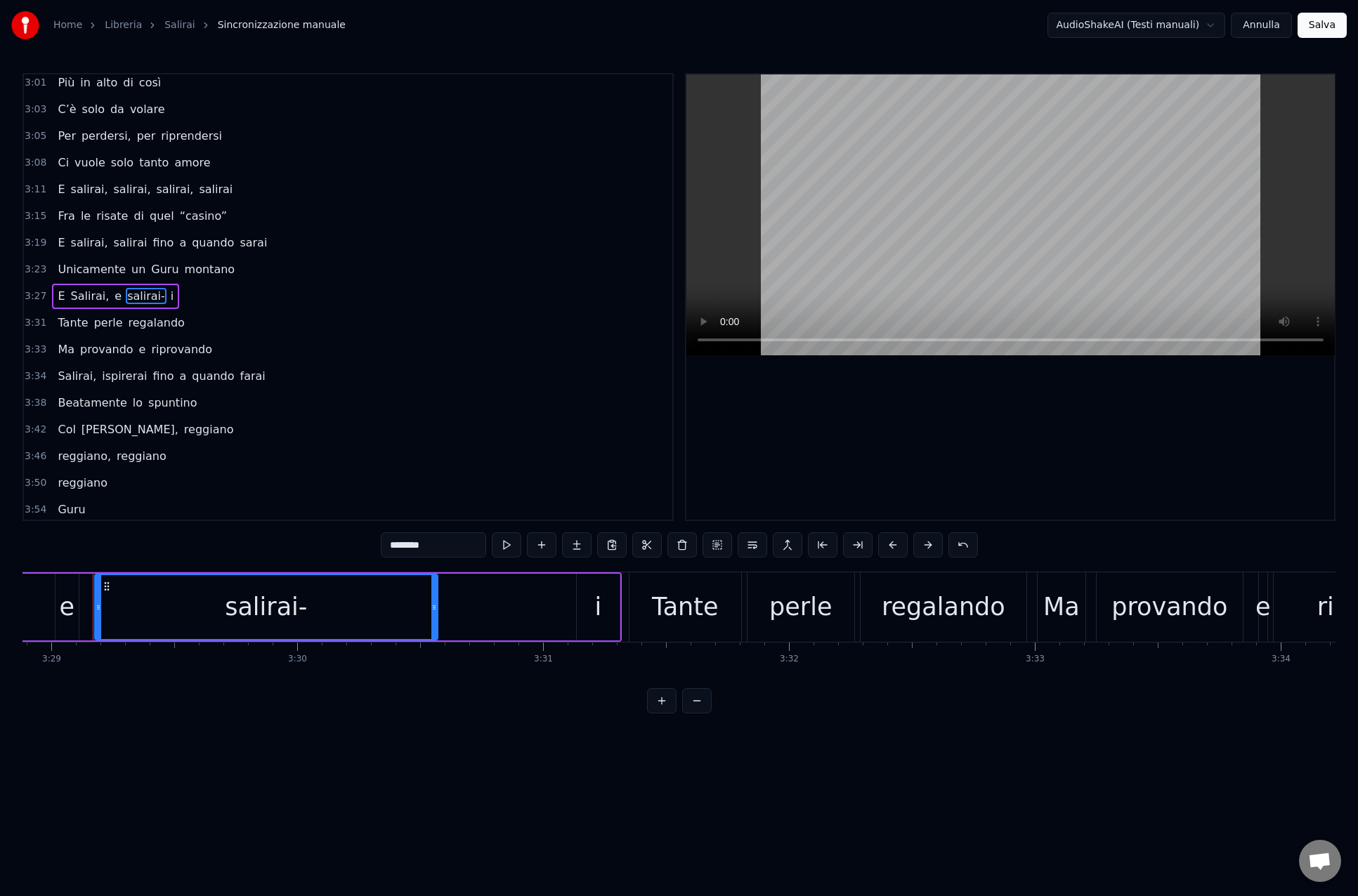
click at [169, 296] on span "i" at bounding box center [171, 296] width 5 height 16
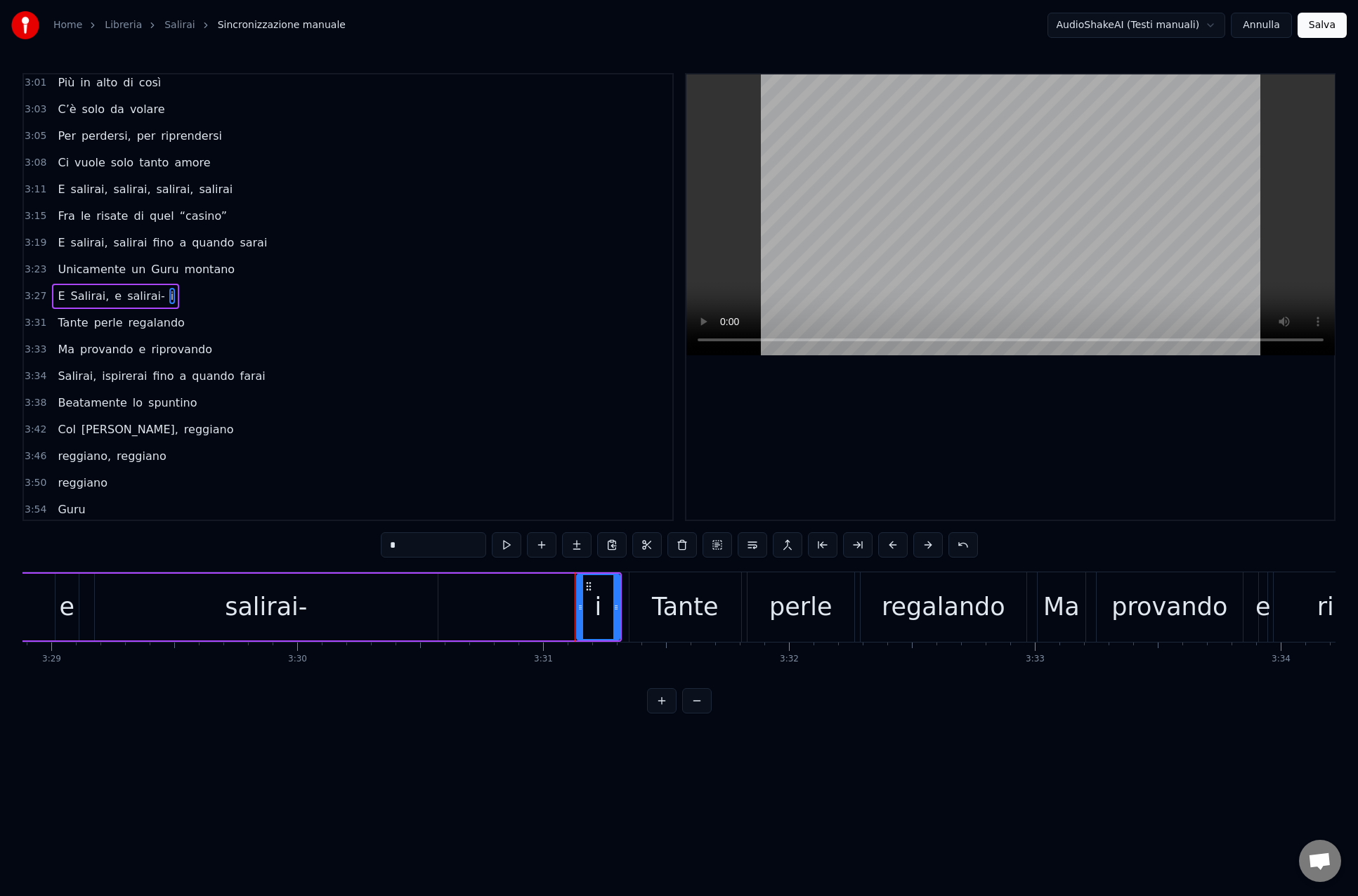
scroll to position [1045, 0]
click at [389, 545] on input "*" at bounding box center [433, 544] width 105 height 25
type input "**"
click at [362, 681] on div "0:14 [PERSON_NAME], salirai 0:18 Tra le cime di quella vallata 0:22 Salirai, sa…" at bounding box center [679, 393] width 1313 height 641
click at [478, 453] on div "3:46 reggiano, reggiano" at bounding box center [347, 456] width 648 height 27
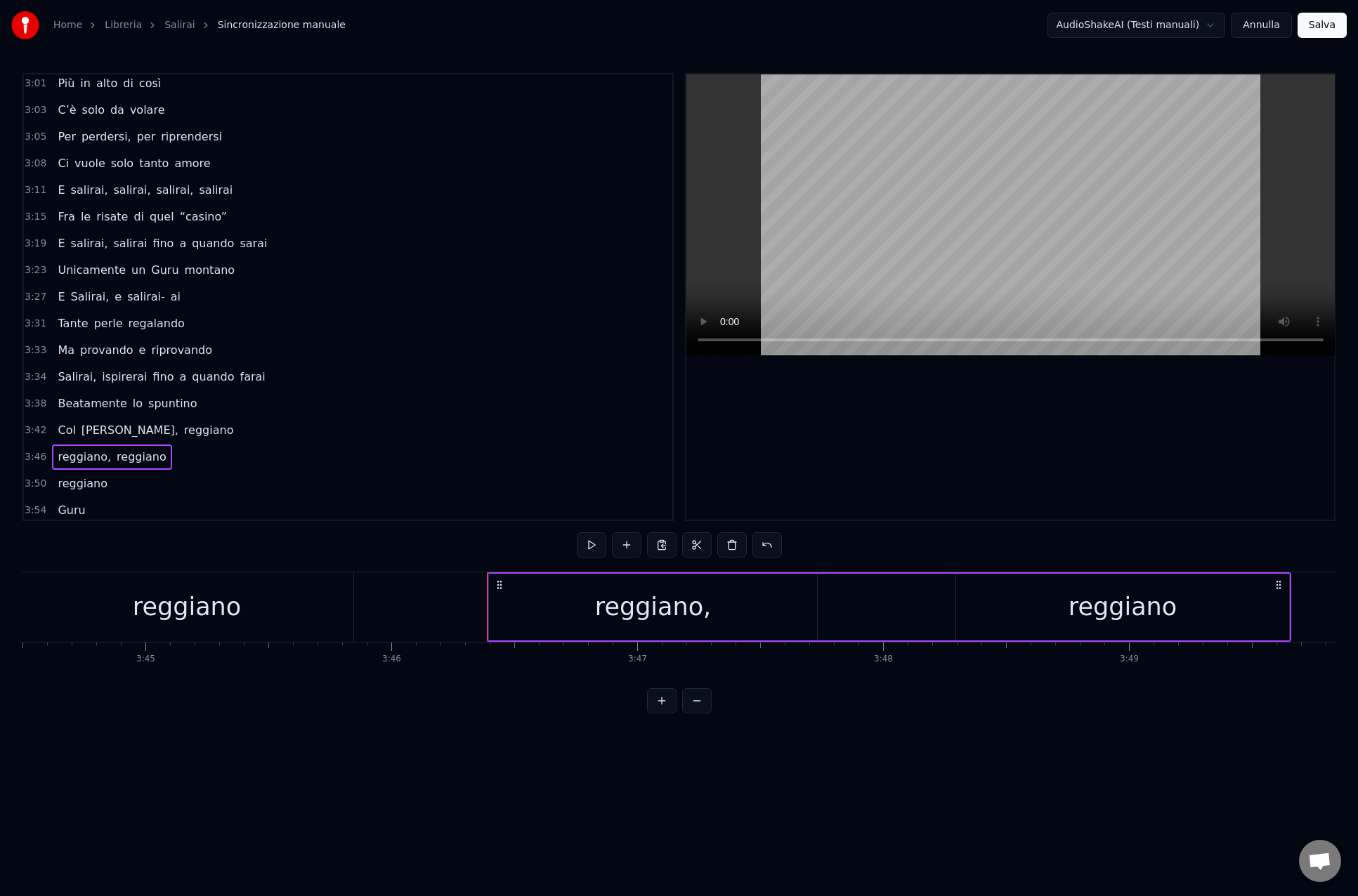
scroll to position [0, 55582]
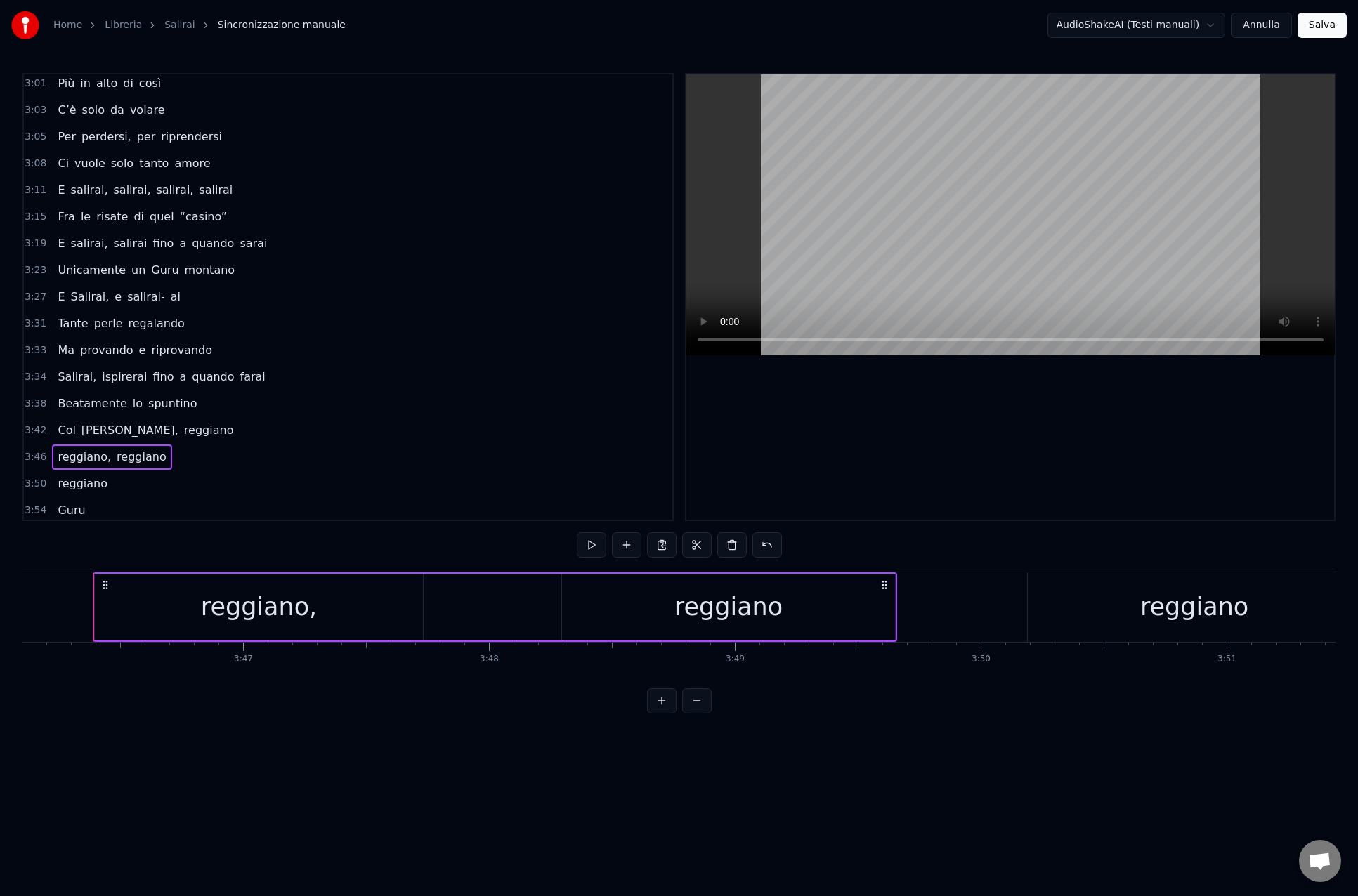
click at [93, 281] on div "Unicamente un Guru montano" at bounding box center [146, 270] width 188 height 25
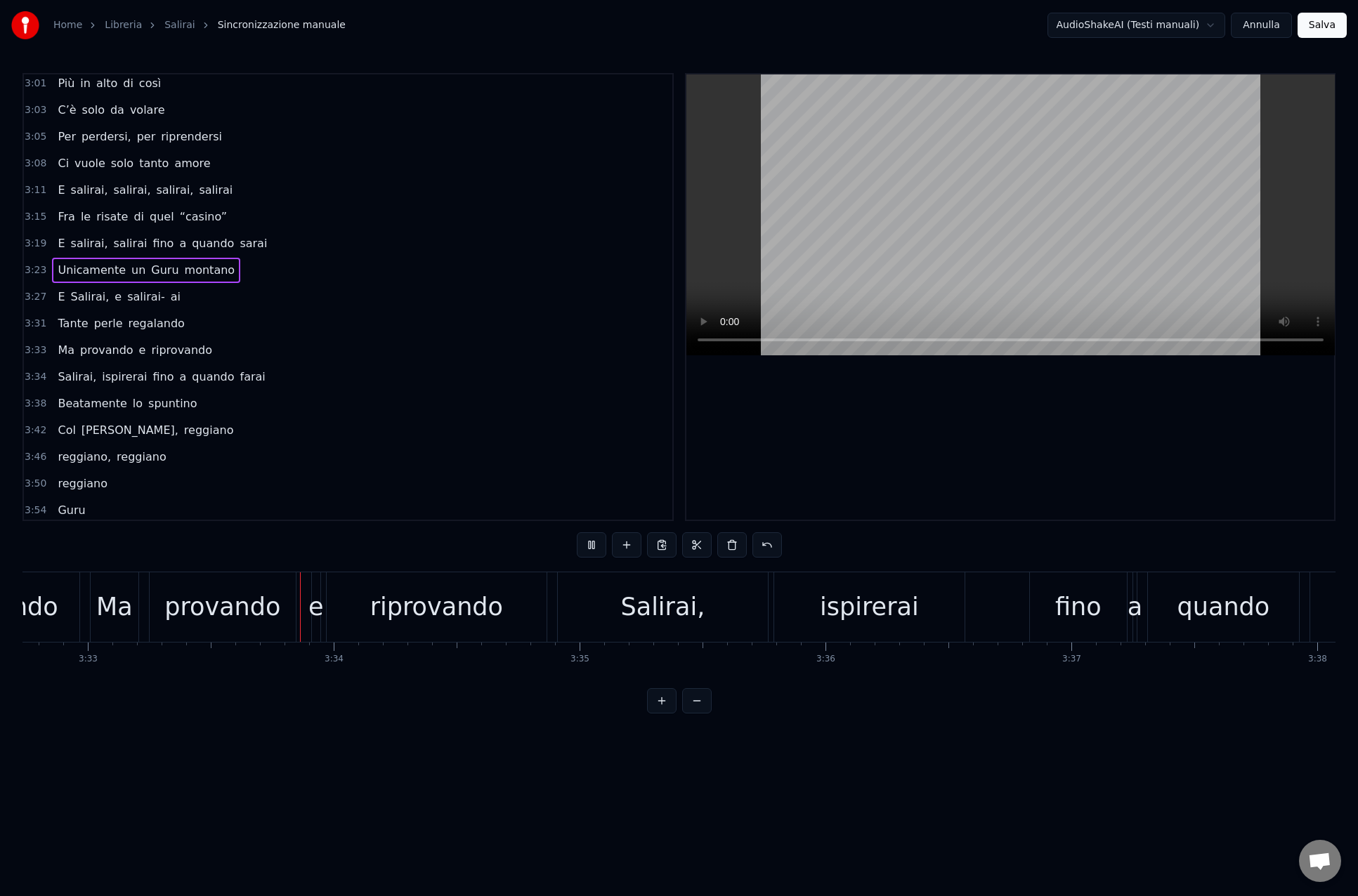
scroll to position [0, 52362]
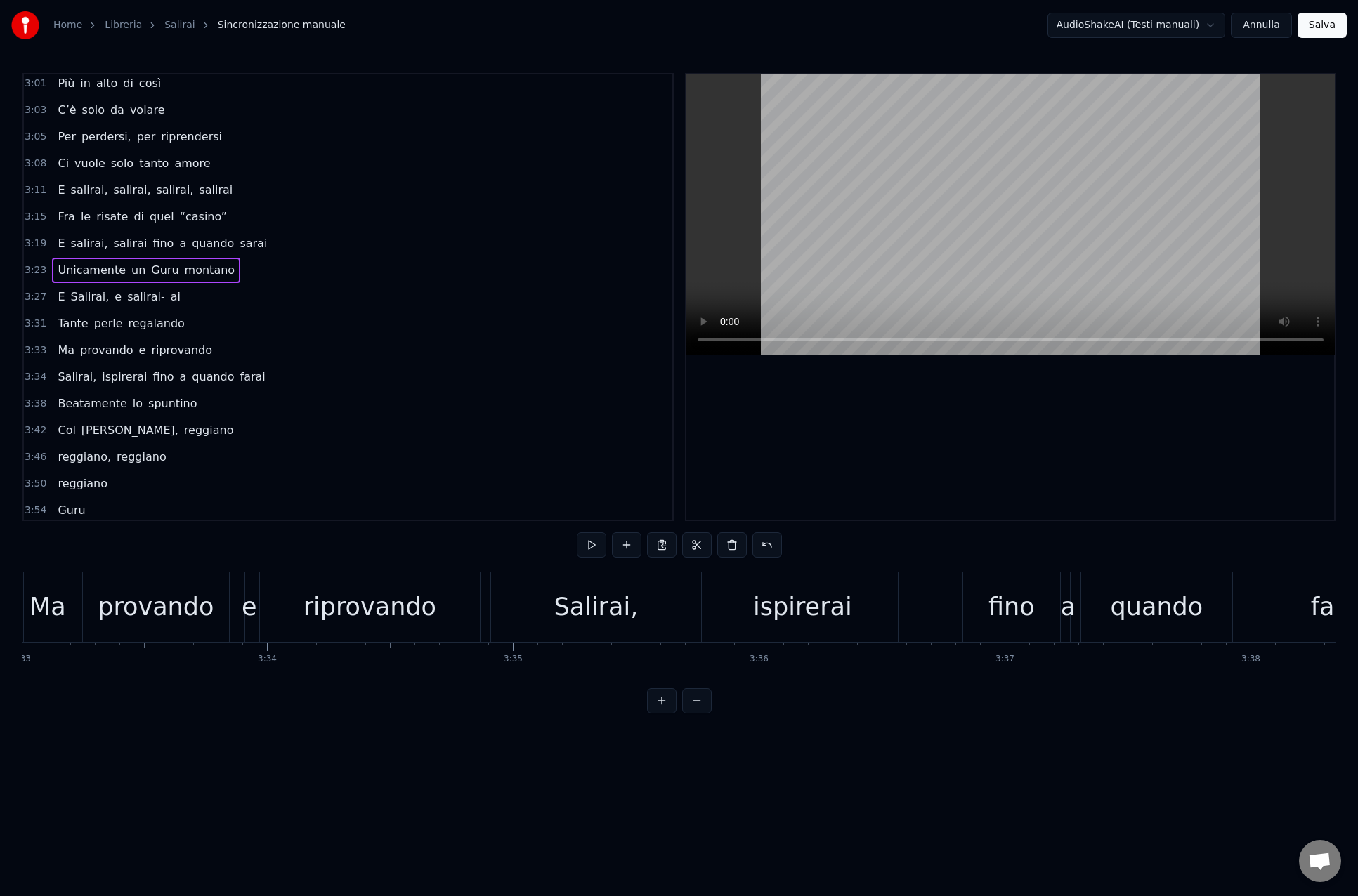
click at [202, 284] on div "3:27 E [PERSON_NAME], e salirai- ai" at bounding box center [347, 296] width 648 height 27
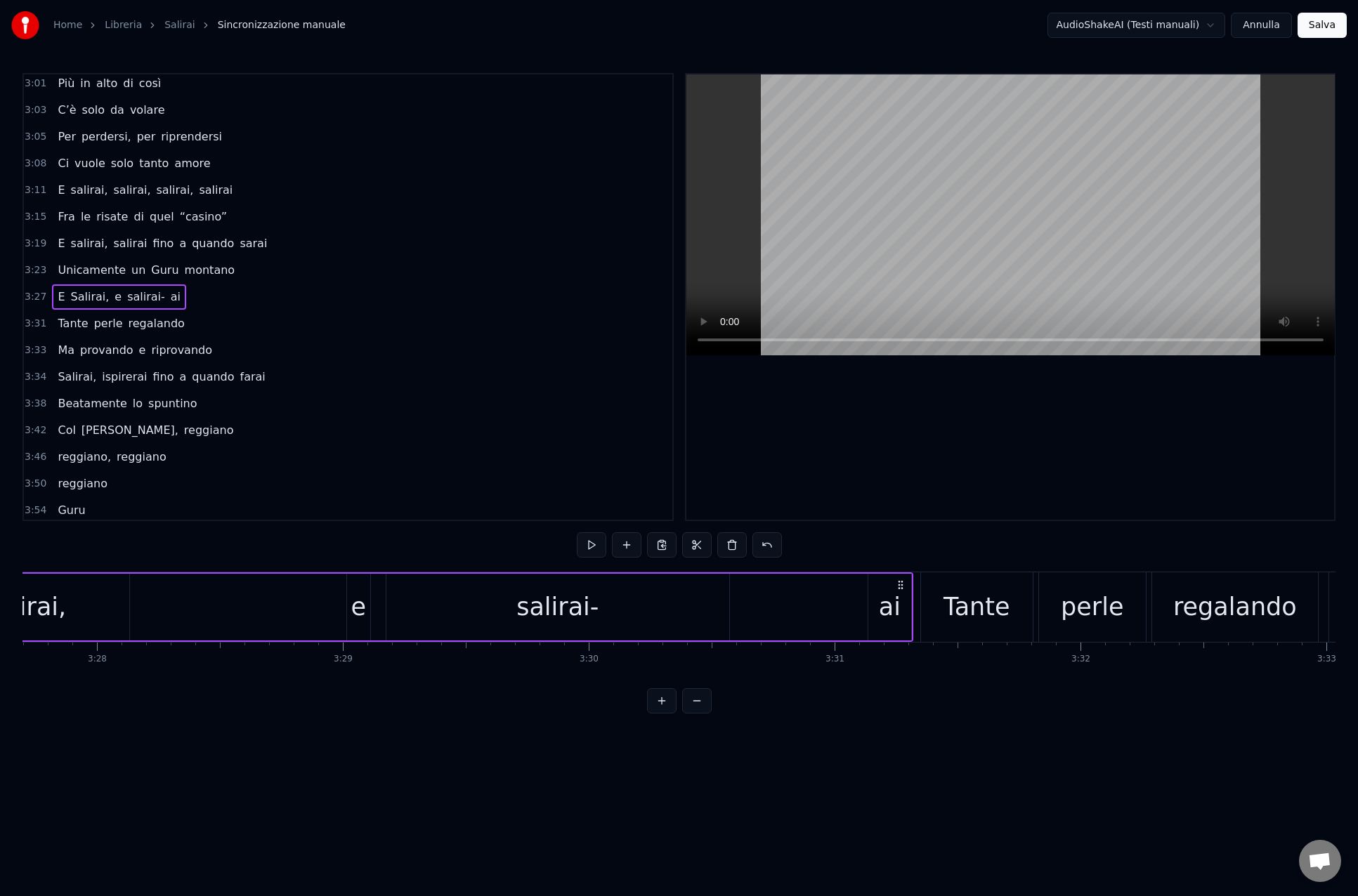
scroll to position [0, 50842]
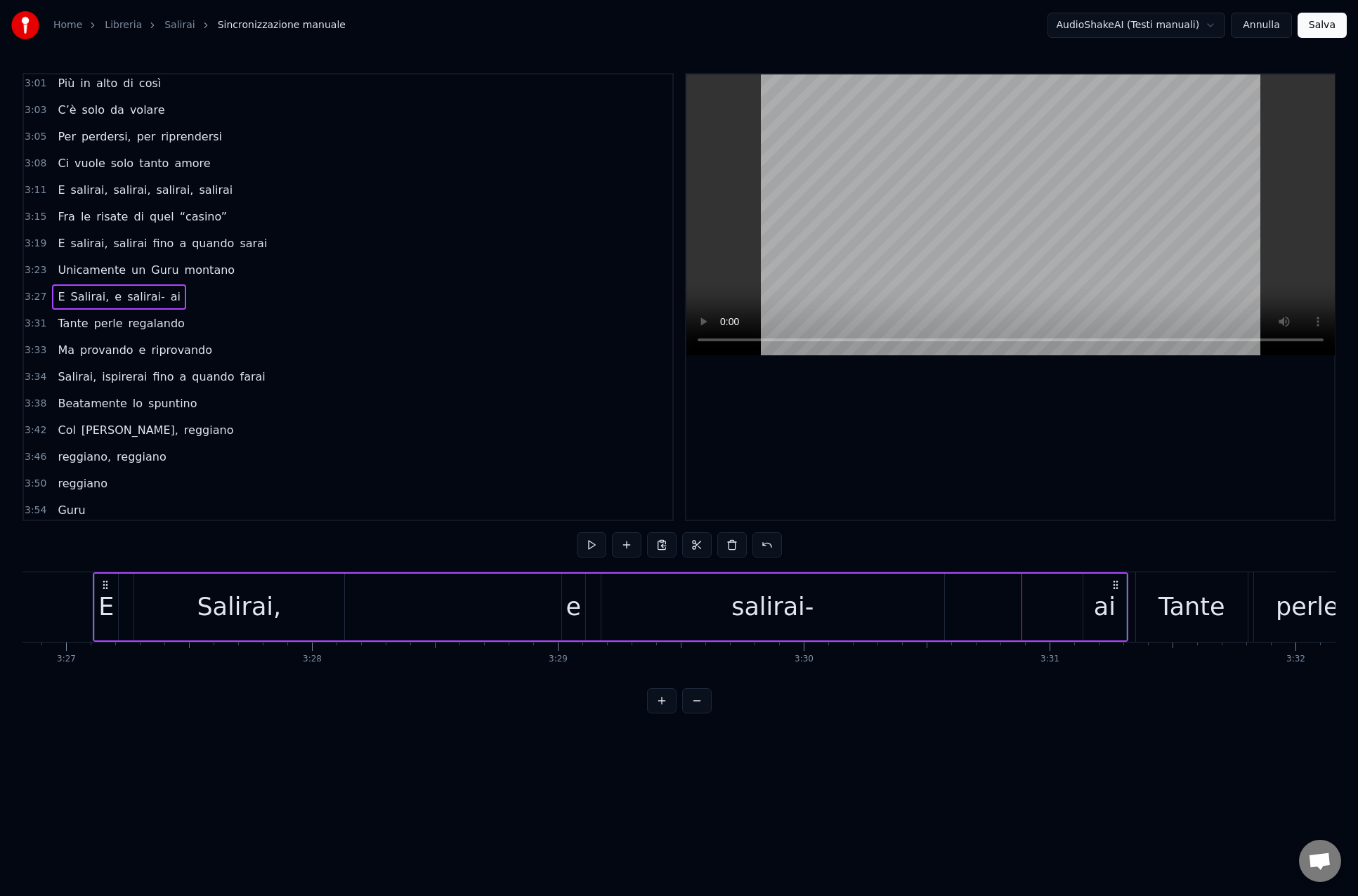
click at [906, 609] on div "salirai-" at bounding box center [773, 607] width 343 height 67
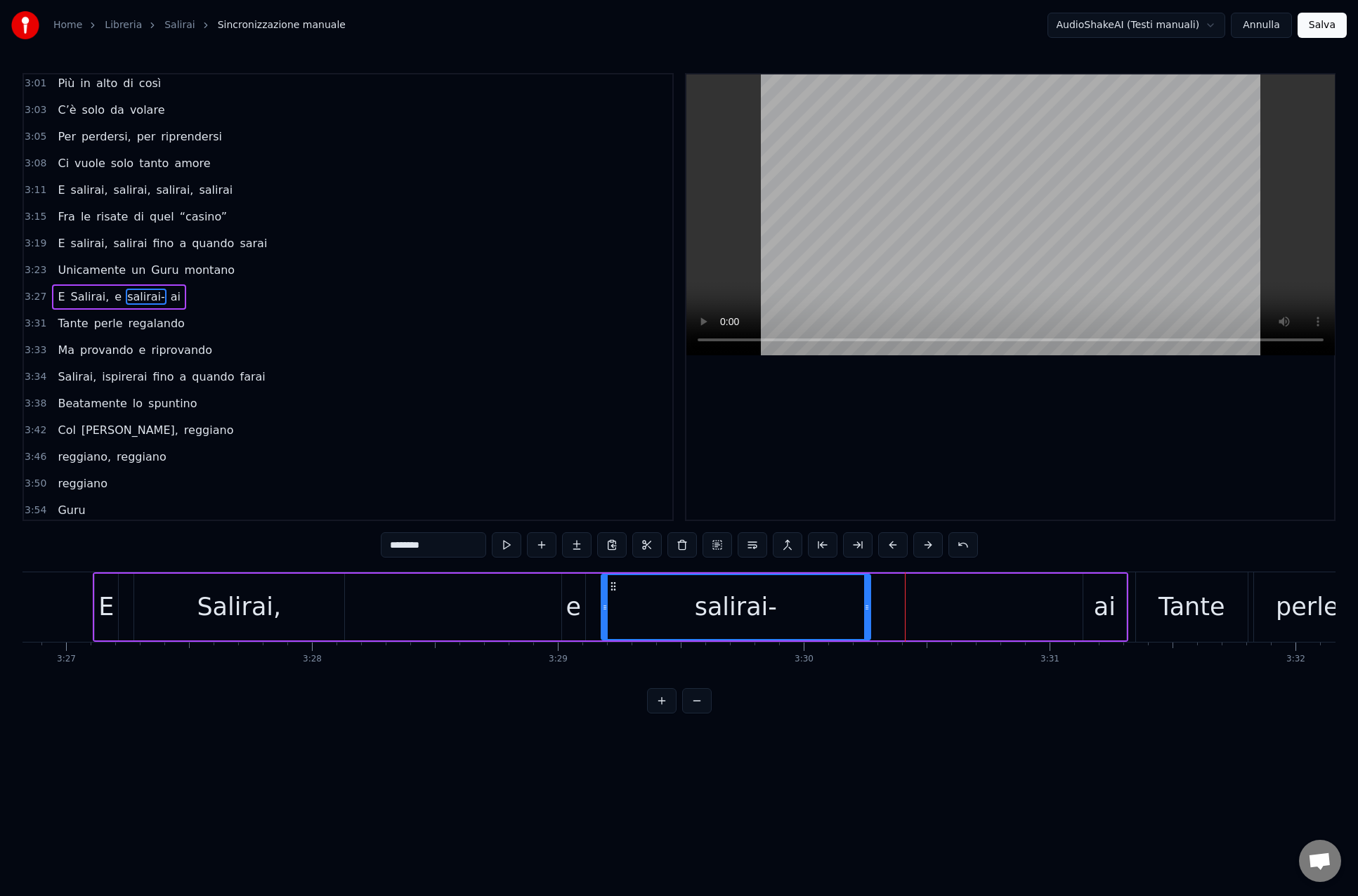
drag, startPoint x: 939, startPoint y: 606, endPoint x: 866, endPoint y: 607, distance: 73.0
click at [866, 607] on icon at bounding box center [866, 607] width 5 height 11
click at [1113, 606] on div "ai" at bounding box center [1104, 607] width 43 height 67
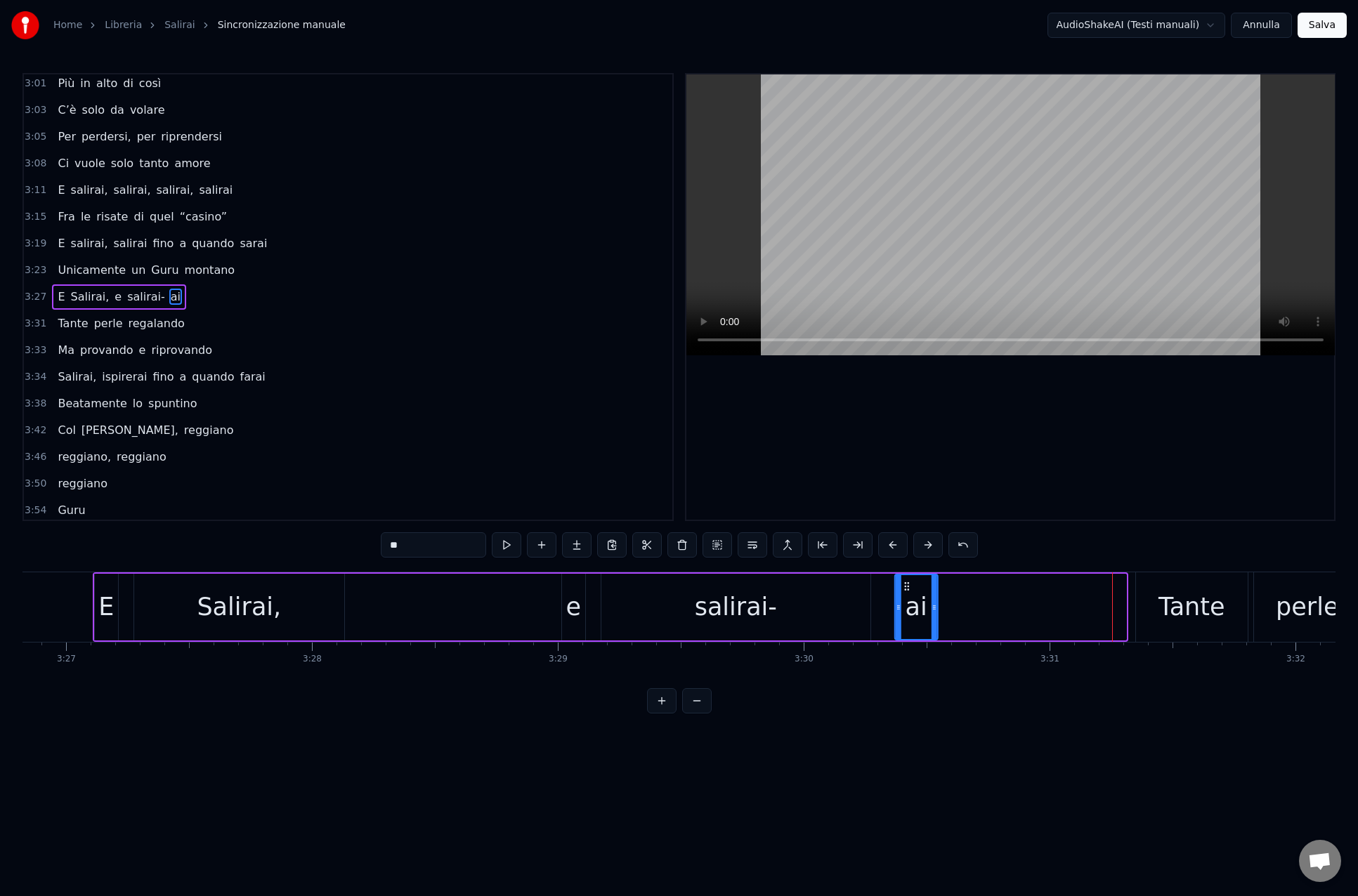
drag, startPoint x: 1094, startPoint y: 584, endPoint x: 906, endPoint y: 589, distance: 188.1
click at [906, 589] on icon at bounding box center [906, 586] width 11 height 11
click at [1157, 592] on div "Tante" at bounding box center [1191, 607] width 111 height 70
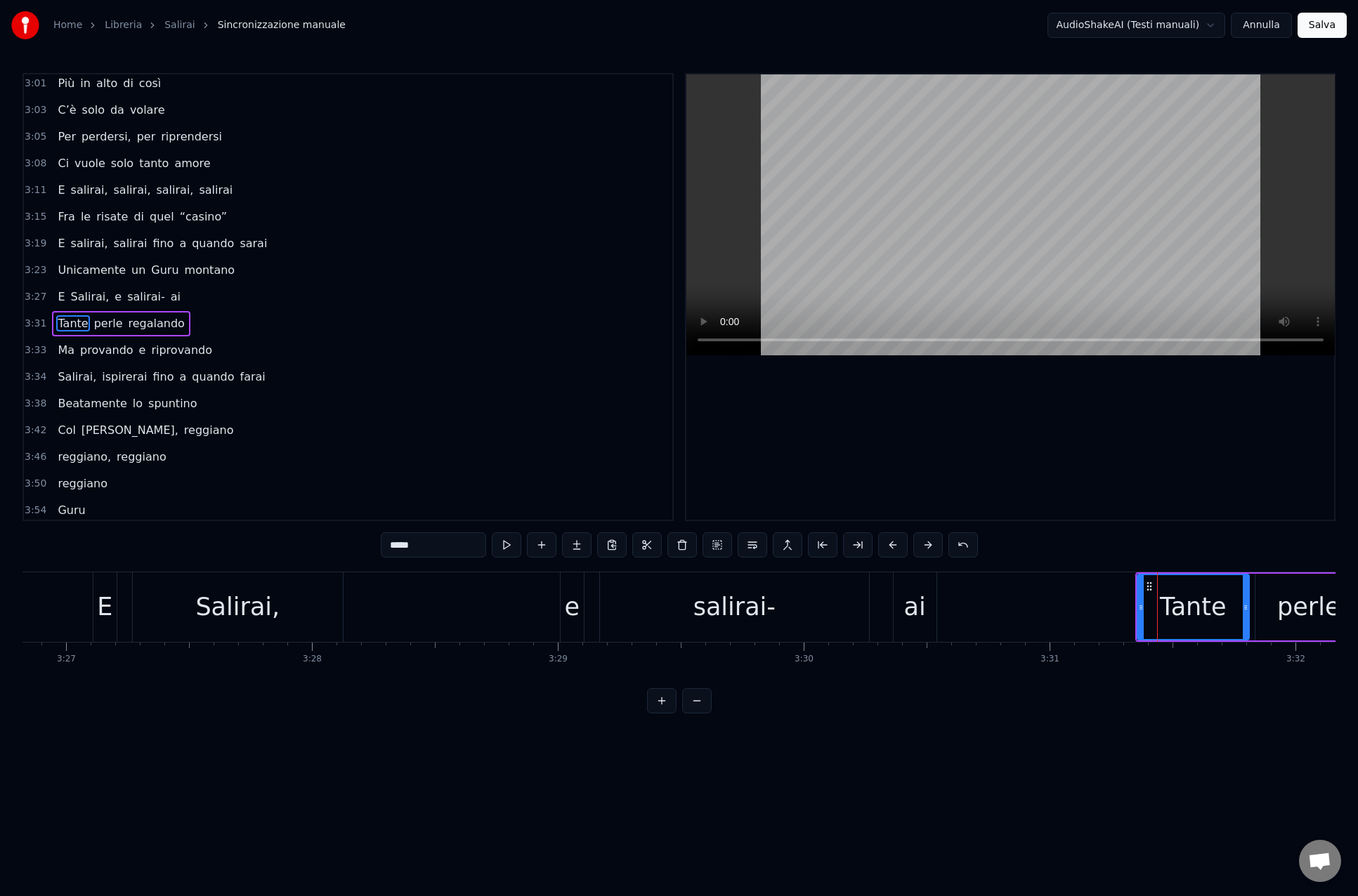
scroll to position [1049, 0]
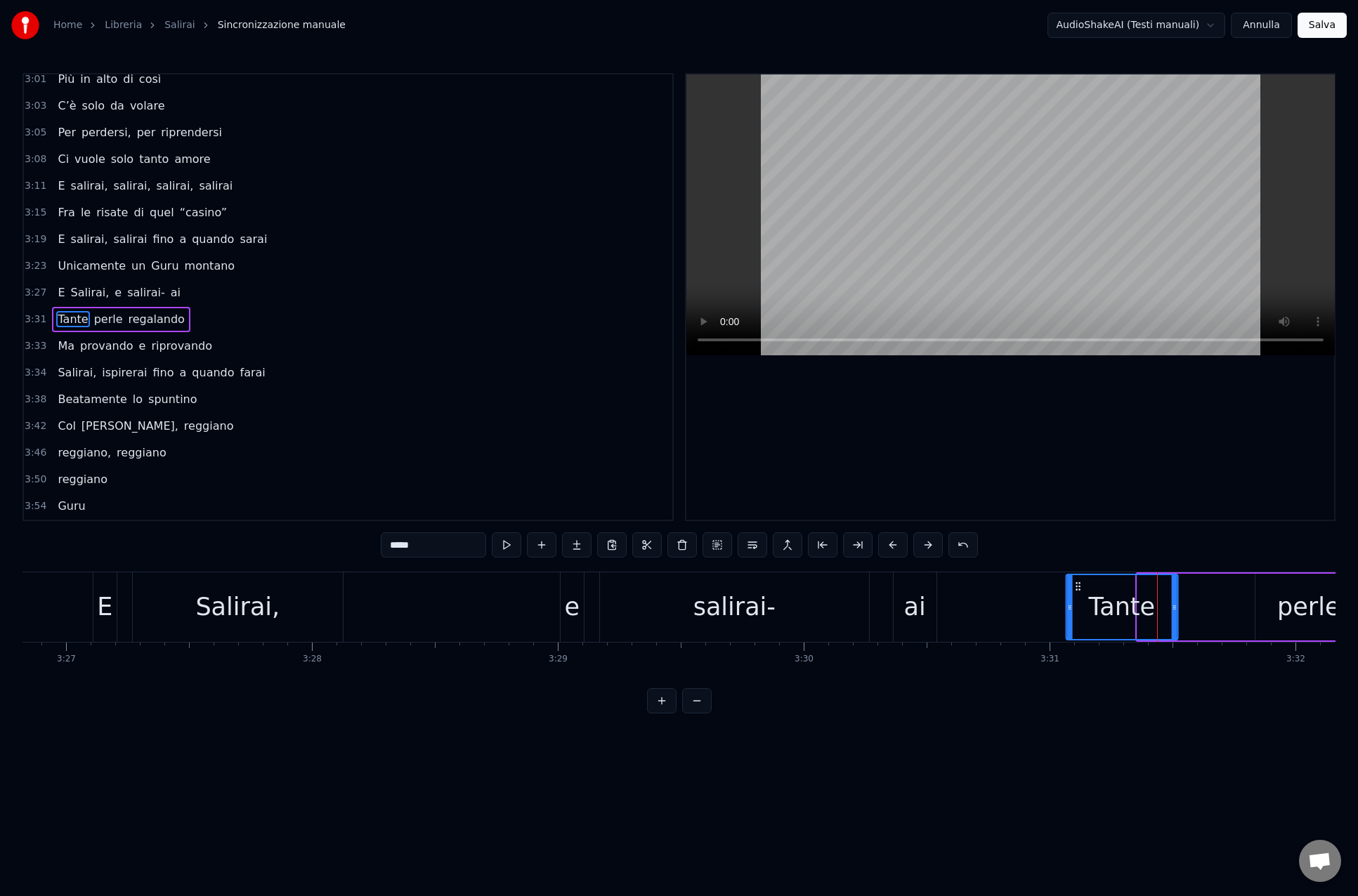
drag, startPoint x: 1149, startPoint y: 586, endPoint x: 1080, endPoint y: 587, distance: 69.0
click at [1080, 587] on icon at bounding box center [1077, 586] width 11 height 11
drag, startPoint x: 1175, startPoint y: 606, endPoint x: 1162, endPoint y: 604, distance: 13.2
click at [1162, 604] on icon at bounding box center [1162, 607] width 5 height 11
click at [1265, 610] on div "perle" at bounding box center [1308, 607] width 107 height 67
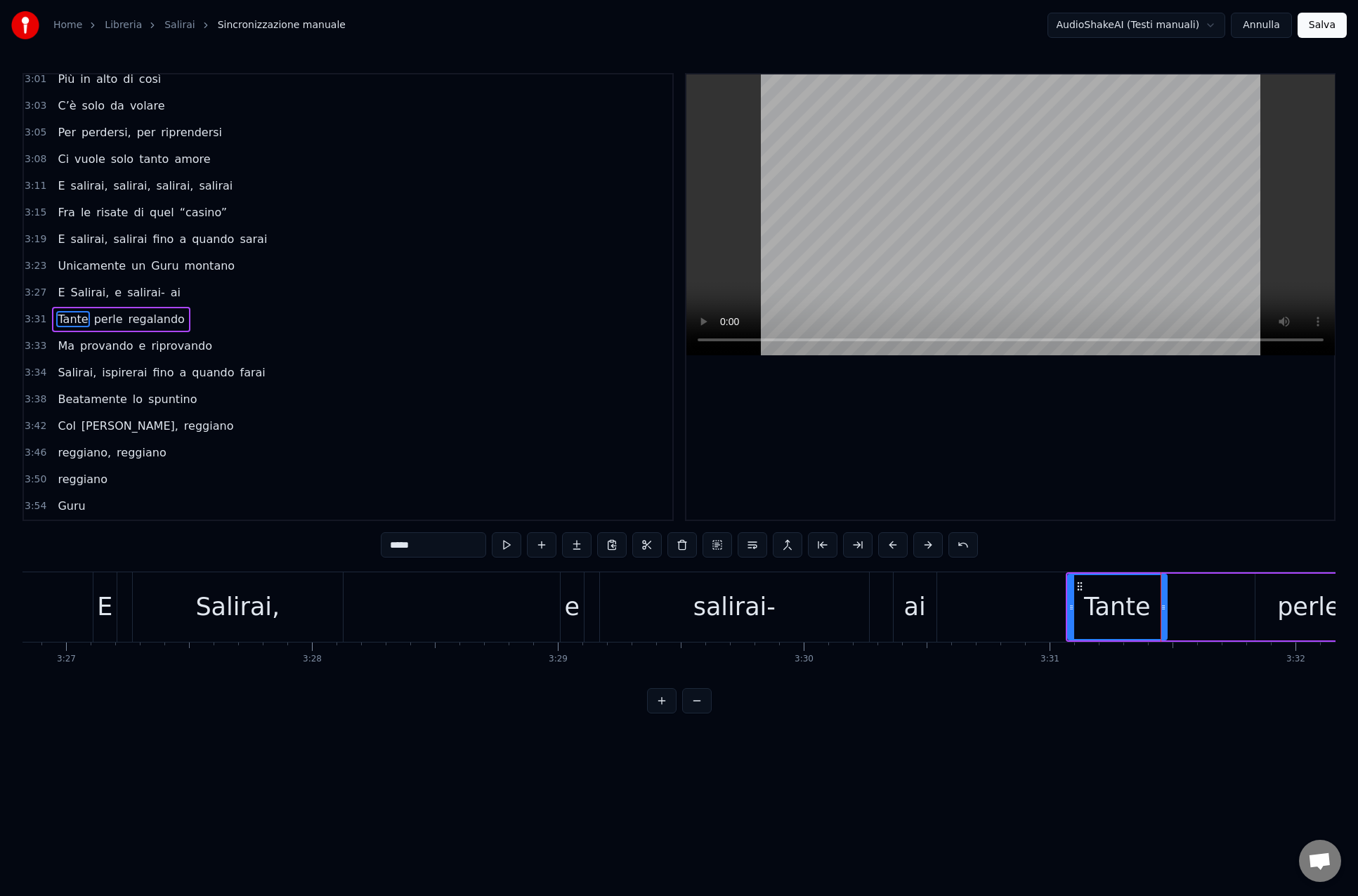
type input "*****"
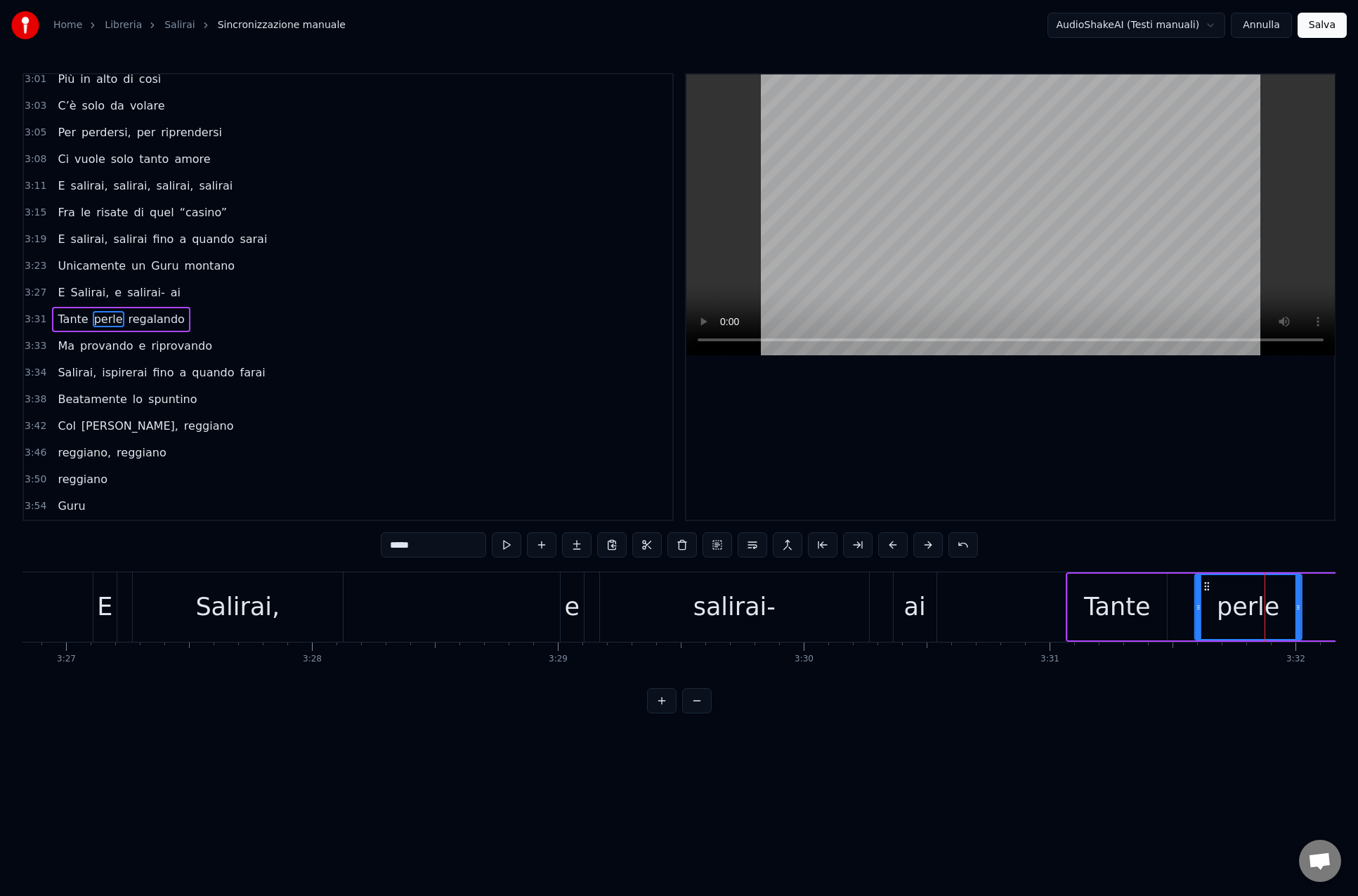
drag, startPoint x: 1265, startPoint y: 585, endPoint x: 1206, endPoint y: 586, distance: 59.0
click at [1206, 586] on div "perle" at bounding box center [1248, 607] width 105 height 64
click at [83, 255] on div "Unicamente un Guru montano" at bounding box center [146, 265] width 188 height 25
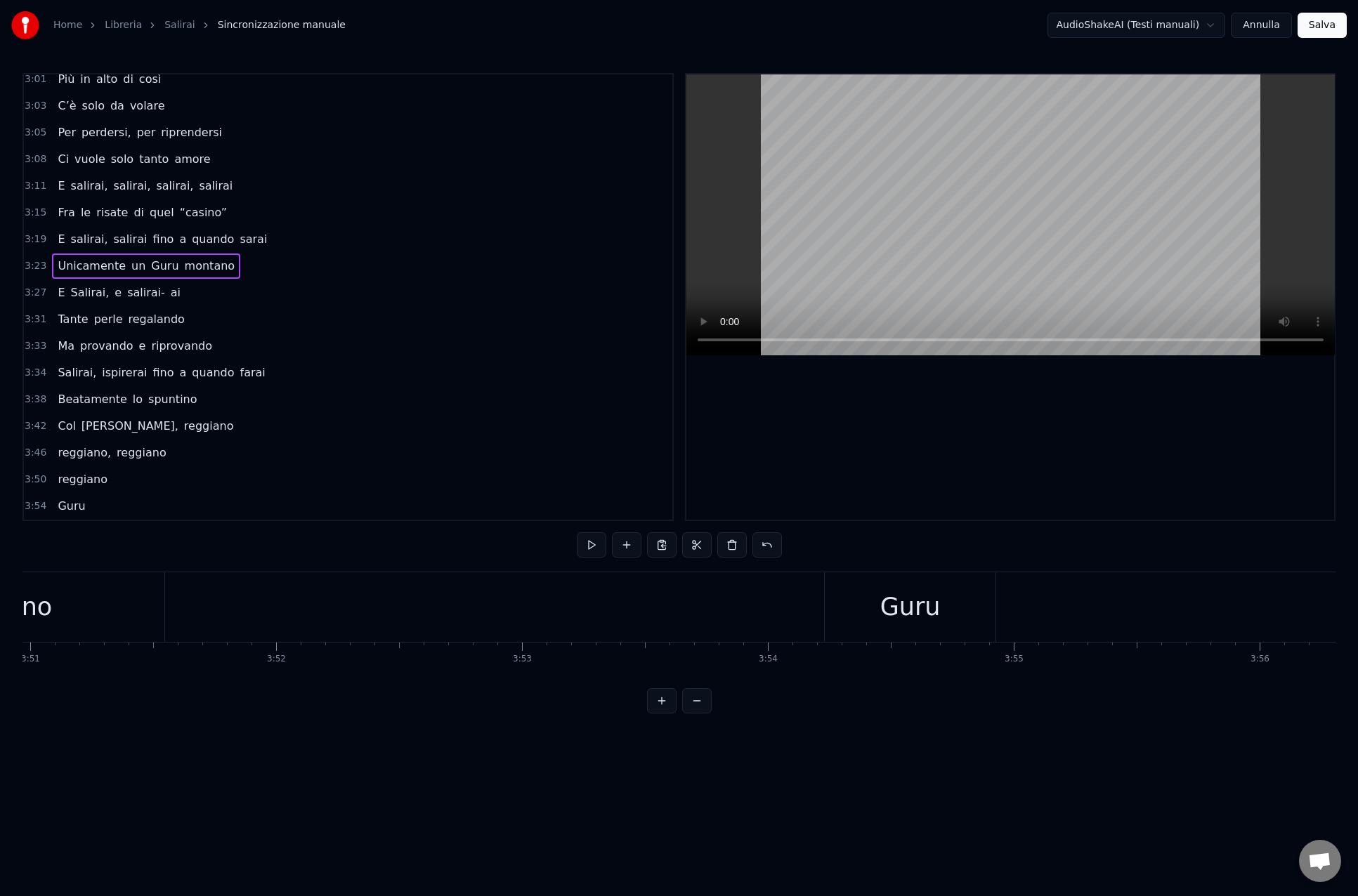
scroll to position [0, 56778]
click at [143, 462] on div "reggiano, reggiano" at bounding box center [111, 453] width 119 height 25
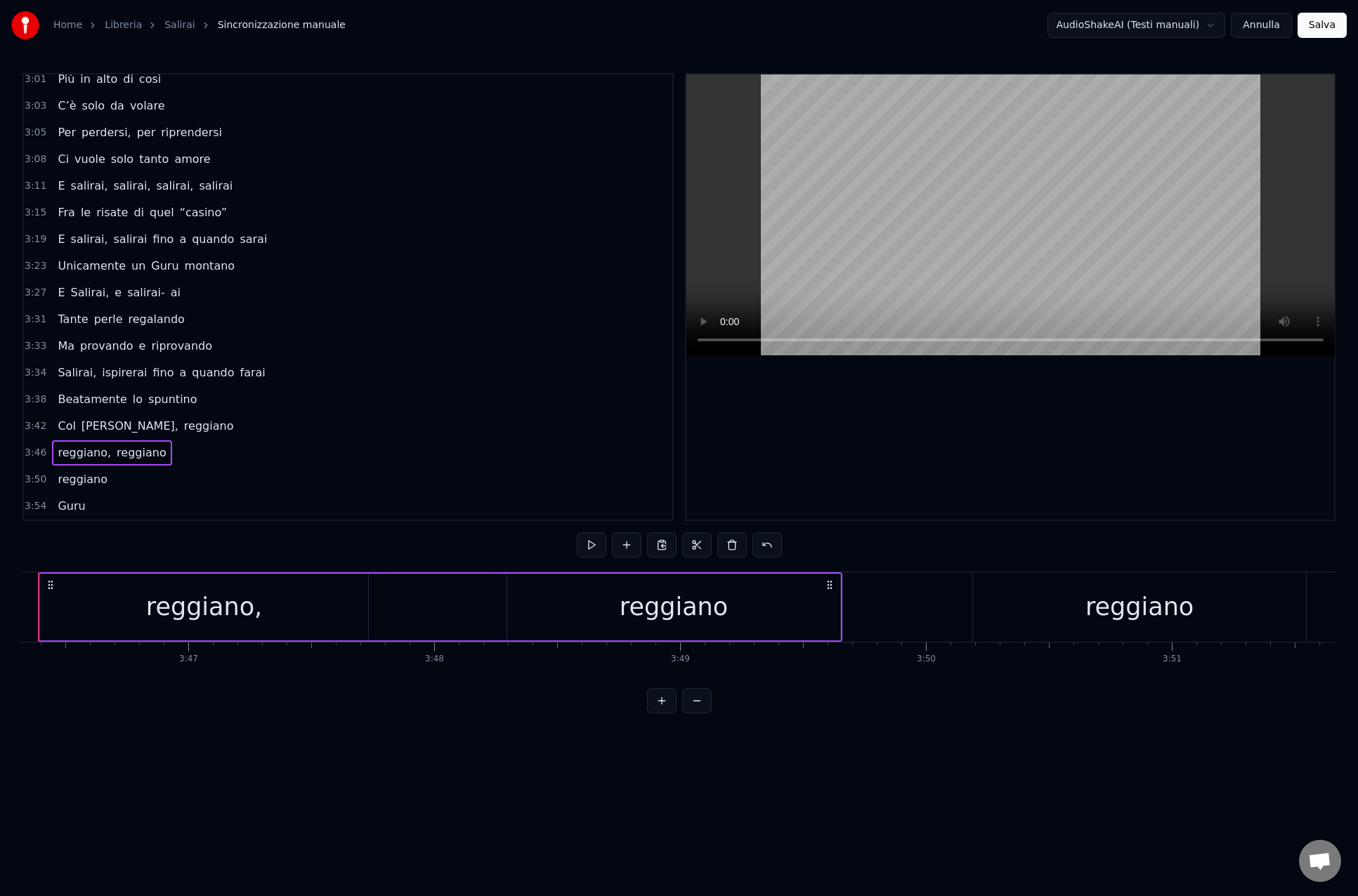
scroll to position [0, 55582]
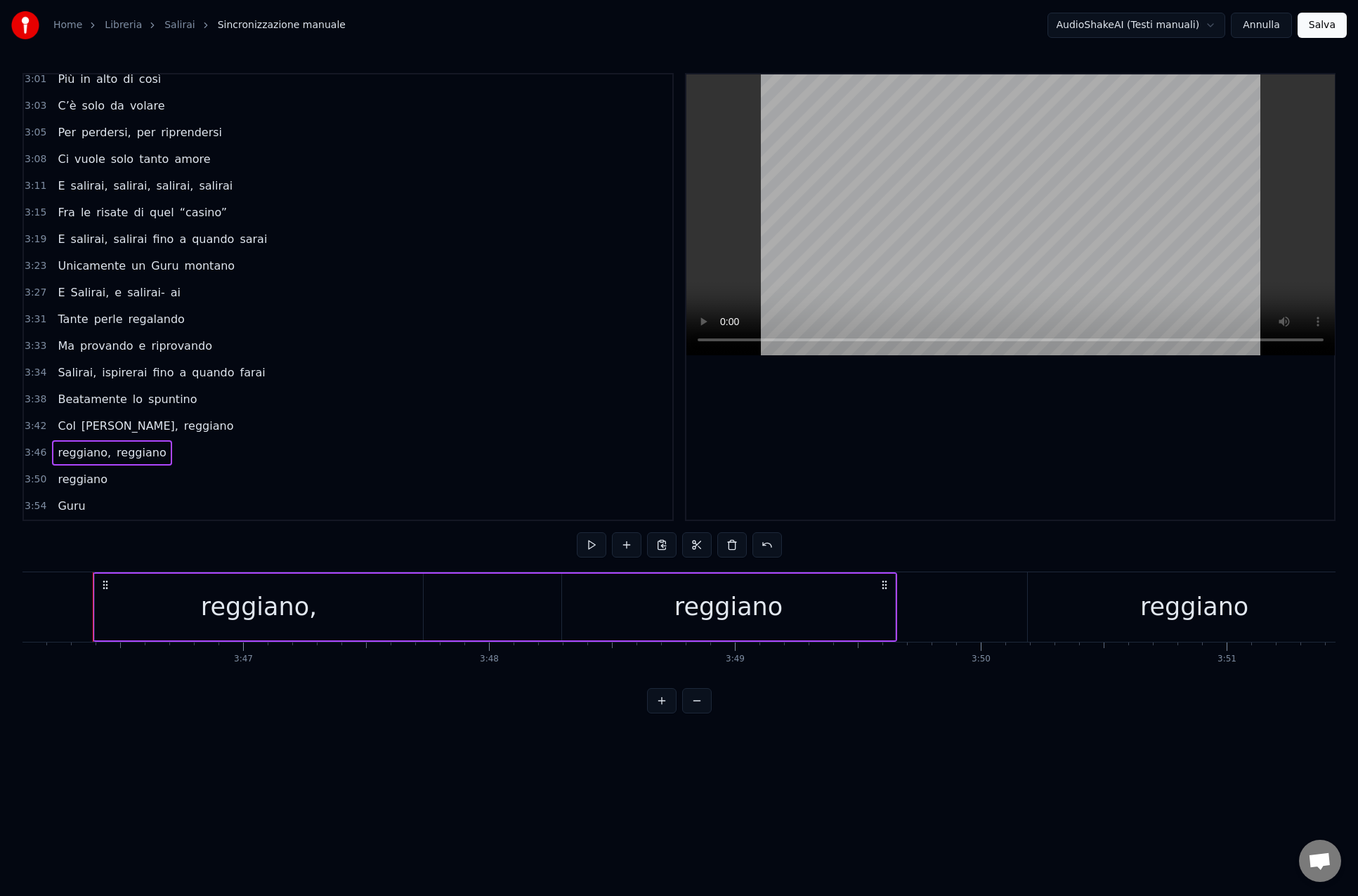
click at [142, 453] on span "reggiano" at bounding box center [141, 452] width 52 height 16
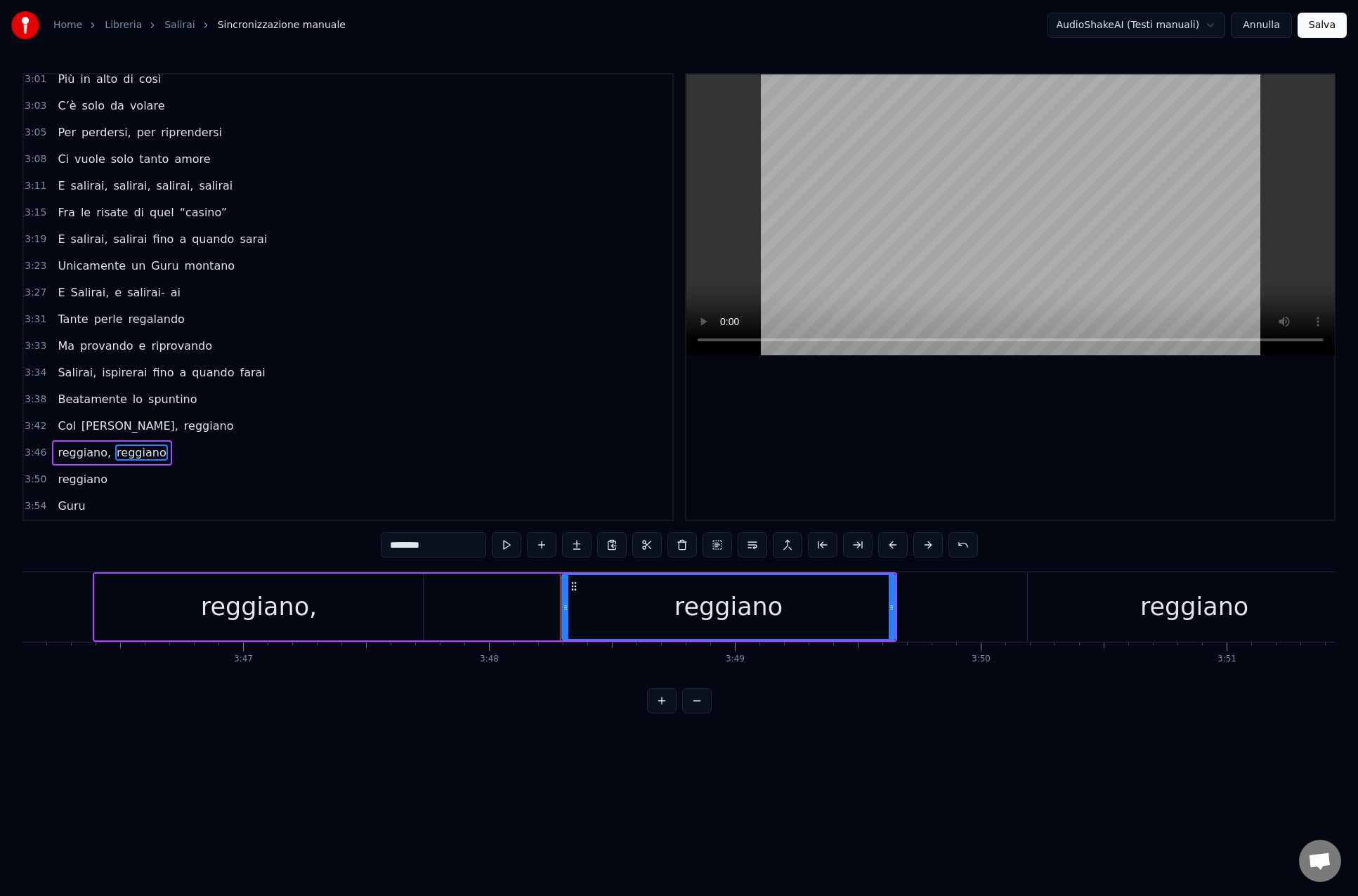
click at [64, 457] on span "reggiano," at bounding box center [84, 452] width 56 height 16
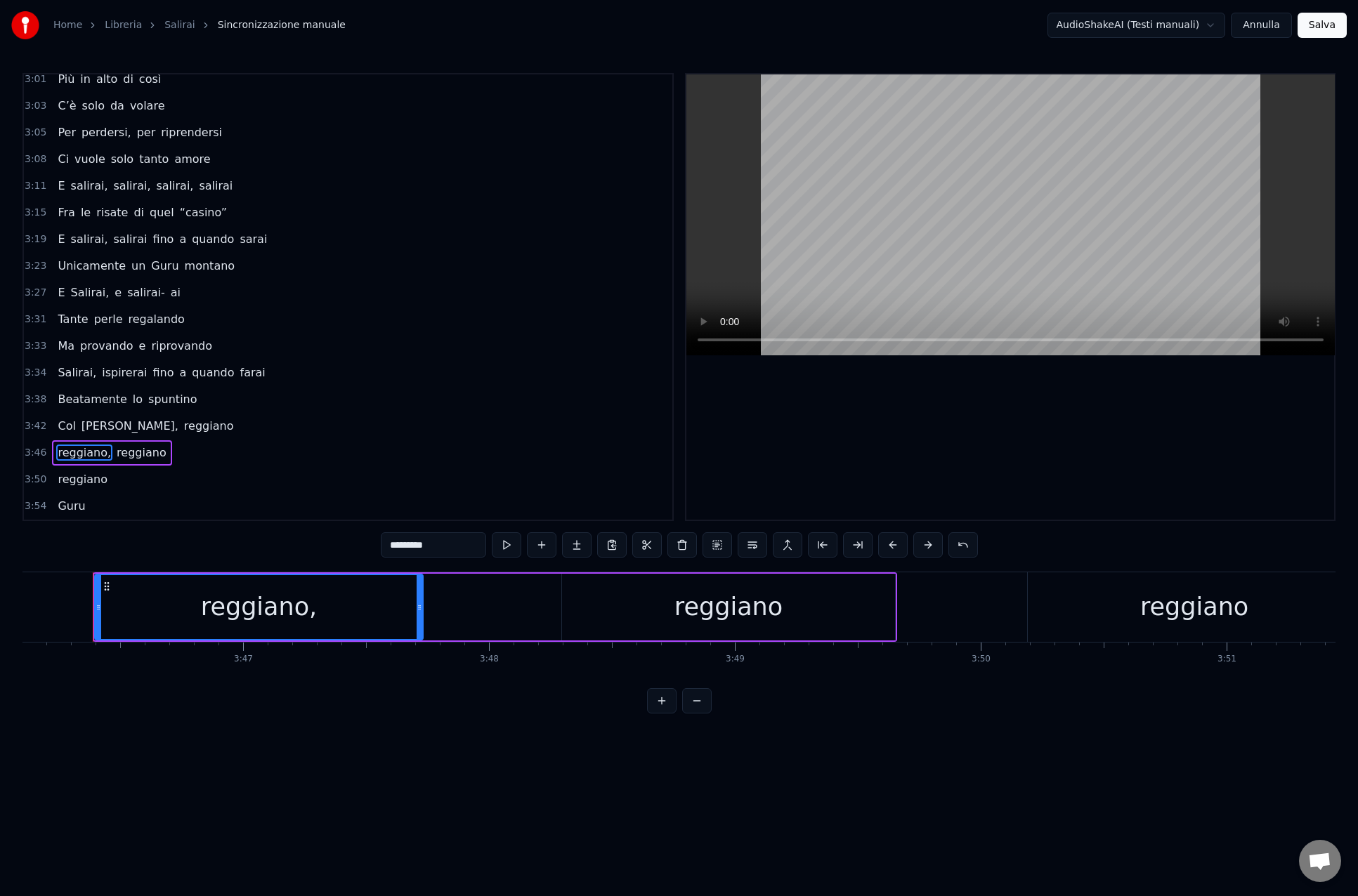
click at [62, 484] on span "reggiano" at bounding box center [82, 479] width 52 height 16
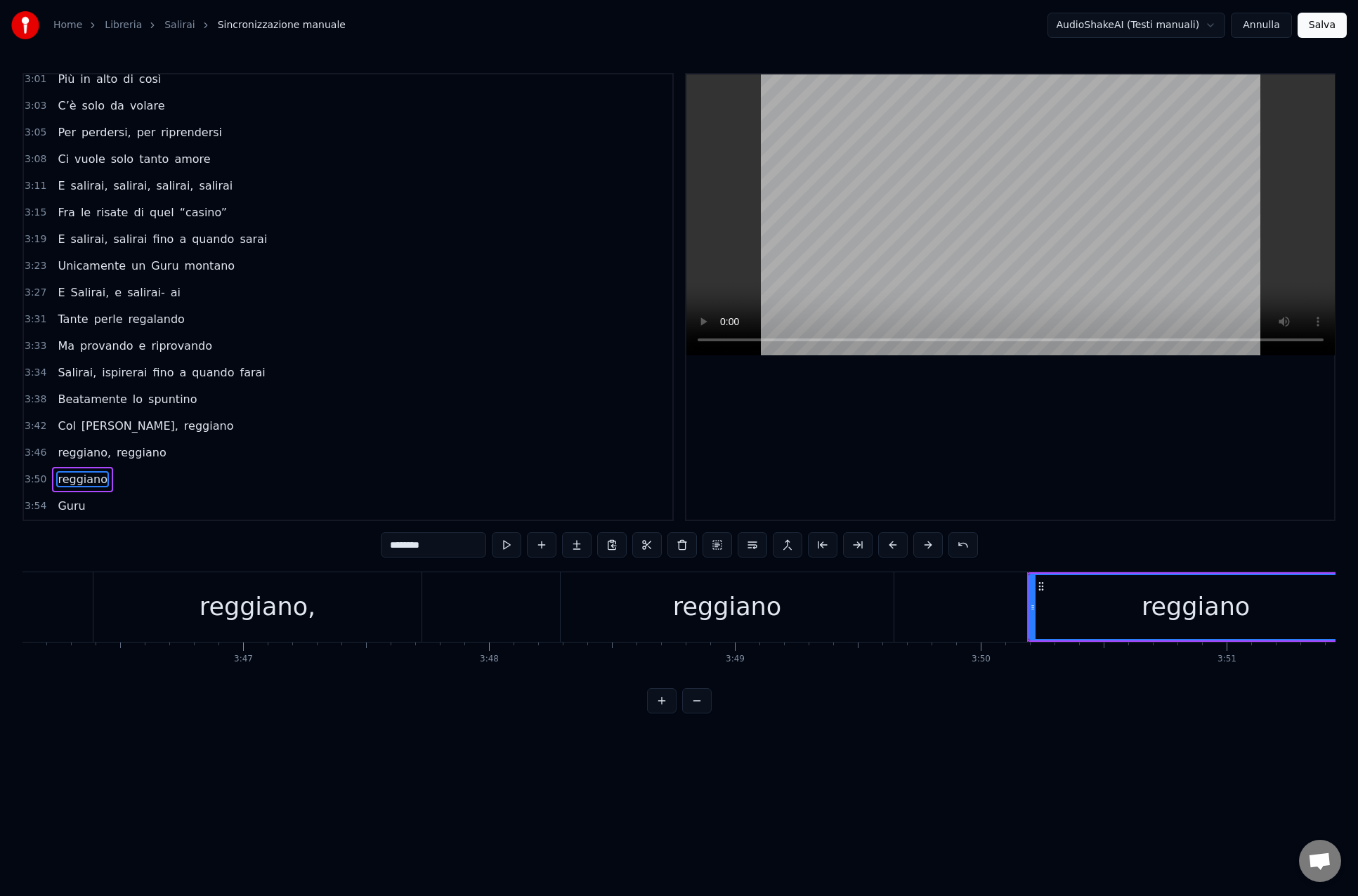
click at [115, 459] on span "reggiano" at bounding box center [141, 452] width 52 height 16
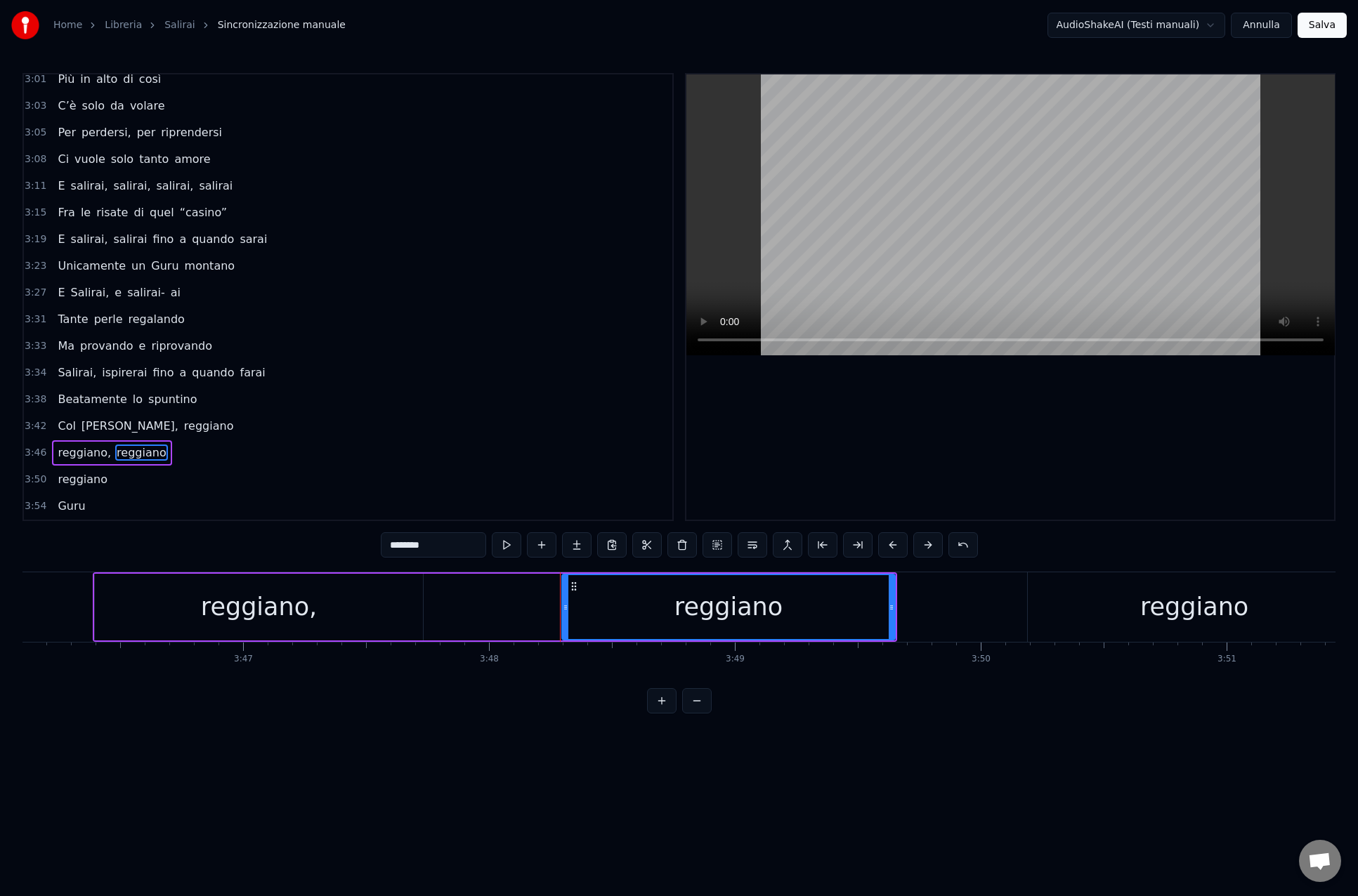
click at [445, 544] on input "********" at bounding box center [433, 544] width 105 height 25
click at [407, 673] on div "Salirai, salirai Tra le cime di quella vallata Salirai, salirai fino a quando s…" at bounding box center [679, 624] width 1313 height 105
click at [287, 736] on html "Home Libreria Salirai Sincronizzazione manuale AudioShakeAI (Testi manuali) Ann…" at bounding box center [679, 368] width 1358 height 736
click at [270, 736] on html "Home Libreria Salirai Sincronizzazione manuale AudioShakeAI (Testi manuali) Ann…" at bounding box center [679, 368] width 1358 height 736
click at [183, 431] on span "reggiano" at bounding box center [209, 425] width 52 height 16
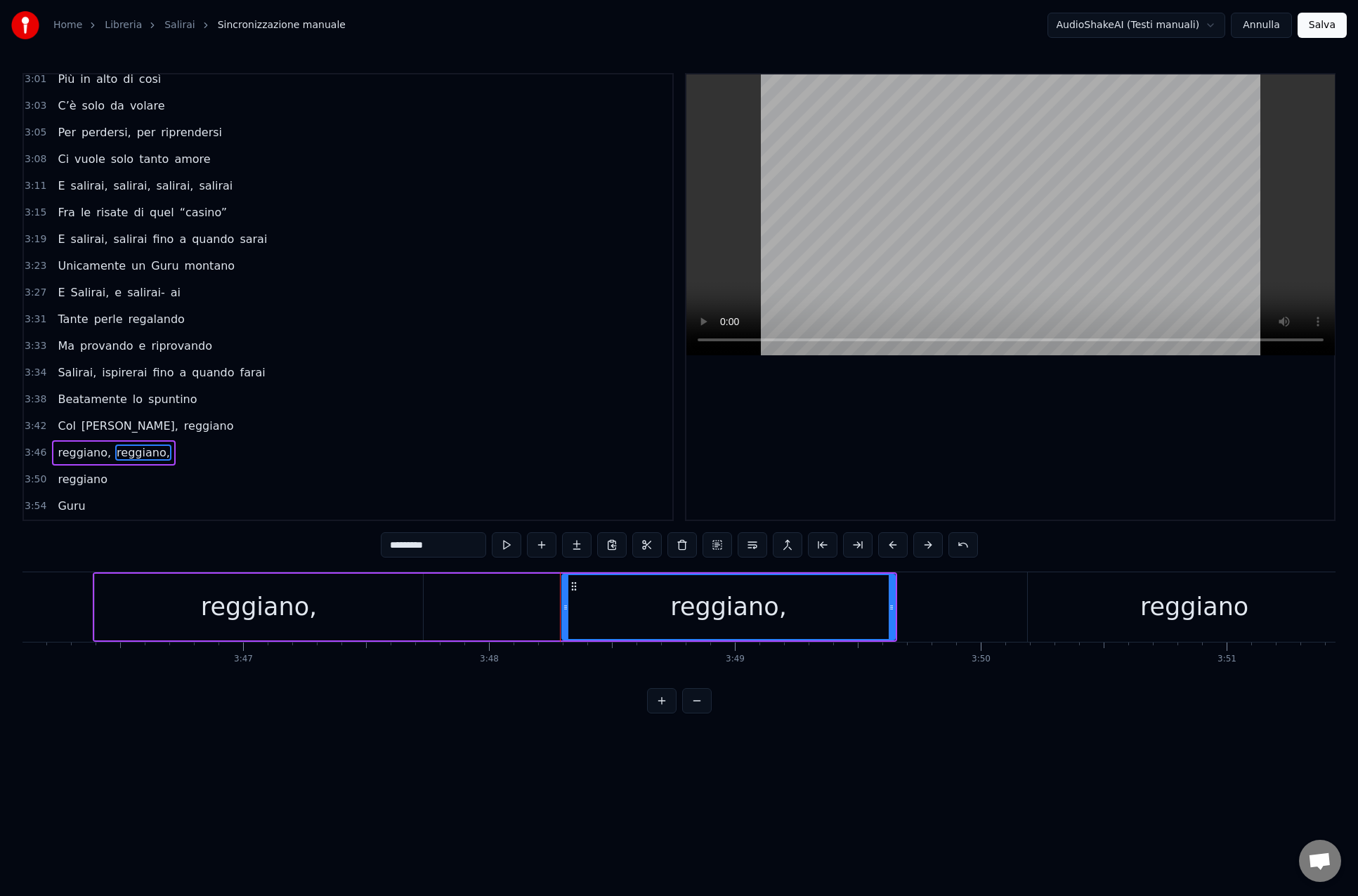
type input "********"
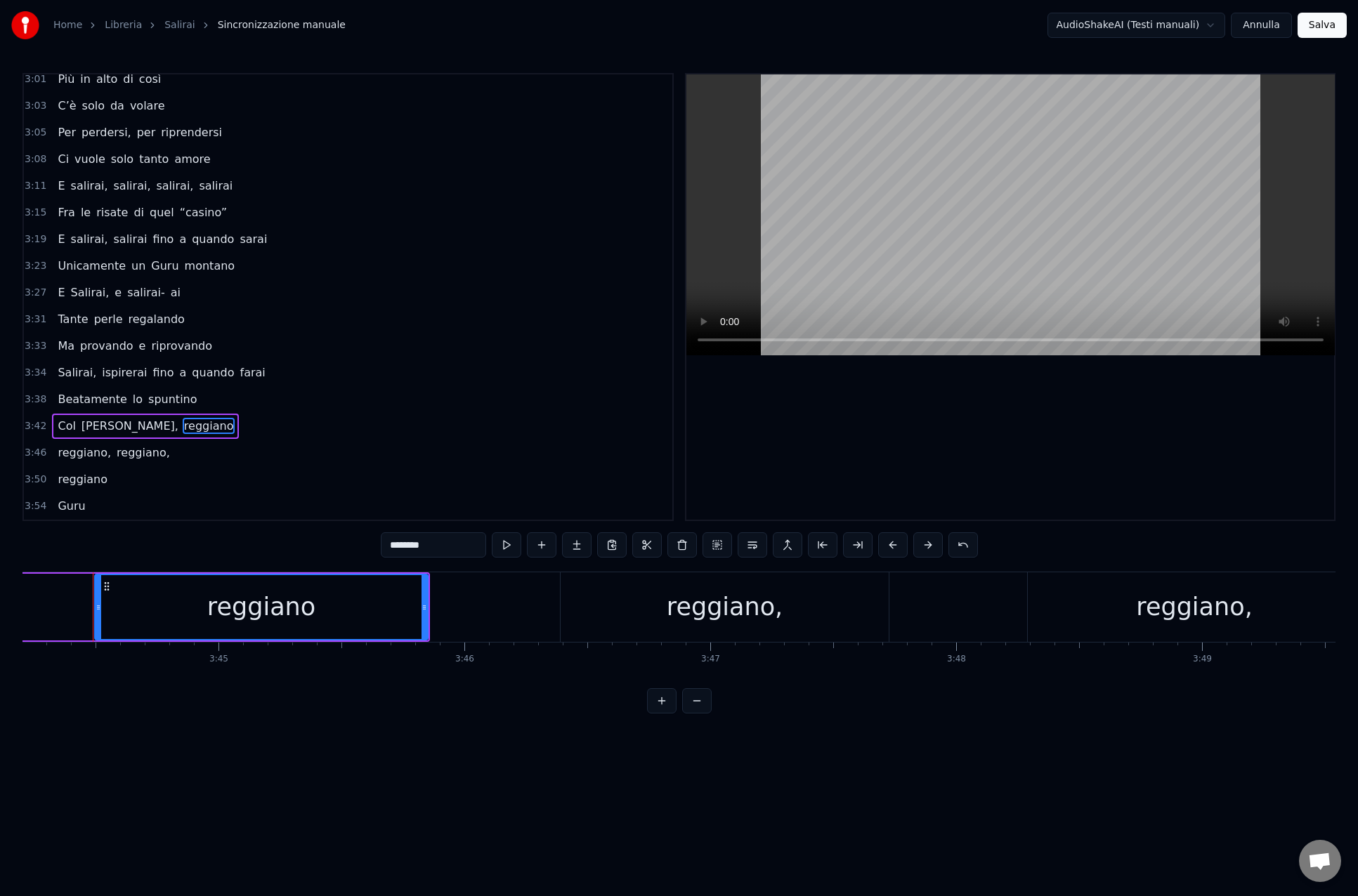
click at [101, 481] on span "reggiano" at bounding box center [82, 479] width 52 height 16
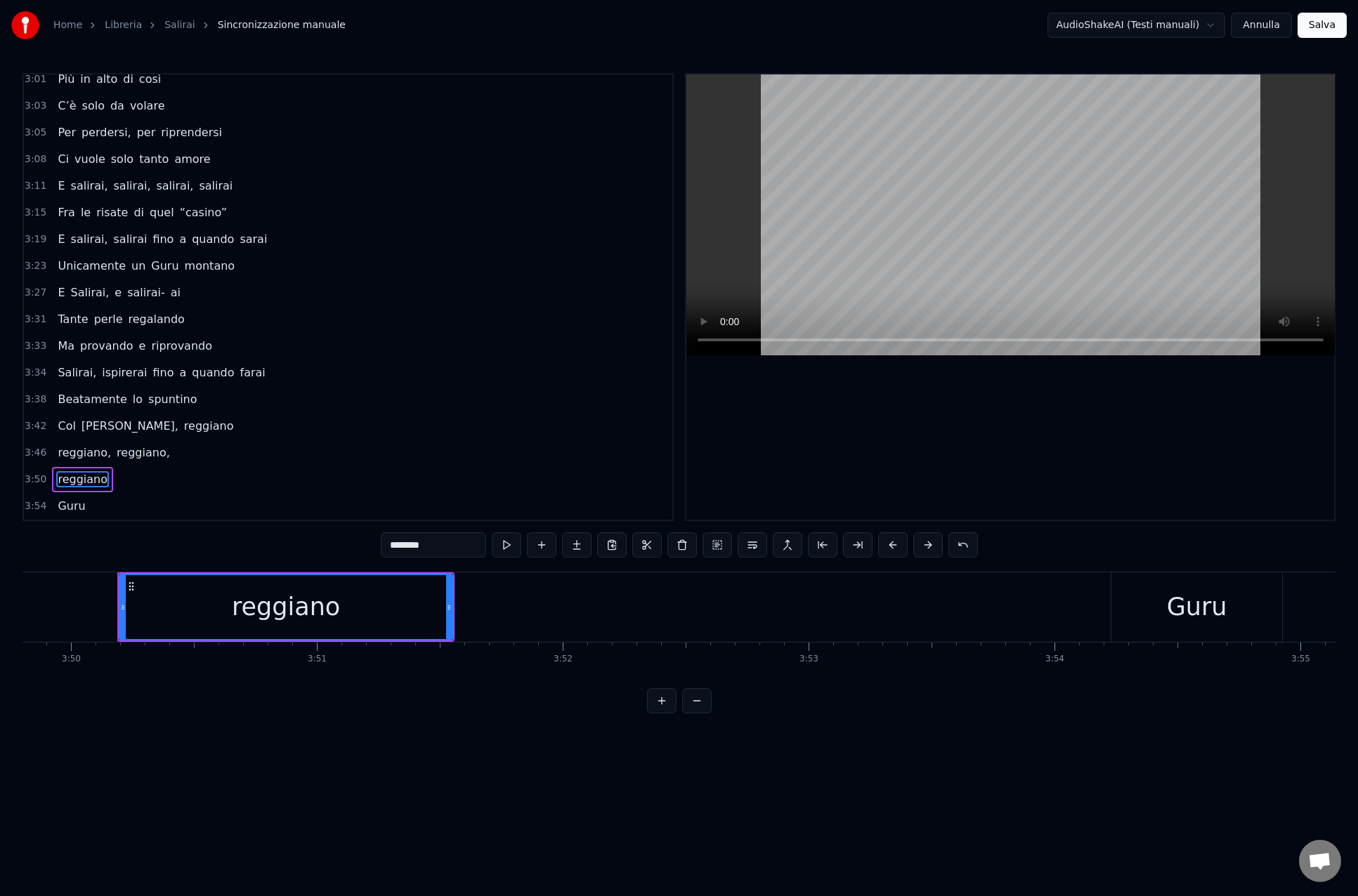
scroll to position [0, 56516]
click at [616, 478] on div "3:50 reggiano" at bounding box center [347, 479] width 648 height 27
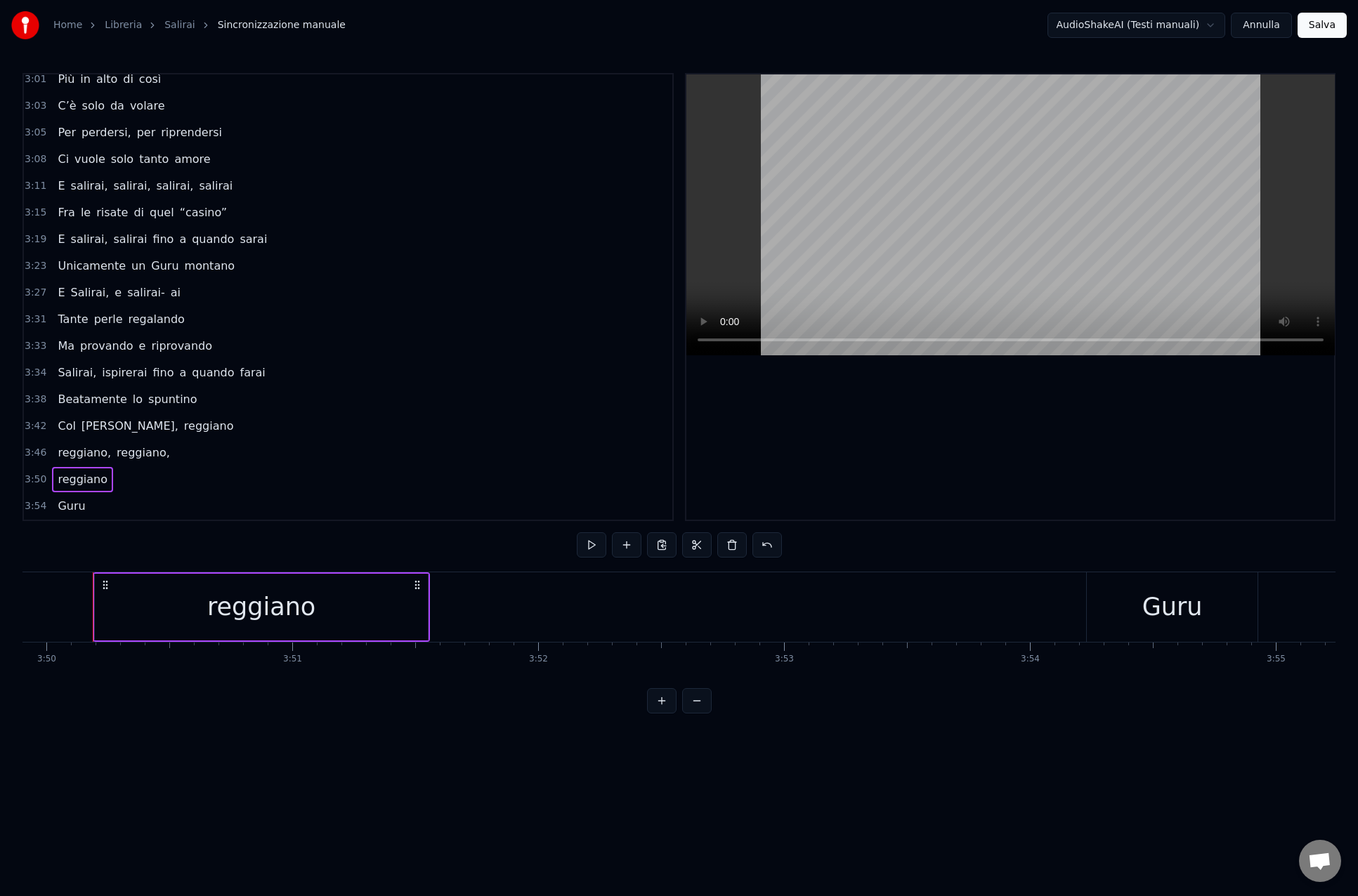
click at [1329, 29] on button "Salva" at bounding box center [1322, 25] width 49 height 25
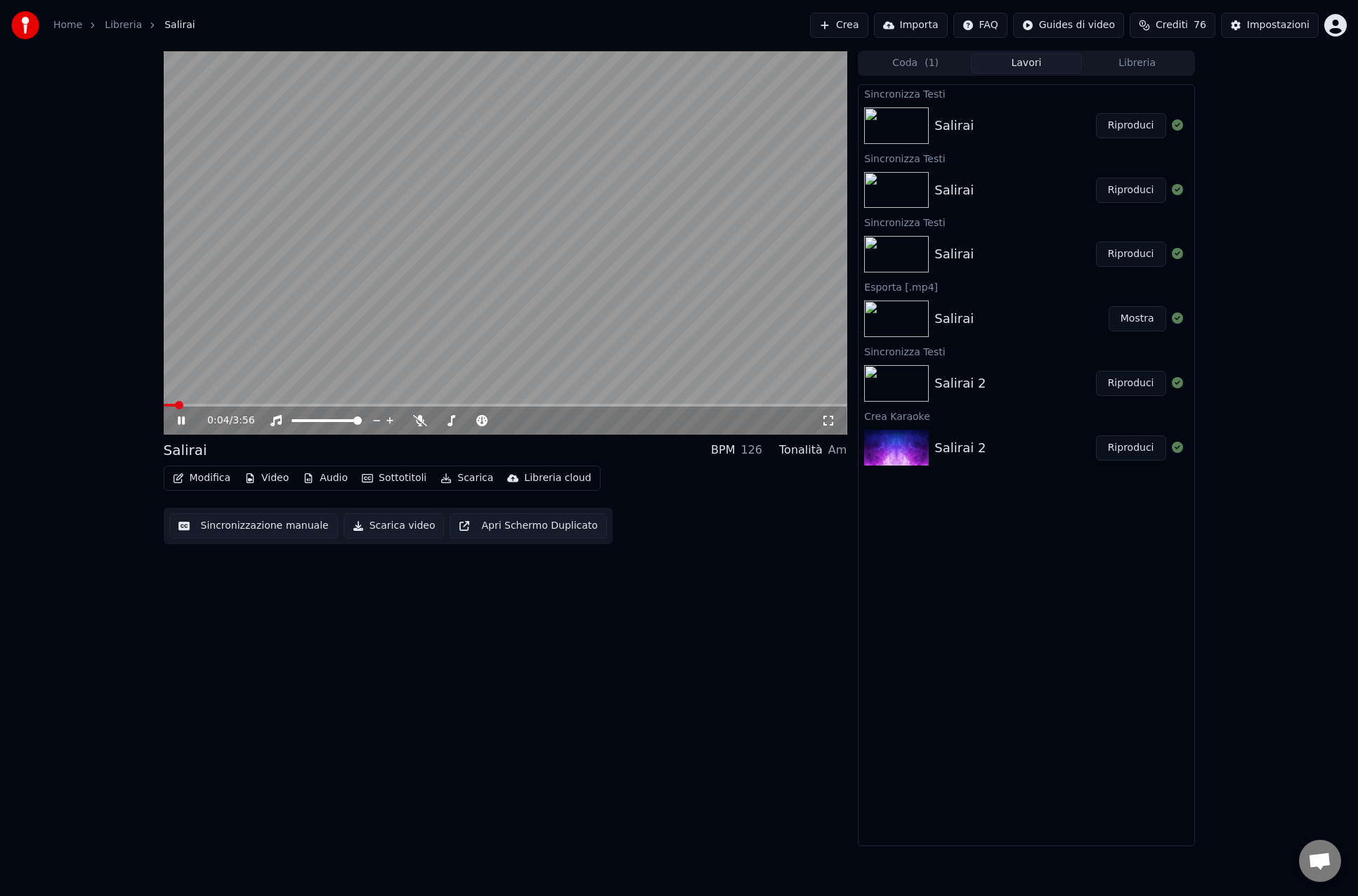
click at [830, 423] on icon at bounding box center [828, 420] width 14 height 11
click at [481, 605] on div "3:42 / 3:56 Salirai BPM 126 Tonalità Am Modifica Video Audio Sottotitoli Scaric…" at bounding box center [505, 449] width 683 height 796
click at [497, 205] on video at bounding box center [505, 243] width 683 height 384
click at [207, 478] on button "Modifica" at bounding box center [202, 478] width 70 height 20
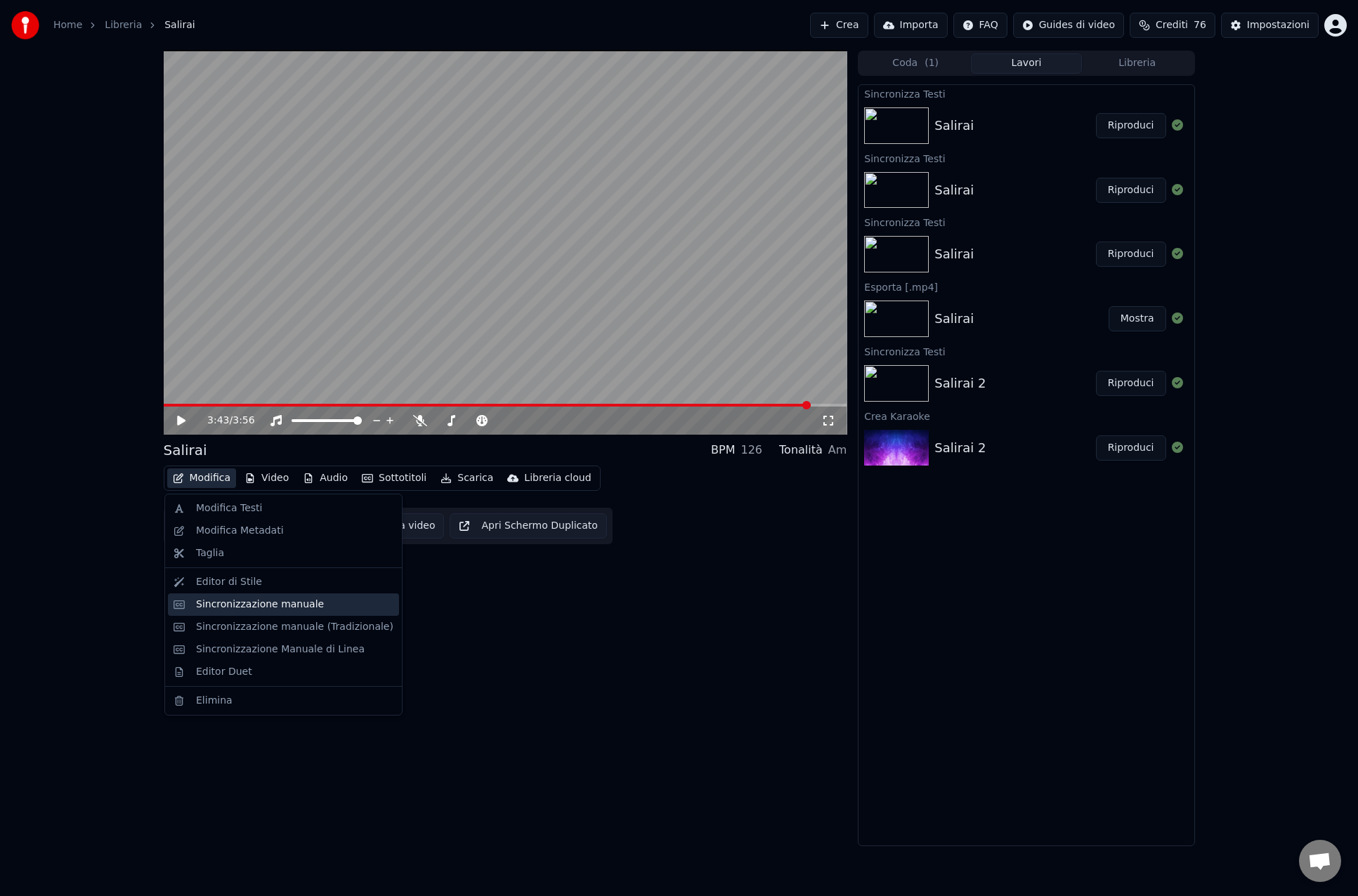
click at [214, 605] on div "Sincronizzazione manuale" at bounding box center [259, 604] width 128 height 14
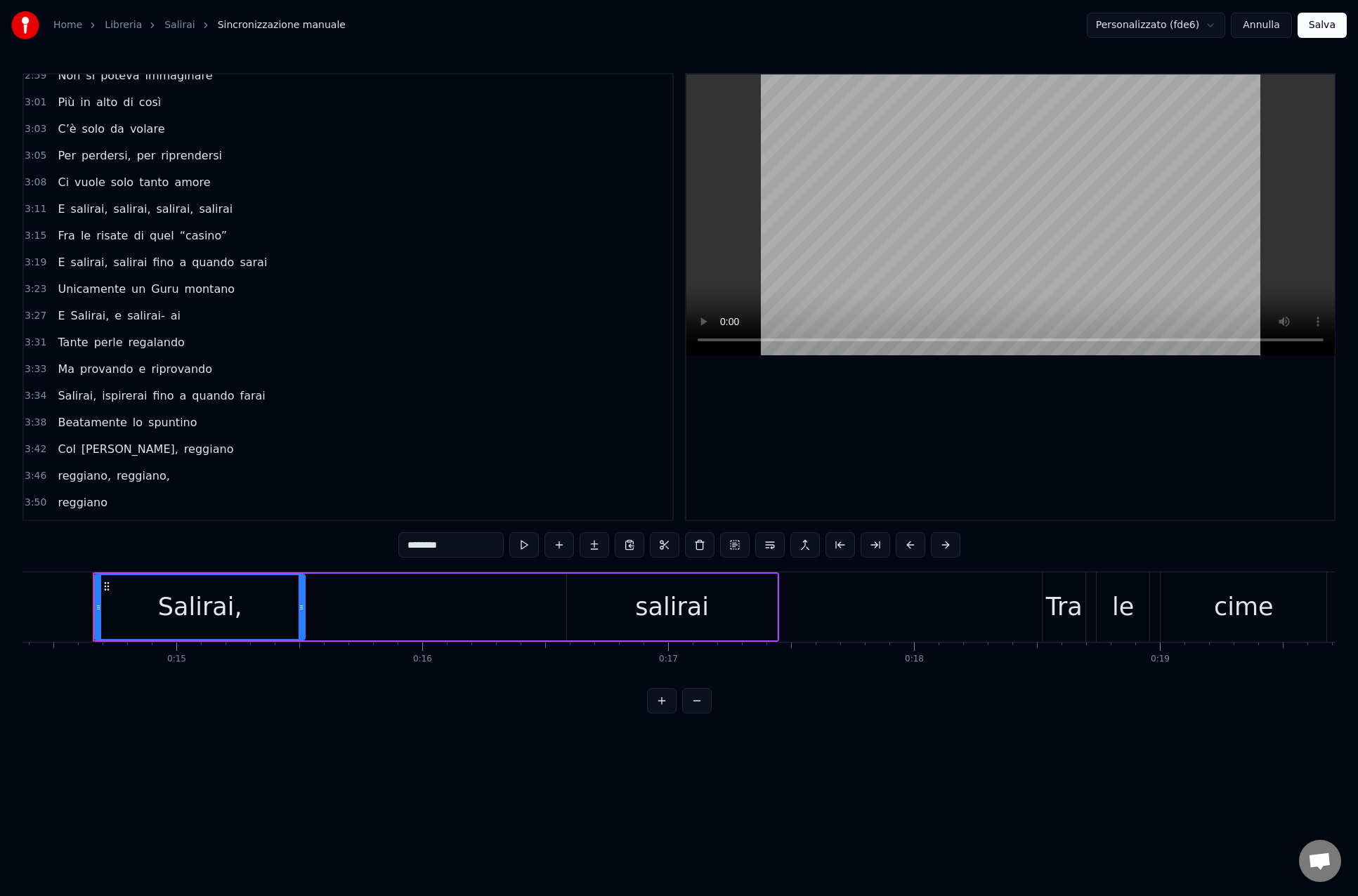
scroll to position [1049, 0]
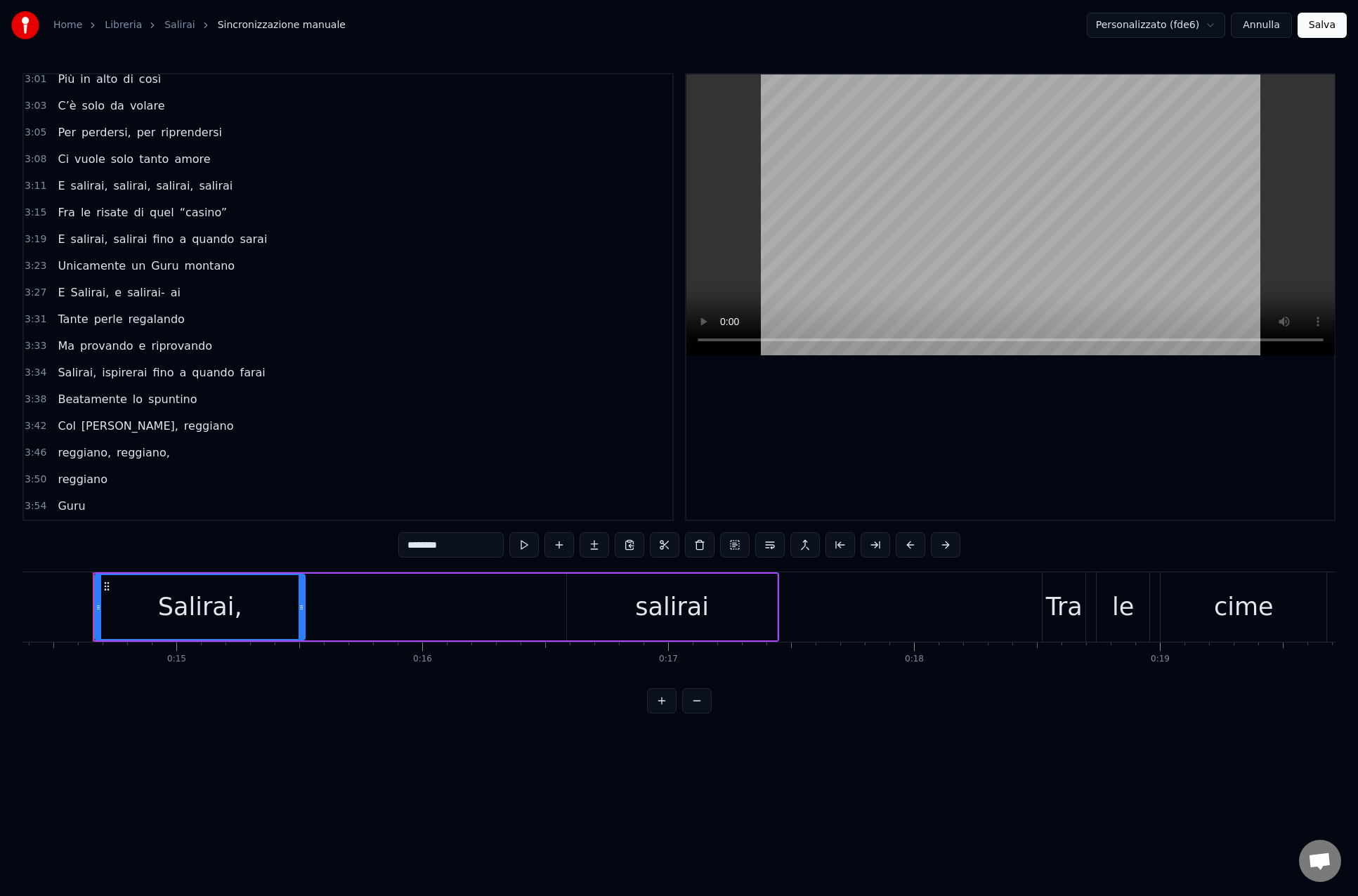
click at [91, 277] on div "Unicamente un Guru montano" at bounding box center [146, 265] width 188 height 25
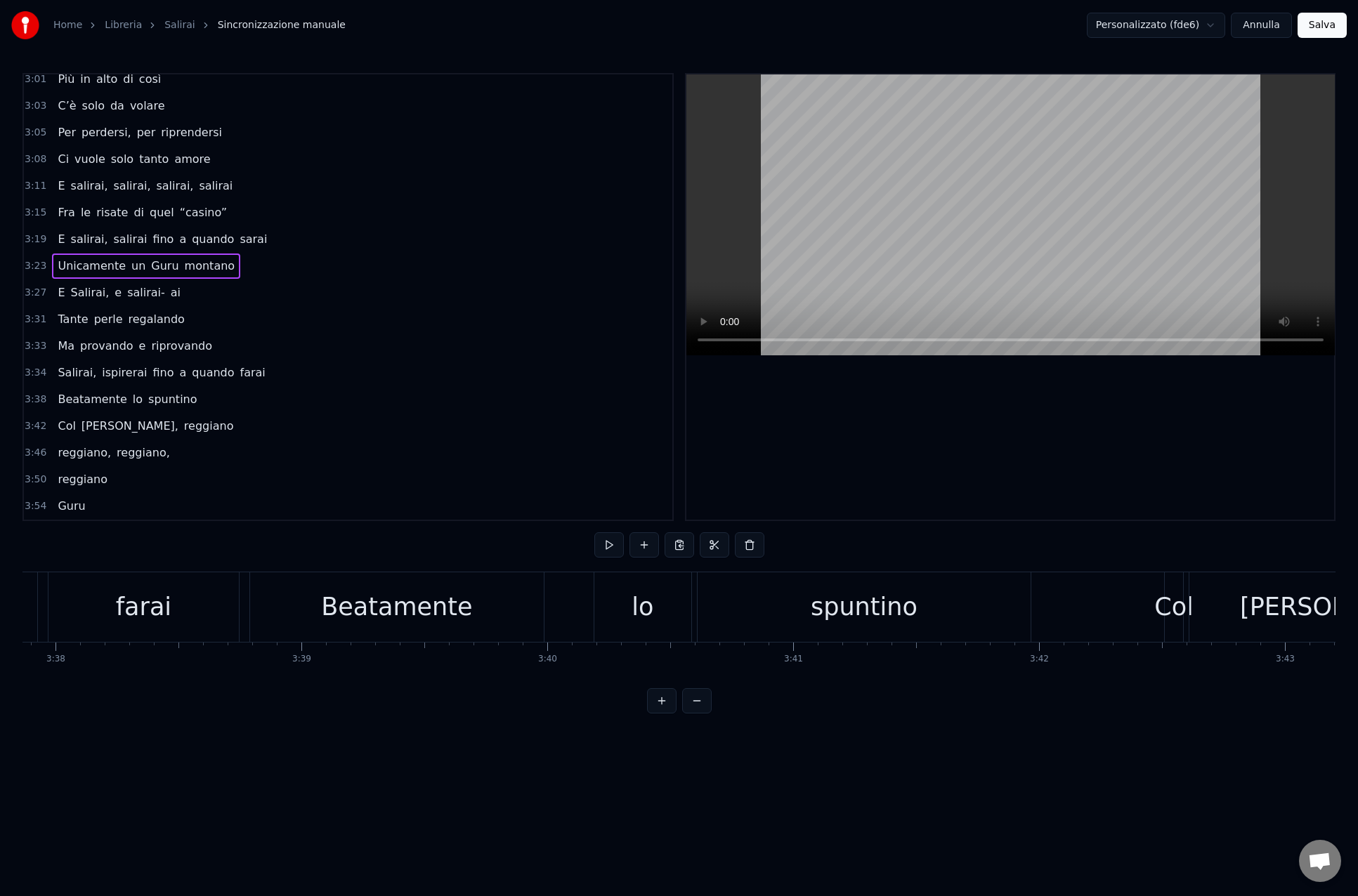
scroll to position [0, 53528]
click at [100, 276] on div "Unicamente un Guru montano" at bounding box center [146, 265] width 188 height 25
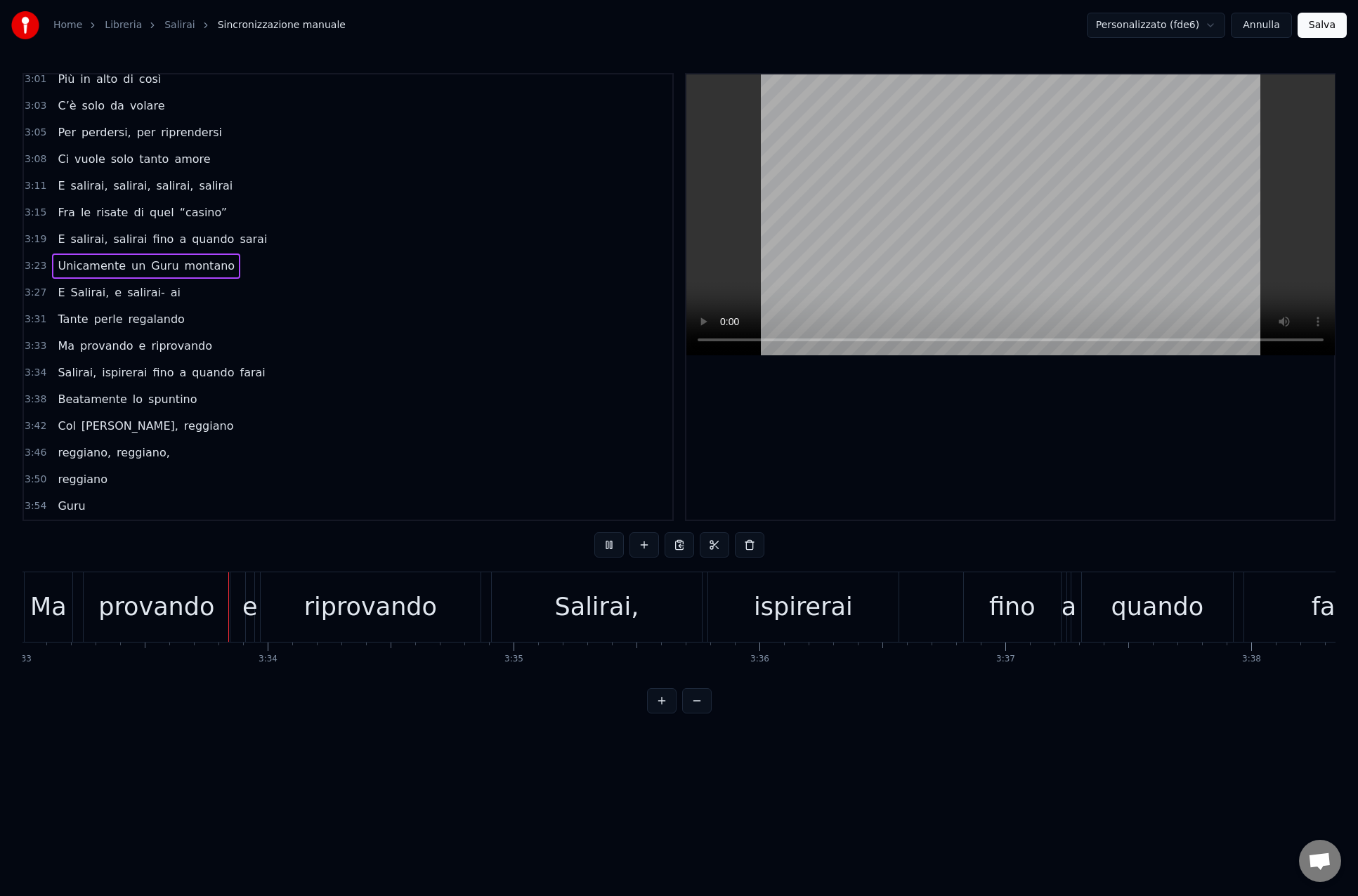
scroll to position [0, 52365]
click at [625, 609] on div "Salirai," at bounding box center [591, 606] width 84 height 37
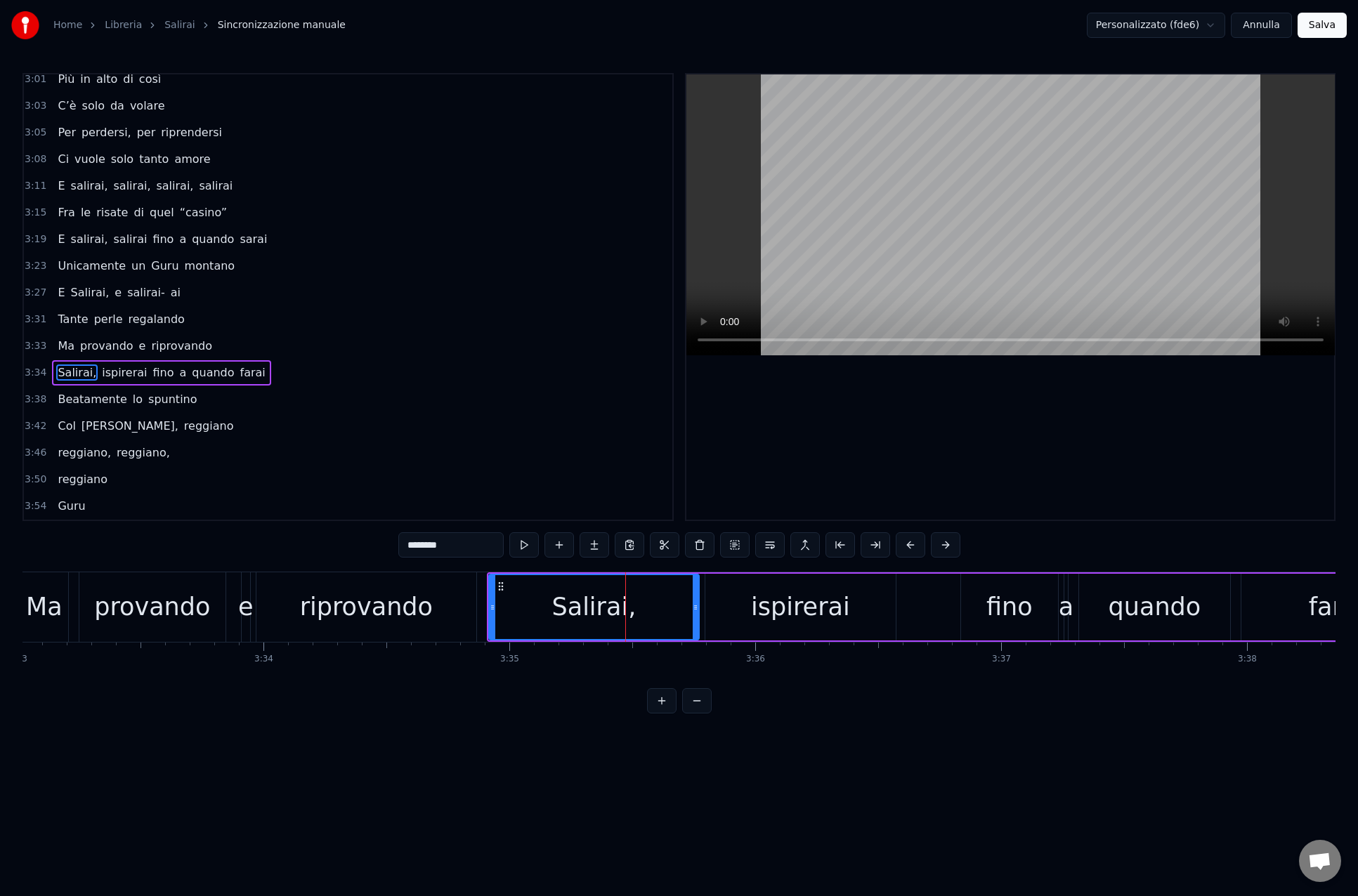
click at [450, 556] on input "********" at bounding box center [450, 544] width 105 height 25
click at [745, 592] on div "ispirerai" at bounding box center [800, 607] width 190 height 67
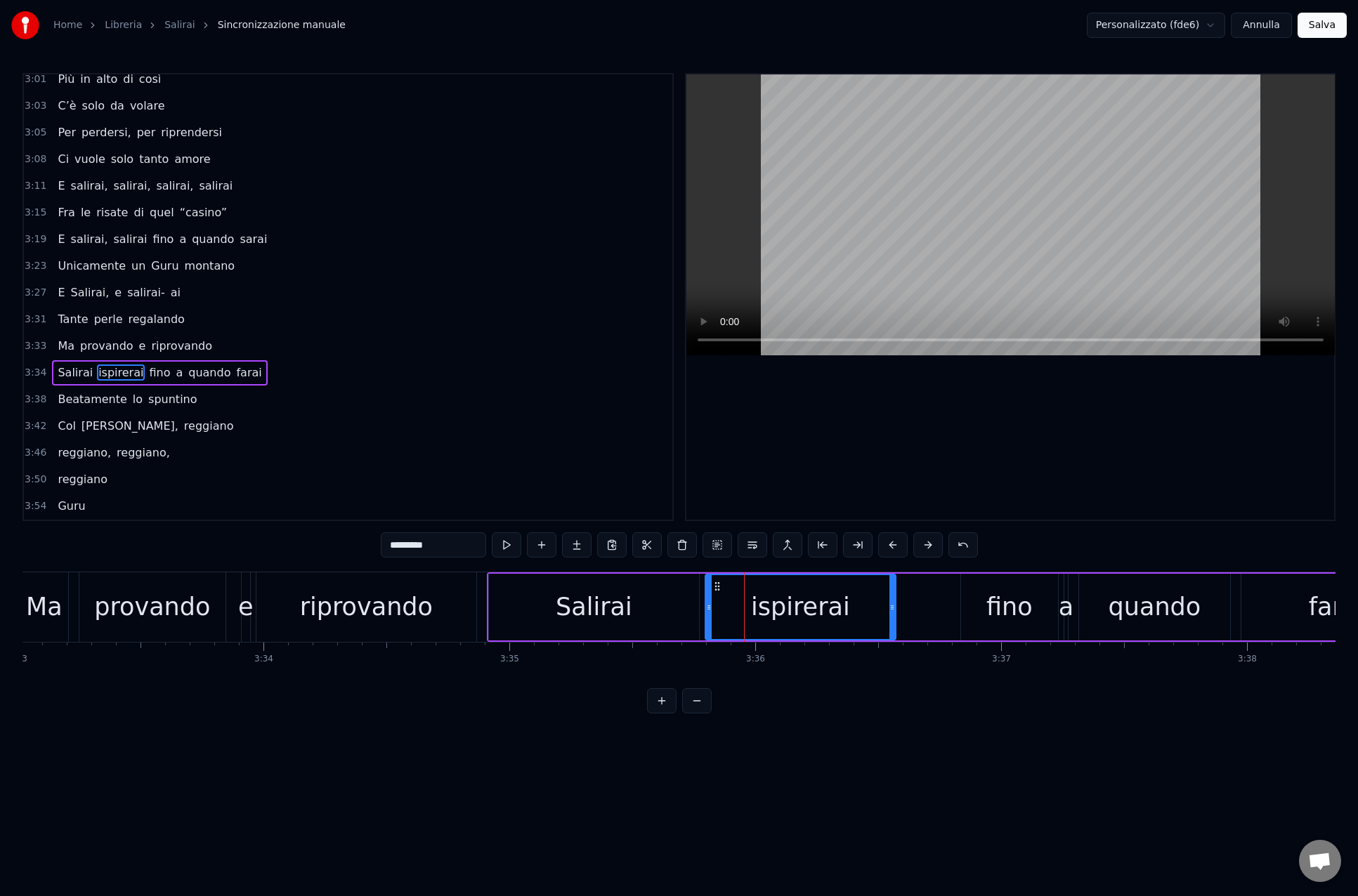
click at [398, 547] on input "*********" at bounding box center [433, 544] width 105 height 25
click at [588, 620] on div "Salirai" at bounding box center [594, 606] width 77 height 37
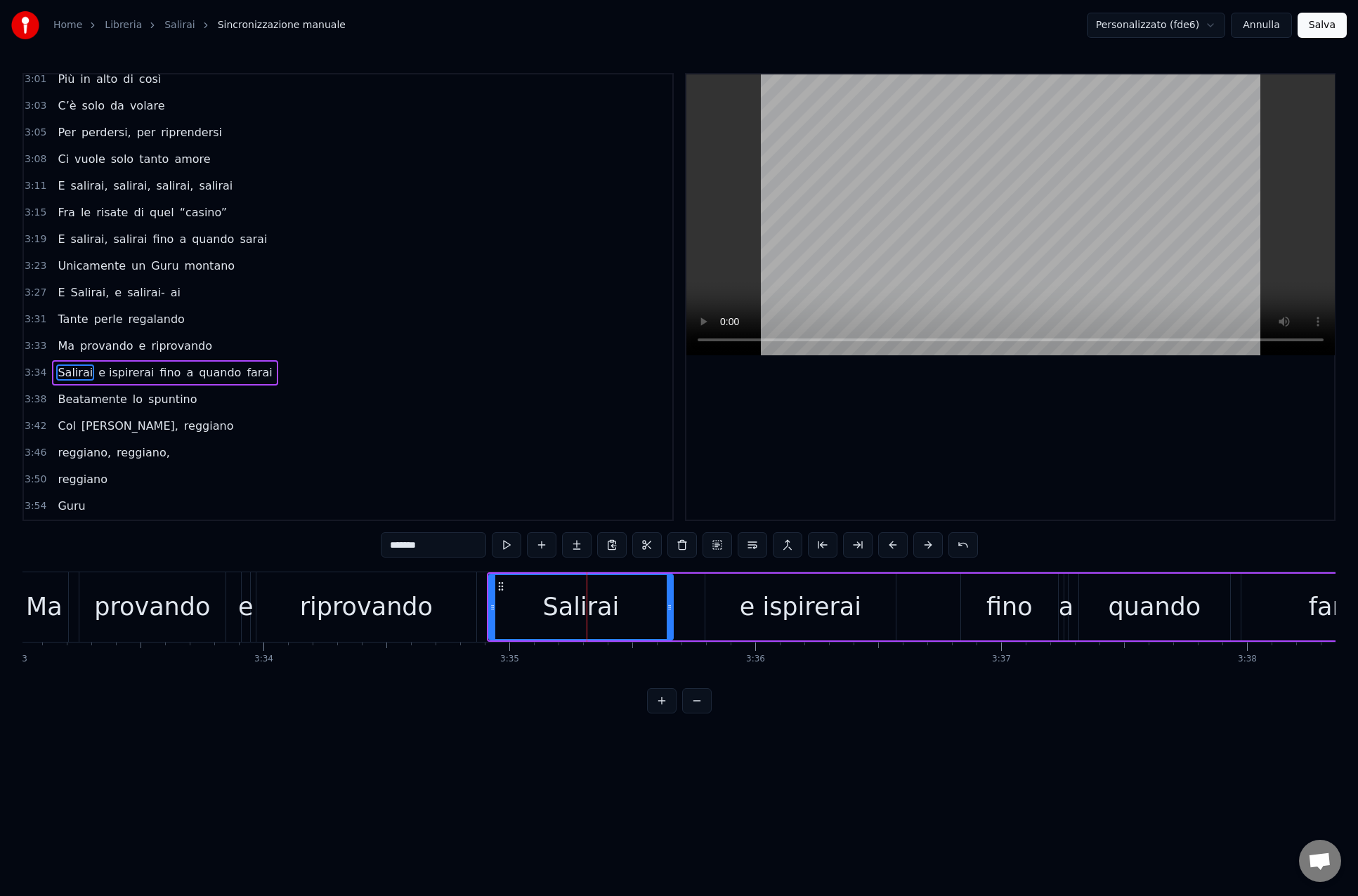
click at [671, 609] on icon at bounding box center [669, 607] width 5 height 11
click at [714, 607] on div "e ispirerai" at bounding box center [800, 607] width 190 height 67
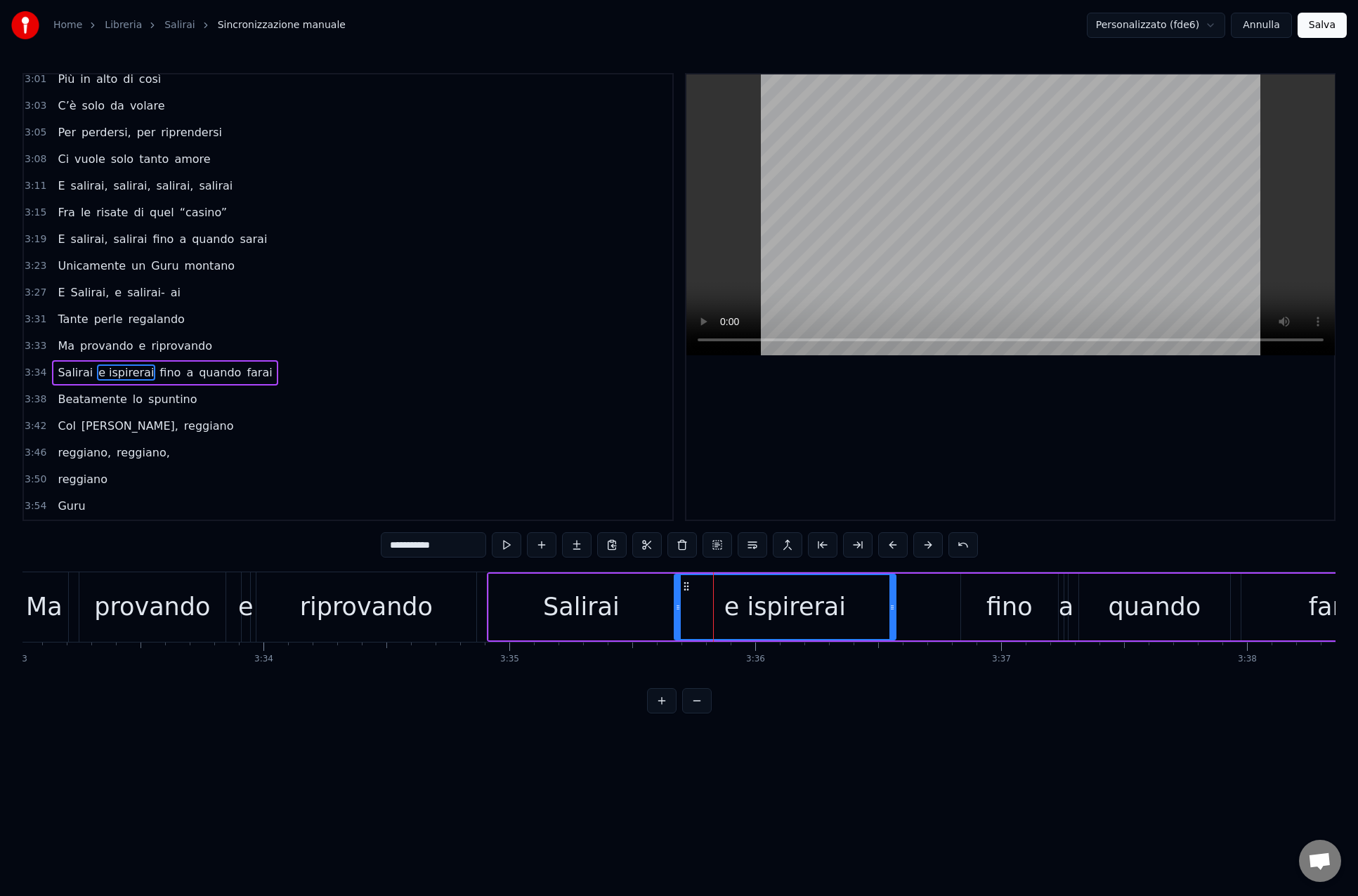
drag, startPoint x: 704, startPoint y: 608, endPoint x: 682, endPoint y: 607, distance: 22.0
click at [681, 607] on icon at bounding box center [677, 607] width 5 height 11
click at [632, 607] on div "Salirai" at bounding box center [582, 607] width 185 height 67
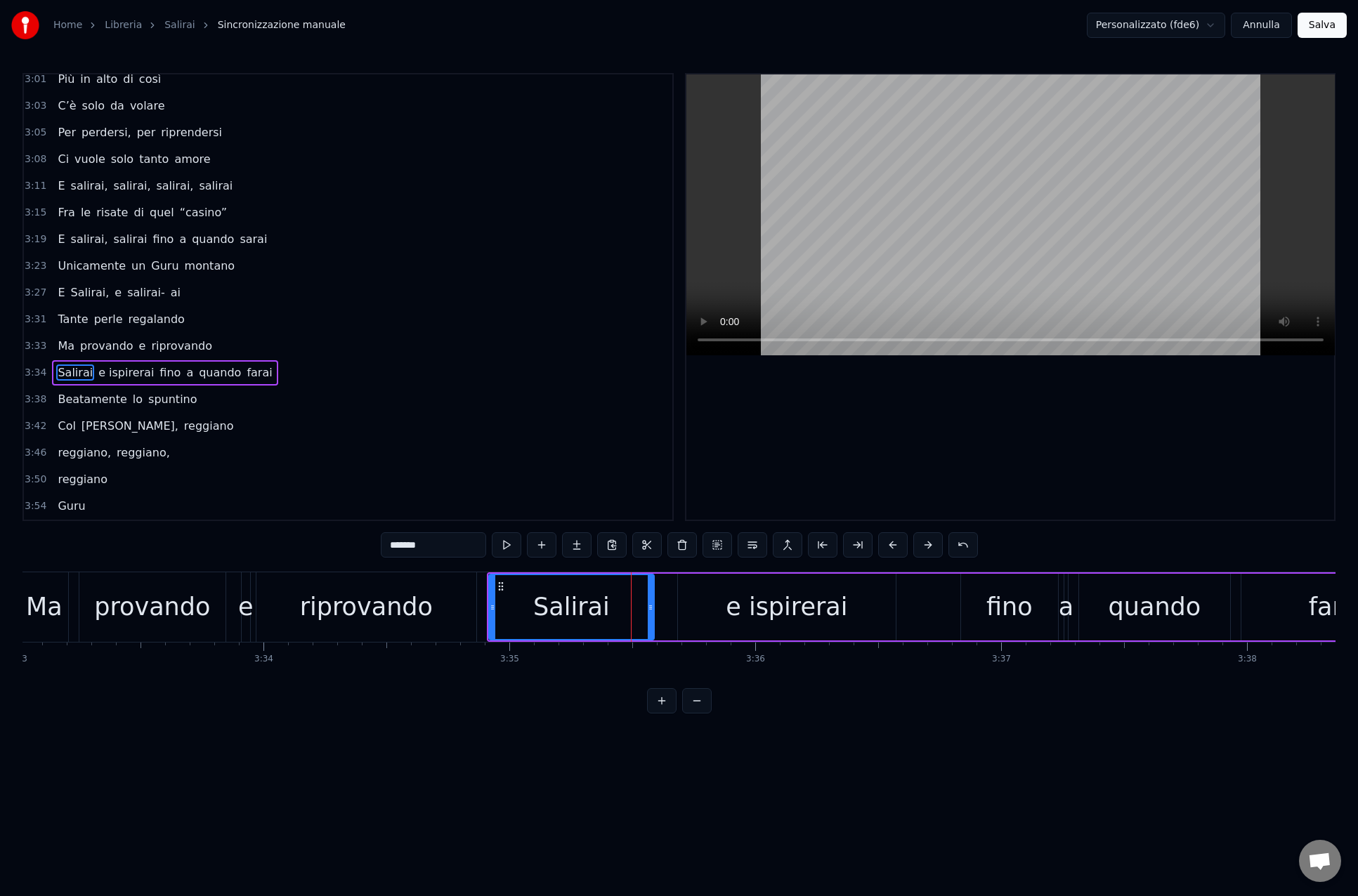
click at [648, 605] on icon at bounding box center [650, 607] width 5 height 11
click at [688, 605] on div "e ispirerai" at bounding box center [786, 607] width 218 height 67
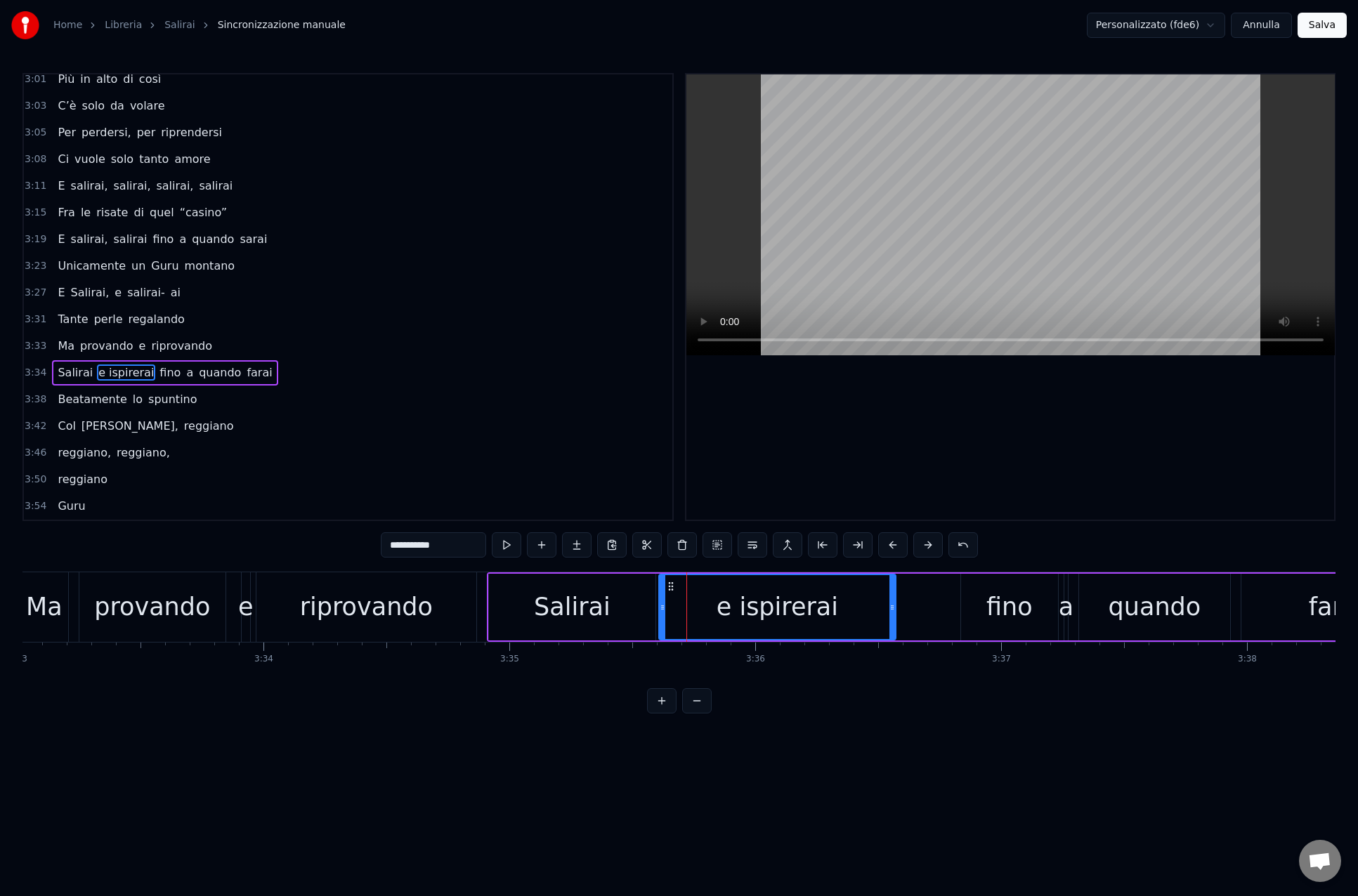
drag, startPoint x: 682, startPoint y: 607, endPoint x: 664, endPoint y: 607, distance: 18.0
click at [663, 607] on icon at bounding box center [662, 607] width 5 height 11
click at [384, 606] on div "riprovando" at bounding box center [366, 606] width 133 height 37
type input "**********"
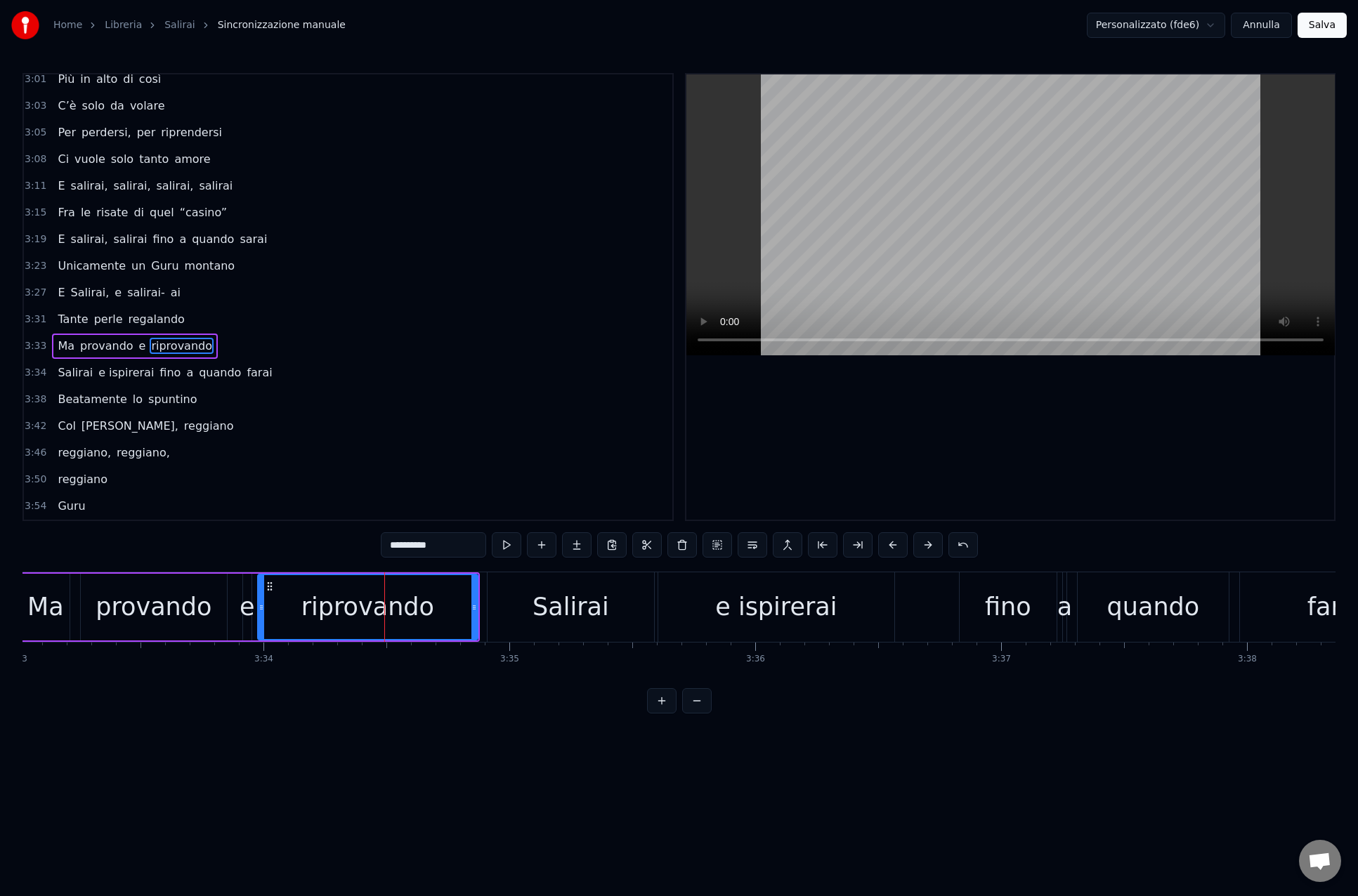
drag, startPoint x: 369, startPoint y: 459, endPoint x: 296, endPoint y: 328, distance: 150.0
click at [368, 459] on div "3:46 reggiano, reggiano," at bounding box center [347, 453] width 648 height 27
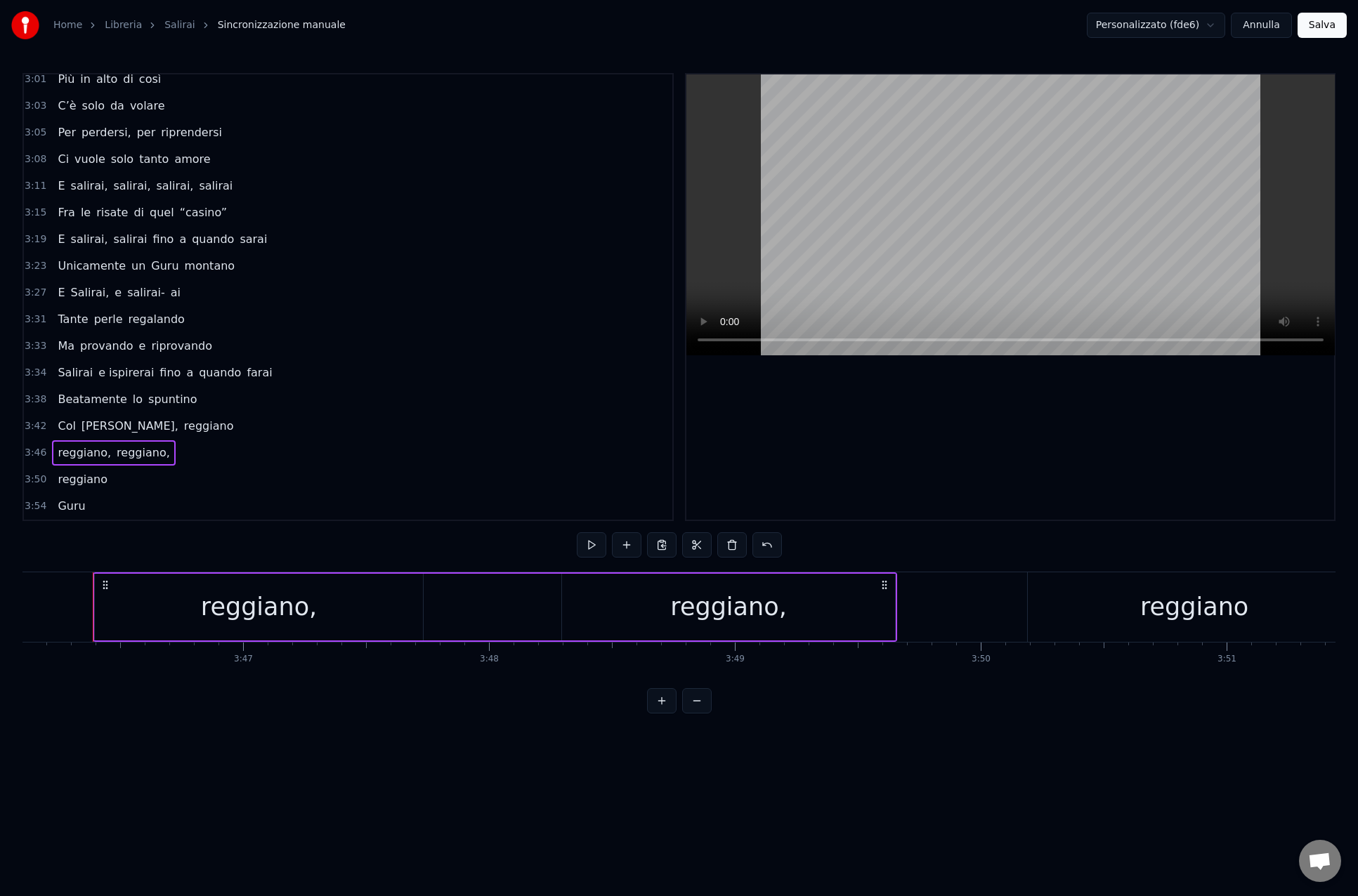
click at [148, 274] on div "Unicamente un Guru montano" at bounding box center [146, 265] width 188 height 25
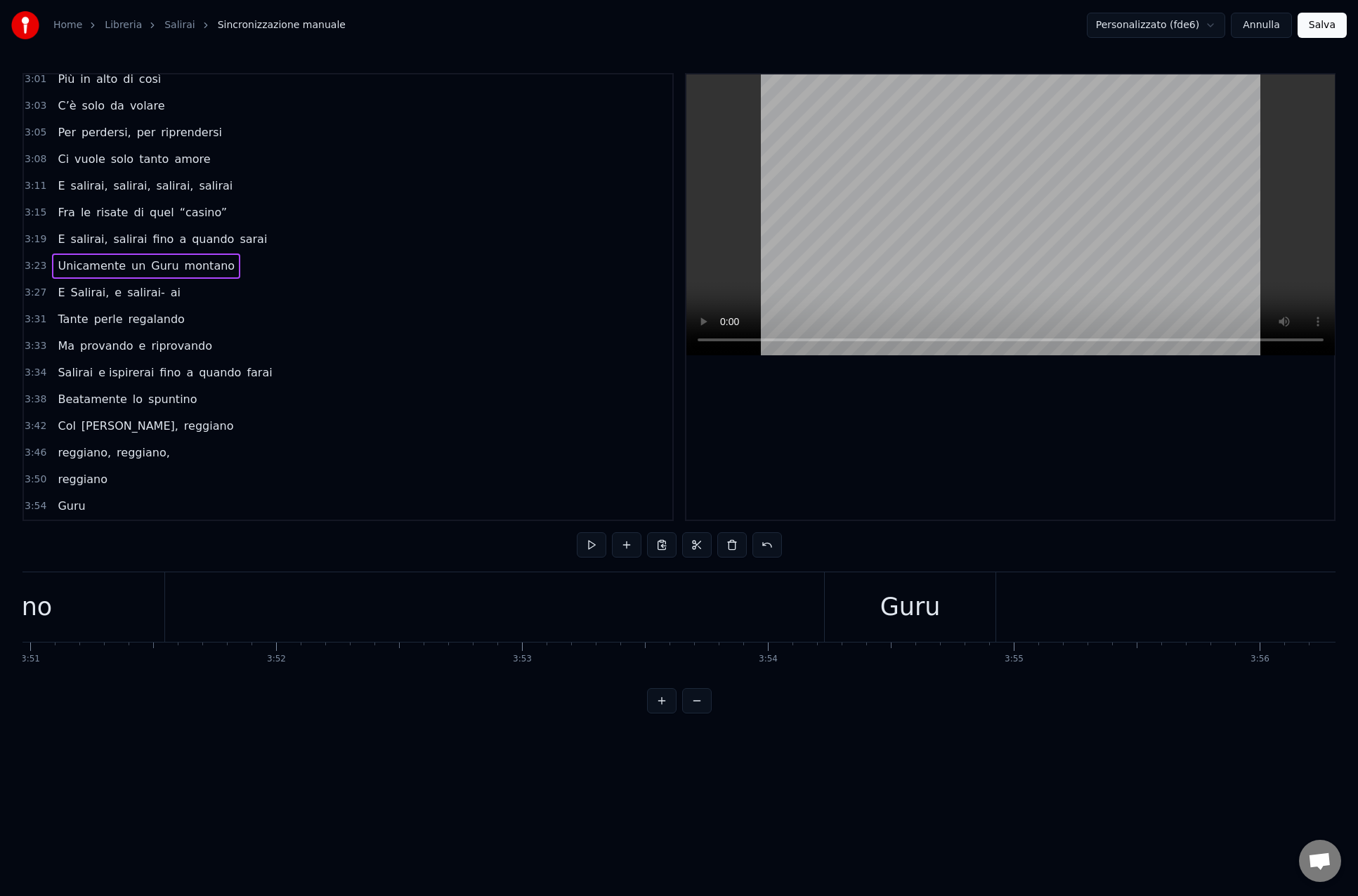
scroll to position [0, 56778]
click at [1336, 20] on button "Salva" at bounding box center [1322, 25] width 49 height 25
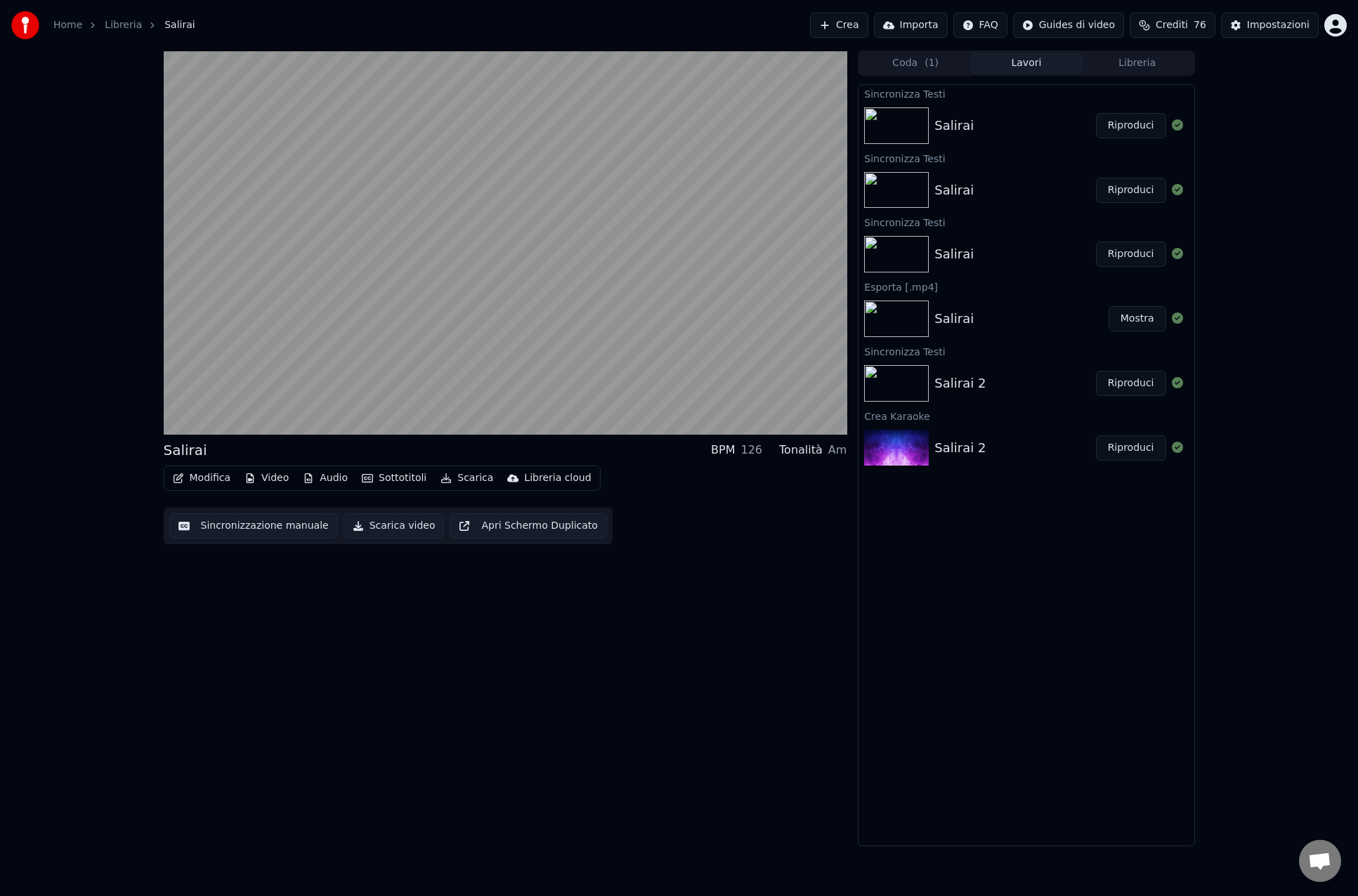
click at [465, 475] on button "Scarica" at bounding box center [466, 478] width 64 height 20
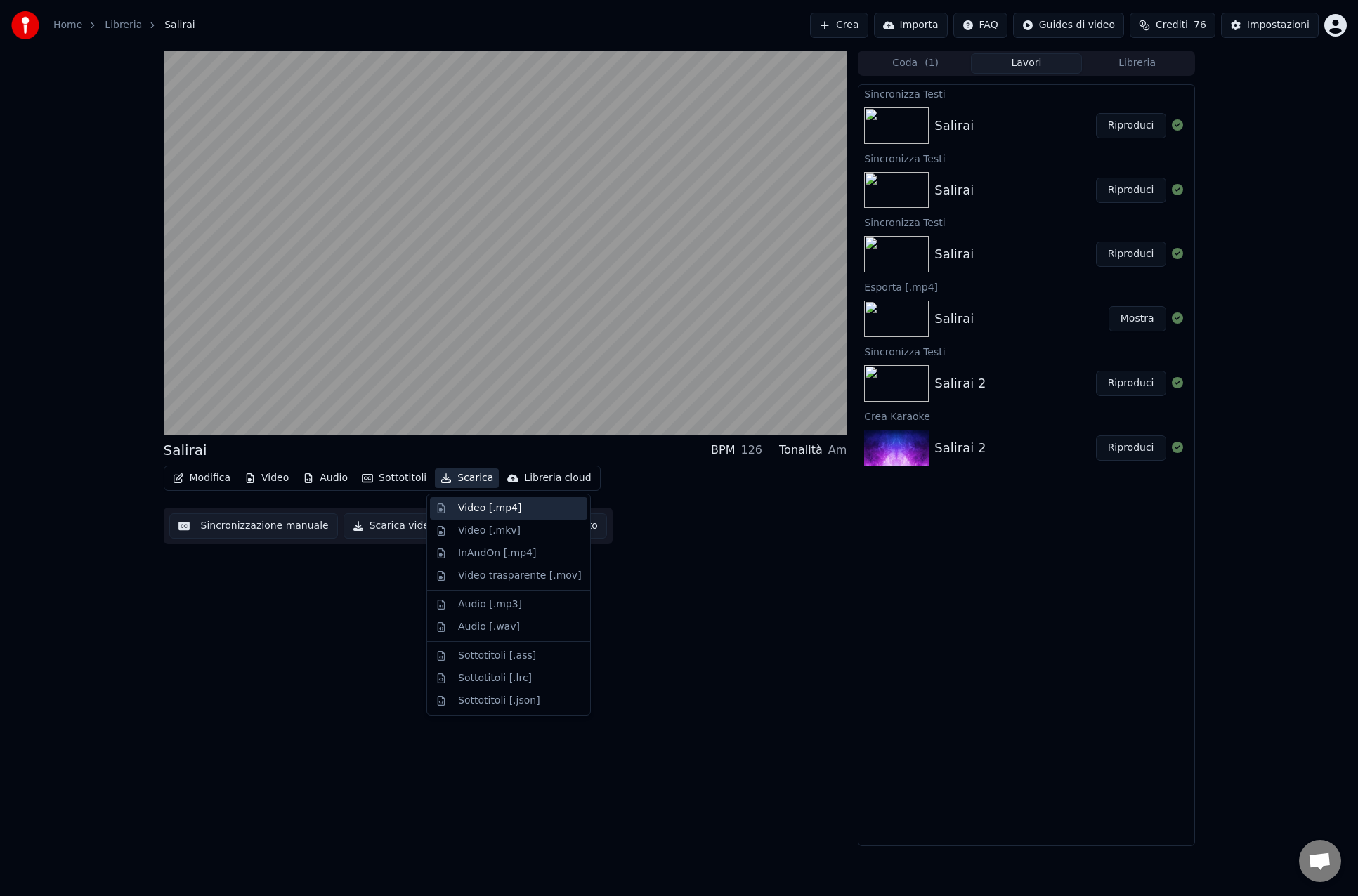
click at [491, 510] on div "Video [.mp4]" at bounding box center [489, 508] width 63 height 14
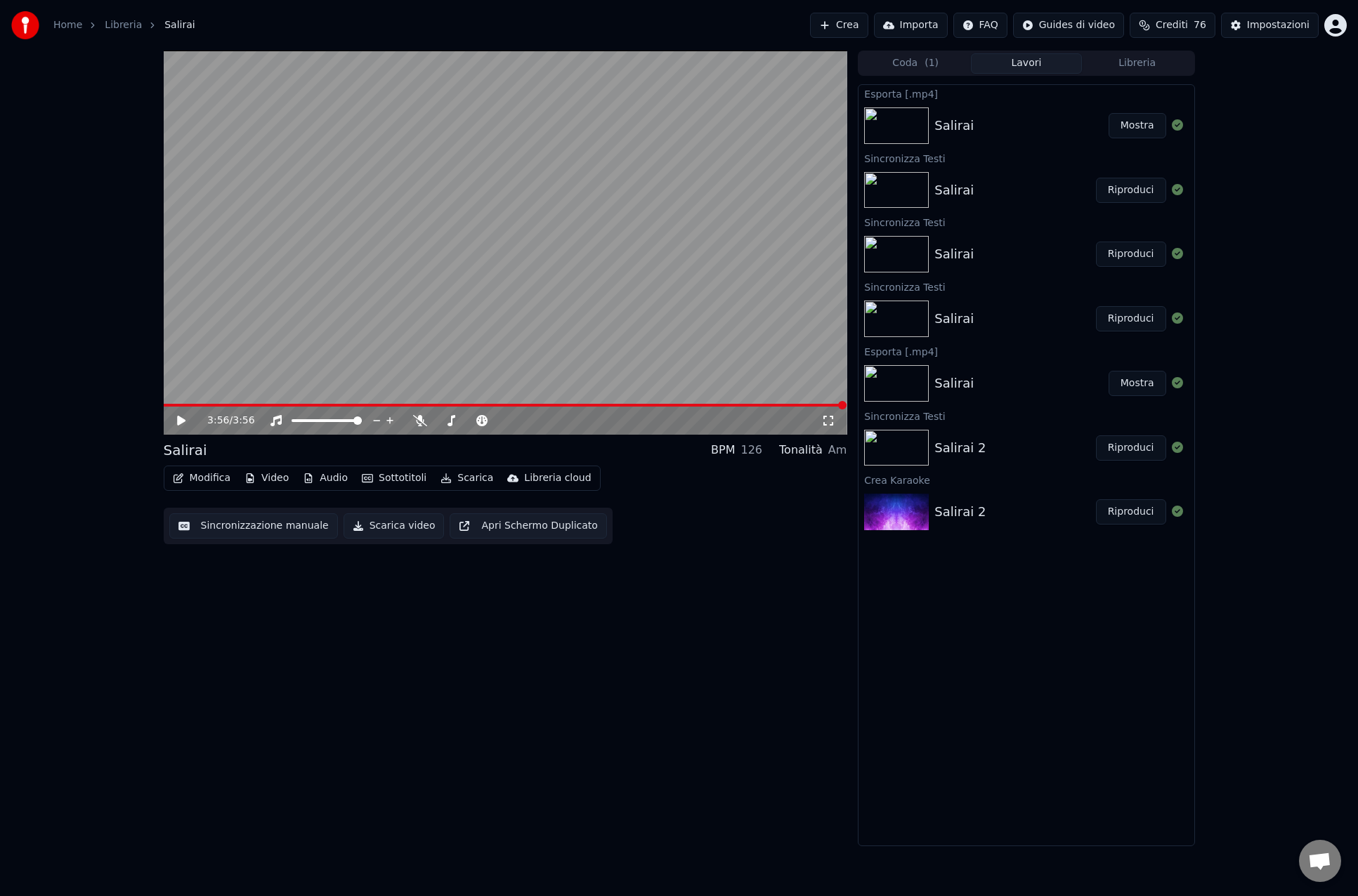
click at [382, 752] on div "3:56 / 3:56 Salirai BPM 126 Tonalità Am Modifica Video Audio Sottotitoli Scaric…" at bounding box center [505, 449] width 683 height 796
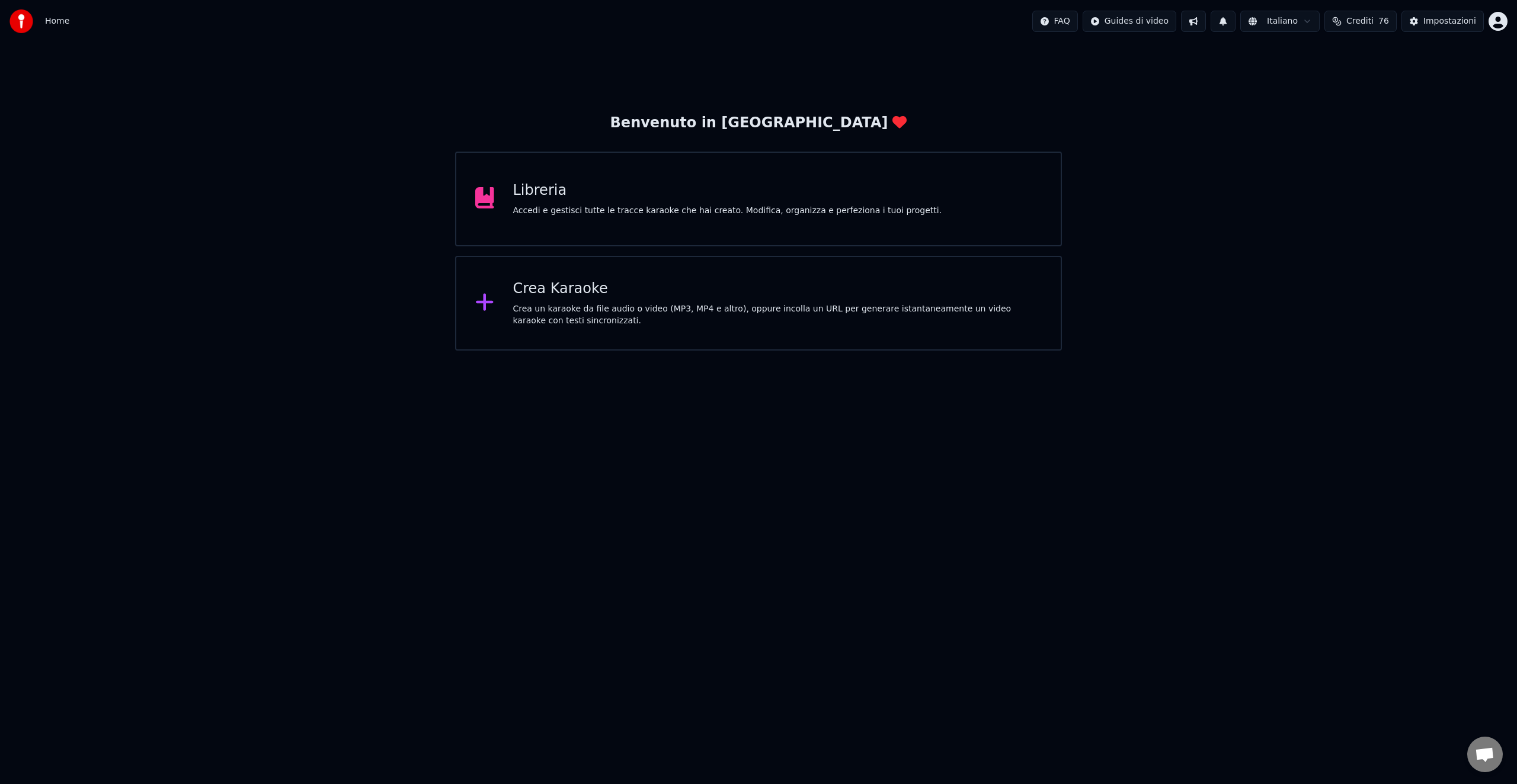
click at [558, 205] on div "Accedi e gestisci tutte le tracce karaoke che hai creato. Modifica, organizza e…" at bounding box center [727, 211] width 429 height 12
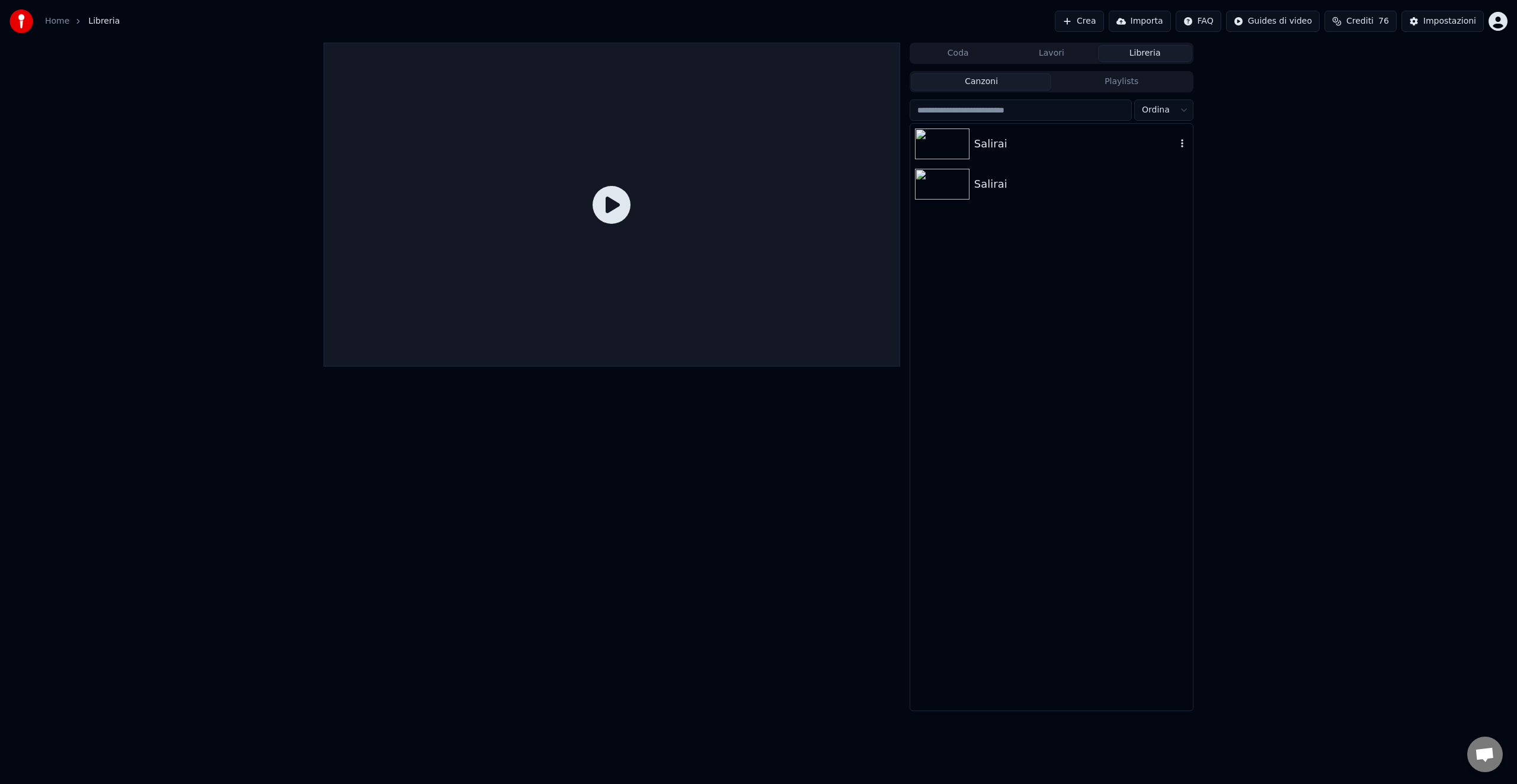
click at [1186, 141] on icon "button" at bounding box center [1182, 143] width 12 height 10
click at [1007, 150] on div "Salirai" at bounding box center [1076, 144] width 202 height 17
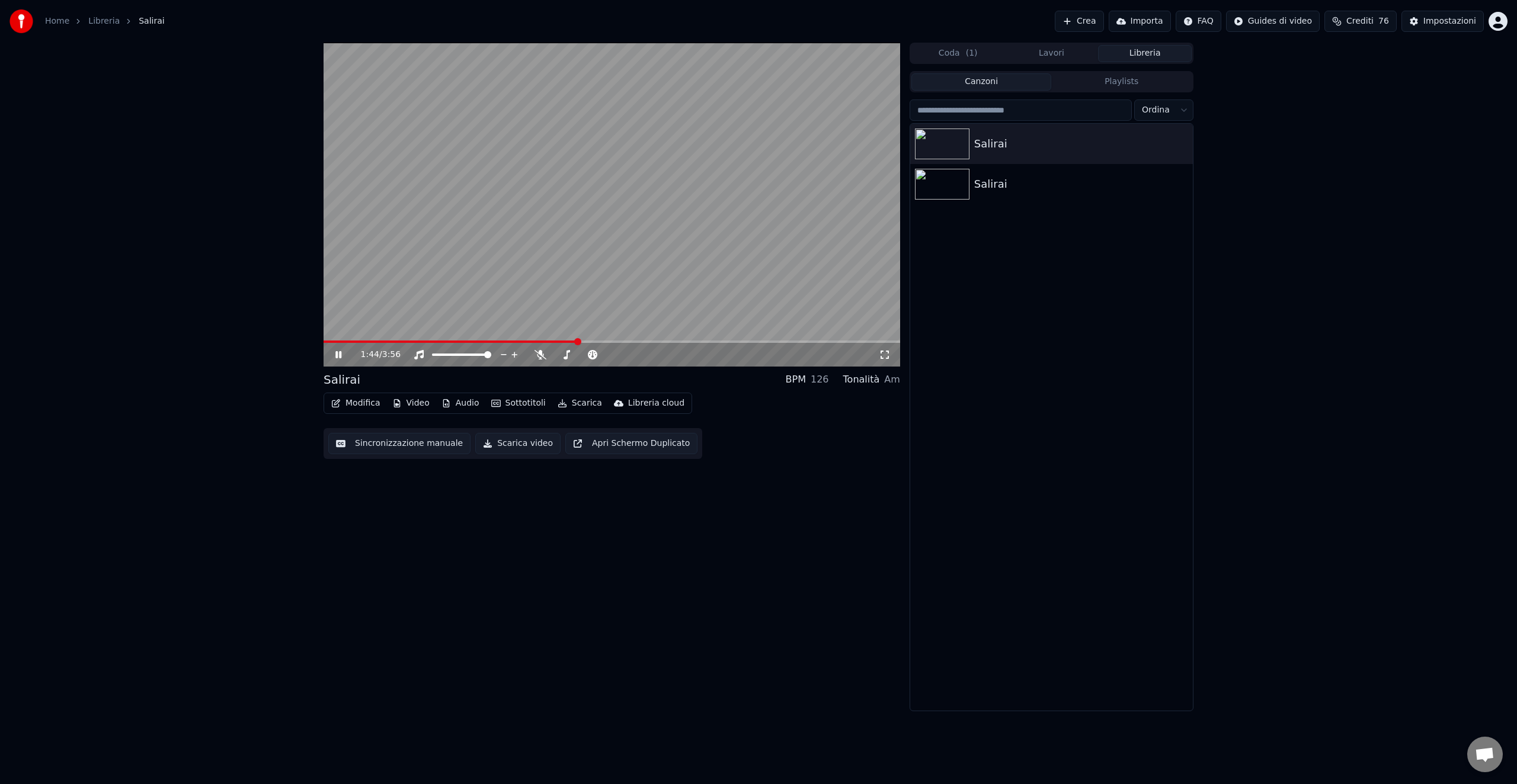
click at [576, 341] on span at bounding box center [612, 342] width 576 height 3
click at [999, 184] on div "Salirai" at bounding box center [1076, 184] width 202 height 17
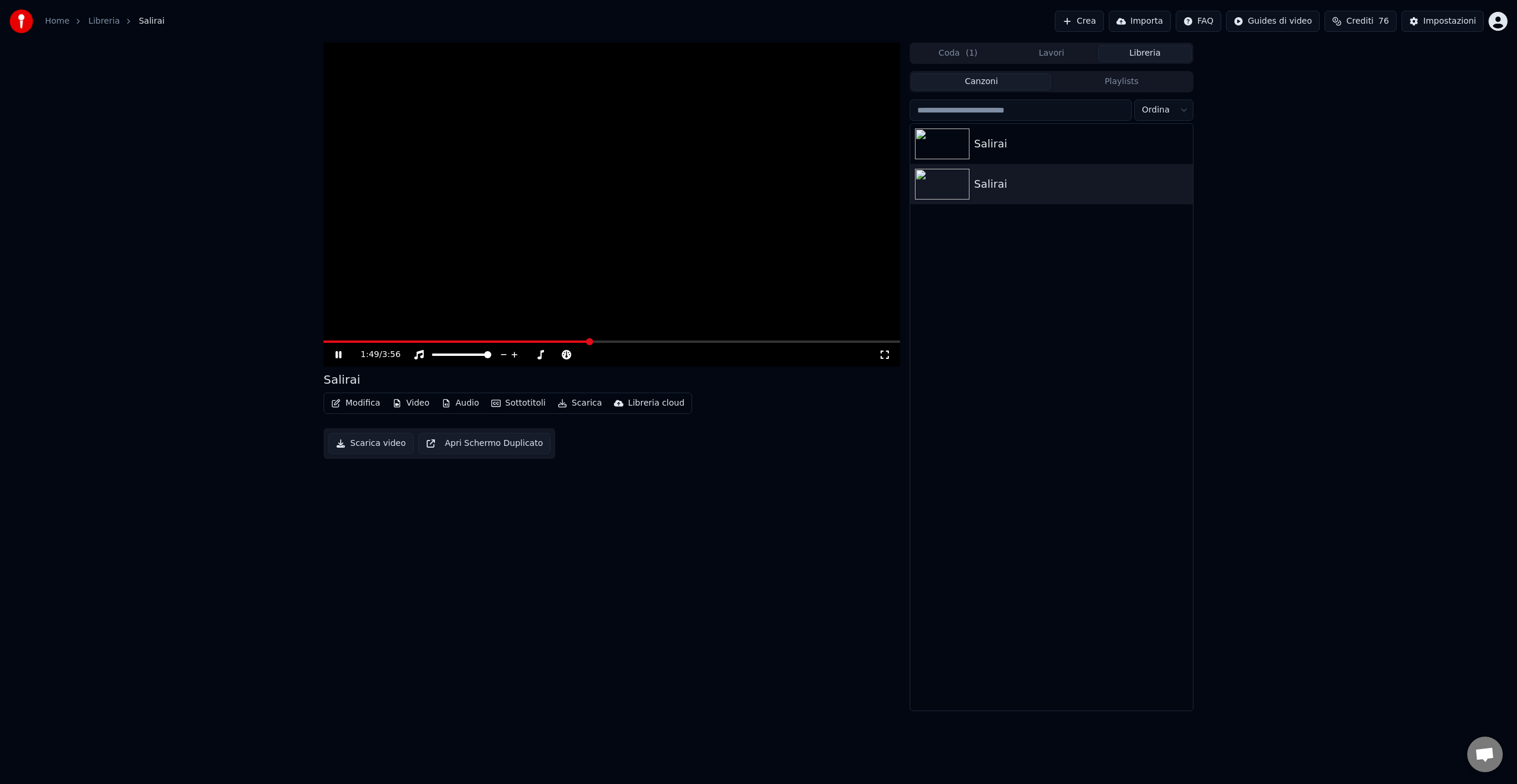
click at [590, 341] on span at bounding box center [612, 342] width 576 height 3
click at [520, 341] on span at bounding box center [422, 342] width 197 height 3
click at [472, 341] on span at bounding box center [398, 342] width 149 height 3
click at [336, 352] on icon at bounding box center [338, 354] width 6 height 7
drag, startPoint x: 1251, startPoint y: 281, endPoint x: 1027, endPoint y: 200, distance: 238.2
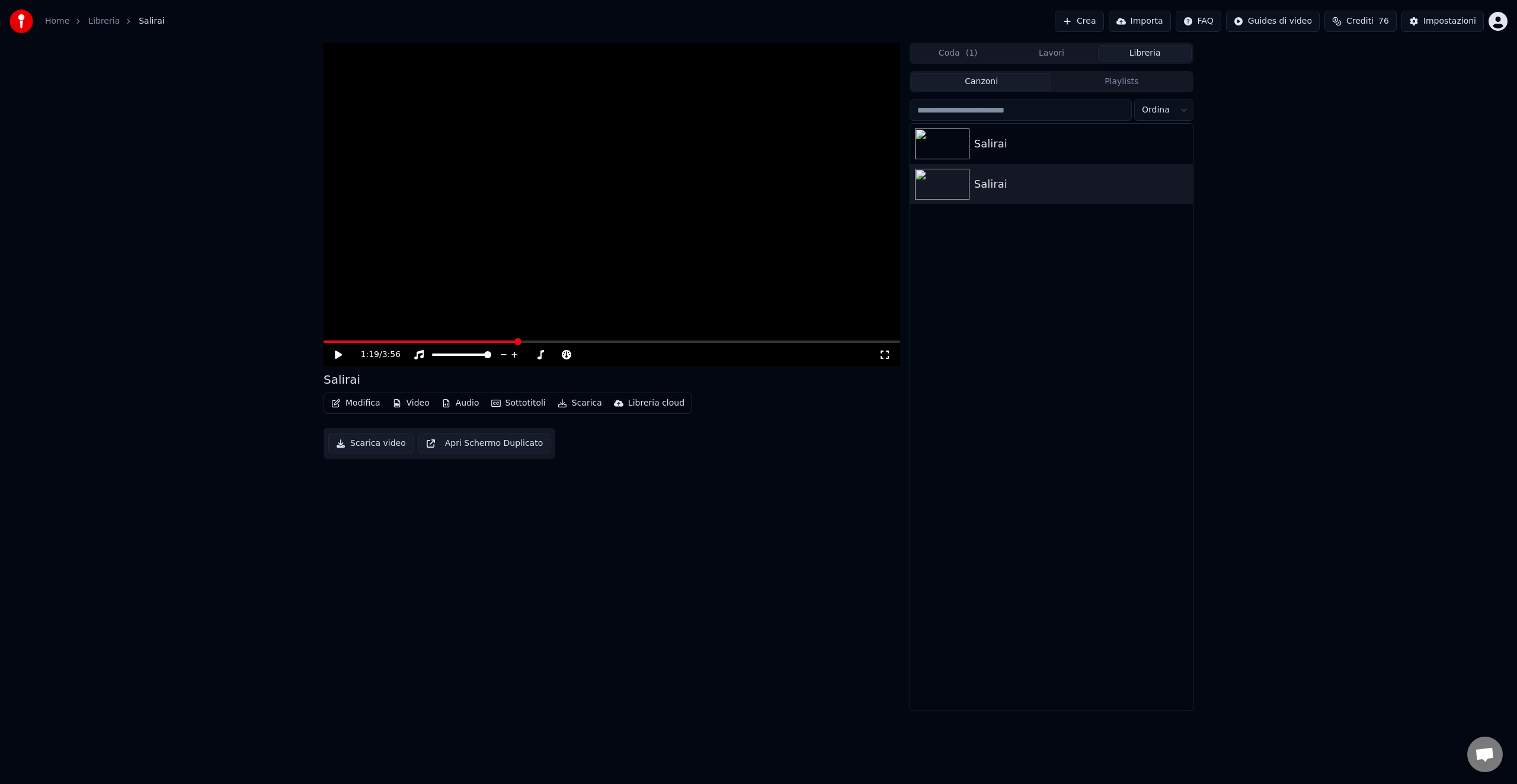
click at [1251, 280] on div "1:19 / 3:56 Salirai Modifica Video Audio Sottotitoli Scarica Libreria cloud Sca…" at bounding box center [758, 377] width 1517 height 669
click at [1028, 192] on div "Salirai" at bounding box center [1052, 184] width 283 height 40
click at [1182, 185] on icon "button" at bounding box center [1182, 184] width 12 height 10
click at [1175, 285] on div "Elimina" at bounding box center [1186, 282] width 120 height 19
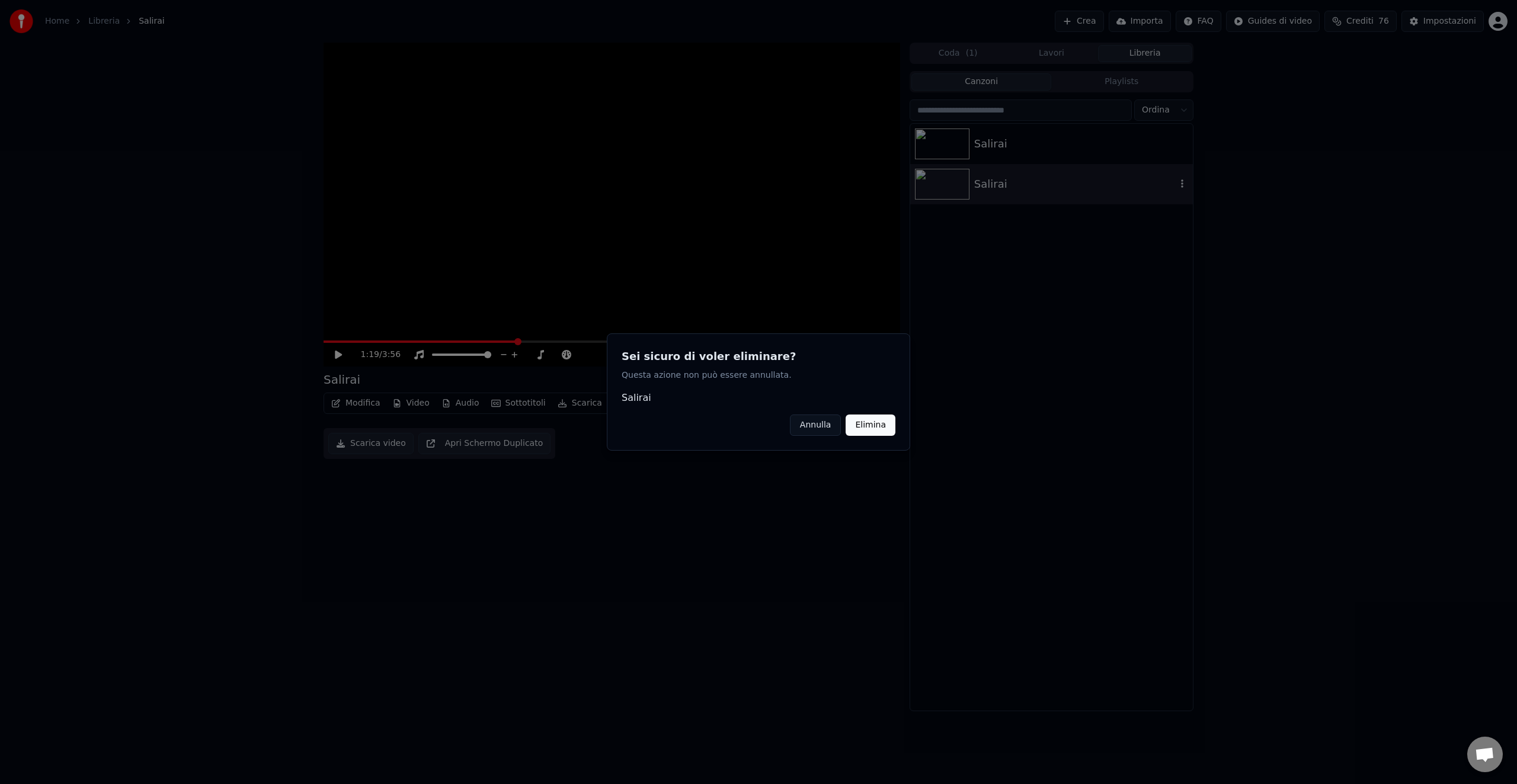
click at [868, 422] on button "Elimina" at bounding box center [871, 425] width 50 height 21
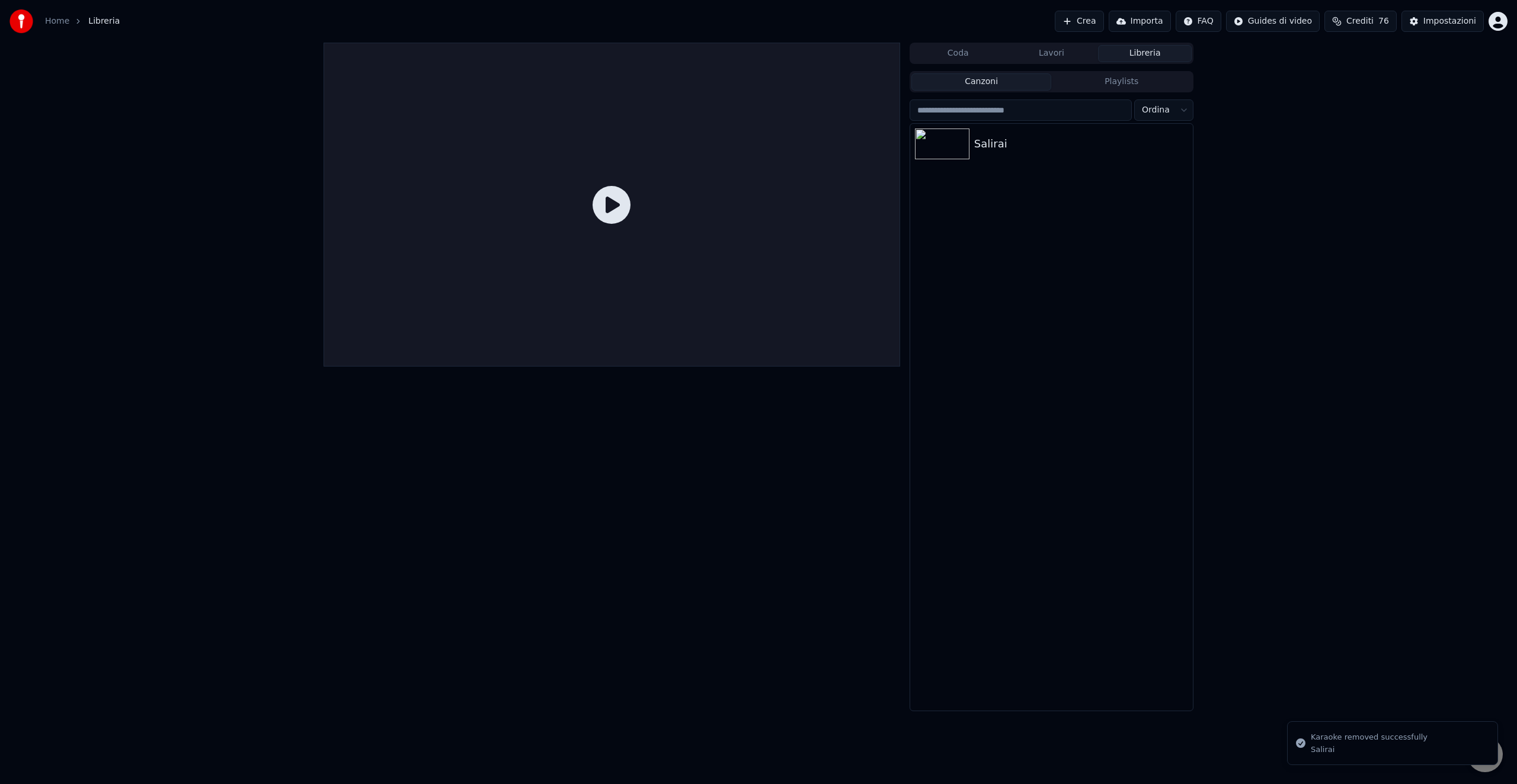
click at [994, 269] on div "Salirai" at bounding box center [1052, 418] width 283 height 587
click at [1090, 84] on button "Playlists" at bounding box center [1122, 82] width 141 height 17
click at [1007, 84] on button "Canzoni" at bounding box center [982, 82] width 141 height 17
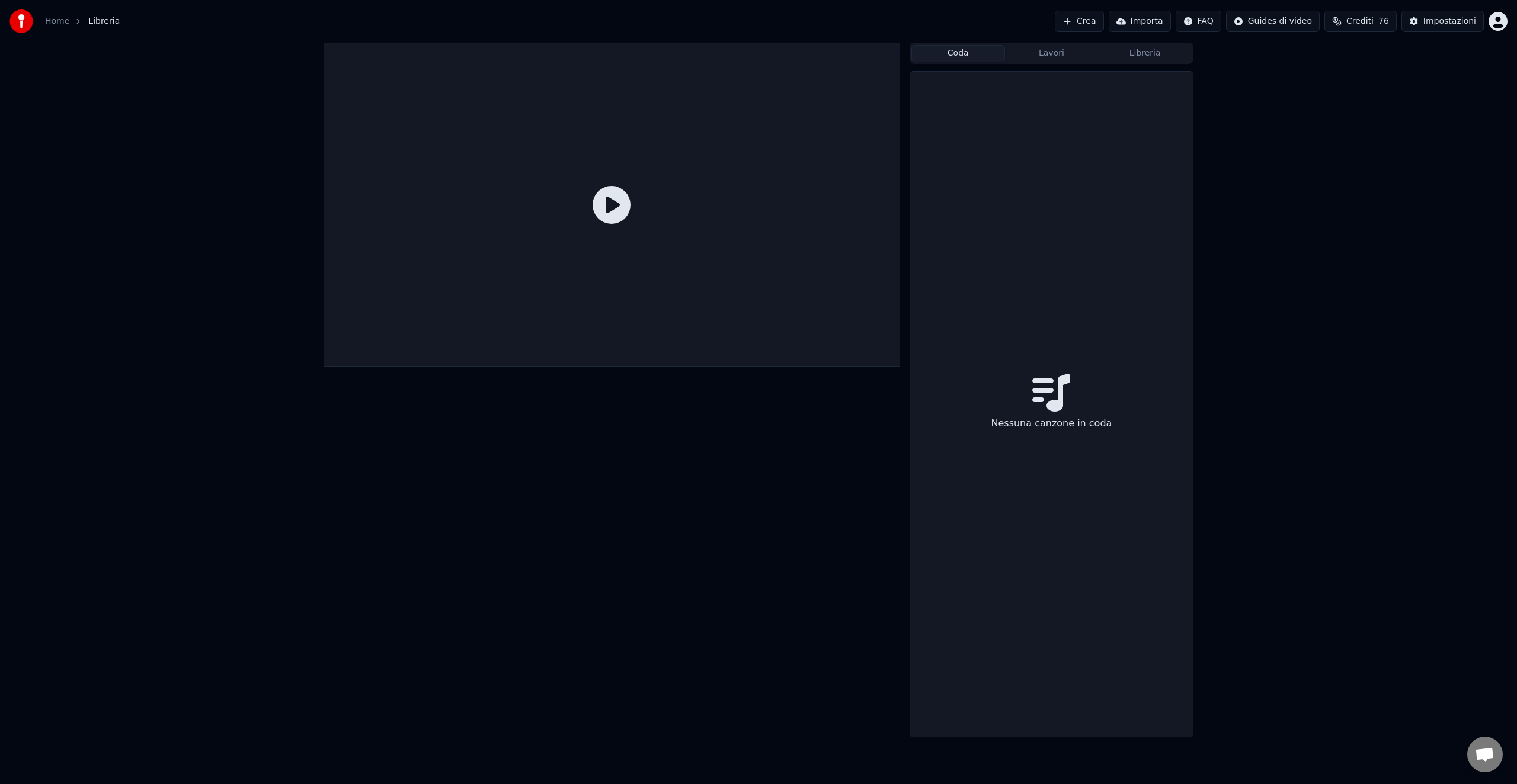
click at [968, 52] on button "Coda" at bounding box center [958, 53] width 93 height 17
click at [1042, 52] on button "Lavori" at bounding box center [1052, 53] width 93 height 17
click at [1147, 52] on button "Libreria" at bounding box center [1145, 53] width 93 height 17
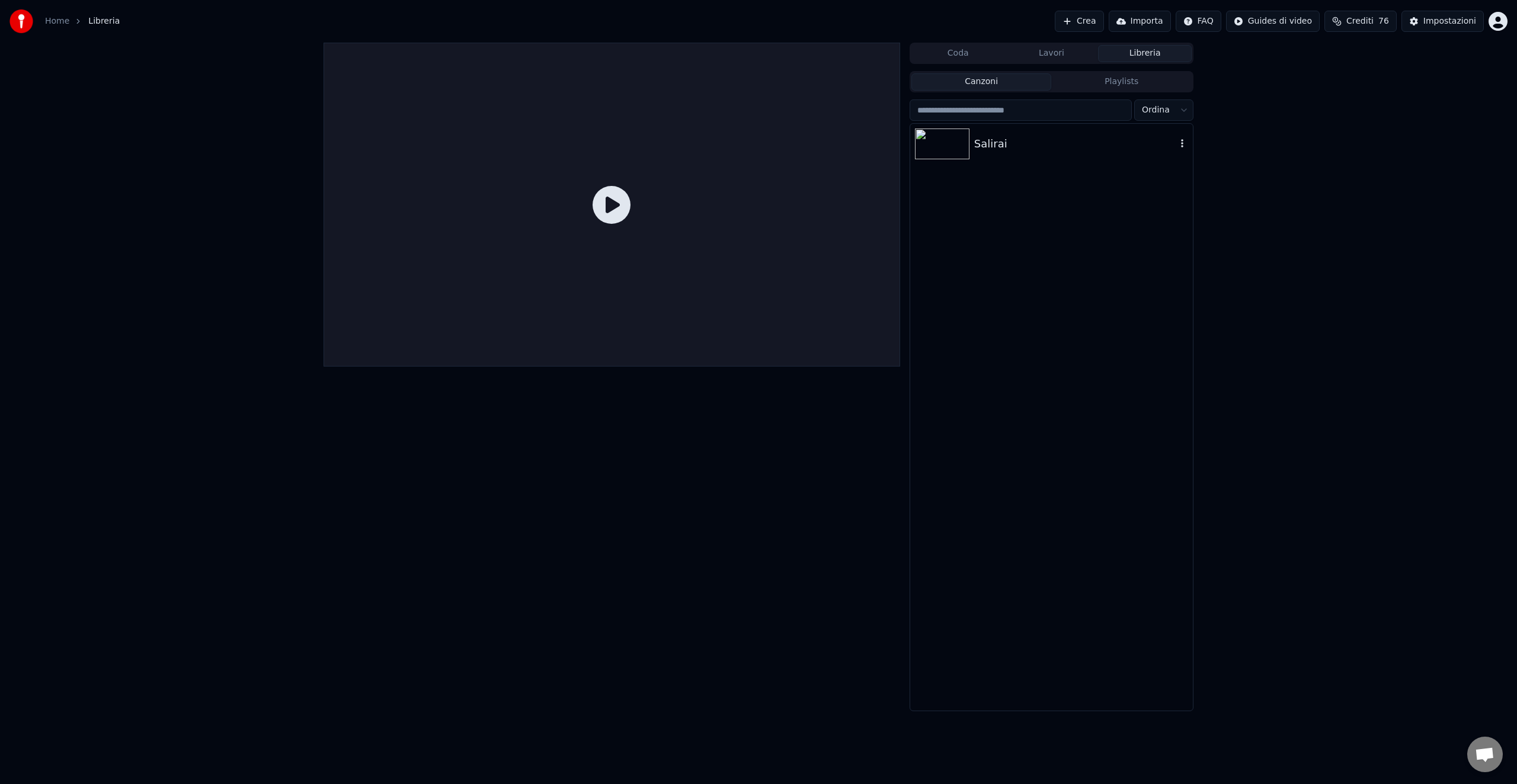
click at [980, 141] on div "Salirai" at bounding box center [1076, 144] width 202 height 17
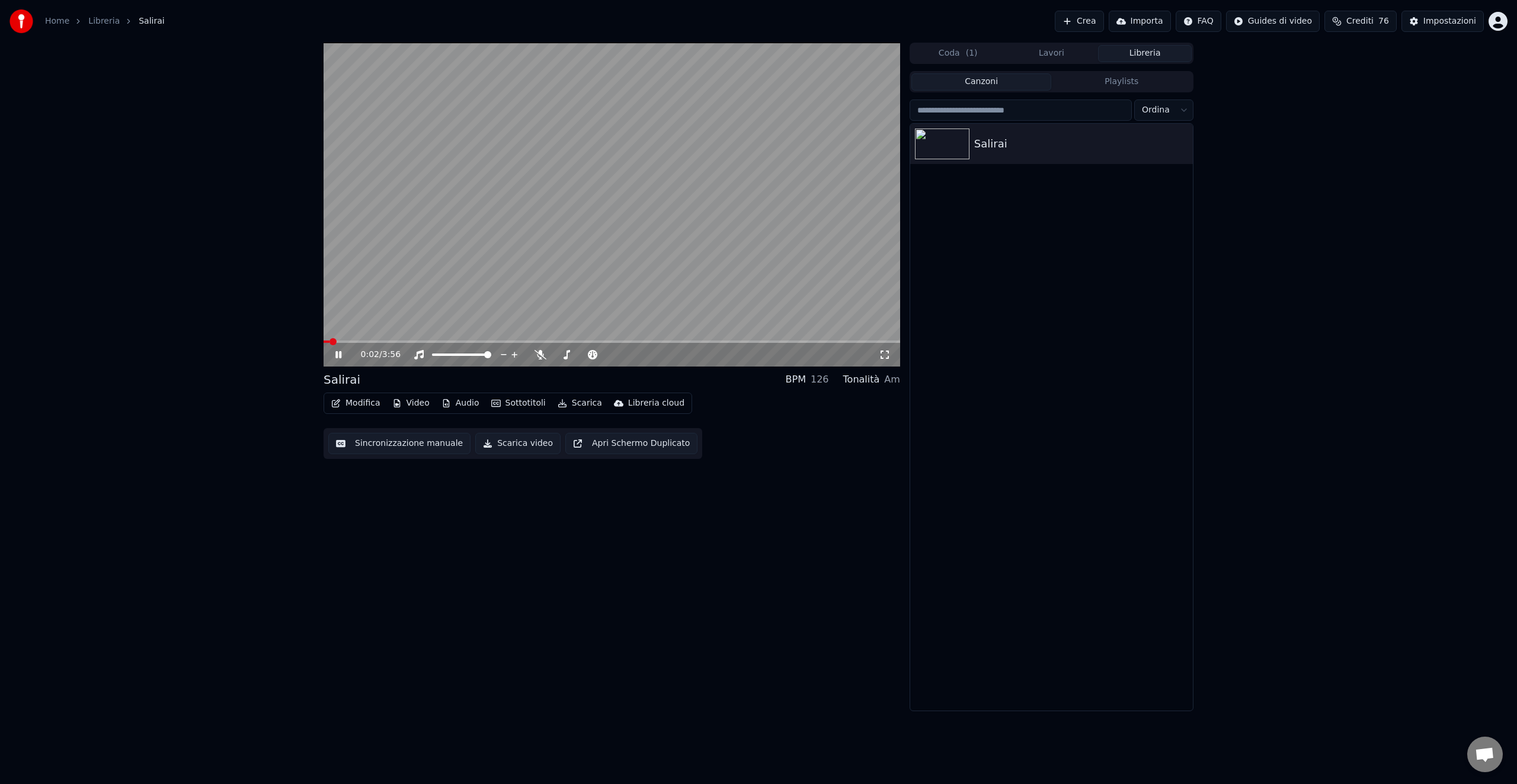
click at [459, 404] on button "Audio" at bounding box center [461, 404] width 47 height 17
click at [458, 403] on button "Audio" at bounding box center [461, 404] width 47 height 17
click at [546, 355] on div "0:04 / 3:56" at bounding box center [620, 355] width 518 height 12
click at [543, 354] on icon at bounding box center [541, 354] width 12 height 10
click at [542, 354] on icon at bounding box center [541, 354] width 12 height 10
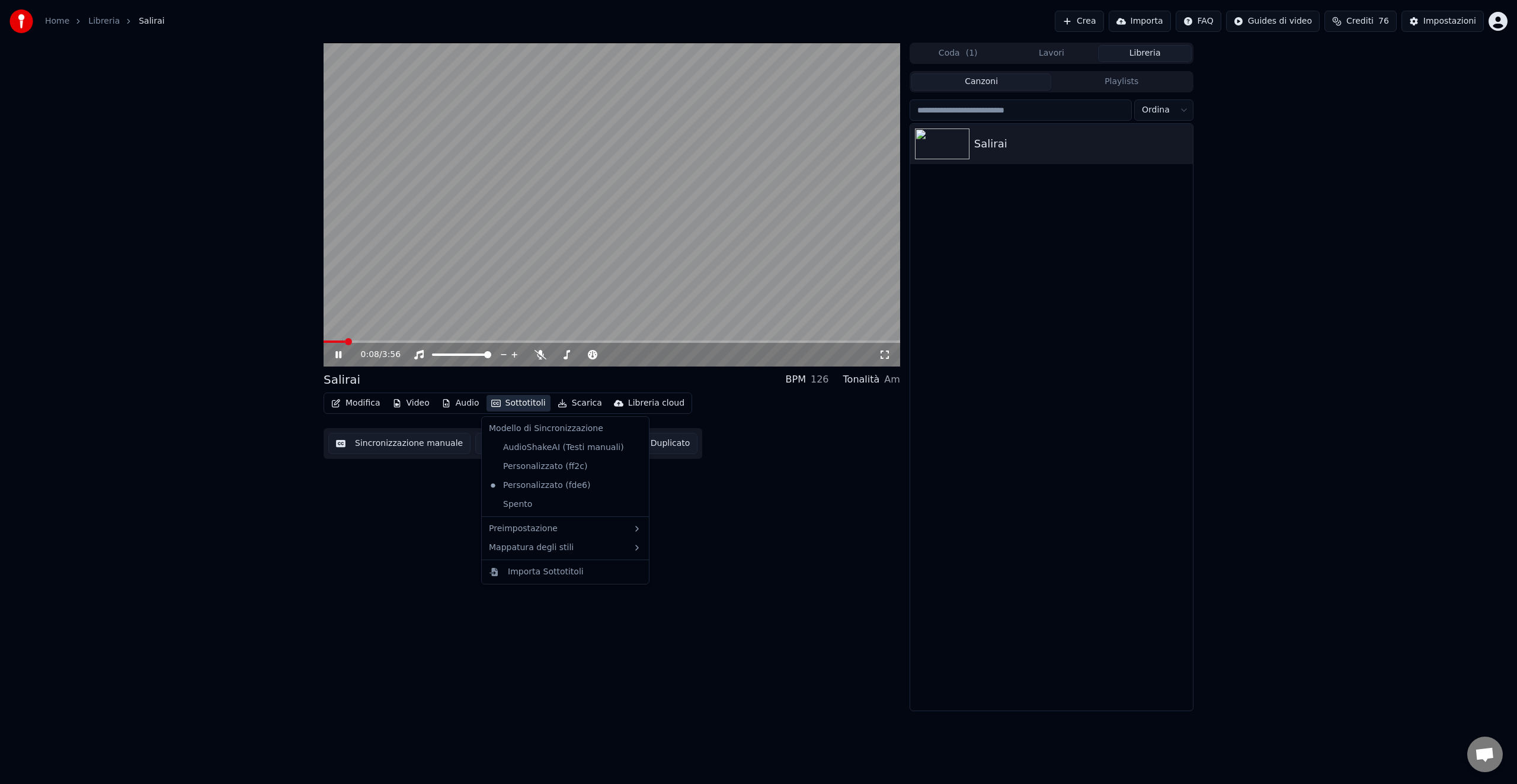
click at [510, 405] on button "Sottotitoli" at bounding box center [518, 404] width 64 height 17
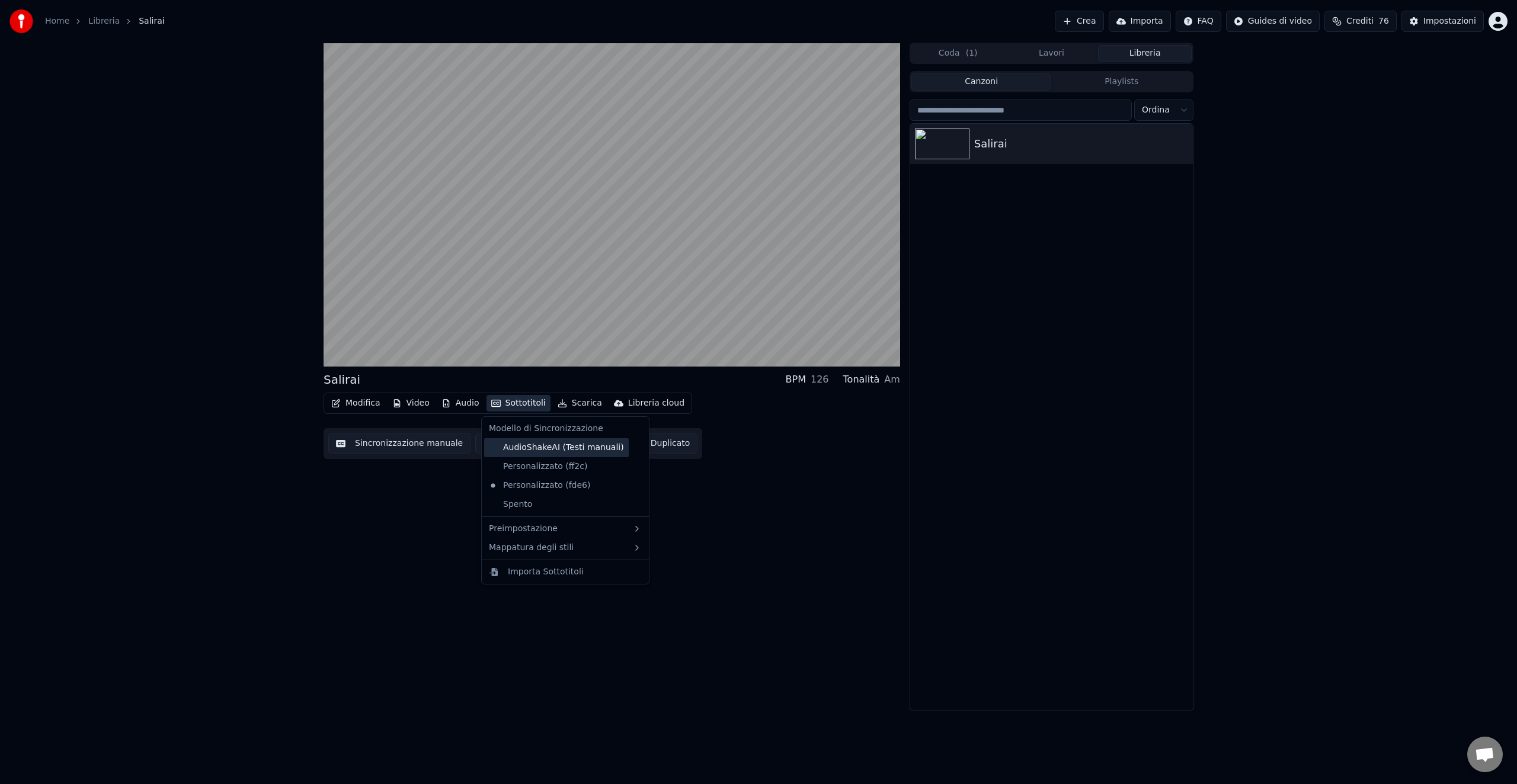
click at [533, 449] on div "AudioShakeAI (Testi manuali)" at bounding box center [557, 448] width 145 height 19
click at [519, 401] on button "Sottotitoli" at bounding box center [518, 404] width 64 height 17
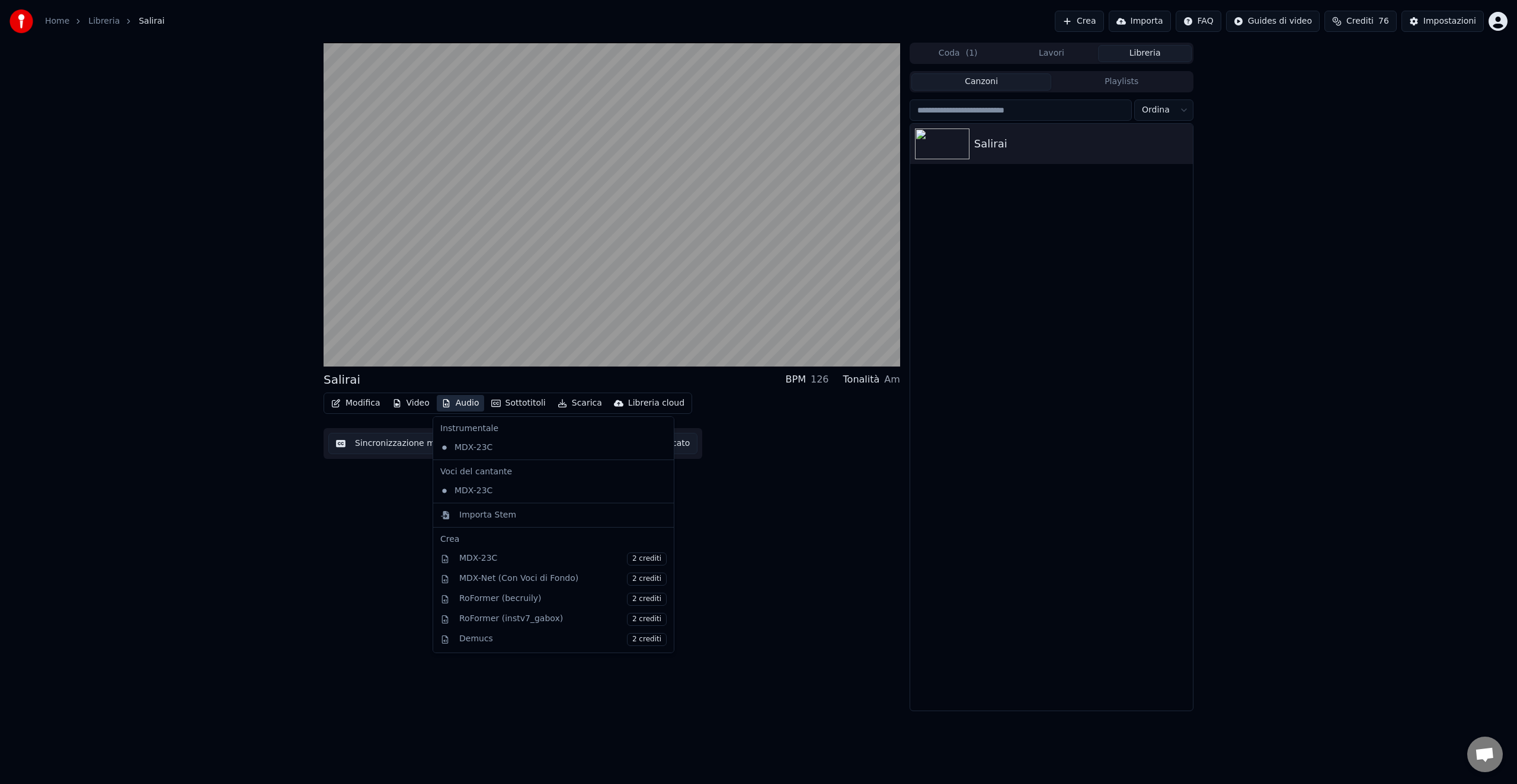
click at [463, 406] on button "Audio" at bounding box center [461, 404] width 47 height 17
click at [465, 492] on div "MDX-23C" at bounding box center [544, 491] width 218 height 19
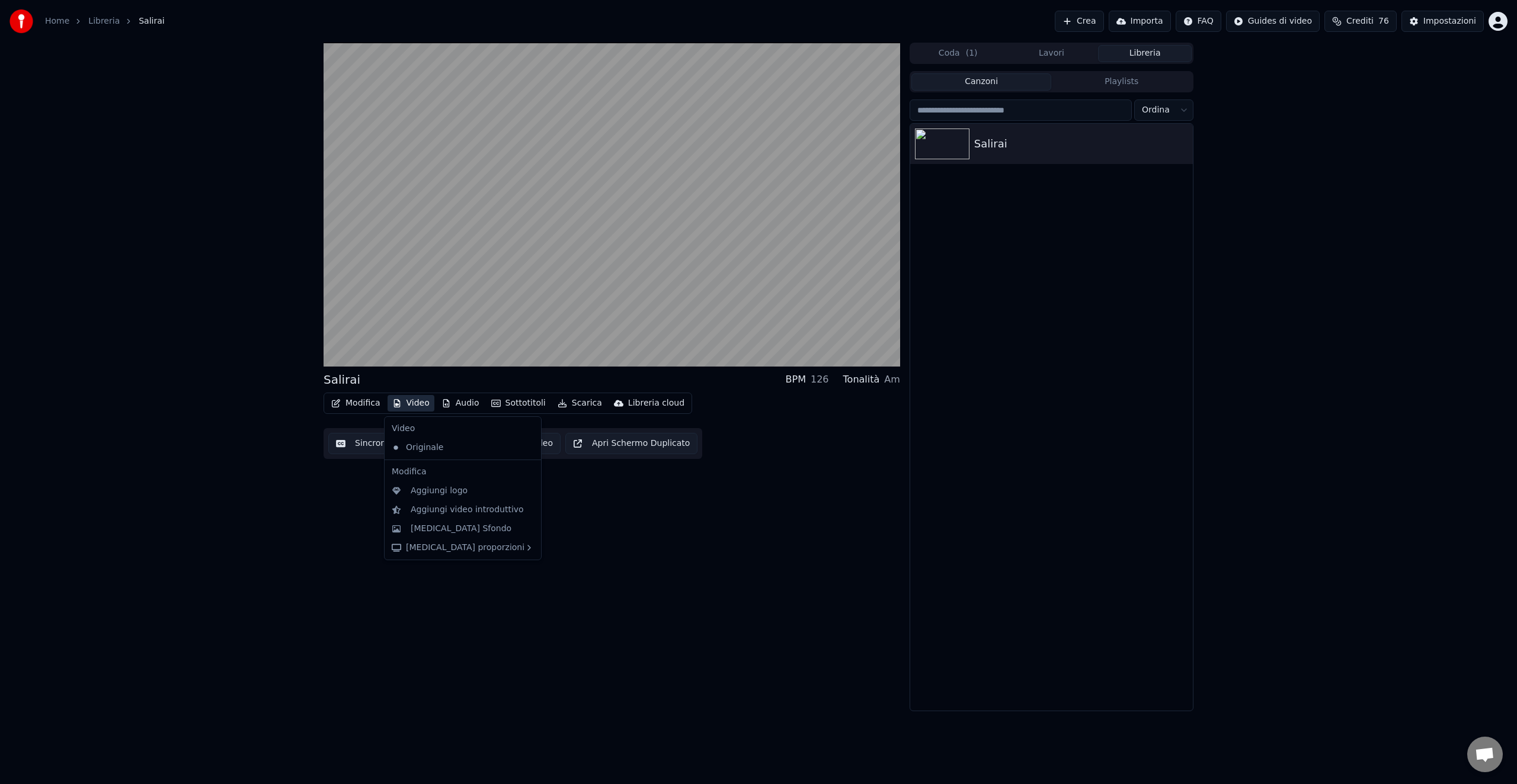
click at [418, 404] on button "Video" at bounding box center [411, 404] width 47 height 17
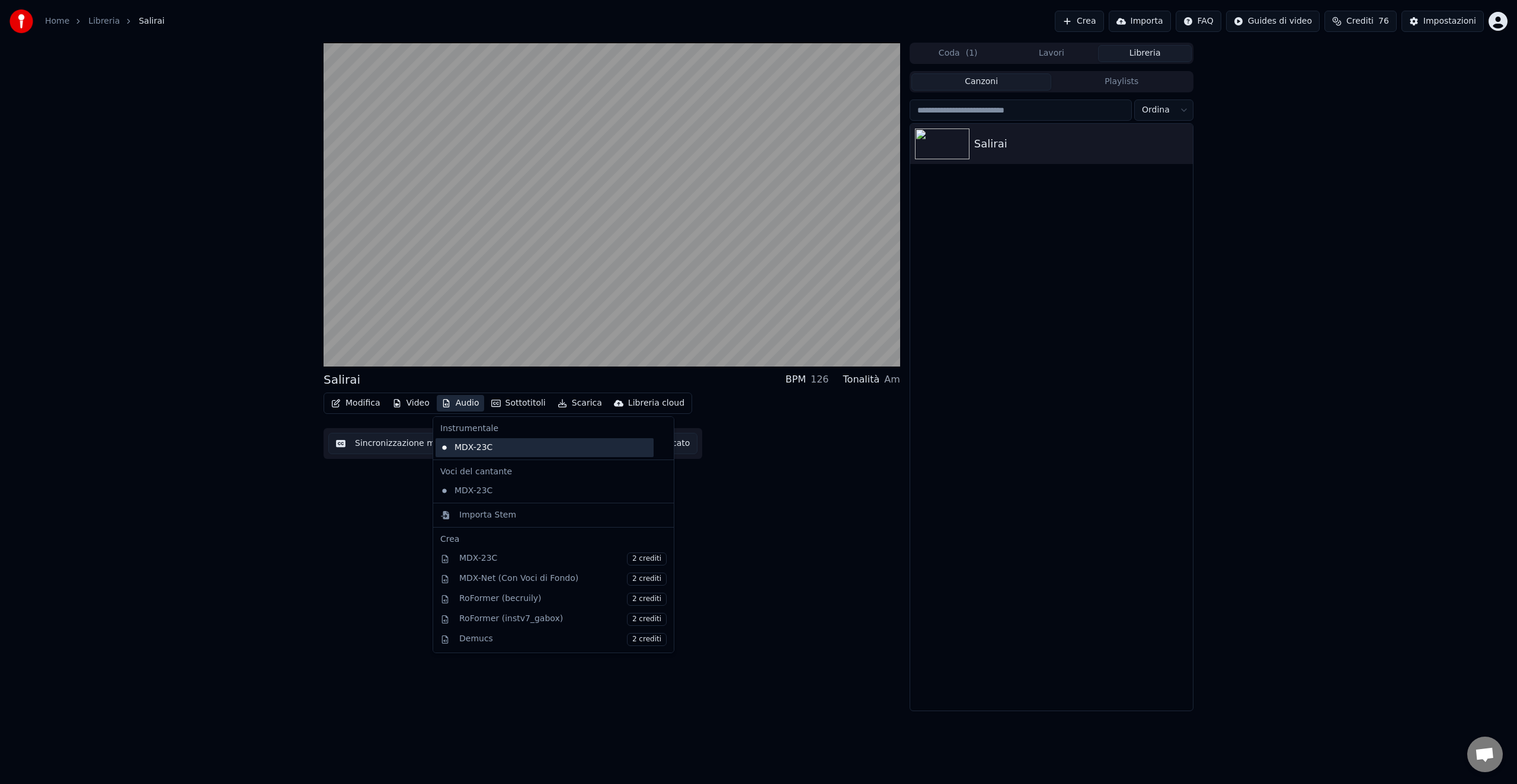
click at [470, 451] on div "MDX-23C" at bounding box center [544, 448] width 218 height 19
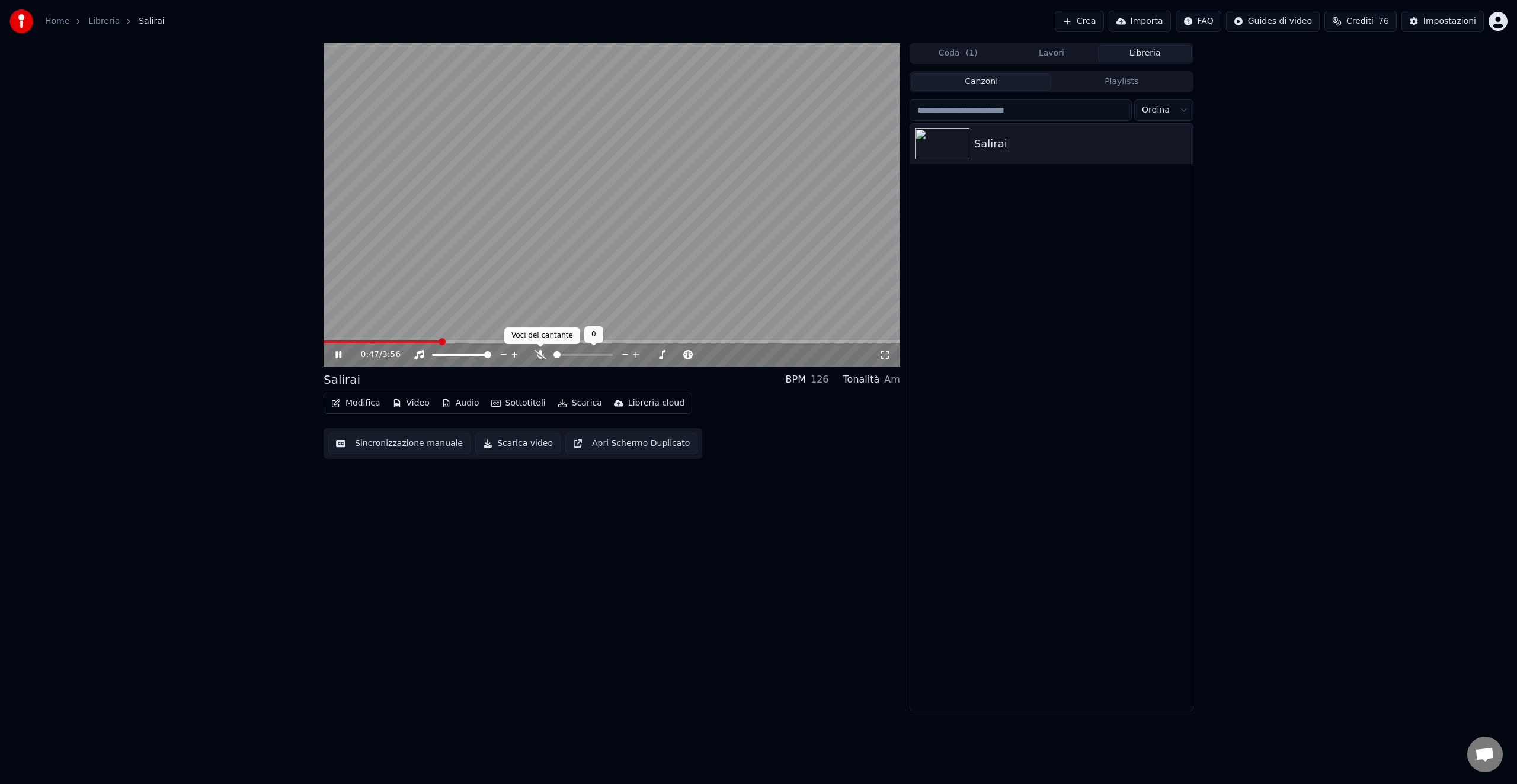
click at [542, 357] on icon at bounding box center [541, 354] width 12 height 10
click at [541, 357] on icon at bounding box center [541, 354] width 12 height 10
click at [541, 357] on icon at bounding box center [540, 354] width 6 height 10
click at [337, 356] on icon at bounding box center [338, 354] width 6 height 7
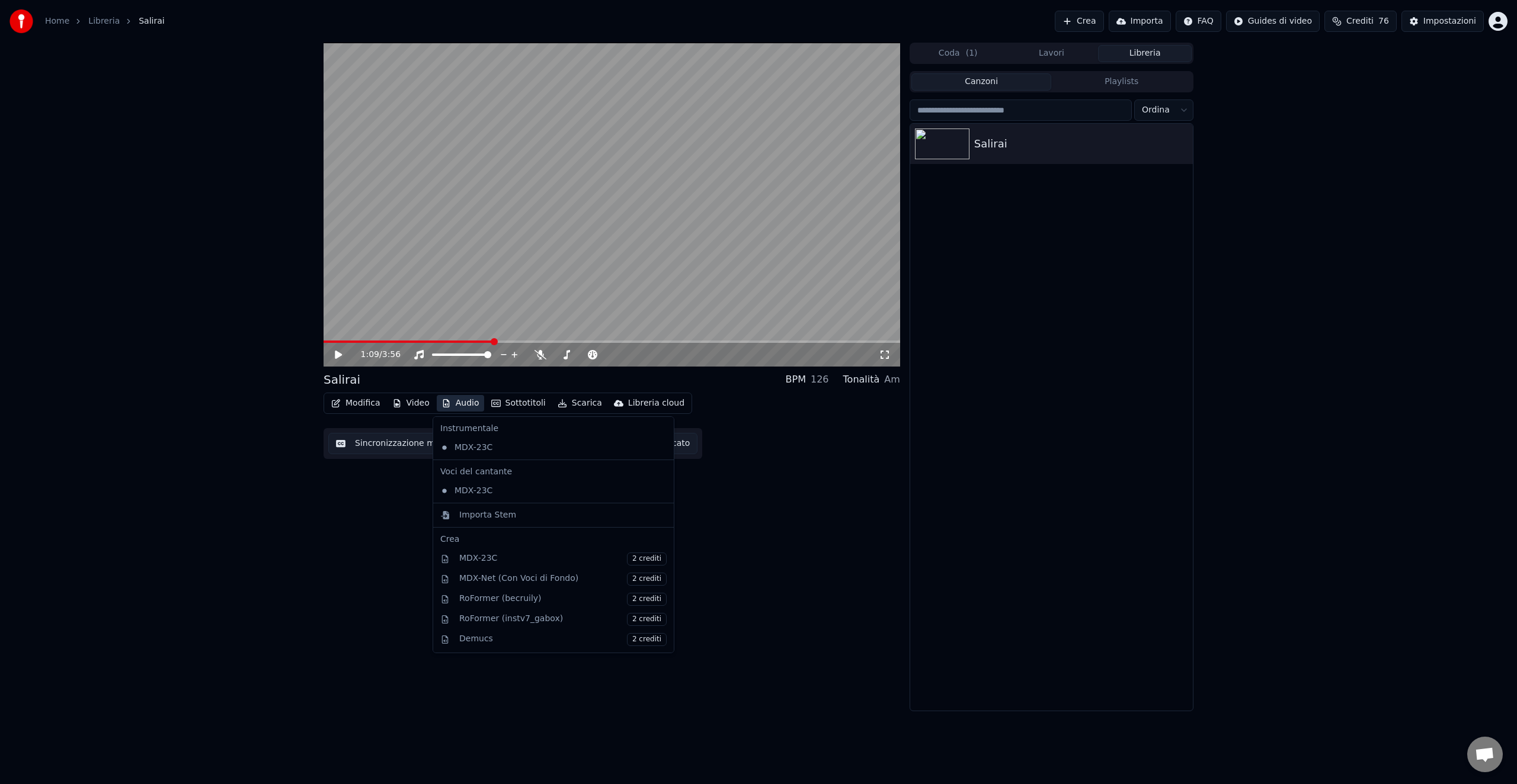
click at [461, 407] on button "Audio" at bounding box center [461, 404] width 47 height 17
click at [482, 560] on div "MDX-23C 2 crediti" at bounding box center [563, 559] width 207 height 13
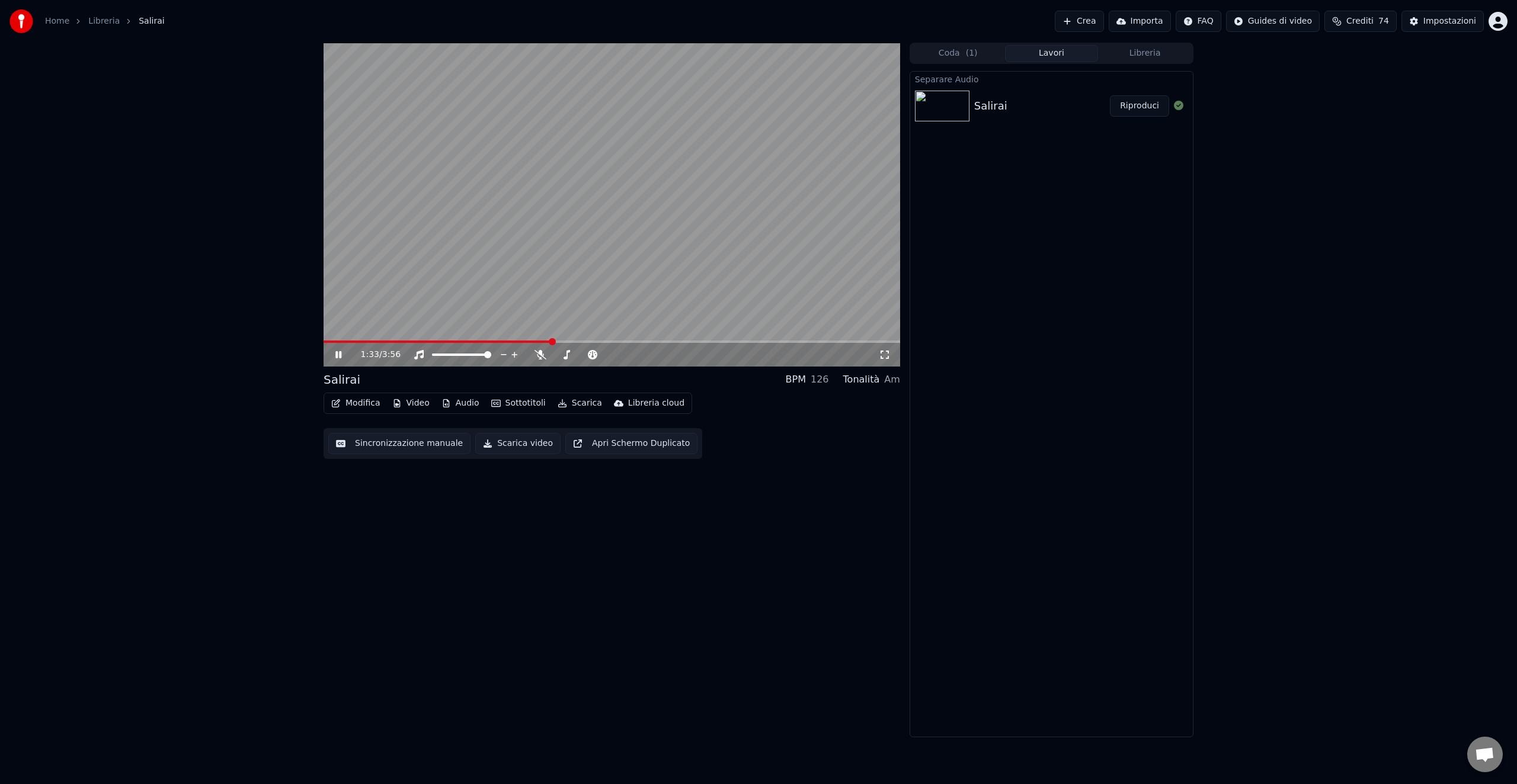
click at [337, 356] on icon at bounding box center [338, 354] width 6 height 7
click at [503, 552] on div "1:33 / 3:56 Salirai BPM 126 Tonalità Am Modifica Video Audio Sottotitoli Scaric…" at bounding box center [612, 390] width 576 height 695
click at [1062, 207] on div "Separare Audio Salirai Riproduci" at bounding box center [1052, 404] width 284 height 666
click at [365, 404] on button "Modifica" at bounding box center [356, 404] width 59 height 17
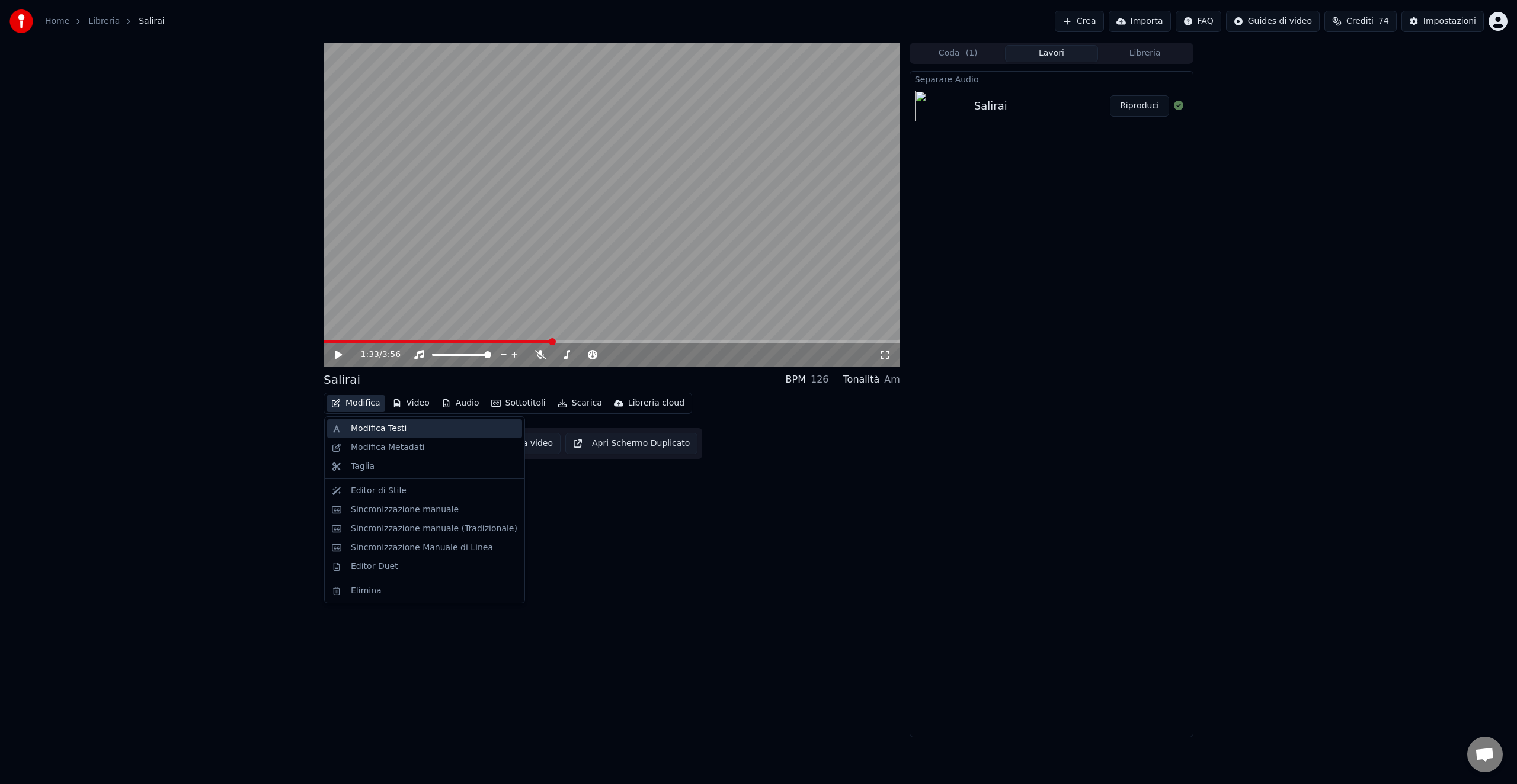
click at [374, 434] on div "Modifica Testi" at bounding box center [378, 428] width 56 height 12
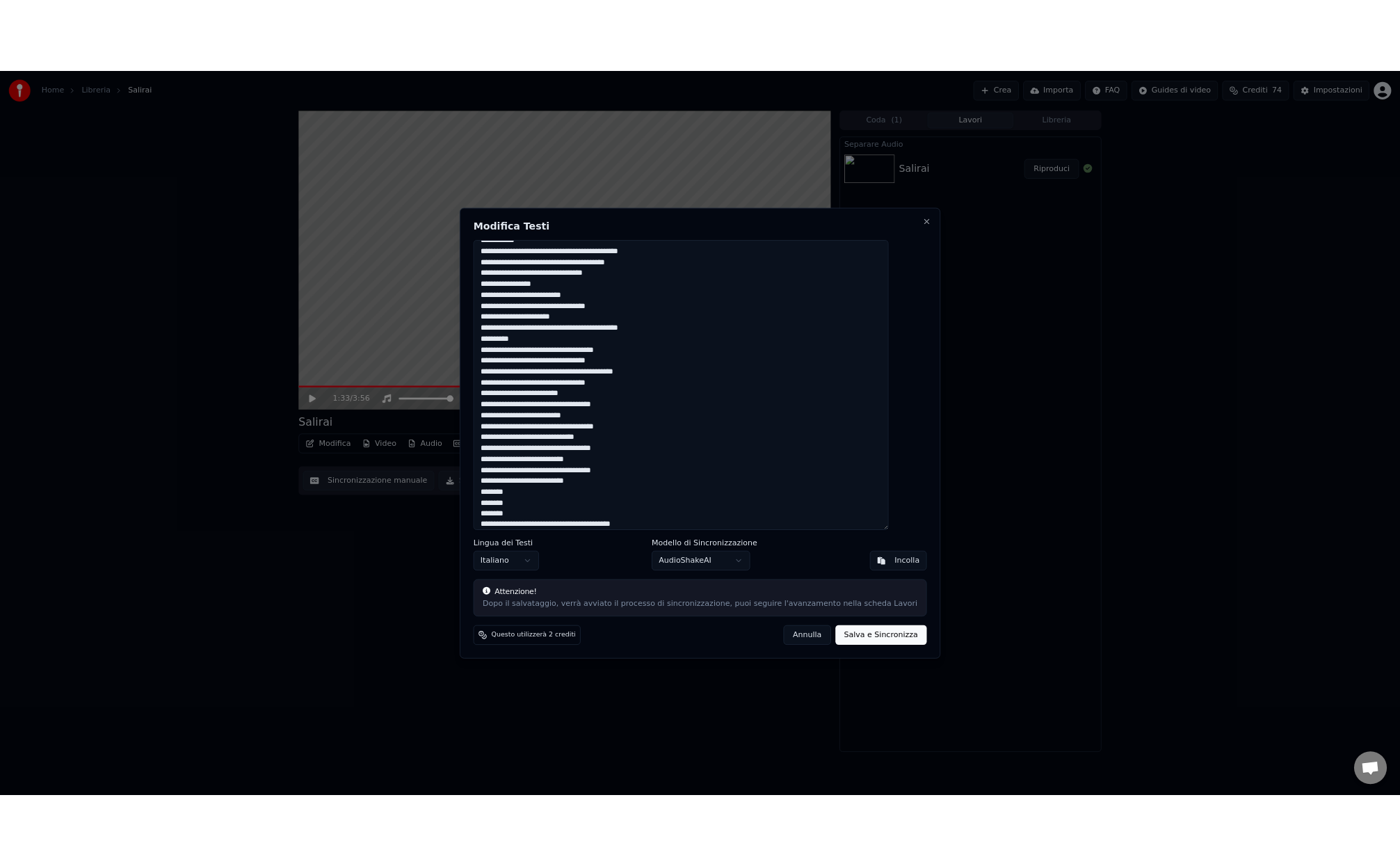
scroll to position [110, 0]
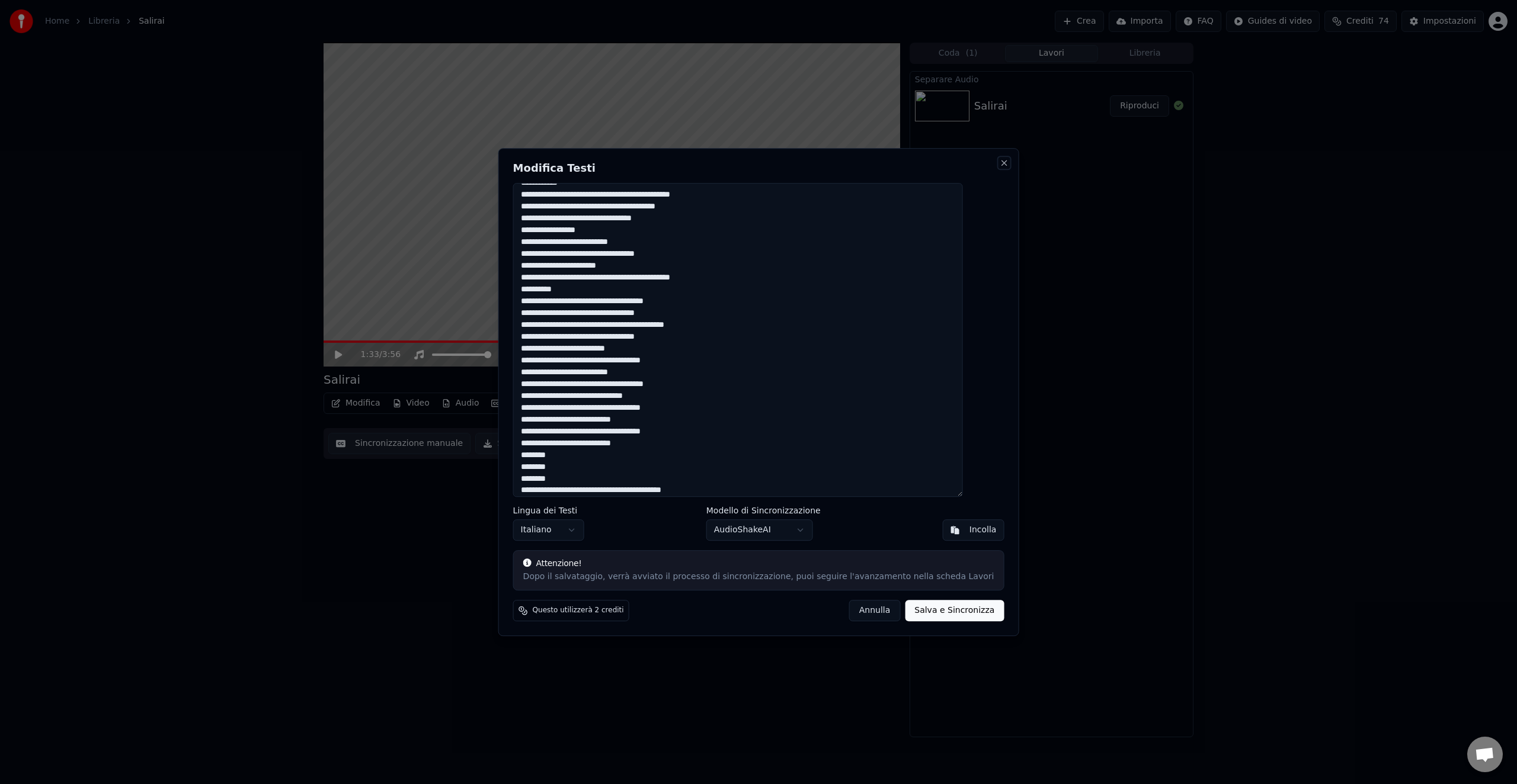
click at [999, 162] on button "Close" at bounding box center [1004, 162] width 10 height 10
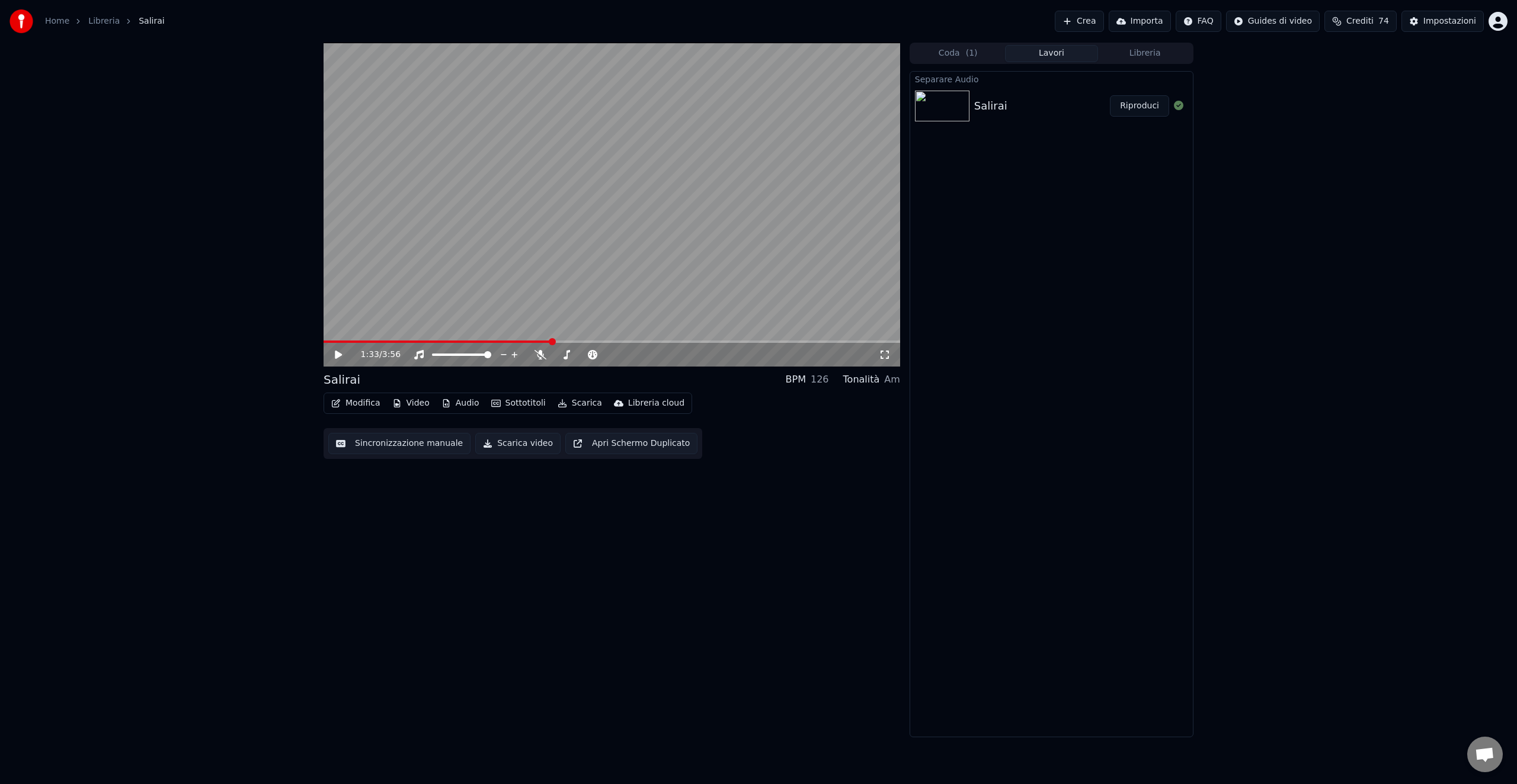
click at [500, 402] on button "Sottotitoli" at bounding box center [518, 404] width 64 height 17
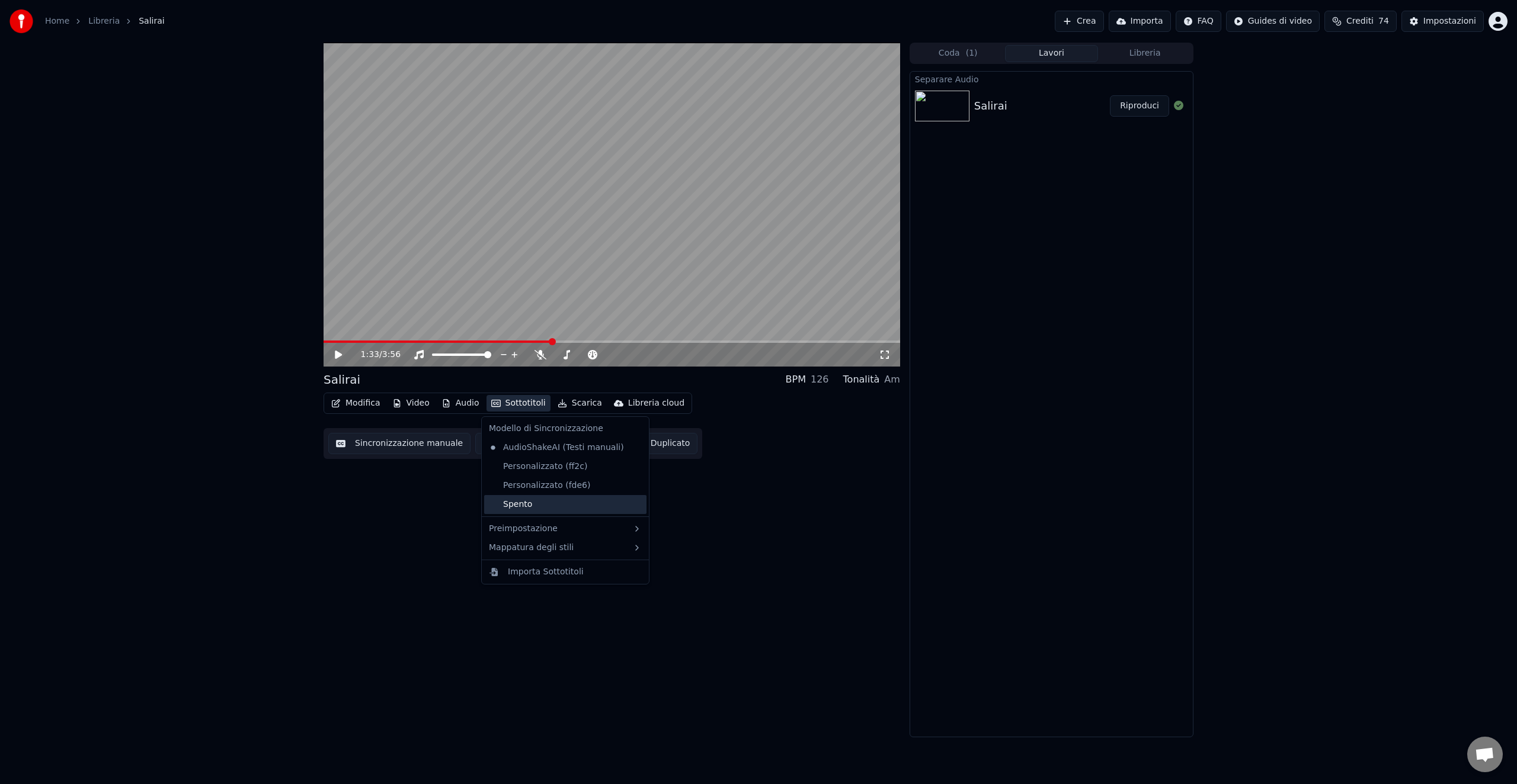
click at [506, 501] on div "Spento" at bounding box center [566, 505] width 163 height 19
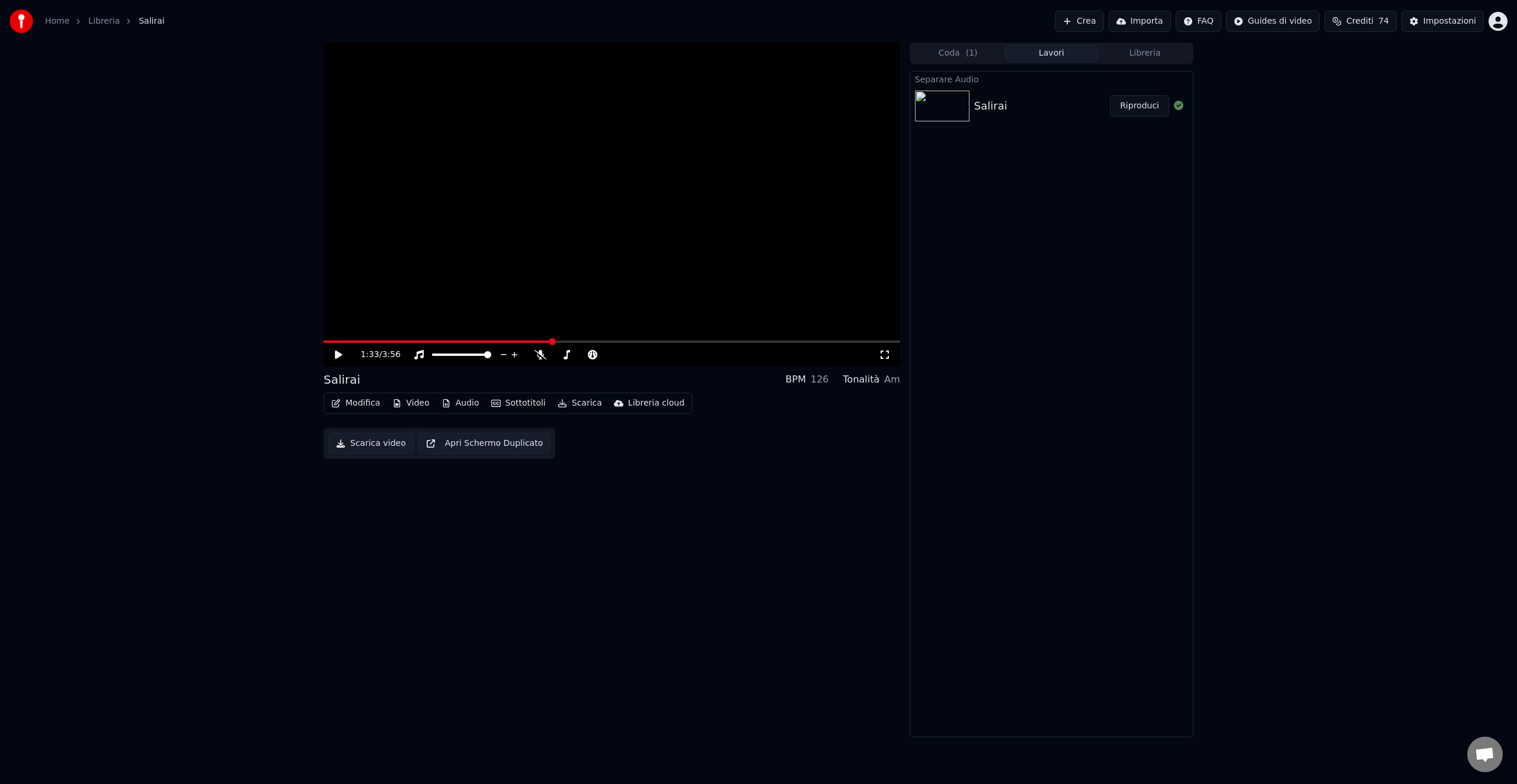
click at [528, 402] on button "Sottotitoli" at bounding box center [518, 404] width 64 height 17
click at [527, 451] on div "AudioShakeAI (Testi manuali)" at bounding box center [557, 448] width 145 height 19
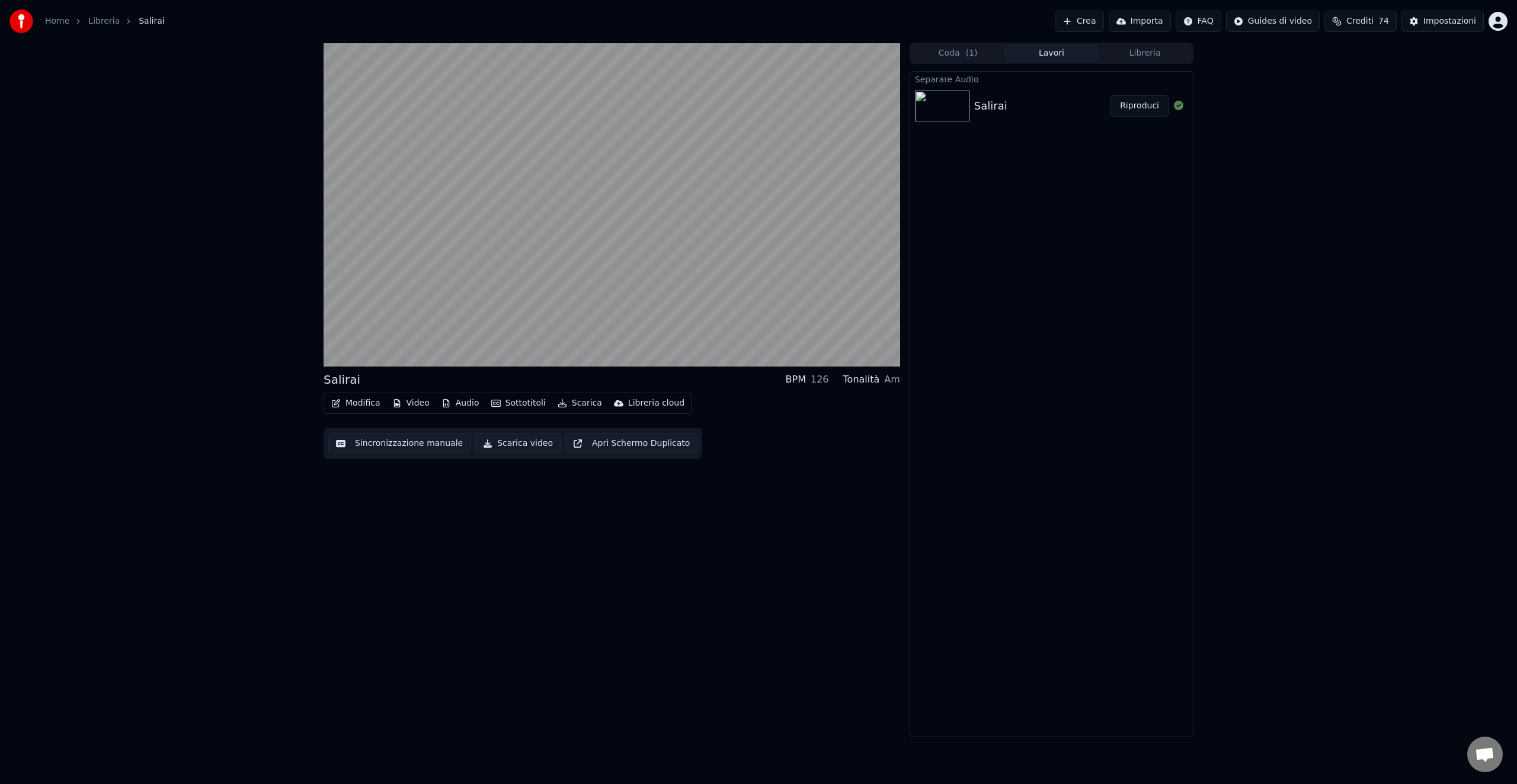
click at [523, 404] on button "Sottotitoli" at bounding box center [518, 404] width 64 height 17
click at [369, 405] on button "Modifica" at bounding box center [356, 404] width 59 height 17
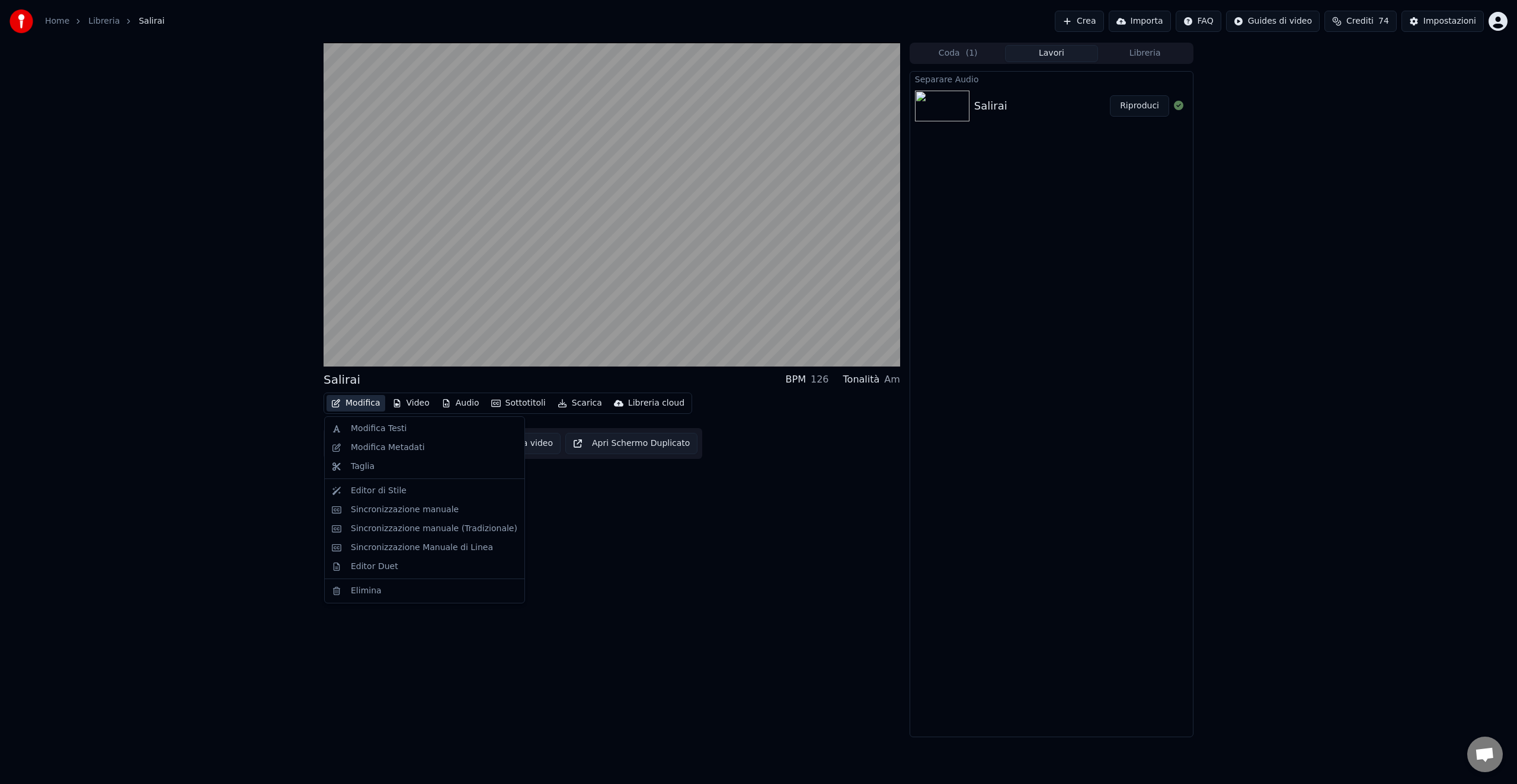
click at [267, 427] on div "Salirai BPM 126 Tonalità Am Modifica Video Audio Sottotitoli Scarica Libreria c…" at bounding box center [758, 390] width 1517 height 695
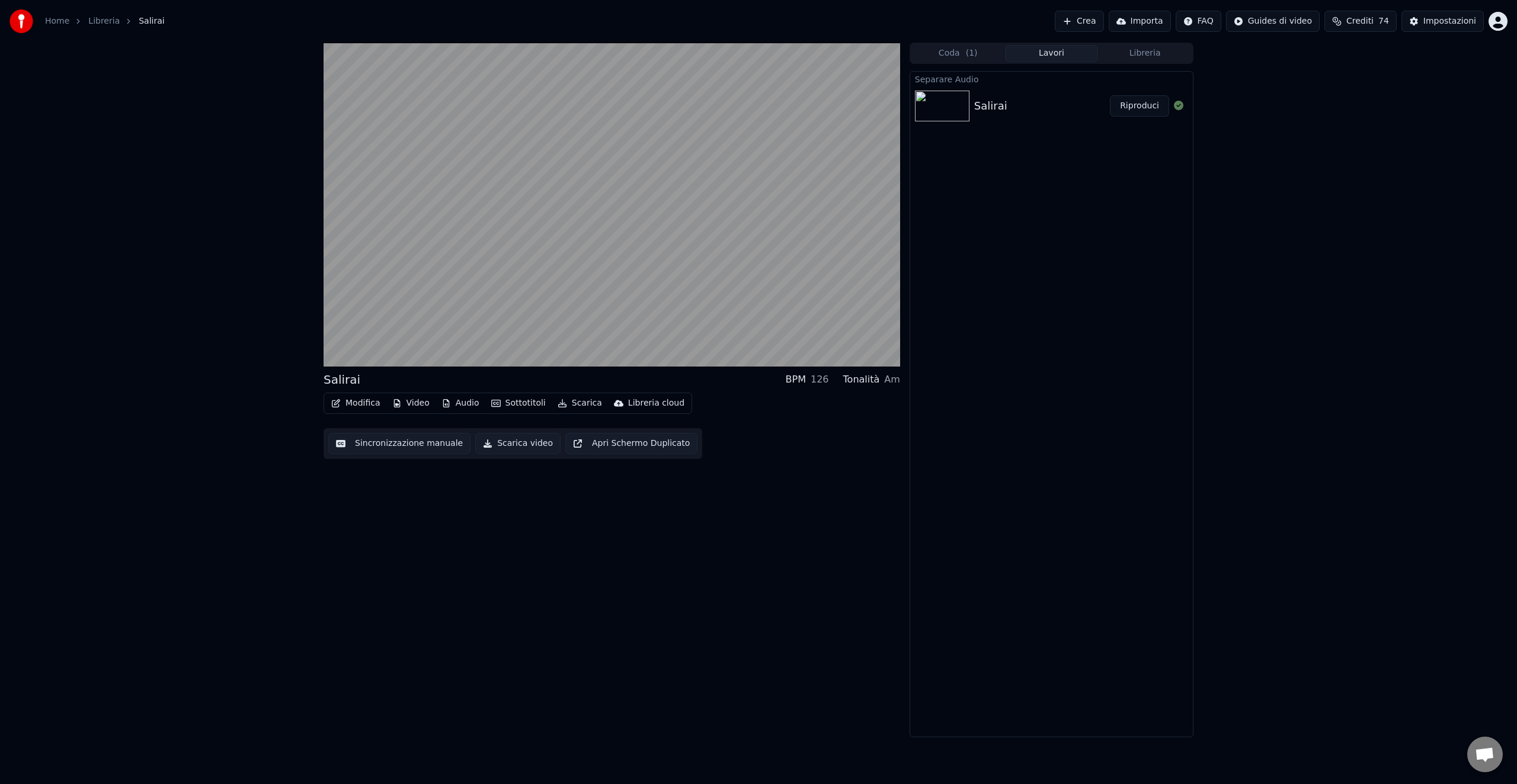
drag, startPoint x: 245, startPoint y: 371, endPoint x: 231, endPoint y: 384, distance: 19.1
click at [245, 371] on div "Salirai BPM 126 Tonalità Am Modifica Video Audio Sottotitoli Scarica Libreria c…" at bounding box center [758, 390] width 1517 height 695
click at [104, 24] on link "Libreria" at bounding box center [104, 21] width 31 height 12
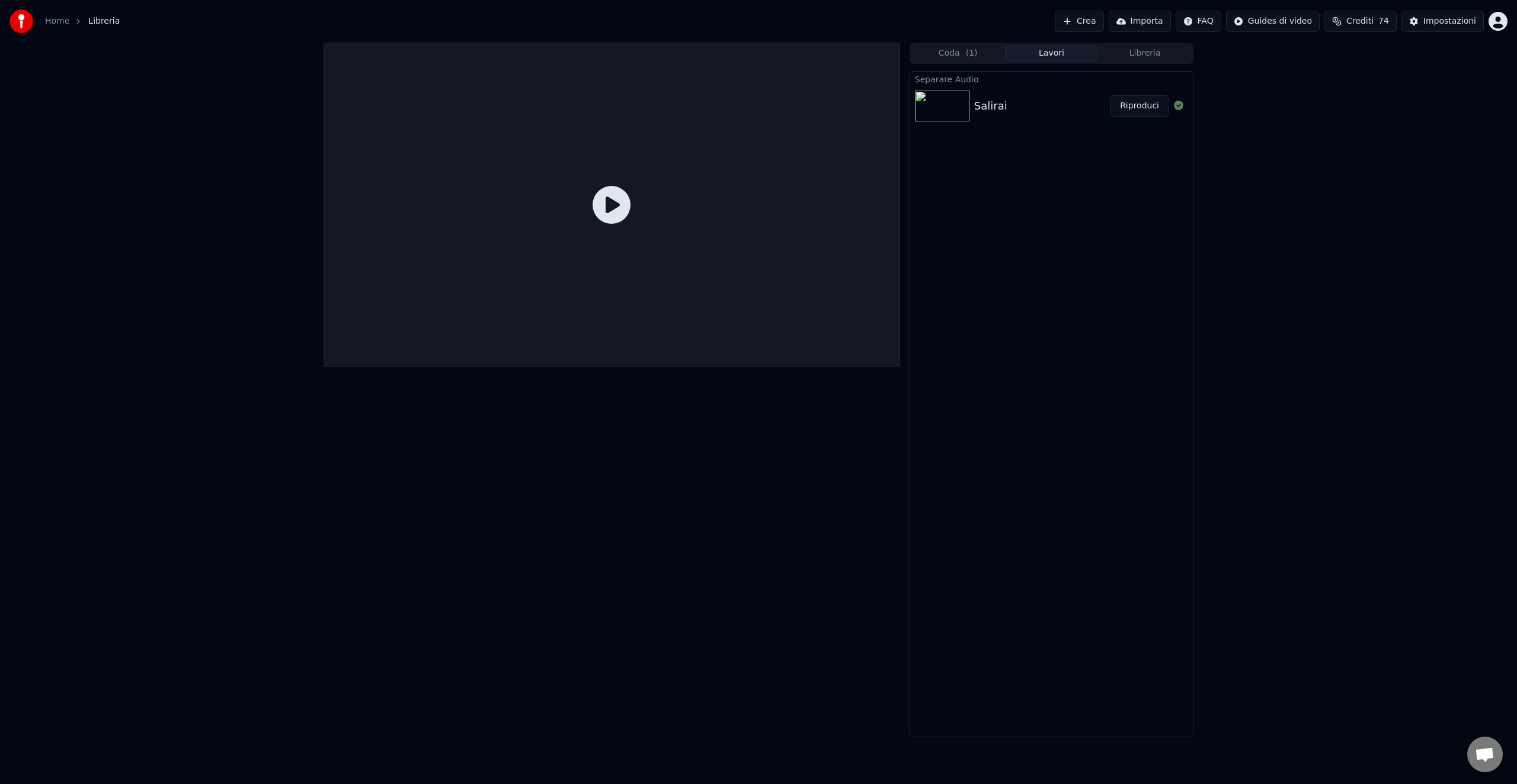
click at [1097, 169] on div "Separare Audio Salirai Riproduci" at bounding box center [1052, 404] width 284 height 666
click at [1142, 13] on button "Importa" at bounding box center [1140, 21] width 62 height 21
click at [1148, 23] on button "Importa" at bounding box center [1140, 21] width 62 height 21
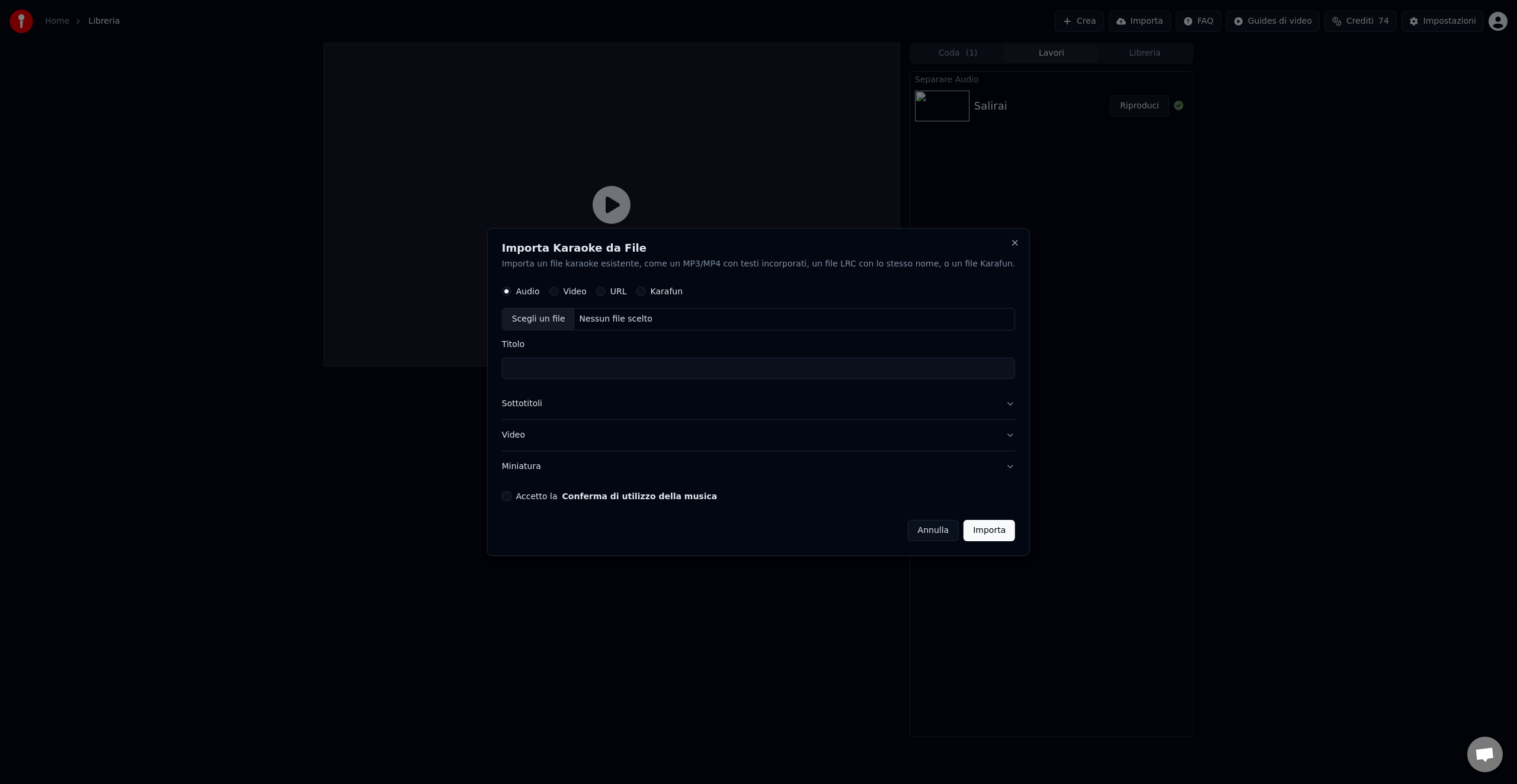
click at [587, 288] on label "Video" at bounding box center [575, 291] width 23 height 8
click at [559, 288] on button "Video" at bounding box center [554, 291] width 10 height 10
click at [592, 264] on p "Importa un file karaoke esistente, come un MP3/MP4 con testi incorporati, un fi…" at bounding box center [759, 264] width 513 height 12
click at [1010, 240] on button "Close" at bounding box center [1015, 242] width 10 height 10
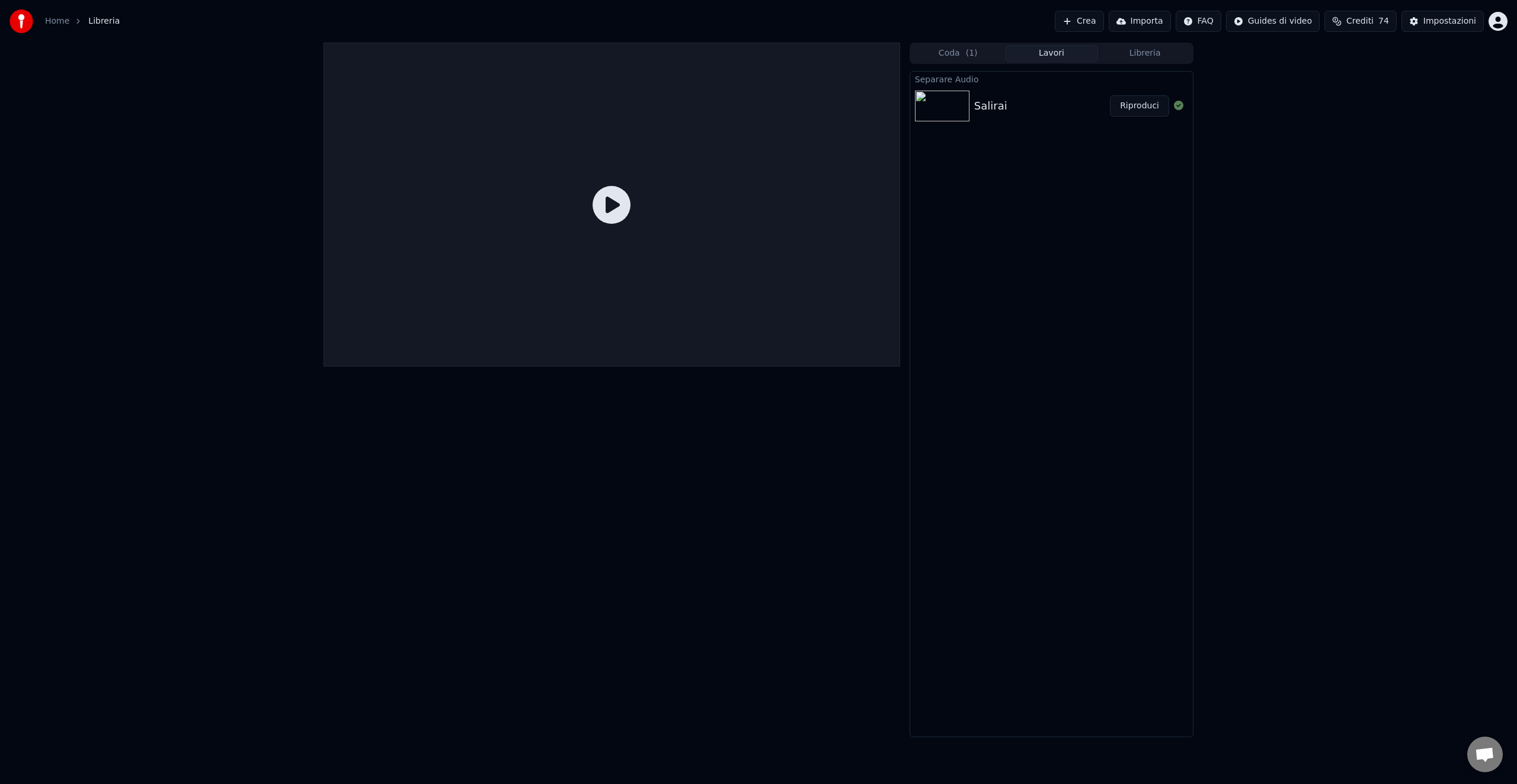
click at [1154, 21] on button "Importa" at bounding box center [1140, 21] width 62 height 21
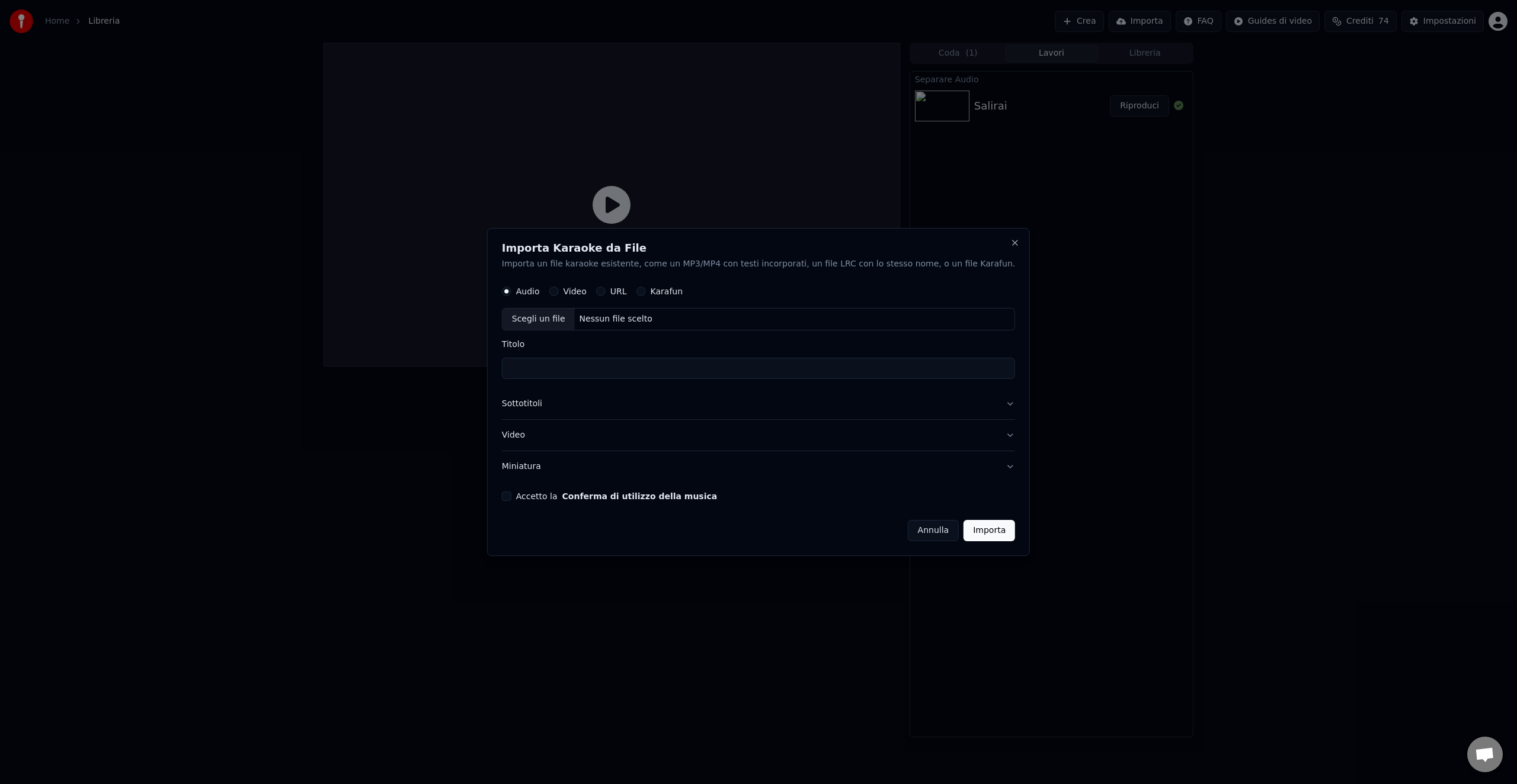
click at [560, 317] on div "Scegli un file" at bounding box center [539, 319] width 72 height 21
click at [587, 294] on label "Video" at bounding box center [575, 291] width 23 height 8
click at [559, 294] on button "Video" at bounding box center [554, 291] width 10 height 10
click at [564, 321] on div "Scegli un file" at bounding box center [539, 319] width 72 height 21
click at [969, 527] on button "Importa" at bounding box center [989, 530] width 52 height 21
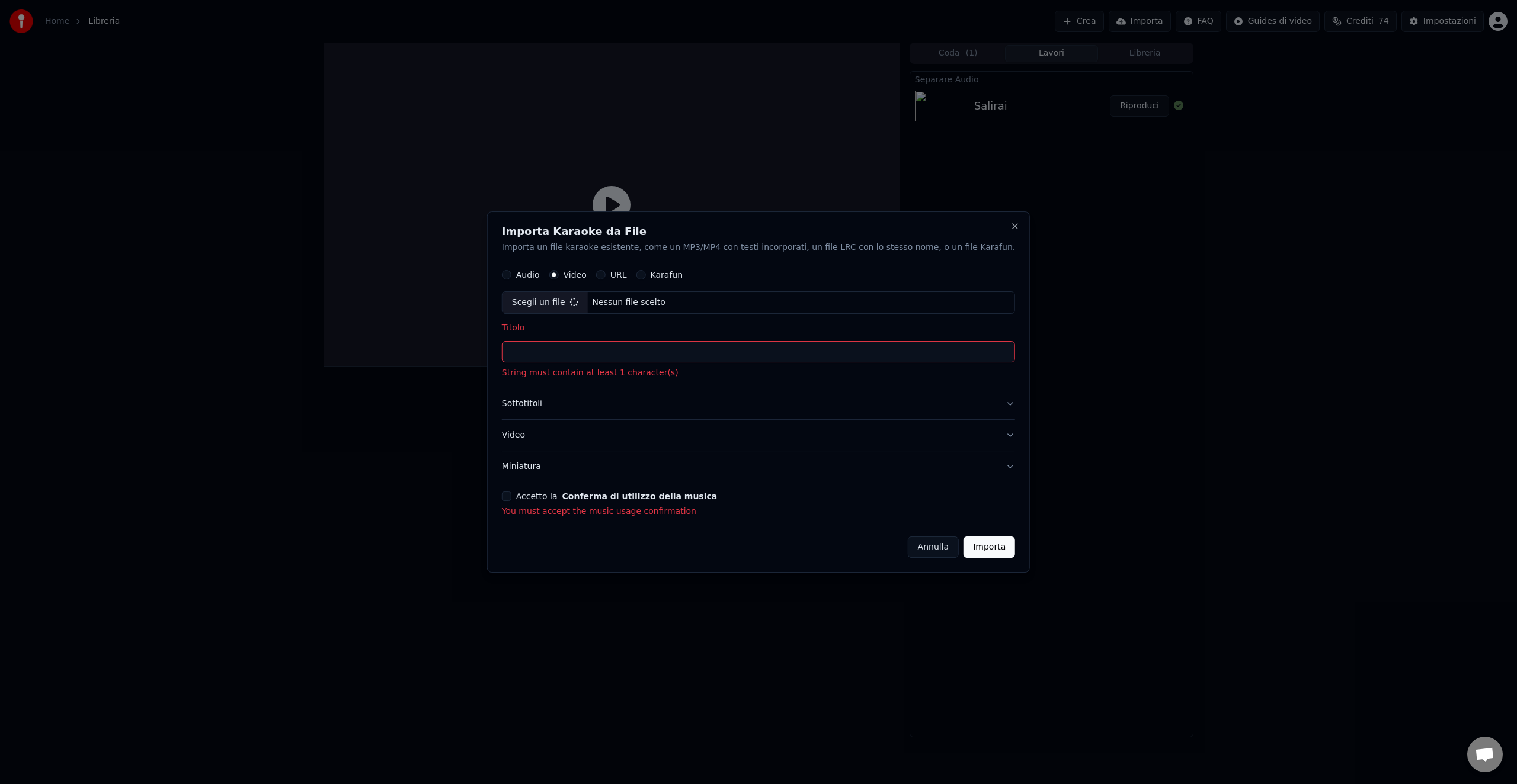
click at [624, 350] on input "Titolo" at bounding box center [759, 352] width 513 height 21
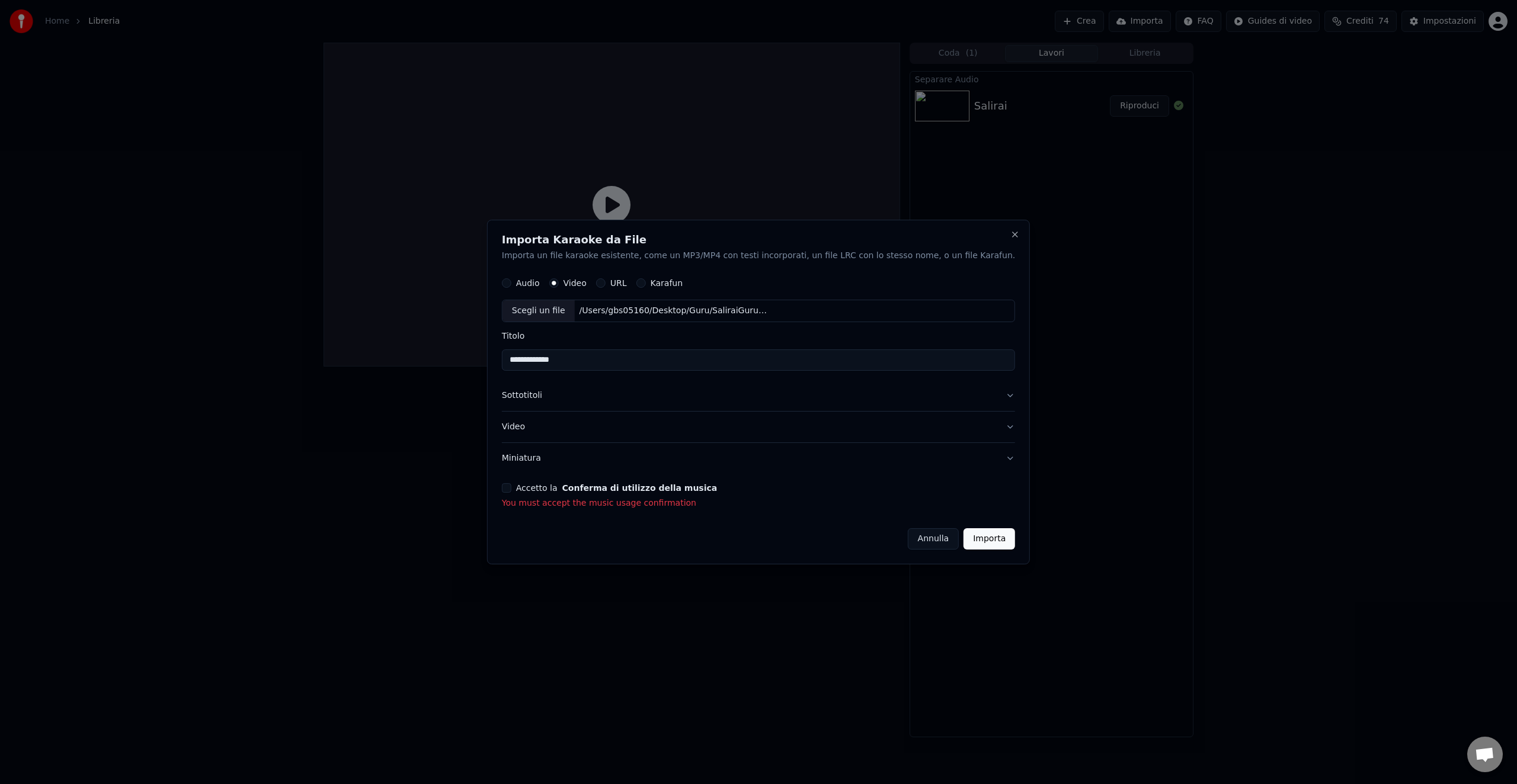
type input "**********"
click at [973, 539] on button "Importa" at bounding box center [989, 538] width 52 height 21
click at [511, 490] on button "Accetto la Conferma di utilizzo della musica" at bounding box center [507, 488] width 10 height 10
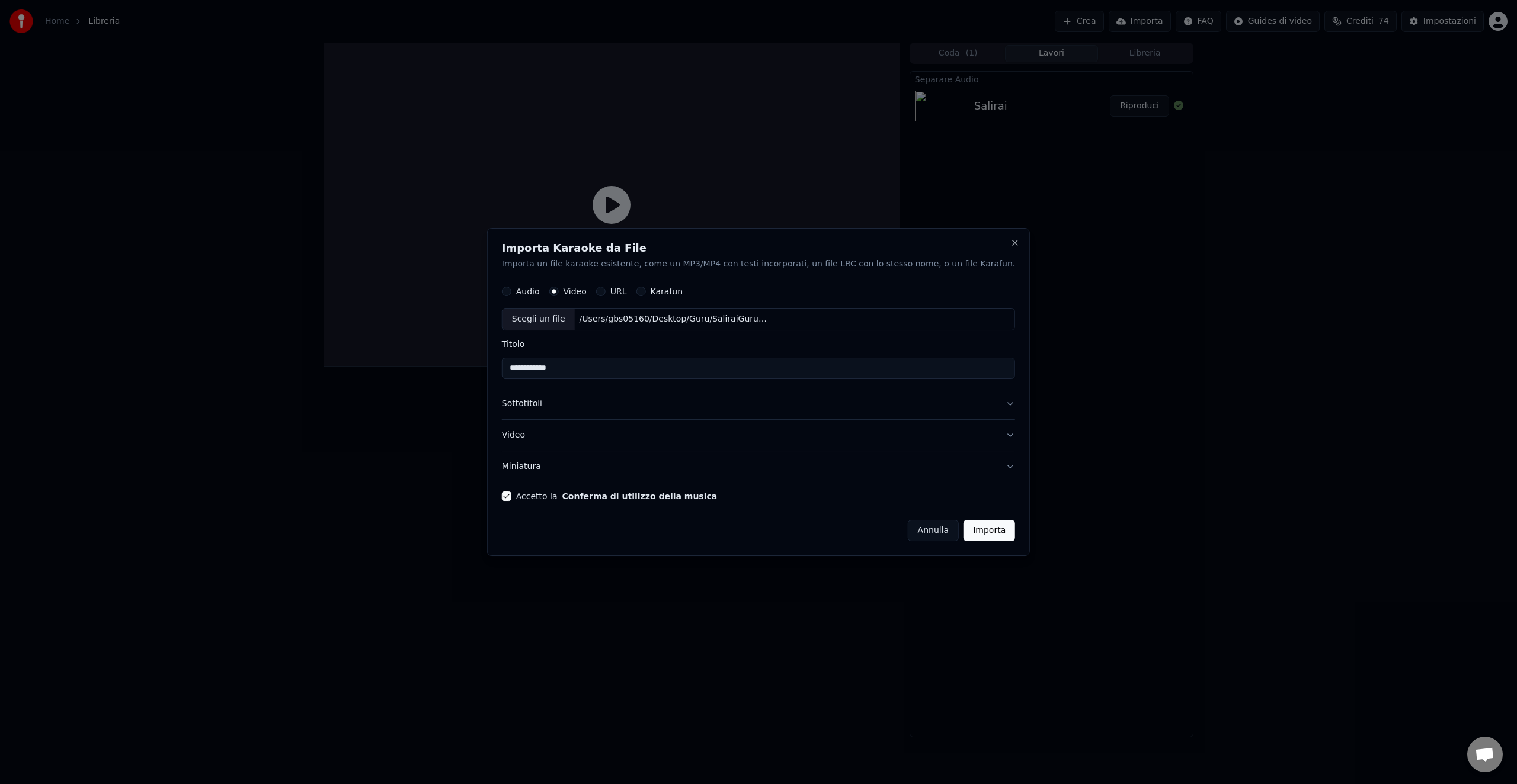
click at [969, 528] on button "Importa" at bounding box center [989, 530] width 52 height 21
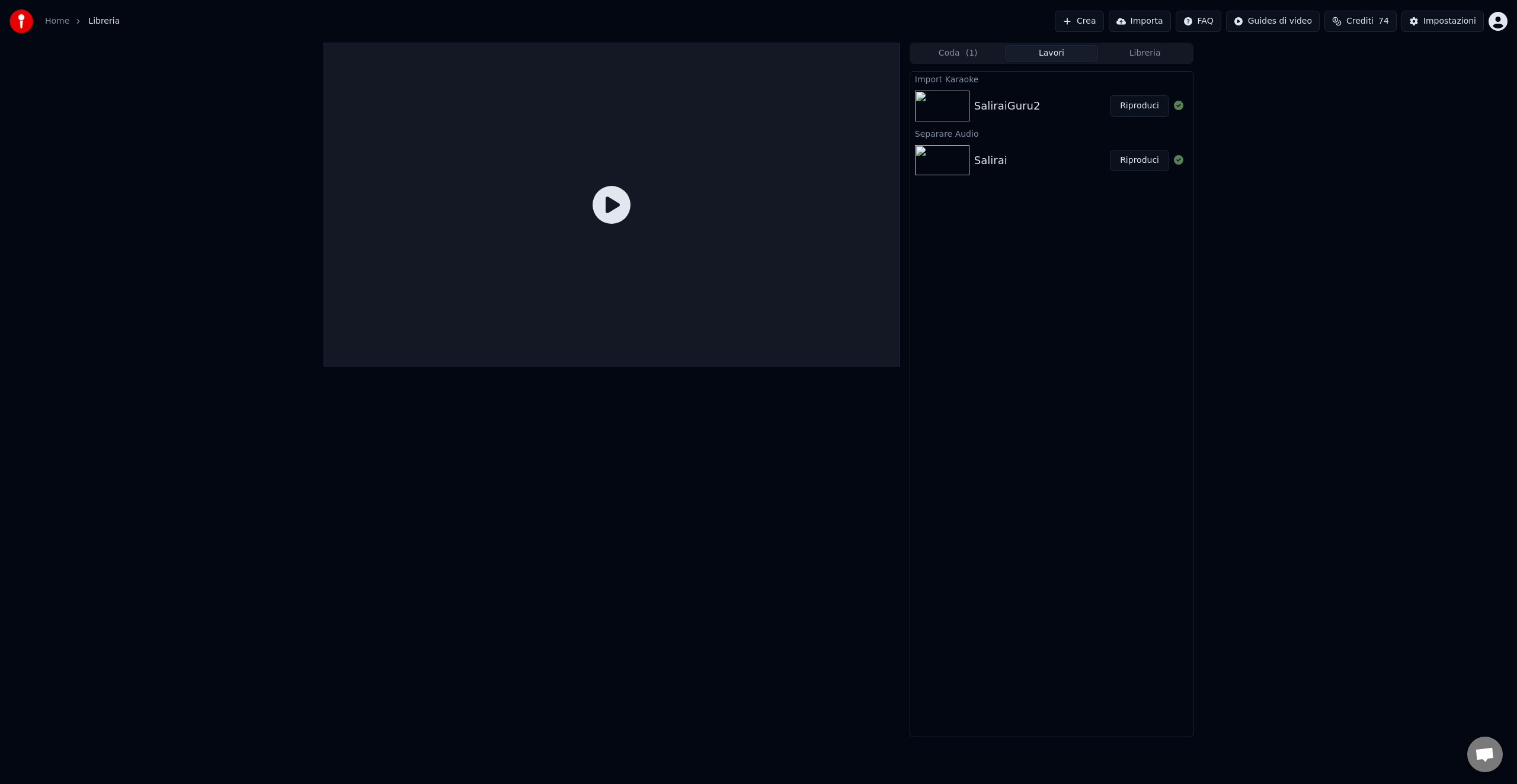
click at [953, 52] on button "Coda ( 1 )" at bounding box center [958, 53] width 93 height 17
click at [1045, 52] on button "Lavori" at bounding box center [1052, 53] width 93 height 17
click at [985, 109] on div "SaliraiGuru2" at bounding box center [1008, 106] width 67 height 17
click at [978, 105] on div "SaliraiGuru2" at bounding box center [1008, 106] width 67 height 17
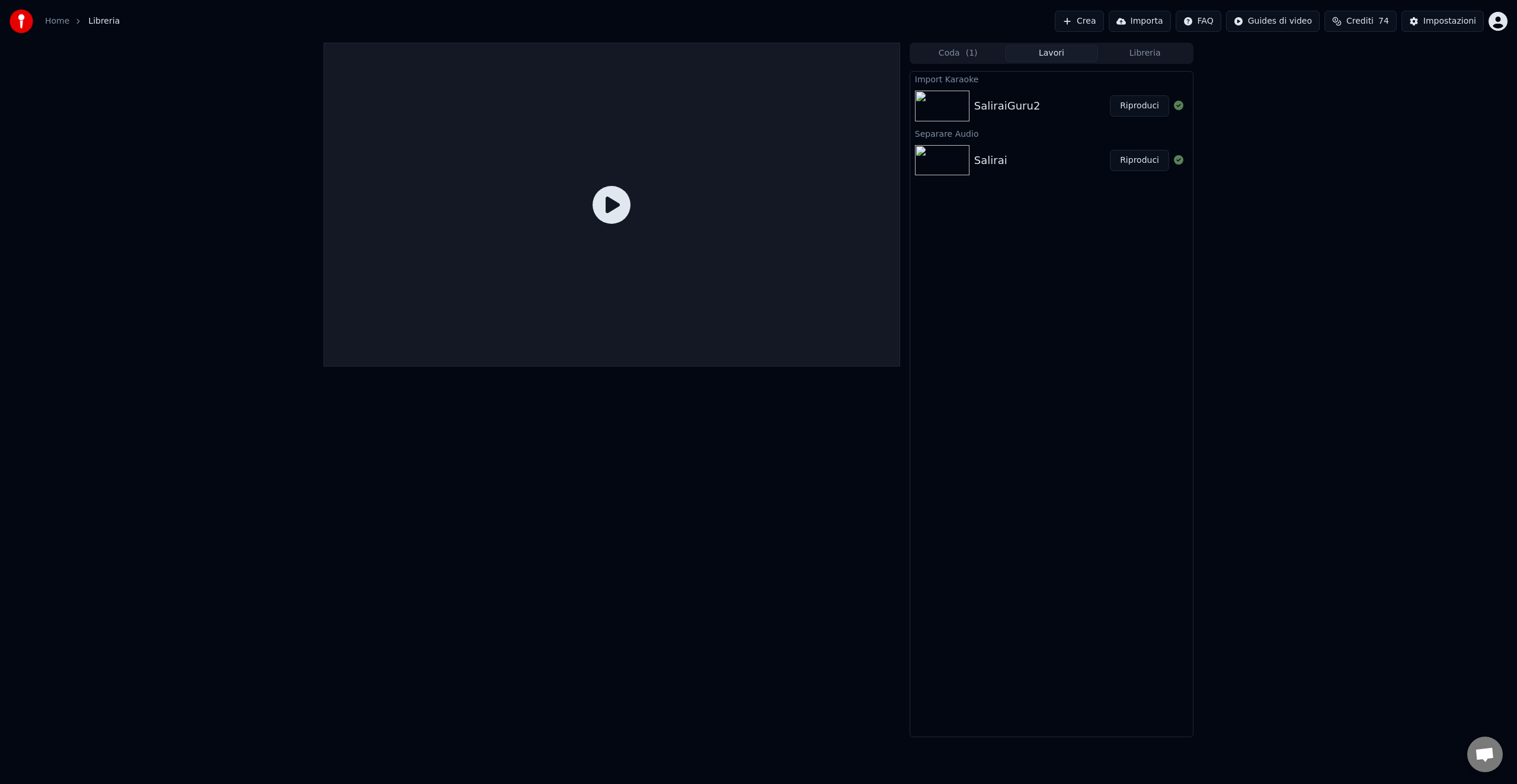
click at [596, 210] on icon at bounding box center [611, 205] width 38 height 38
click at [616, 210] on icon at bounding box center [611, 205] width 38 height 38
click at [1058, 51] on button "Lavori" at bounding box center [1052, 53] width 93 height 17
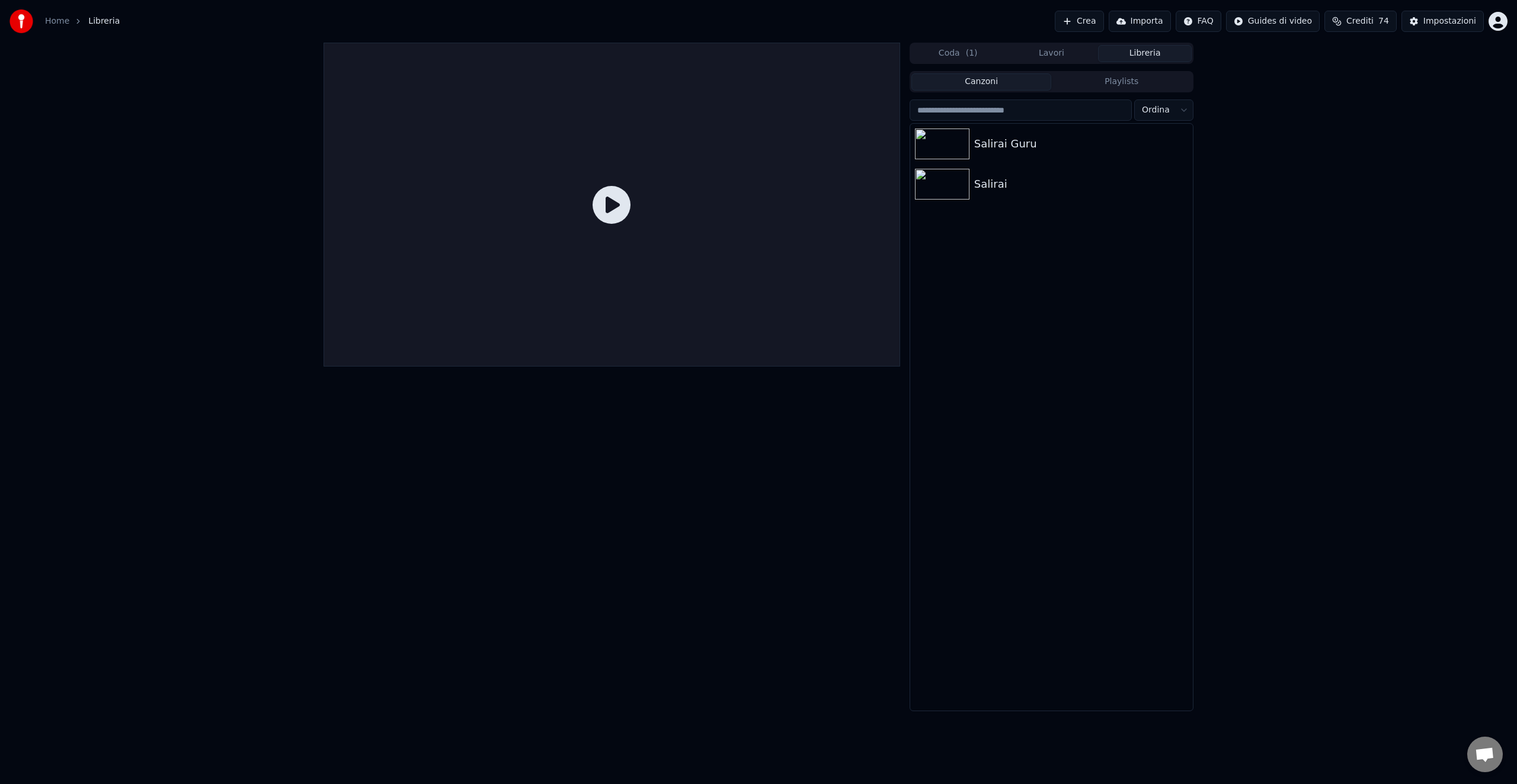
click at [1152, 54] on button "Libreria" at bounding box center [1145, 53] width 93 height 17
click at [1044, 54] on button "Lavori" at bounding box center [1052, 53] width 93 height 17
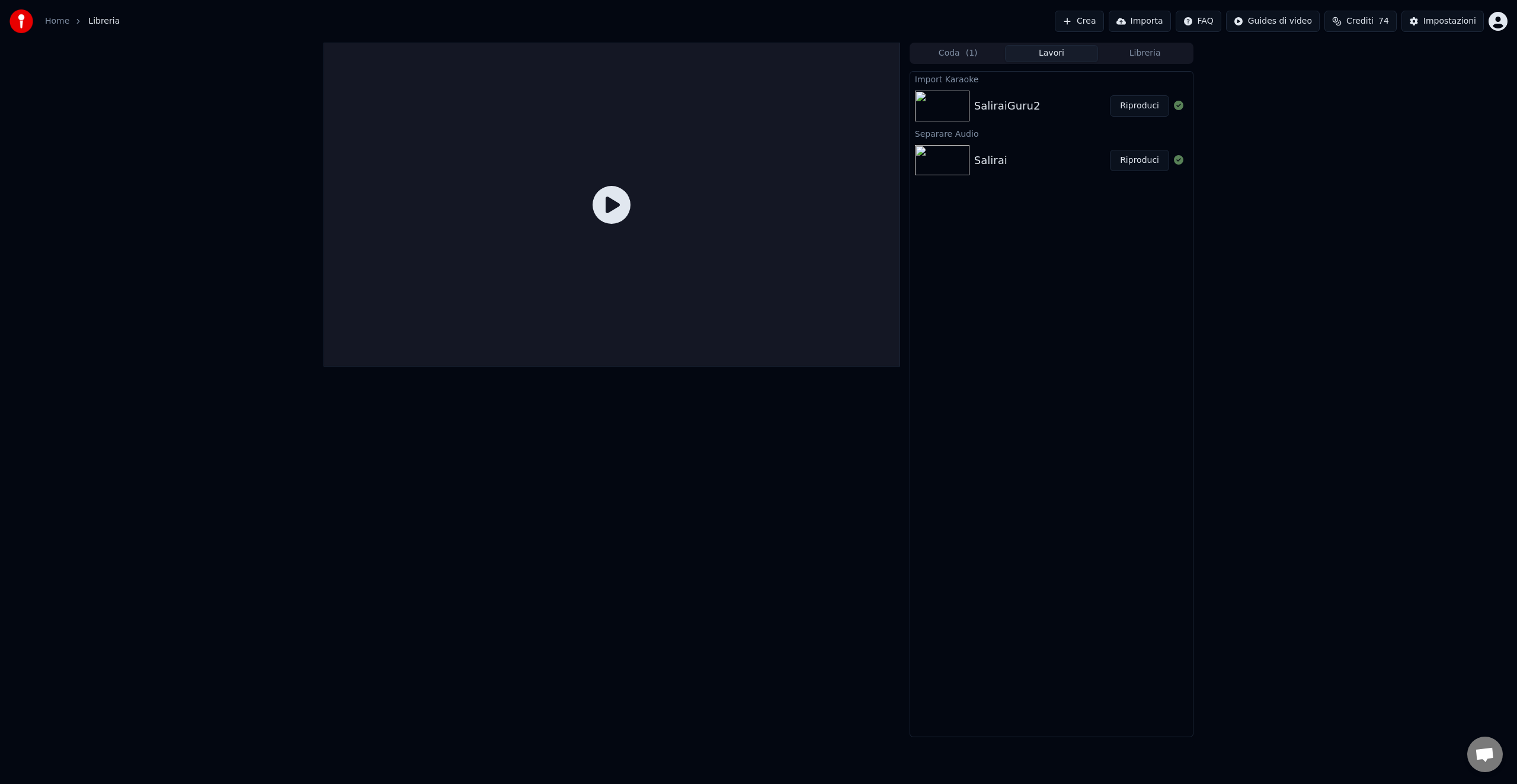
click at [1010, 101] on div "SaliraiGuru2" at bounding box center [1008, 106] width 67 height 17
click at [1008, 100] on div "SaliraiGuru2" at bounding box center [1008, 106] width 67 height 17
click at [971, 161] on div at bounding box center [944, 161] width 60 height 31
click at [992, 108] on div "SaliraiGuru2" at bounding box center [1008, 106] width 67 height 17
click at [965, 53] on button "Coda ( 1 )" at bounding box center [958, 53] width 93 height 17
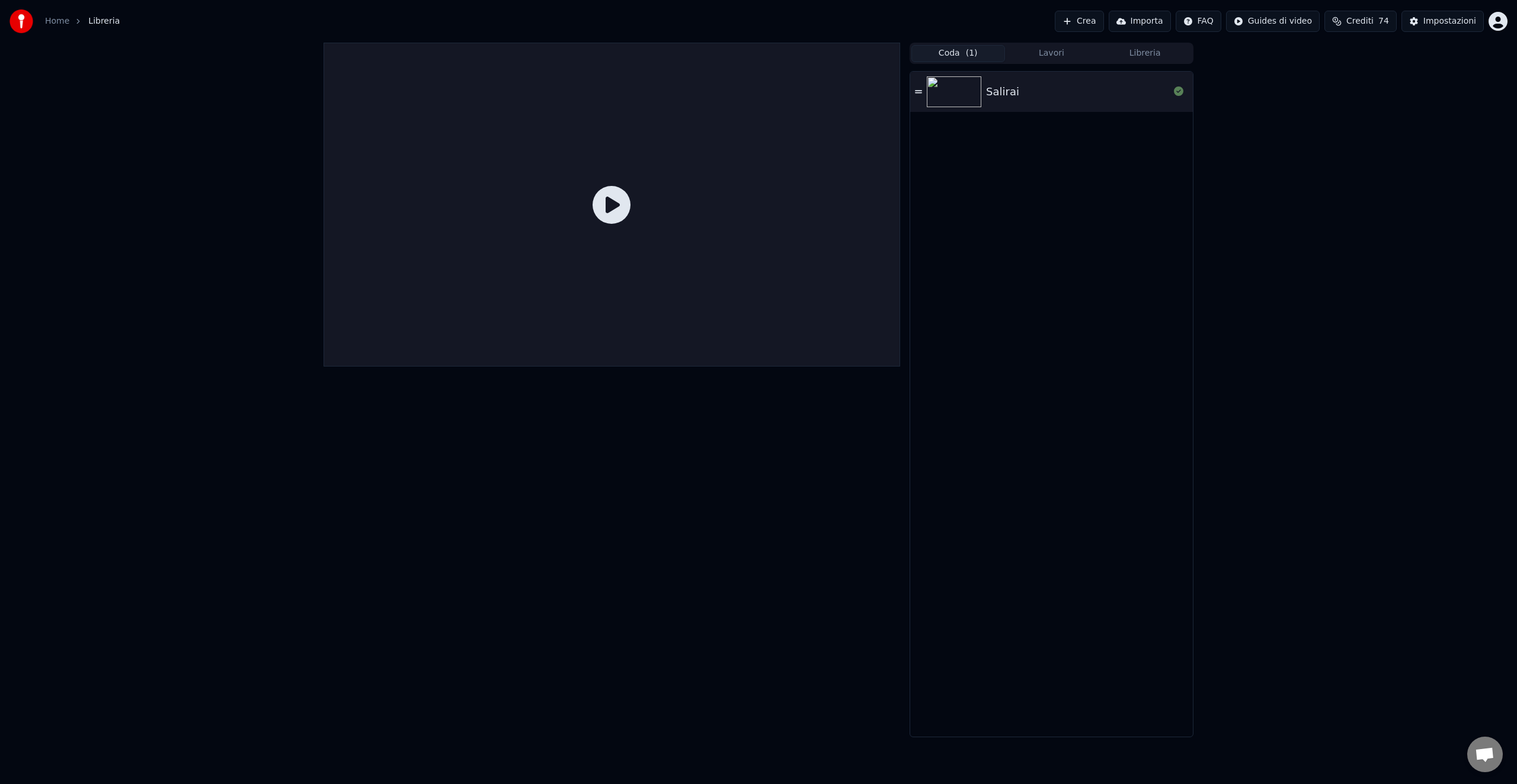
click at [1061, 53] on button "Lavori" at bounding box center [1052, 53] width 93 height 17
click at [1147, 52] on button "Libreria" at bounding box center [1145, 53] width 93 height 17
click at [1026, 147] on div "Salirai Guru" at bounding box center [1076, 144] width 202 height 17
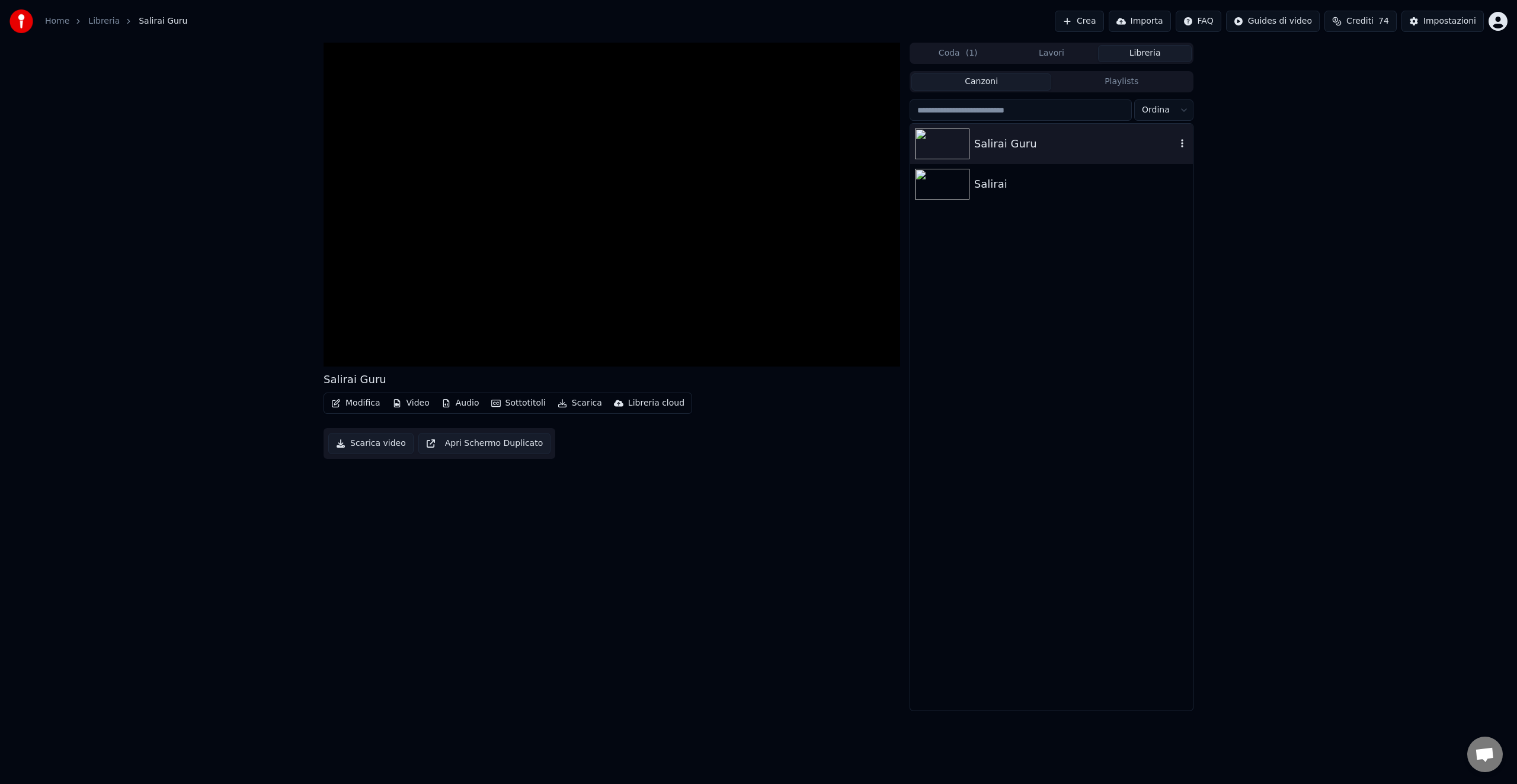
click at [1026, 147] on div "Salirai Guru" at bounding box center [1076, 144] width 202 height 17
click at [422, 354] on icon at bounding box center [418, 354] width 10 height 10
click at [417, 354] on icon at bounding box center [419, 354] width 12 height 10
click at [479, 443] on button "Apri Schermo Duplicato" at bounding box center [484, 443] width 132 height 21
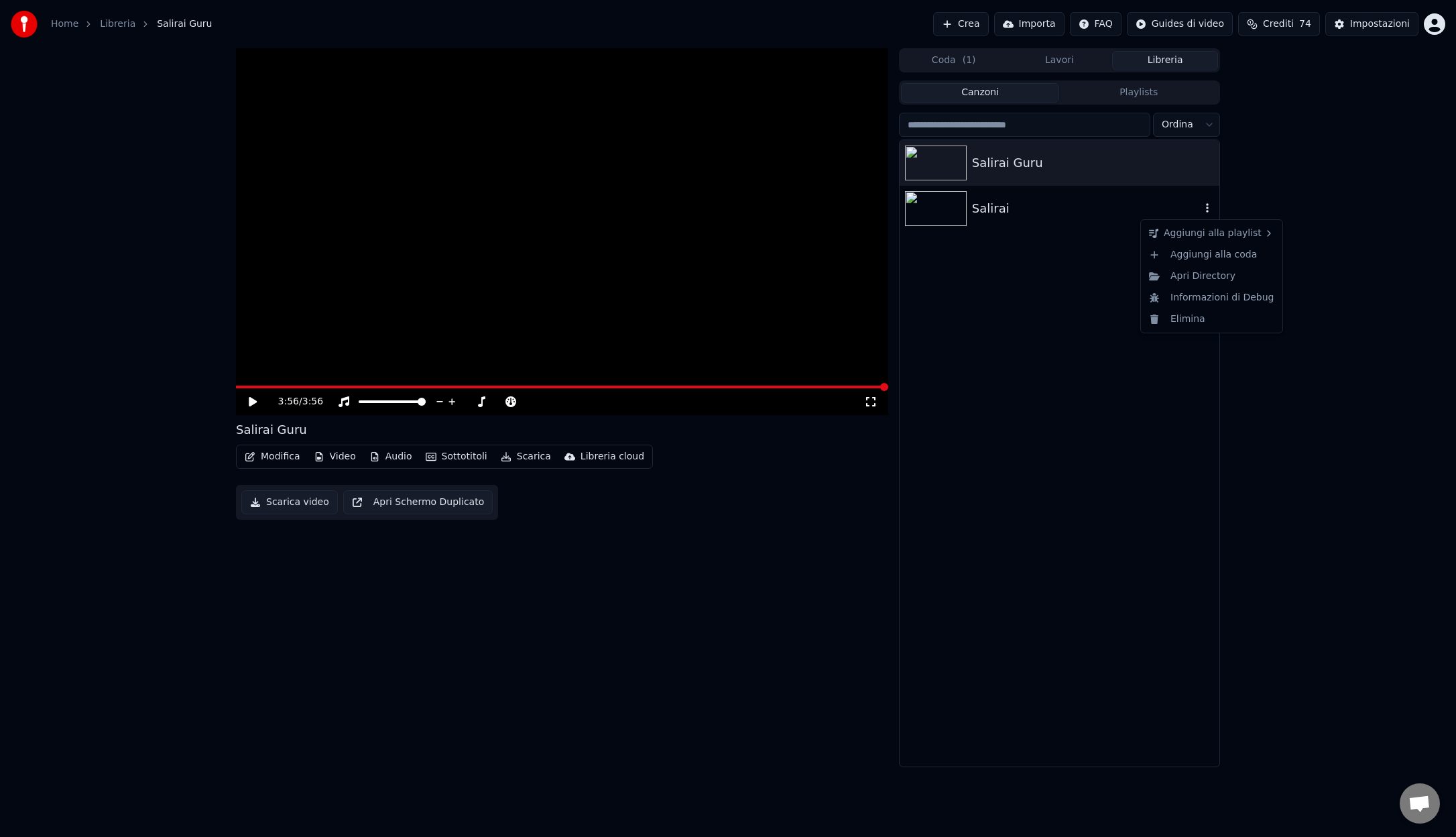
click at [1209, 208] on icon "button" at bounding box center [1207, 208] width 14 height 11
click at [1194, 319] on div "Elimina" at bounding box center [1211, 319] width 136 height 22
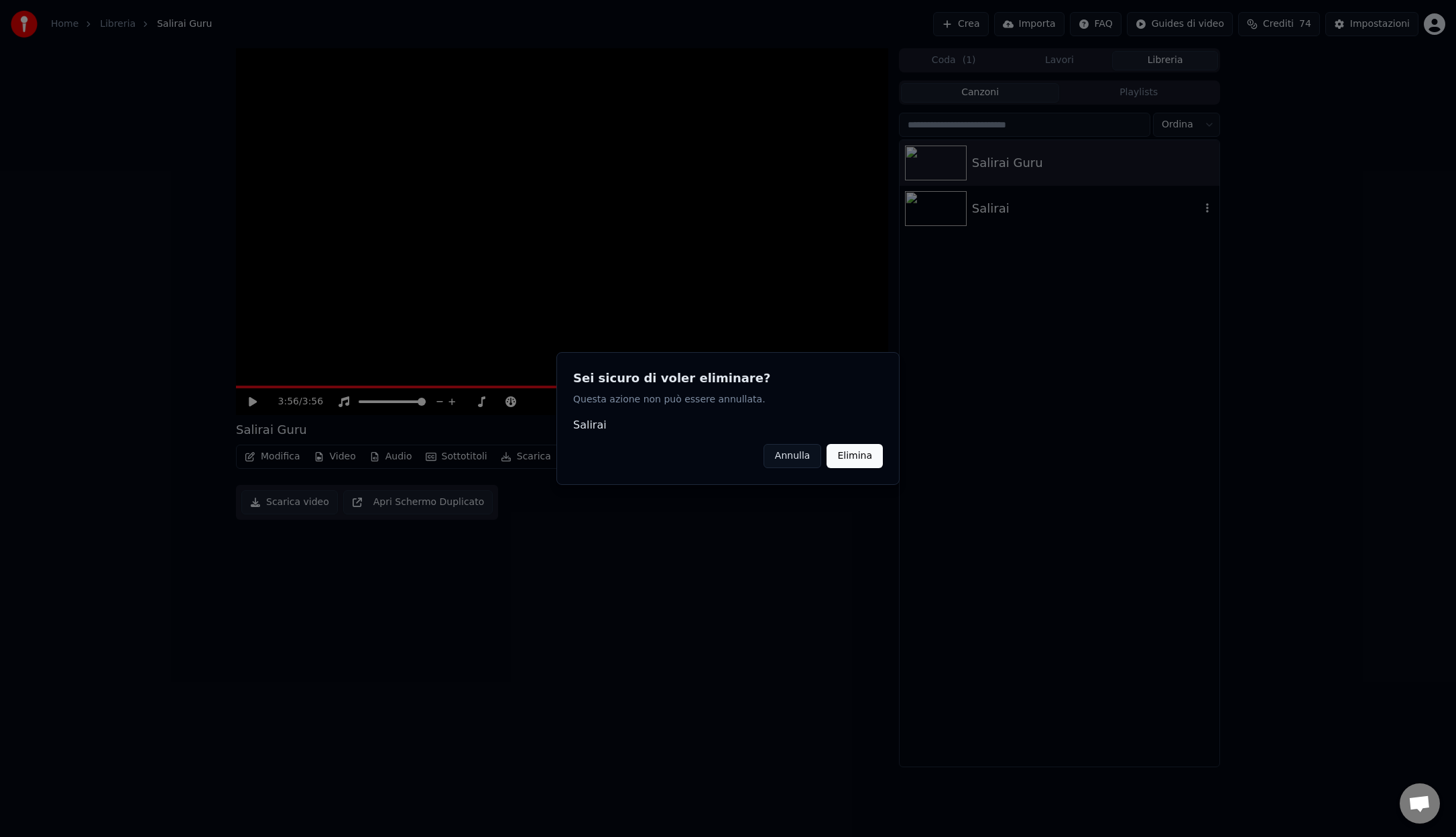
click at [858, 455] on button "Elimina" at bounding box center [855, 455] width 56 height 24
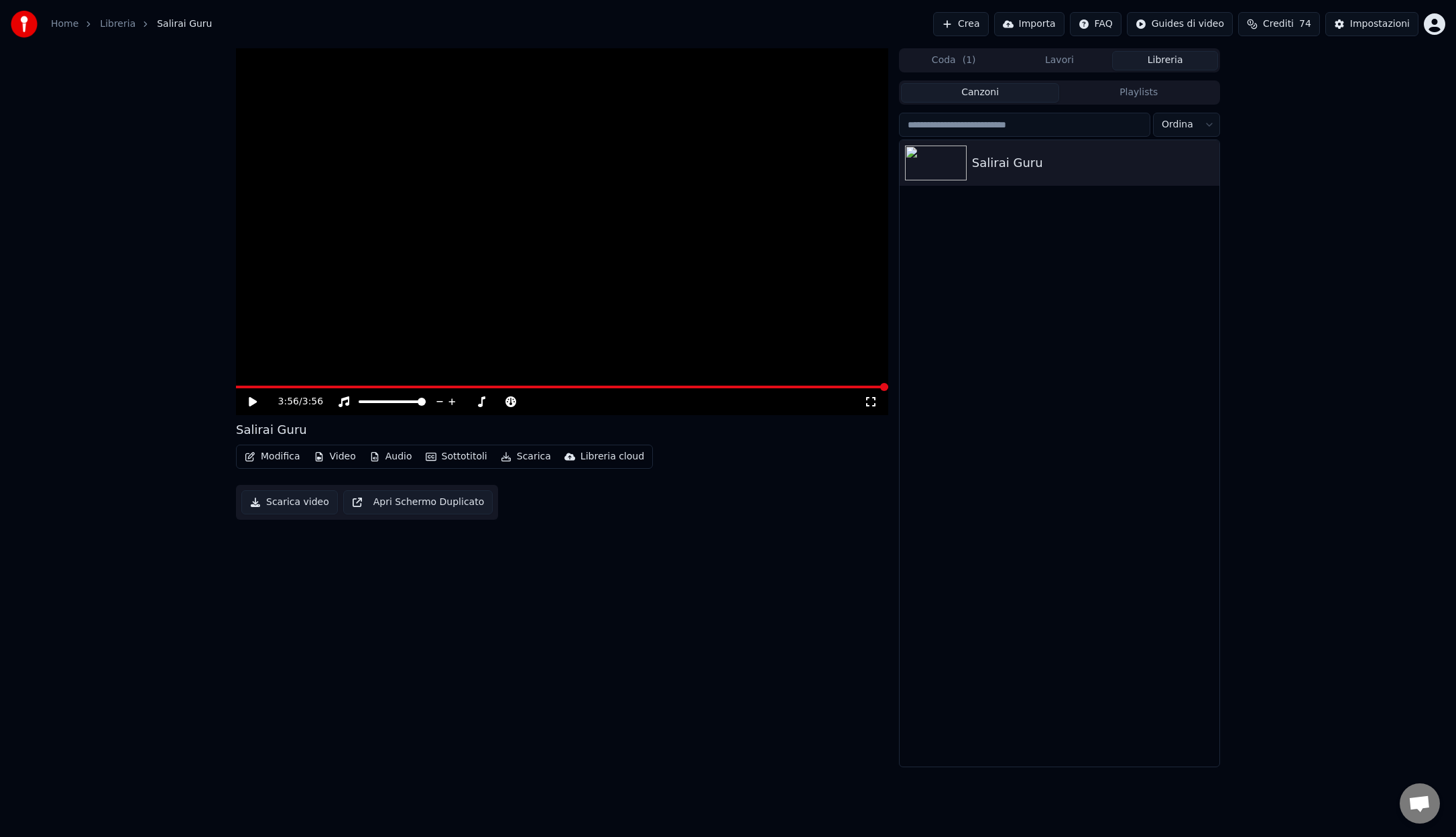
click at [282, 456] on button "Modifica" at bounding box center [273, 457] width 67 height 19
click at [203, 458] on div "3:56 / 3:56 Salirai Guru Modifica Video Audio Sottotitoli Scarica Libreria clou…" at bounding box center [728, 408] width 1456 height 719
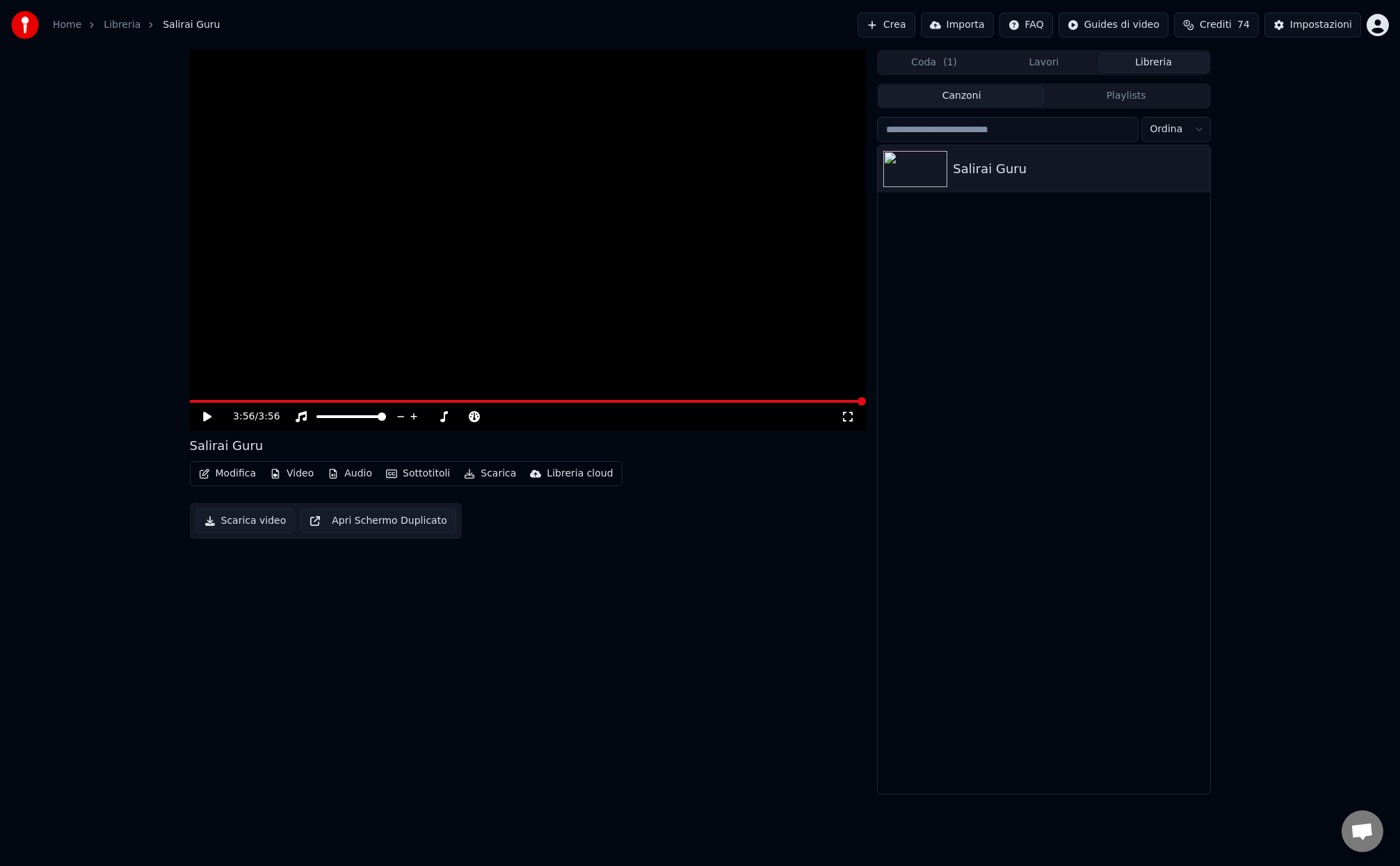
click at [244, 475] on button "Modifica" at bounding box center [228, 474] width 69 height 20
click at [249, 530] on div "Modifica Metadati" at bounding box center [265, 526] width 87 height 14
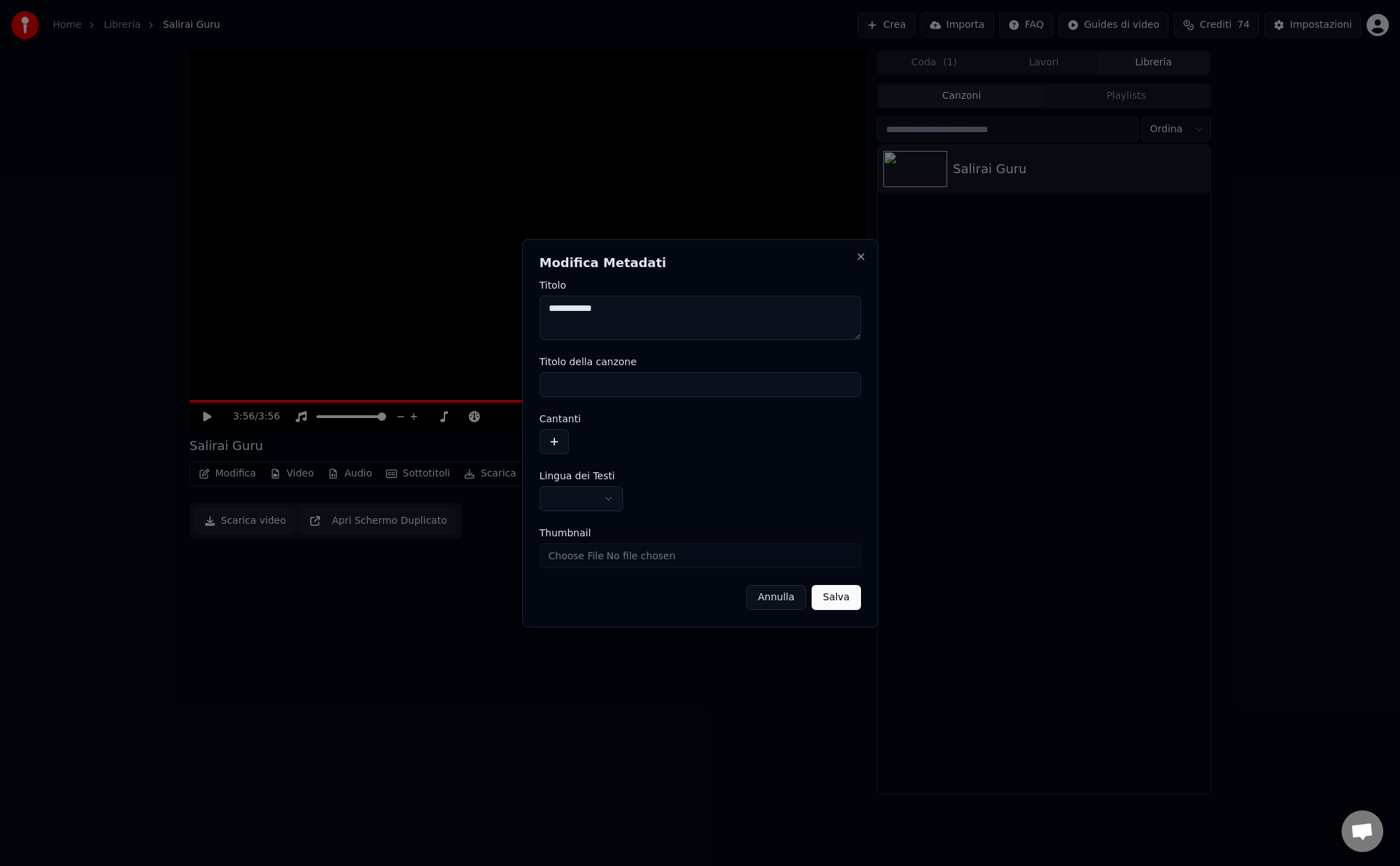
click at [555, 439] on button "button" at bounding box center [554, 442] width 29 height 25
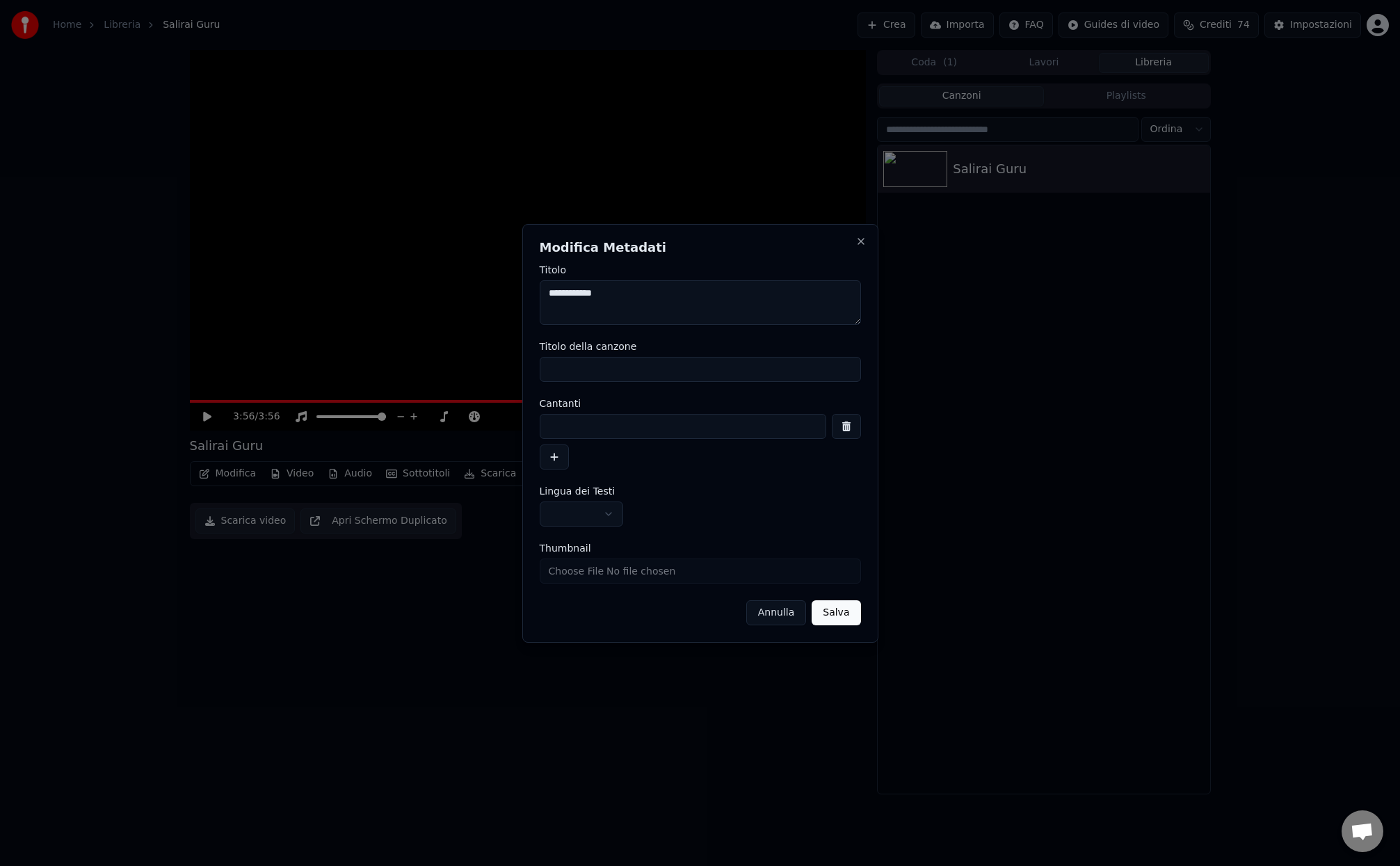
click at [555, 458] on button "button" at bounding box center [554, 457] width 29 height 25
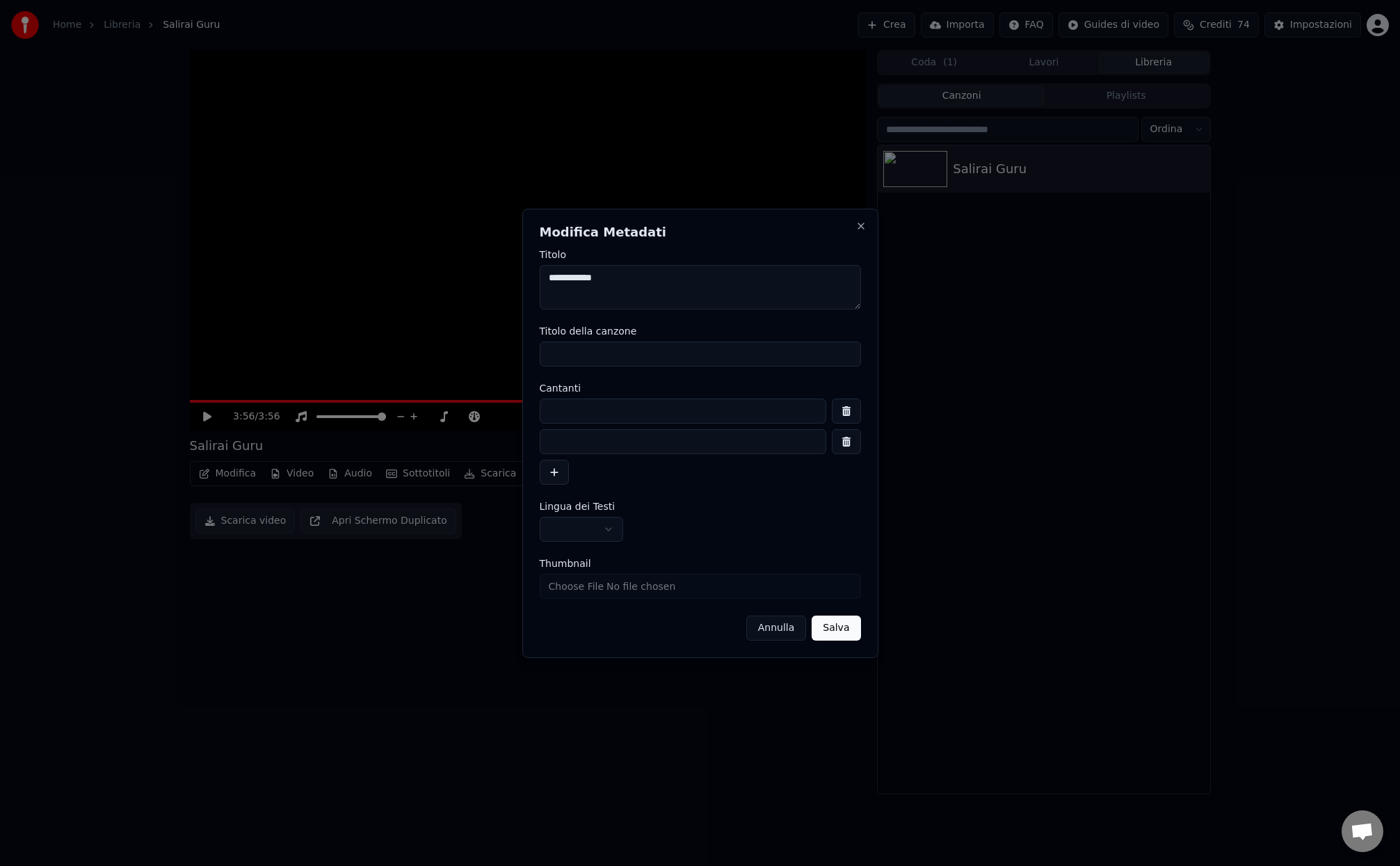
click at [778, 629] on button "Annulla" at bounding box center [776, 628] width 61 height 25
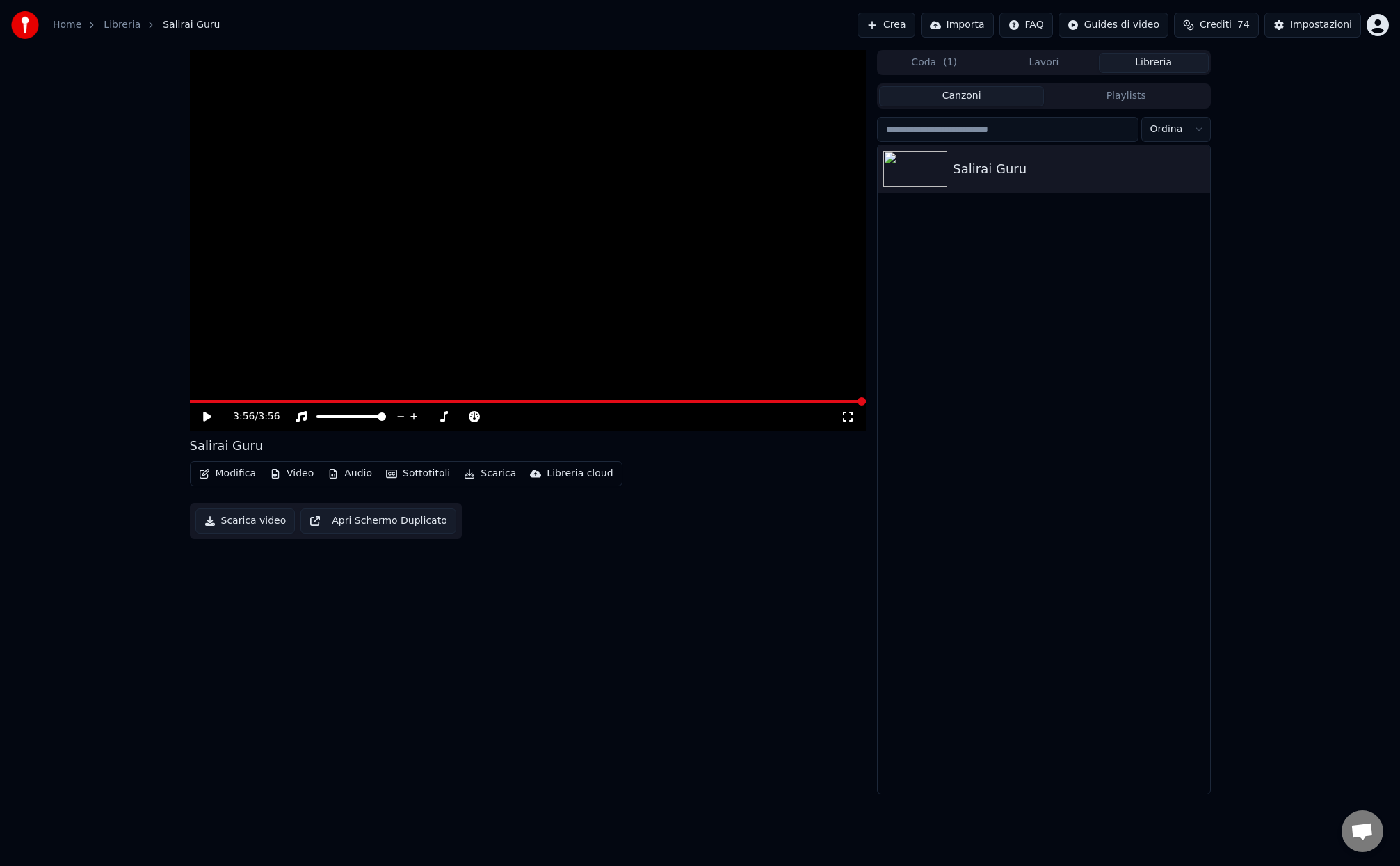
click at [224, 477] on button "Modifica" at bounding box center [228, 474] width 69 height 20
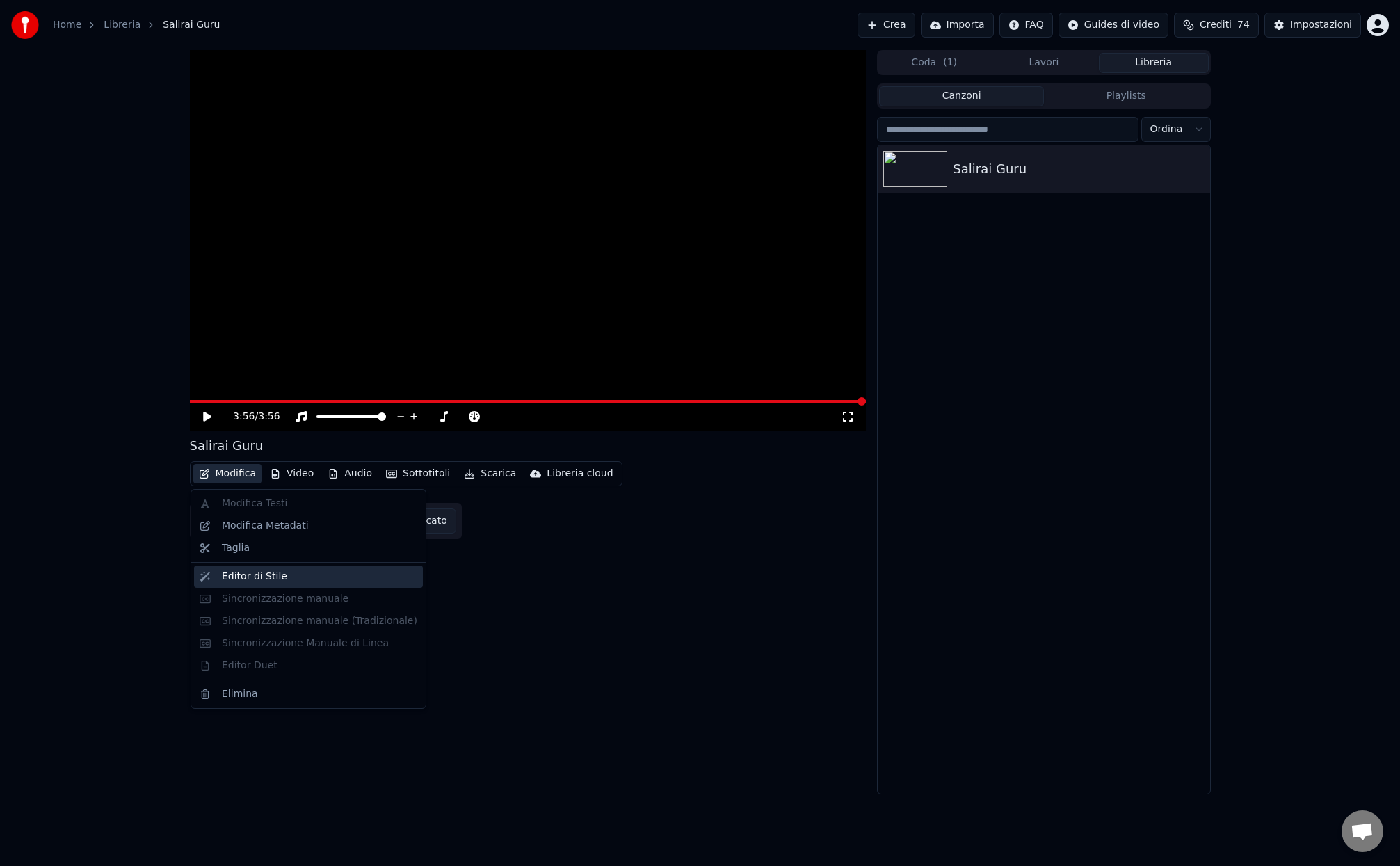
click at [232, 579] on div "Editor di Stile" at bounding box center [254, 577] width 65 height 14
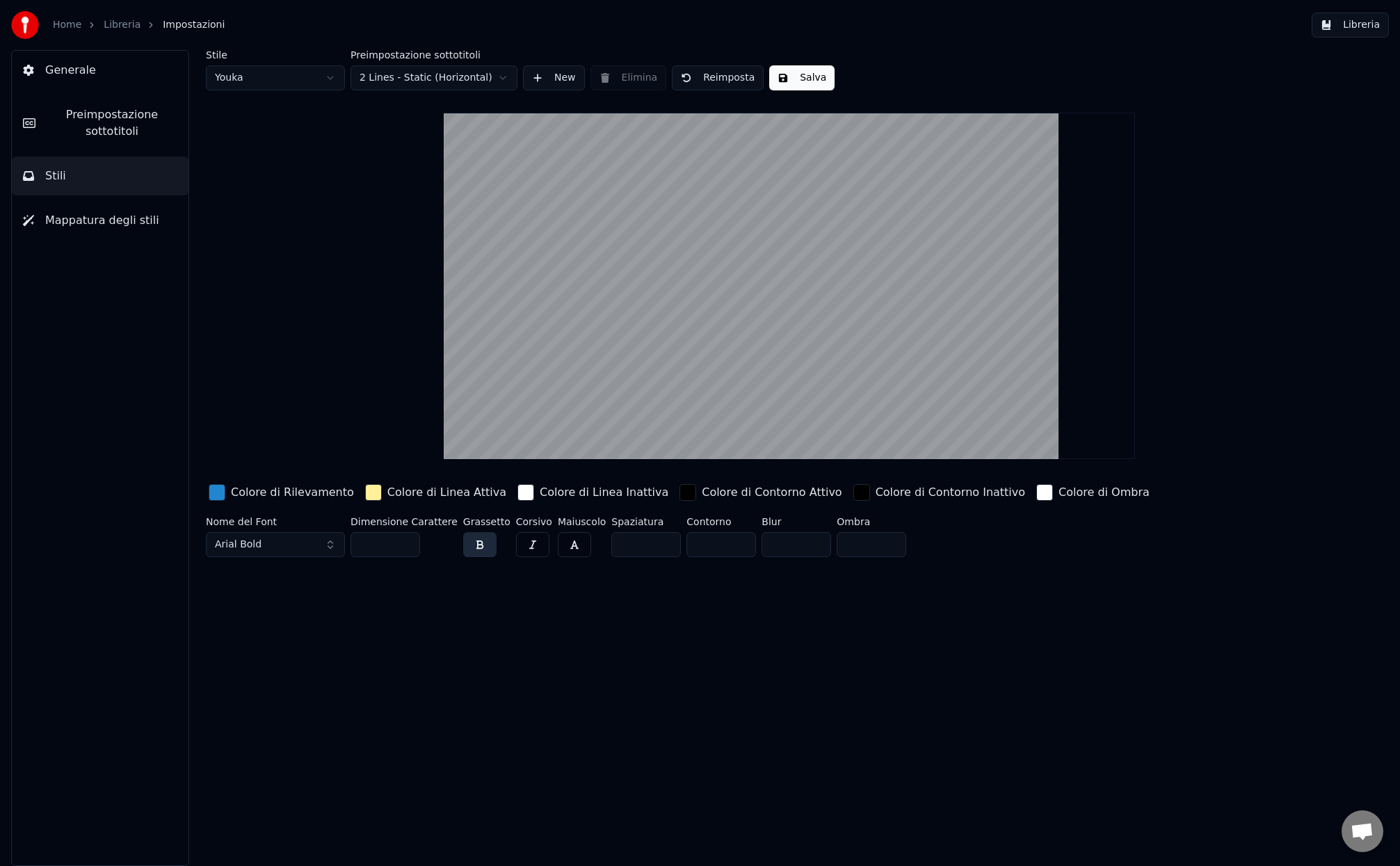
click at [125, 26] on link "Libreria" at bounding box center [122, 25] width 37 height 14
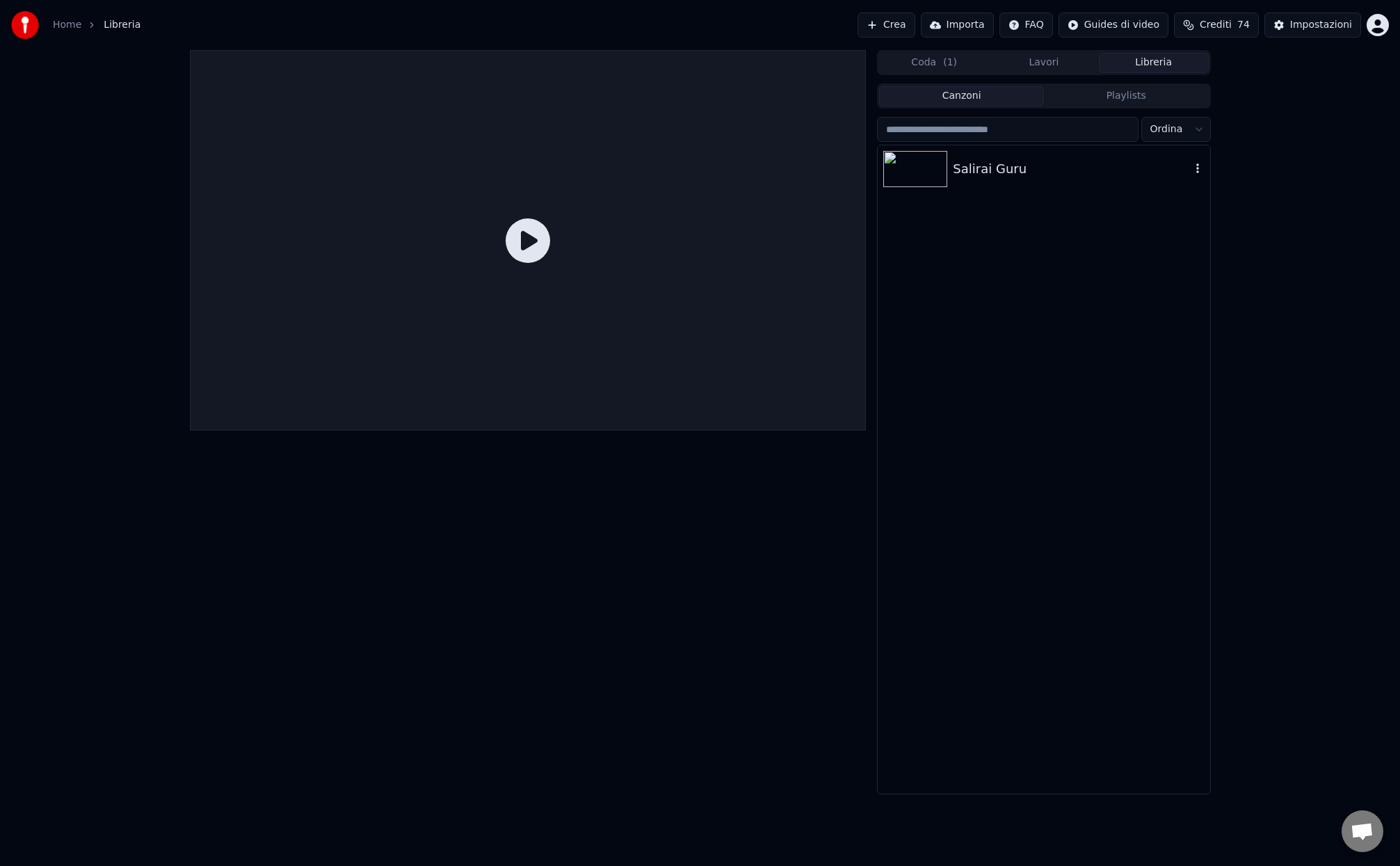
click at [951, 171] on div at bounding box center [917, 169] width 70 height 36
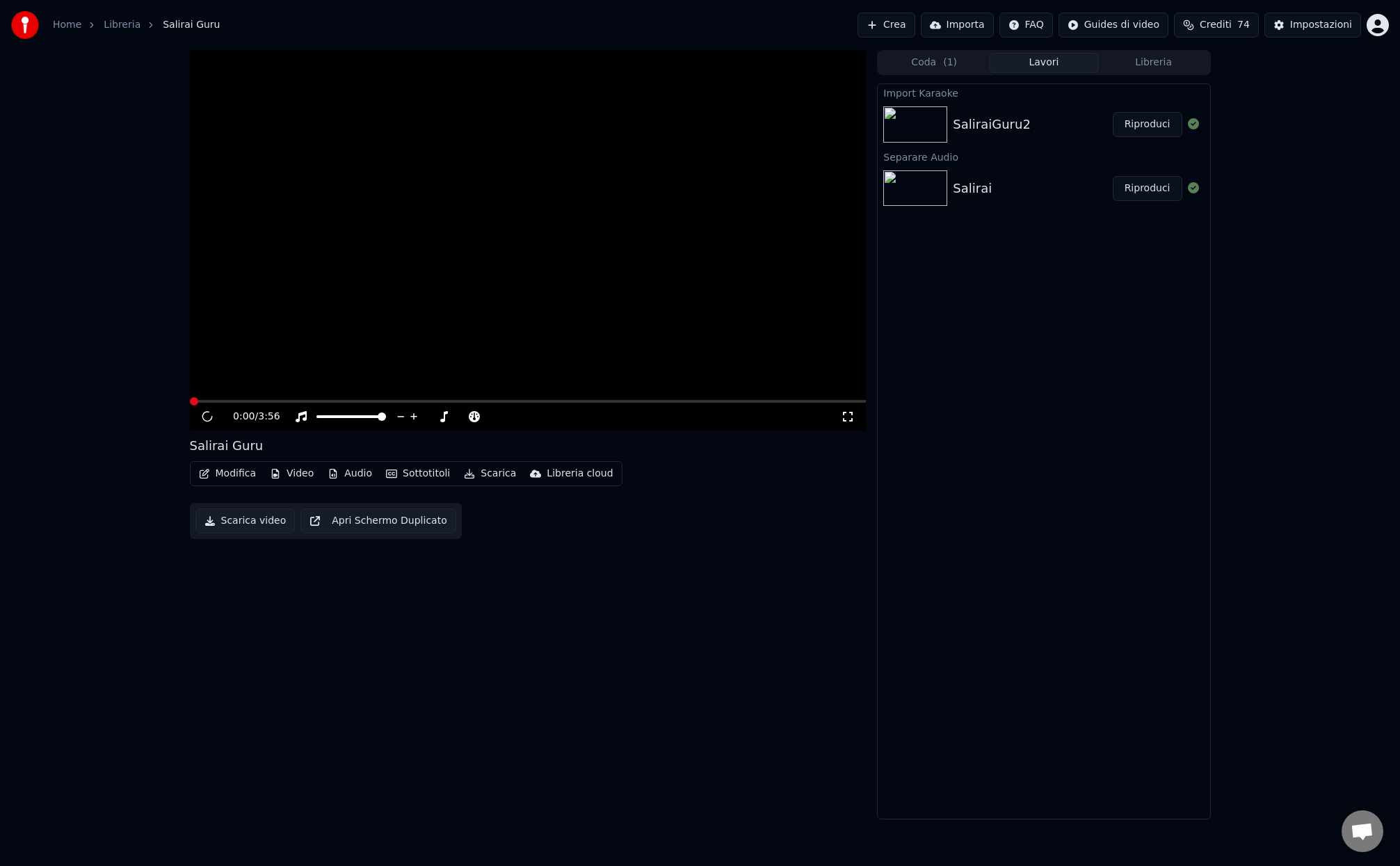
click at [1043, 60] on button "Lavori" at bounding box center [1043, 62] width 110 height 20
click at [989, 129] on div "SaliraiGuru2" at bounding box center [992, 125] width 78 height 20
click at [971, 116] on div "SaliraiGuru2" at bounding box center [992, 125] width 78 height 20
click at [958, 120] on div "SaliraiGuru2" at bounding box center [992, 125] width 78 height 20
click at [239, 473] on button "Modifica" at bounding box center [228, 474] width 69 height 20
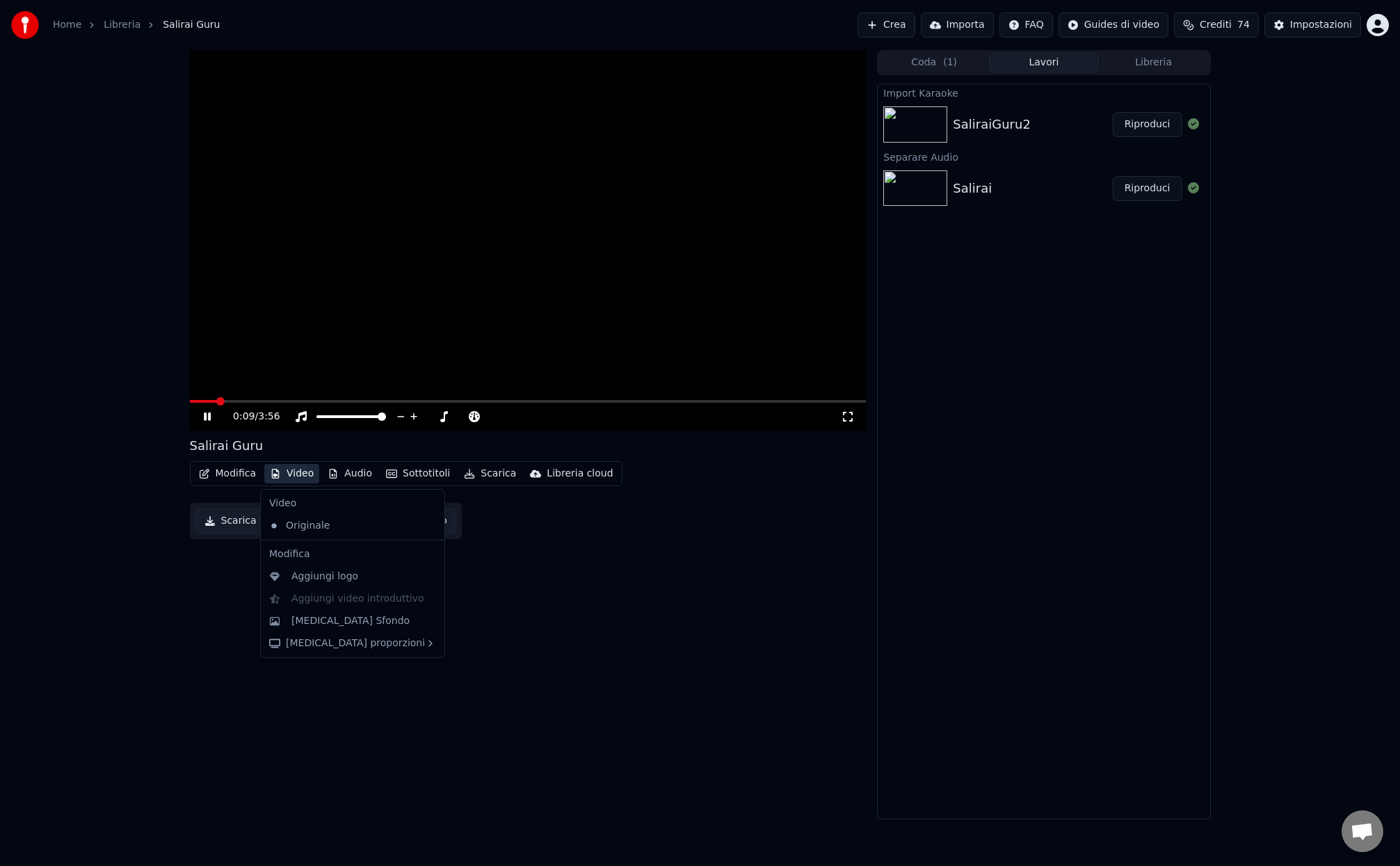
click at [982, 189] on div "Salirai" at bounding box center [972, 189] width 39 height 20
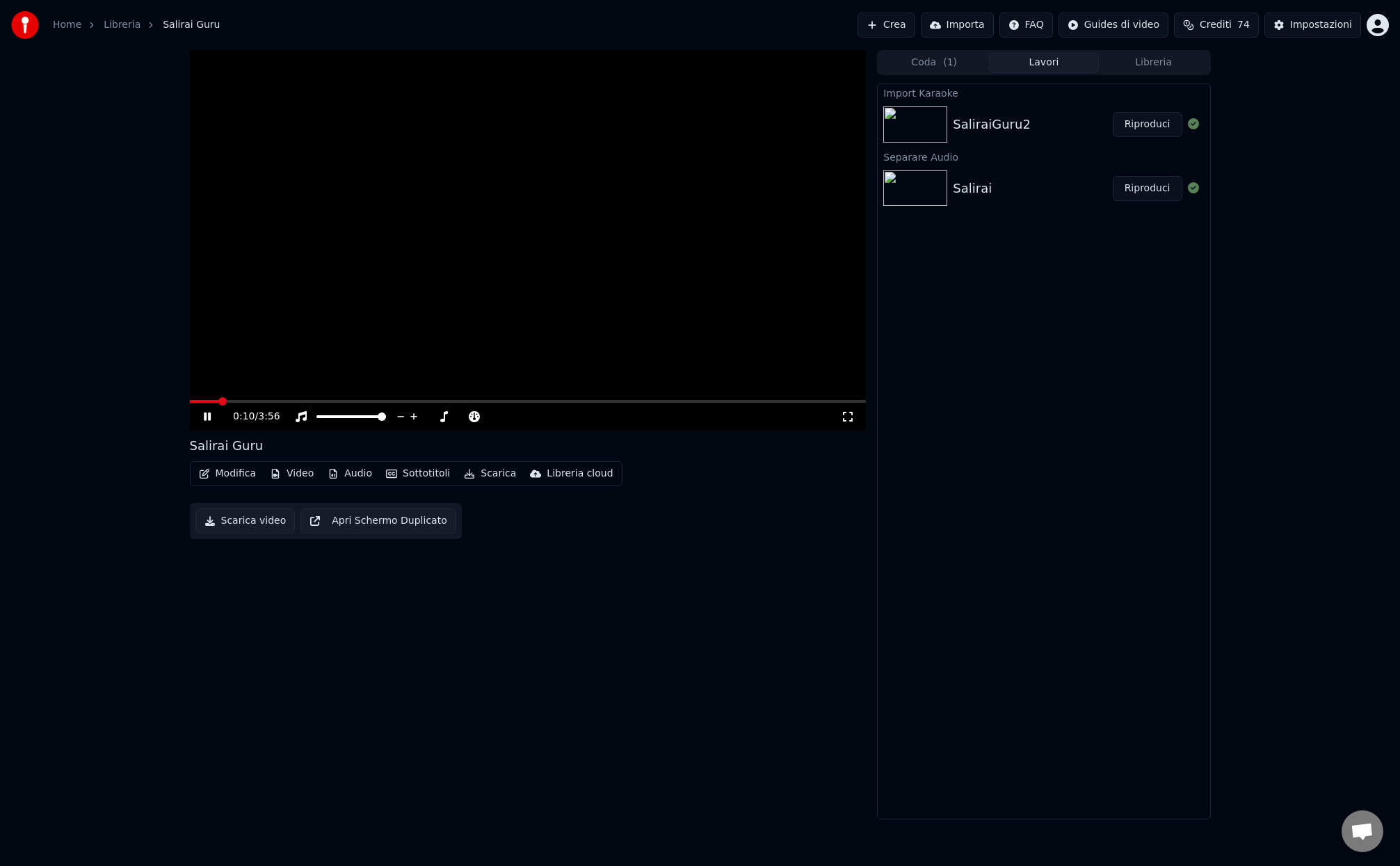
click at [981, 188] on div "Salirai" at bounding box center [972, 189] width 39 height 20
click at [224, 473] on button "Modifica" at bounding box center [228, 474] width 69 height 20
drag, startPoint x: 595, startPoint y: 605, endPoint x: 1076, endPoint y: 227, distance: 611.8
click at [595, 605] on div "0:13 / 3:56 Salirai Guru Modifica Video Audio Sottotitoli Scarica Libreria clou…" at bounding box center [528, 435] width 676 height 769
click at [979, 116] on div "SaliraiGuru2" at bounding box center [992, 125] width 78 height 20
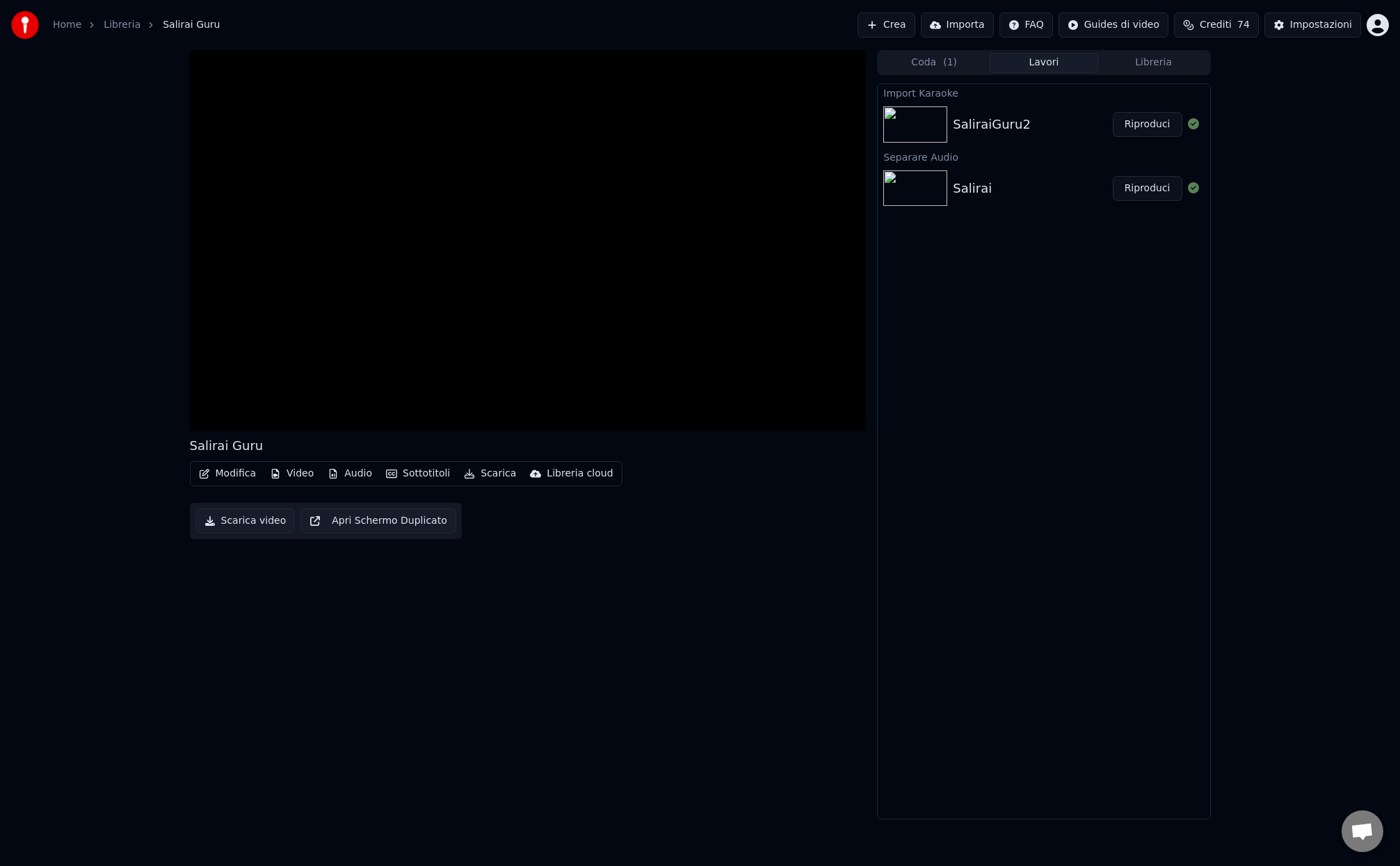
click at [983, 123] on div "SaliraiGuru2" at bounding box center [992, 125] width 78 height 20
click at [953, 63] on span "( 1 )" at bounding box center [950, 62] width 14 height 14
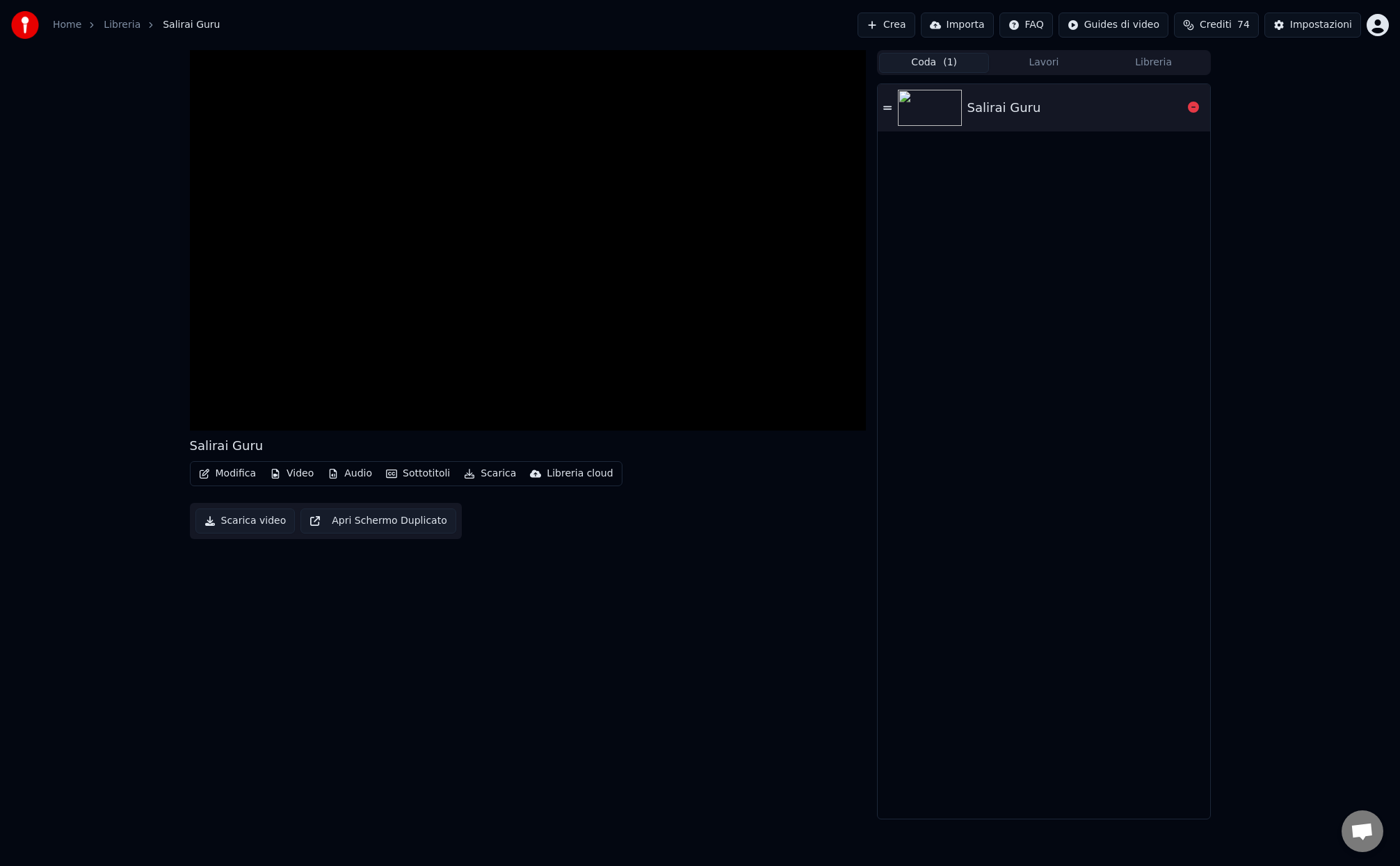
click at [992, 121] on div "Salirai Guru" at bounding box center [1043, 107] width 332 height 47
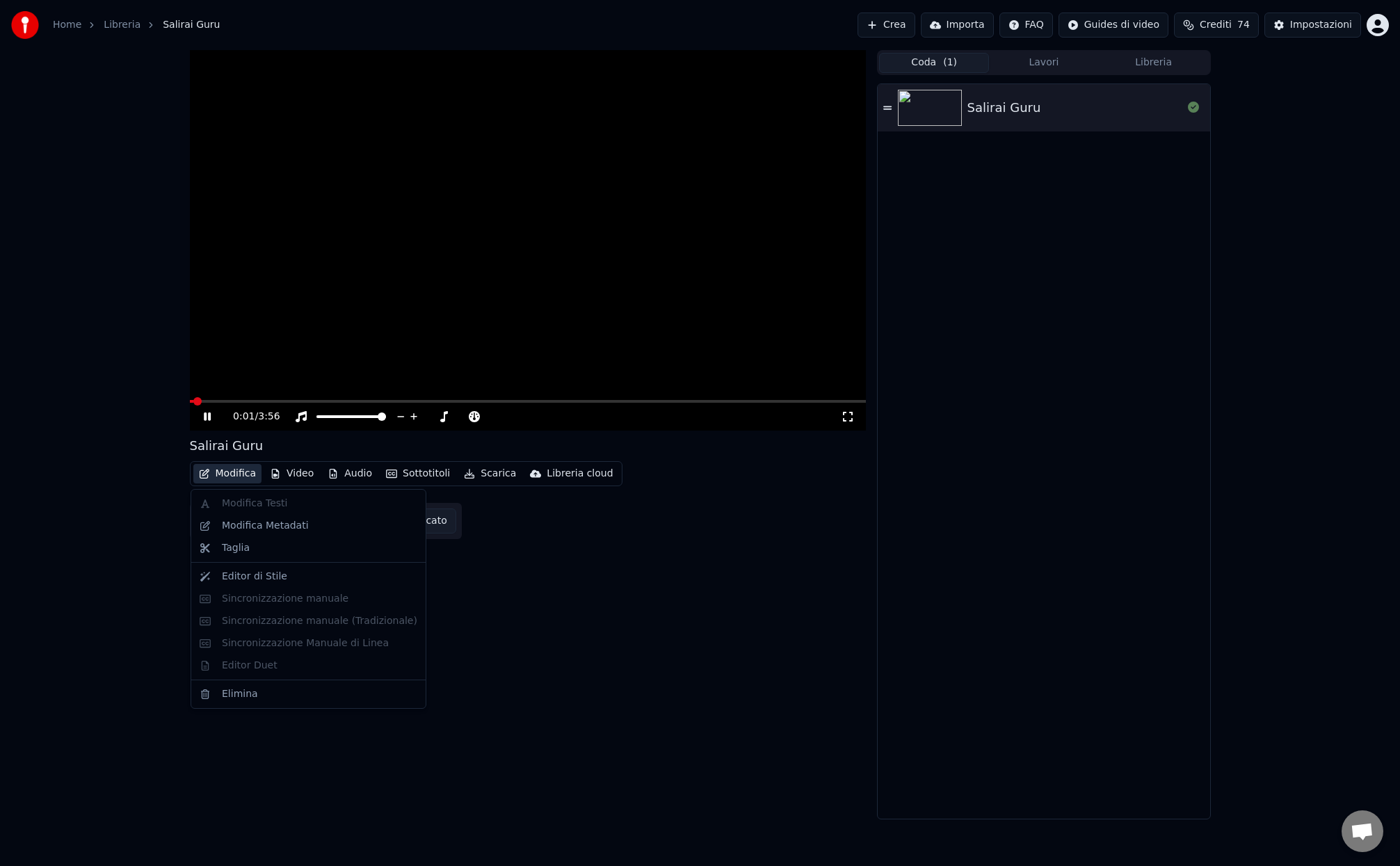
click at [245, 474] on button "Modifica" at bounding box center [228, 474] width 69 height 20
click at [243, 474] on button "Modifica" at bounding box center [228, 474] width 69 height 20
click at [303, 475] on button "Video" at bounding box center [291, 474] width 55 height 20
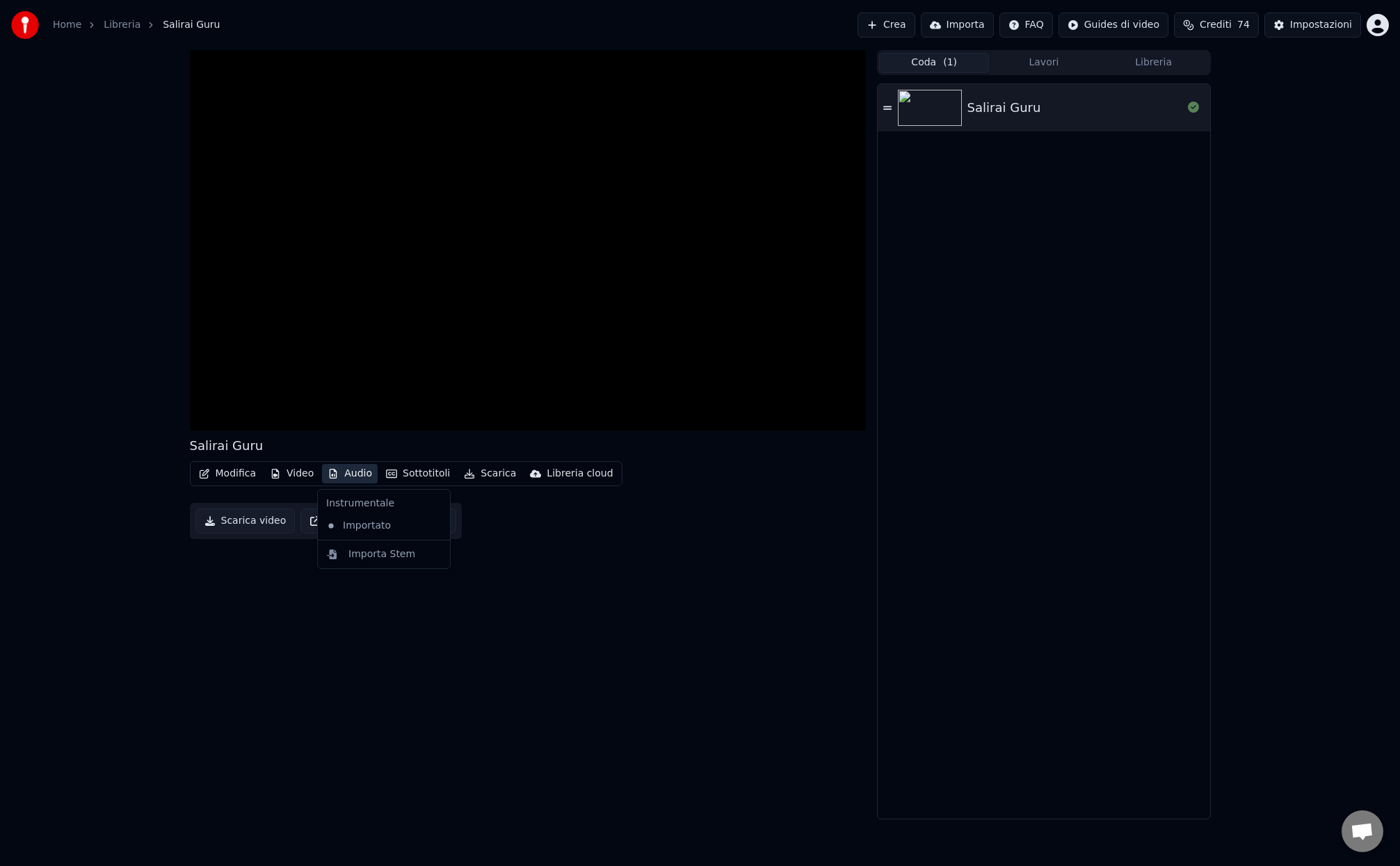
click at [338, 475] on button "Audio" at bounding box center [350, 474] width 56 height 20
click at [336, 475] on button "Audio" at bounding box center [350, 474] width 56 height 20
click at [369, 560] on div "Importa Stem" at bounding box center [381, 554] width 67 height 14
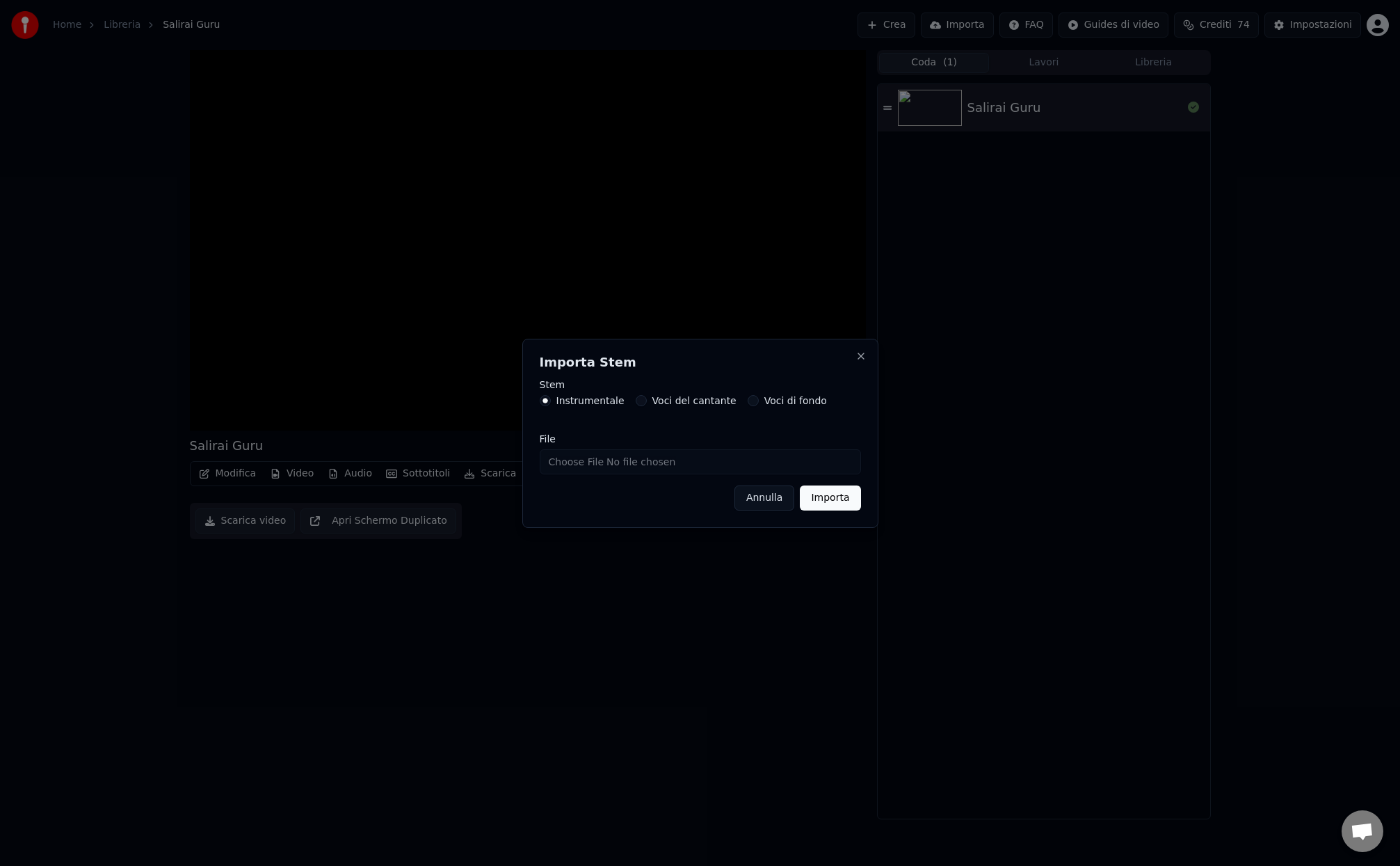
click at [689, 402] on label "Voci del cantante" at bounding box center [694, 400] width 84 height 10
click at [646, 402] on button "Voci del cantante" at bounding box center [641, 400] width 11 height 11
click at [766, 505] on button "Annulla" at bounding box center [764, 498] width 61 height 25
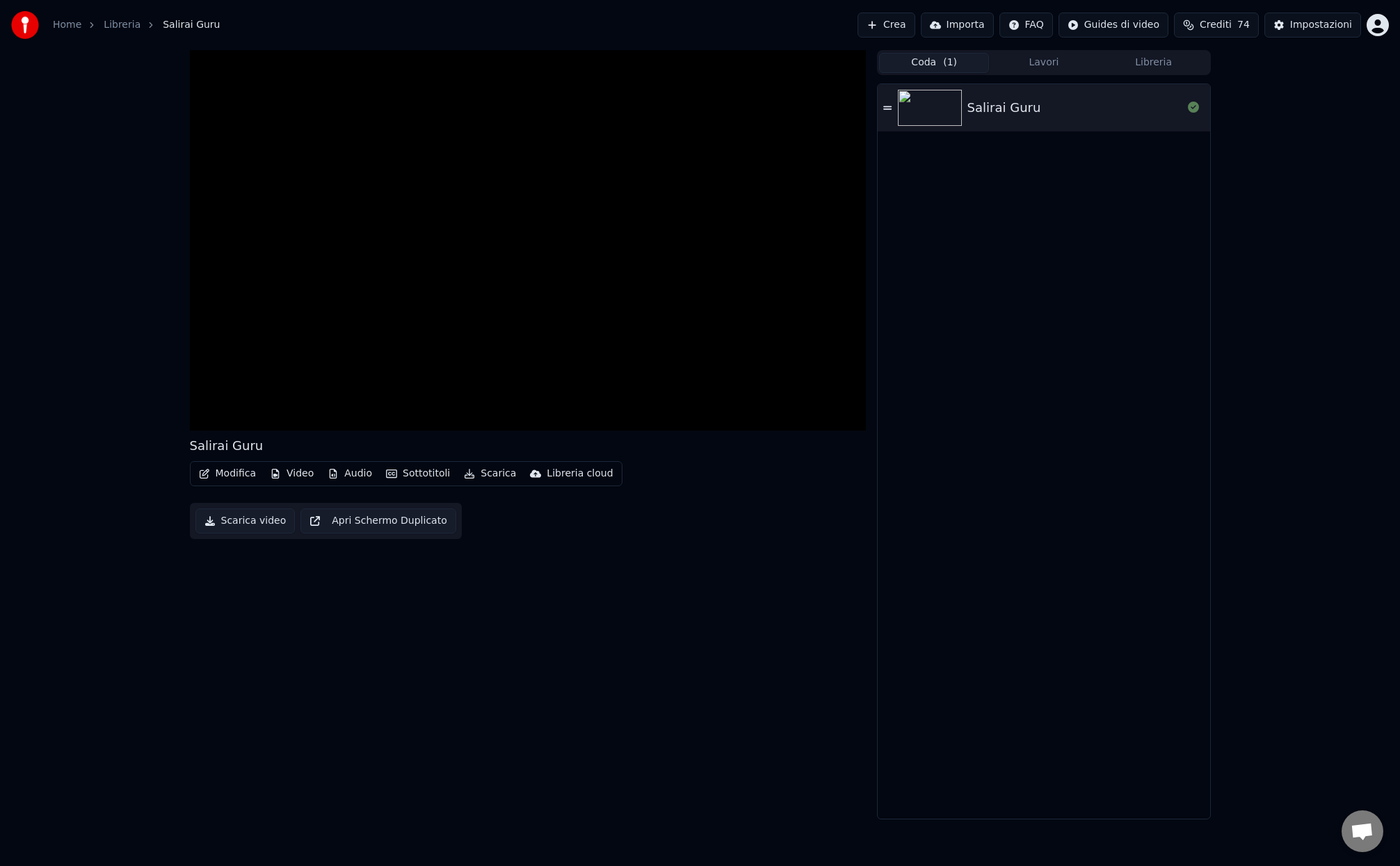
click at [926, 66] on button "Coda ( 1 )" at bounding box center [934, 62] width 110 height 20
click at [1118, 27] on html "Home Libreria Salirai Guru Crea Importa FAQ Guides di video Crediti 74 Impostaz…" at bounding box center [700, 433] width 1400 height 866
click at [989, 26] on html "Home Libreria Salirai Guru Crea Importa FAQ Guides di video Crediti 74 Impostaz…" at bounding box center [700, 433] width 1400 height 866
click at [1045, 59] on button "Lavori" at bounding box center [1043, 62] width 110 height 20
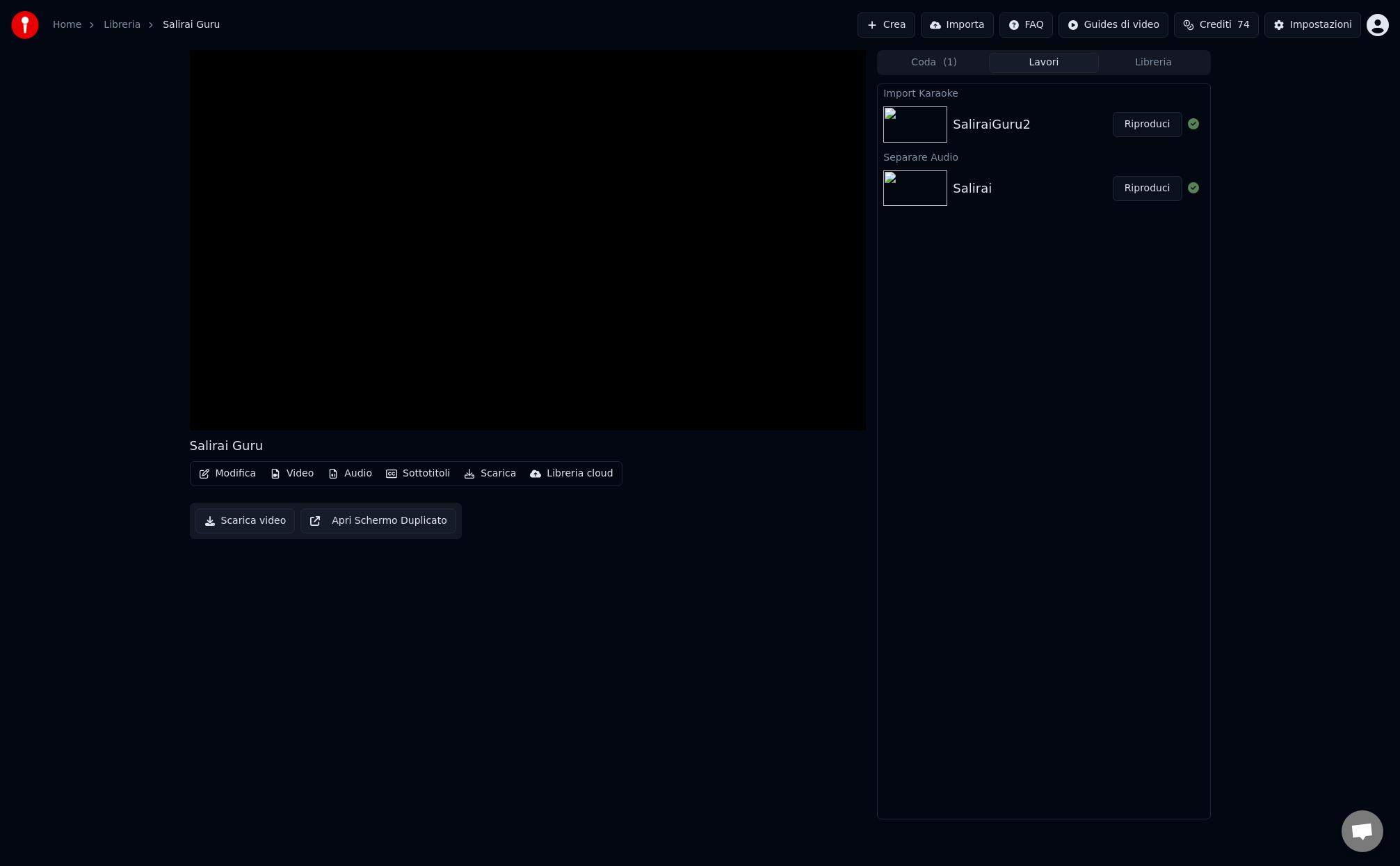
click at [1051, 266] on div "Import Karaoke SaliraiGuru2 Riproduci Separare Audio Salirai Riproduci" at bounding box center [1043, 451] width 333 height 736
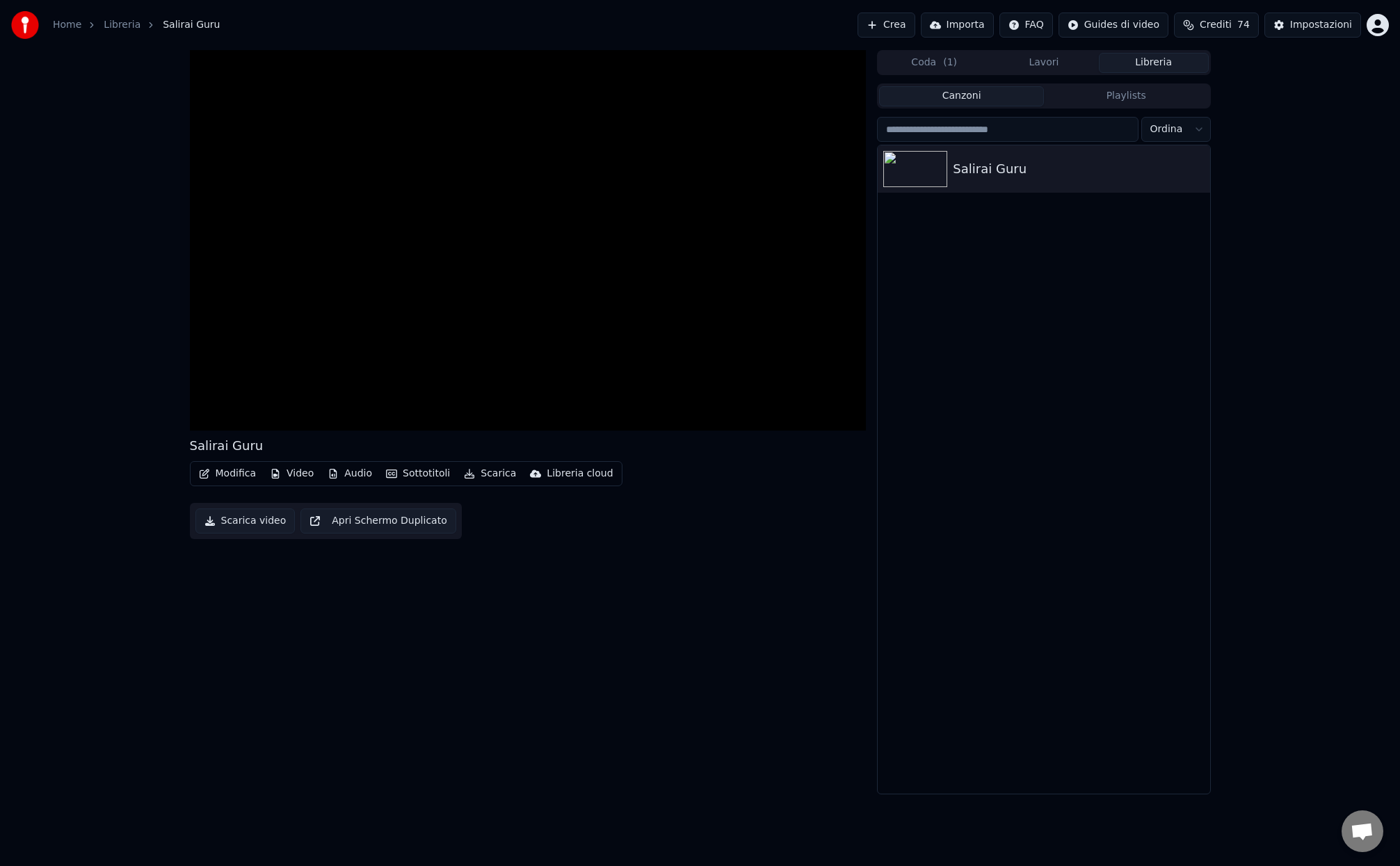
click at [1152, 65] on button "Libreria" at bounding box center [1154, 62] width 110 height 20
click at [961, 167] on div "Salirai Guru" at bounding box center [1071, 169] width 237 height 20
click at [230, 471] on button "Modifica" at bounding box center [228, 474] width 69 height 20
click at [229, 471] on button "Modifica" at bounding box center [228, 474] width 69 height 20
click at [729, 555] on div "Salirai Guru Modifica Video Audio Sottotitoli Scarica Libreria cloud Scarica vi…" at bounding box center [528, 422] width 676 height 744
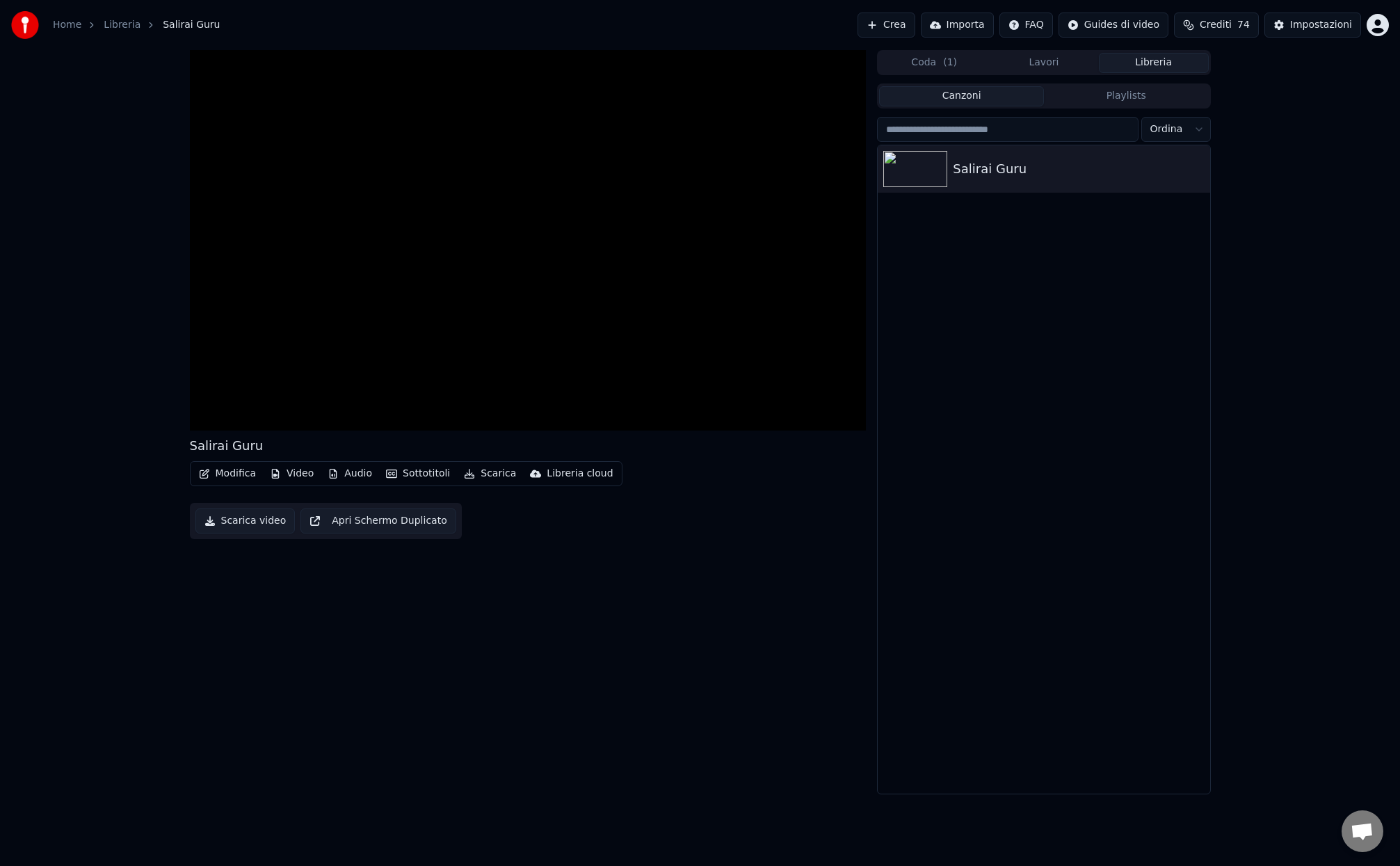
click at [1027, 294] on div "Salirai Guru" at bounding box center [1043, 469] width 332 height 648
click at [541, 247] on video at bounding box center [528, 240] width 676 height 381
click at [190, 400] on span at bounding box center [194, 401] width 8 height 8
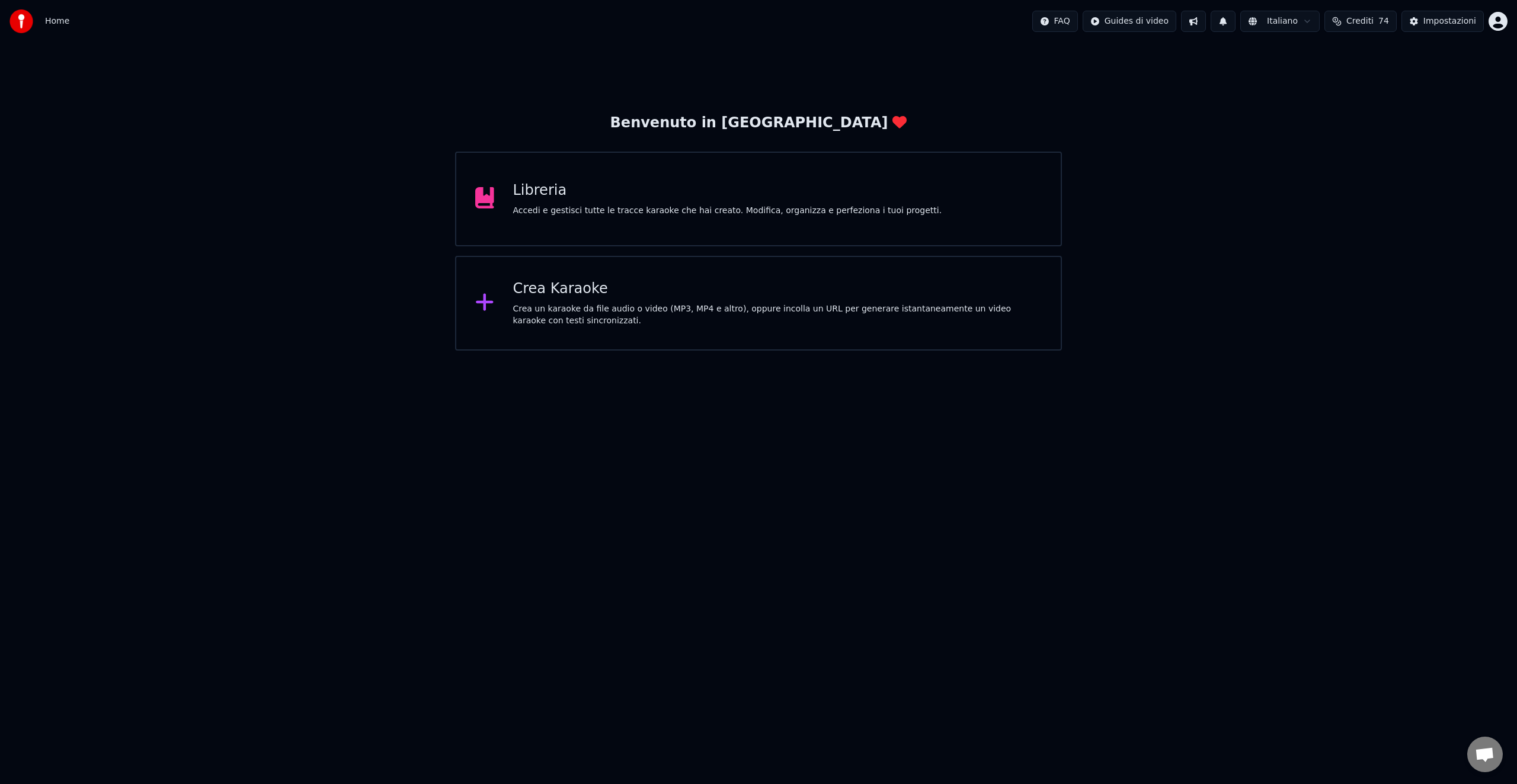
click at [546, 197] on div "Libreria" at bounding box center [727, 191] width 429 height 19
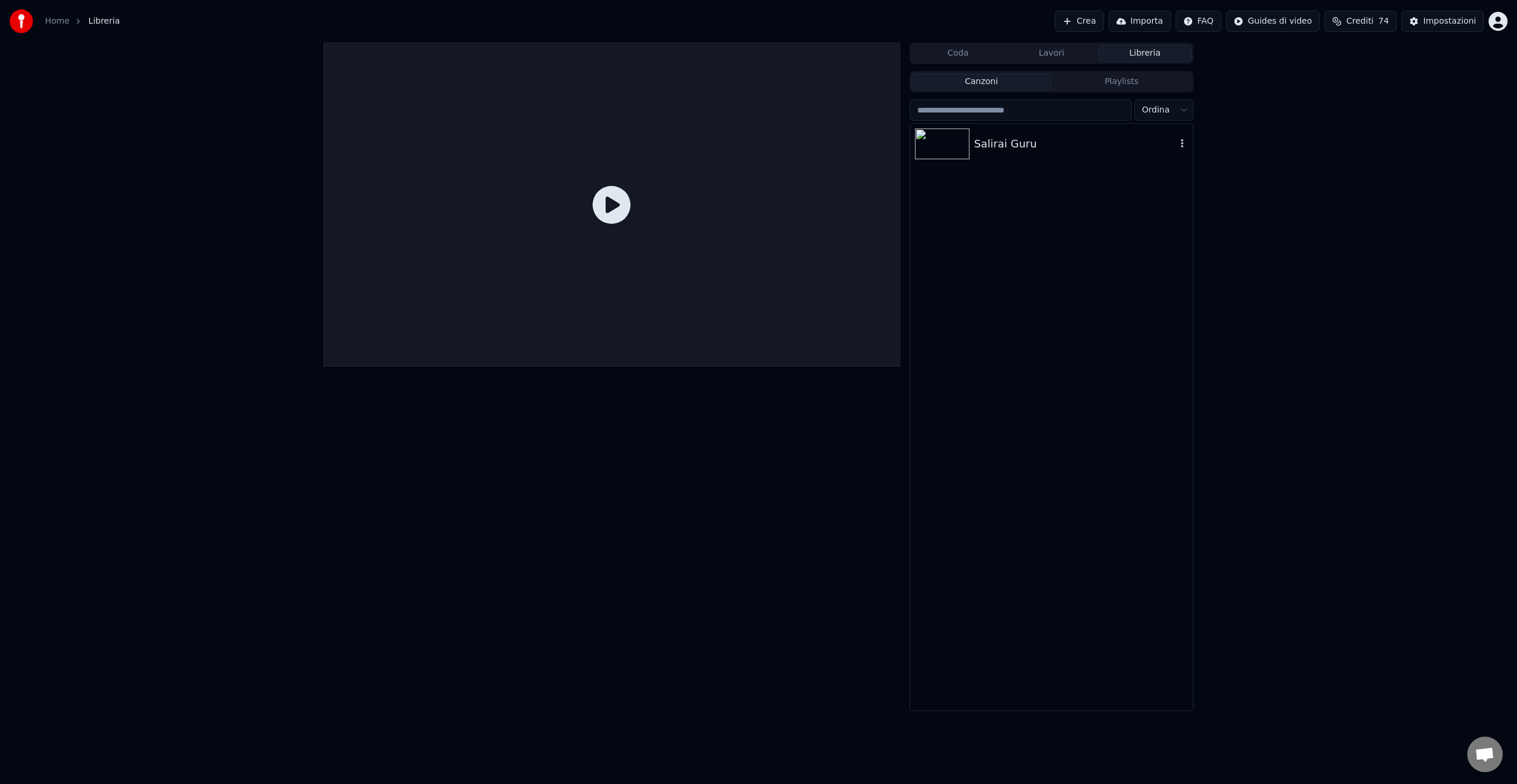
click at [1010, 141] on div "Salirai Guru" at bounding box center [1076, 144] width 202 height 17
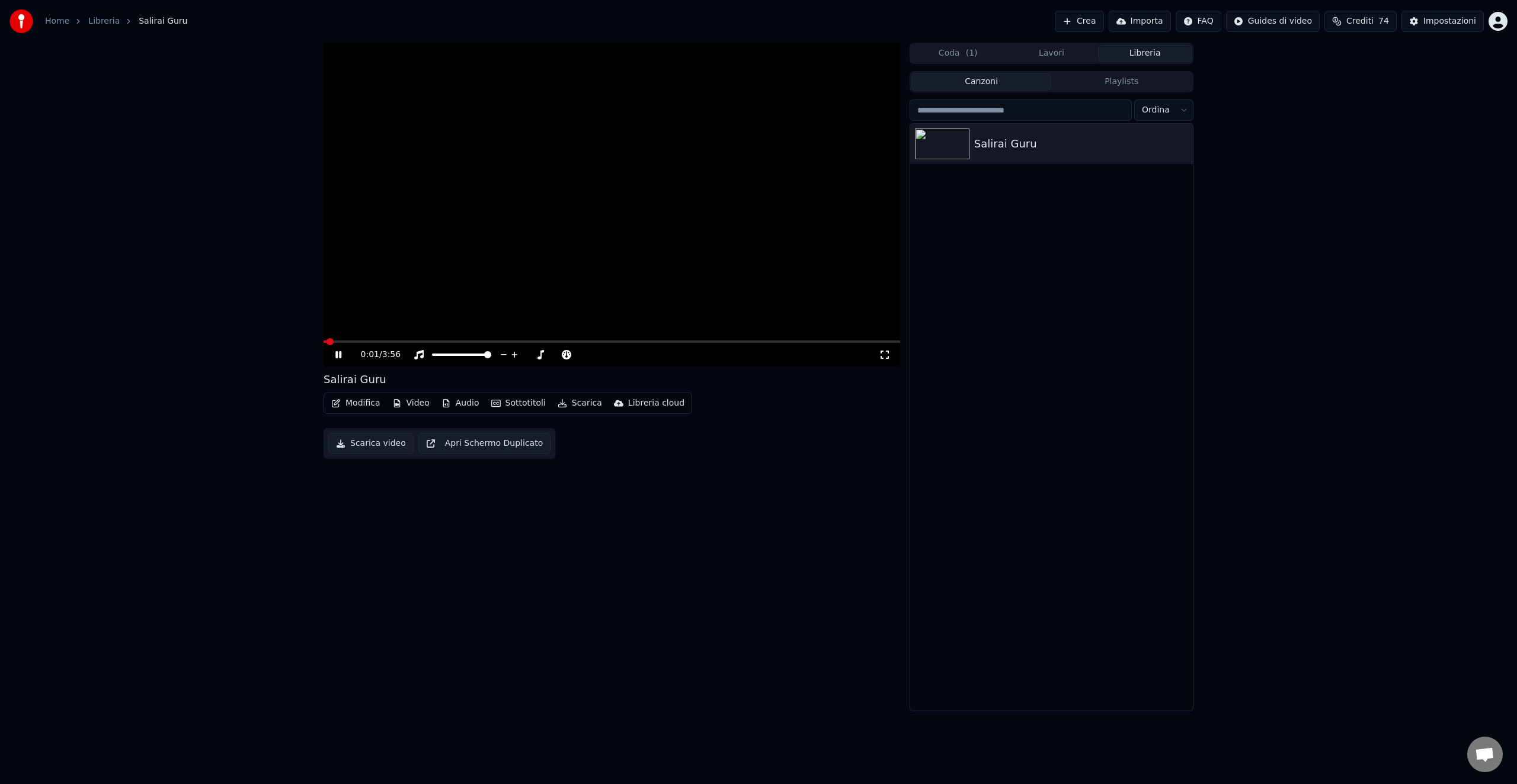
click at [356, 406] on button "Modifica" at bounding box center [356, 404] width 59 height 17
click at [363, 430] on div "Modifica Testi Modifica Metadati Taglia Editor di Stile Sincronizzazione manual…" at bounding box center [425, 510] width 201 height 187
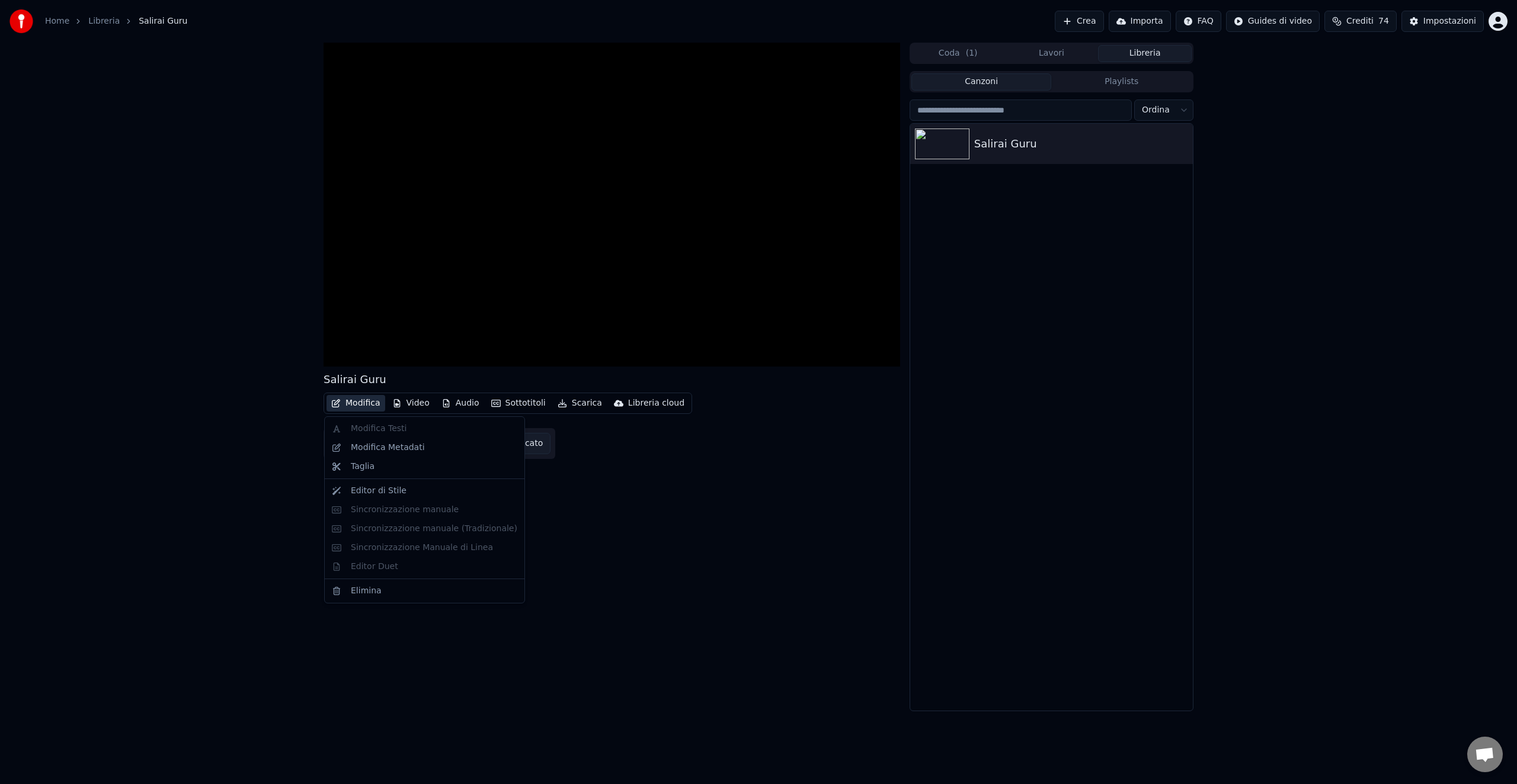
click at [266, 400] on div "Salirai Guru Modifica Video Audio Sottotitoli Scarica Libreria cloud Scarica vi…" at bounding box center [758, 377] width 1517 height 669
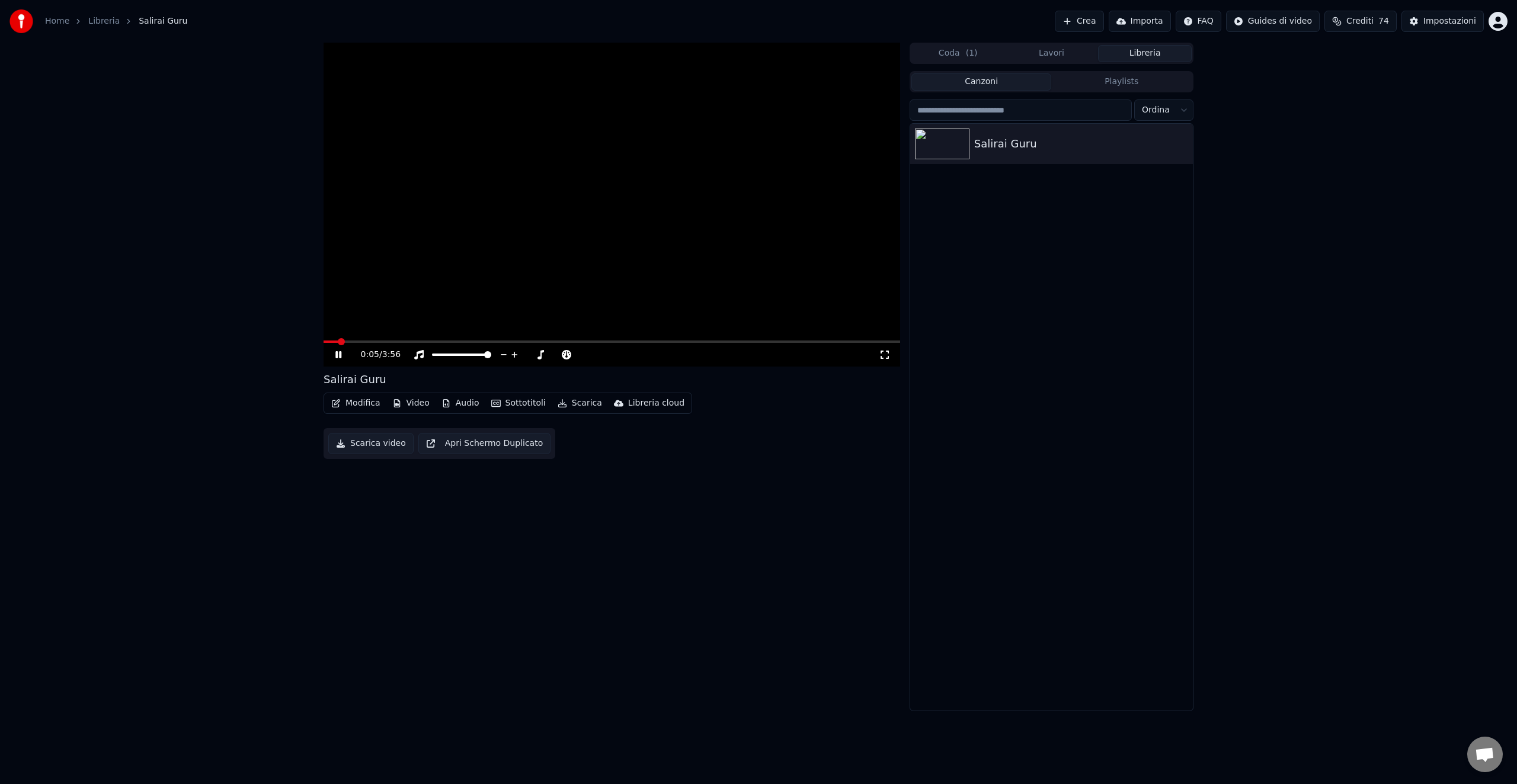
click at [483, 212] on video at bounding box center [612, 205] width 576 height 324
click at [310, 338] on div "0:00 / 3:56 Salirai Guru Modifica Video Audio Sottotitoli Scarica Libreria clou…" at bounding box center [758, 377] width 1517 height 669
